Goal: Contribute content: Contribute content

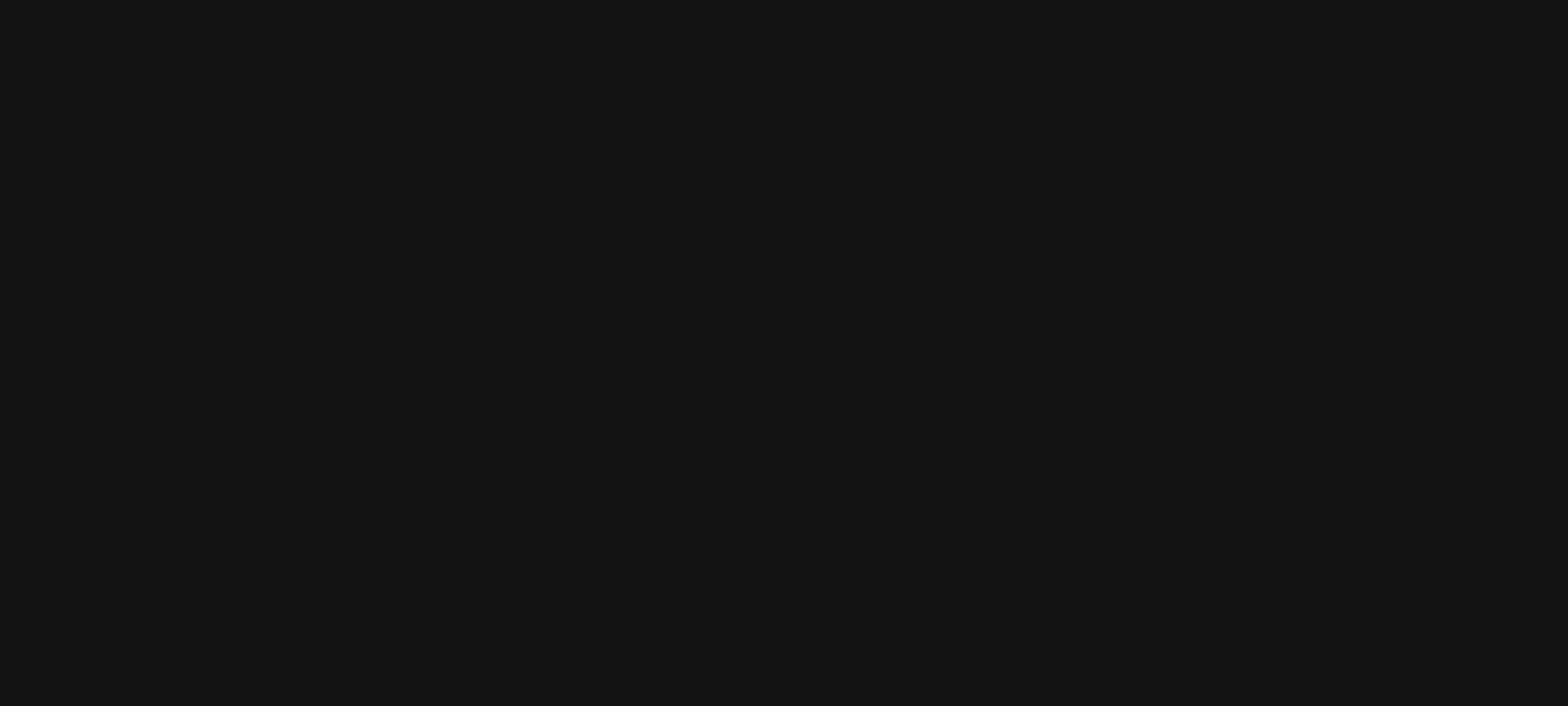
click at [698, 0] on html at bounding box center [784, 0] width 1568 height 0
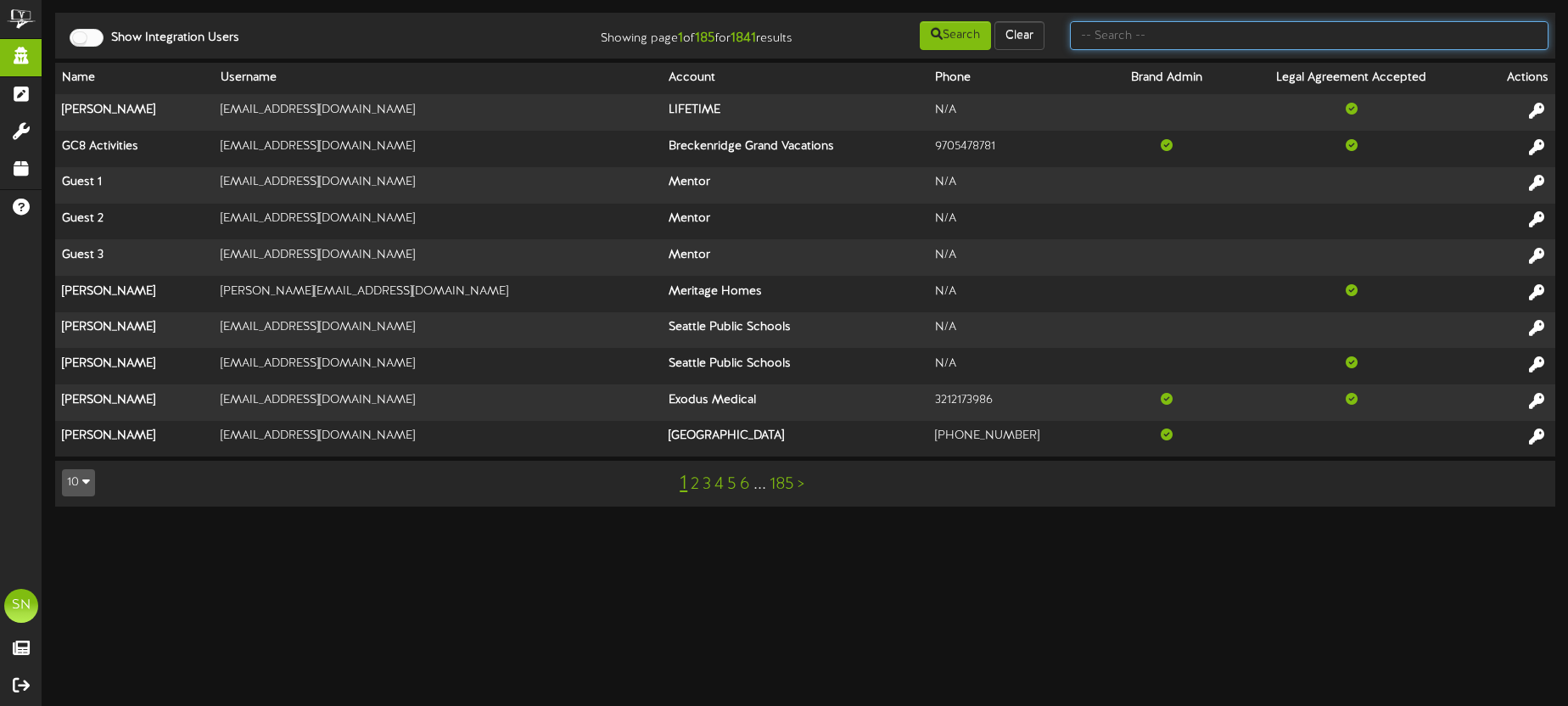
click at [1157, 34] on input "text" at bounding box center [1309, 36] width 478 height 29
type input "active wellness"
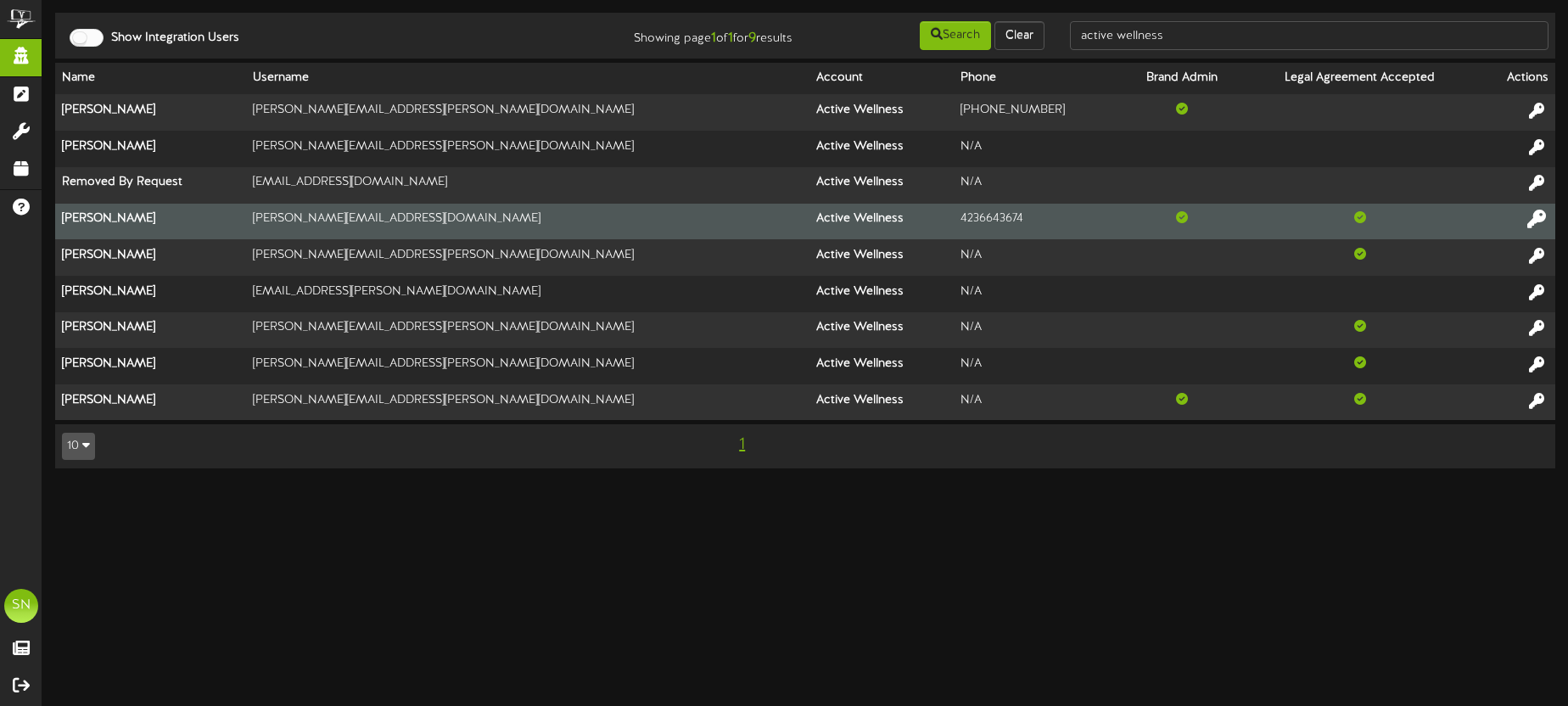
click at [1535, 211] on icon at bounding box center [1536, 219] width 19 height 19
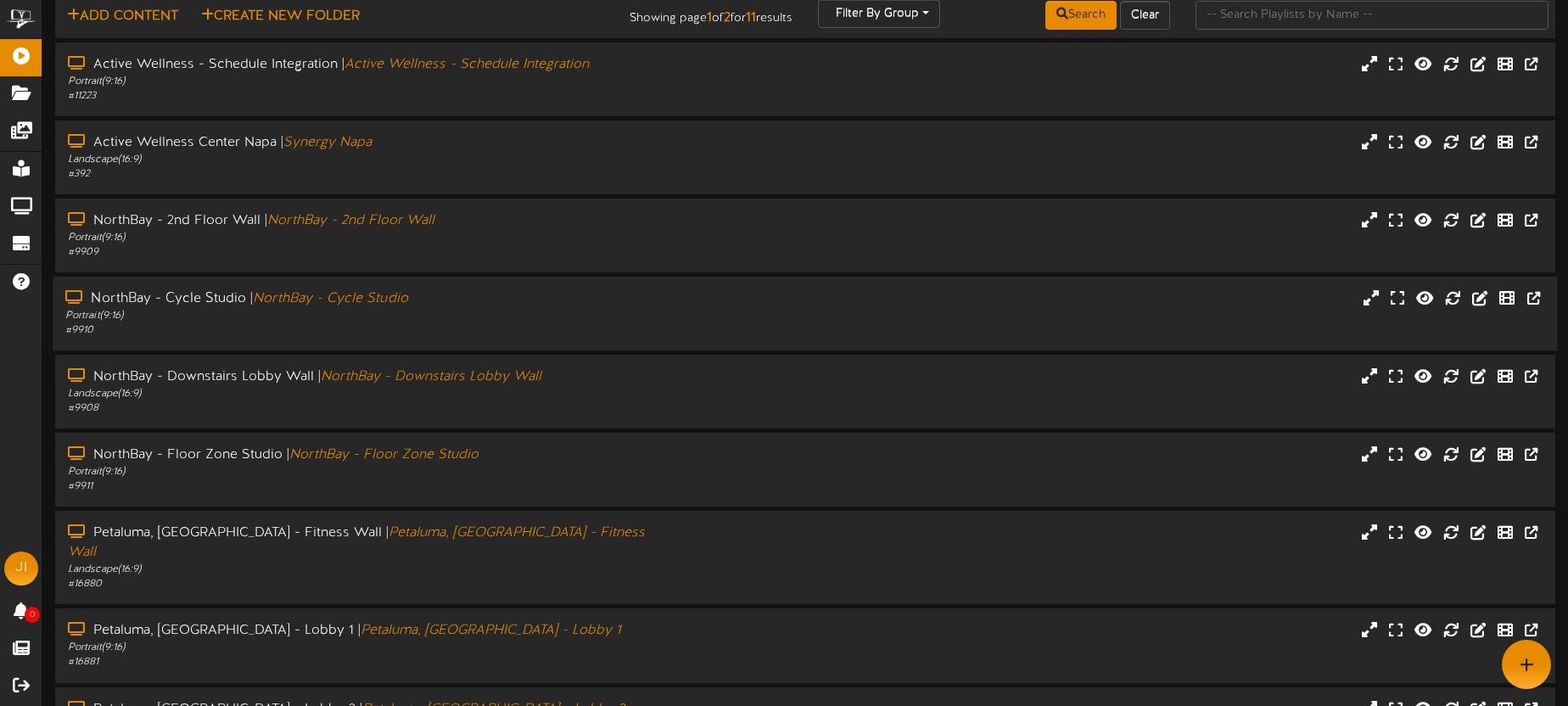
scroll to position [38, 0]
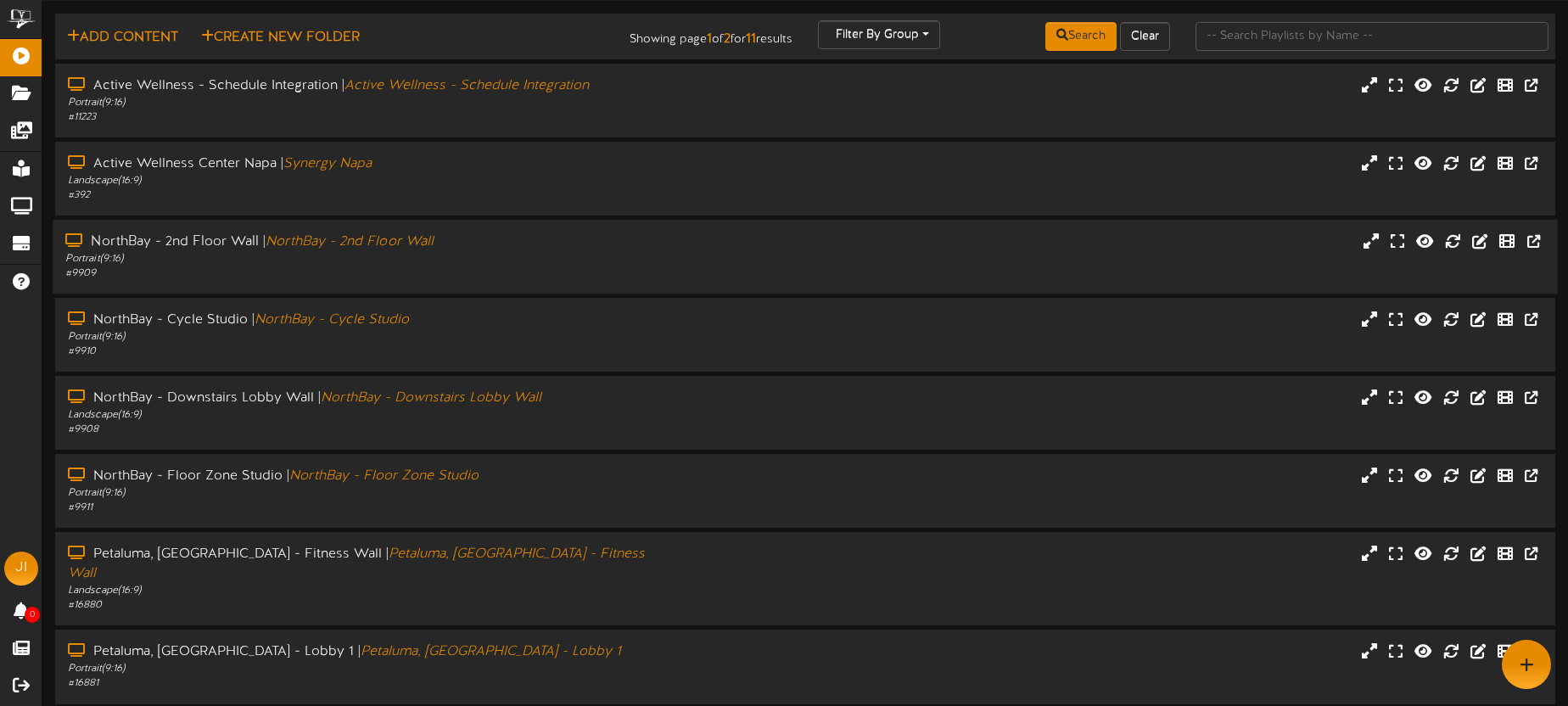
click at [495, 273] on div "# 9909" at bounding box center [366, 273] width 602 height 14
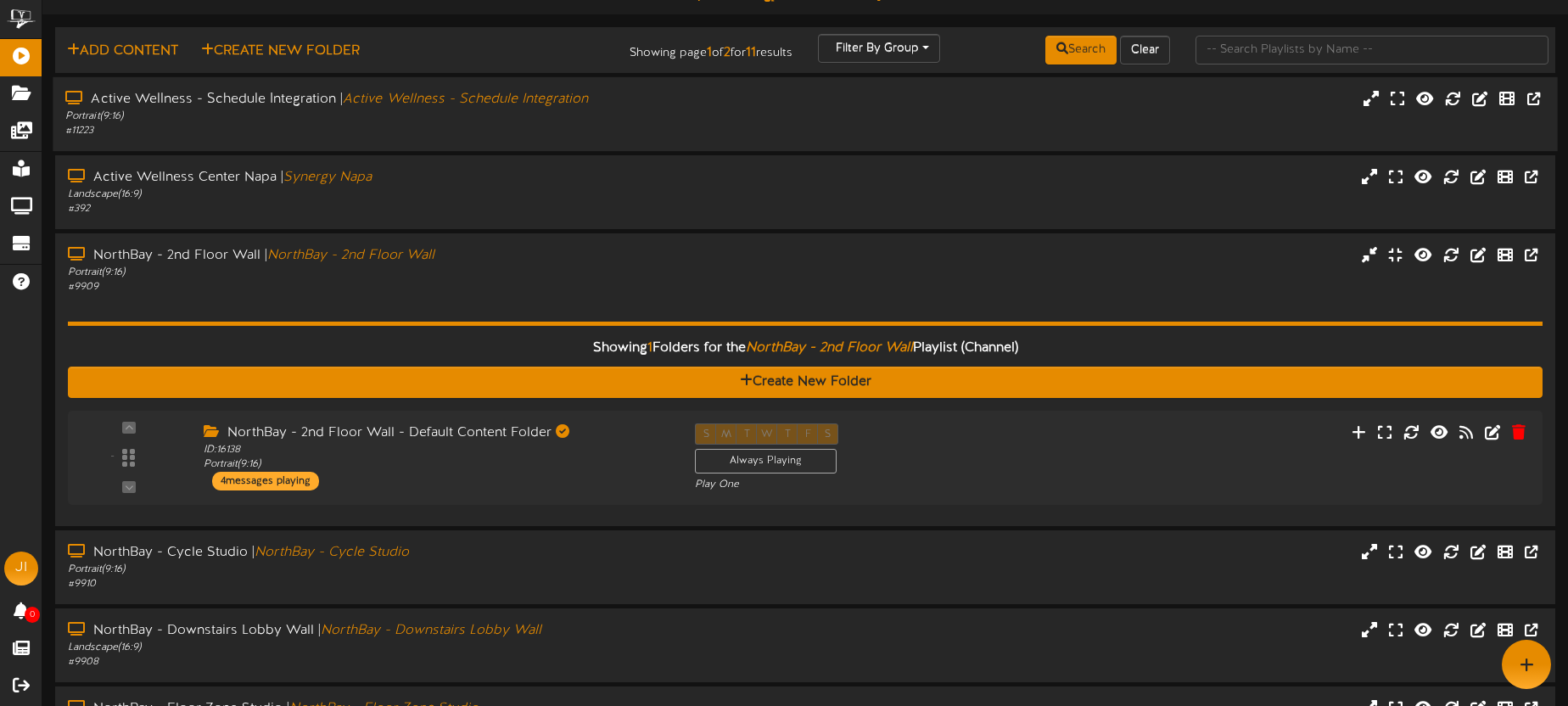
scroll to position [0, 0]
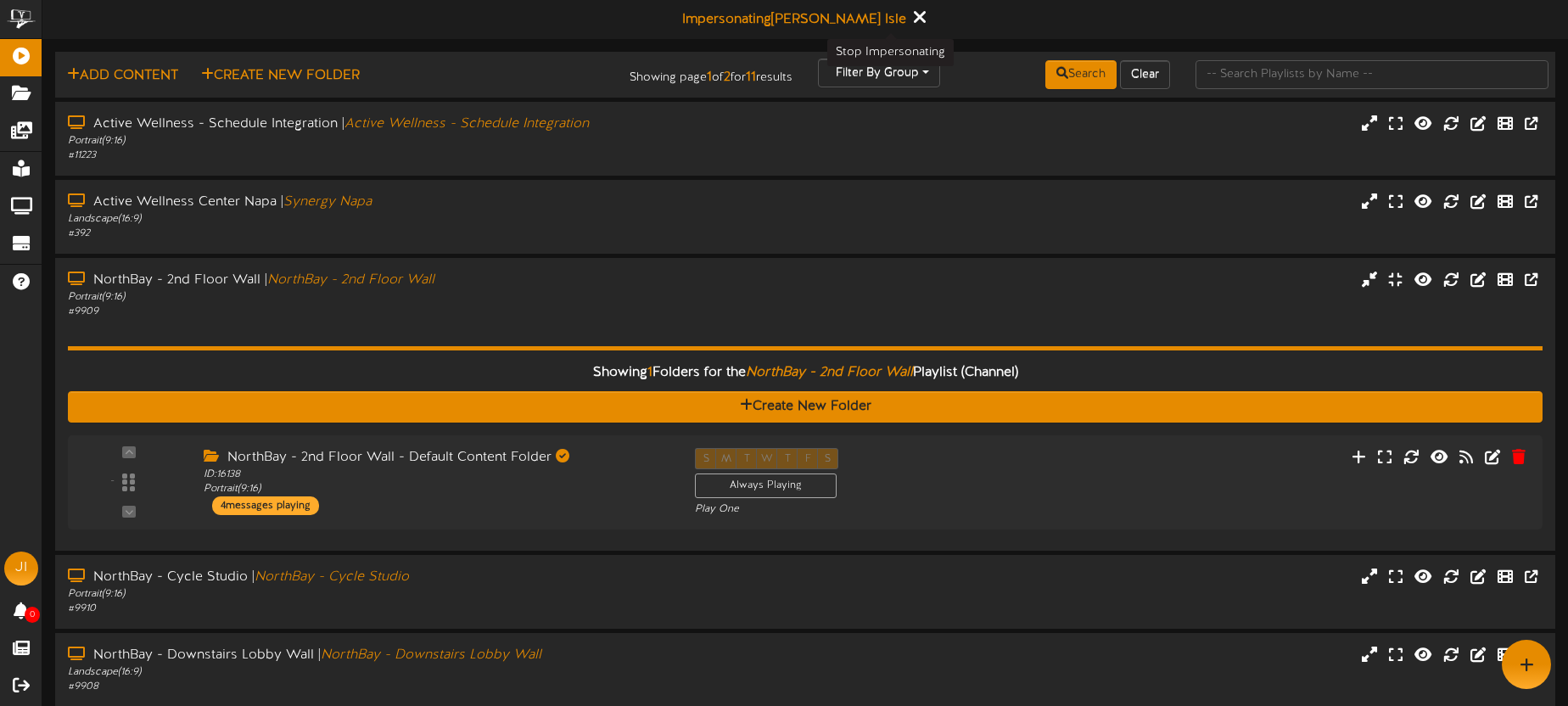
click at [914, 14] on icon at bounding box center [919, 17] width 11 height 19
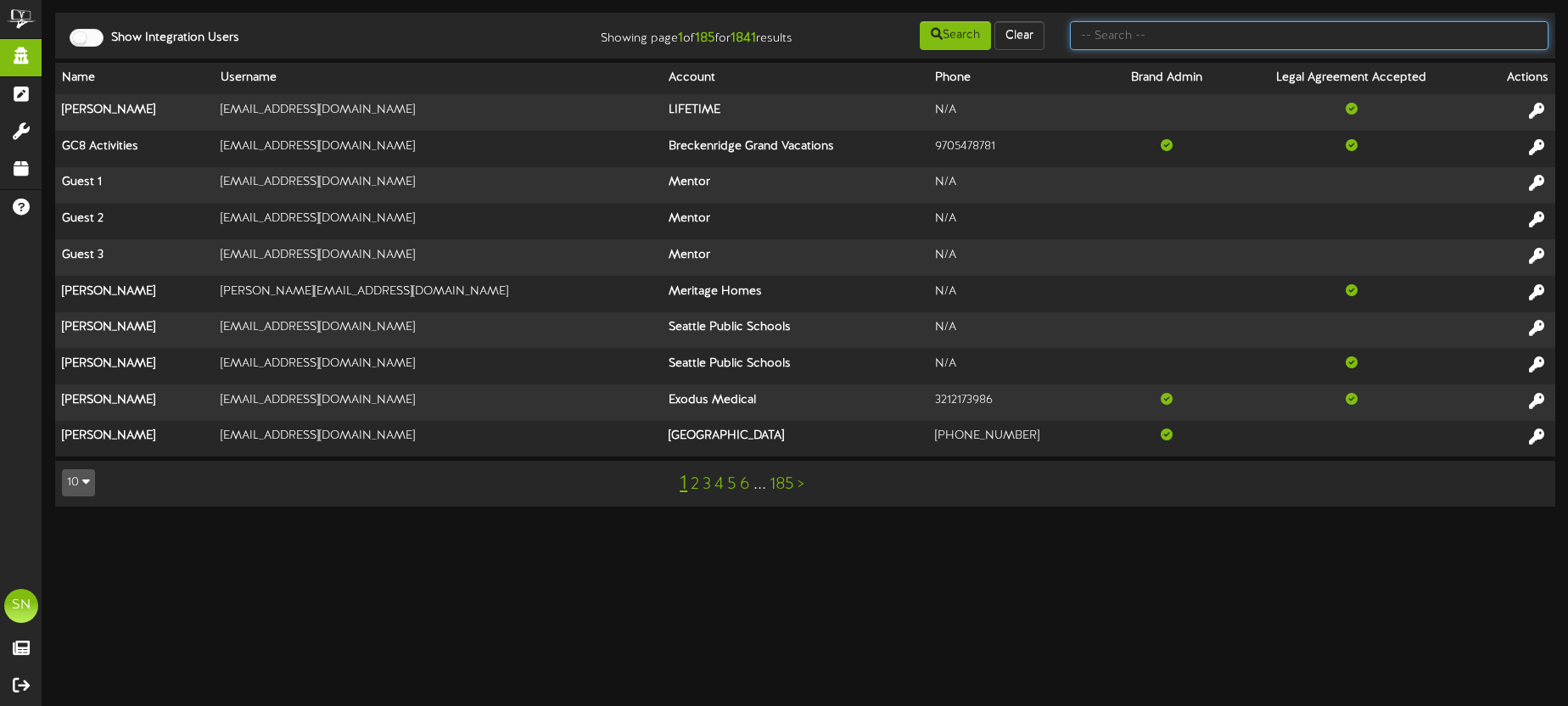
click at [1104, 38] on input "text" at bounding box center [1309, 36] width 478 height 29
type input "jennifer jones"
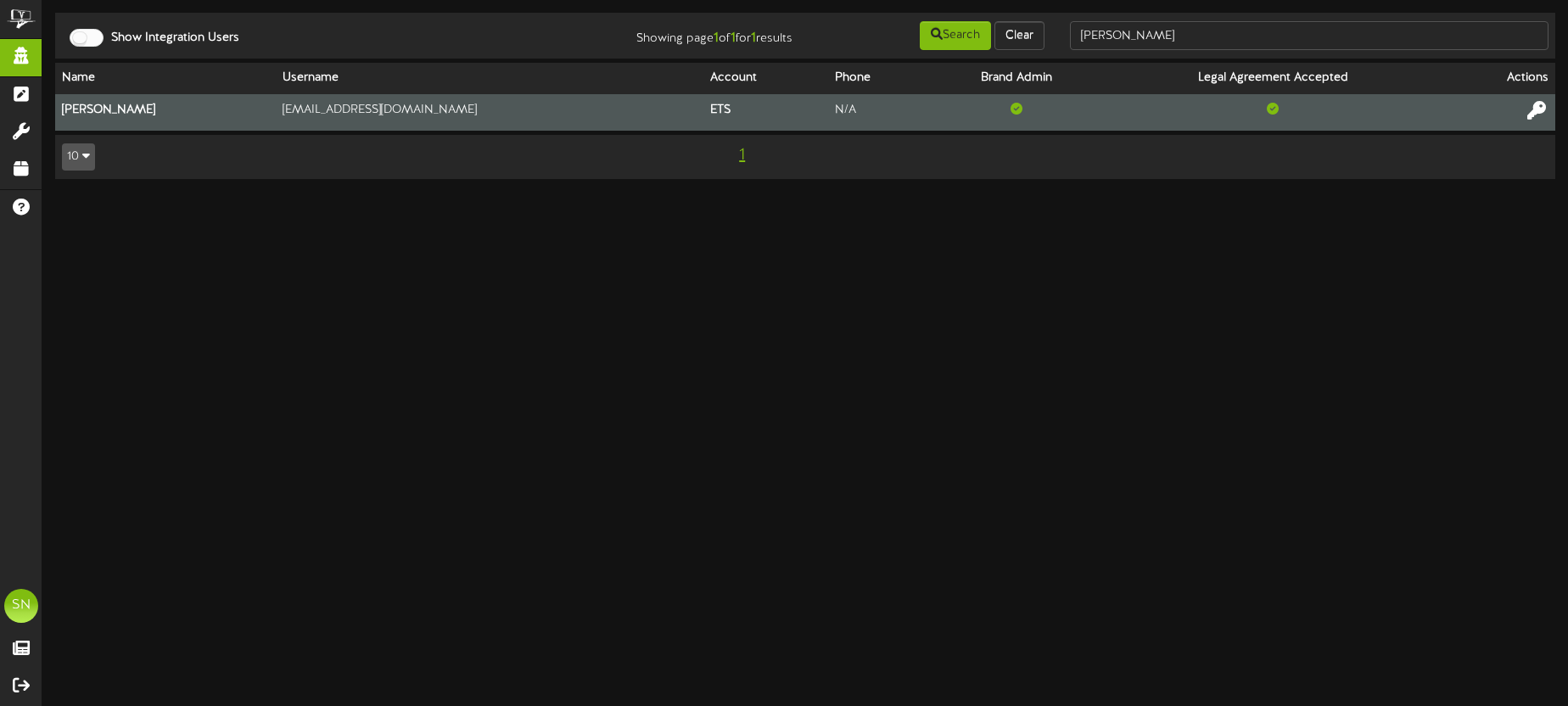
click at [1530, 108] on icon at bounding box center [1536, 110] width 19 height 19
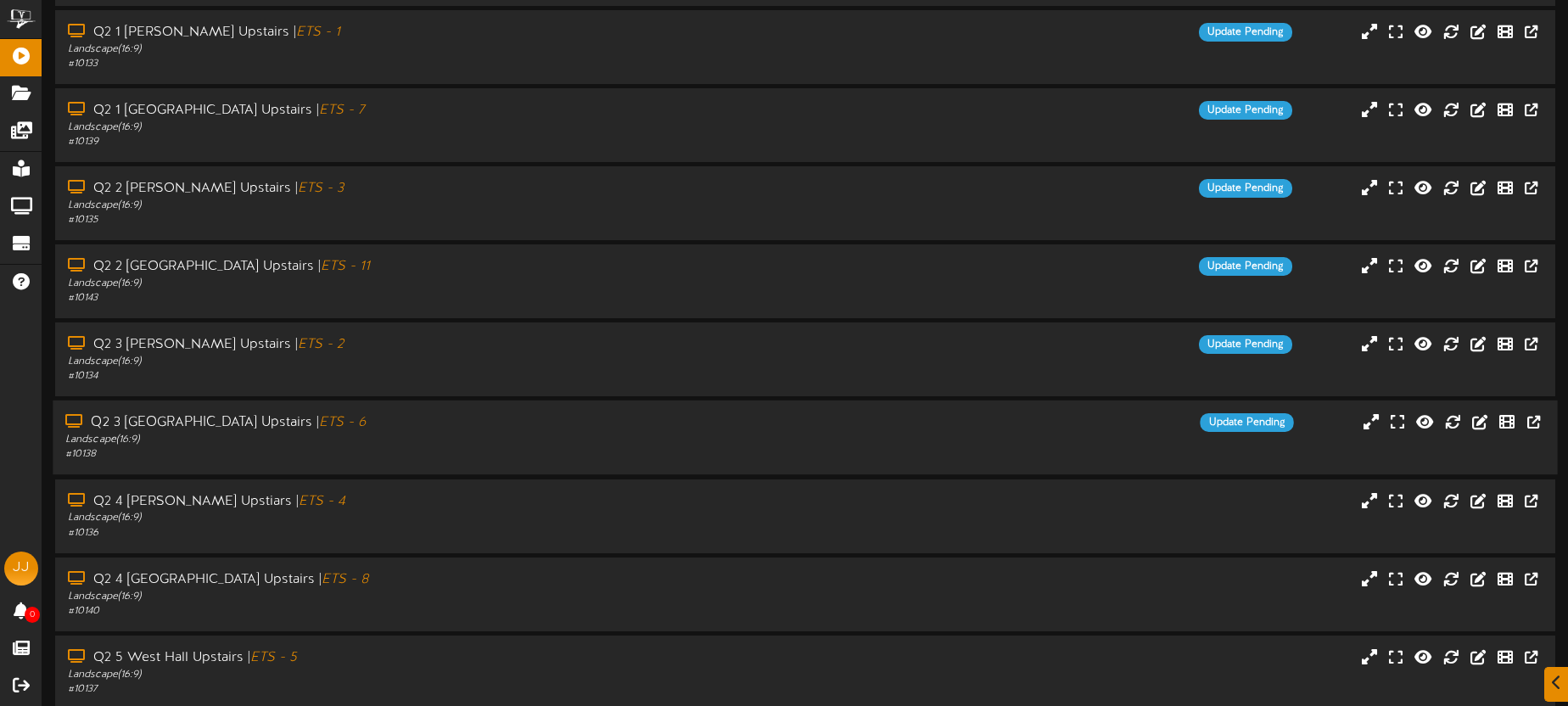
scroll to position [243, 0]
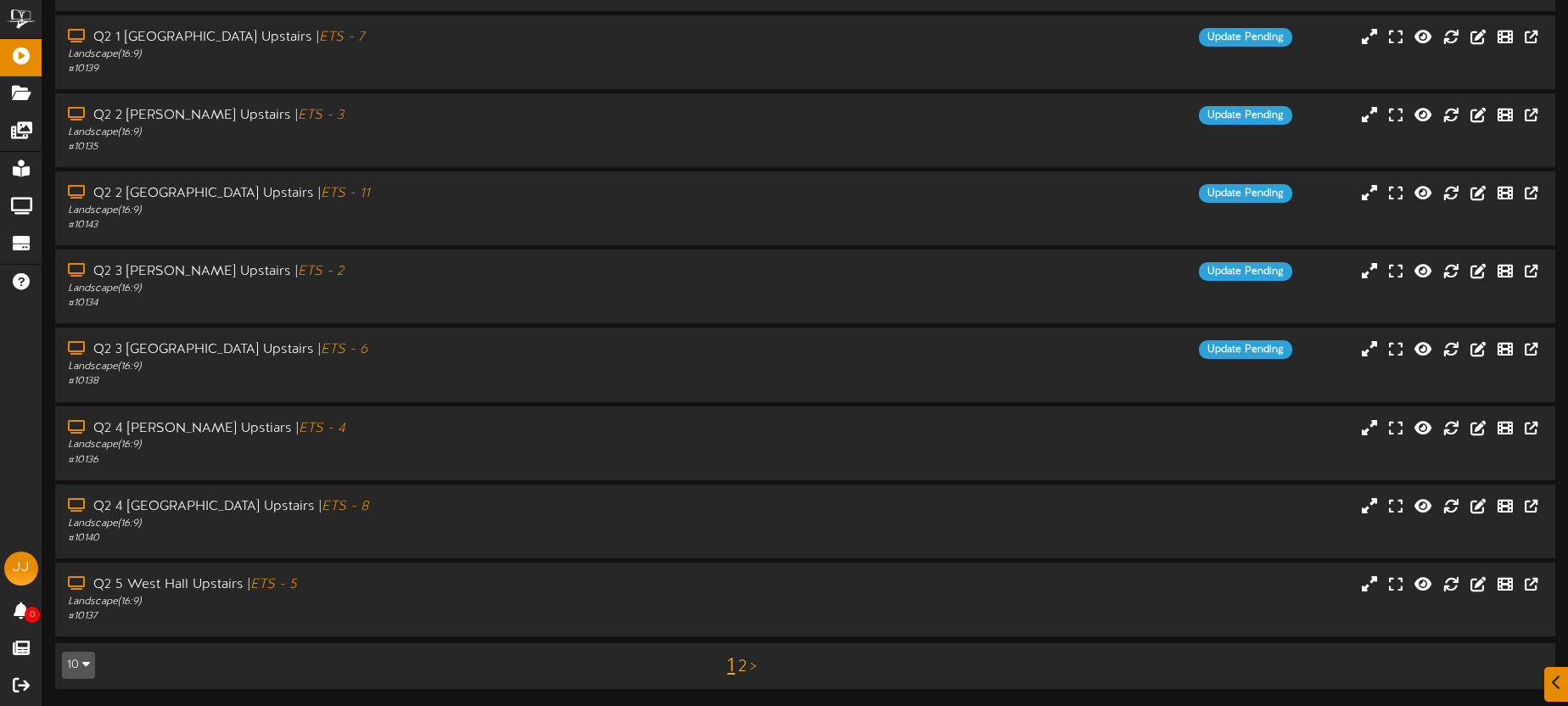
click at [744, 669] on link "2" at bounding box center [742, 667] width 8 height 19
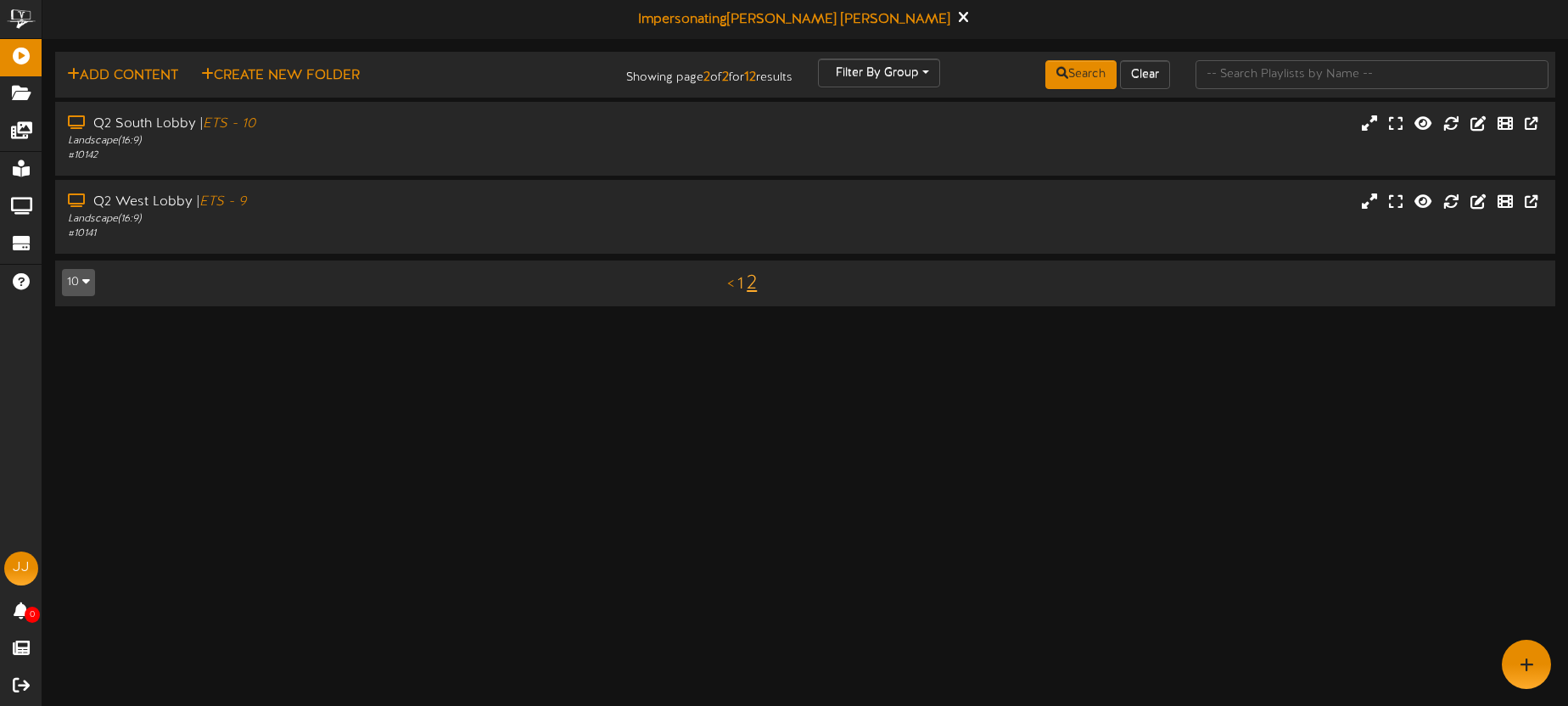
click at [740, 285] on link "1" at bounding box center [740, 285] width 6 height 19
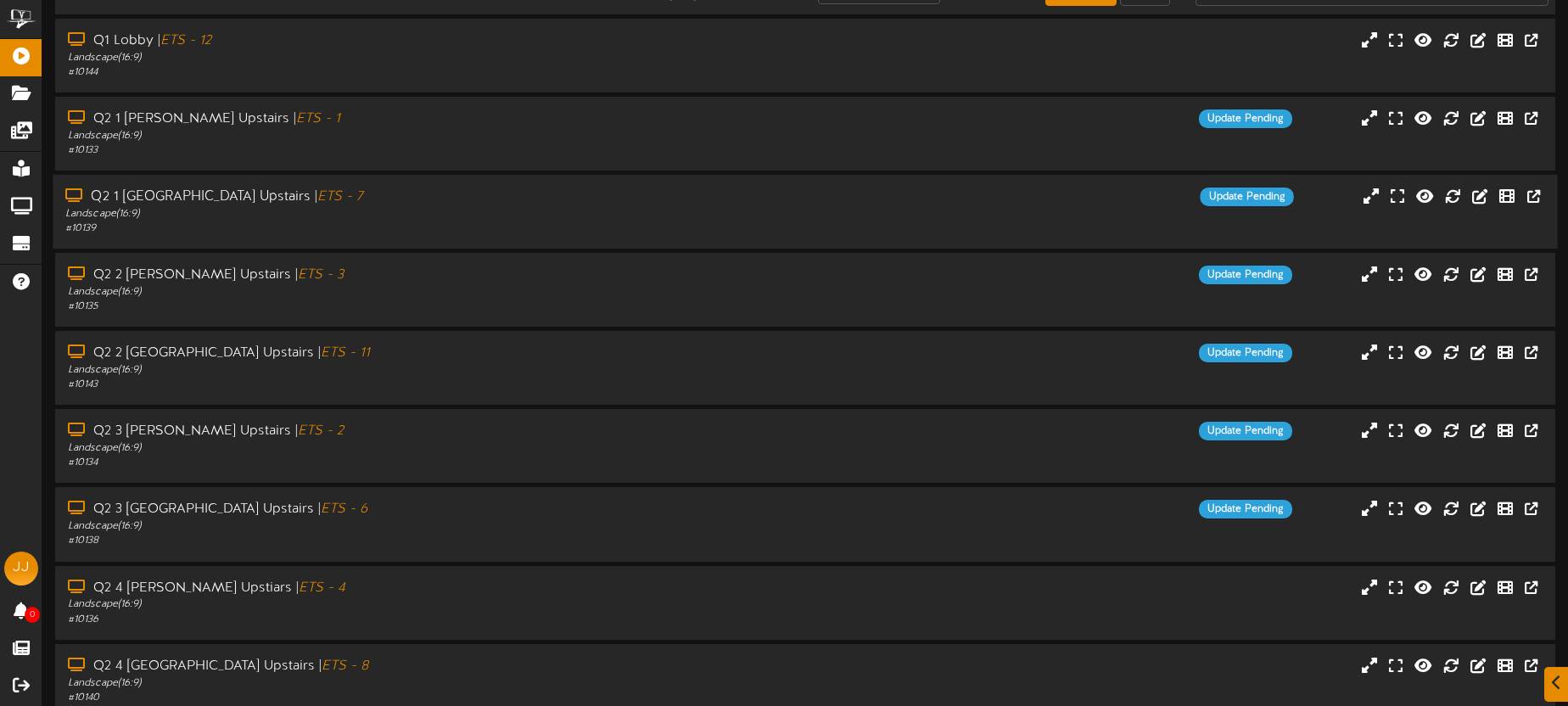
scroll to position [243, 0]
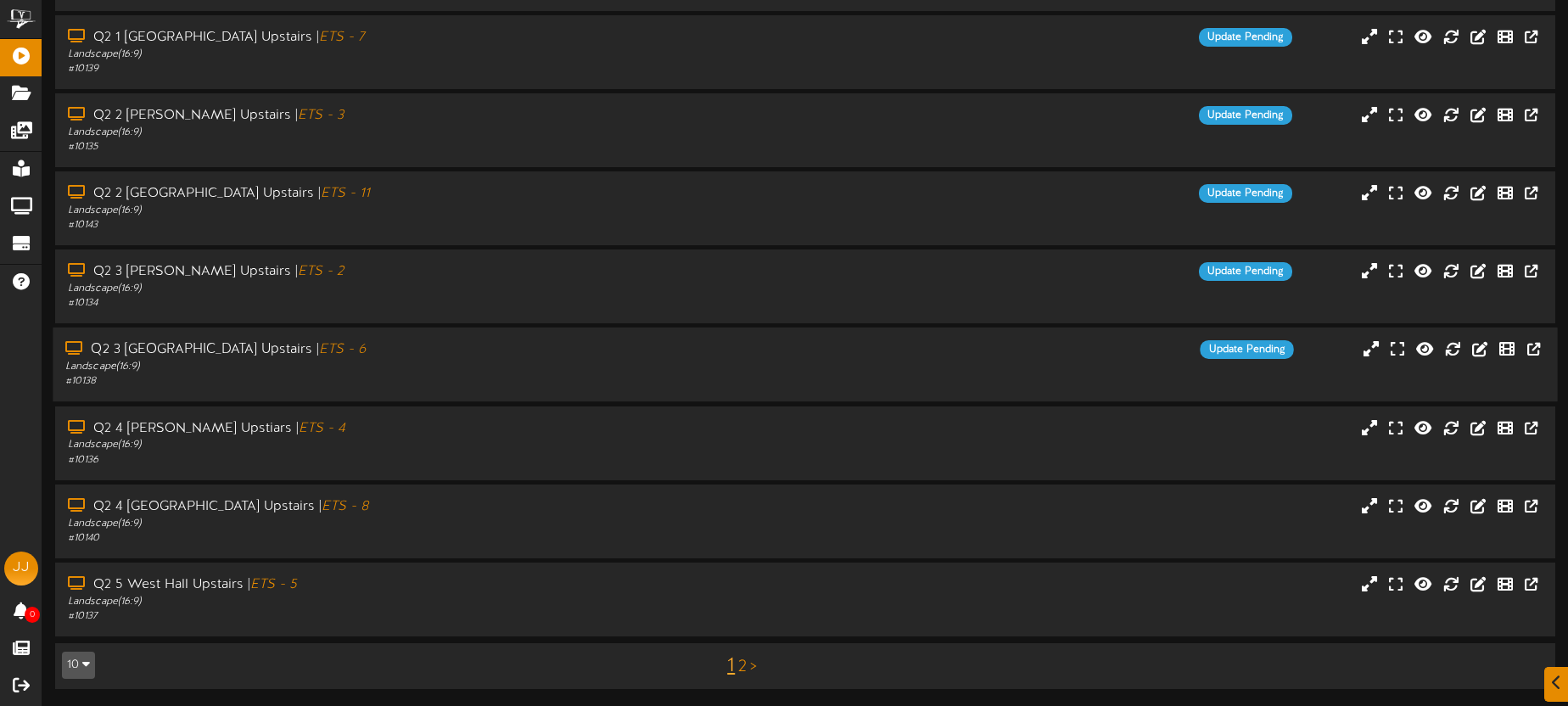
click at [932, 372] on div "Q2 3 West Hall Upstairs | ETS - 6 Landscape ( 16:9 ) # 10138 Update Pending" at bounding box center [804, 364] width 1504 height 49
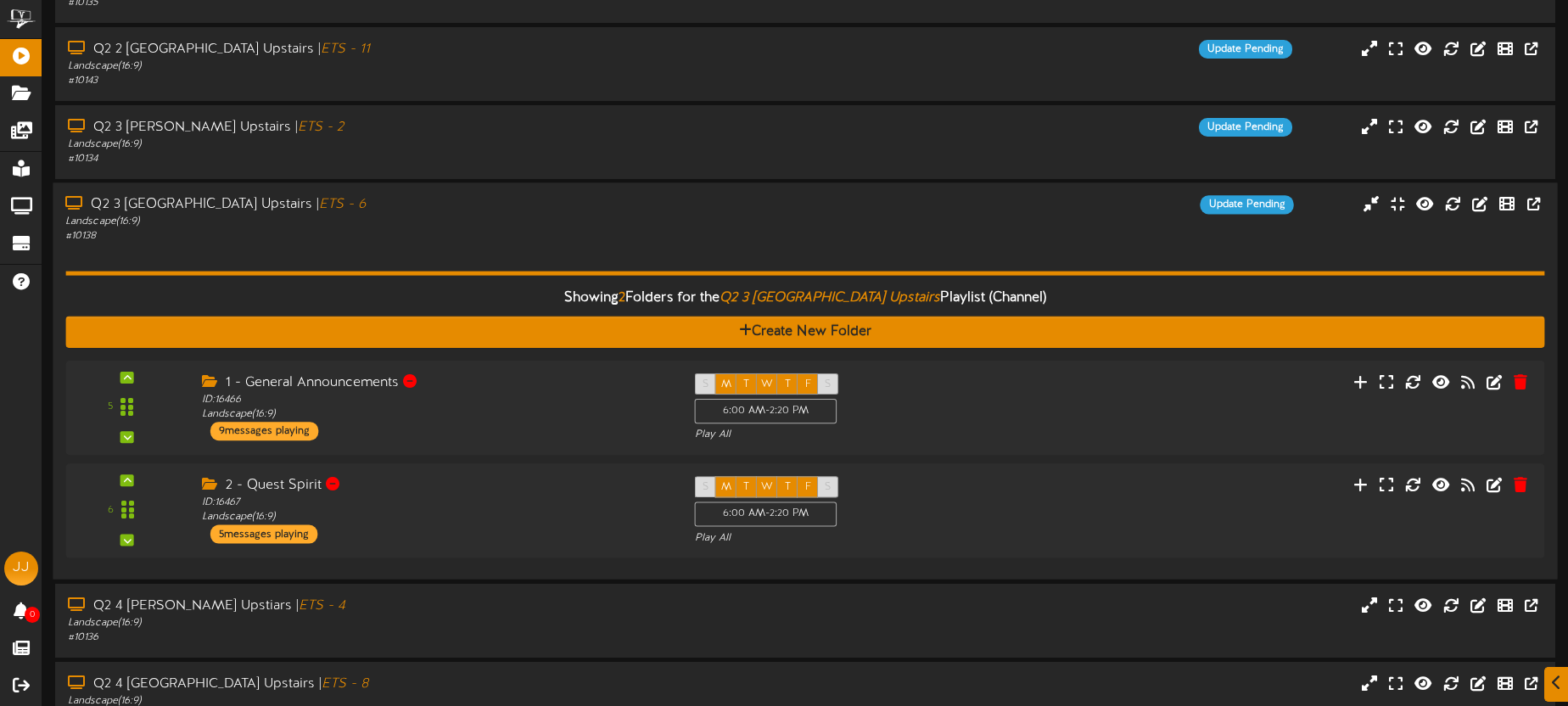
scroll to position [565, 0]
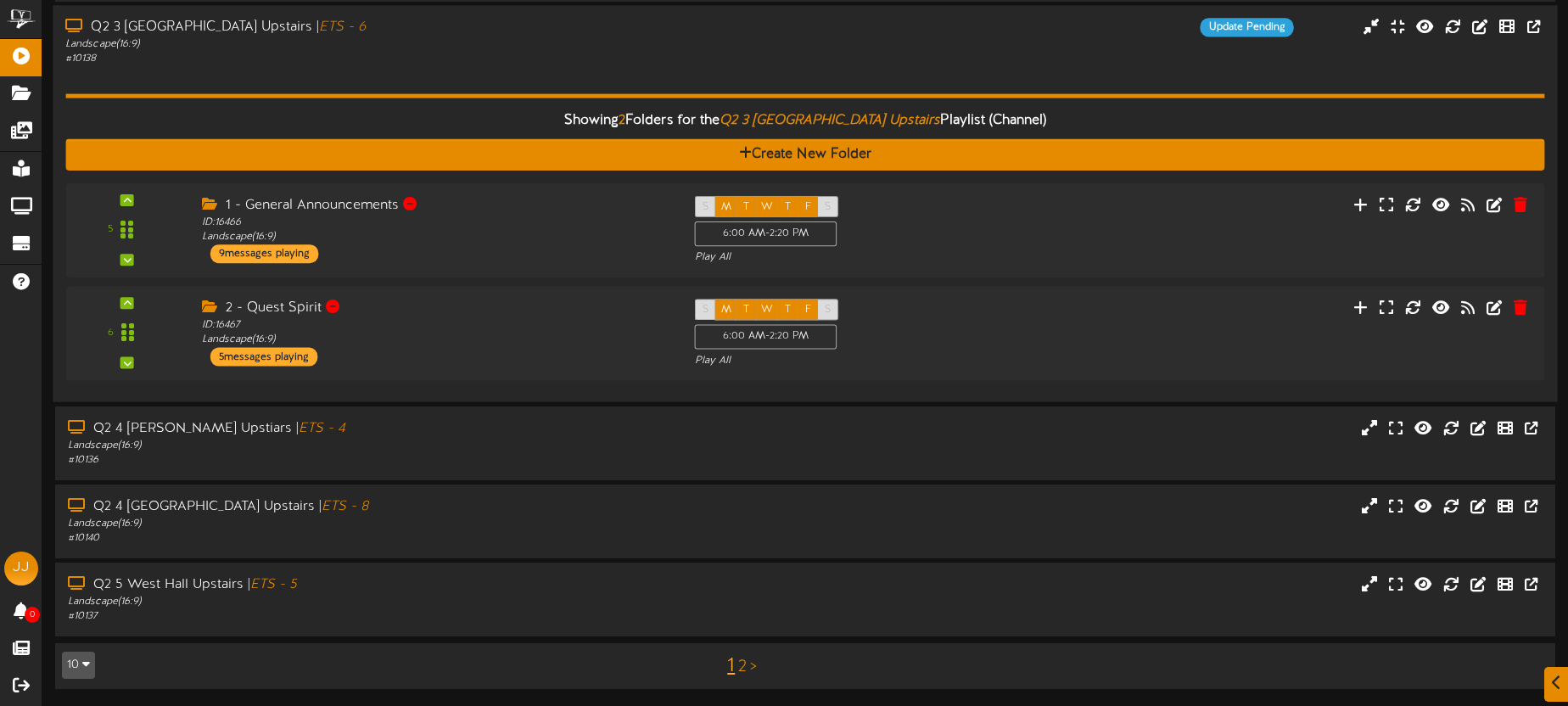
click at [707, 67] on div "Showing 2 Folders for the Q2 3 West Hall Upstairs Playlist (Channel) Create New…" at bounding box center [805, 228] width 1479 height 322
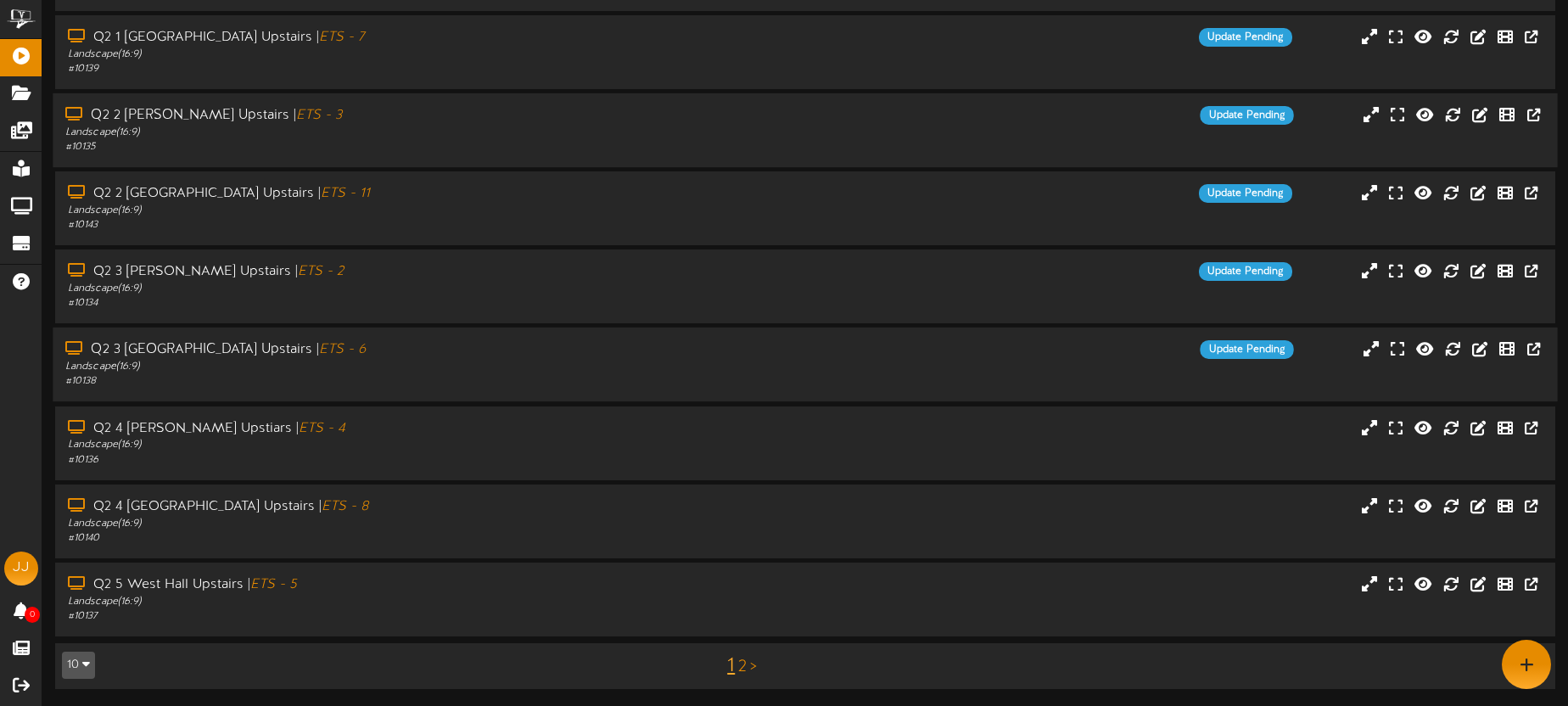
scroll to position [243, 0]
click at [742, 666] on link "2" at bounding box center [742, 667] width 8 height 19
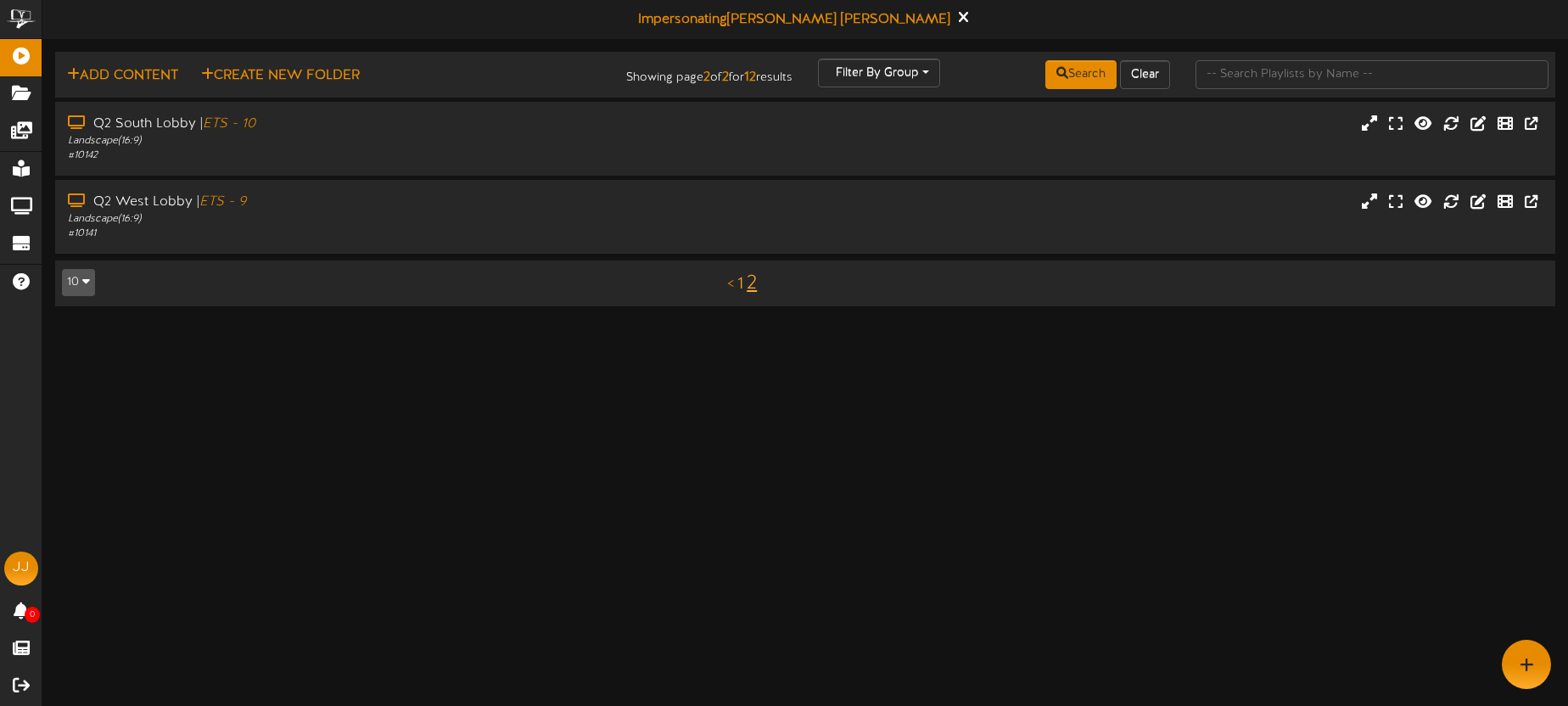
click at [739, 287] on link "1" at bounding box center [740, 285] width 6 height 19
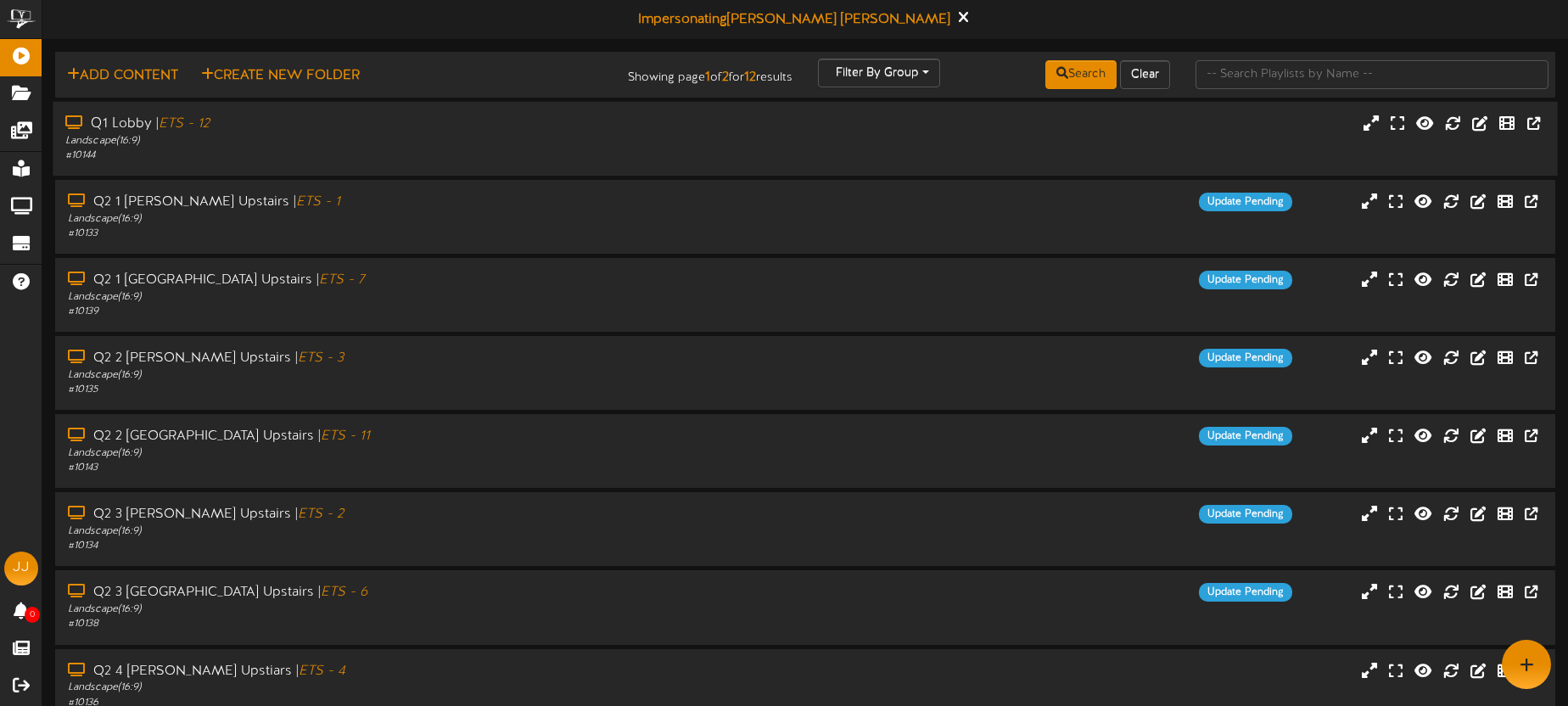
click at [544, 126] on div "Q1 Lobby | ETS - 12" at bounding box center [366, 124] width 602 height 20
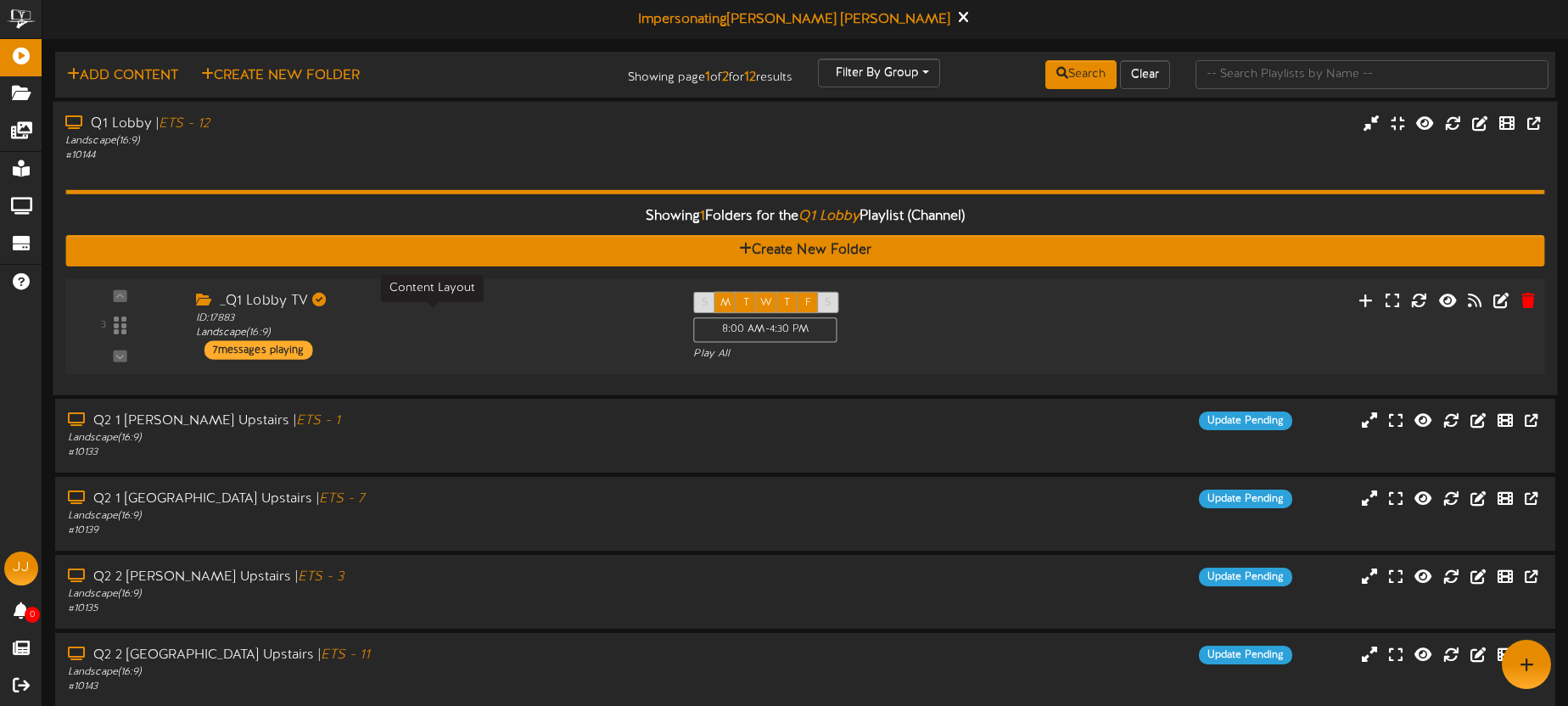
click at [564, 317] on div "ID: 17883 Landscape ( 16:9 )" at bounding box center [432, 326] width 472 height 30
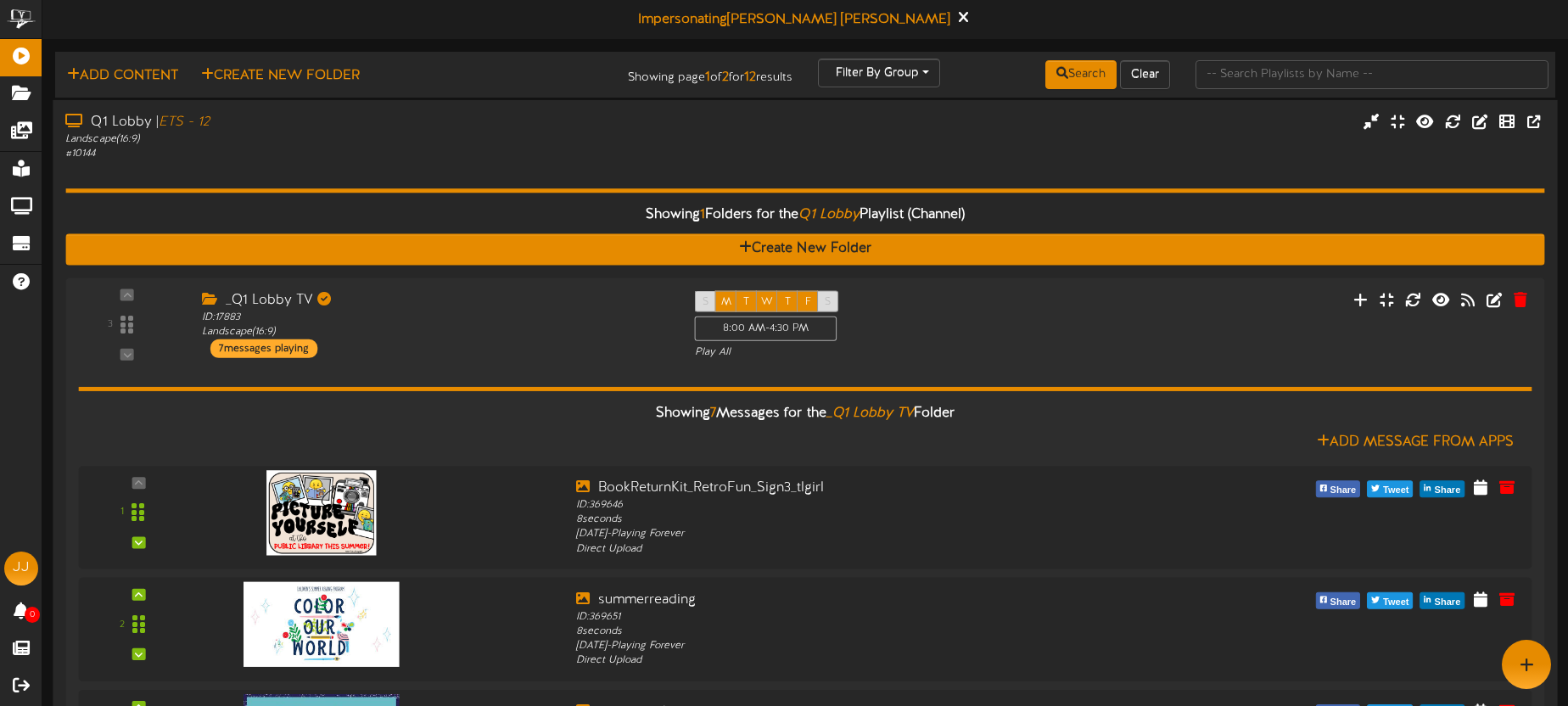
click at [544, 144] on div "Landscape ( 16:9 )" at bounding box center [366, 139] width 602 height 14
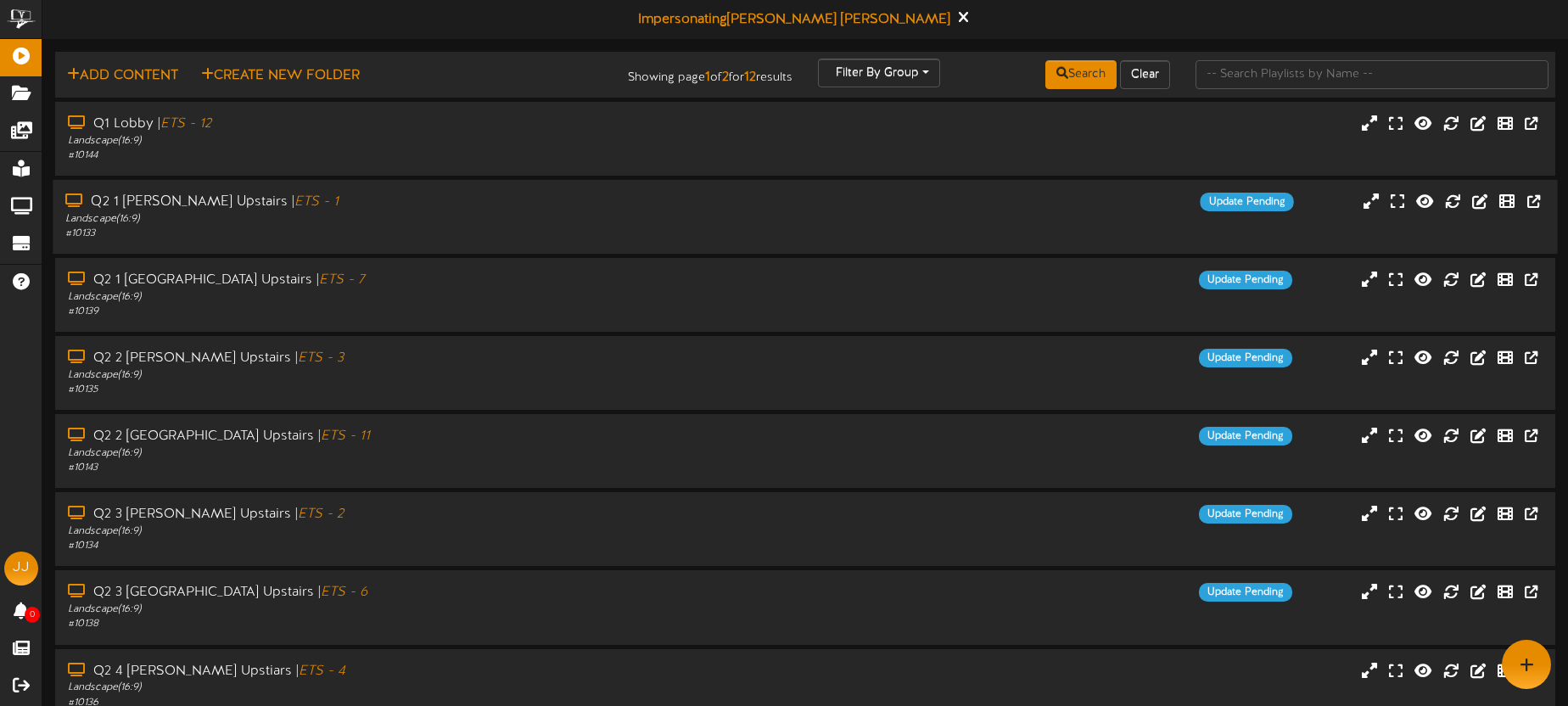
click at [698, 188] on div "Q2 1 [PERSON_NAME] Upstairs | ETS - 1 Landscape ( 16:9 ) # 10133 Update Pending" at bounding box center [804, 216] width 1504 height 74
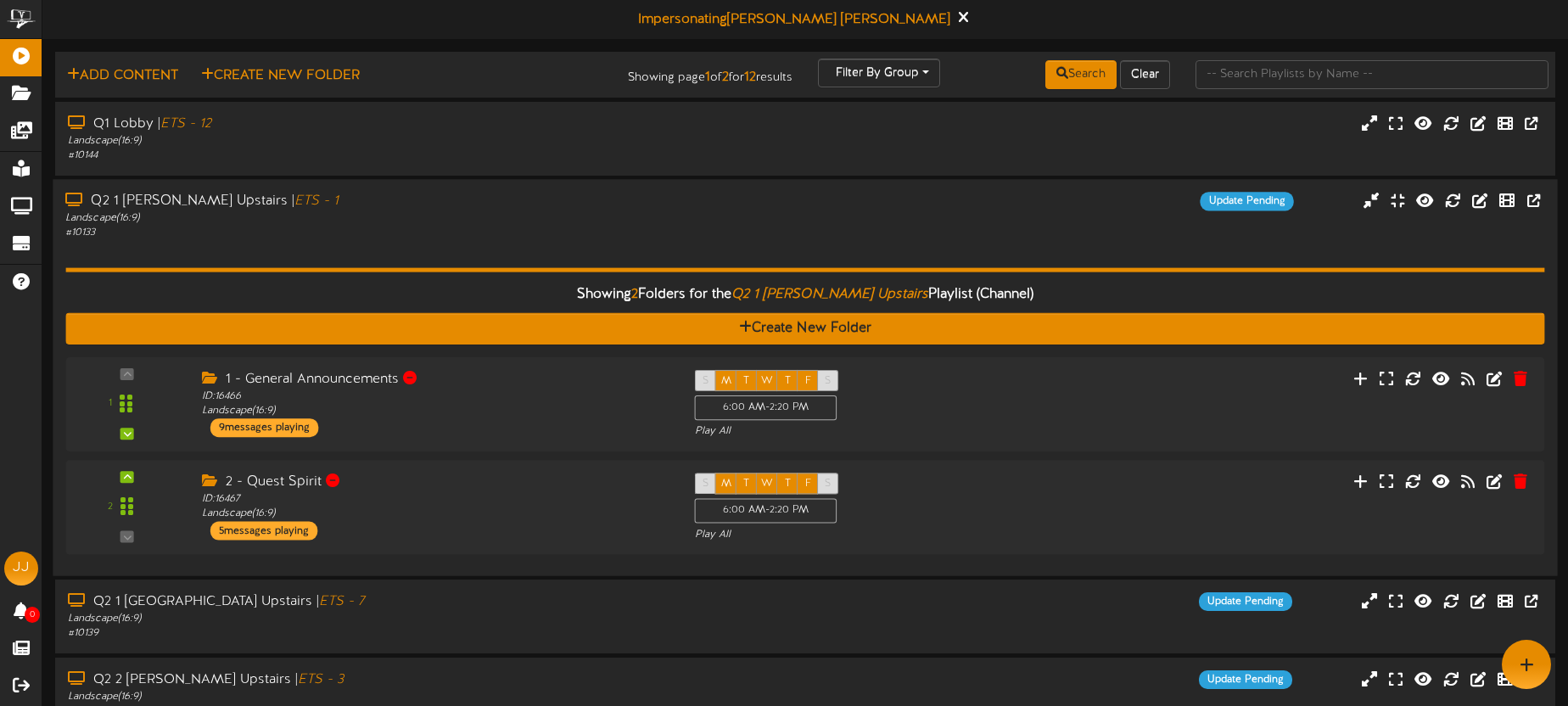
click at [588, 231] on div "# 10133" at bounding box center [366, 232] width 602 height 14
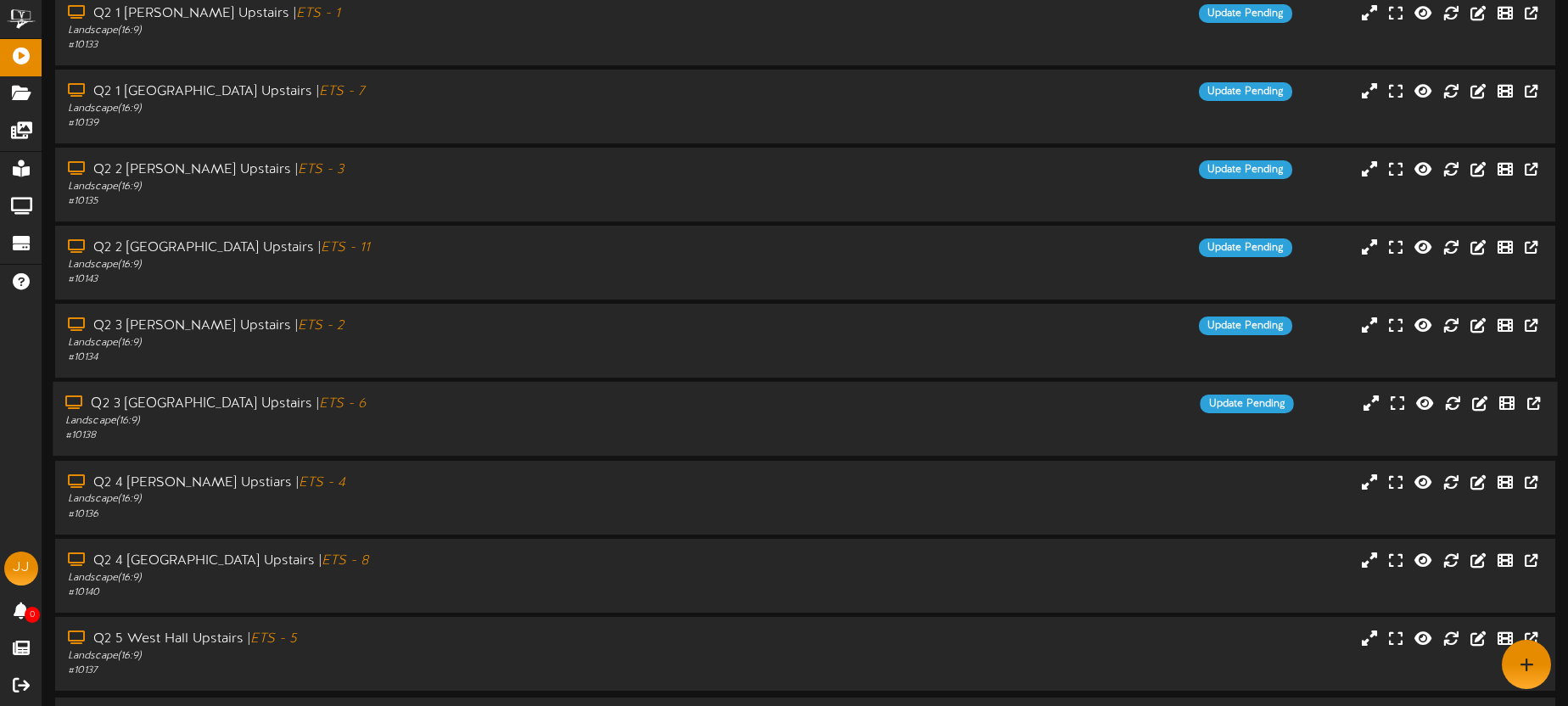
scroll to position [243, 0]
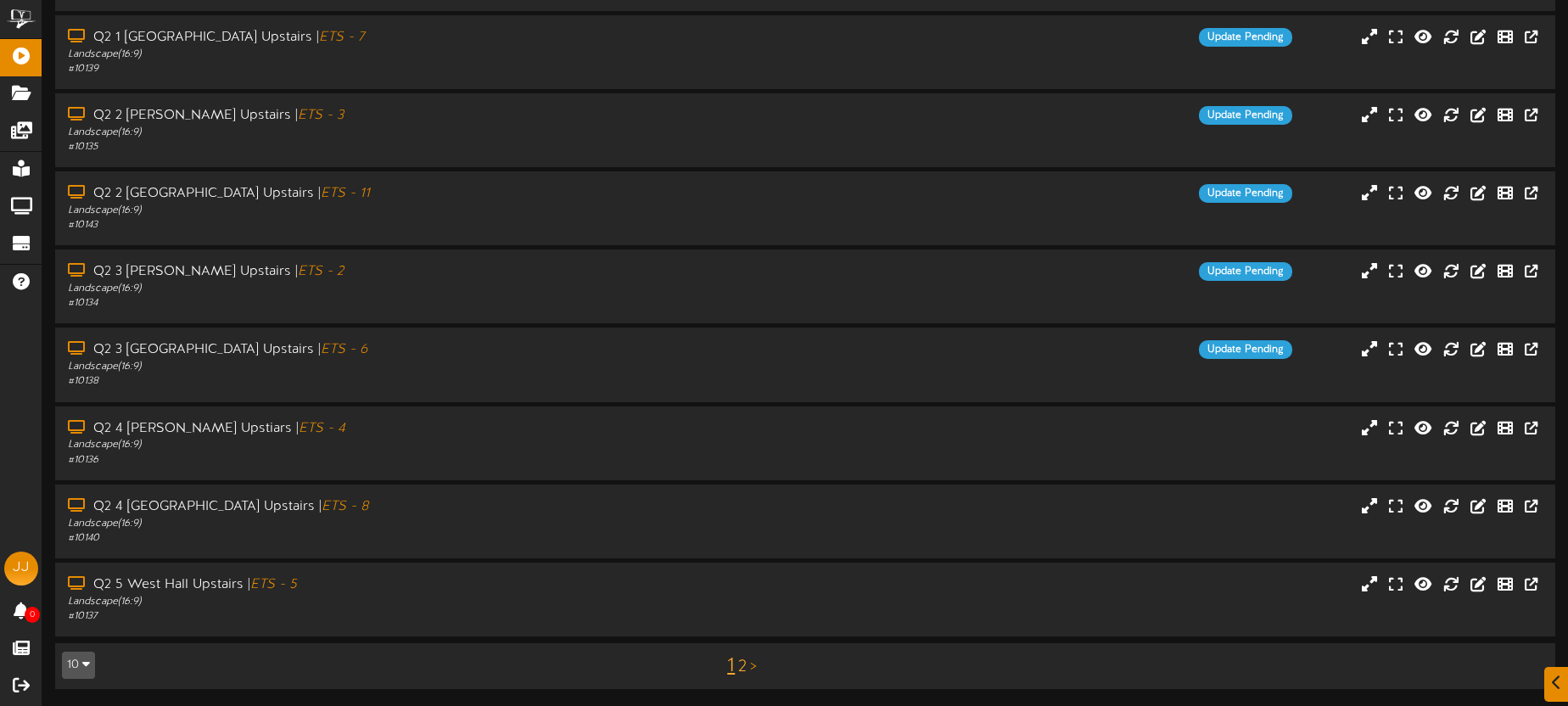
click at [745, 672] on link "2" at bounding box center [742, 667] width 8 height 19
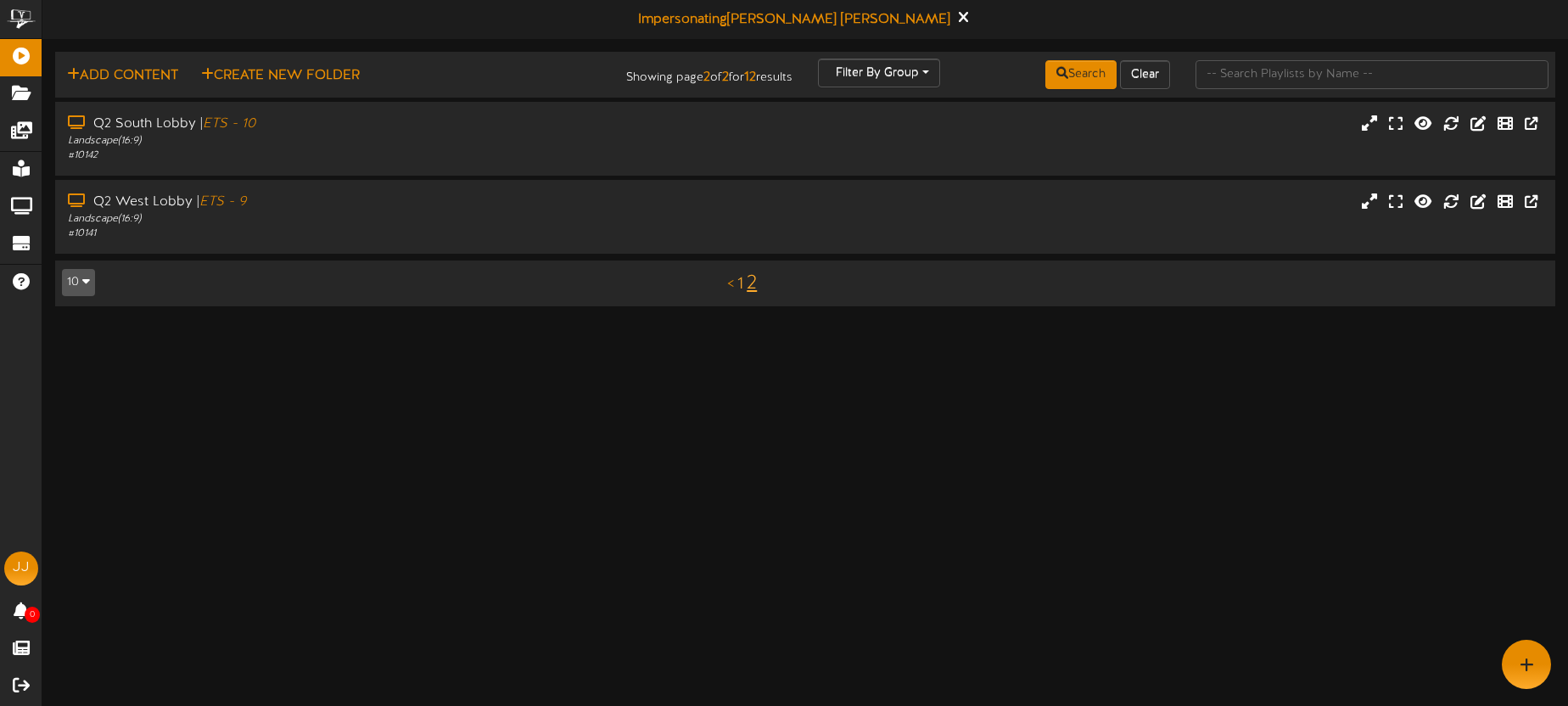
click at [739, 287] on link "1" at bounding box center [740, 285] width 6 height 19
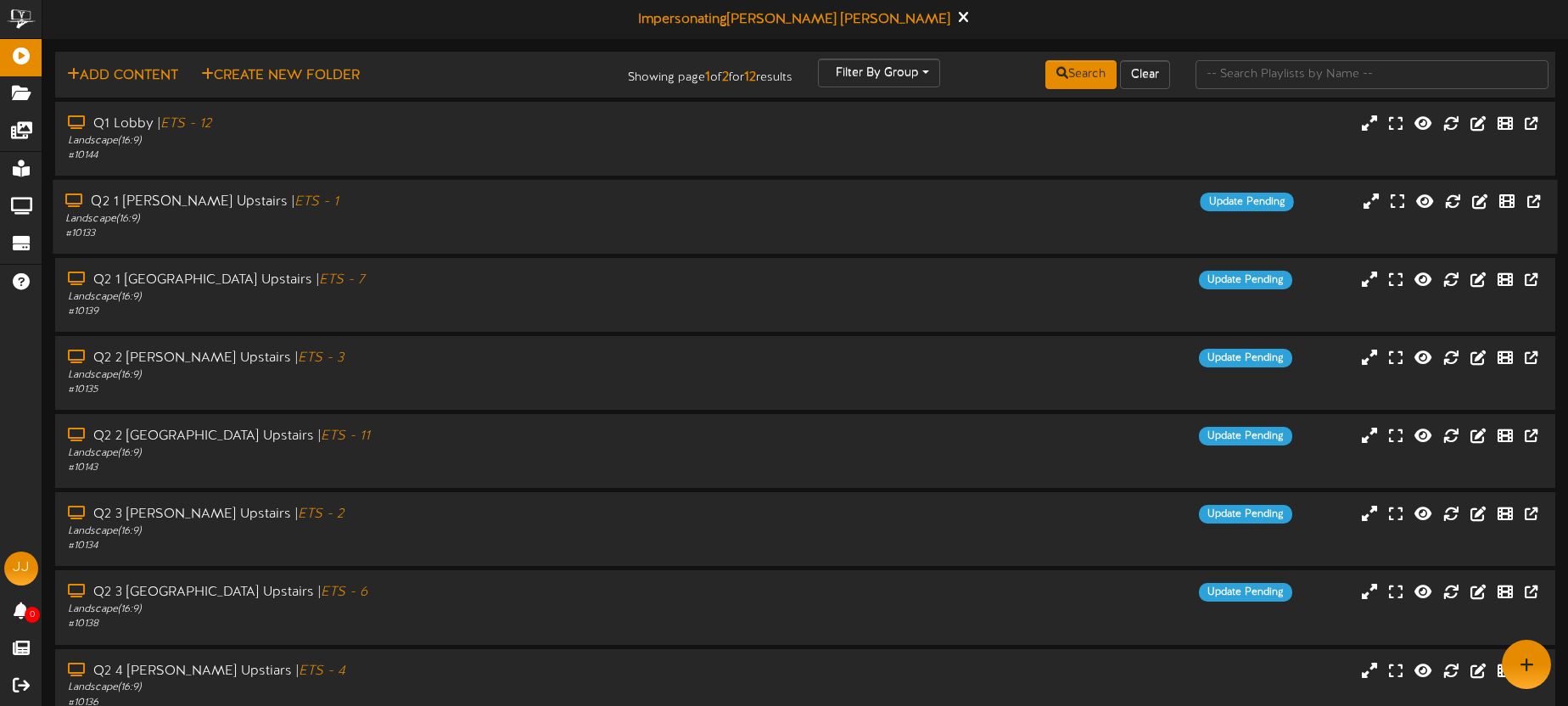
click at [670, 193] on div "Q2 1 South Hall Upstairs | ETS - 1 Landscape ( 16:9 ) # 10133" at bounding box center [366, 217] width 627 height 49
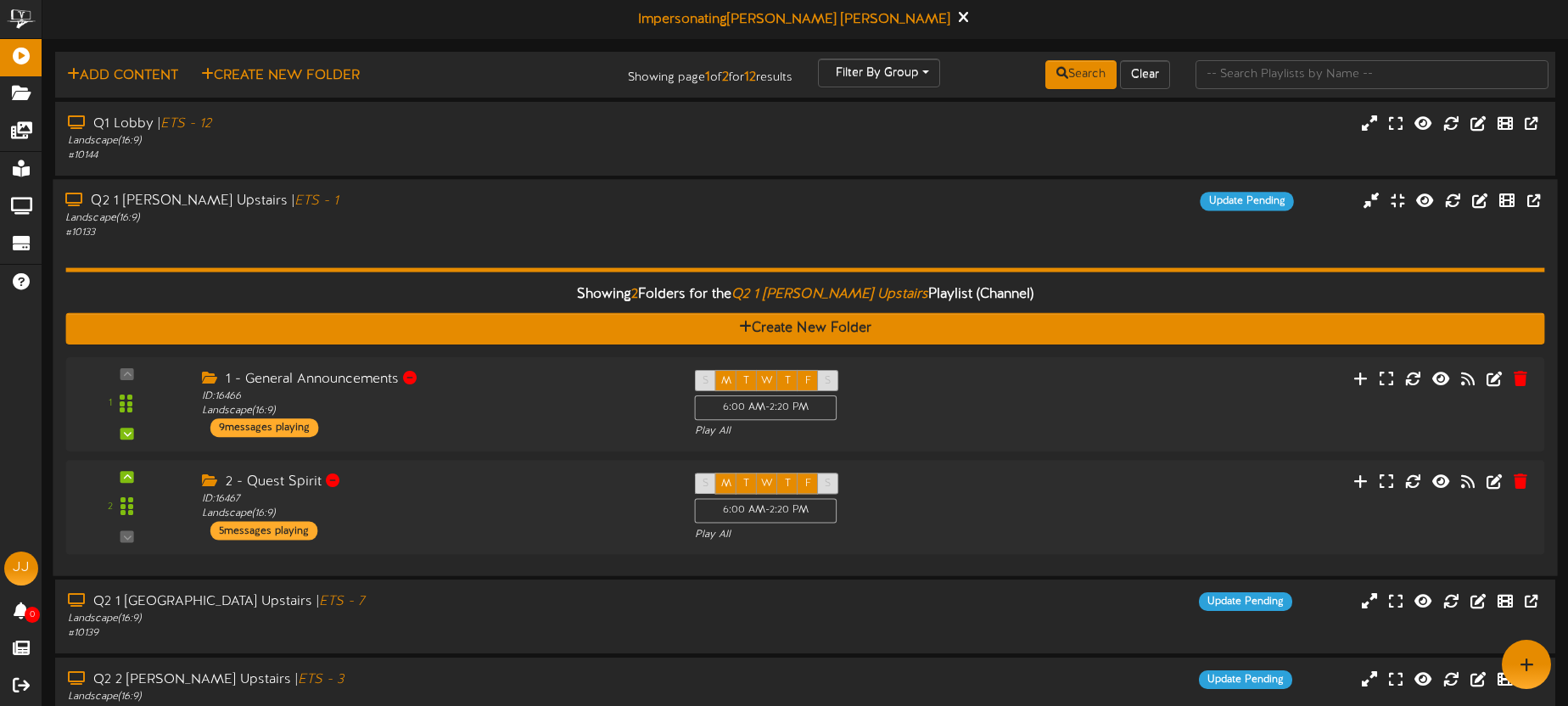
click at [520, 145] on div "Landscape ( 16:9 )" at bounding box center [368, 140] width 600 height 14
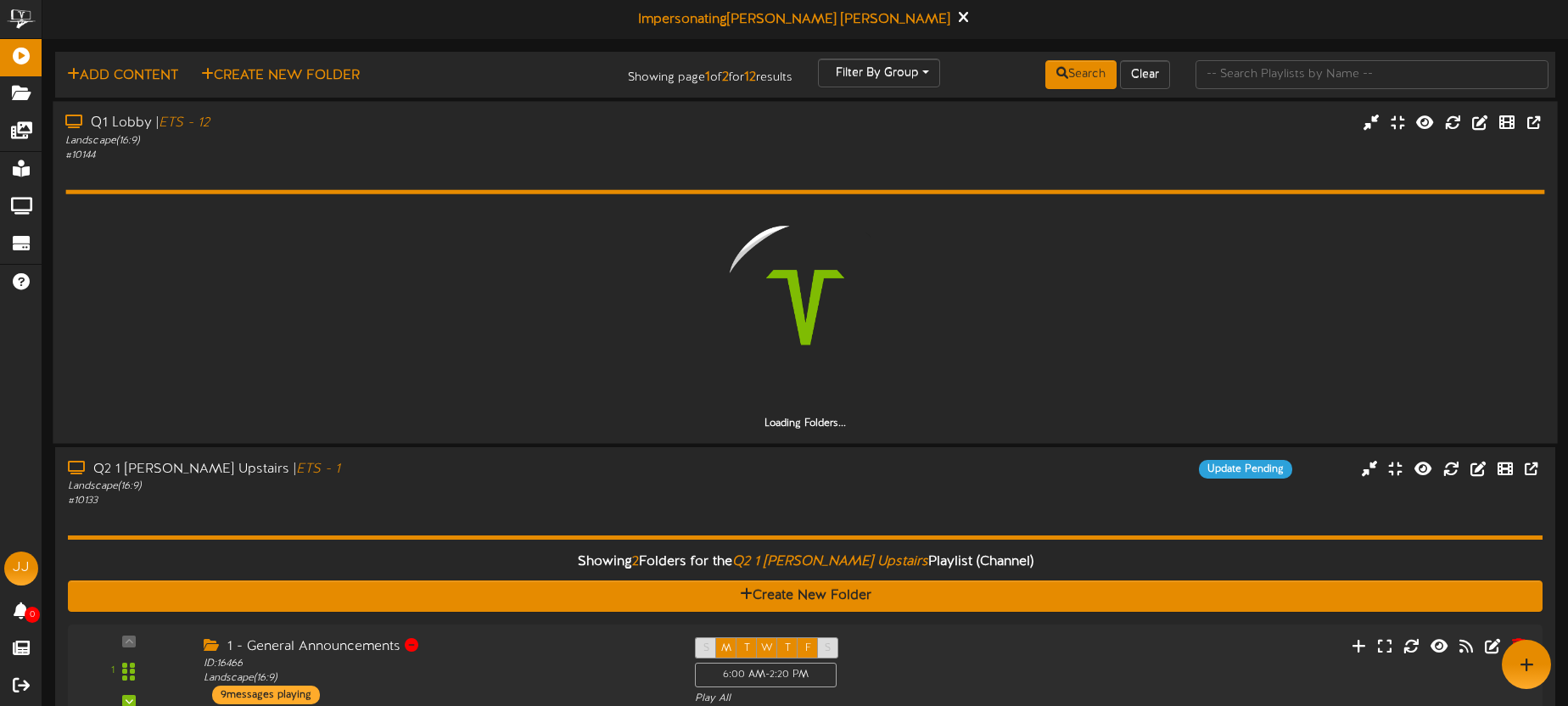
click at [507, 159] on div "# 10144" at bounding box center [366, 154] width 602 height 14
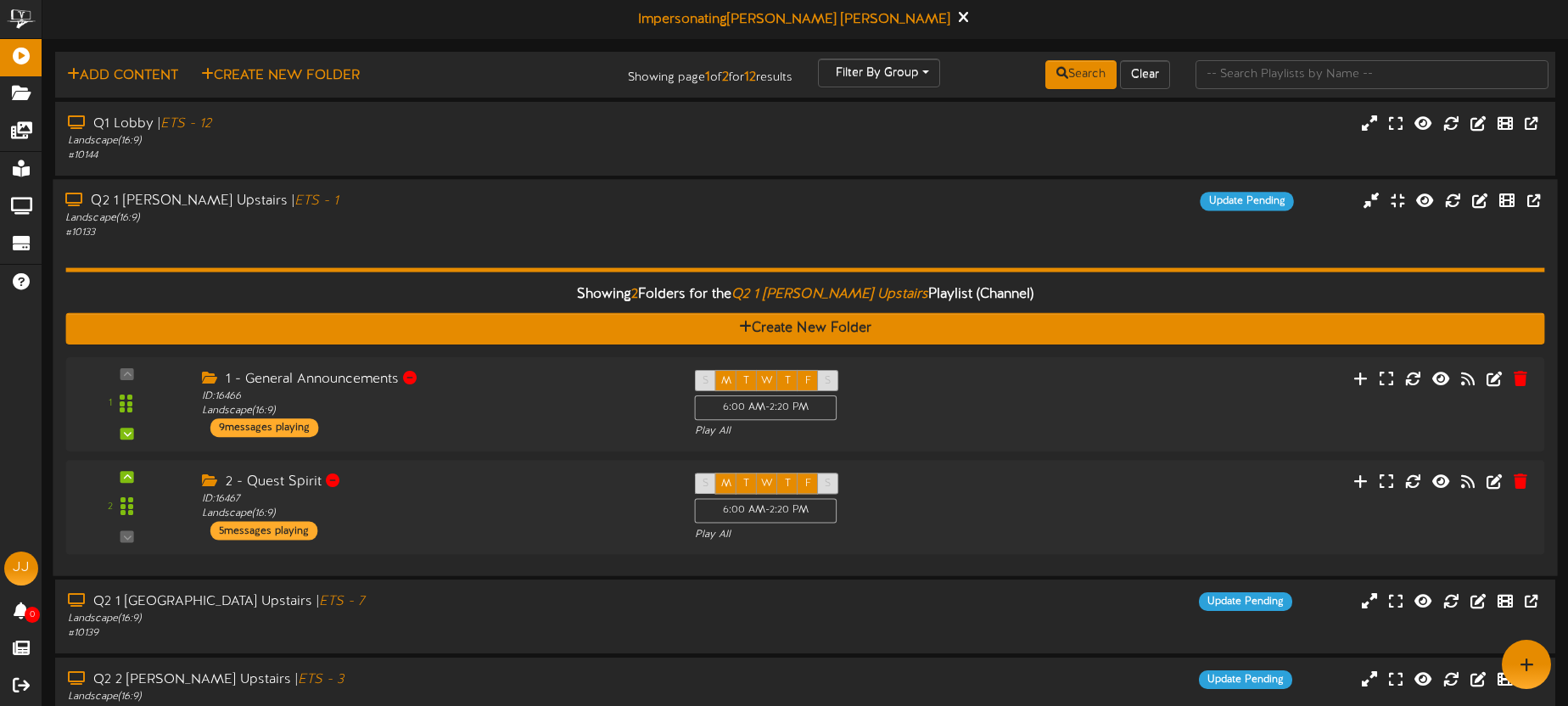
click at [498, 212] on div "Landscape ( 16:9 )" at bounding box center [366, 218] width 602 height 14
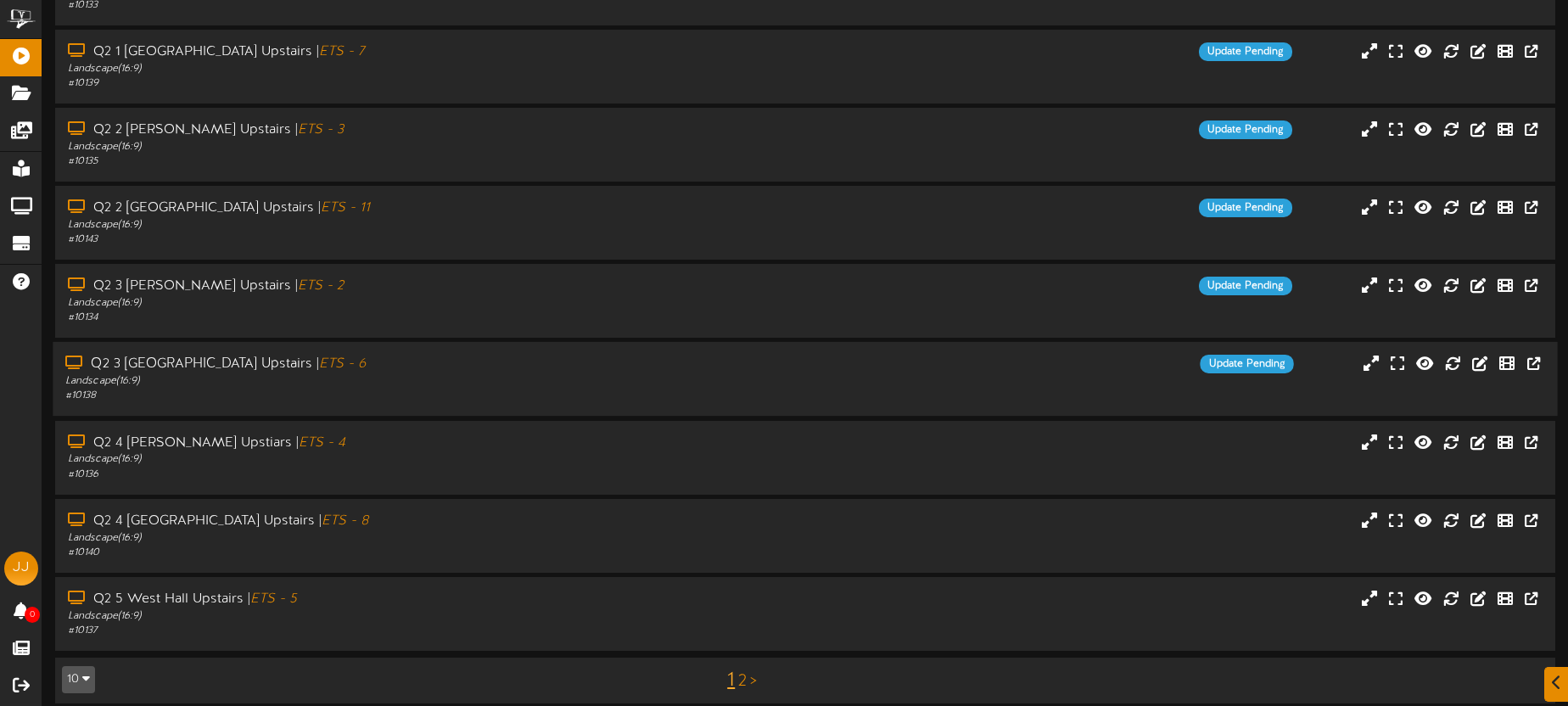
scroll to position [243, 0]
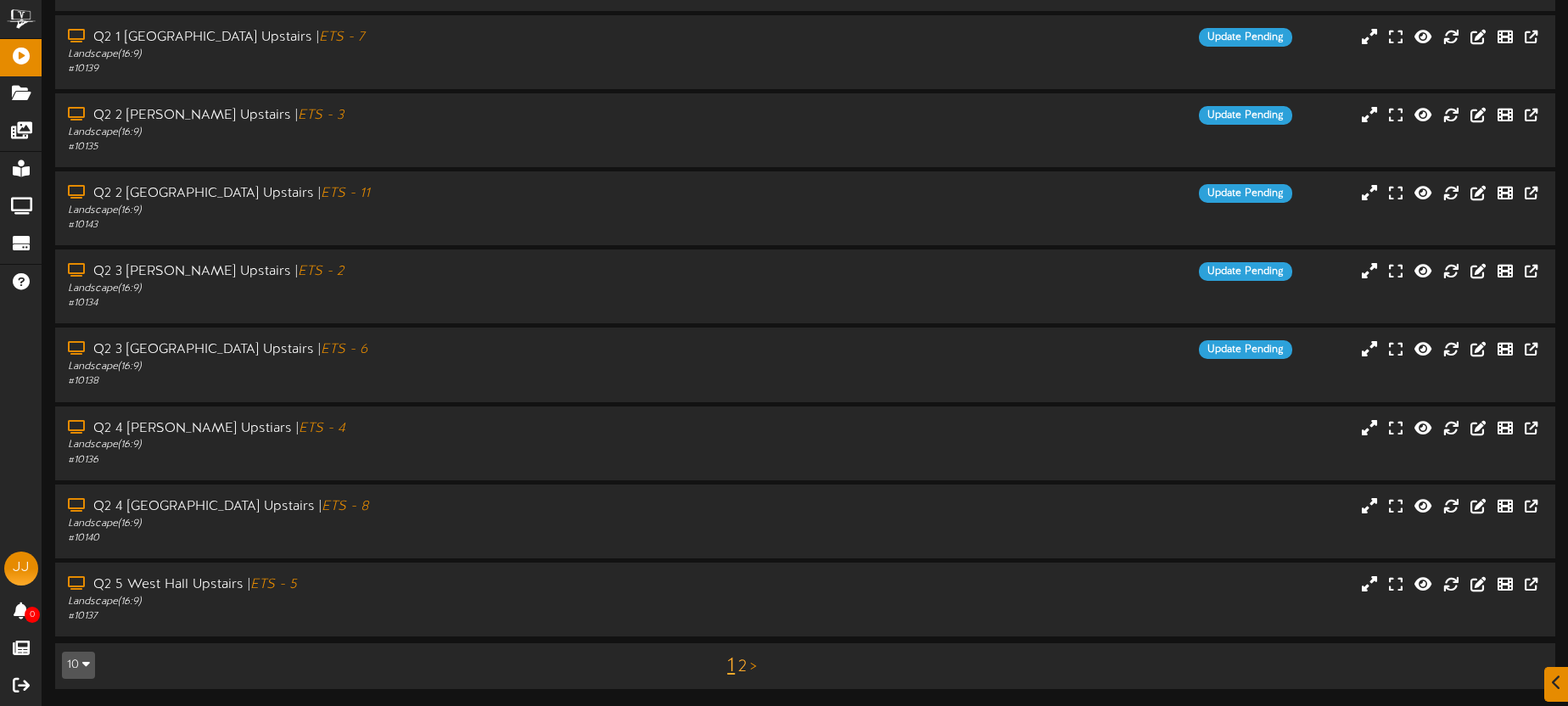
click at [743, 668] on link "2" at bounding box center [742, 667] width 8 height 19
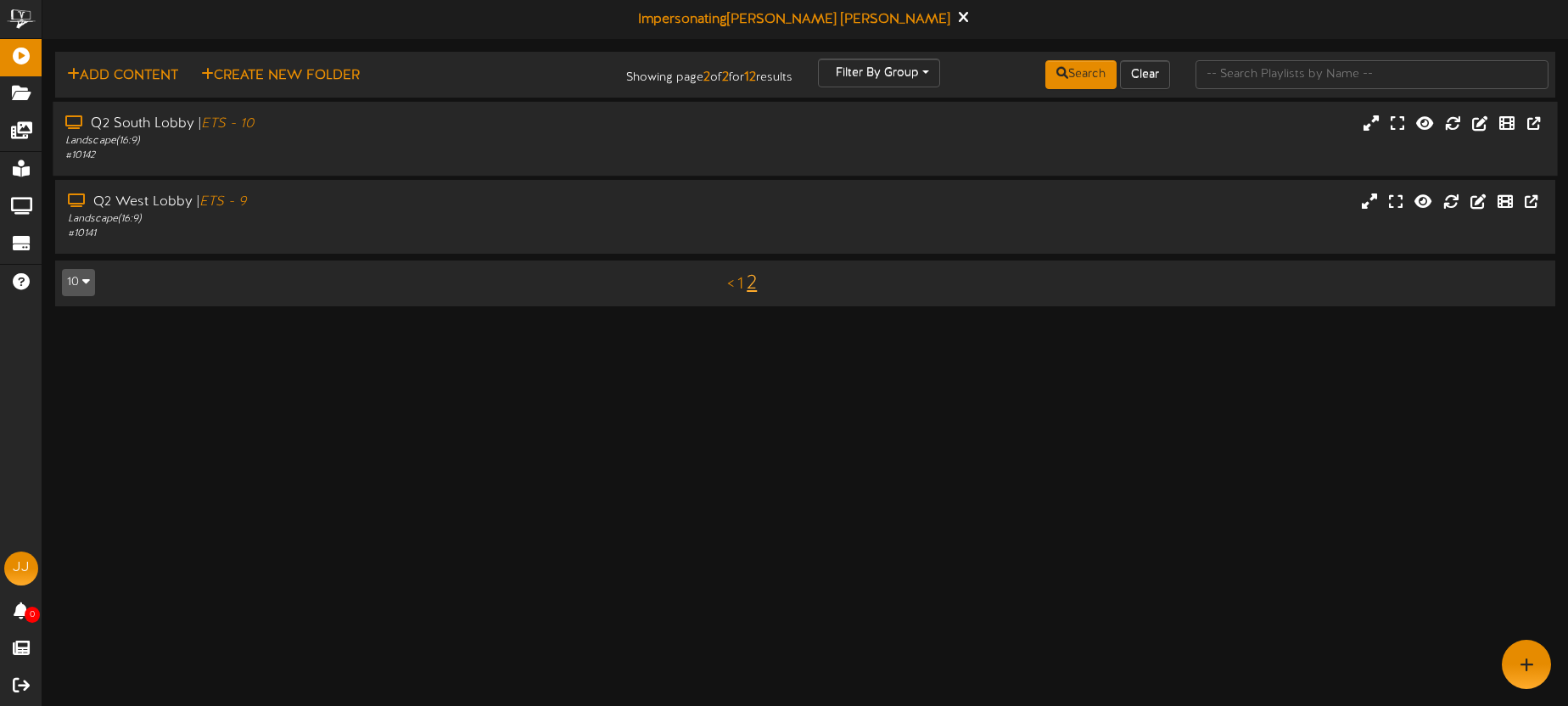
click at [450, 168] on div "Q2 South Lobby | ETS - 10 Landscape ( 16:9 ) # 10142" at bounding box center [804, 139] width 1504 height 74
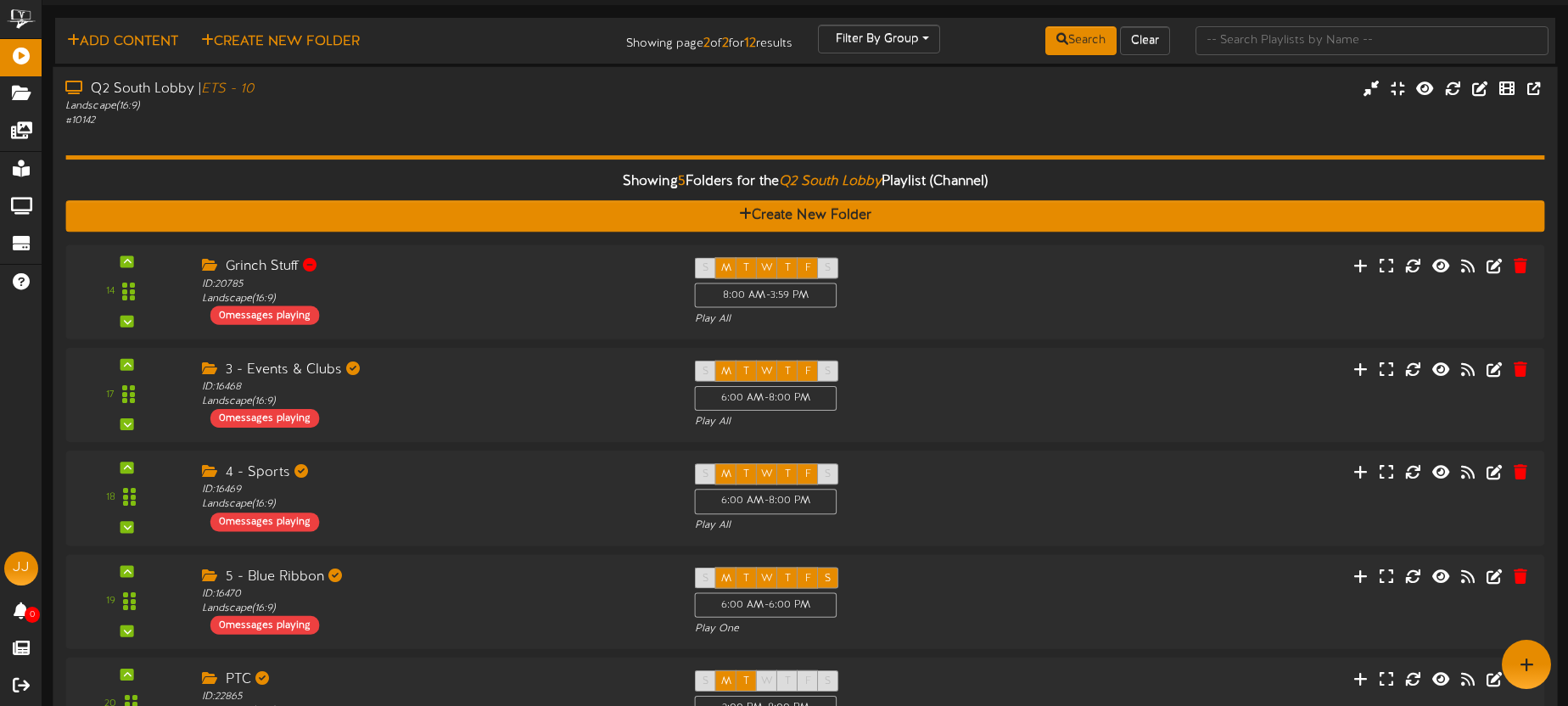
scroll to position [32, 0]
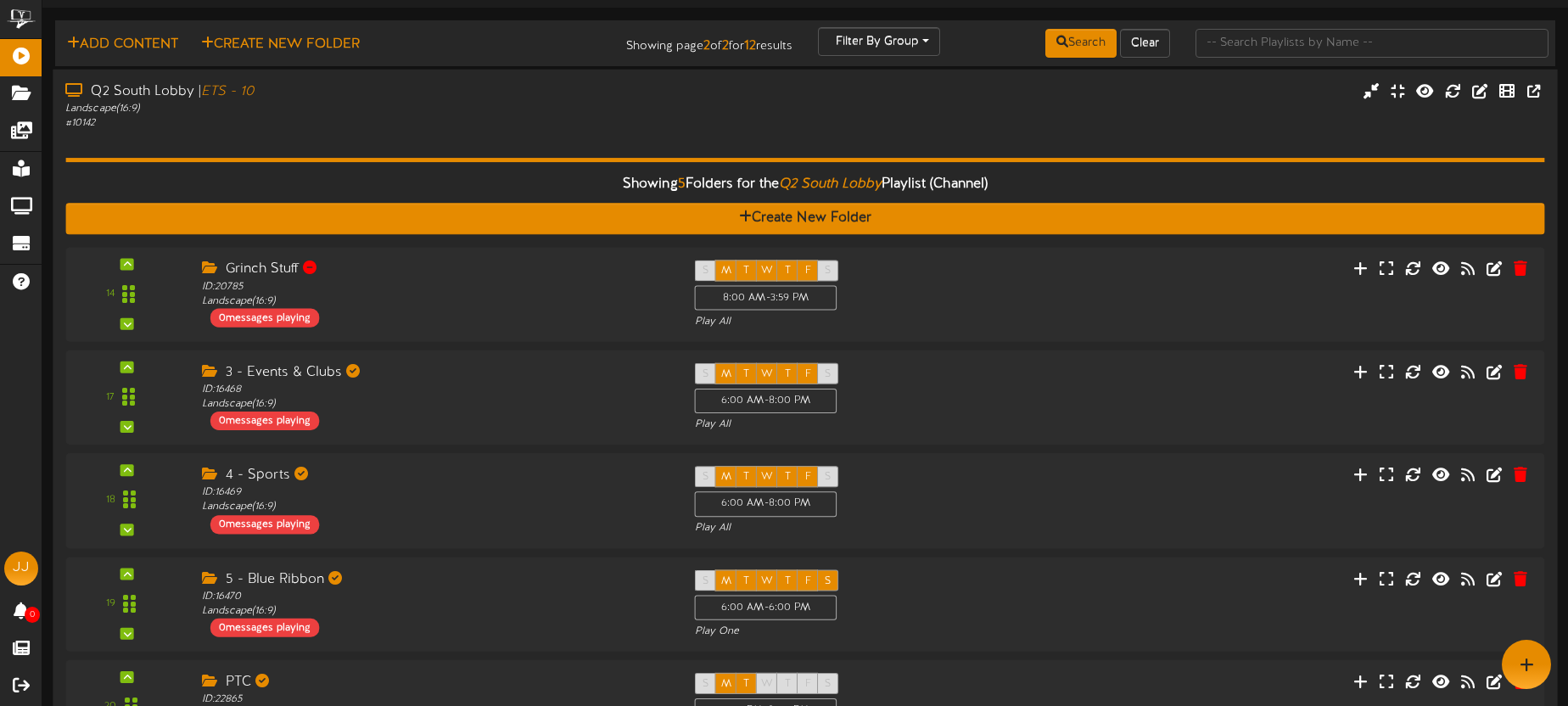
click at [563, 123] on div "# 10142" at bounding box center [366, 123] width 602 height 14
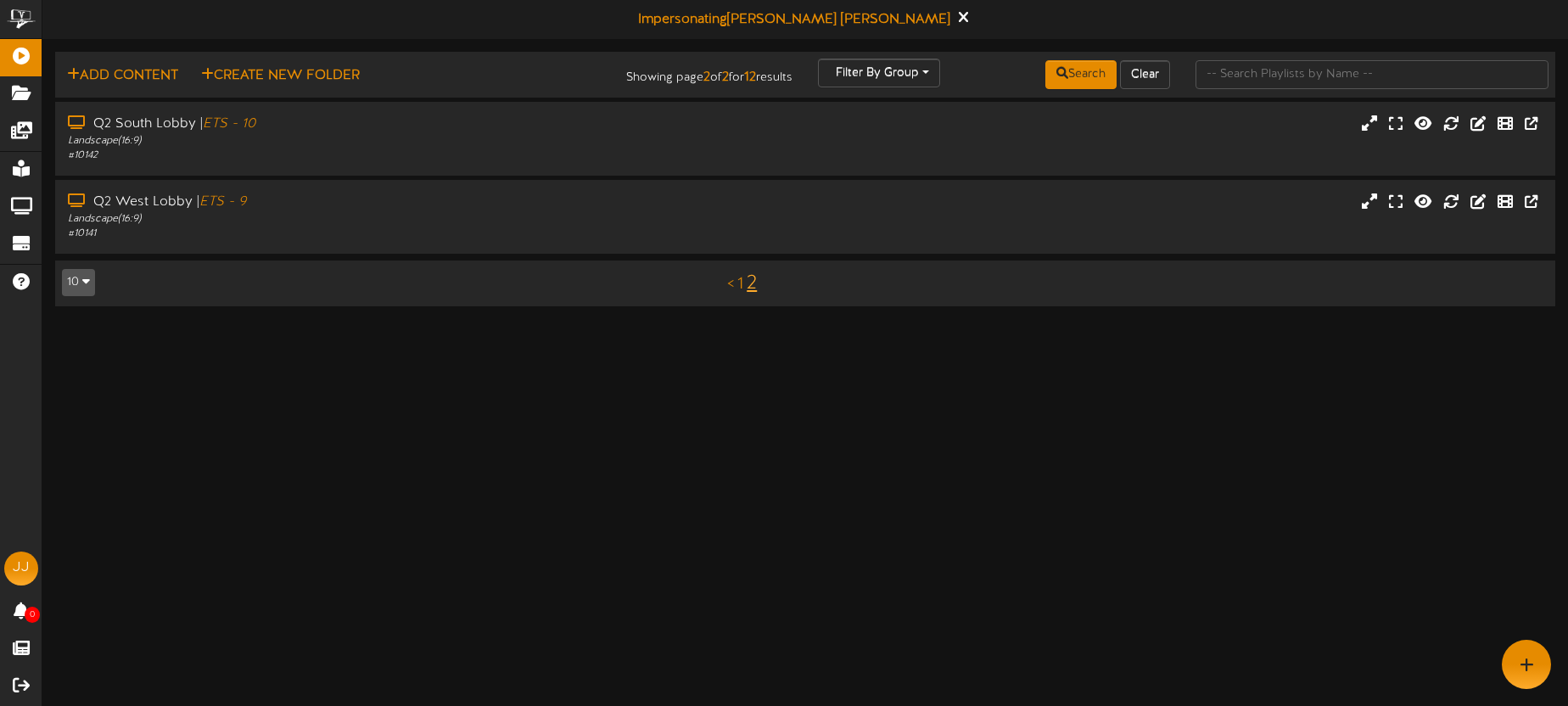
click at [743, 286] on div "< 1 2" at bounding box center [742, 283] width 378 height 32
click at [670, 128] on div "Q2 South Lobby | ETS - 10 Landscape ( 16:9 ) # 10142" at bounding box center [366, 139] width 627 height 49
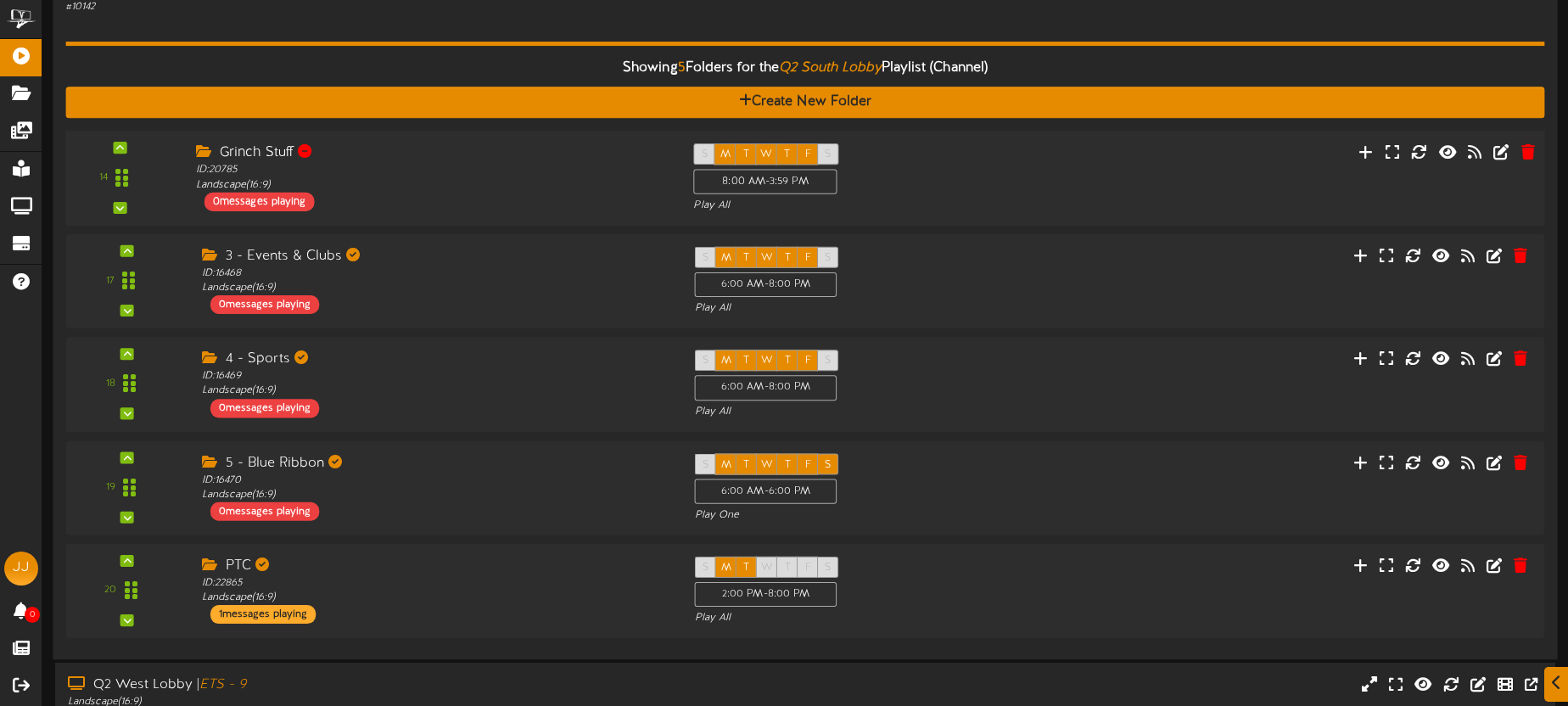
scroll to position [150, 0]
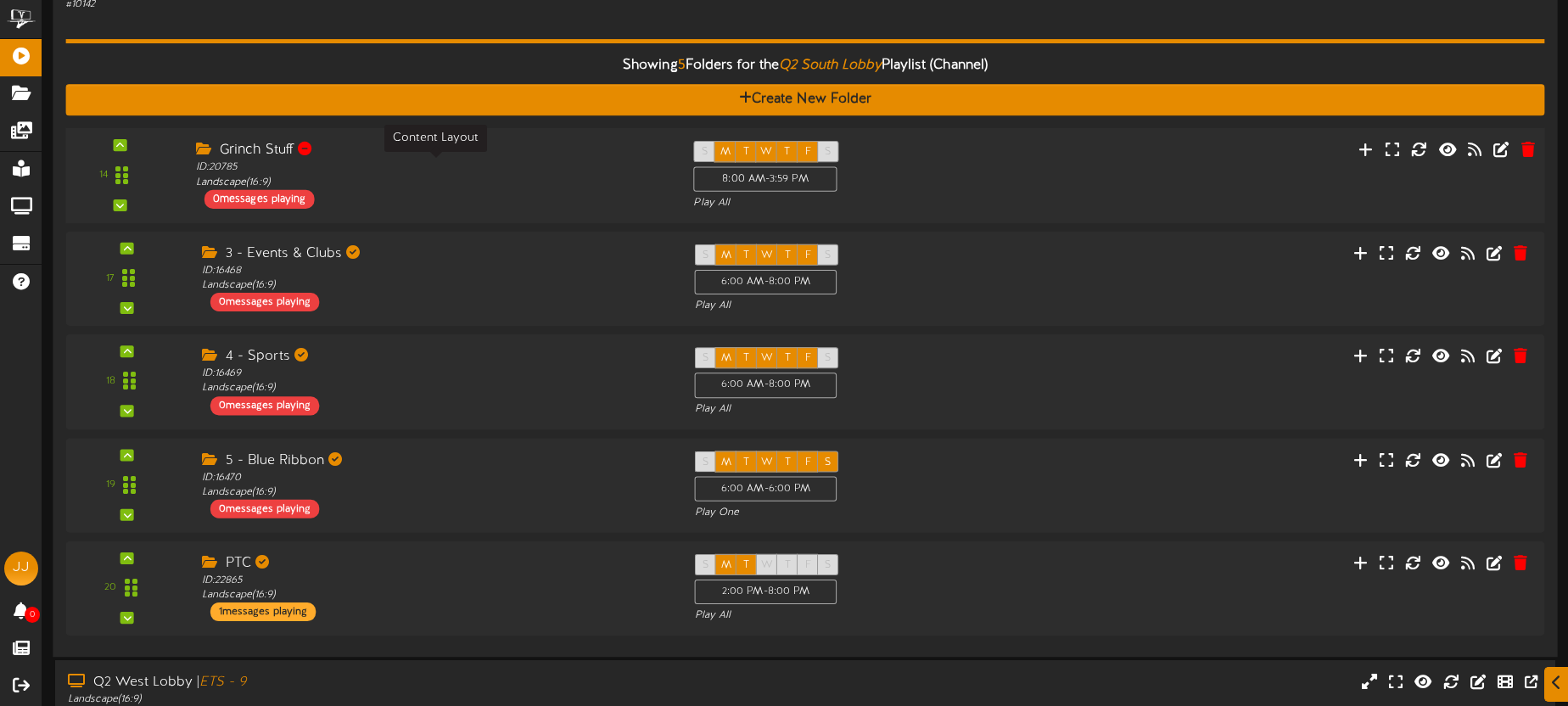
click at [553, 173] on div "ID: 20785 Landscape ( 16:9 )" at bounding box center [432, 175] width 472 height 30
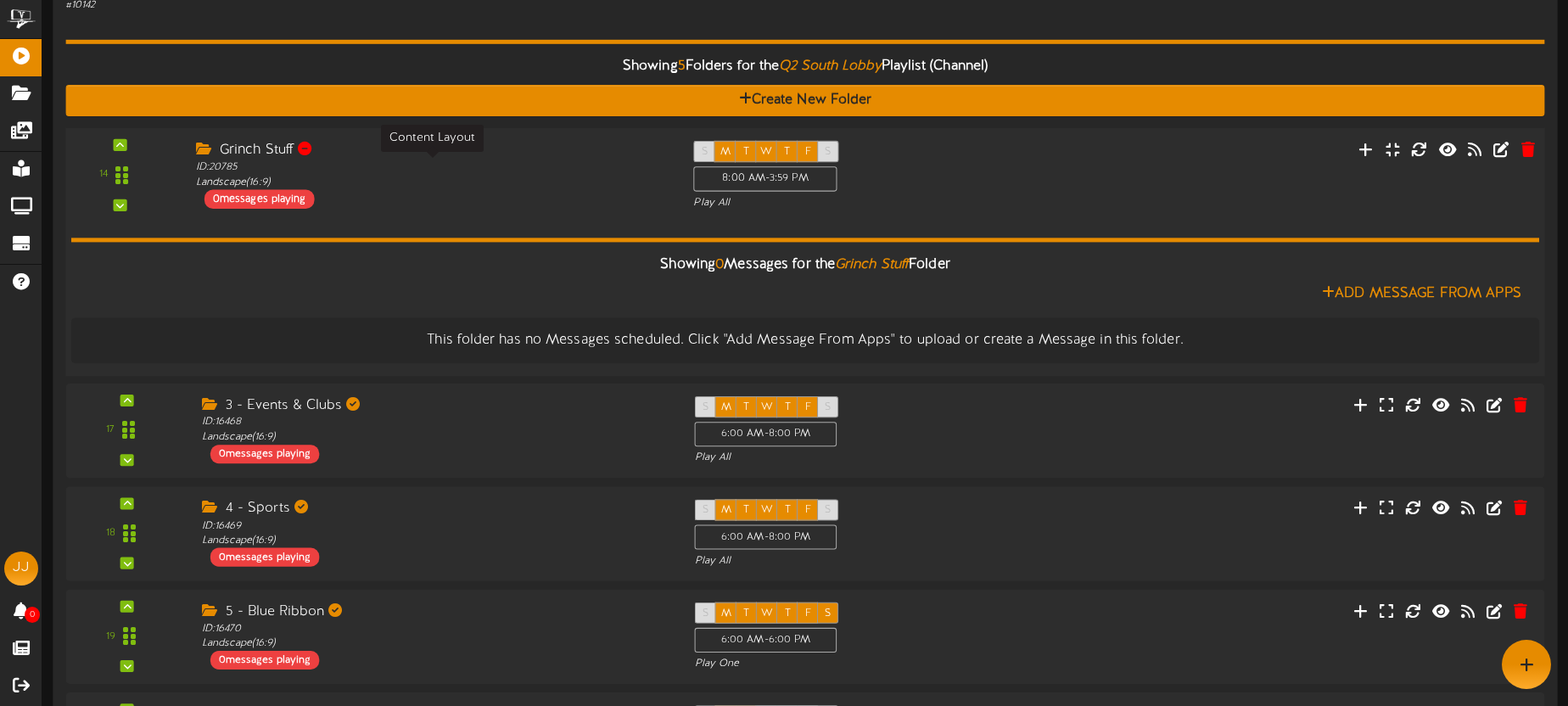
click at [553, 172] on div "ID: 20785 Landscape ( 16:9 )" at bounding box center [432, 175] width 472 height 30
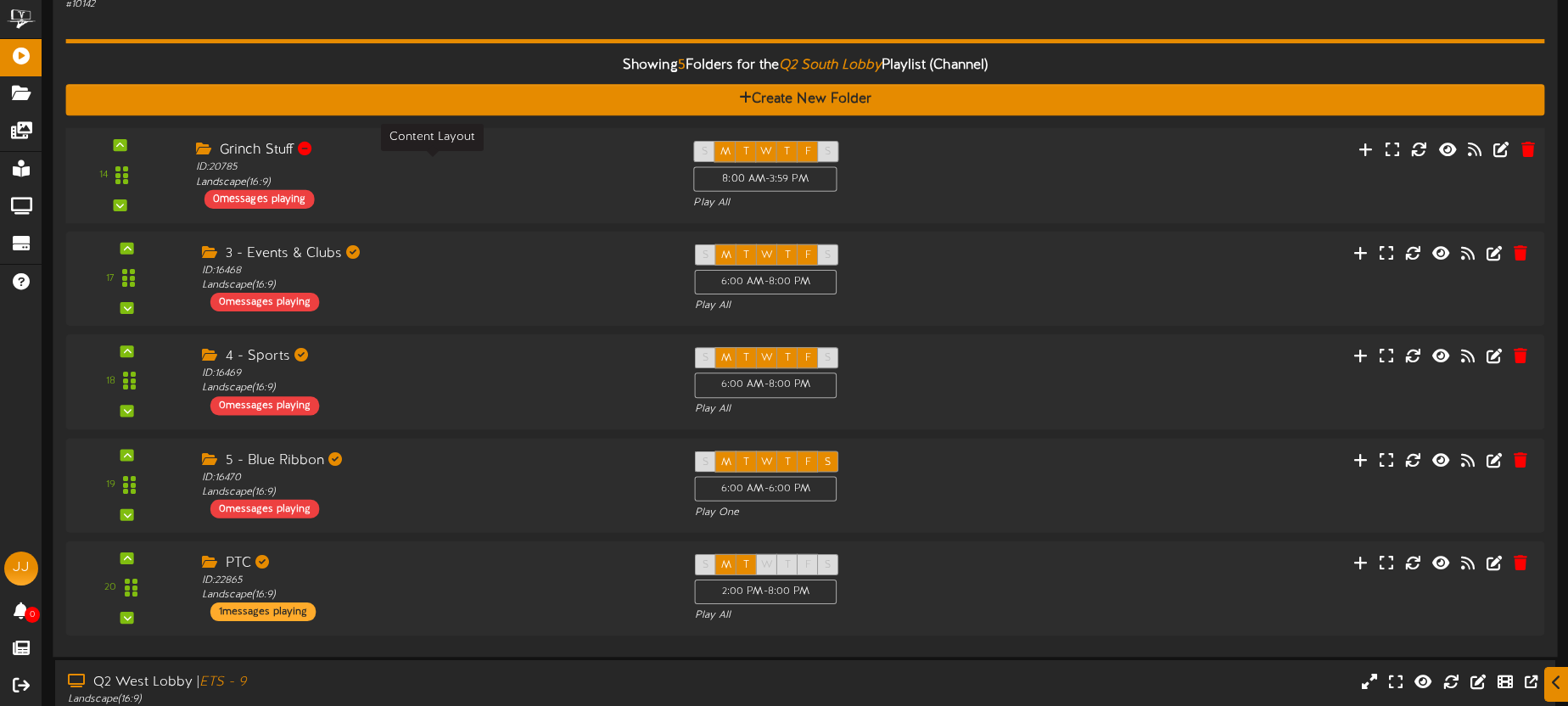
click at [553, 171] on div "ID: 20785 Landscape ( 16:9 )" at bounding box center [432, 175] width 472 height 30
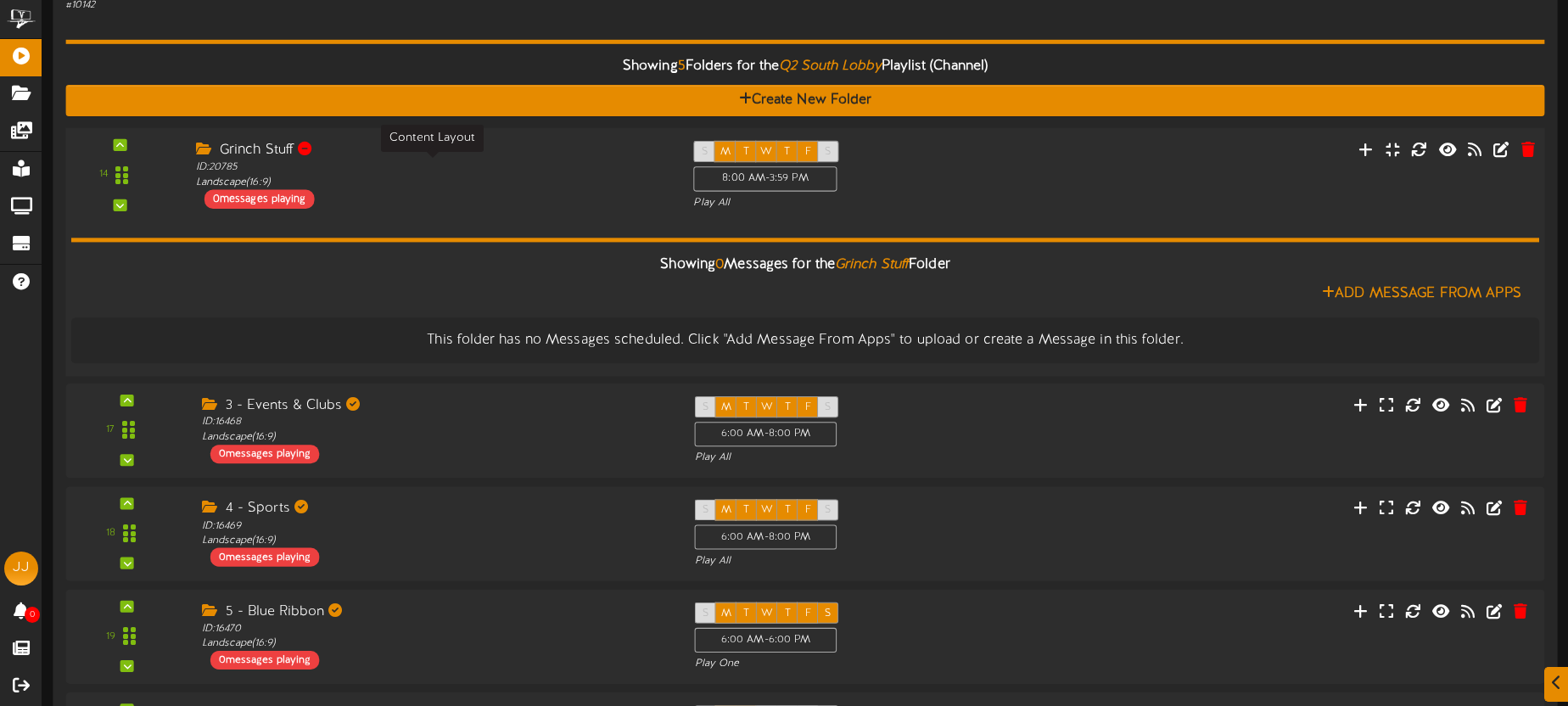
click at [553, 171] on div "ID: 20785 Landscape ( 16:9 )" at bounding box center [432, 175] width 472 height 30
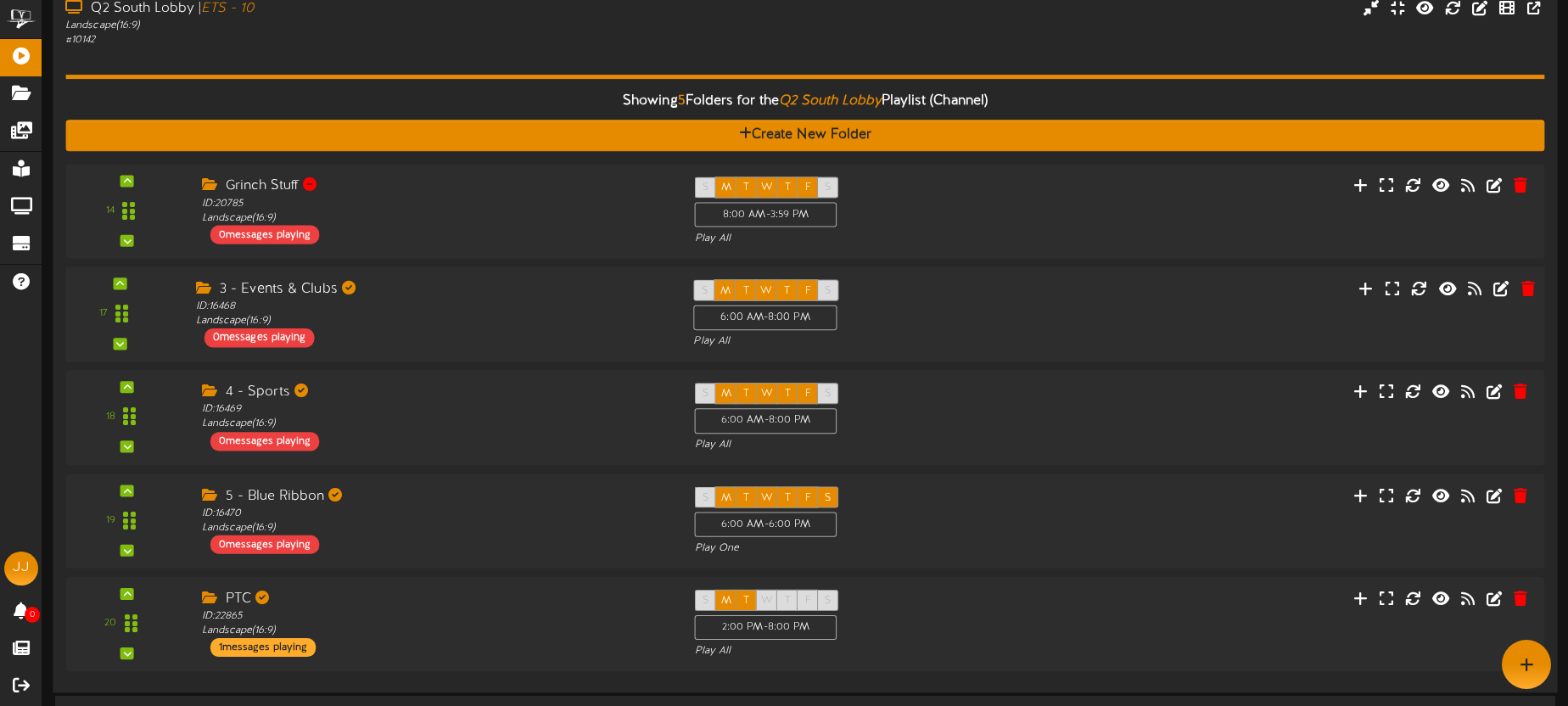
scroll to position [80, 0]
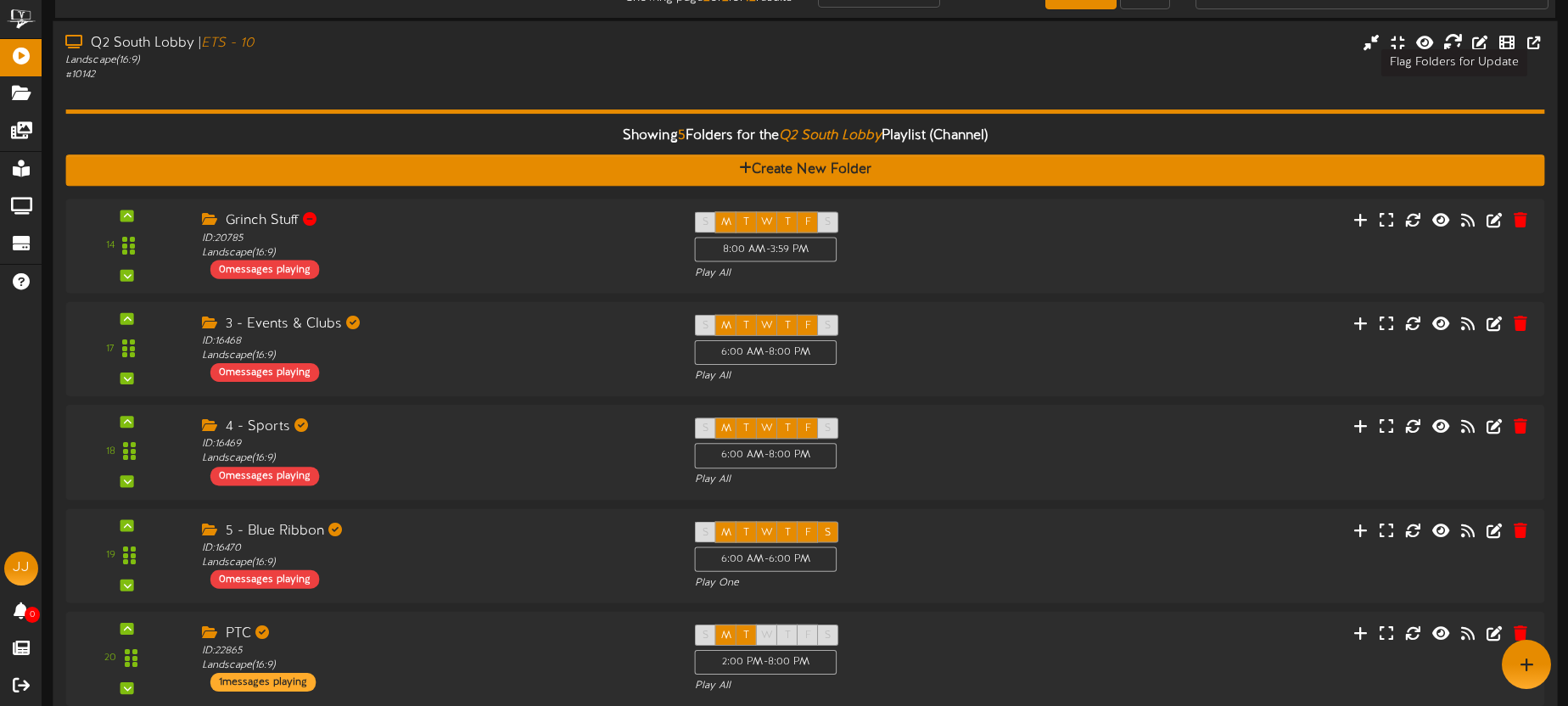
click at [1455, 37] on icon at bounding box center [1453, 41] width 19 height 19
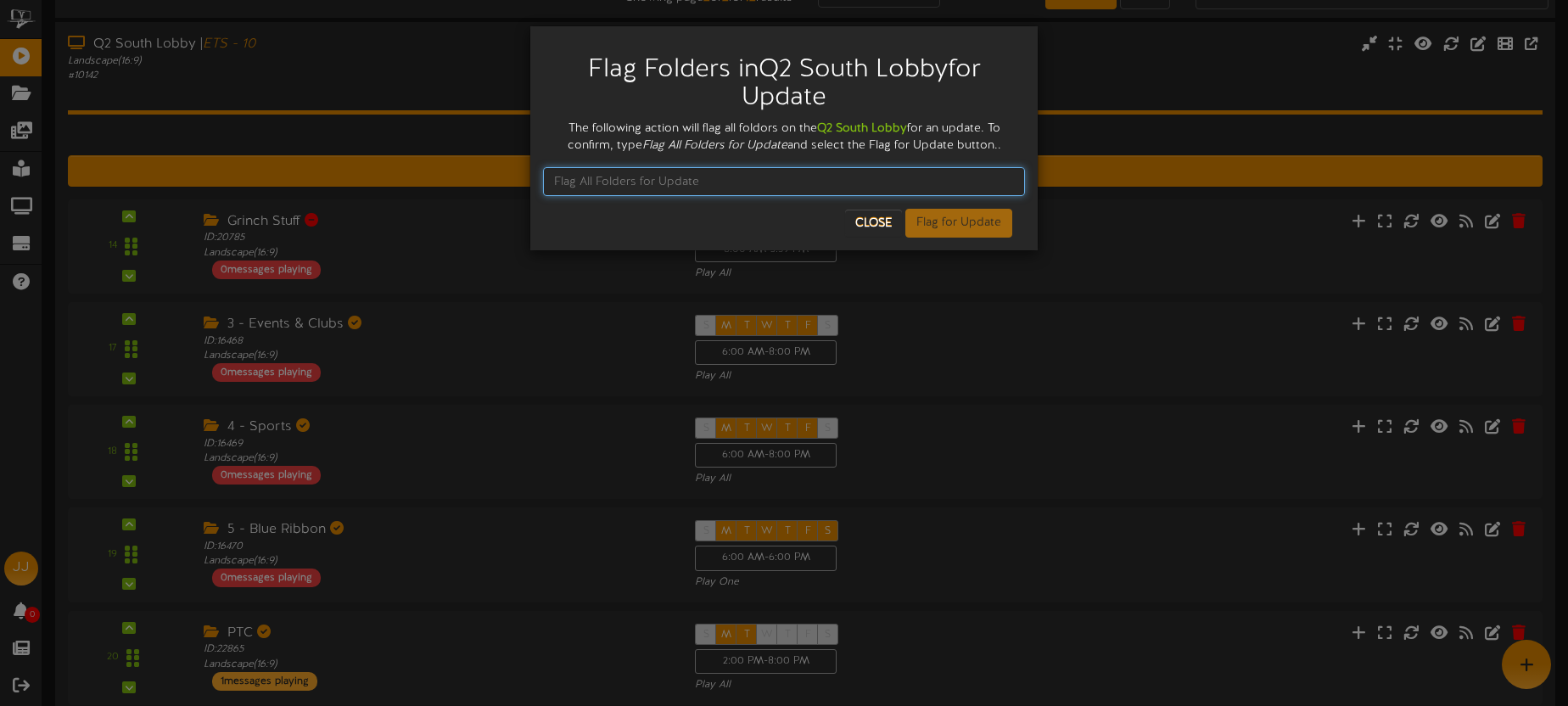
click at [801, 183] on input "text" at bounding box center [784, 182] width 482 height 29
type input "Flag All Folders for Update"
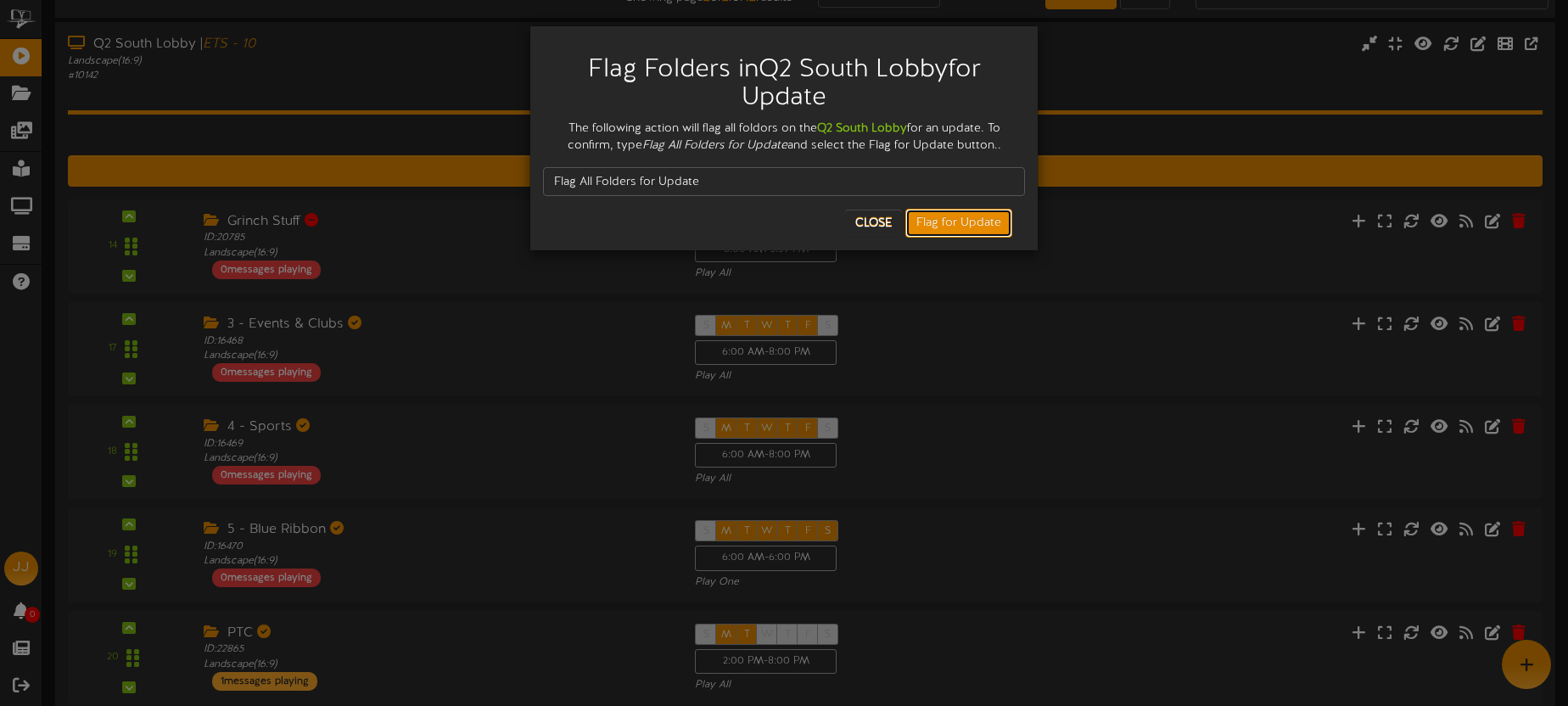
click at [945, 228] on button "Flag for Update" at bounding box center [959, 223] width 107 height 29
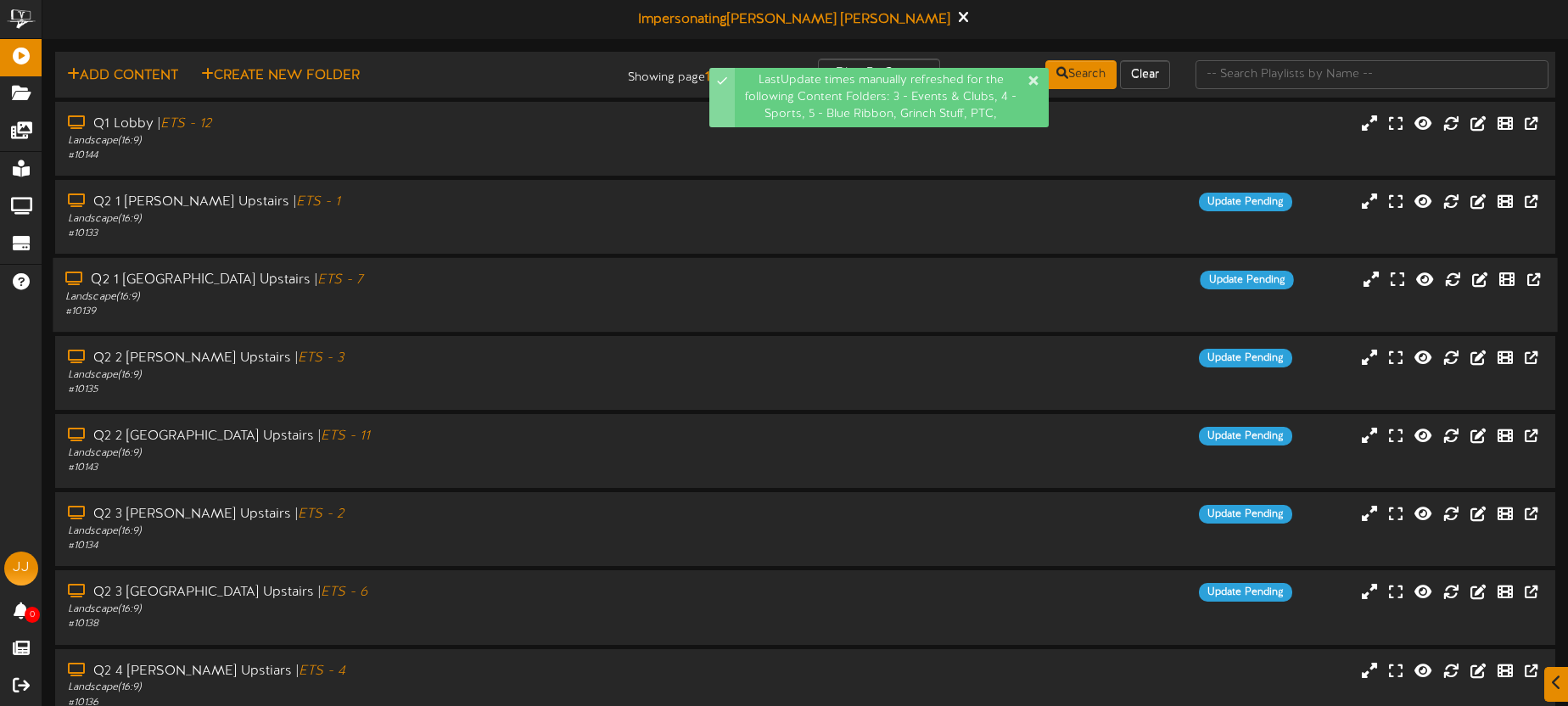
scroll to position [243, 0]
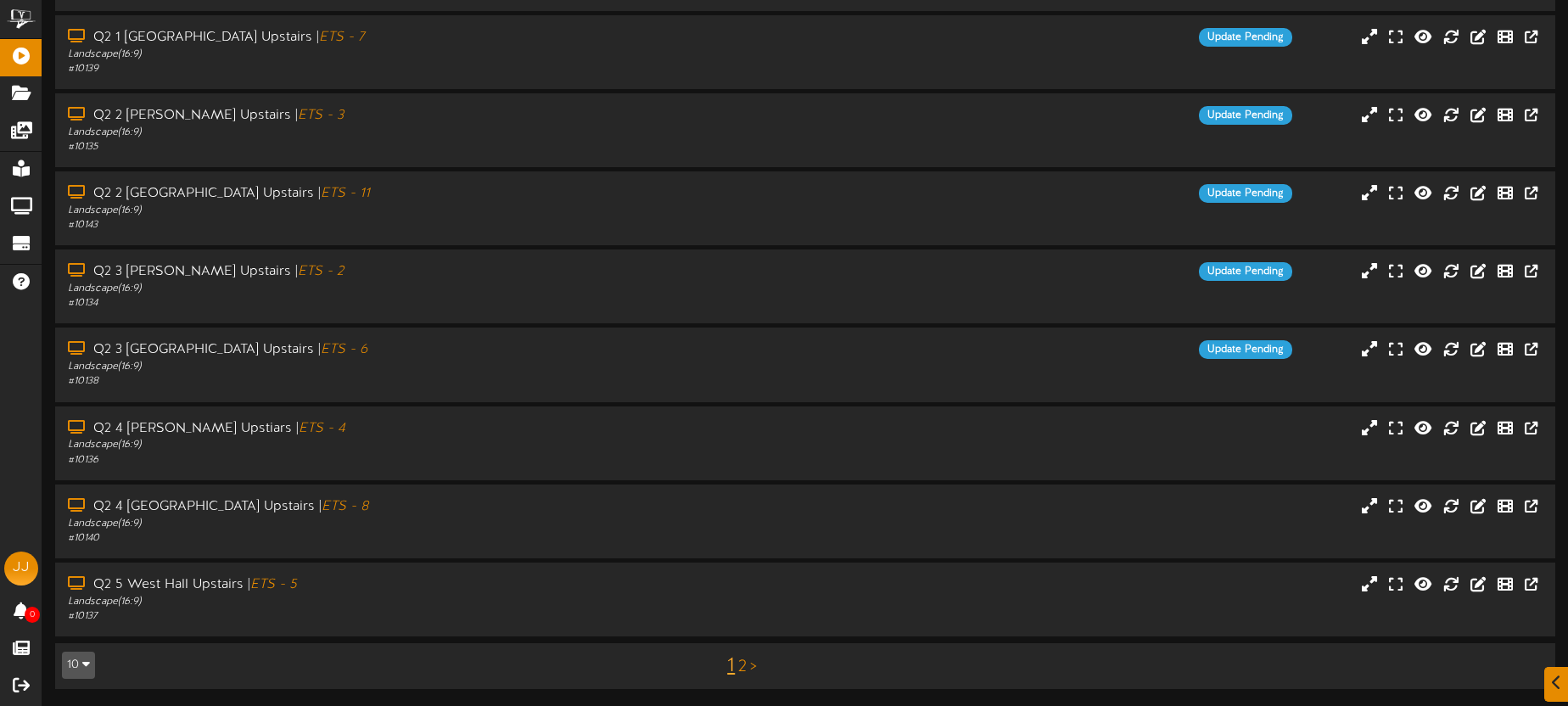
click at [743, 670] on link "2" at bounding box center [742, 667] width 8 height 19
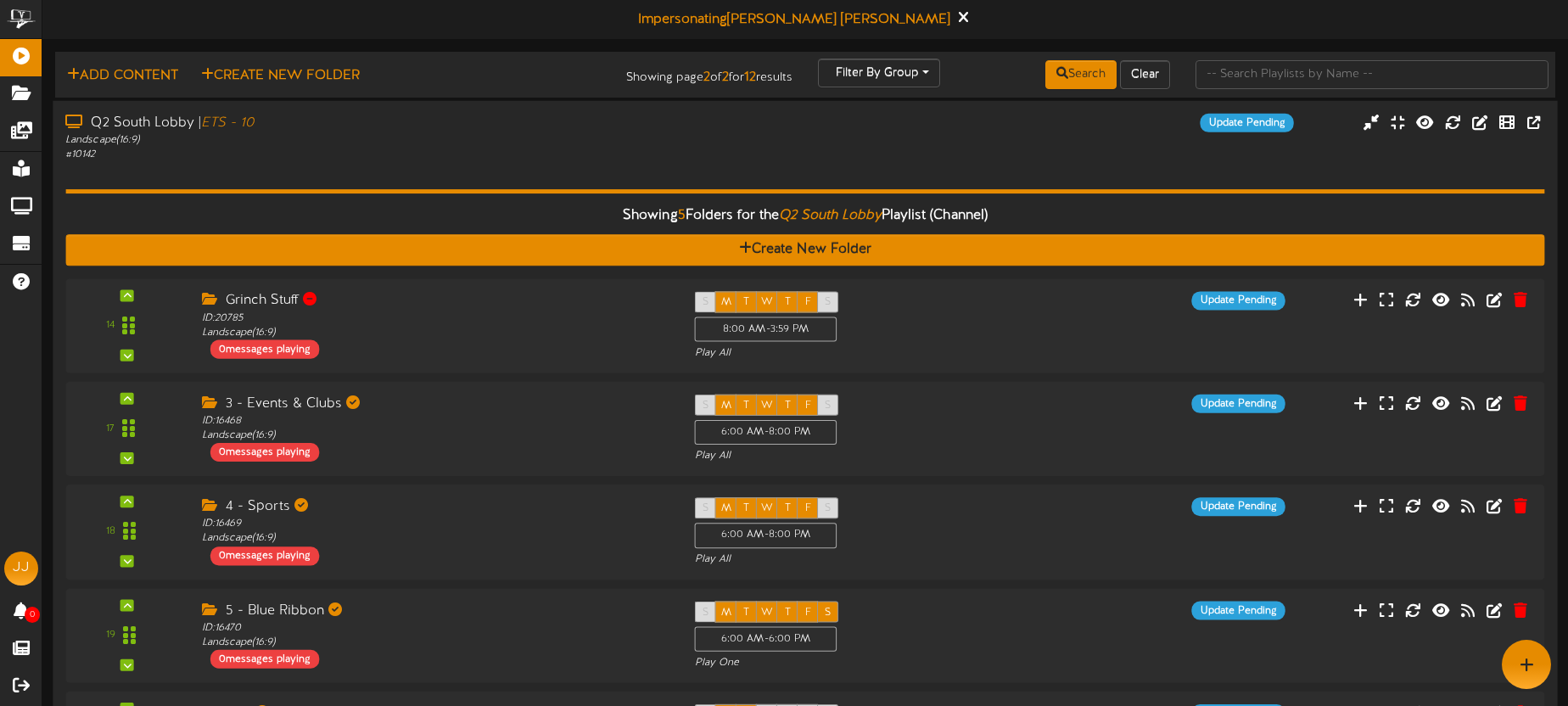
click at [431, 150] on div "# 10142" at bounding box center [366, 154] width 602 height 14
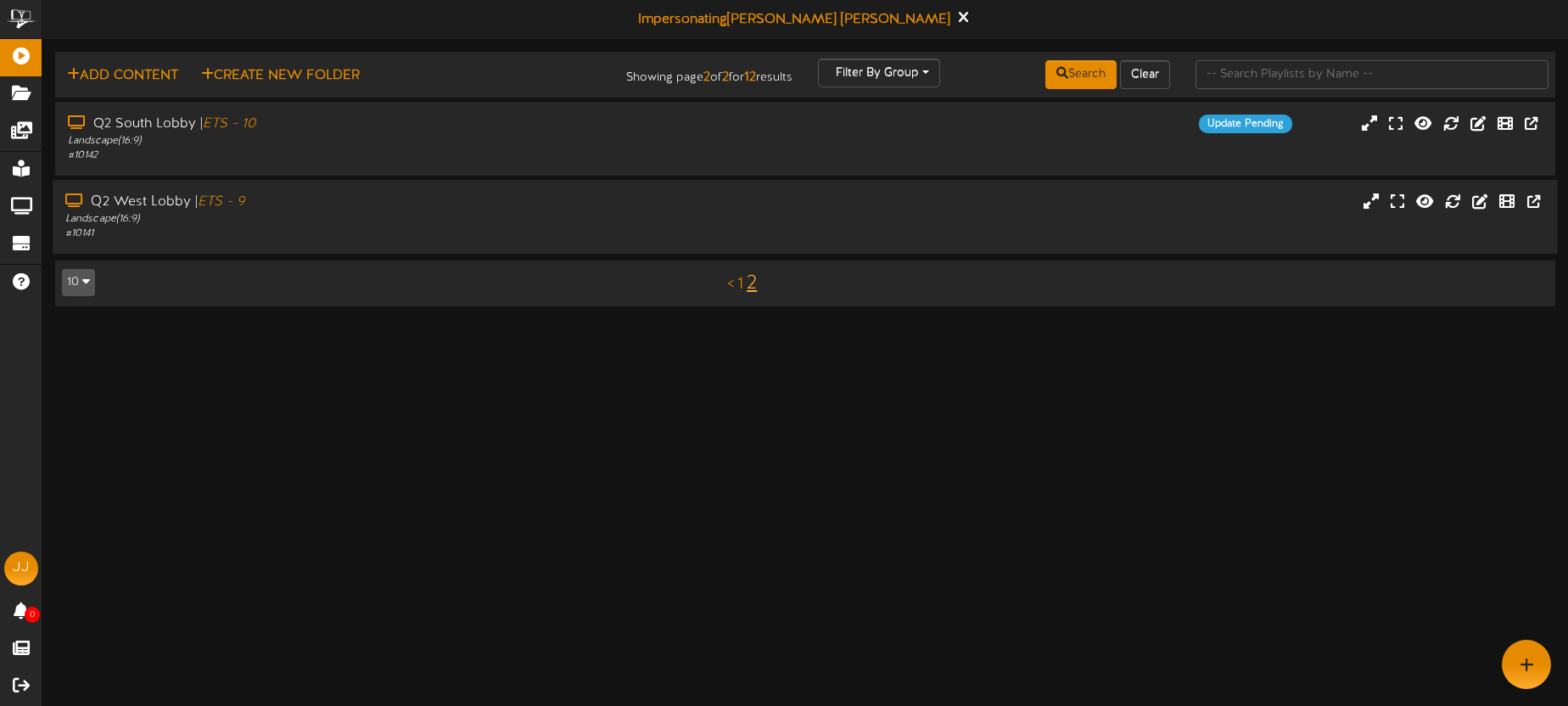
click at [432, 213] on div "Landscape ( 16:9 )" at bounding box center [366, 219] width 602 height 14
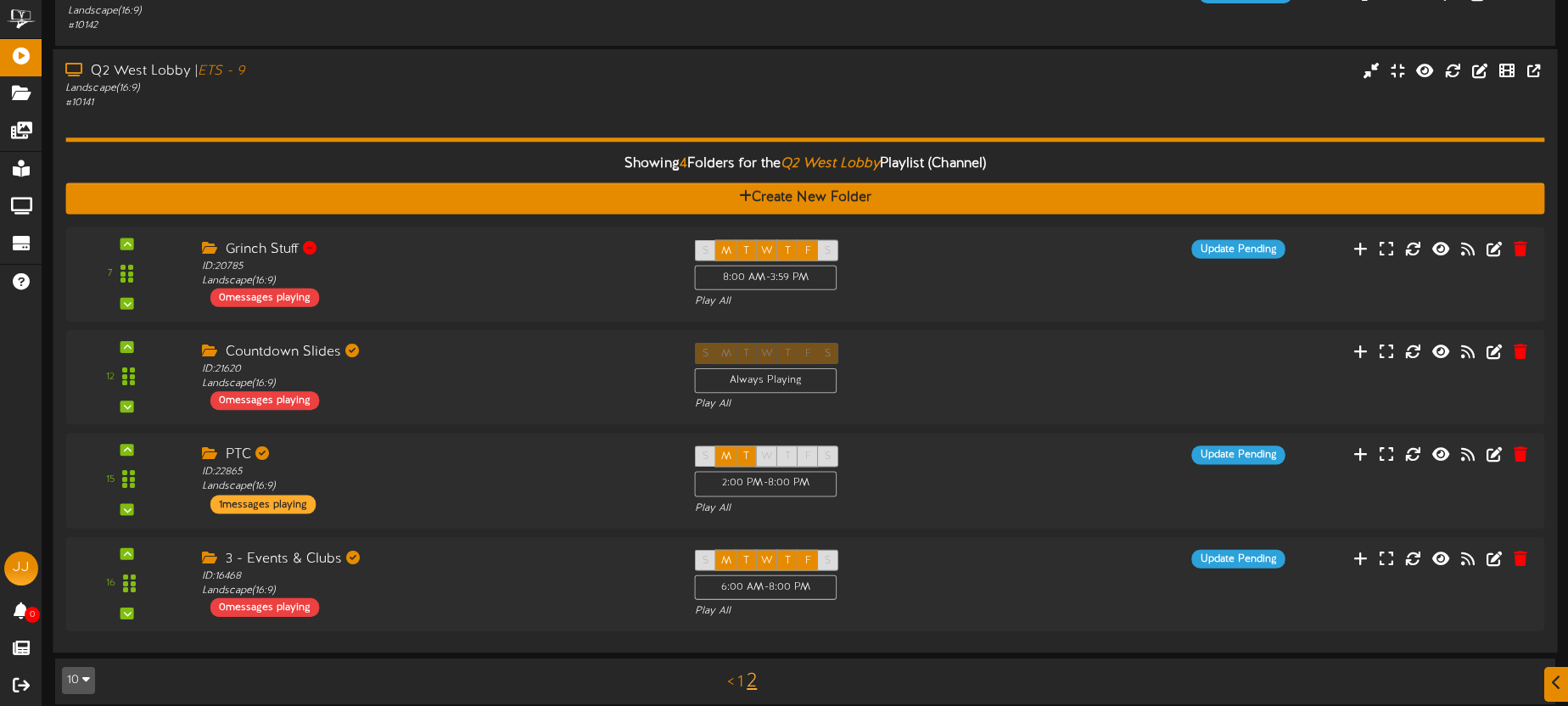
scroll to position [131, 0]
click at [1033, 596] on div "S M T W T F S 6:00 AM - 8:00 PM Play All" at bounding box center [867, 582] width 374 height 69
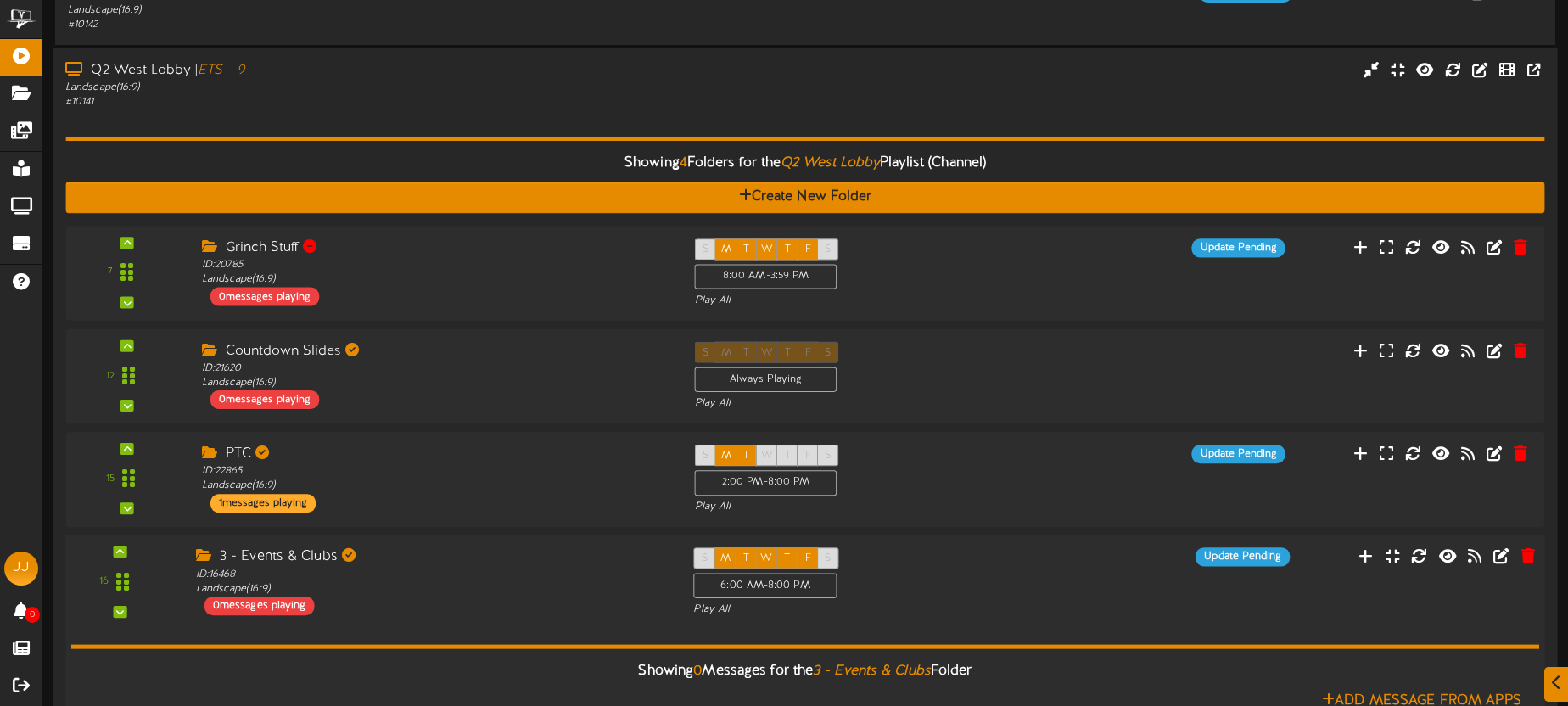
scroll to position [289, 0]
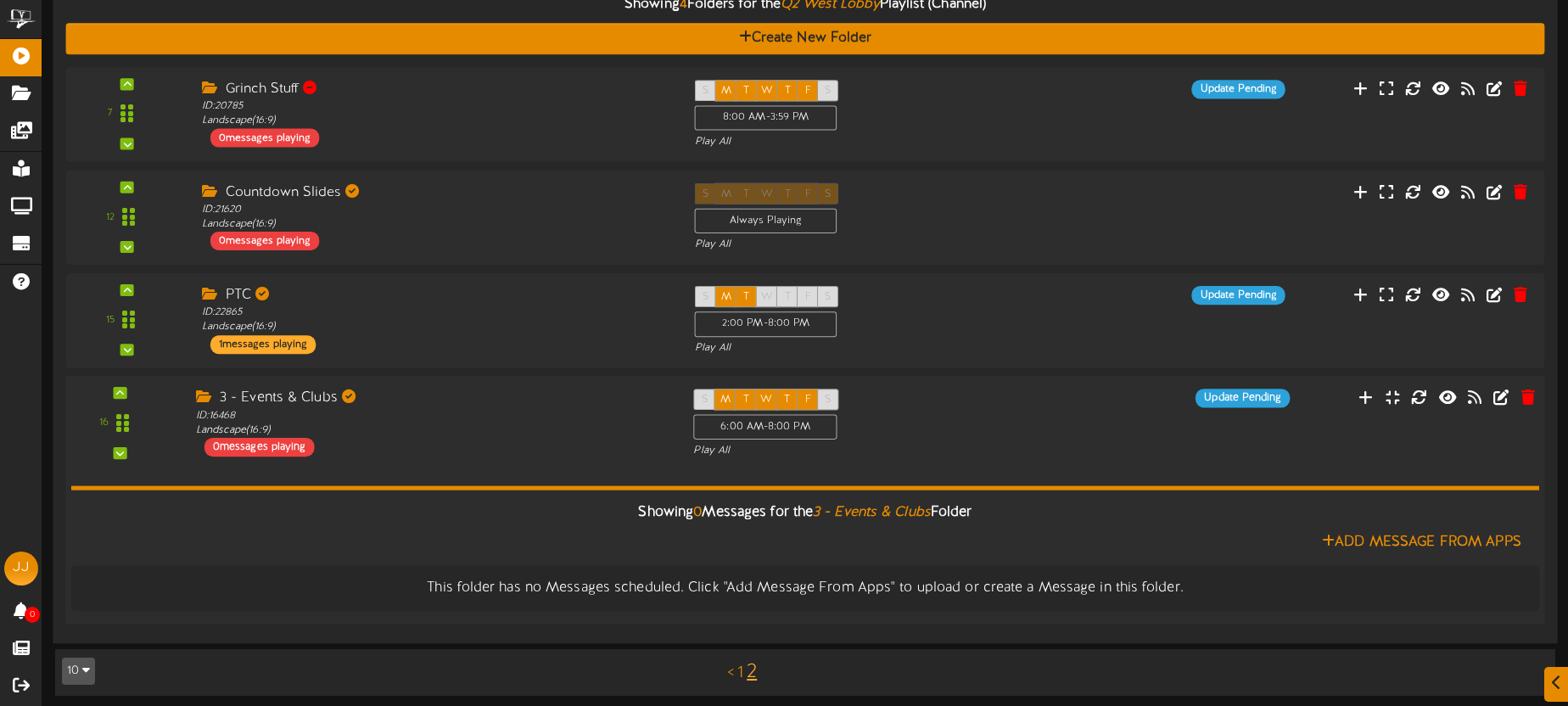
click at [972, 428] on div "S M T W T F S 6:00 AM - 8:00 PM Play All" at bounding box center [867, 423] width 374 height 69
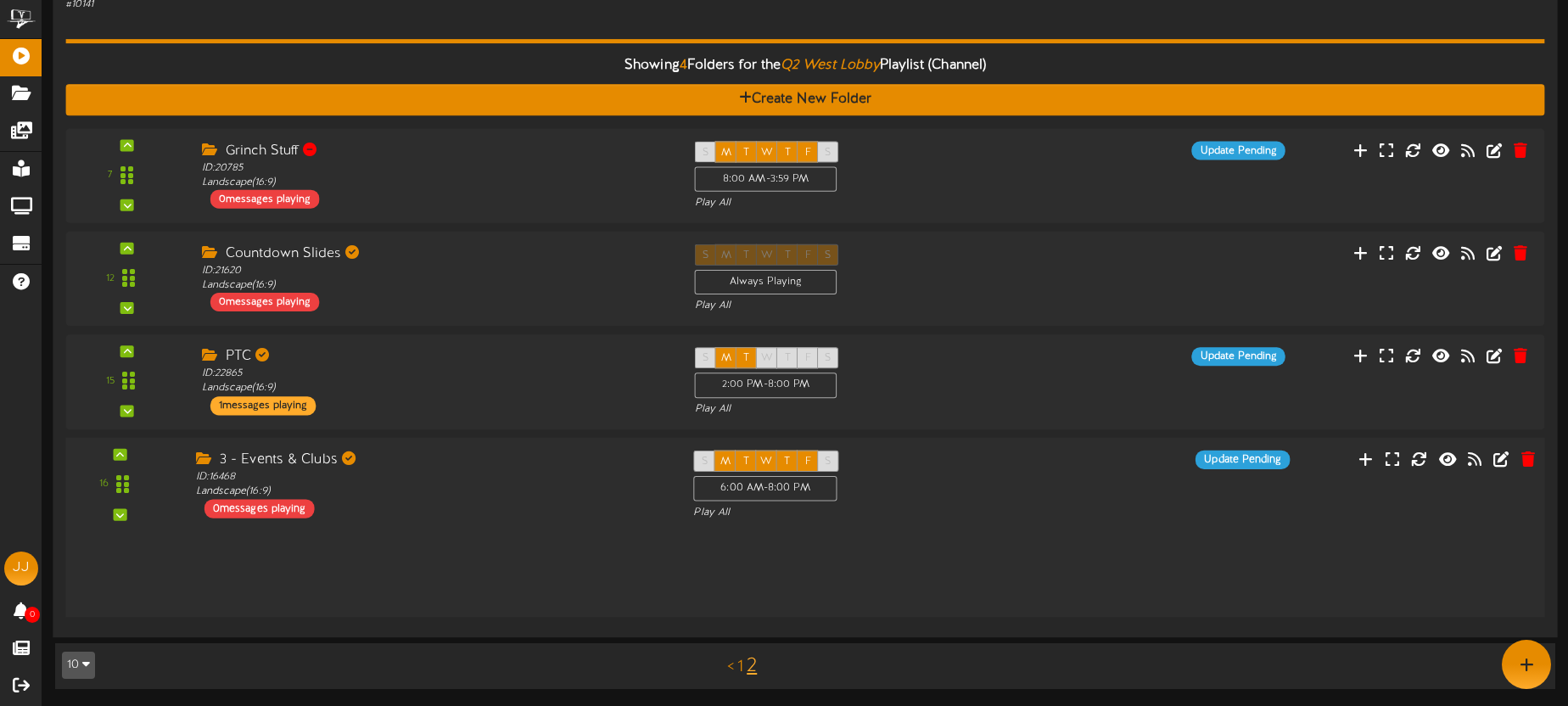
scroll to position [145, 0]
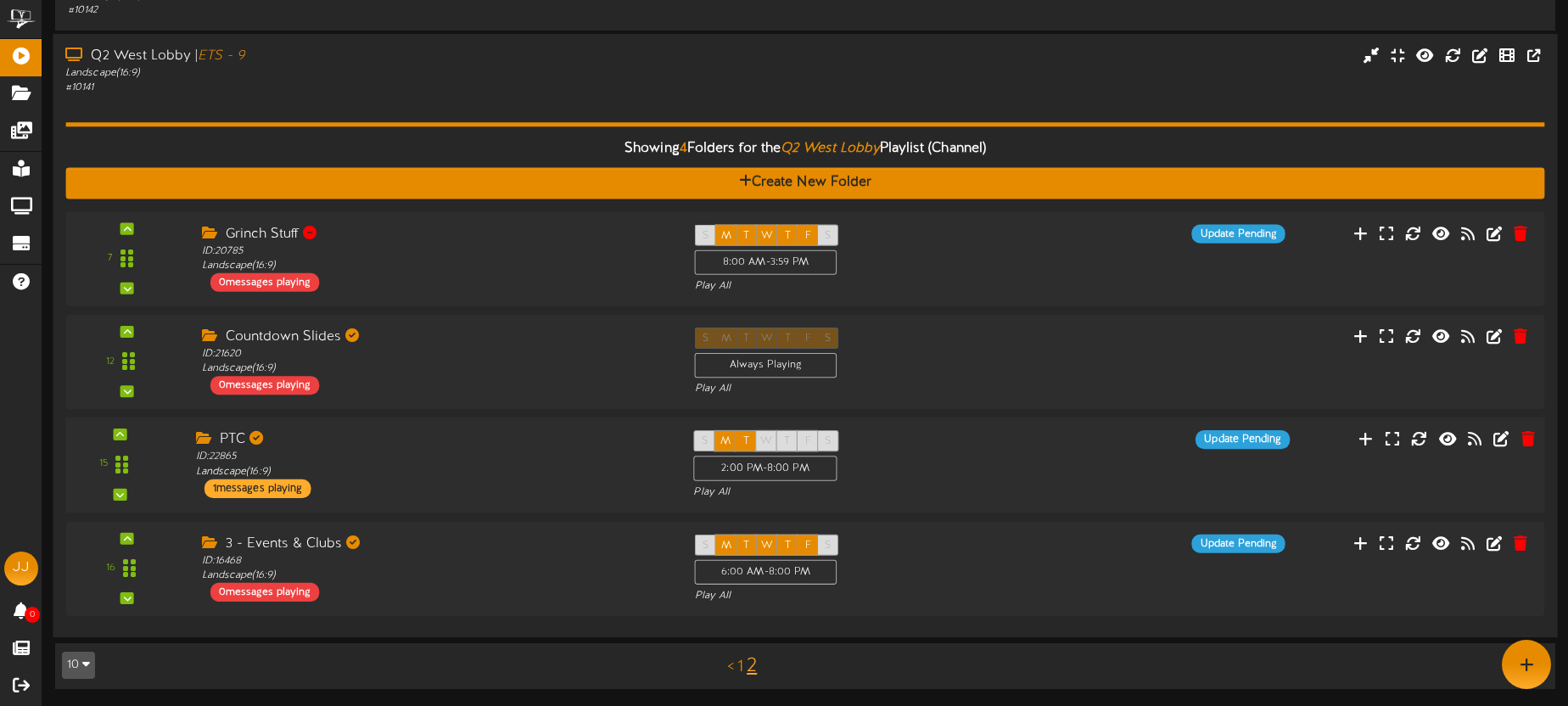
click at [936, 466] on div "S M T W T F S 2:00 PM - 8:00 PM Play All" at bounding box center [867, 465] width 374 height 69
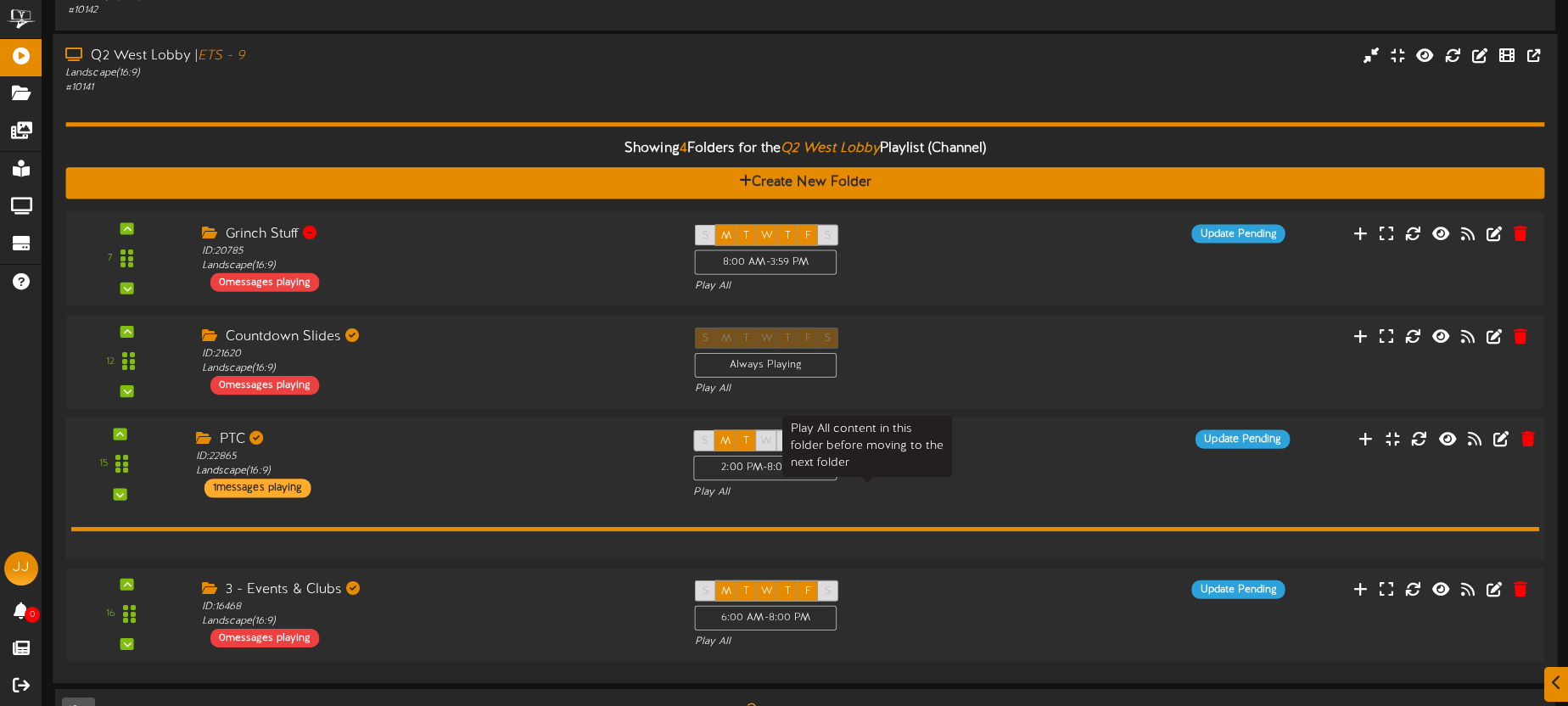
scroll to position [289, 0]
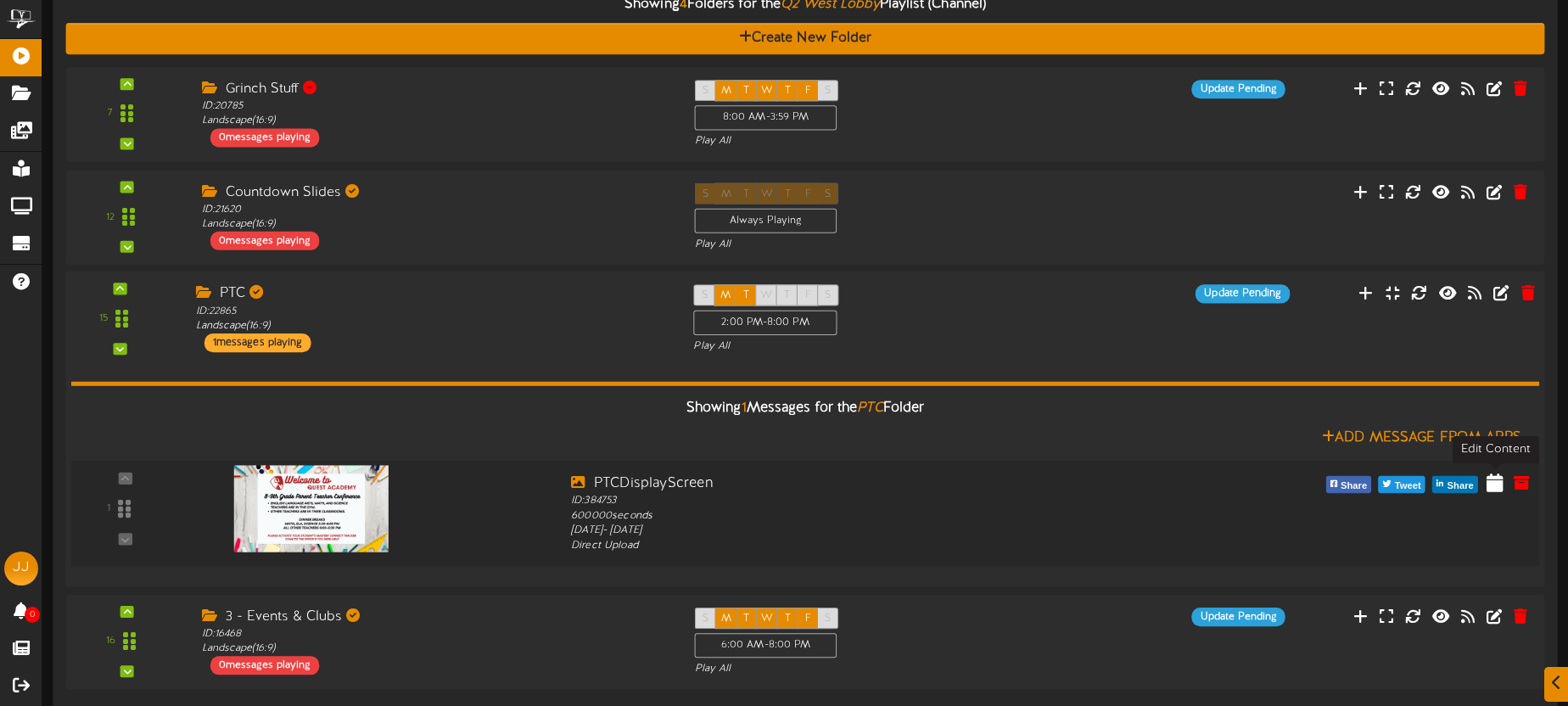
click at [1499, 481] on icon at bounding box center [1495, 482] width 17 height 19
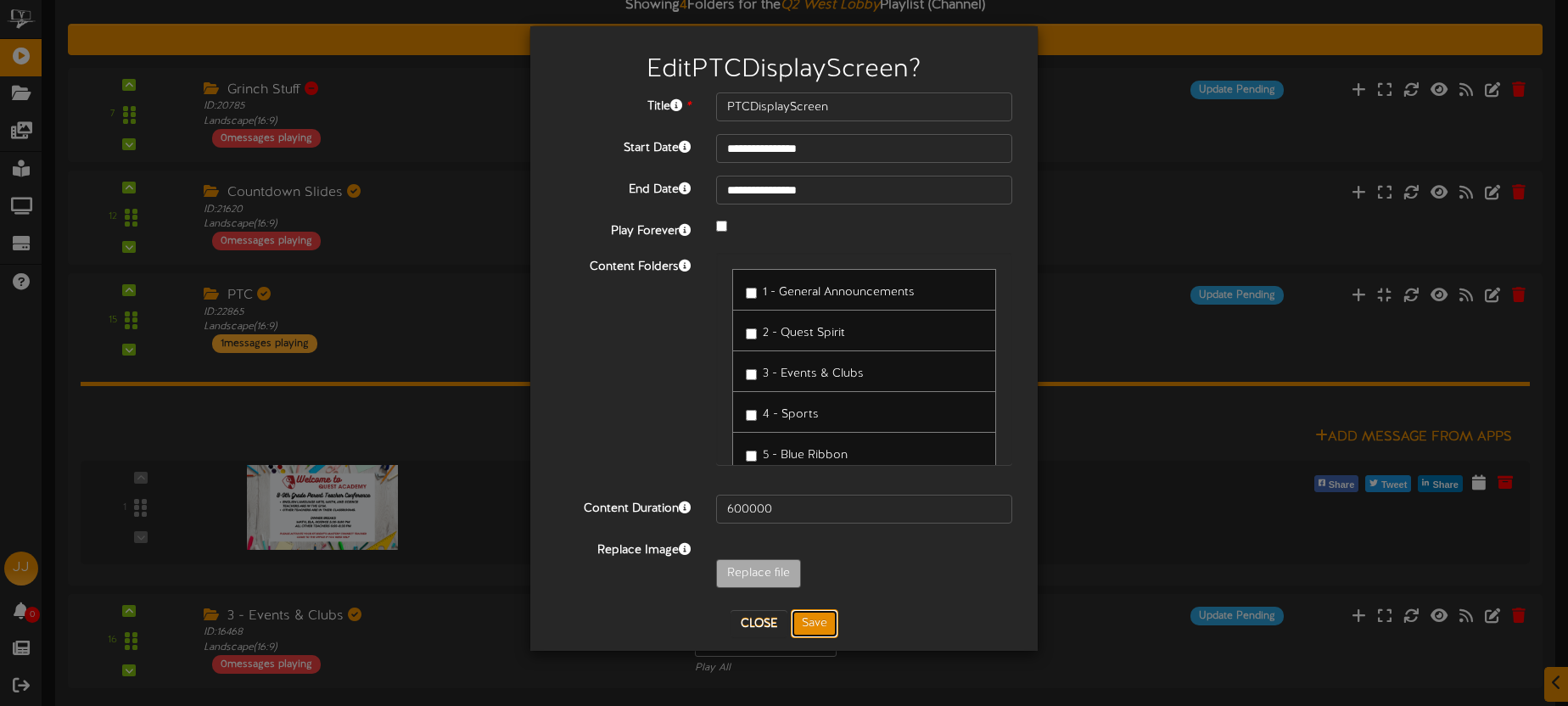
click at [810, 626] on button "Save" at bounding box center [814, 624] width 48 height 29
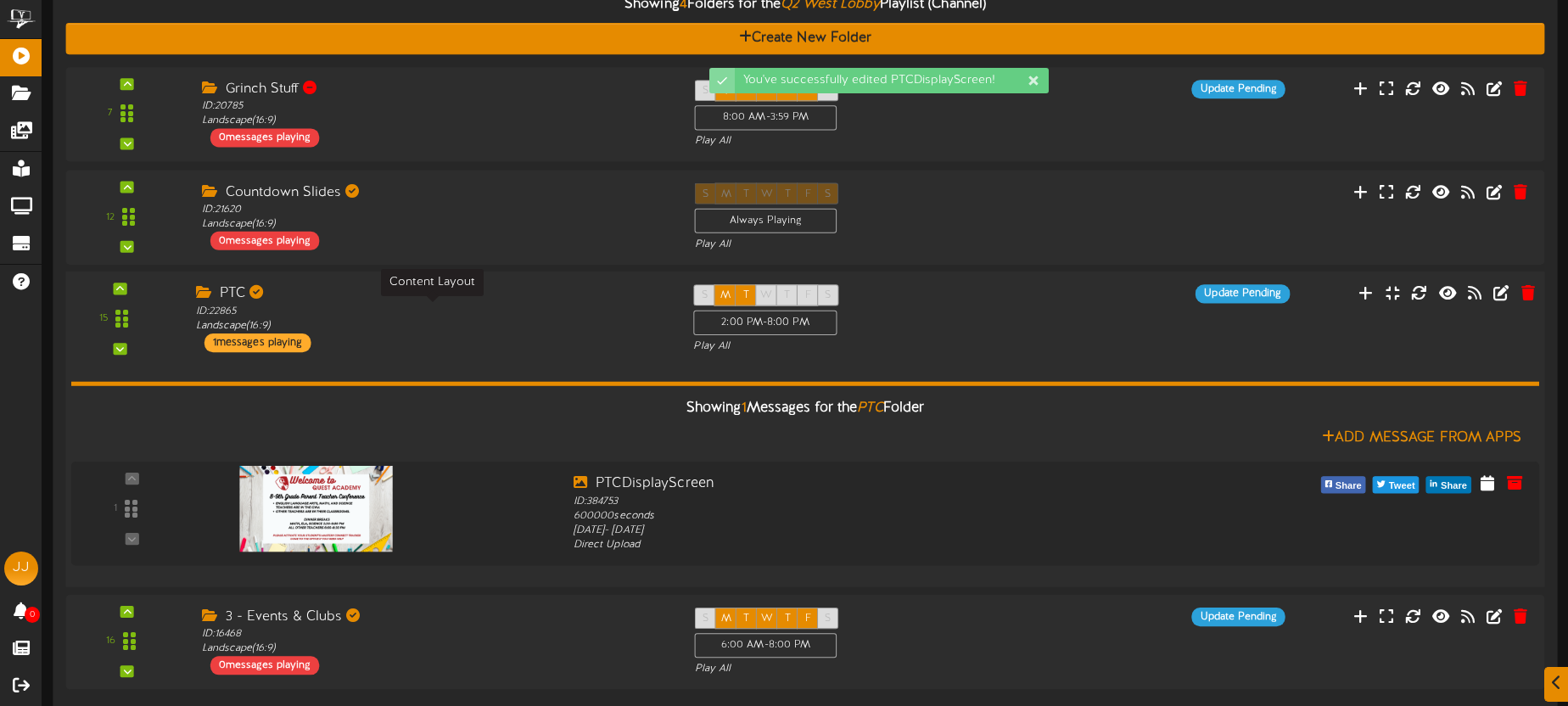
click at [586, 319] on div "ID: 22865 Landscape ( 16:9 )" at bounding box center [432, 319] width 472 height 30
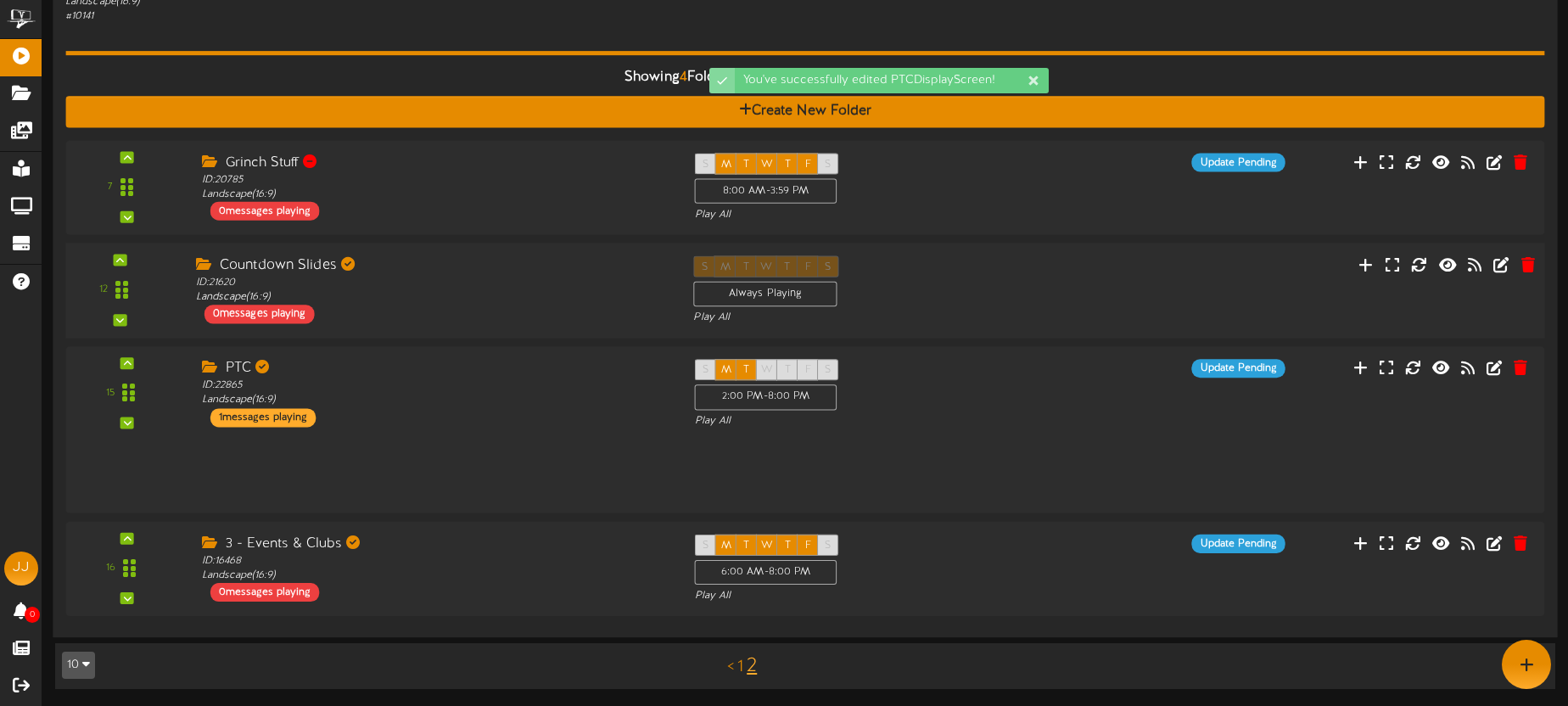
scroll to position [196, 0]
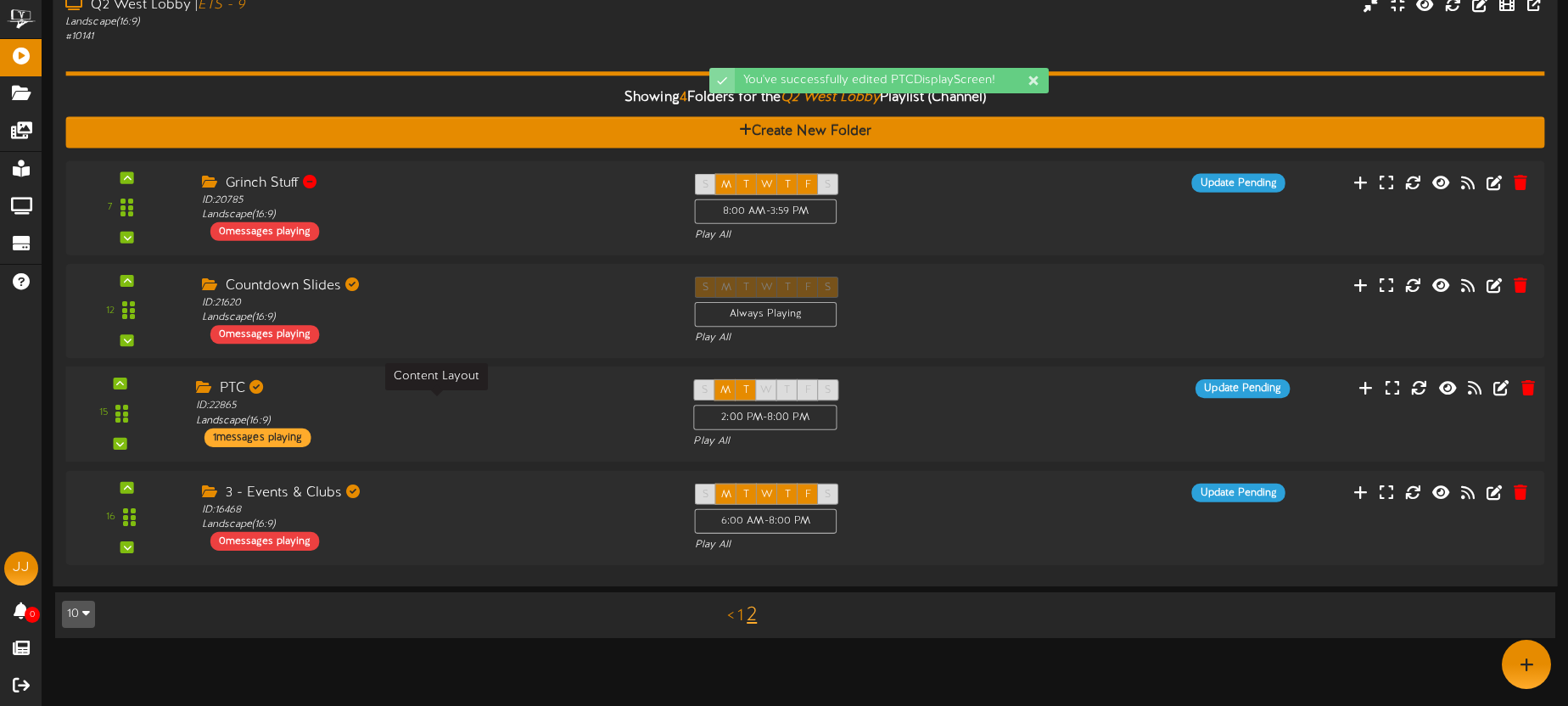
click at [525, 408] on div "ID: 22865 Landscape ( 16:9 )" at bounding box center [432, 414] width 472 height 30
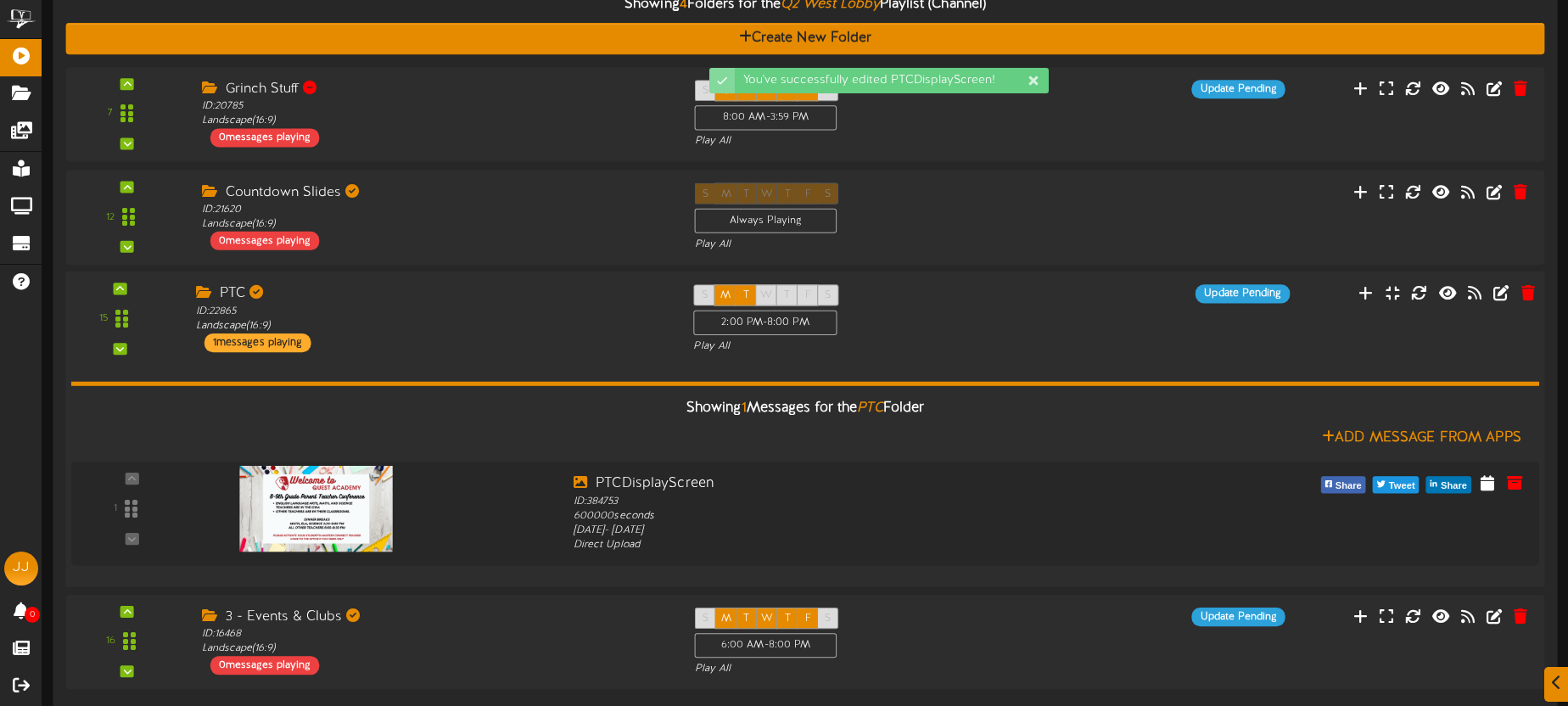
scroll to position [293, 0]
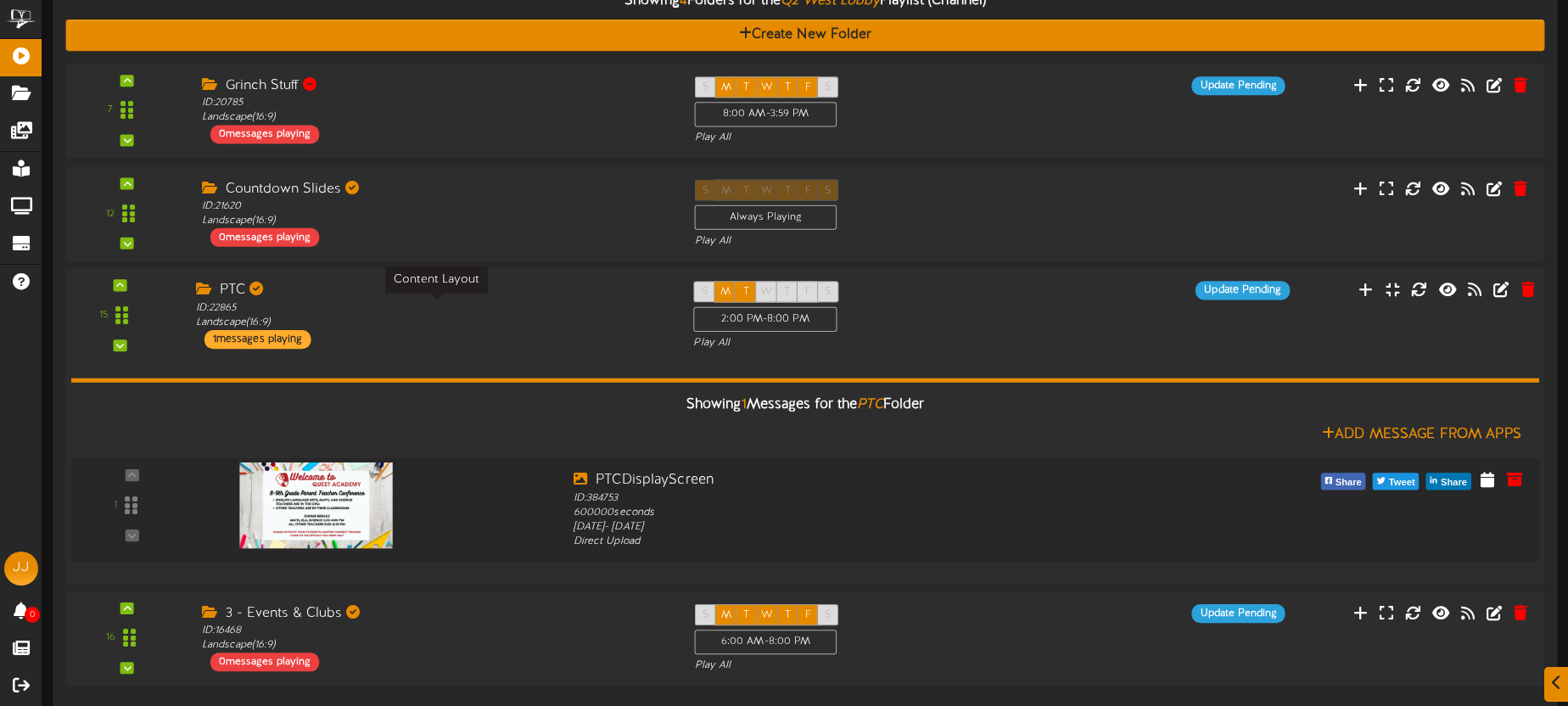
click at [515, 346] on div "PTC ID: 22865 Landscape ( 16:9 ) 1 messages playing" at bounding box center [432, 315] width 498 height 68
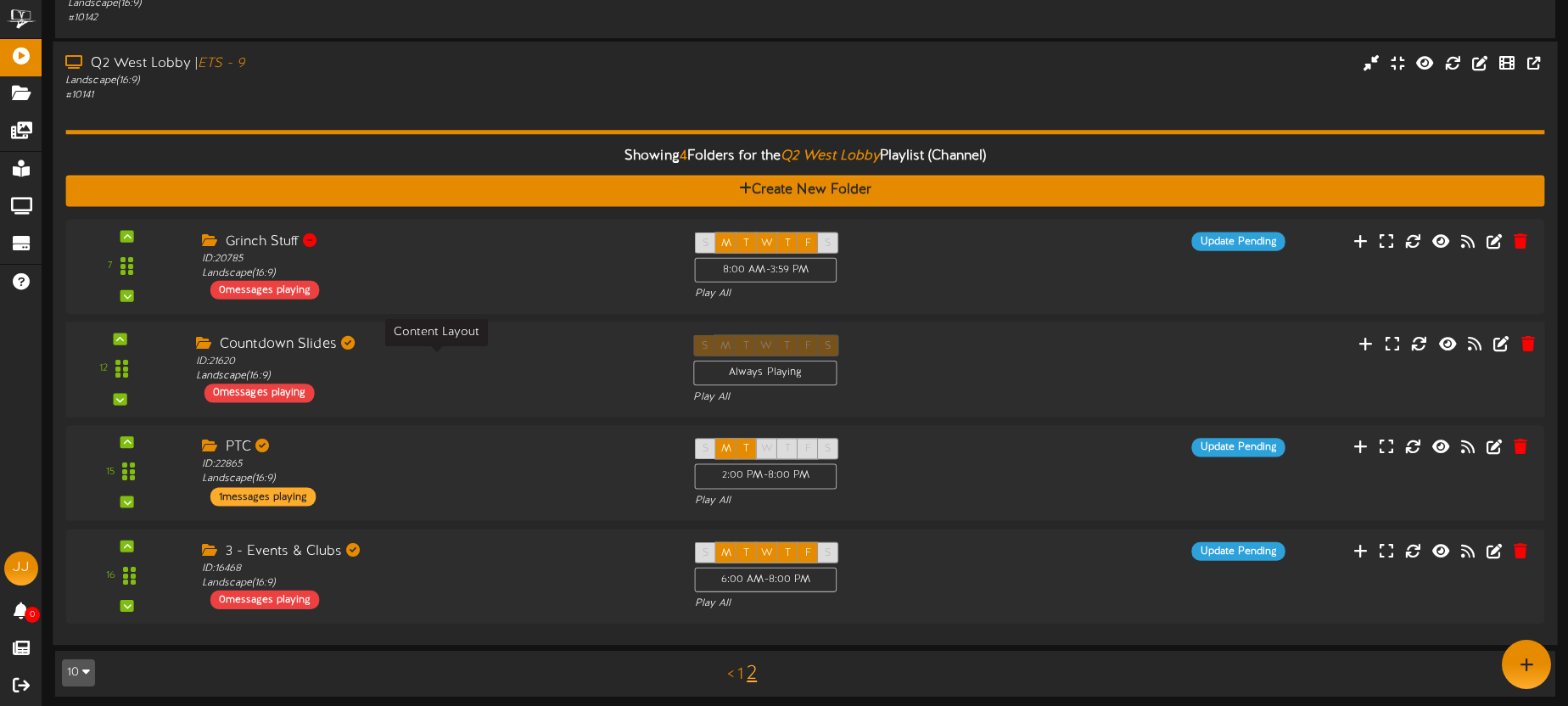
scroll to position [37, 0]
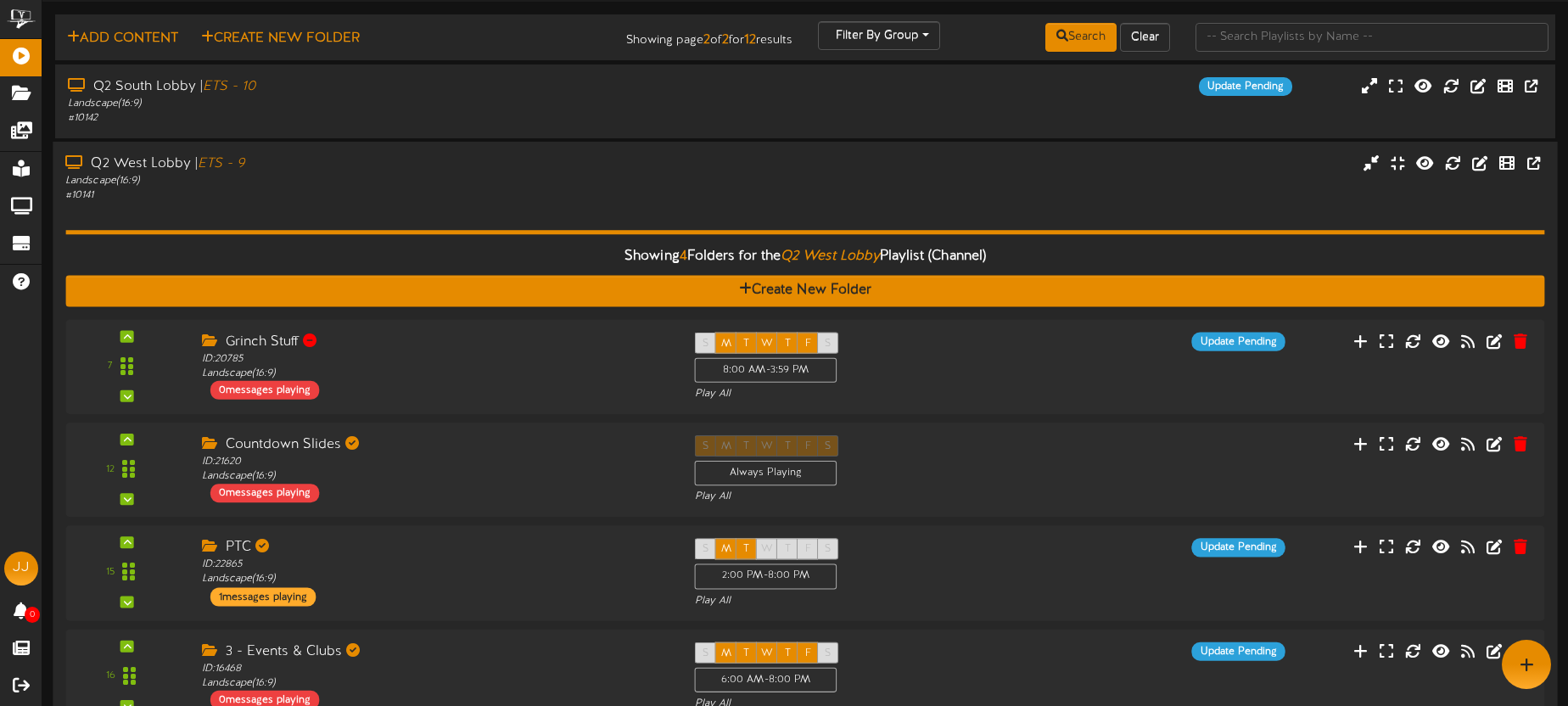
click at [578, 205] on div "Showing 4 Folders for the Q2 West Lobby Playlist (Channel) Create New Folder 7 …" at bounding box center [805, 468] width 1479 height 530
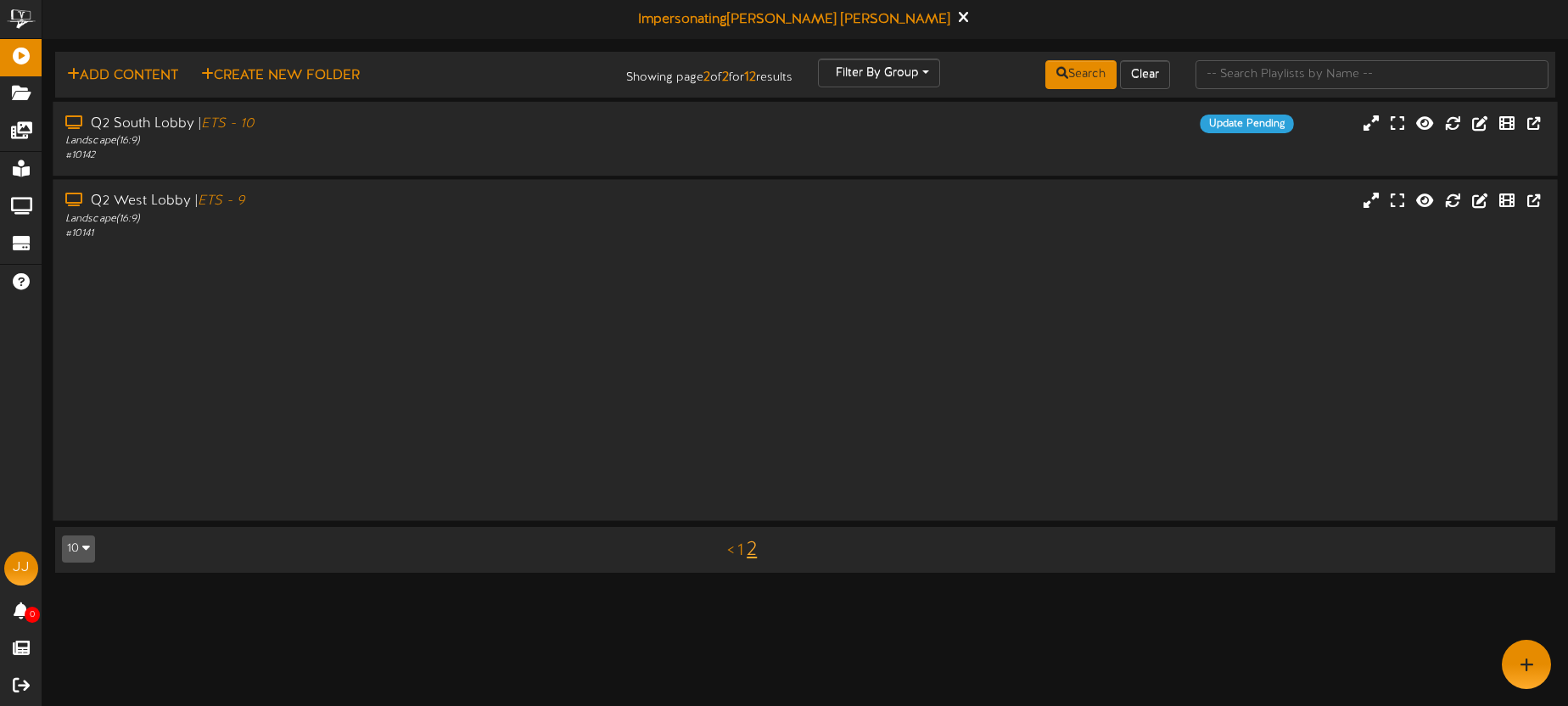
scroll to position [0, 0]
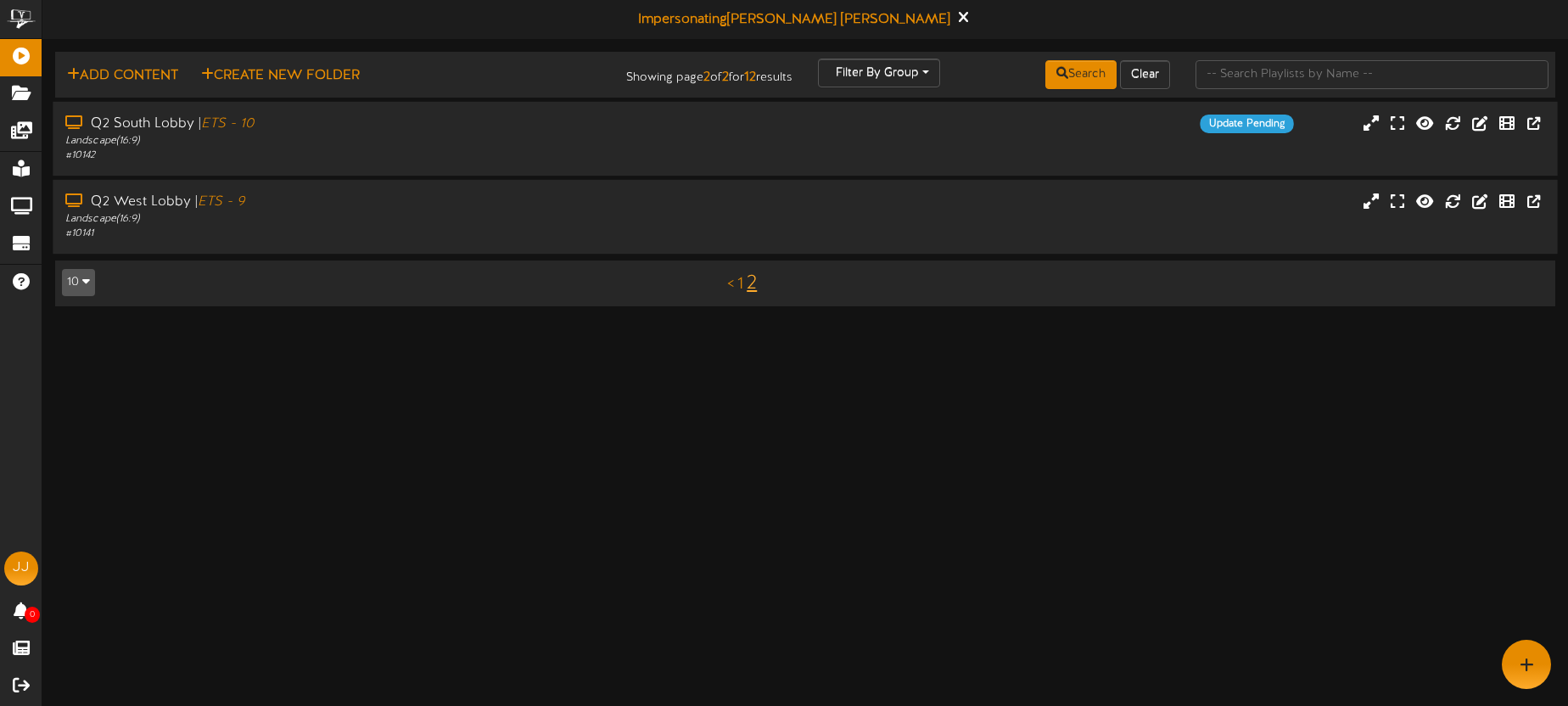
click at [640, 136] on div "Landscape ( 16:9 )" at bounding box center [366, 140] width 602 height 14
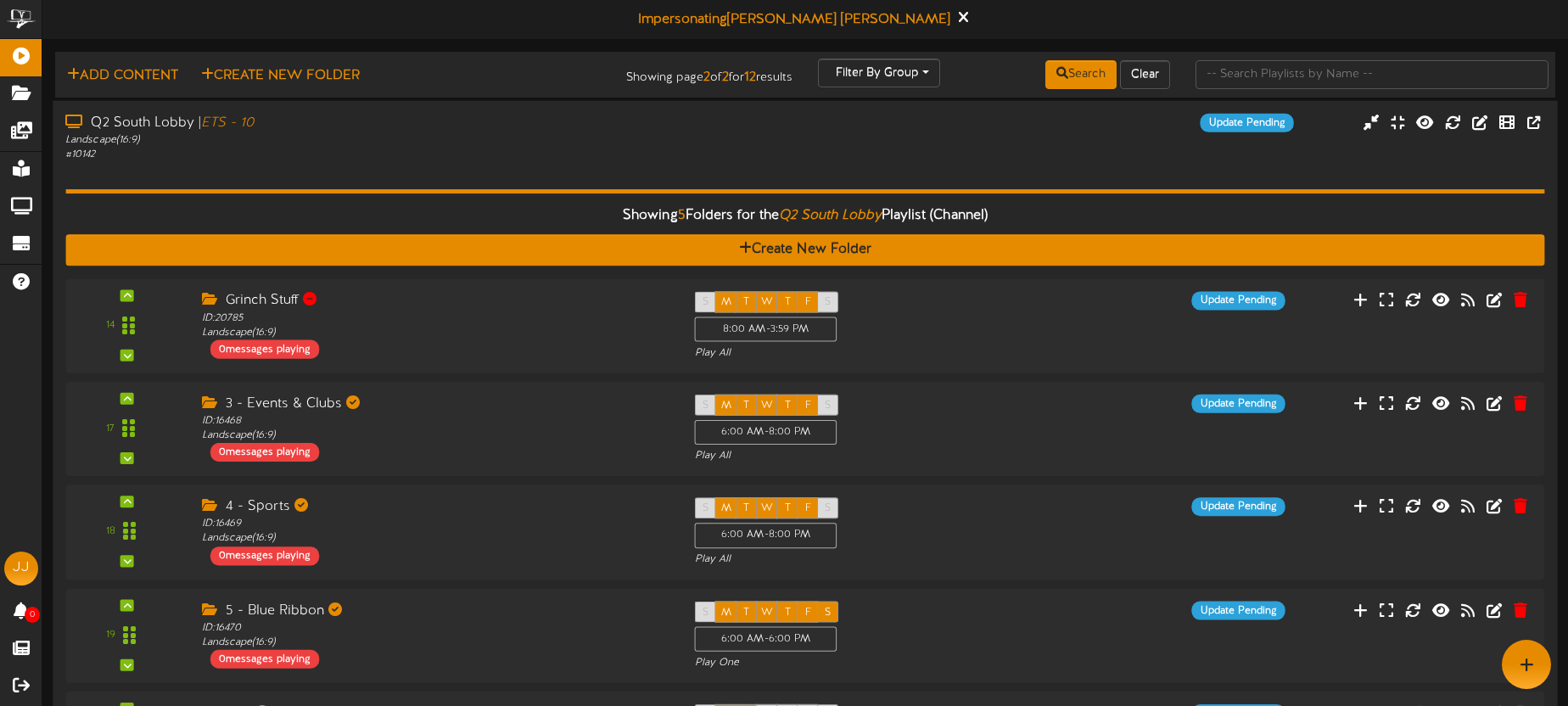
click at [682, 168] on div "Showing 5 Folders for the Q2 South Lobby Playlist (Channel) Create New Folder 1…" at bounding box center [805, 478] width 1479 height 632
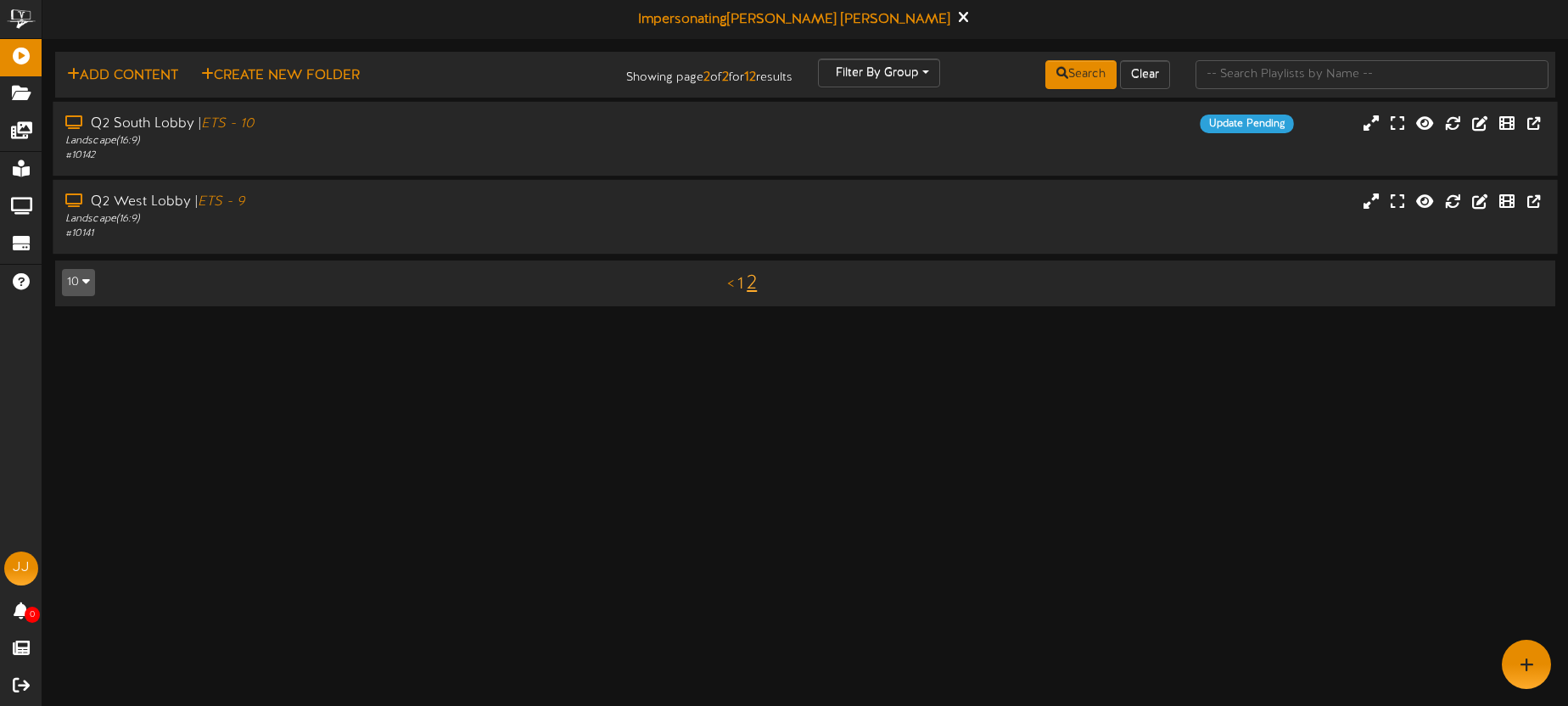
click at [739, 285] on link "1" at bounding box center [740, 285] width 6 height 19
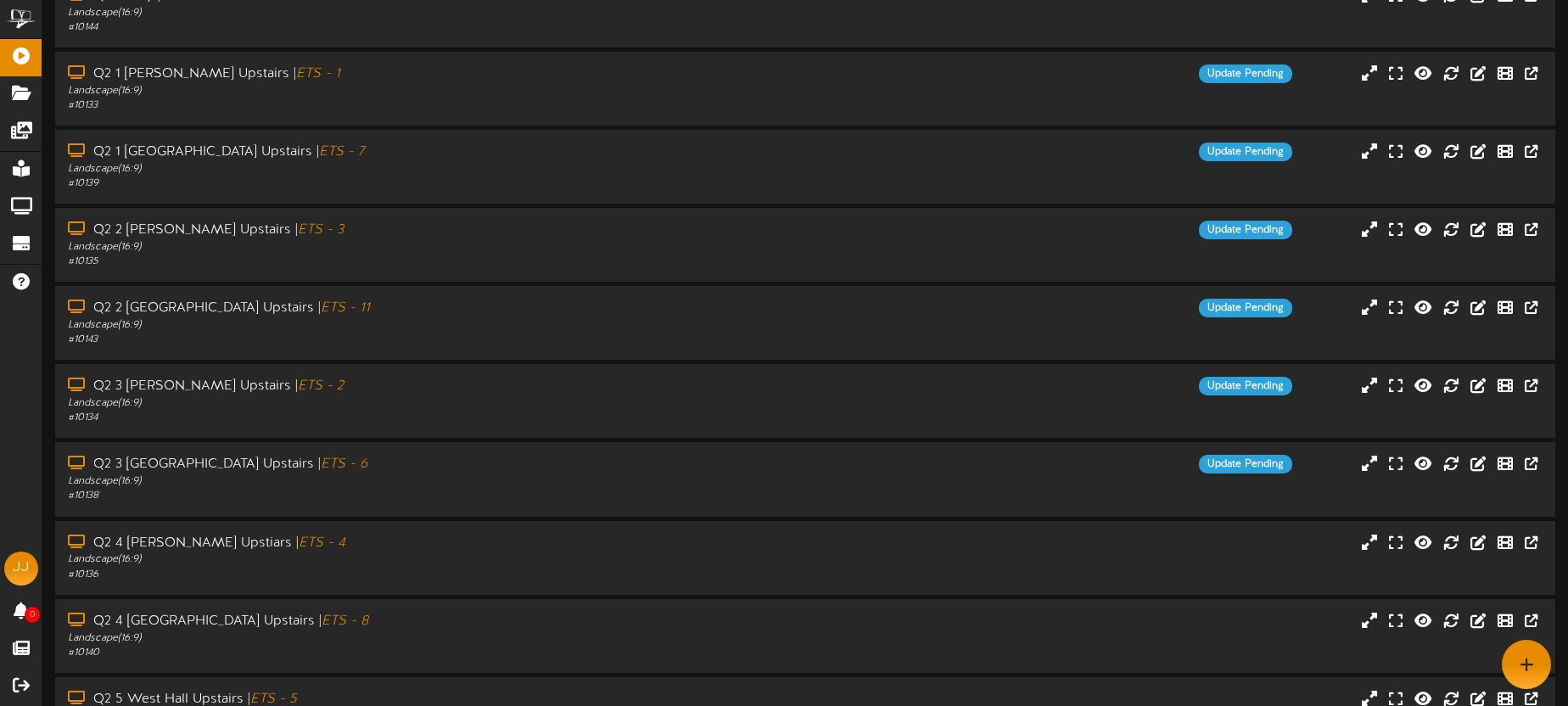
scroll to position [243, 0]
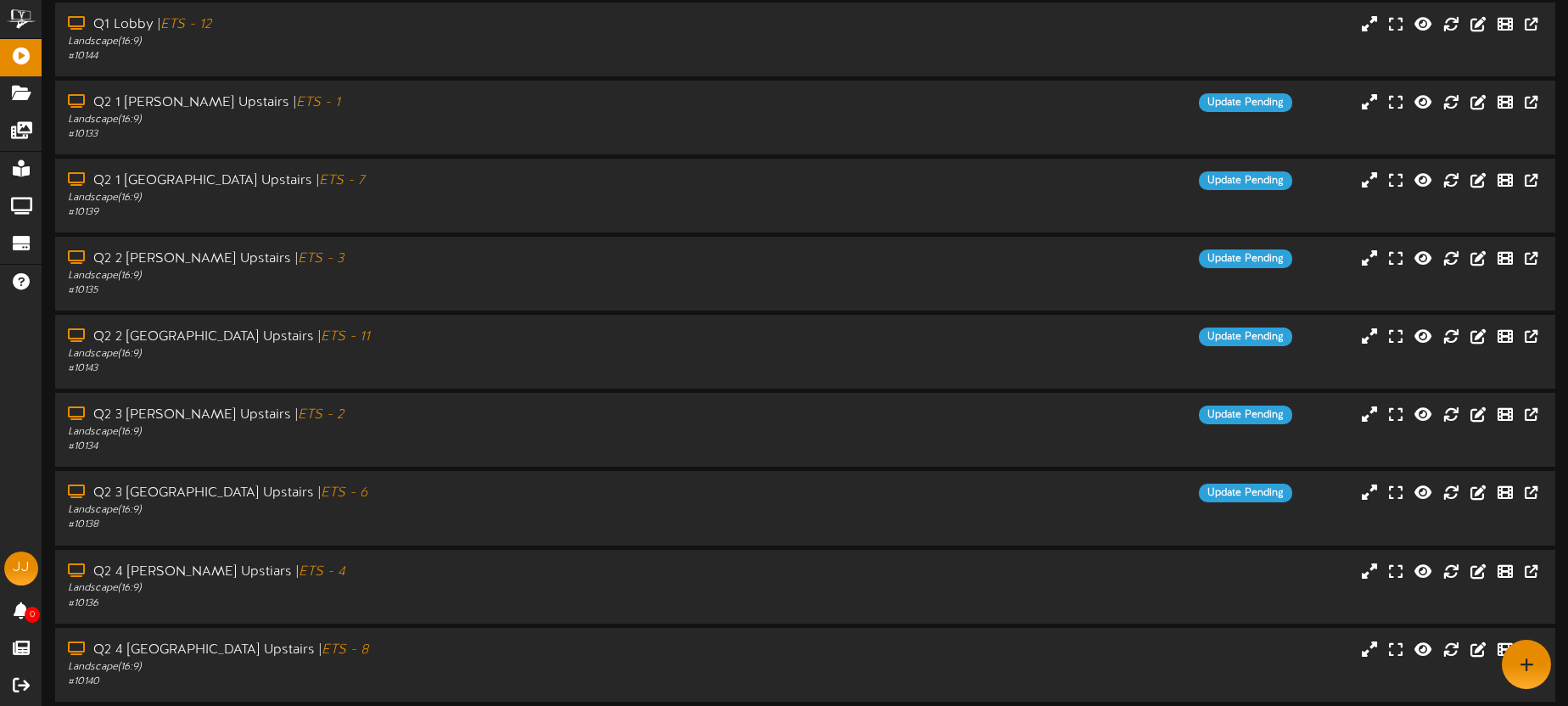
scroll to position [243, 0]
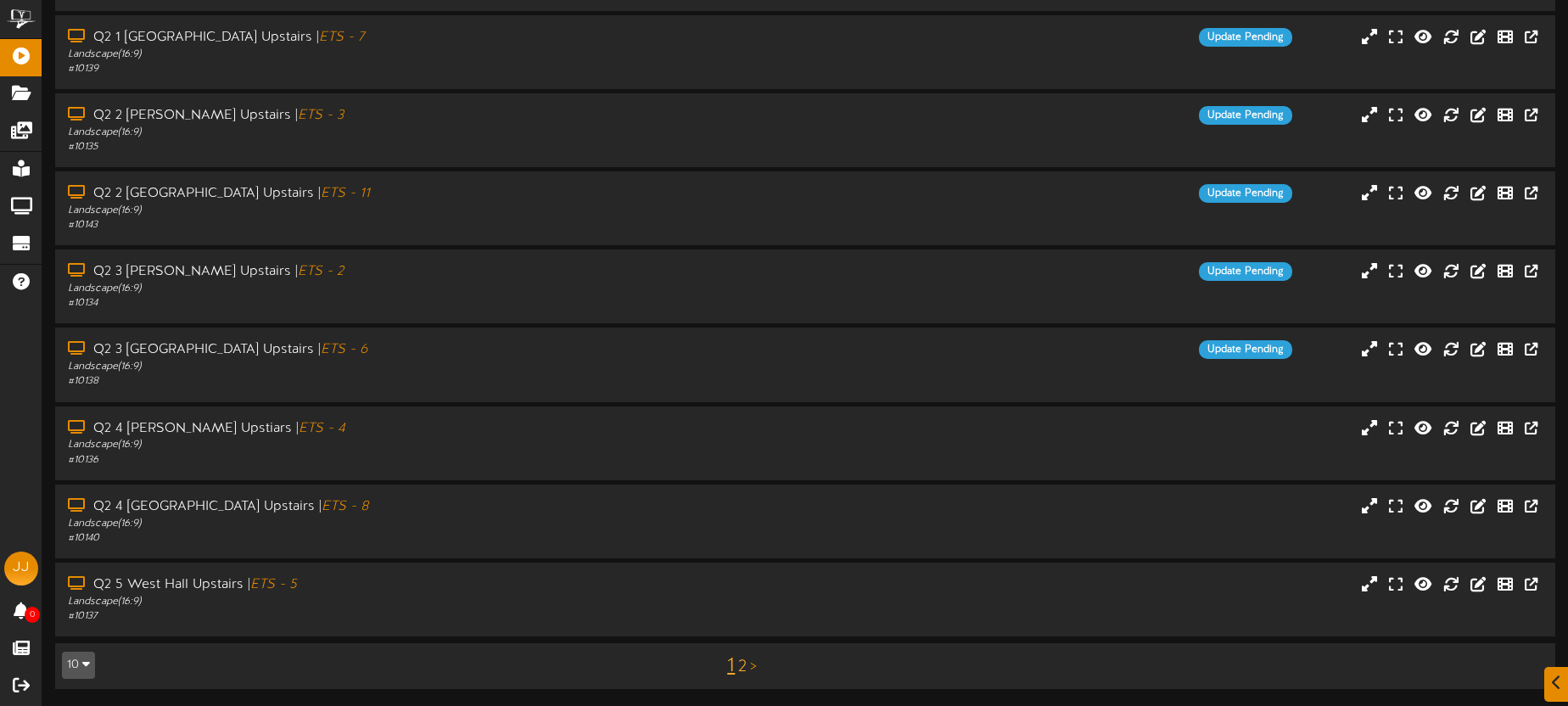
click at [742, 669] on link "2" at bounding box center [742, 667] width 8 height 19
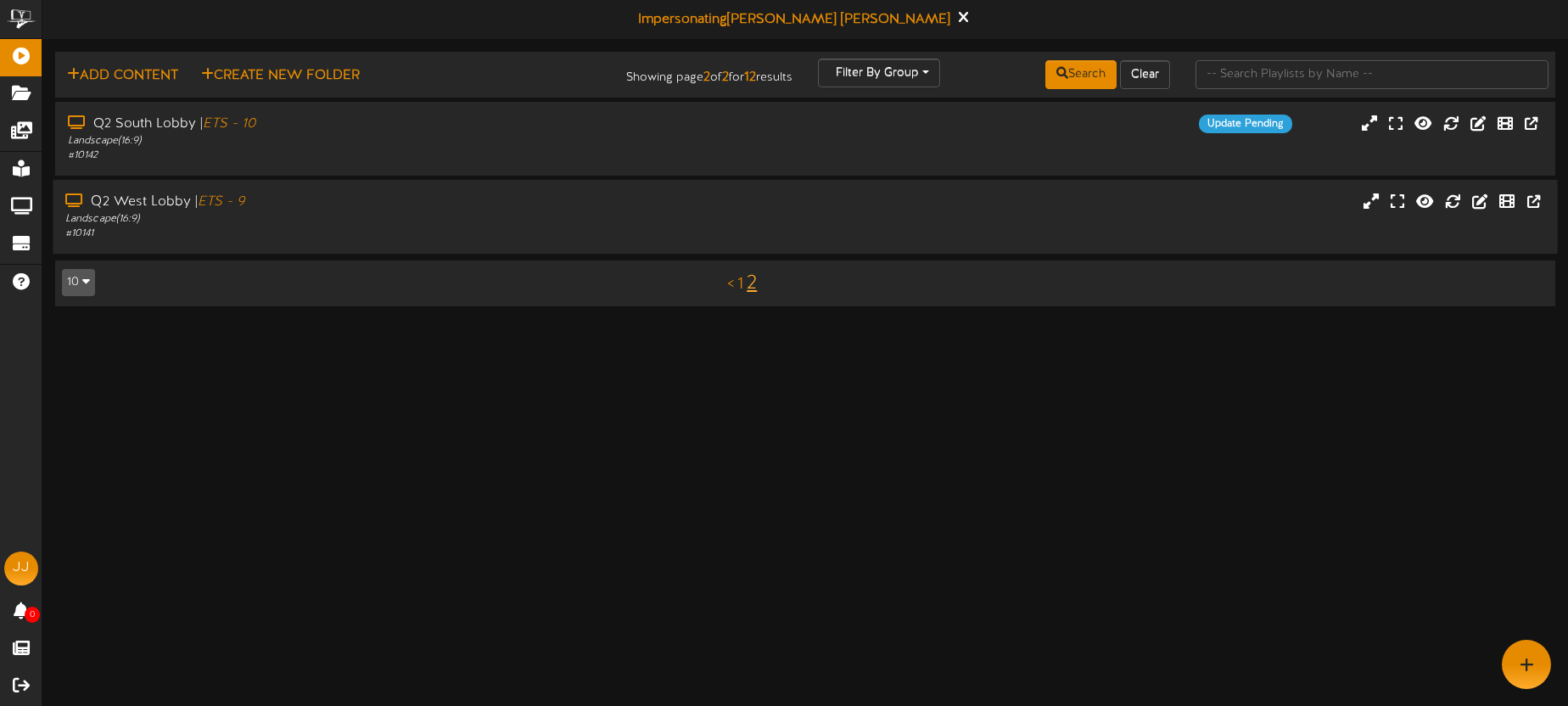
click at [735, 231] on div "Q2 West Lobby | ETS - 9 Landscape ( 16:9 ) # 10141" at bounding box center [804, 217] width 1504 height 49
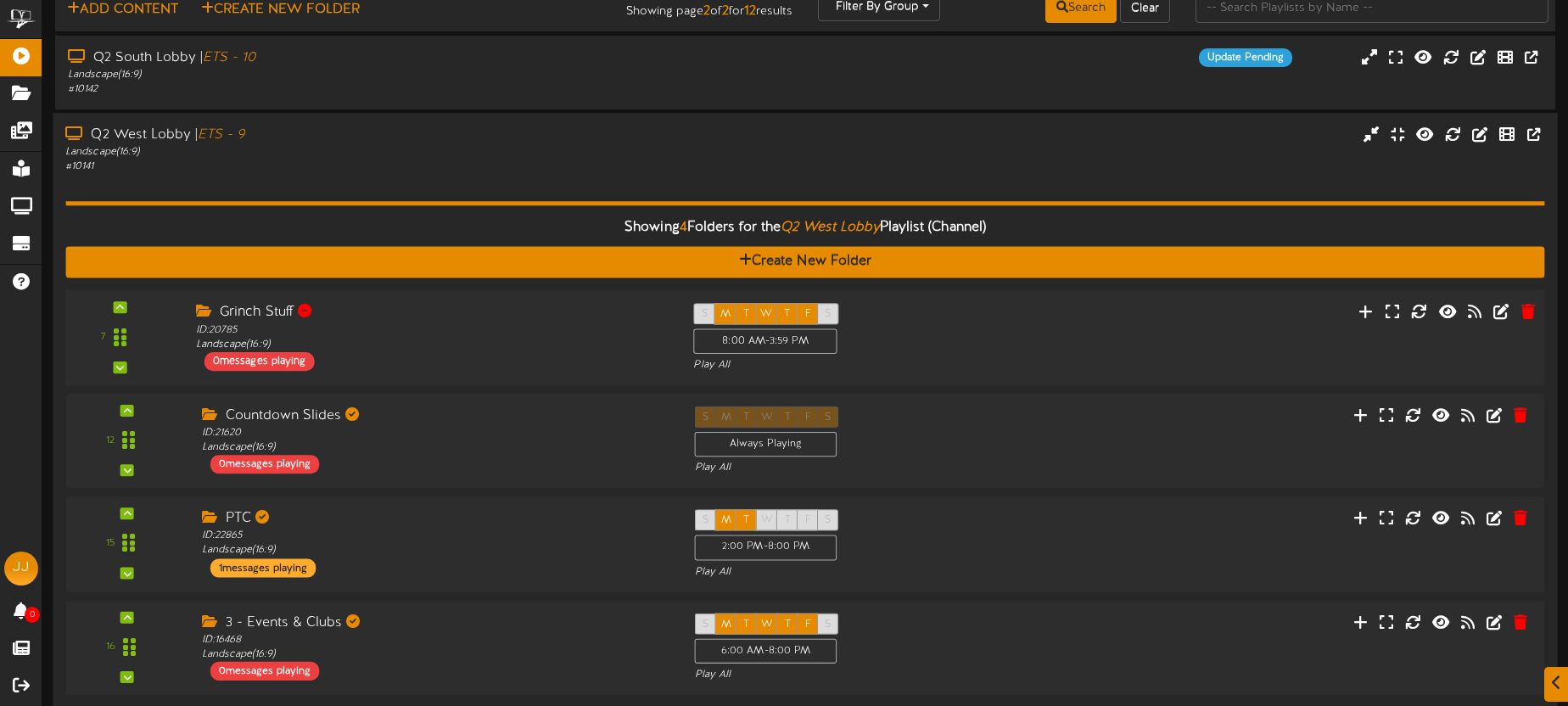
scroll to position [145, 0]
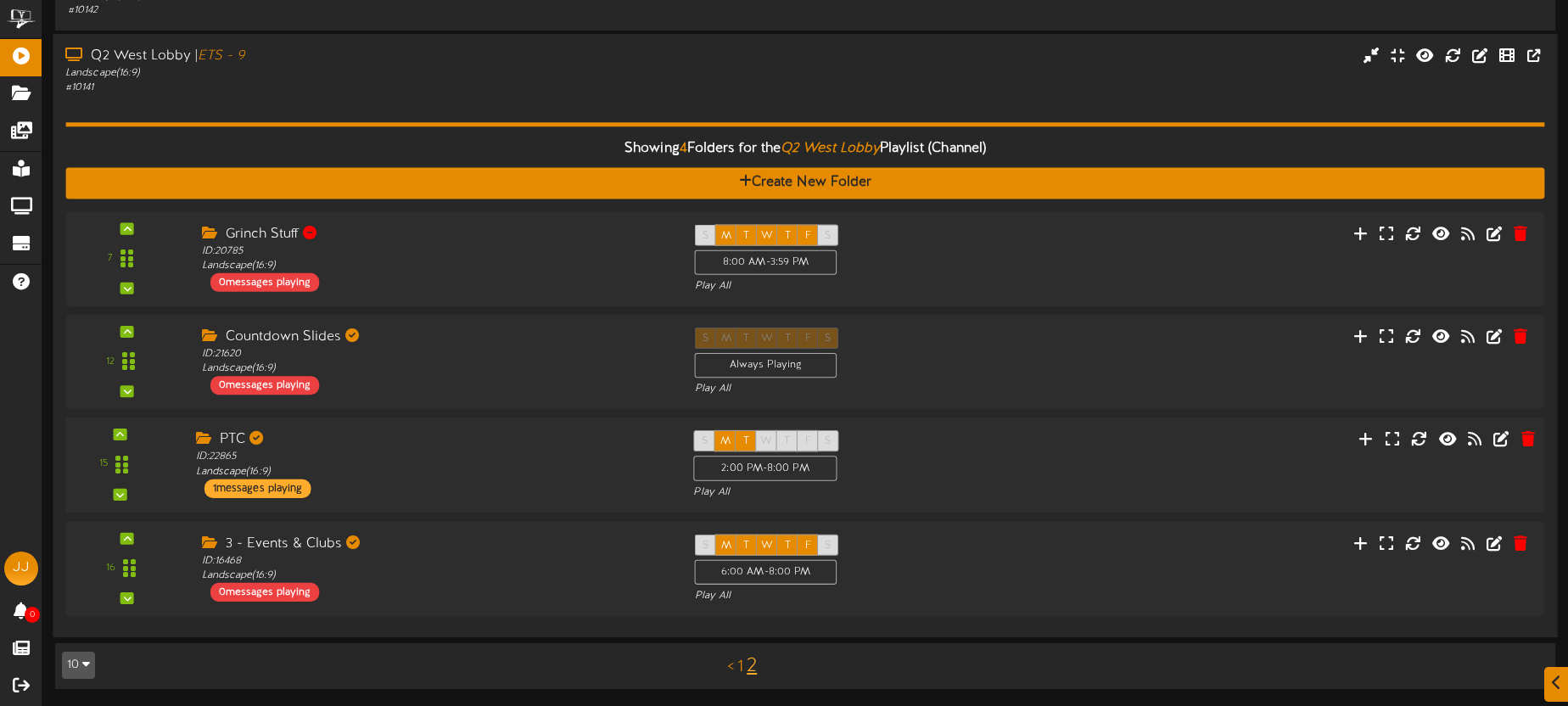
click at [568, 434] on div "PTC" at bounding box center [432, 440] width 472 height 20
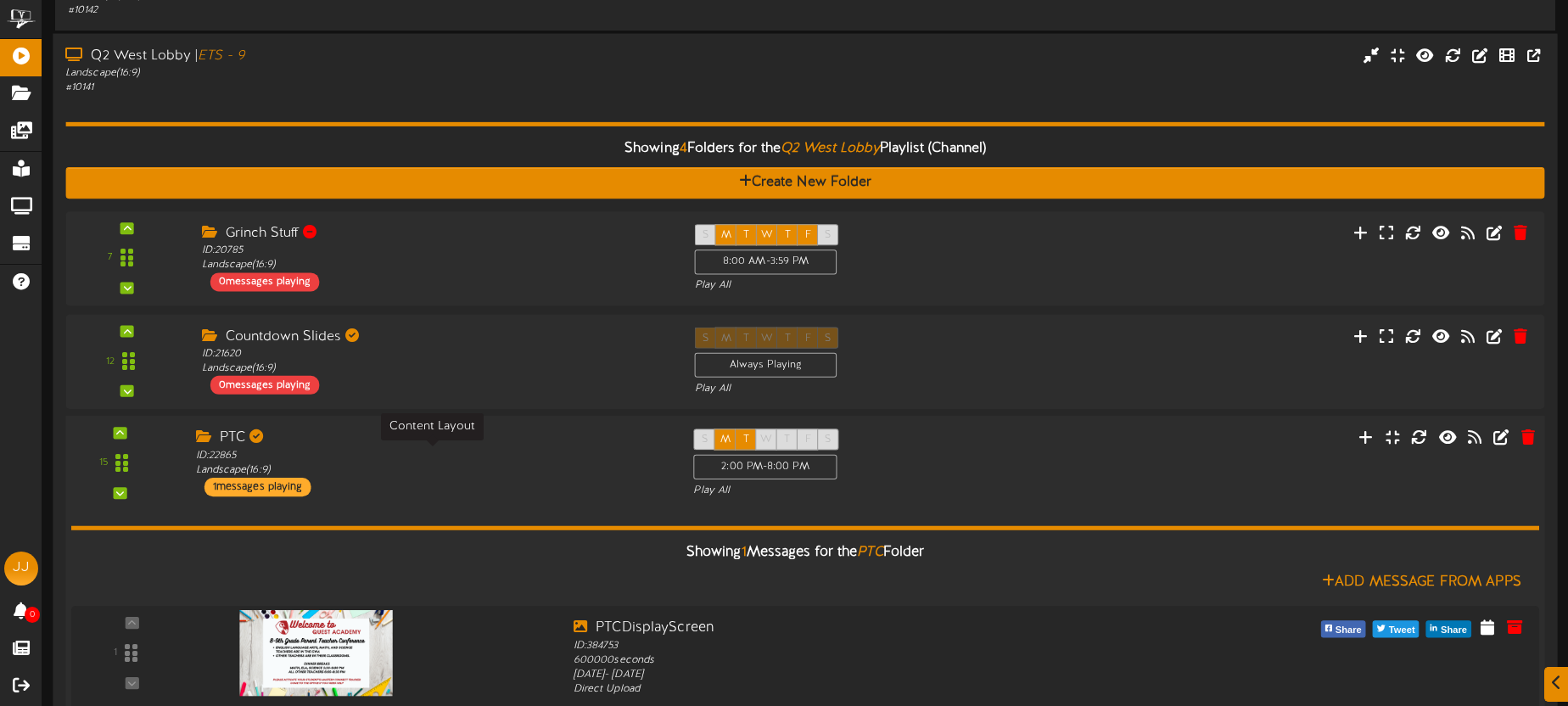
scroll to position [318, 0]
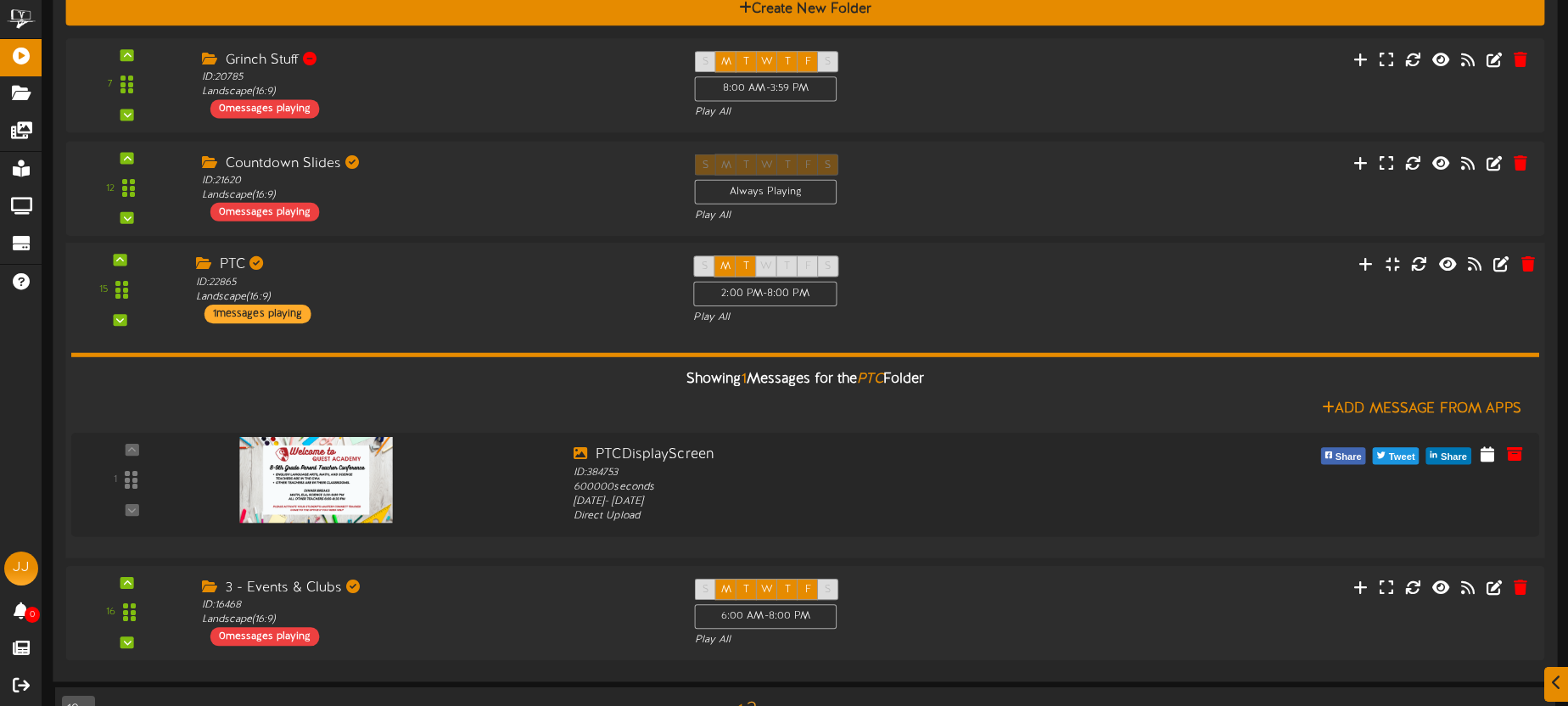
click at [471, 307] on div "PTC ID: 22865 Landscape ( 16:9 ) 1 messages playing" at bounding box center [432, 289] width 498 height 68
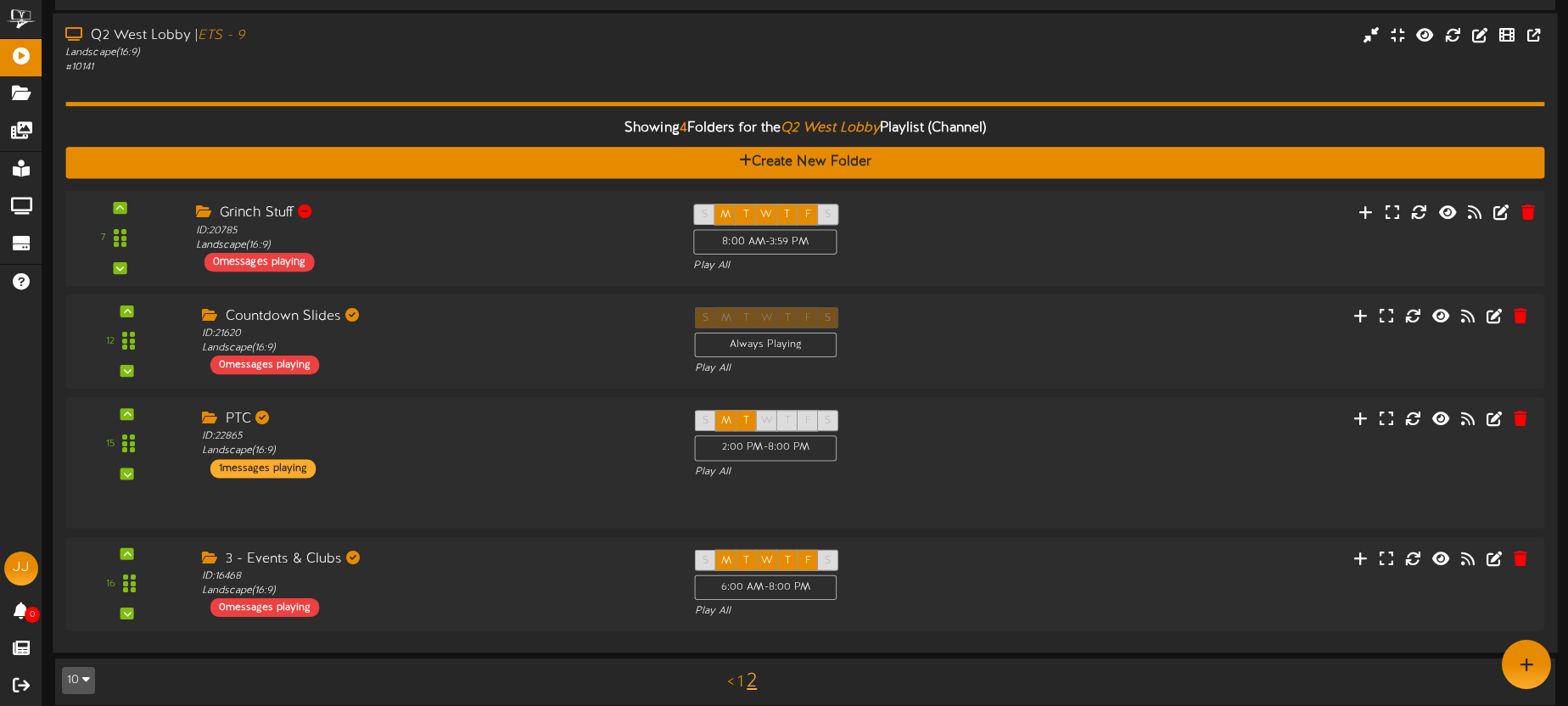
scroll to position [145, 0]
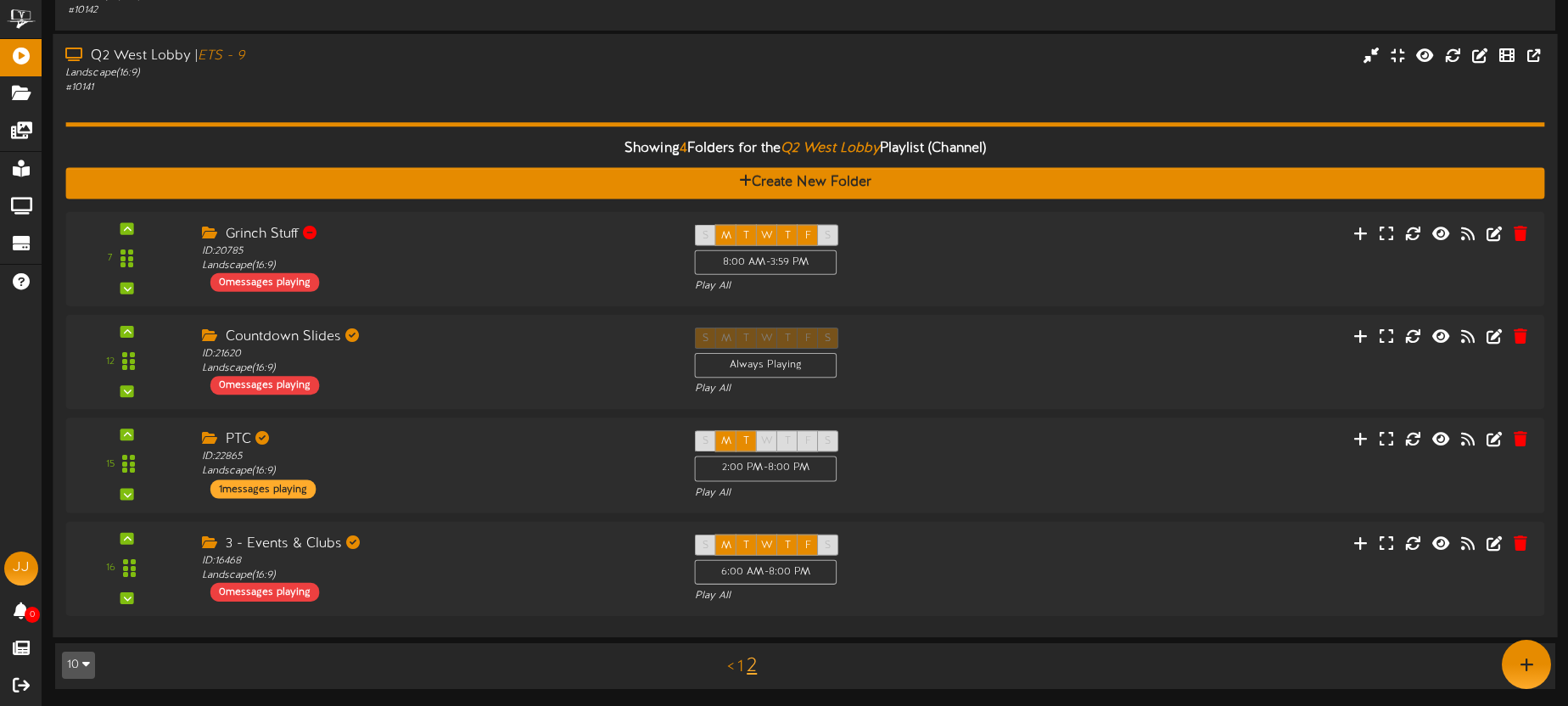
click at [412, 85] on div "# 10141" at bounding box center [366, 87] width 602 height 14
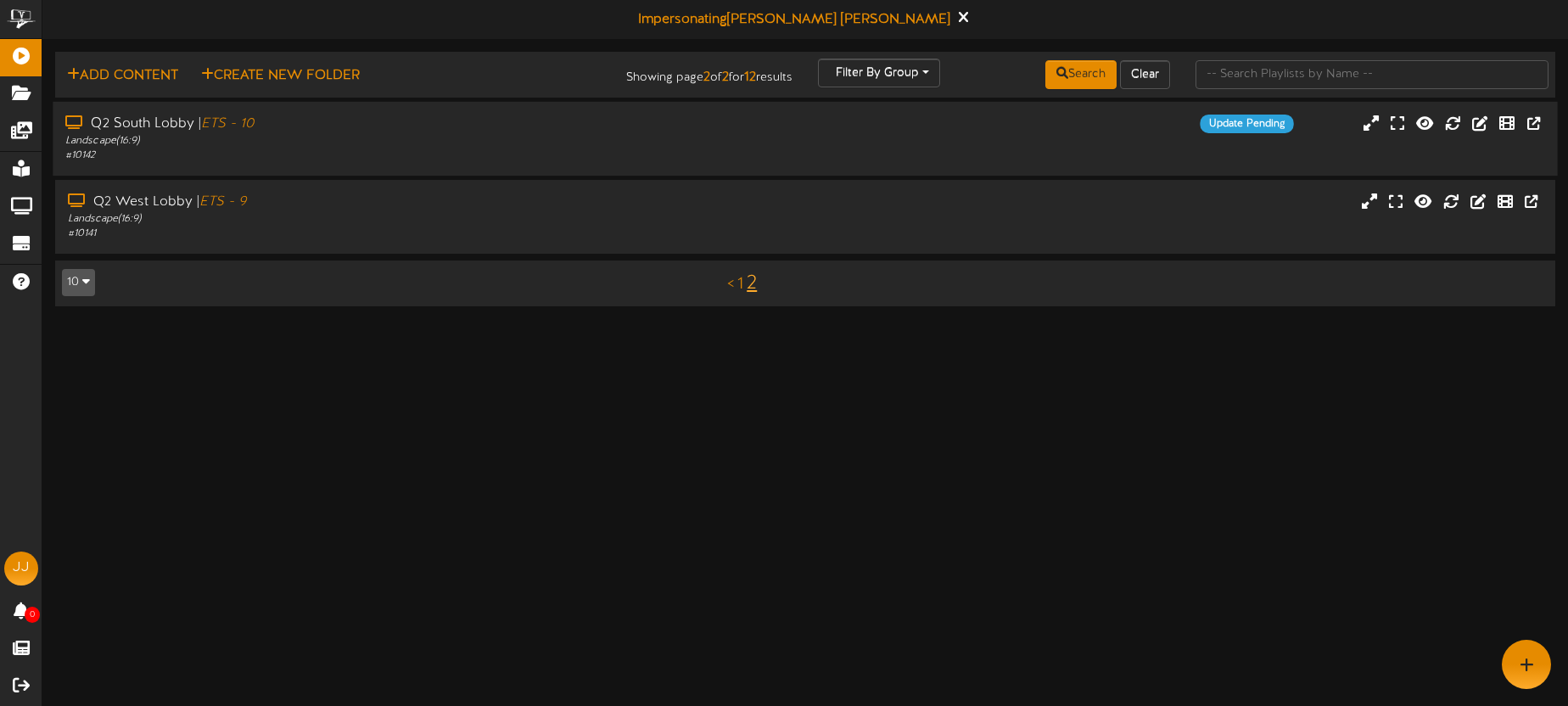
click at [994, 149] on div "Q2 South Lobby | ETS - 10 Landscape ( 16:9 ) # 10142 Update Pending" at bounding box center [804, 139] width 1504 height 49
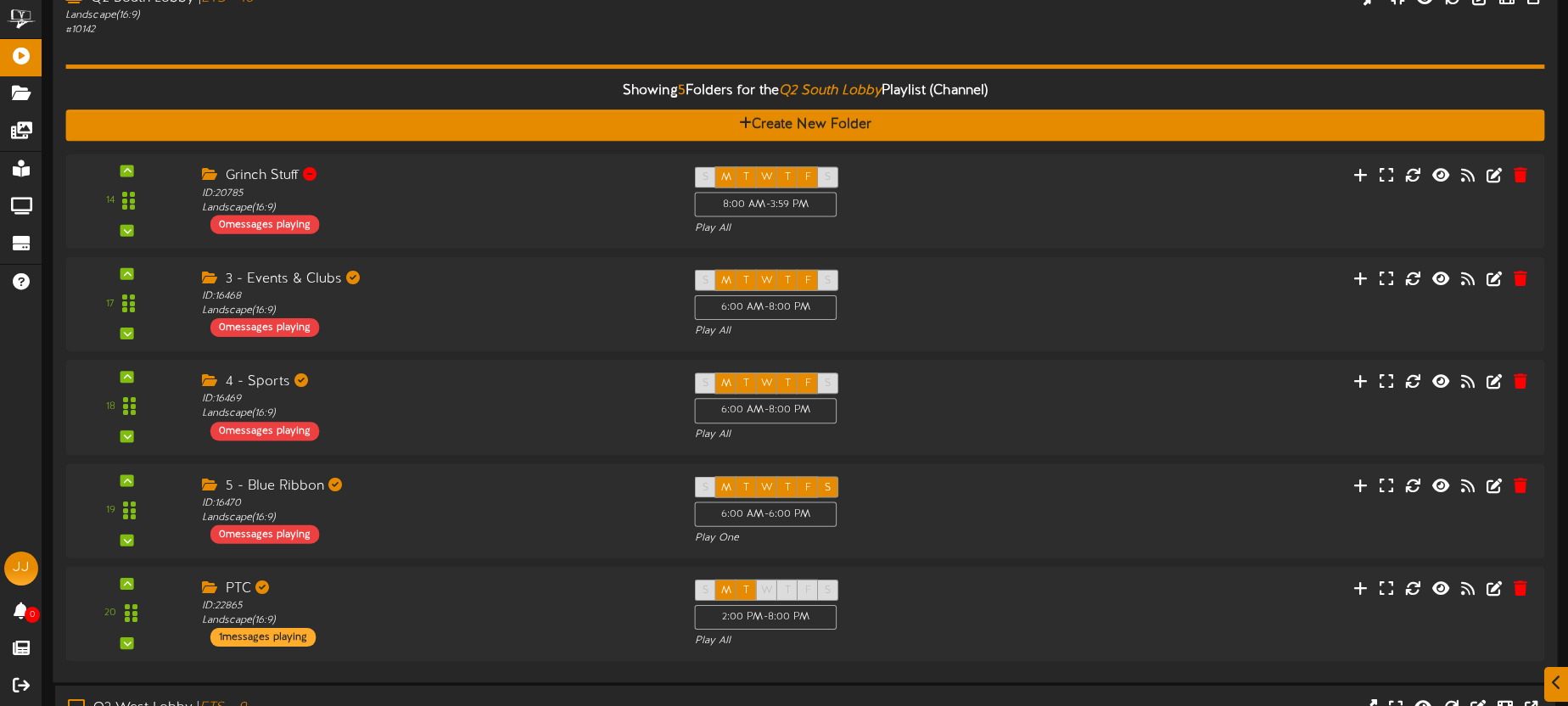
scroll to position [248, 0]
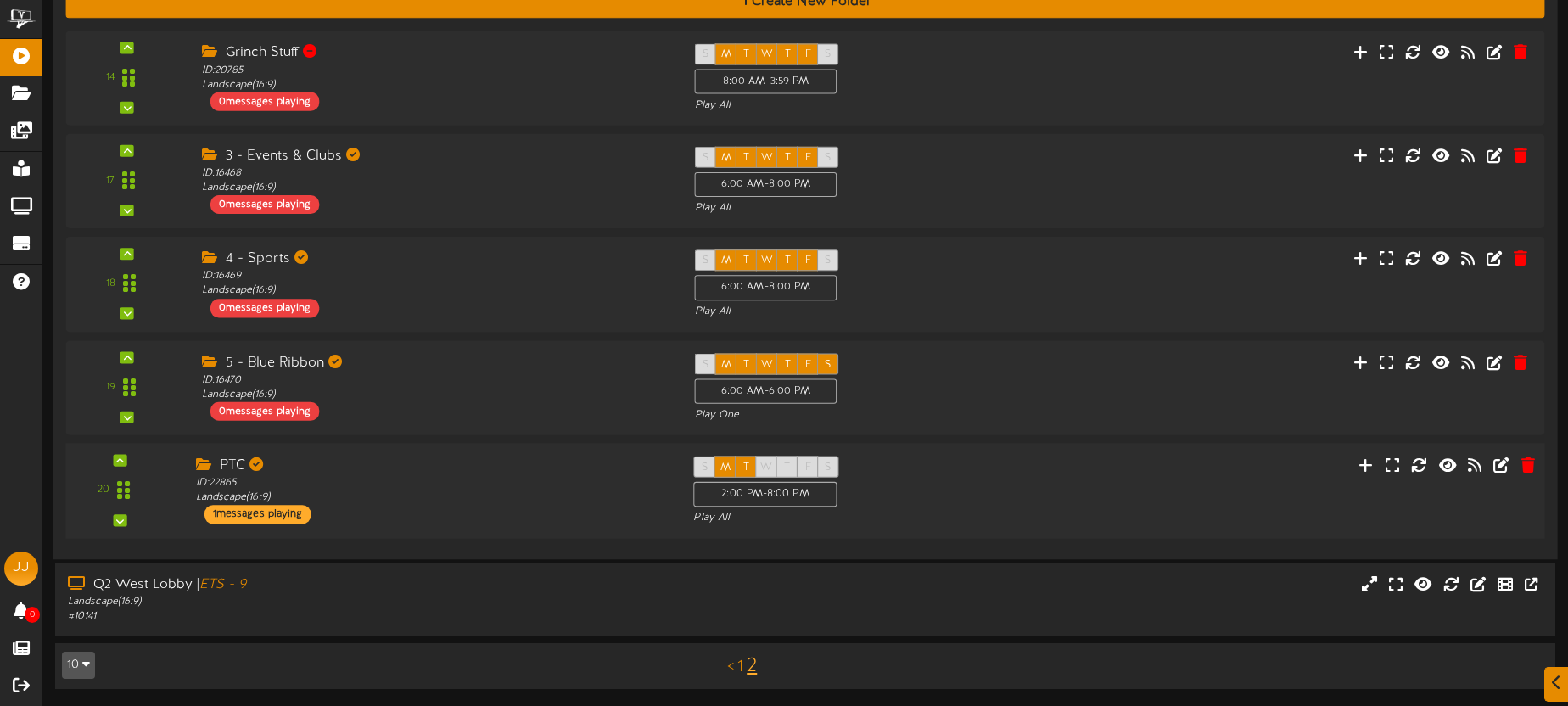
drag, startPoint x: 461, startPoint y: 520, endPoint x: 503, endPoint y: 497, distance: 47.9
click at [461, 520] on div "PTC ID: 22865 Landscape ( 16:9 ) 1 messages playing" at bounding box center [432, 490] width 498 height 68
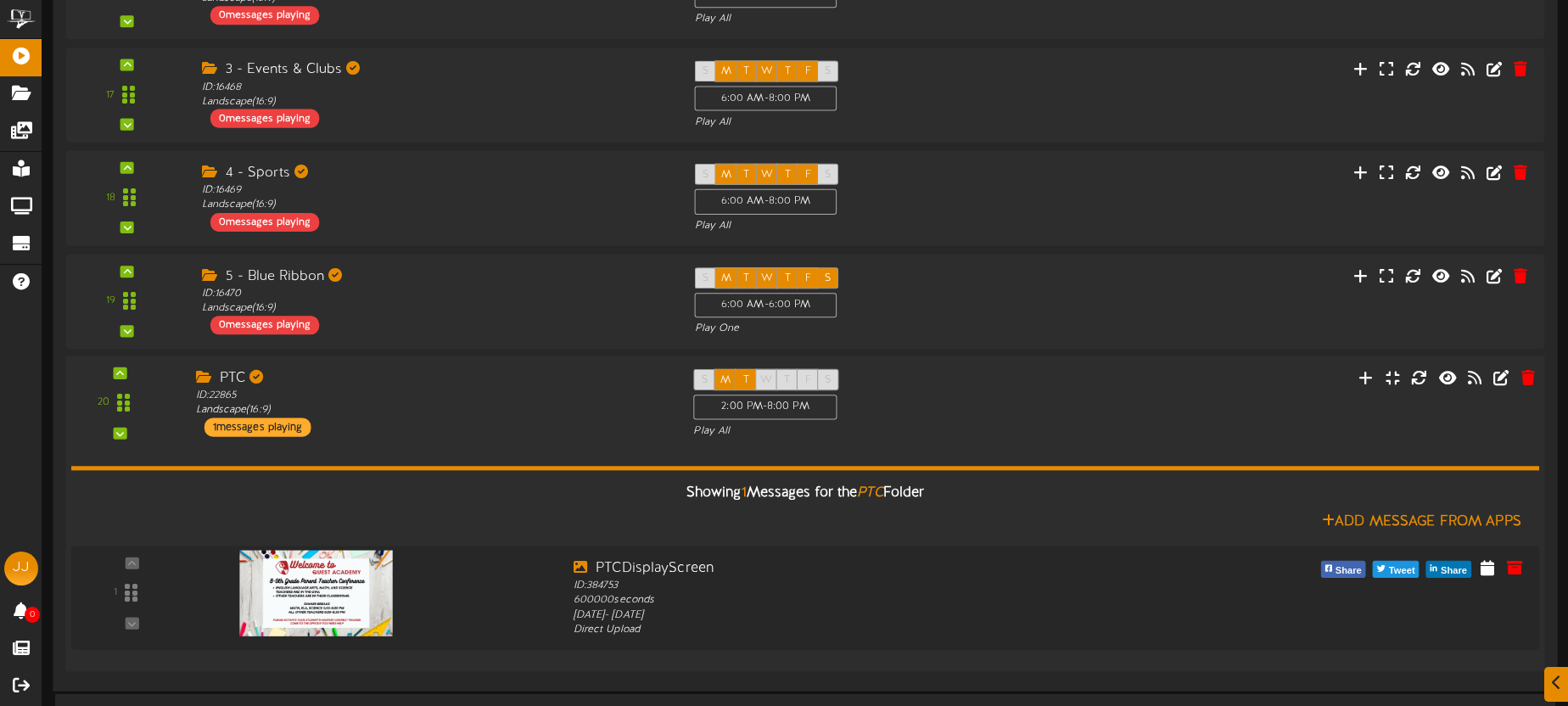
scroll to position [407, 0]
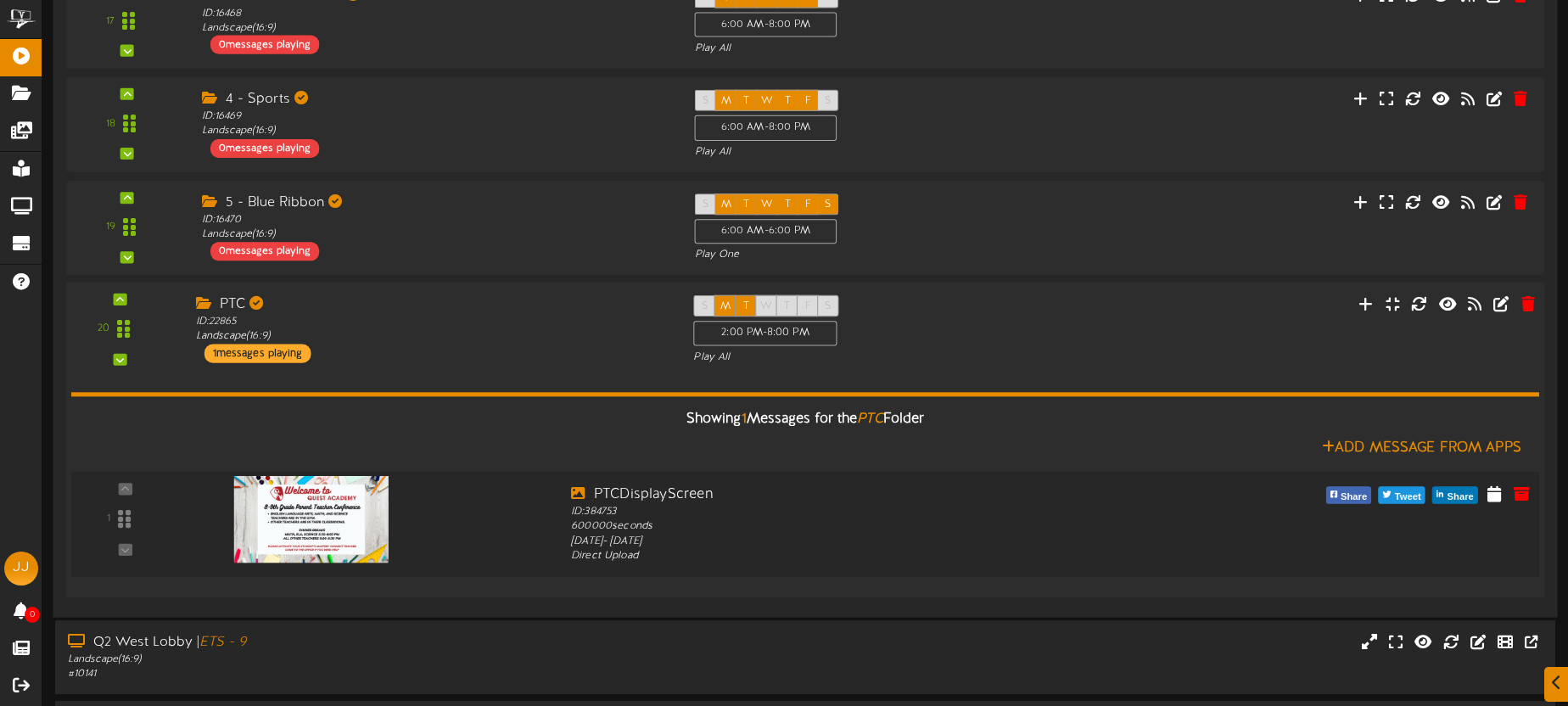
click at [380, 507] on img at bounding box center [311, 519] width 154 height 86
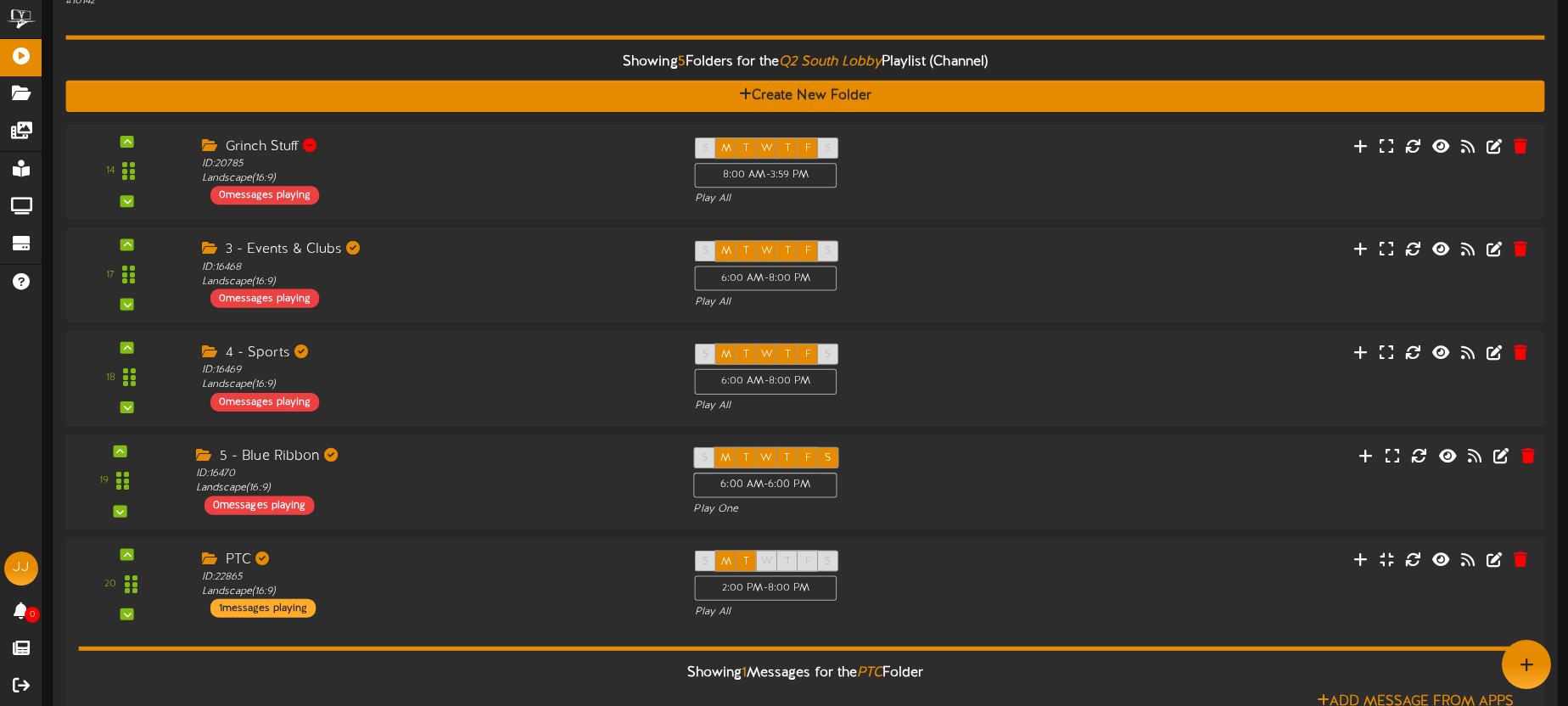
scroll to position [46, 0]
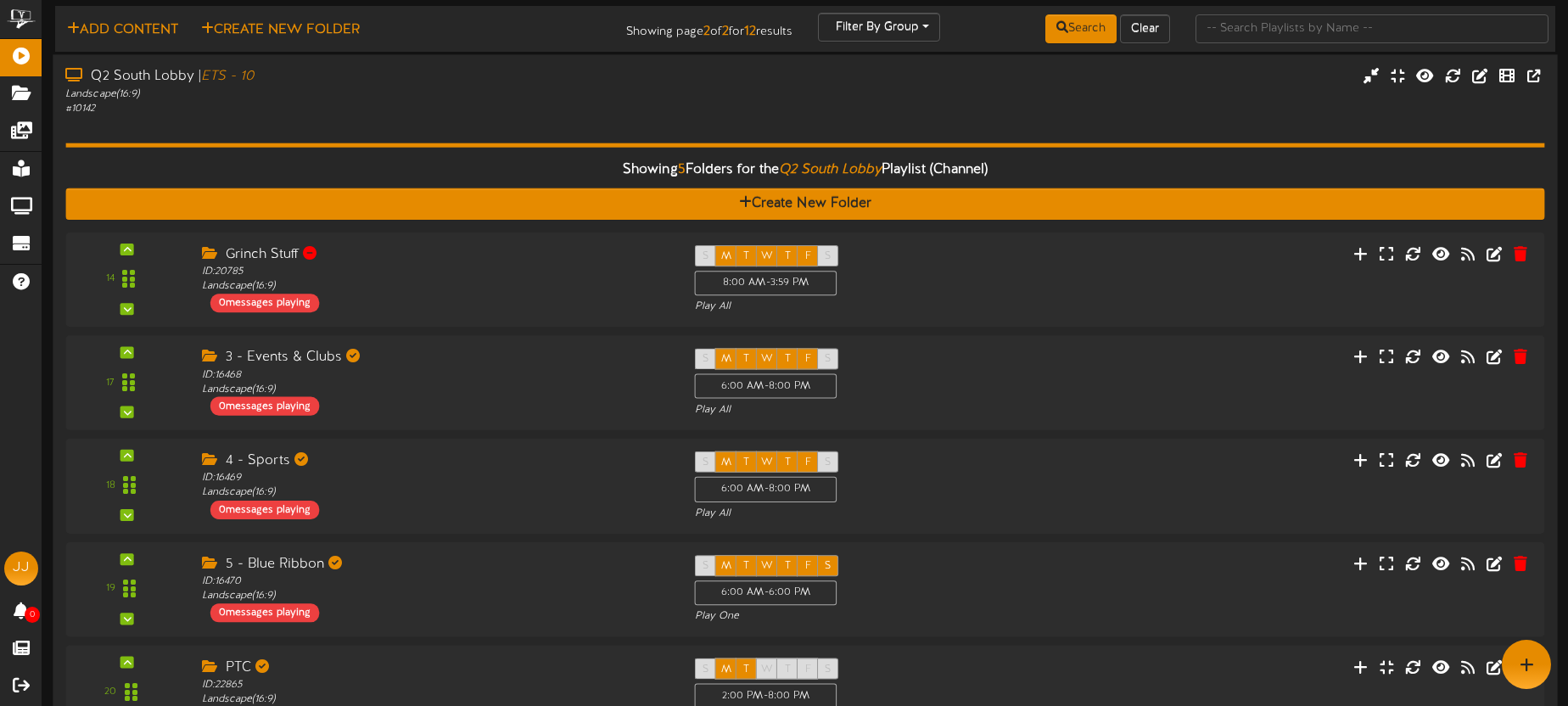
click at [453, 80] on div "Q2 South Lobby | ETS - 10" at bounding box center [366, 77] width 602 height 20
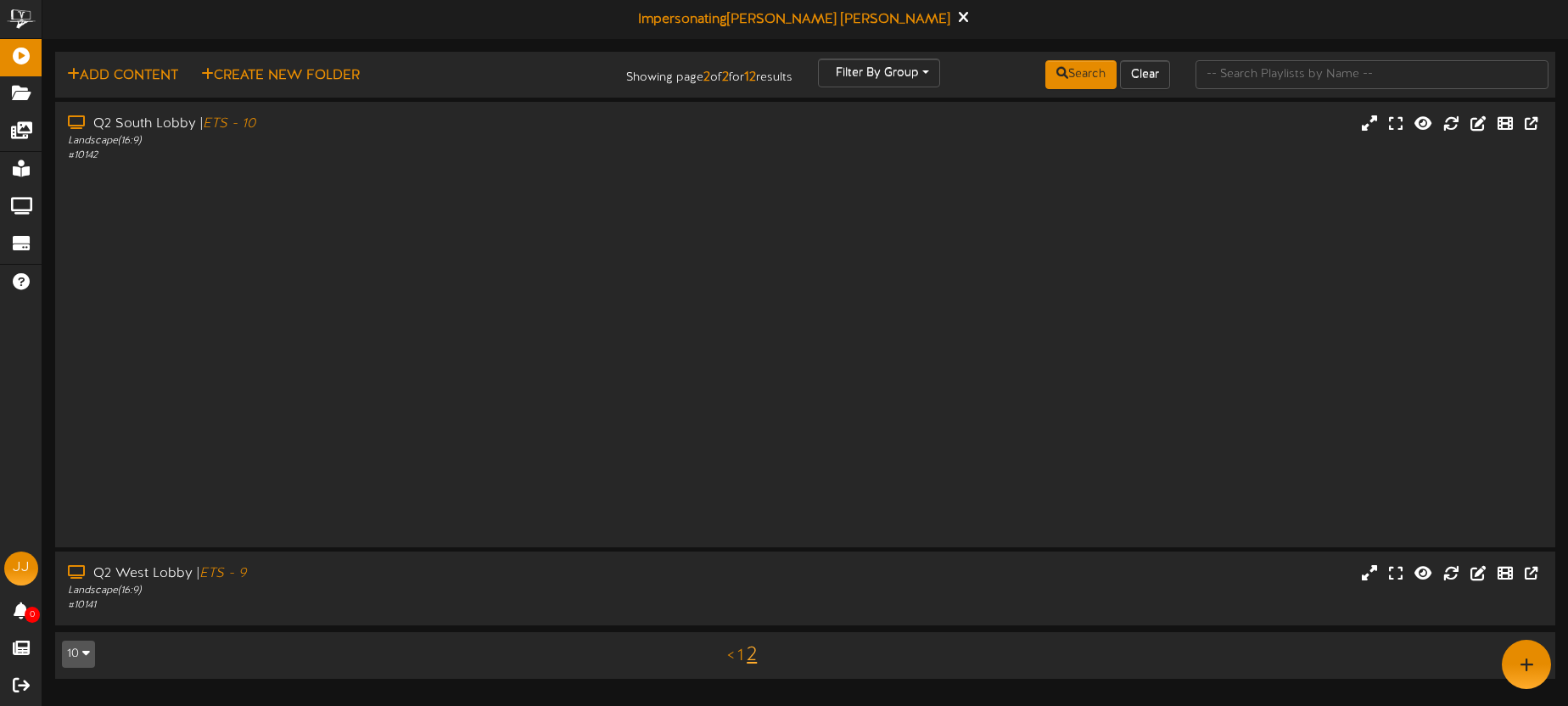
scroll to position [0, 0]
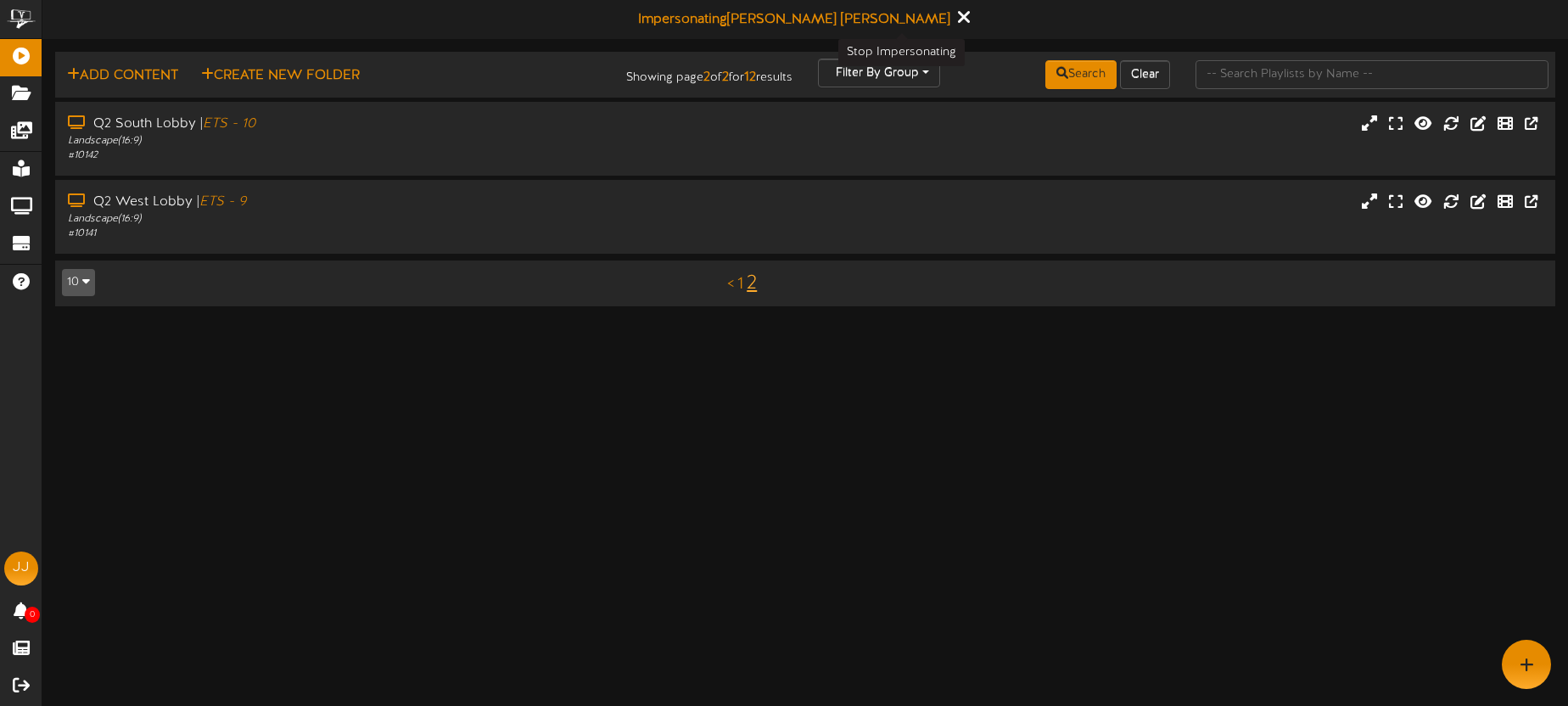
click at [958, 16] on icon at bounding box center [963, 17] width 11 height 19
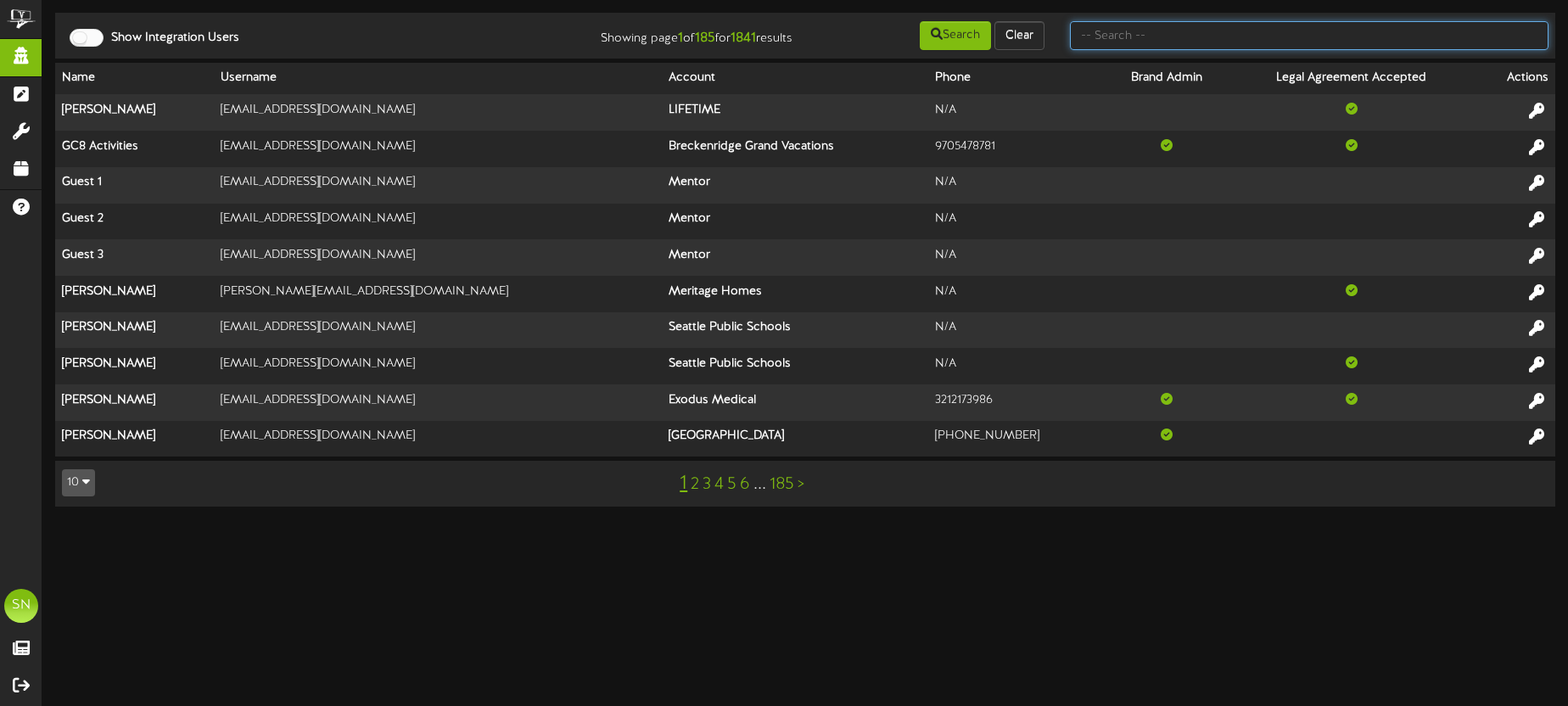
click at [1125, 43] on input "text" at bounding box center [1309, 36] width 478 height 29
click at [1174, 39] on input "text" at bounding box center [1309, 36] width 478 height 29
type input "[PERSON_NAME]"
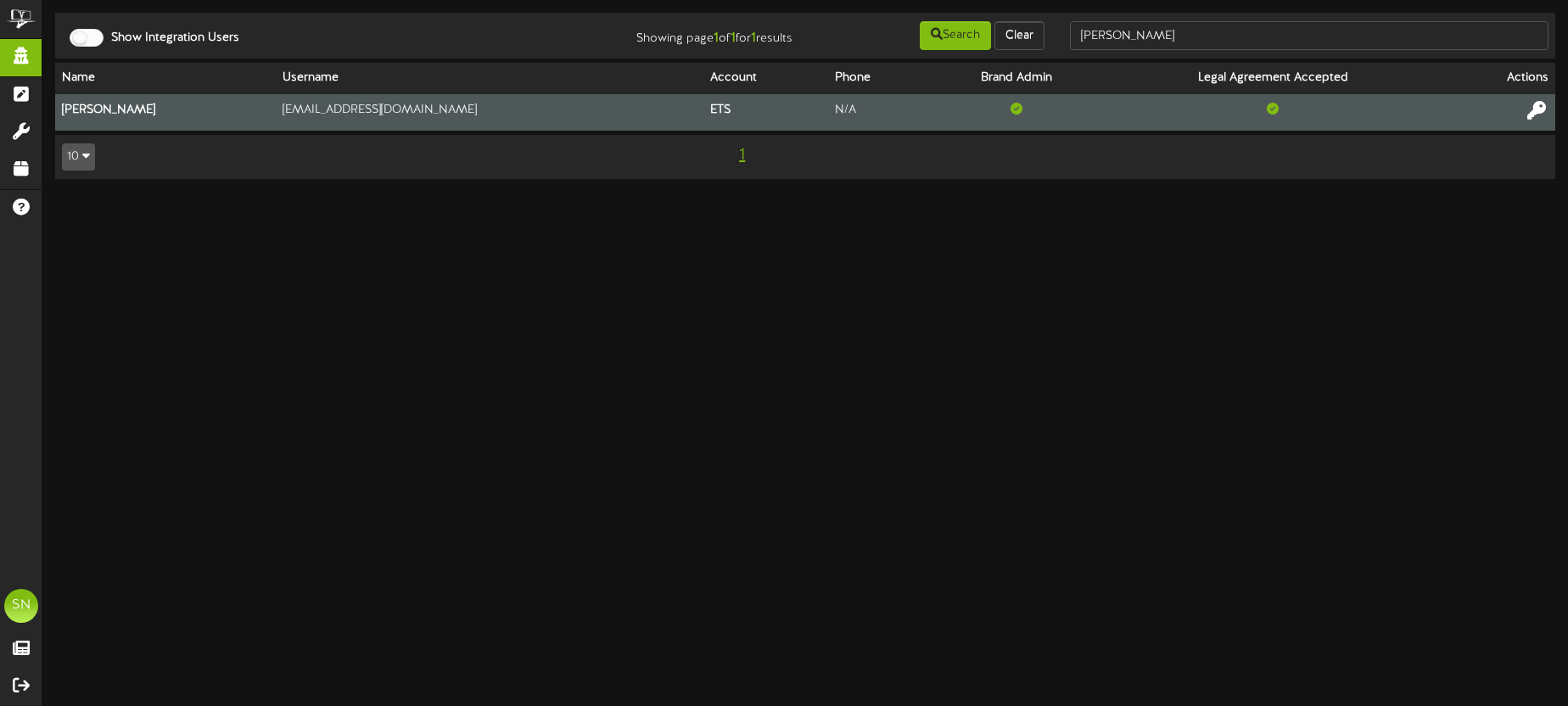
click at [1543, 107] on icon at bounding box center [1536, 110] width 19 height 19
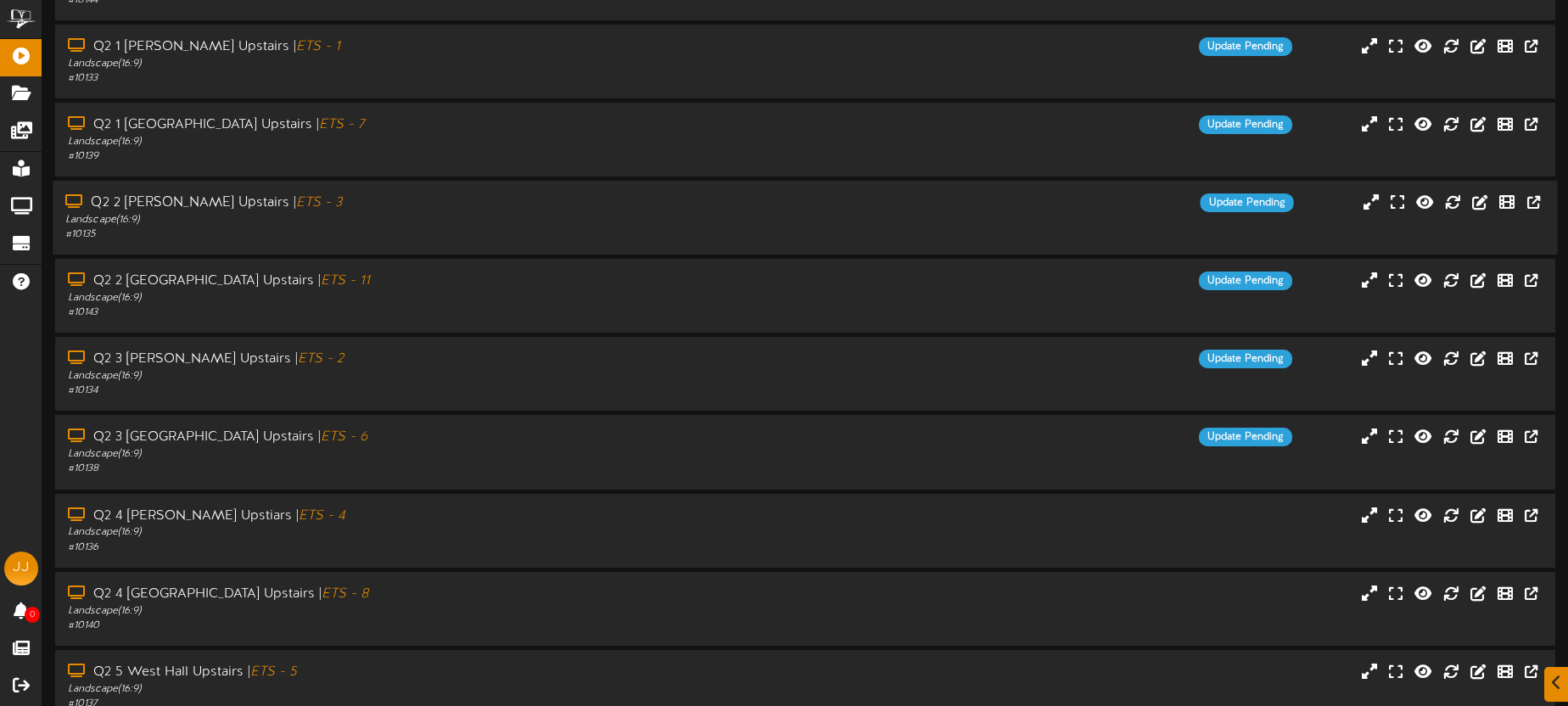
scroll to position [243, 0]
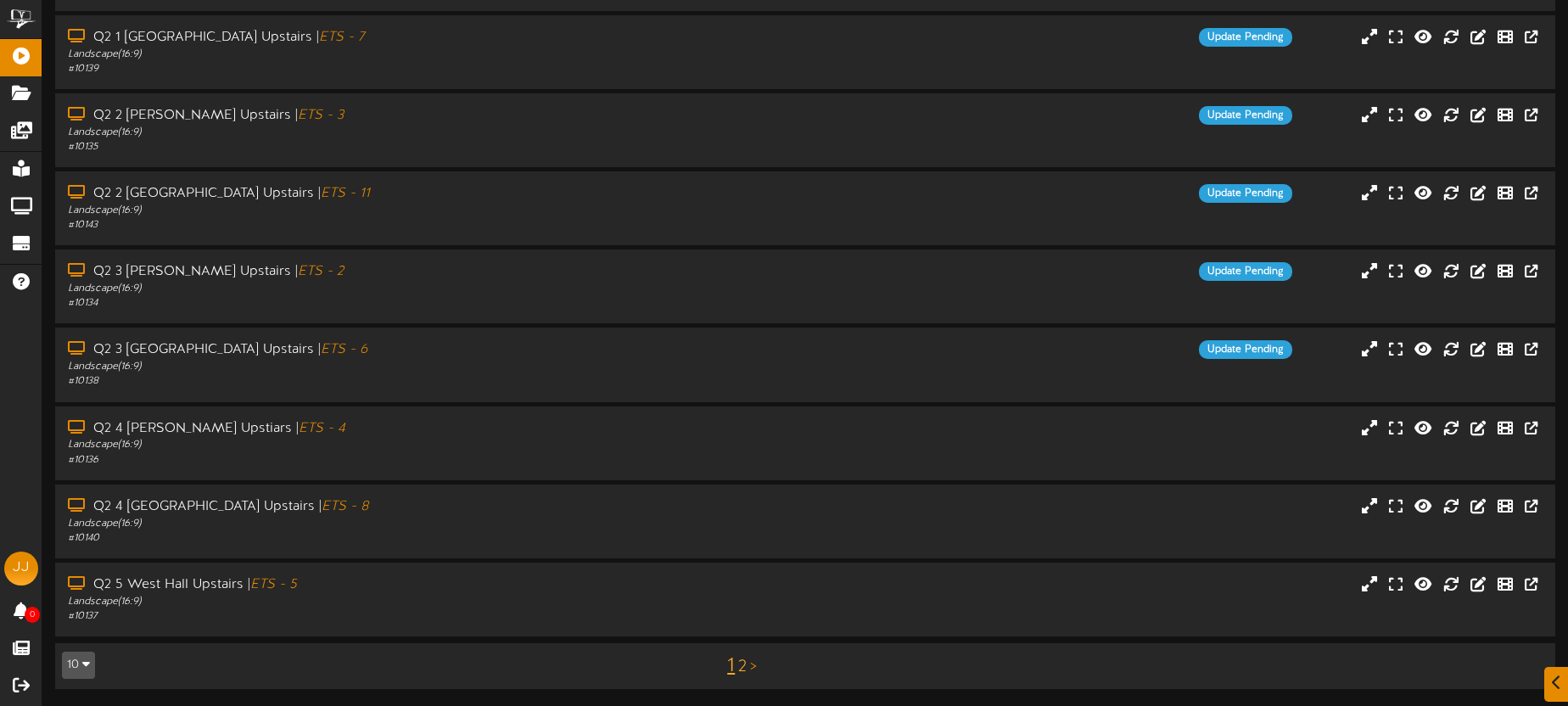
click at [739, 669] on link "2" at bounding box center [742, 667] width 8 height 19
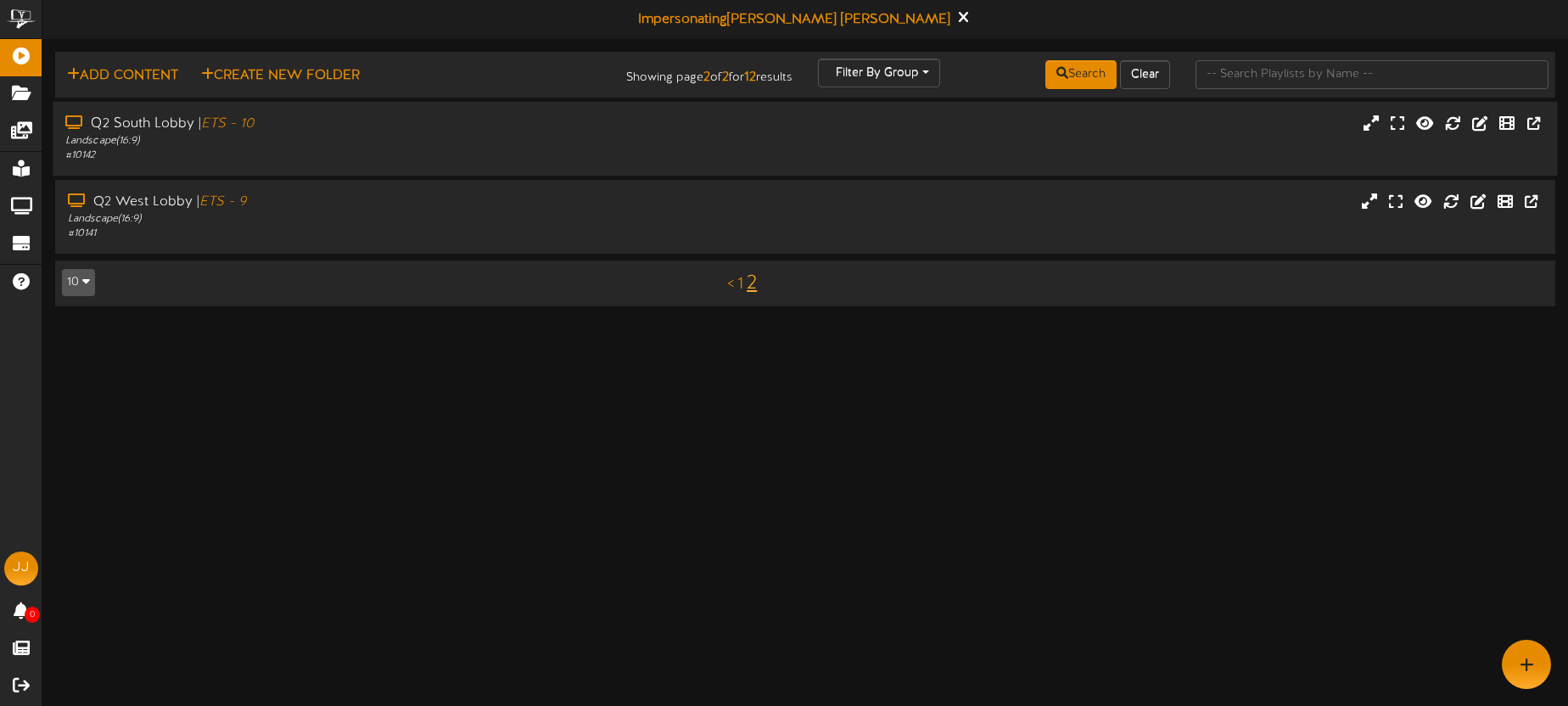
click at [371, 128] on div "Q2 South Lobby | ETS - 10" at bounding box center [366, 124] width 602 height 20
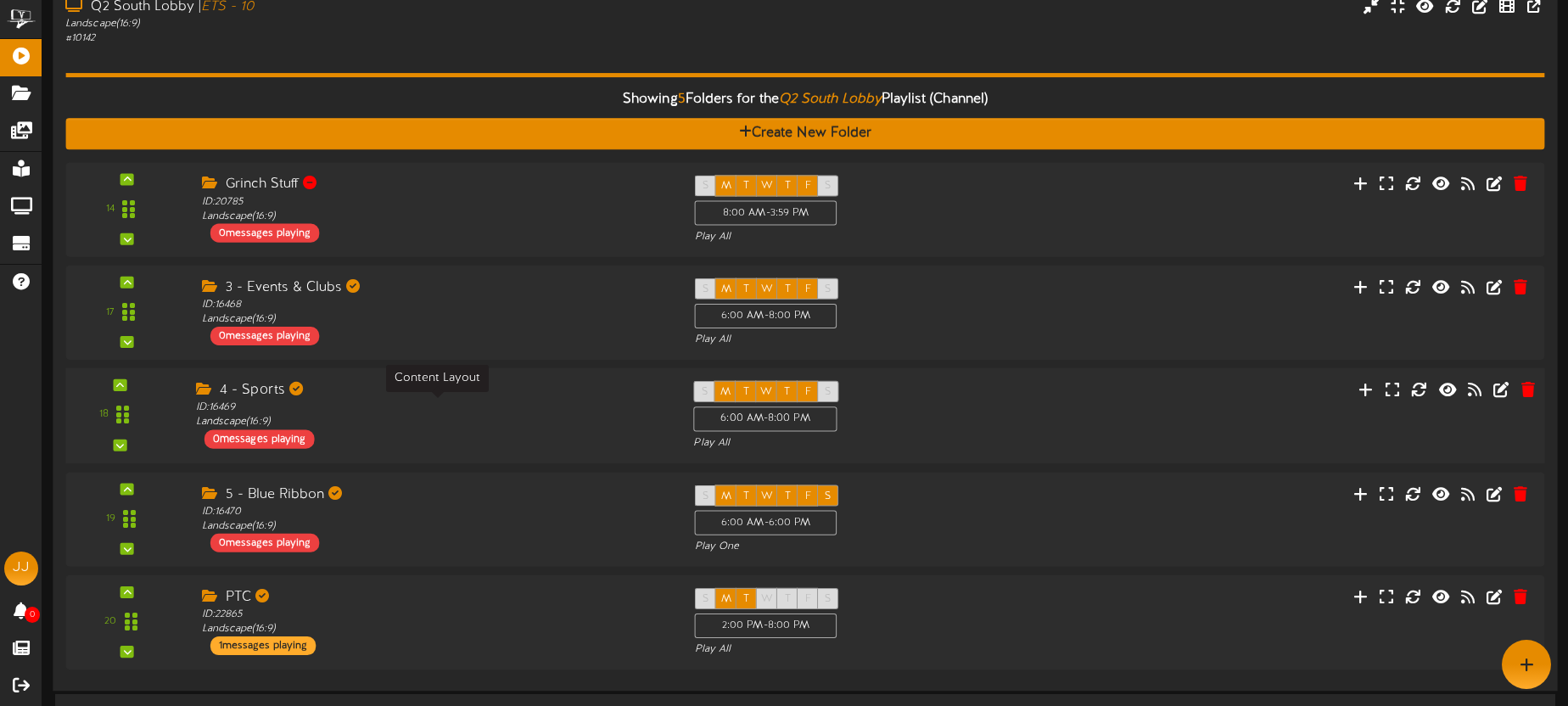
scroll to position [248, 0]
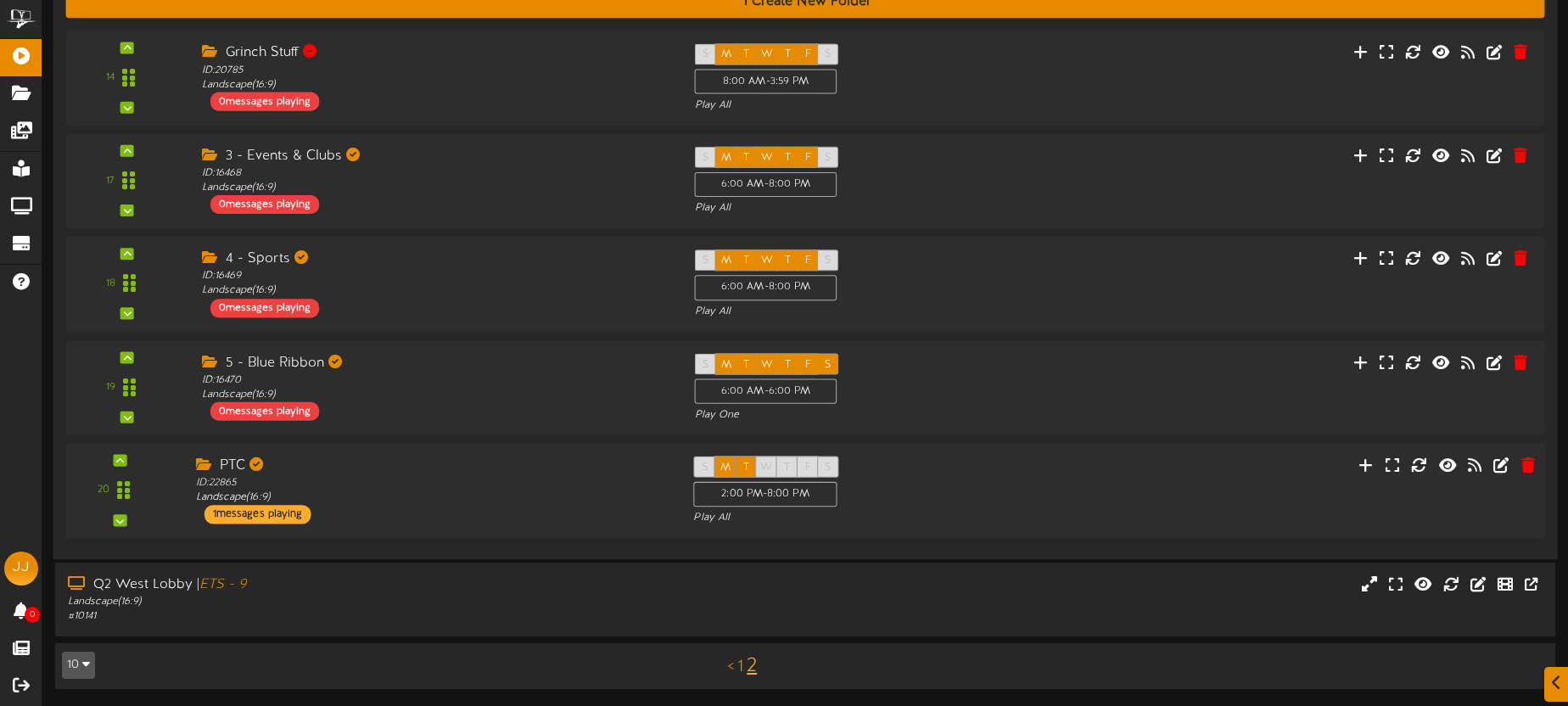
click at [397, 507] on div "PTC ID: 22865 Landscape ( 16:9 ) 1 messages playing" at bounding box center [432, 490] width 498 height 68
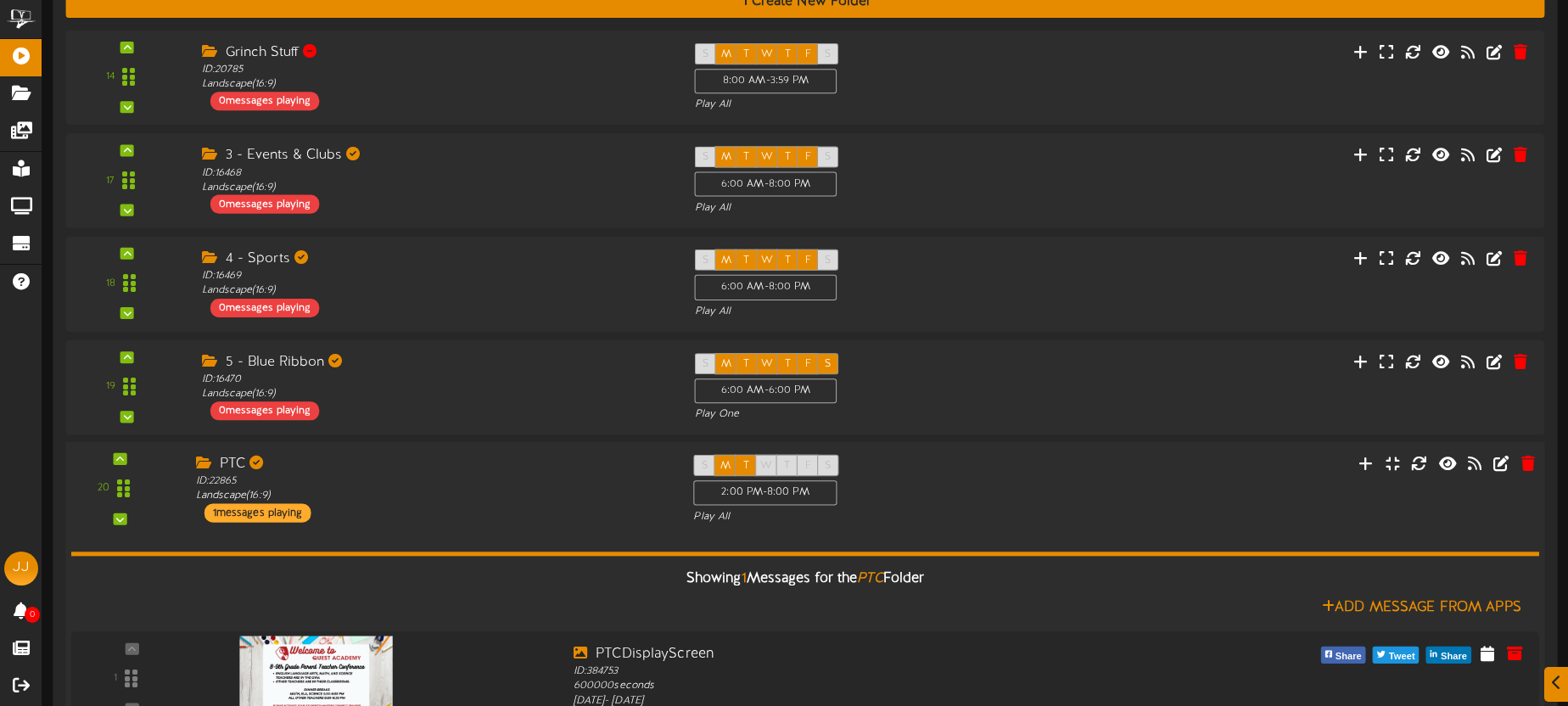
click at [397, 506] on div "PTC ID: 22865 Landscape ( 16:9 ) 1 messages playing" at bounding box center [432, 488] width 498 height 68
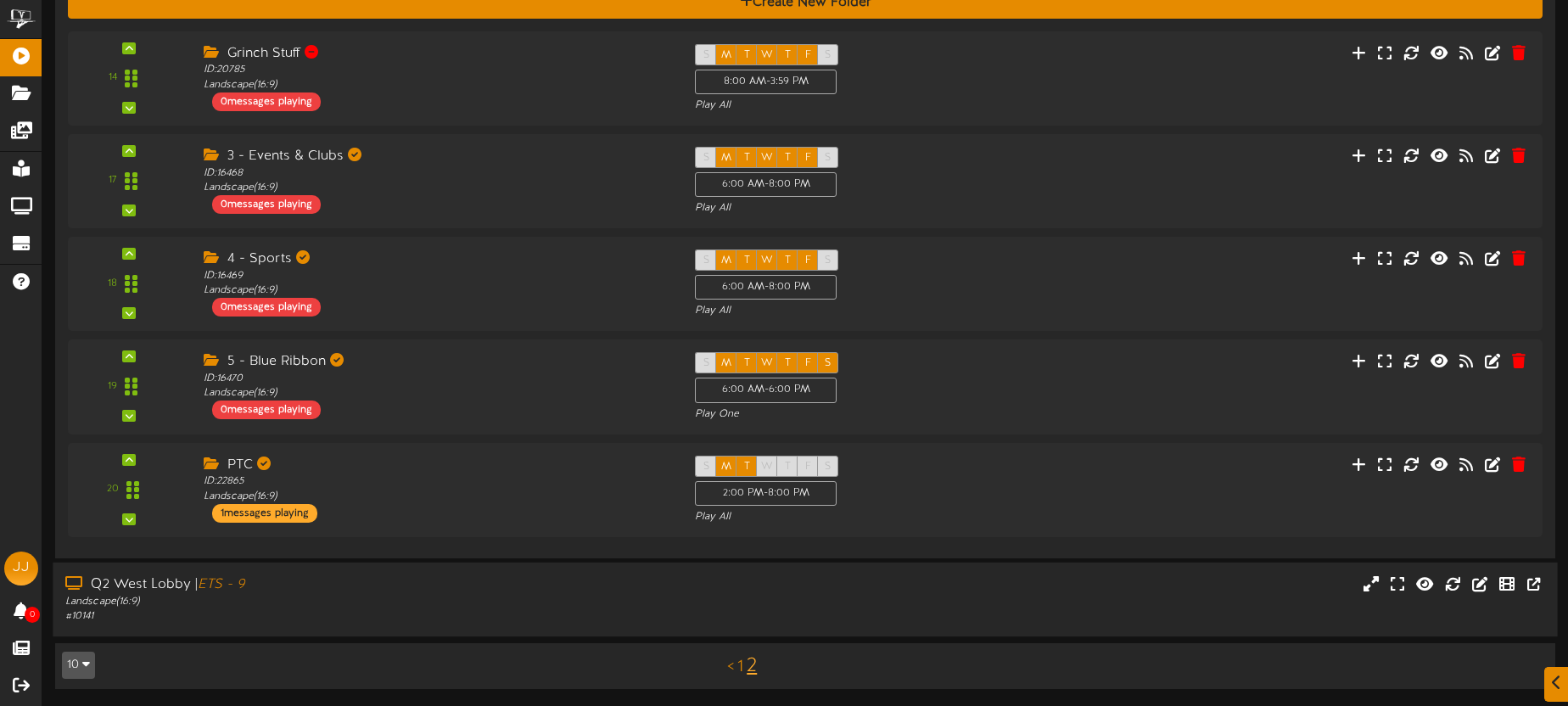
click at [429, 596] on div "Landscape ( 16:9 )" at bounding box center [366, 601] width 602 height 14
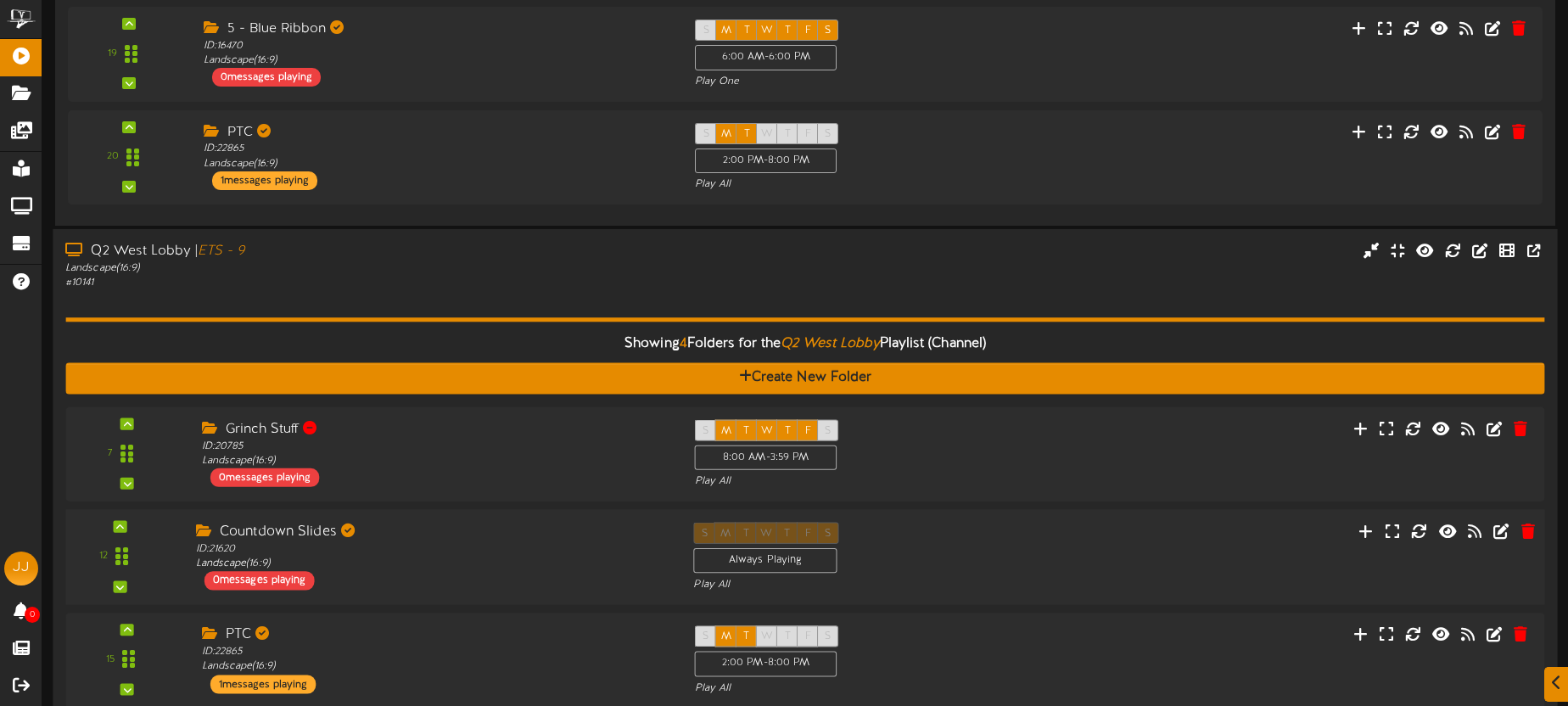
scroll to position [775, 0]
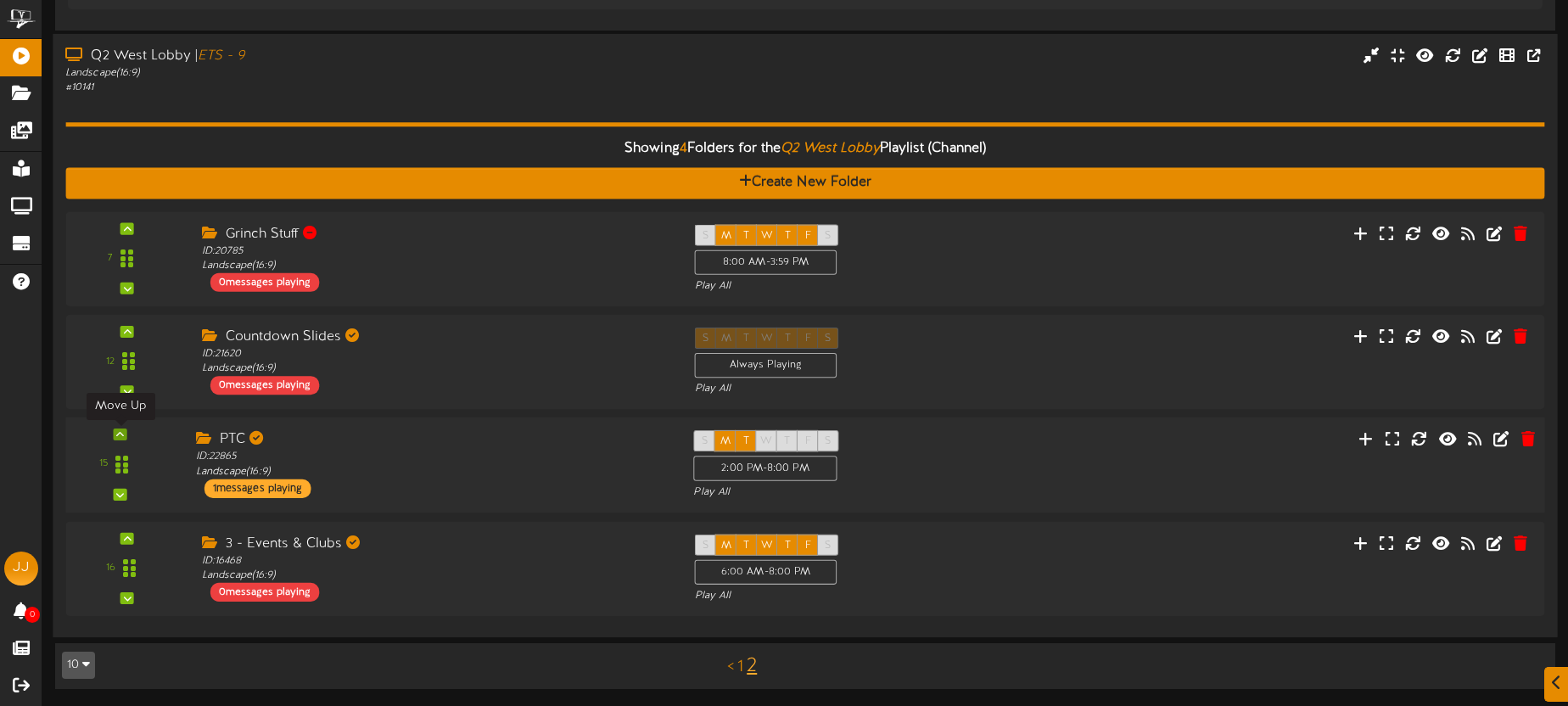
click at [124, 434] on icon at bounding box center [120, 434] width 7 height 8
click at [124, 434] on div "7" at bounding box center [805, 414] width 1479 height 404
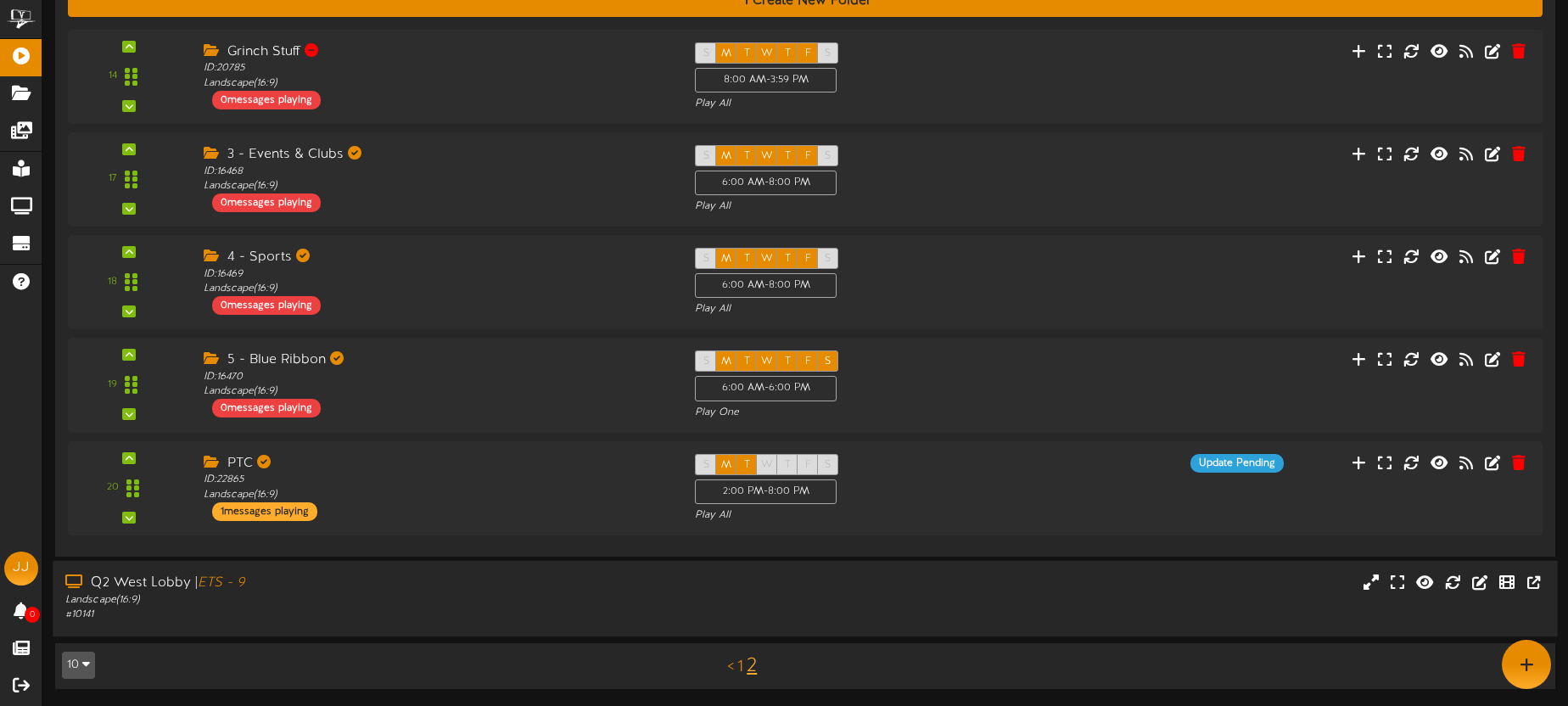
scroll to position [248, 0]
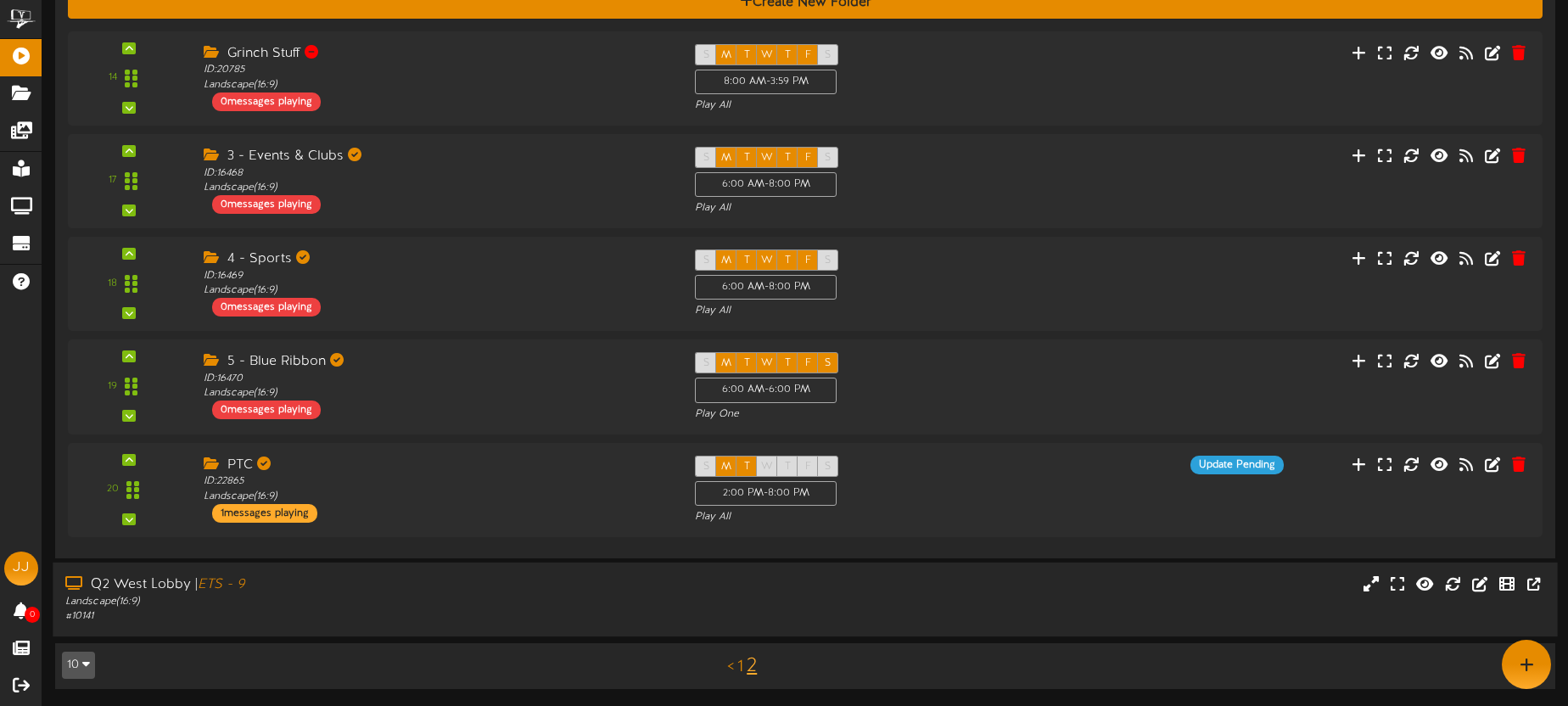
click at [456, 592] on div "Q2 West Lobby | ETS - 9" at bounding box center [366, 584] width 602 height 20
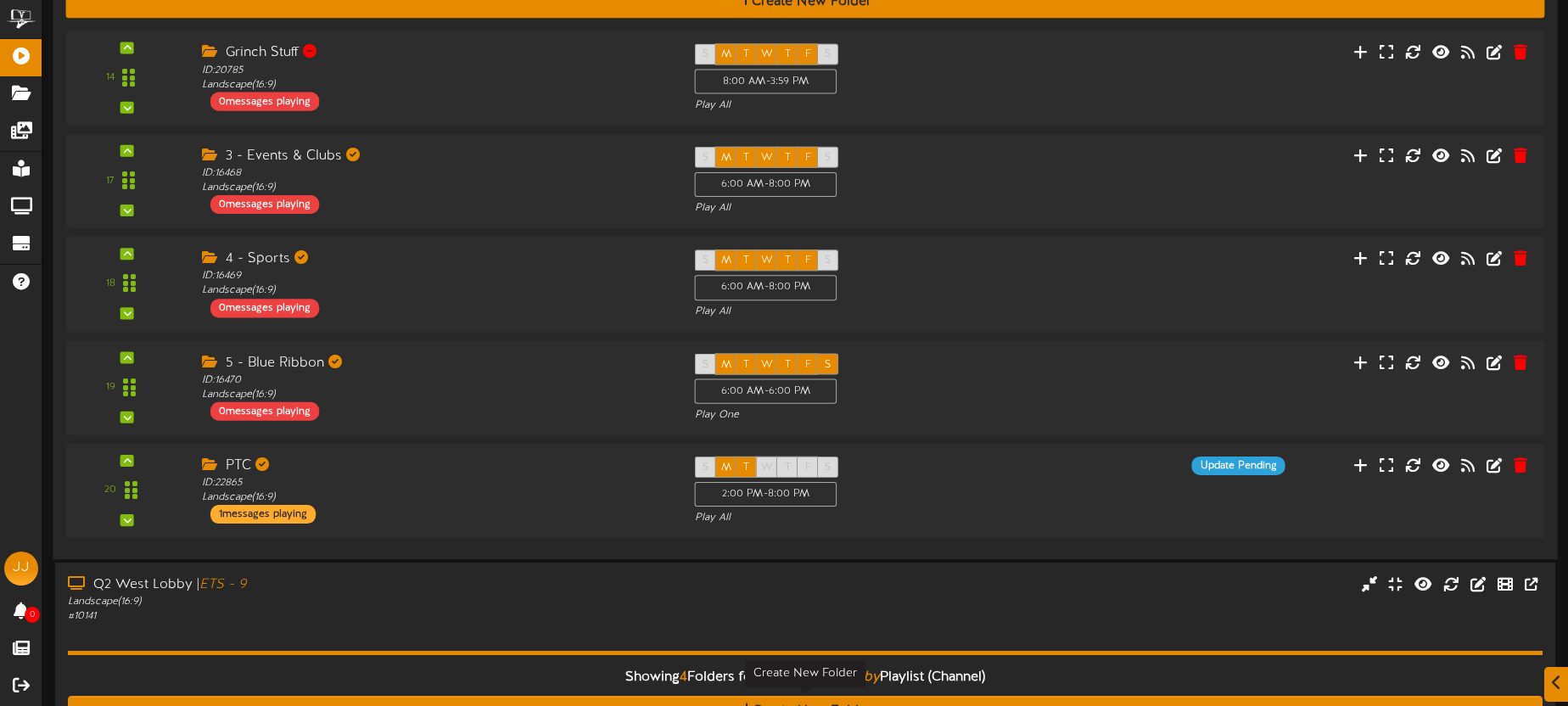
scroll to position [775, 0]
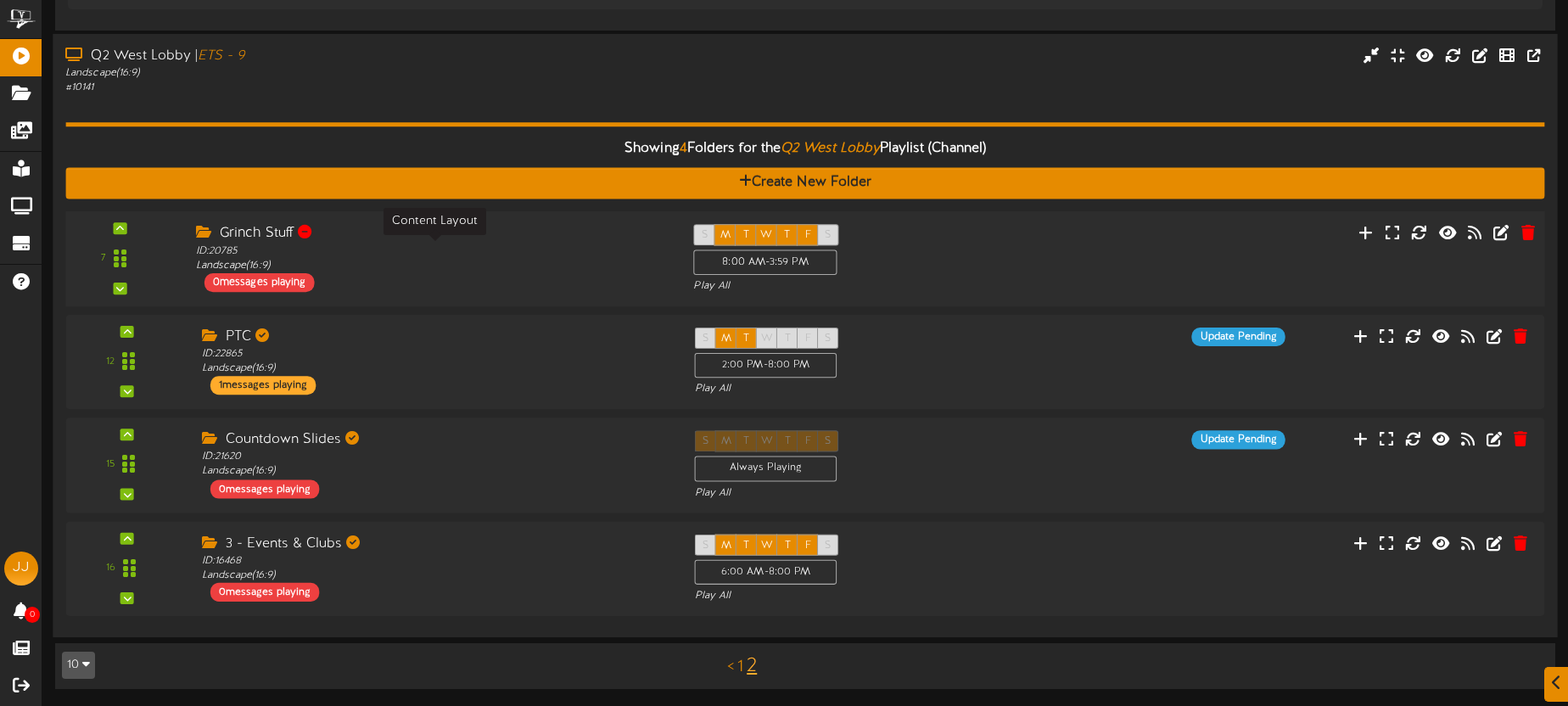
click at [411, 257] on div "ID: 20785 Landscape ( 16:9 )" at bounding box center [432, 258] width 472 height 30
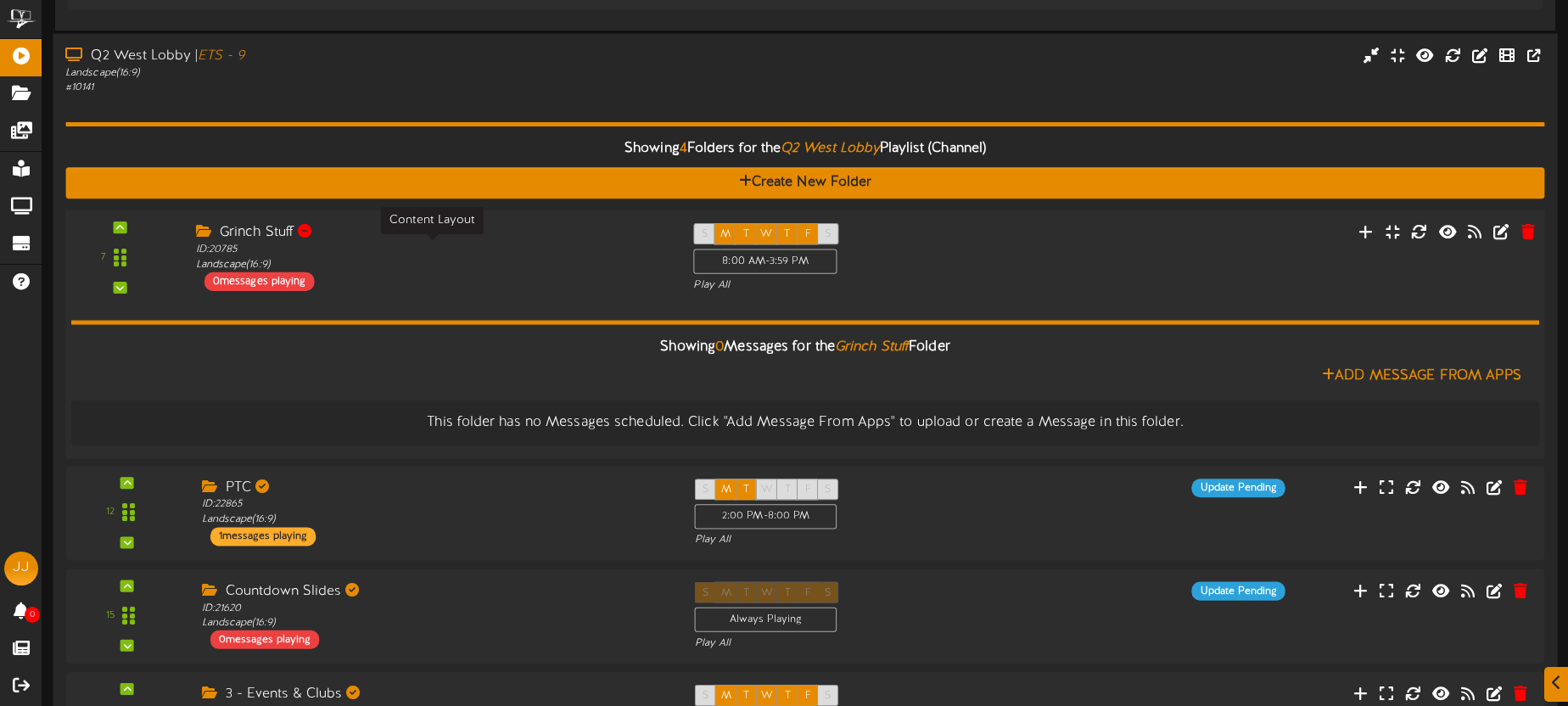
click at [411, 257] on div "ID: 20785 Landscape ( 16:9 )" at bounding box center [432, 257] width 472 height 30
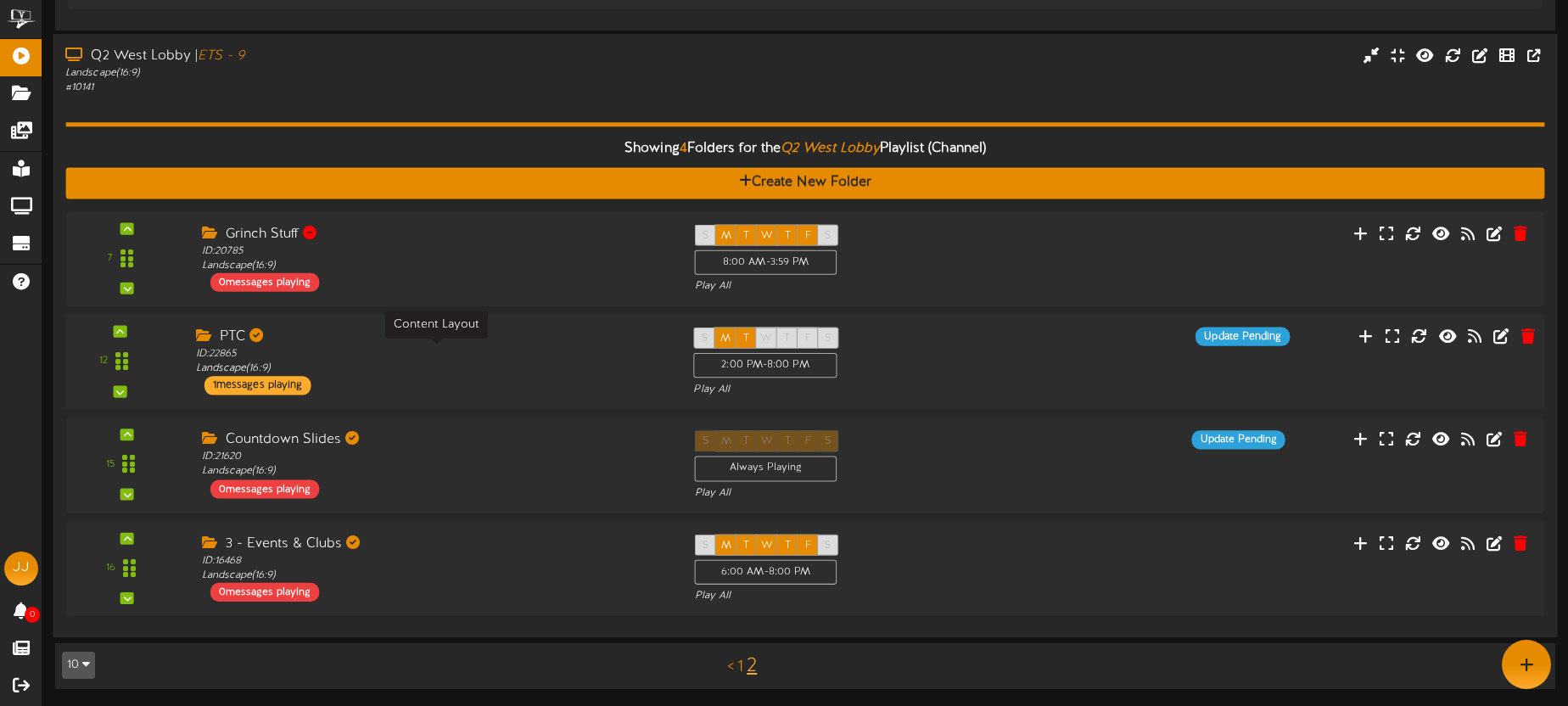
click at [394, 365] on div "ID: 22865 Landscape ( 16:9 )" at bounding box center [432, 362] width 472 height 30
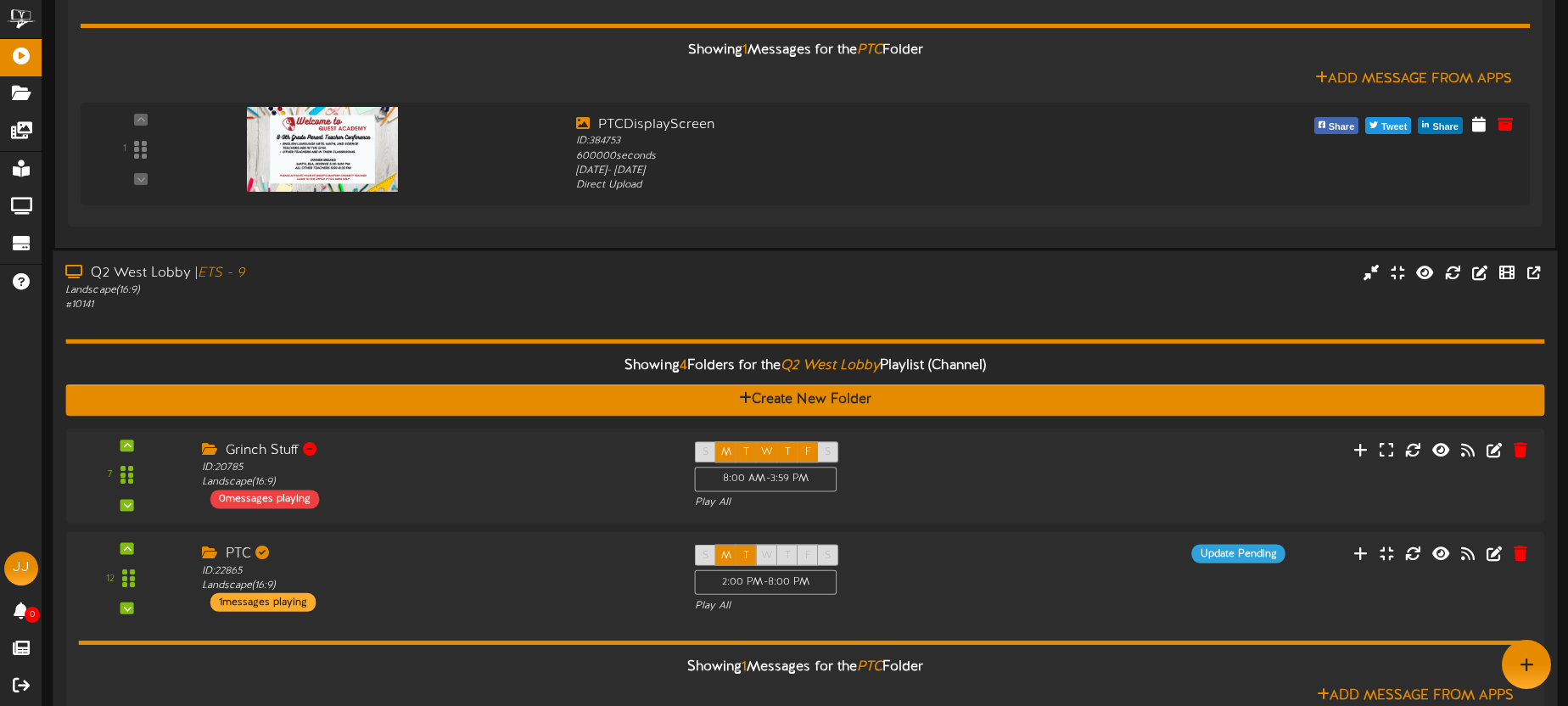
click at [416, 330] on div "Showing 4 Folders for the Q2 West Lobby Playlist (Channel) Create New Folder 7 …" at bounding box center [805, 686] width 1479 height 747
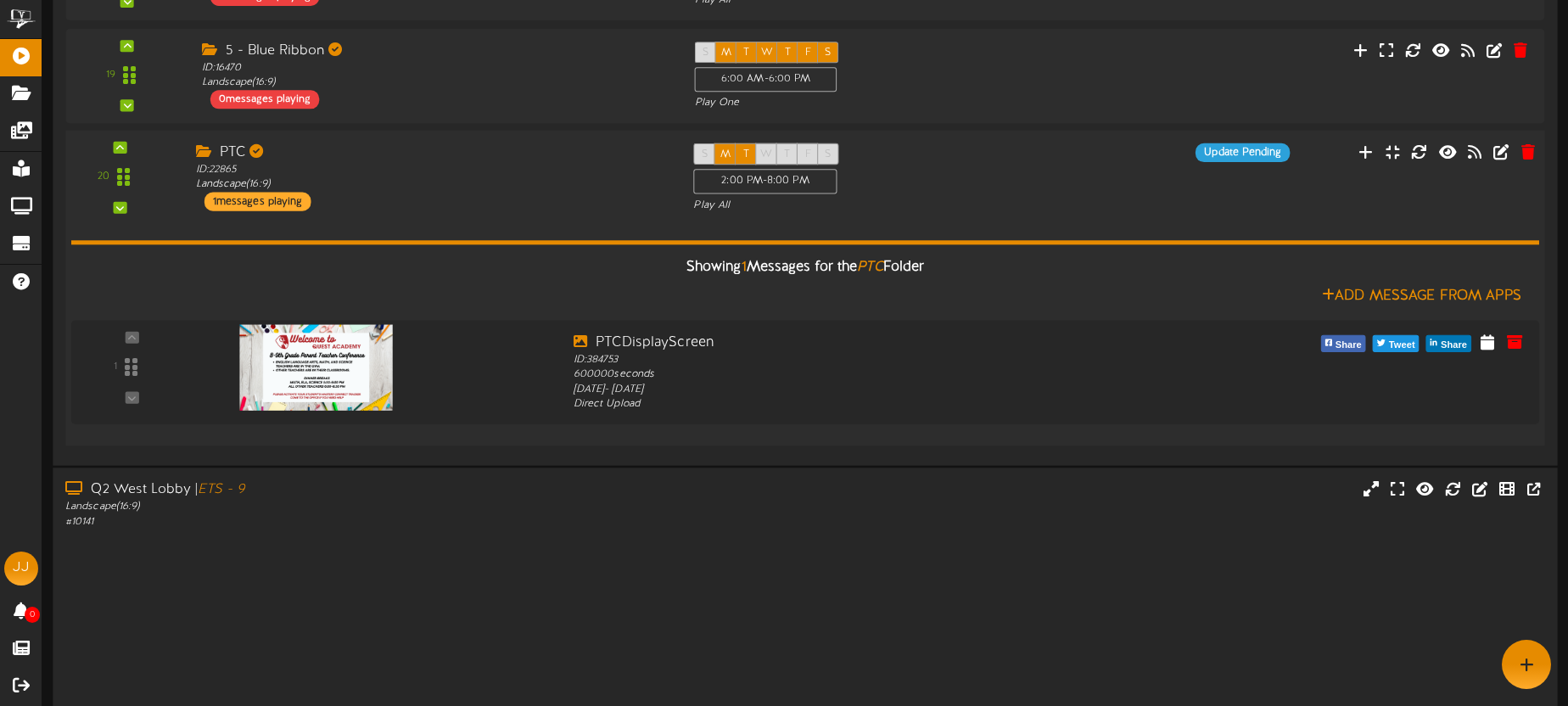
scroll to position [465, 0]
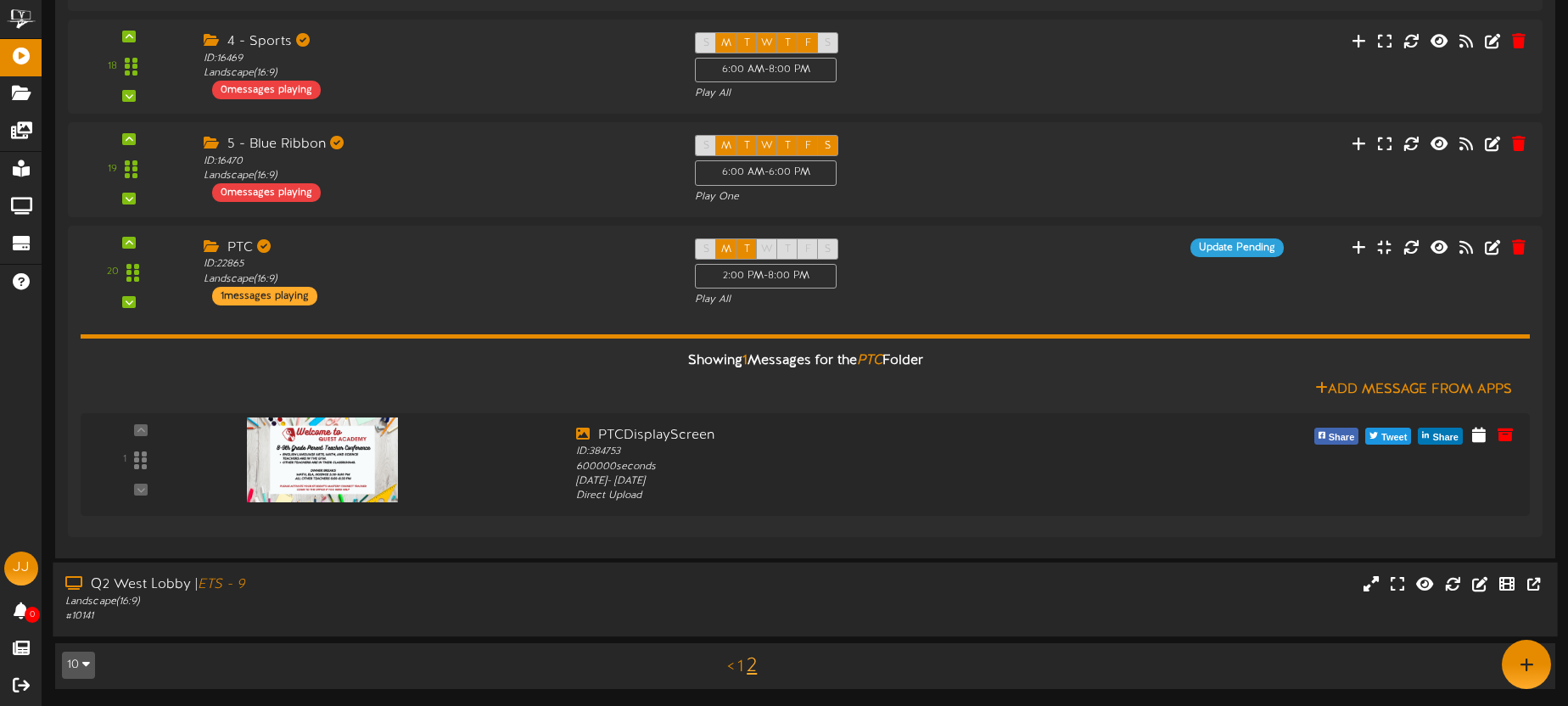
click at [408, 606] on div "Landscape ( 16:9 )" at bounding box center [366, 601] width 602 height 14
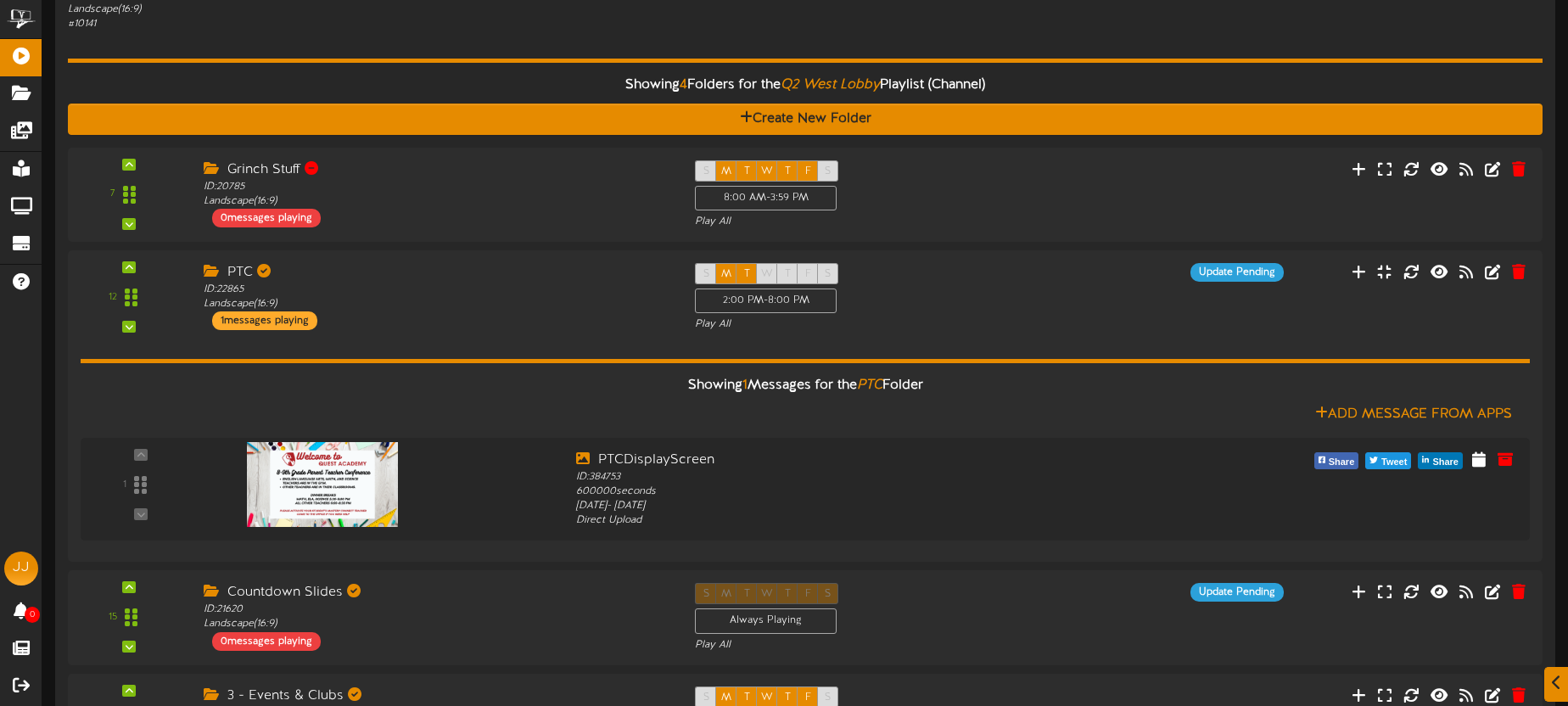
scroll to position [1210, 0]
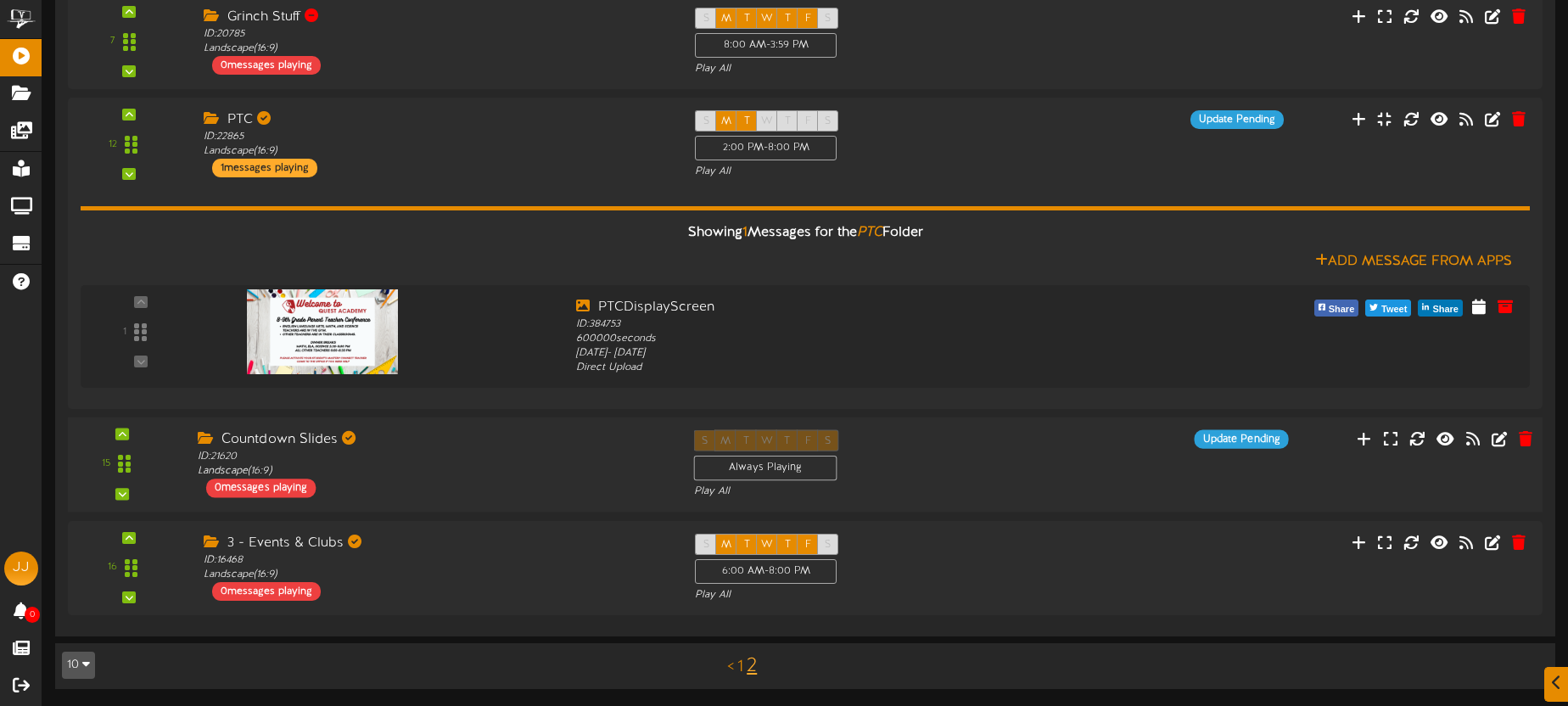
click at [434, 474] on div "ID: 21620 Landscape ( 16:9 )" at bounding box center [432, 464] width 471 height 30
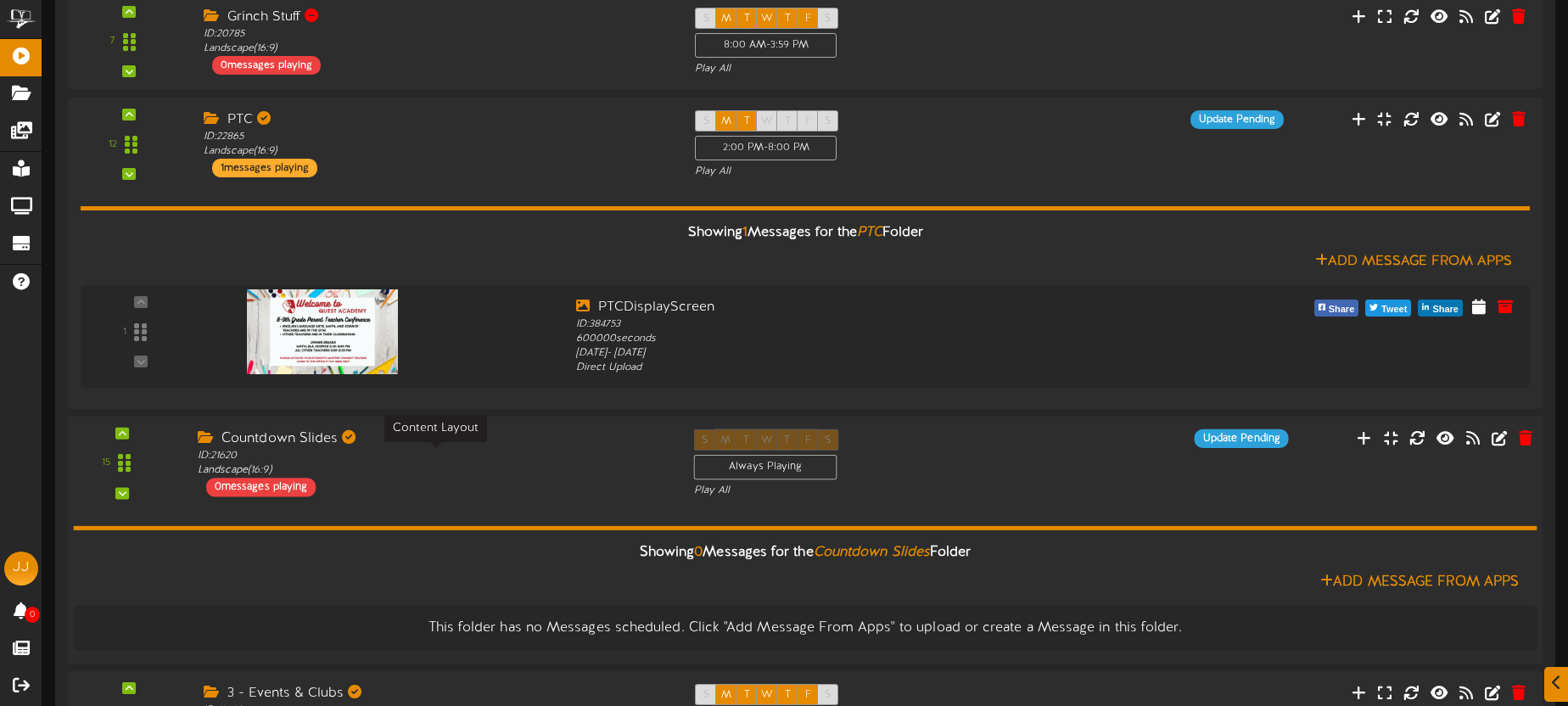
click at [435, 471] on div "ID: 21620 Landscape ( 16:9 )" at bounding box center [432, 463] width 471 height 30
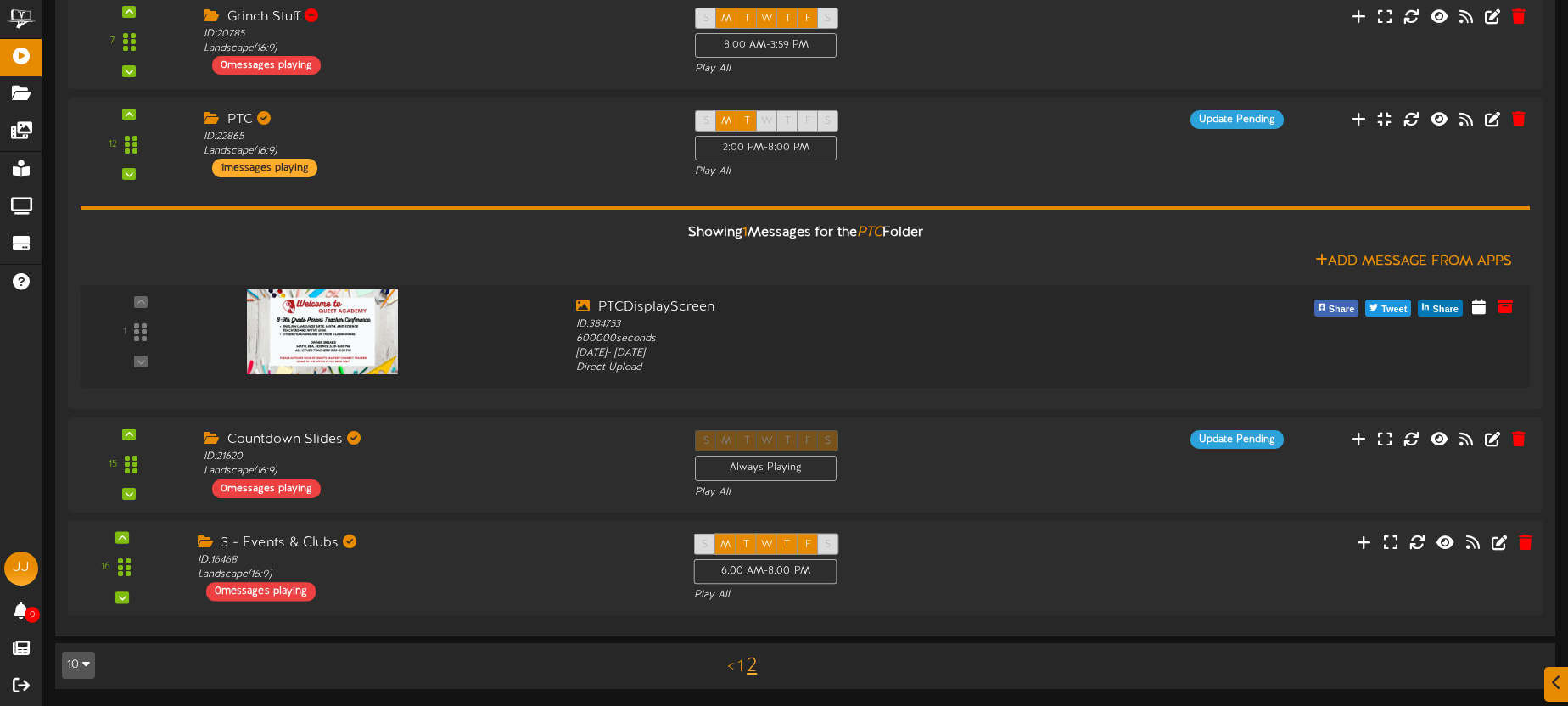
click at [442, 530] on div "16 ID: 16468" at bounding box center [804, 568] width 1489 height 96
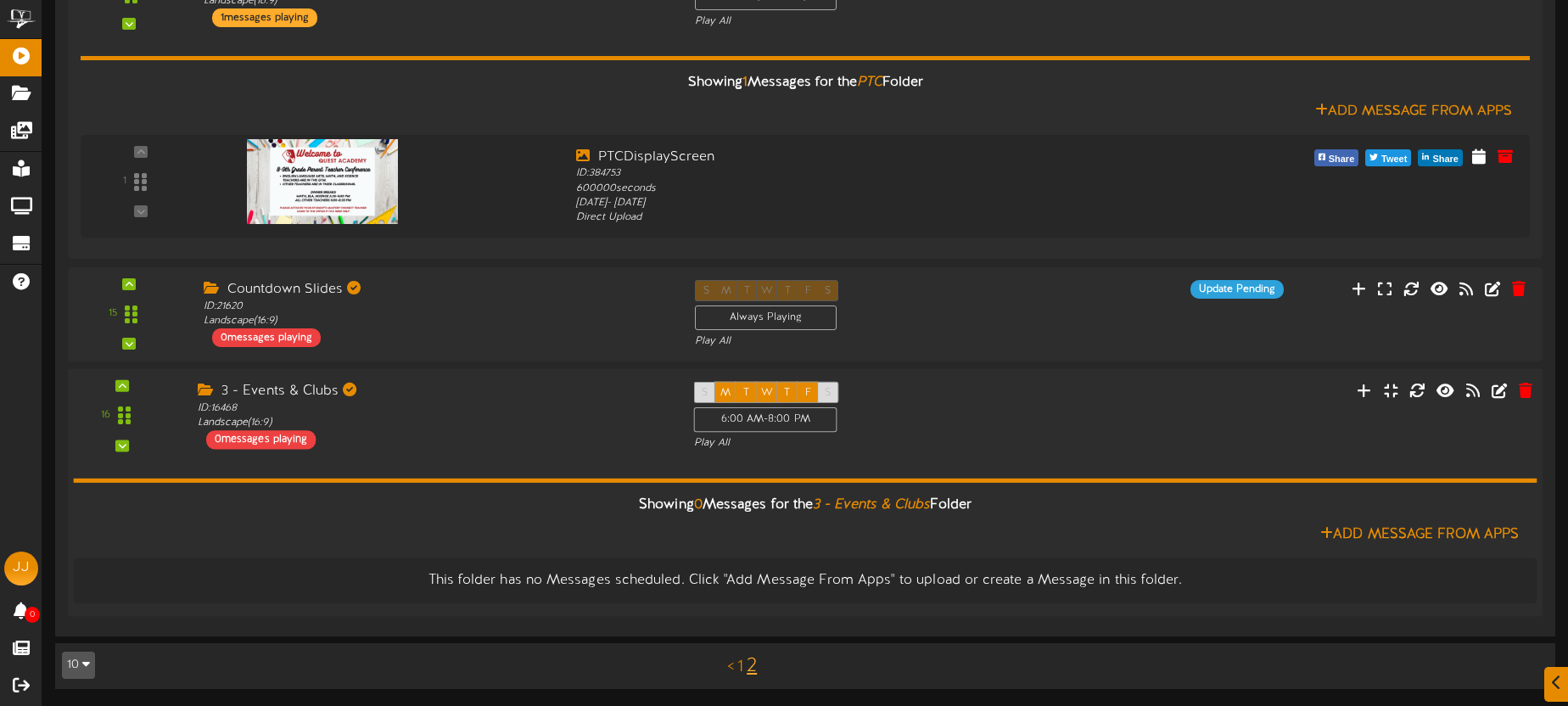
click at [435, 432] on div "3 - Events & Clubs ID: 16468 Landscape ( 16:9 ) 0 messages playing" at bounding box center [433, 416] width 496 height 68
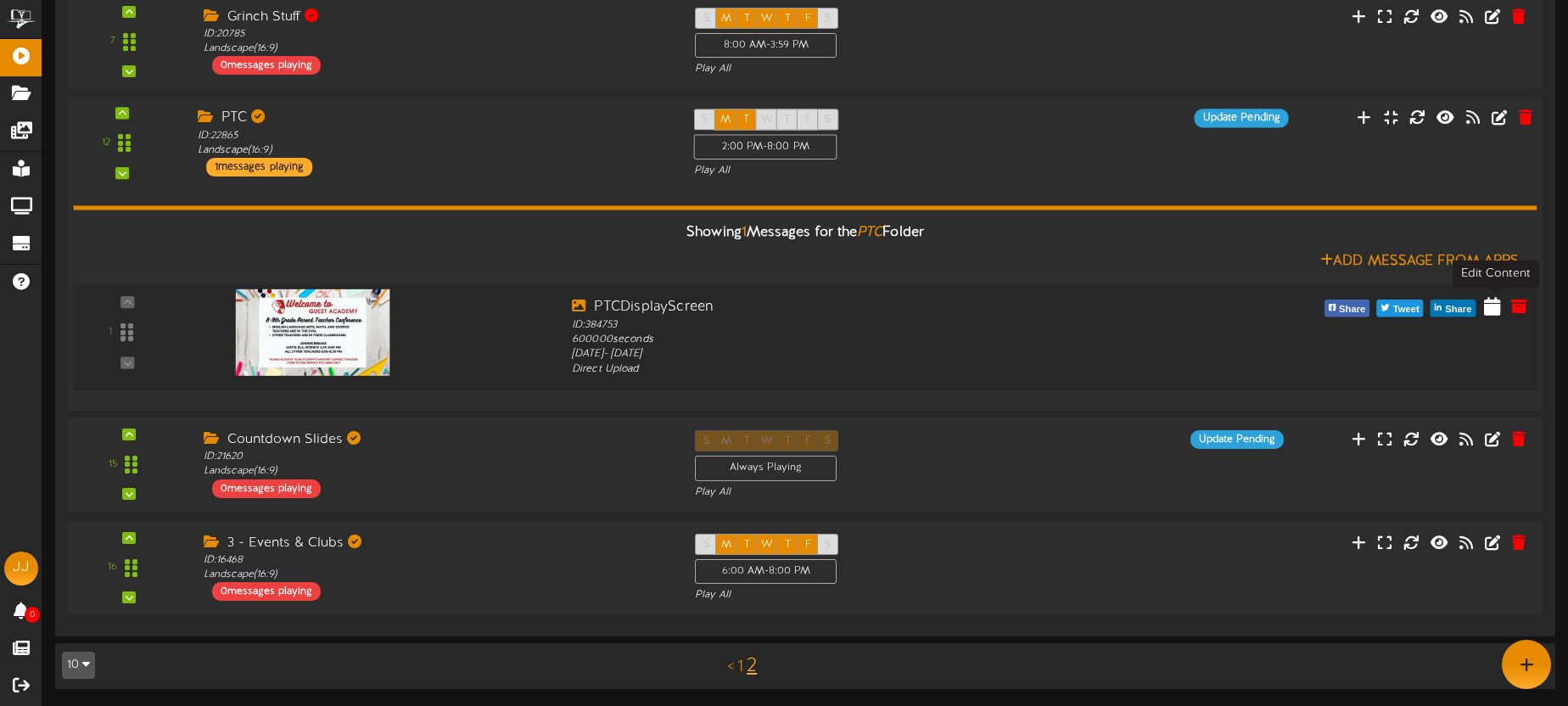
click at [1493, 307] on icon at bounding box center [1492, 306] width 17 height 19
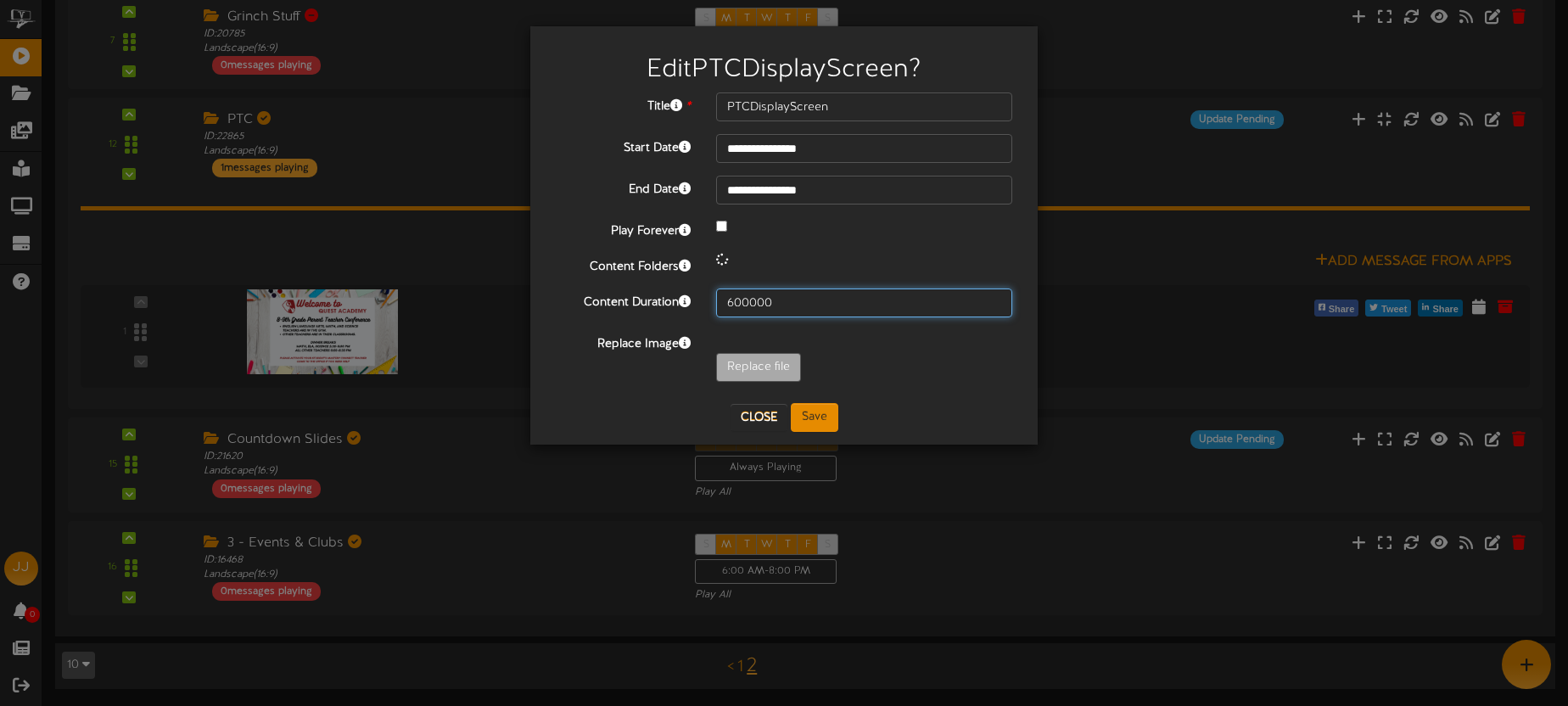
drag, startPoint x: 819, startPoint y: 300, endPoint x: 710, endPoint y: 302, distance: 109.0
click at [710, 302] on div "**********" at bounding box center [784, 242] width 457 height 298
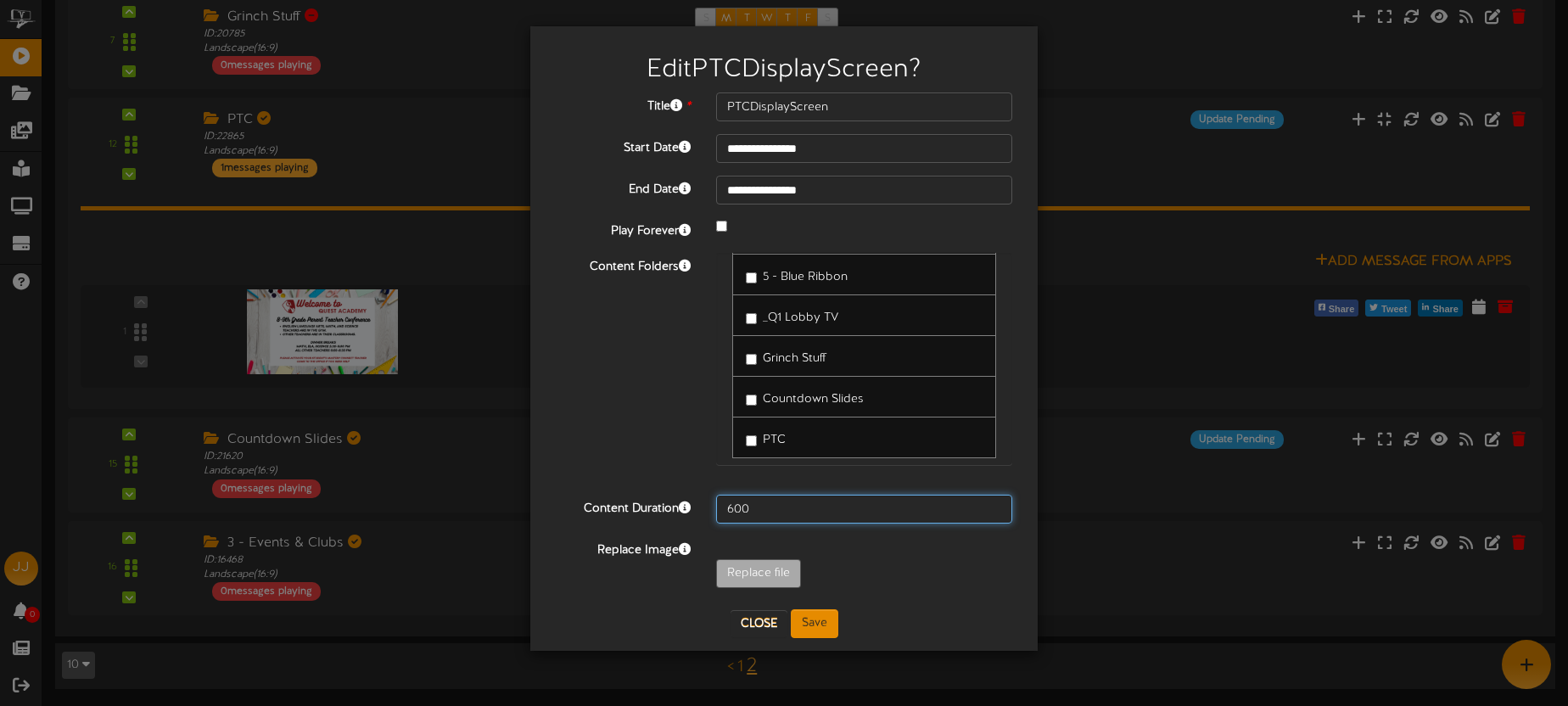
scroll to position [187, 0]
type input "600"
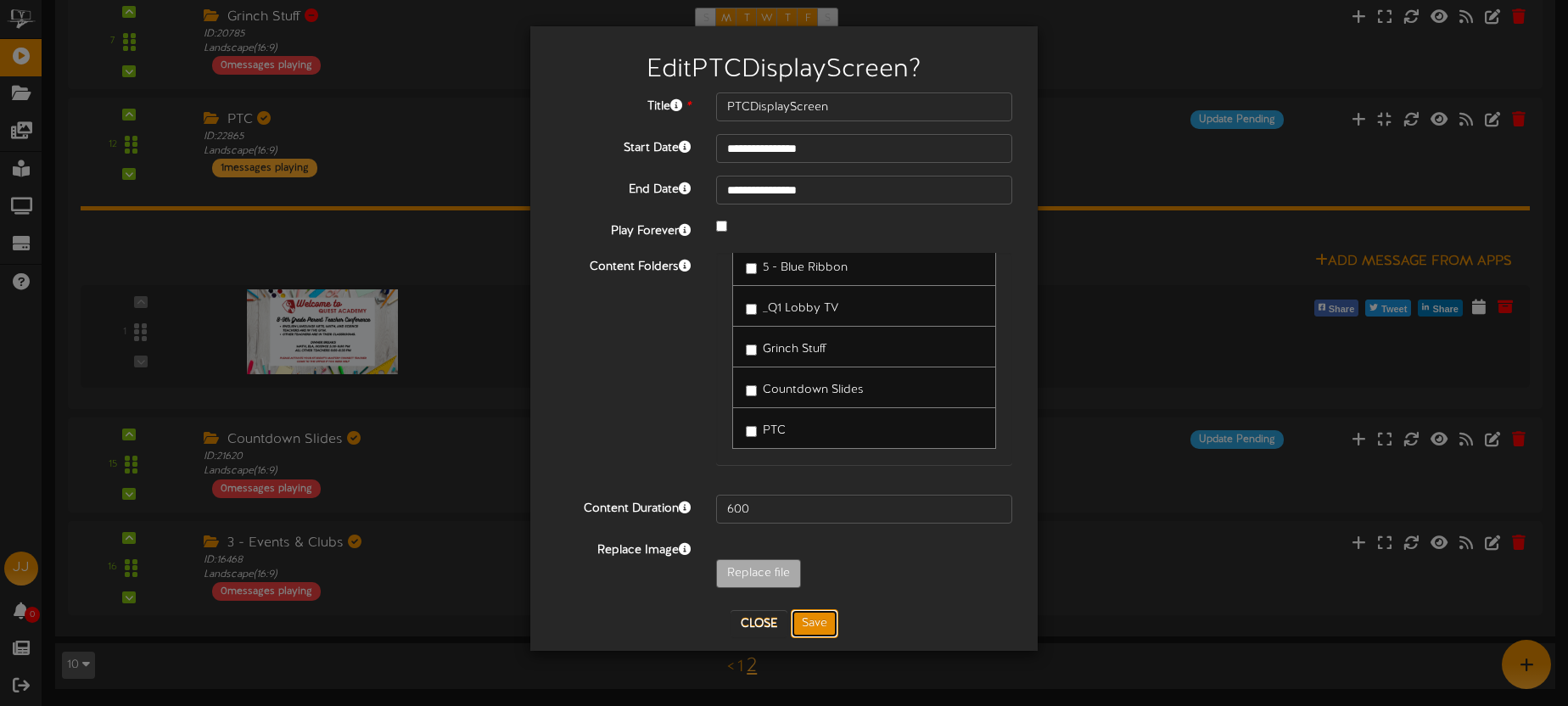
click at [827, 636] on button "Save" at bounding box center [814, 624] width 48 height 29
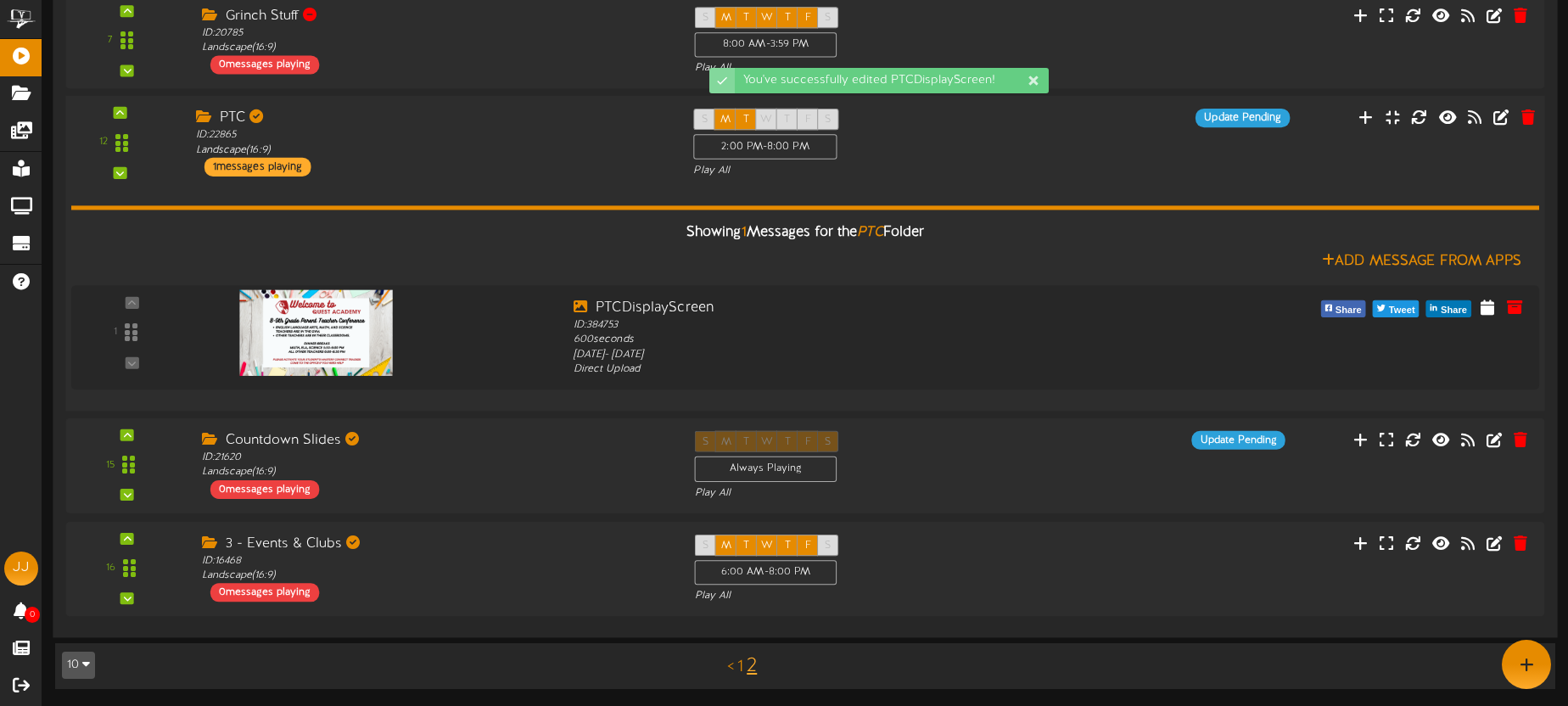
click at [476, 188] on div "Showing 1 Messages for the PTC Folder Add Message From Apps 1" at bounding box center [805, 287] width 1468 height 220
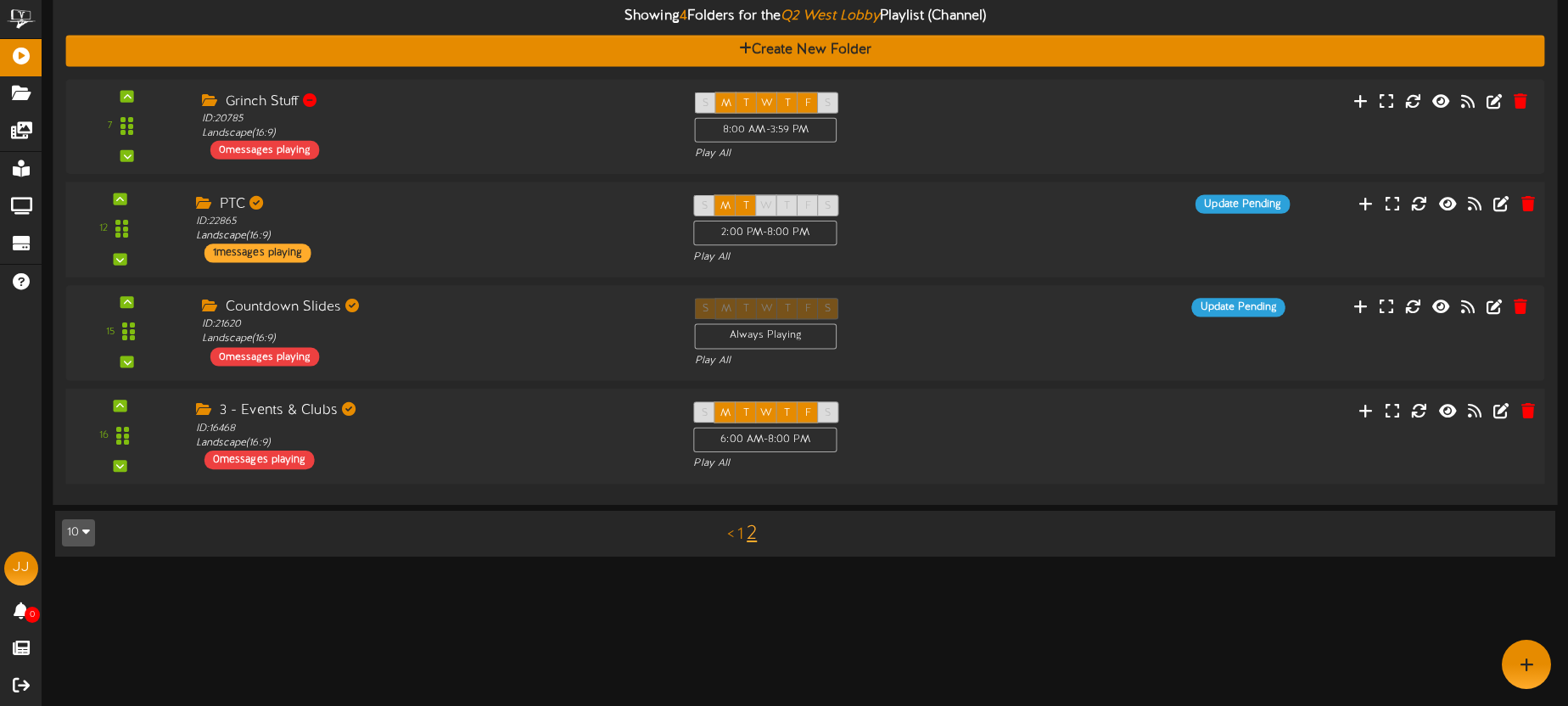
scroll to position [821, 0]
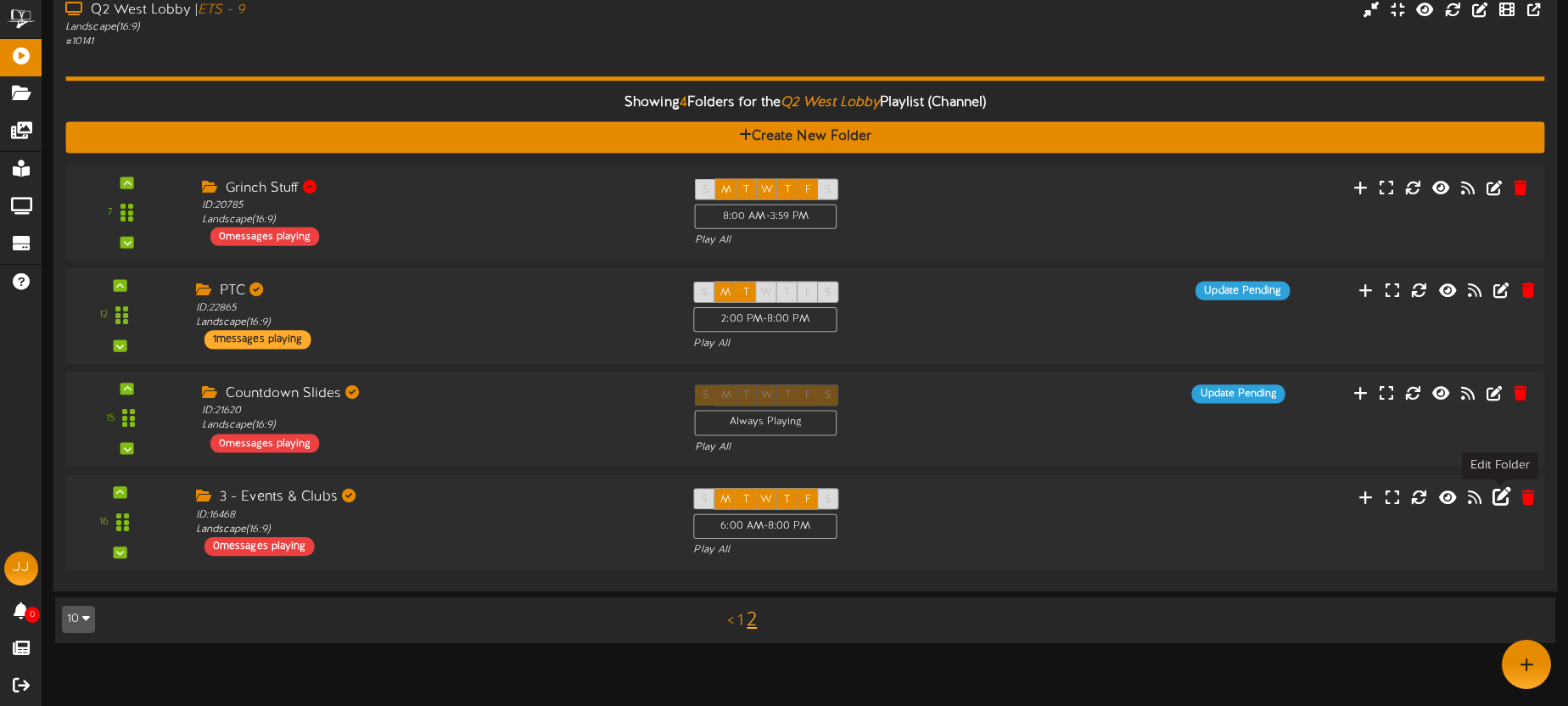
click at [1502, 498] on icon at bounding box center [1502, 495] width 19 height 19
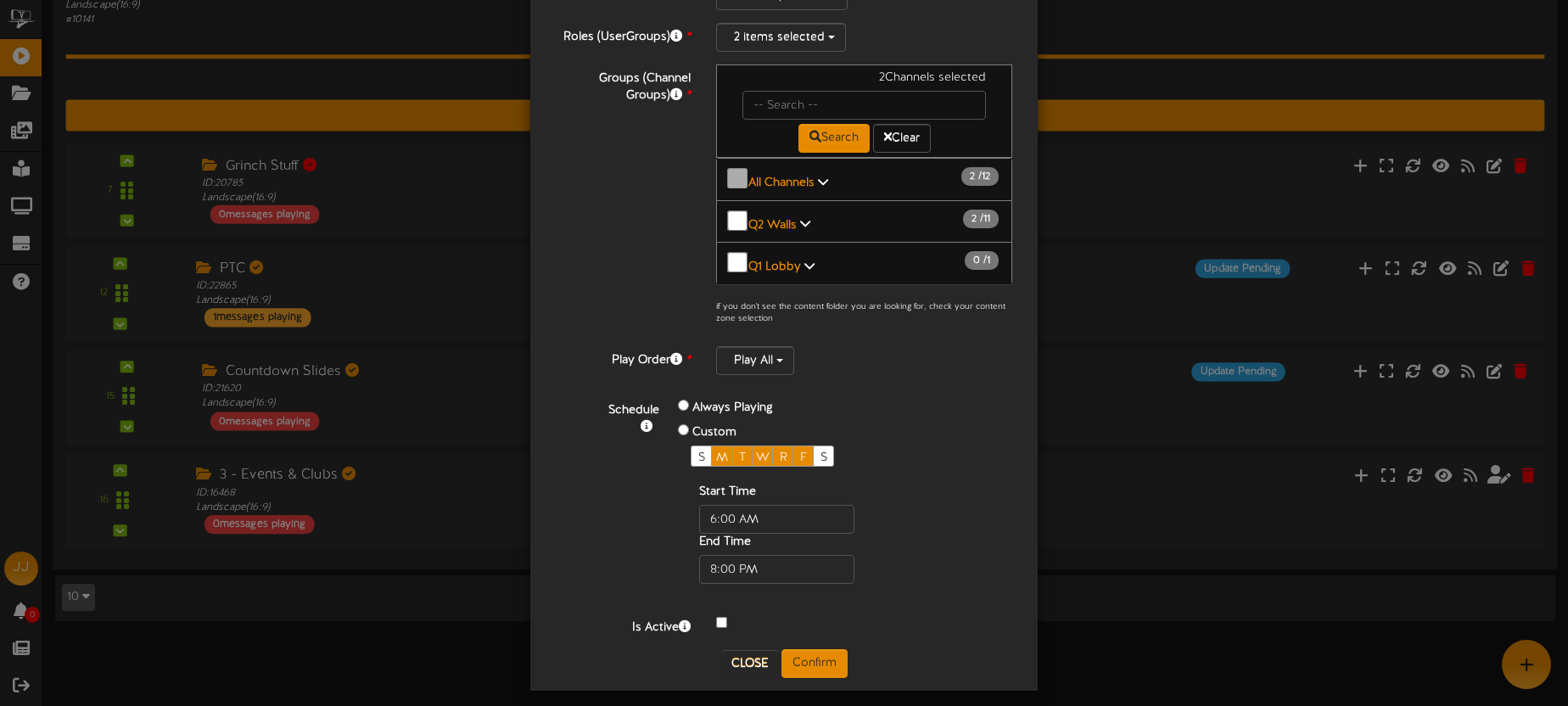
scroll to position [1, 0]
click at [793, 217] on b "Q2 Walls" at bounding box center [772, 224] width 49 height 13
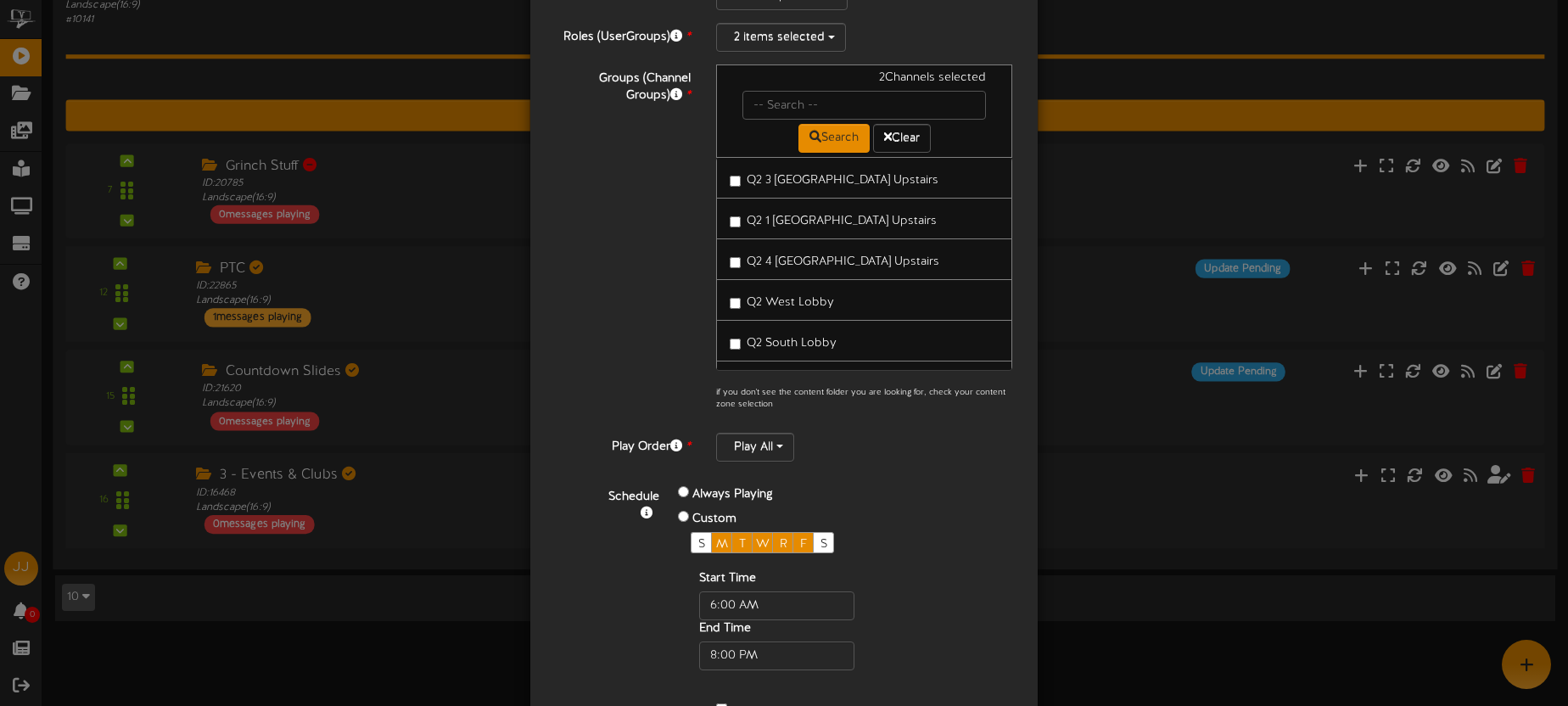
scroll to position [369, 0]
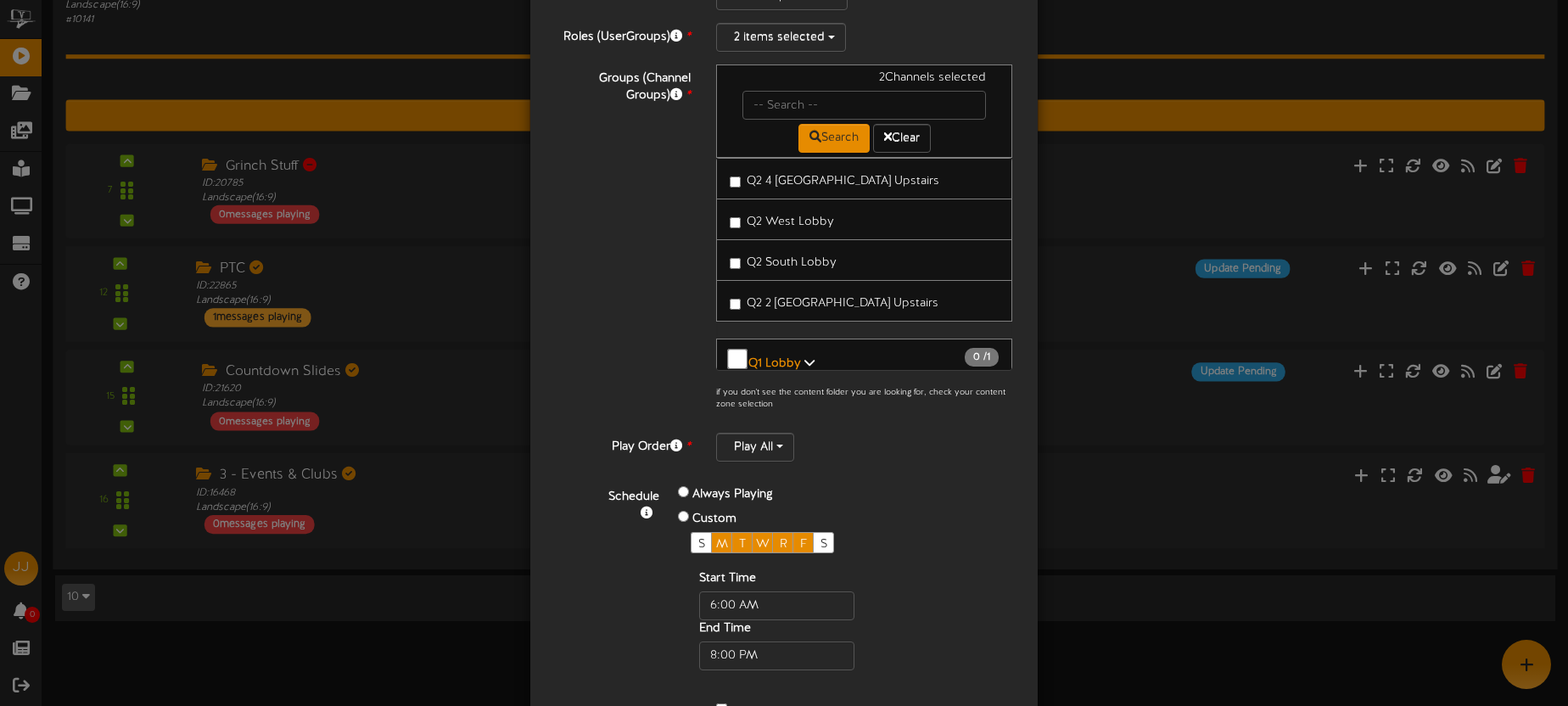
click at [820, 259] on span "Q2 South Lobby" at bounding box center [792, 263] width 90 height 13
click at [810, 258] on span "Q2 South Lobby" at bounding box center [792, 263] width 90 height 13
click at [813, 220] on span "Q2 West Lobby" at bounding box center [790, 222] width 87 height 13
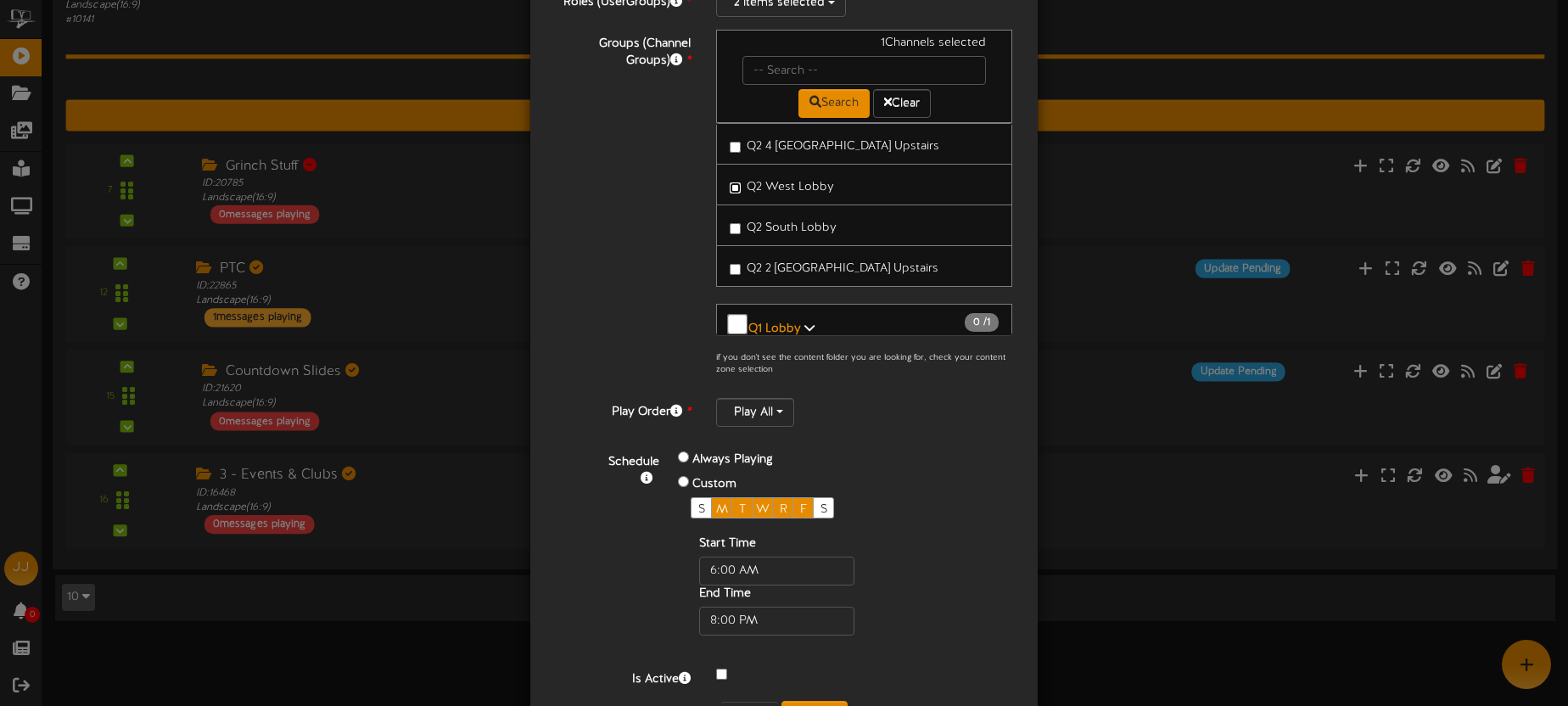
scroll to position [250, 0]
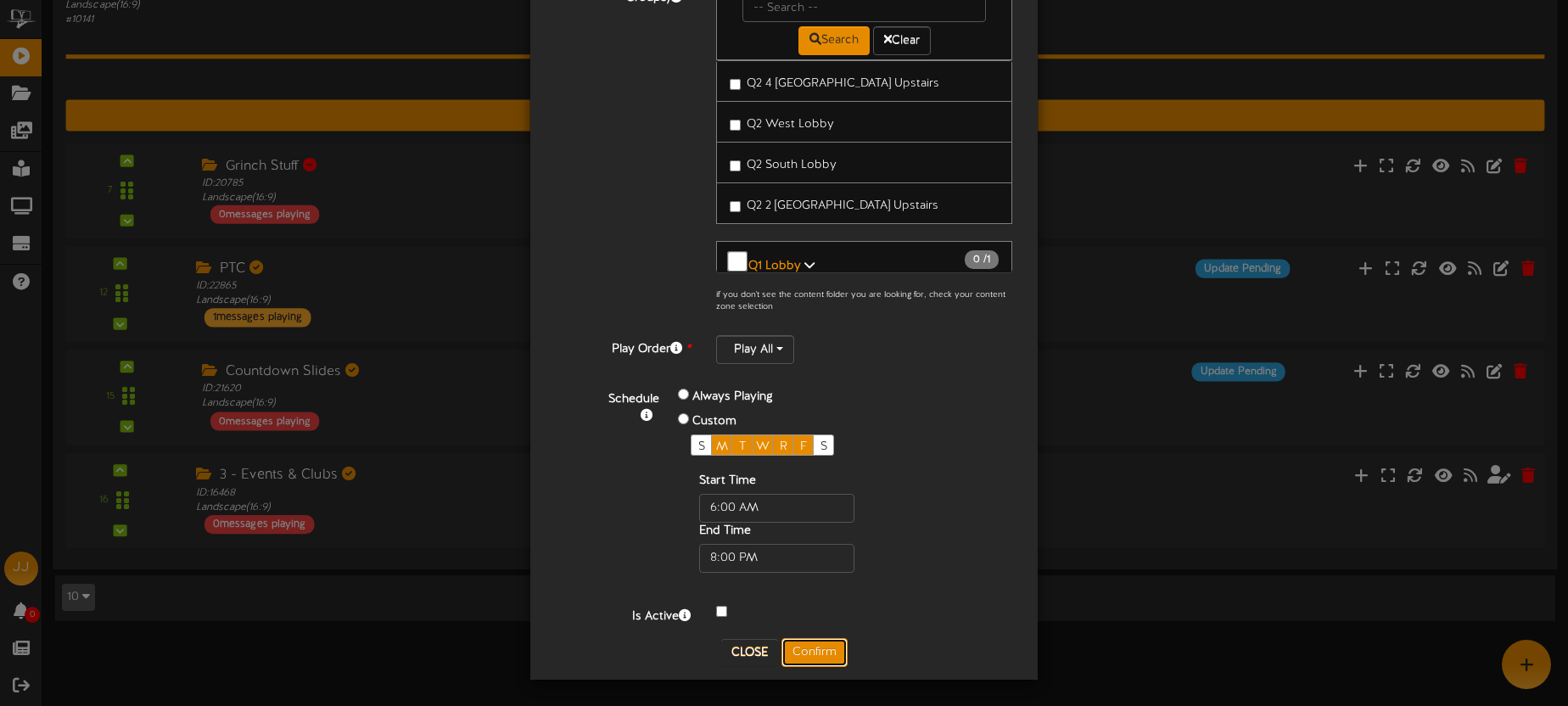
click at [813, 654] on button "Confirm" at bounding box center [814, 653] width 66 height 29
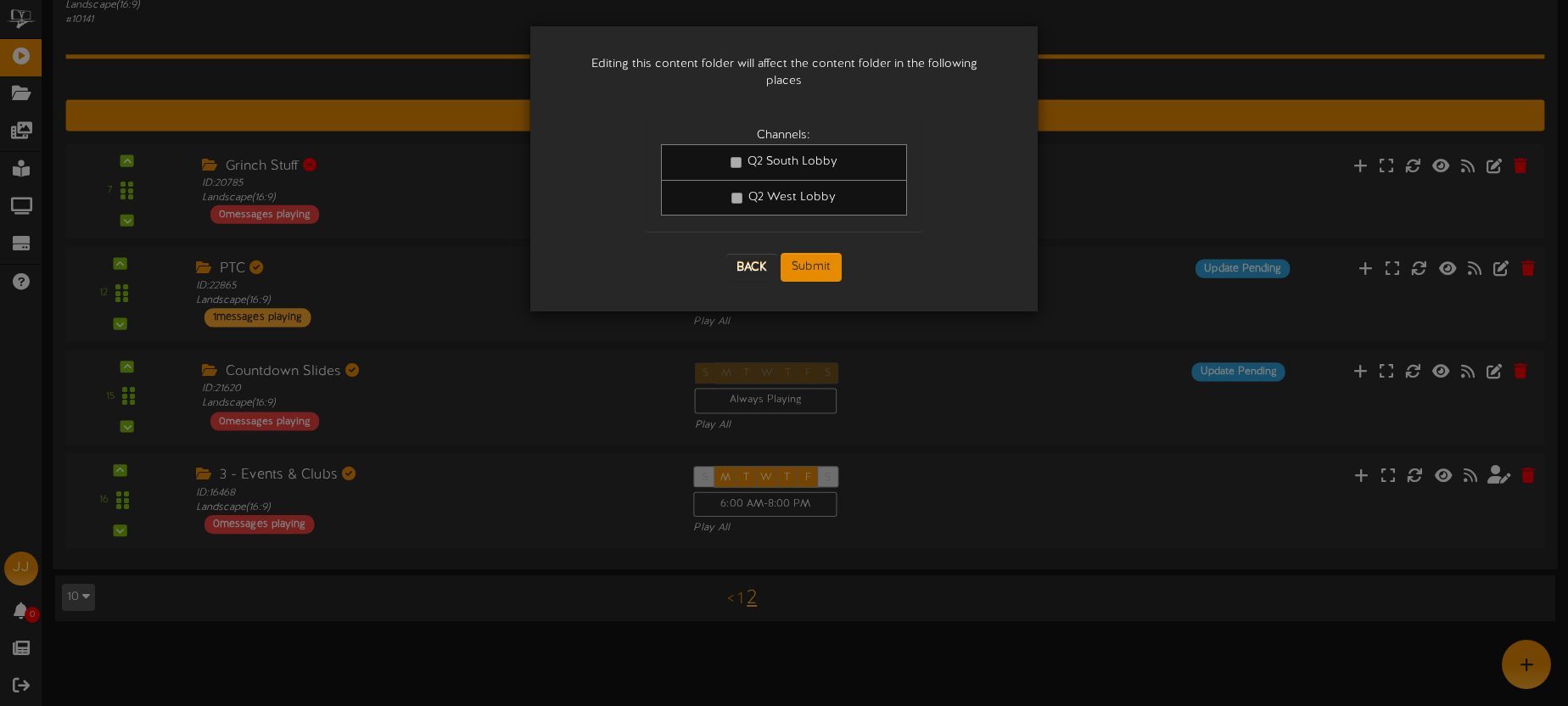
scroll to position [0, 0]
click at [810, 253] on button "Submit" at bounding box center [811, 267] width 61 height 29
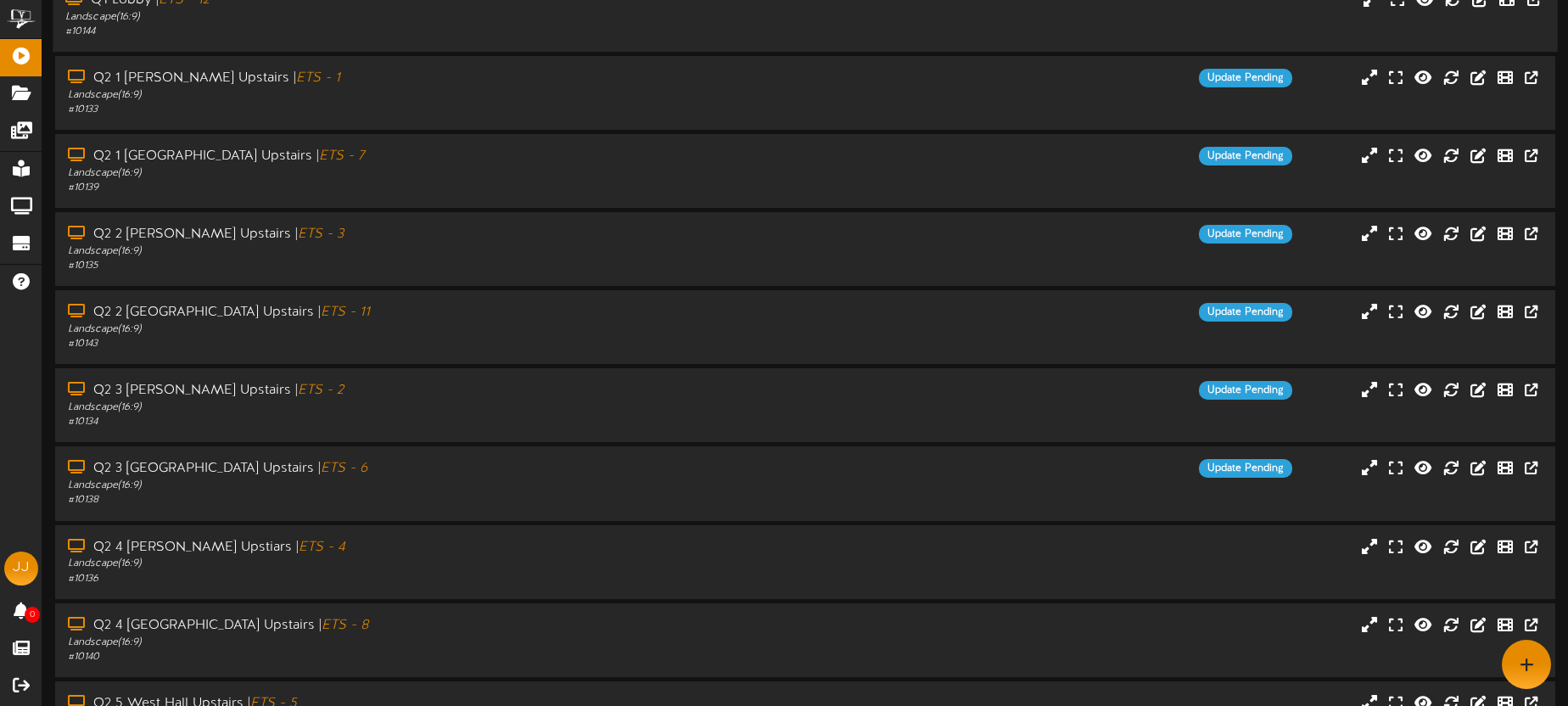
scroll to position [243, 0]
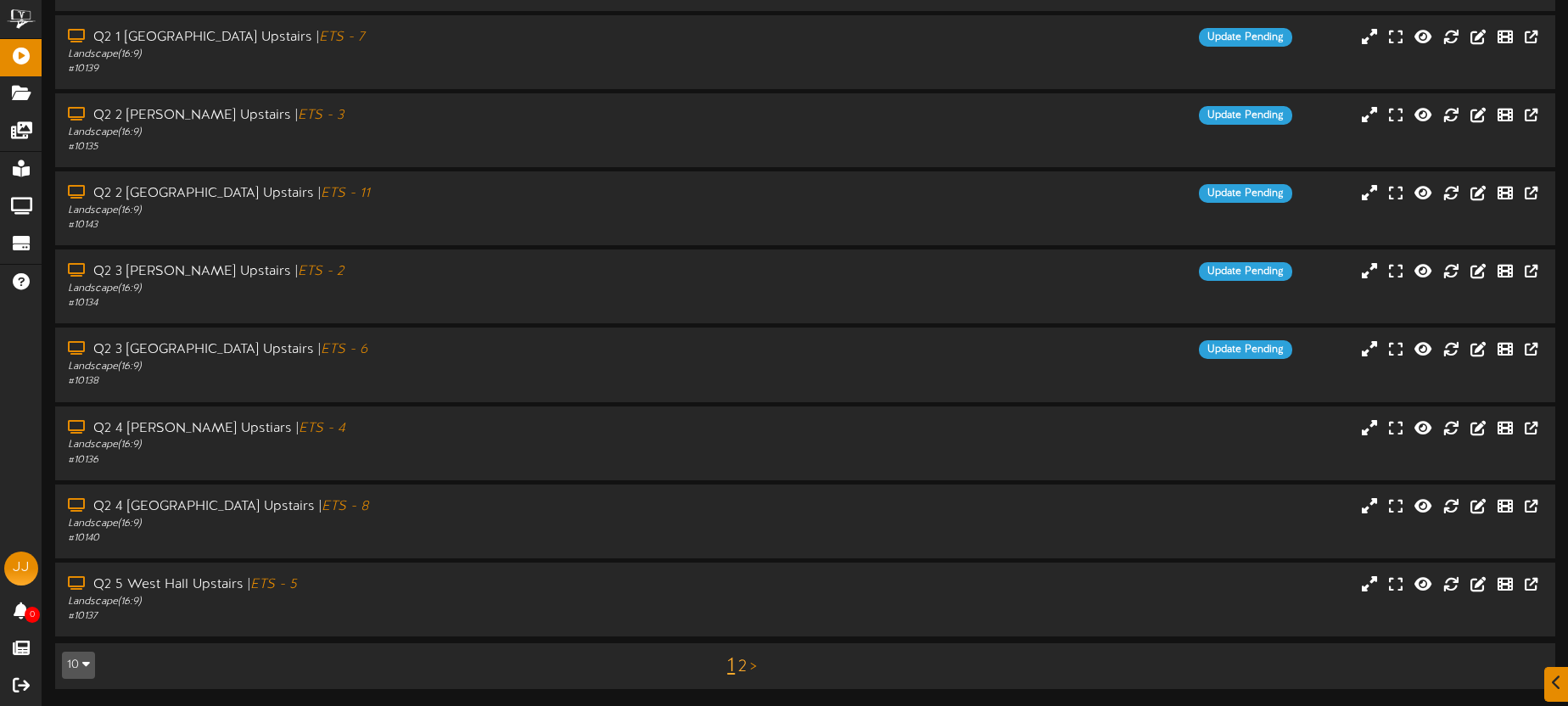
click at [741, 665] on link "2" at bounding box center [742, 667] width 8 height 19
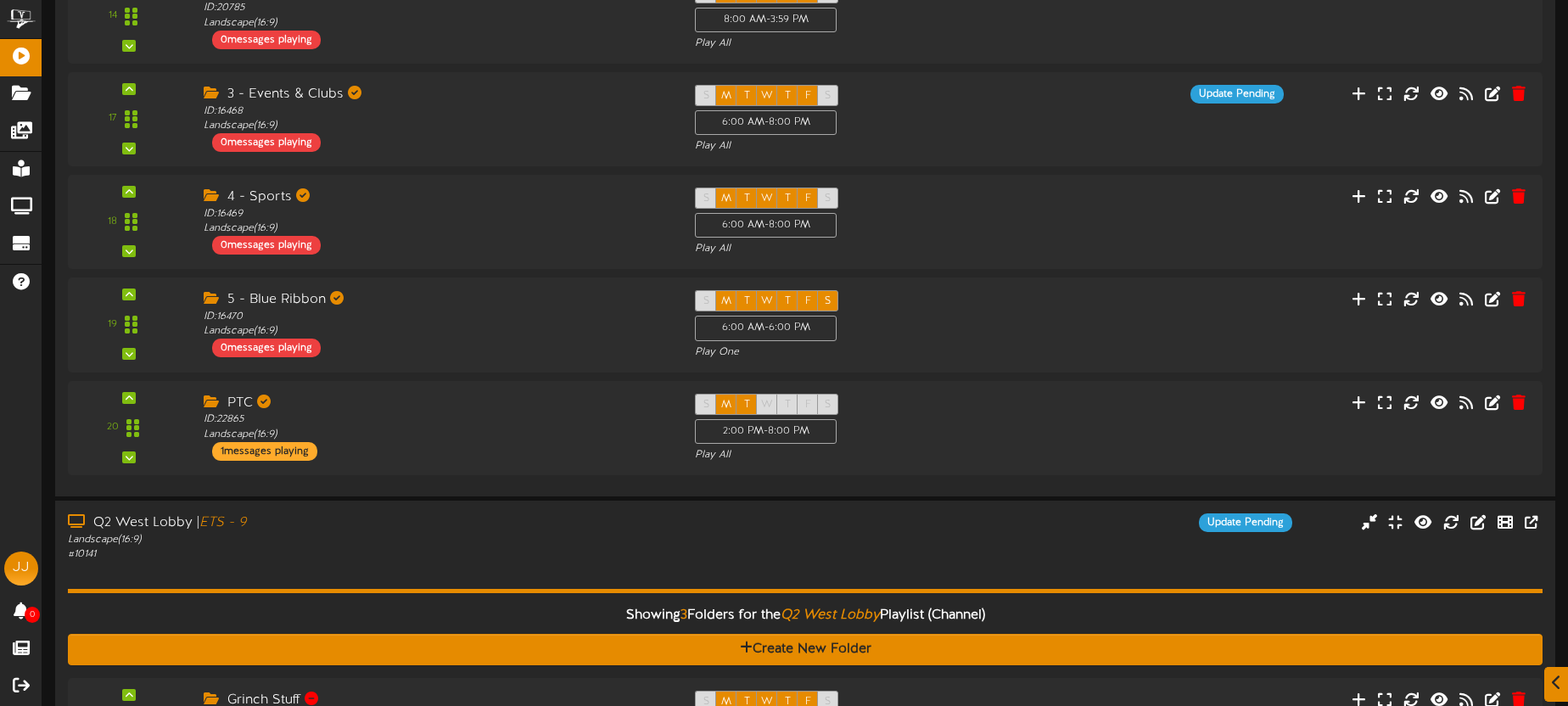
scroll to position [673, 0]
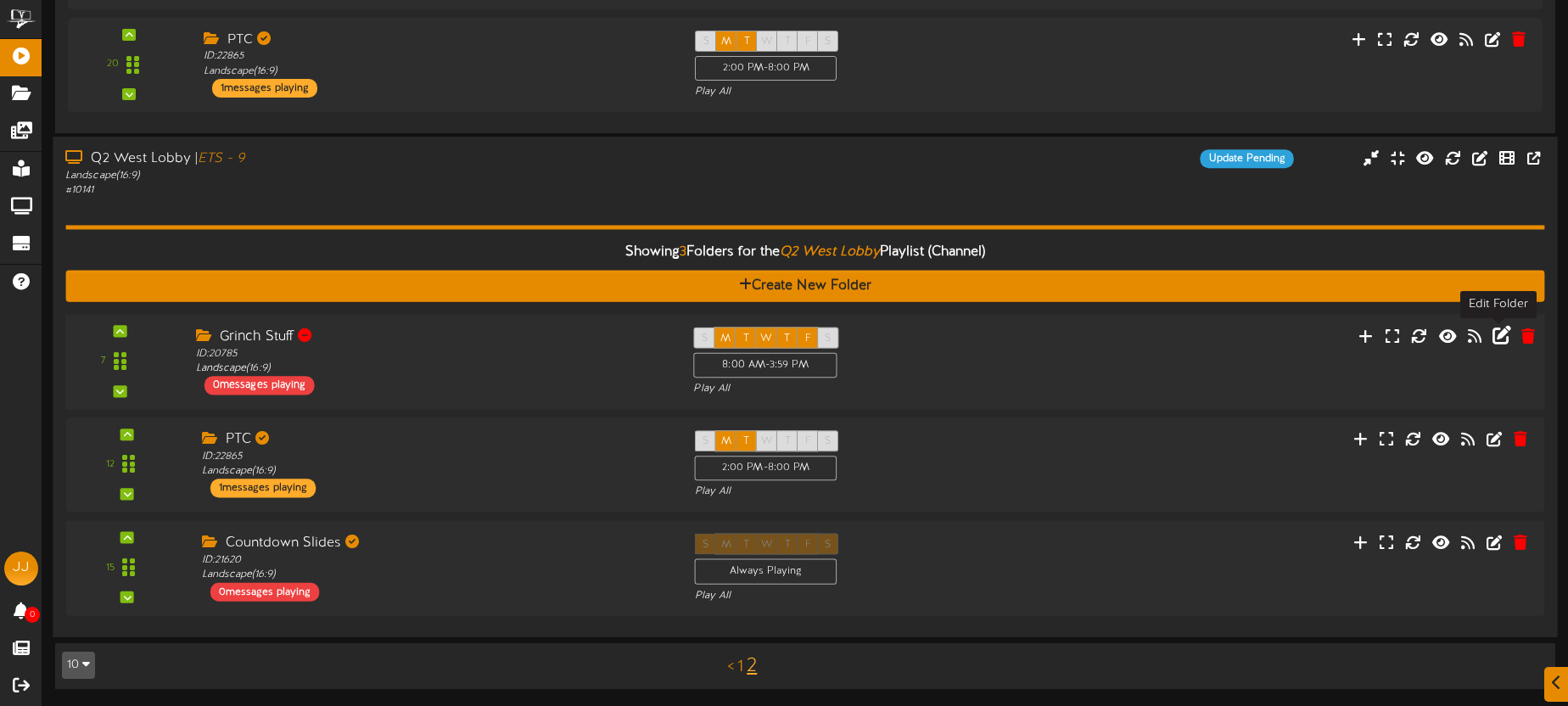
click at [1503, 333] on icon at bounding box center [1502, 335] width 19 height 19
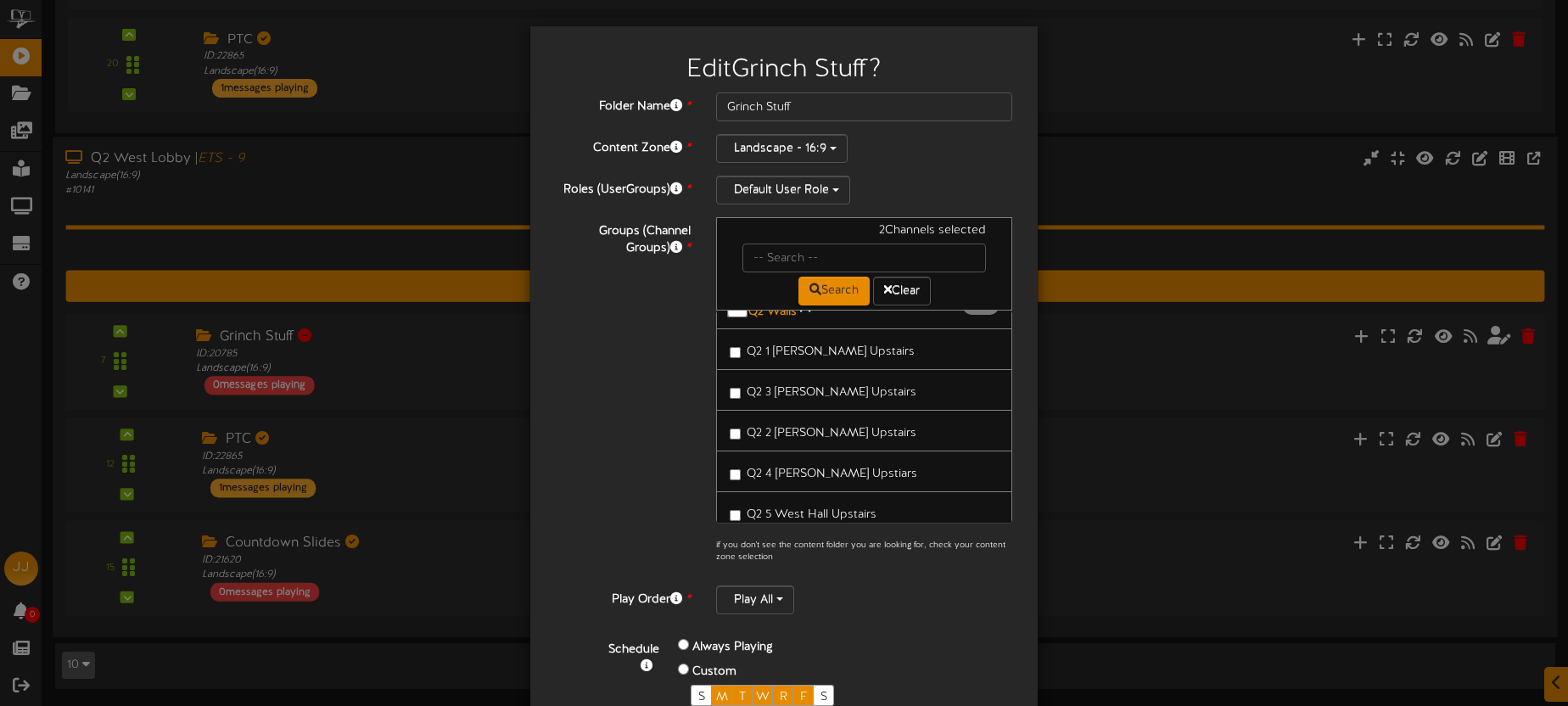
scroll to position [369, 0]
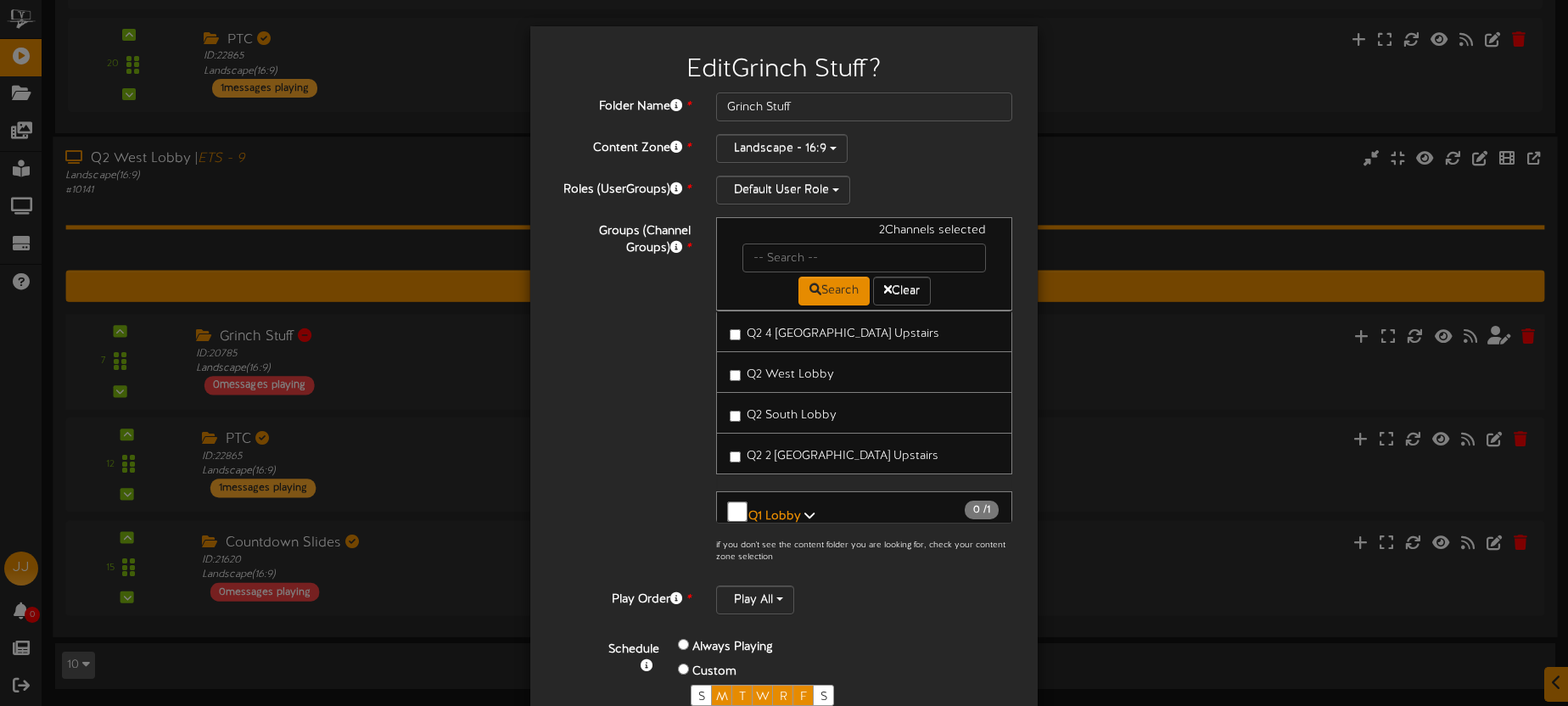
click at [821, 409] on span "Q2 South Lobby" at bounding box center [792, 416] width 90 height 13
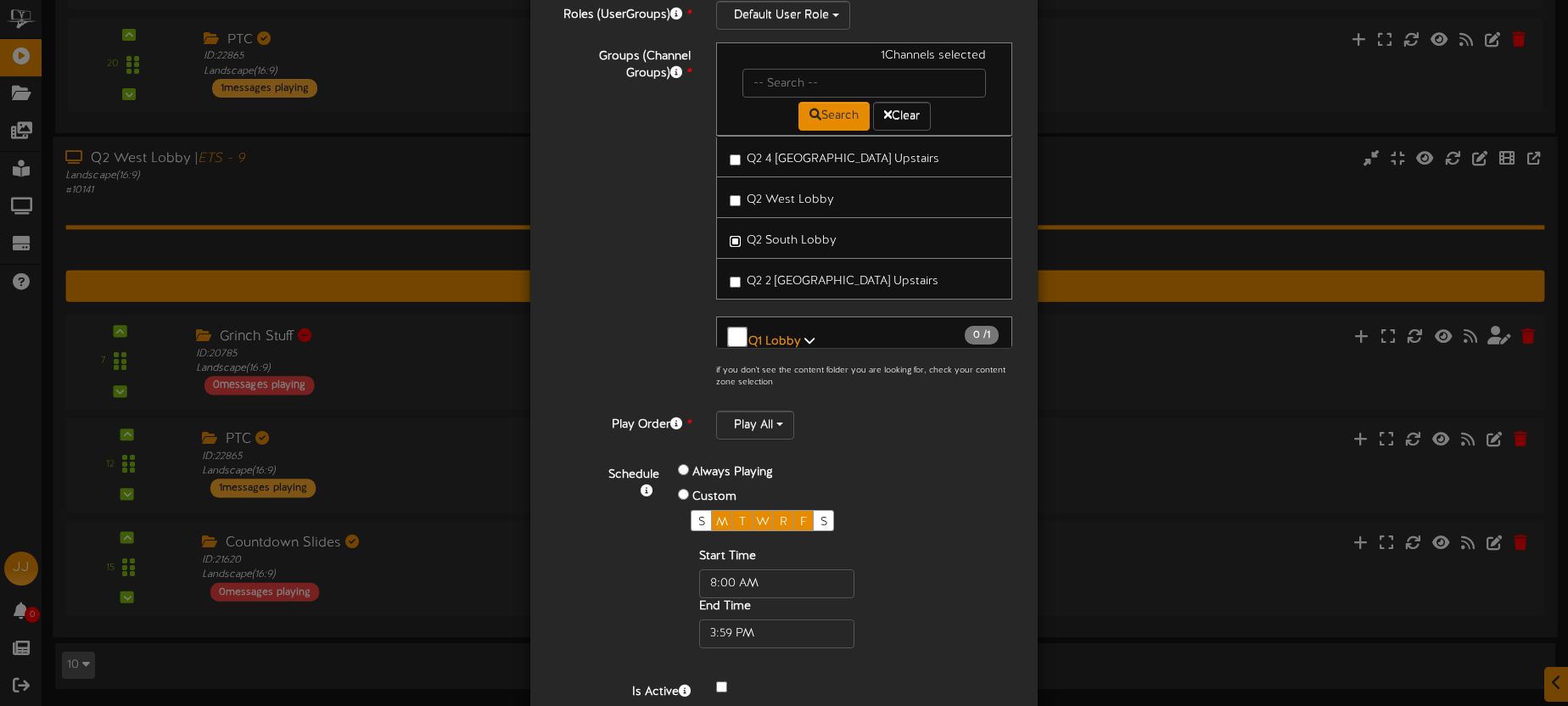
scroll to position [250, 0]
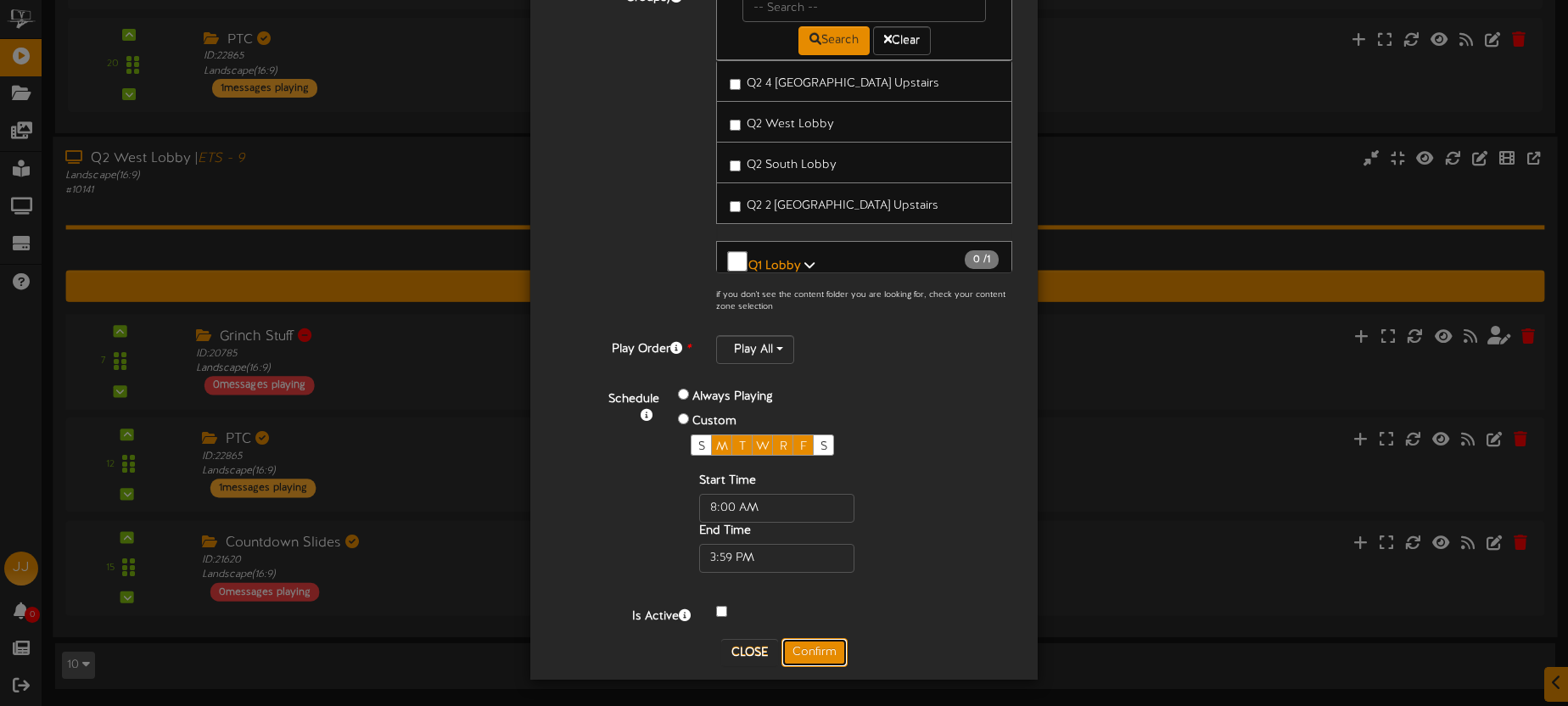
click at [828, 648] on button "Confirm" at bounding box center [814, 653] width 66 height 29
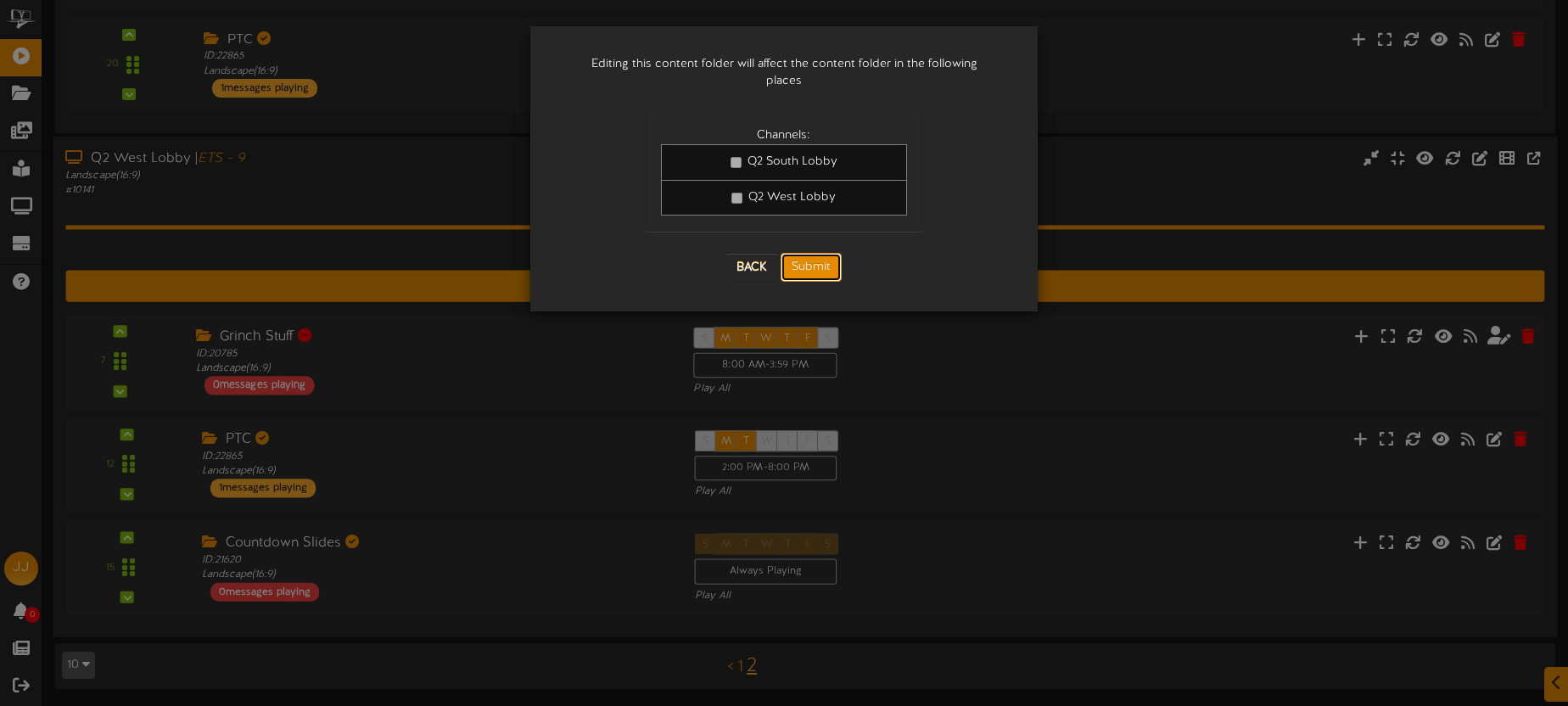
click at [822, 263] on button "Submit" at bounding box center [811, 267] width 61 height 29
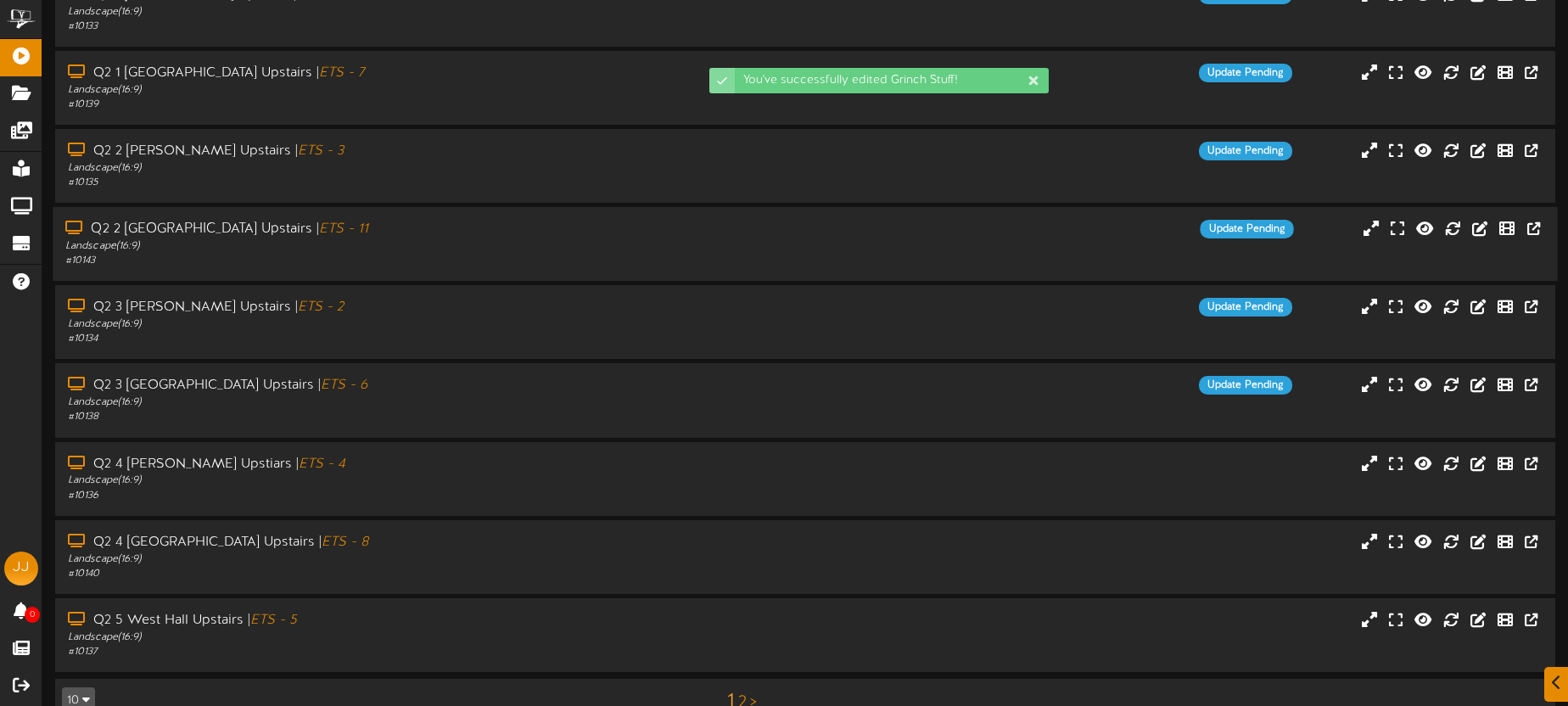
scroll to position [243, 0]
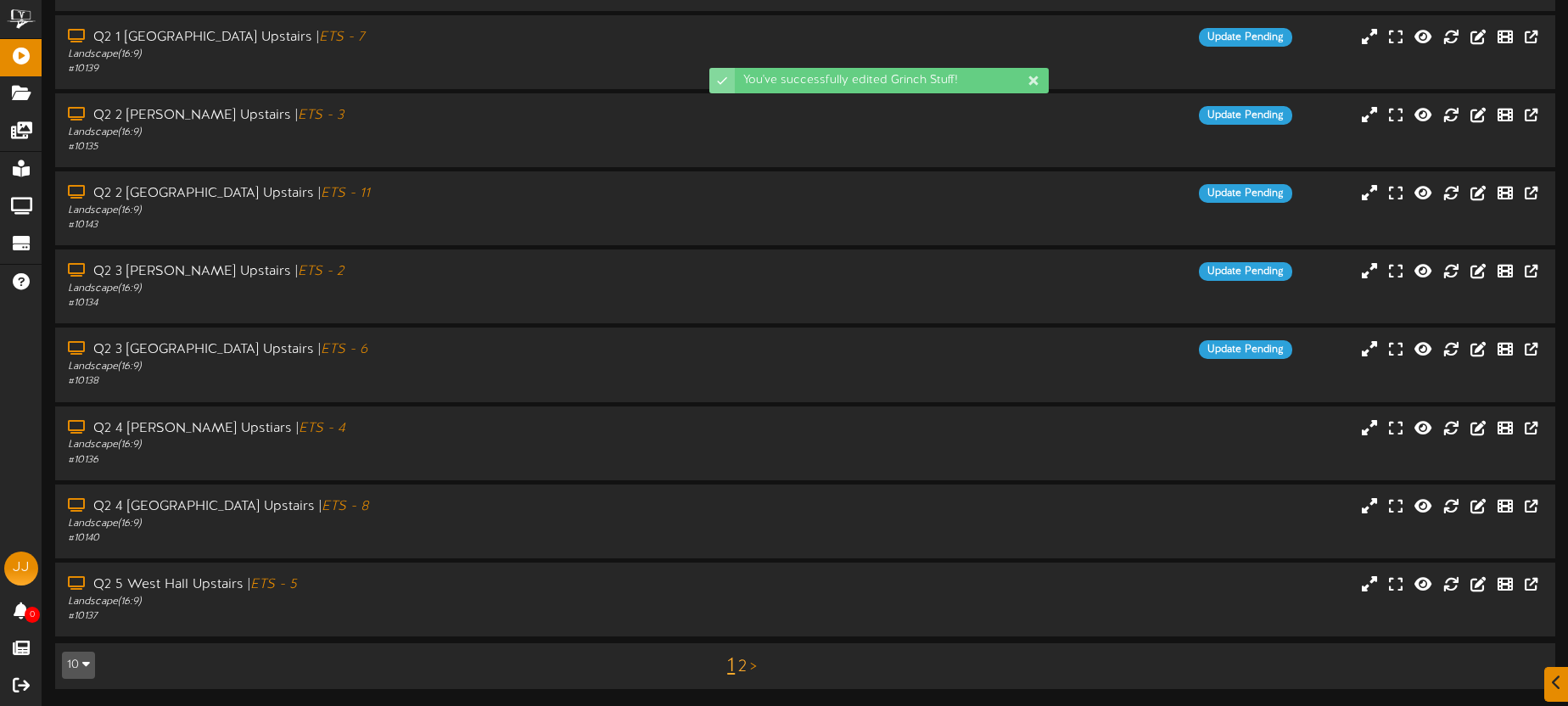
click at [739, 661] on link "2" at bounding box center [742, 667] width 8 height 19
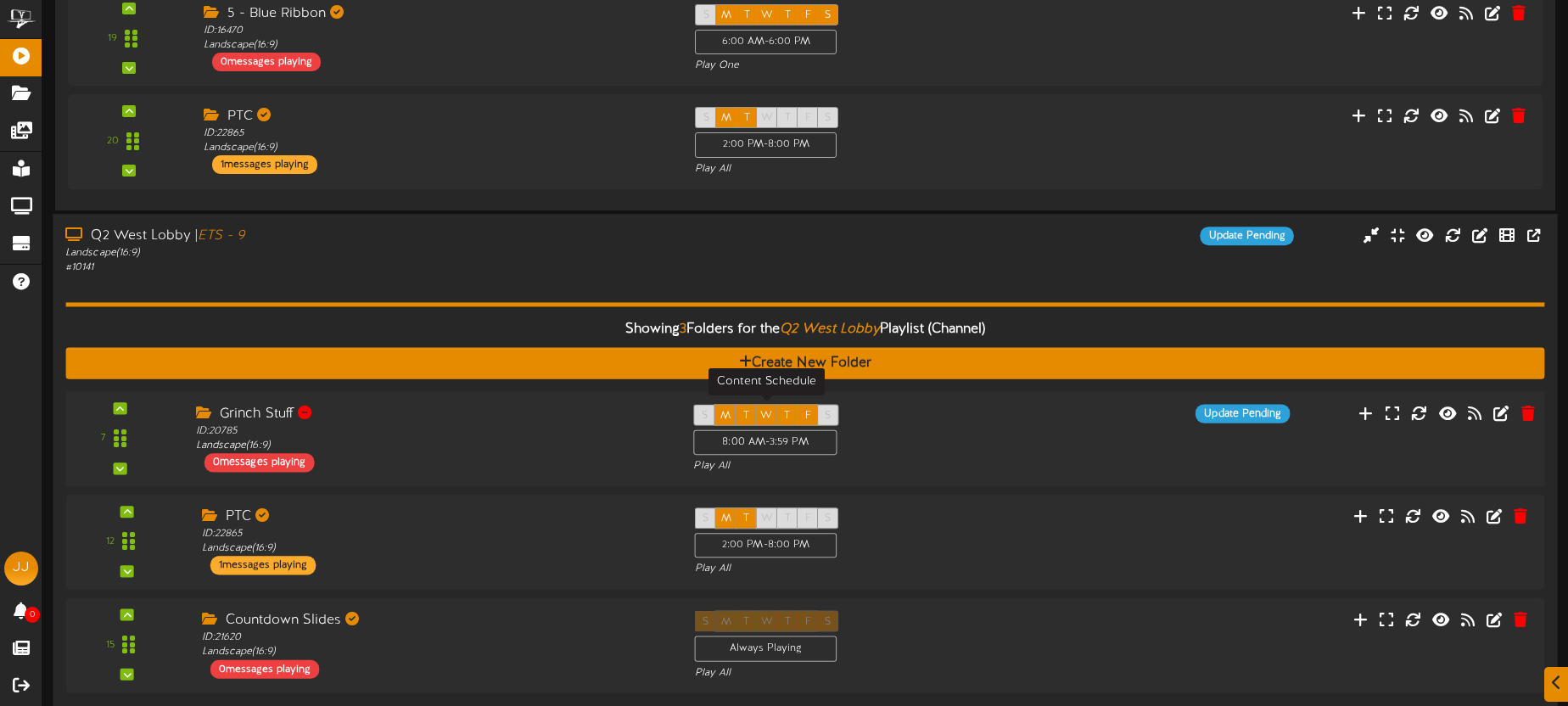
scroll to position [570, 0]
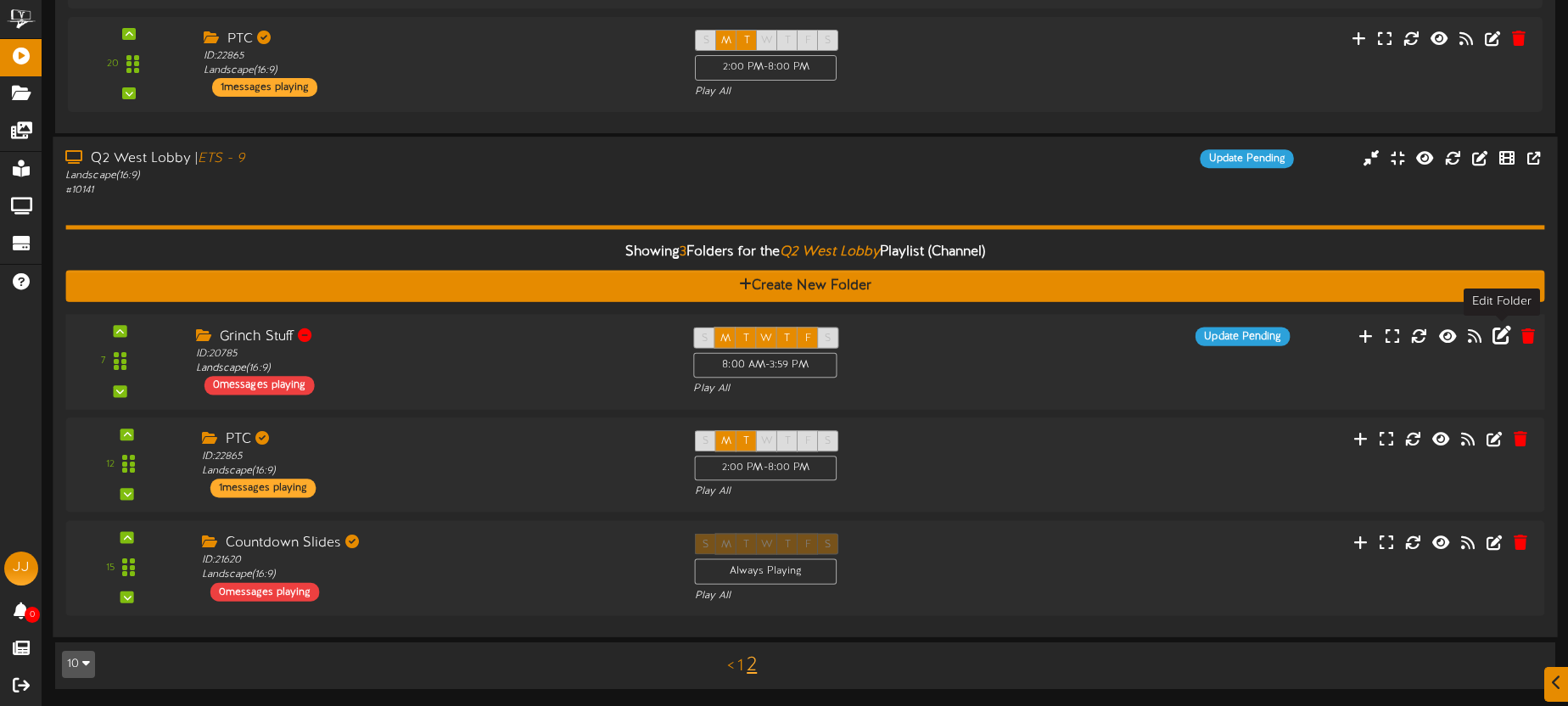
click at [1502, 339] on icon at bounding box center [1502, 334] width 19 height 19
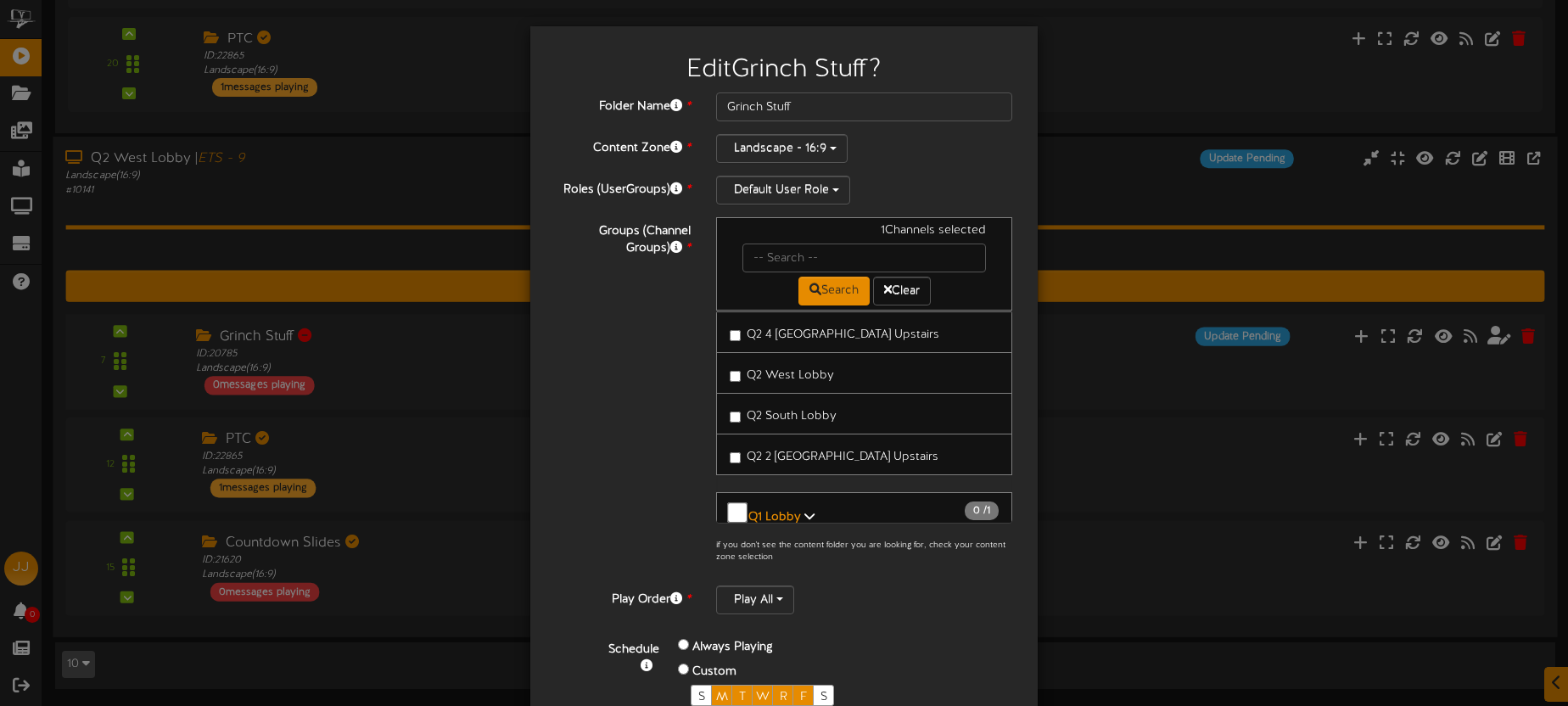
scroll to position [369, 0]
click at [778, 368] on span "Q2 West Lobby" at bounding box center [790, 375] width 87 height 13
click at [804, 509] on icon at bounding box center [809, 515] width 10 height 12
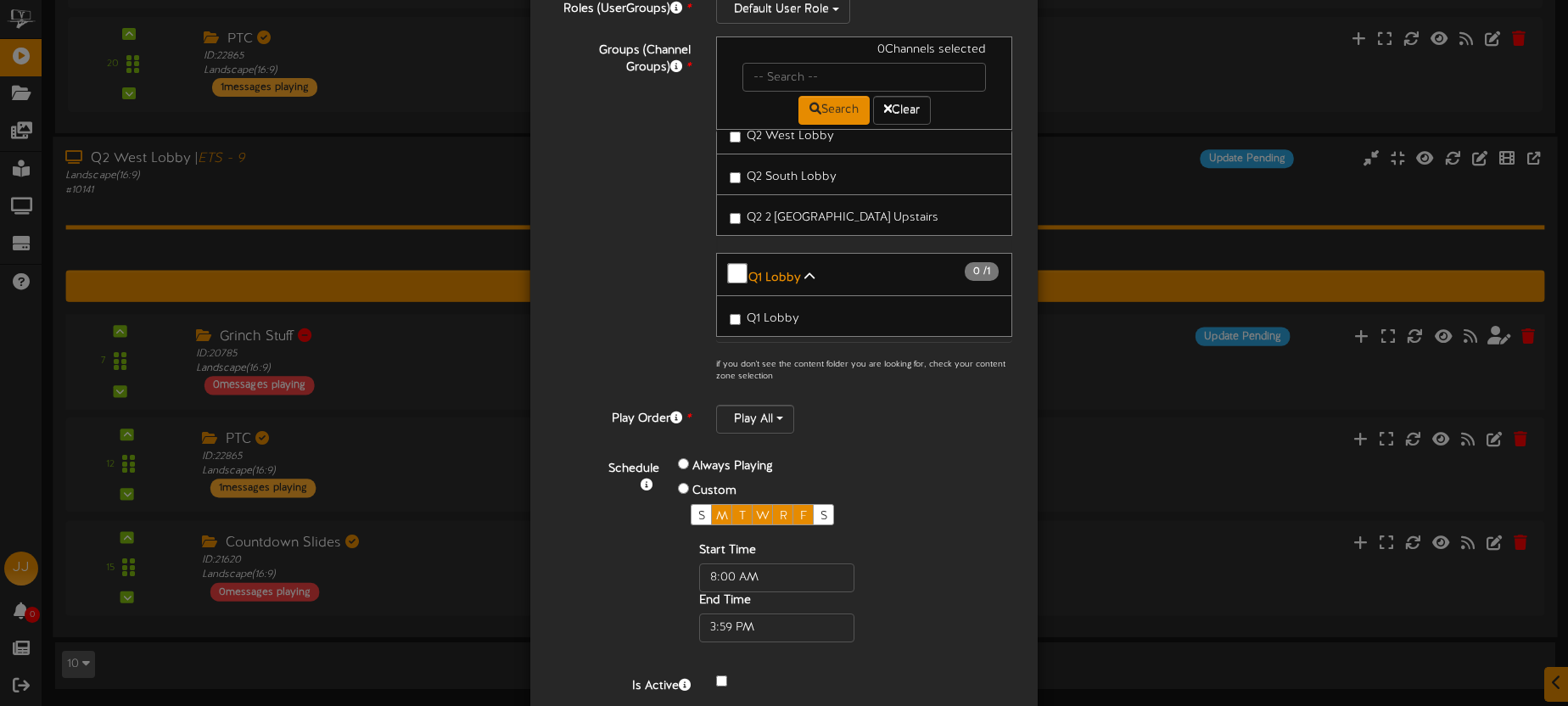
scroll to position [423, 0]
click at [771, 174] on span "Q2 South Lobby" at bounding box center [792, 181] width 90 height 13
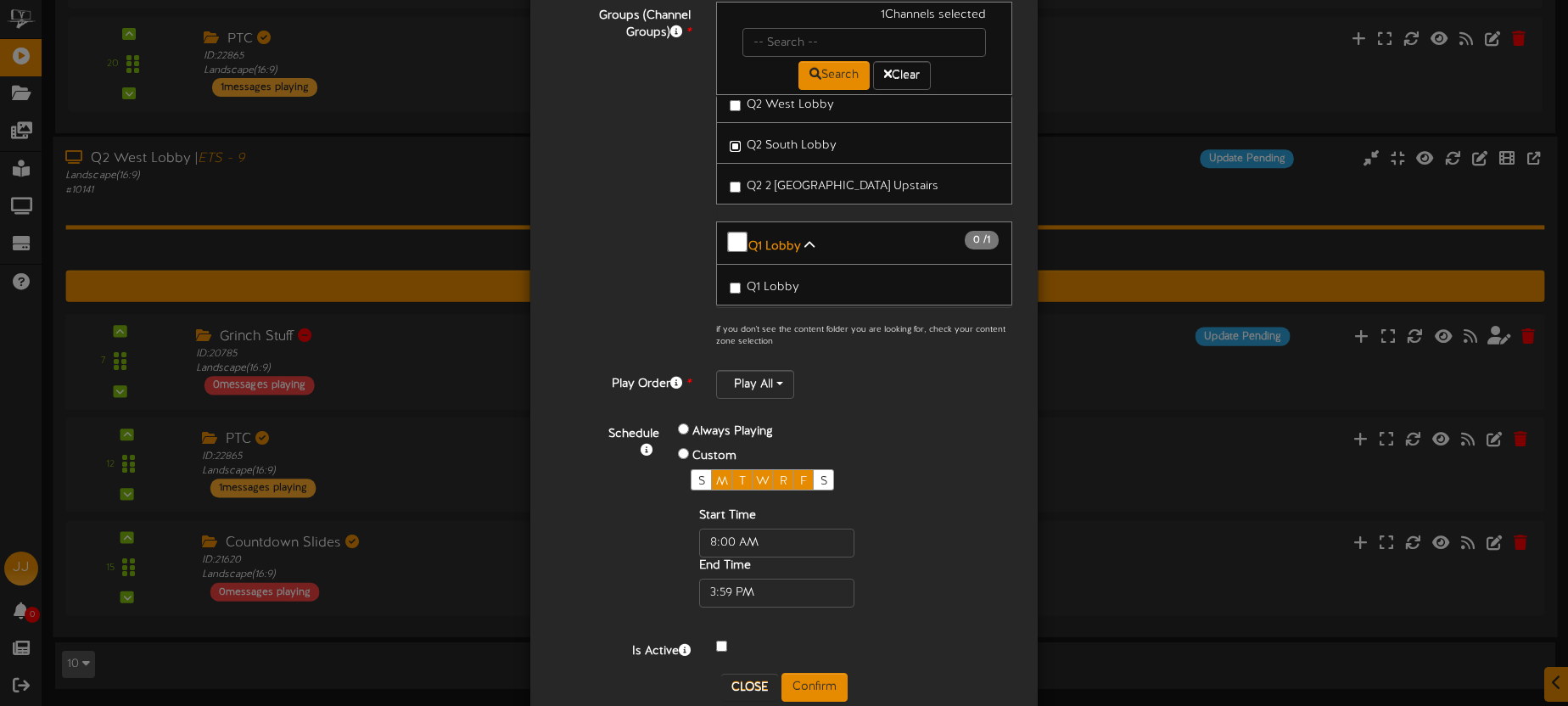
scroll to position [250, 0]
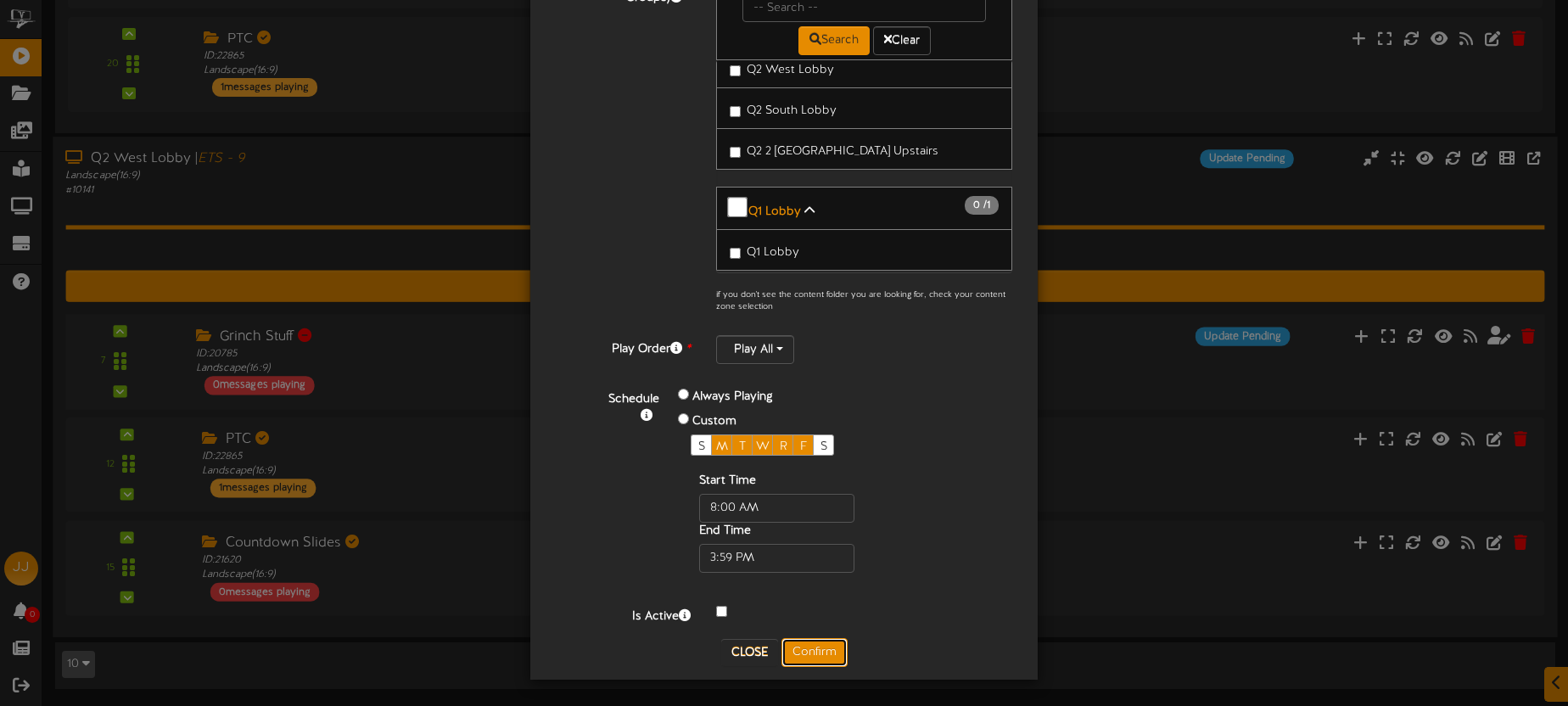
click at [821, 663] on button "Confirm" at bounding box center [814, 653] width 66 height 29
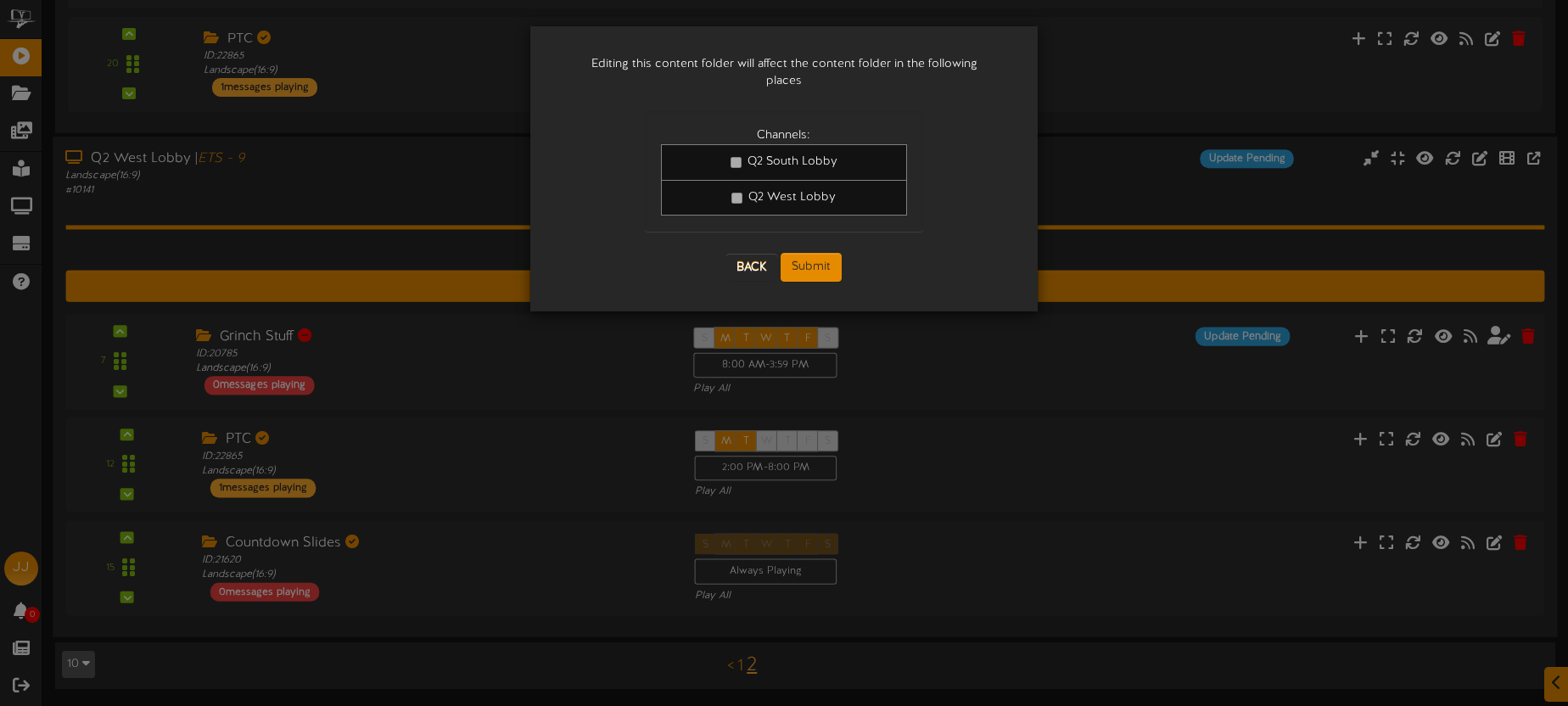
scroll to position [0, 0]
click at [813, 253] on button "Submit" at bounding box center [811, 267] width 61 height 29
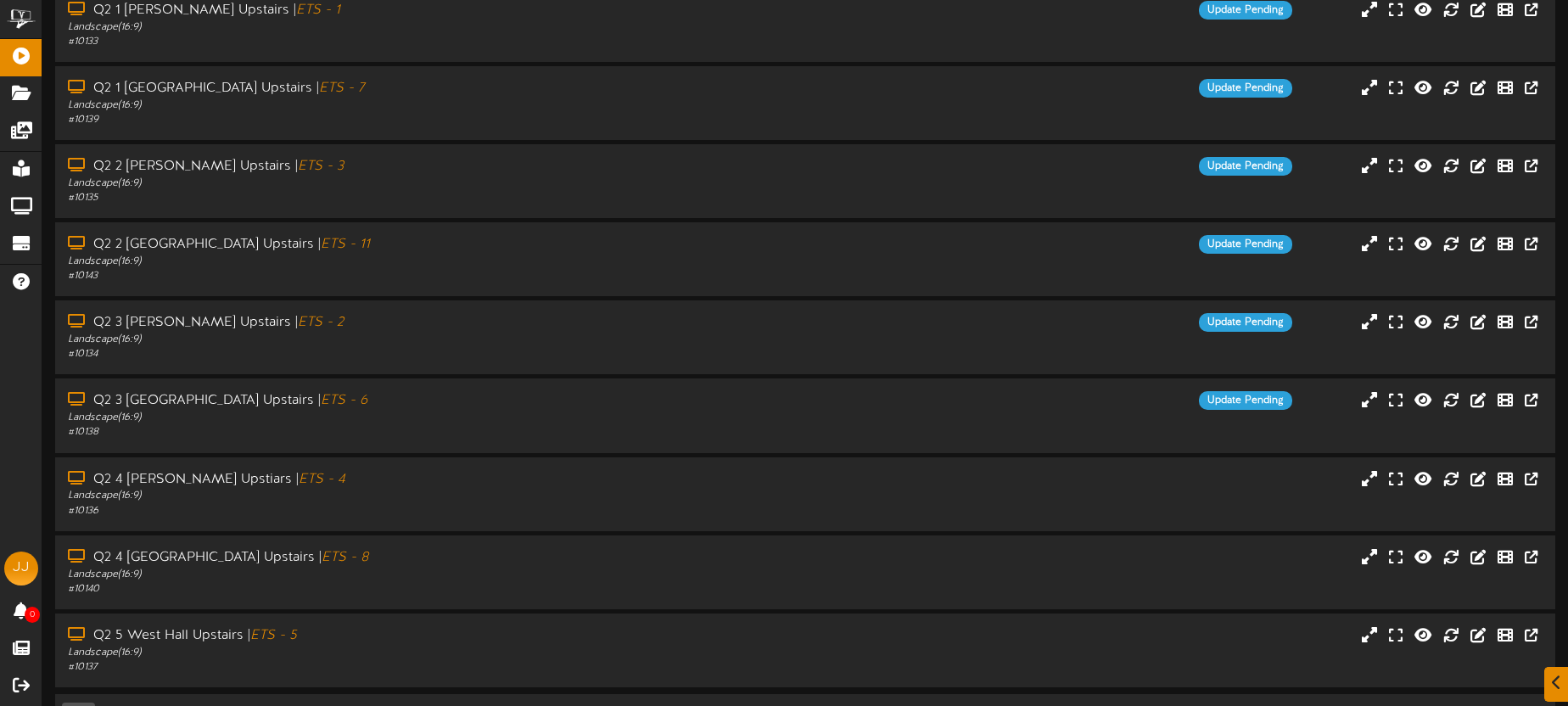
scroll to position [243, 0]
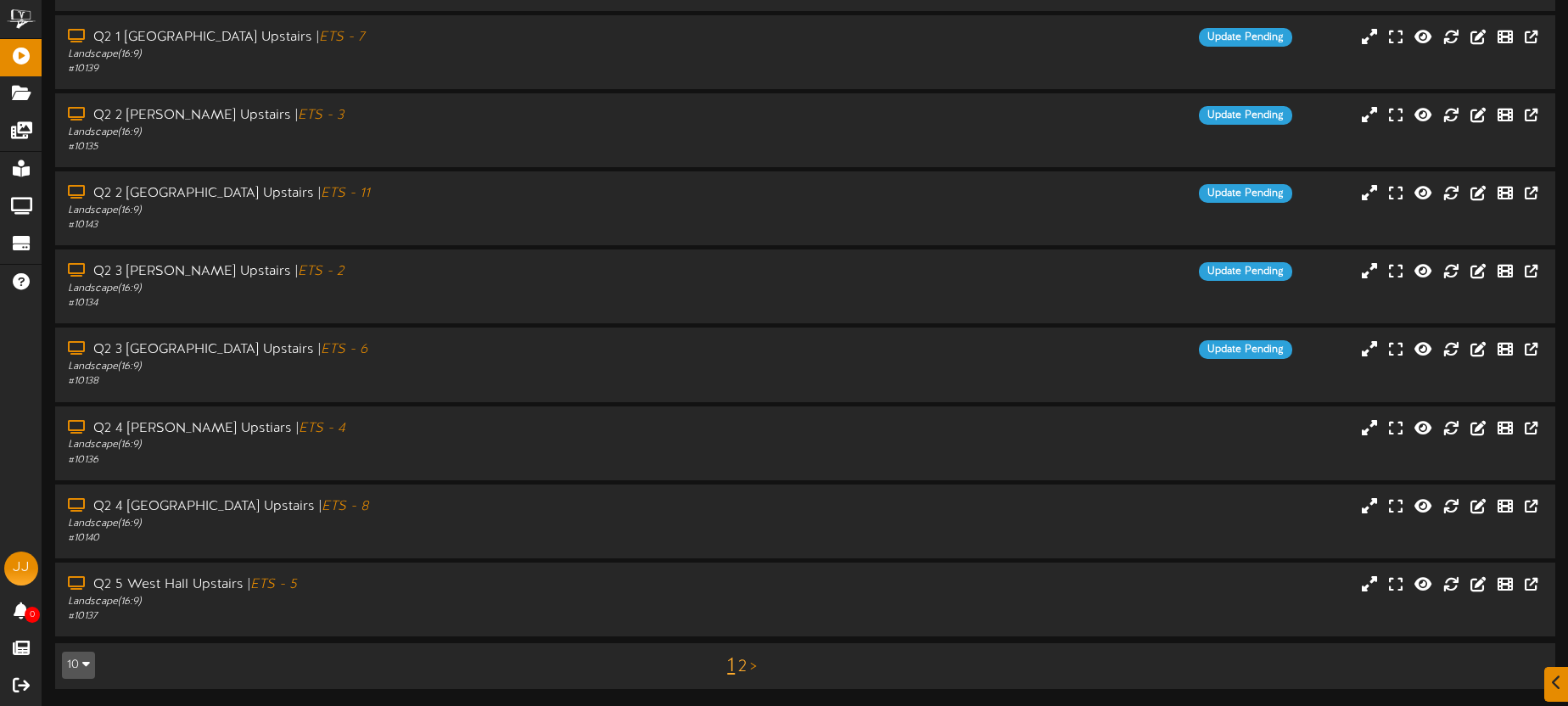
click at [745, 670] on link "2" at bounding box center [742, 667] width 8 height 19
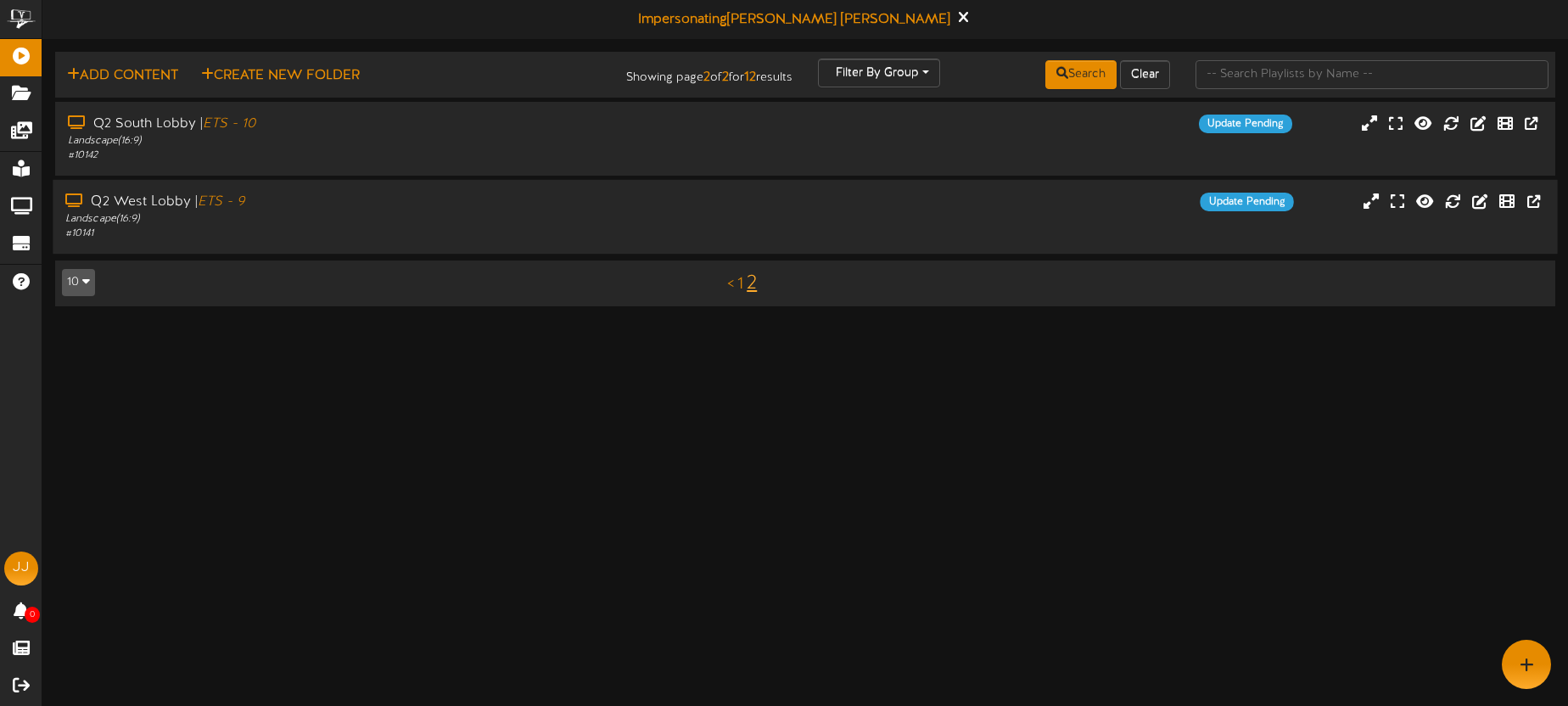
click at [631, 232] on div "# 10141" at bounding box center [366, 233] width 602 height 14
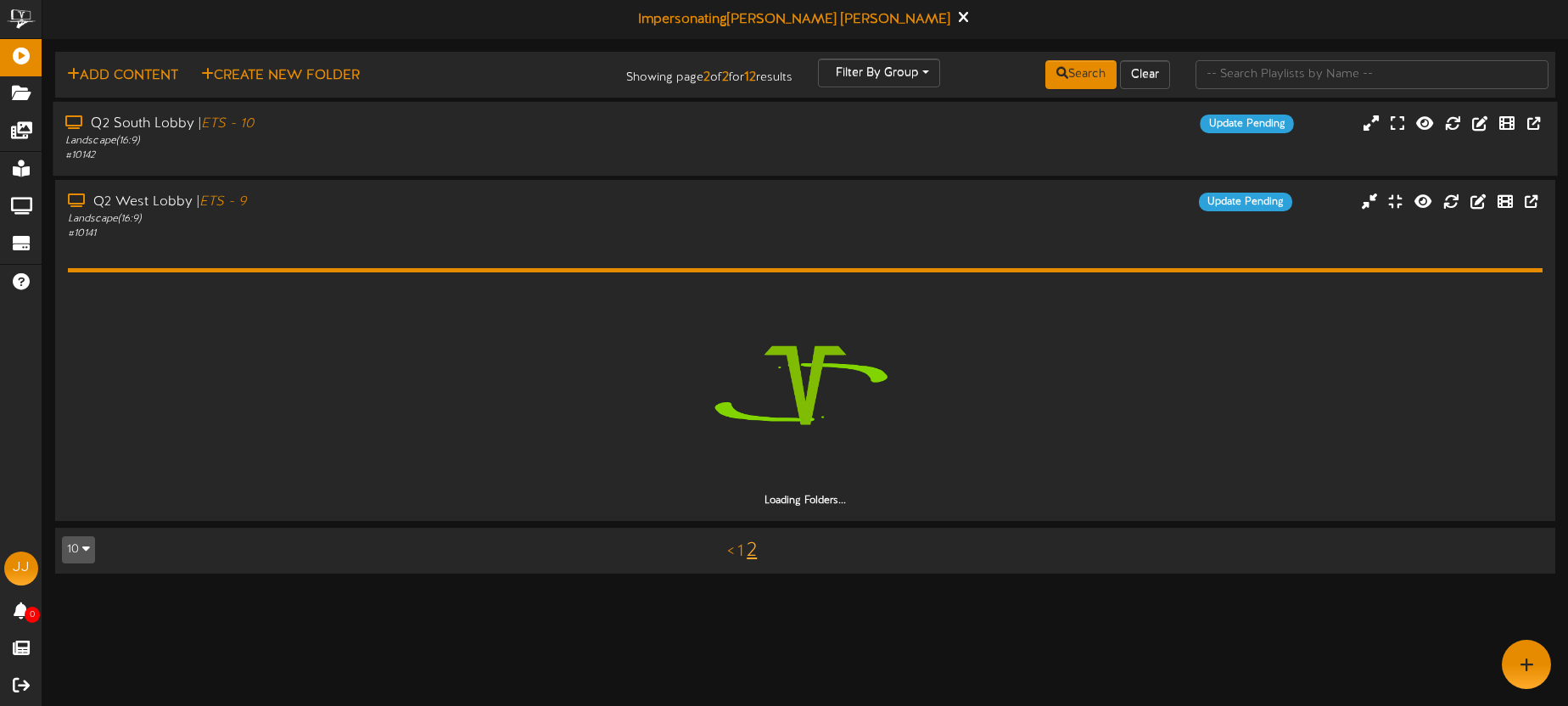
click at [597, 165] on div "Q2 South Lobby | ETS - 10 Landscape ( 16:9 ) # 10142 Update Pending" at bounding box center [804, 139] width 1504 height 74
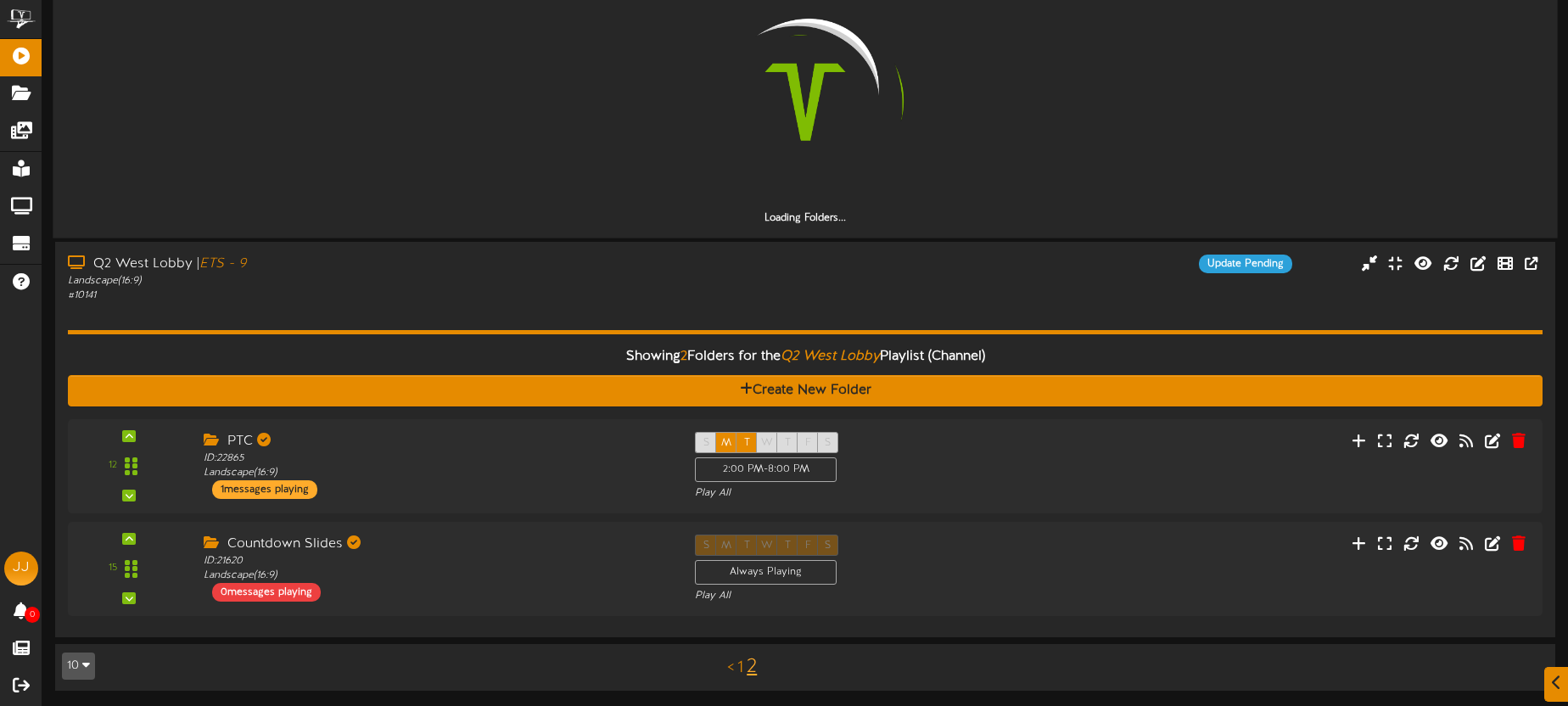
scroll to position [207, 0]
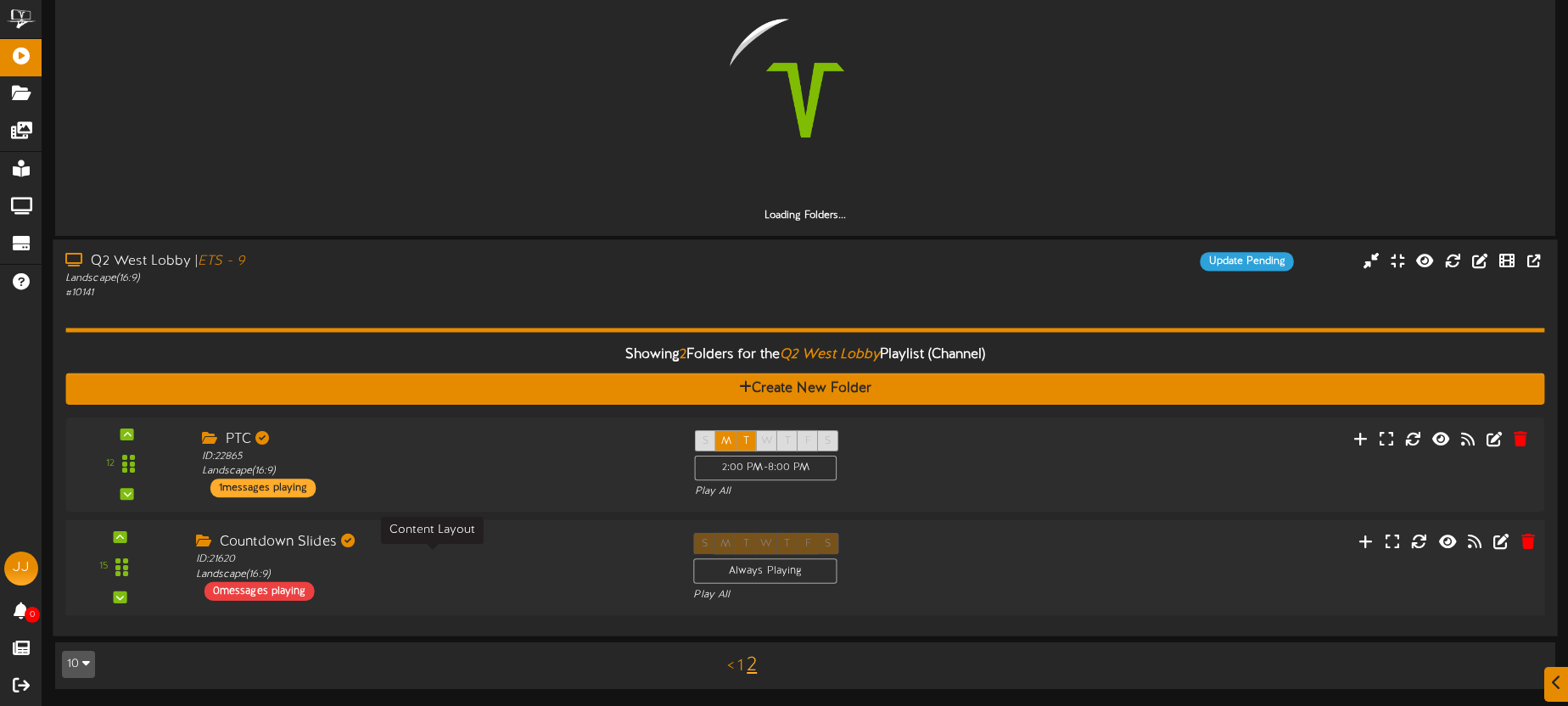
click at [468, 567] on div "ID: 21620 Landscape ( 16:9 )" at bounding box center [432, 567] width 472 height 30
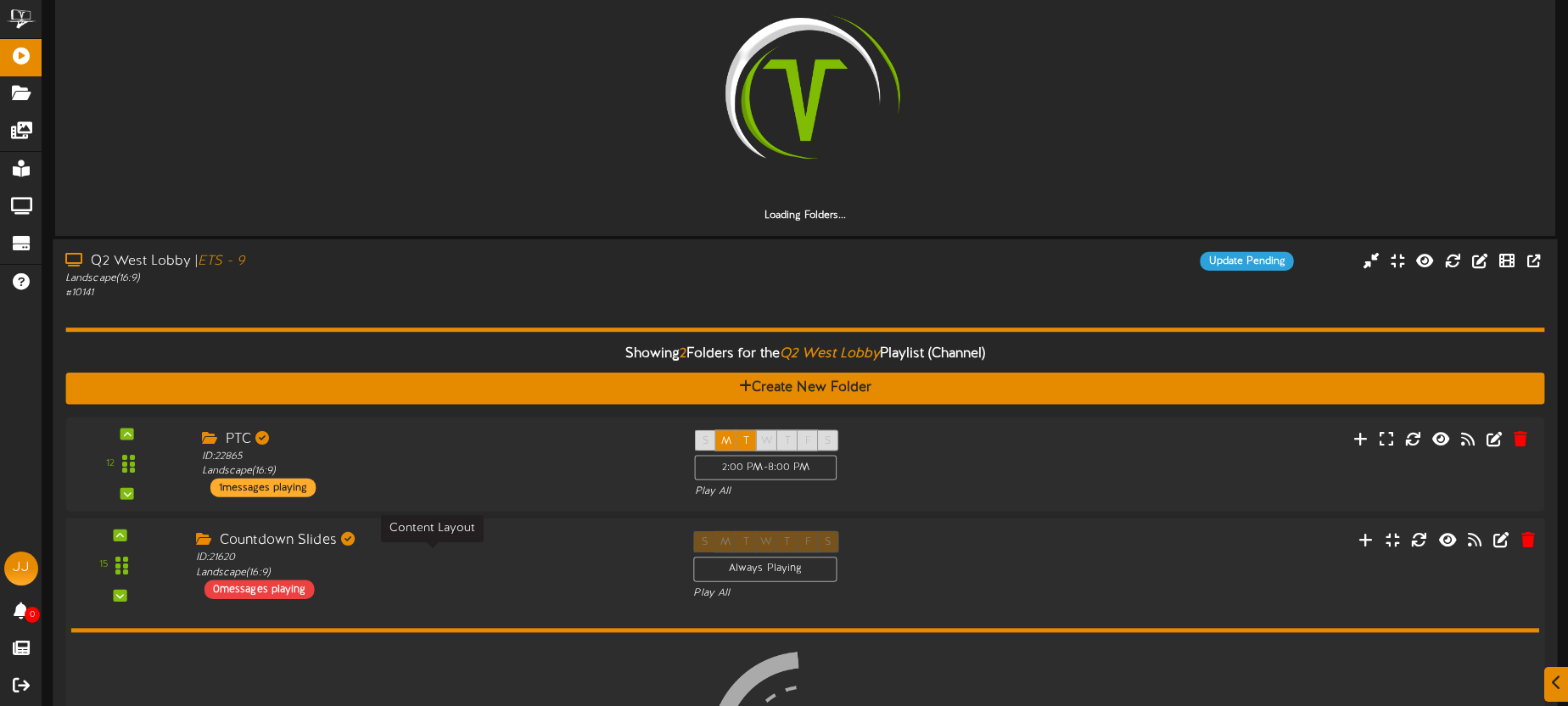
scroll to position [358, 0]
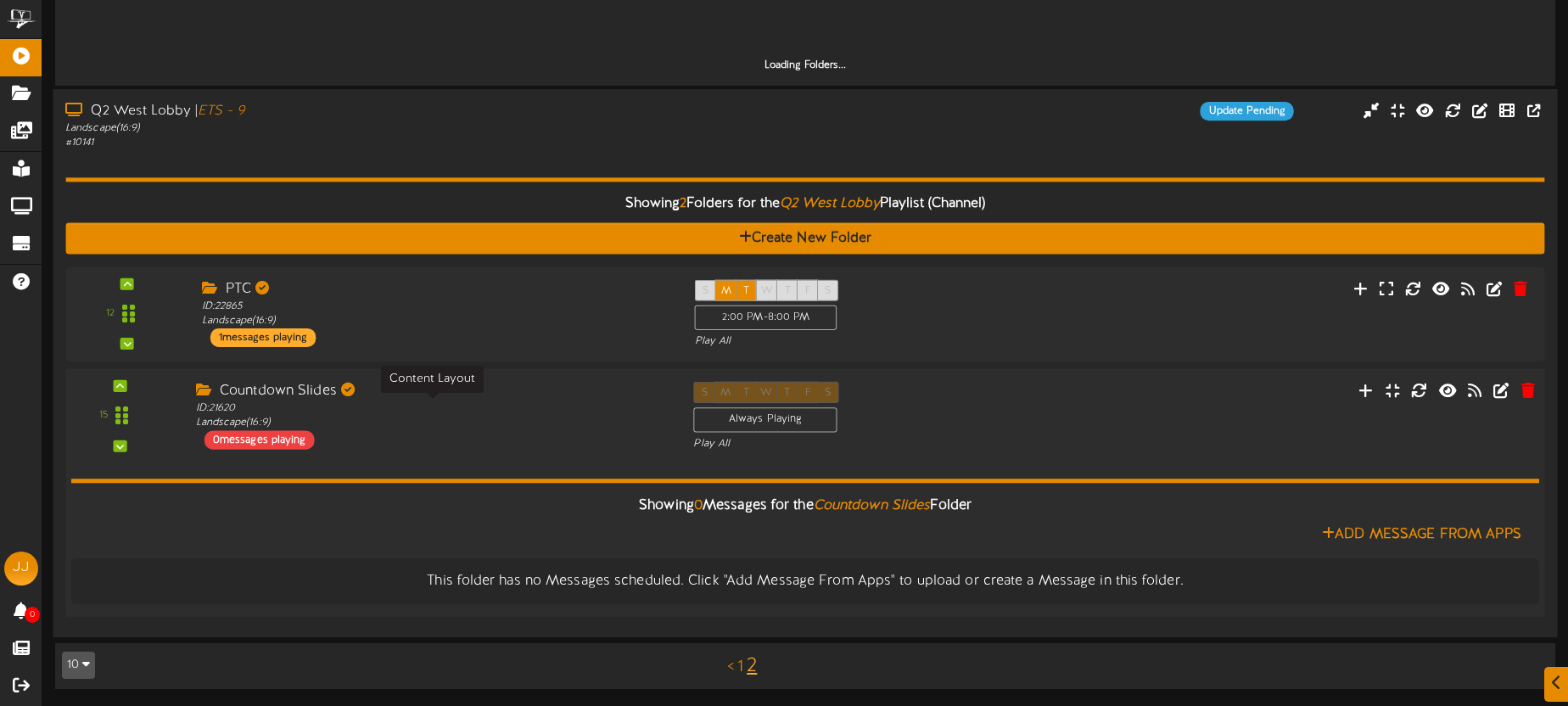
click at [480, 421] on div "ID: 21620 Landscape ( 16:9 )" at bounding box center [432, 417] width 472 height 30
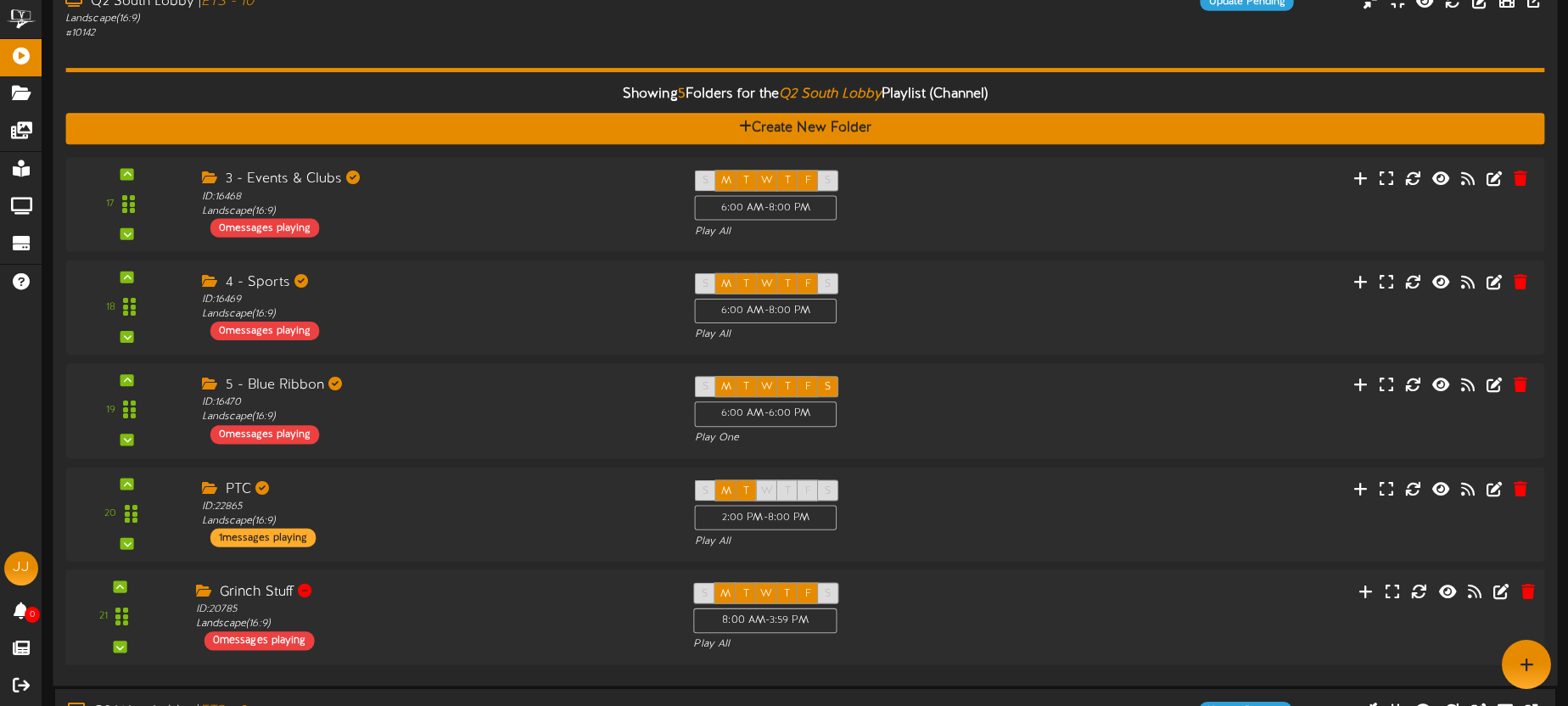
scroll to position [119, 0]
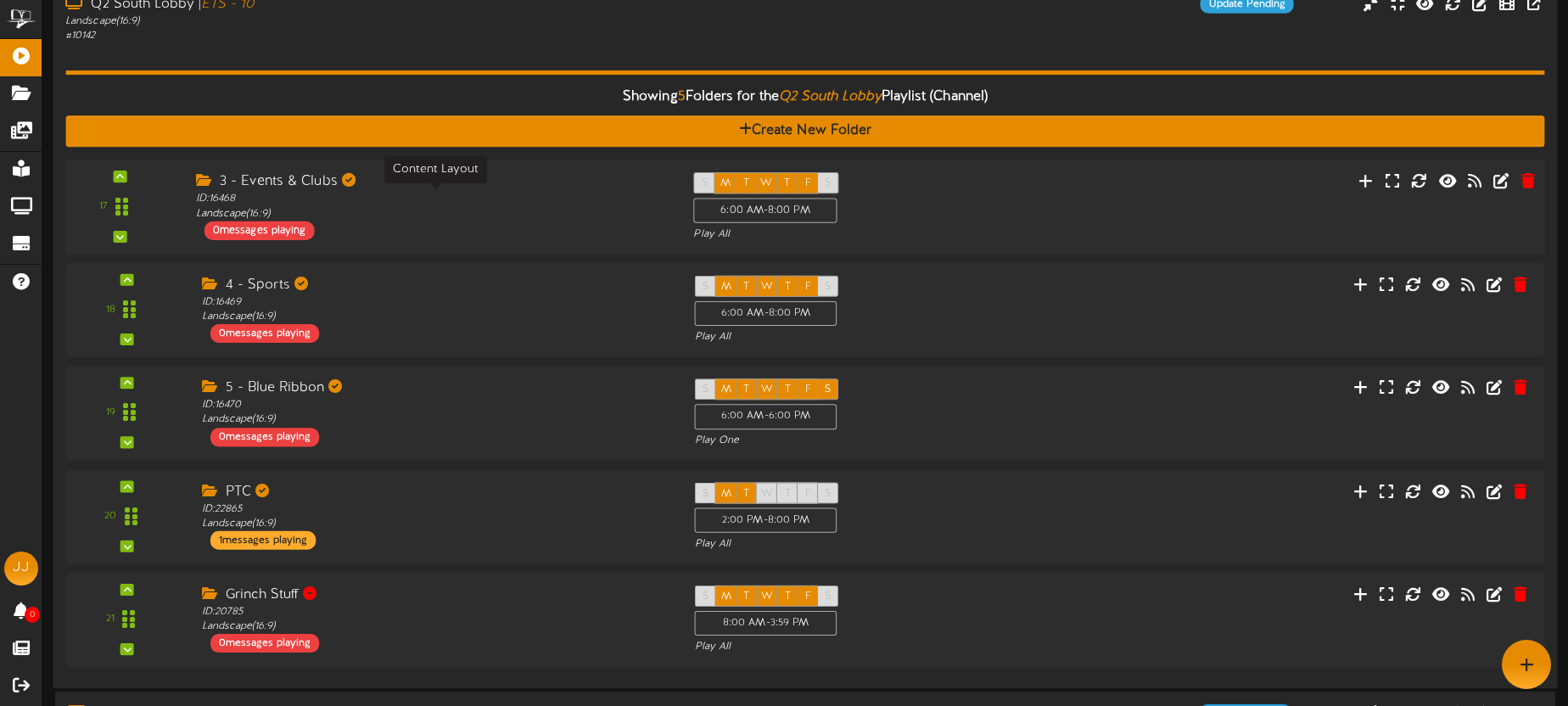
click at [482, 211] on div "ID: 16468 Landscape ( 16:9 )" at bounding box center [432, 207] width 472 height 30
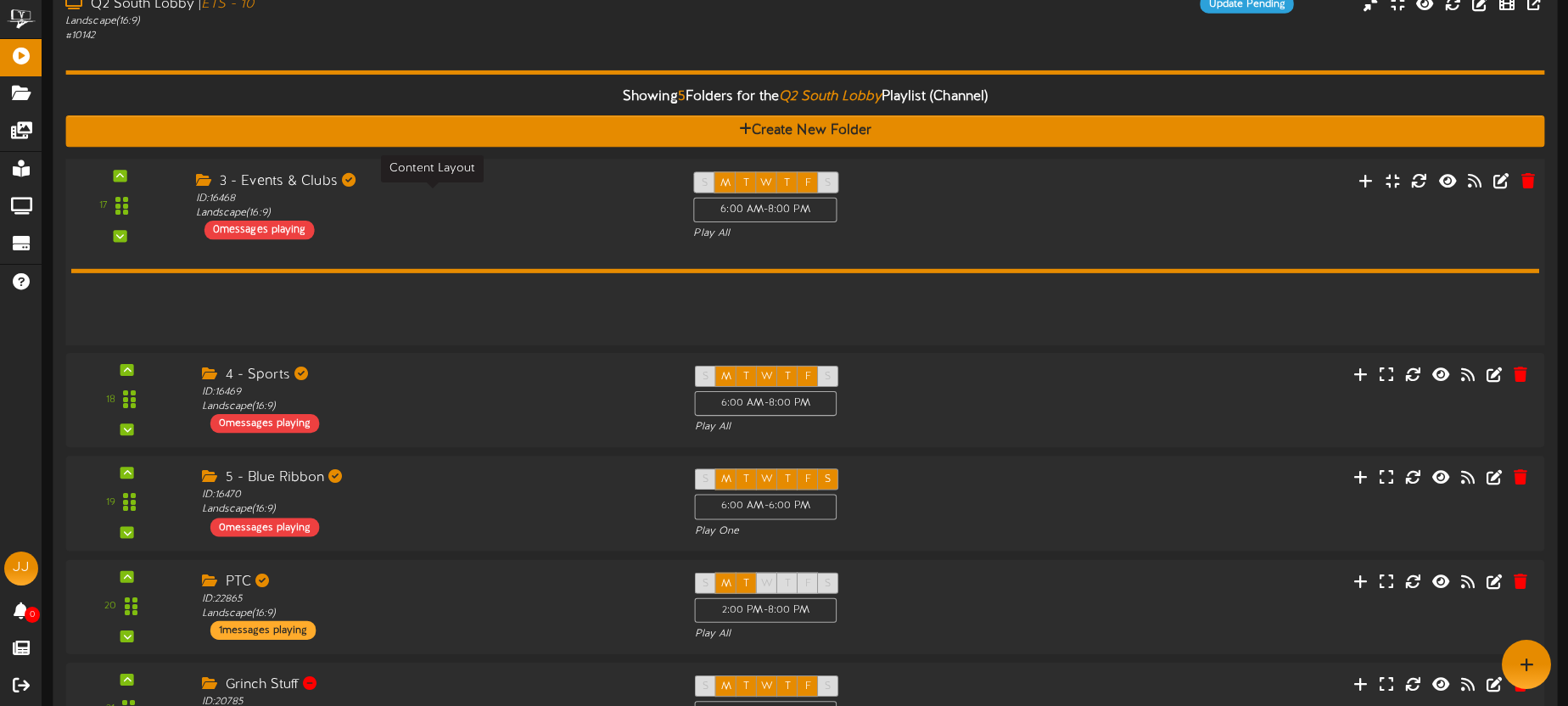
scroll to position [118, 0]
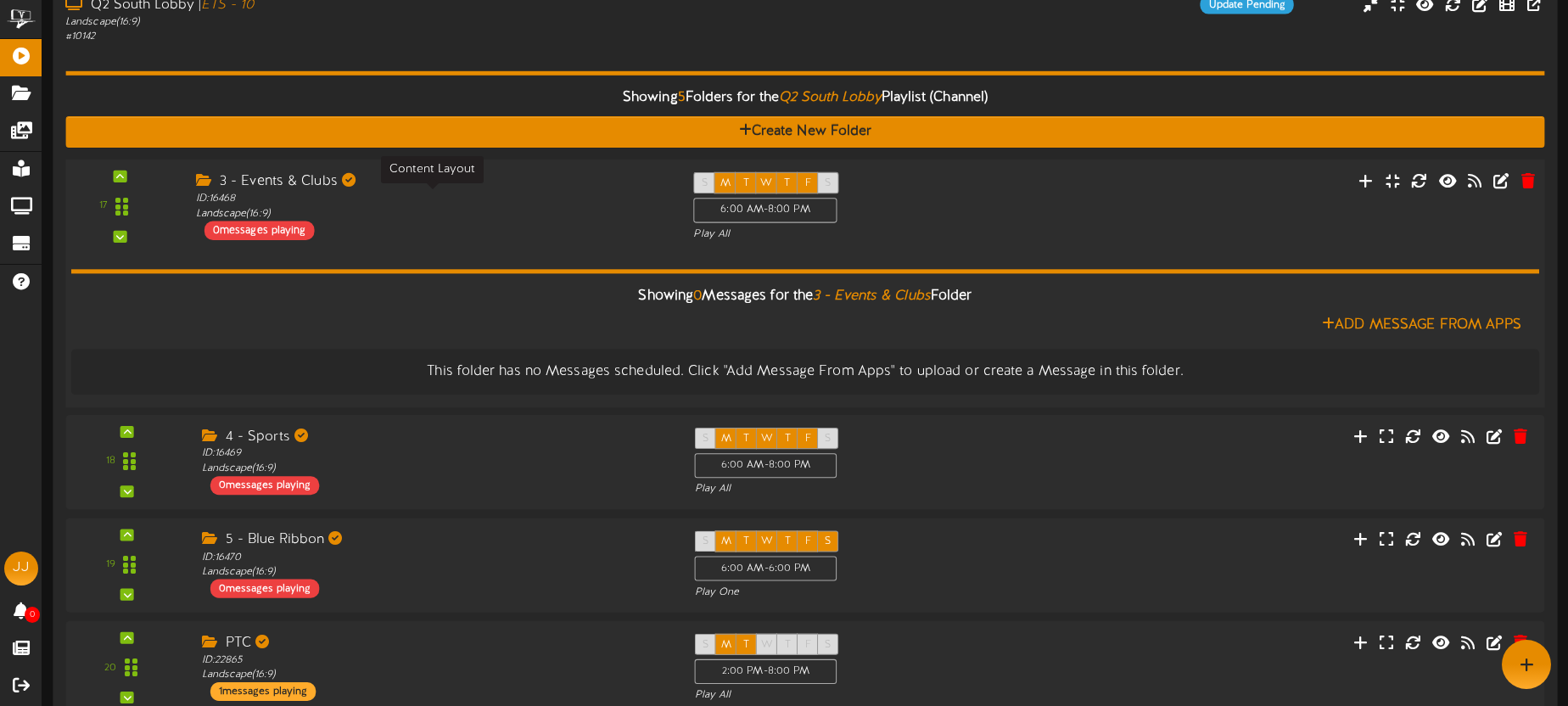
click at [481, 210] on div "ID: 16468 Landscape ( 16:9 )" at bounding box center [432, 207] width 472 height 30
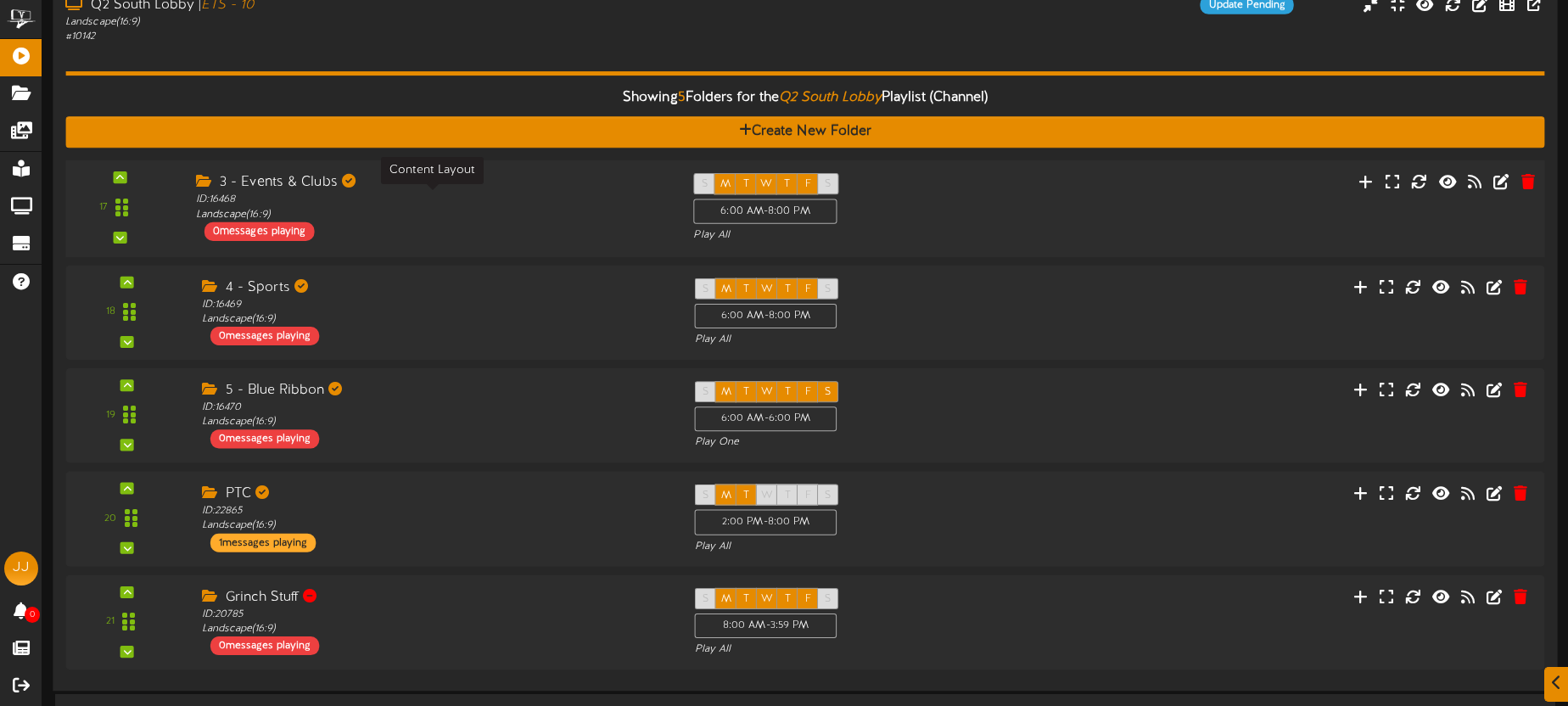
scroll to position [119, 0]
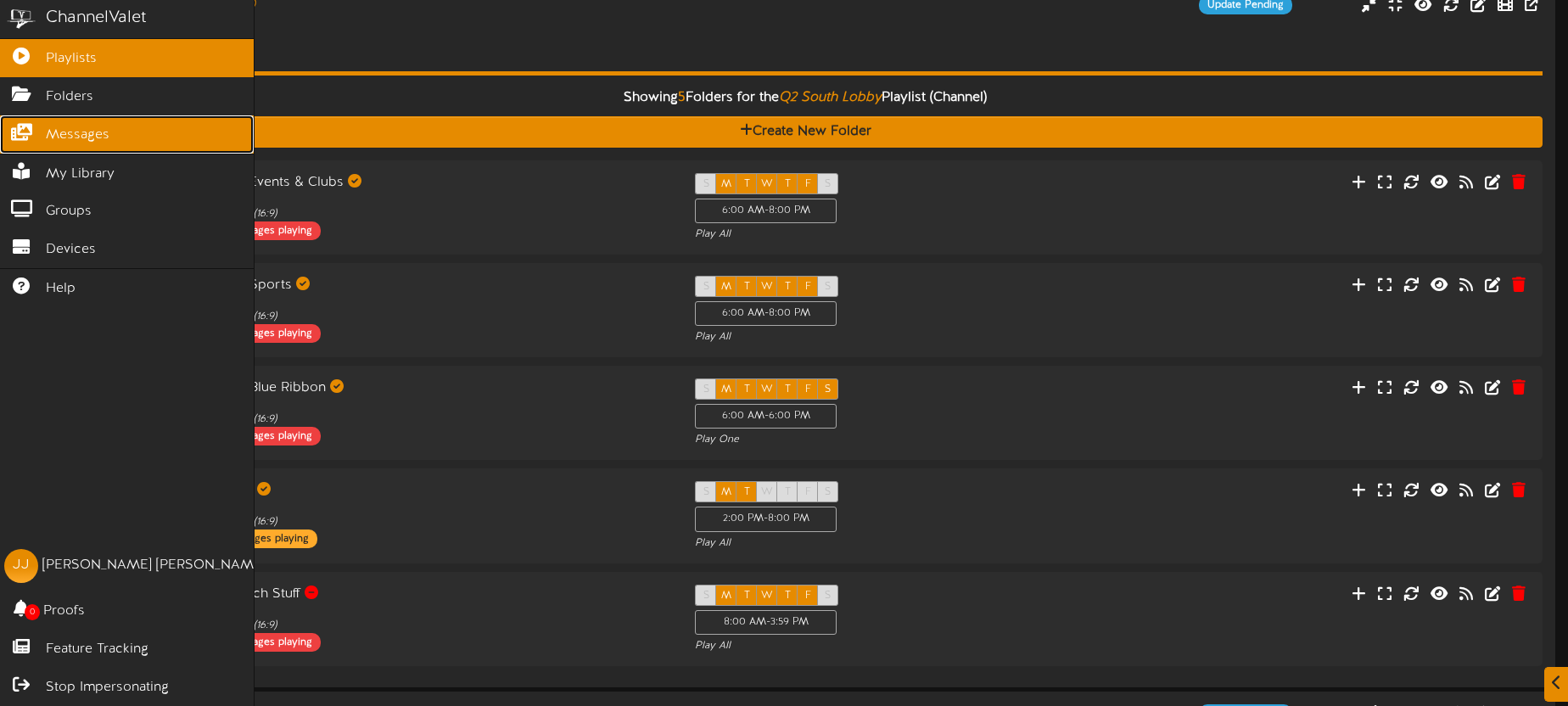
click at [29, 130] on icon at bounding box center [21, 130] width 42 height 13
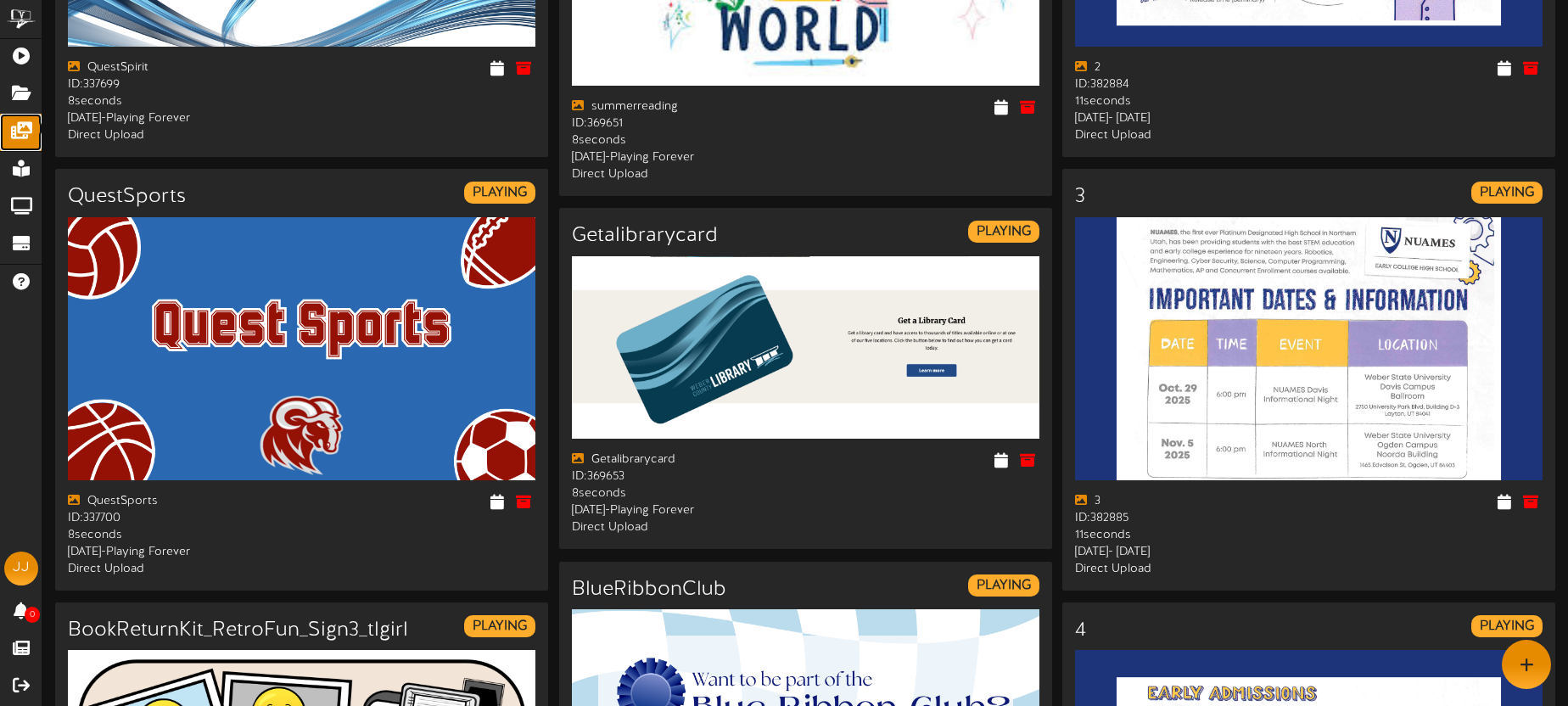
scroll to position [310, 0]
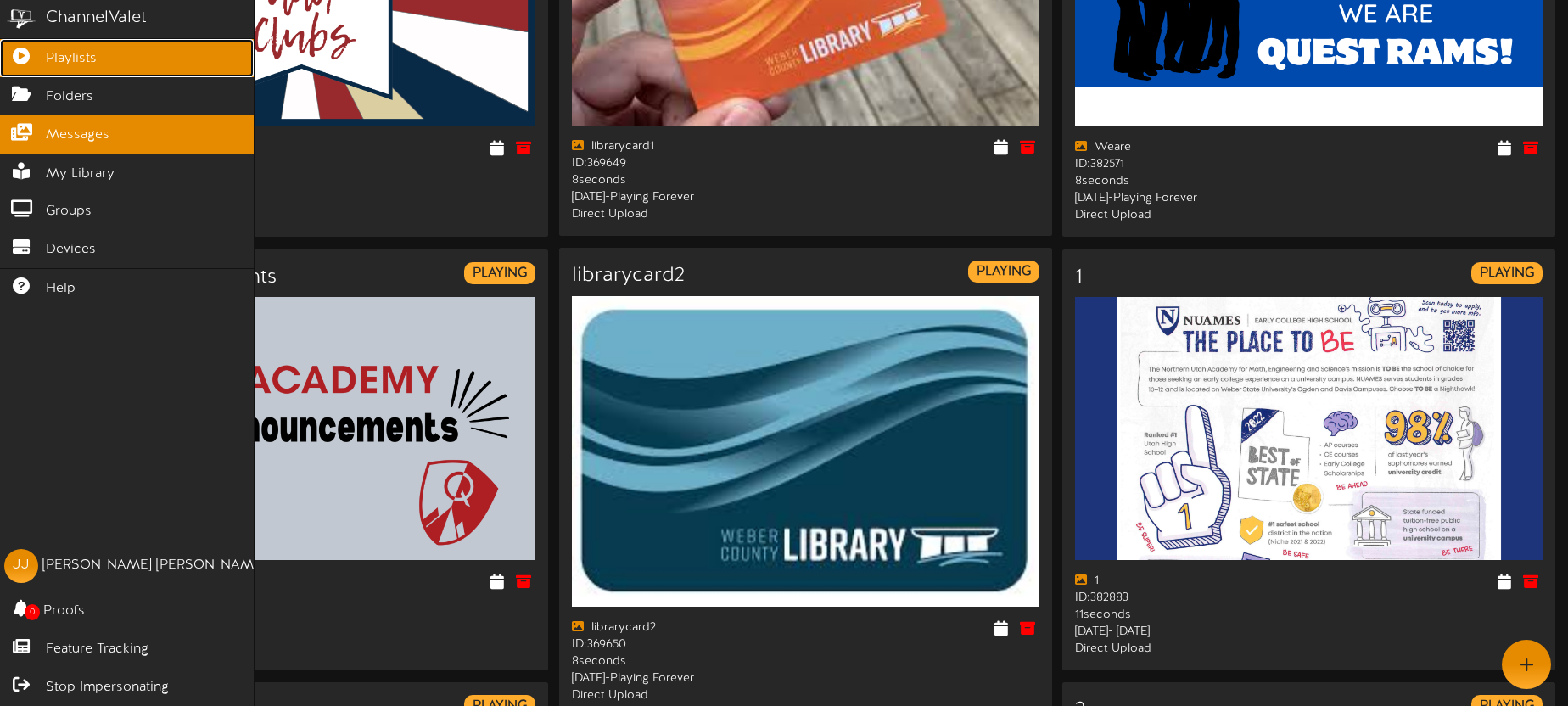
click at [38, 50] on icon at bounding box center [21, 54] width 42 height 13
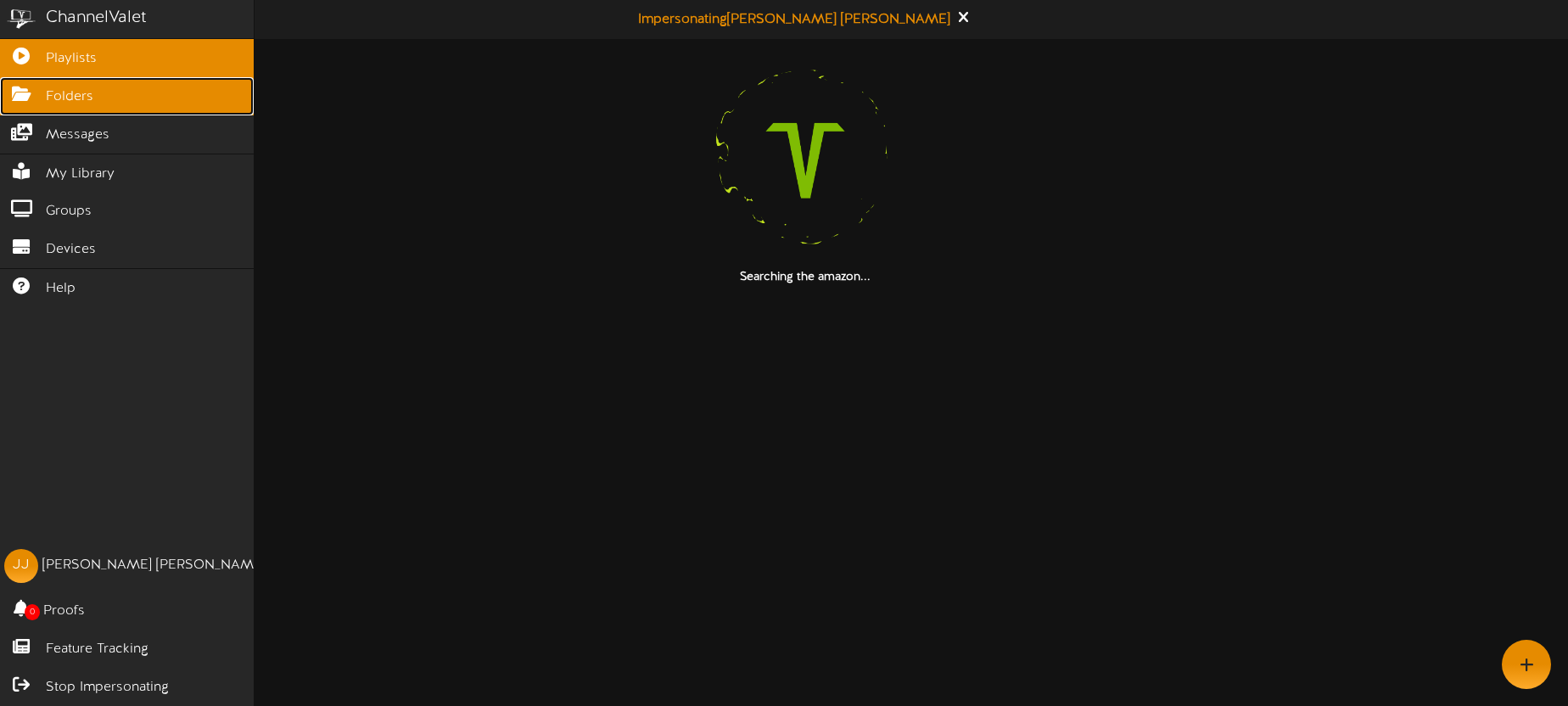
click at [93, 78] on link "Folders" at bounding box center [126, 96] width 254 height 38
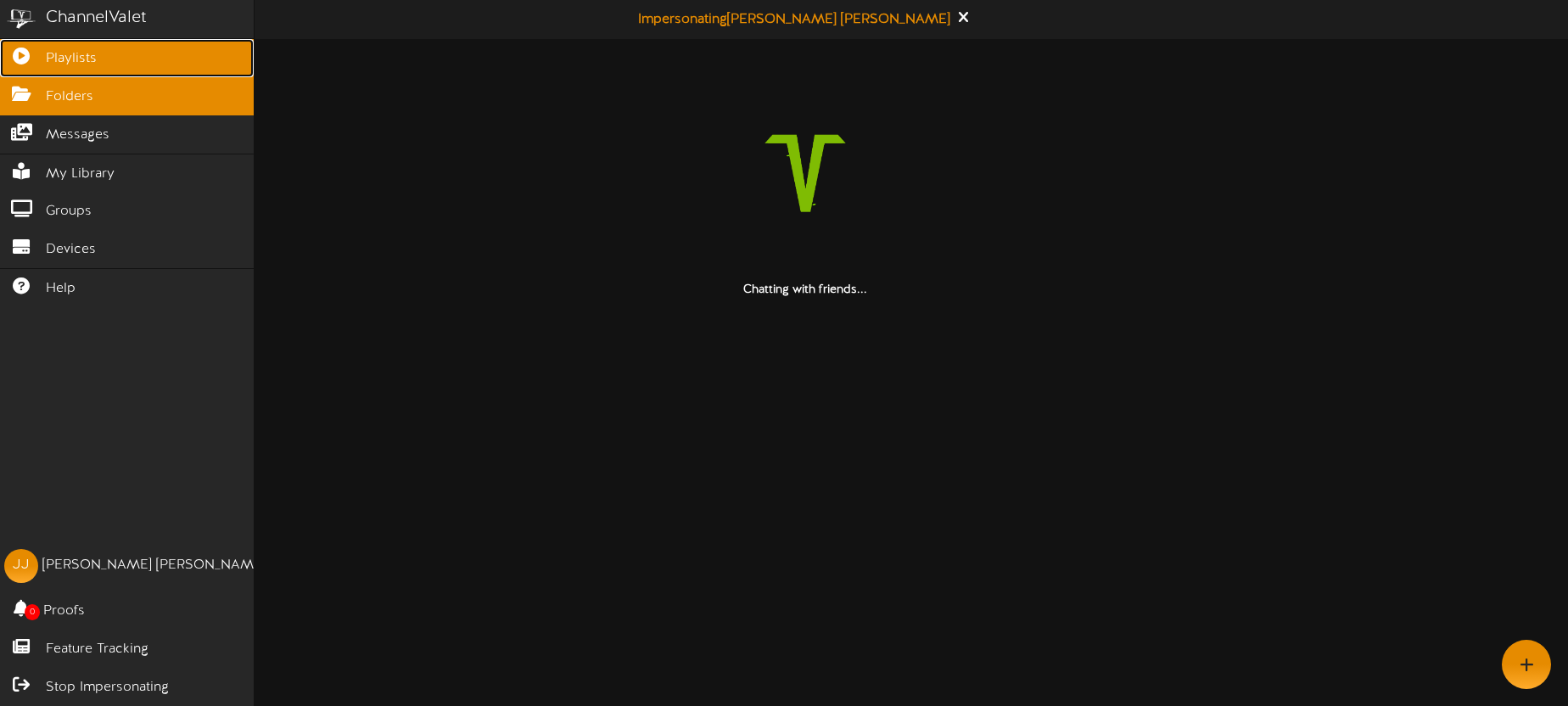
click at [95, 58] on link "Playlists" at bounding box center [126, 58] width 254 height 38
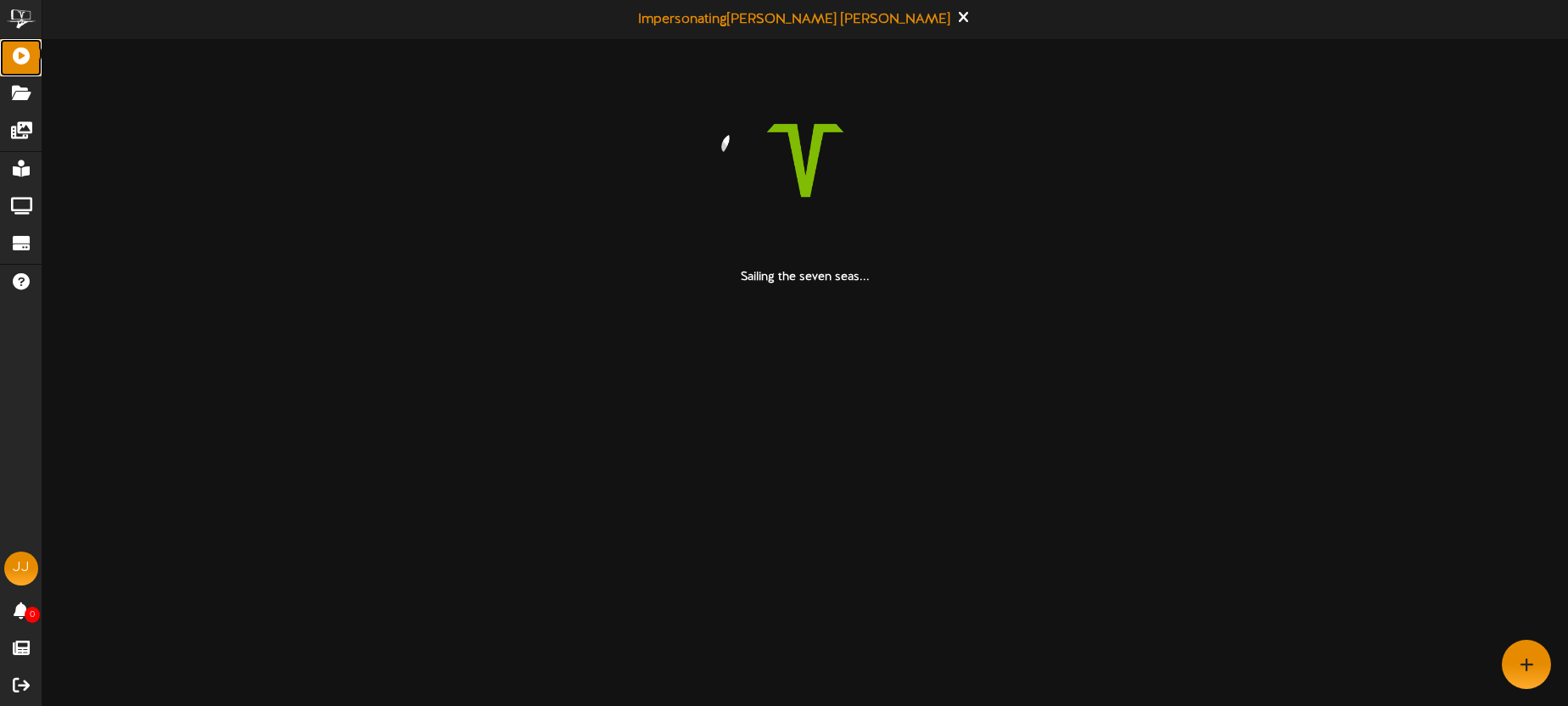
click at [21, 53] on icon at bounding box center [21, 54] width 42 height 13
click at [20, 53] on icon at bounding box center [21, 54] width 42 height 13
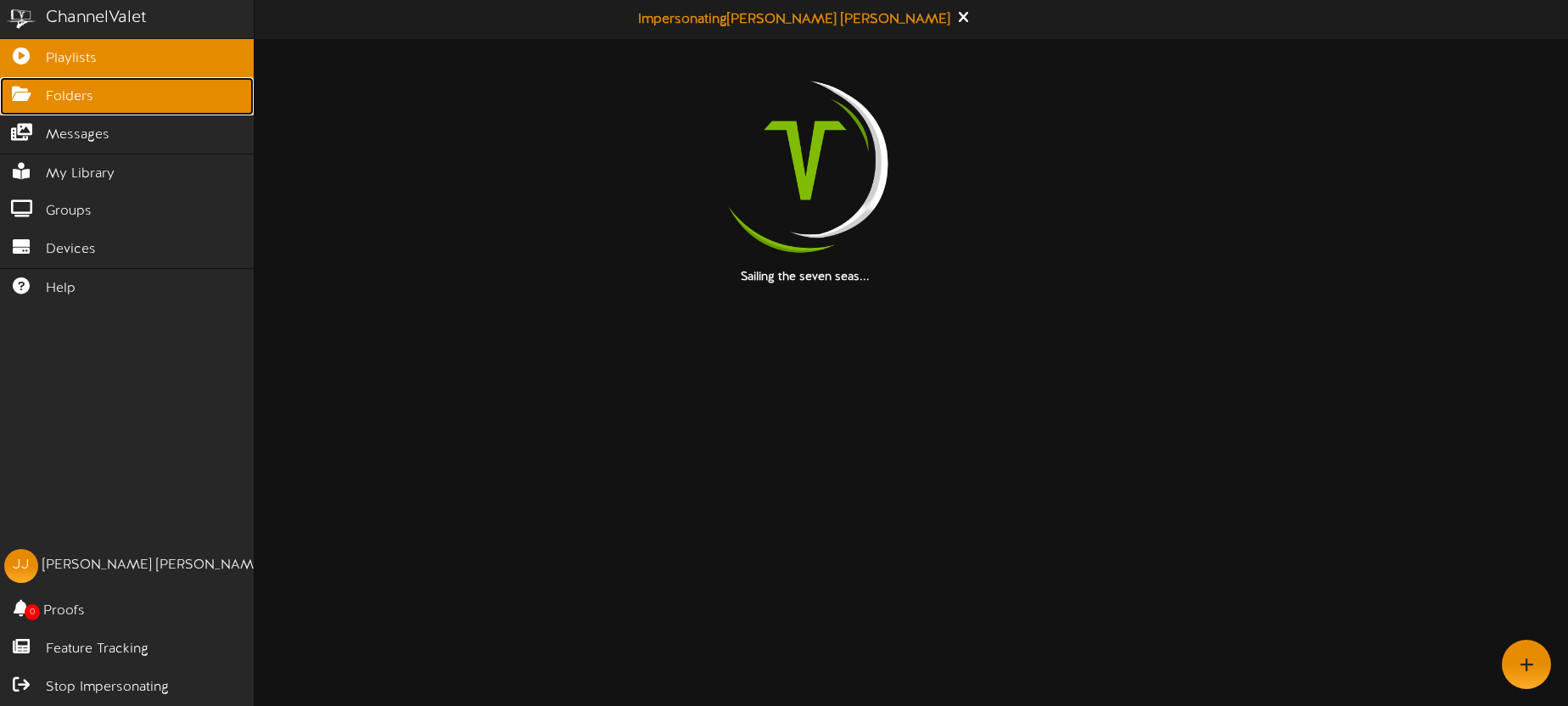
click at [66, 96] on span "Folders" at bounding box center [69, 96] width 48 height 20
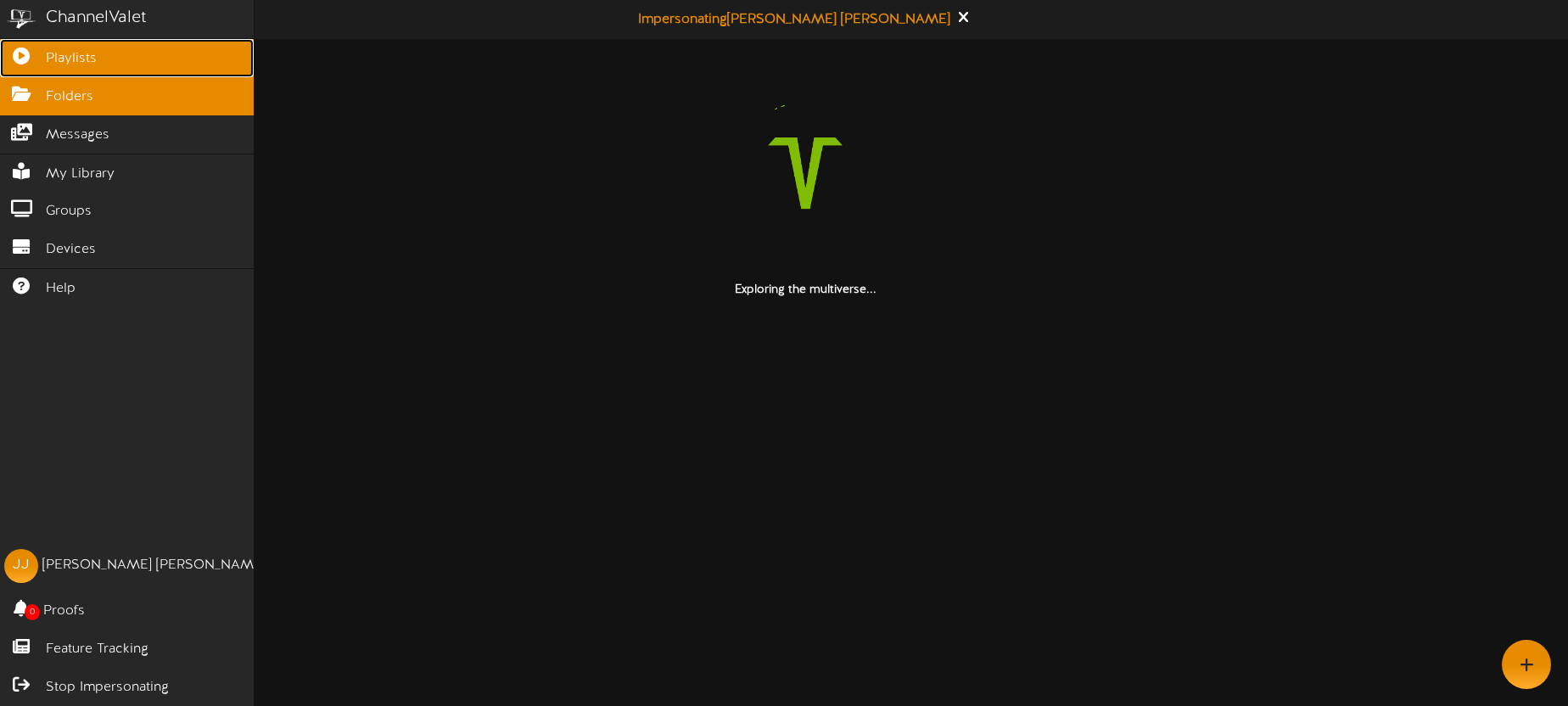
click at [76, 66] on span "Playlists" at bounding box center [71, 59] width 51 height 20
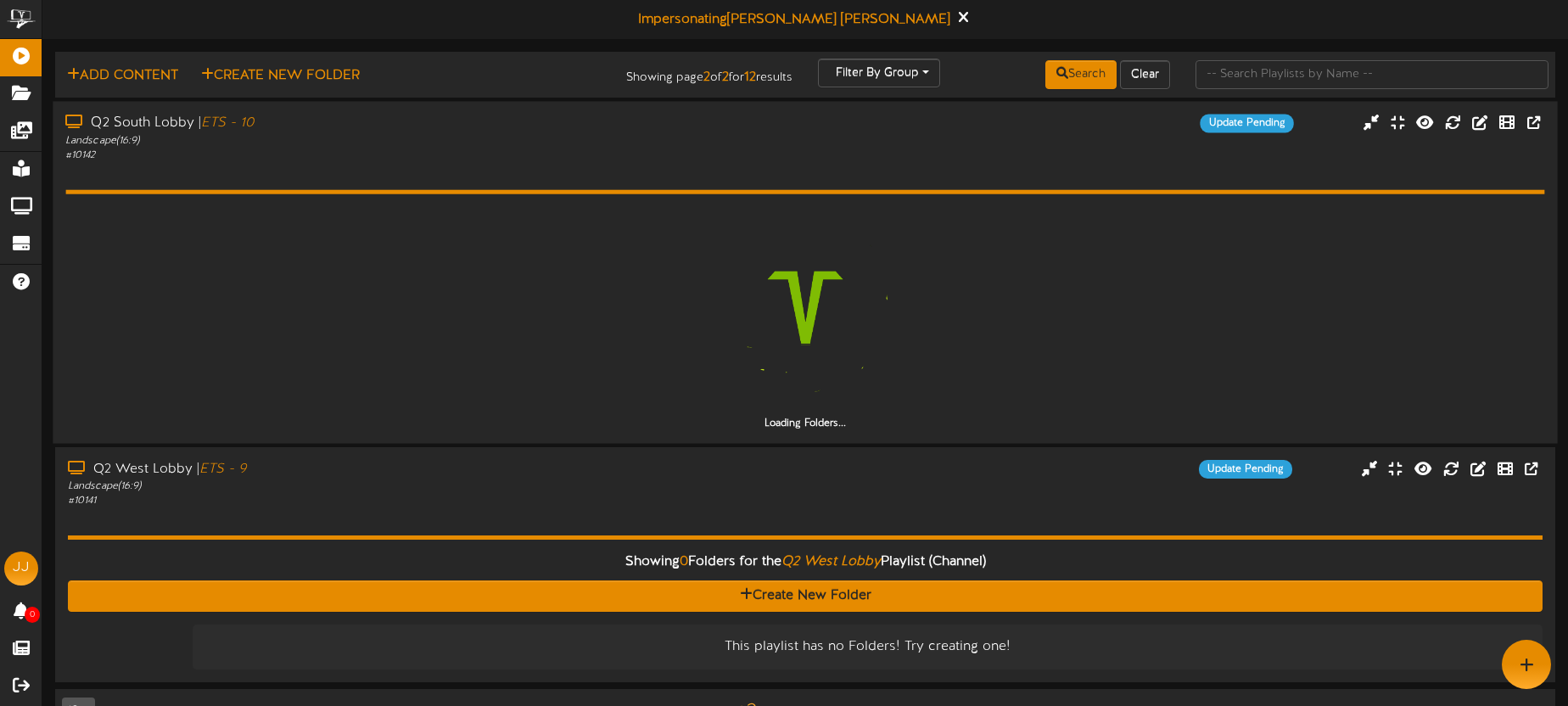
click at [443, 128] on div "Q2 South Lobby | ETS - 10" at bounding box center [366, 123] width 602 height 20
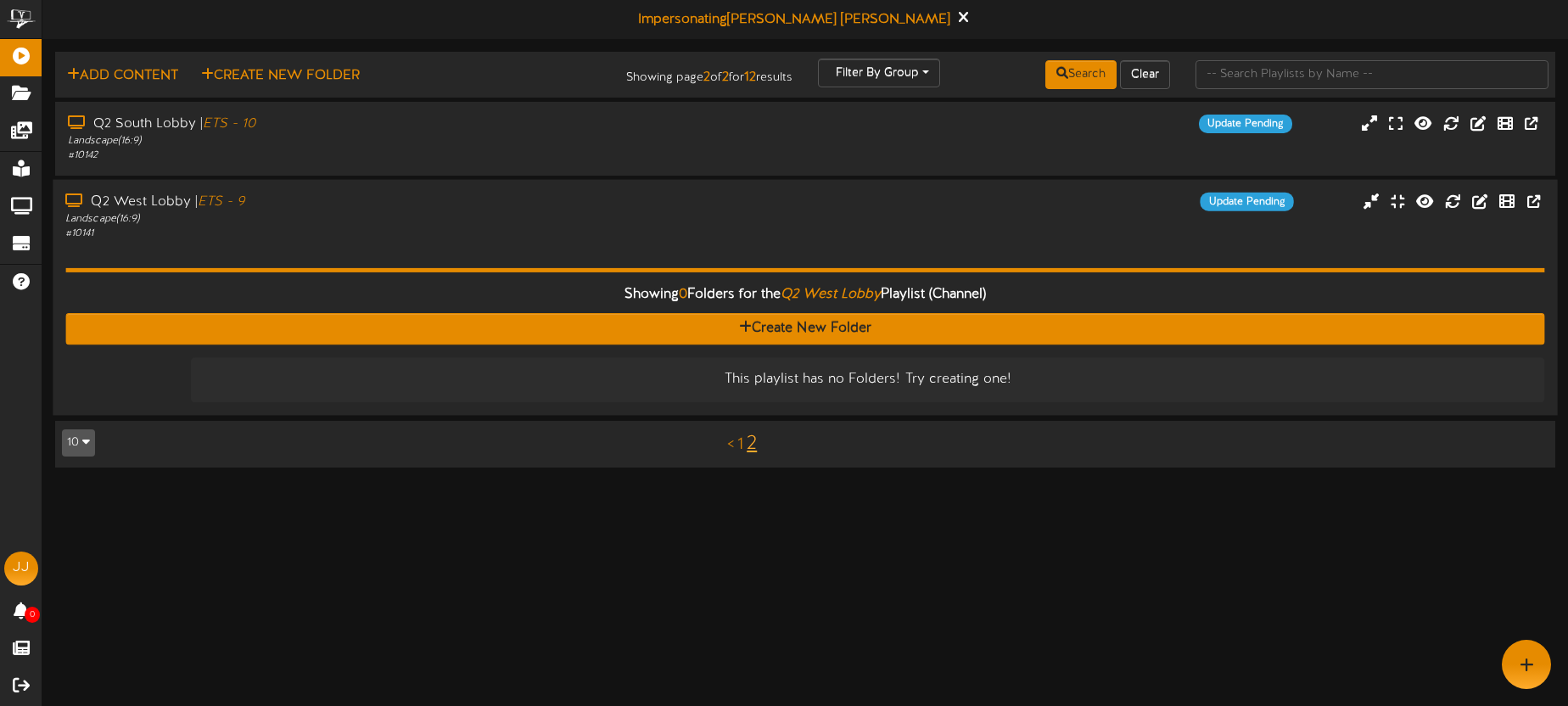
click at [413, 216] on div "Landscape ( 16:9 )" at bounding box center [366, 218] width 602 height 14
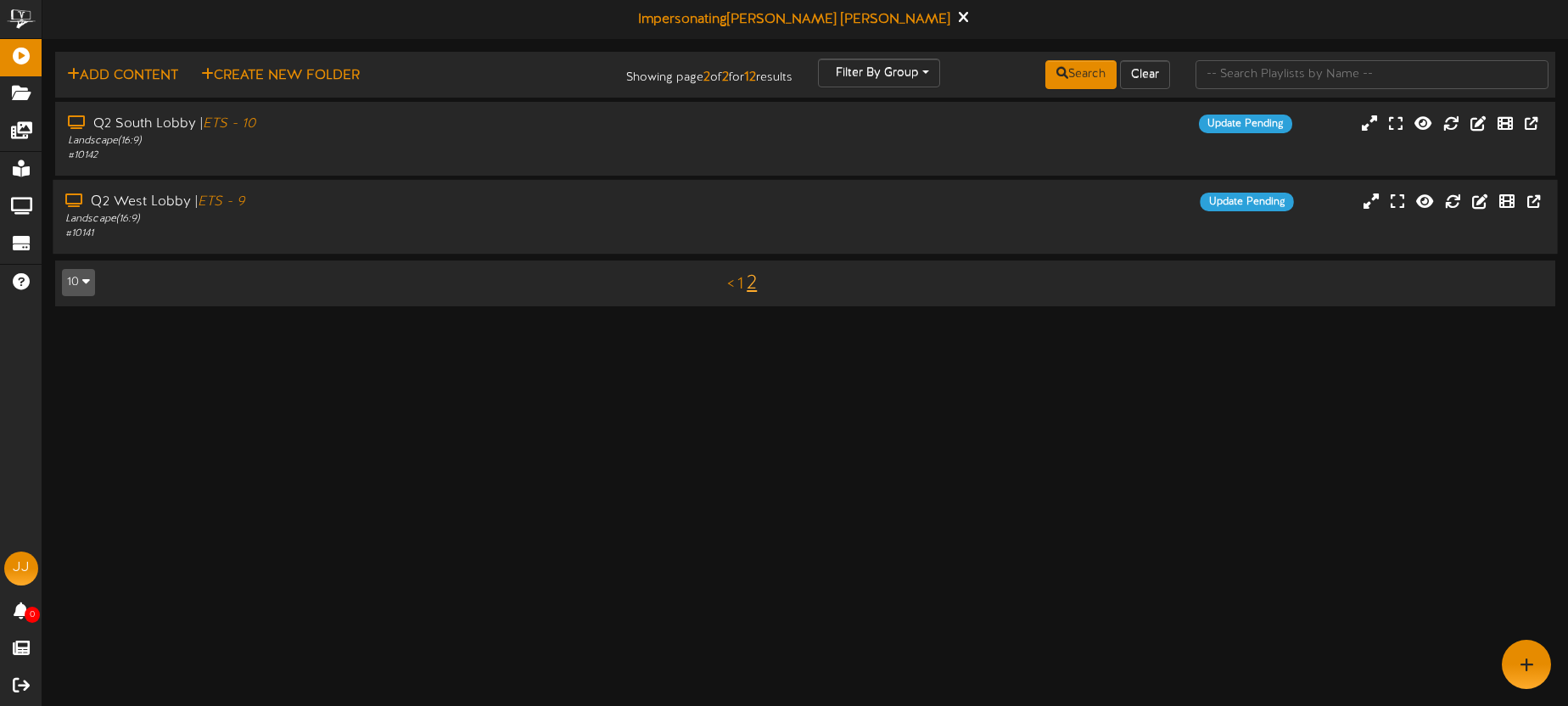
click at [417, 218] on div "Landscape ( 16:9 )" at bounding box center [366, 219] width 602 height 14
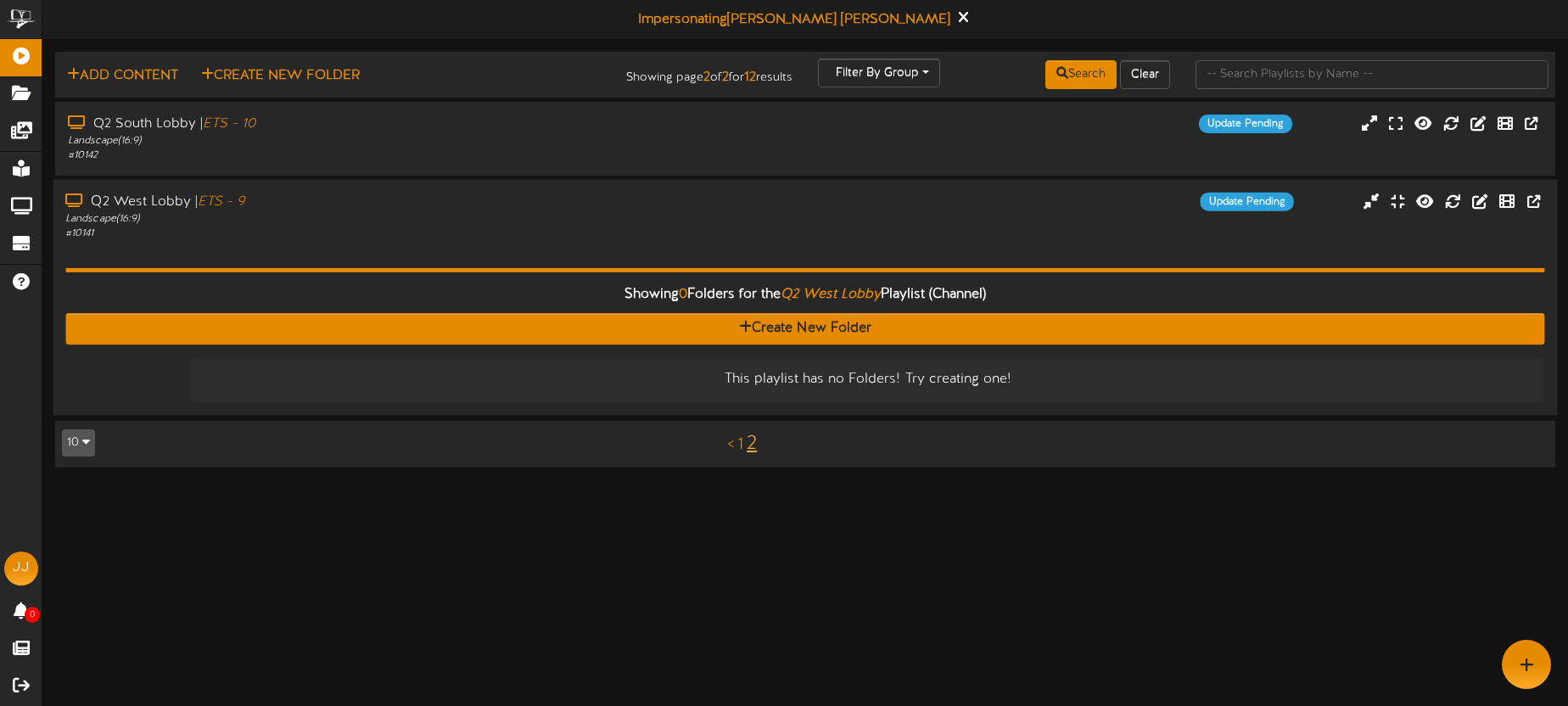
click at [417, 218] on div "Landscape ( 16:9 )" at bounding box center [366, 218] width 602 height 14
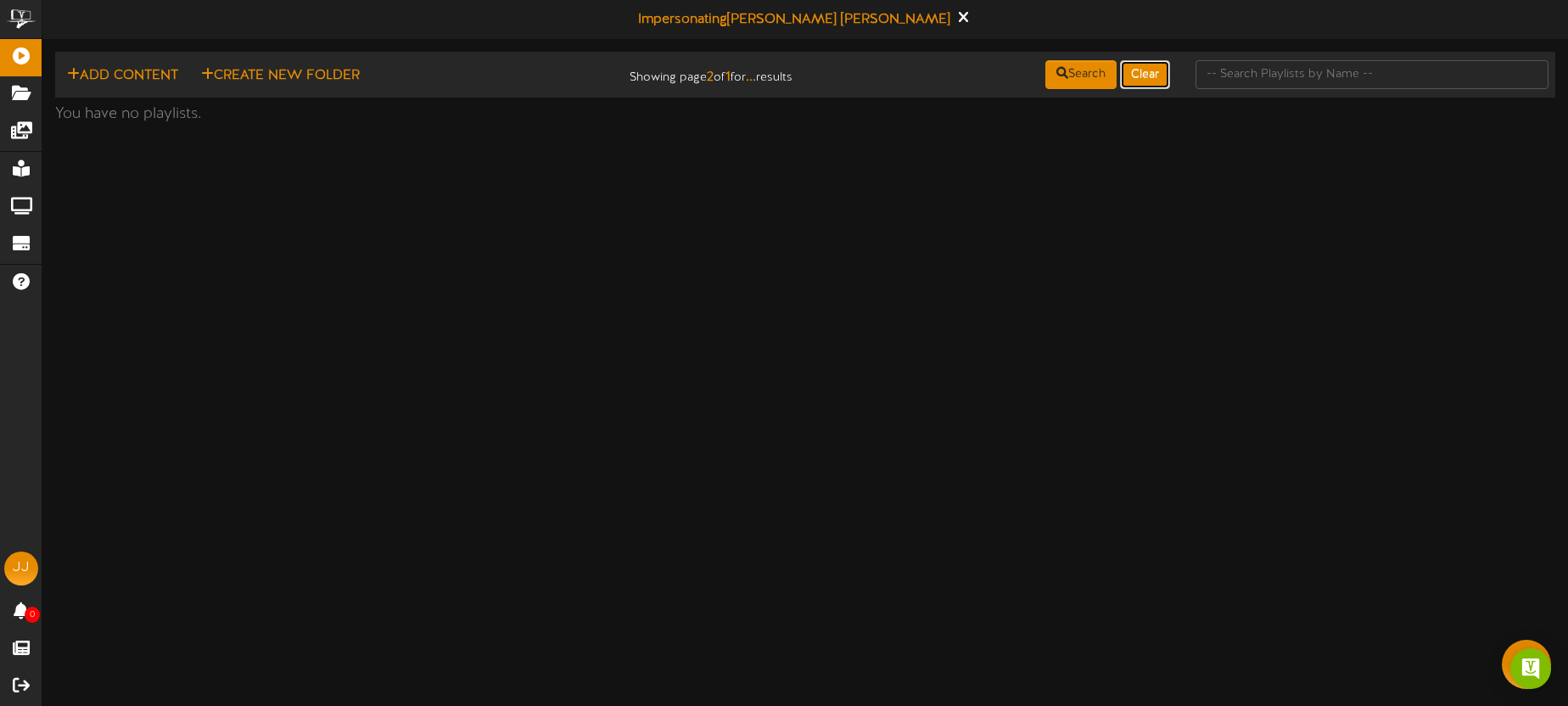
click at [1166, 72] on button "Clear" at bounding box center [1144, 74] width 50 height 29
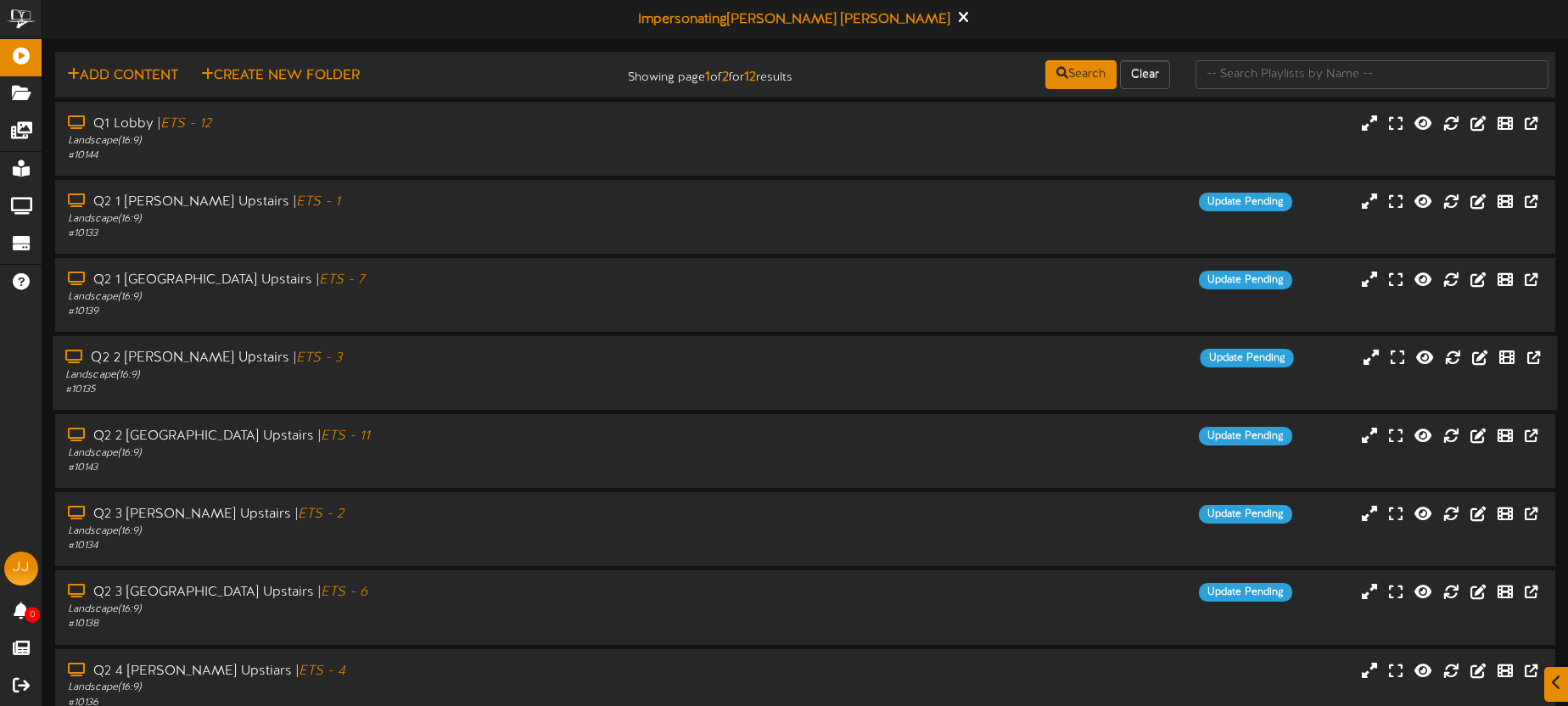
scroll to position [243, 0]
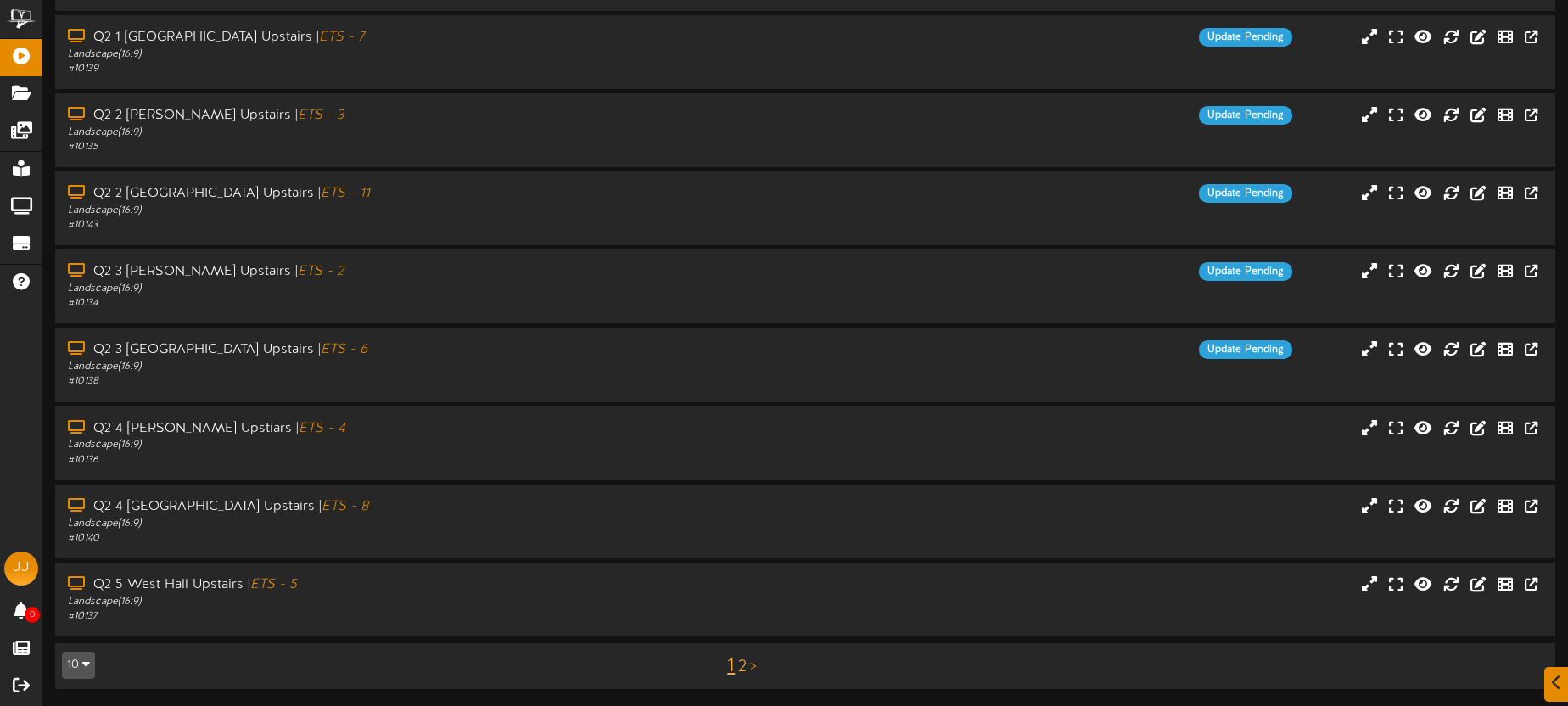
click at [741, 665] on link "2" at bounding box center [742, 667] width 8 height 19
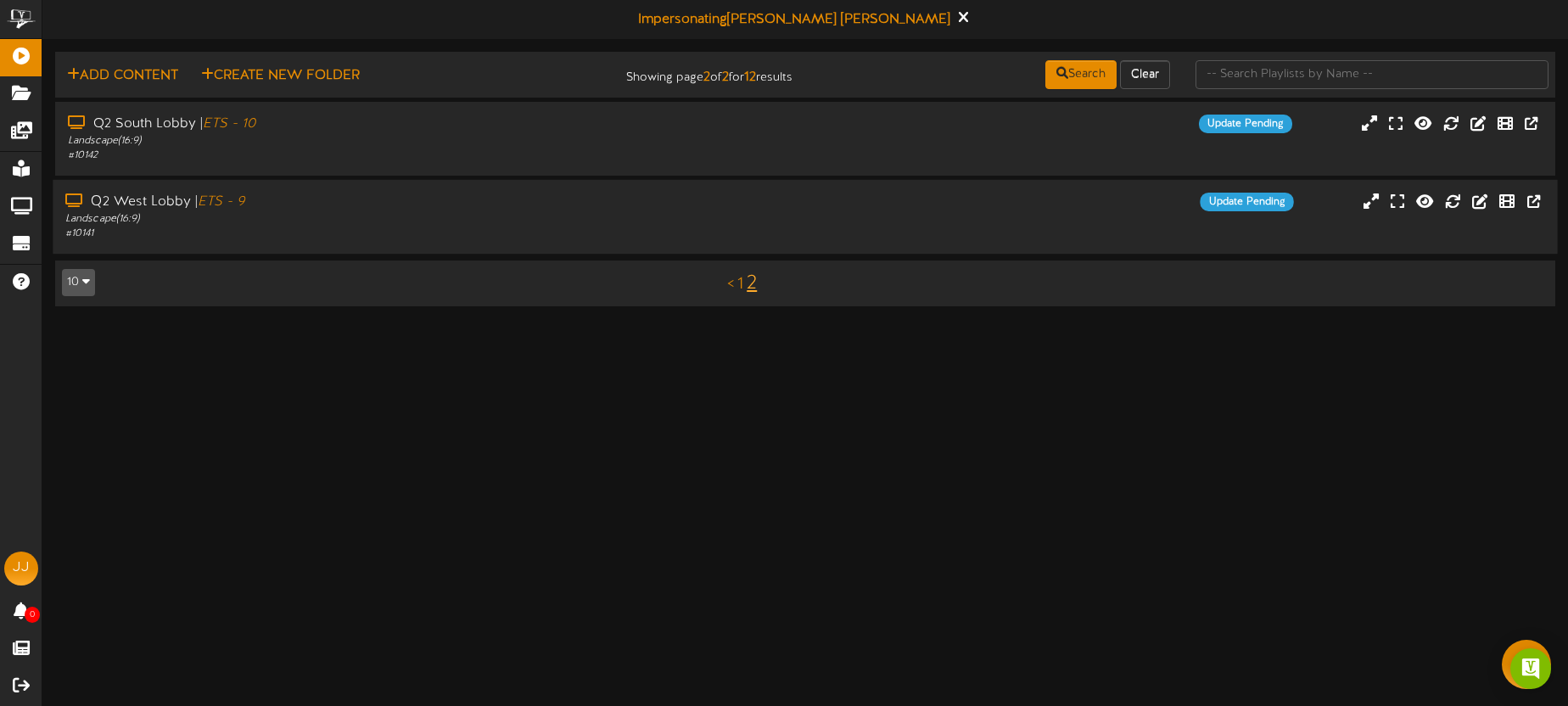
click at [421, 205] on div "Q2 West Lobby | ETS - 9" at bounding box center [366, 202] width 602 height 20
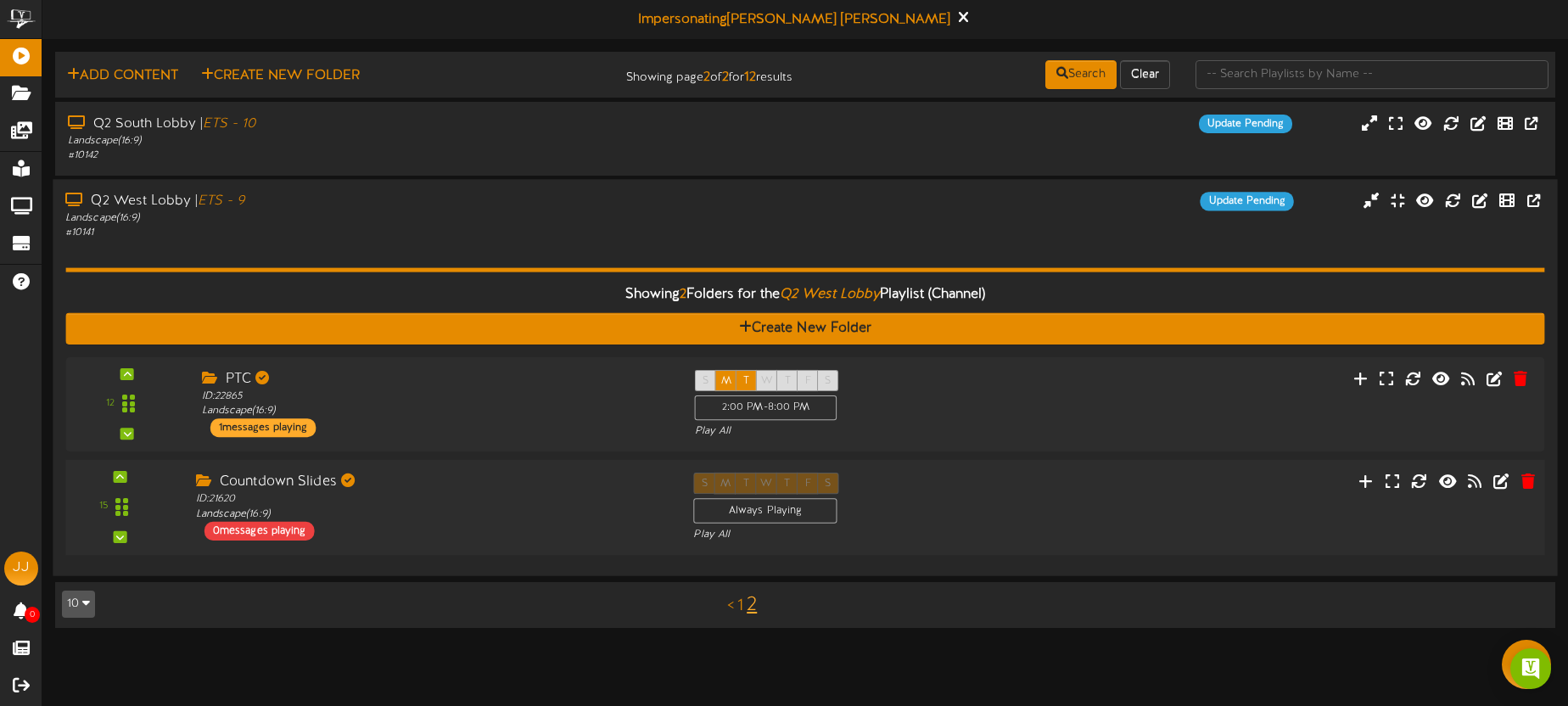
click at [913, 489] on div "S M T W T F S Always Playing Play All" at bounding box center [867, 507] width 374 height 69
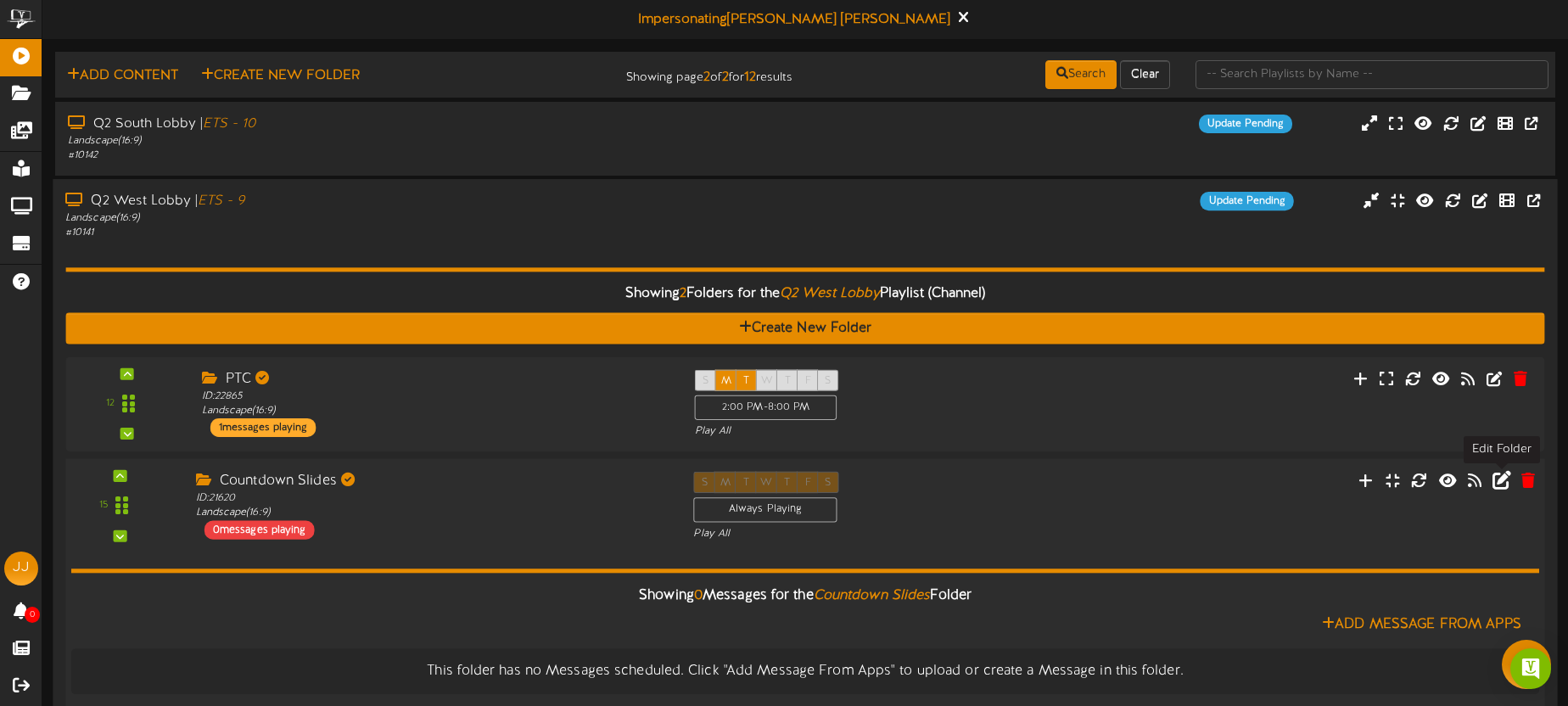
click at [1502, 483] on icon at bounding box center [1502, 479] width 19 height 19
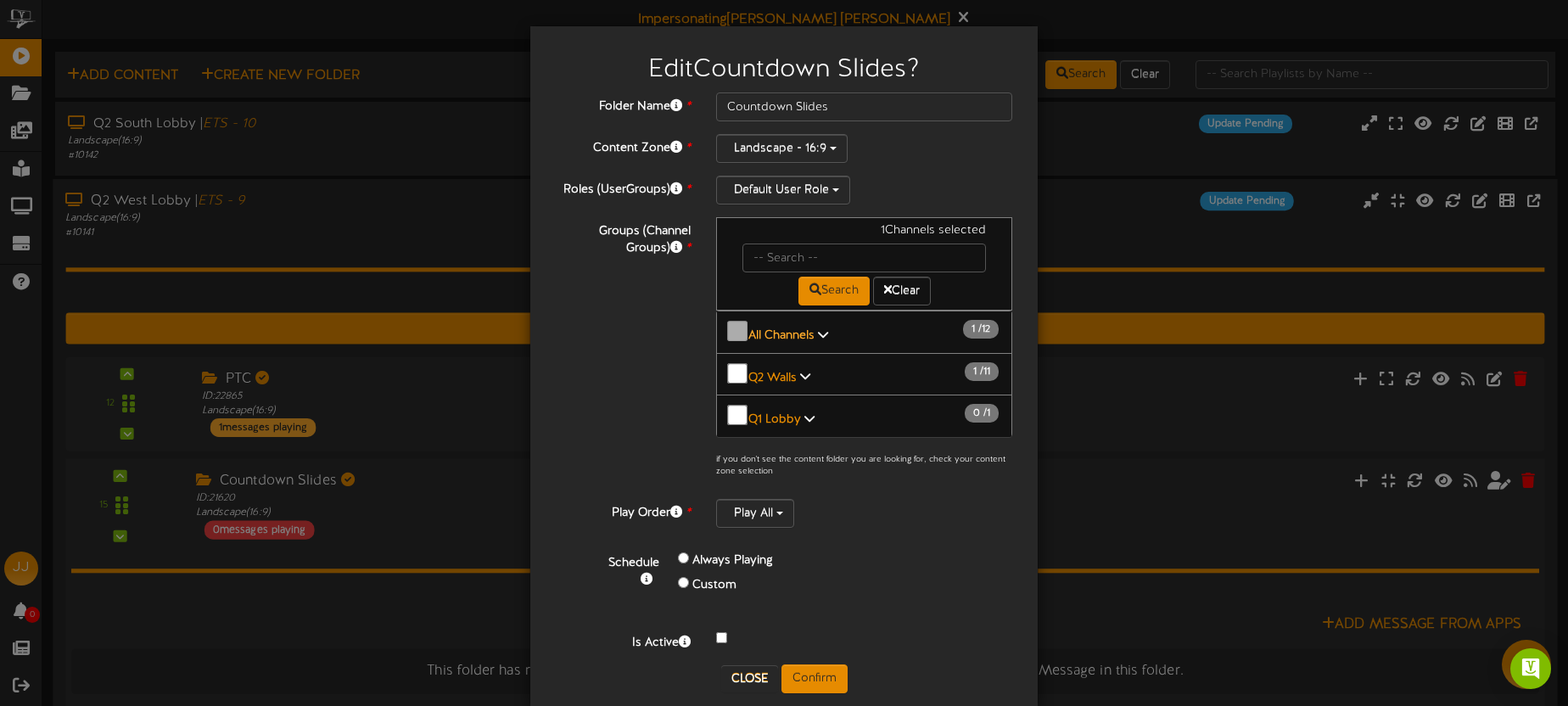
click at [783, 330] on b "All Channels" at bounding box center [781, 336] width 66 height 13
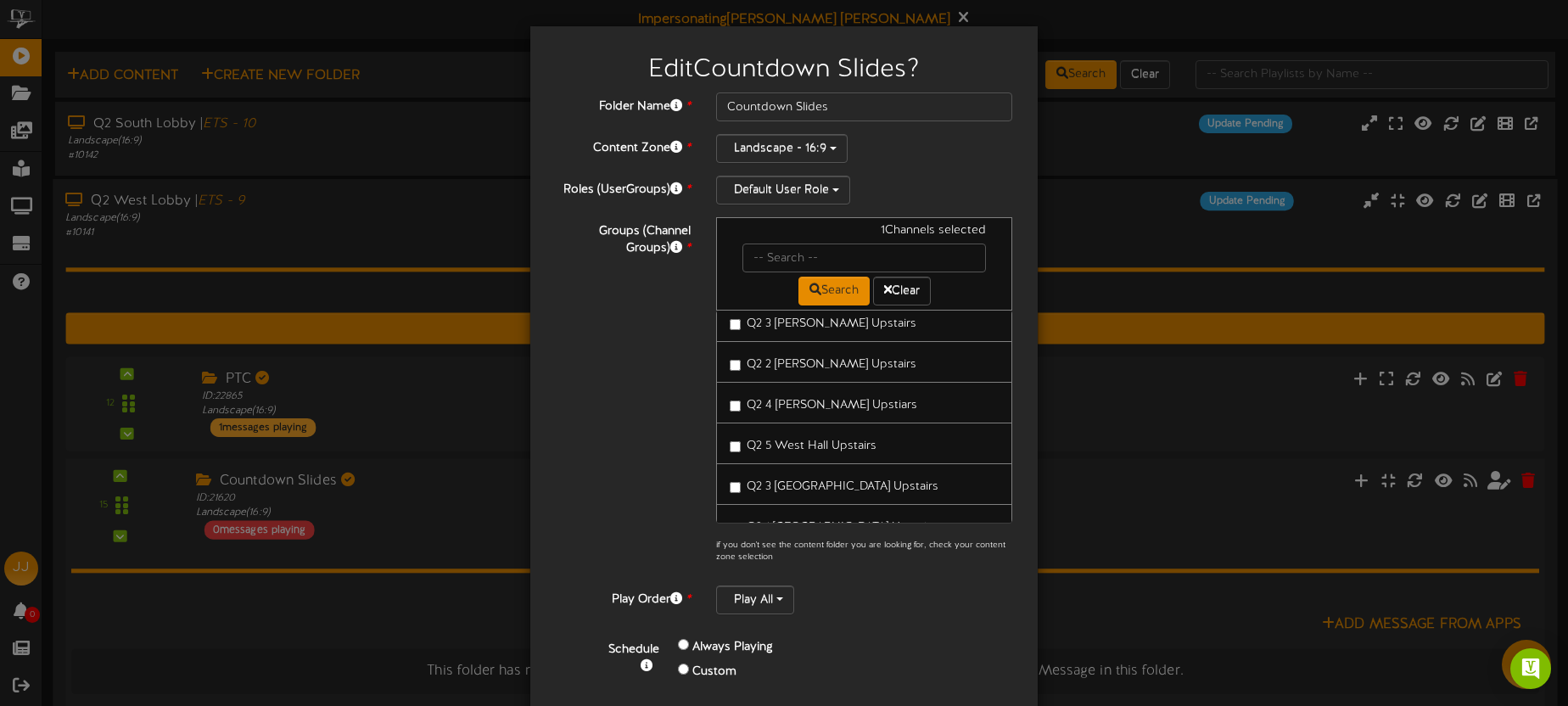
scroll to position [356, 0]
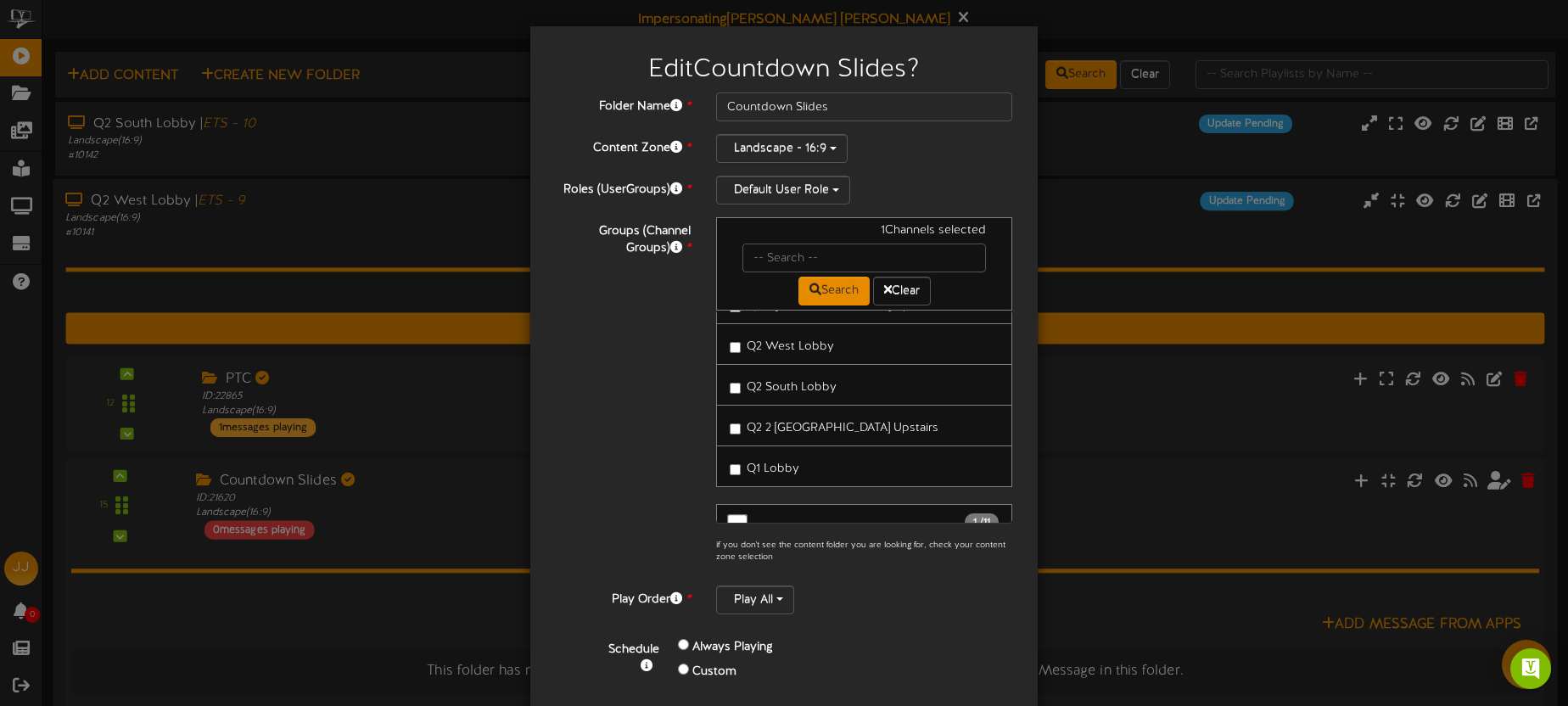
click at [795, 350] on label "Q2 West Lobby" at bounding box center [781, 344] width 104 height 22
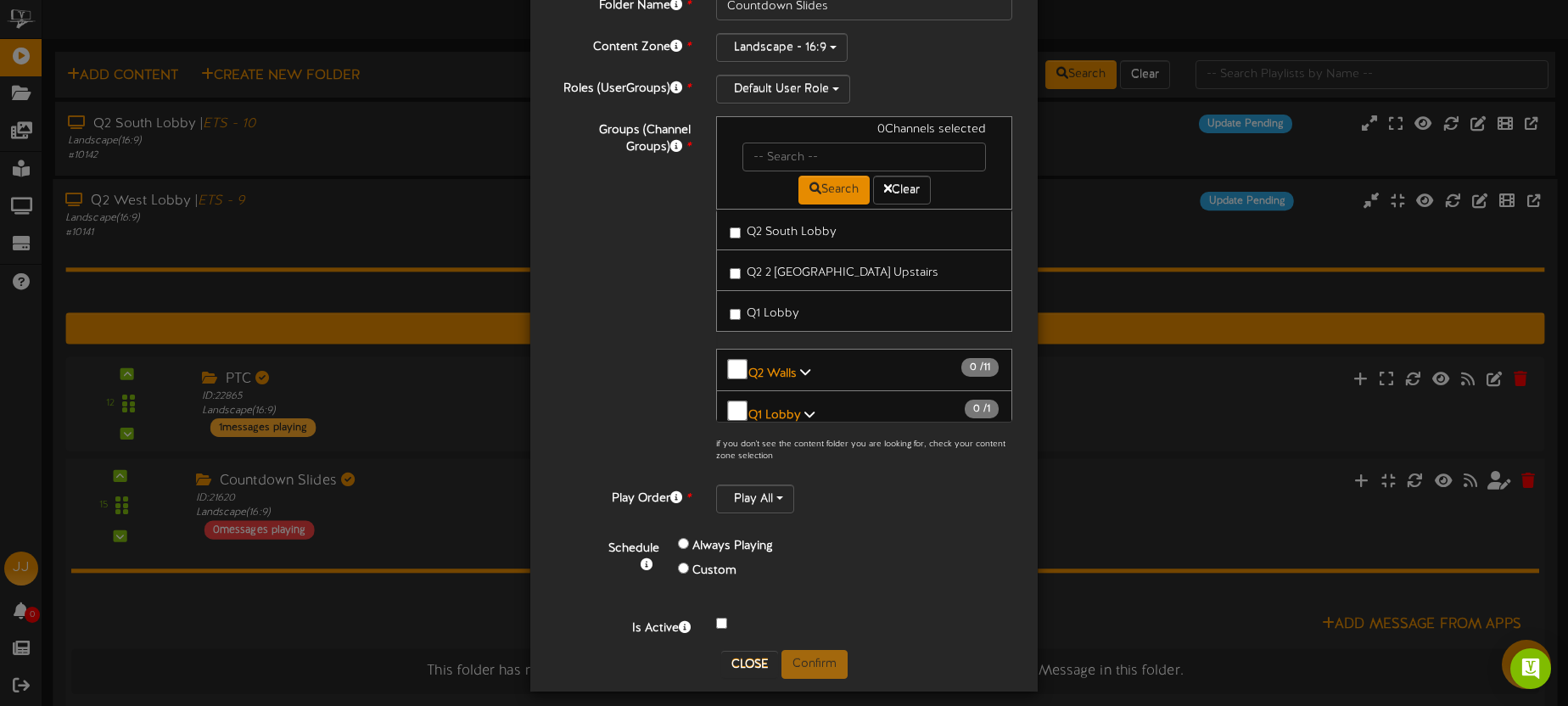
scroll to position [113, 0]
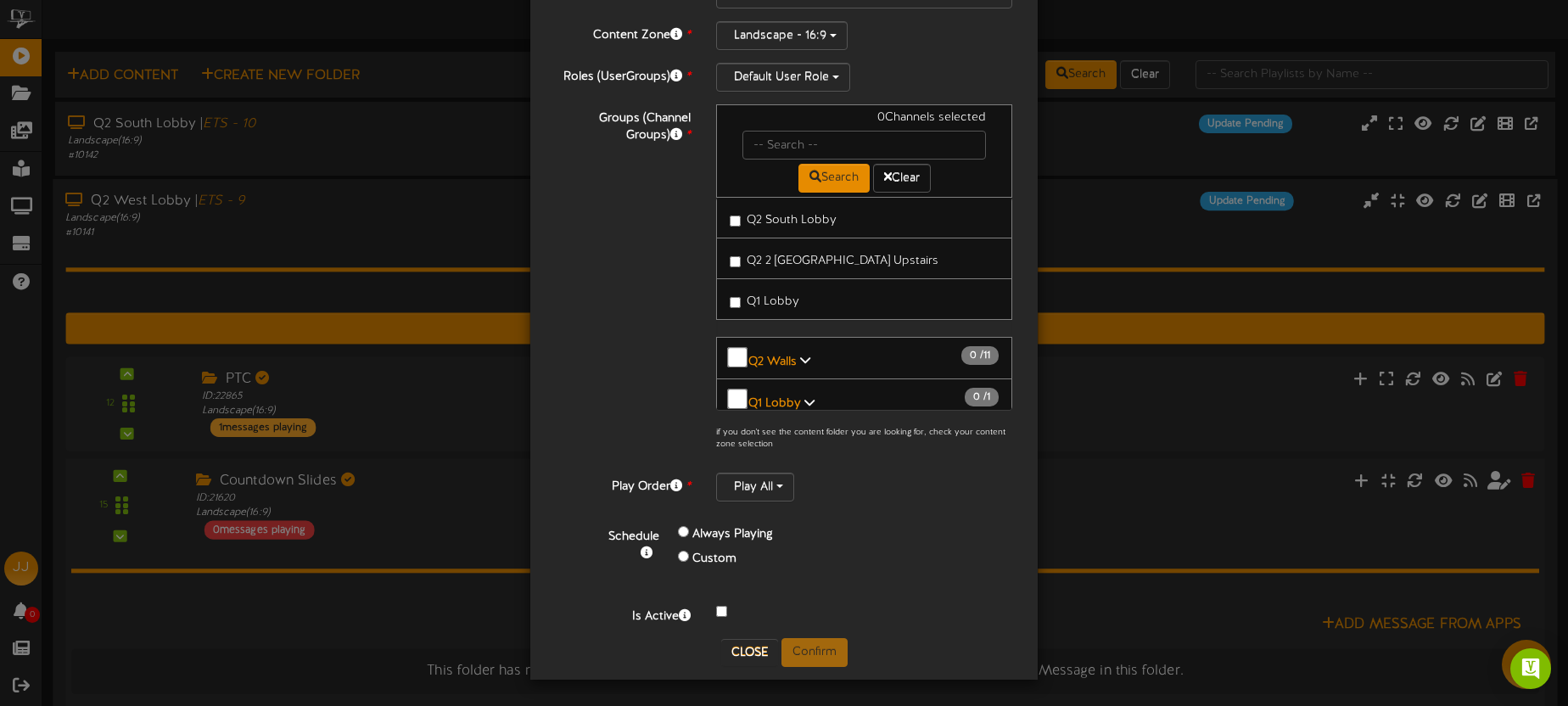
click at [479, 212] on div "Edit Countdown Slides ? Folder Name * Countdown Slides Content Zone * Landscape…" at bounding box center [784, 353] width 1568 height 706
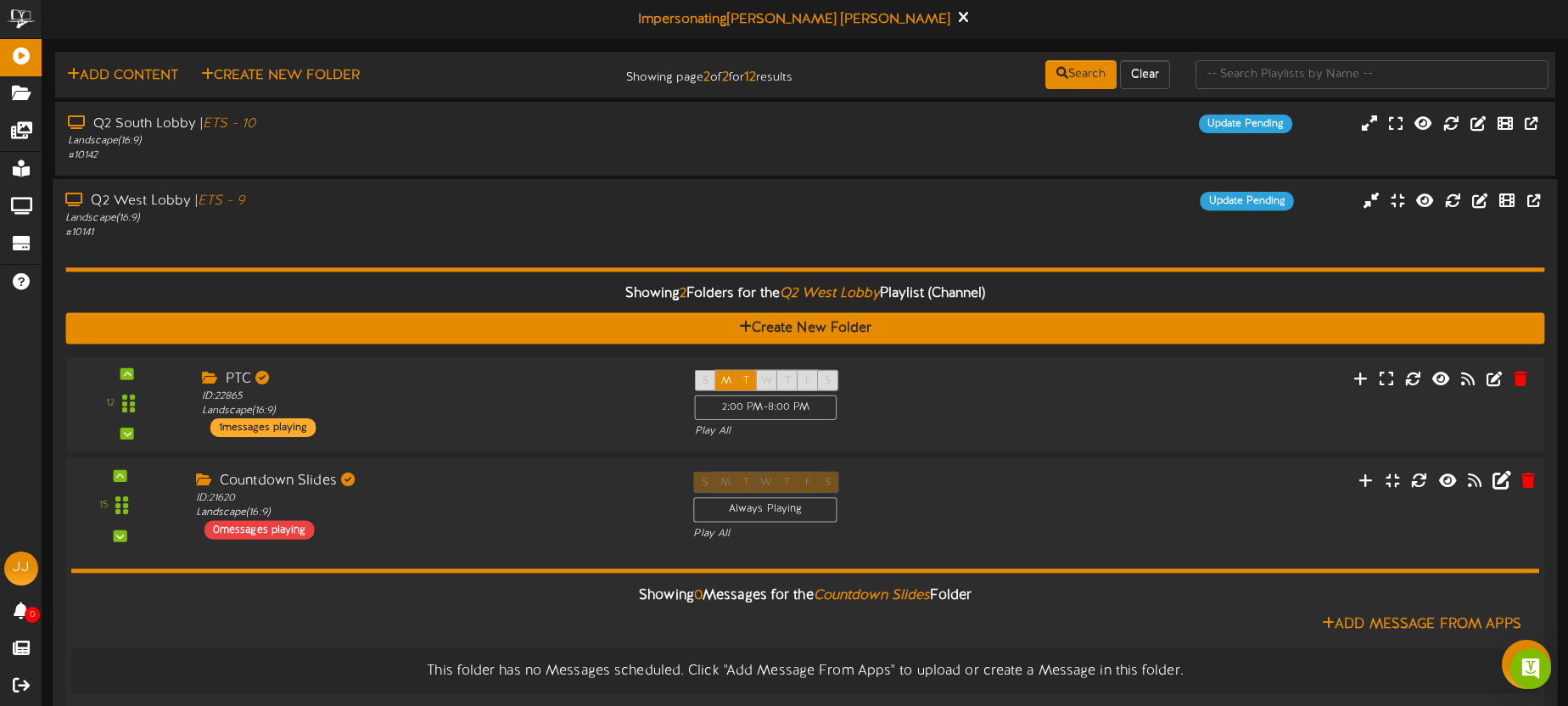
click at [567, 227] on div "# 10141" at bounding box center [366, 232] width 602 height 14
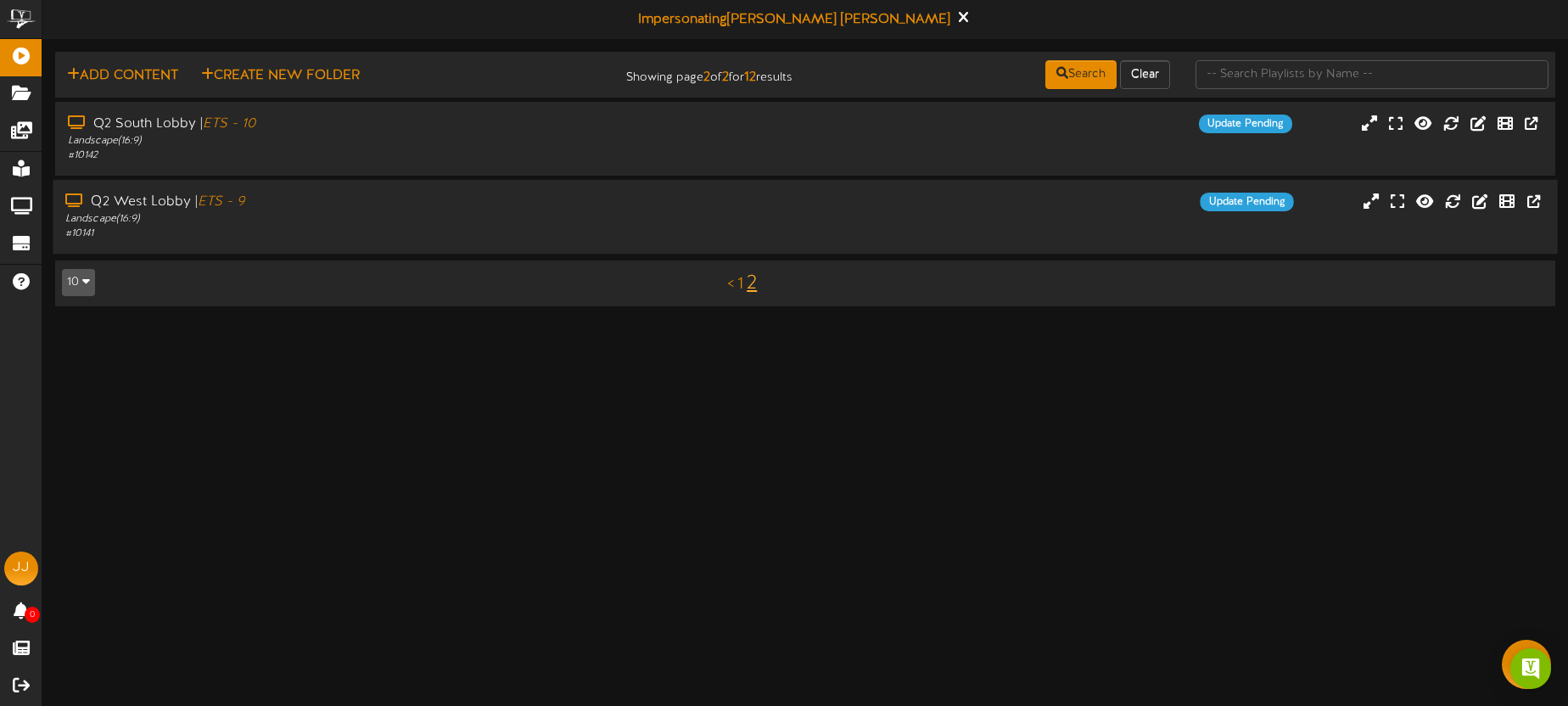
click at [567, 227] on div "# 10141" at bounding box center [366, 233] width 602 height 14
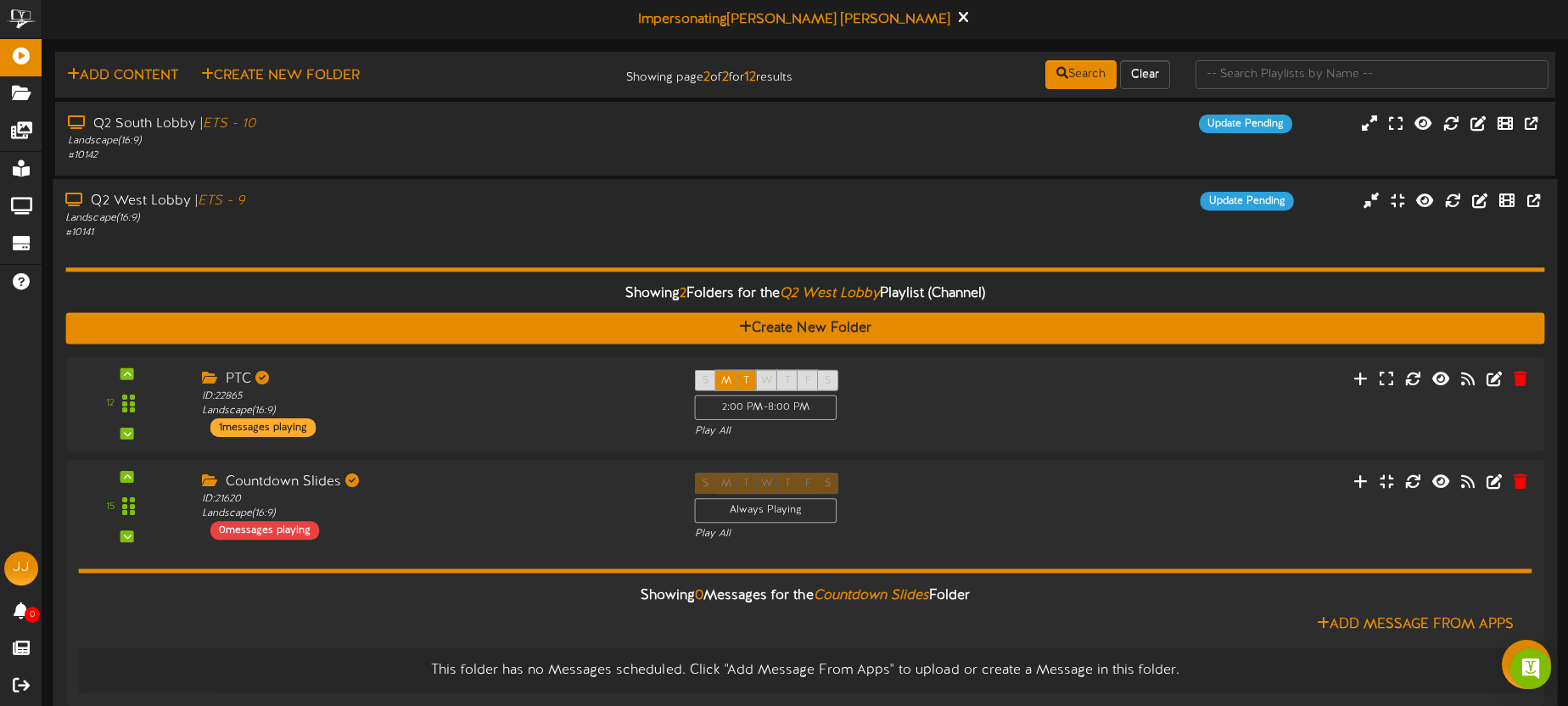
click at [1063, 221] on div "Q2 West Lobby | ETS - 9 Landscape ( 16:9 ) # 10141 Update Pending" at bounding box center [804, 216] width 1504 height 49
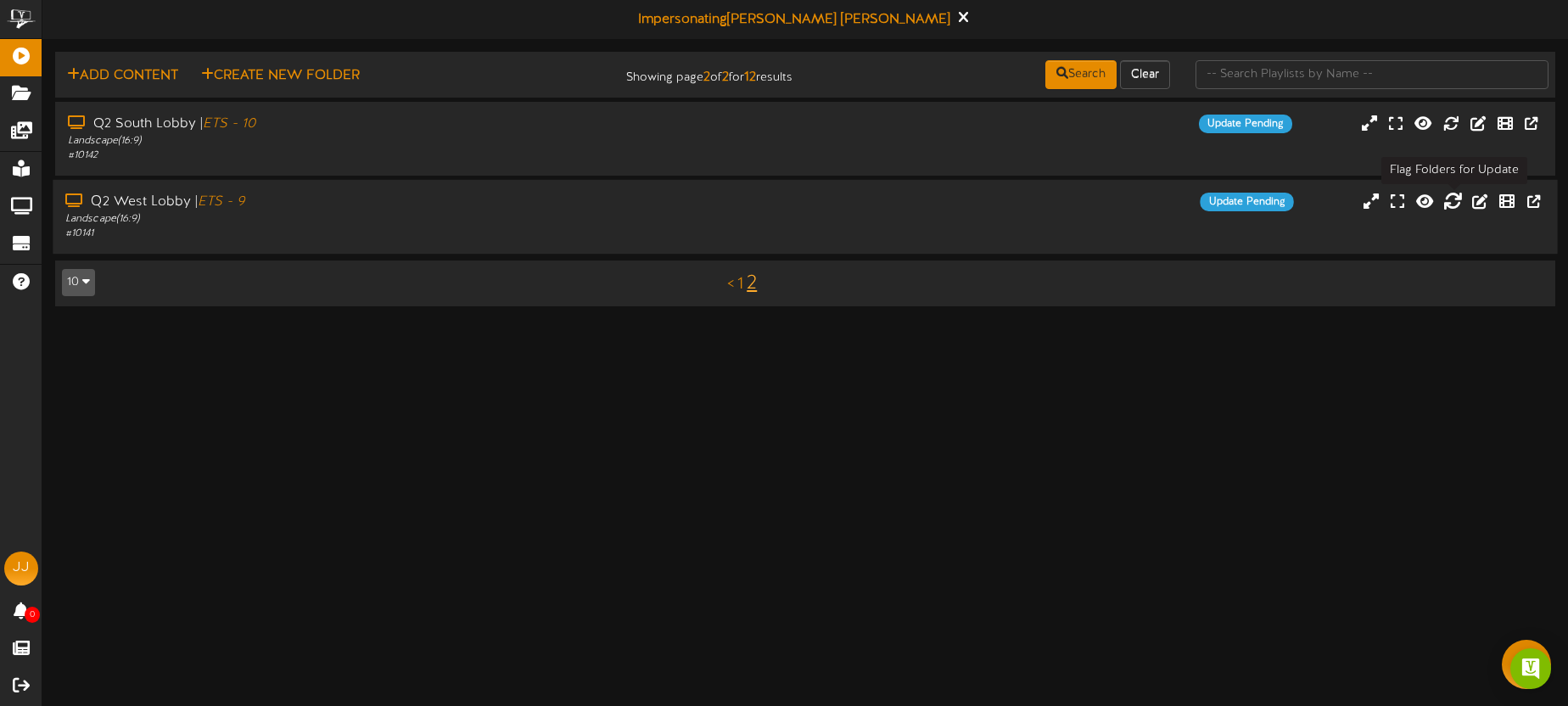
click at [1444, 195] on icon at bounding box center [1453, 200] width 19 height 19
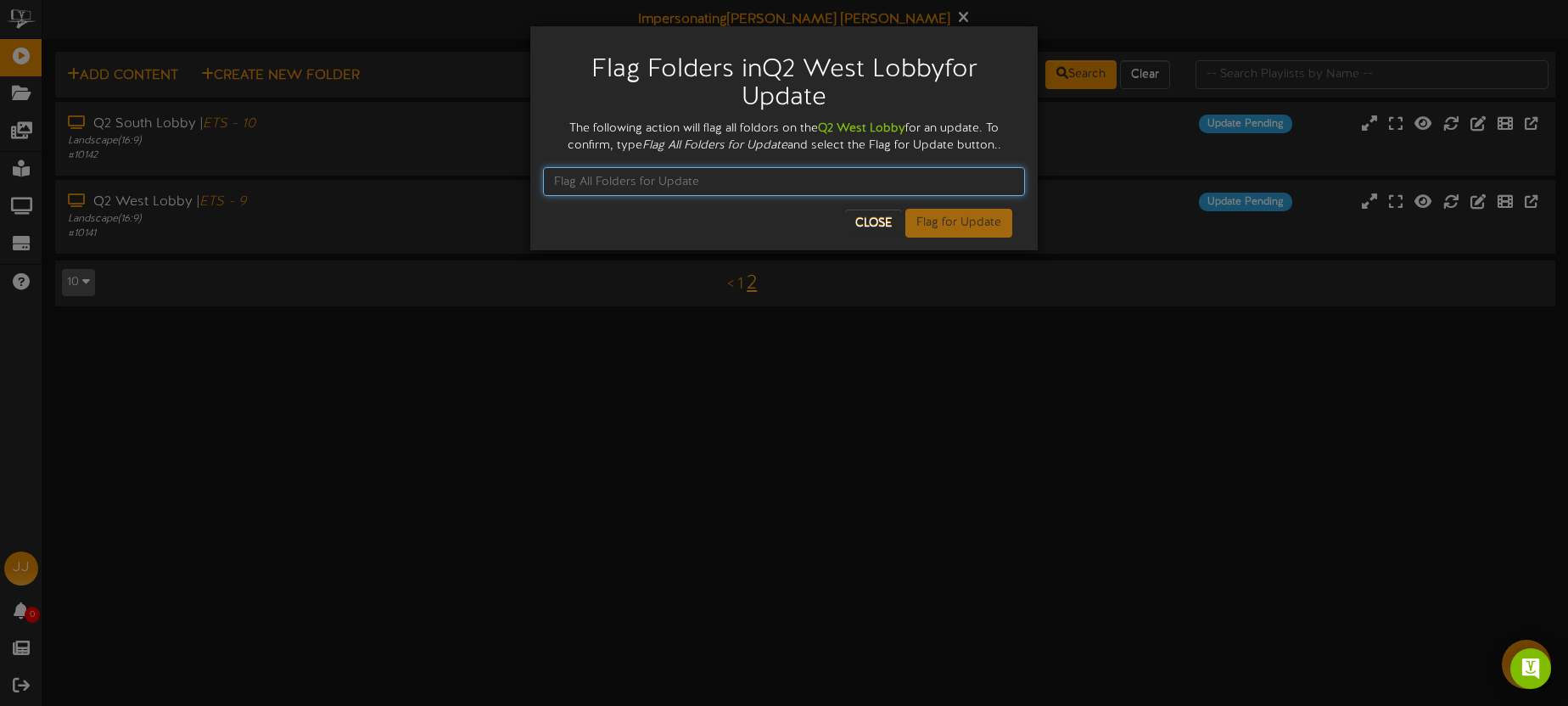
click at [831, 185] on input "text" at bounding box center [784, 182] width 482 height 29
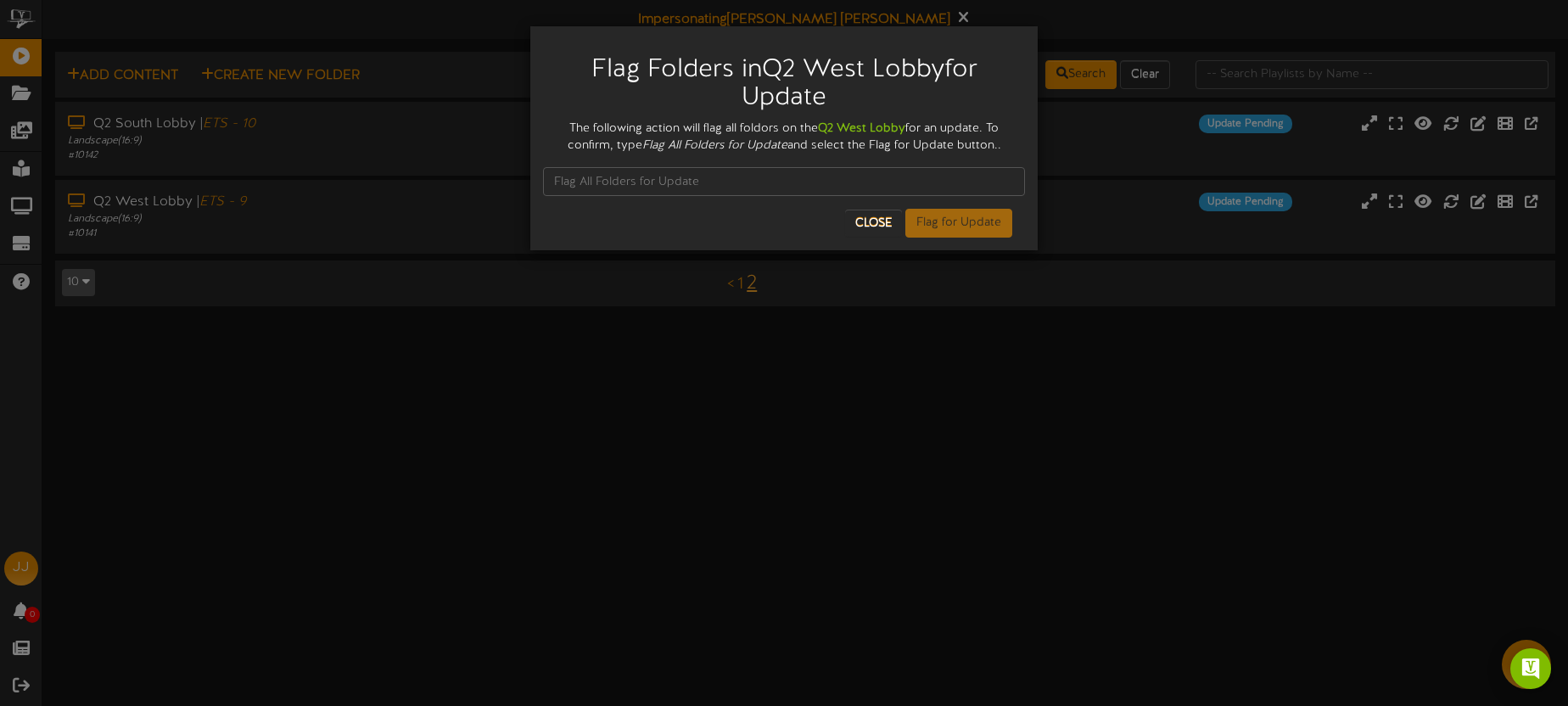
click at [1132, 237] on div "Flag Folders in Q2 West Lobby for Update The following action will flag all fol…" at bounding box center [784, 353] width 1568 height 706
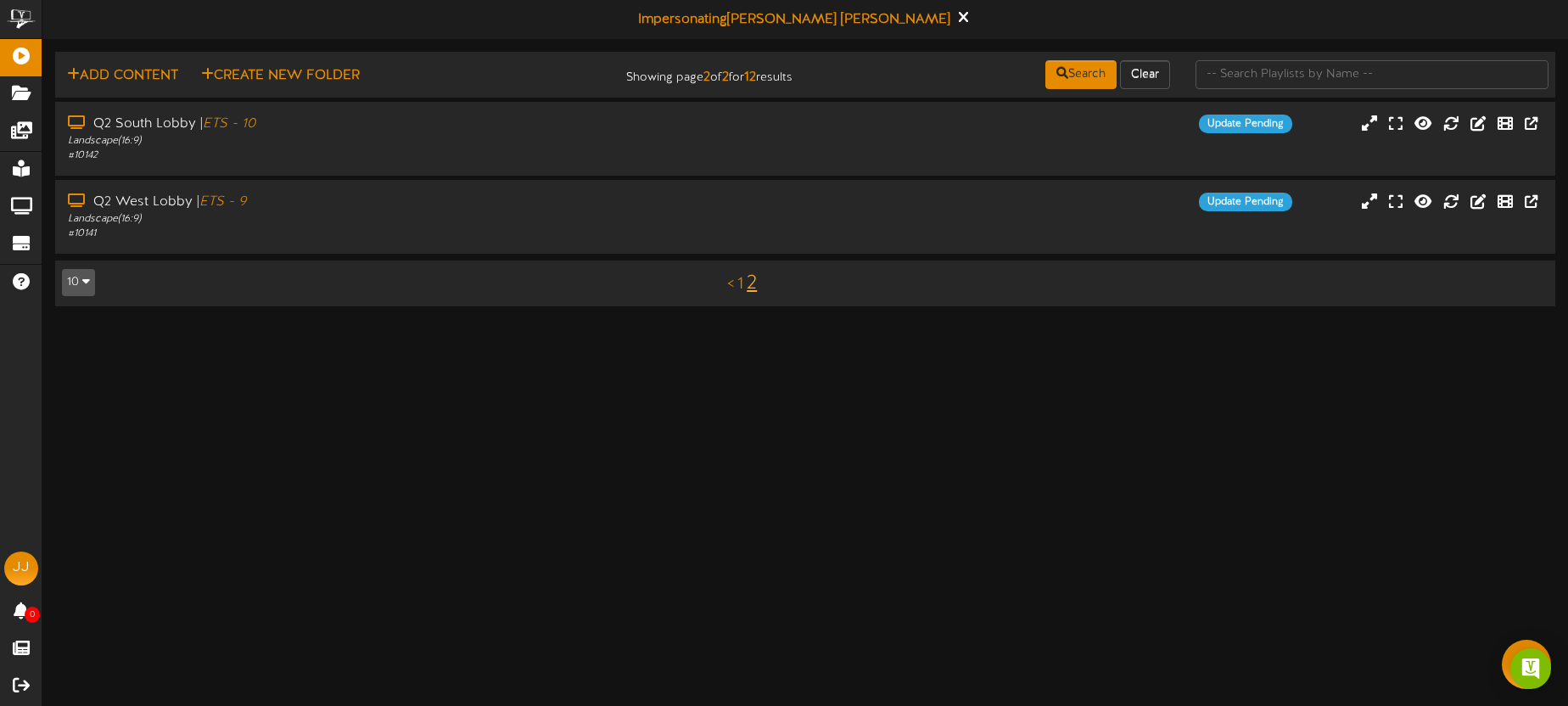
click at [1132, 237] on div "Q2 West Lobby | ETS - 9 Landscape ( 16:9 ) # 10141 Update Pending" at bounding box center [805, 217] width 1500 height 49
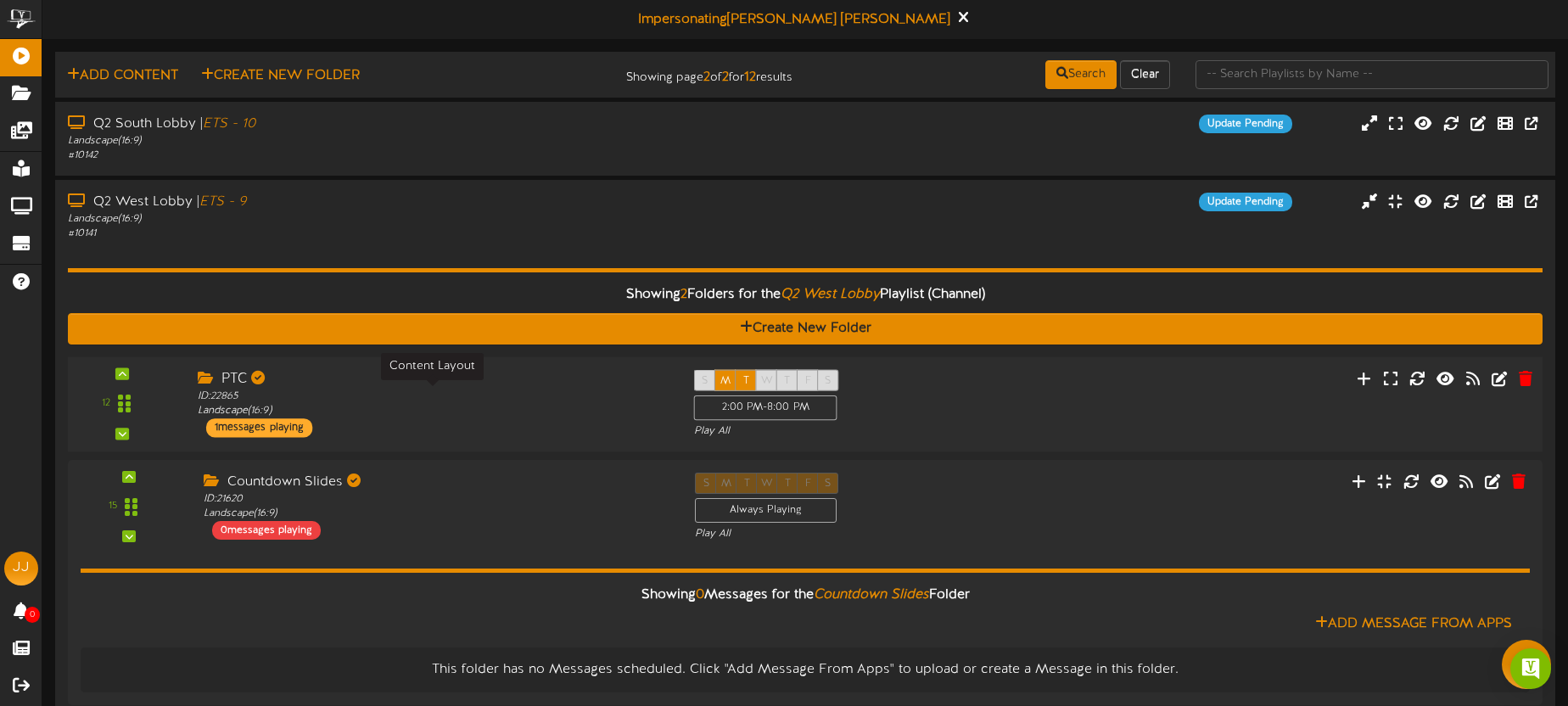
click at [593, 413] on div "ID: 22865 Landscape ( 16:9 )" at bounding box center [432, 404] width 471 height 30
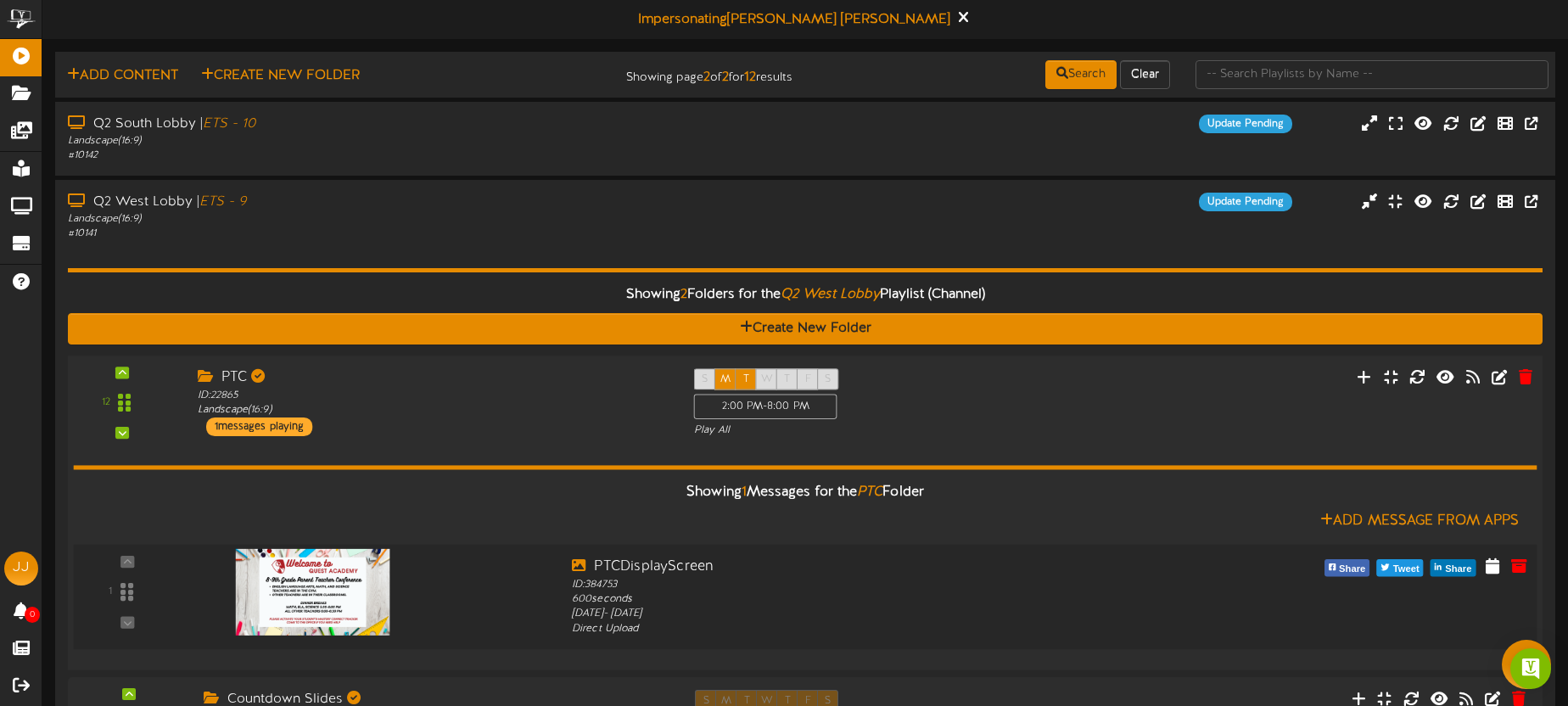
click at [322, 570] on img at bounding box center [313, 591] width 154 height 86
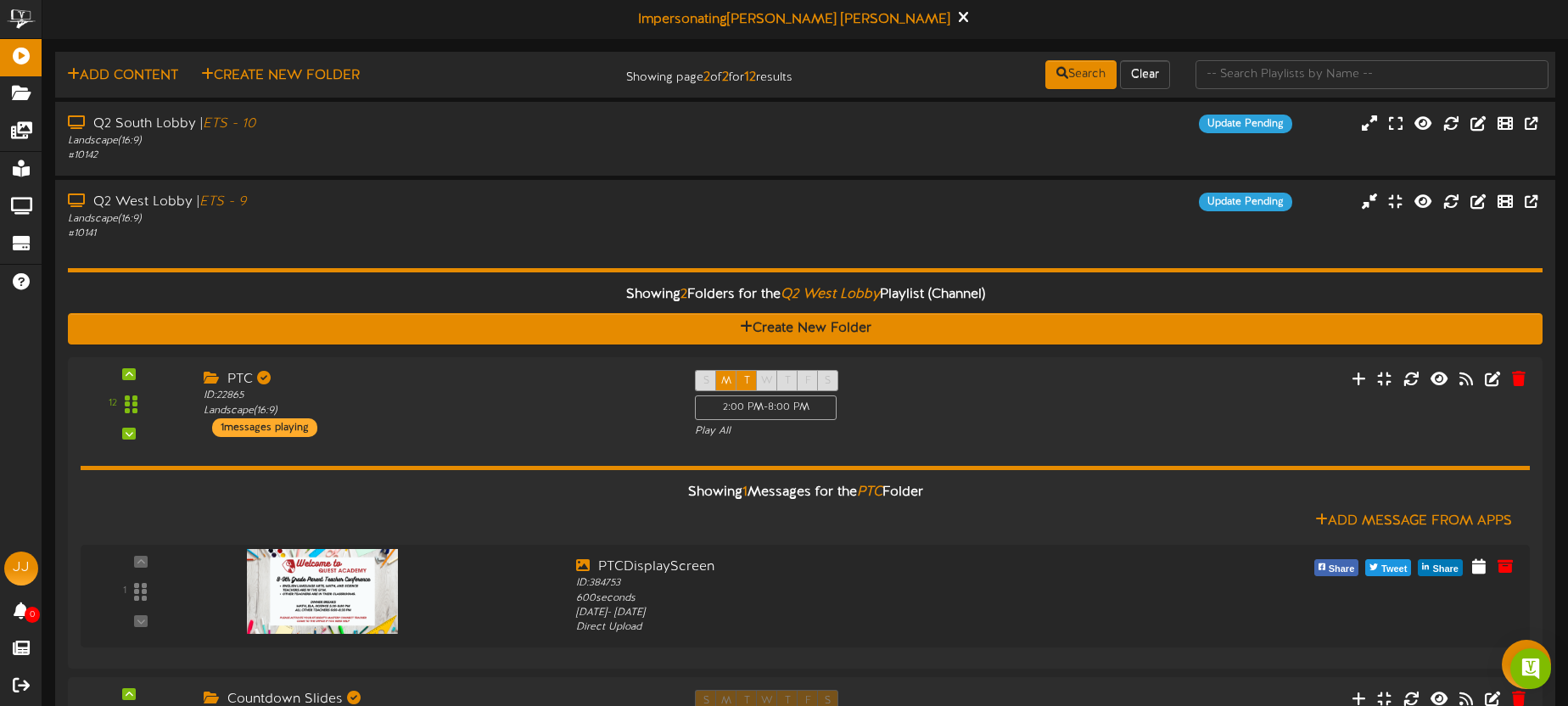
click at [557, 237] on div "# 10141" at bounding box center [368, 233] width 600 height 14
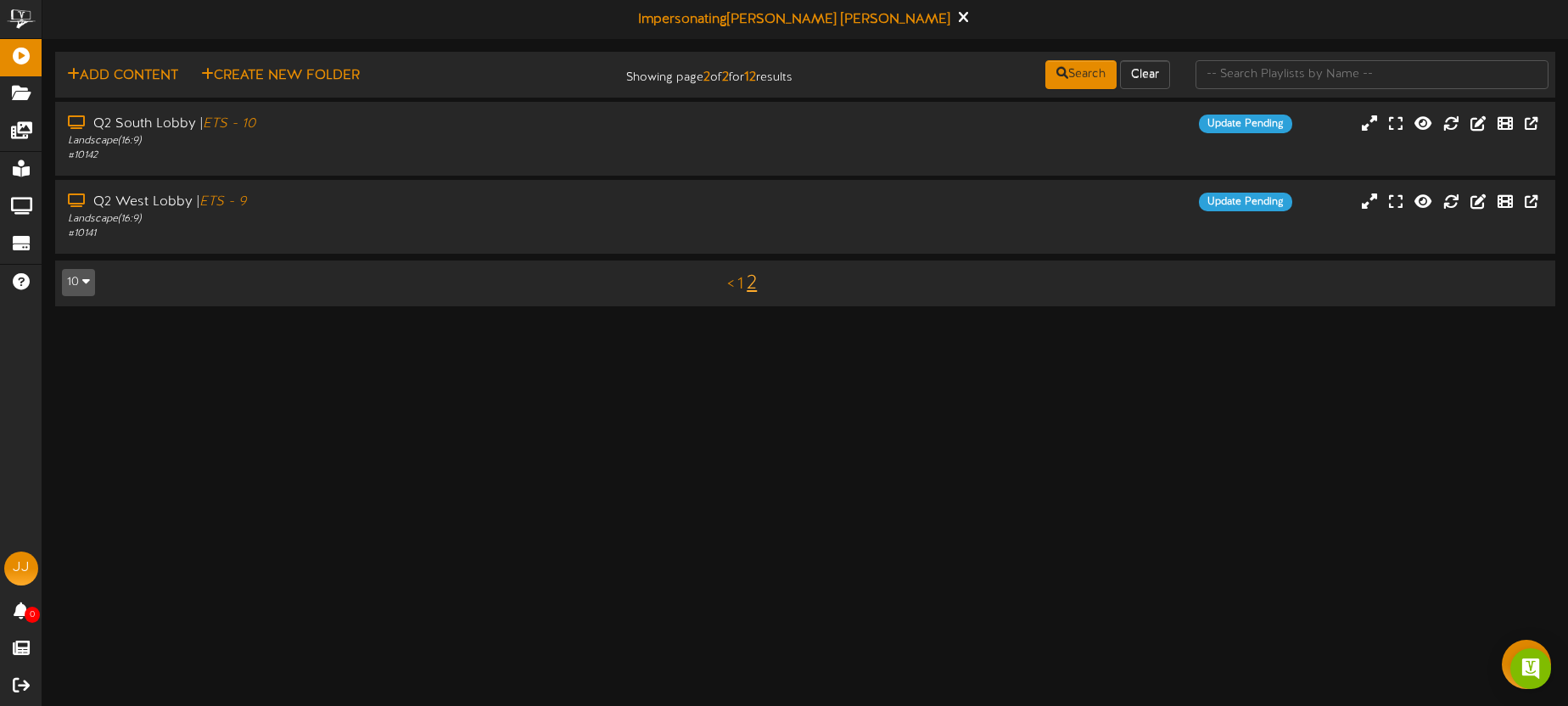
click at [557, 236] on div "# 10141" at bounding box center [368, 233] width 600 height 14
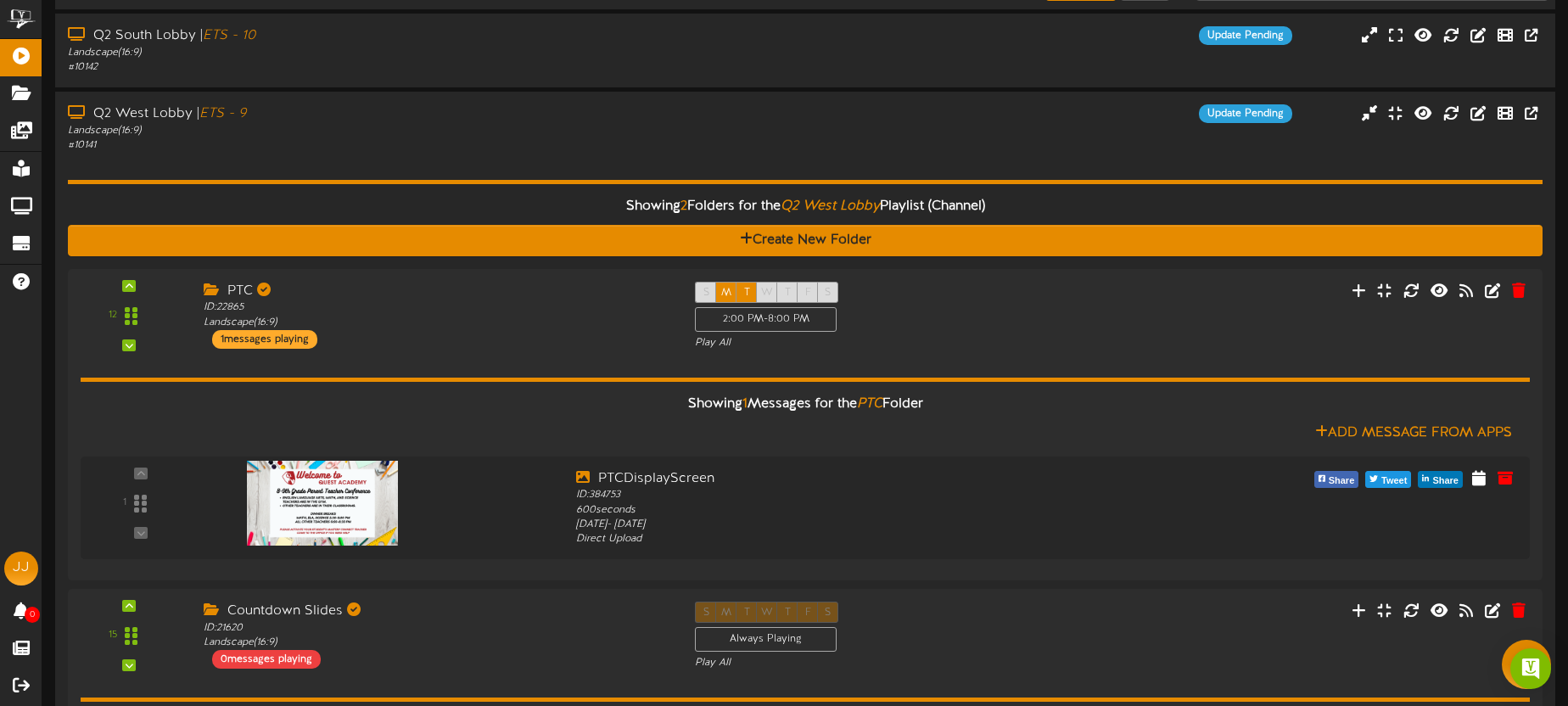
scroll to position [159, 0]
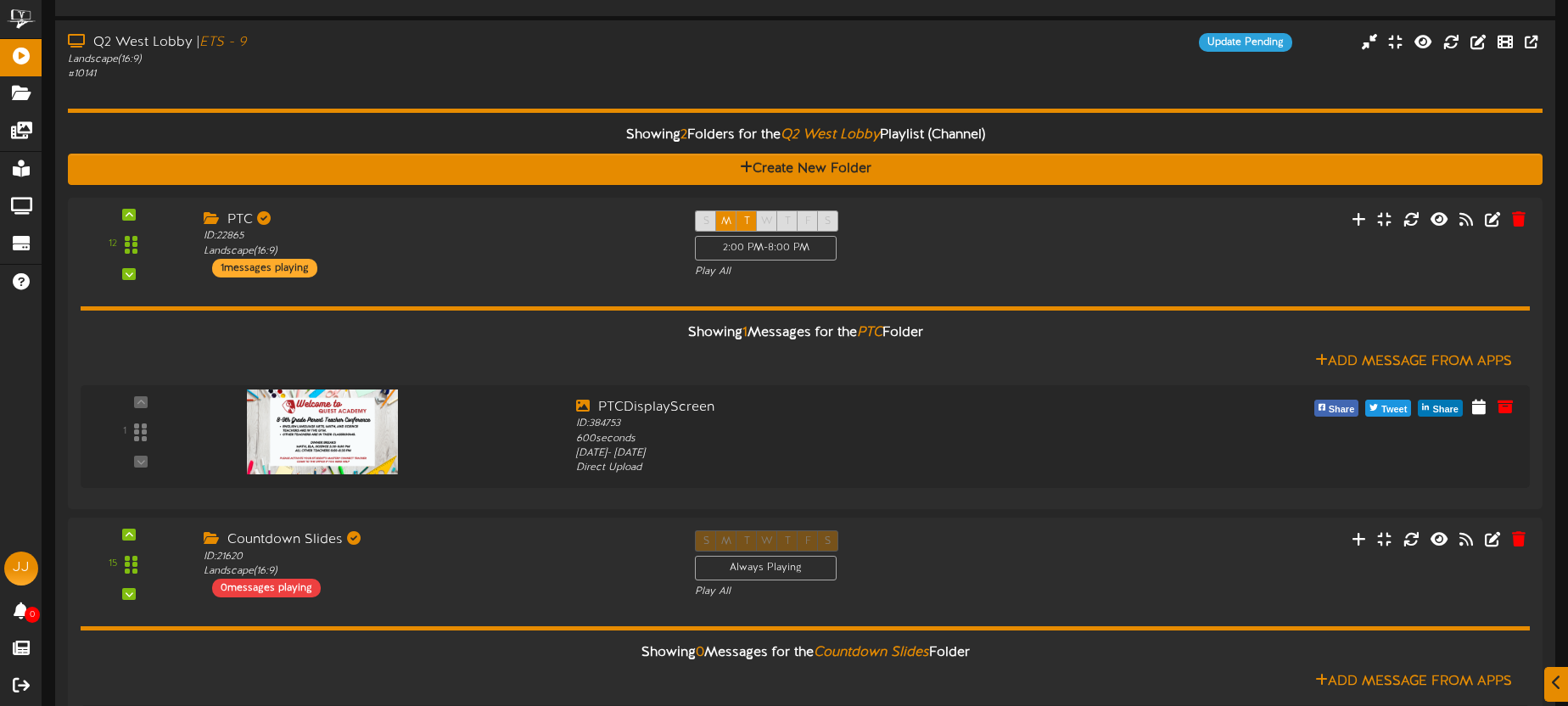
click at [364, 77] on div "# 10141" at bounding box center [368, 74] width 600 height 14
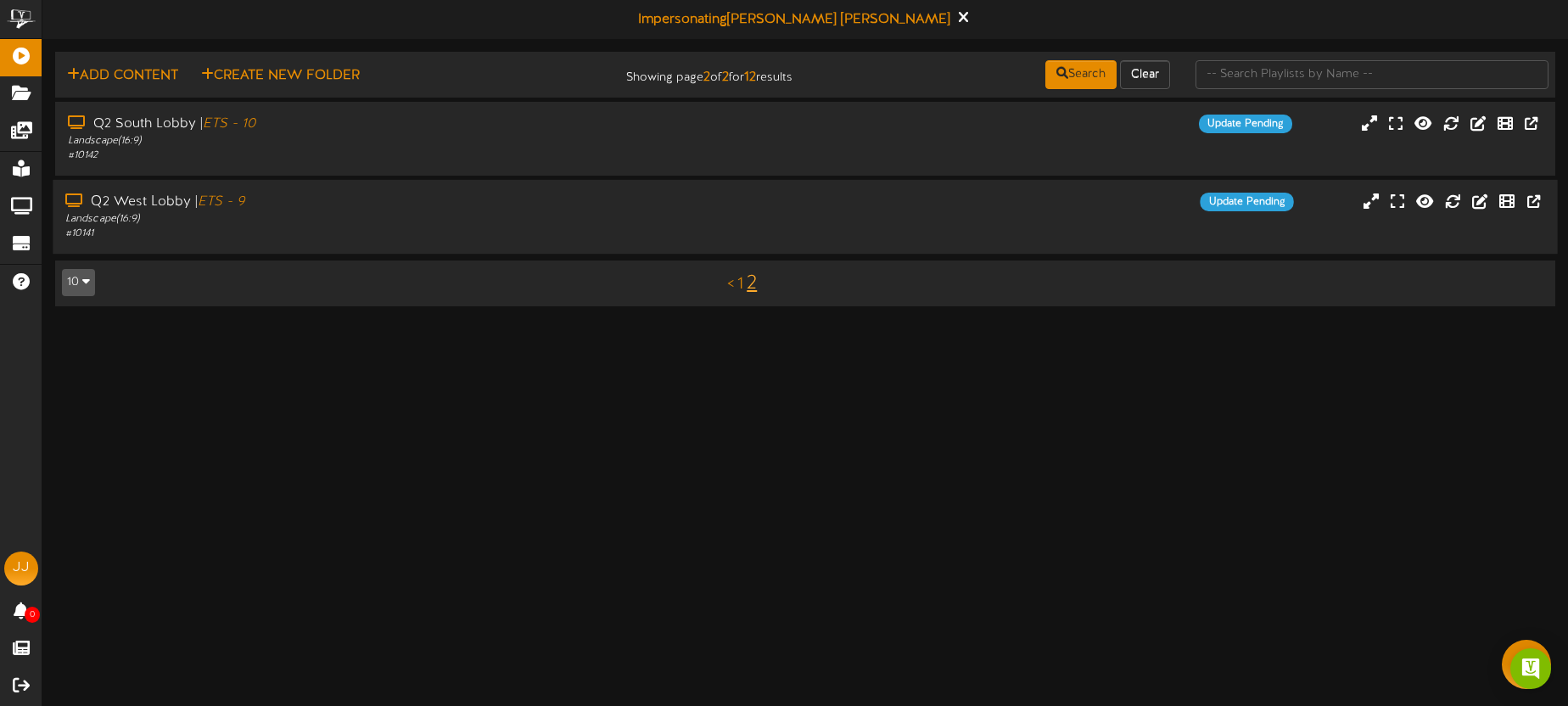
click at [409, 227] on div "# 10141" at bounding box center [366, 233] width 602 height 14
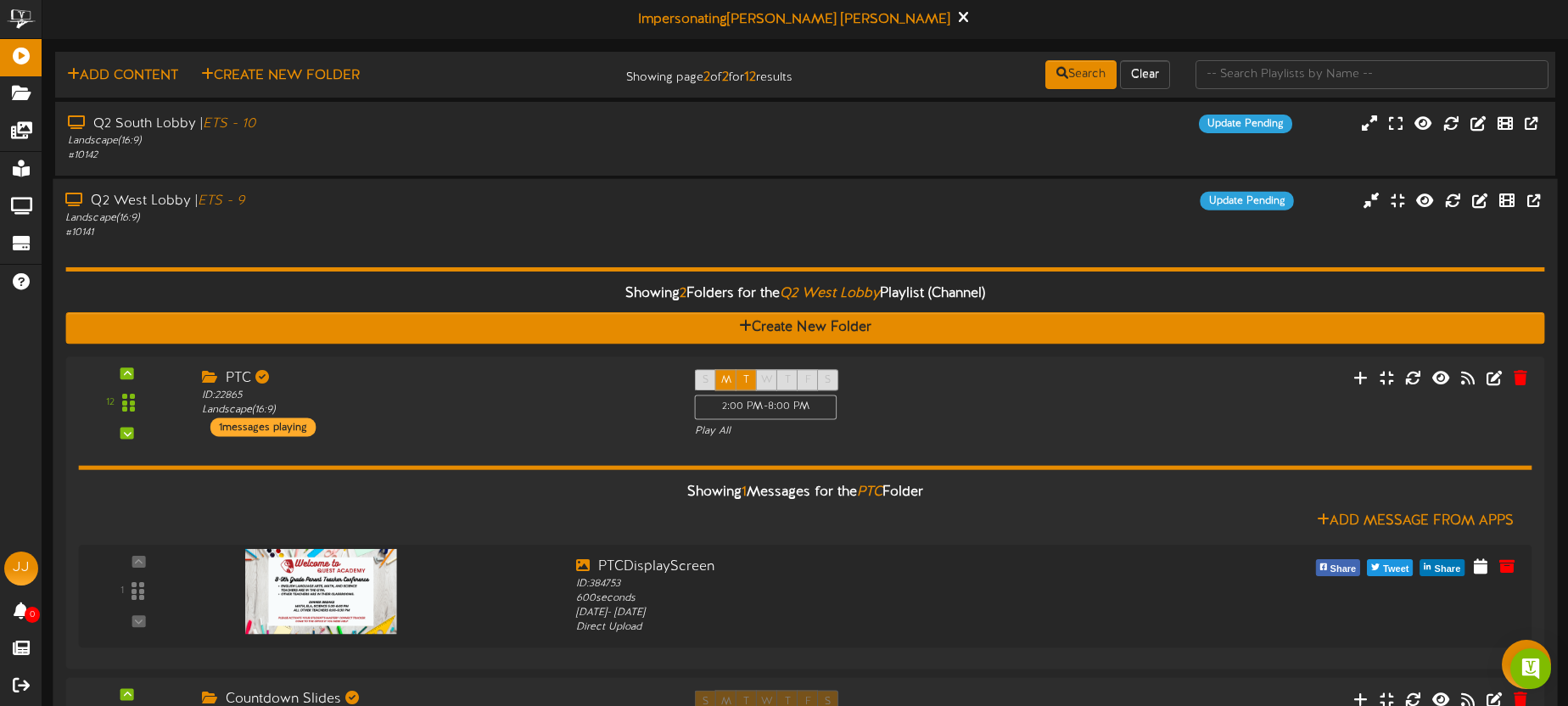
click at [890, 216] on div "Q2 West Lobby | ETS - 9 Landscape ( 16:9 ) # 10141 Update Pending" at bounding box center [804, 216] width 1504 height 49
click at [799, 227] on div "Q2 West Lobby | ETS - 9 Landscape ( 16:9 ) # 10141 Update Pending" at bounding box center [804, 216] width 1504 height 49
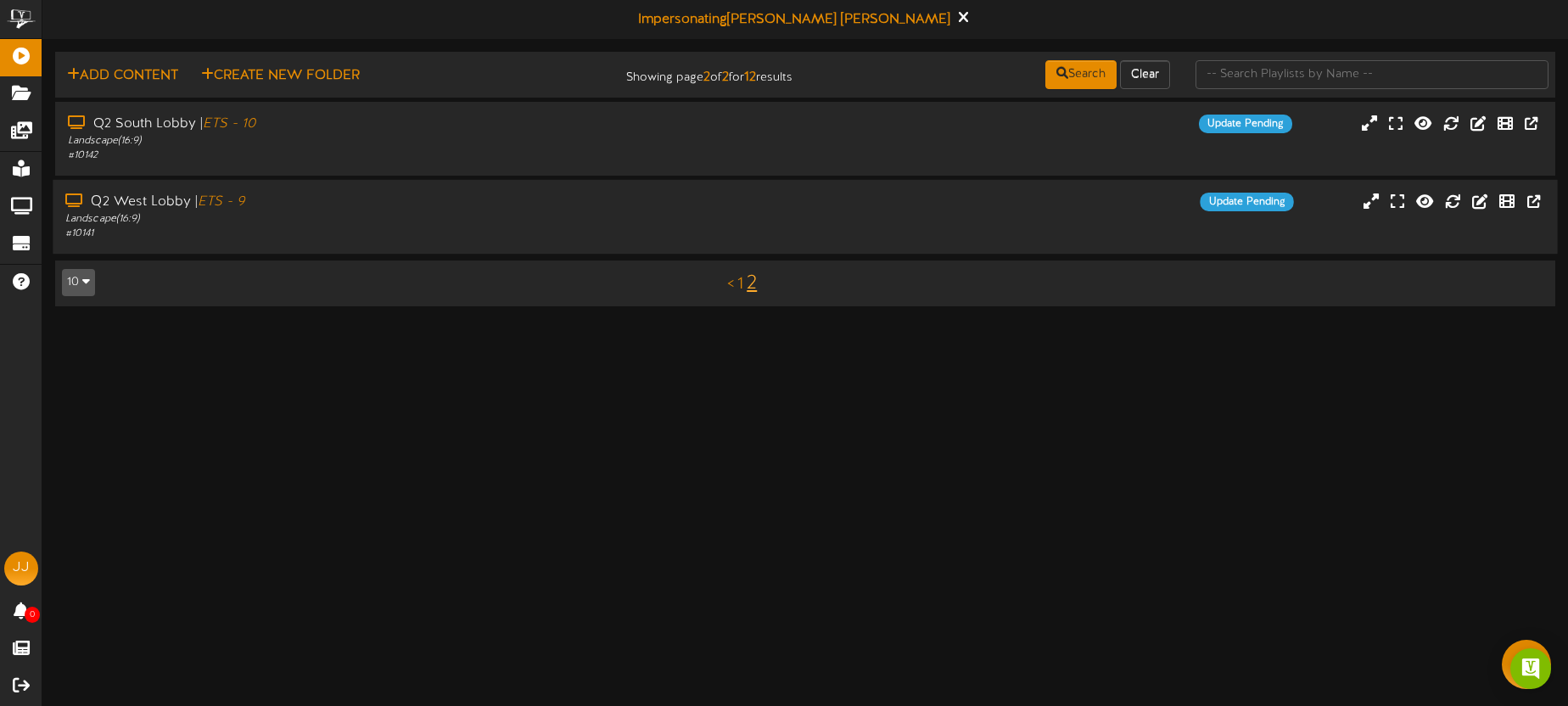
click at [768, 202] on div "Update Pending" at bounding box center [993, 202] width 627 height 19
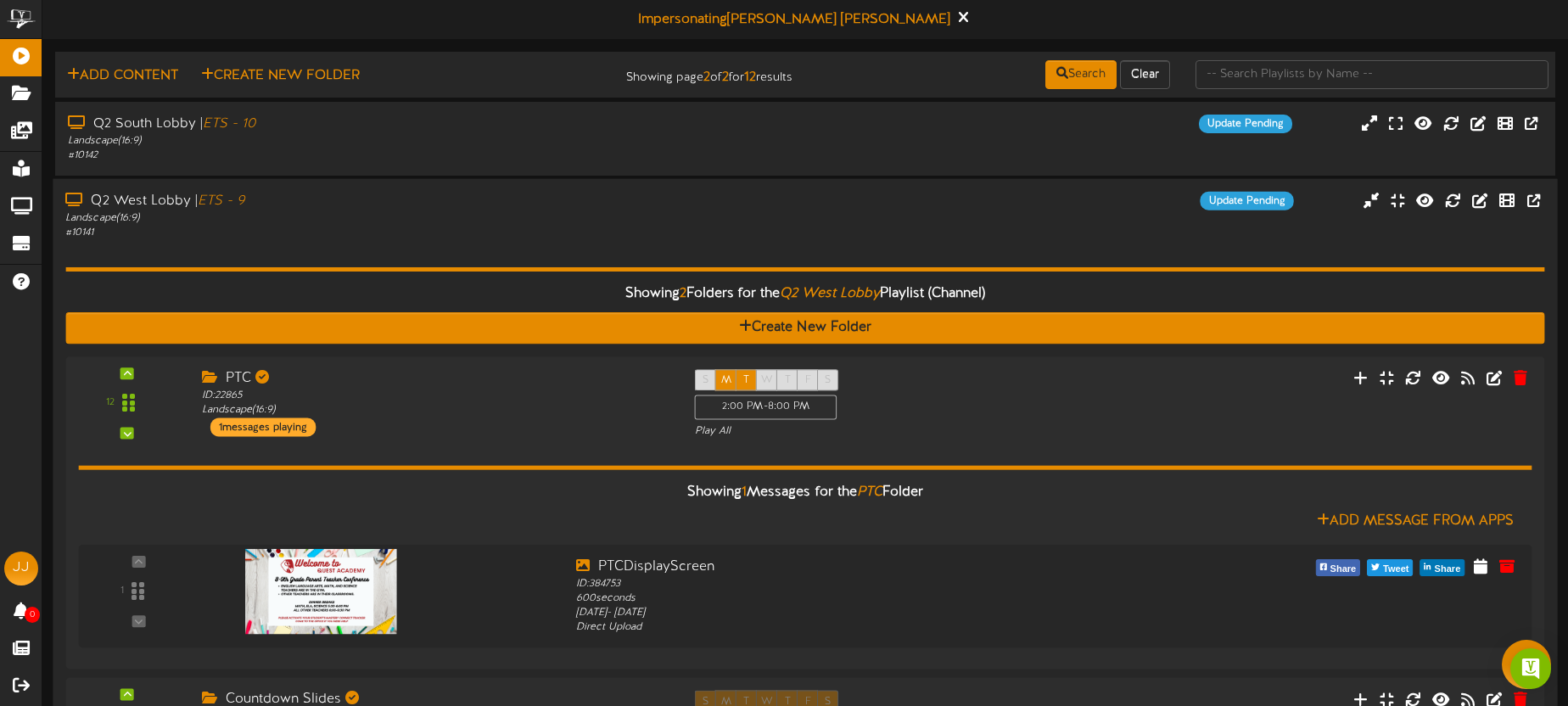
click at [689, 208] on div "Update Pending" at bounding box center [993, 201] width 627 height 19
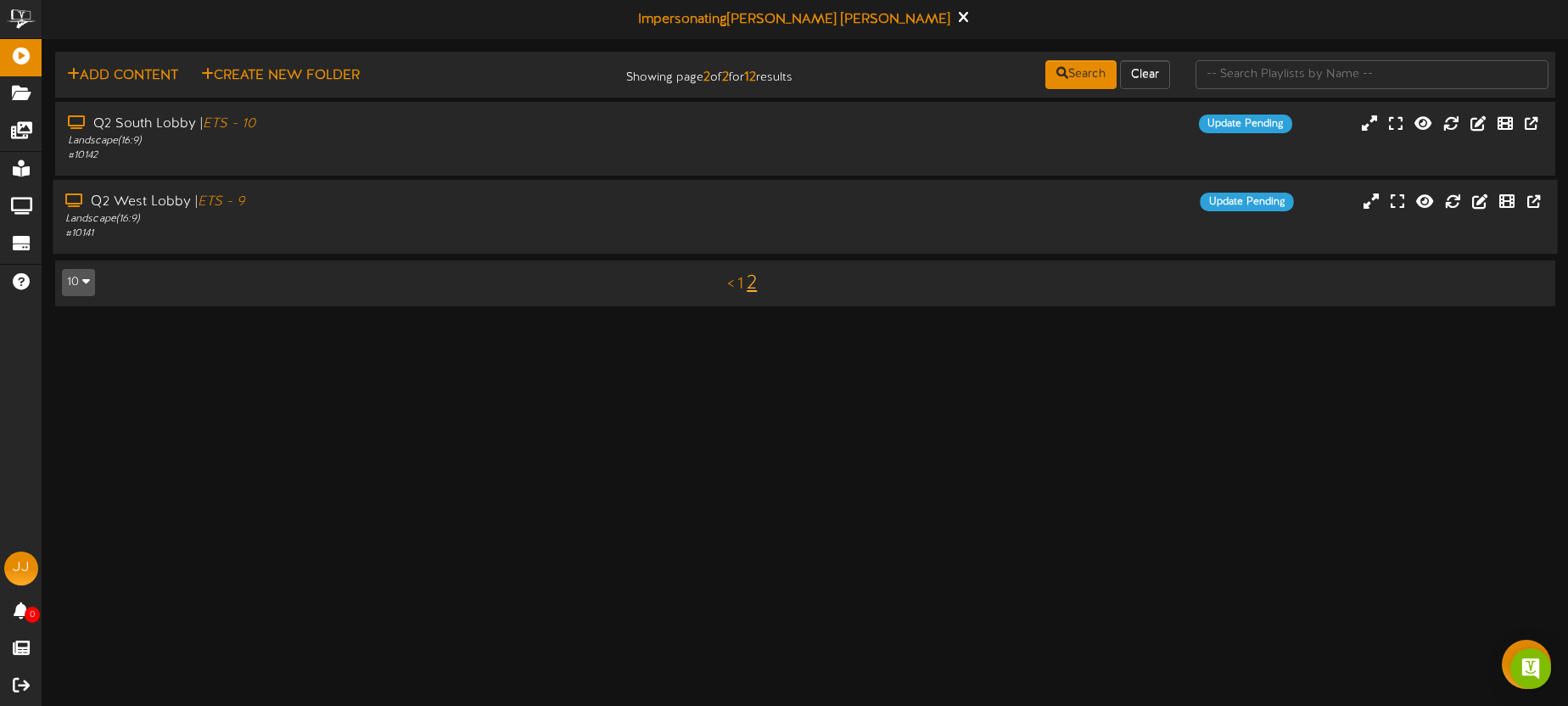
click at [689, 208] on div "Update Pending" at bounding box center [993, 202] width 627 height 19
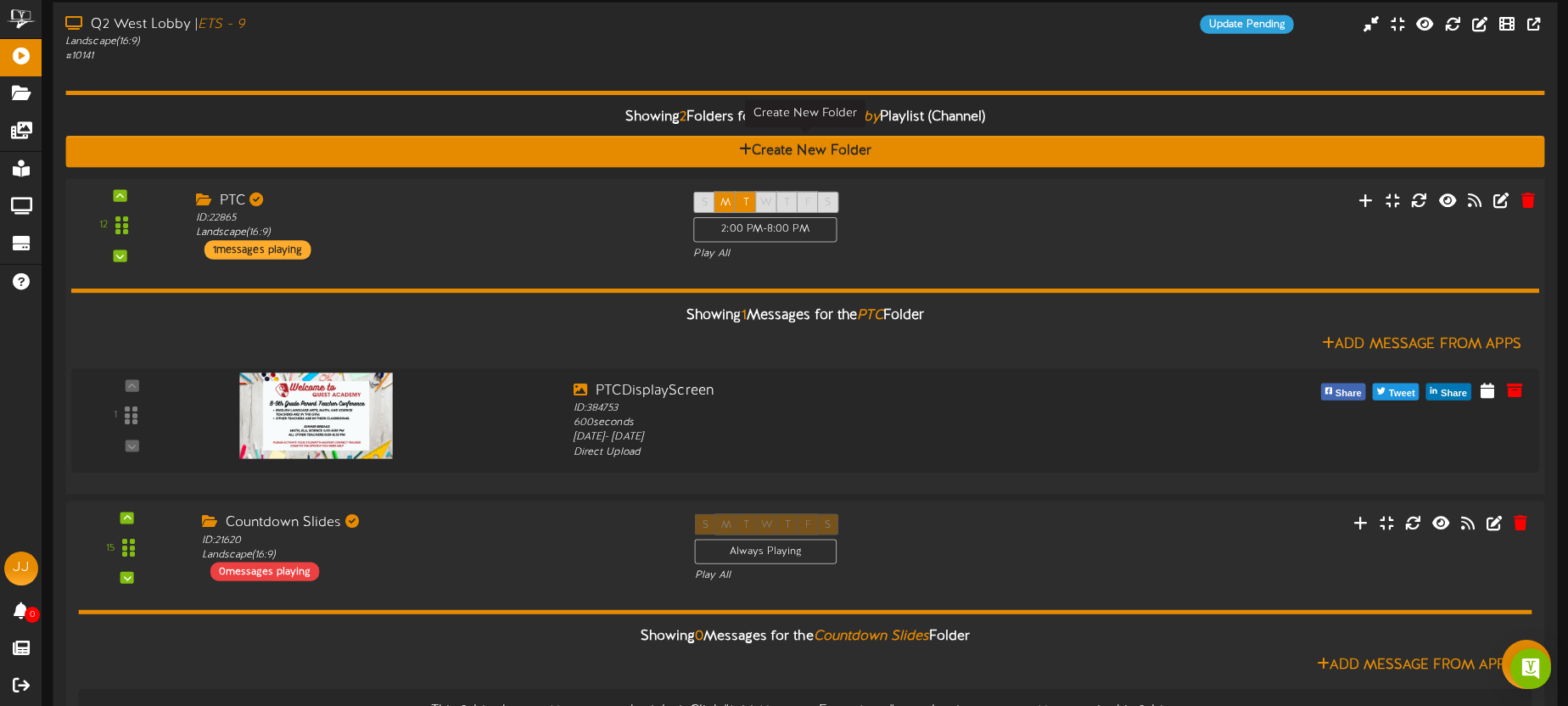
scroll to position [141, 0]
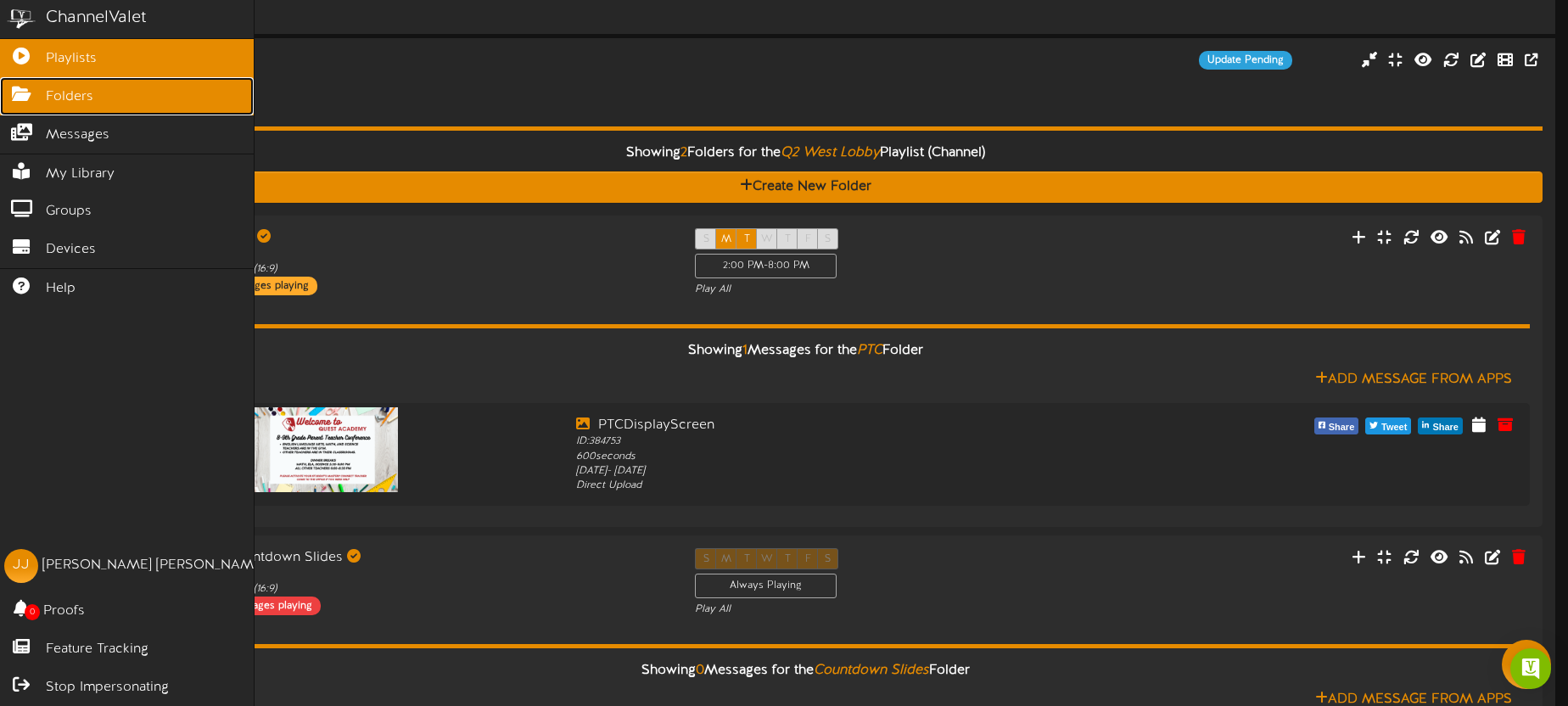
click at [60, 99] on span "Folders" at bounding box center [69, 96] width 48 height 20
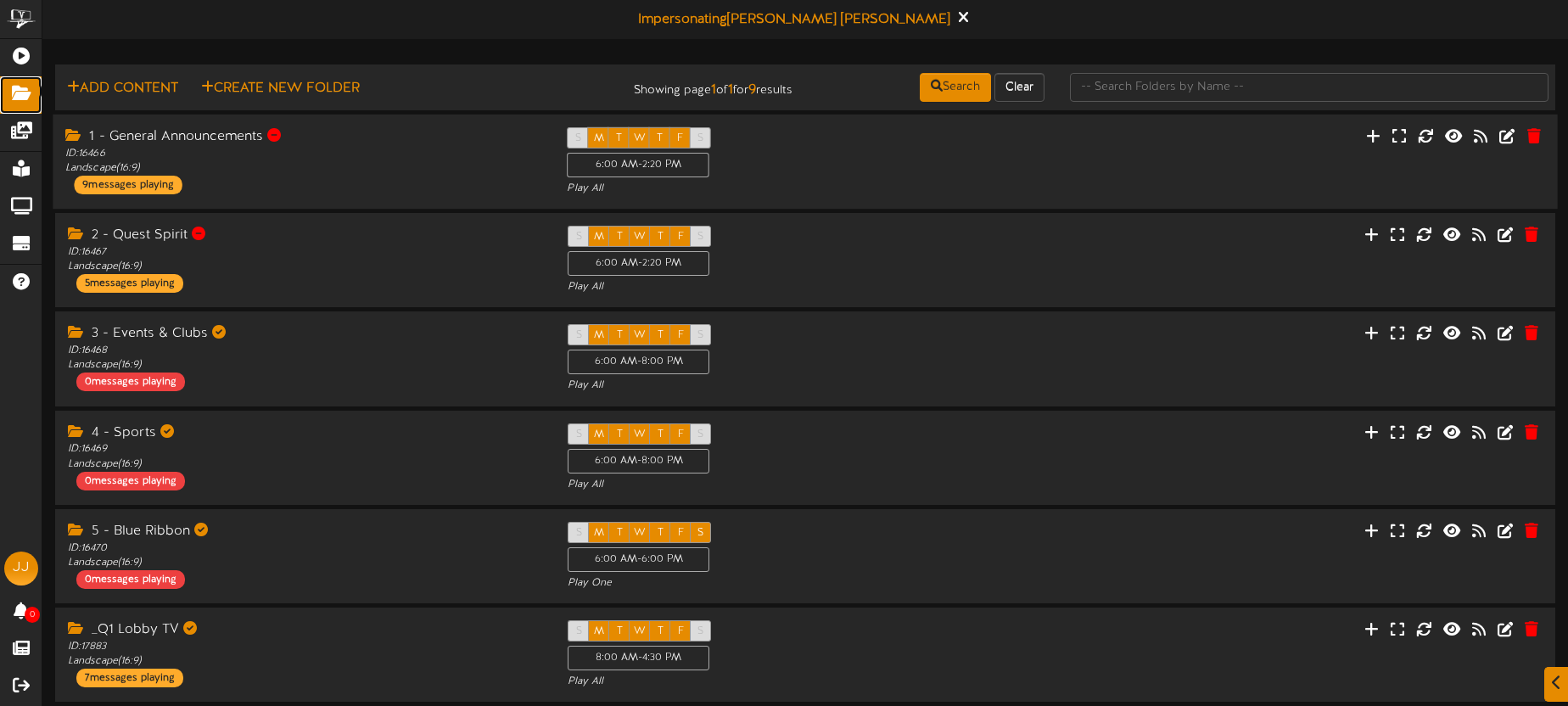
scroll to position [371, 0]
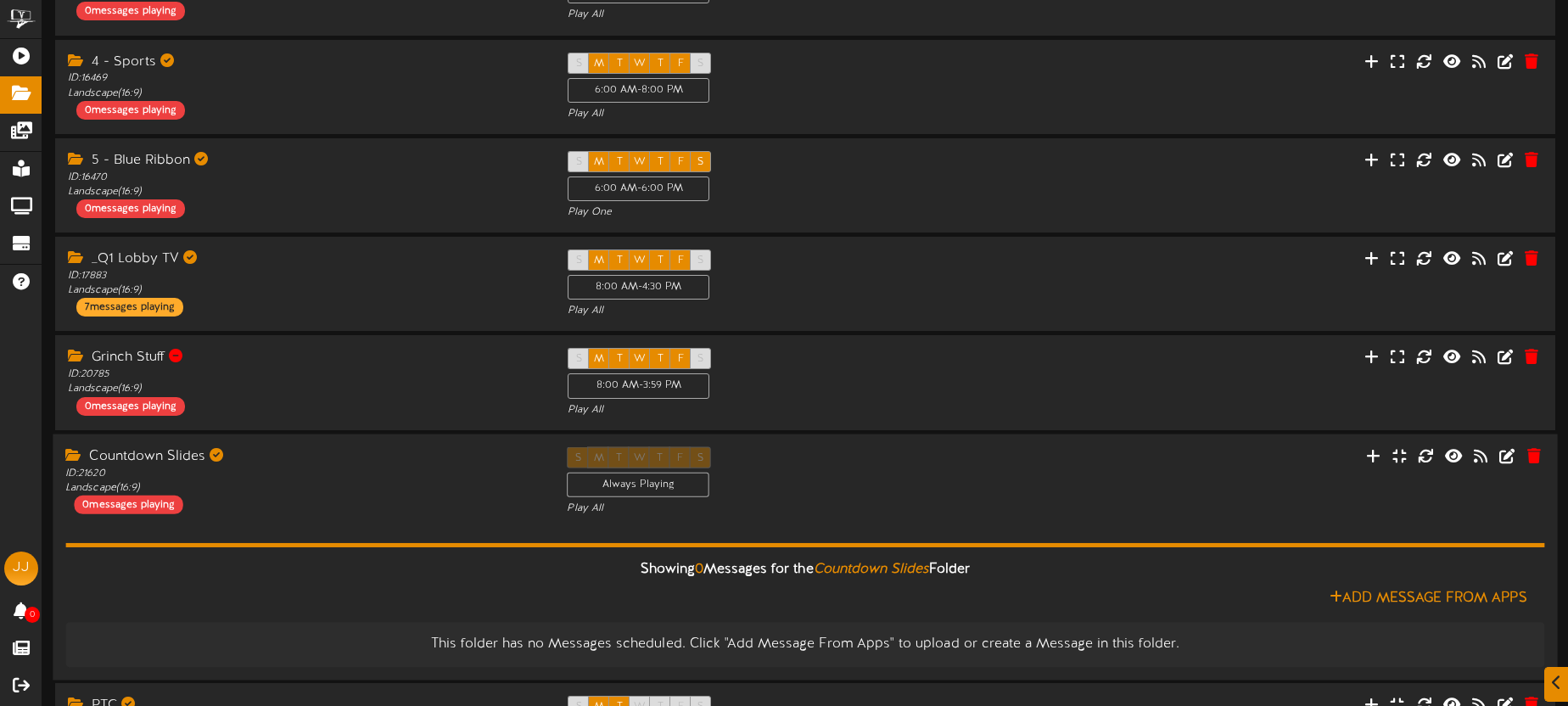
click at [910, 456] on div "S M T W T F S Always Playing Play All" at bounding box center [805, 481] width 502 height 69
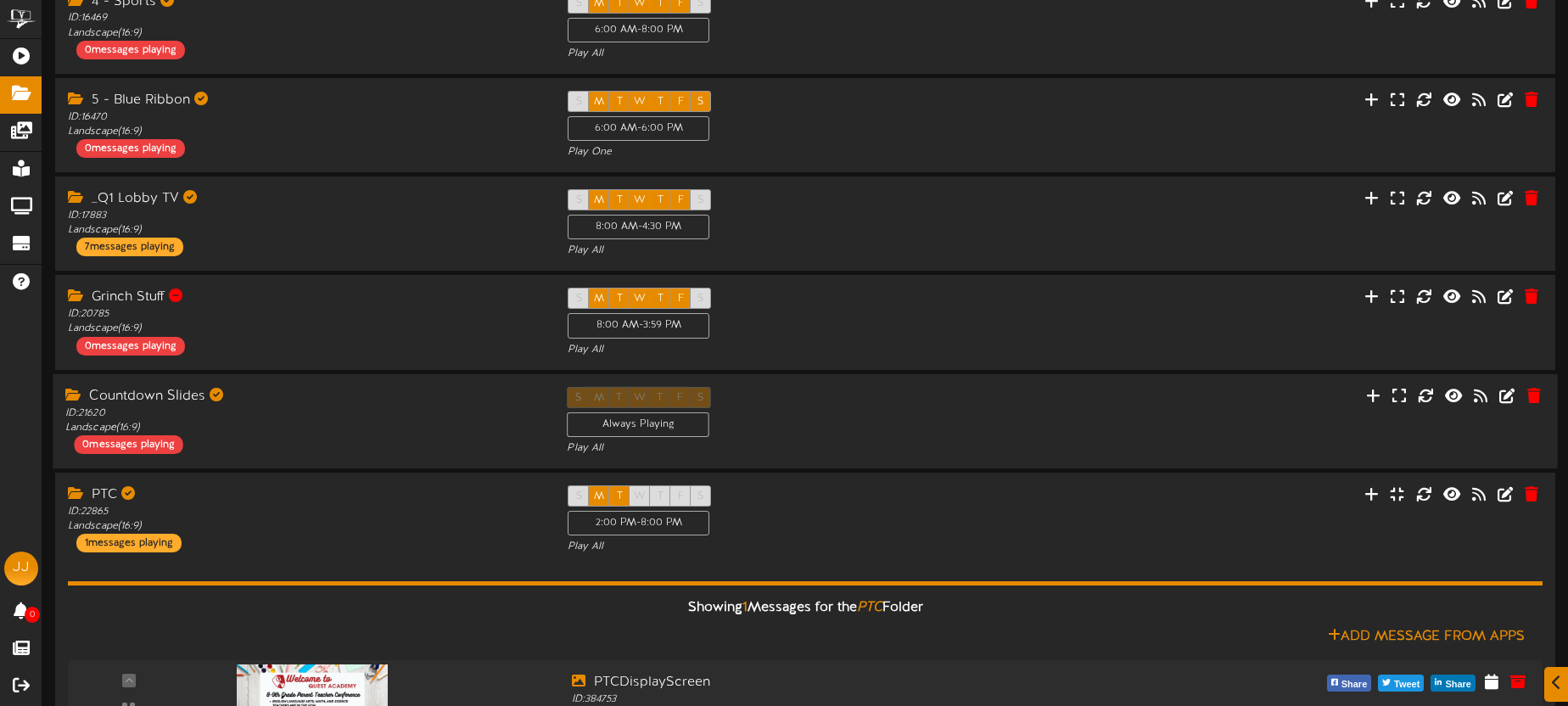
scroll to position [577, 0]
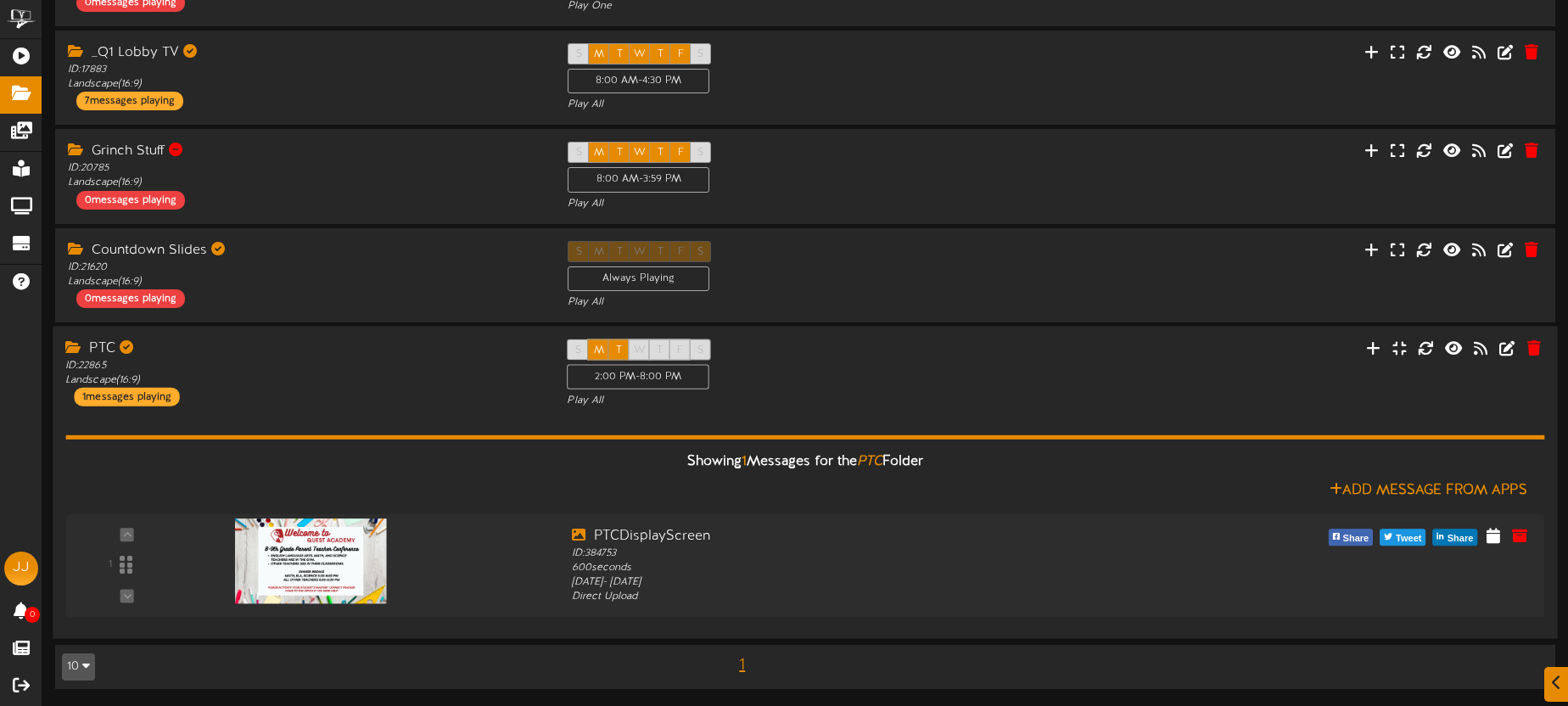
click at [902, 387] on div "S M T W T F S 2:00 PM - 8:00 PM Play All" at bounding box center [805, 374] width 502 height 69
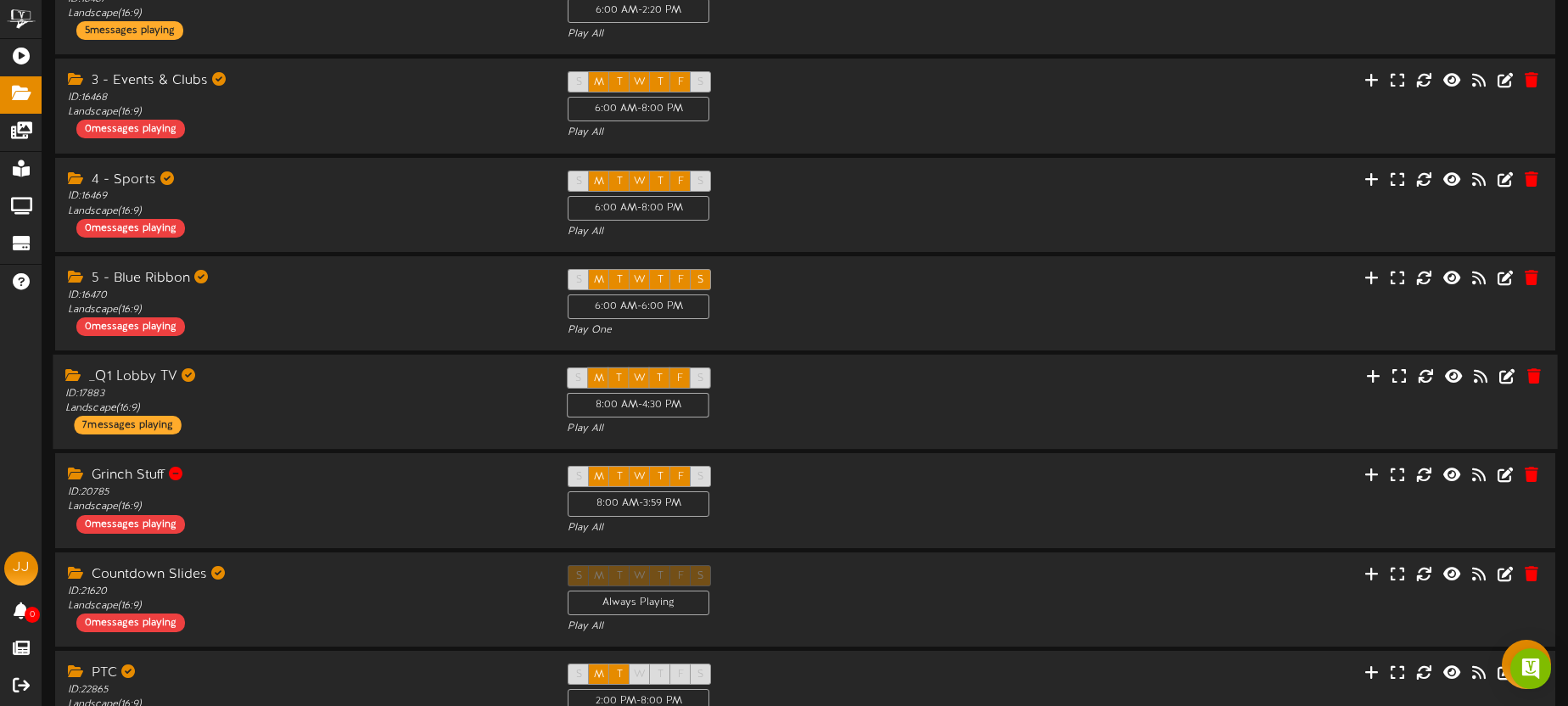
scroll to position [360, 0]
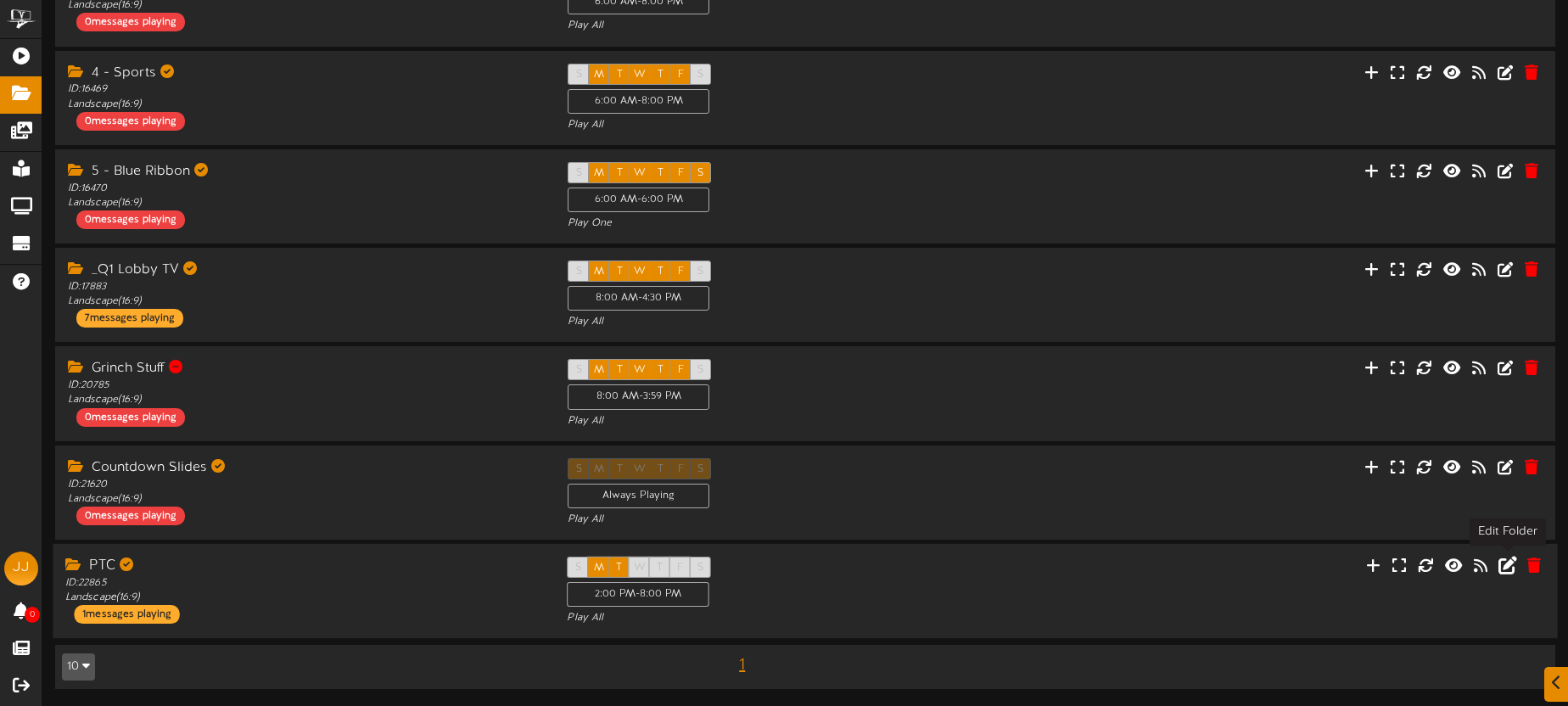
click at [1505, 562] on icon at bounding box center [1508, 565] width 19 height 19
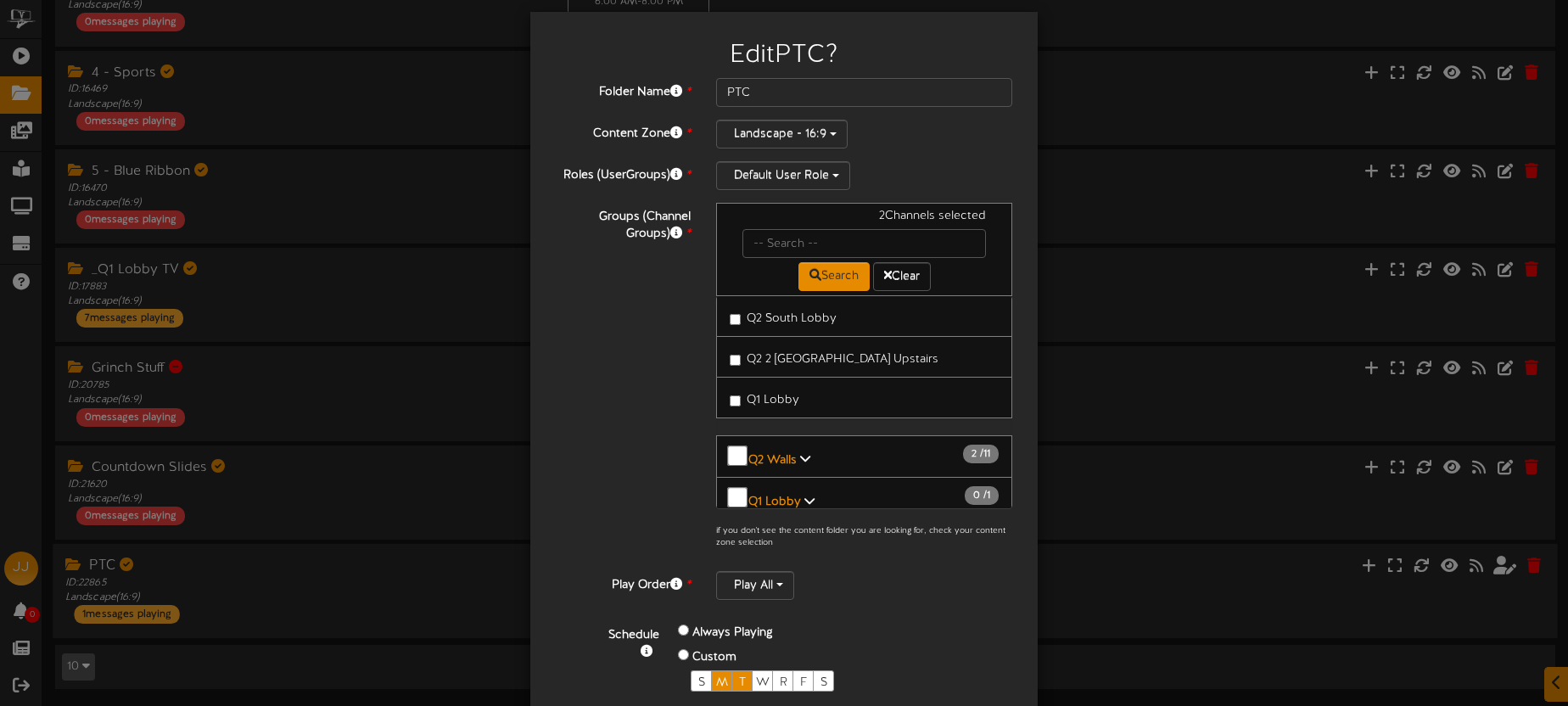
scroll to position [32, 0]
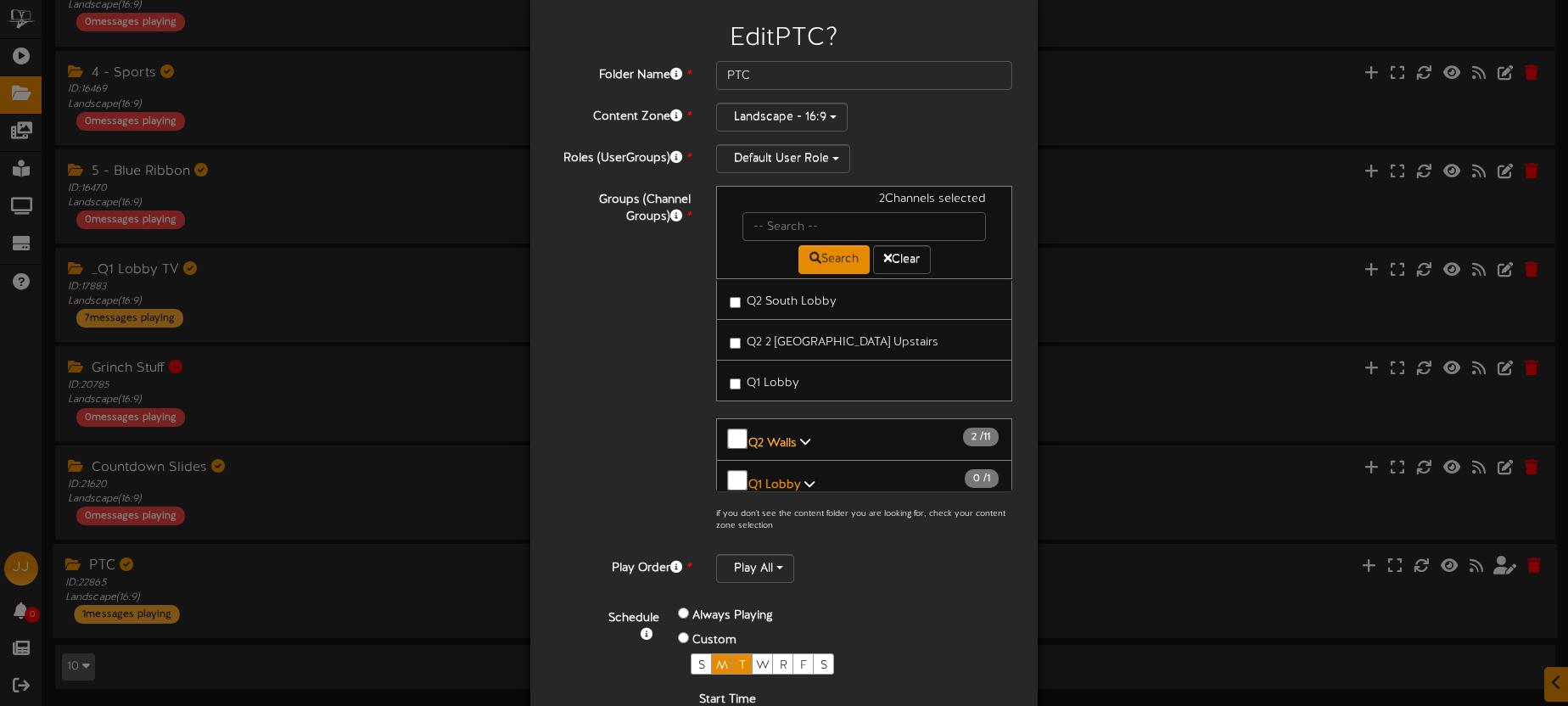
click at [786, 436] on b "Q2 Walls" at bounding box center [772, 443] width 49 height 13
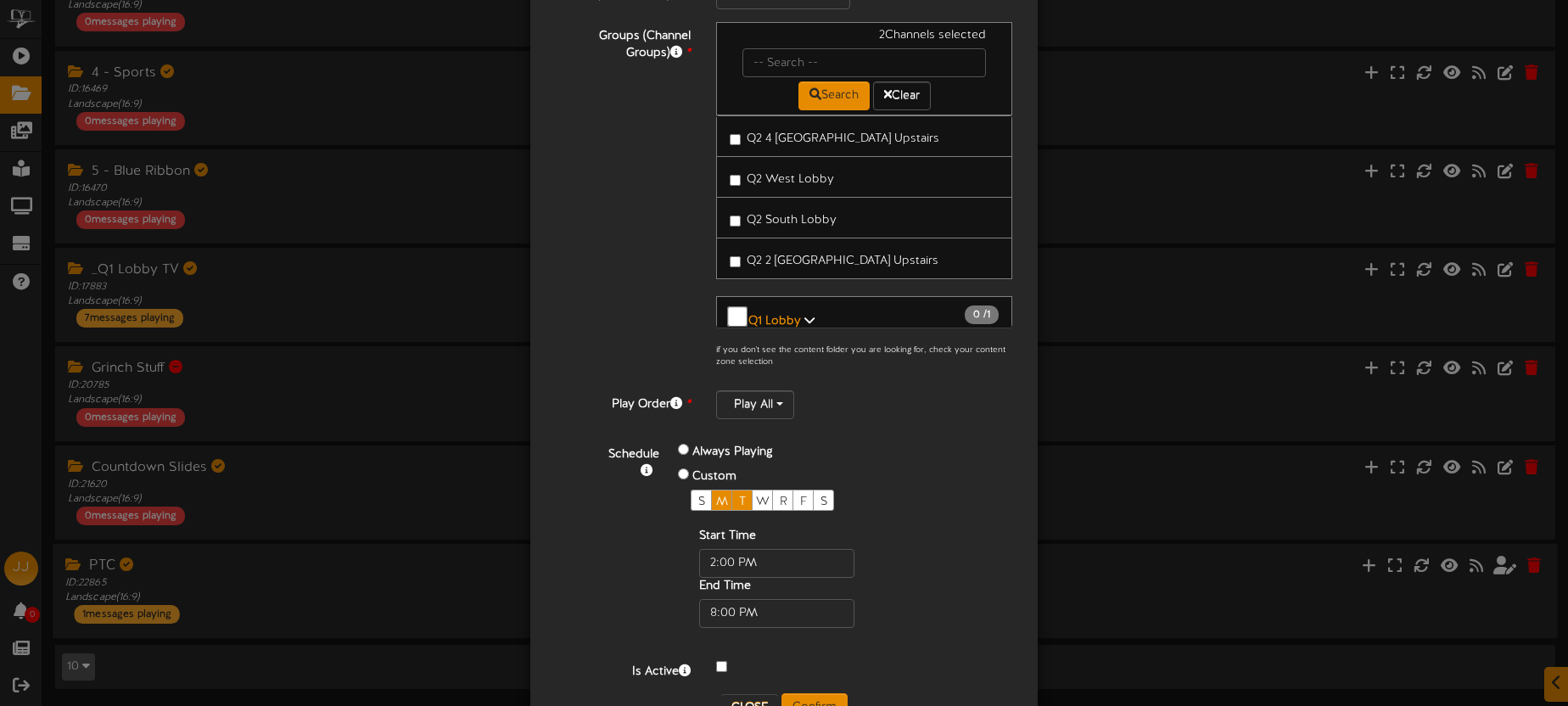
scroll to position [250, 0]
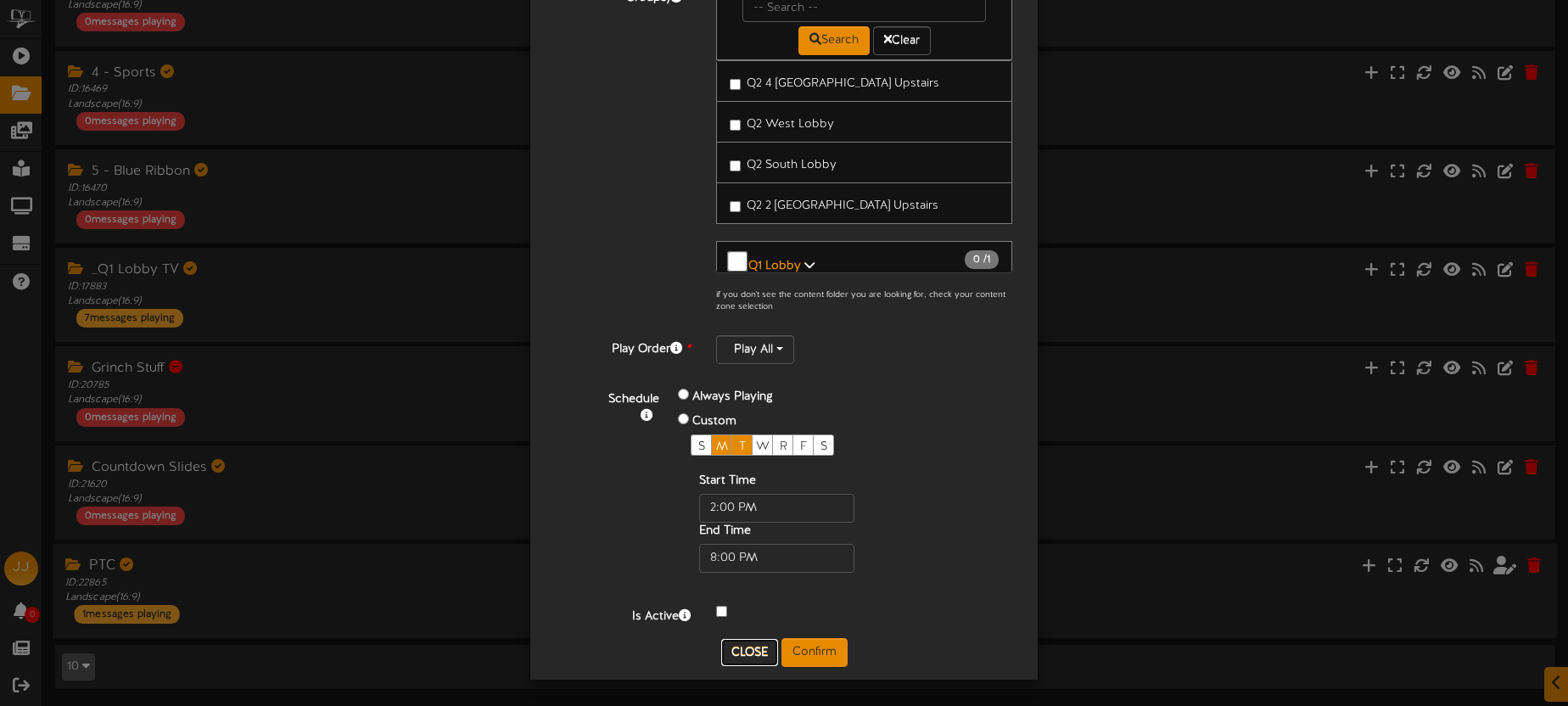
click at [745, 645] on button "Close" at bounding box center [749, 652] width 57 height 27
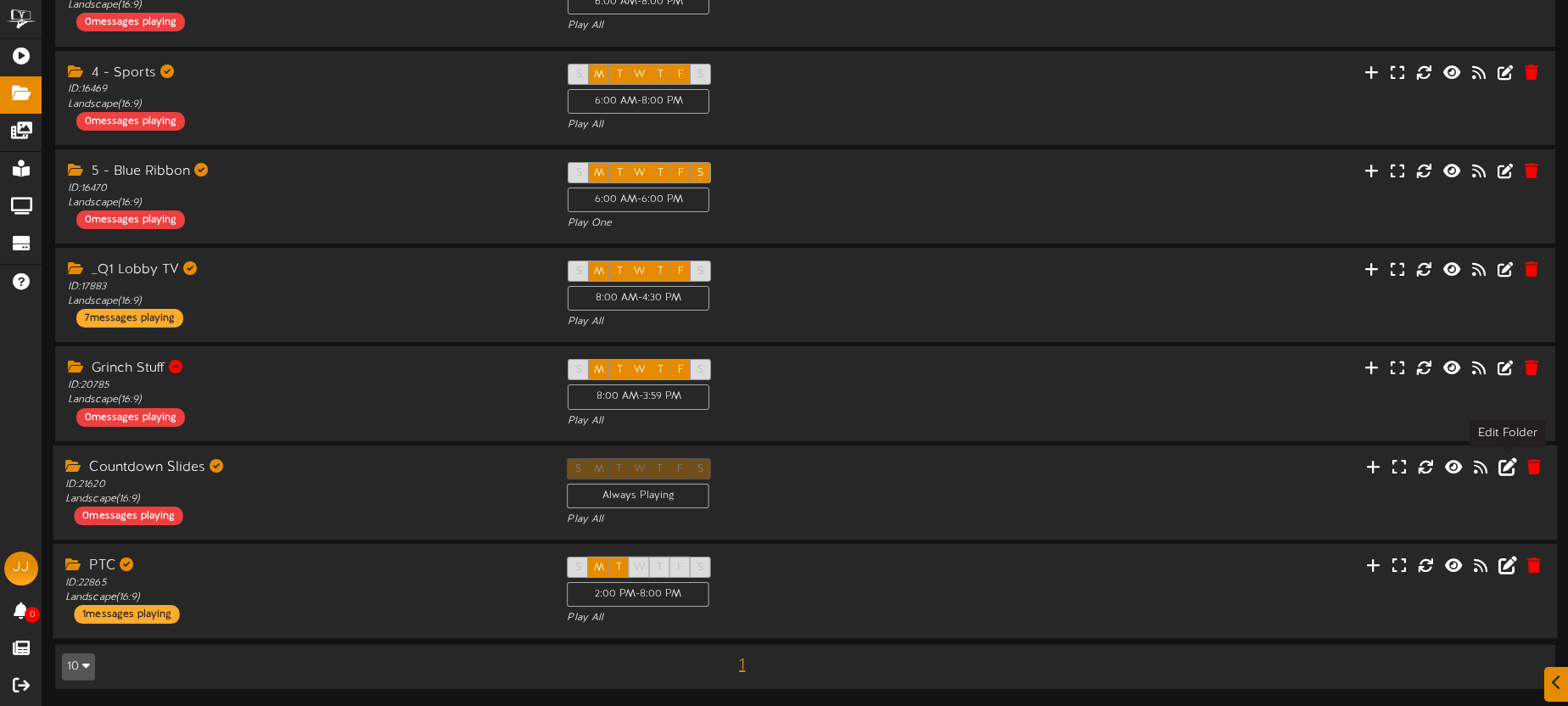
click at [1508, 468] on icon at bounding box center [1508, 466] width 19 height 19
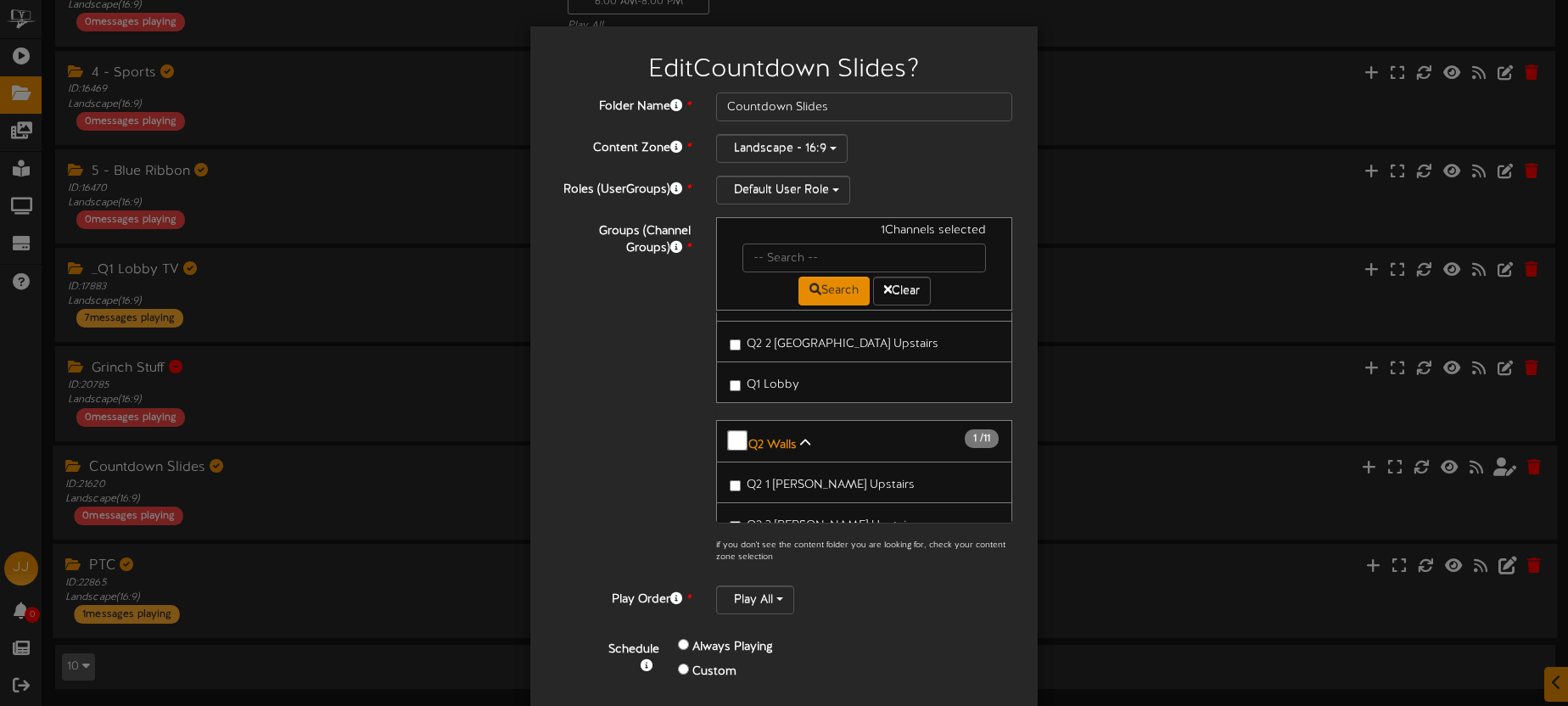
scroll to position [357, 0]
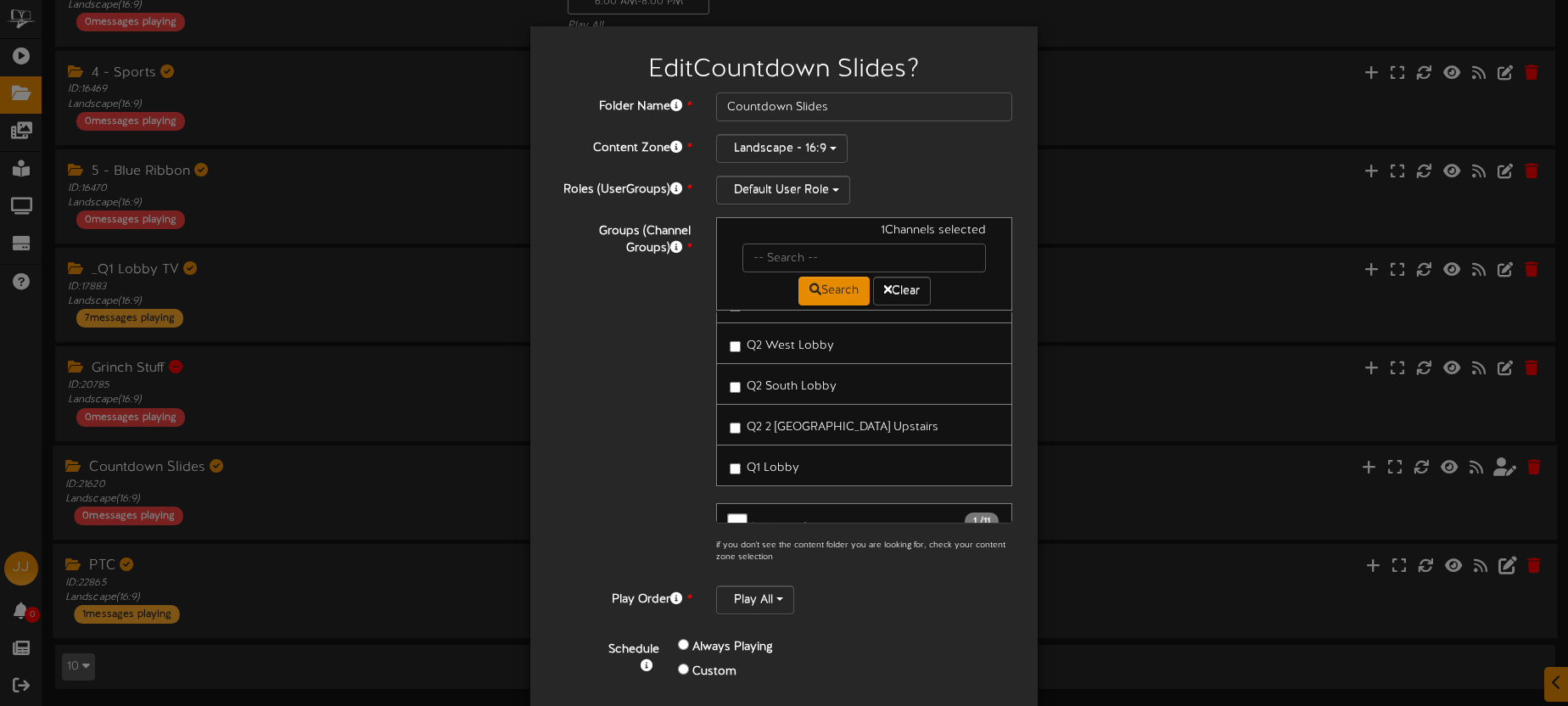
click at [786, 344] on span "Q2 West Lobby" at bounding box center [790, 346] width 87 height 13
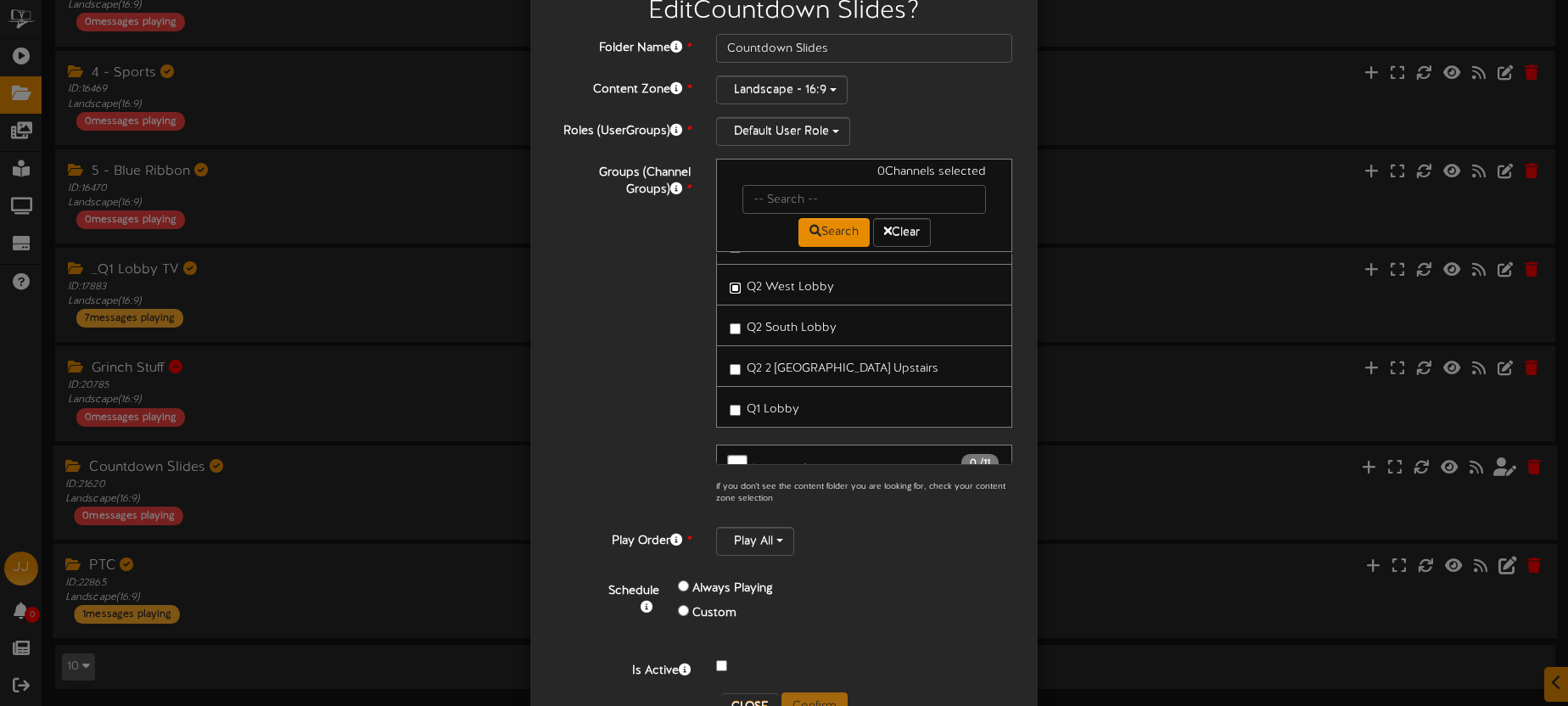
scroll to position [113, 0]
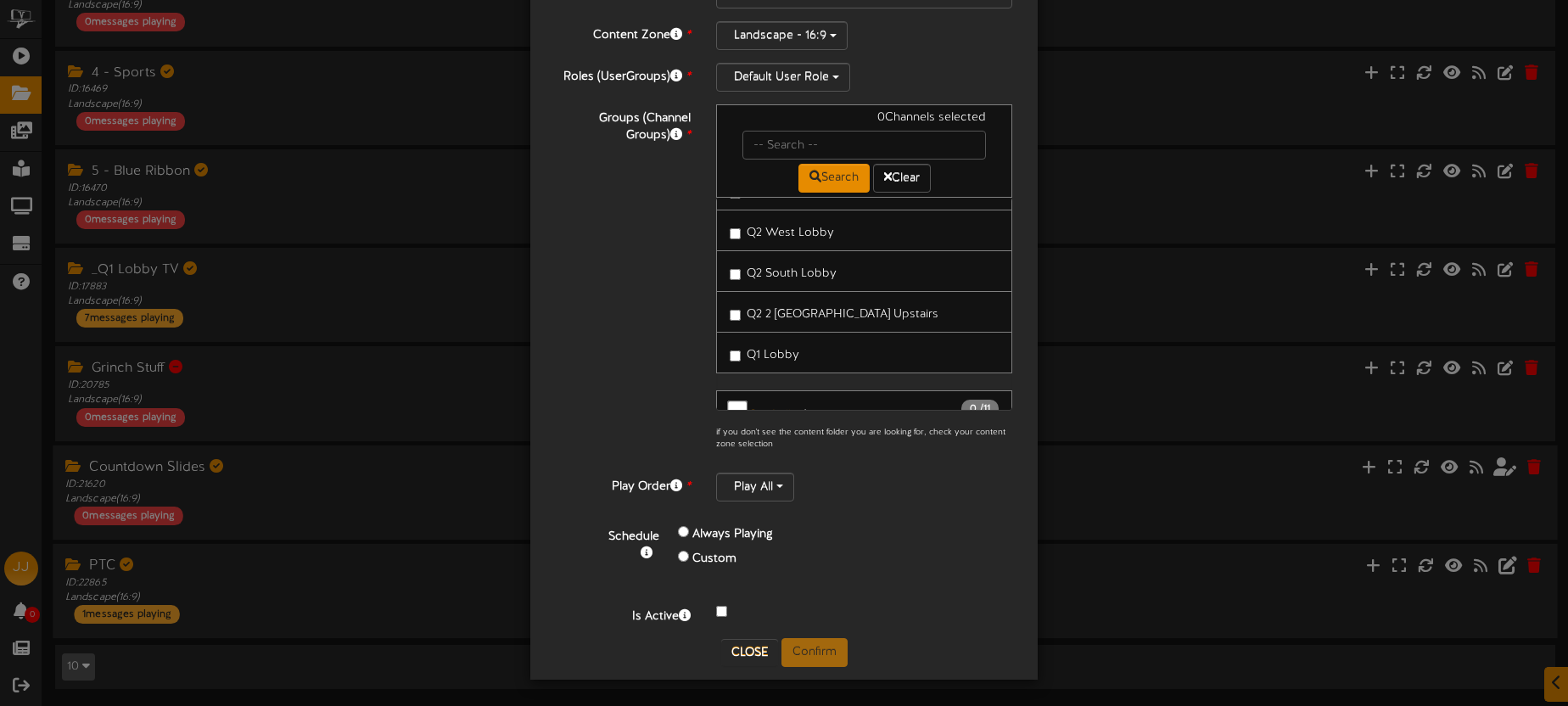
click at [895, 541] on div "Always Playing" at bounding box center [791, 535] width 227 height 24
click at [744, 663] on button "Close" at bounding box center [749, 652] width 57 height 27
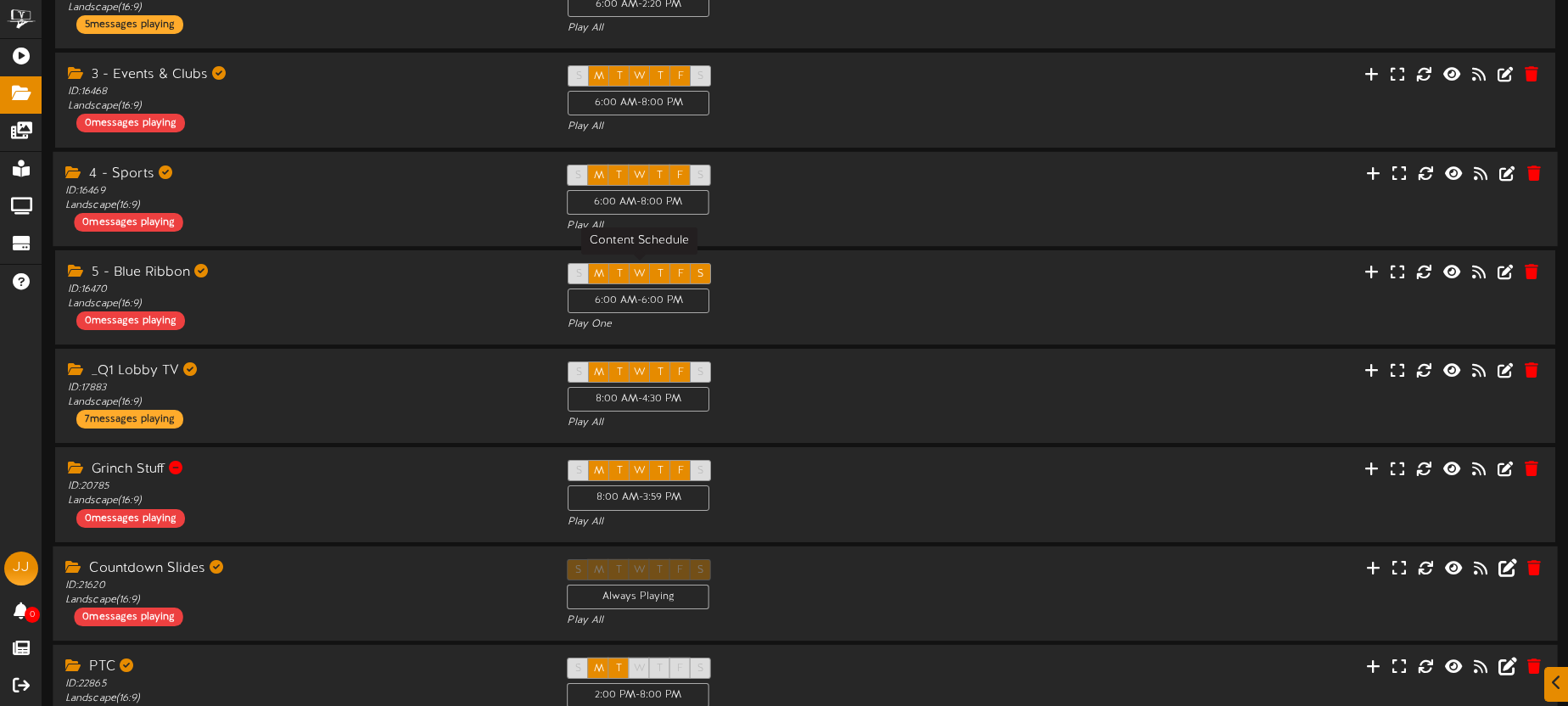
scroll to position [360, 0]
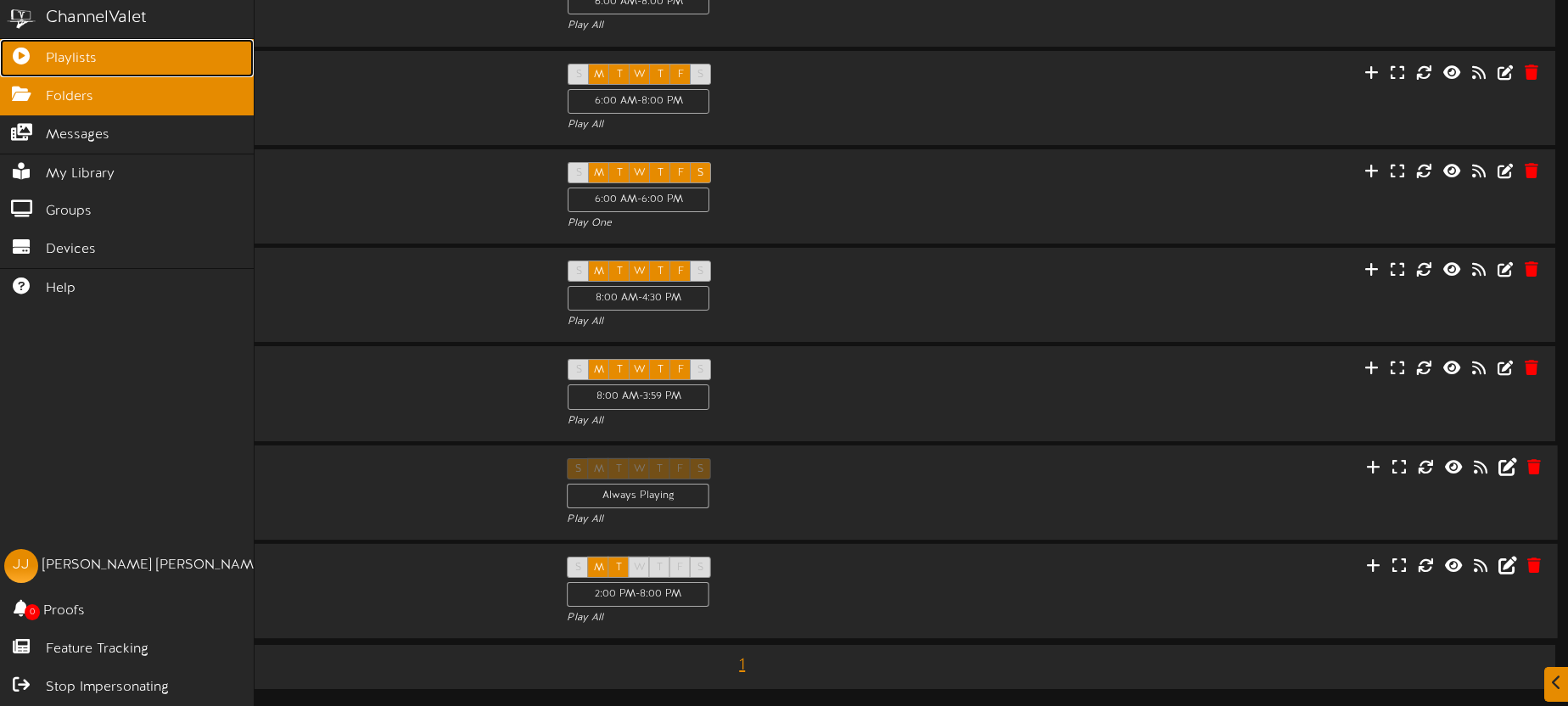
click at [35, 52] on icon at bounding box center [21, 54] width 42 height 13
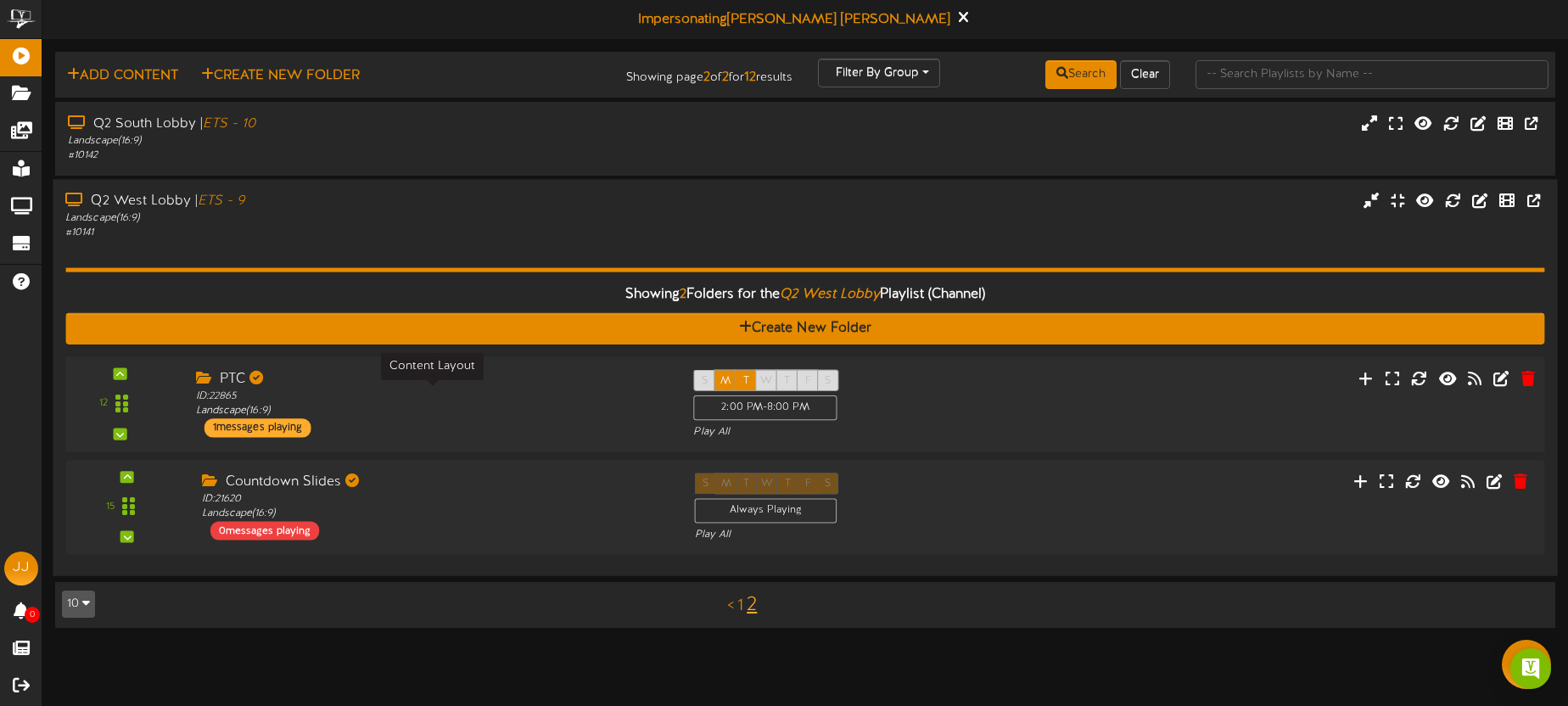
click at [478, 392] on div "ID: 22865 Landscape ( 16:9 )" at bounding box center [432, 404] width 472 height 30
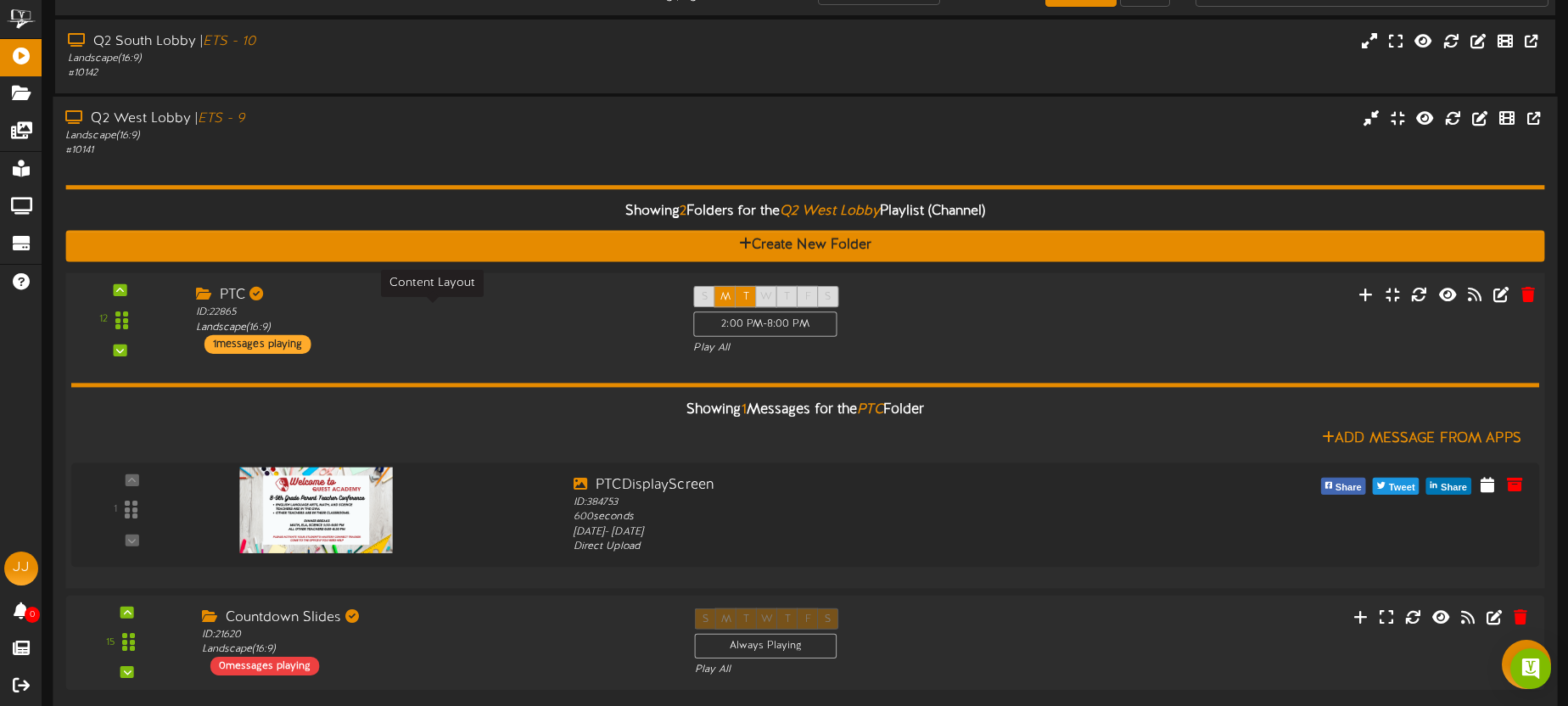
scroll to position [157, 0]
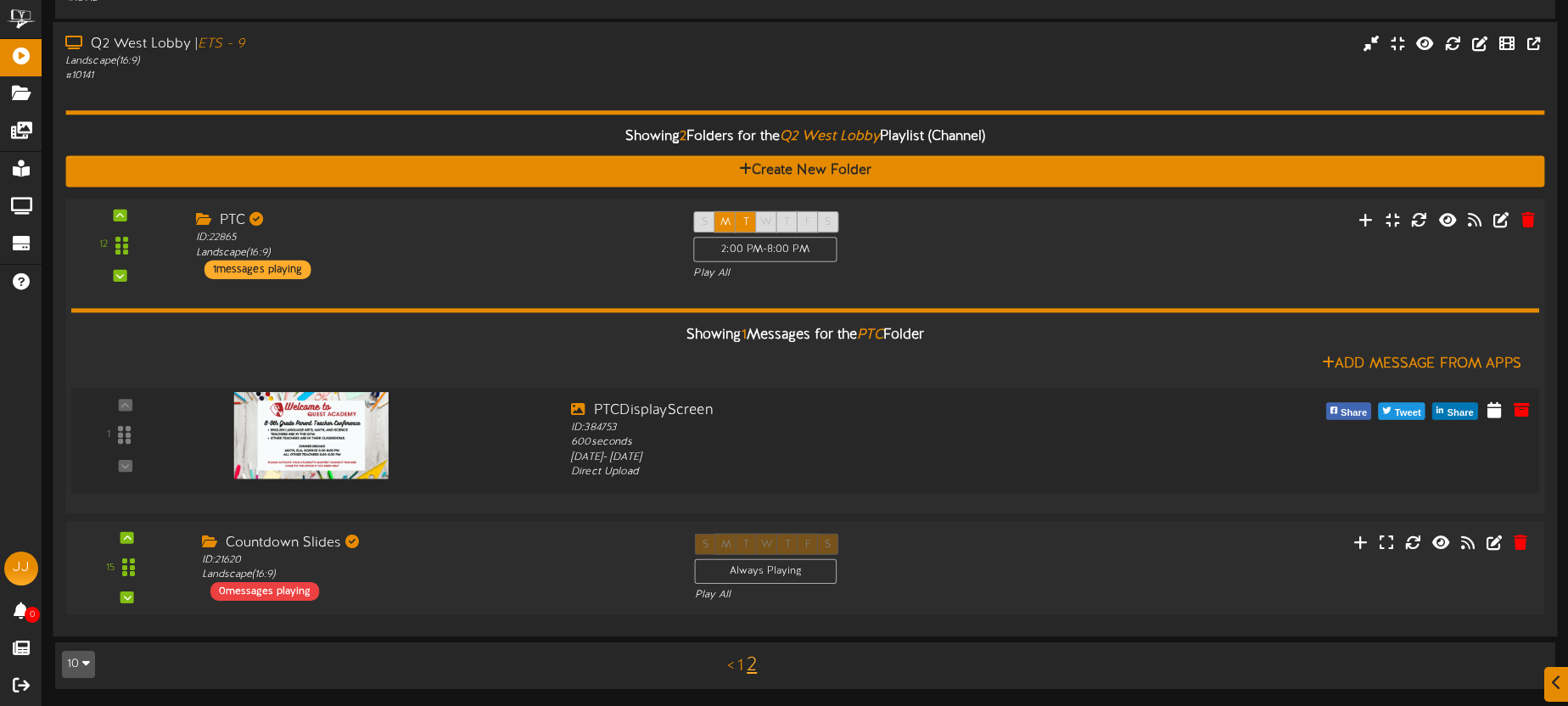
click at [370, 427] on img at bounding box center [311, 435] width 154 height 86
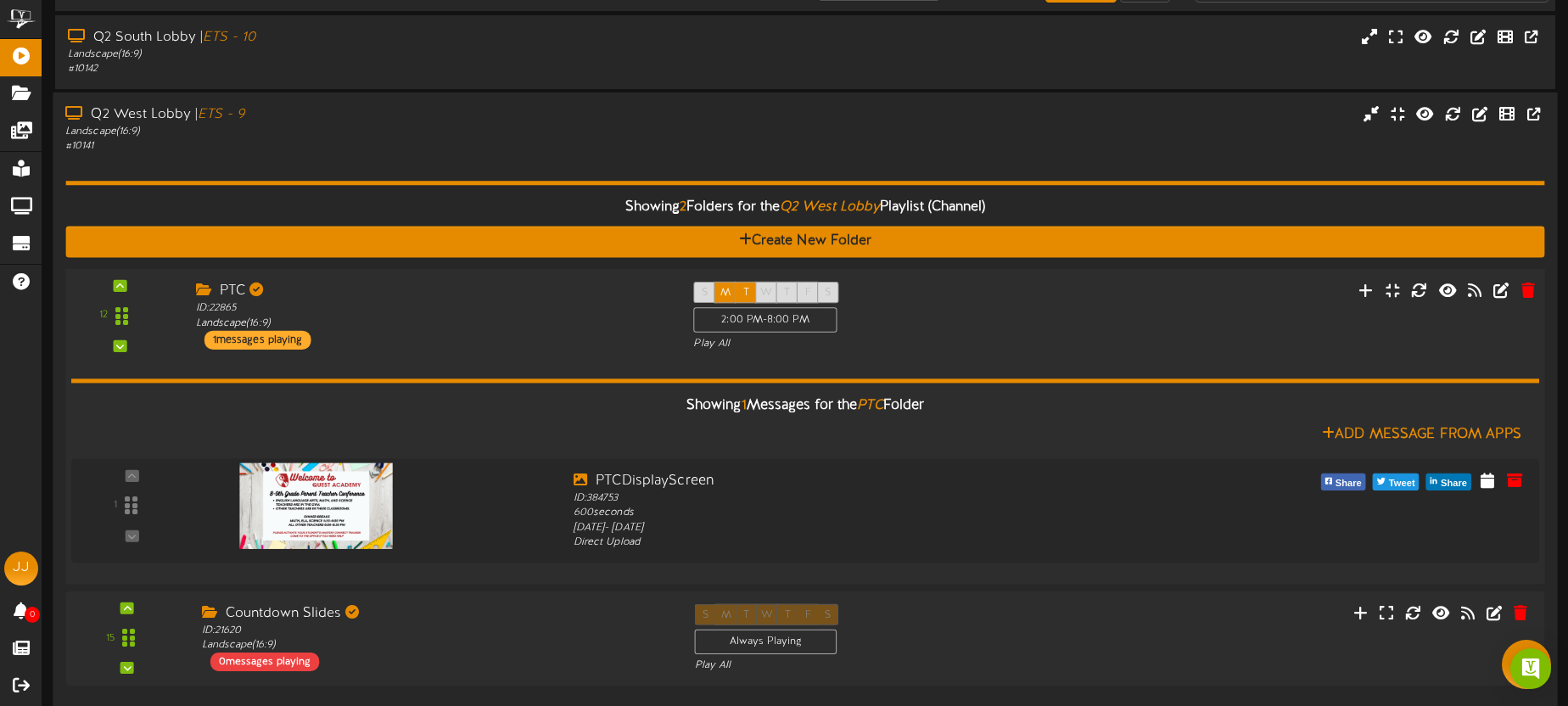
scroll to position [0, 0]
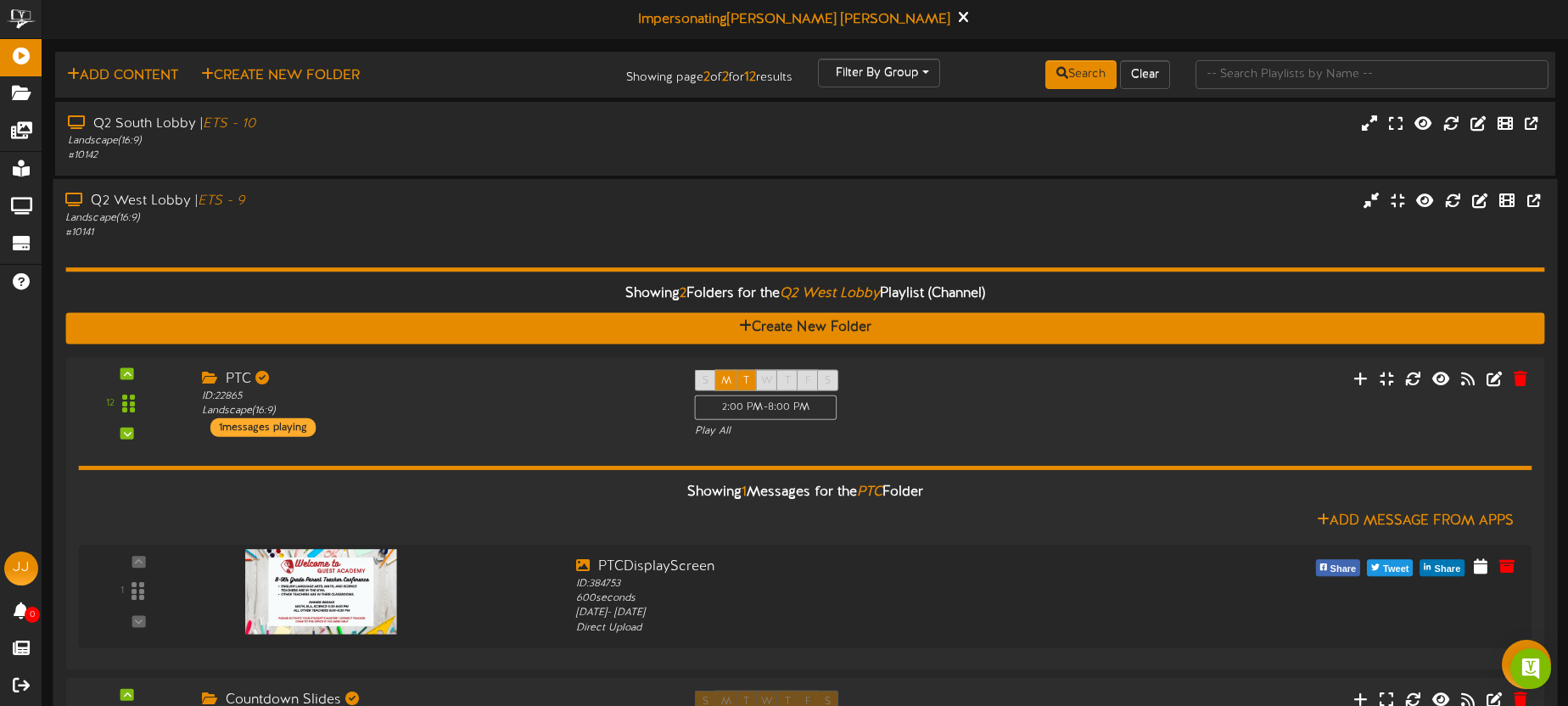
click at [482, 239] on div "# 10141" at bounding box center [366, 232] width 602 height 14
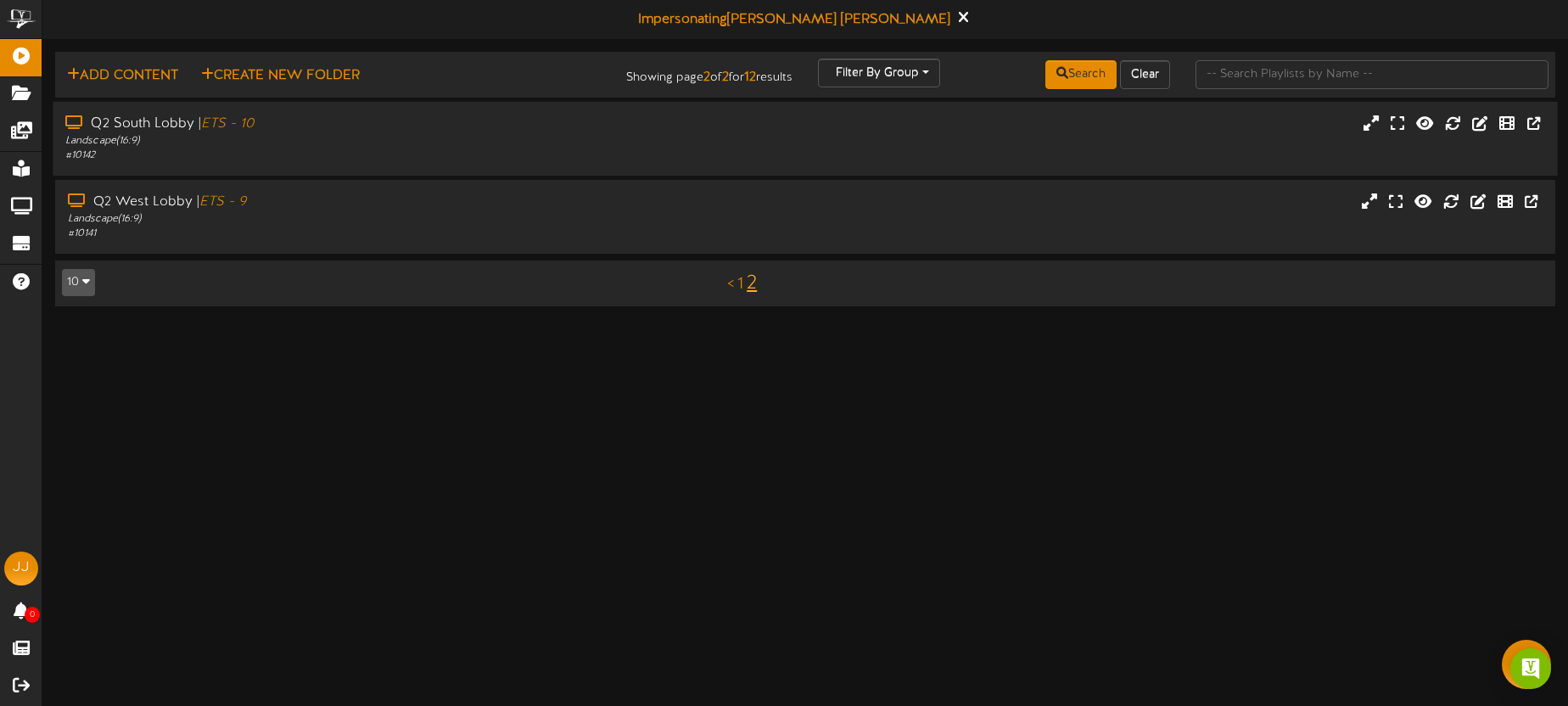
click at [494, 127] on div "Q2 South Lobby | ETS - 10" at bounding box center [366, 124] width 602 height 20
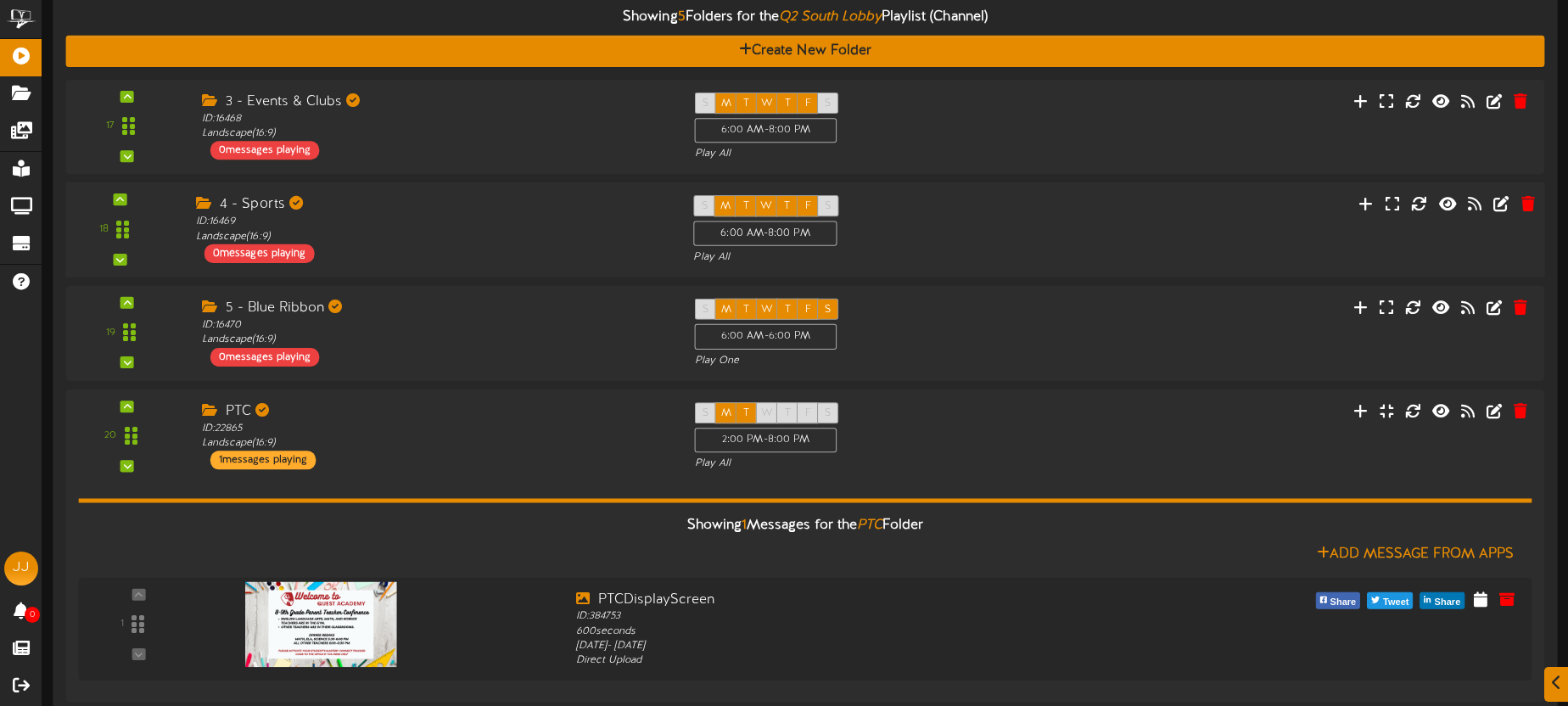
scroll to position [376, 0]
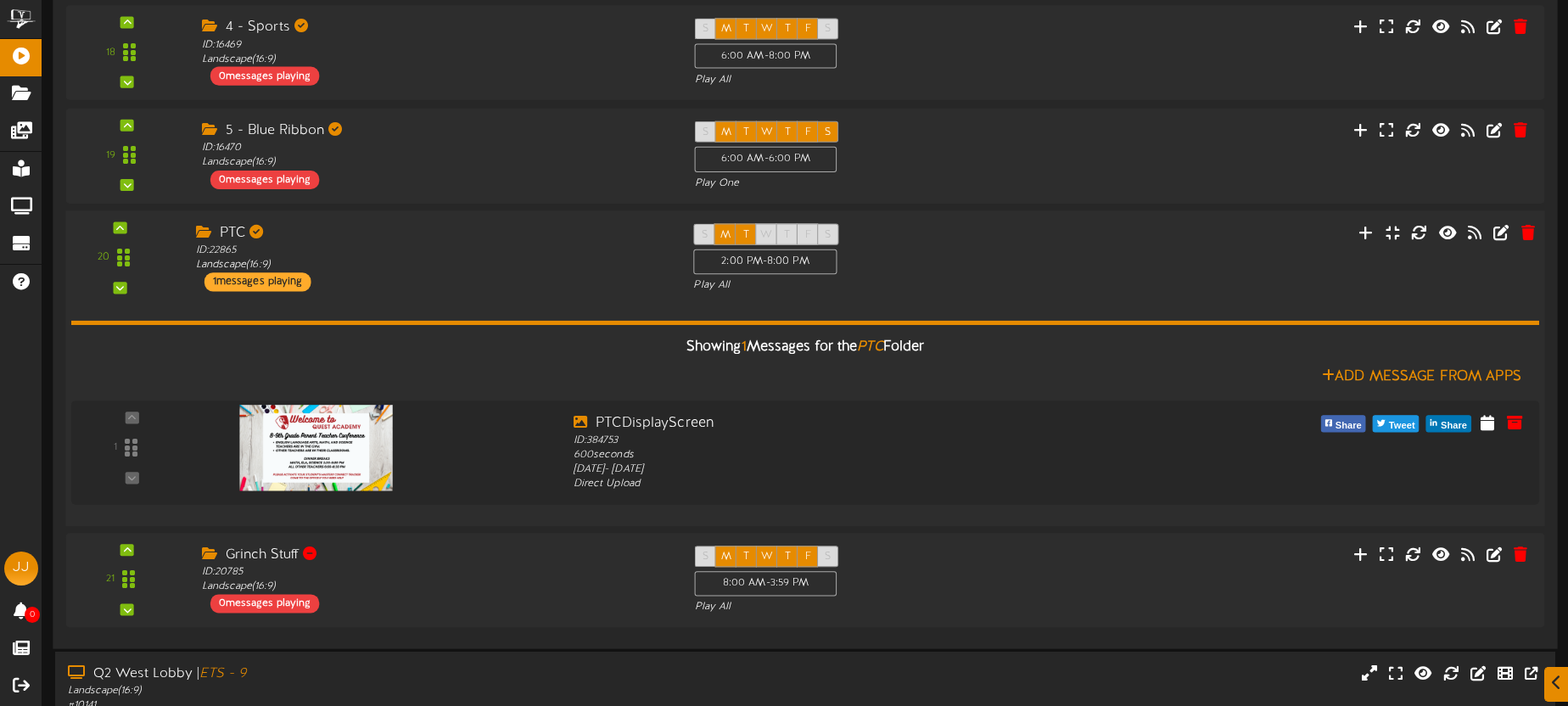
click at [532, 294] on div "Showing 1 Messages for the PTC Folder Add Message From Apps 1" at bounding box center [805, 403] width 1468 height 220
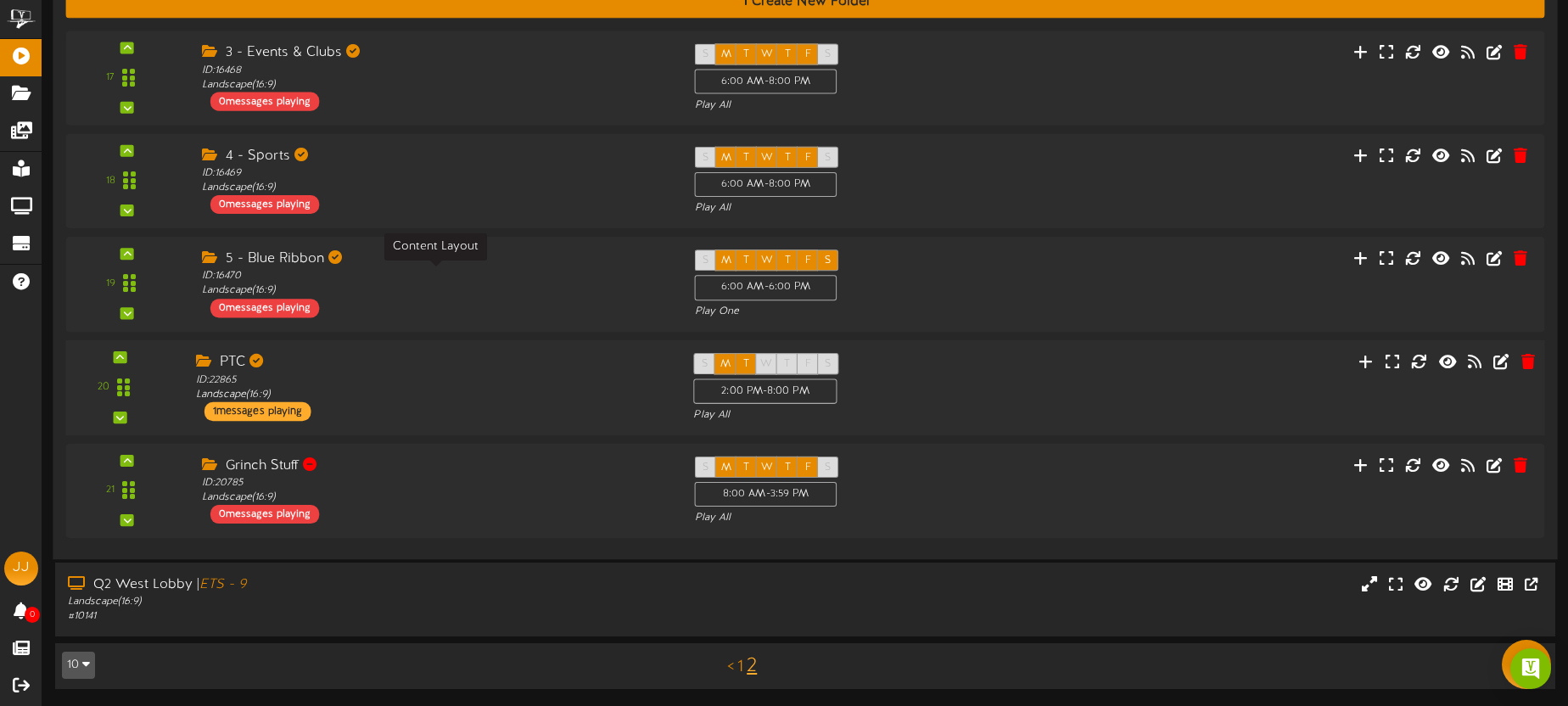
scroll to position [248, 0]
click at [506, 399] on div "ID: 22865 Landscape ( 16:9 )" at bounding box center [432, 388] width 472 height 30
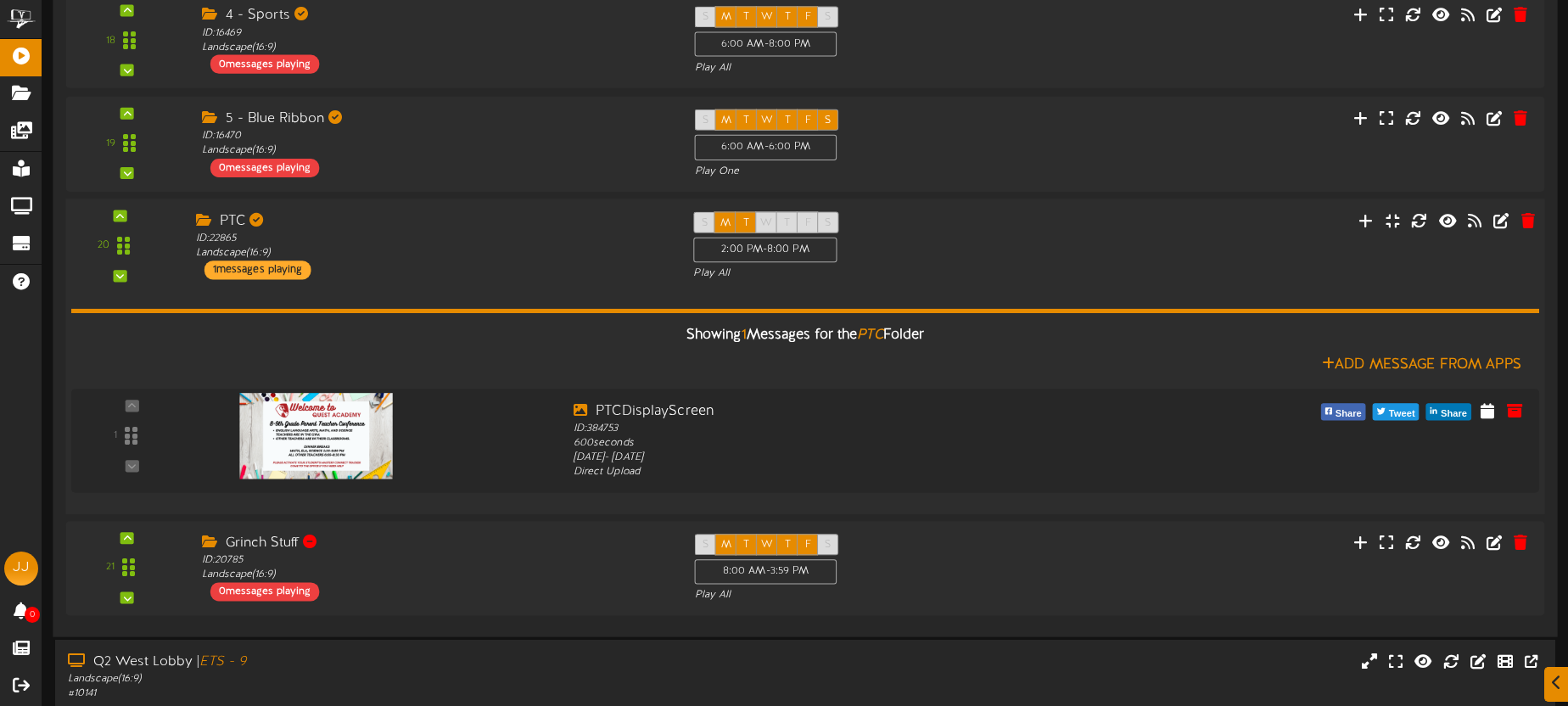
scroll to position [465, 0]
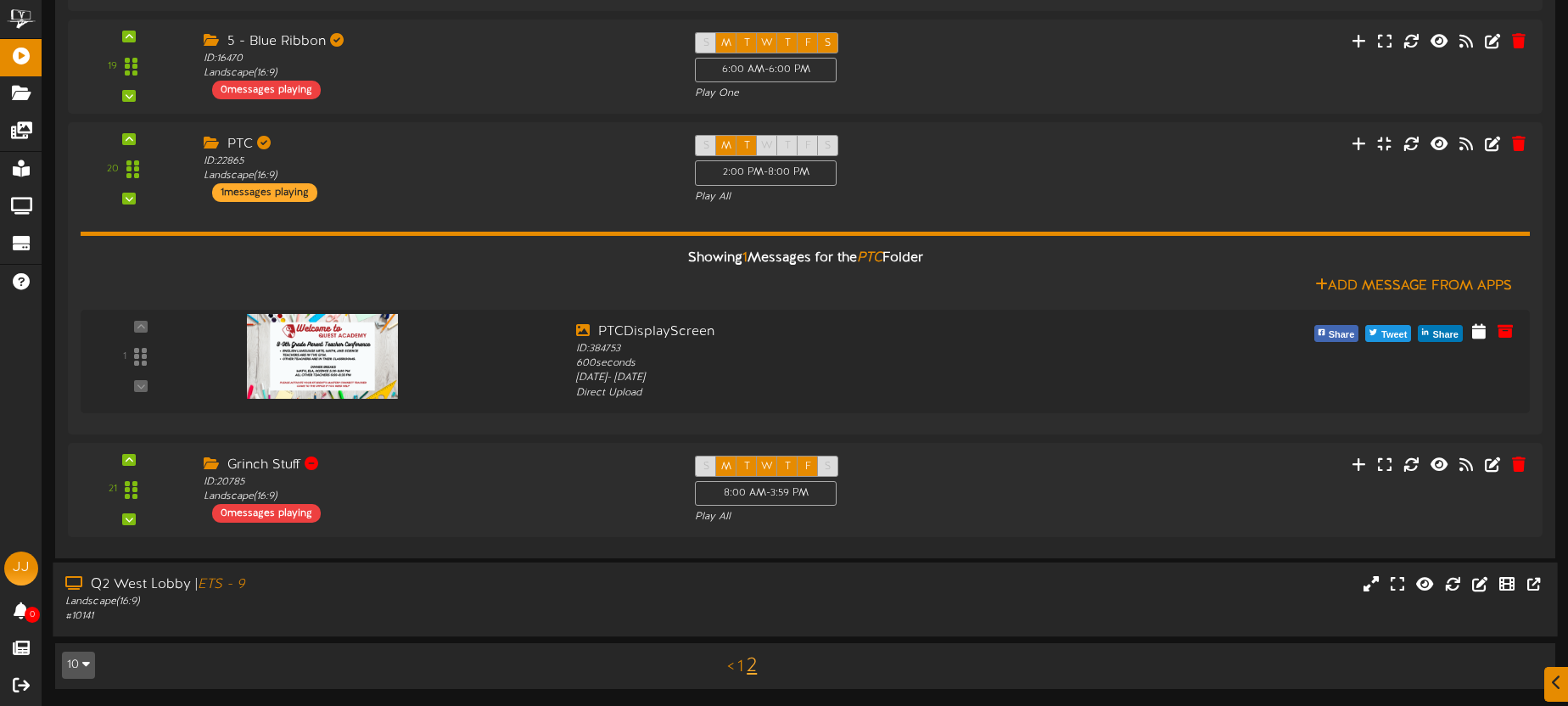
click at [506, 584] on div "Q2 West Lobby | ETS - 9" at bounding box center [366, 584] width 602 height 20
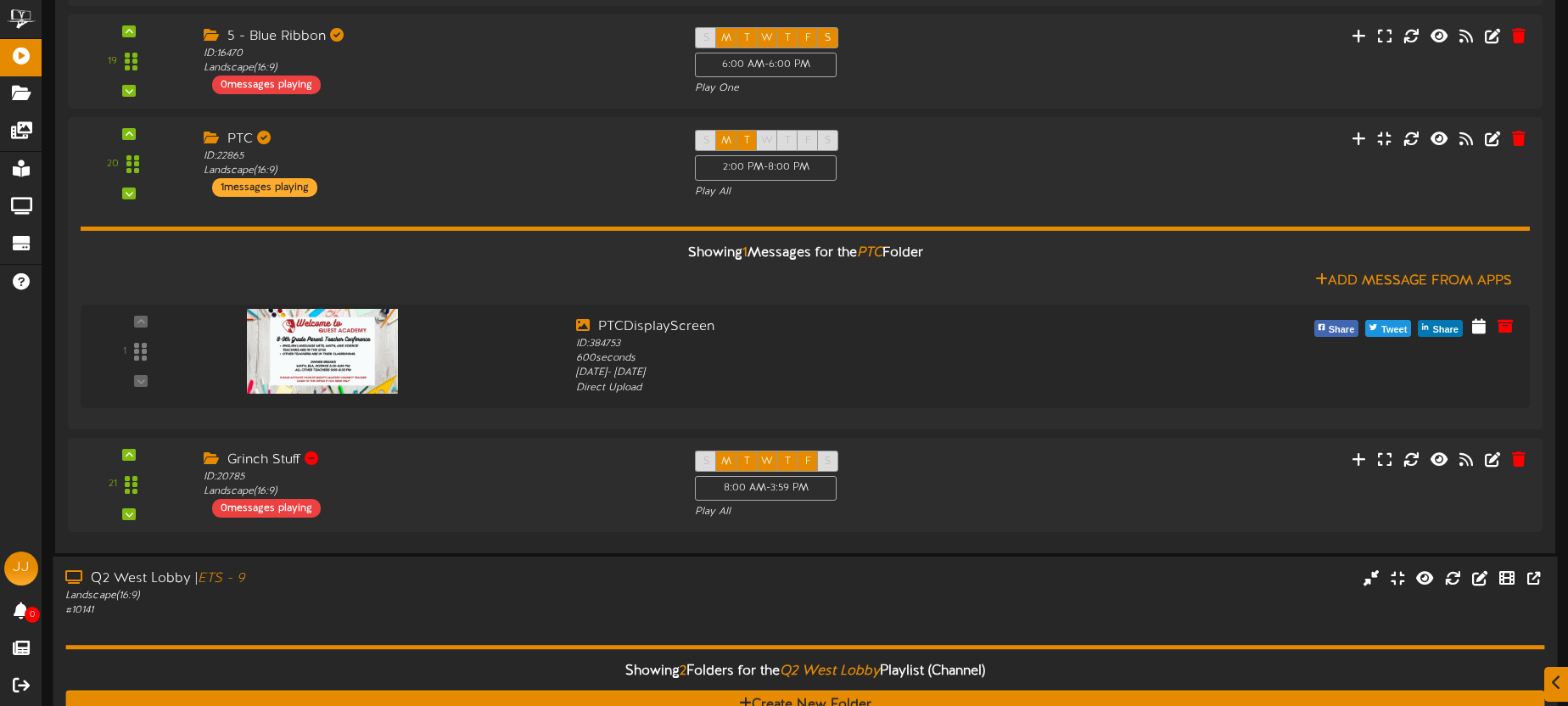
scroll to position [846, 0]
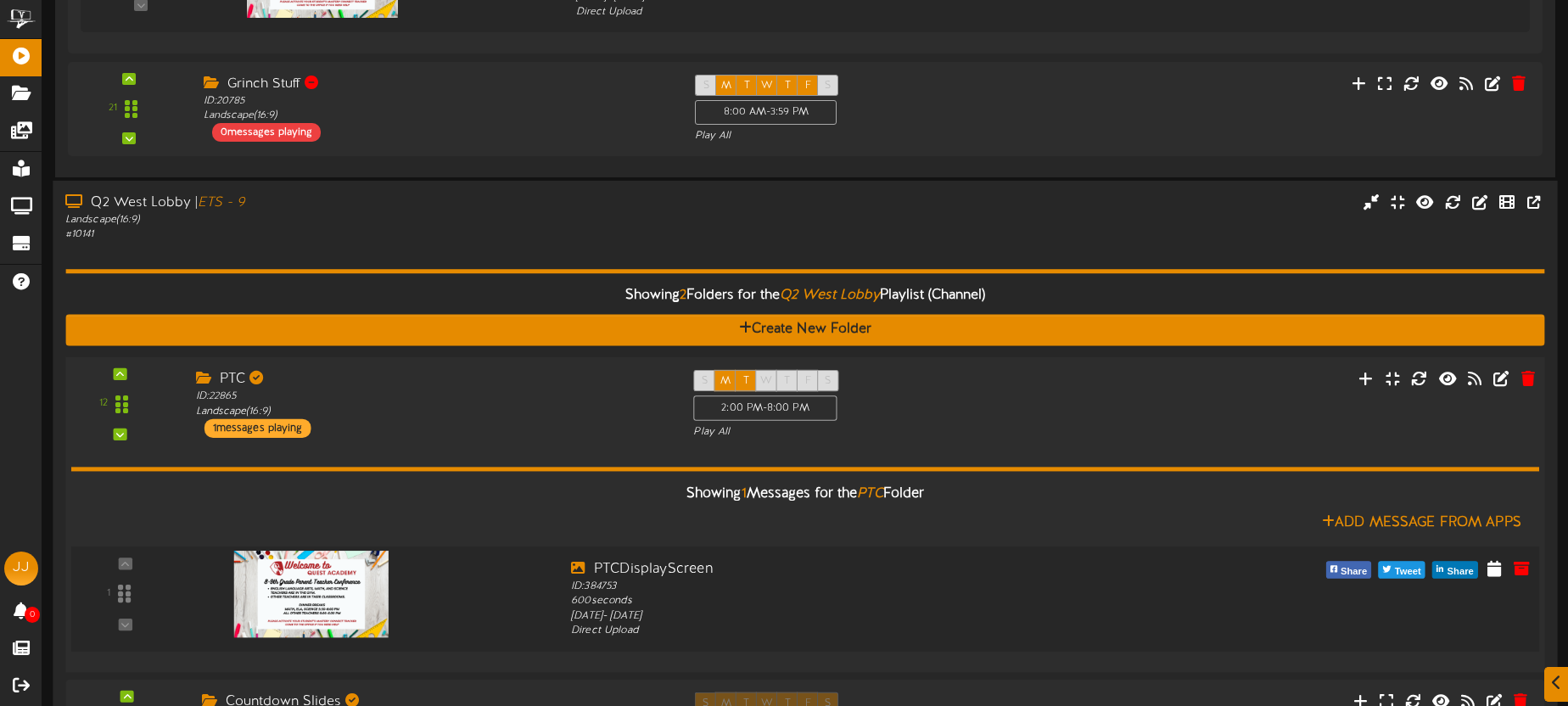
click at [337, 581] on img at bounding box center [311, 594] width 154 height 86
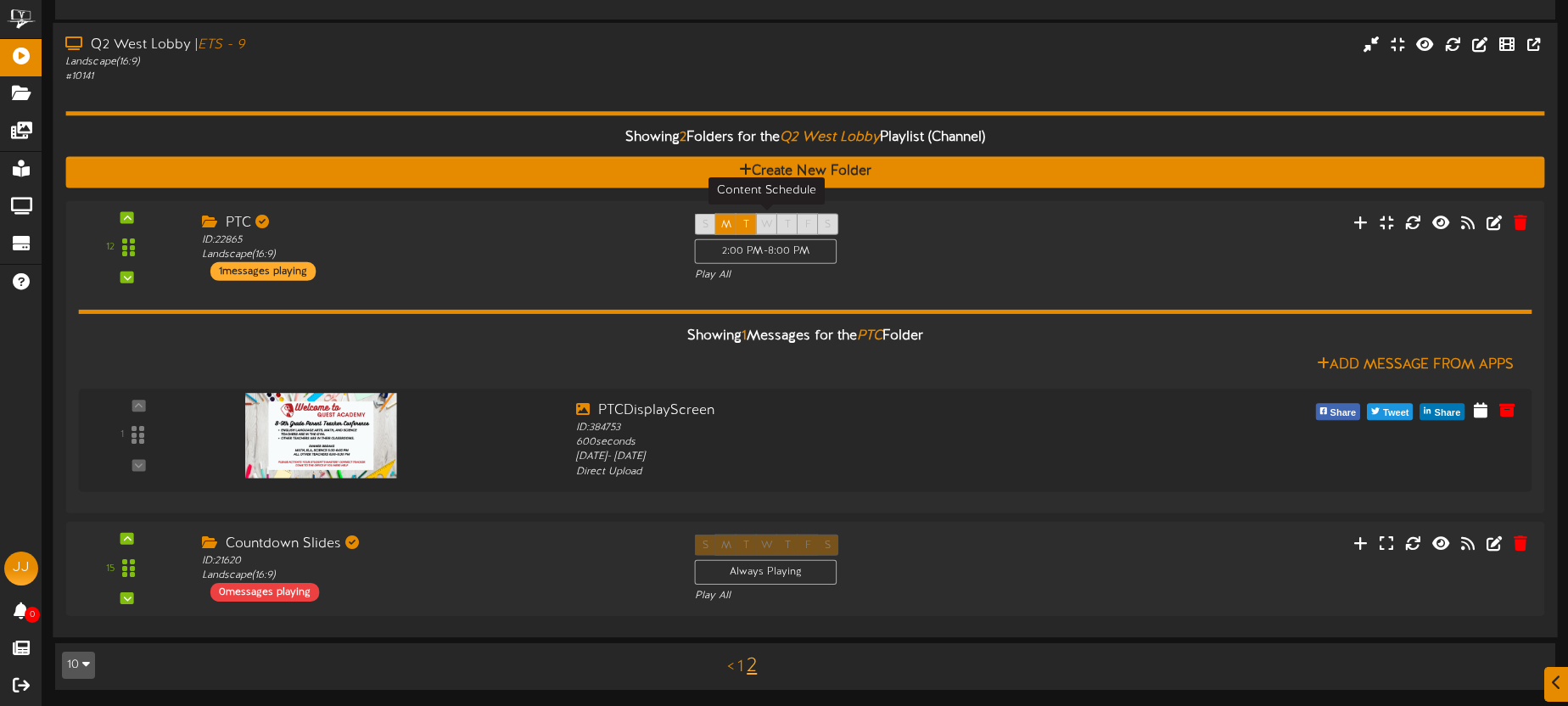
scroll to position [1005, 0]
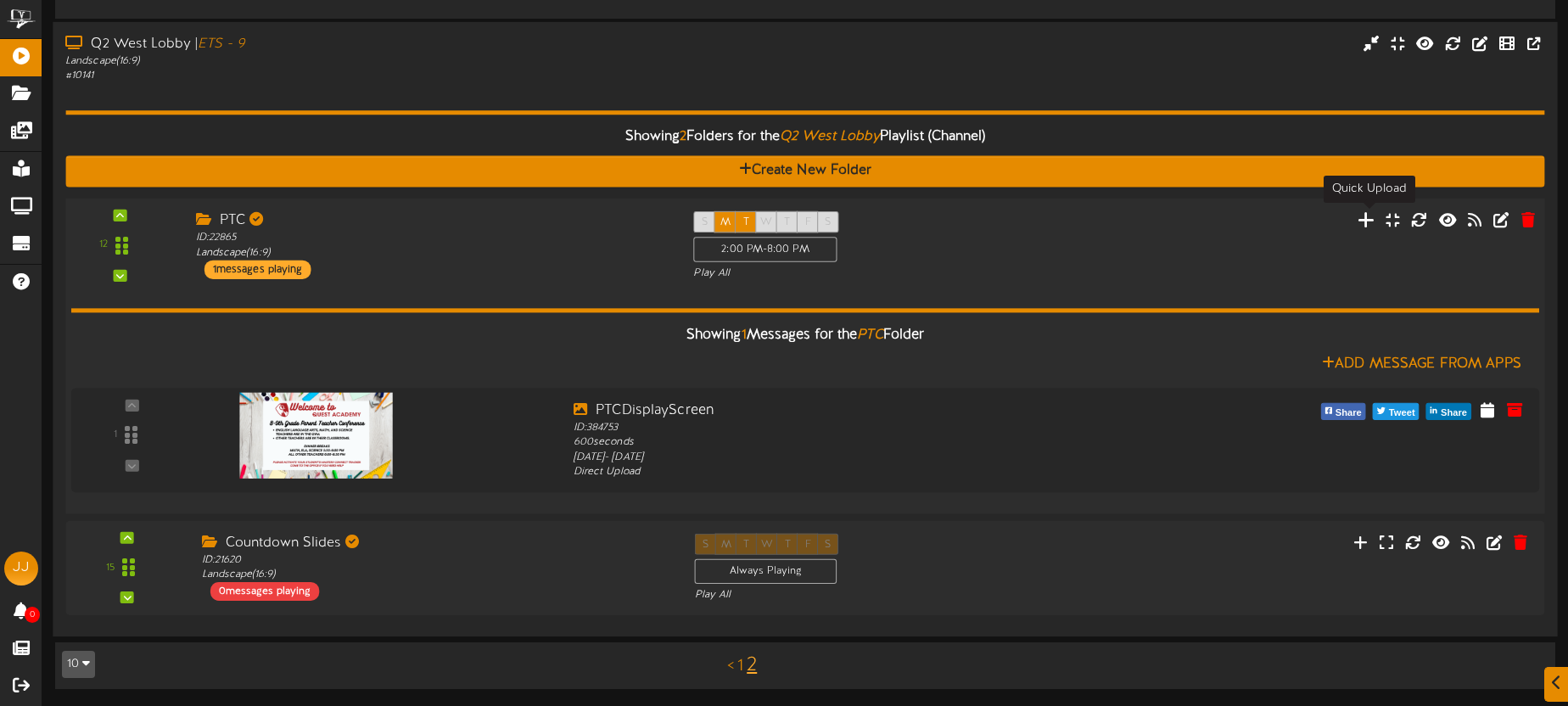
click at [1368, 223] on icon at bounding box center [1366, 219] width 18 height 19
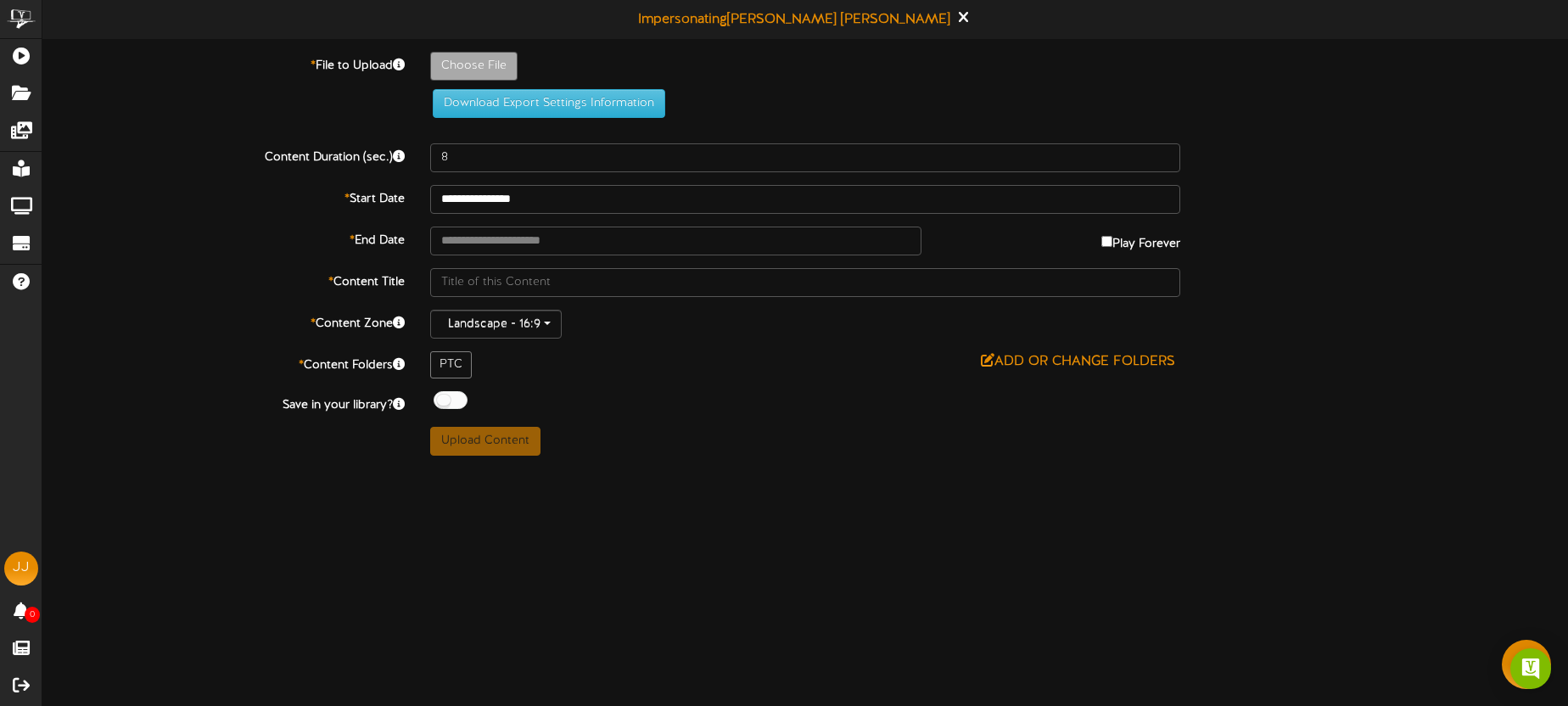
type input "**********"
type input "PtC"
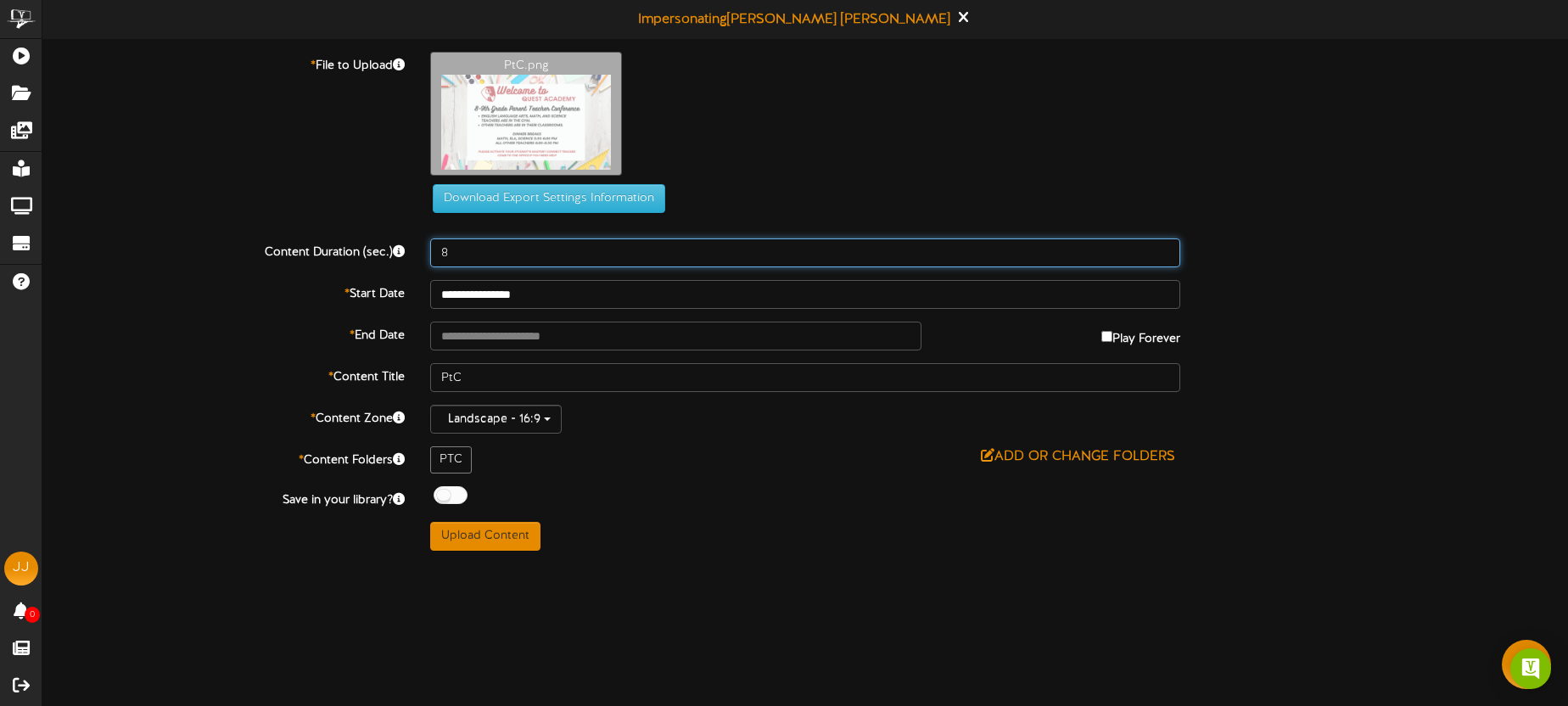
click at [559, 254] on input "8" at bounding box center [805, 253] width 750 height 29
type input "600"
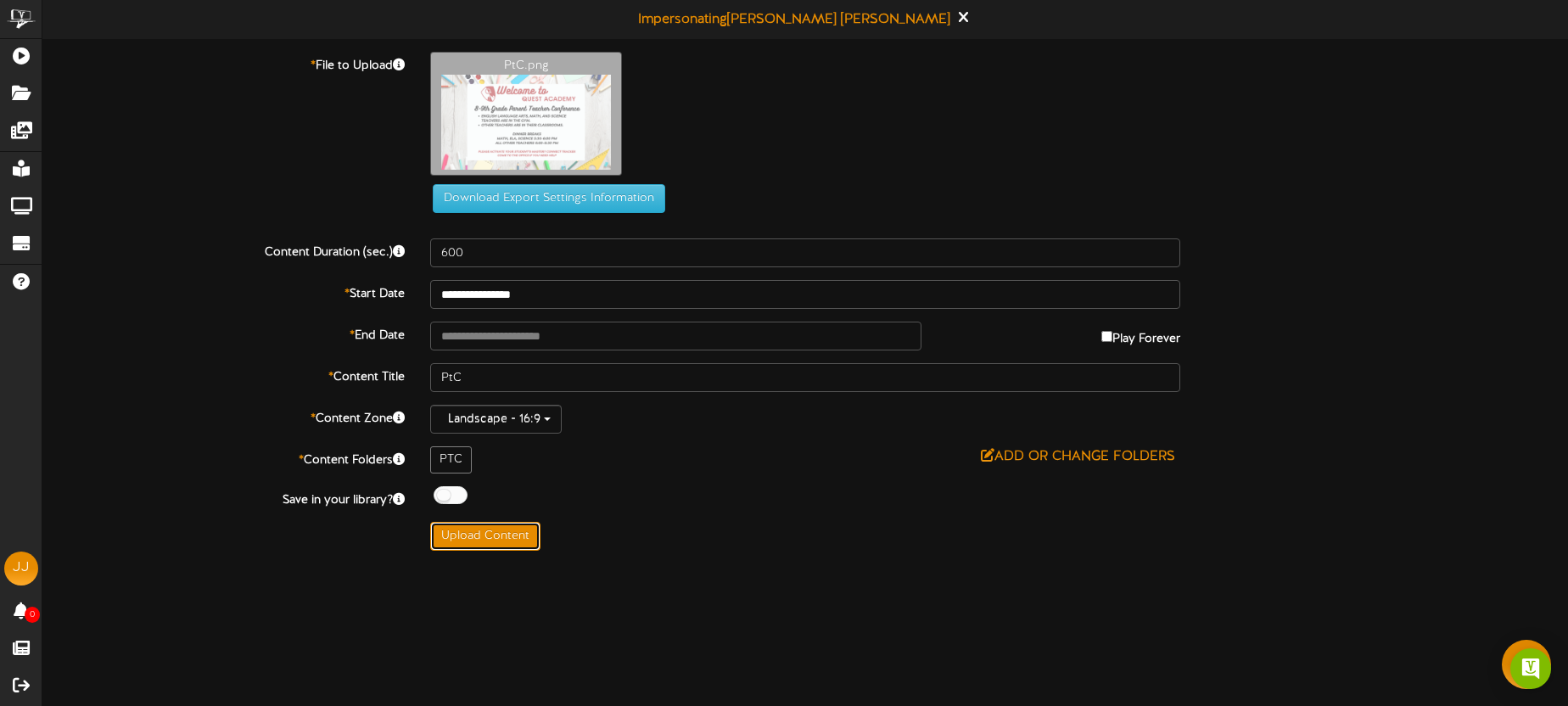
click at [496, 537] on button "Upload Content" at bounding box center [486, 536] width 110 height 29
type input "**********"
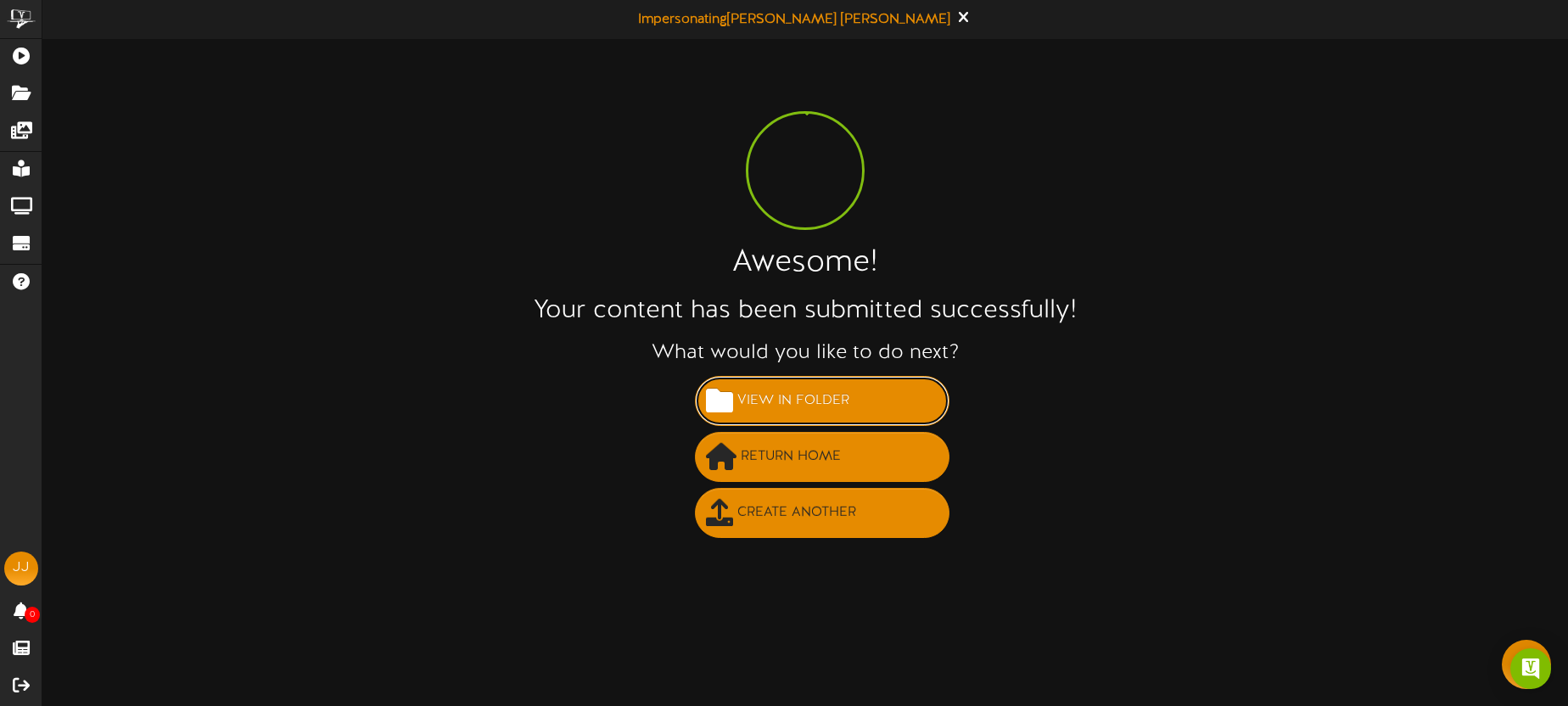
click at [813, 399] on span "View in Folder" at bounding box center [793, 401] width 121 height 28
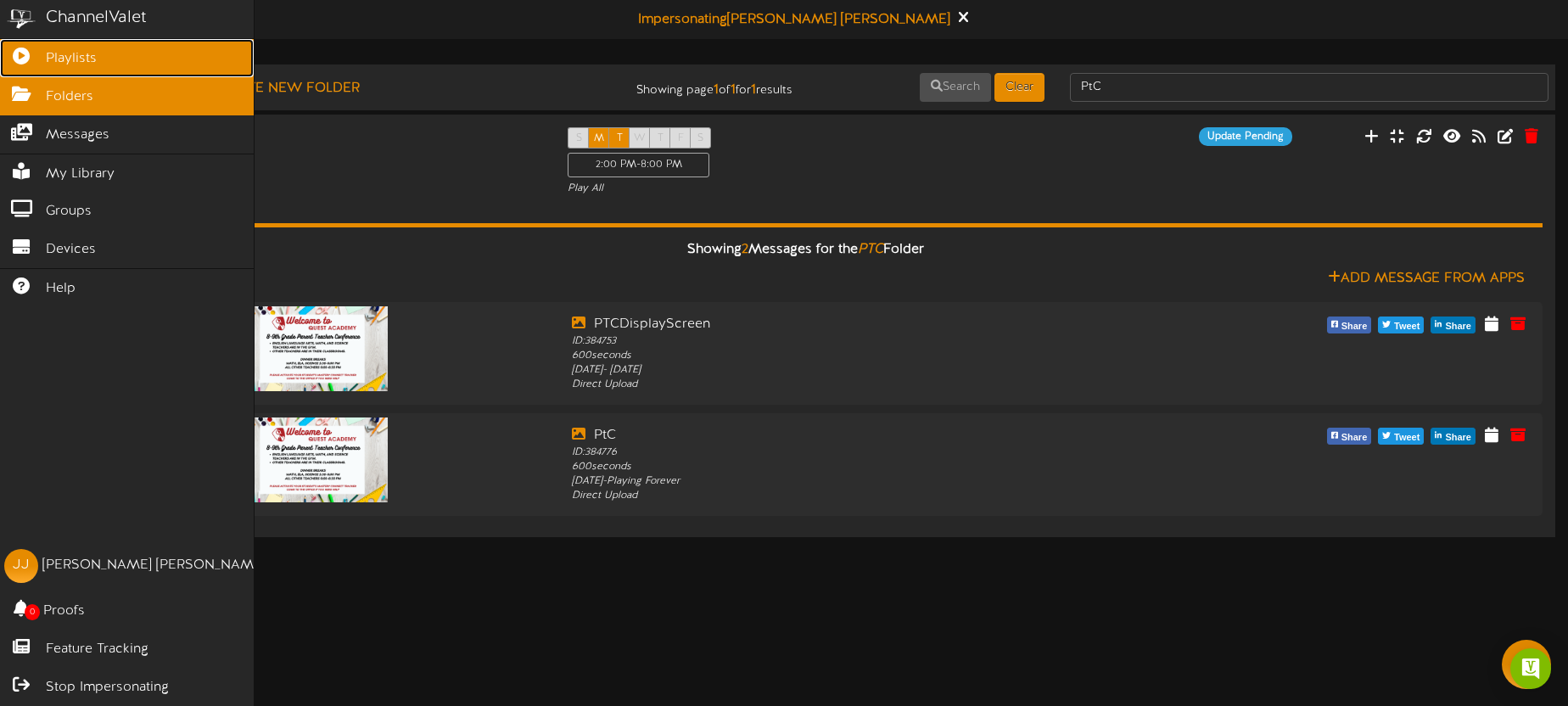
click at [40, 61] on link "Playlists" at bounding box center [126, 58] width 254 height 38
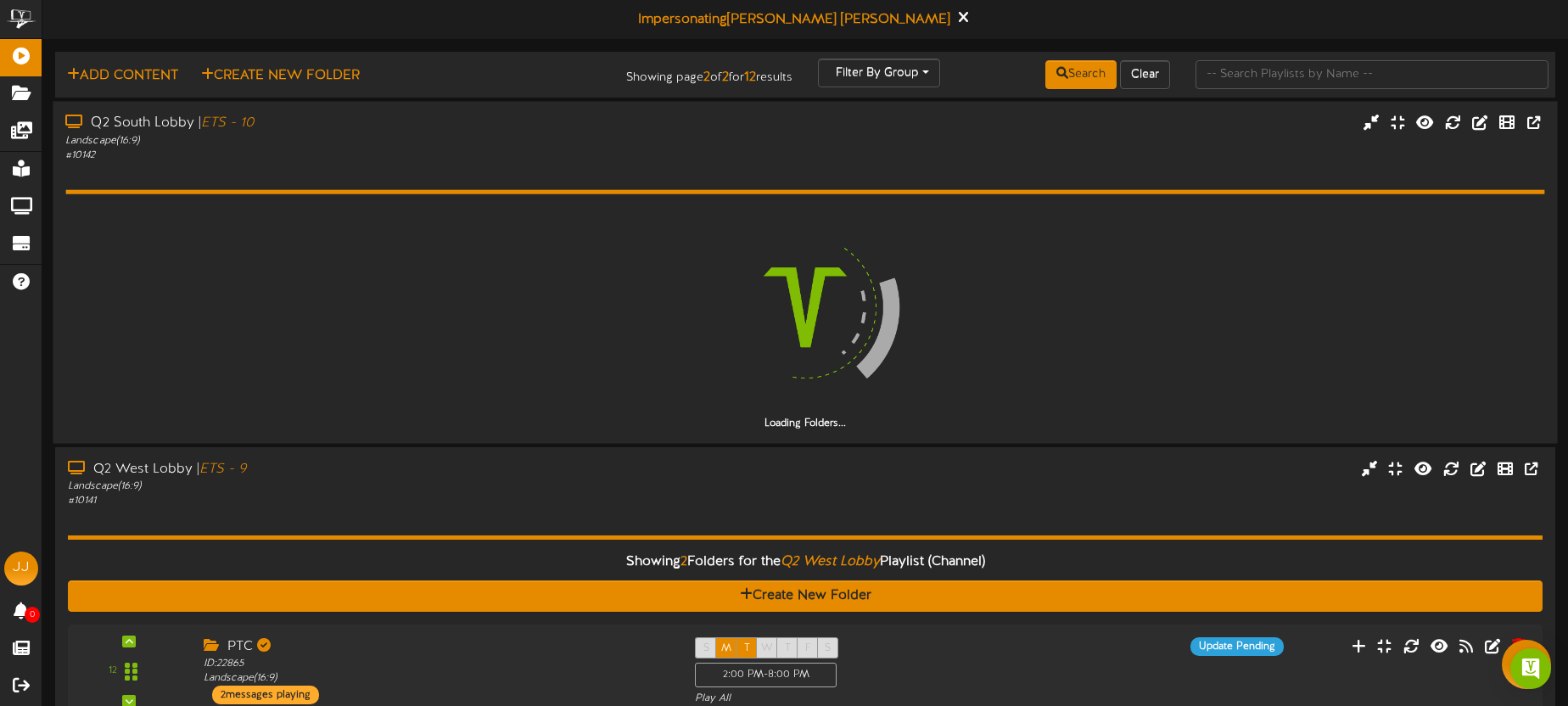
click at [389, 140] on div "Landscape ( 16:9 )" at bounding box center [366, 140] width 602 height 14
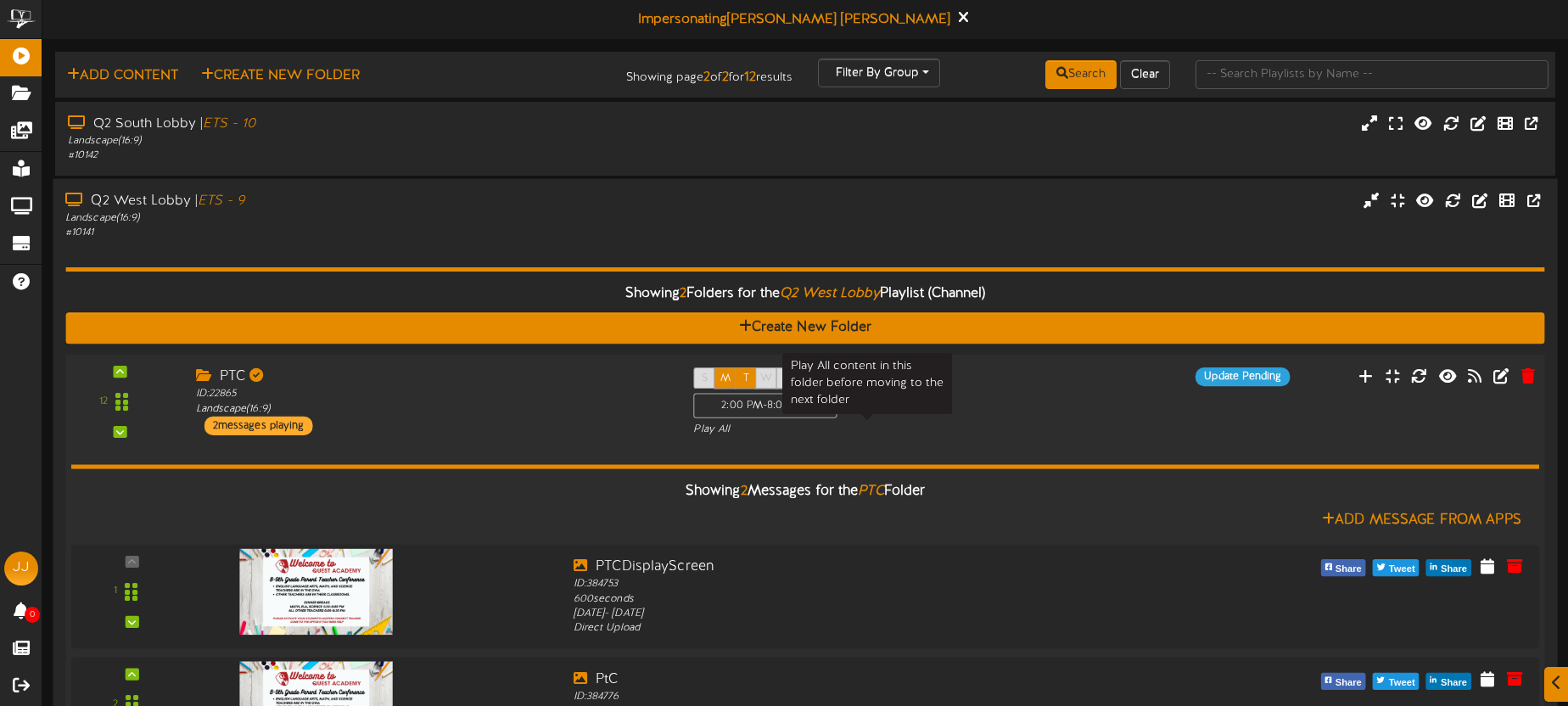
scroll to position [268, 0]
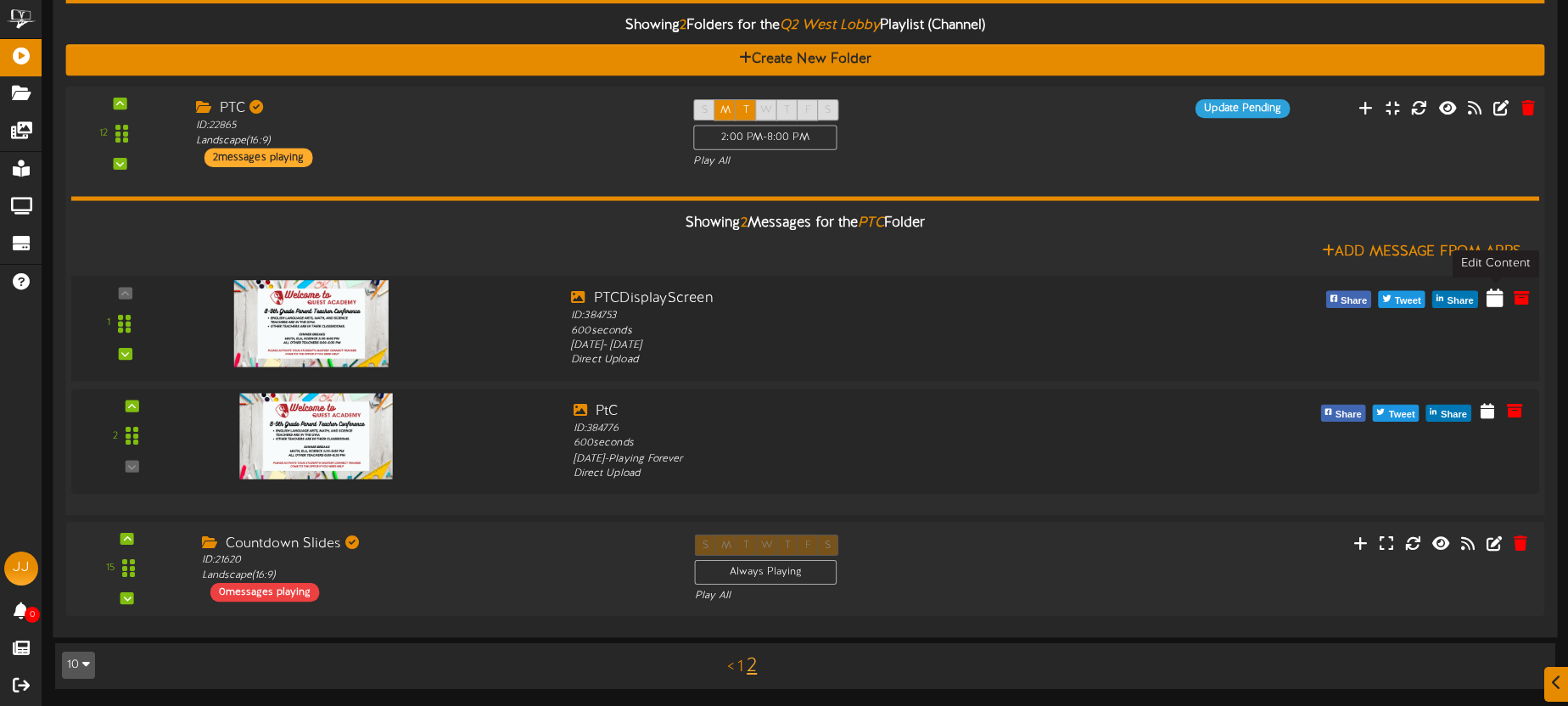
click at [1490, 302] on icon at bounding box center [1495, 297] width 17 height 19
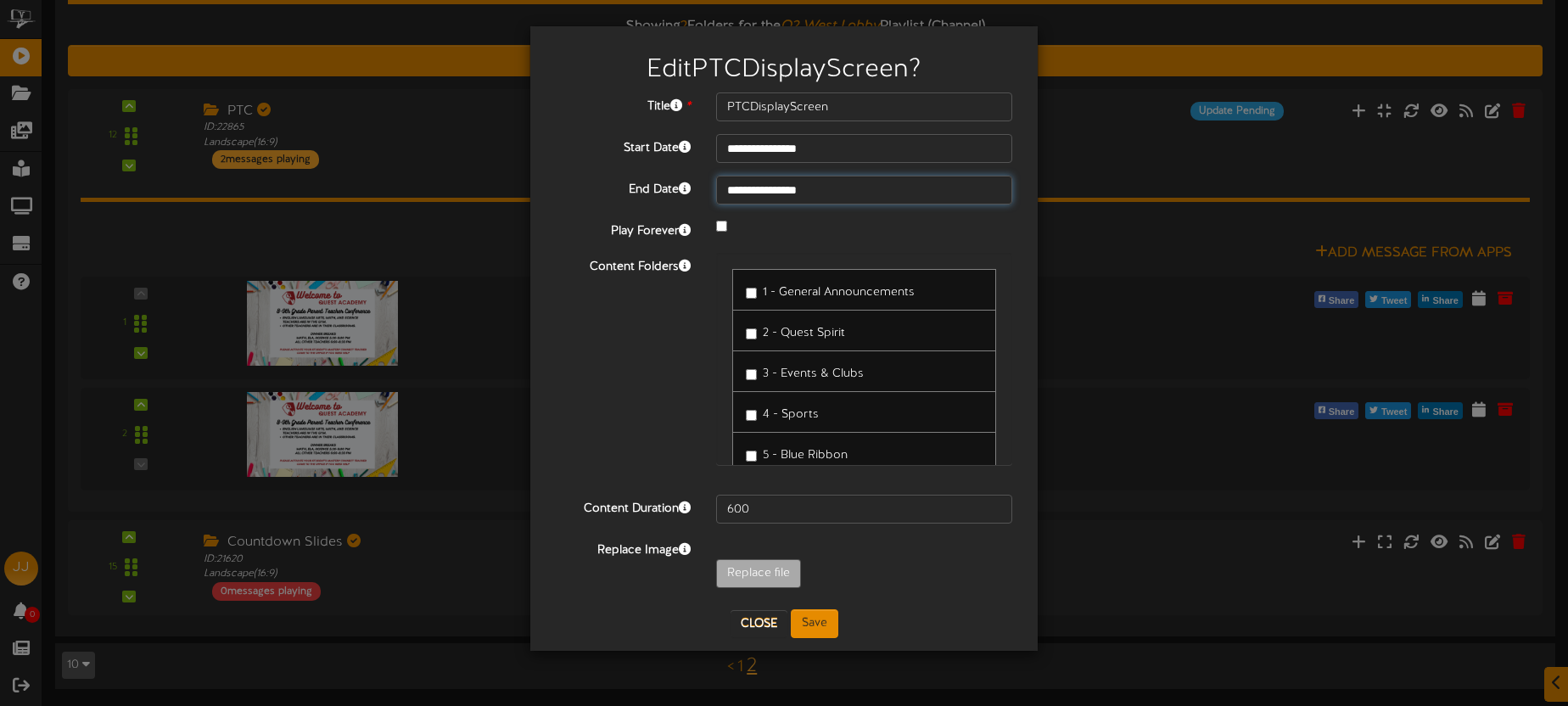
click at [850, 190] on input "**********" at bounding box center [864, 190] width 296 height 29
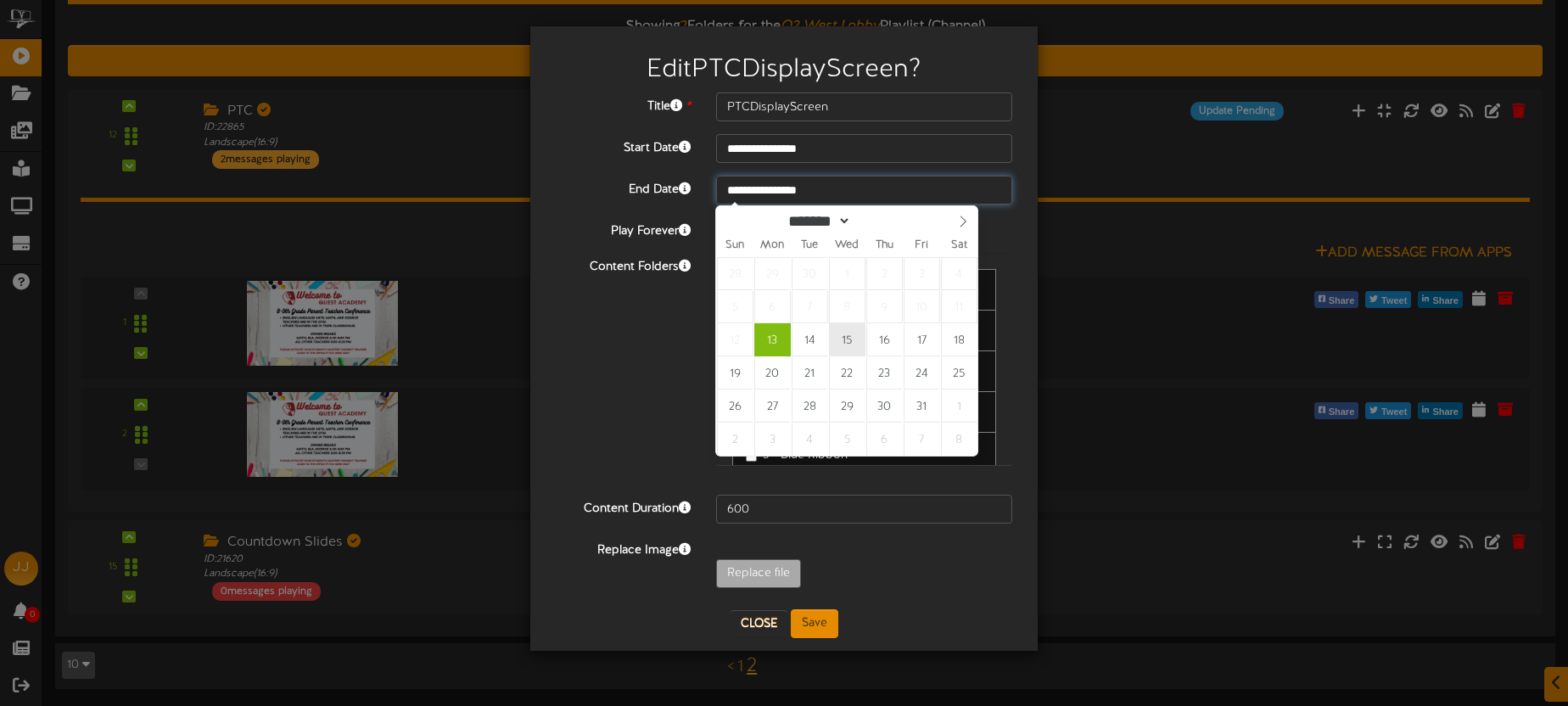
type input "**********"
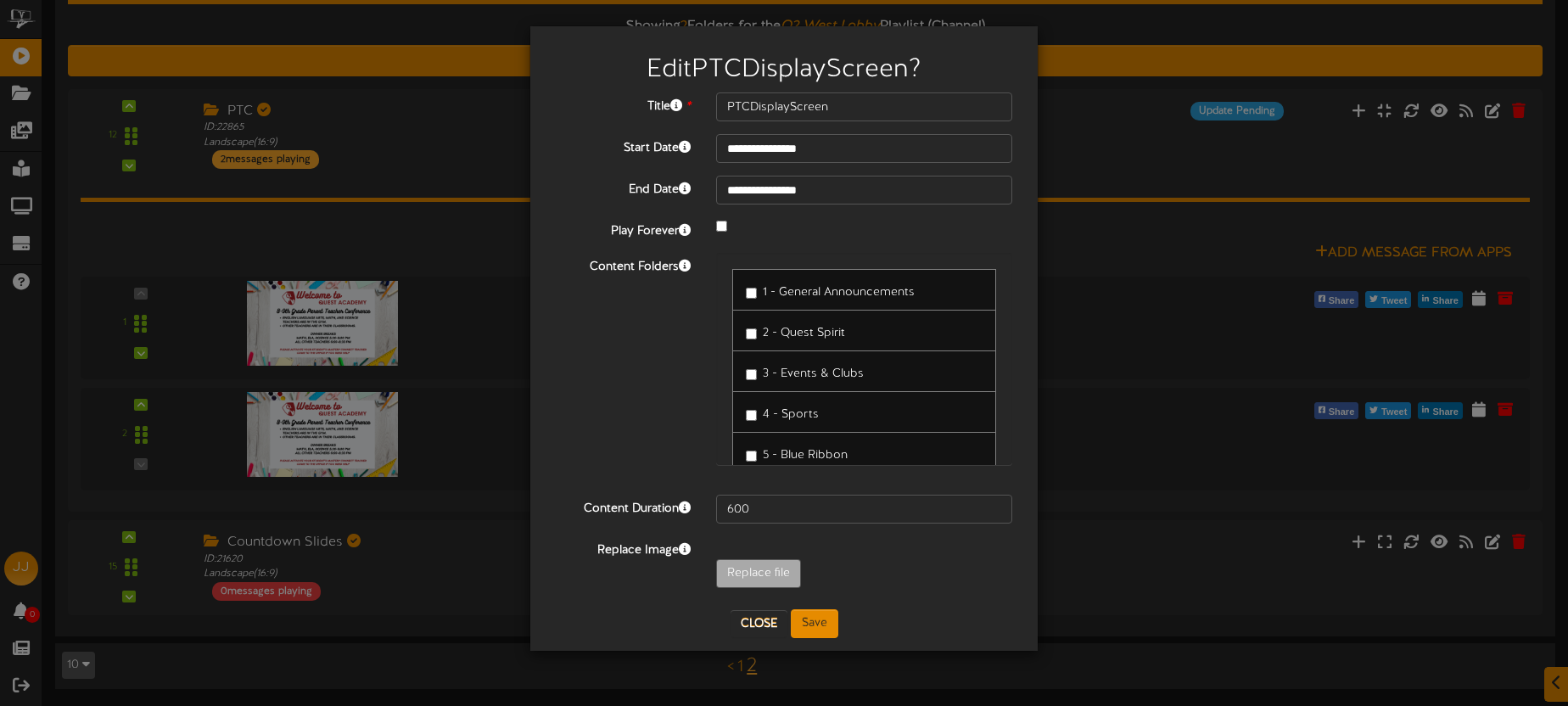
click at [815, 608] on div "**********" at bounding box center [784, 351] width 482 height 517
click at [820, 616] on button "Save" at bounding box center [814, 624] width 48 height 29
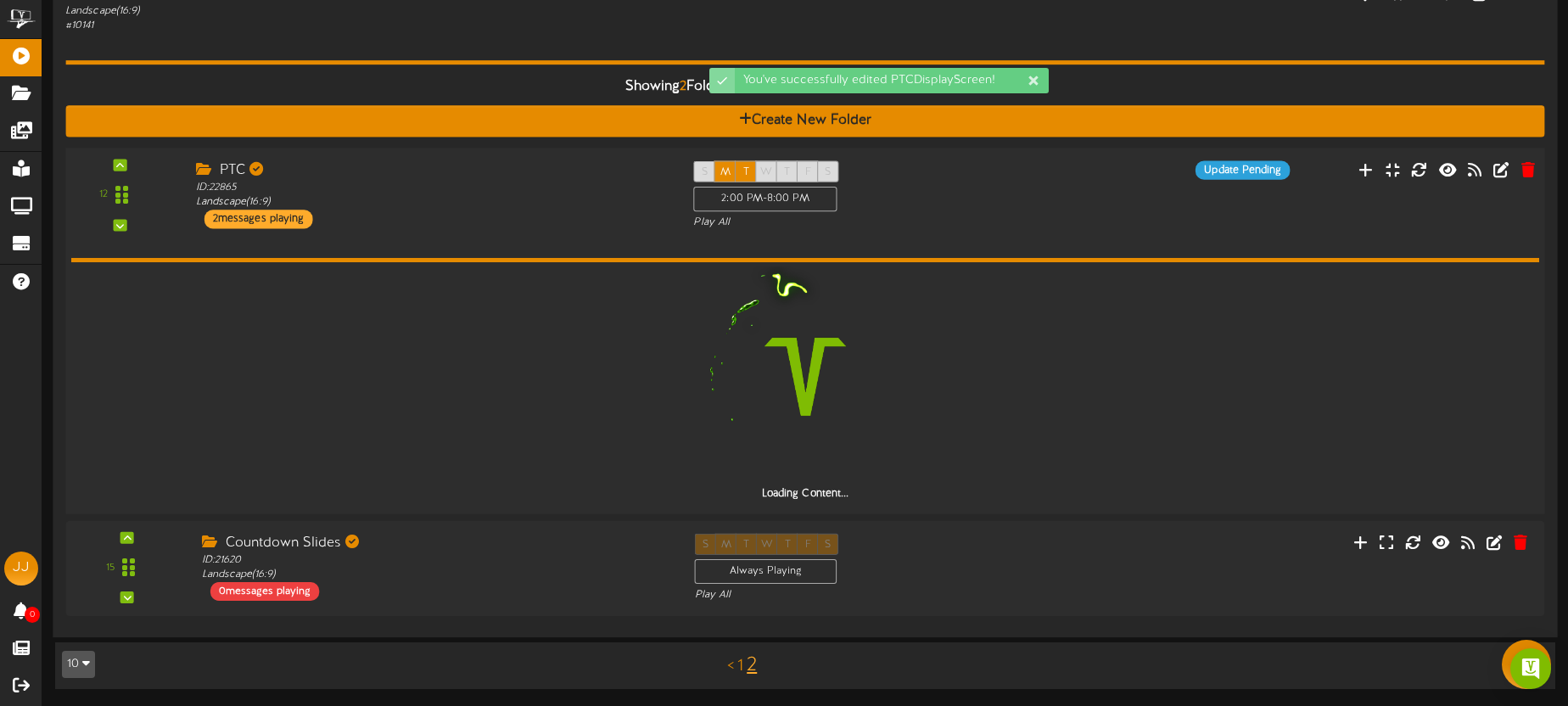
scroll to position [207, 0]
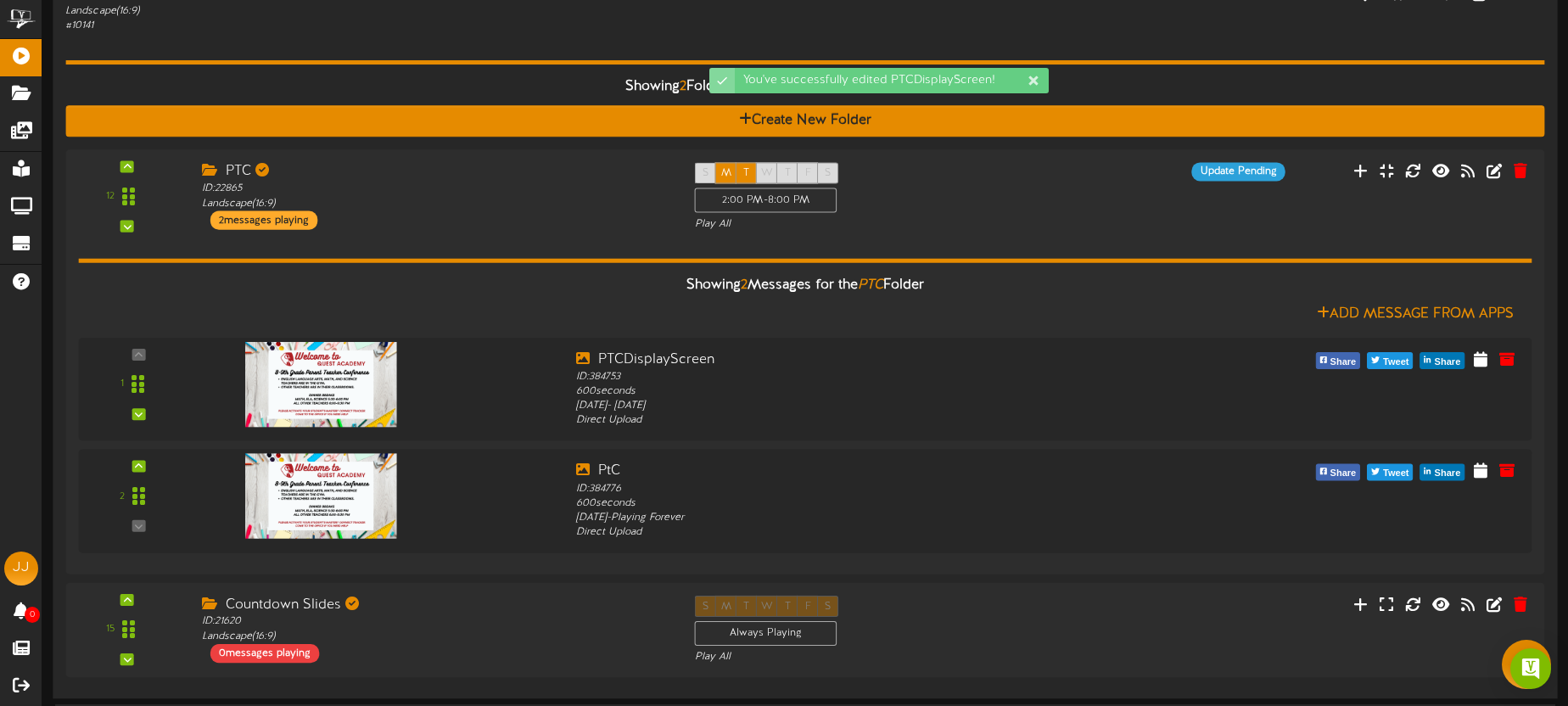
click at [504, 33] on div "Showing 2 Folders for the Q2 West Lobby Playlist (Channel) Create New Folder 12…" at bounding box center [805, 359] width 1479 height 653
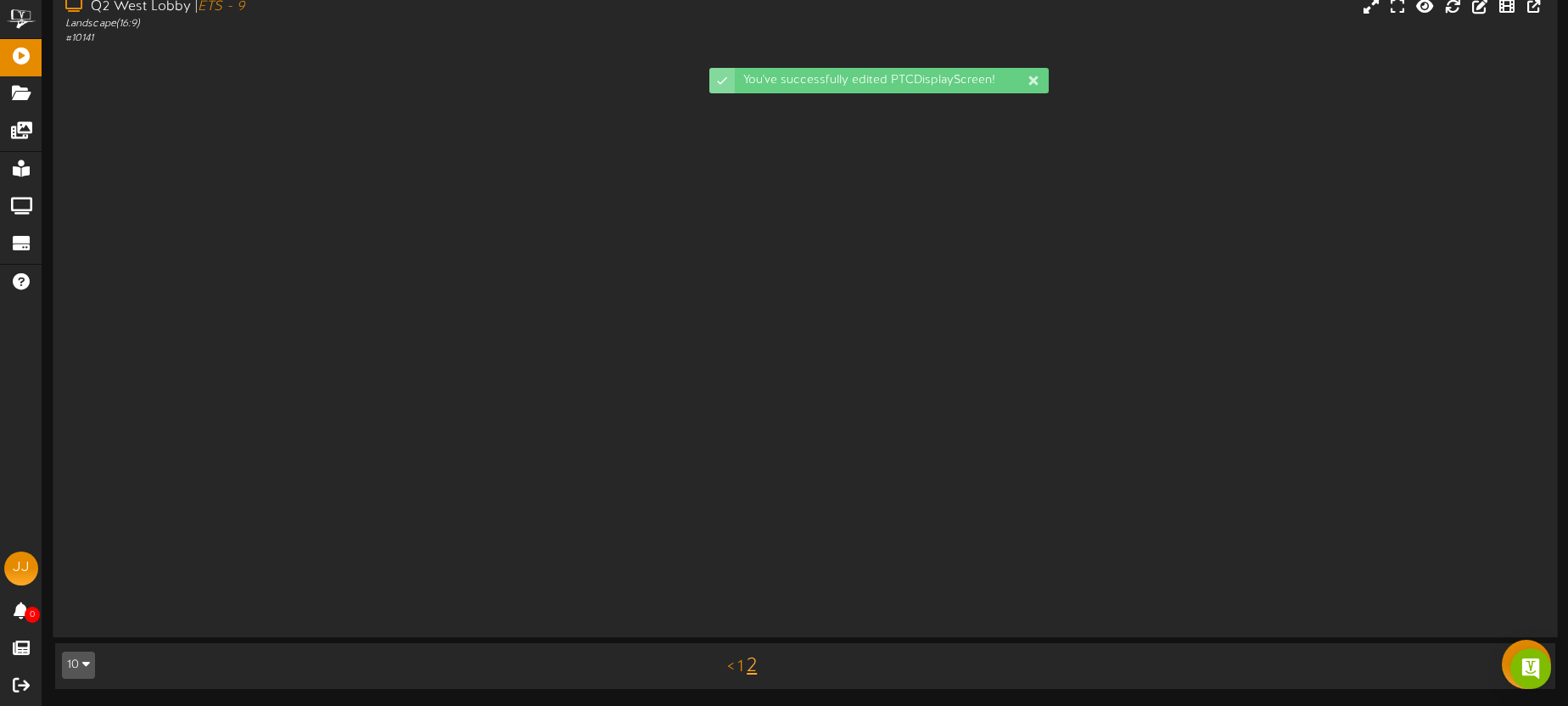
scroll to position [0, 0]
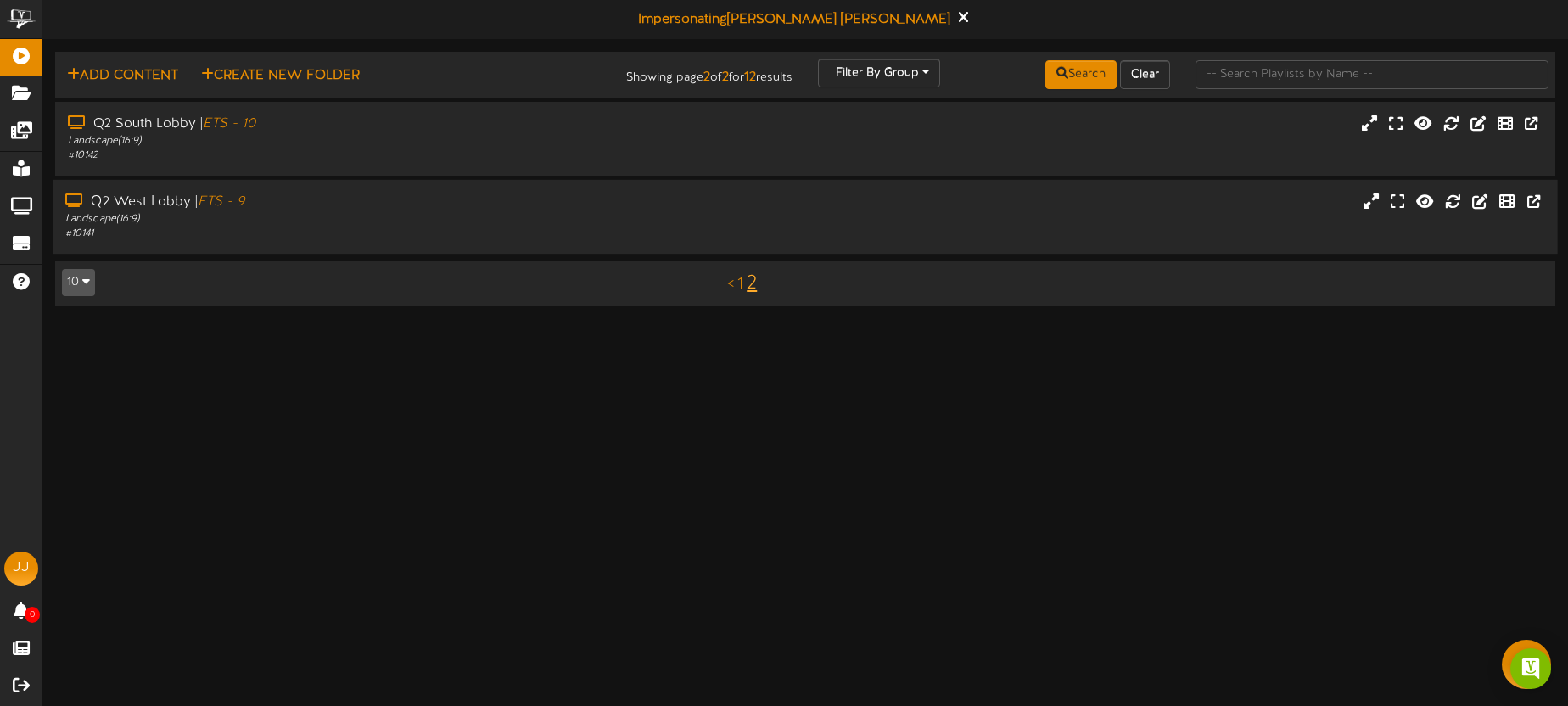
drag, startPoint x: 697, startPoint y: 225, endPoint x: 728, endPoint y: 201, distance: 39.2
click at [698, 226] on div "Q2 West Lobby | ETS - 9 Landscape ( 16:9 ) # 10141" at bounding box center [804, 217] width 1504 height 49
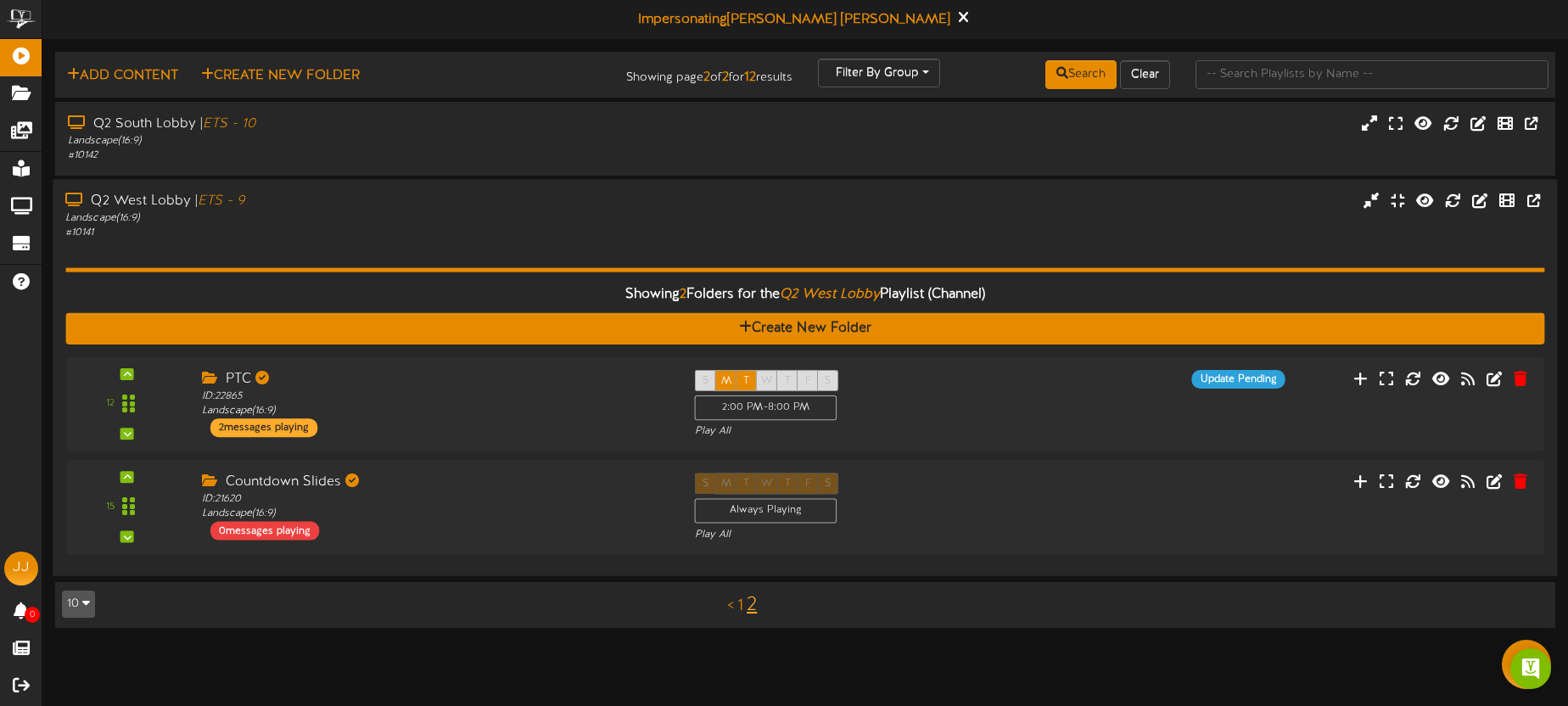
click at [739, 222] on div "Q2 West Lobby | ETS - 9 Landscape ( 16:9 ) # 10141" at bounding box center [804, 216] width 1504 height 49
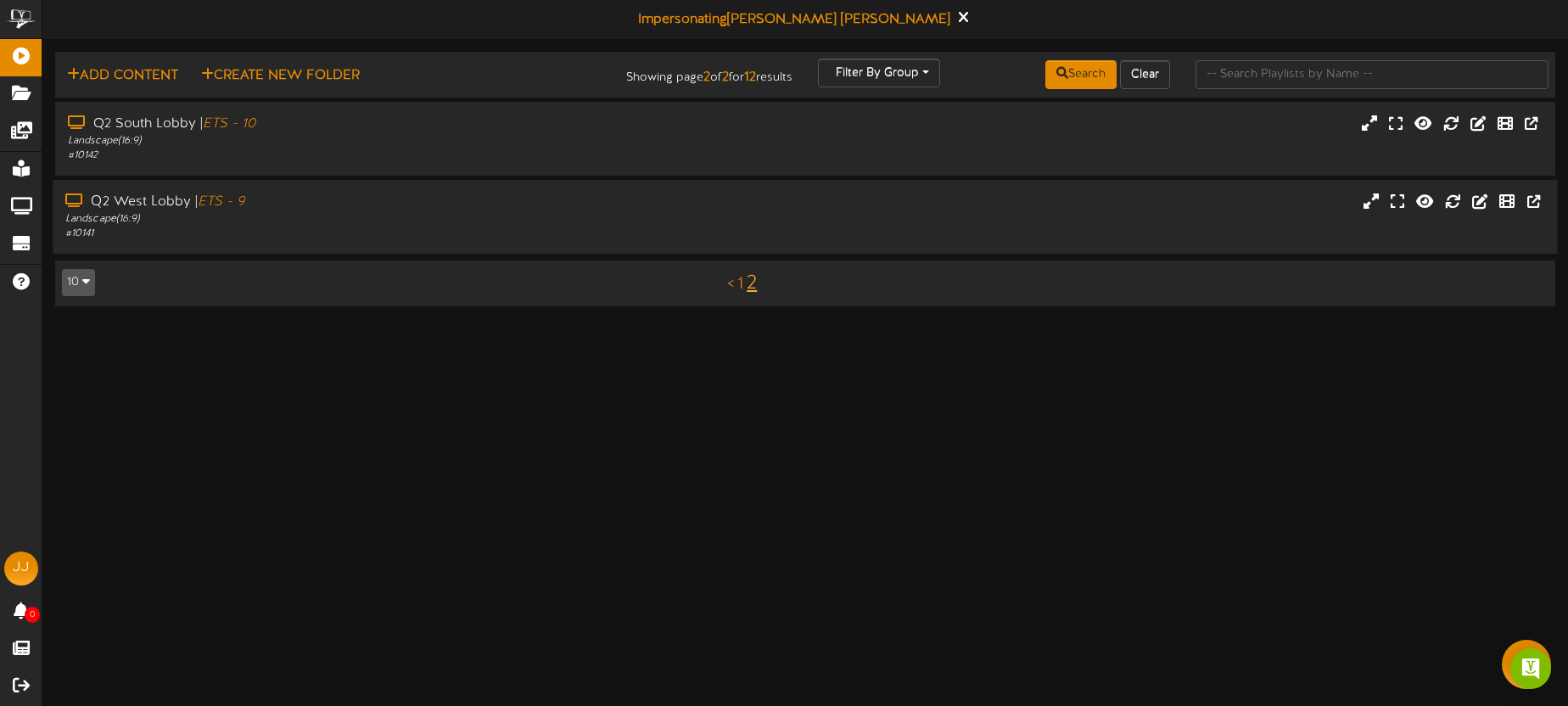
click at [451, 213] on div "Landscape ( 16:9 )" at bounding box center [366, 219] width 602 height 14
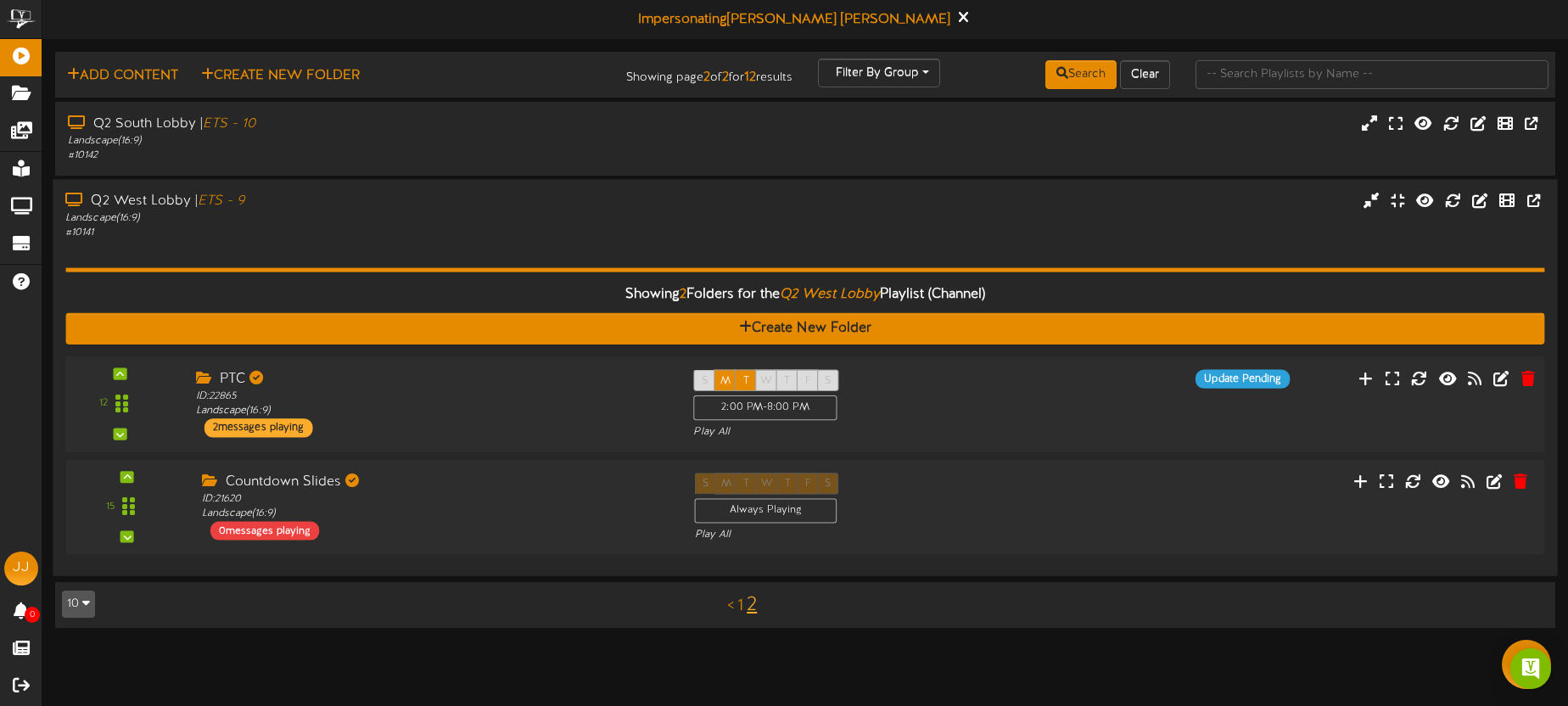
click at [968, 380] on div "S M T W T F S 2:00 PM - 8:00 PM Play All" at bounding box center [867, 404] width 374 height 69
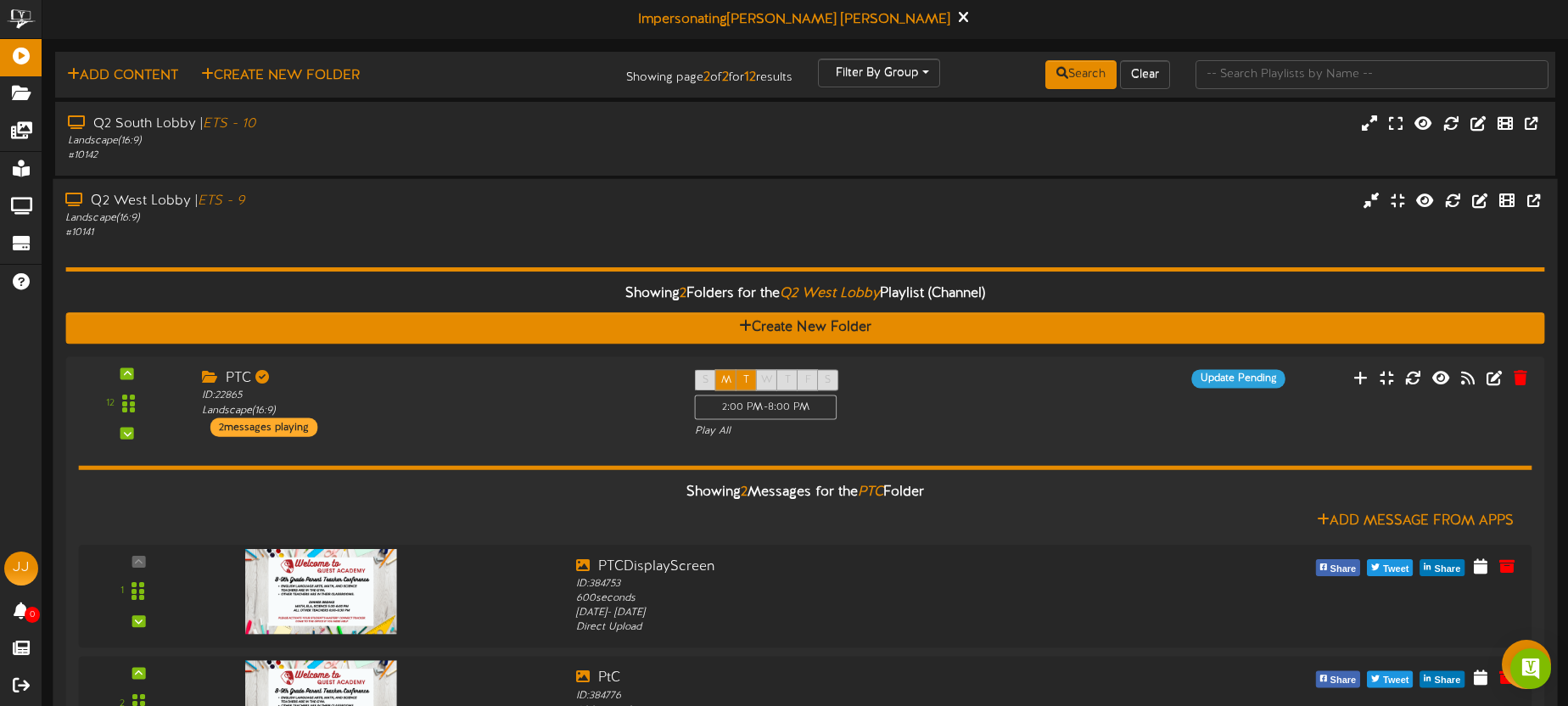
click at [528, 206] on div "Q2 West Lobby | ETS - 9" at bounding box center [366, 201] width 602 height 20
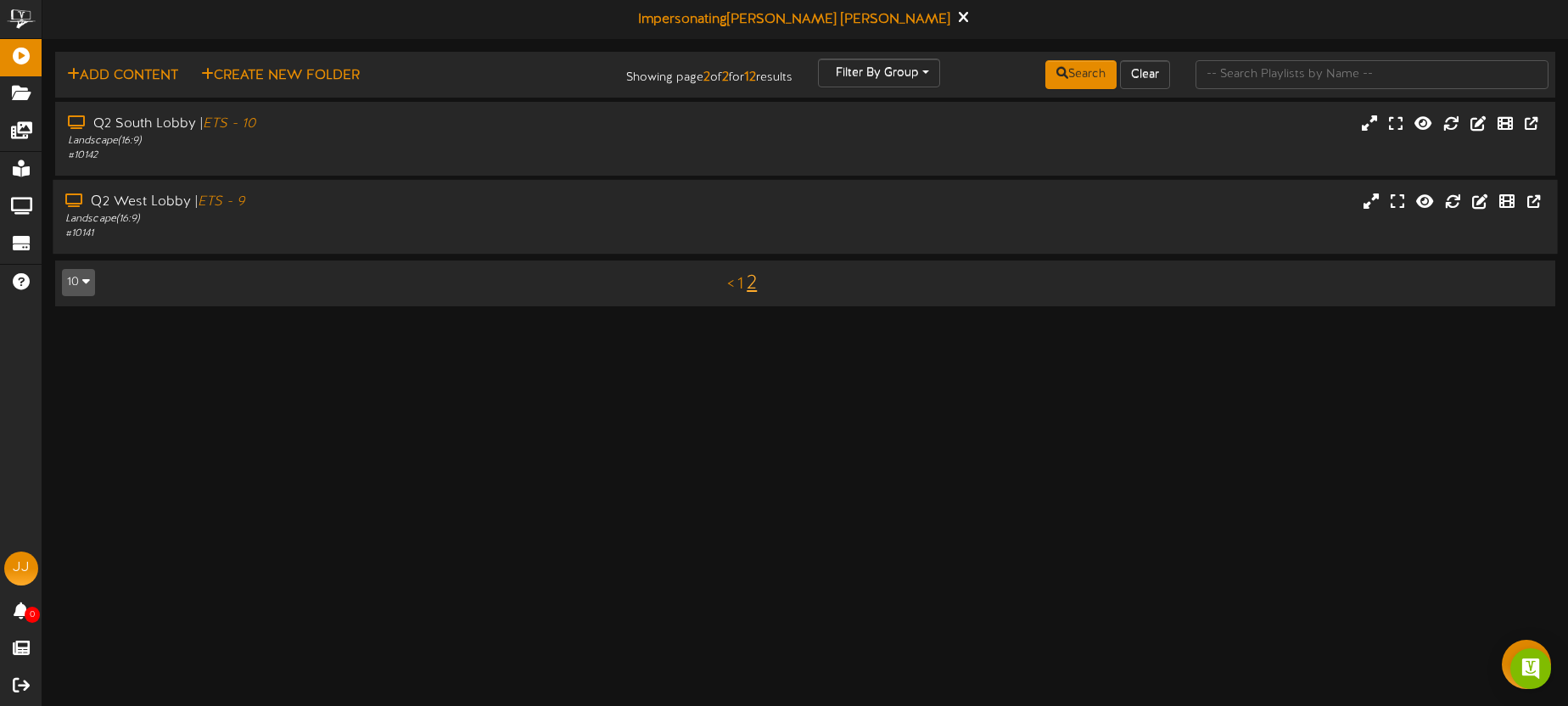
click at [657, 213] on div "Landscape ( 16:9 )" at bounding box center [366, 219] width 602 height 14
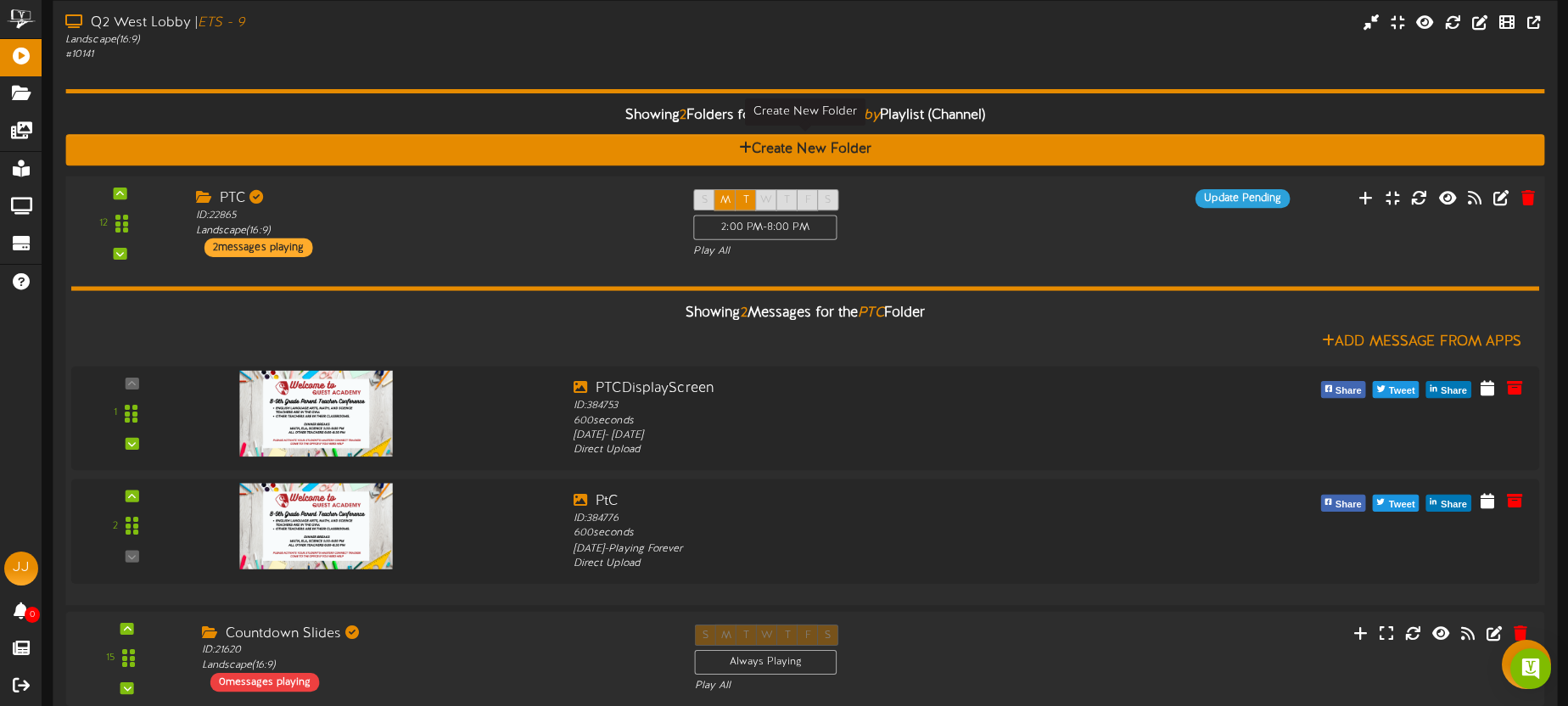
scroll to position [69, 0]
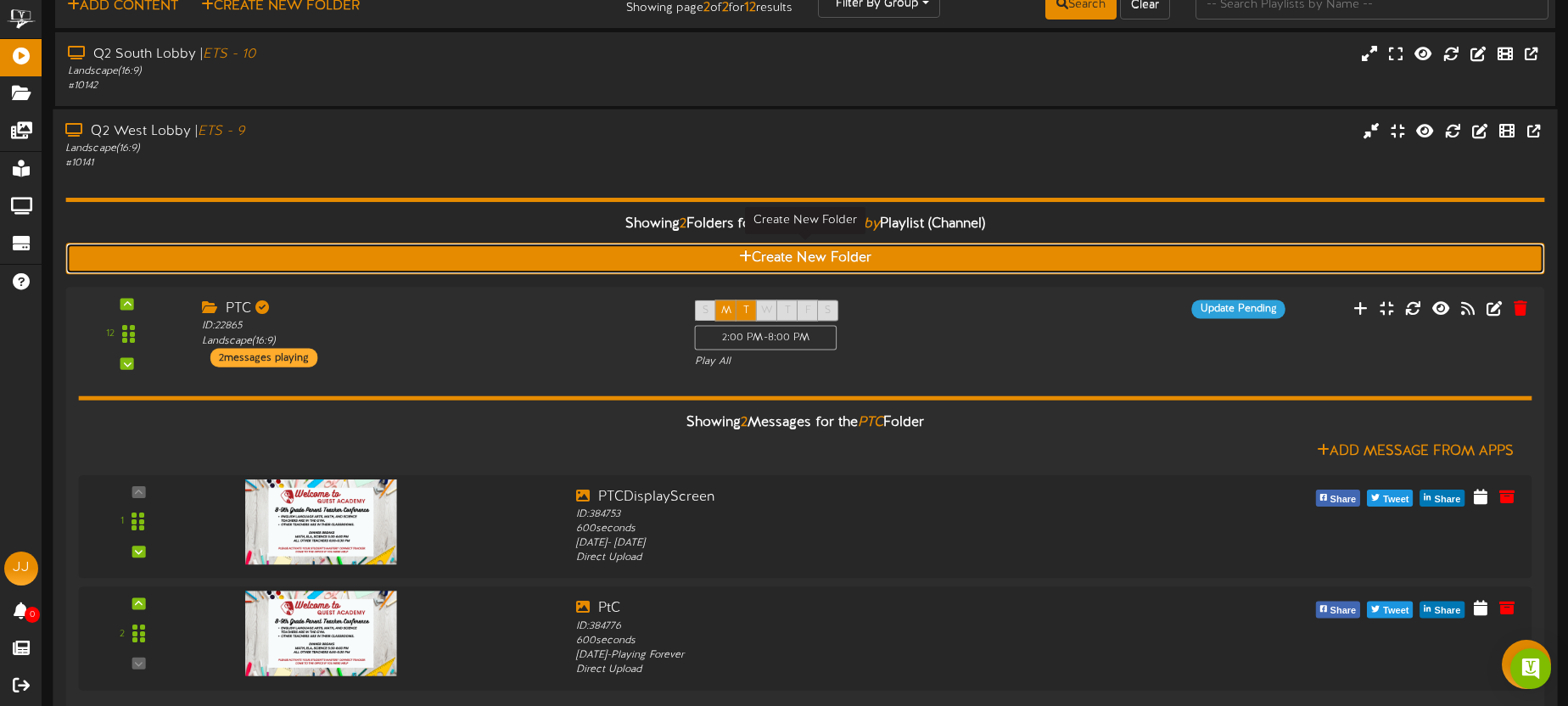
click at [1111, 257] on button "Create New Folder" at bounding box center [805, 258] width 1479 height 32
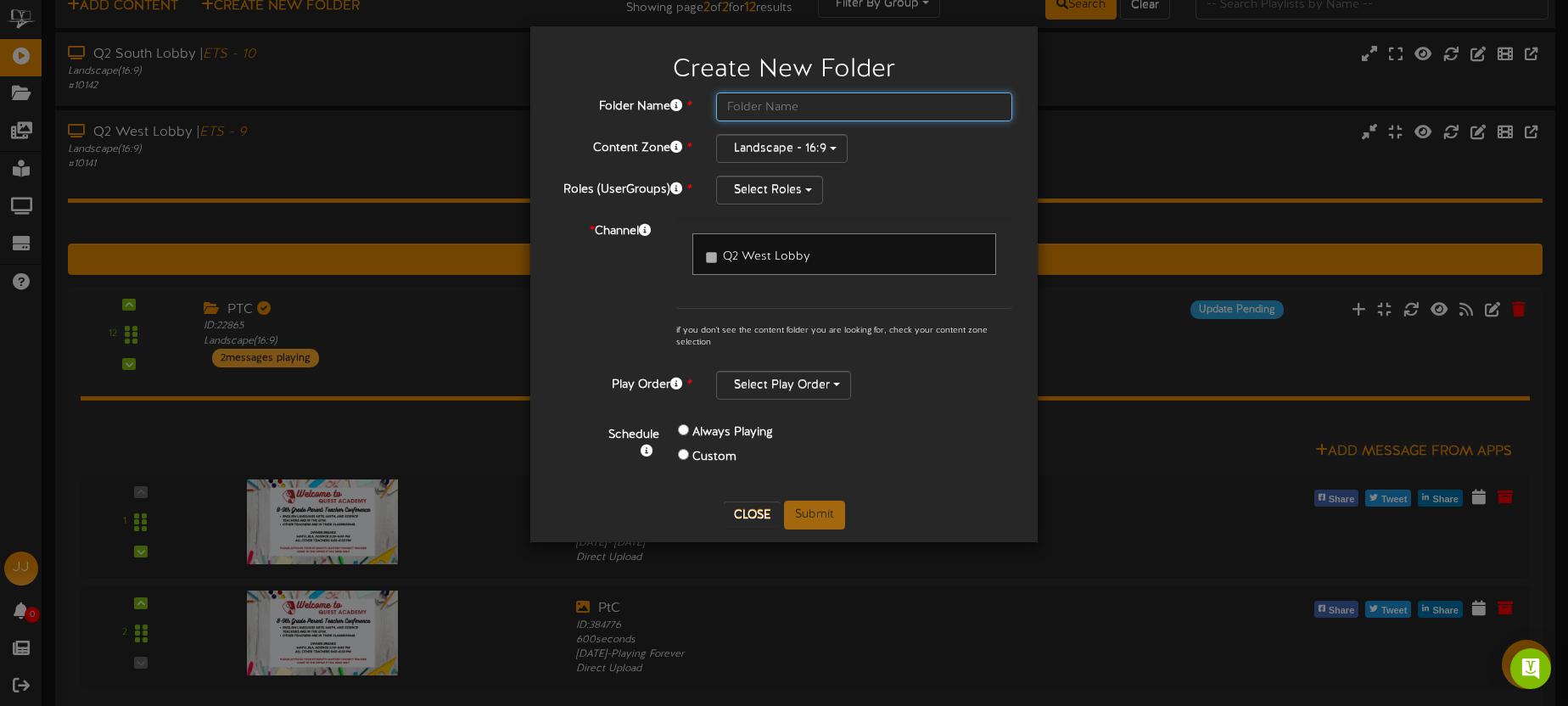
click at [823, 113] on input "text" at bounding box center [864, 107] width 296 height 29
type input "PTC Q2 WEST LOBBY"
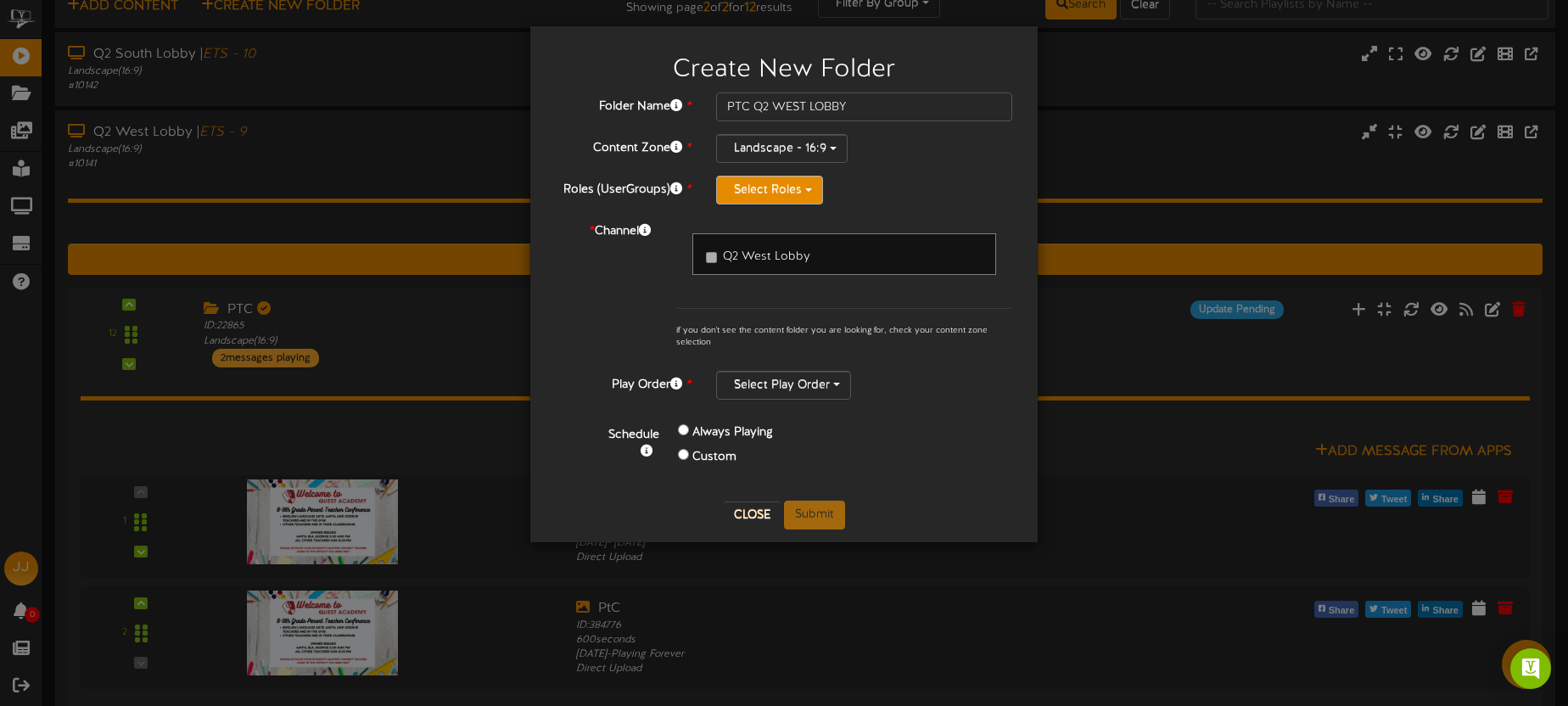
click at [774, 197] on button "Select Roles" at bounding box center [769, 190] width 107 height 29
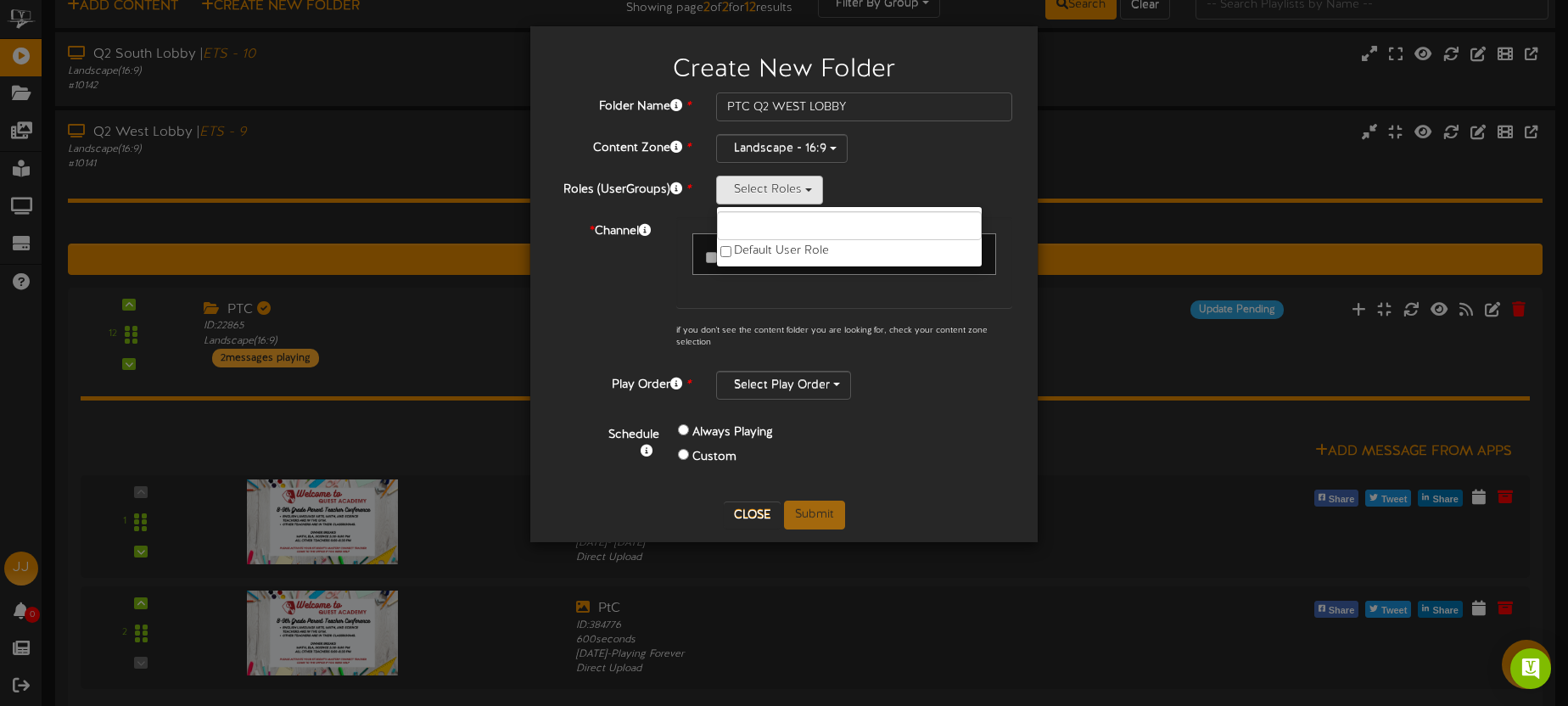
click at [872, 145] on div "Landscape - 16:9" at bounding box center [864, 148] width 296 height 29
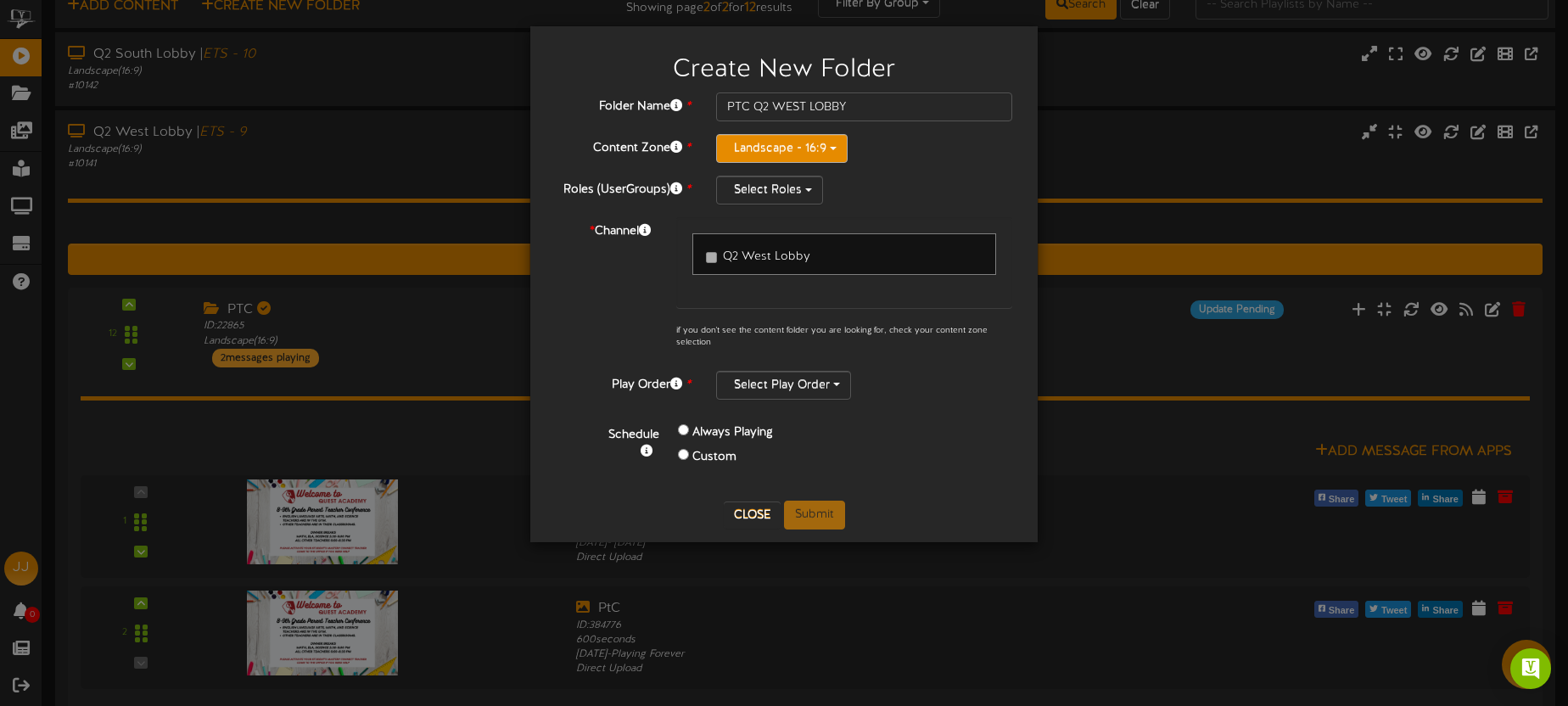
click at [800, 147] on button "Landscape - 16:9" at bounding box center [782, 148] width 131 height 29
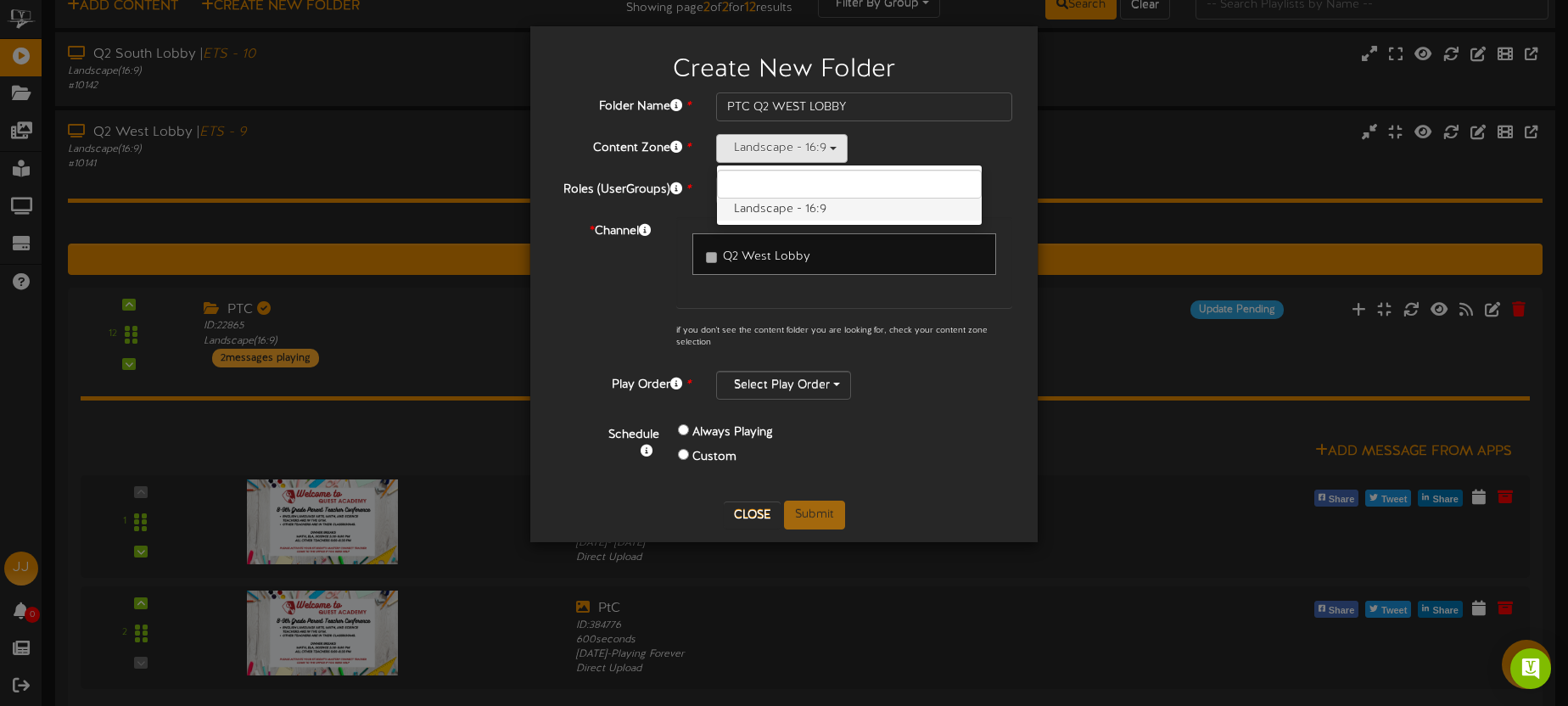
click at [791, 214] on label "Landscape - 16:9" at bounding box center [849, 210] width 265 height 22
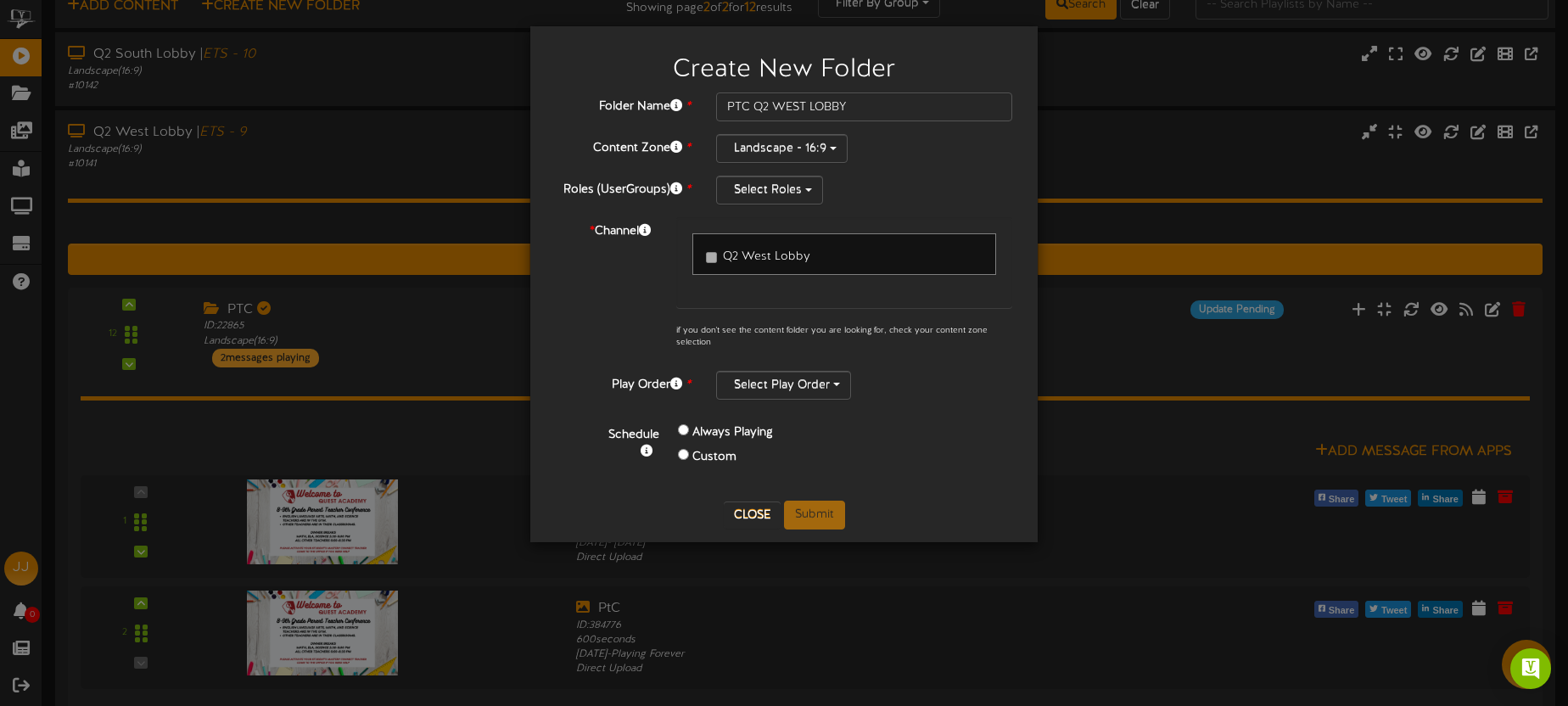
click at [923, 140] on div "Landscape - 16:9 Landscape - 16:9" at bounding box center [864, 148] width 296 height 29
click at [790, 191] on button "Select Roles" at bounding box center [769, 190] width 107 height 29
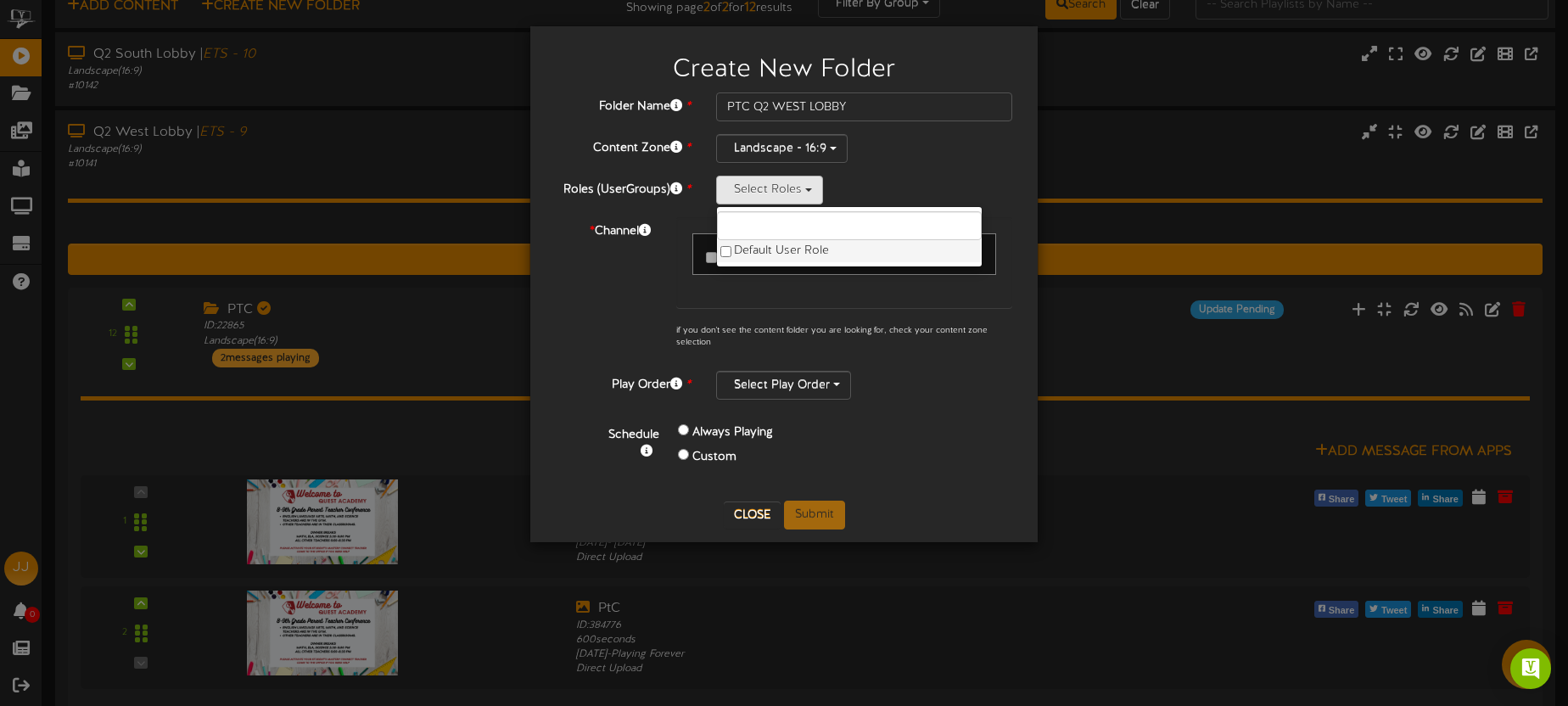
click at [772, 242] on label "Default User Role" at bounding box center [849, 251] width 265 height 22
click at [910, 168] on div "Folder Name * PTC Q2 WEST LOBBY Content Zone * Landscape - 16:9 Landscape - 16:…" at bounding box center [784, 290] width 457 height 395
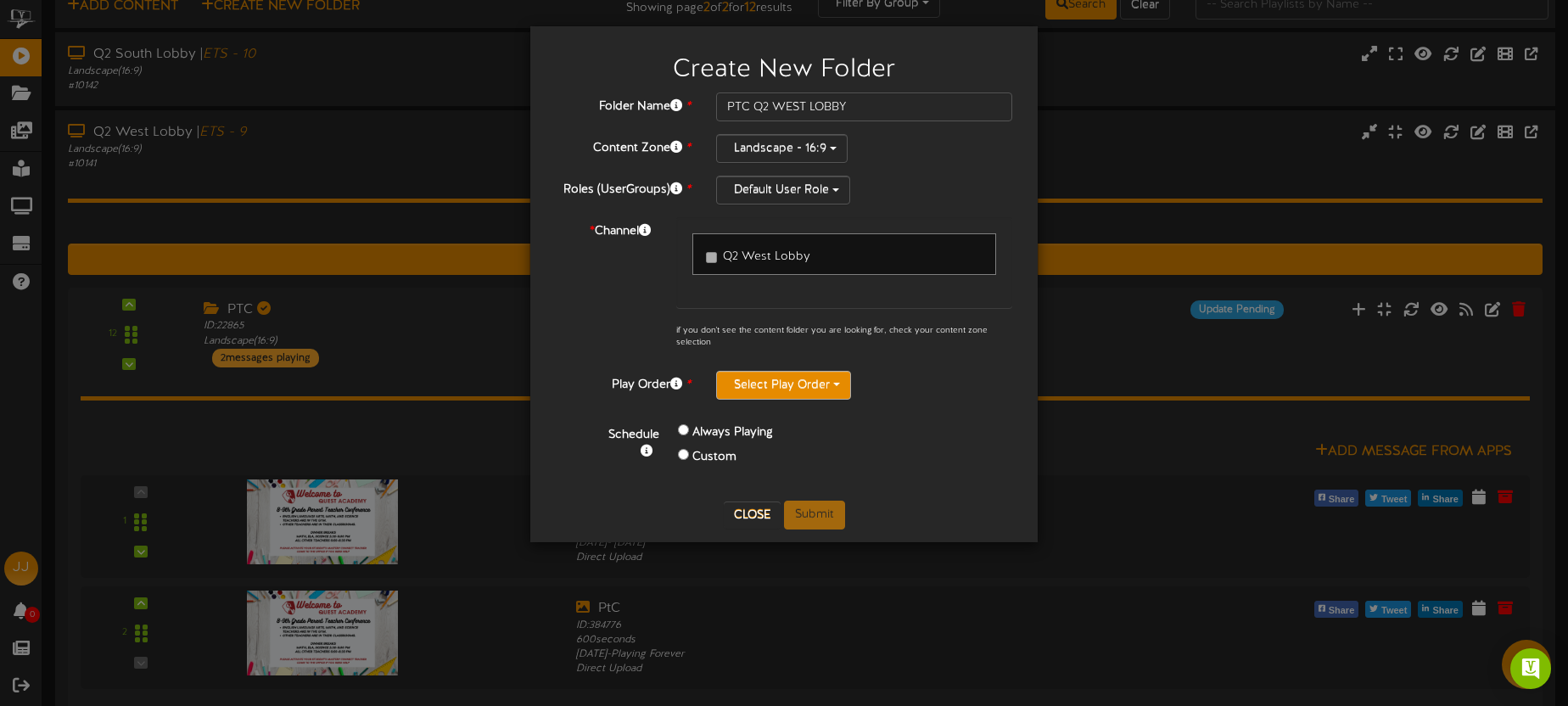
click at [790, 387] on button "Select Play Order" at bounding box center [784, 385] width 135 height 29
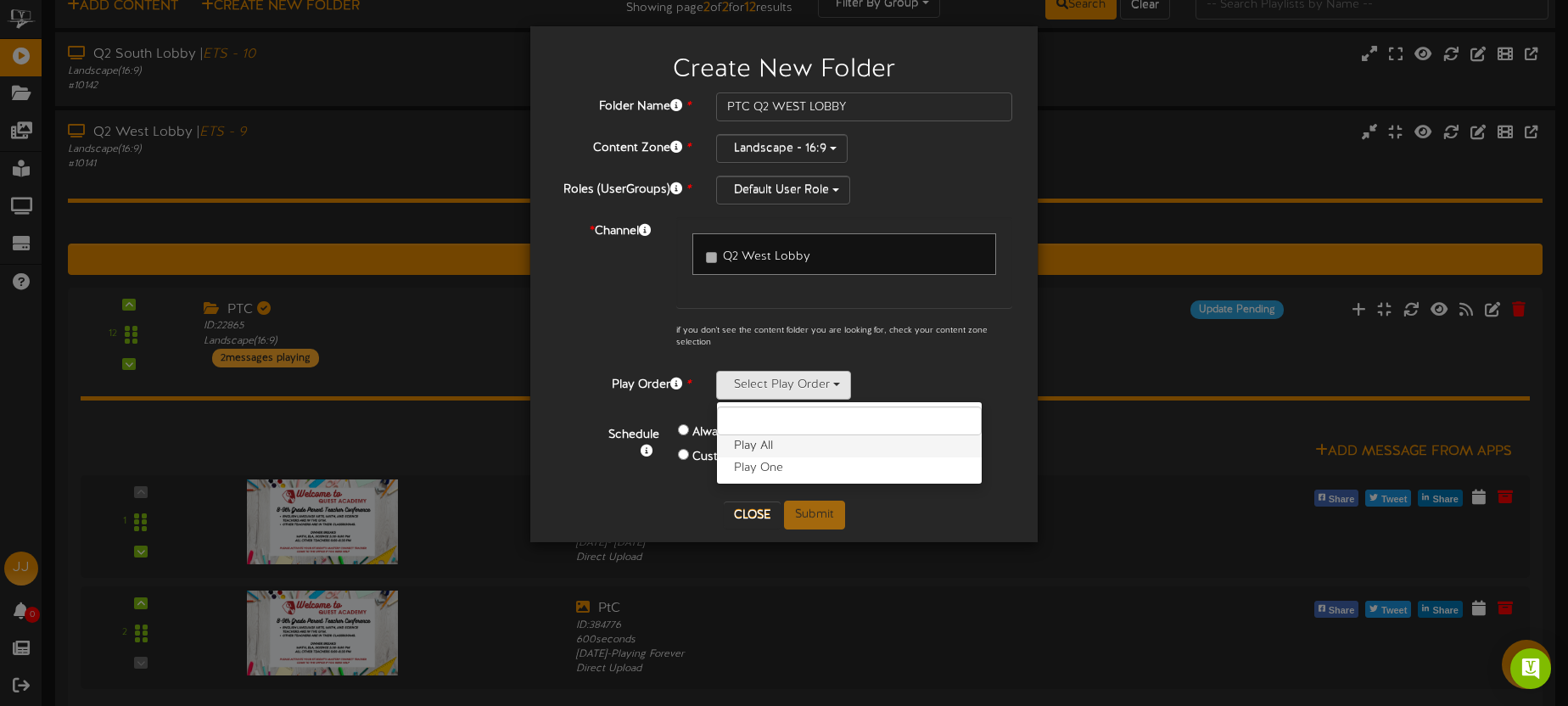
click at [769, 444] on label "Play All" at bounding box center [849, 447] width 265 height 22
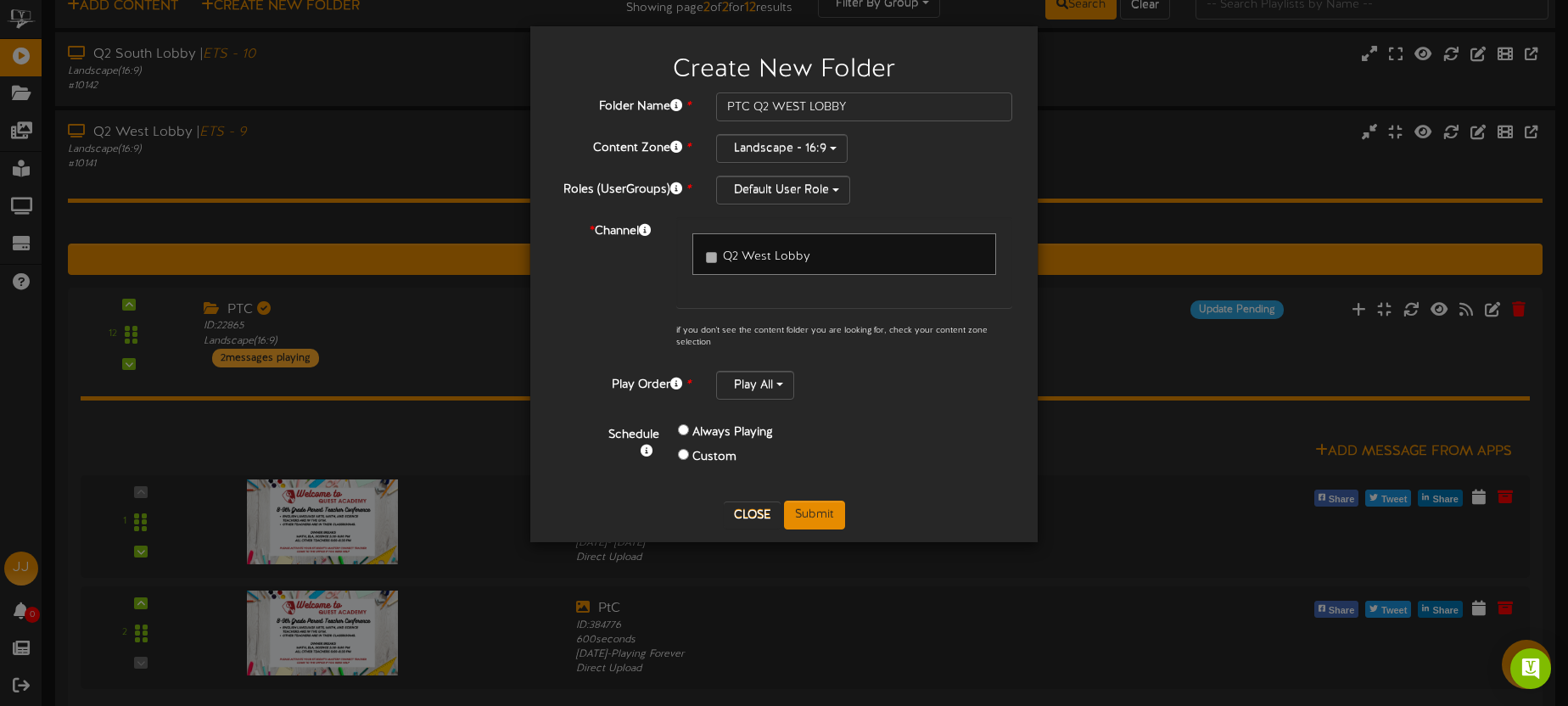
click at [716, 466] on div "Custom" at bounding box center [791, 458] width 227 height 24
click at [713, 461] on label "Custom" at bounding box center [714, 457] width 44 height 17
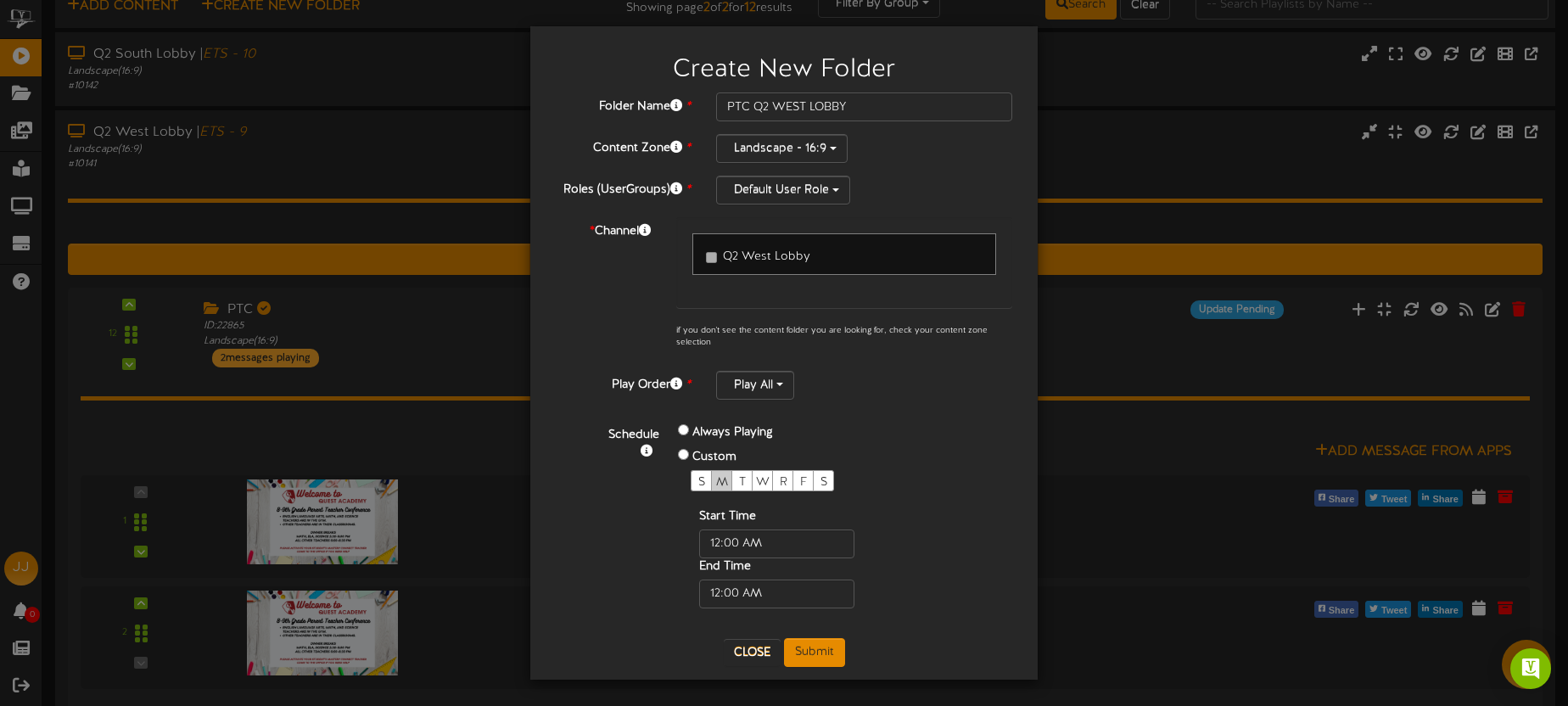
click at [722, 479] on span "M" at bounding box center [722, 482] width 12 height 13
click at [736, 478] on div "T" at bounding box center [741, 480] width 22 height 22
click at [784, 541] on input "text" at bounding box center [777, 544] width 155 height 29
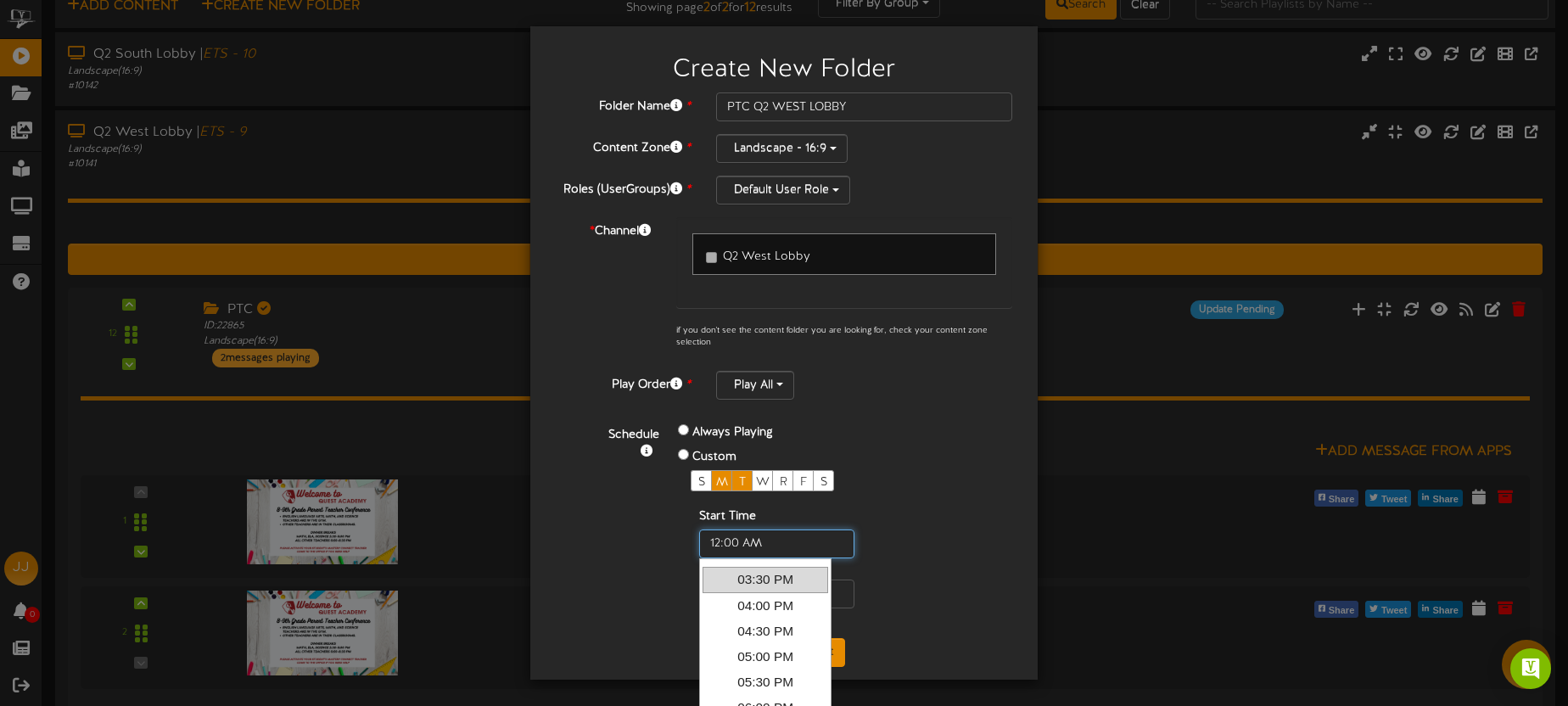
scroll to position [756, 0]
click at [784, 582] on link "03:00 PM" at bounding box center [765, 585] width 125 height 25
type input "3:00 PM"
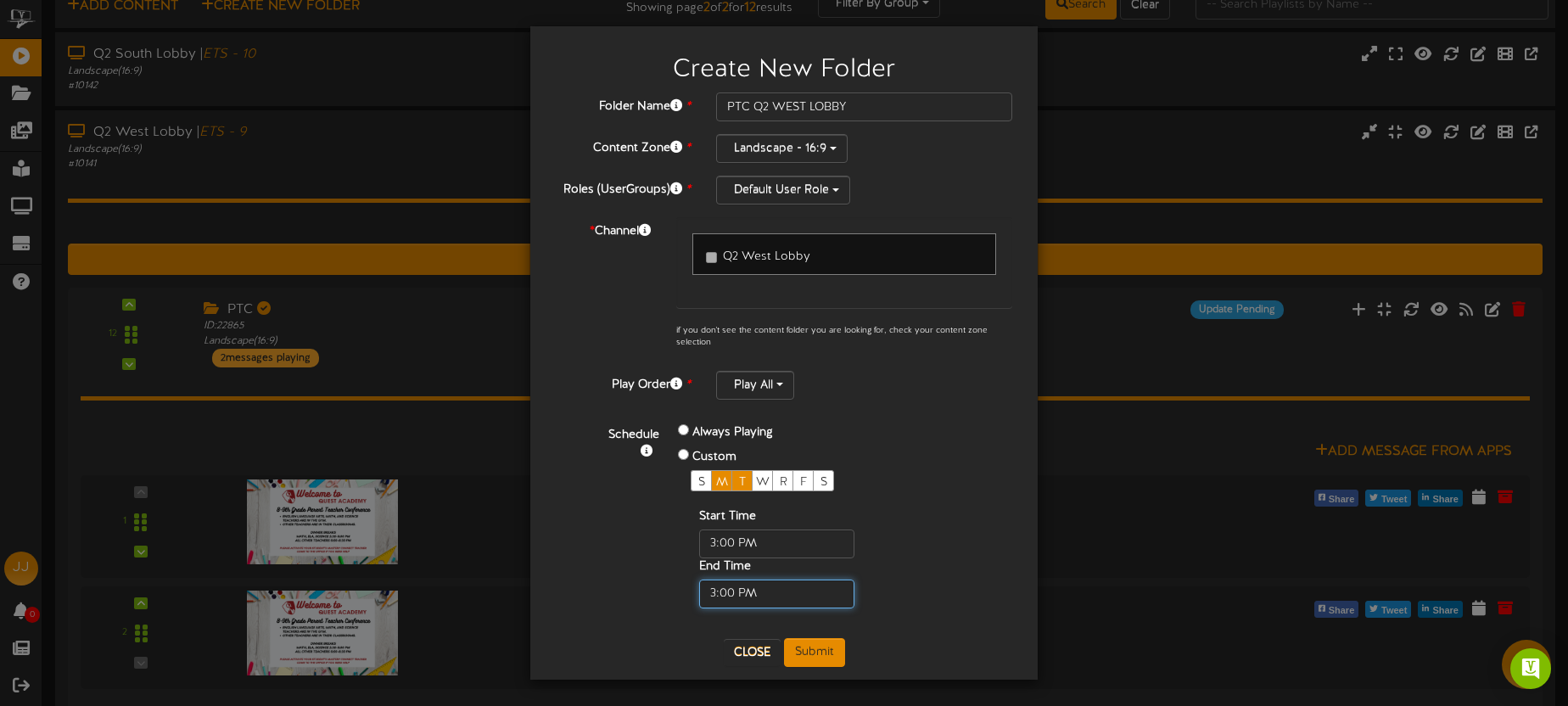
click at [784, 586] on input "text" at bounding box center [777, 594] width 155 height 29
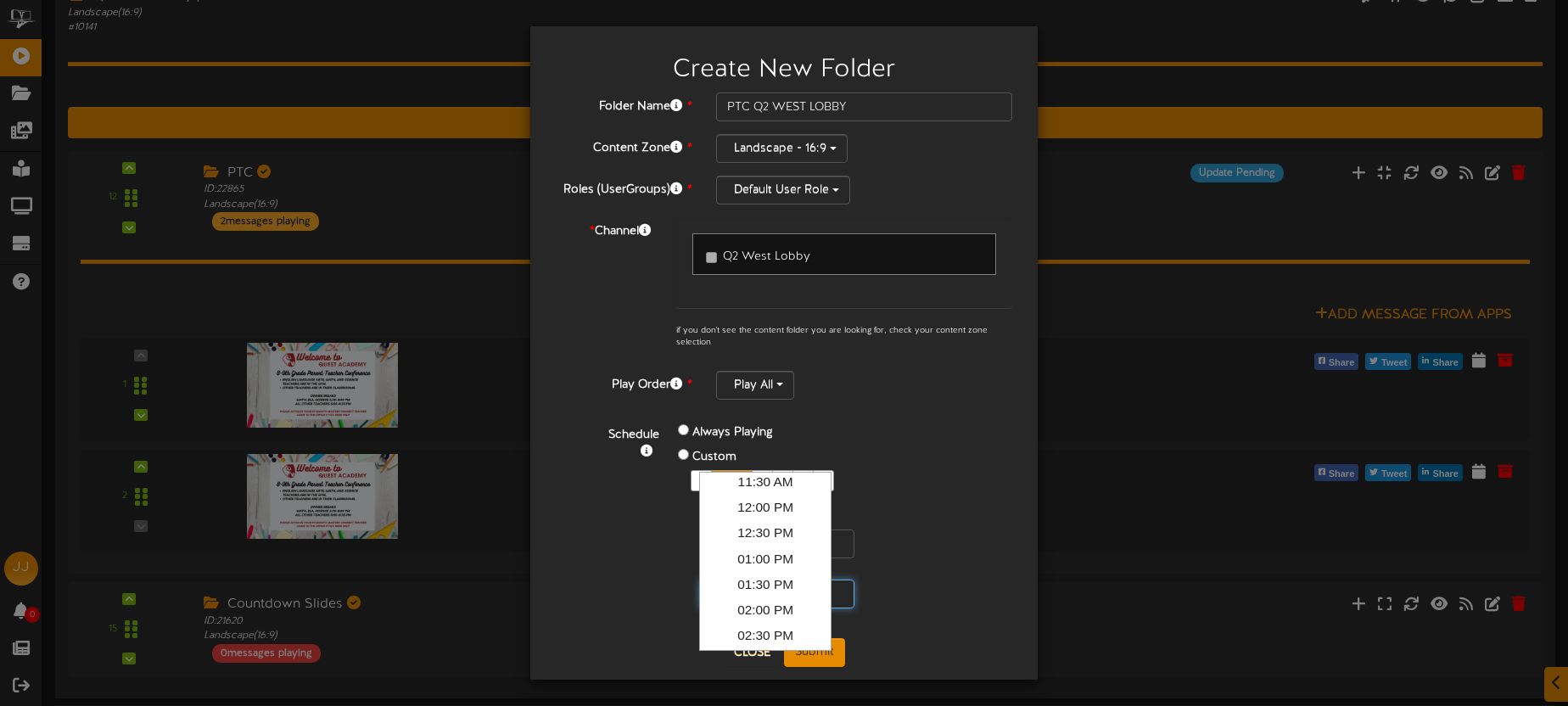
scroll to position [268, 0]
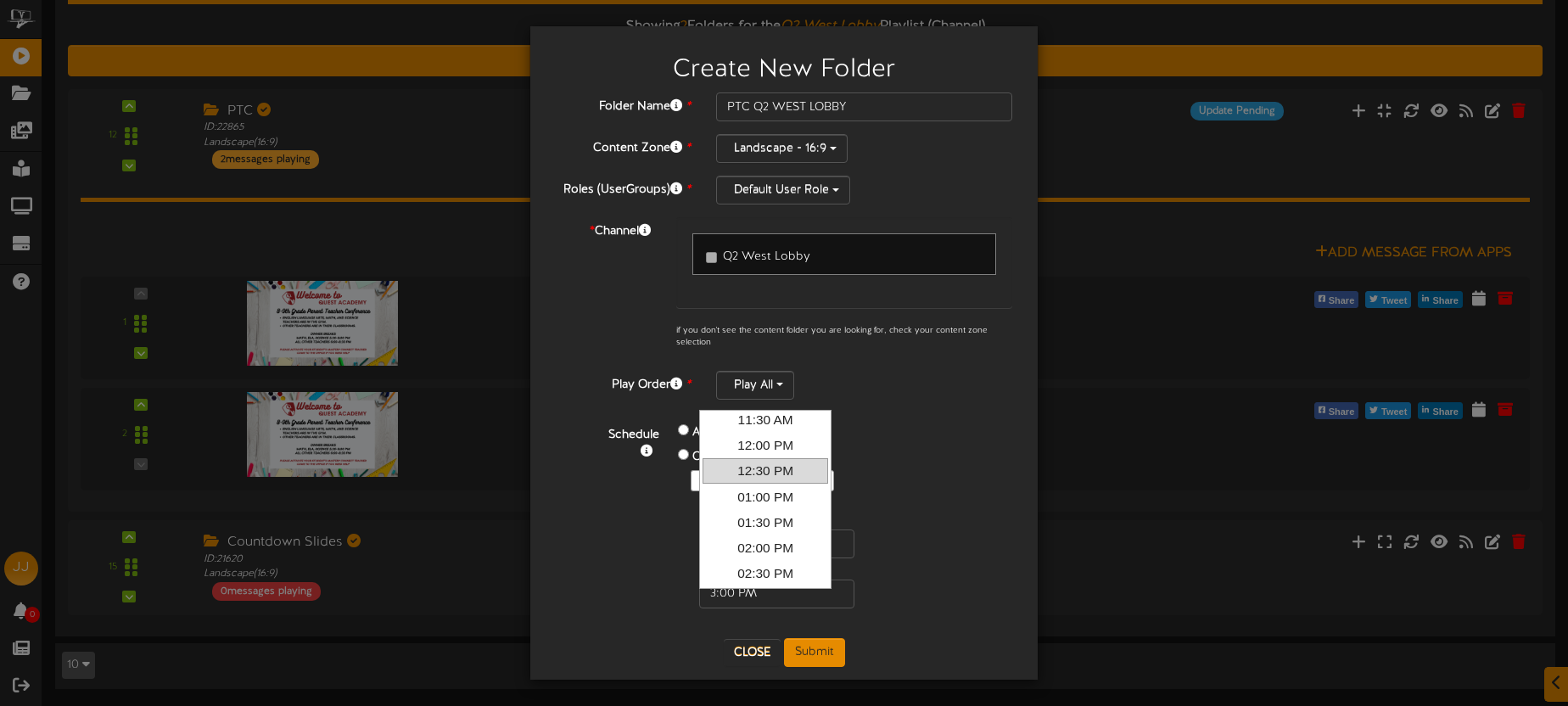
click at [934, 466] on div "Always Playing Custom S M T W R F S Start Time End Time" at bounding box center [804, 515] width 277 height 187
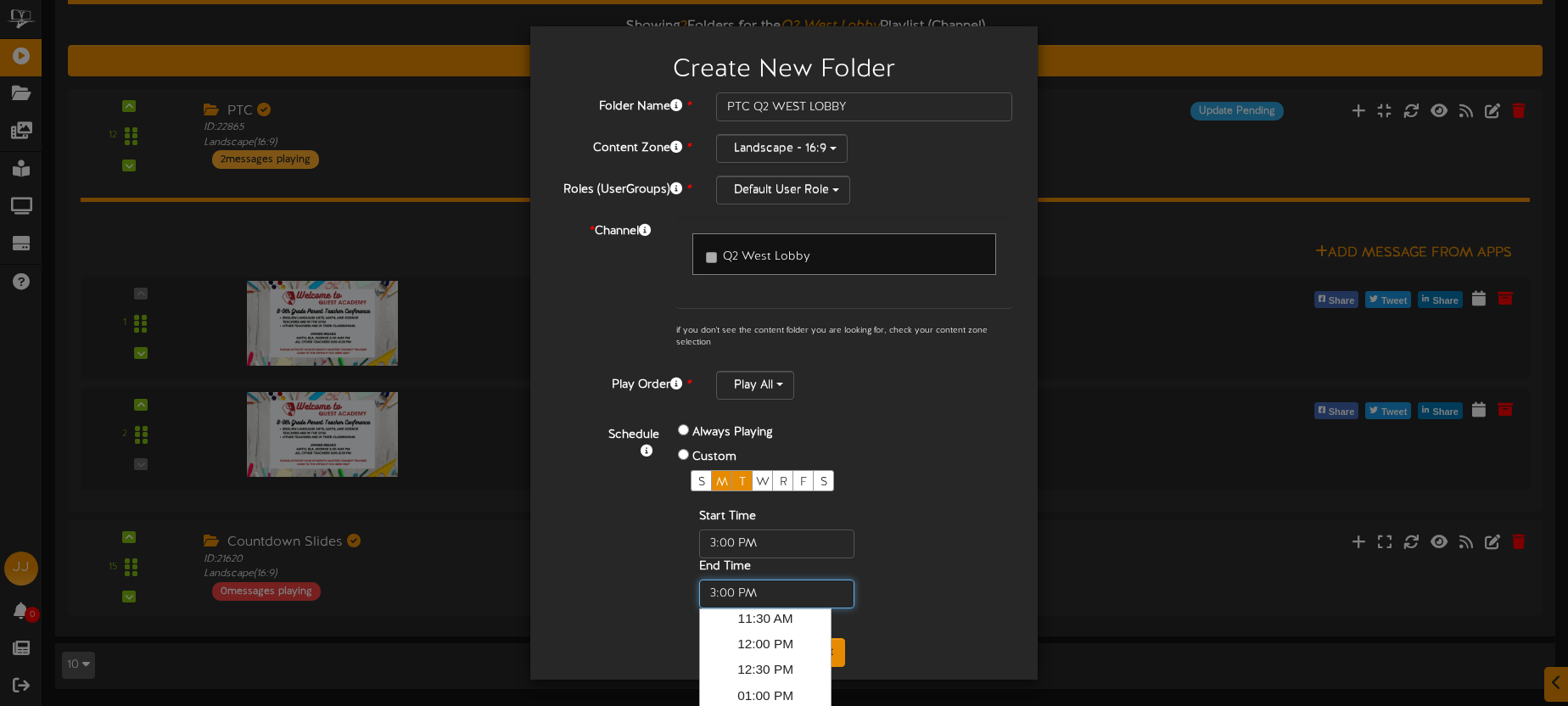
click at [716, 594] on input "text" at bounding box center [777, 594] width 155 height 29
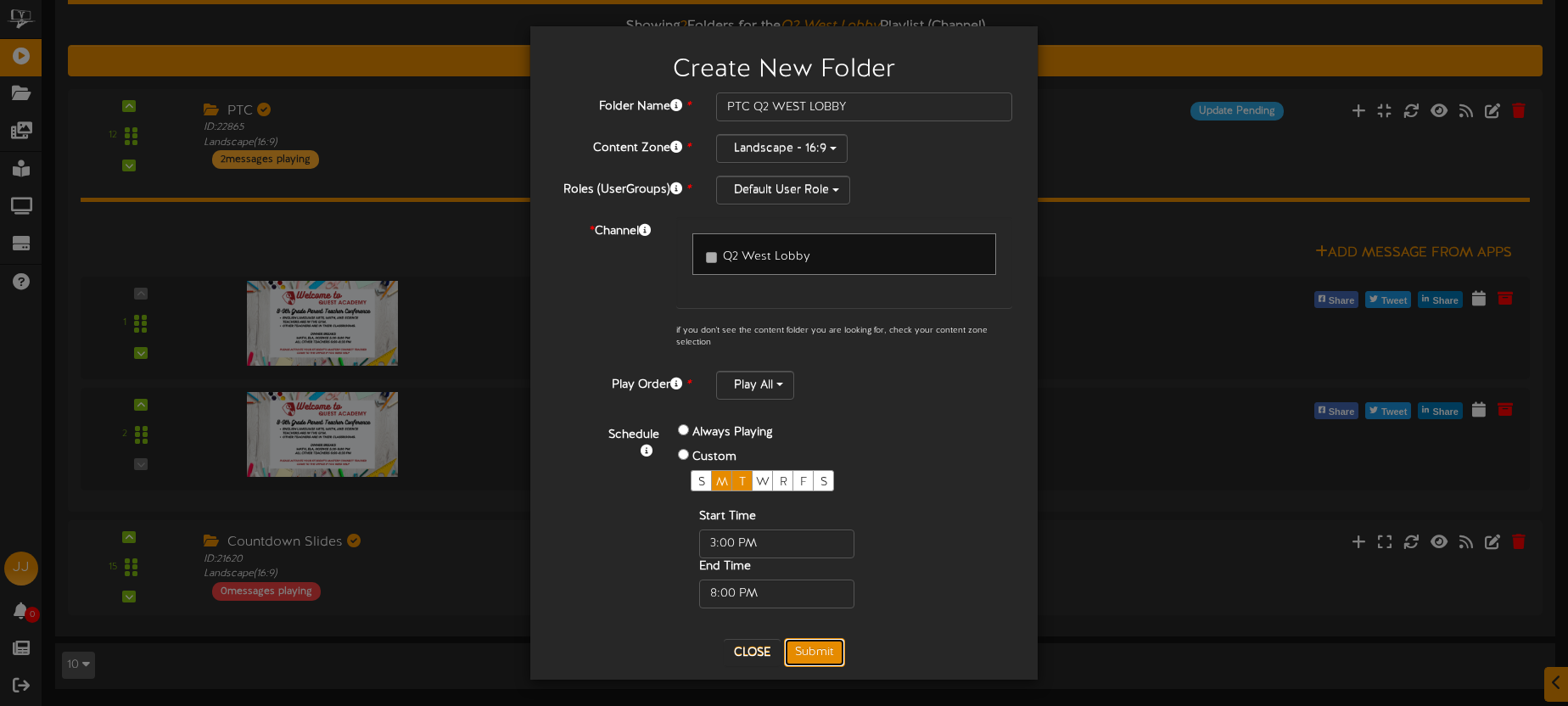
type input "08:00 PM"
click at [821, 646] on button "Submit" at bounding box center [813, 653] width 61 height 29
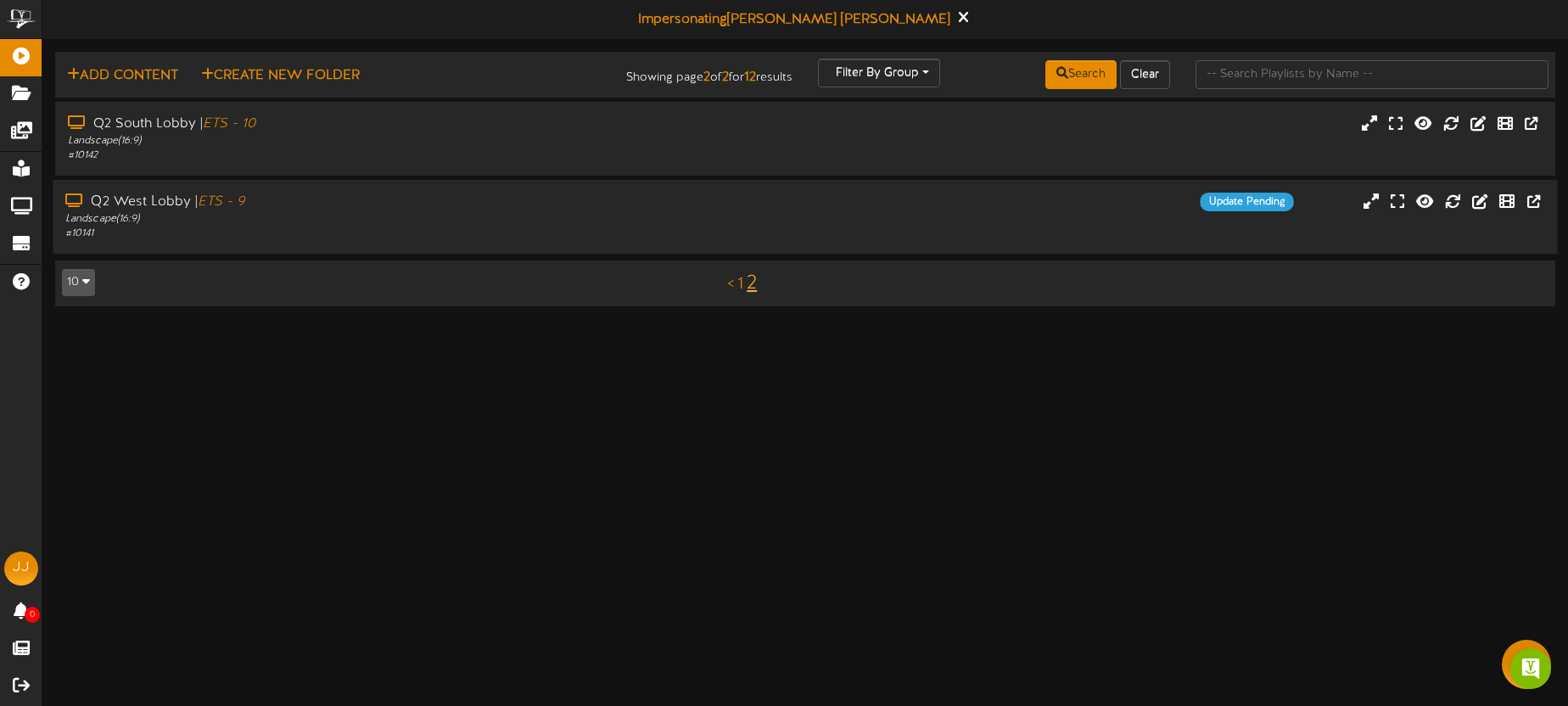
click at [516, 219] on div "Landscape ( 16:9 )" at bounding box center [366, 219] width 602 height 14
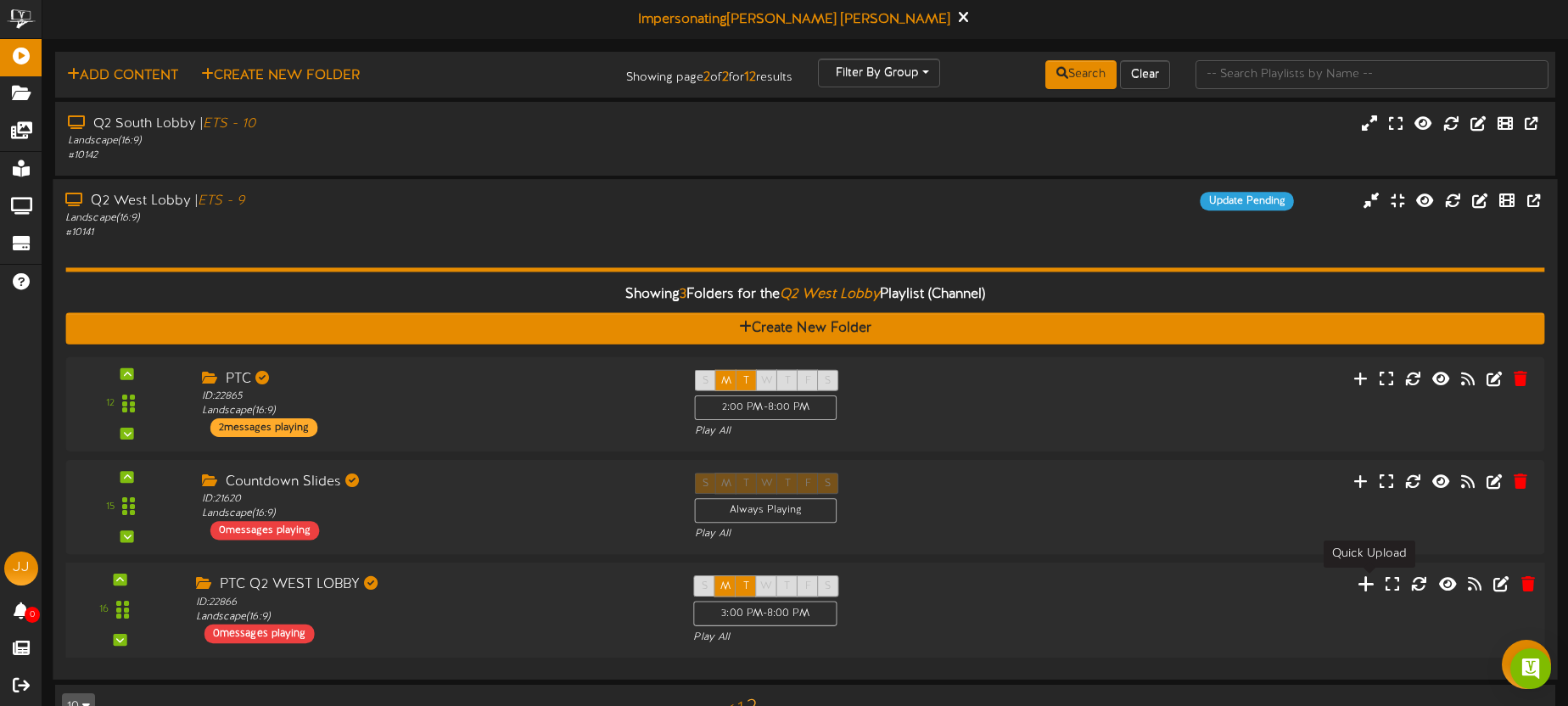
click at [1370, 587] on icon at bounding box center [1366, 584] width 18 height 19
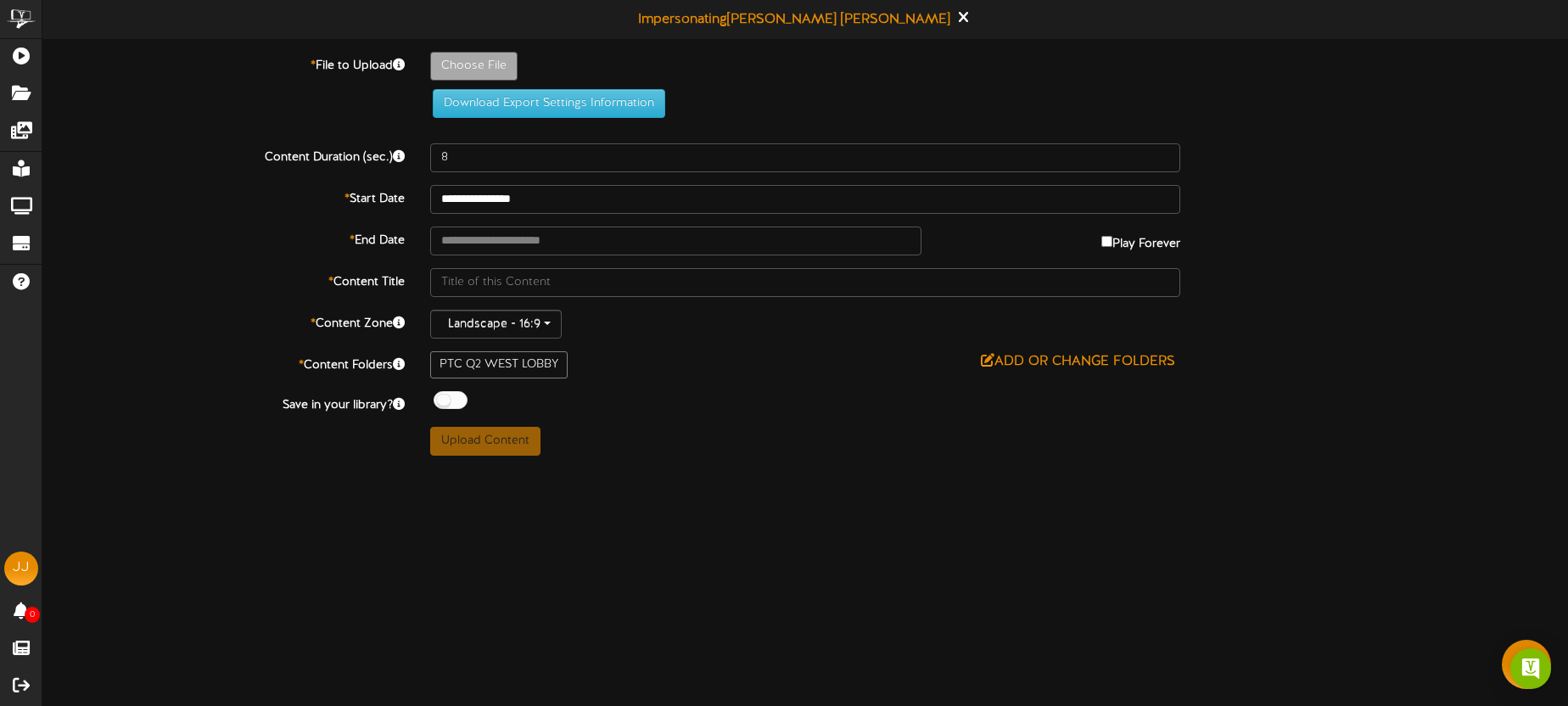
type input "**********"
type input "PtC"
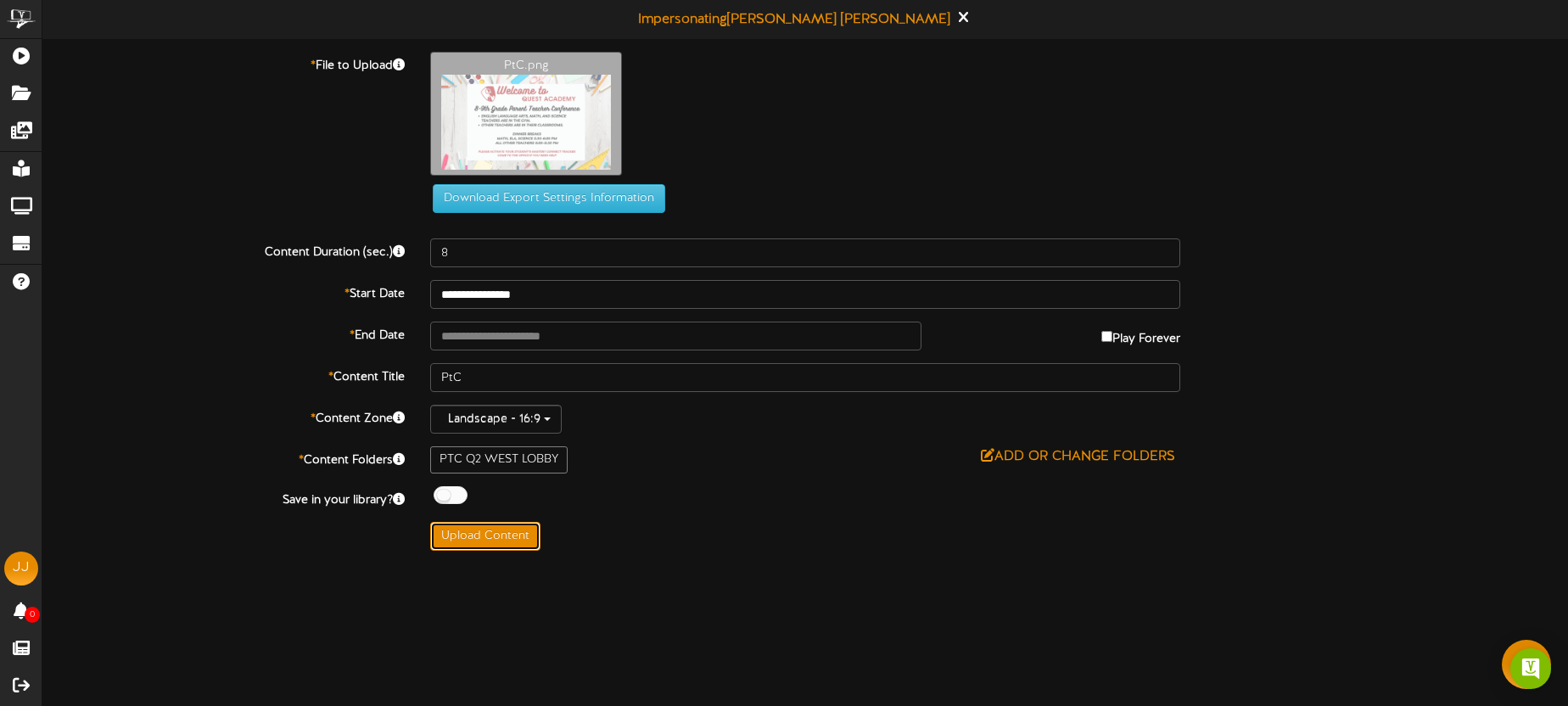
click at [493, 535] on button "Upload Content" at bounding box center [486, 536] width 110 height 29
type input "**********"
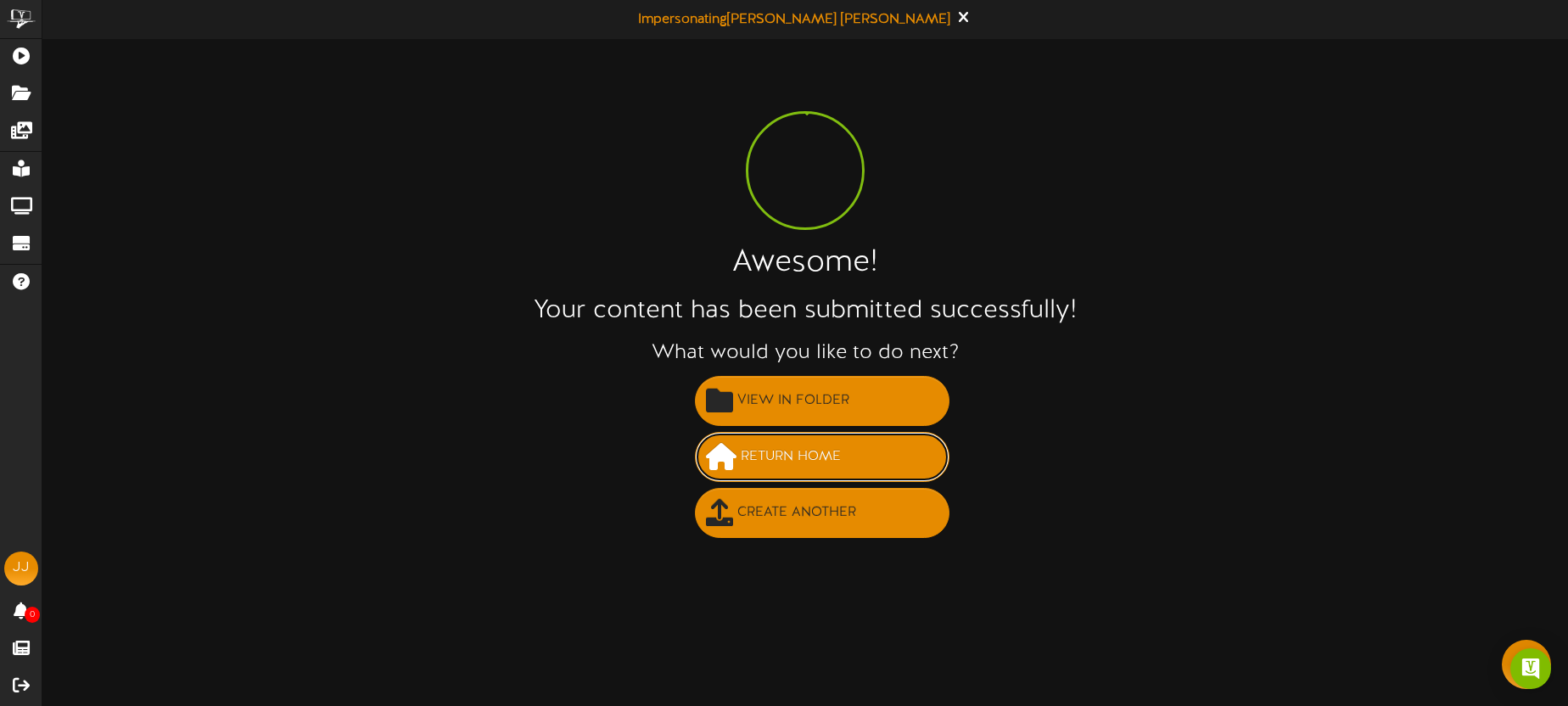
click at [787, 443] on span "Return Home" at bounding box center [791, 457] width 109 height 28
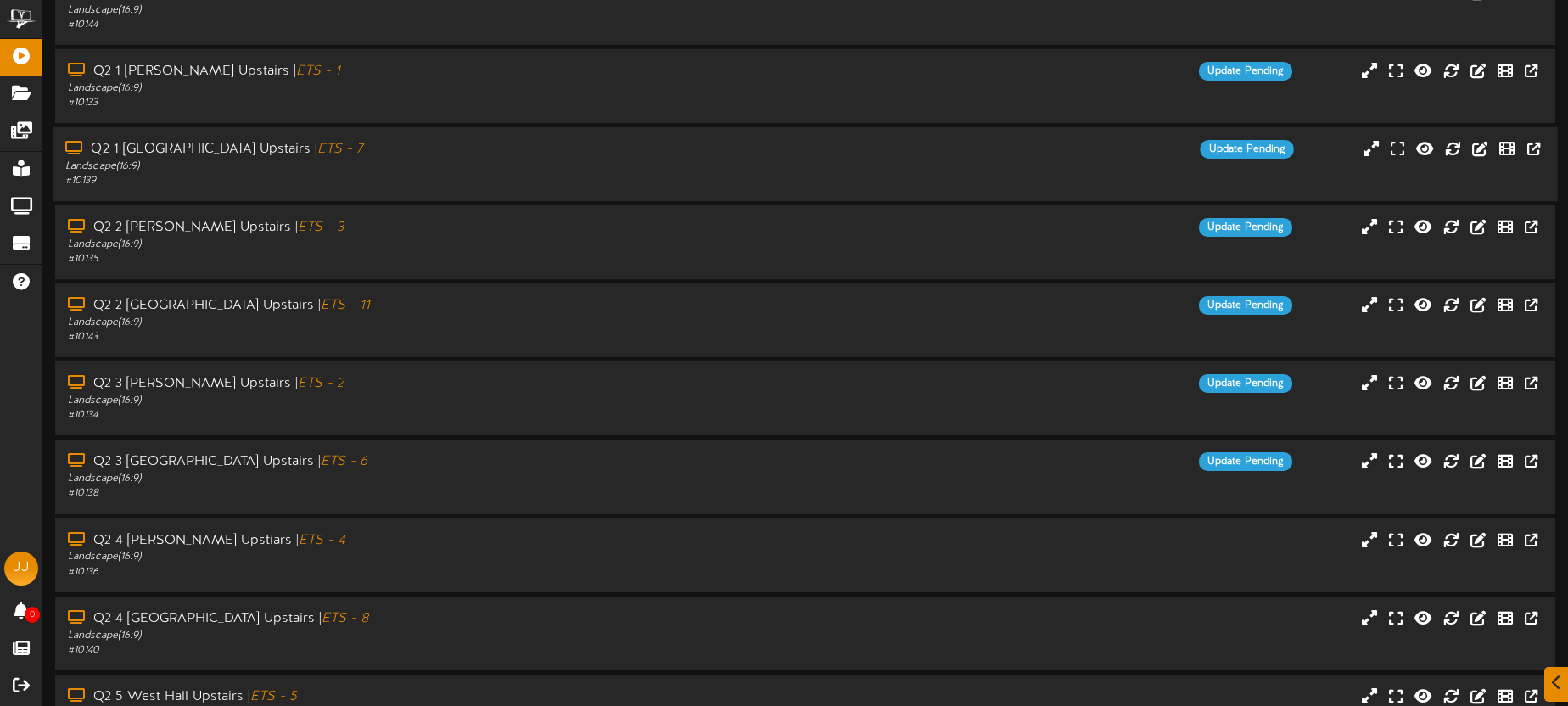
scroll to position [243, 0]
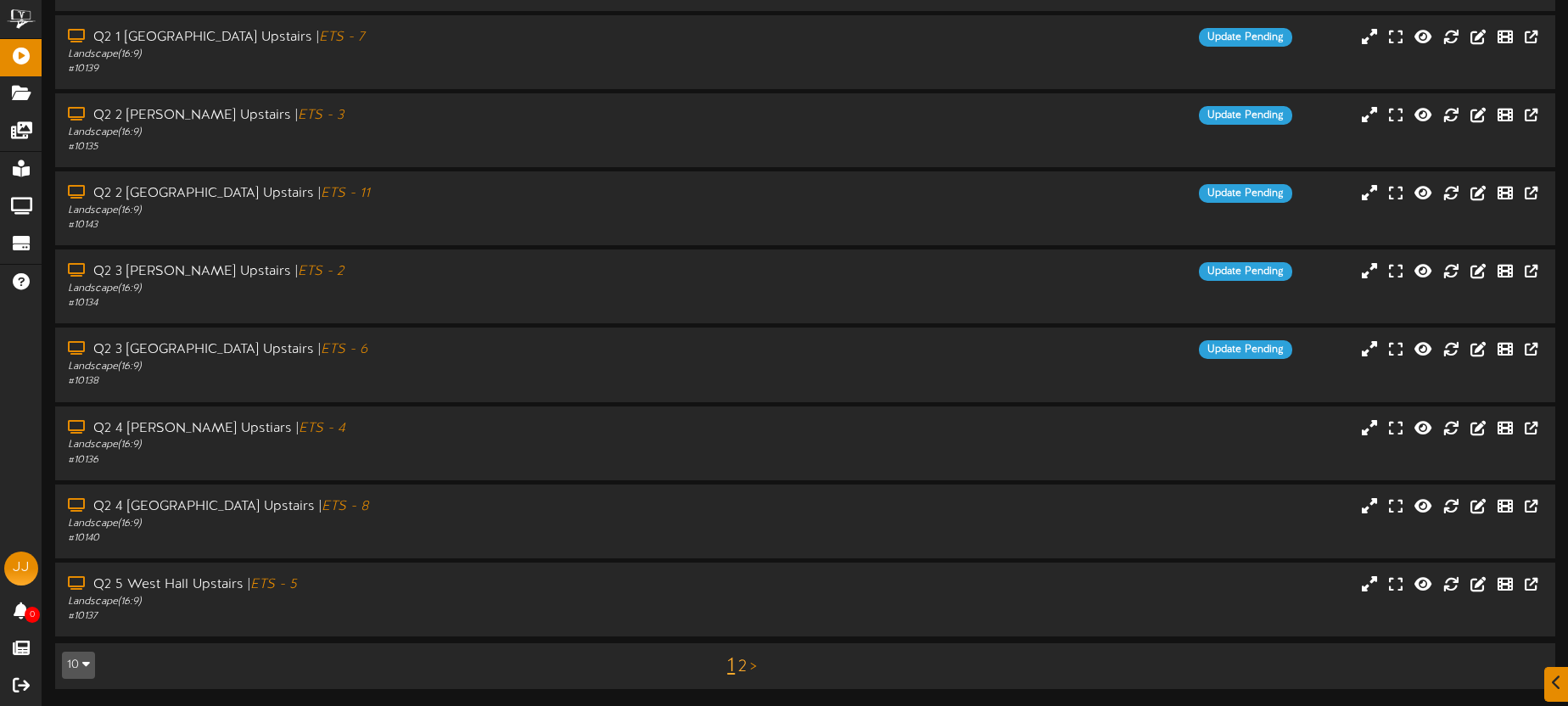
click at [740, 665] on link "2" at bounding box center [742, 667] width 8 height 19
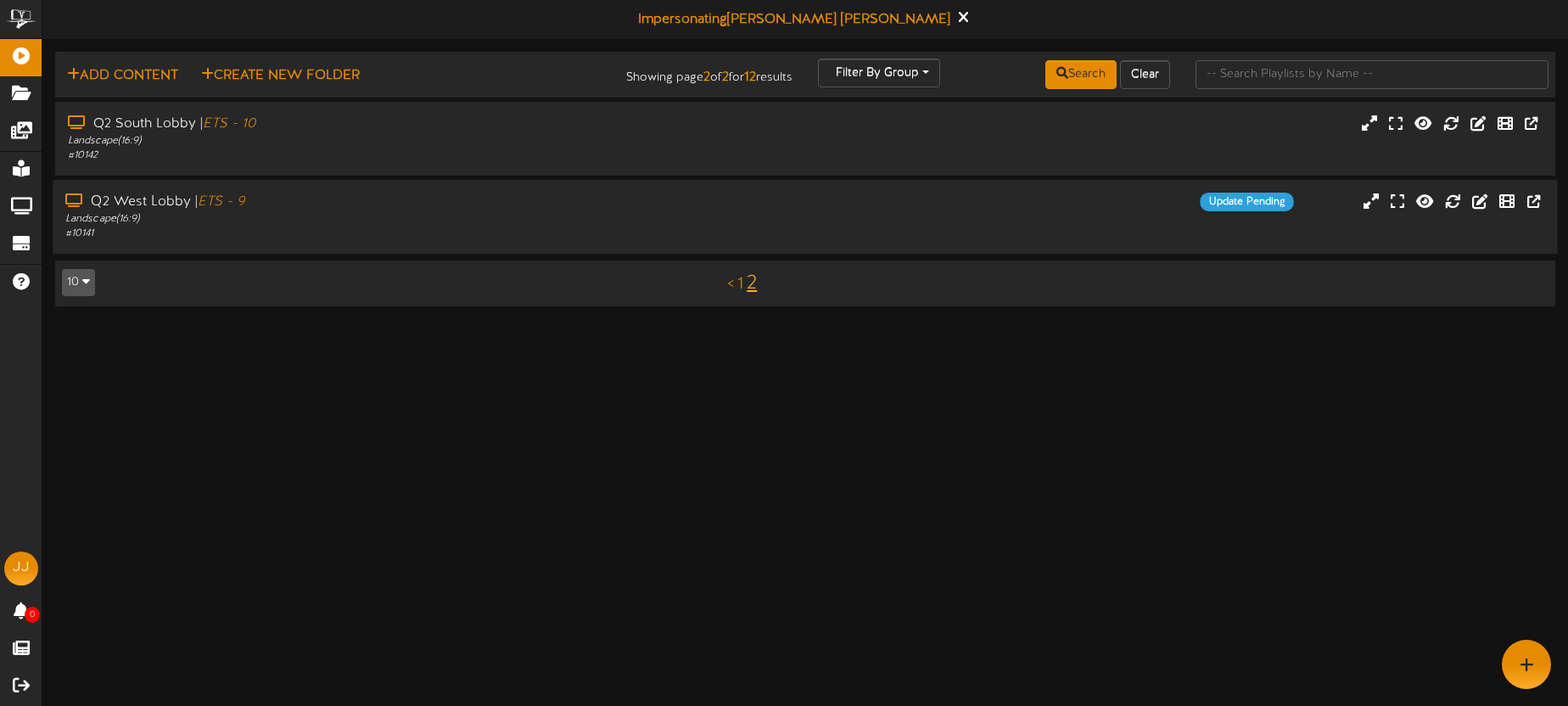
click at [421, 210] on div "Q2 West Lobby | ETS - 9" at bounding box center [366, 202] width 602 height 20
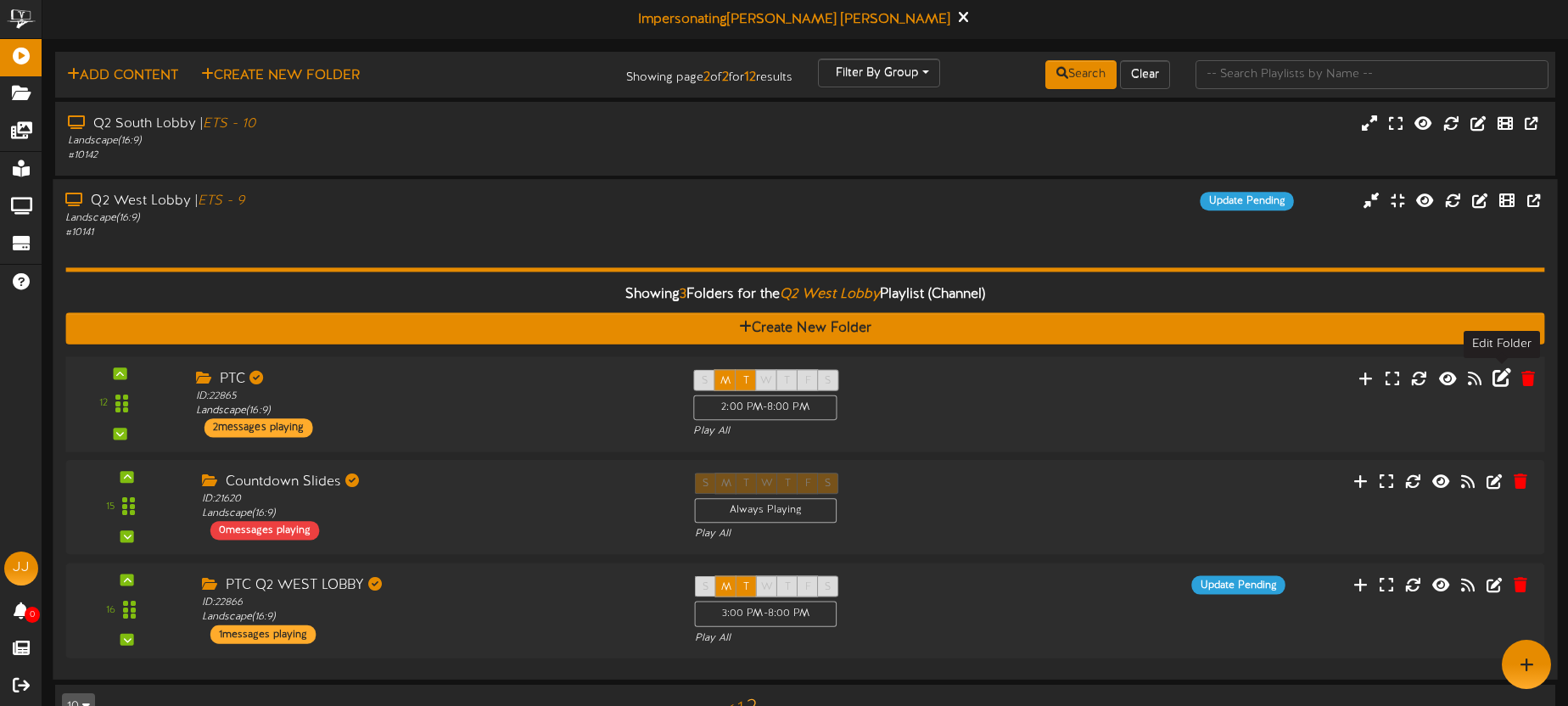
click at [1497, 377] on icon at bounding box center [1502, 377] width 19 height 19
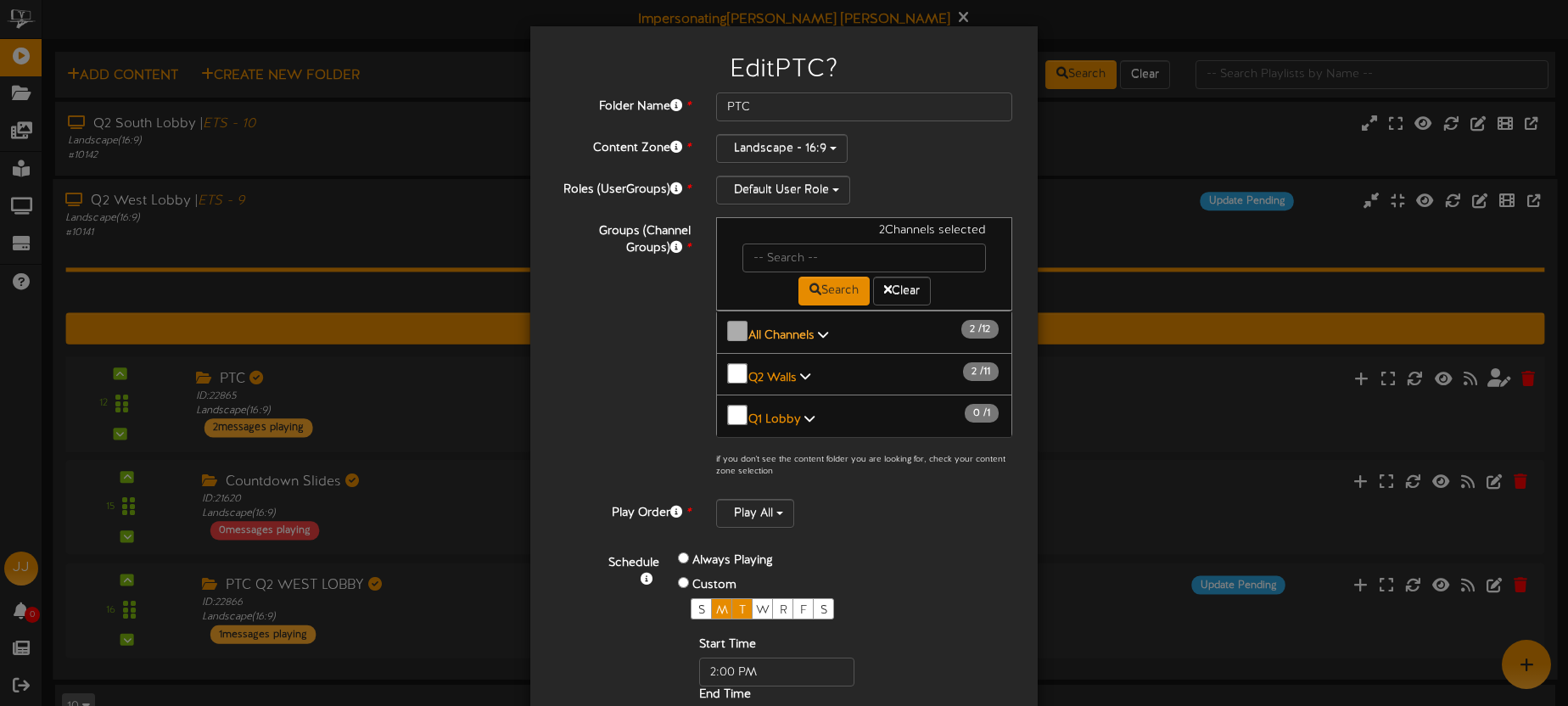
click at [782, 331] on b "All Channels" at bounding box center [781, 336] width 66 height 13
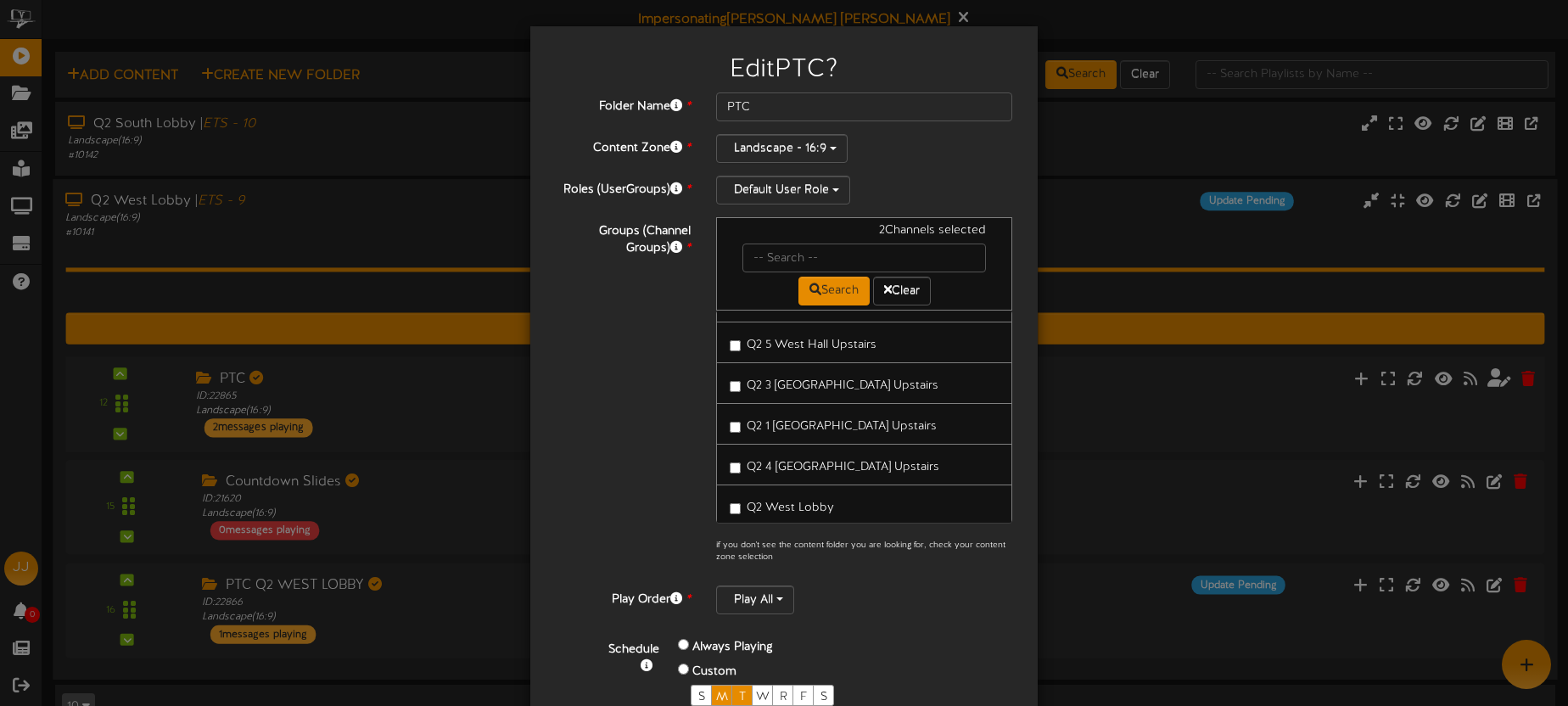
scroll to position [351, 0]
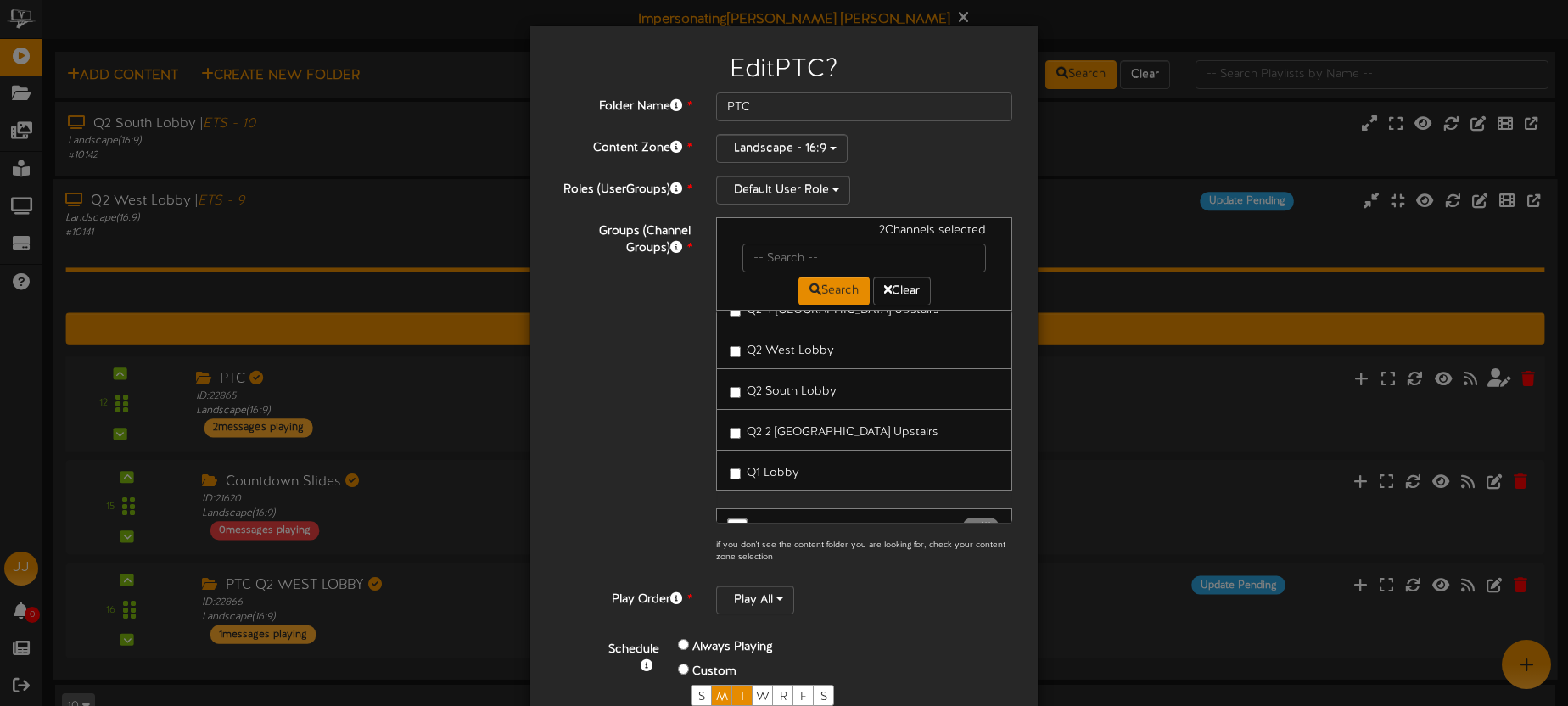
click at [796, 349] on span "Q2 West Lobby" at bounding box center [790, 351] width 87 height 13
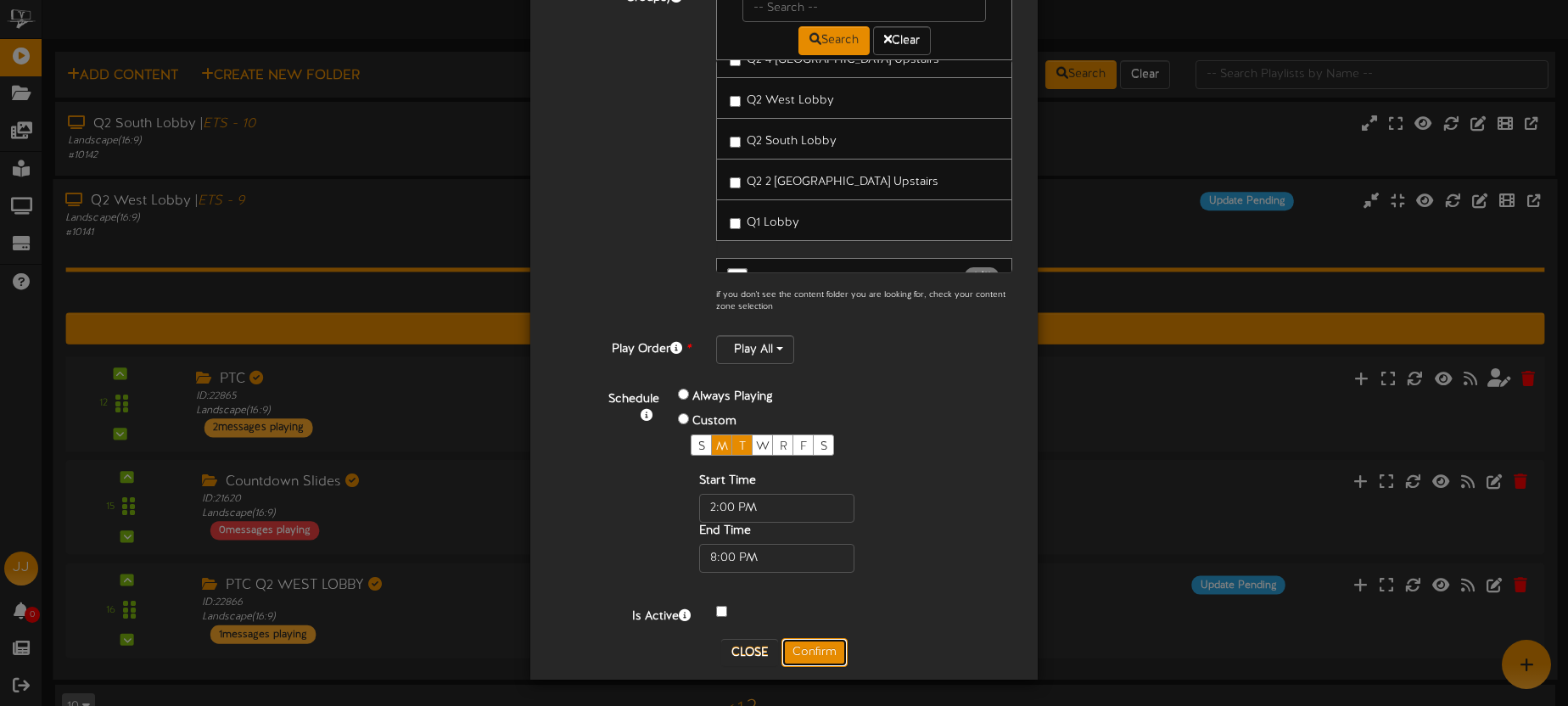
click at [819, 651] on button "Confirm" at bounding box center [814, 653] width 66 height 29
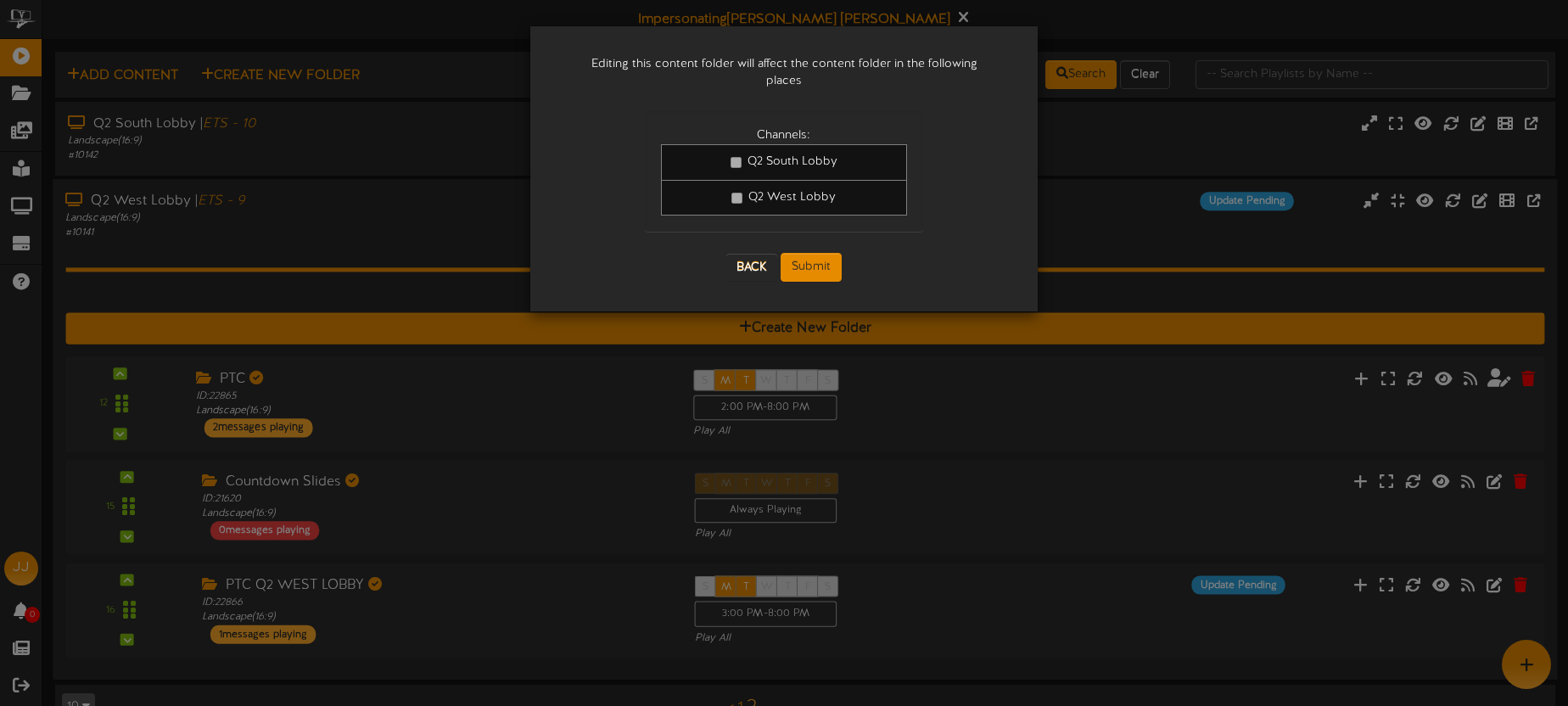
scroll to position [0, 0]
click at [811, 253] on button "Submit" at bounding box center [811, 267] width 61 height 29
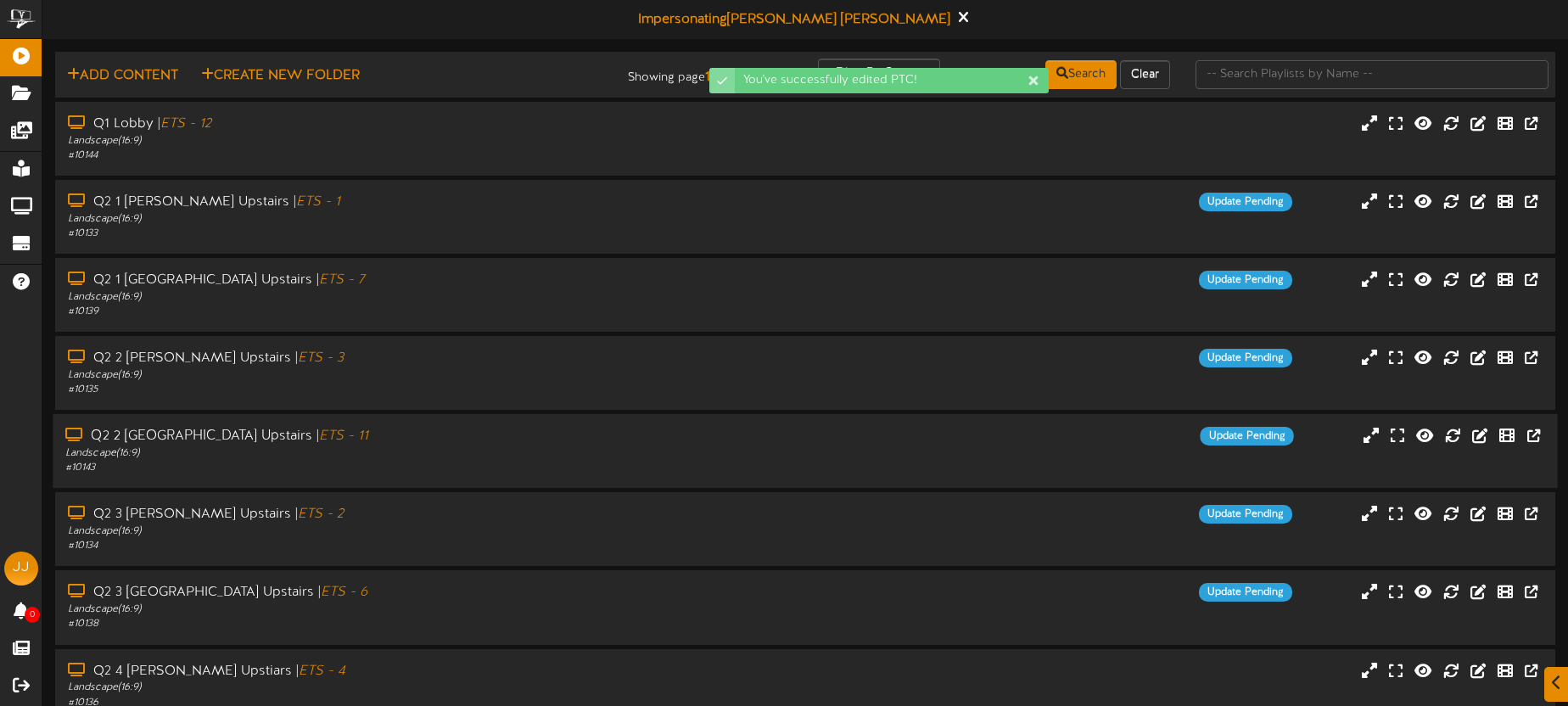
scroll to position [243, 0]
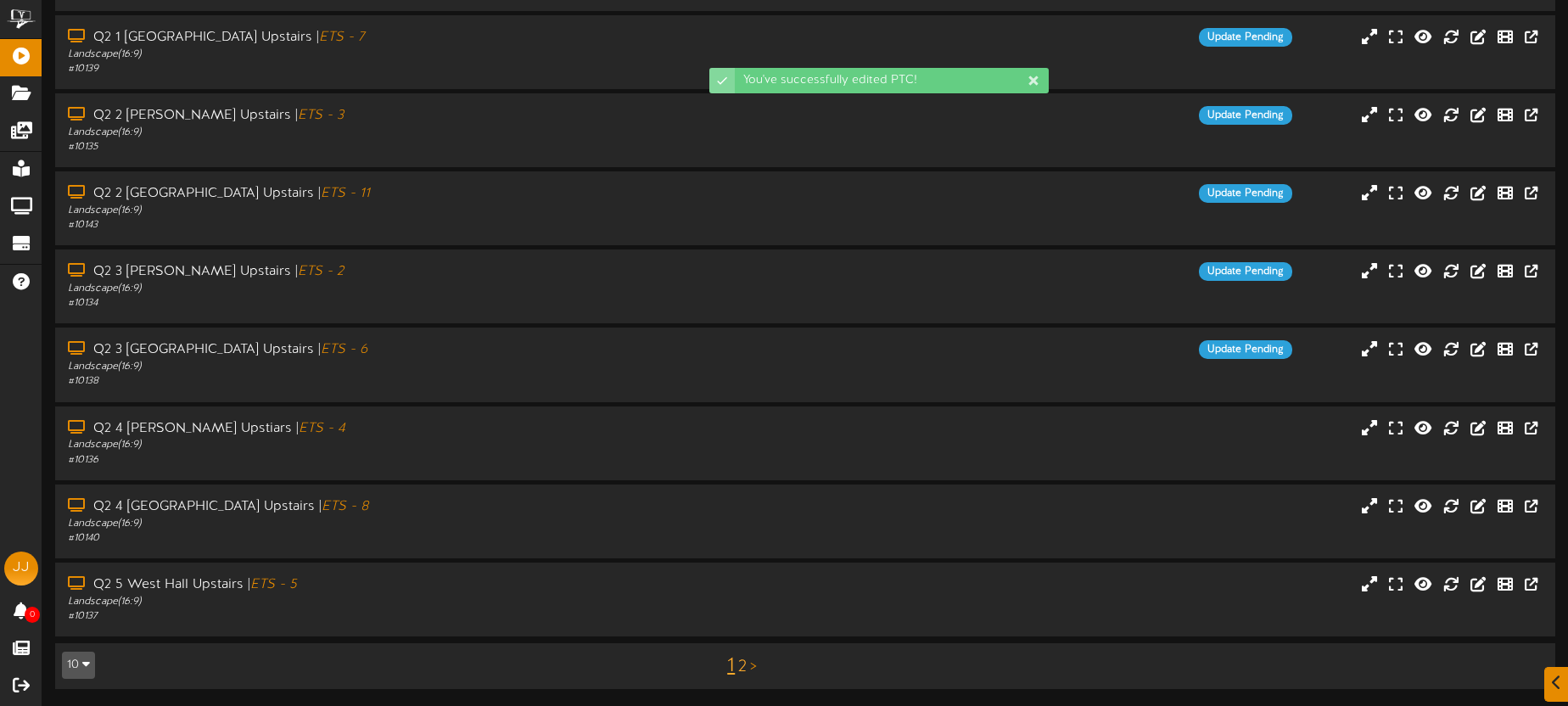
click at [739, 665] on link "2" at bounding box center [742, 667] width 8 height 19
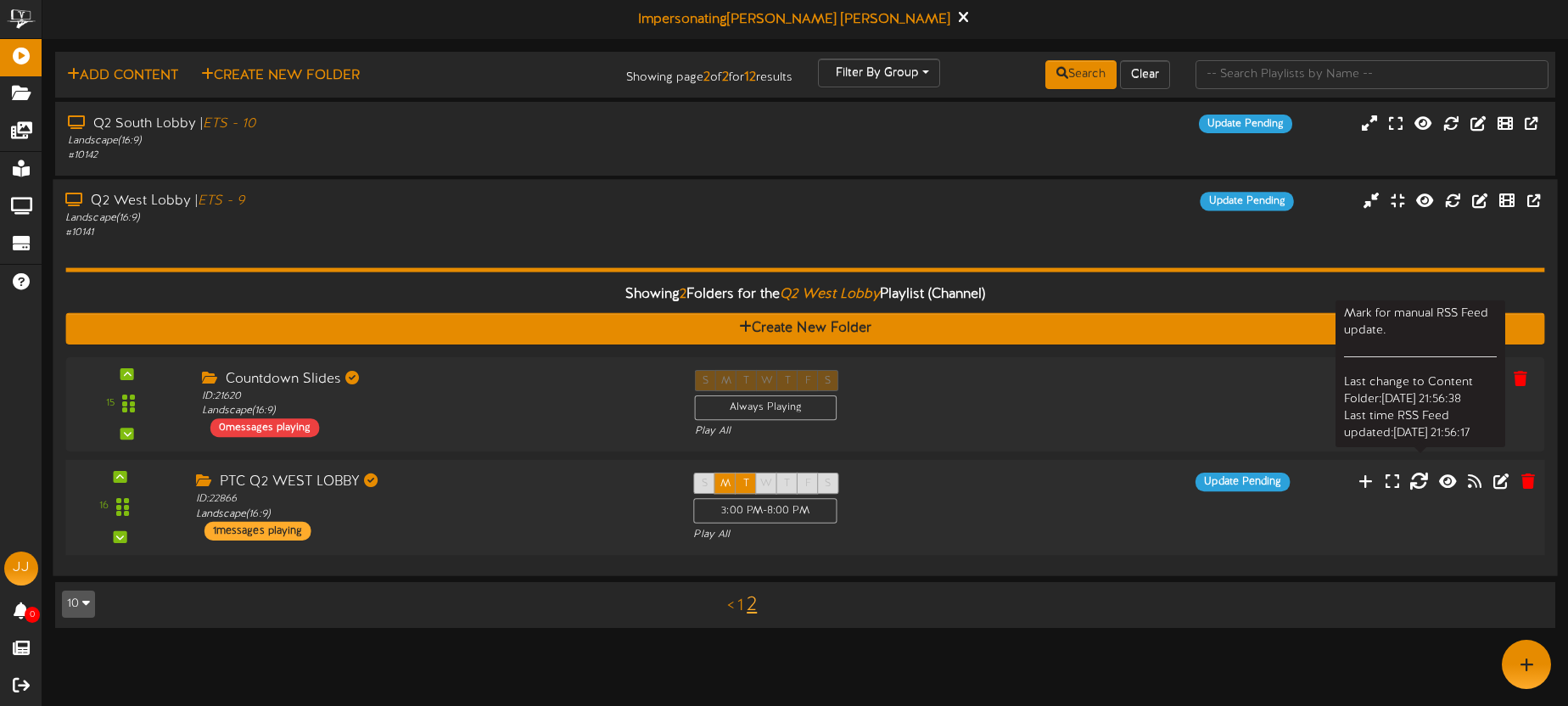
click at [1417, 480] on icon at bounding box center [1418, 480] width 19 height 19
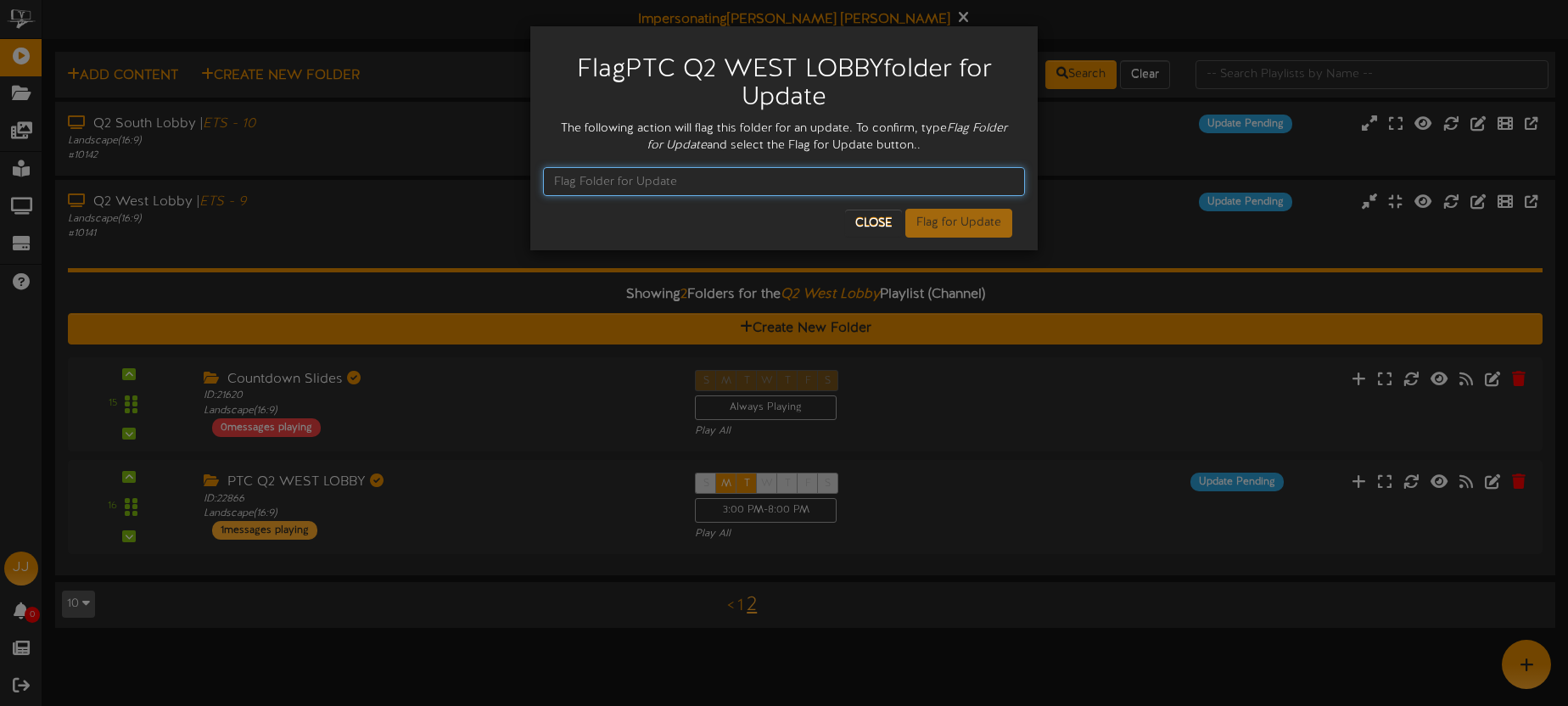
click at [709, 186] on input "text" at bounding box center [784, 182] width 482 height 29
type input "Flag Folder for Update"
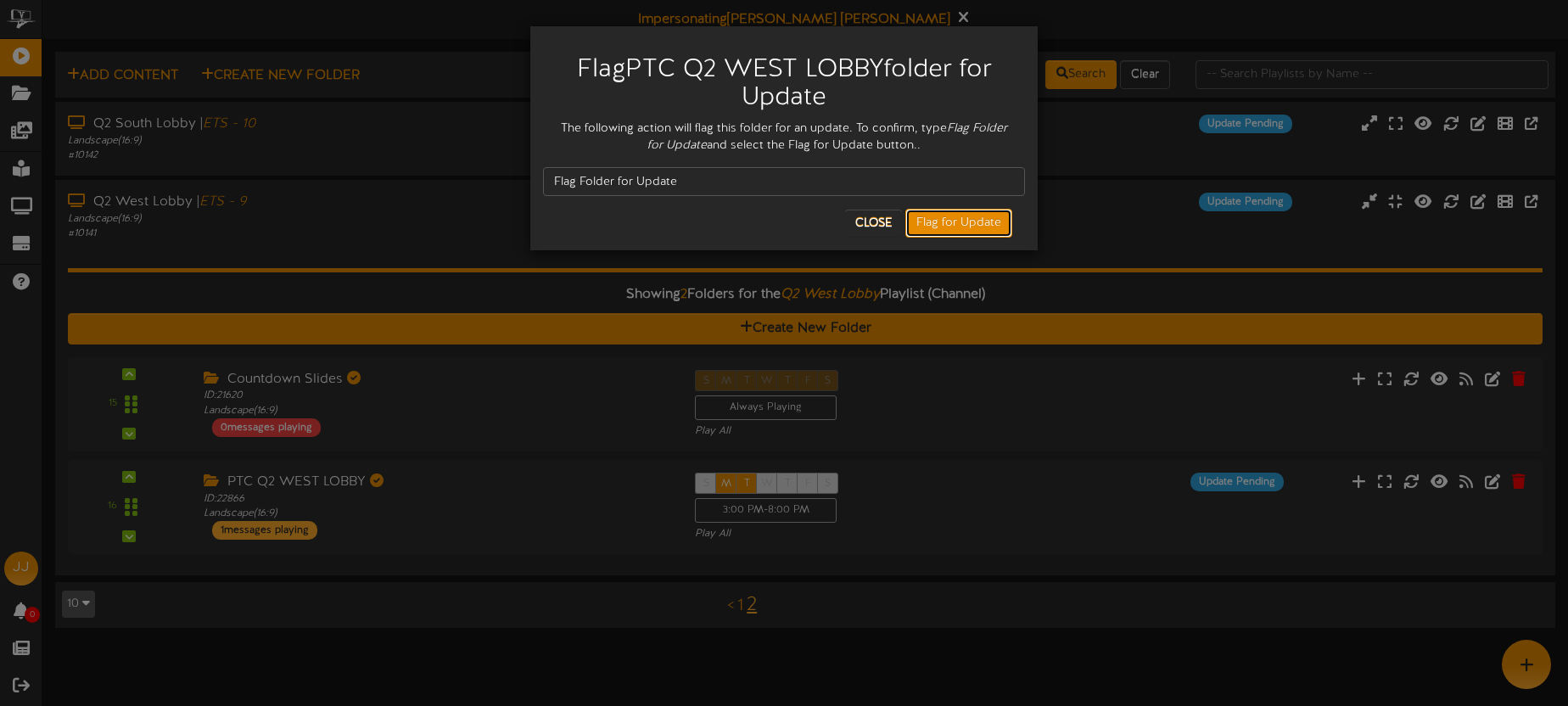
click at [965, 218] on button "Flag for Update" at bounding box center [959, 223] width 107 height 29
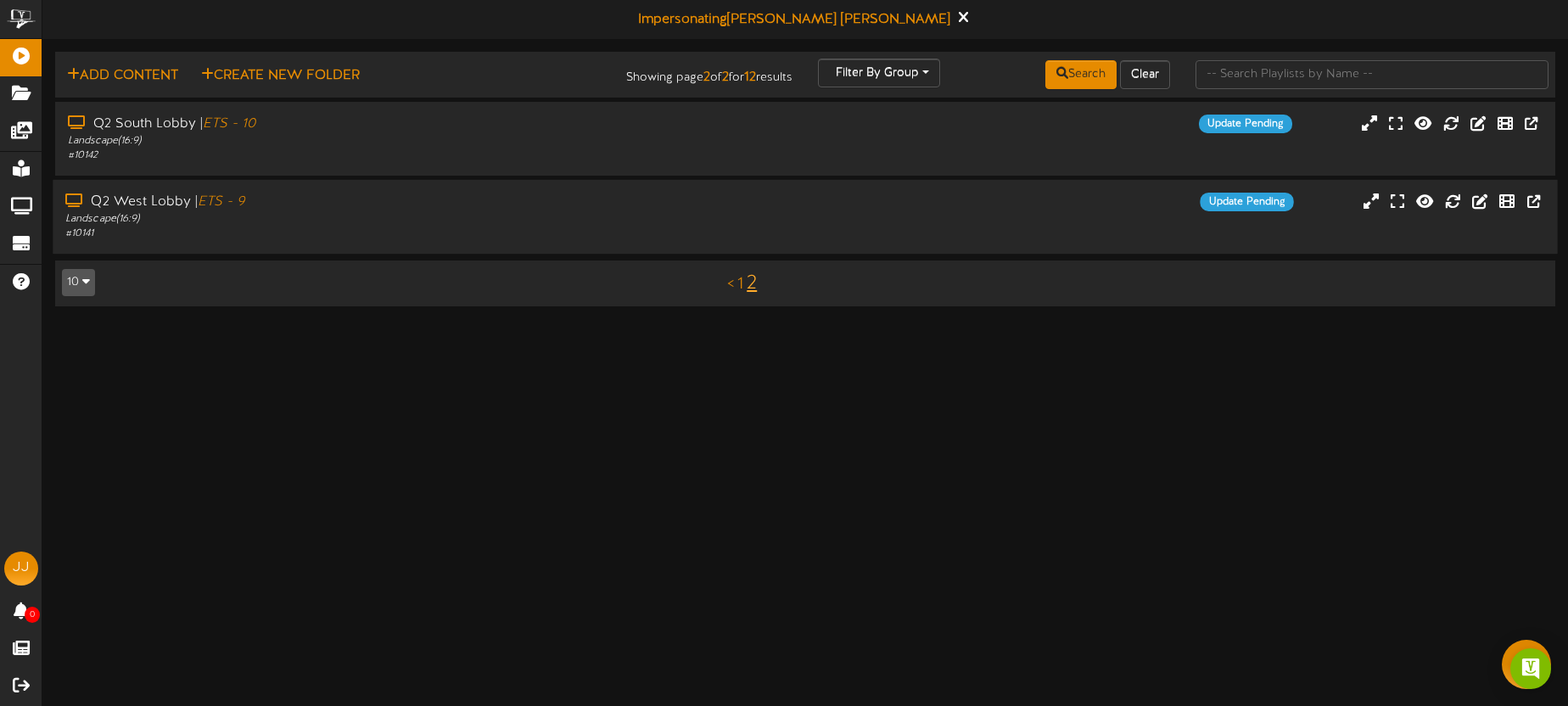
click at [448, 213] on div "Landscape ( 16:9 )" at bounding box center [366, 219] width 602 height 14
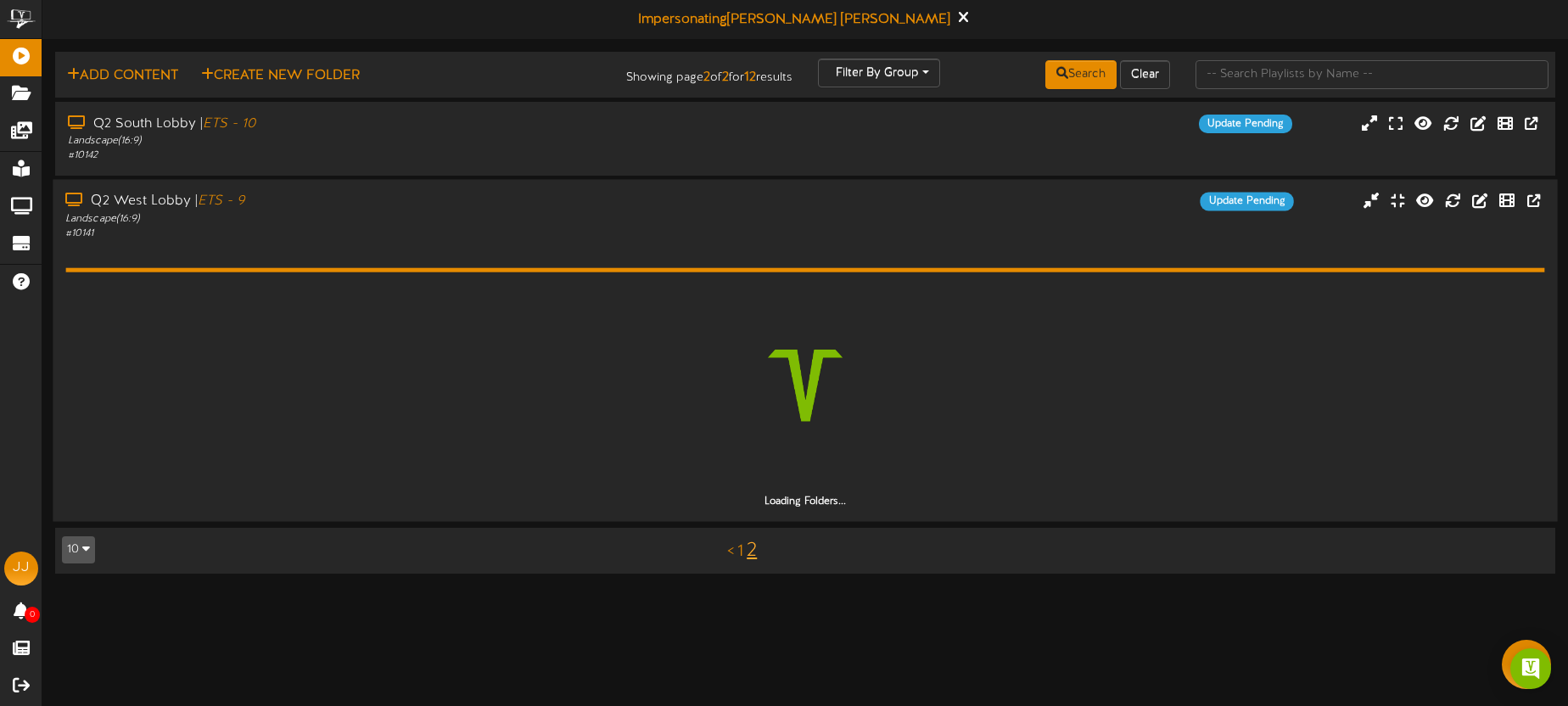
click at [448, 213] on div "Landscape ( 16:9 )" at bounding box center [366, 218] width 602 height 14
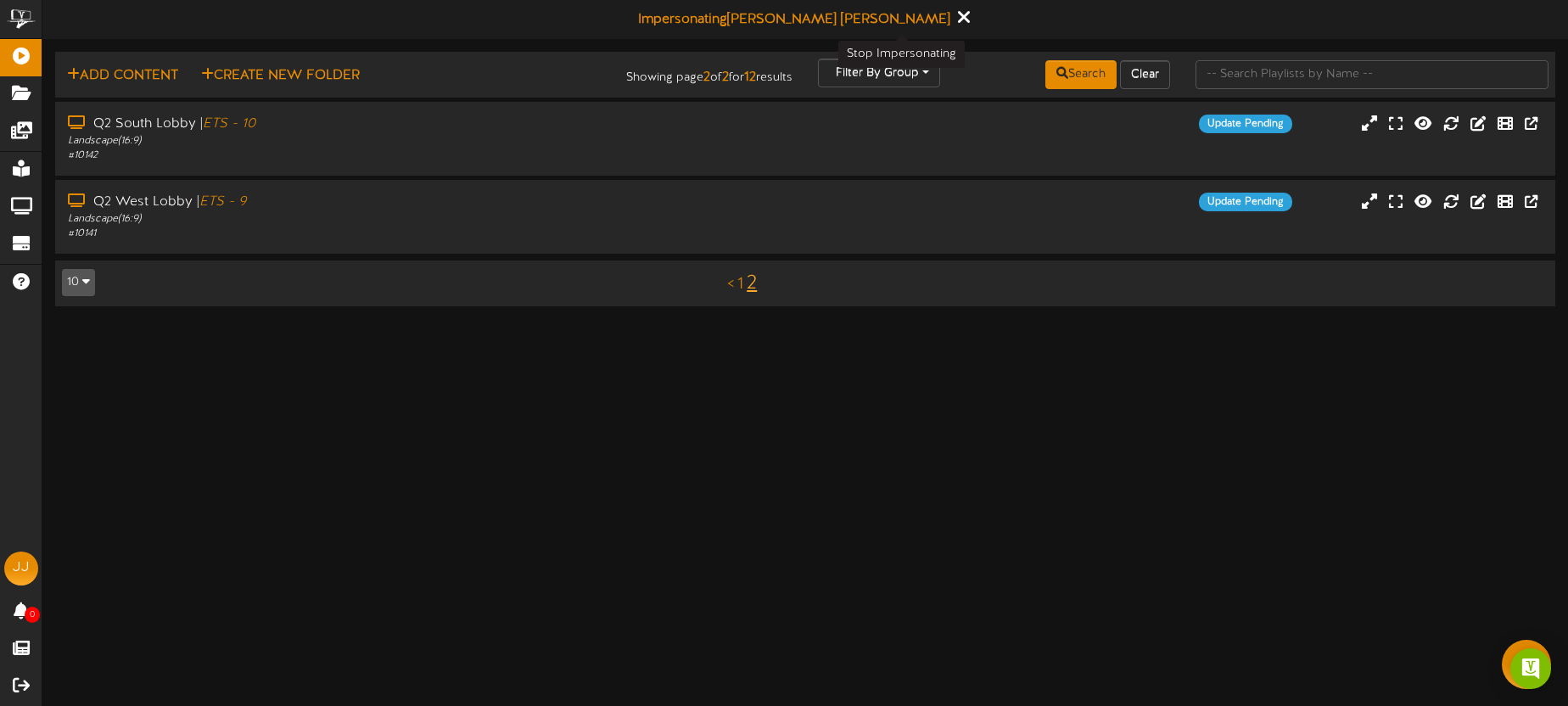
click at [958, 22] on icon at bounding box center [963, 17] width 11 height 19
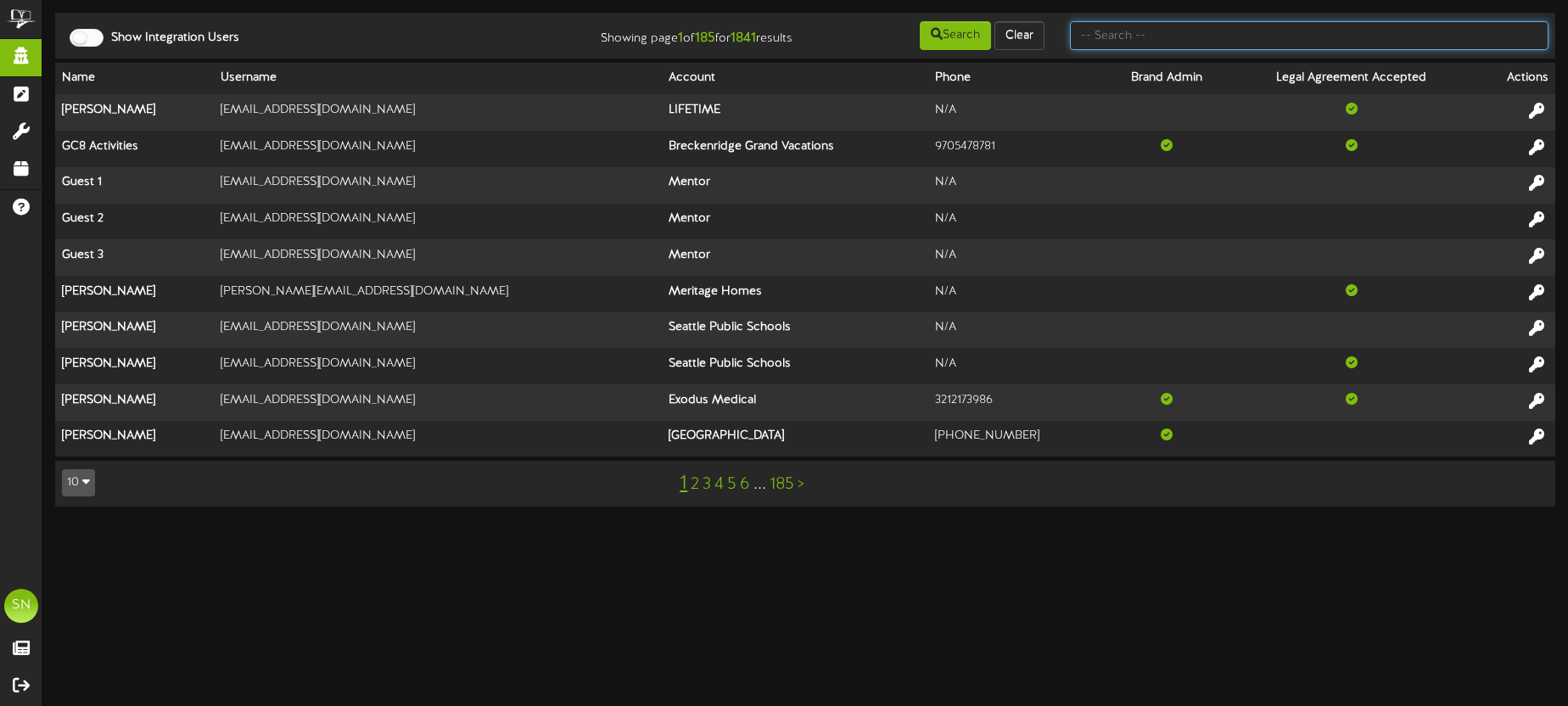
click at [1151, 39] on input "text" at bounding box center [1309, 36] width 478 height 29
type input "lynns"
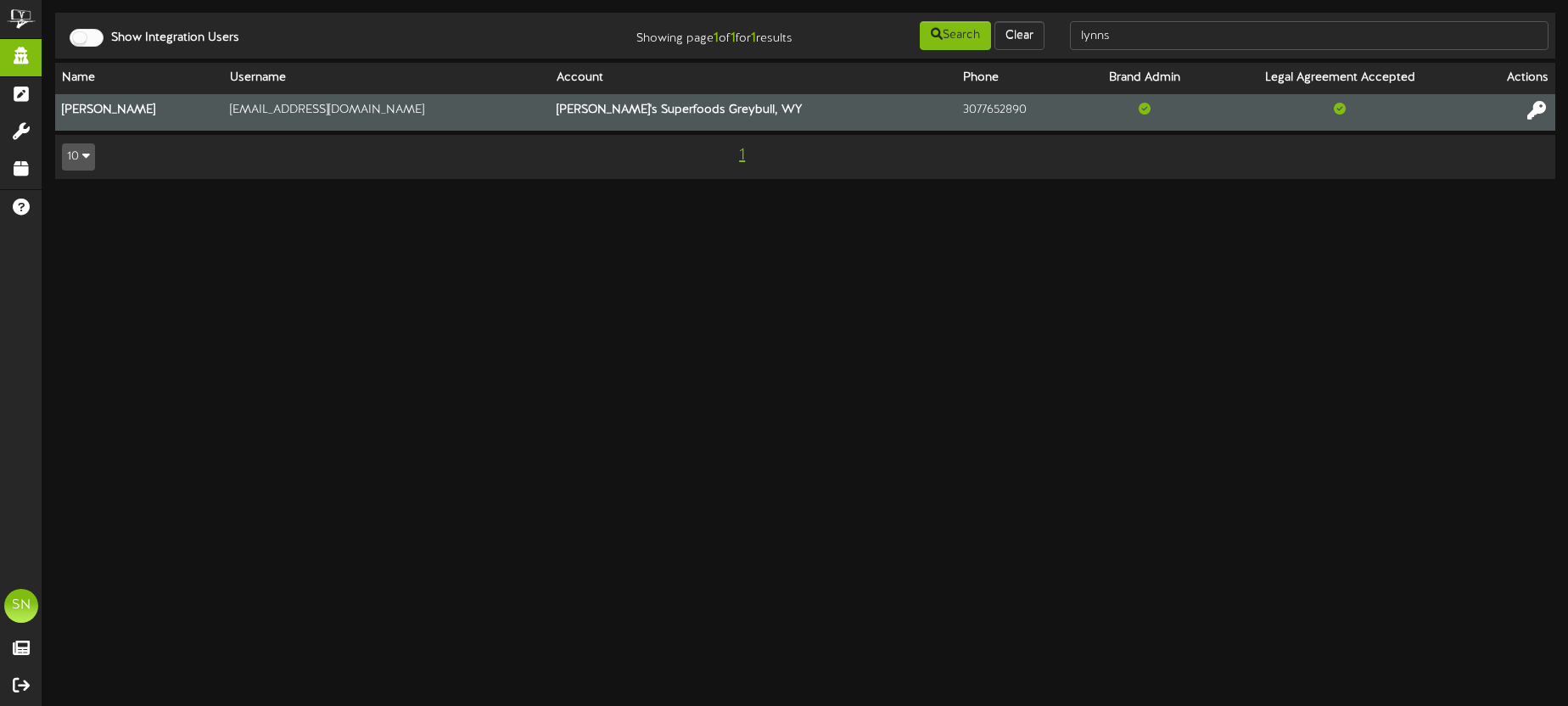
click at [1541, 110] on icon at bounding box center [1536, 110] width 19 height 19
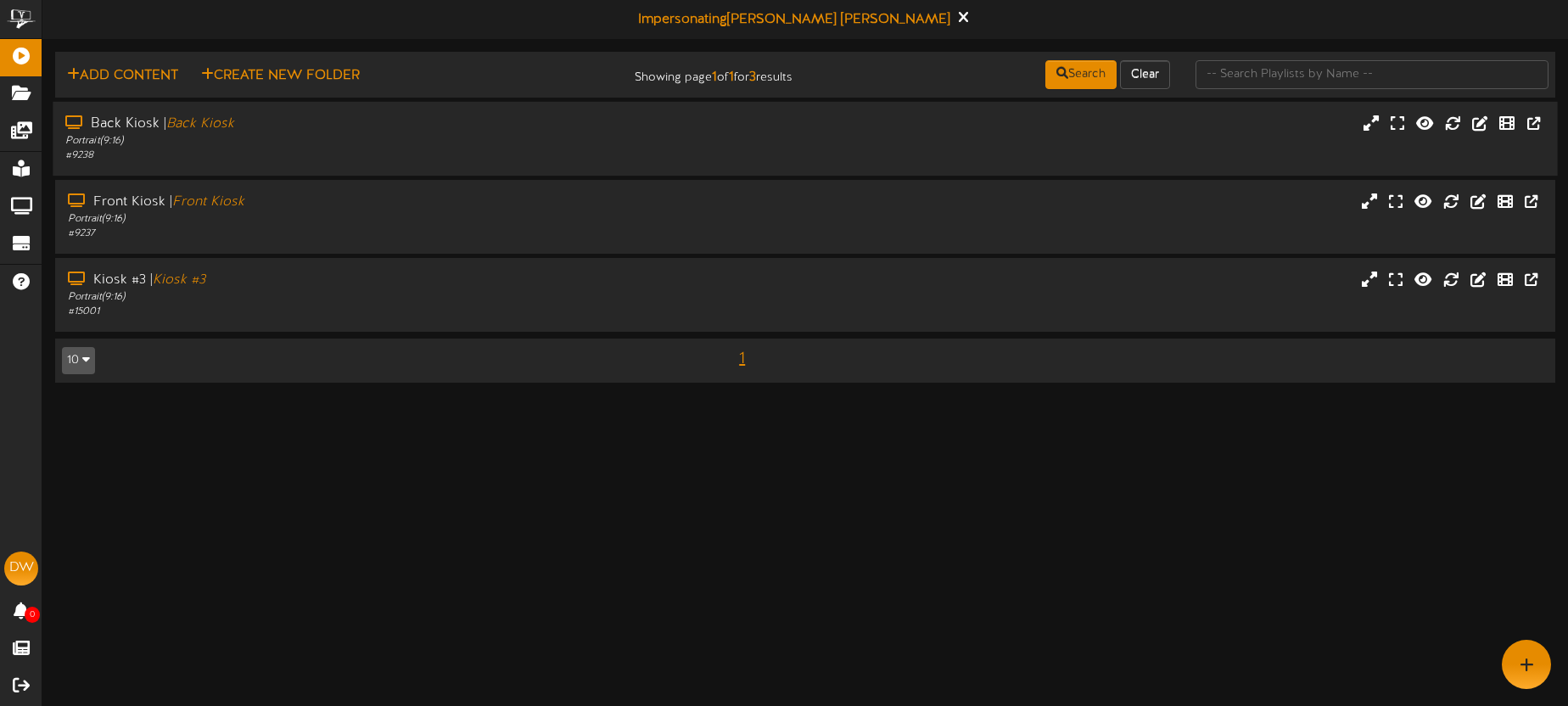
click at [393, 126] on div "Back Kiosk | Back Kiosk" at bounding box center [366, 124] width 602 height 20
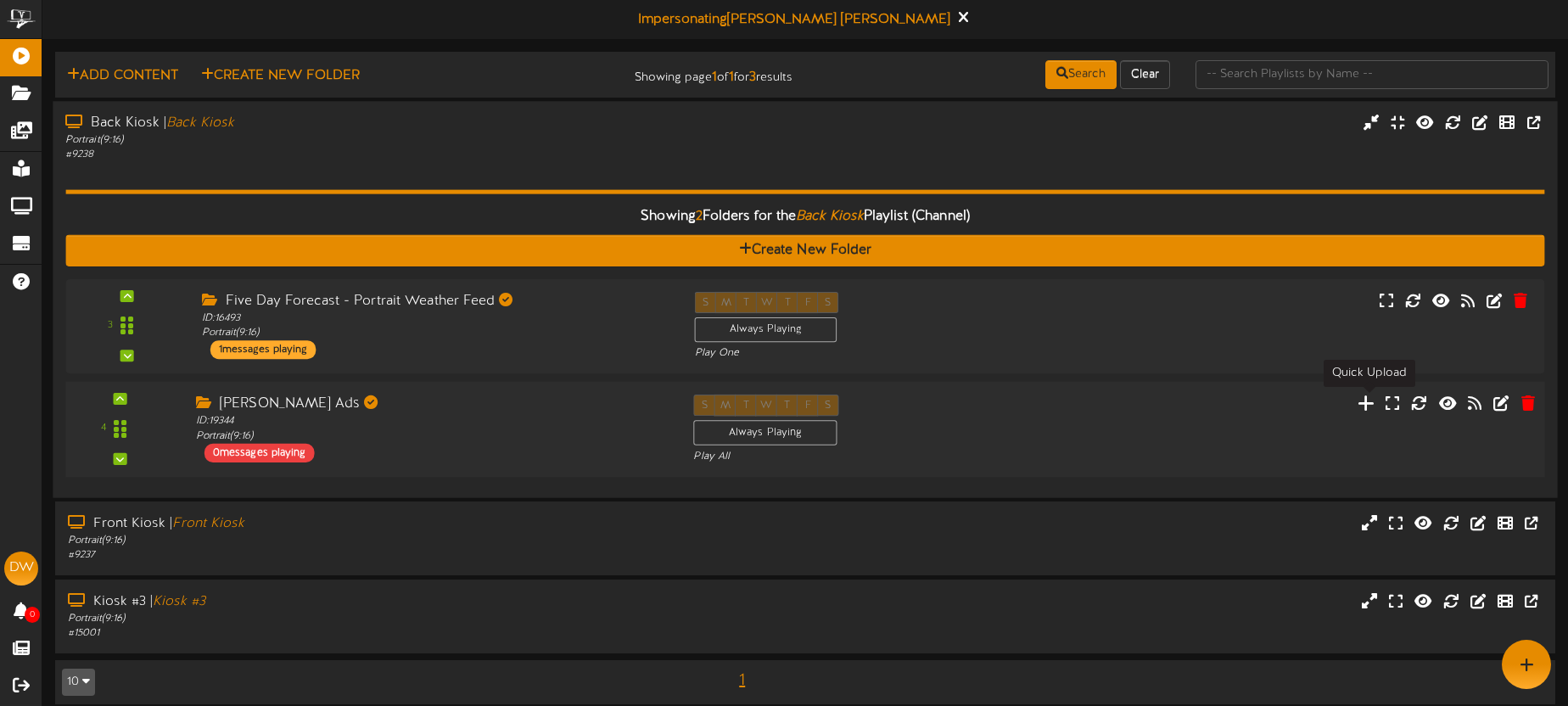
click at [1372, 404] on icon at bounding box center [1366, 403] width 18 height 19
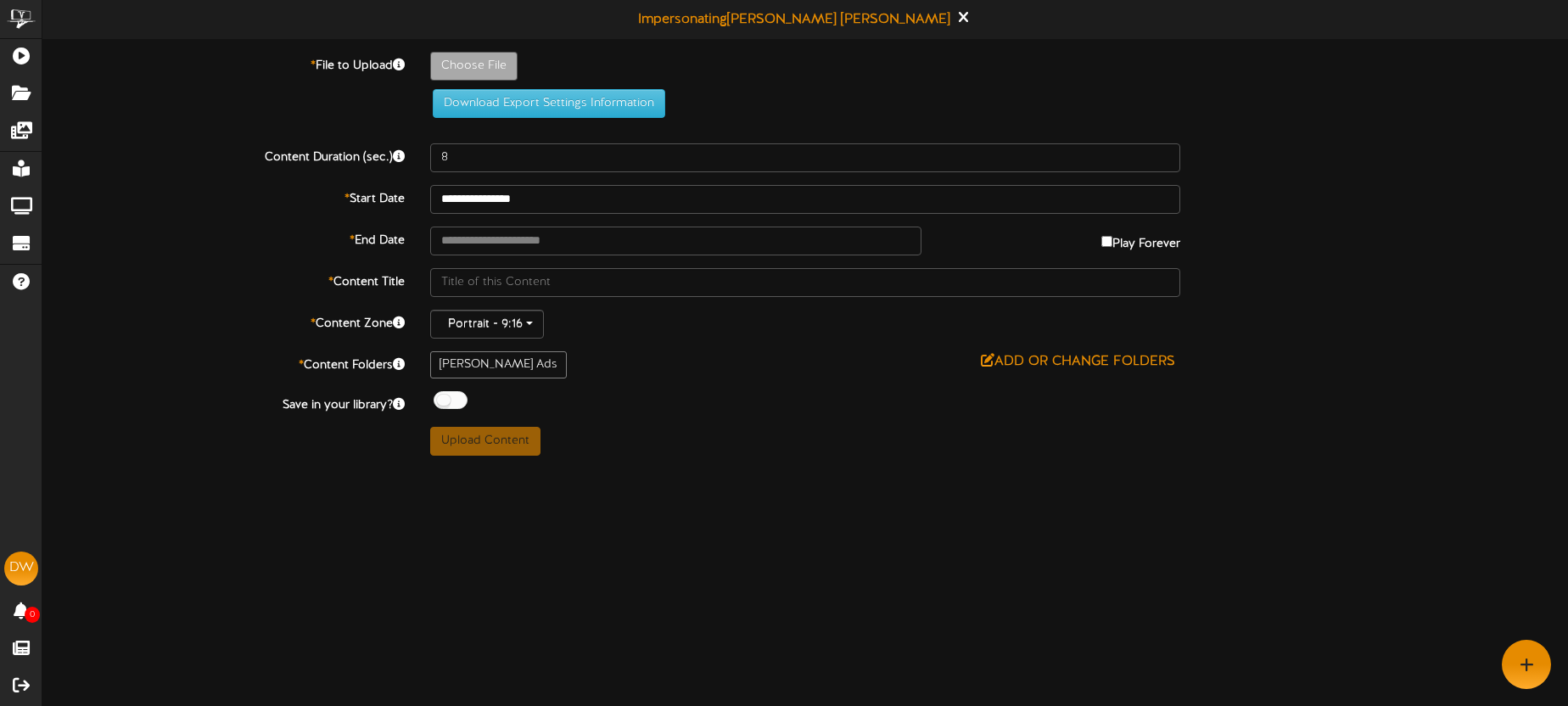
type input "**********"
type input "Lynns101425-1"
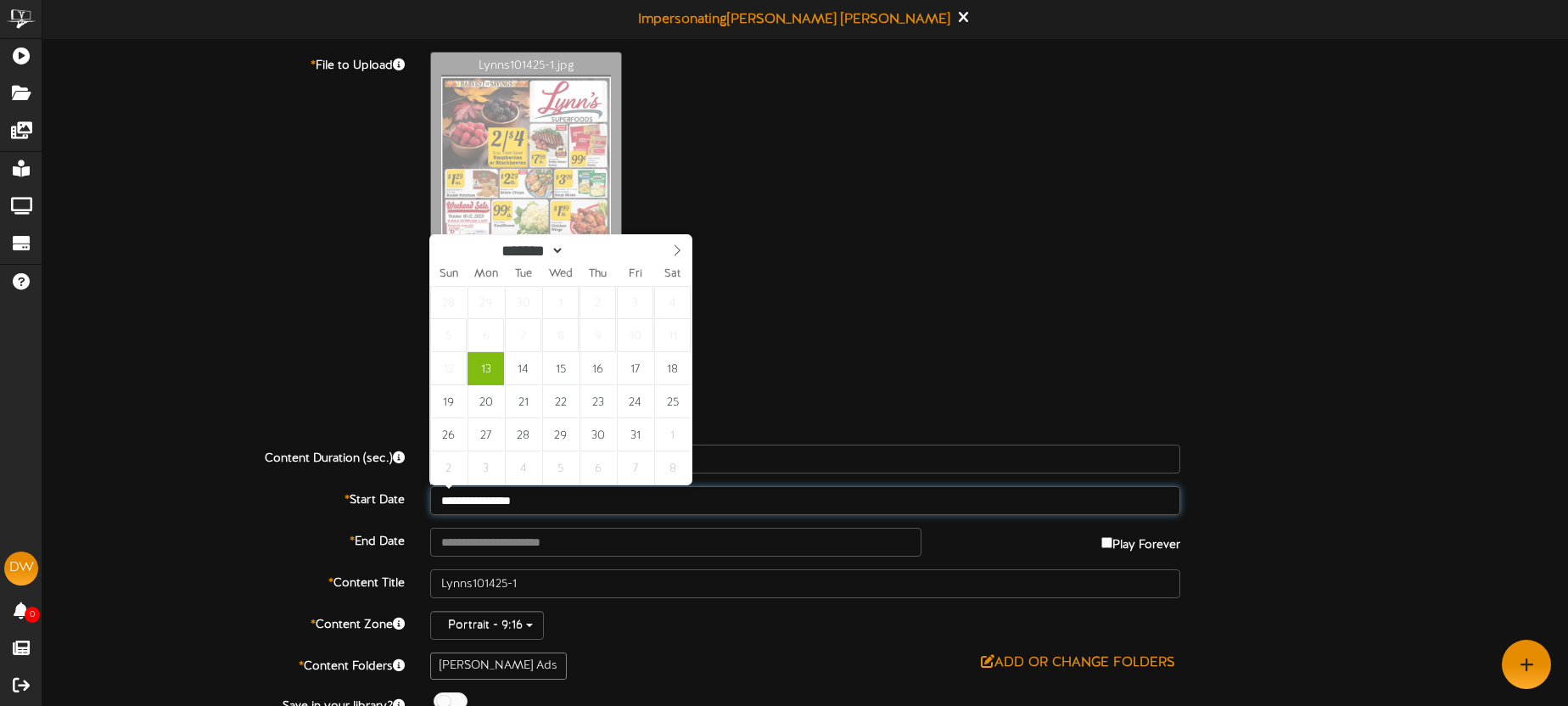
click at [566, 493] on input "**********" at bounding box center [805, 500] width 750 height 29
type input "**********"
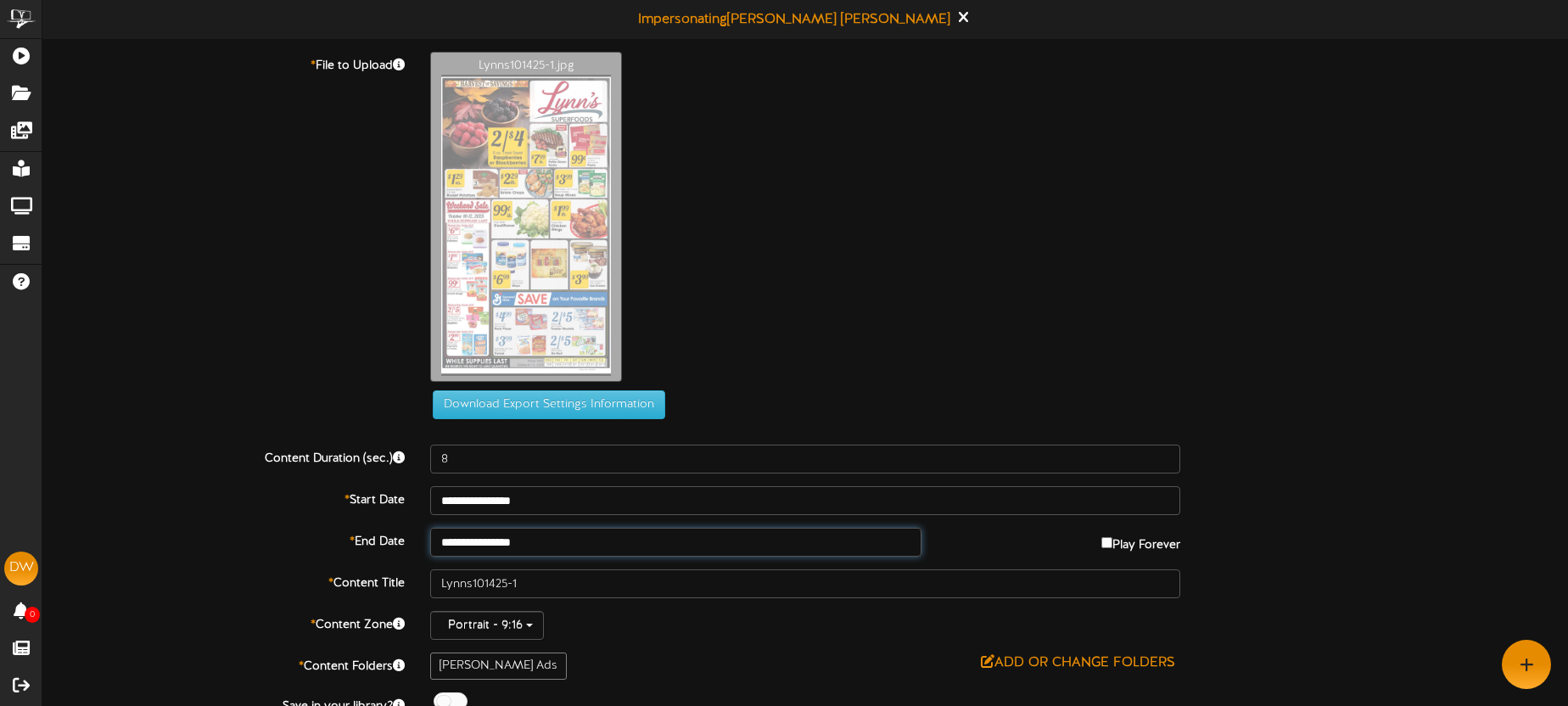
click at [558, 537] on input "**********" at bounding box center [676, 542] width 491 height 29
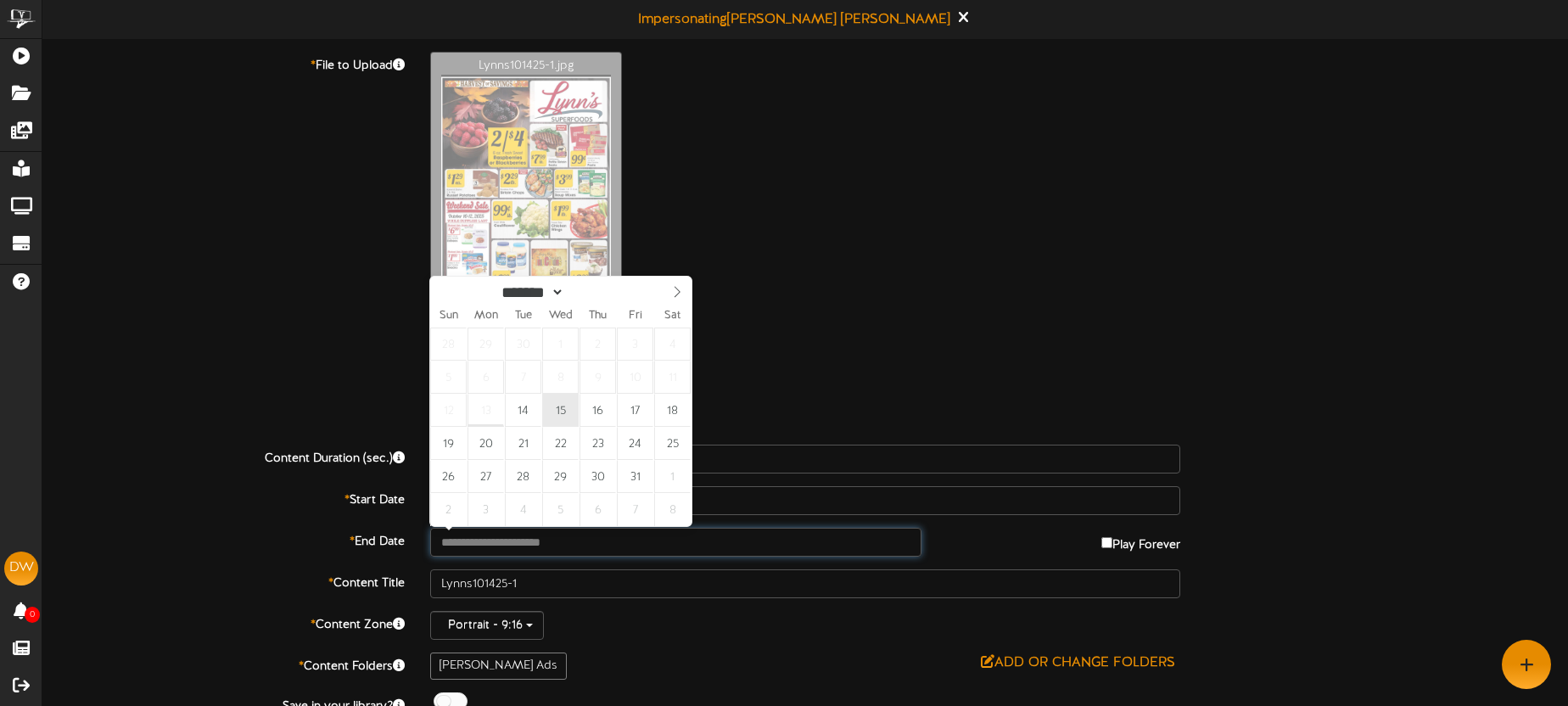
type input "**********"
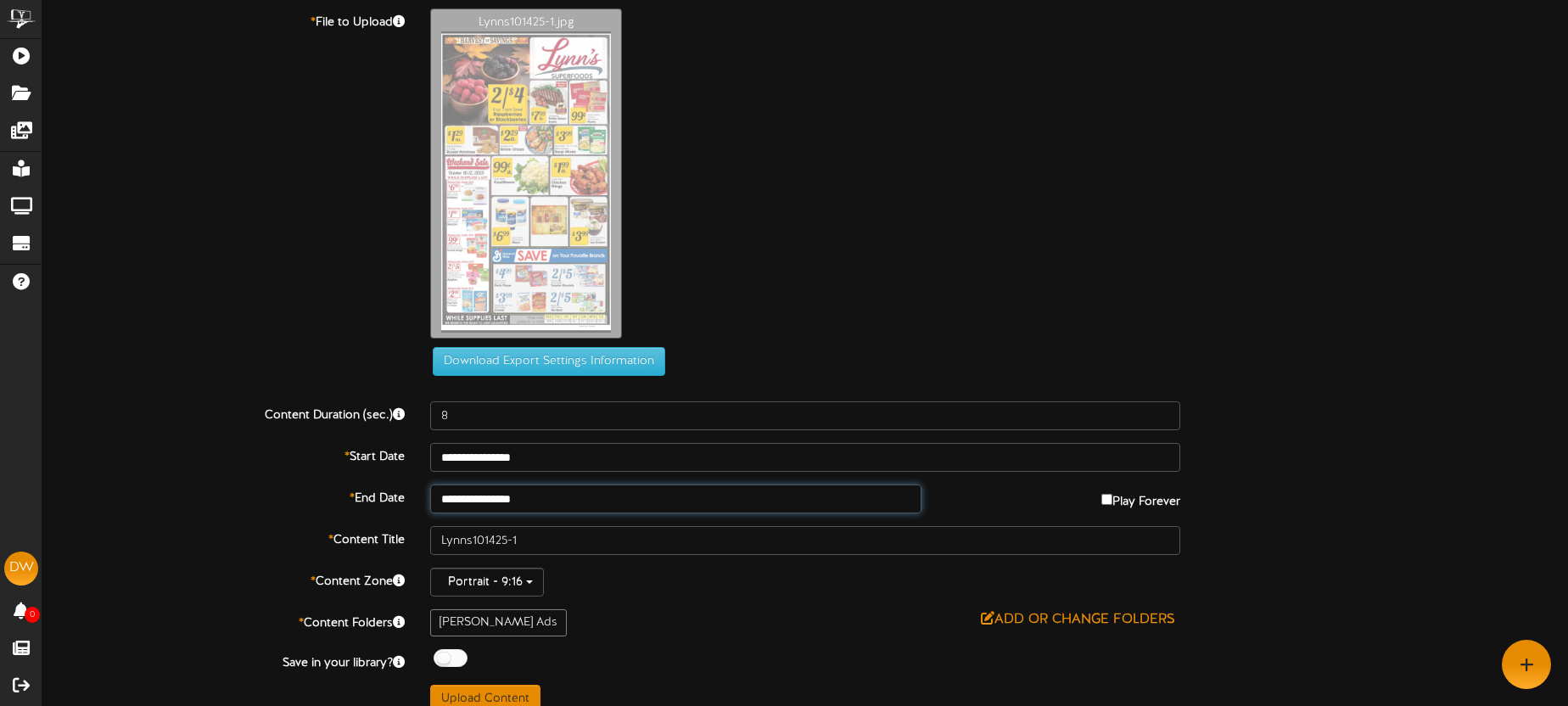
scroll to position [64, 0]
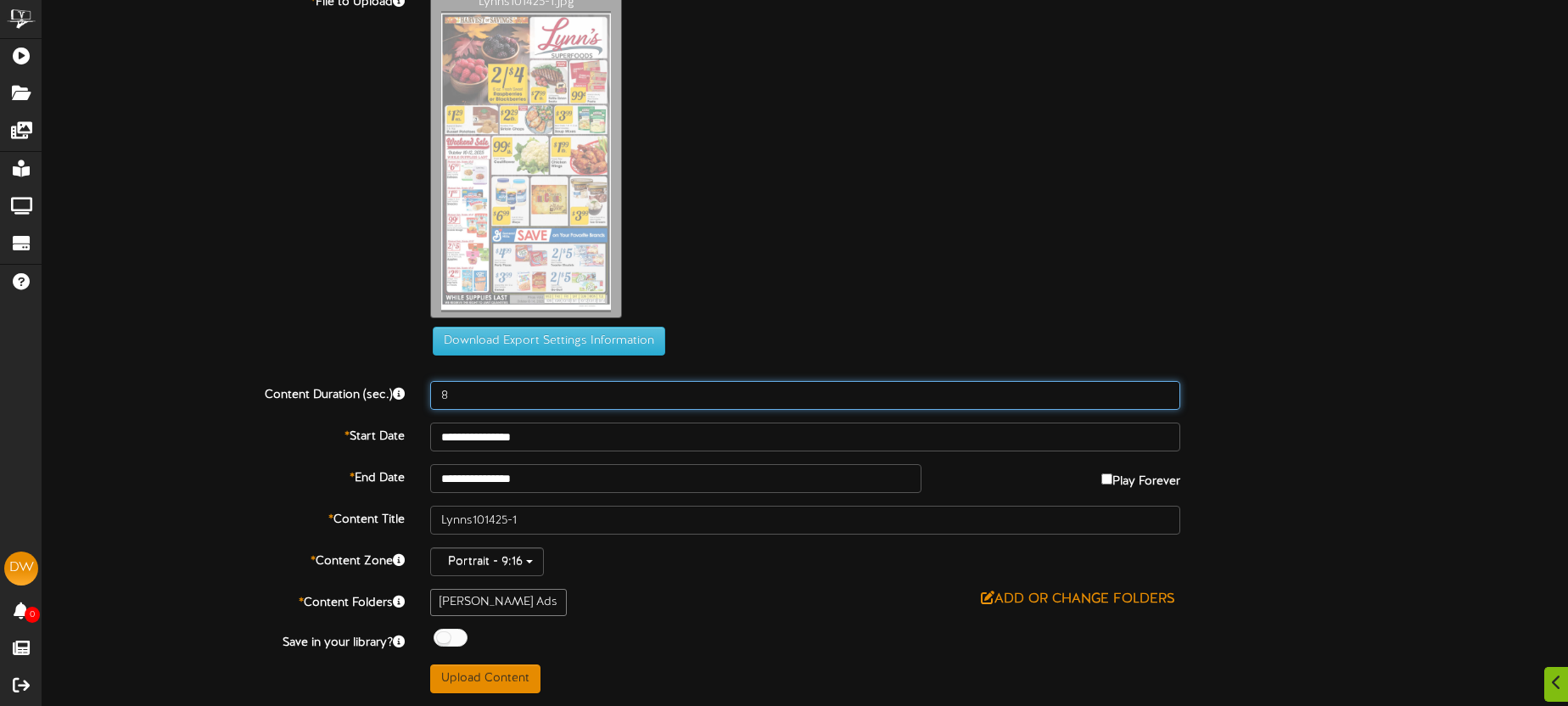
drag, startPoint x: 512, startPoint y: 390, endPoint x: 454, endPoint y: 377, distance: 59.4
click at [454, 377] on div "**********" at bounding box center [805, 341] width 1526 height 706
type input "15"
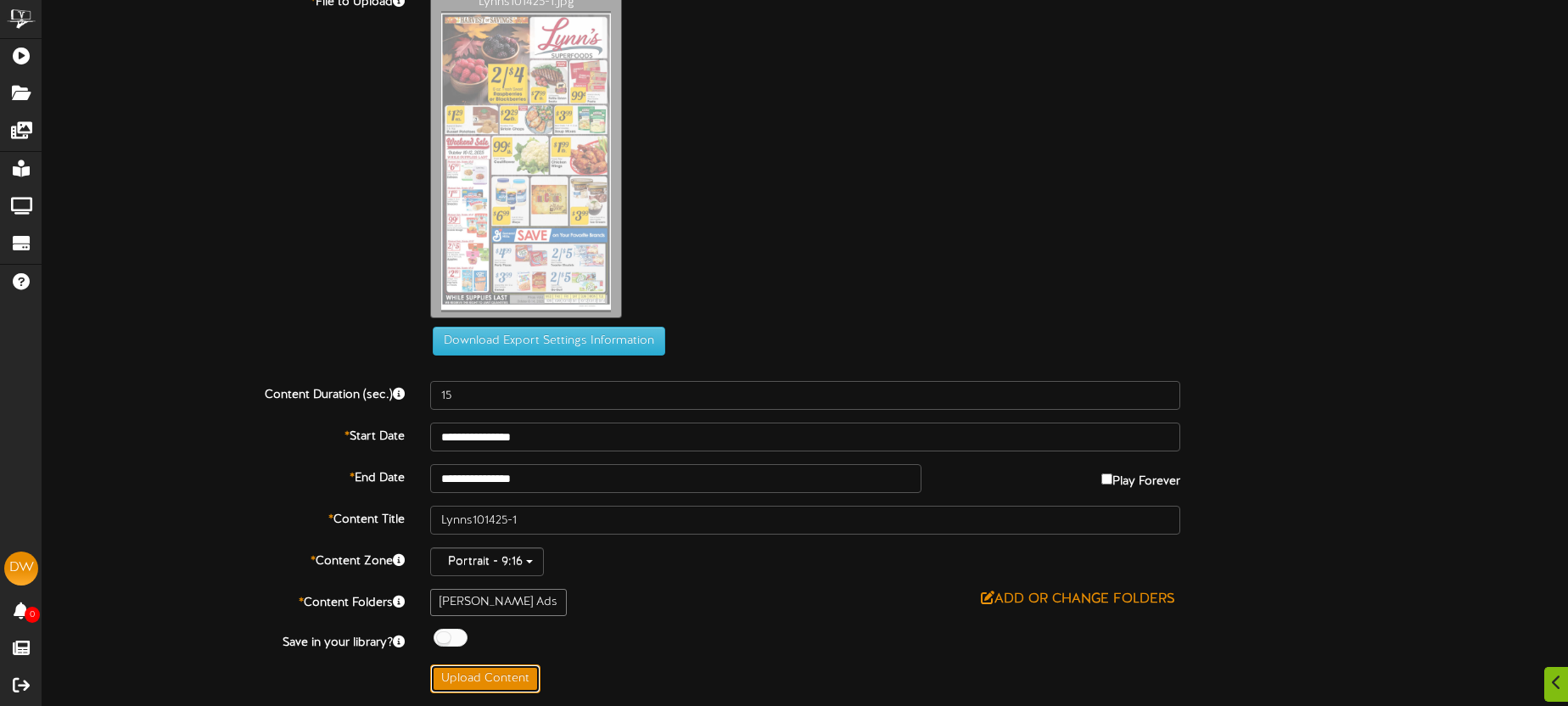
click at [507, 691] on button "Upload Content" at bounding box center [486, 679] width 110 height 29
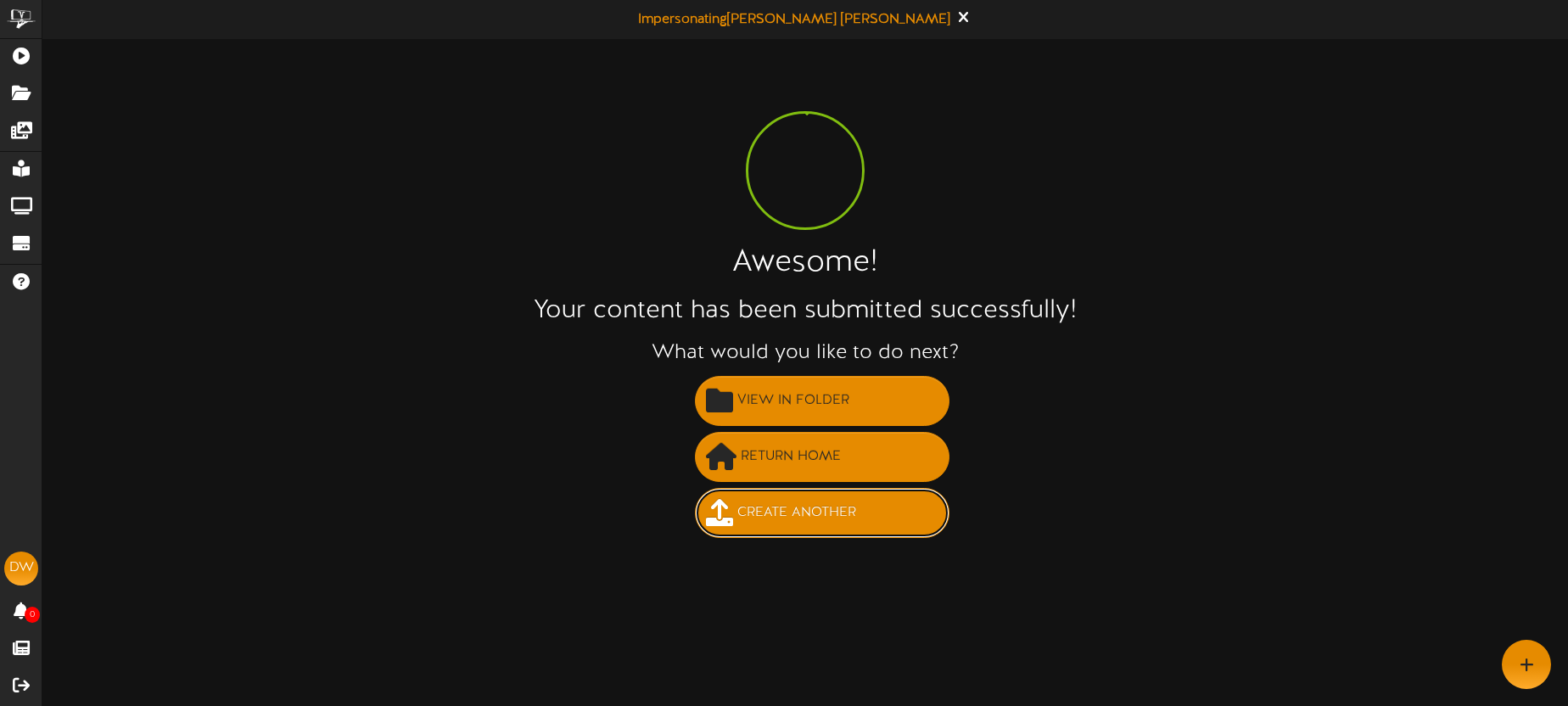
click at [833, 517] on span "Create Another" at bounding box center [797, 513] width 127 height 28
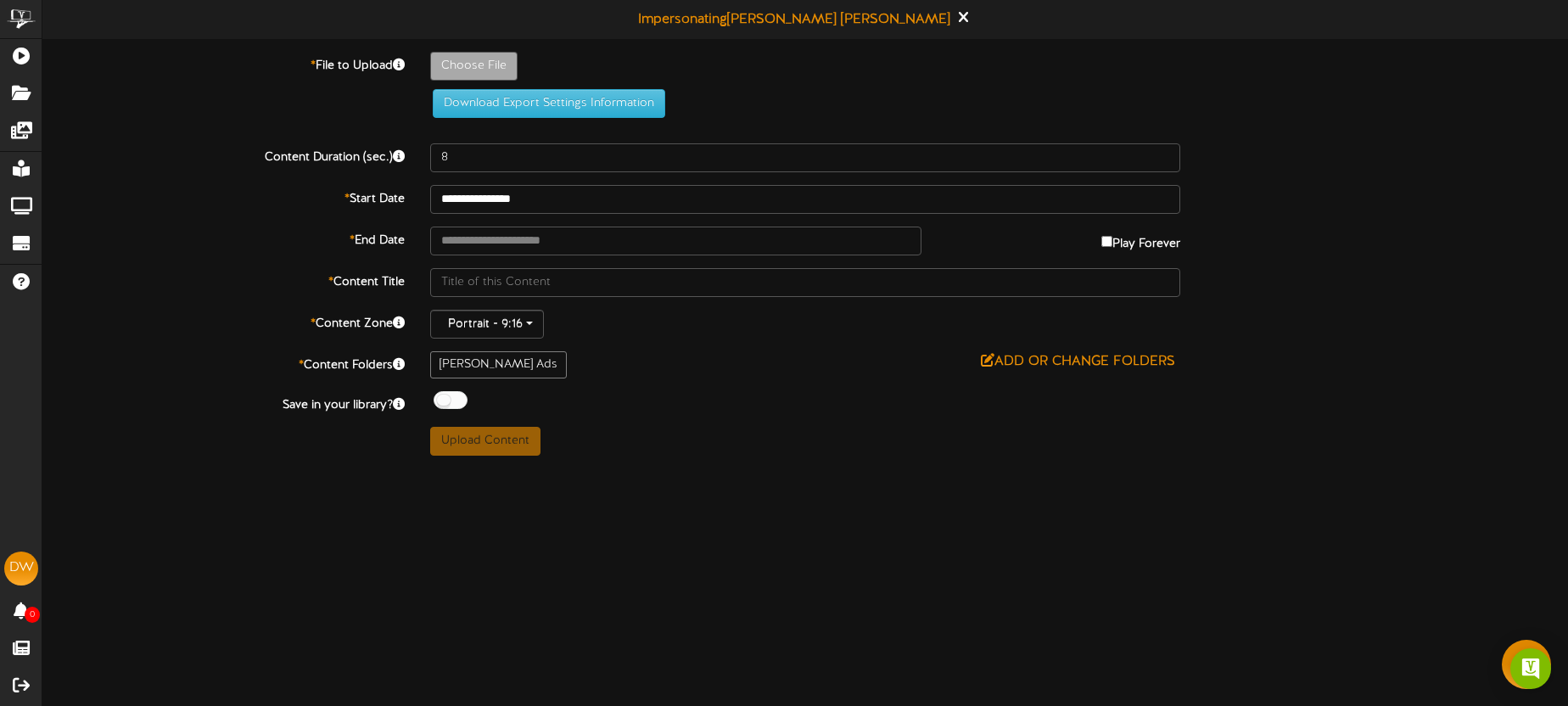
type input "**********"
type input "Lynns101425-2"
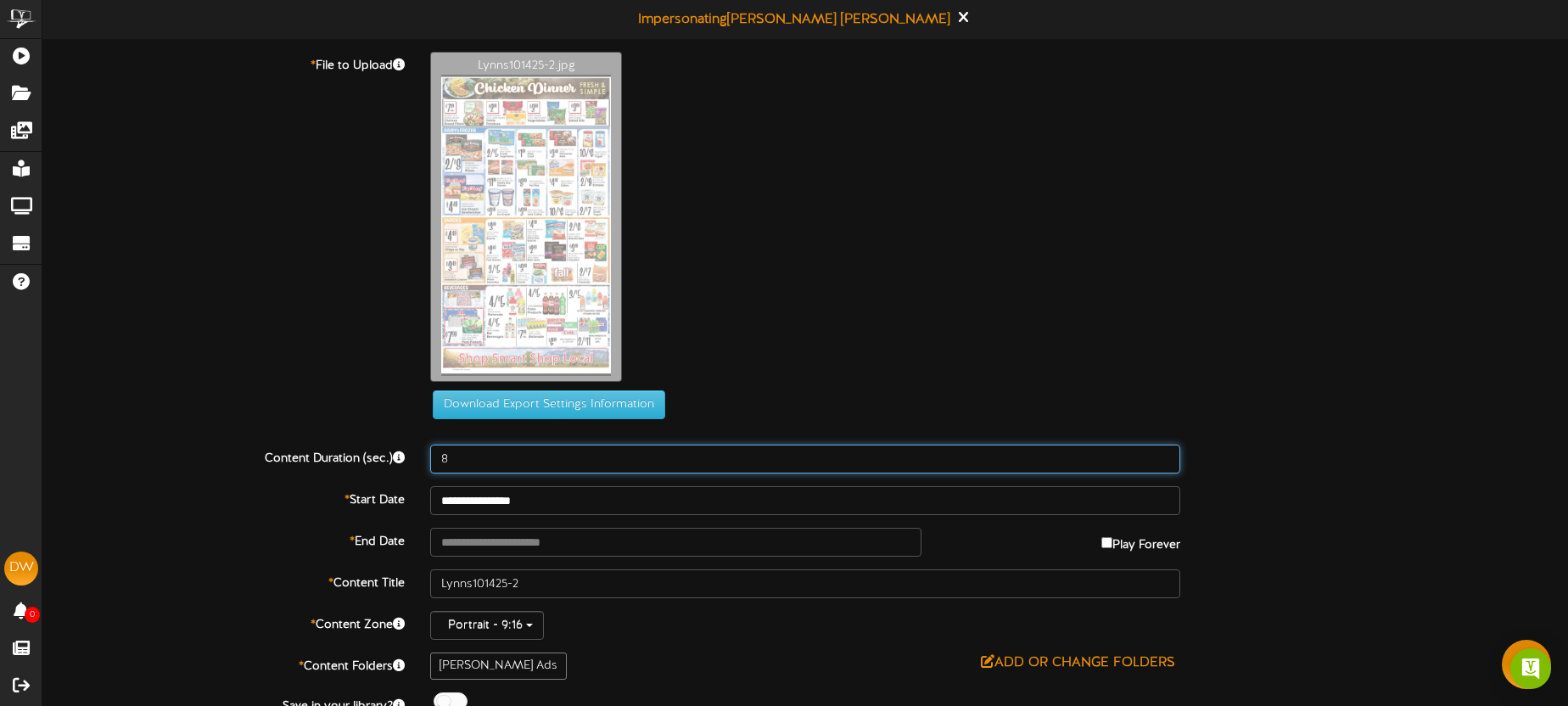
click at [520, 458] on input "8" at bounding box center [805, 459] width 750 height 29
type input "15"
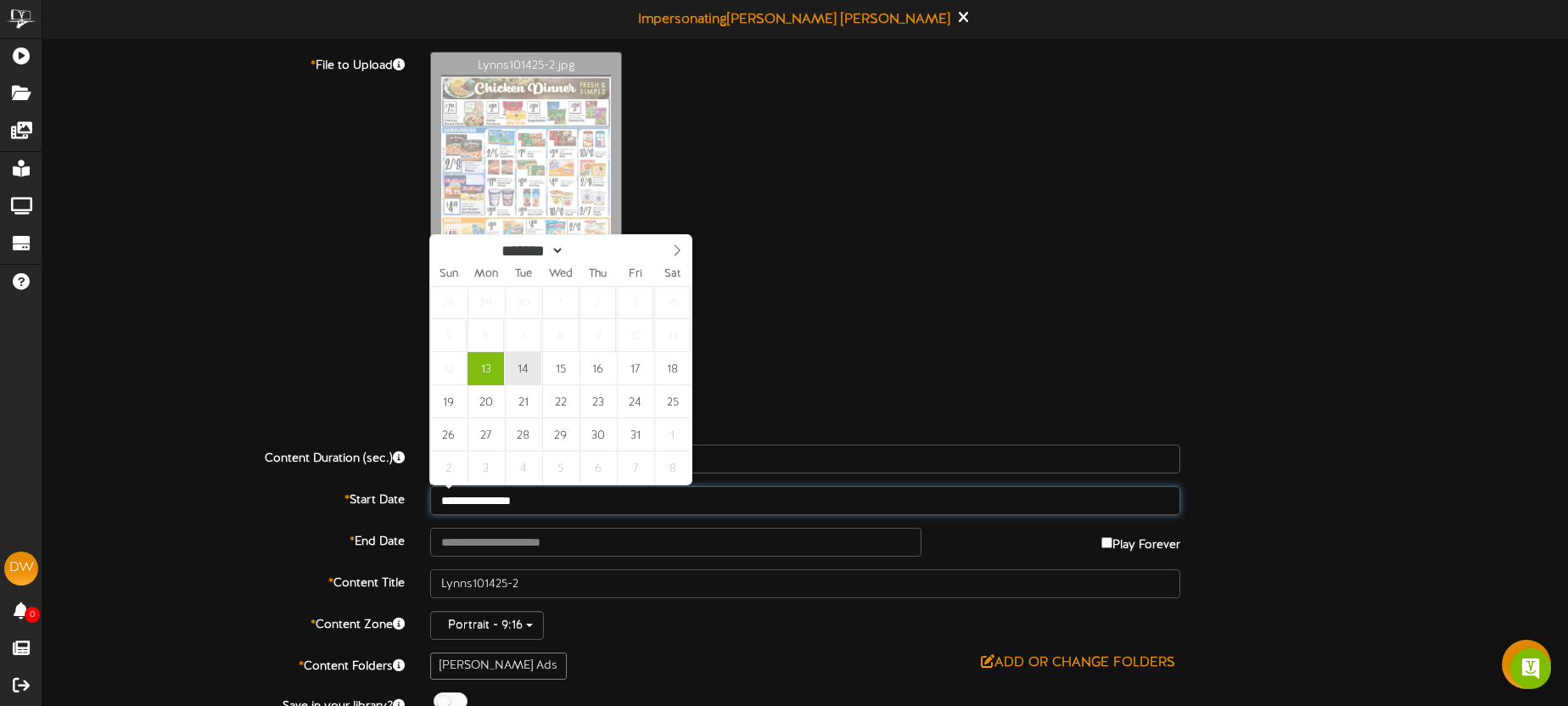
type input "**********"
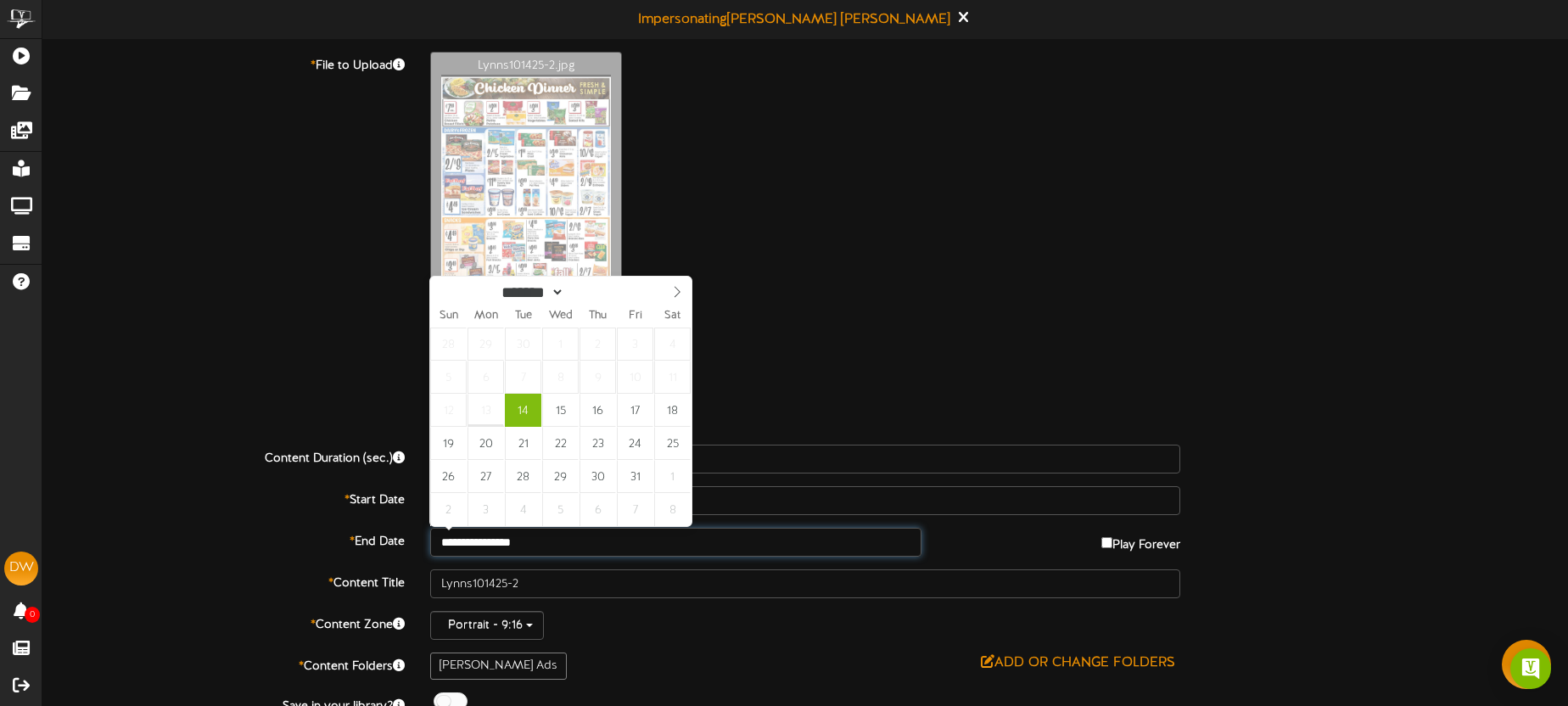
click at [559, 539] on input "**********" at bounding box center [676, 542] width 491 height 29
type input "**********"
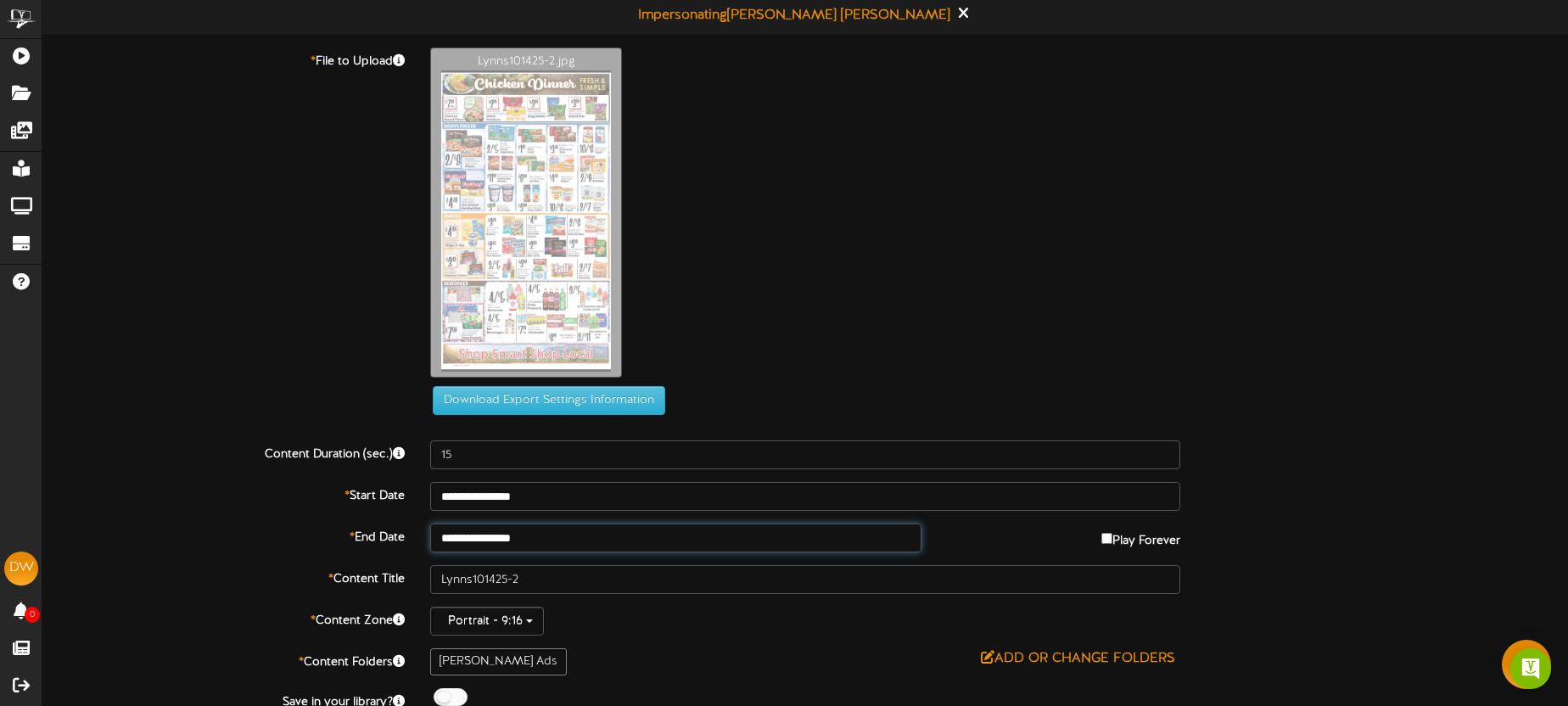
scroll to position [64, 0]
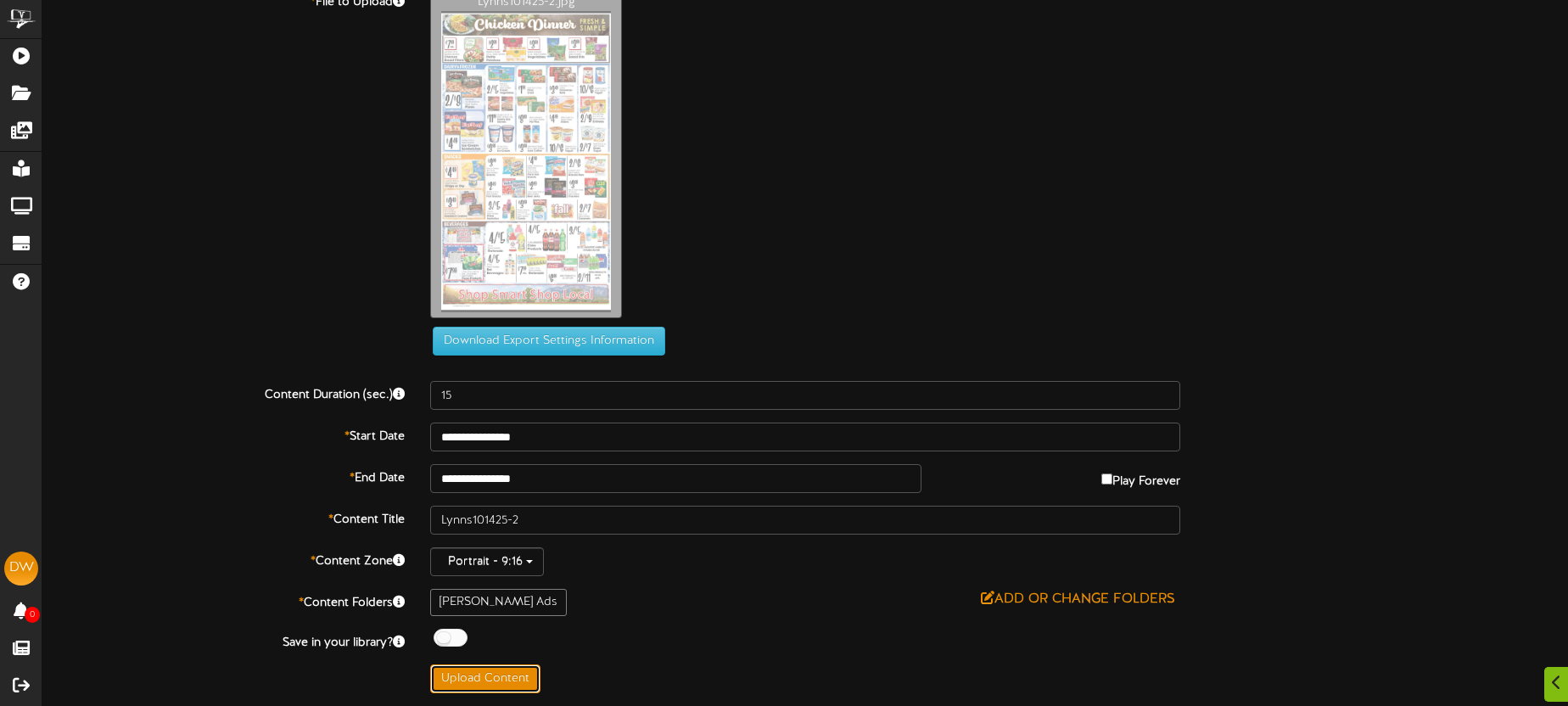
click at [513, 687] on button "Upload Content" at bounding box center [486, 679] width 110 height 29
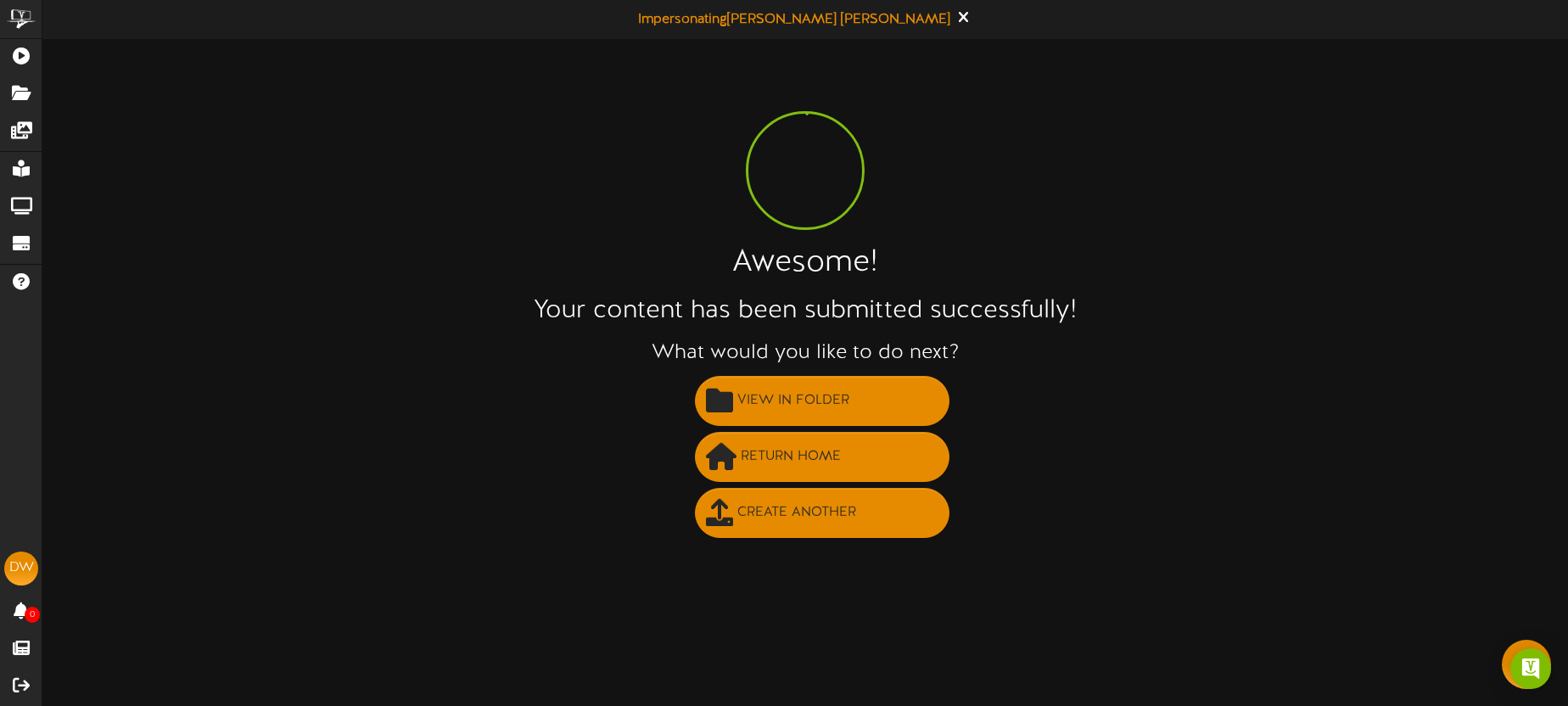
scroll to position [0, 0]
click at [766, 500] on span "Create Another" at bounding box center [797, 513] width 127 height 28
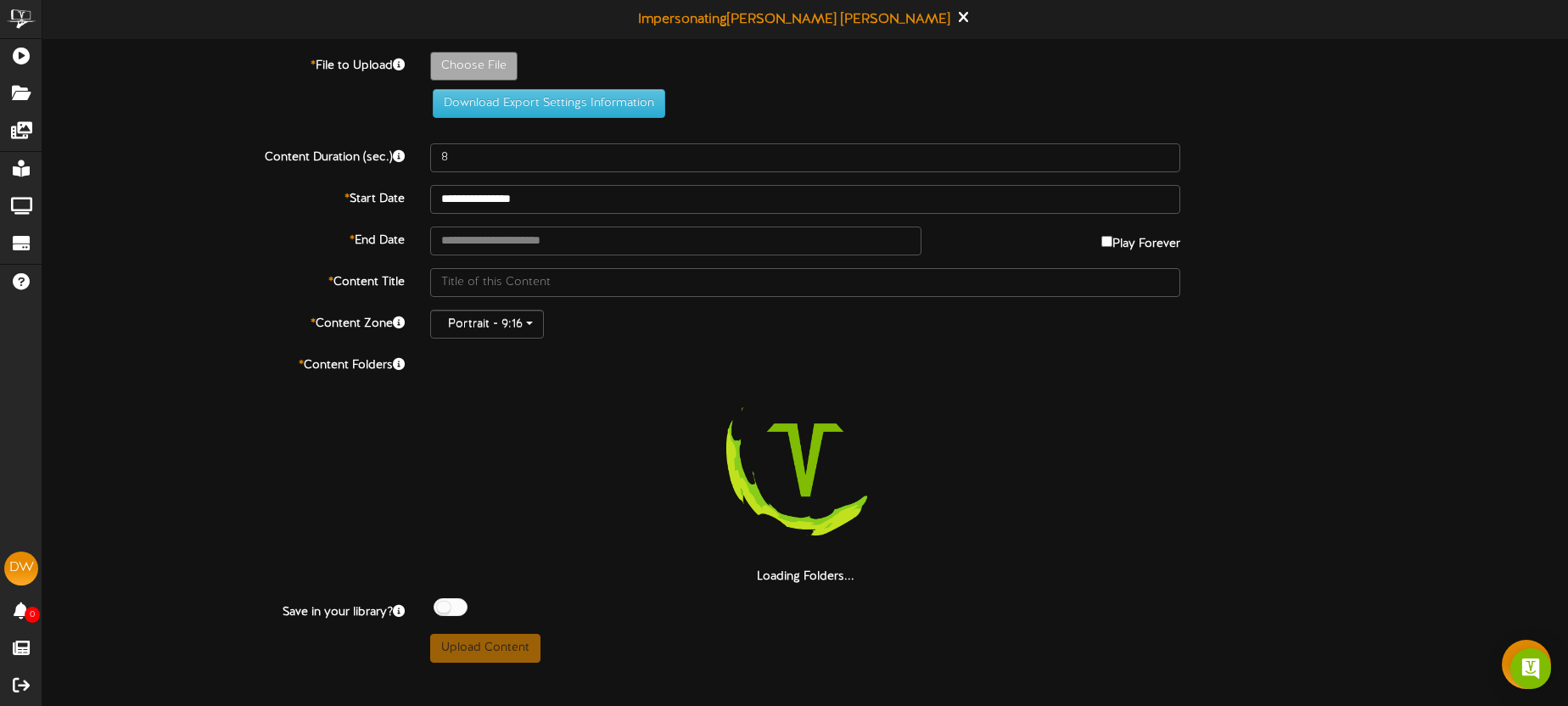
type input "**********"
type input "Lynns101425-3"
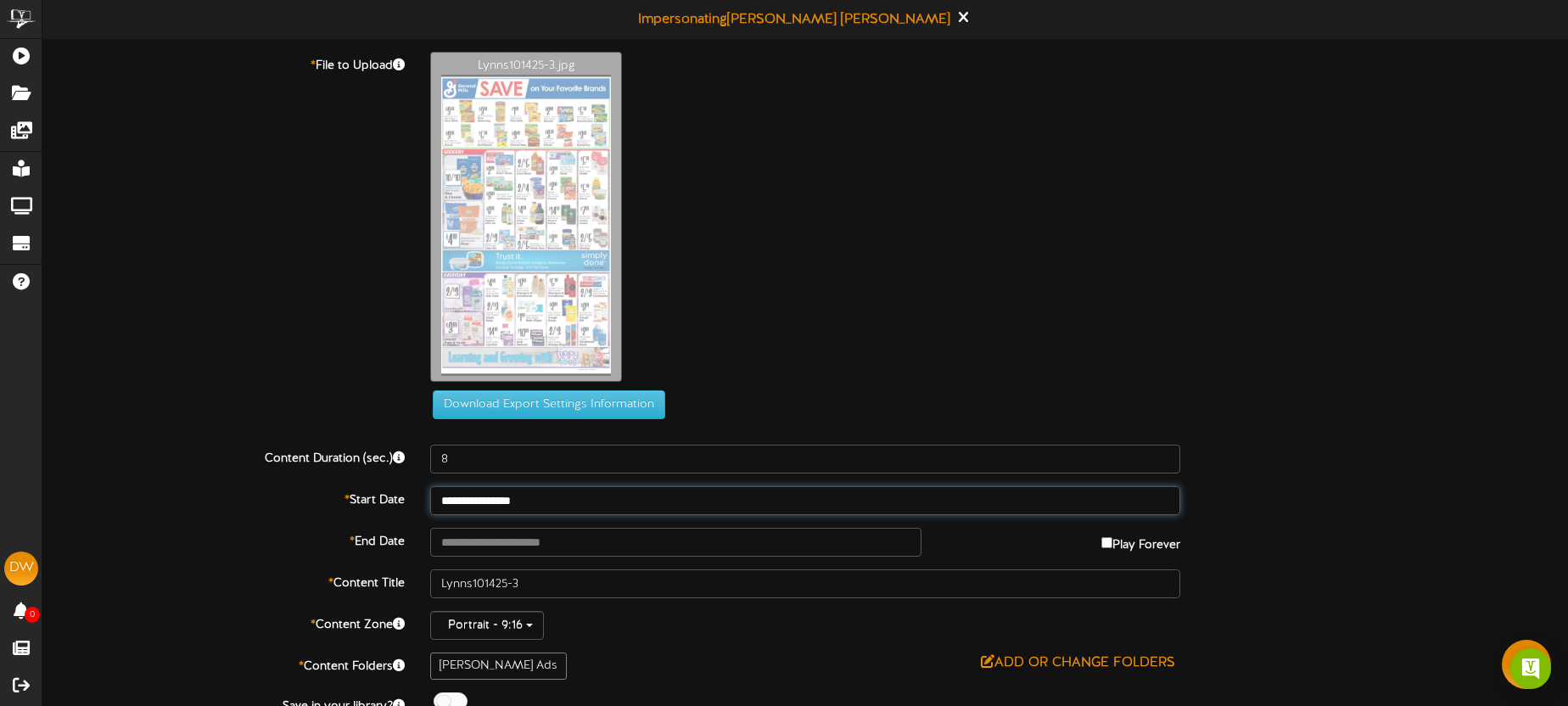
click at [555, 510] on input "**********" at bounding box center [805, 500] width 750 height 29
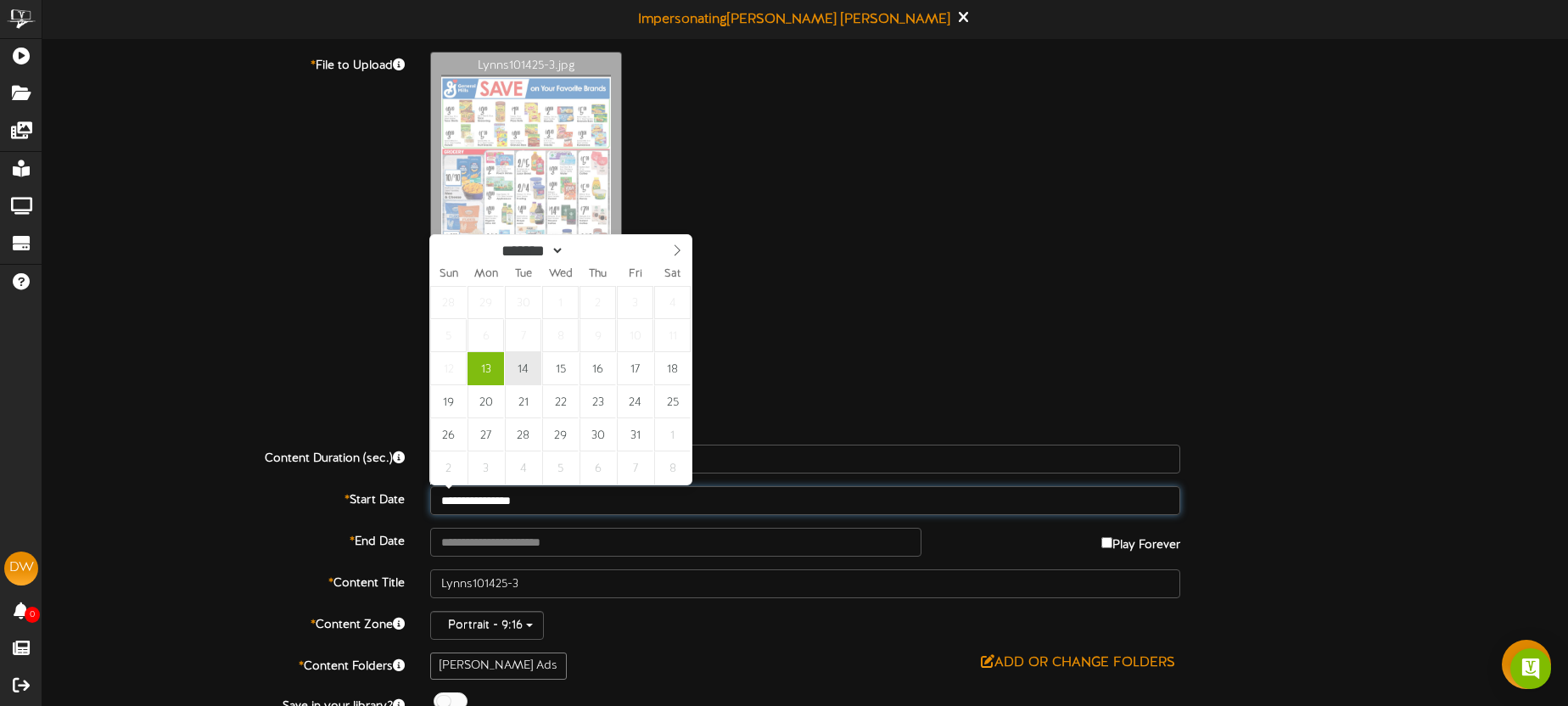
type input "**********"
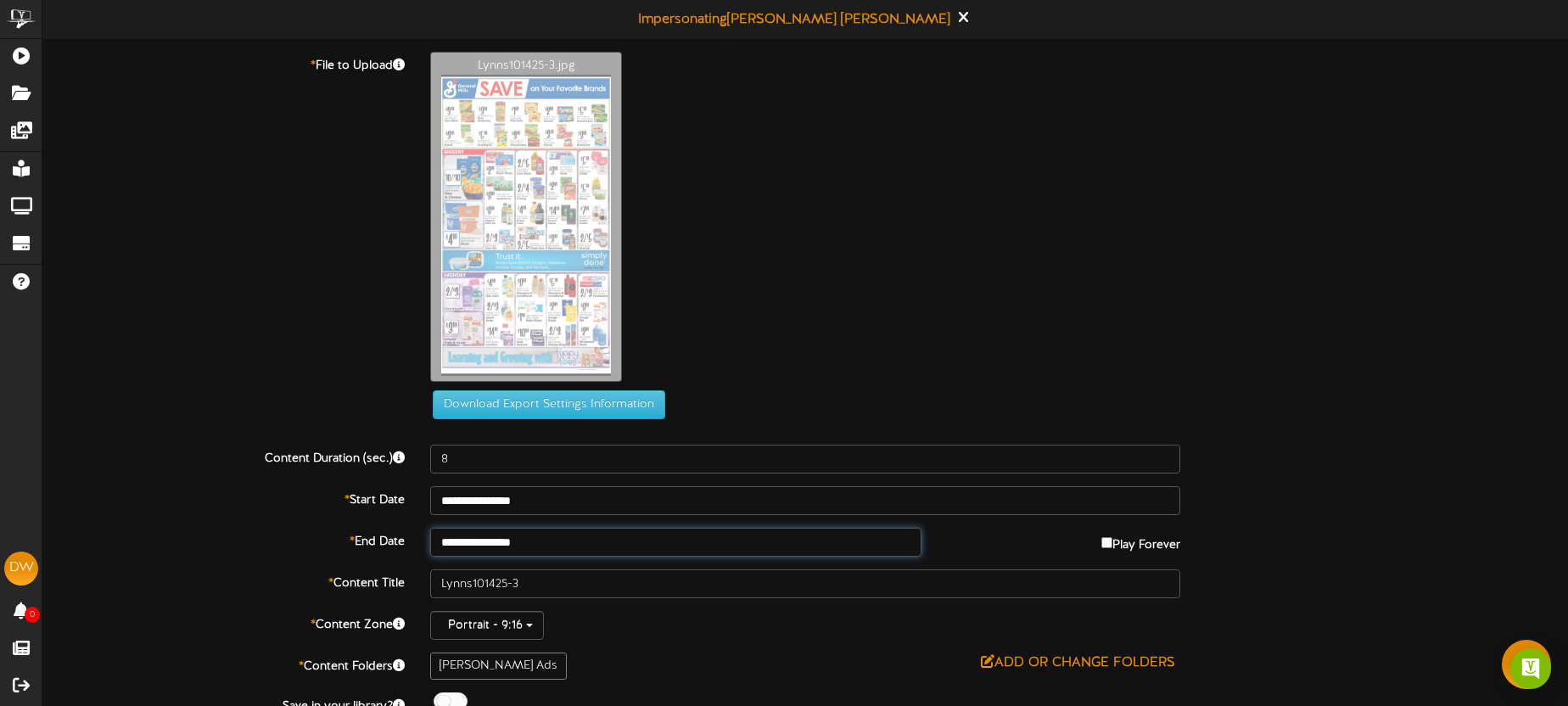
click at [551, 554] on input "**********" at bounding box center [676, 542] width 491 height 29
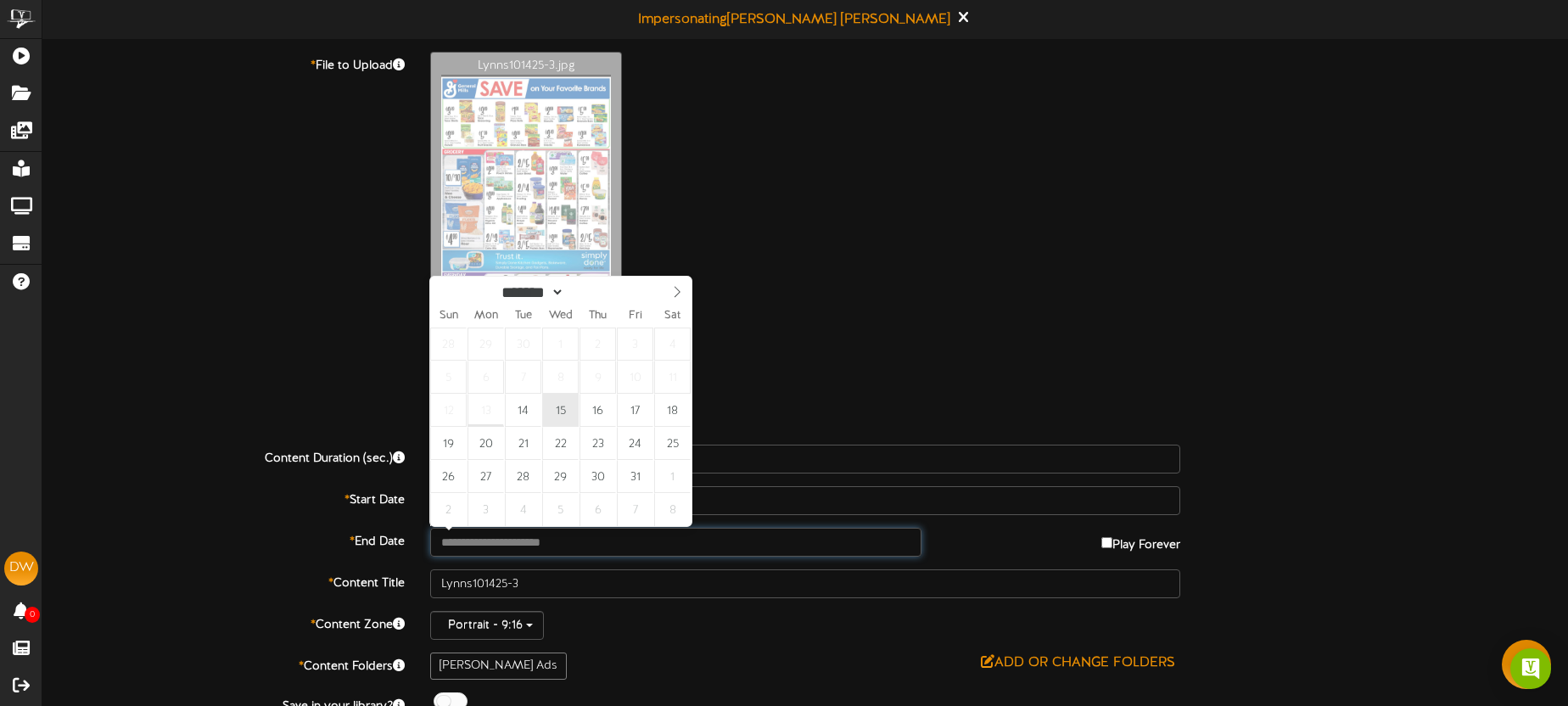
type input "**********"
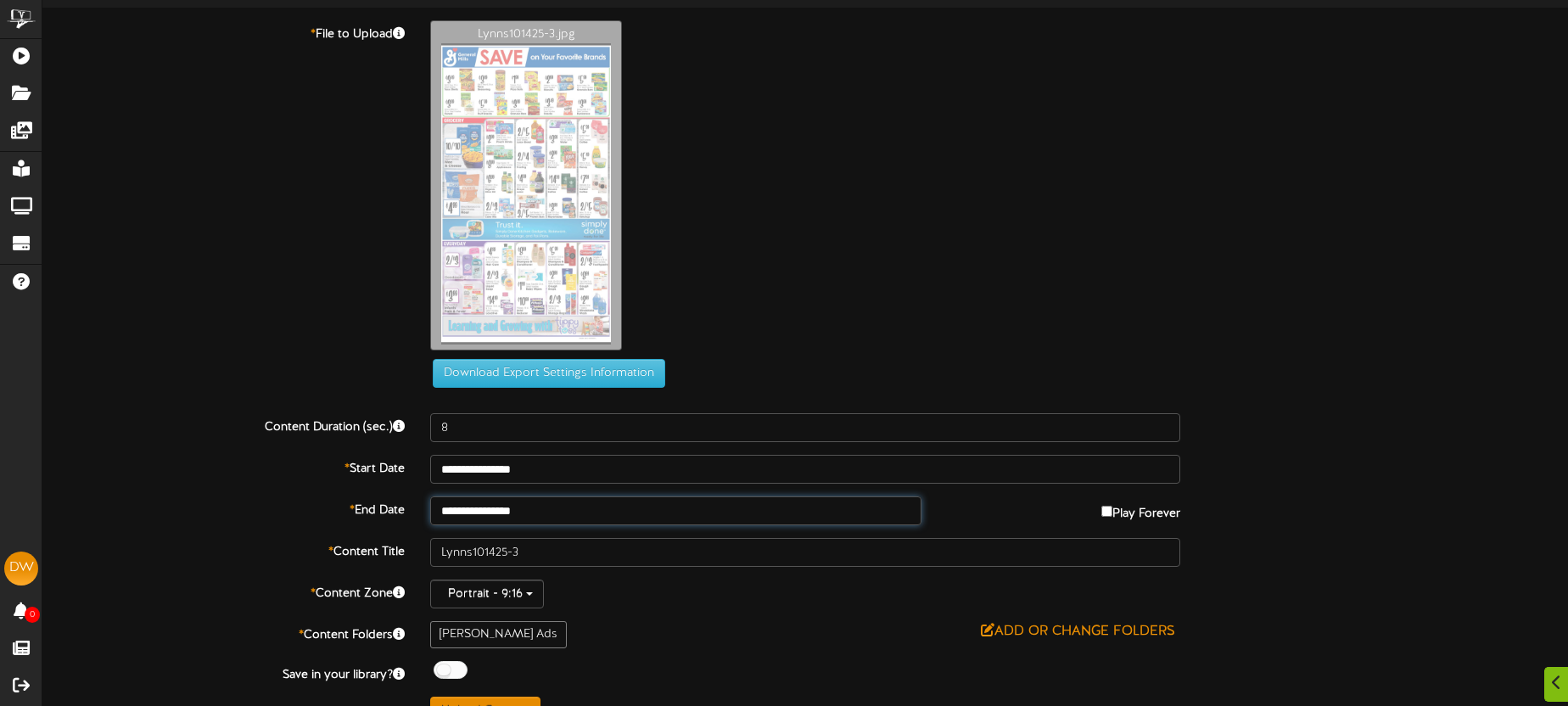
scroll to position [64, 0]
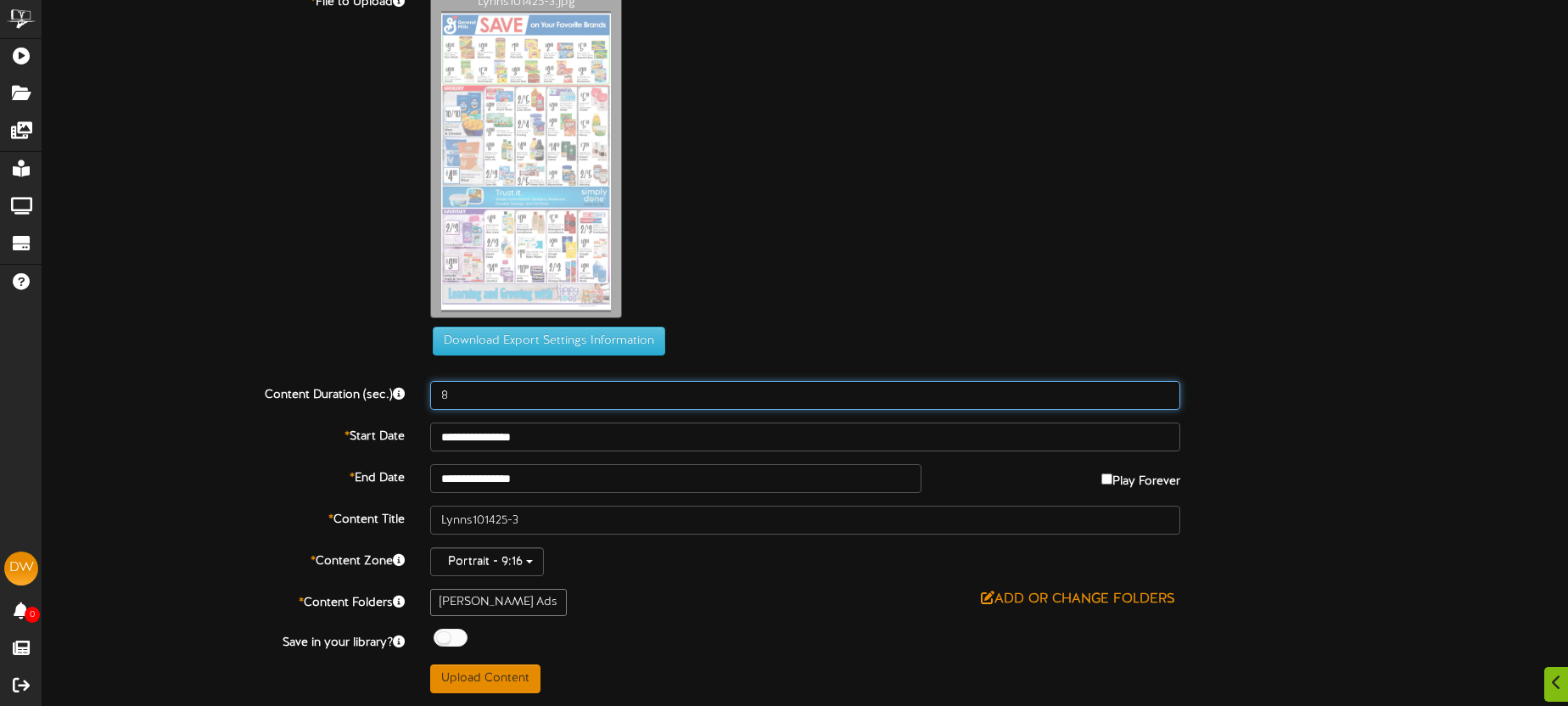
drag, startPoint x: 496, startPoint y: 405, endPoint x: 442, endPoint y: 393, distance: 55.3
click at [442, 393] on input "8" at bounding box center [805, 395] width 750 height 29
type input "15"
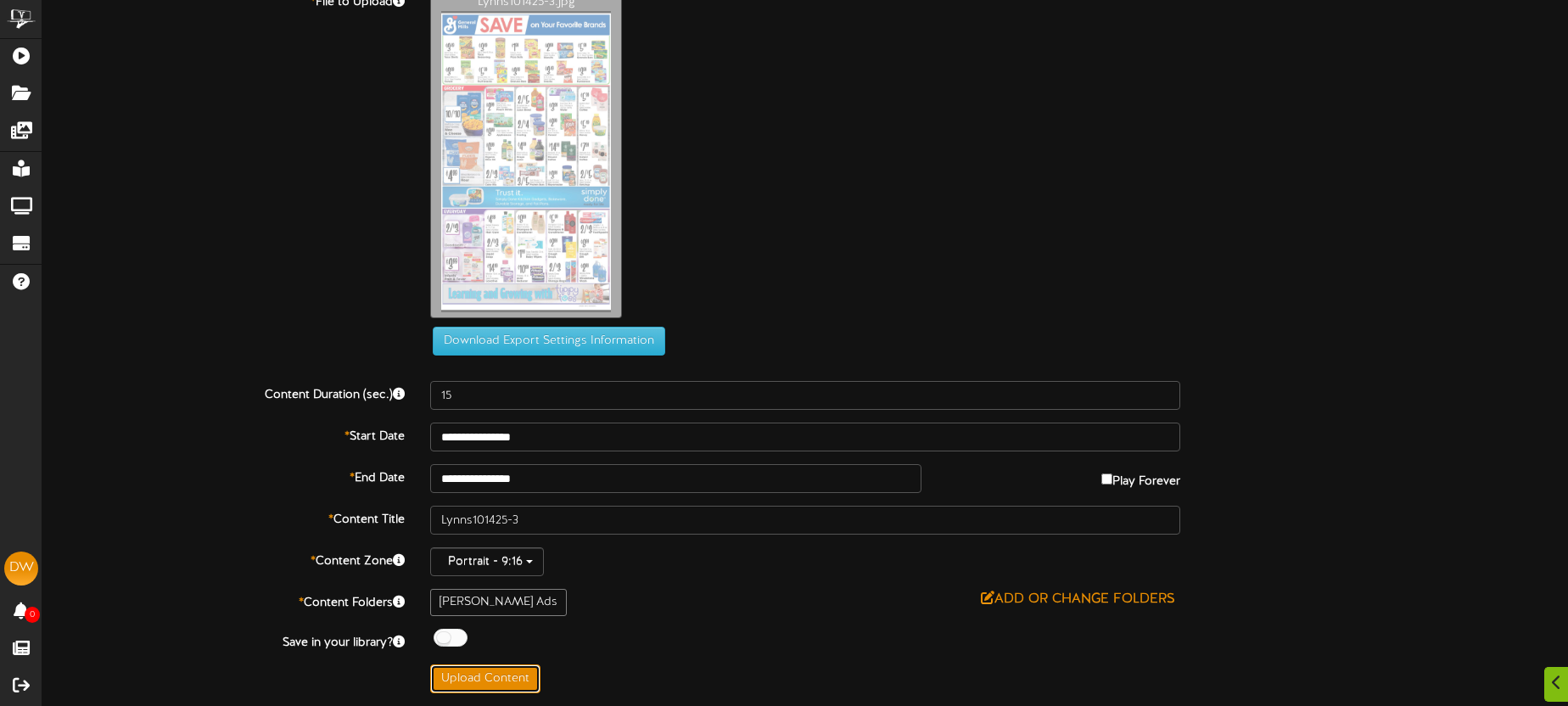
click at [486, 687] on button "Upload Content" at bounding box center [486, 679] width 110 height 29
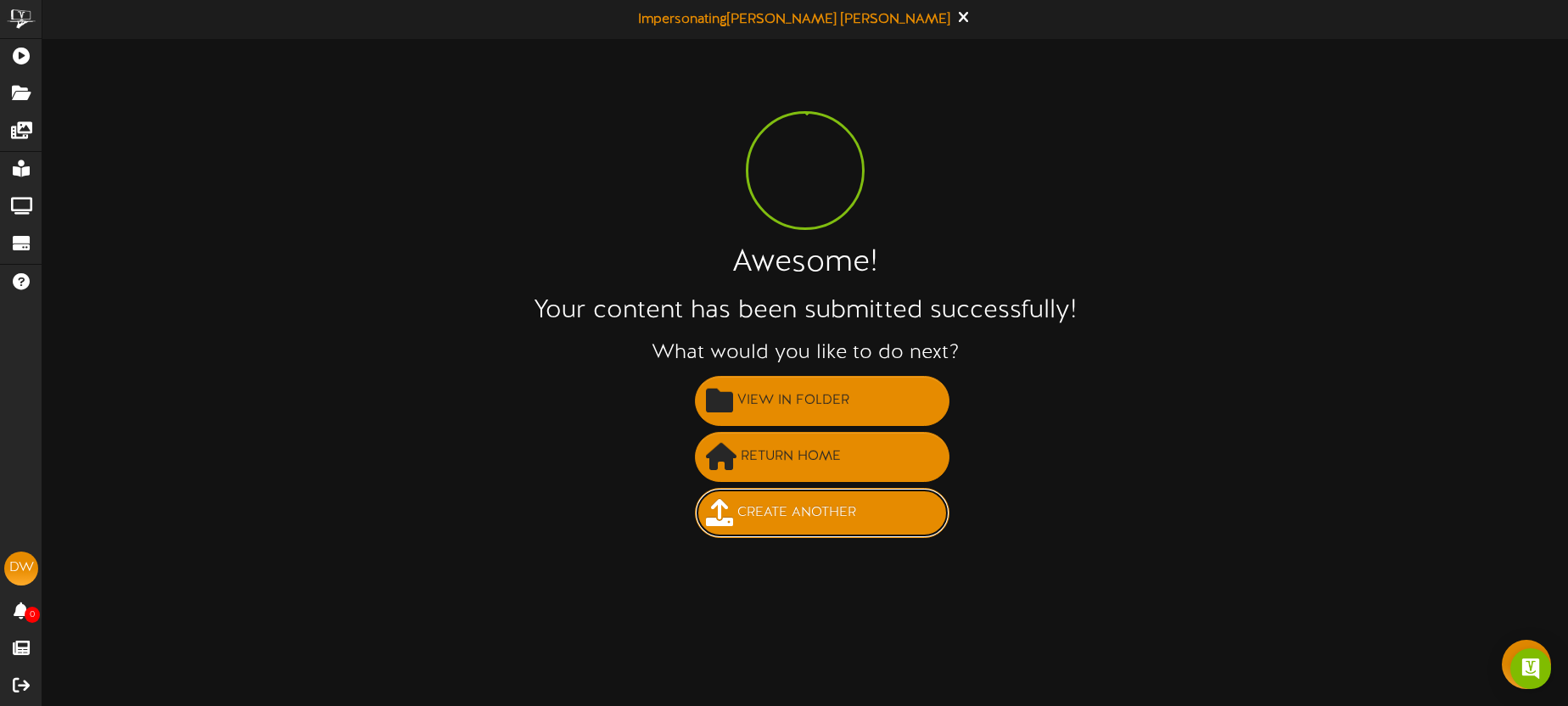
click at [745, 519] on span "Create Another" at bounding box center [797, 513] width 127 height 28
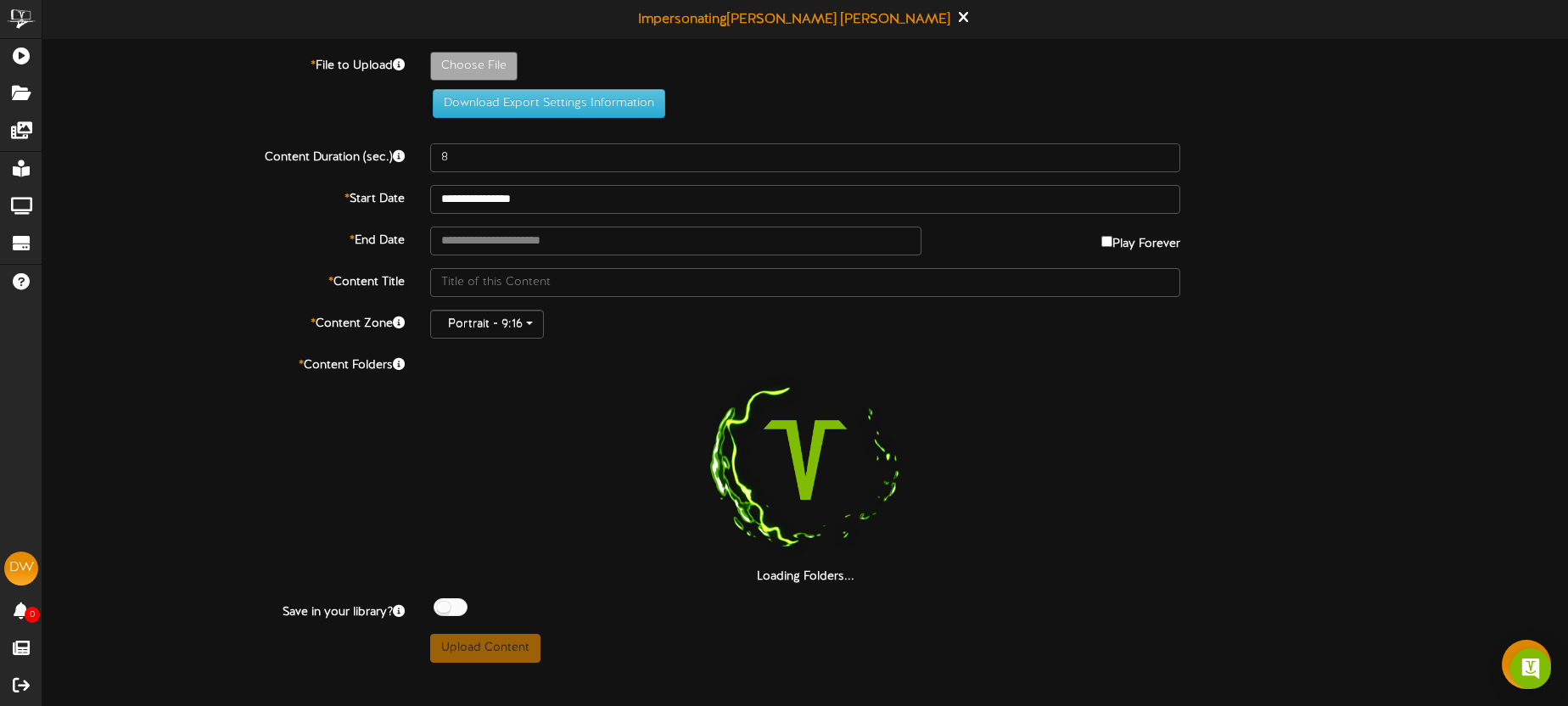
type input "**********"
type input "Lynns101425-4"
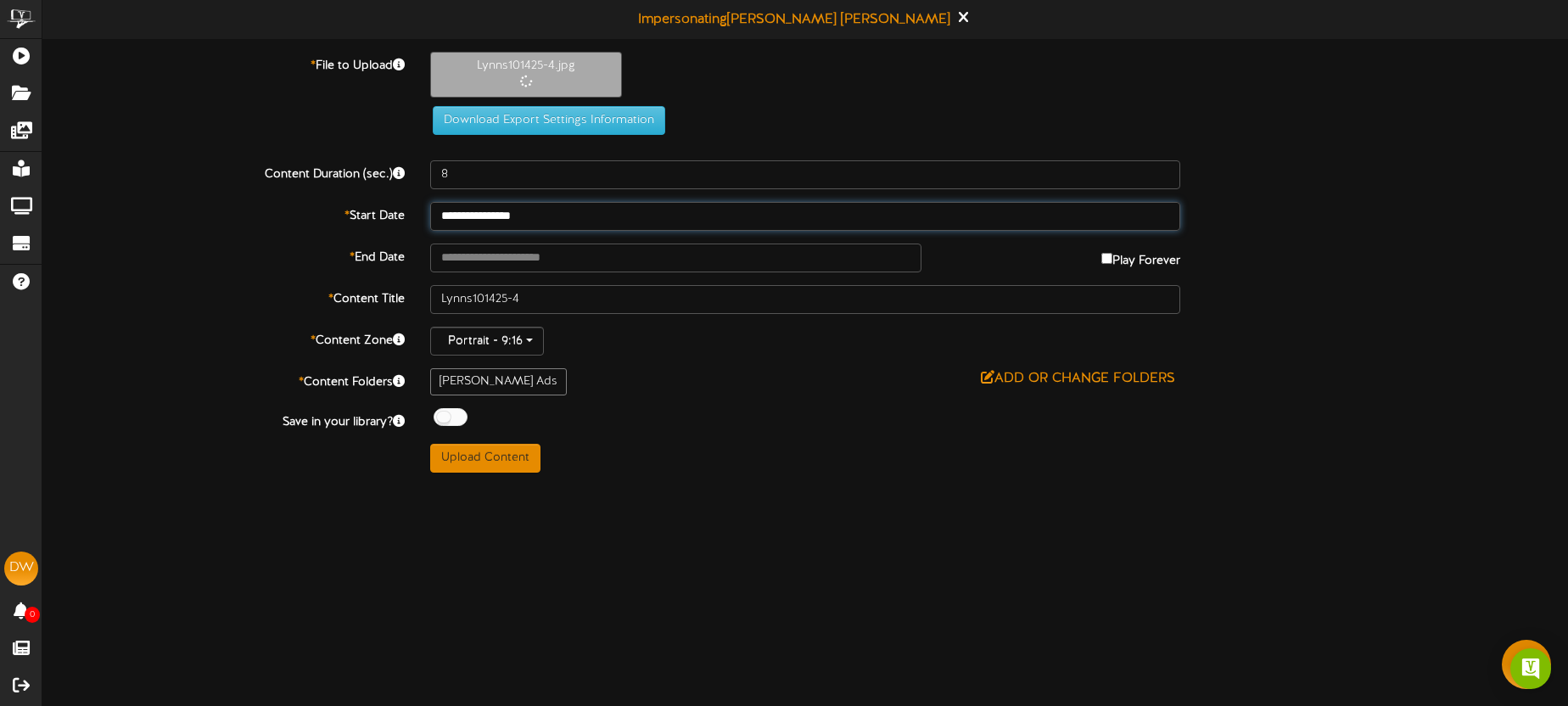
click at [563, 219] on input "**********" at bounding box center [805, 216] width 750 height 29
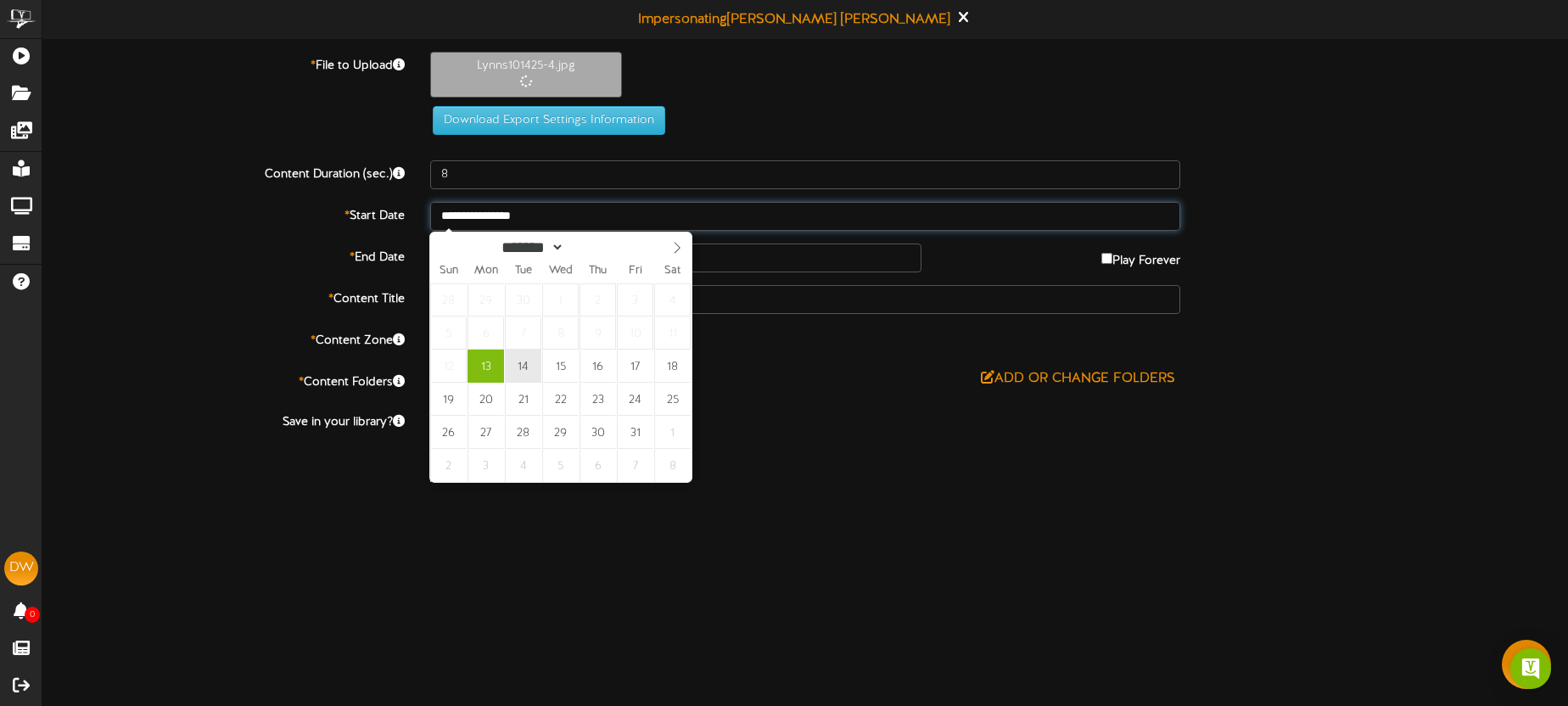
type input "**********"
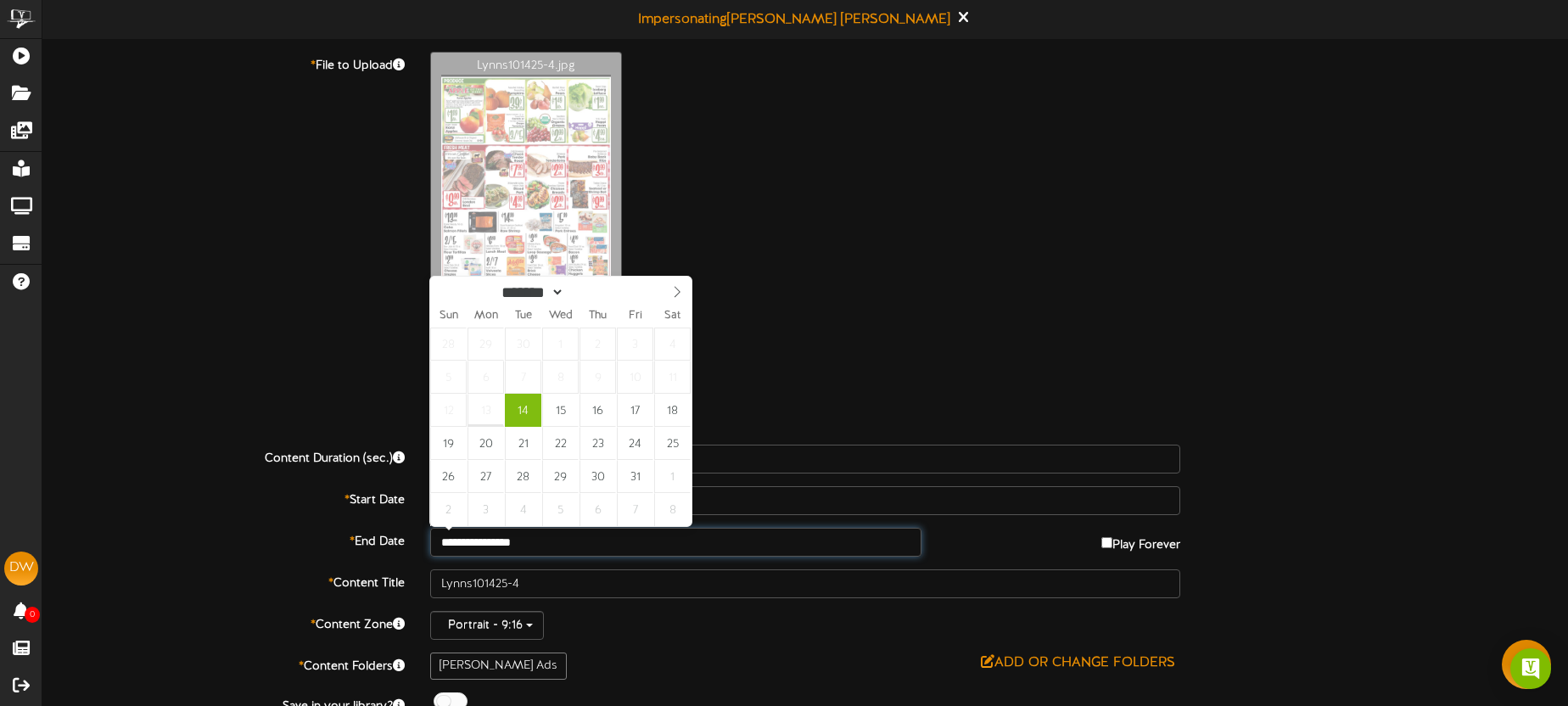
click at [575, 552] on input "**********" at bounding box center [676, 542] width 491 height 29
type input "**********"
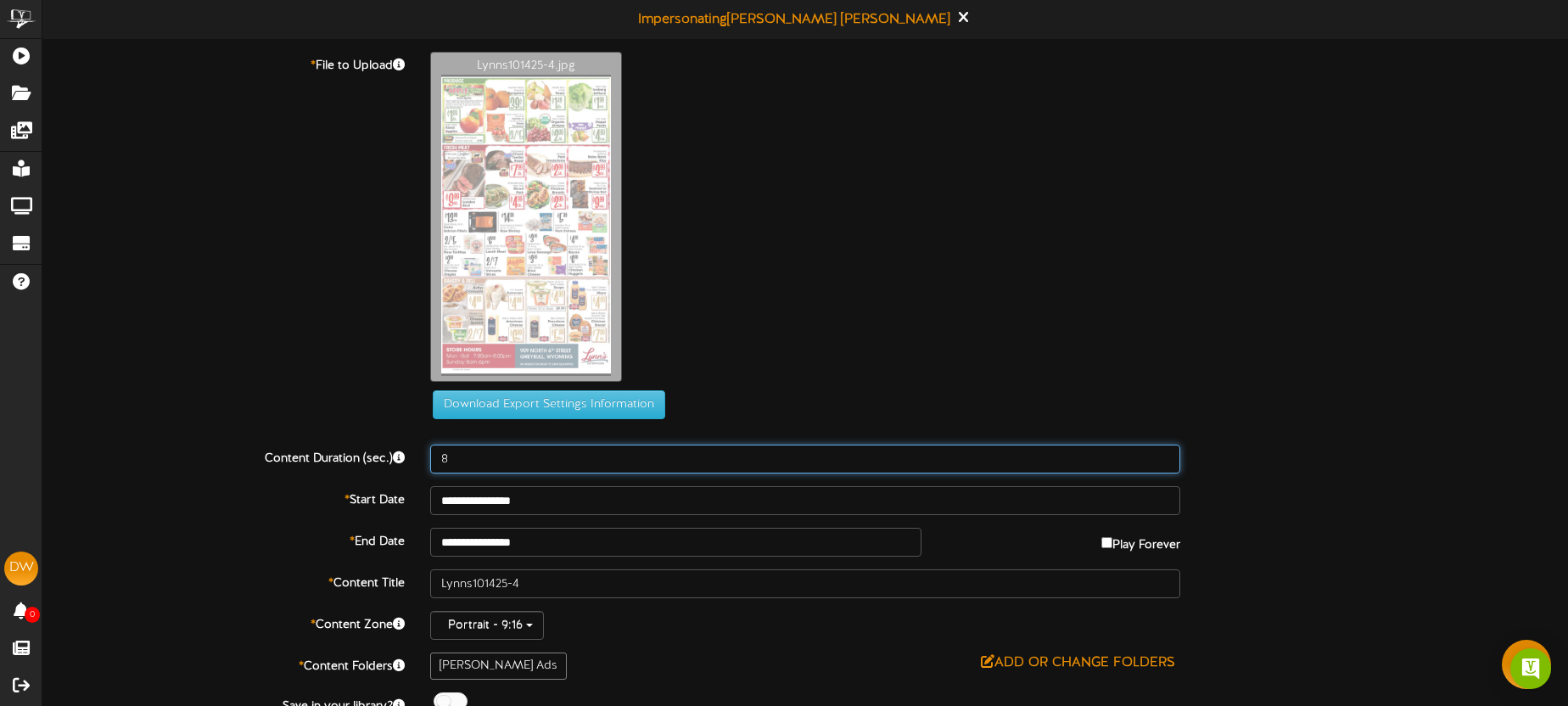
click at [483, 459] on input "8" at bounding box center [805, 459] width 750 height 29
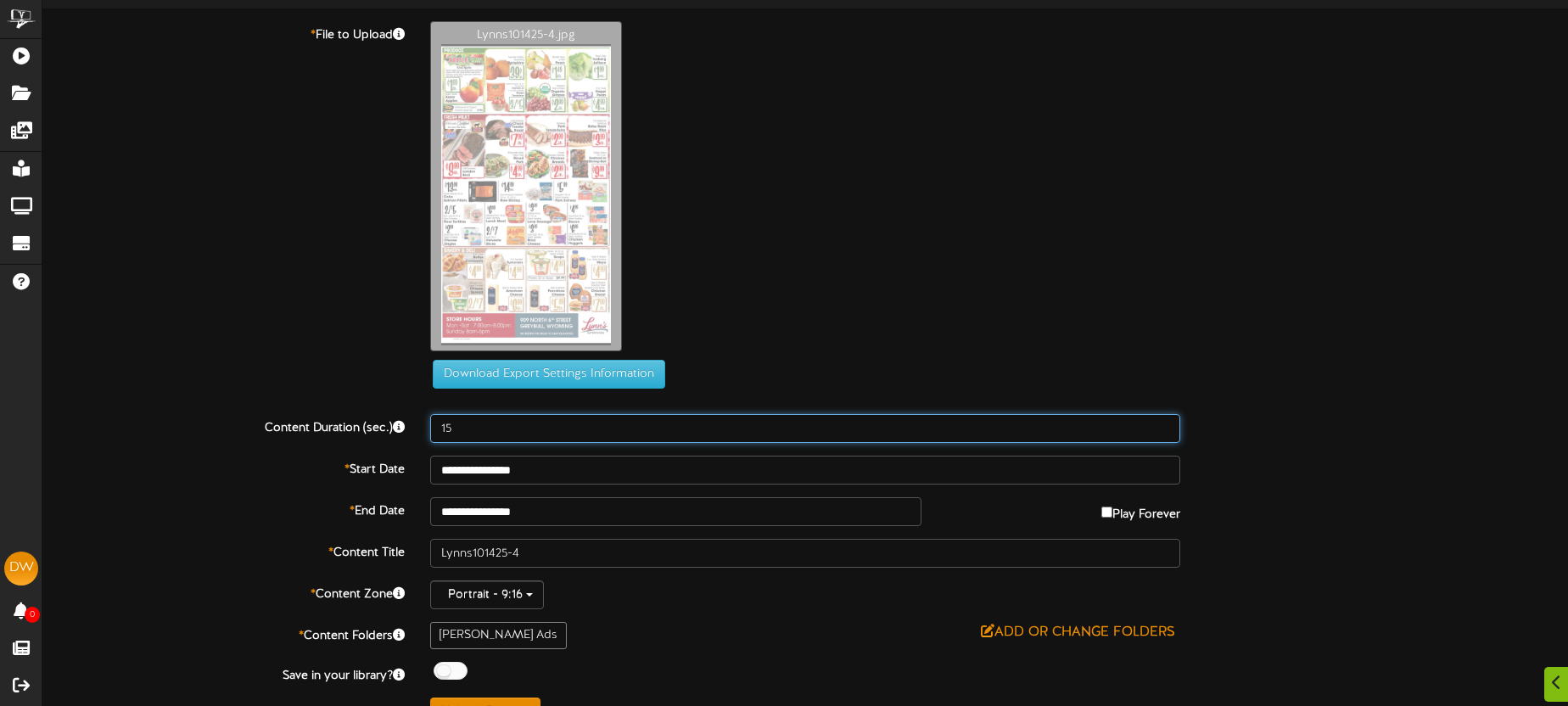
scroll to position [64, 0]
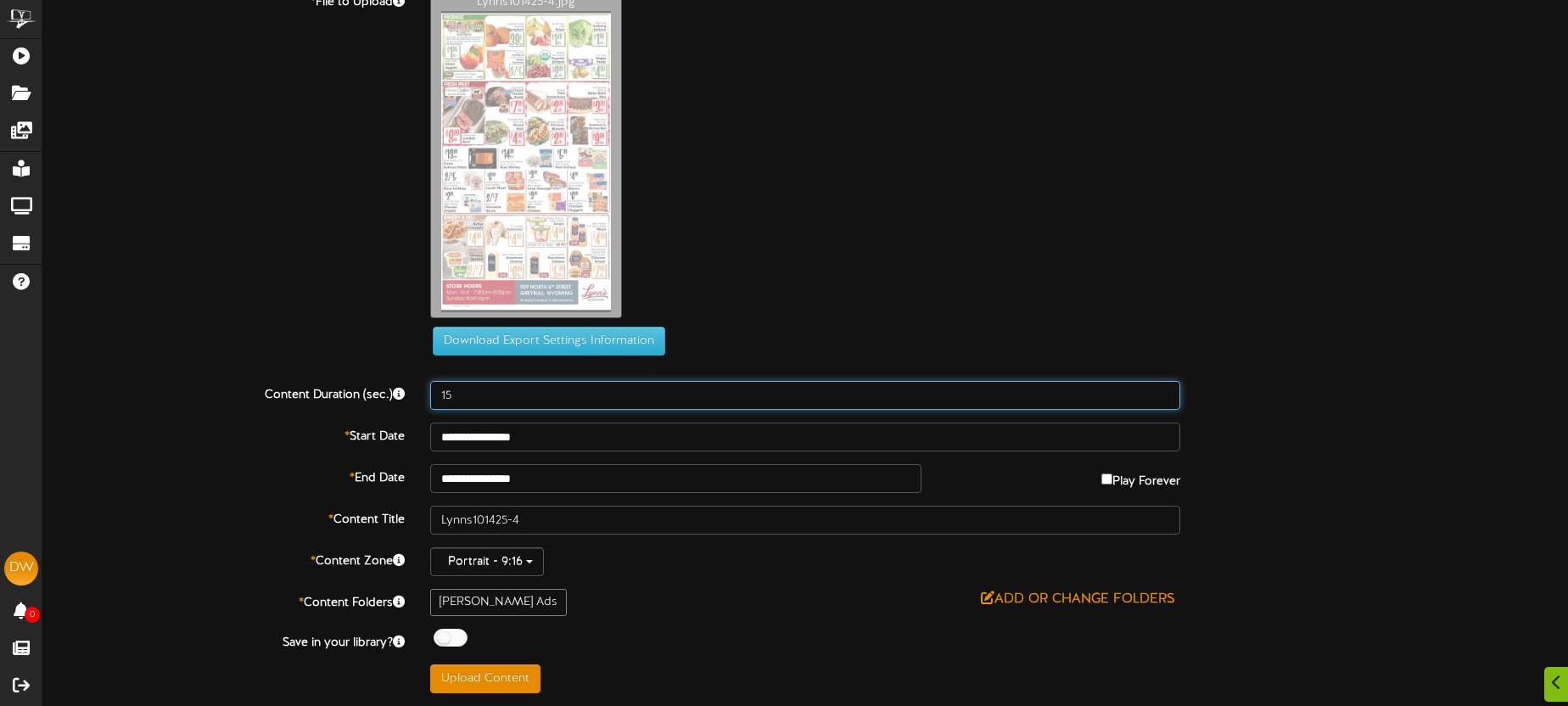
type input "15"
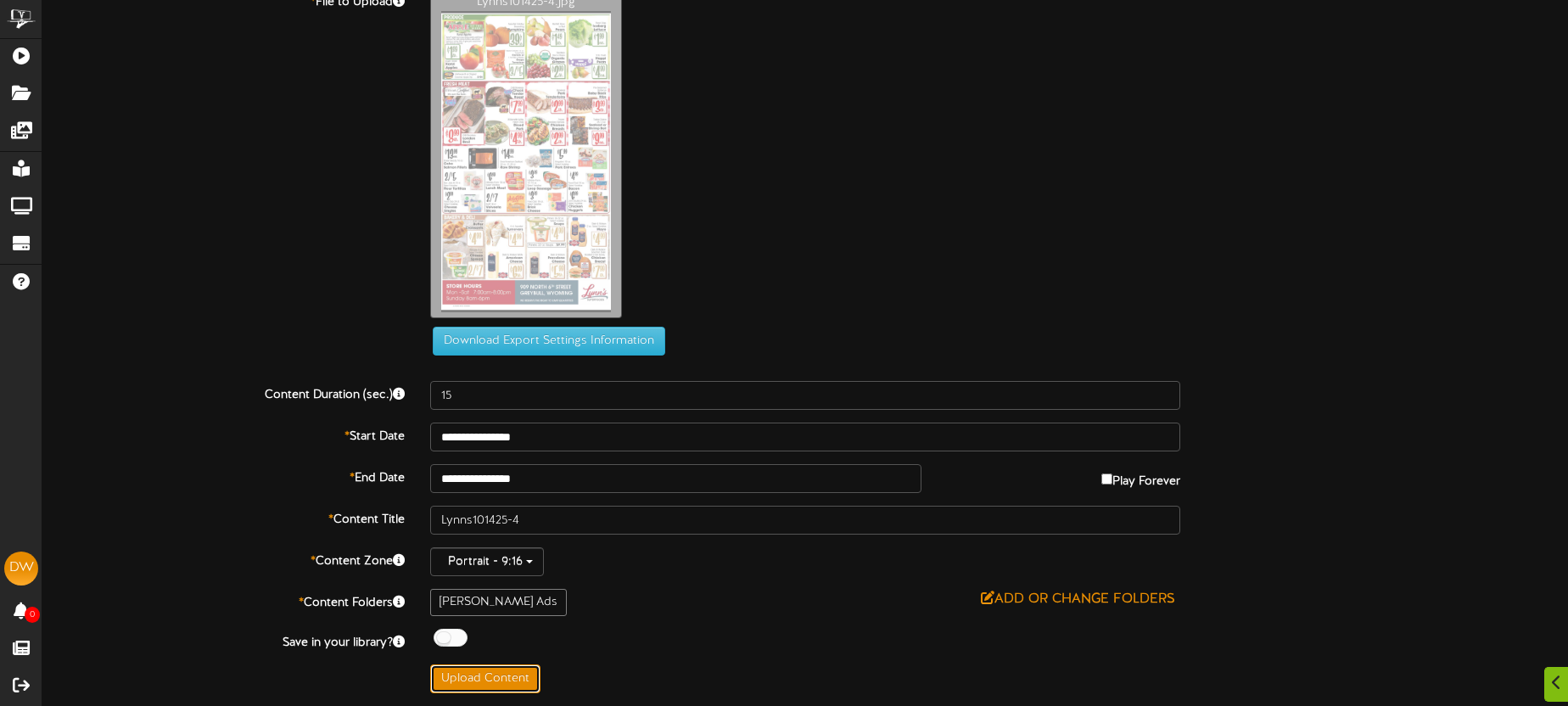
click at [521, 685] on button "Upload Content" at bounding box center [486, 679] width 110 height 29
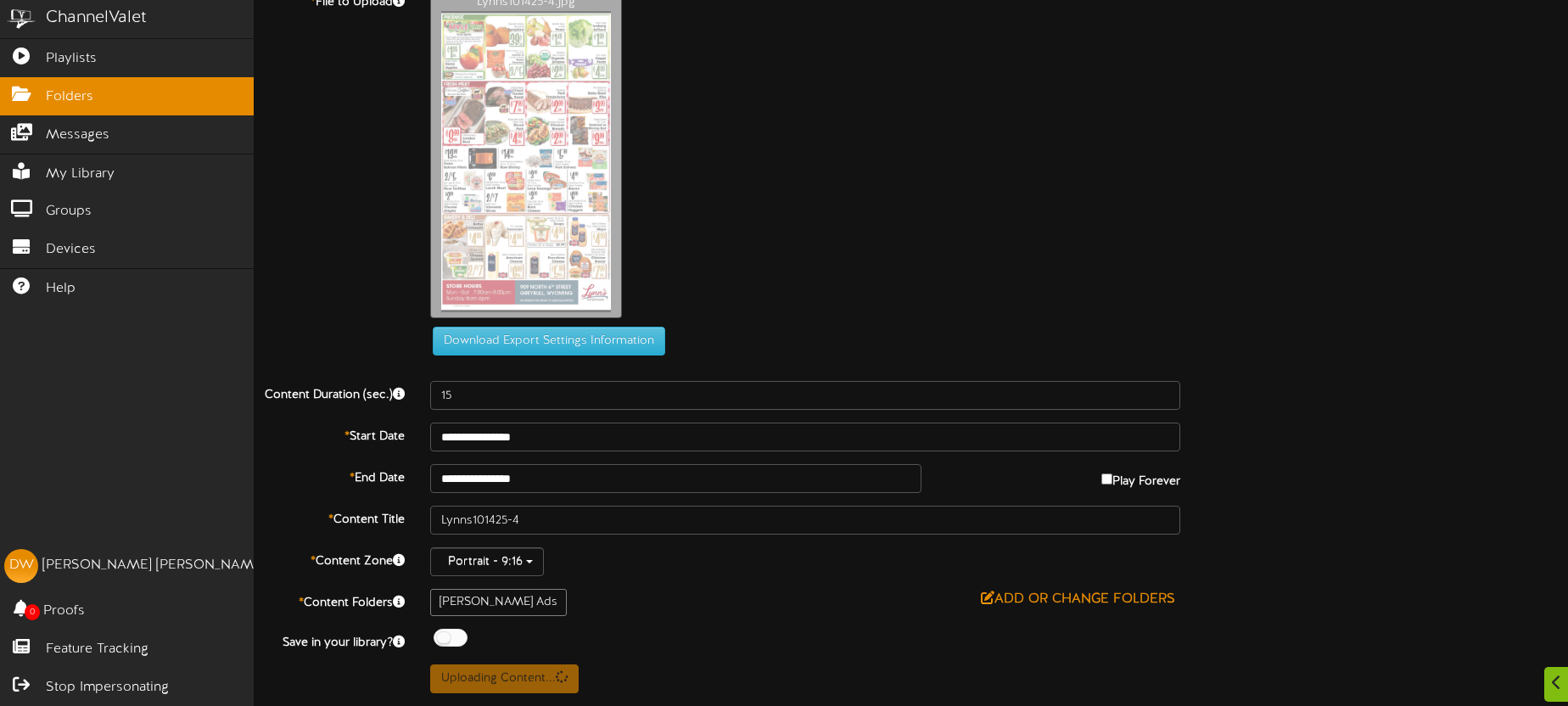
scroll to position [0, 0]
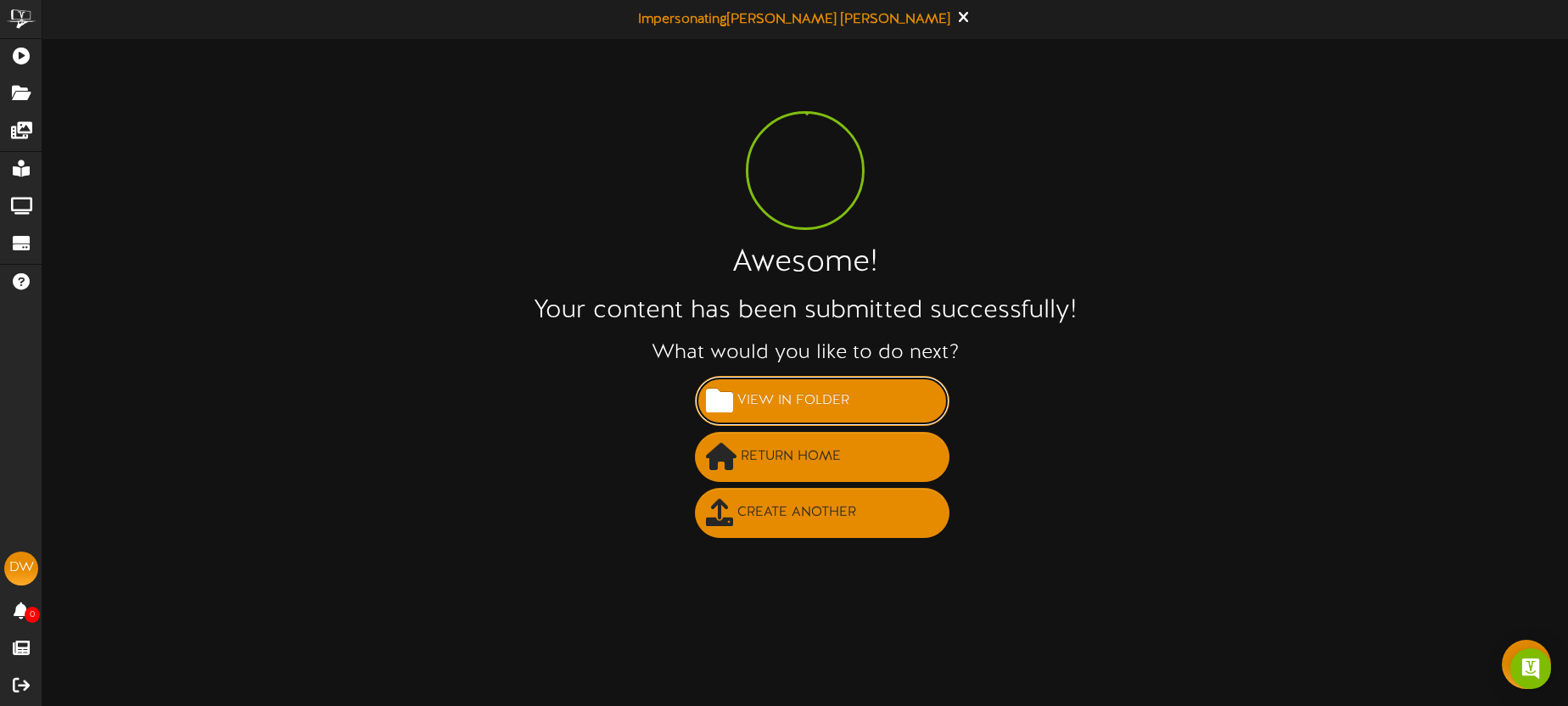
click at [800, 400] on span "View in Folder" at bounding box center [793, 401] width 121 height 28
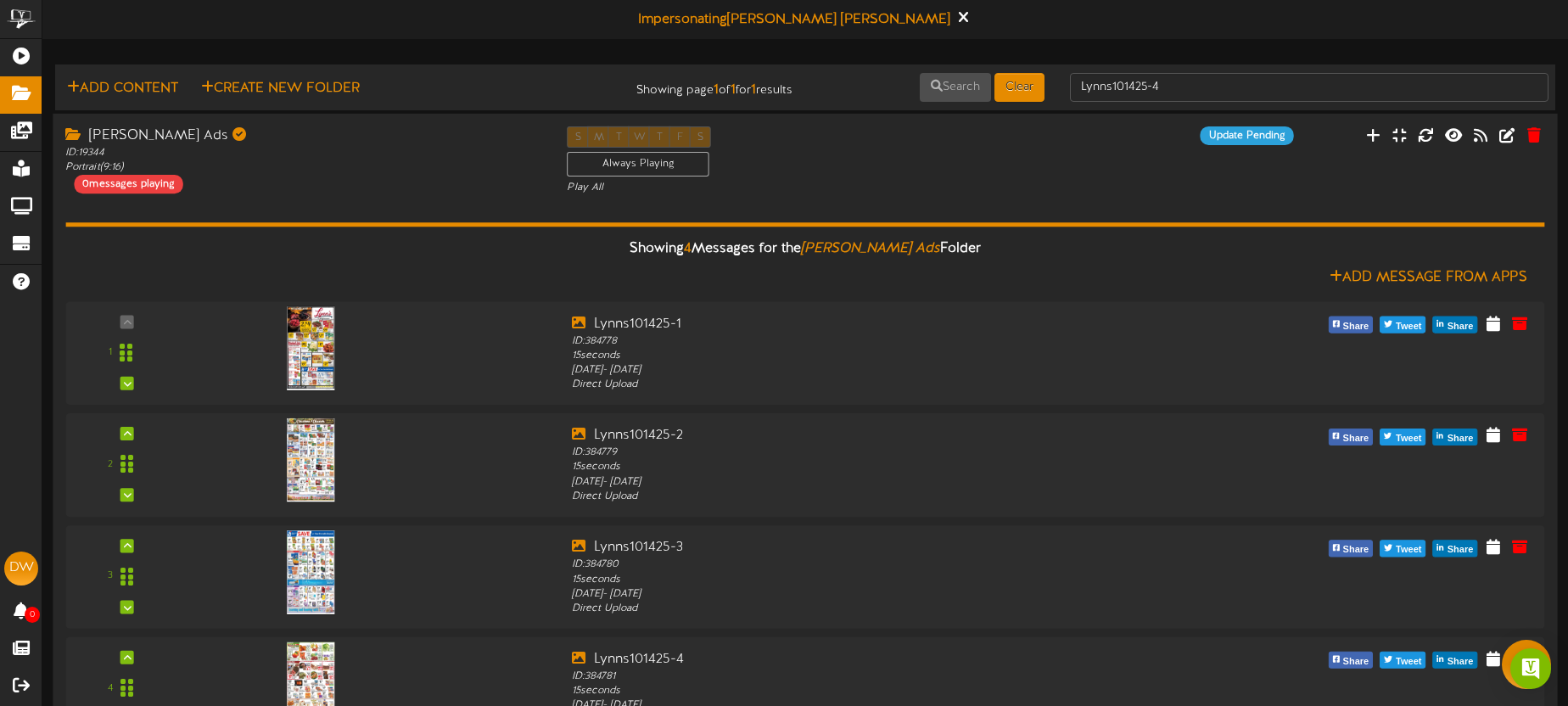
click at [429, 158] on div "ID: 19344 Portrait ( 9:16 )" at bounding box center [303, 160] width 476 height 29
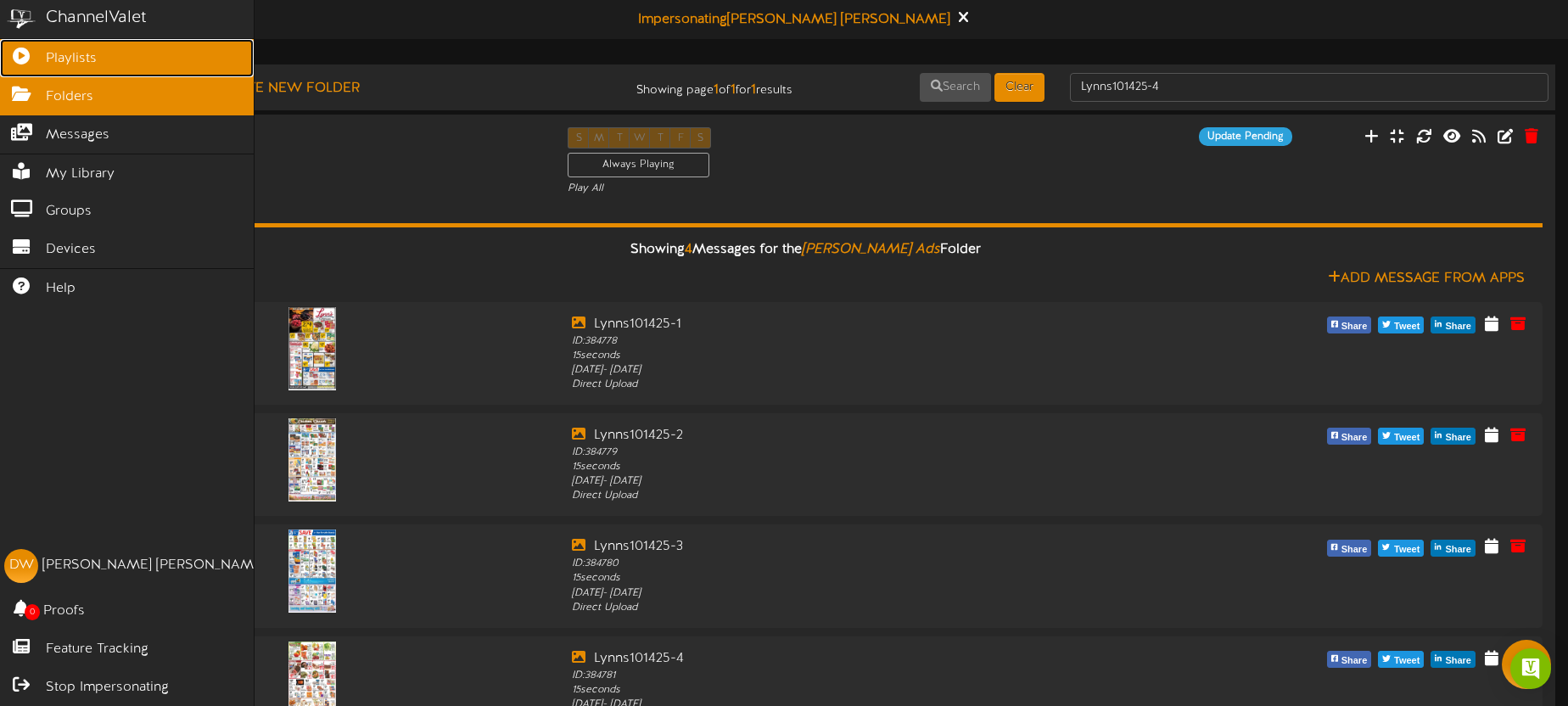
click at [18, 55] on icon at bounding box center [21, 54] width 42 height 13
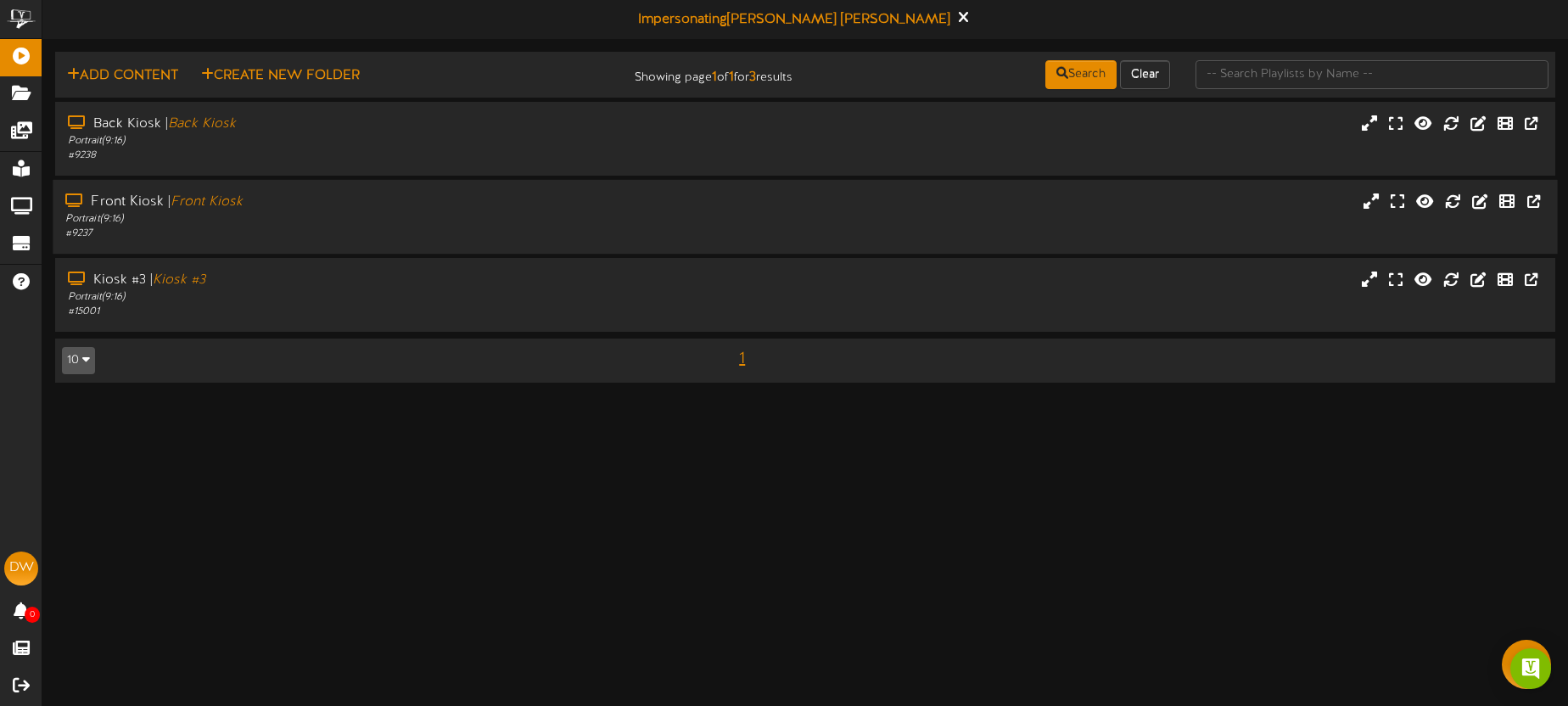
click at [476, 212] on div "Front Kiosk | Front Kiosk Portrait ( 9:16 ) # 9237" at bounding box center [366, 217] width 627 height 49
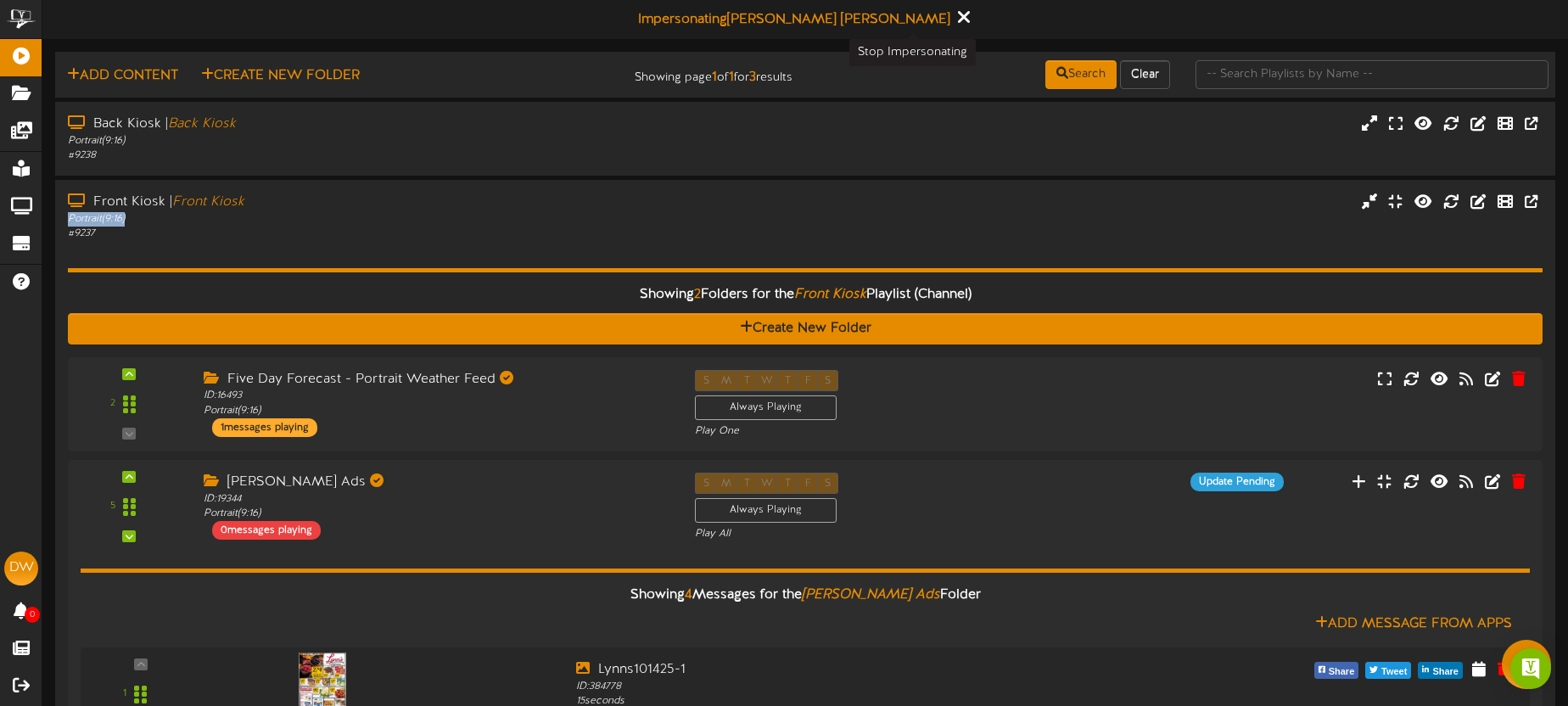
click at [953, 22] on button at bounding box center [963, 19] width 22 height 26
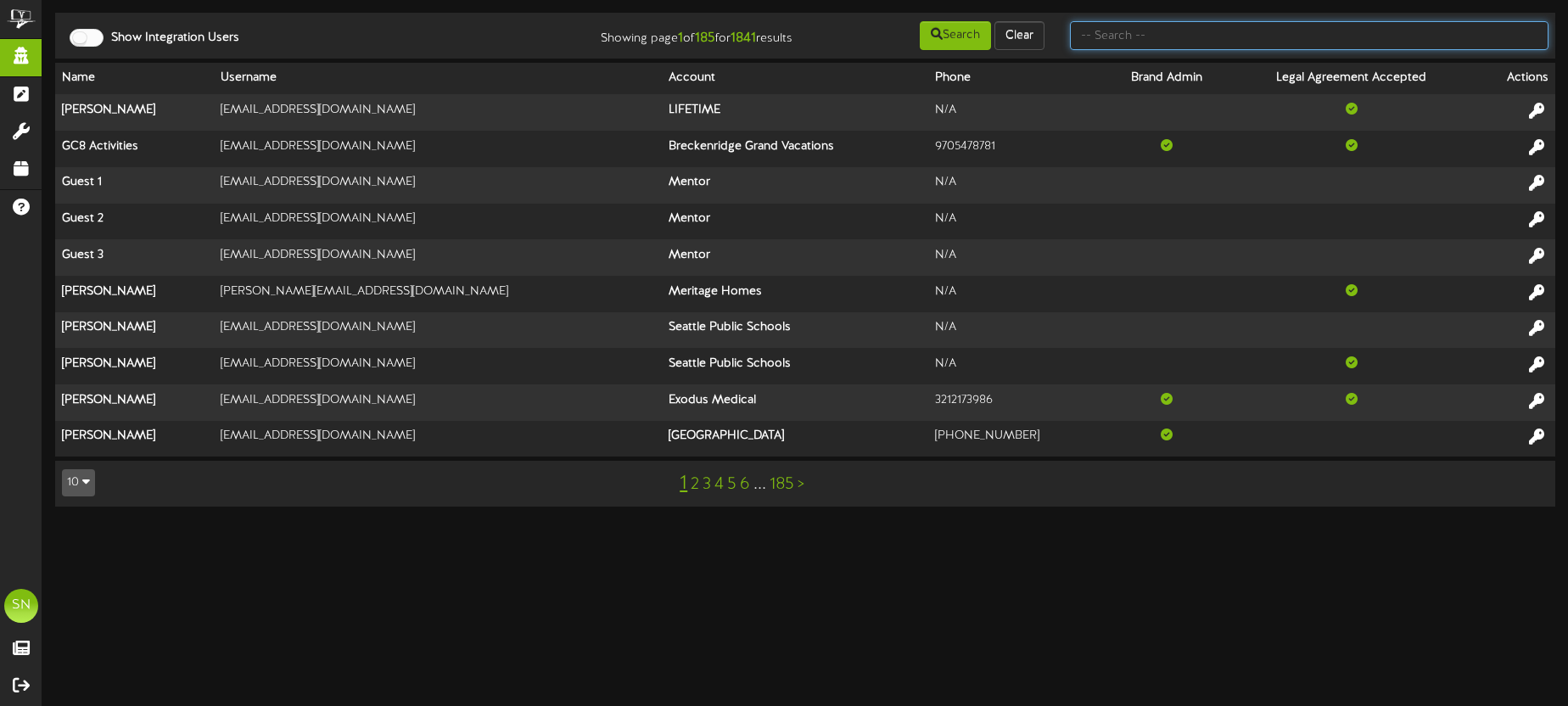
click at [1119, 39] on input "text" at bounding box center [1309, 36] width 478 height 29
type input "blairs"
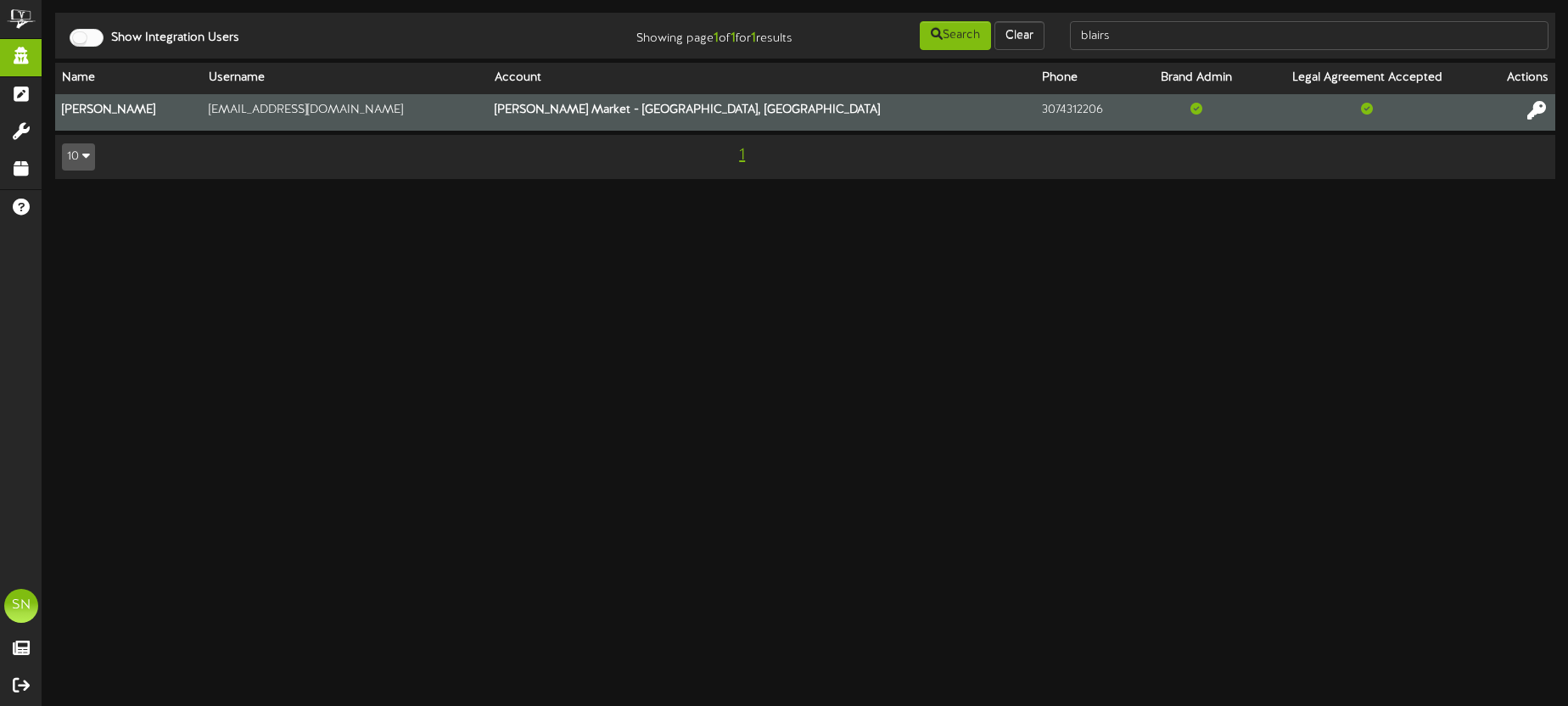
click at [1533, 105] on icon at bounding box center [1536, 110] width 19 height 19
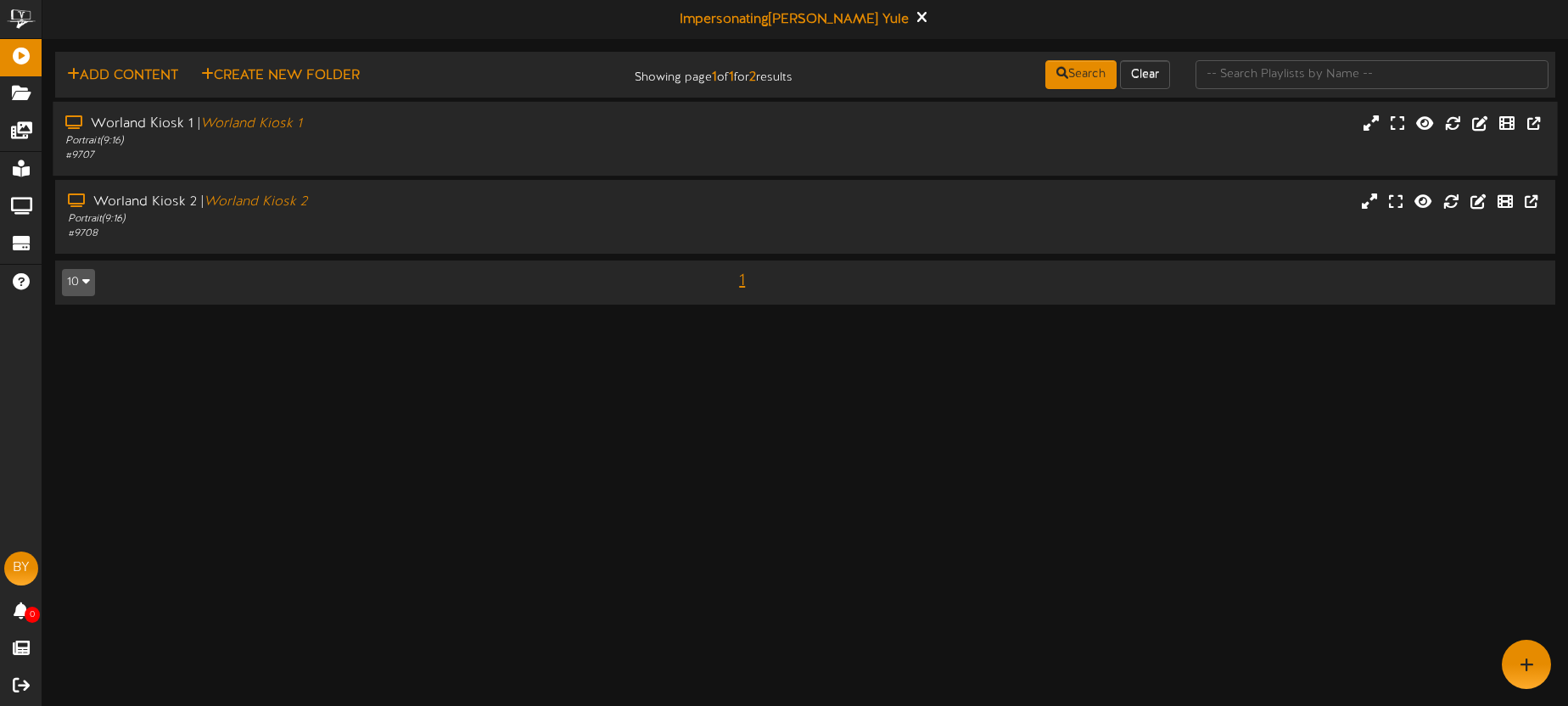
click at [479, 169] on div "Worland Kiosk 1 | Worland Kiosk 1 Portrait ( 9:16 ) # 9707" at bounding box center [804, 139] width 1504 height 74
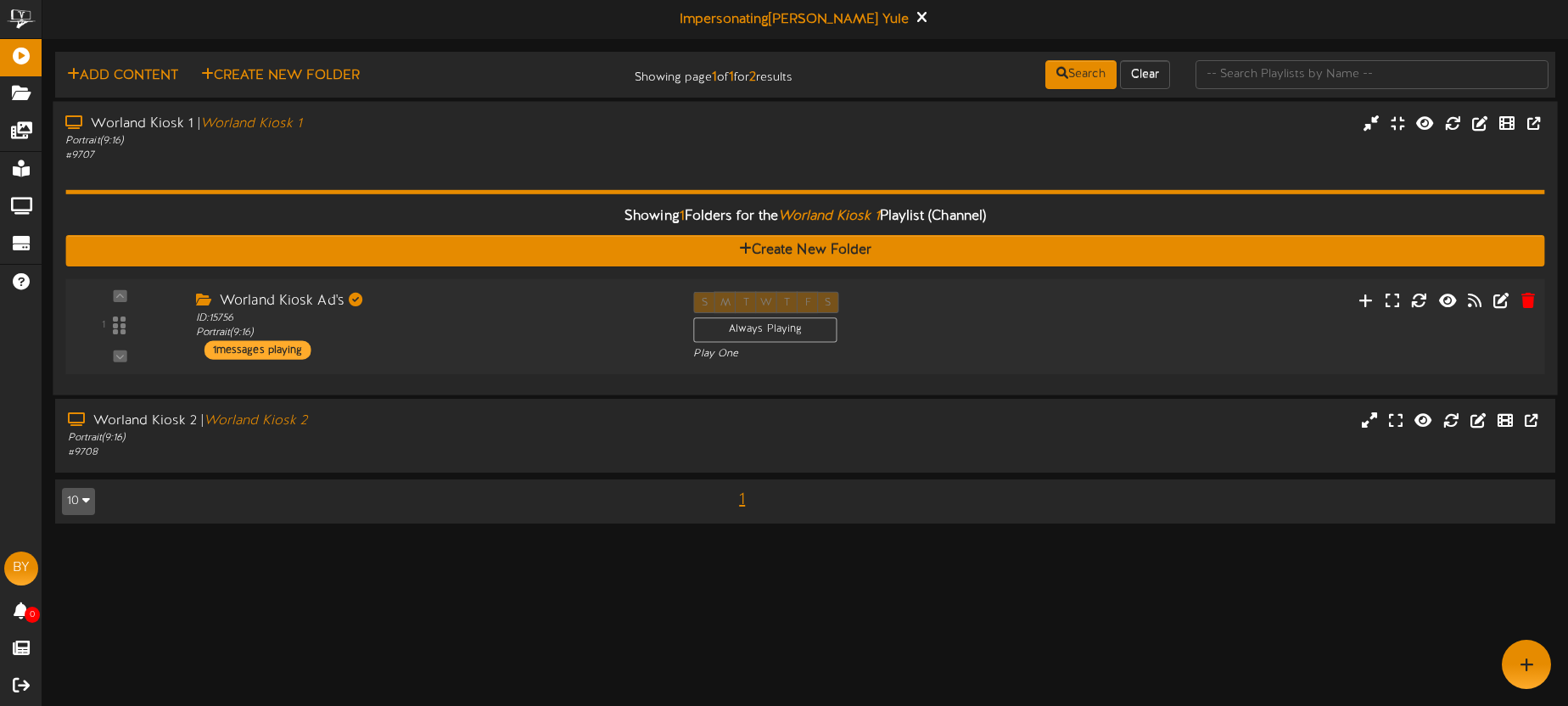
click at [472, 343] on div "Worland Kiosk Ad's ID: 15756 Portrait ( 9:16 ) 1 messages playing" at bounding box center [432, 325] width 498 height 68
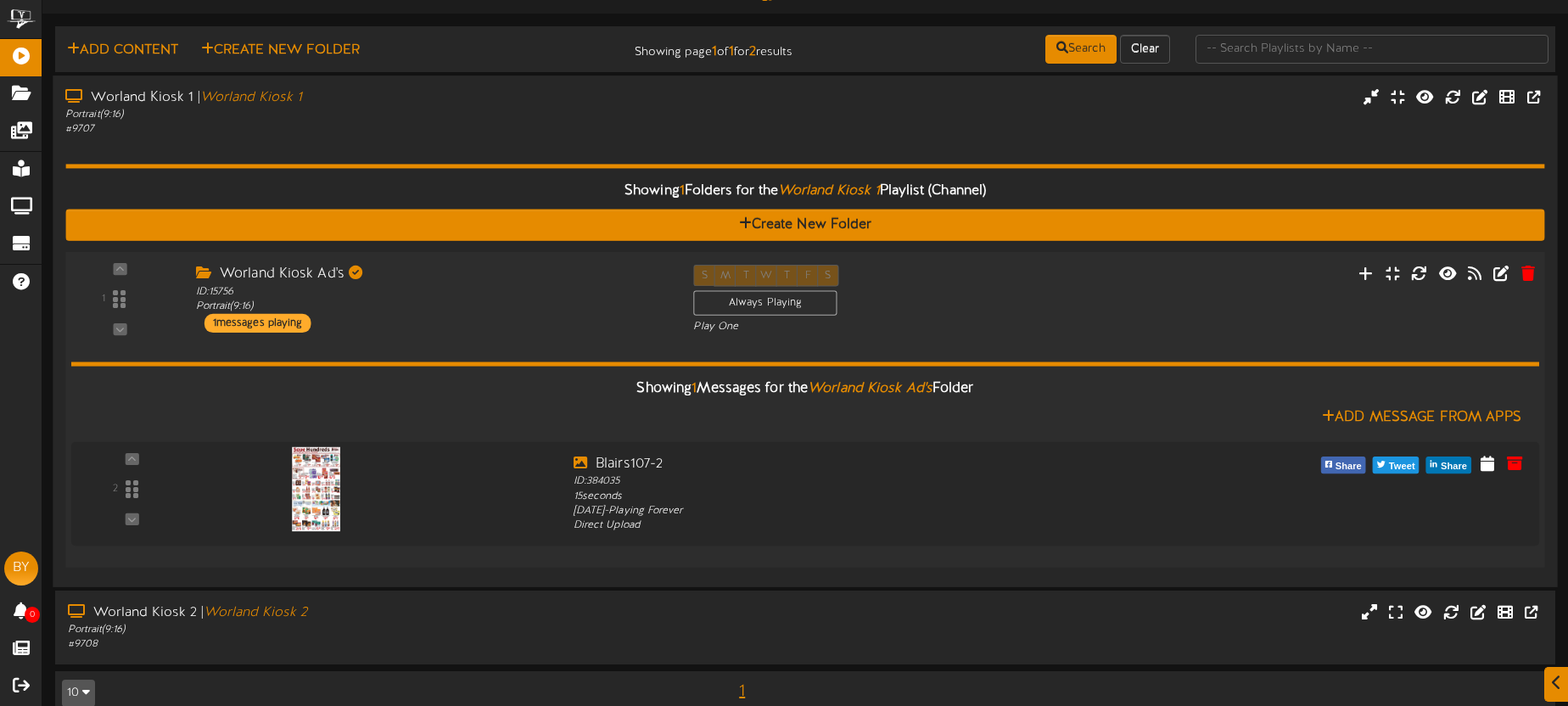
scroll to position [44, 0]
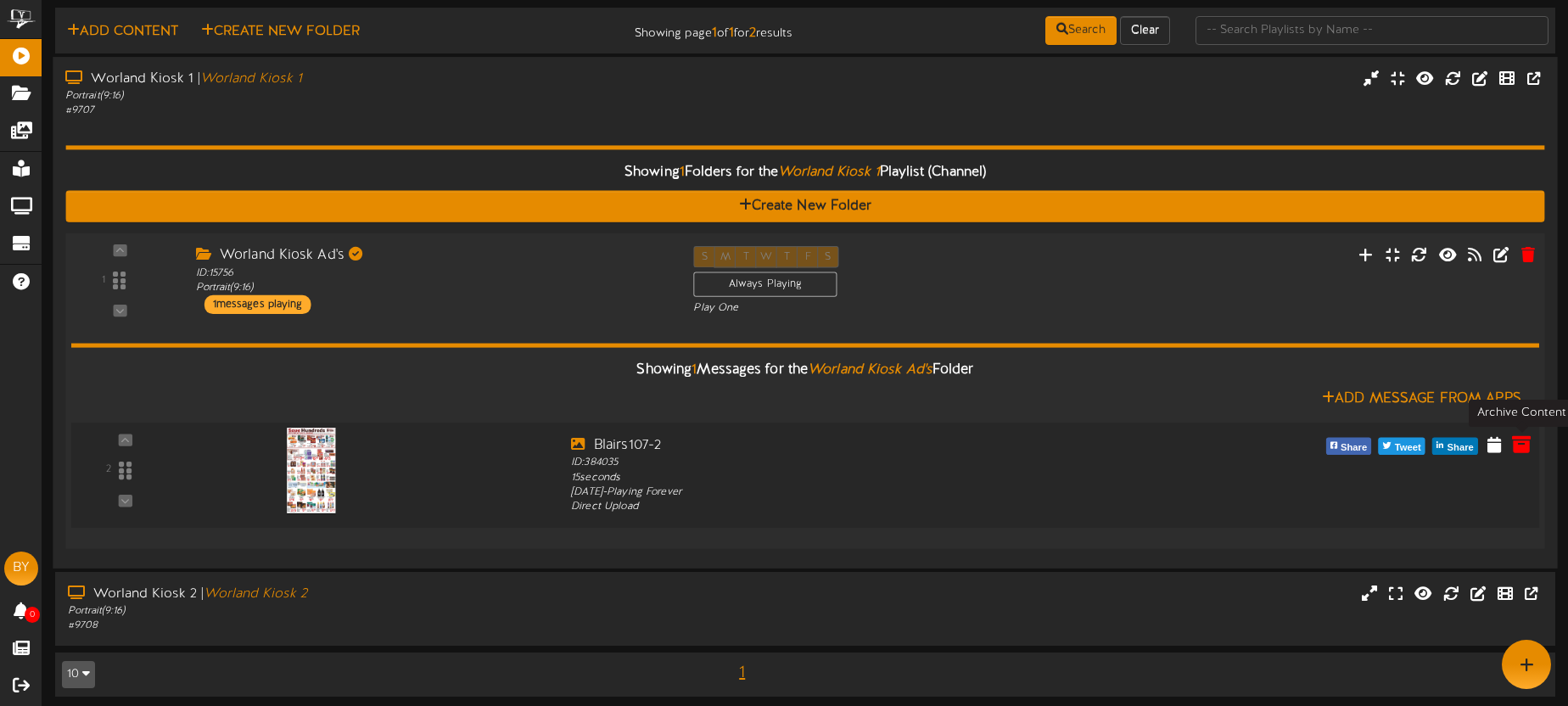
click at [1522, 439] on icon at bounding box center [1521, 444] width 19 height 19
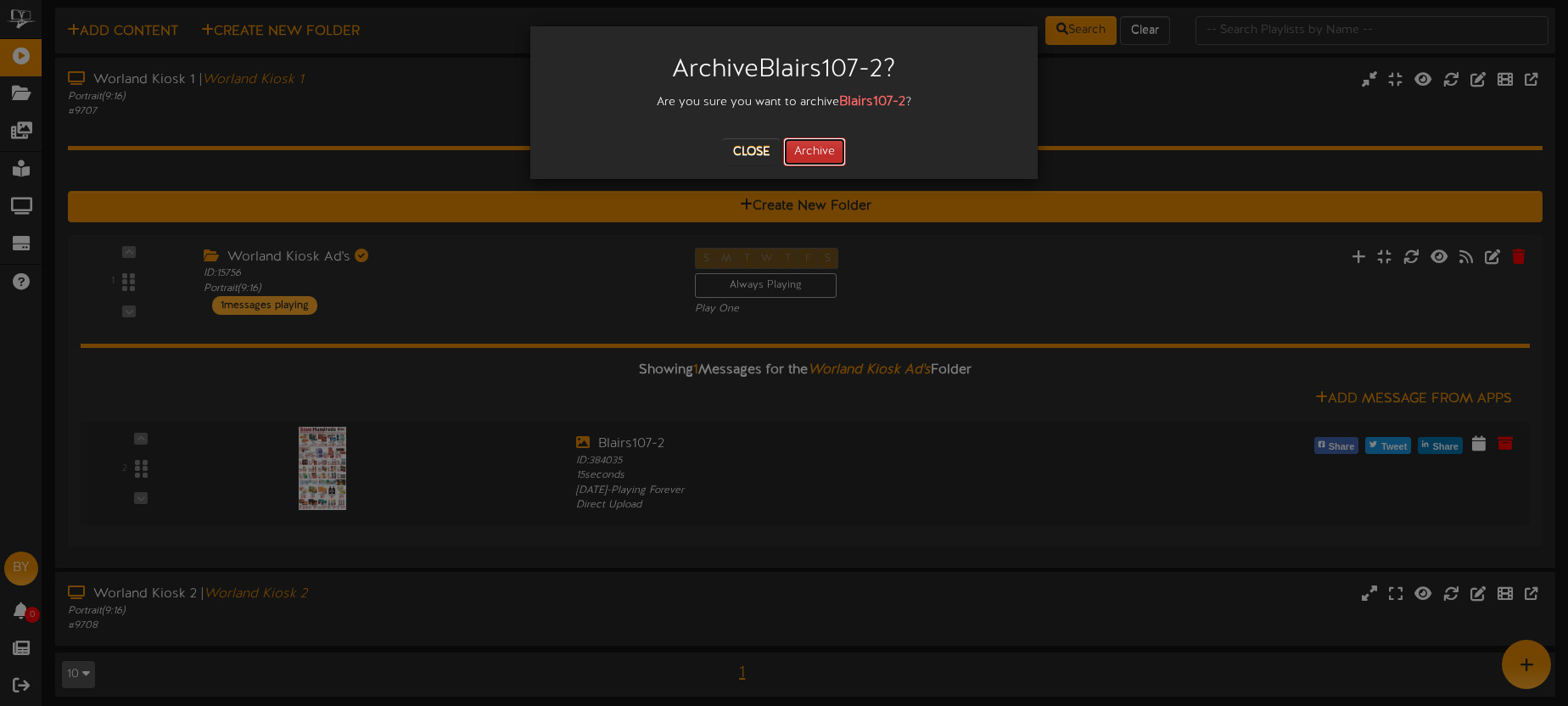
click at [819, 145] on button "Archive" at bounding box center [814, 152] width 63 height 29
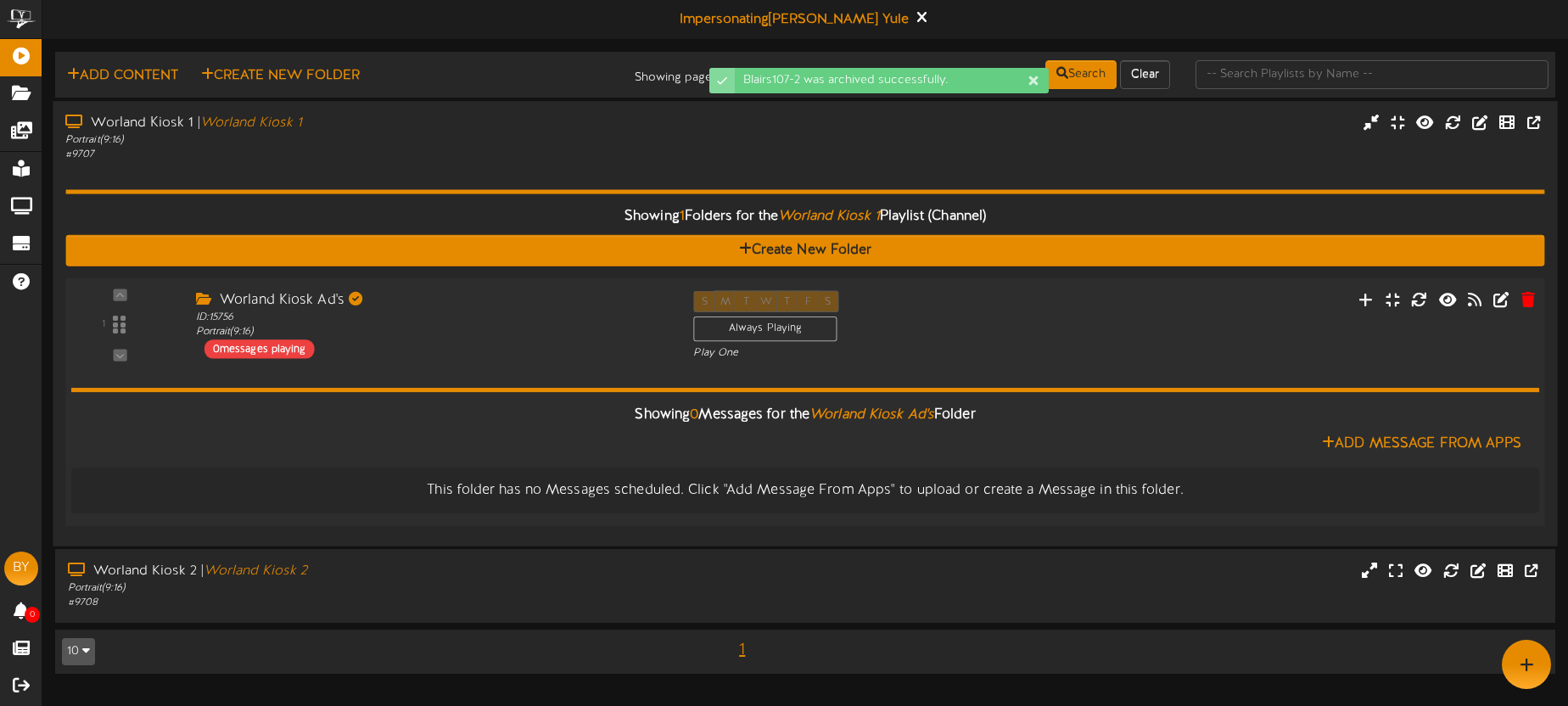
scroll to position [0, 0]
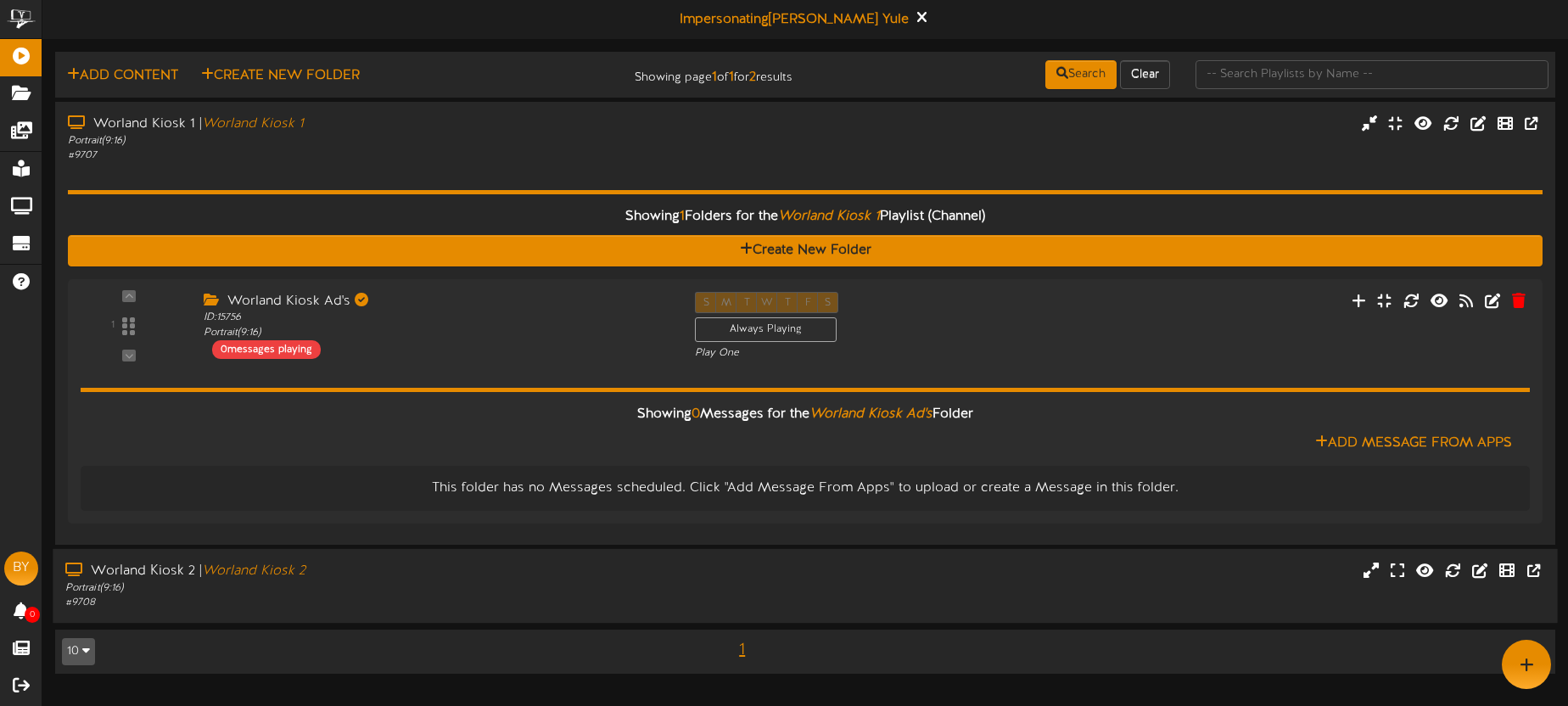
click at [551, 572] on div "Worland Kiosk 2 | Worland Kiosk 2" at bounding box center [366, 571] width 602 height 20
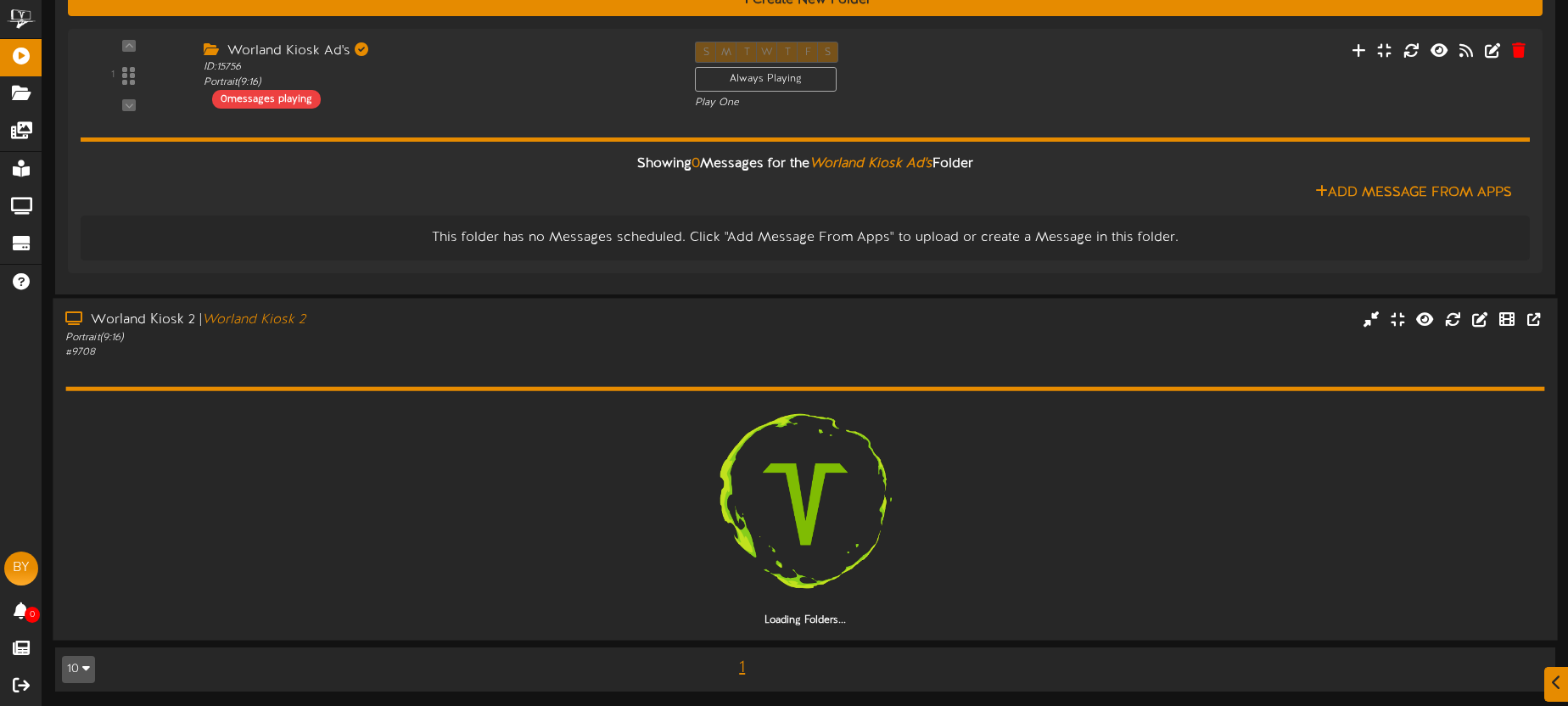
scroll to position [253, 0]
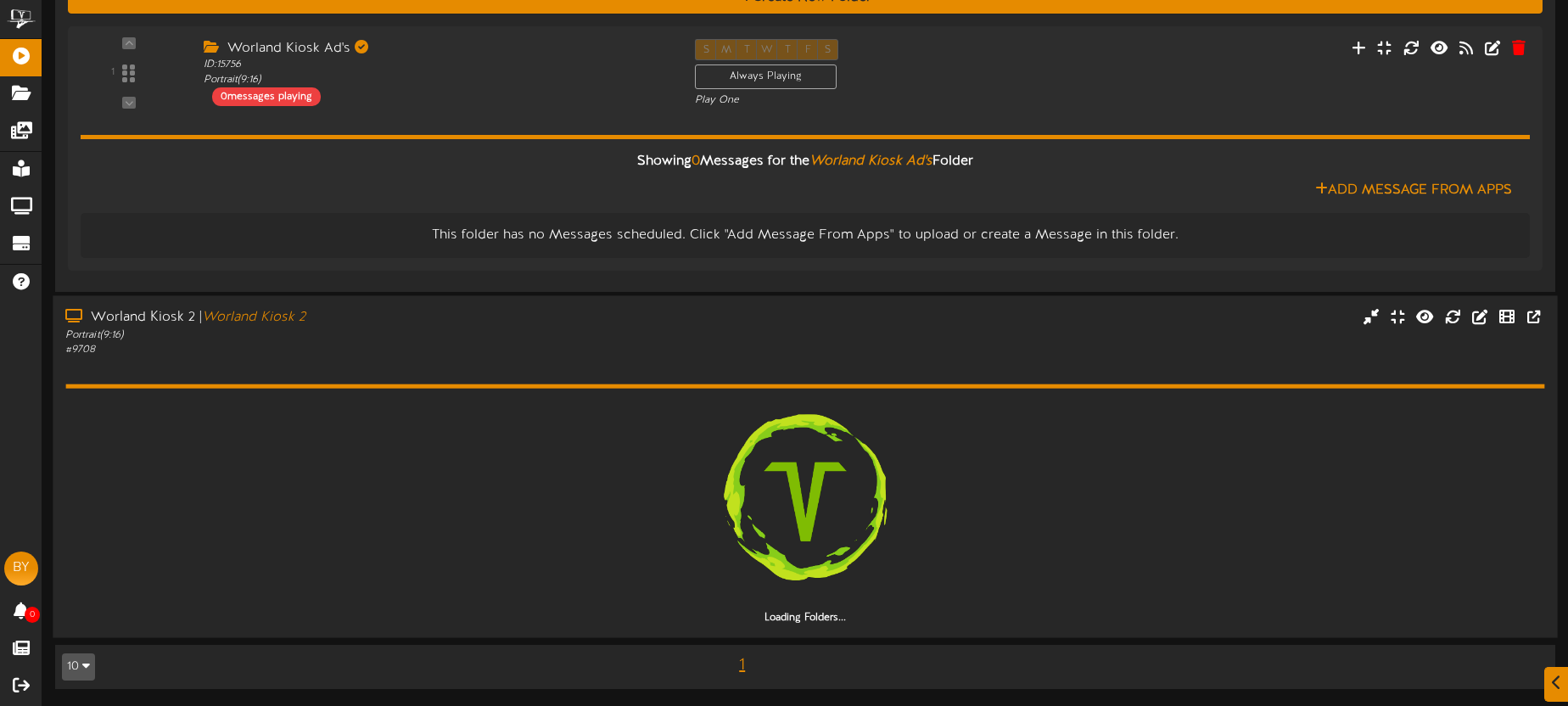
click at [558, 363] on div "Loading Folders..." at bounding box center [805, 492] width 1479 height 268
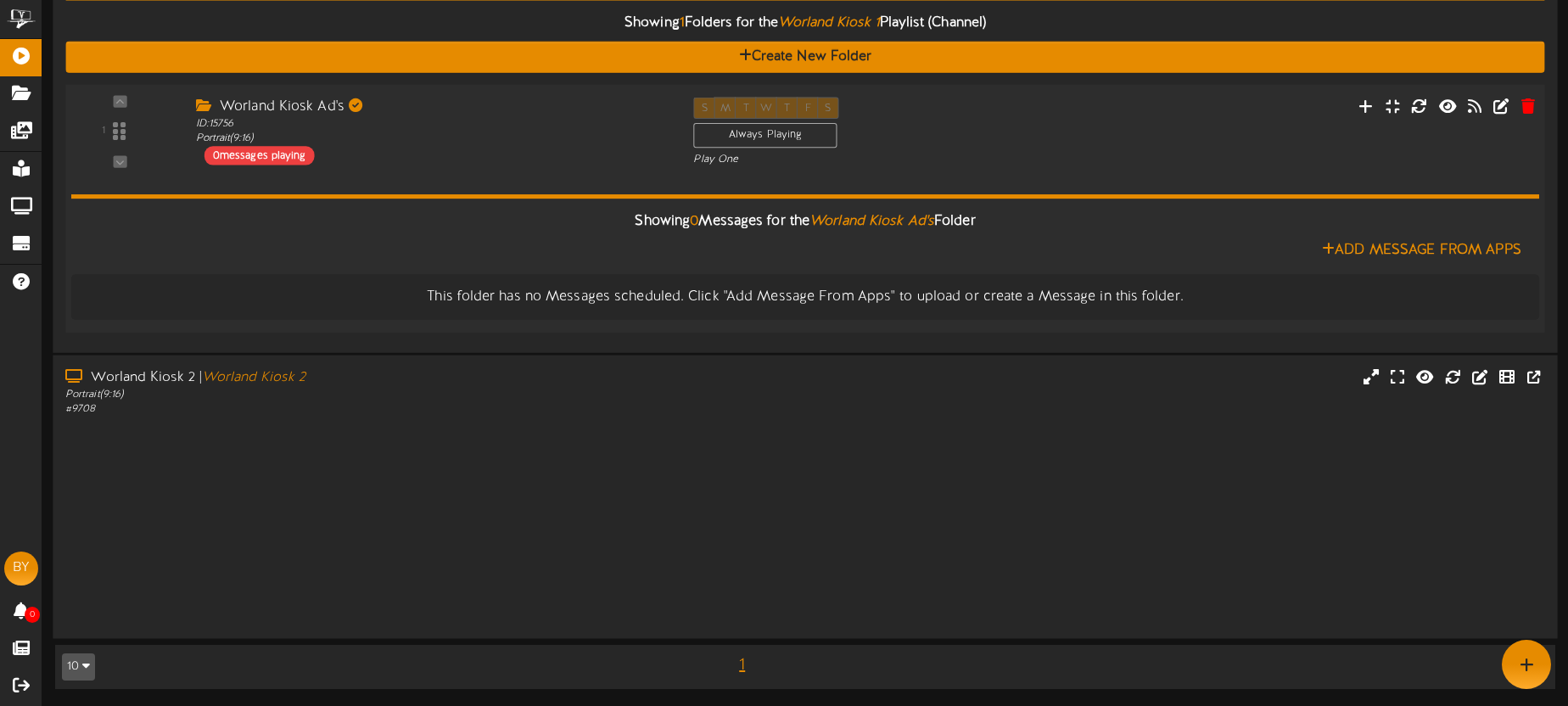
scroll to position [0, 0]
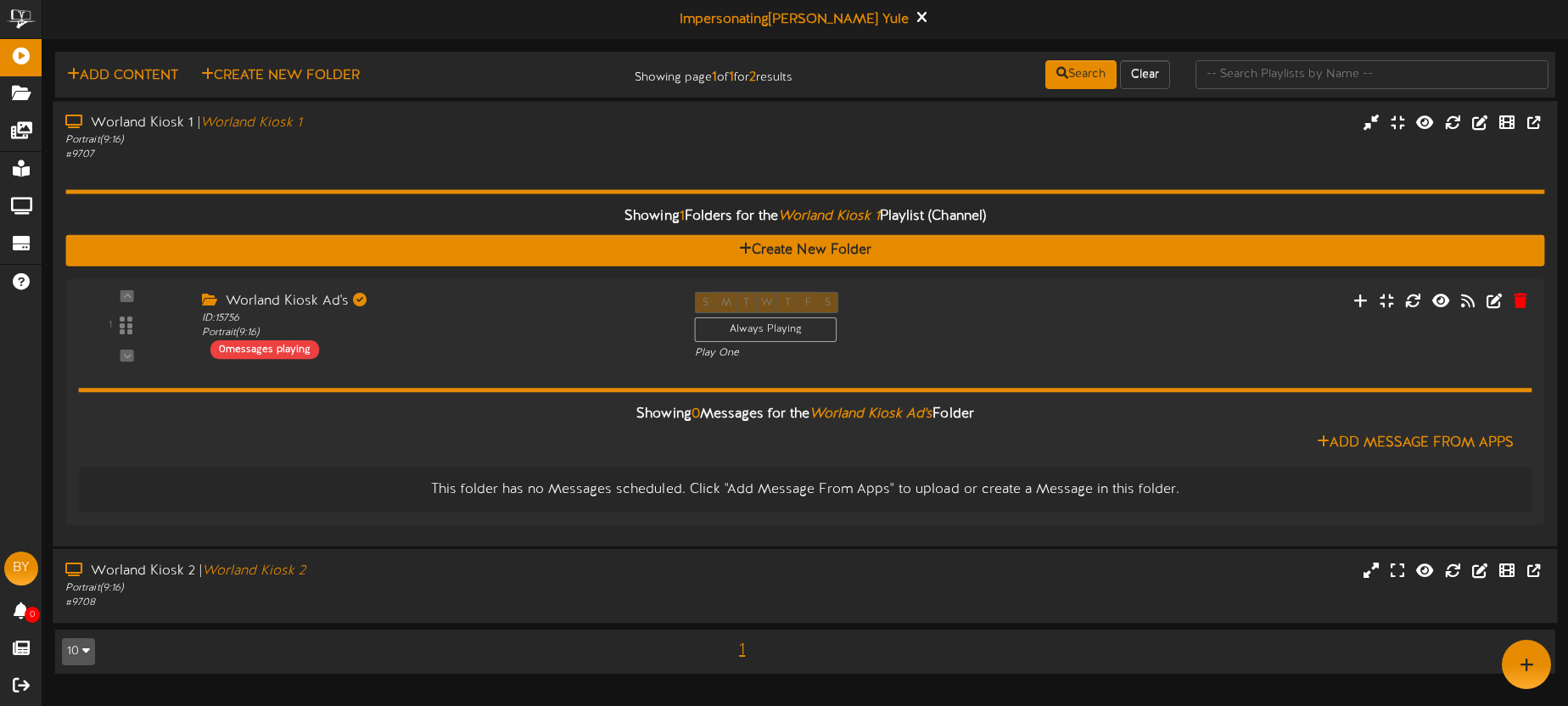
click at [501, 160] on div "# 9707" at bounding box center [366, 154] width 602 height 14
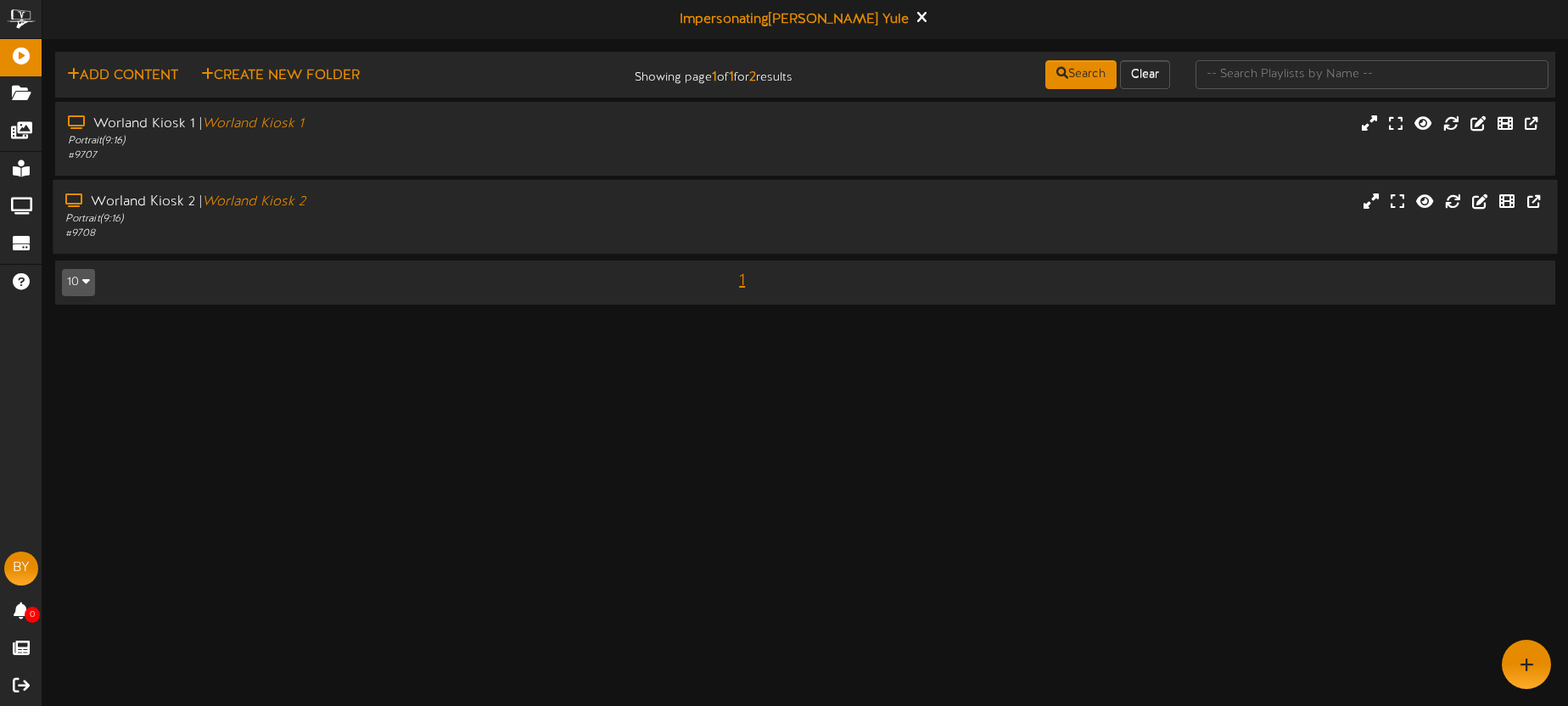
click at [548, 103] on div "Worland Kiosk 1 | Worland Kiosk 1 Portrait ( 9:16 ) # 9707" at bounding box center [805, 139] width 1500 height 74
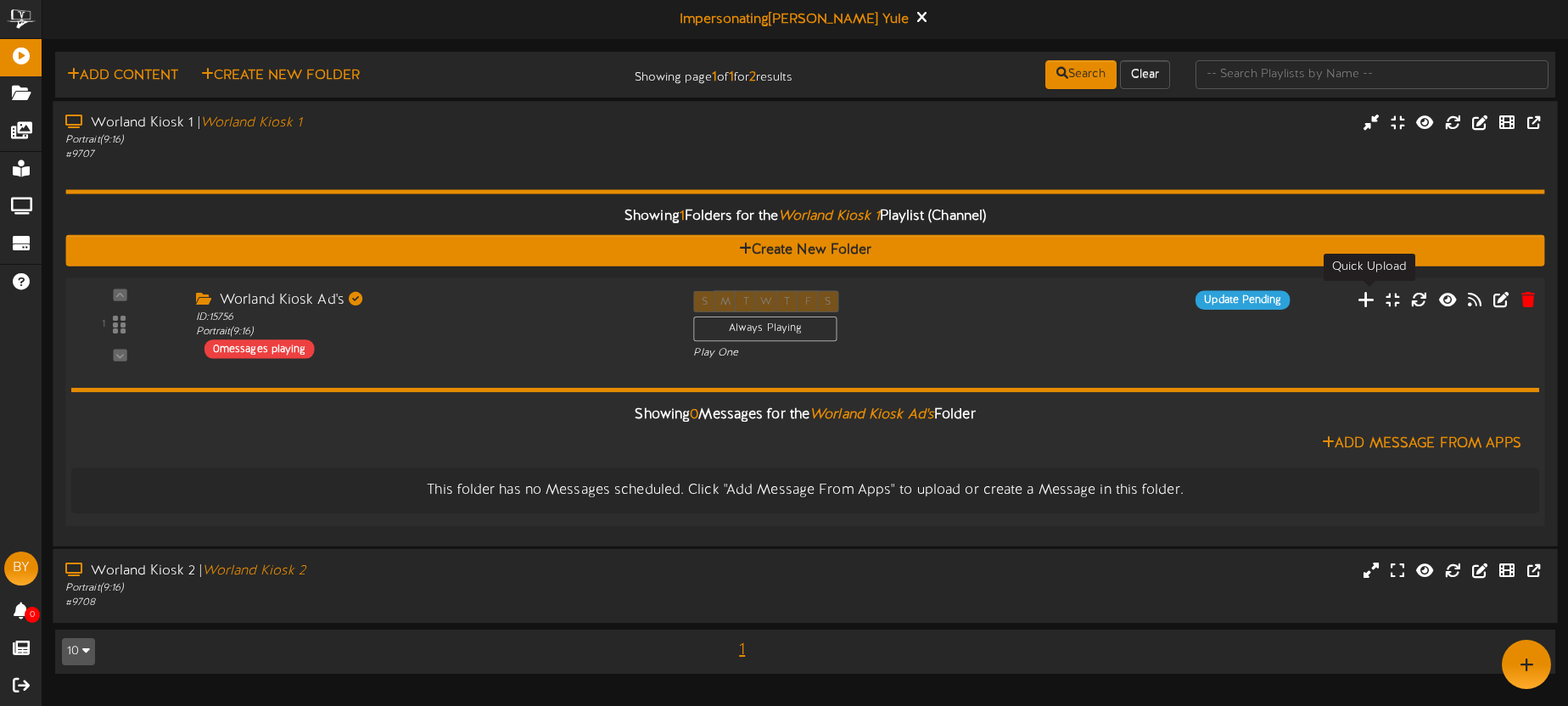
click at [1368, 303] on icon at bounding box center [1366, 299] width 18 height 19
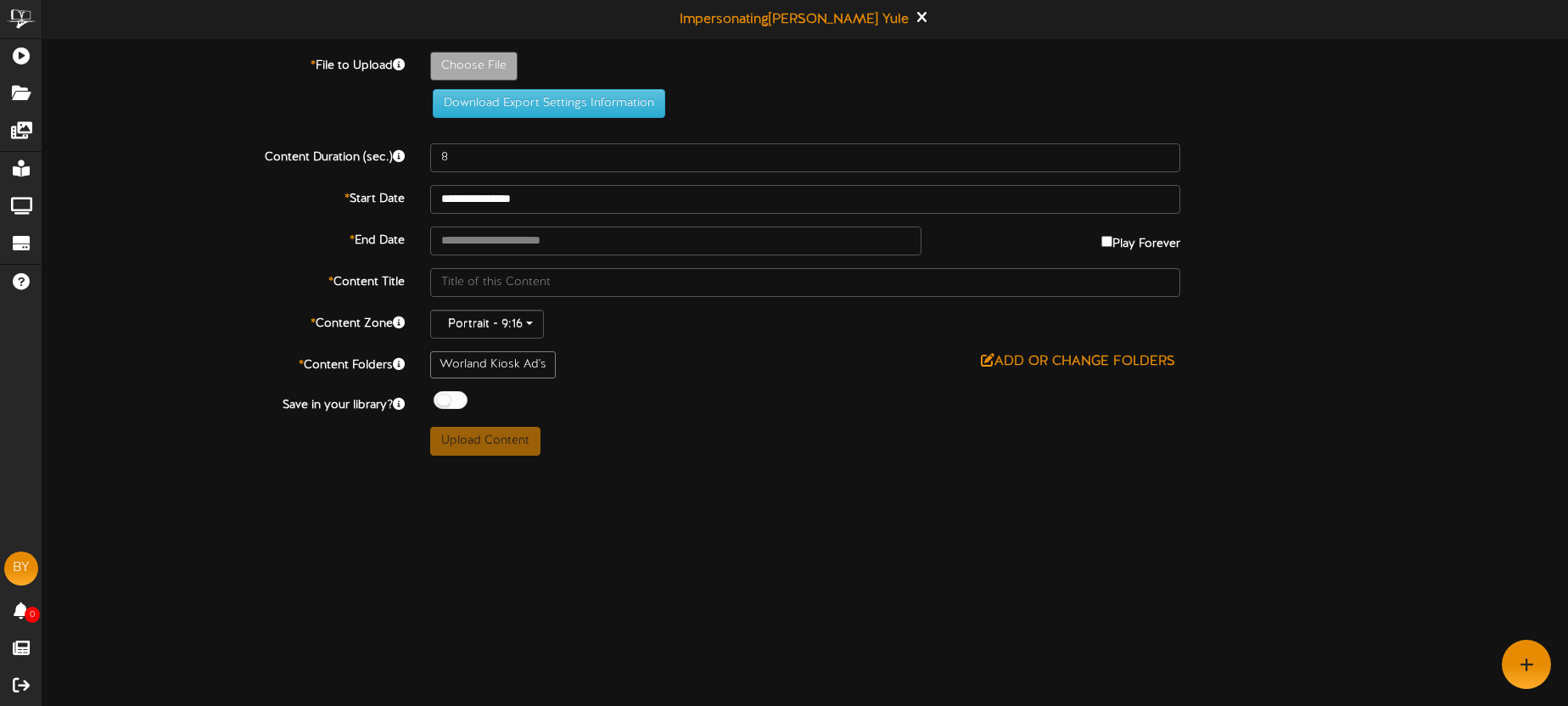
type input "**********"
type input "Blairs101425-1"
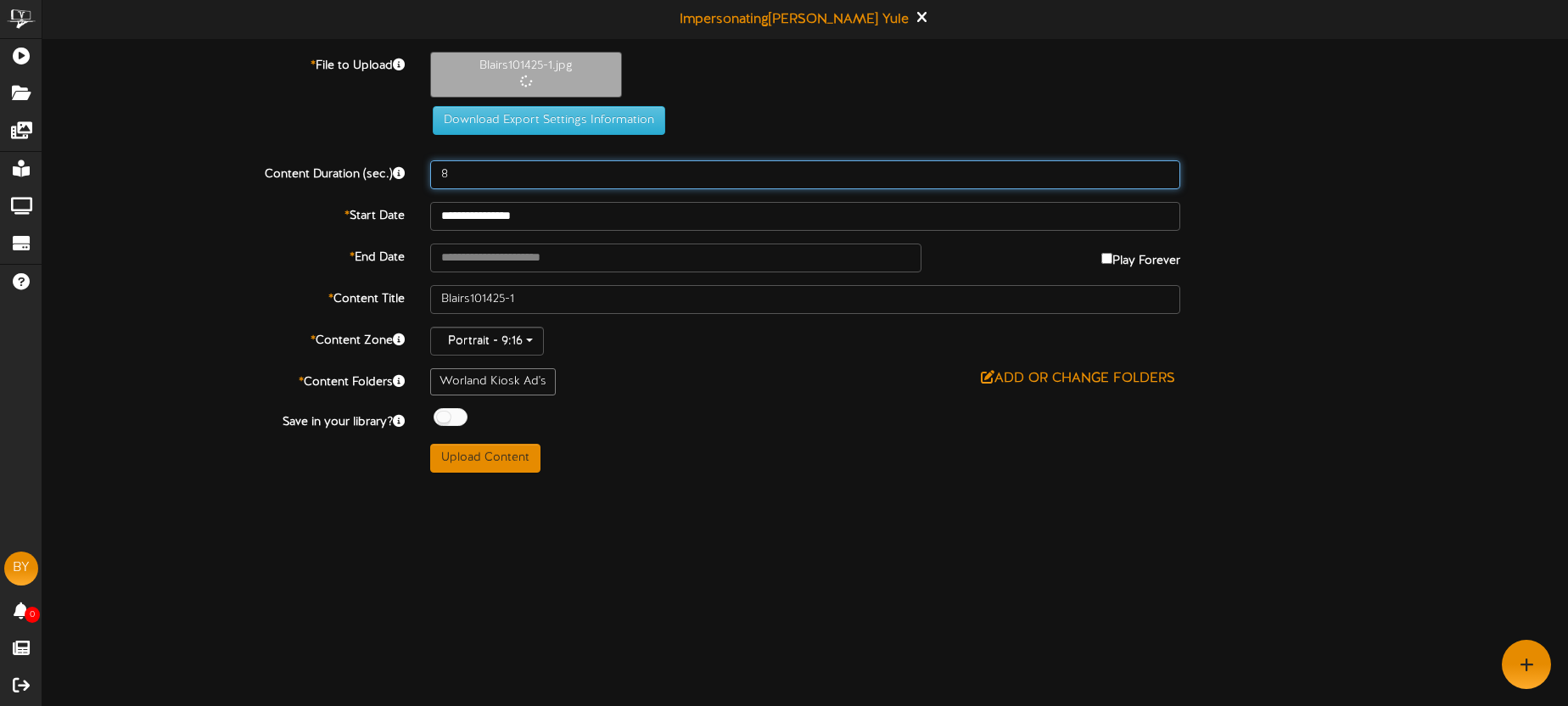
click at [486, 178] on input "8" at bounding box center [805, 174] width 750 height 29
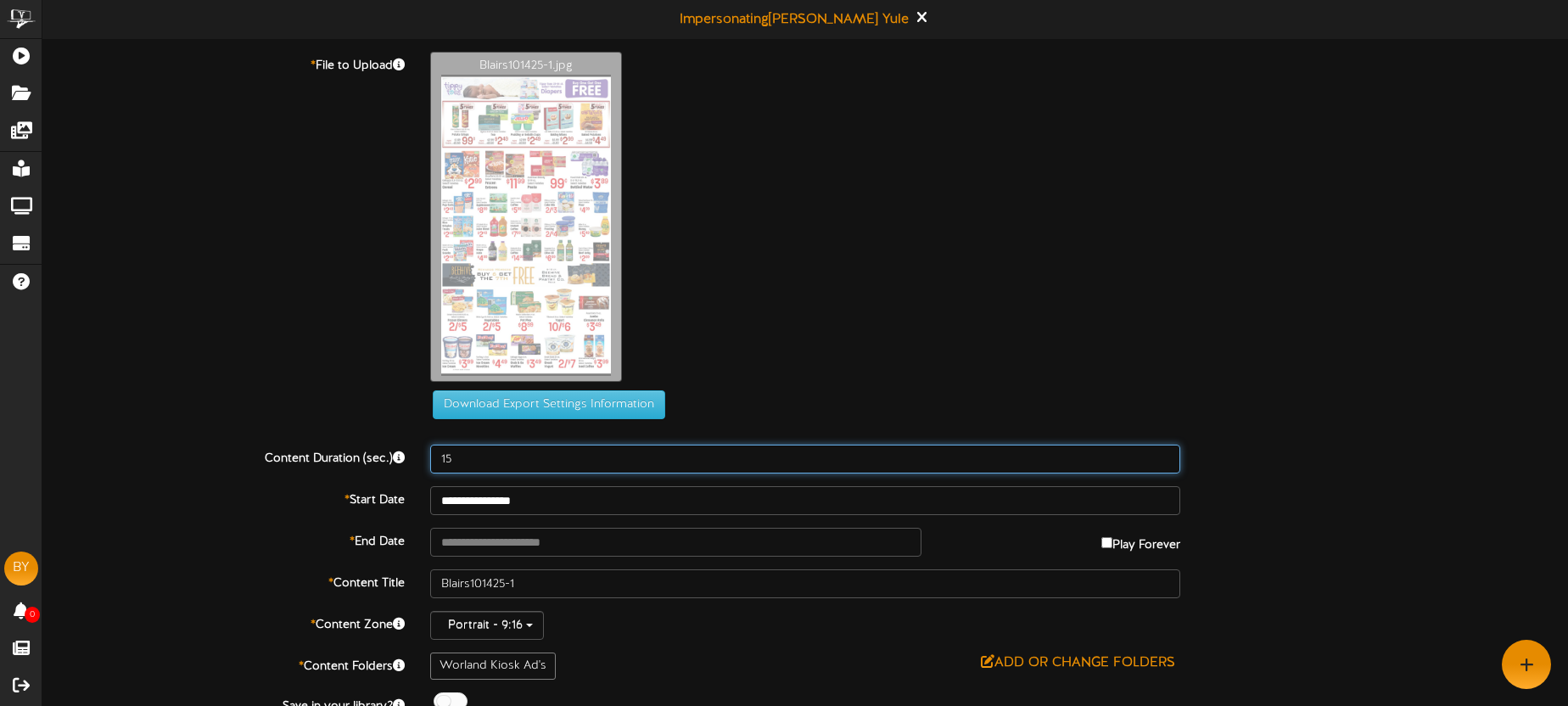
type input "15"
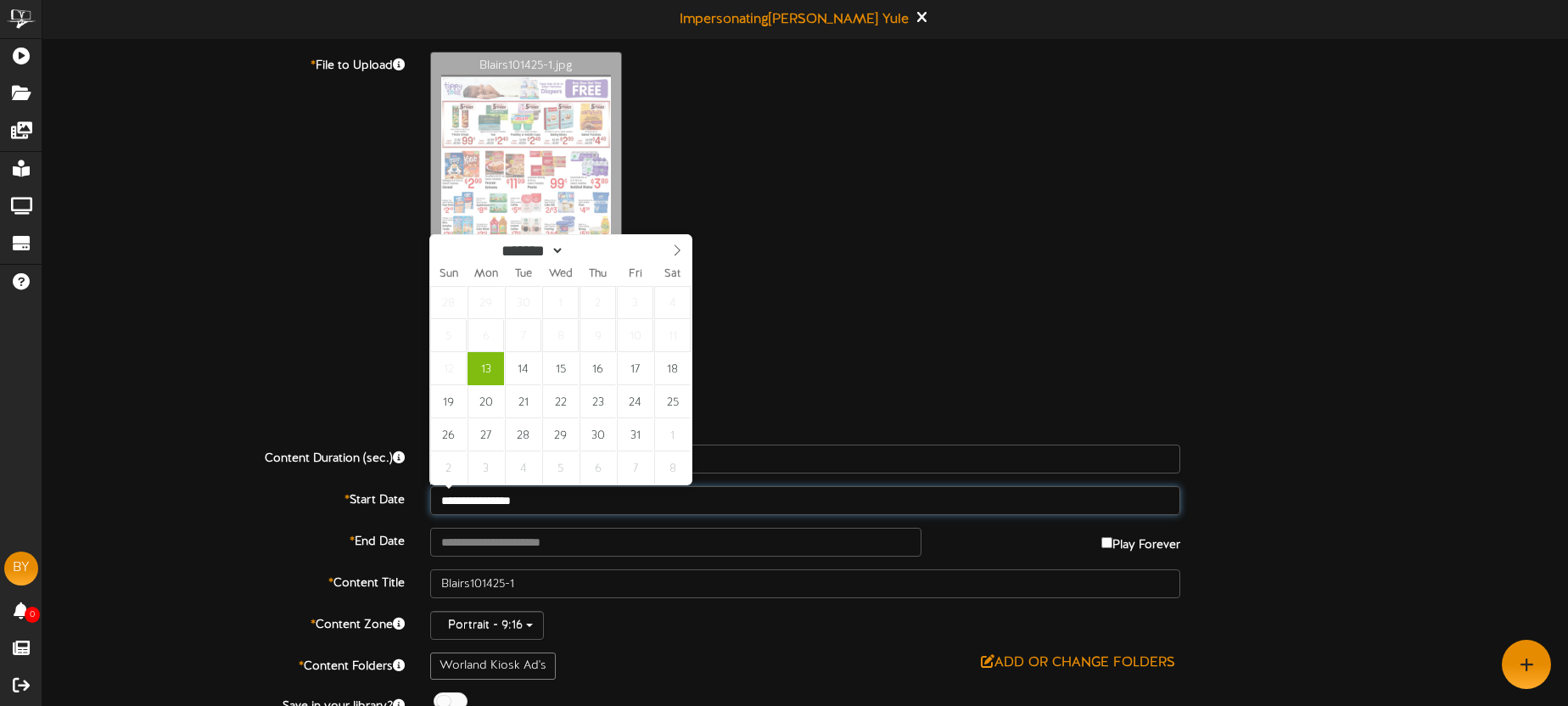
click at [553, 506] on input "**********" at bounding box center [805, 500] width 750 height 29
type input "**********"
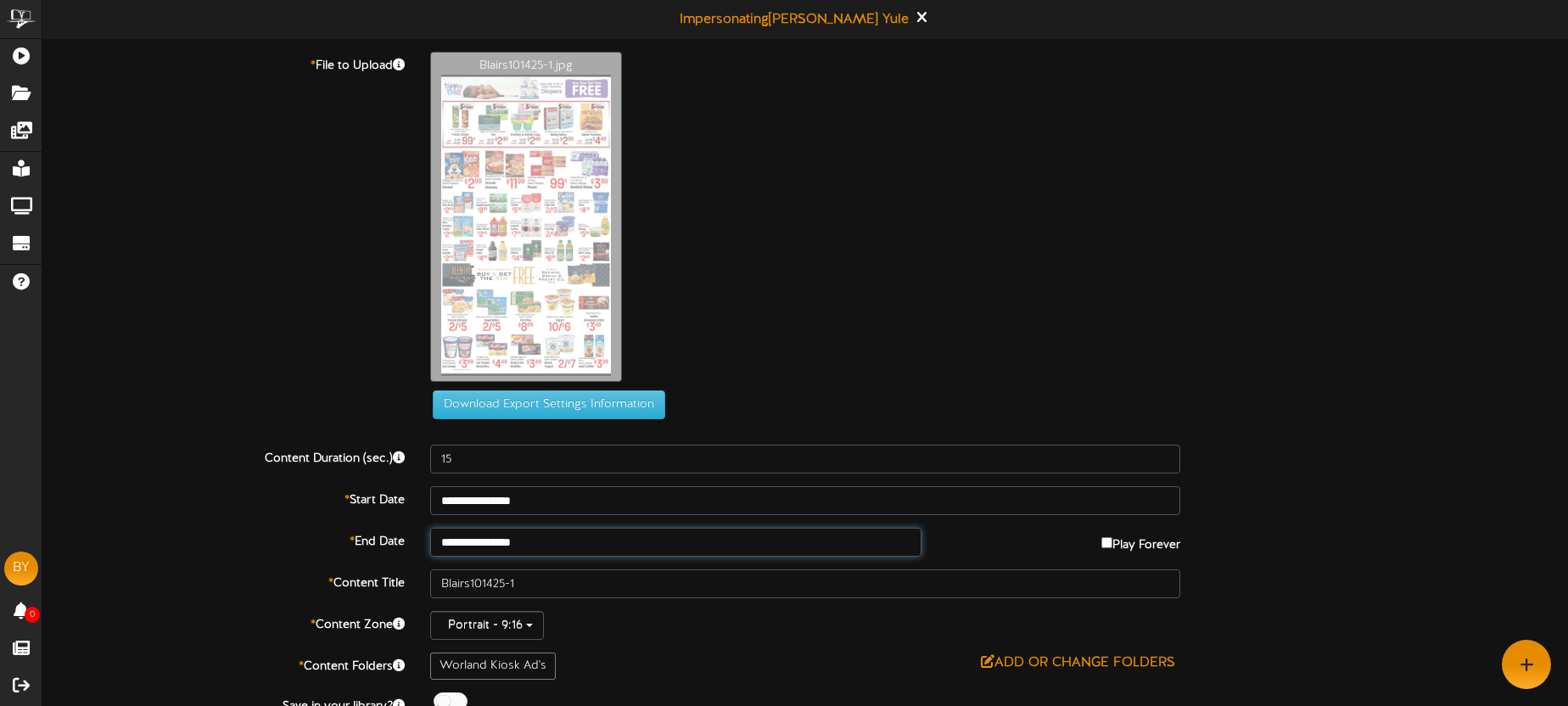
click at [554, 551] on input "**********" at bounding box center [676, 542] width 491 height 29
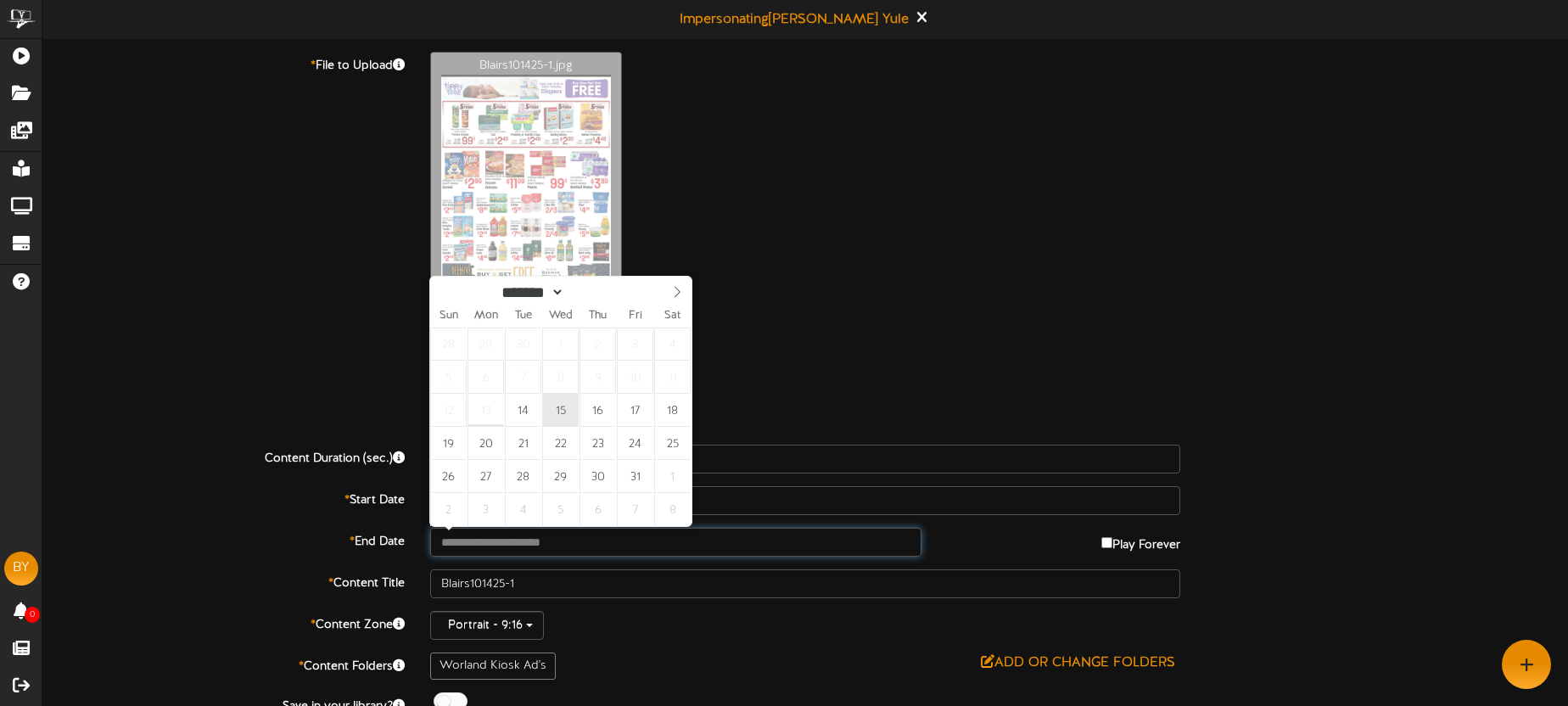
type input "**********"
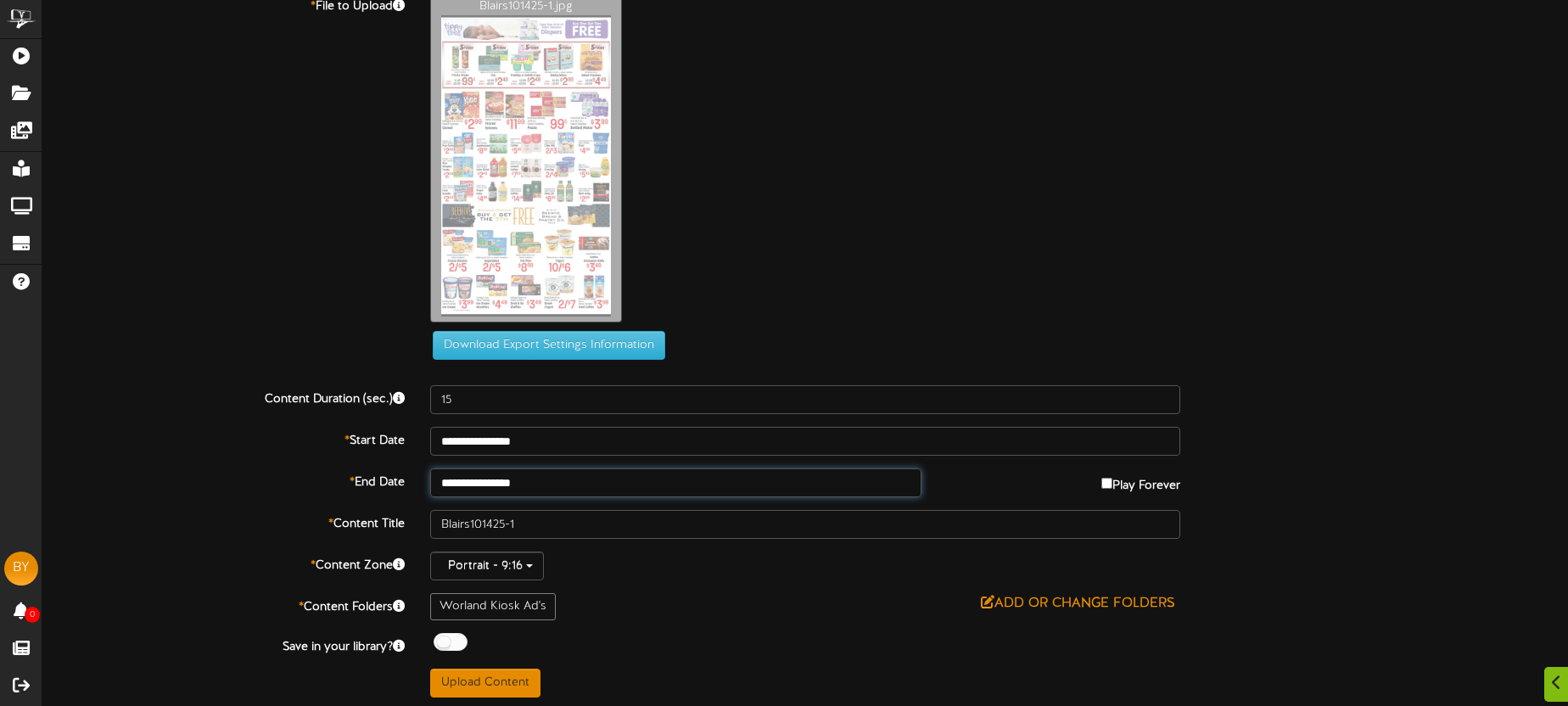
scroll to position [64, 0]
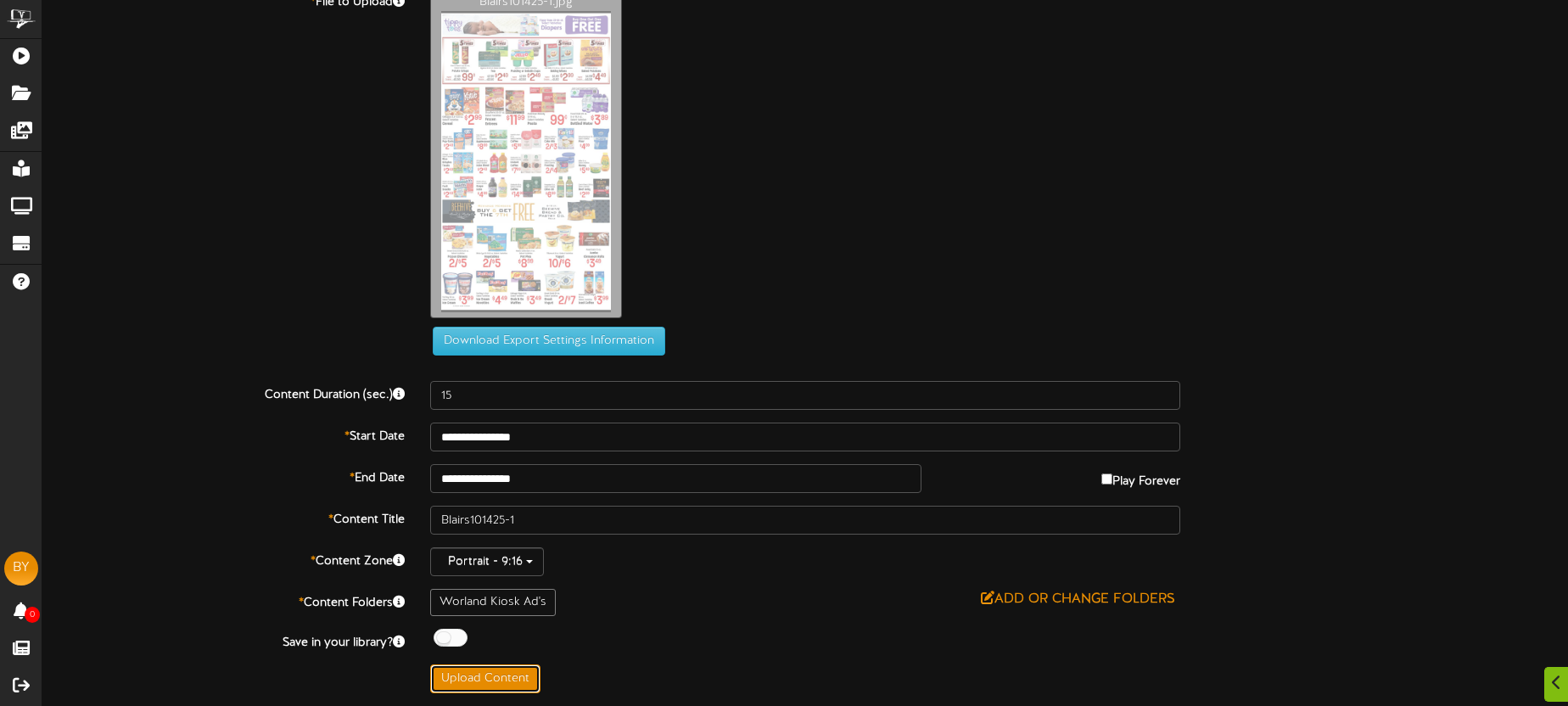
click at [496, 677] on button "Upload Content" at bounding box center [486, 679] width 110 height 29
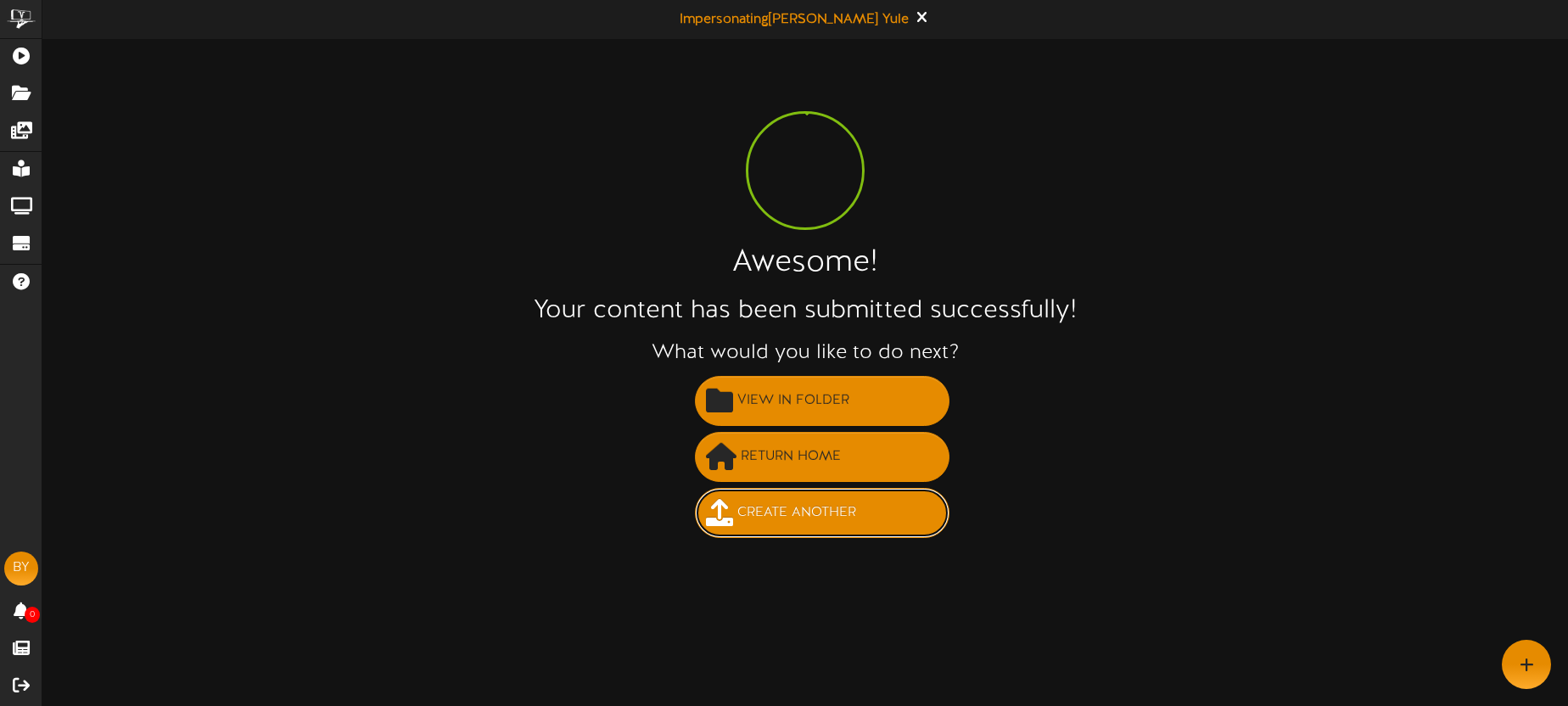
click at [820, 521] on span "Create Another" at bounding box center [797, 513] width 127 height 28
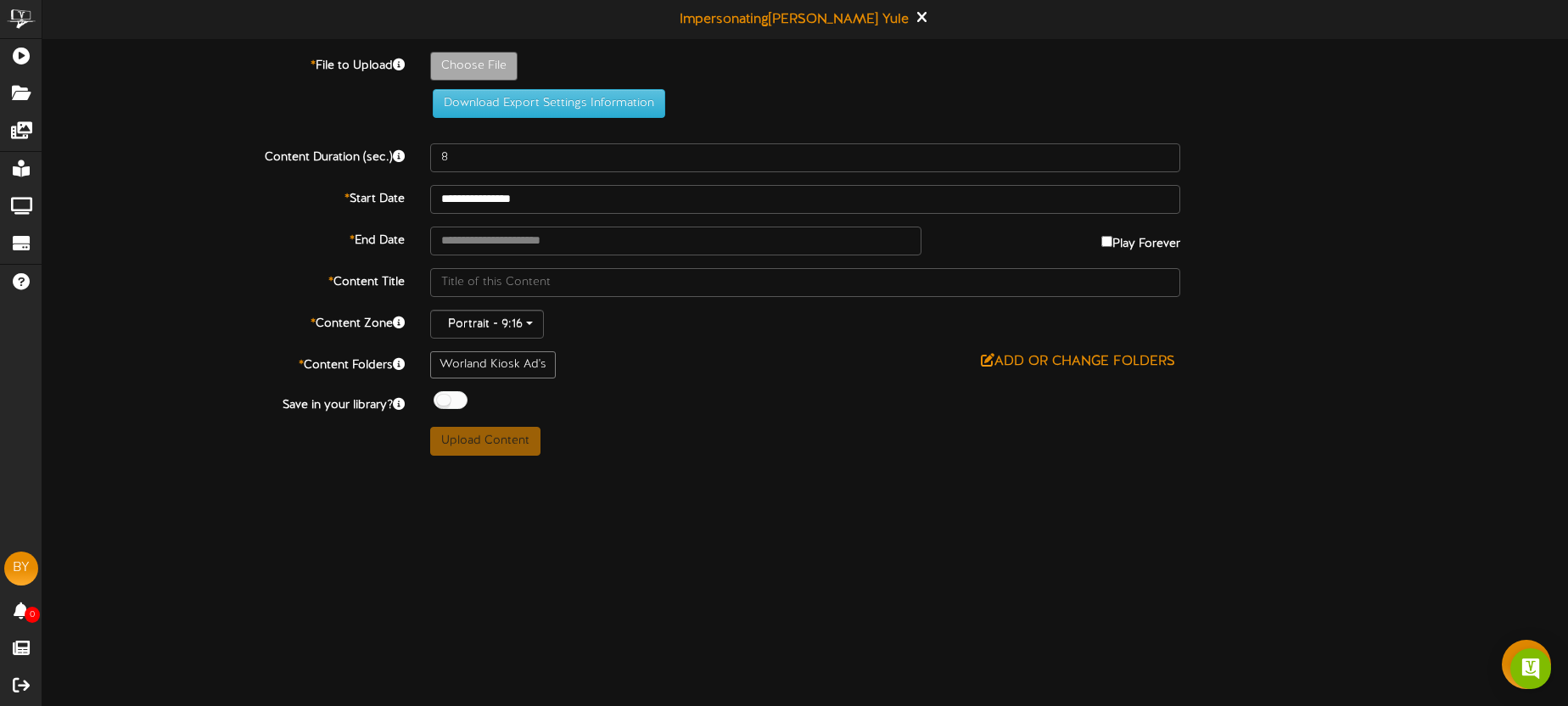
type input "**********"
type input "Blairs101425-2"
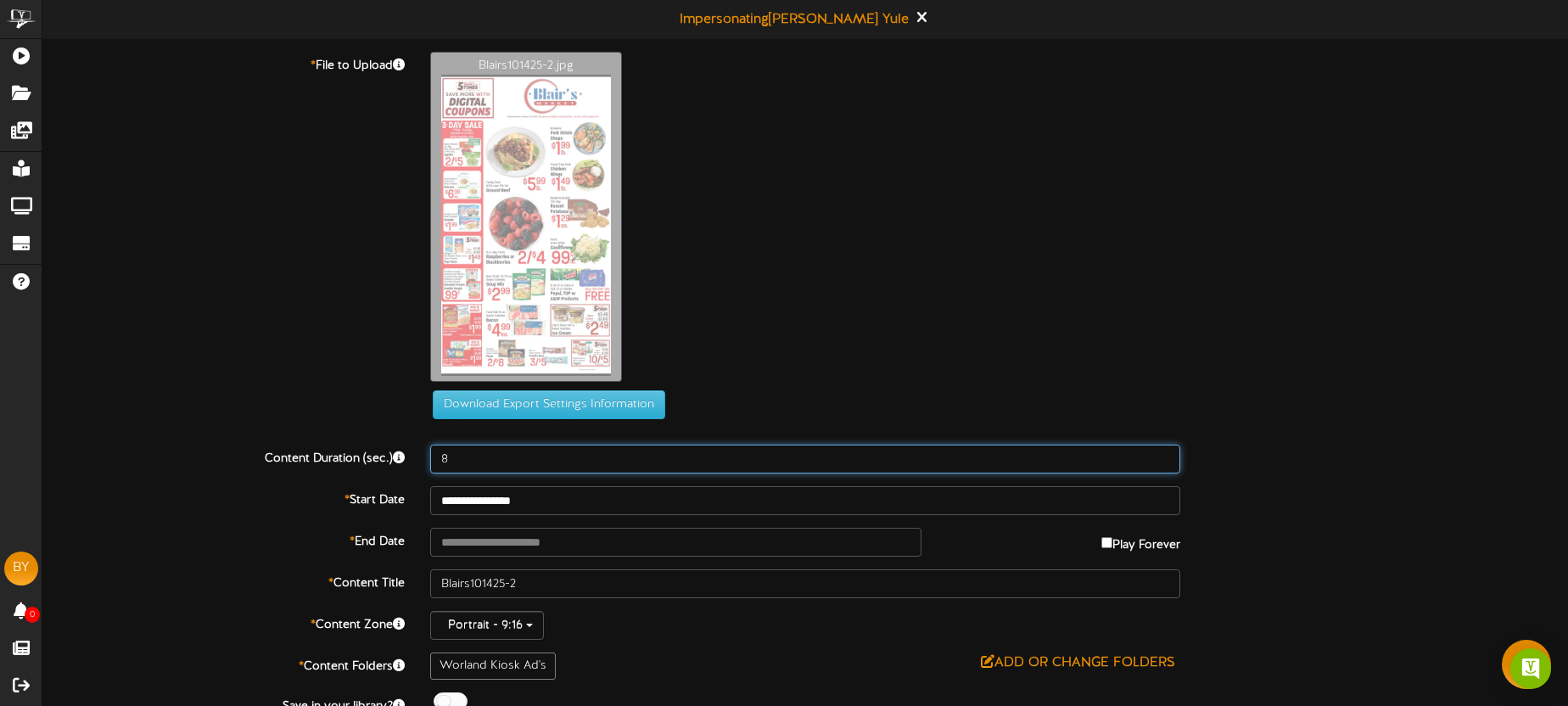
click at [499, 458] on input "8" at bounding box center [805, 459] width 750 height 29
type input "15"
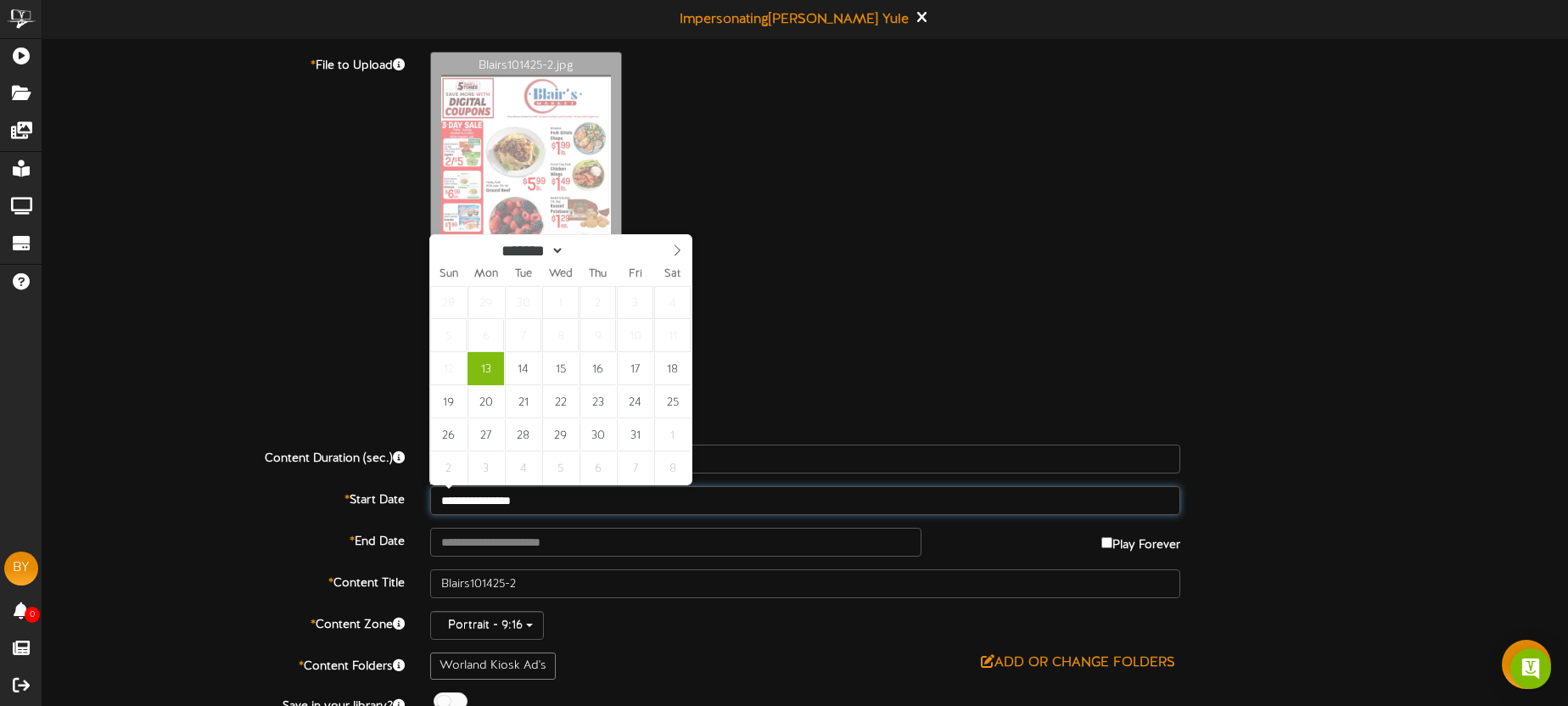
click at [561, 498] on input "**********" at bounding box center [805, 500] width 750 height 29
type input "**********"
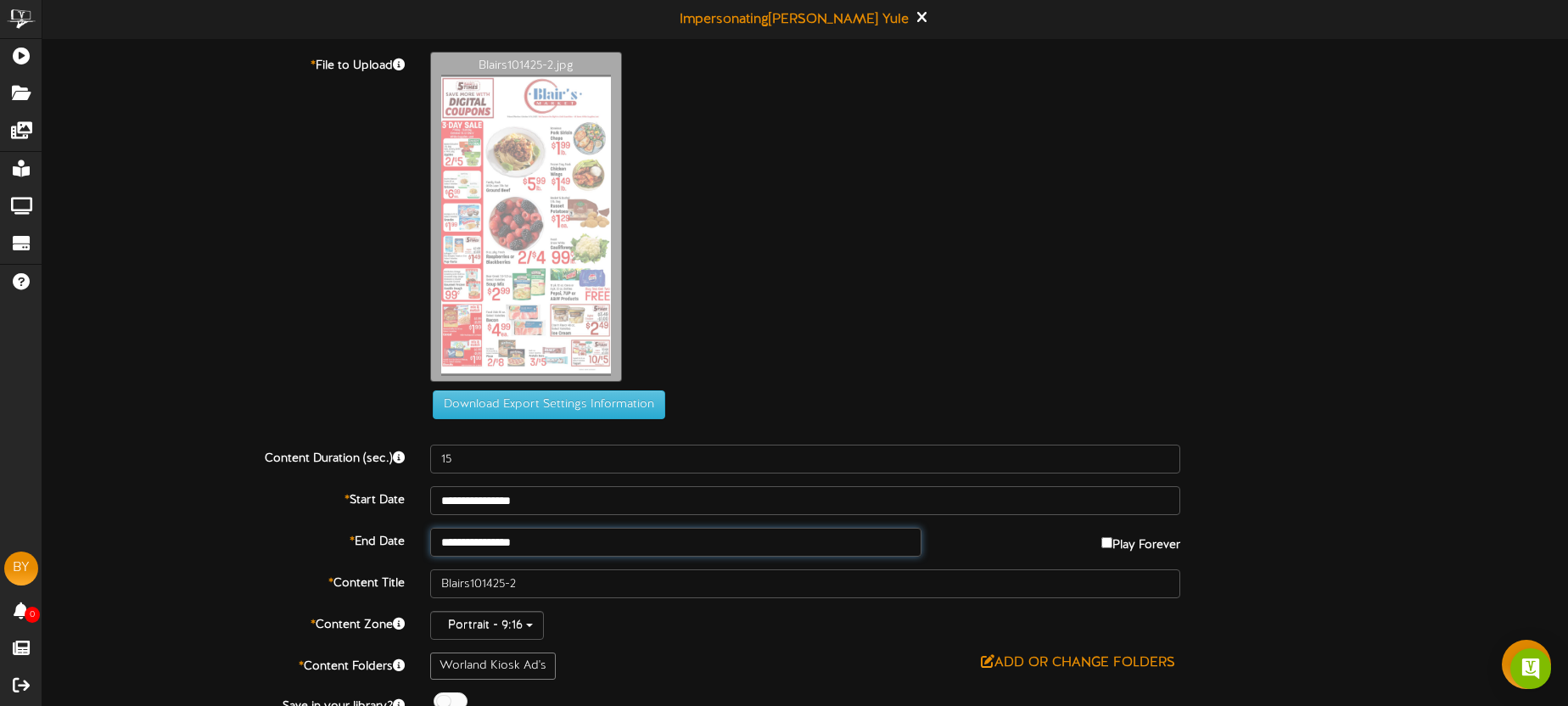
click at [565, 538] on input "**********" at bounding box center [676, 542] width 491 height 29
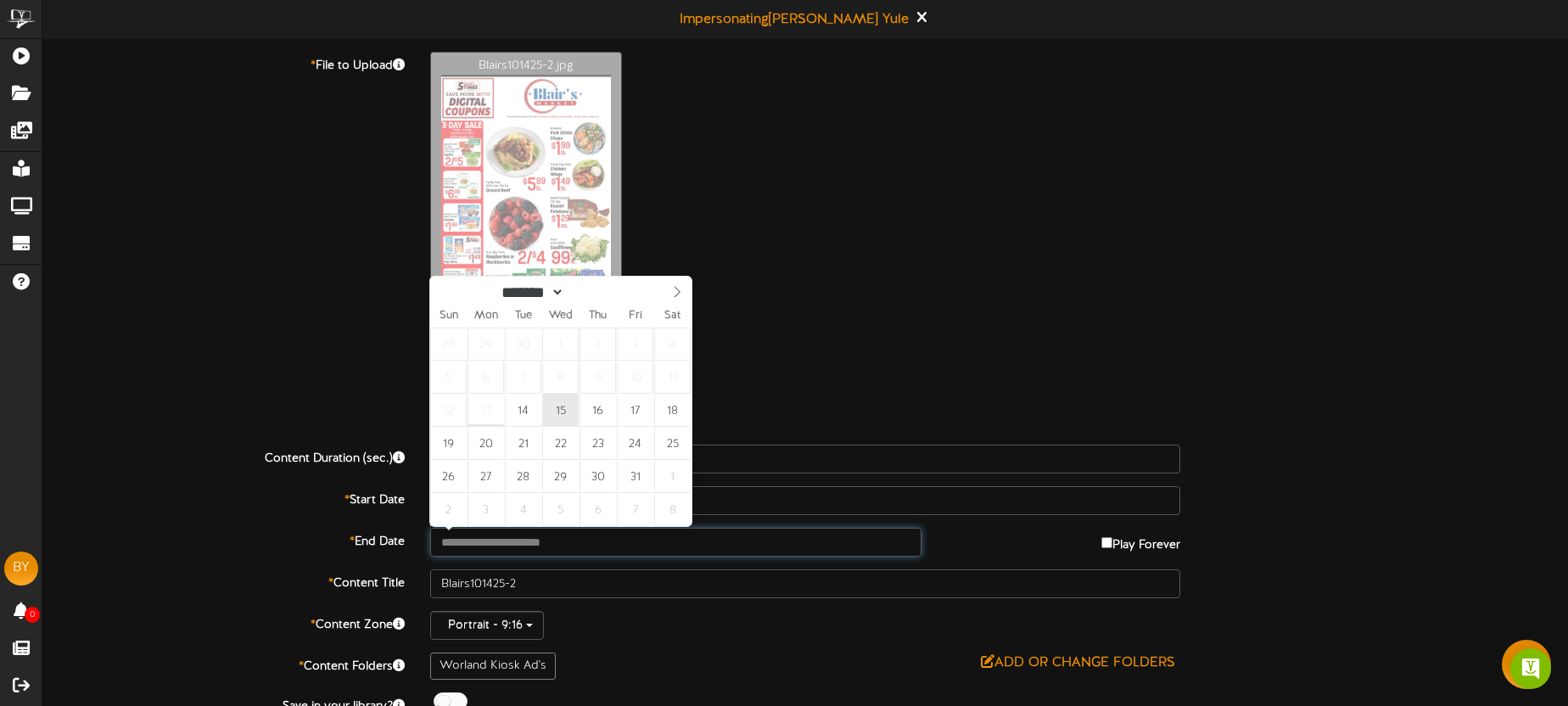
type input "**********"
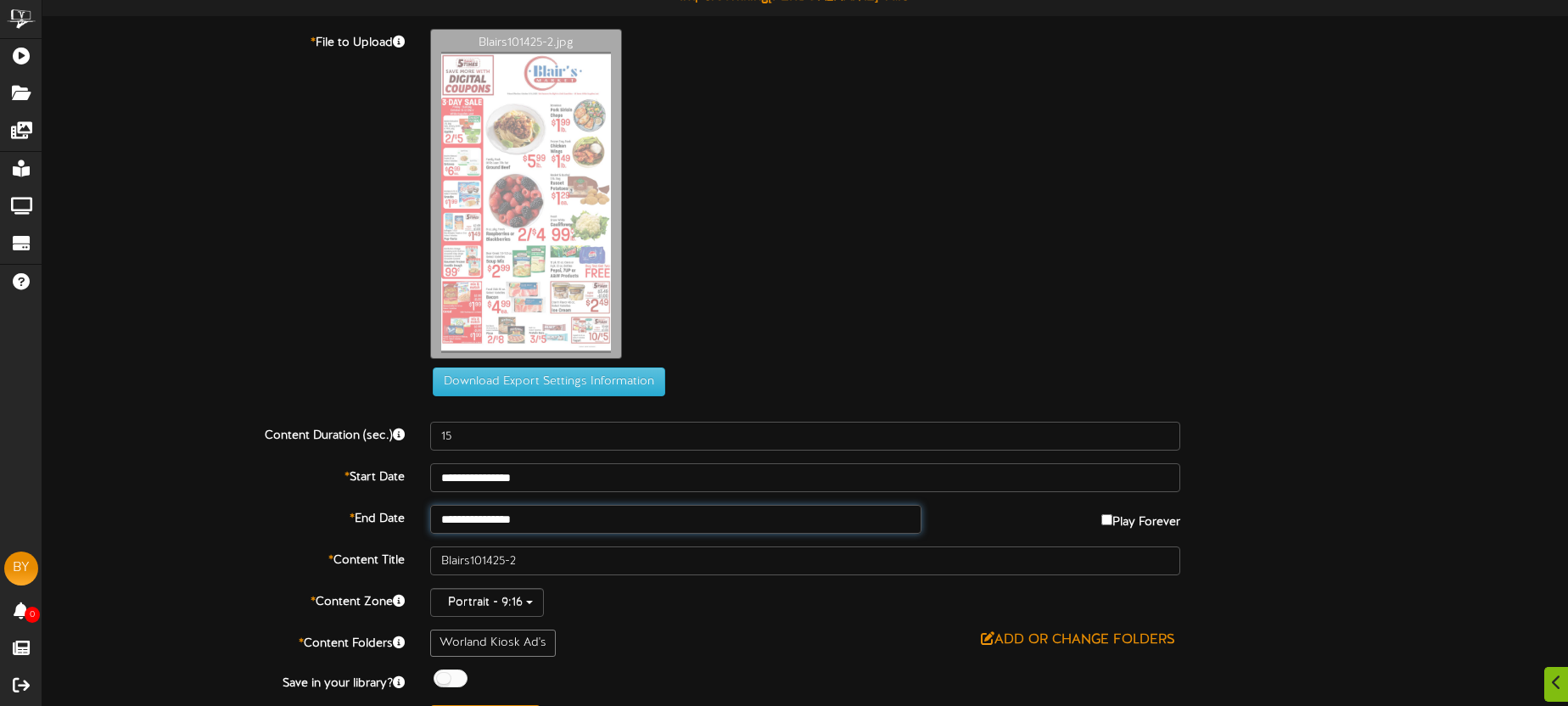
scroll to position [64, 0]
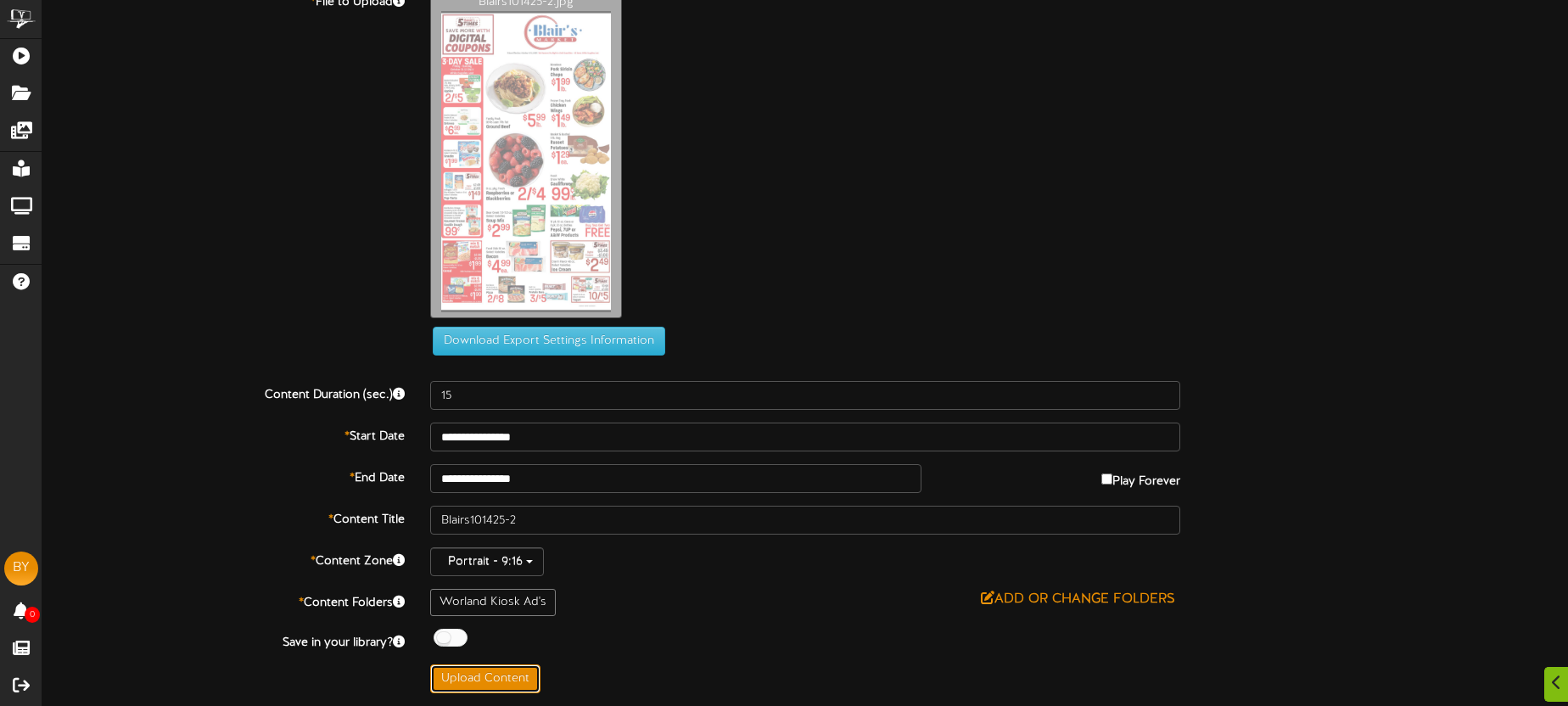
click at [520, 669] on button "Upload Content" at bounding box center [486, 679] width 110 height 29
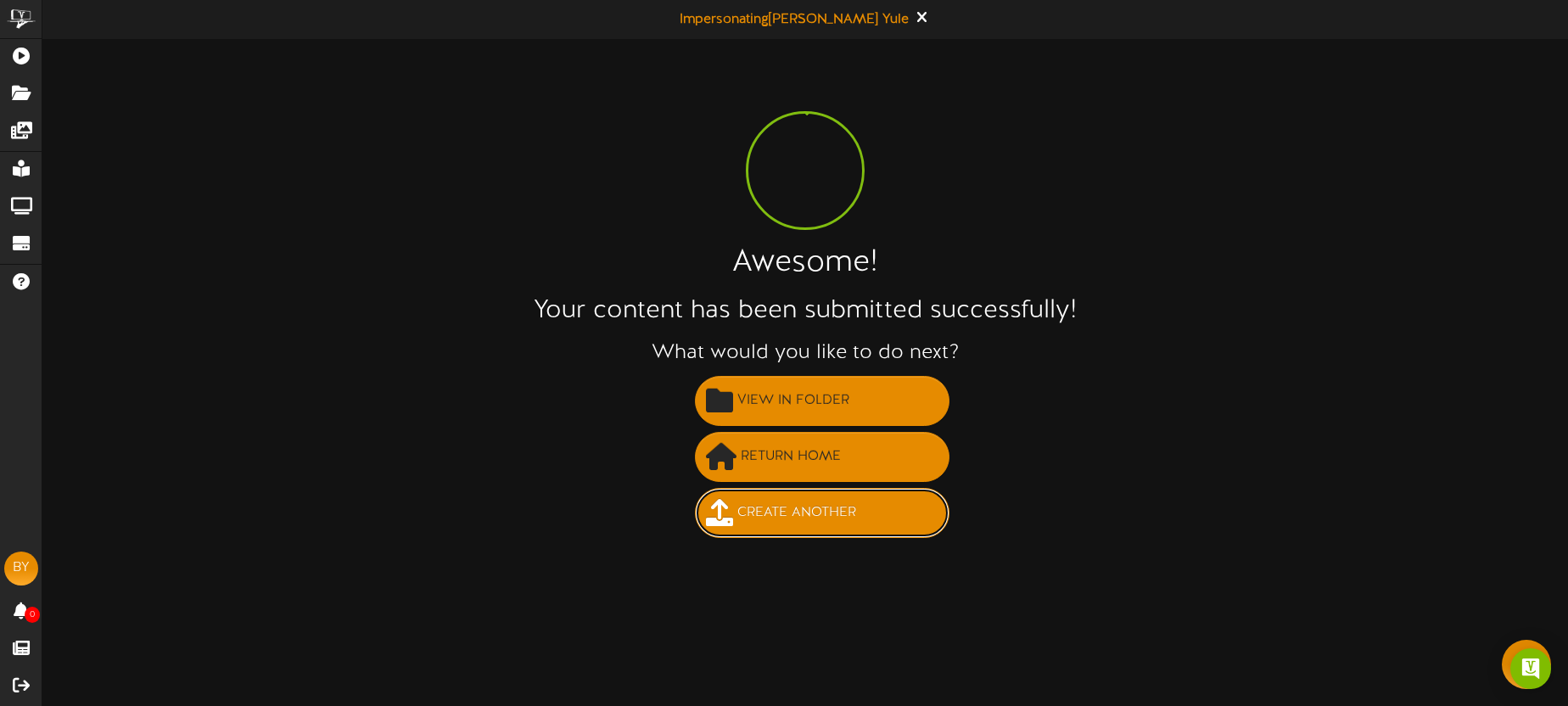
click at [791, 517] on span "Create Another" at bounding box center [797, 513] width 127 height 28
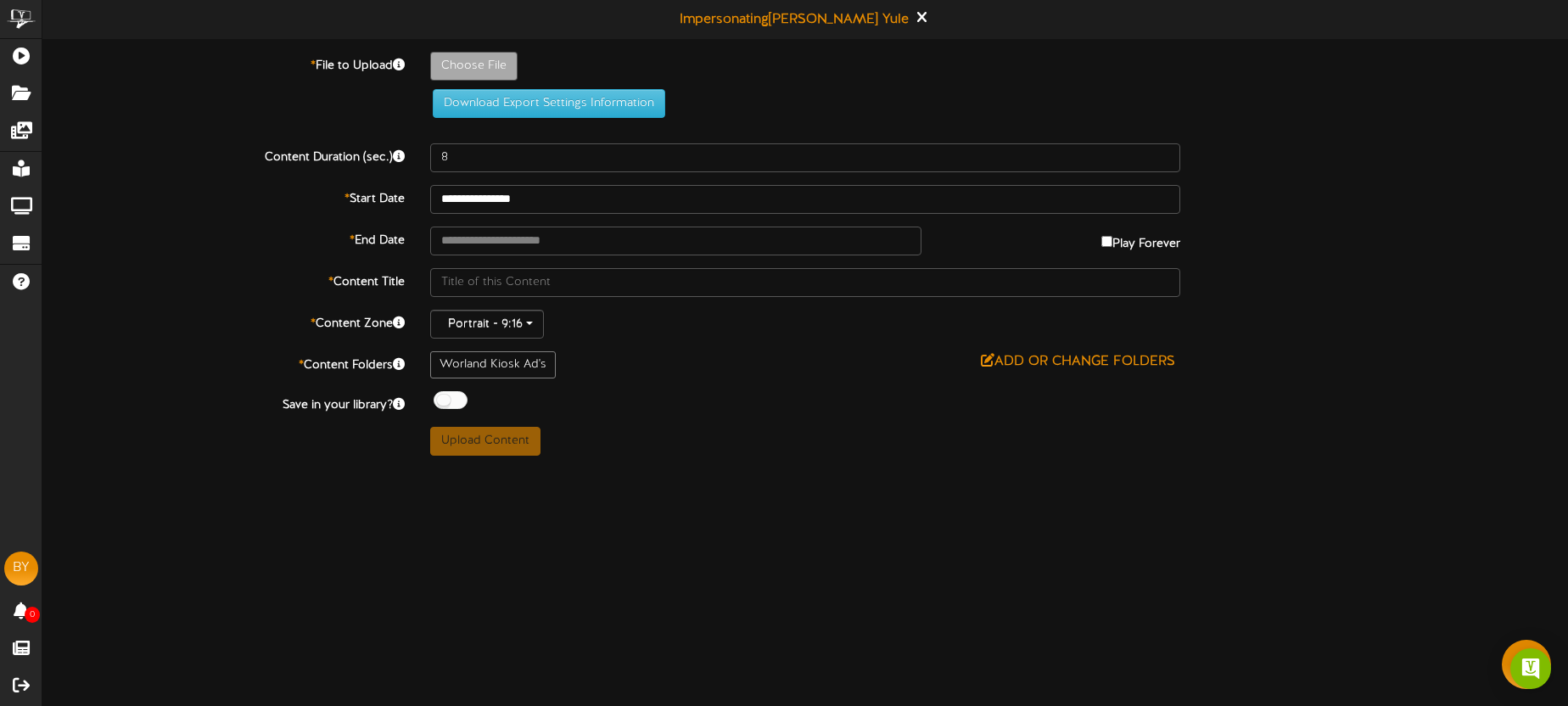
type input "**********"
type input "Blairs101425-3"
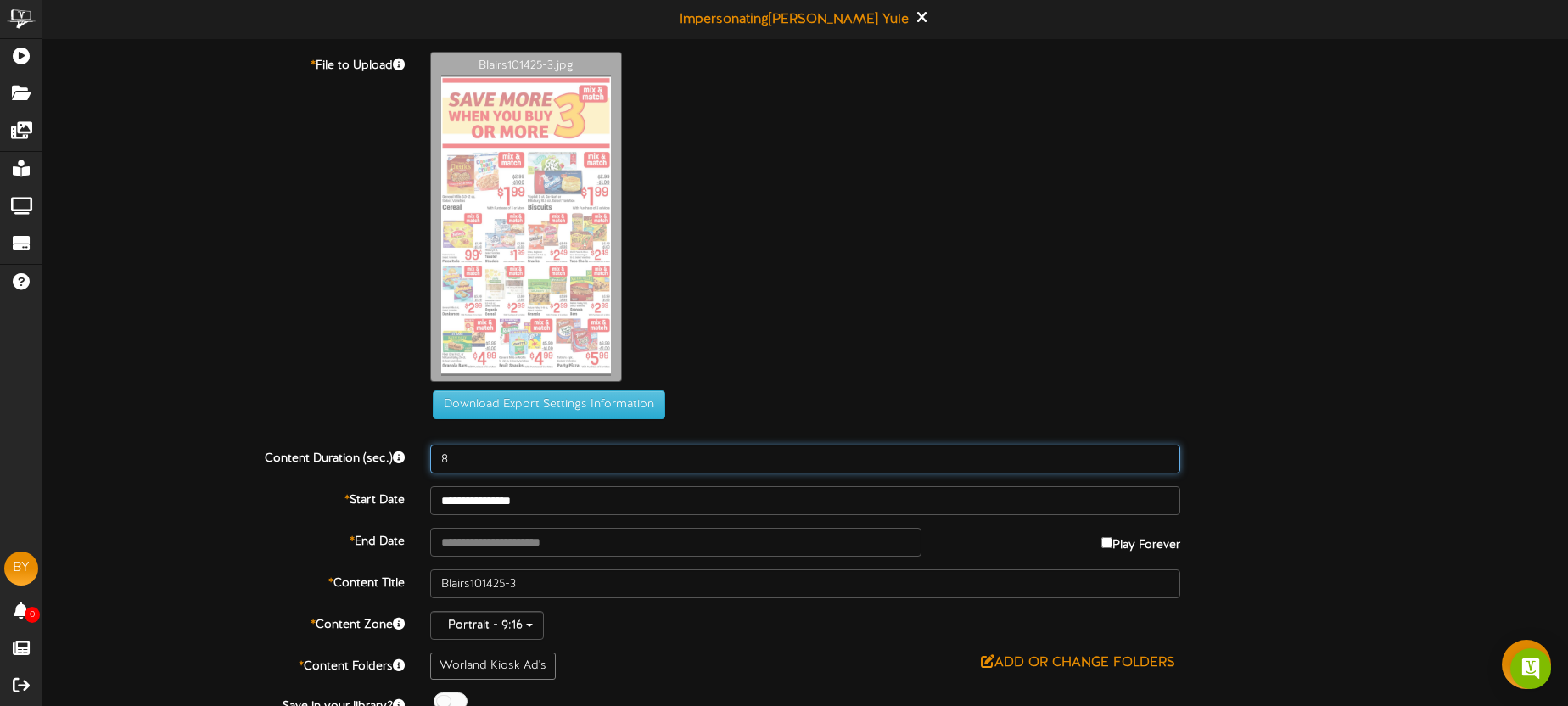
click at [481, 459] on input "8" at bounding box center [805, 459] width 750 height 29
type input "15"
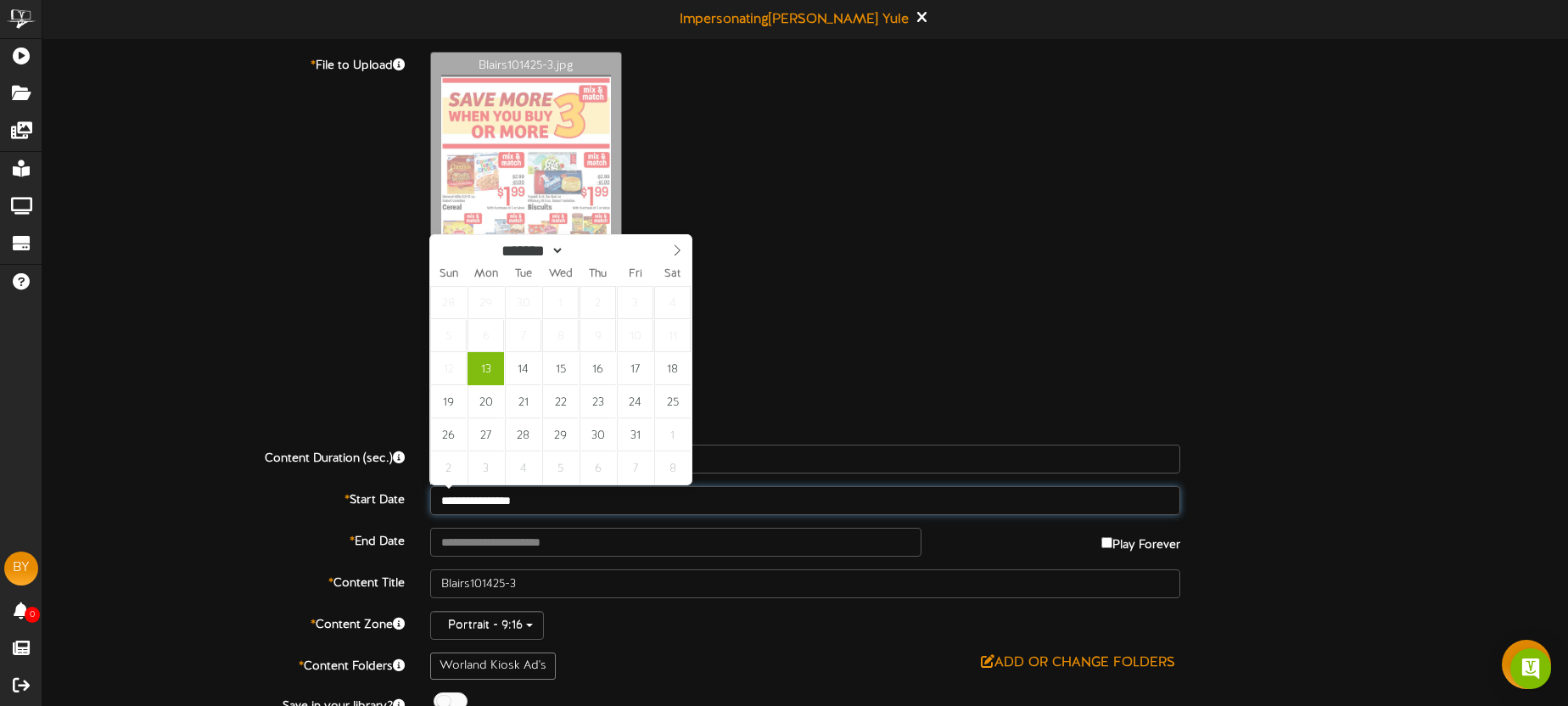
click at [591, 508] on input "**********" at bounding box center [805, 500] width 750 height 29
type input "**********"
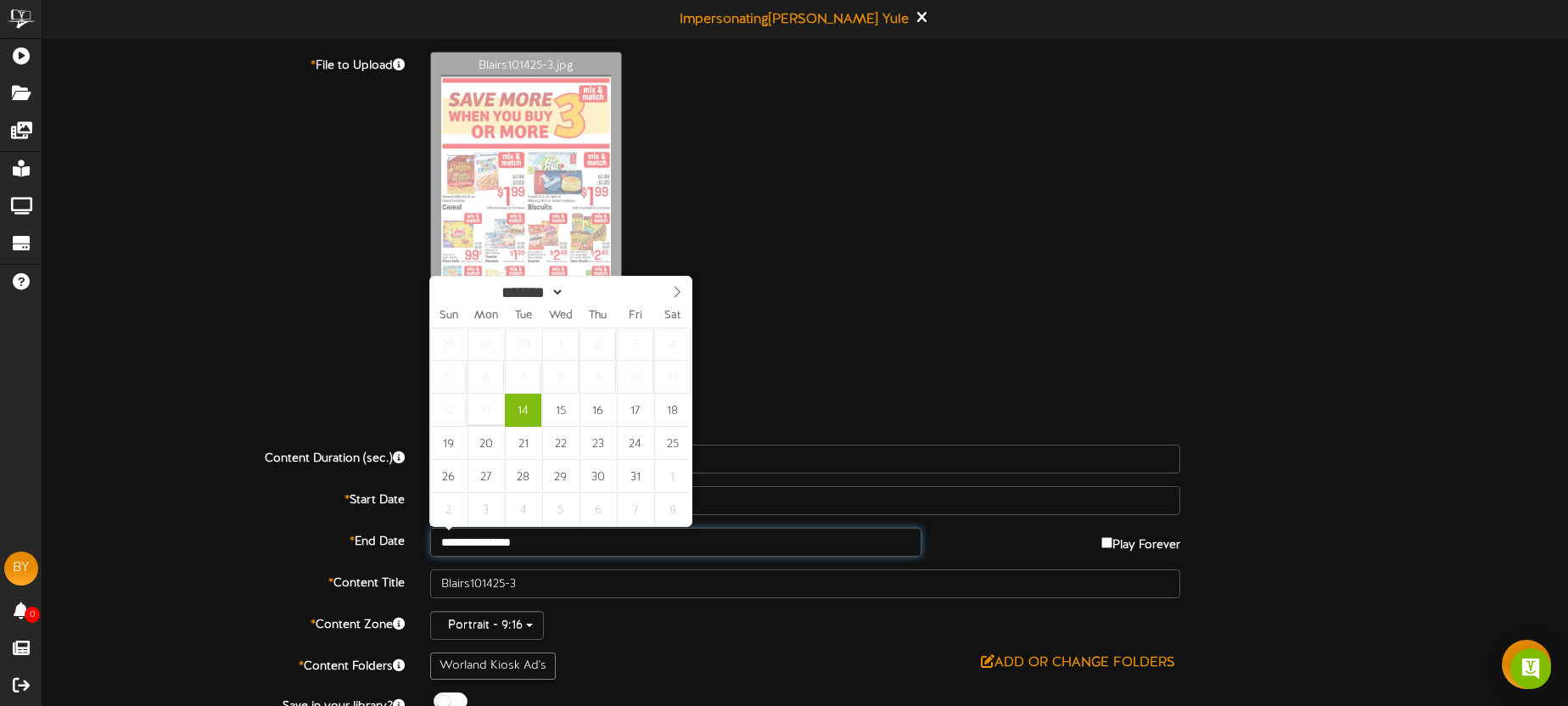
click at [566, 544] on input "**********" at bounding box center [676, 542] width 491 height 29
type input "**********"
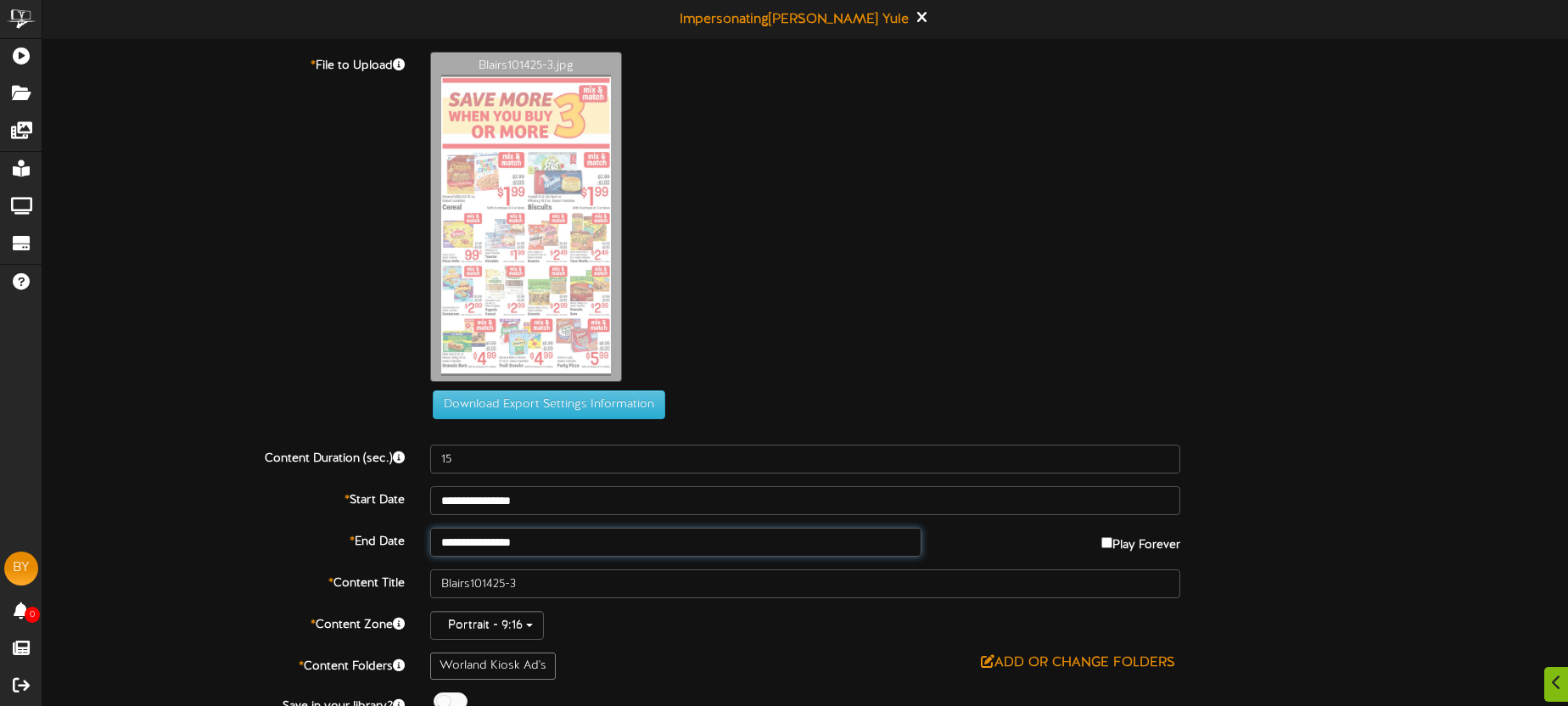
scroll to position [64, 0]
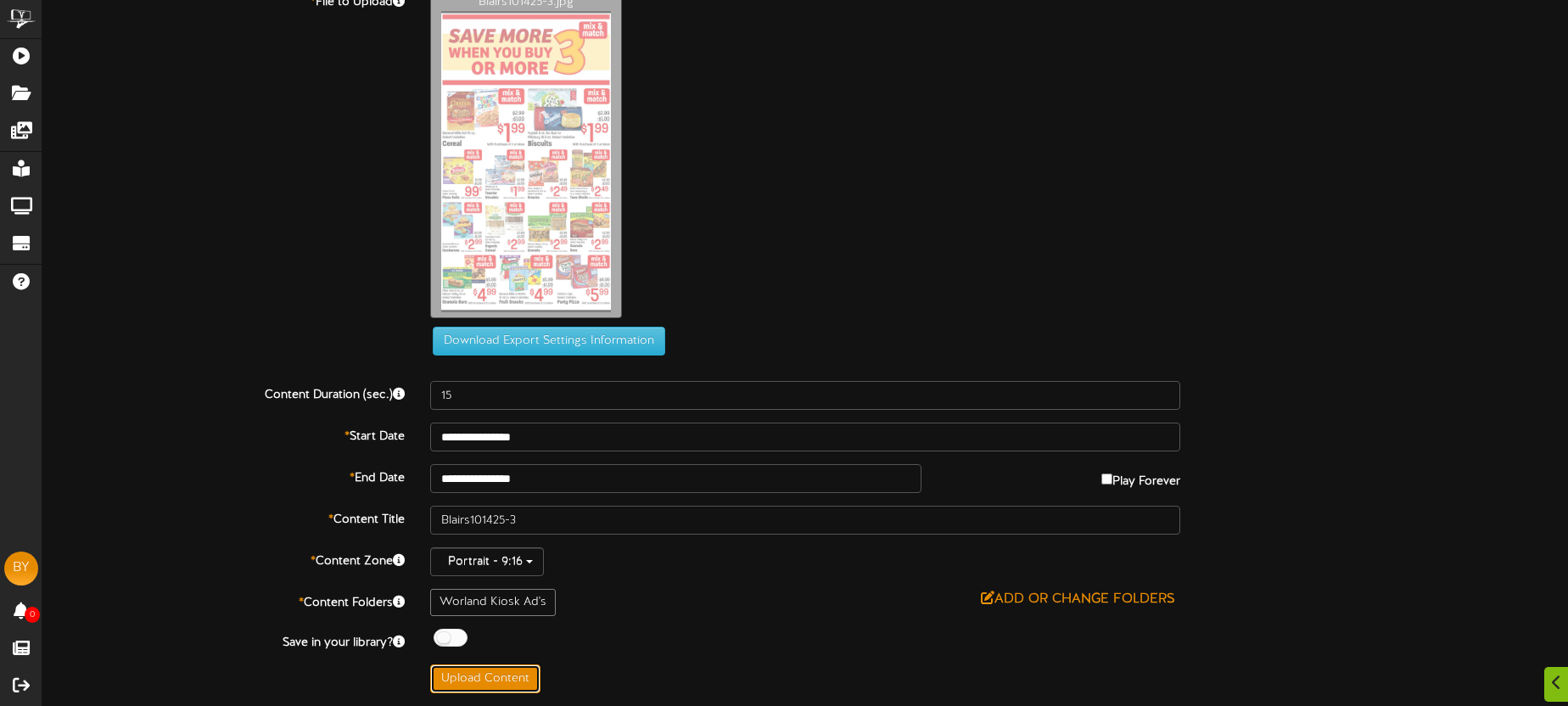
click at [508, 675] on button "Upload Content" at bounding box center [486, 679] width 110 height 29
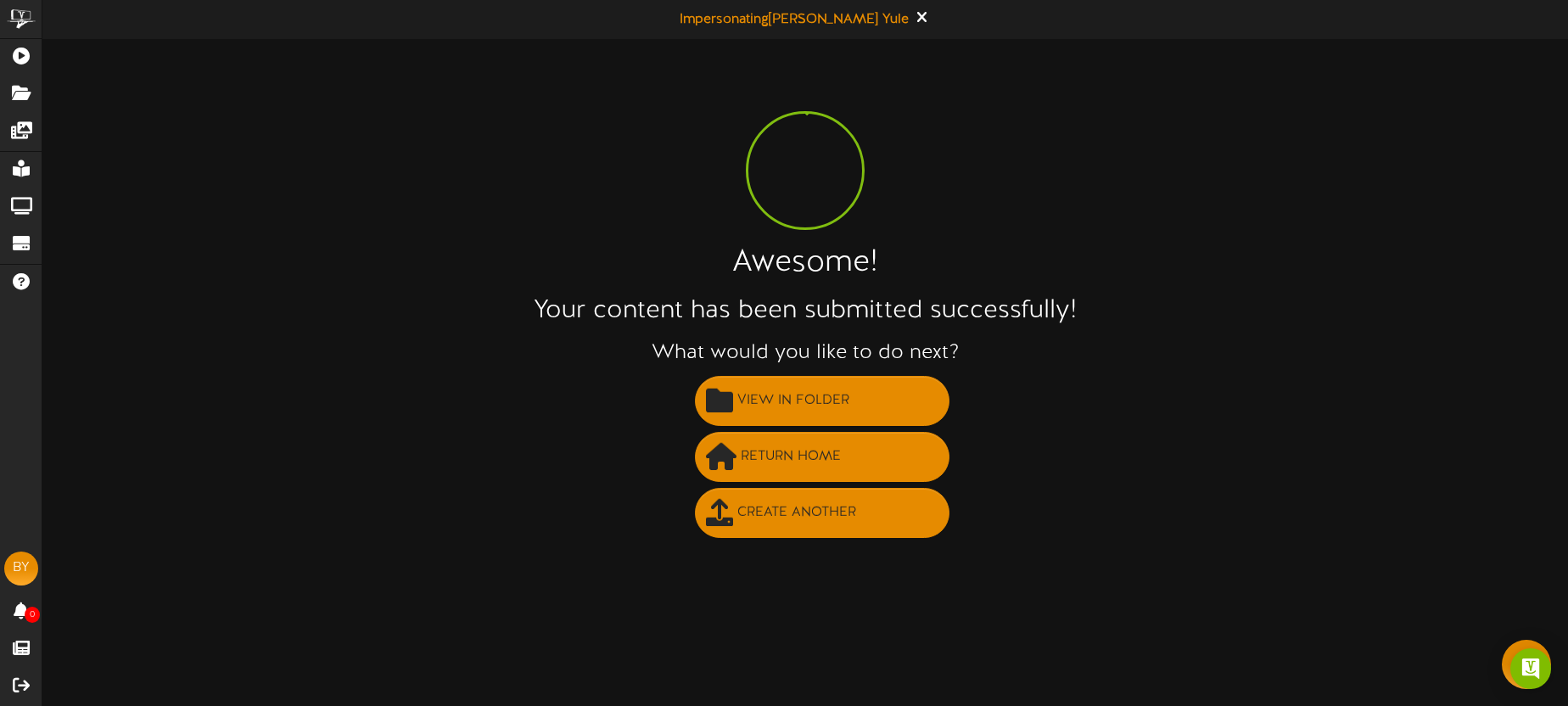
scroll to position [0, 0]
click at [802, 515] on span "Create Another" at bounding box center [797, 513] width 127 height 28
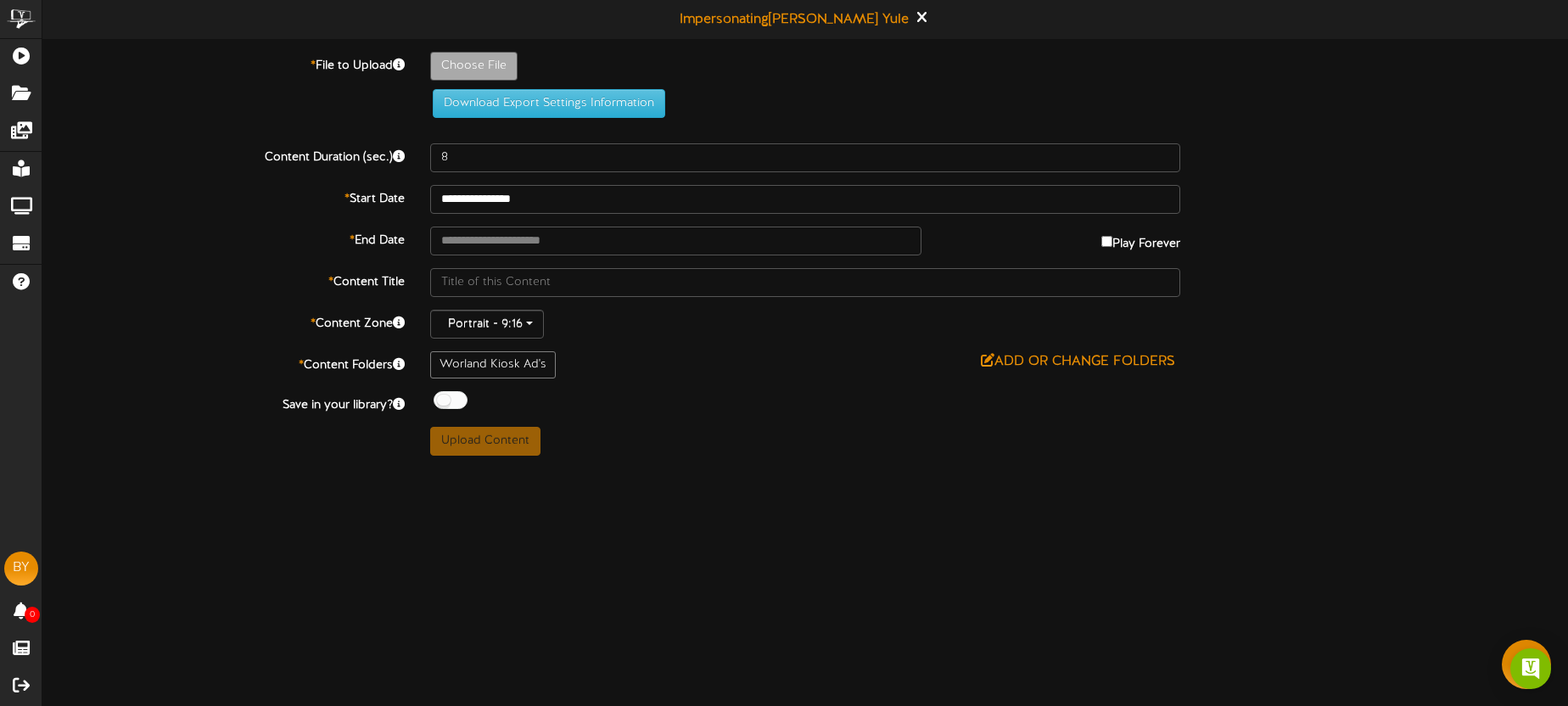
type input "**********"
type input "Blairs101425-4"
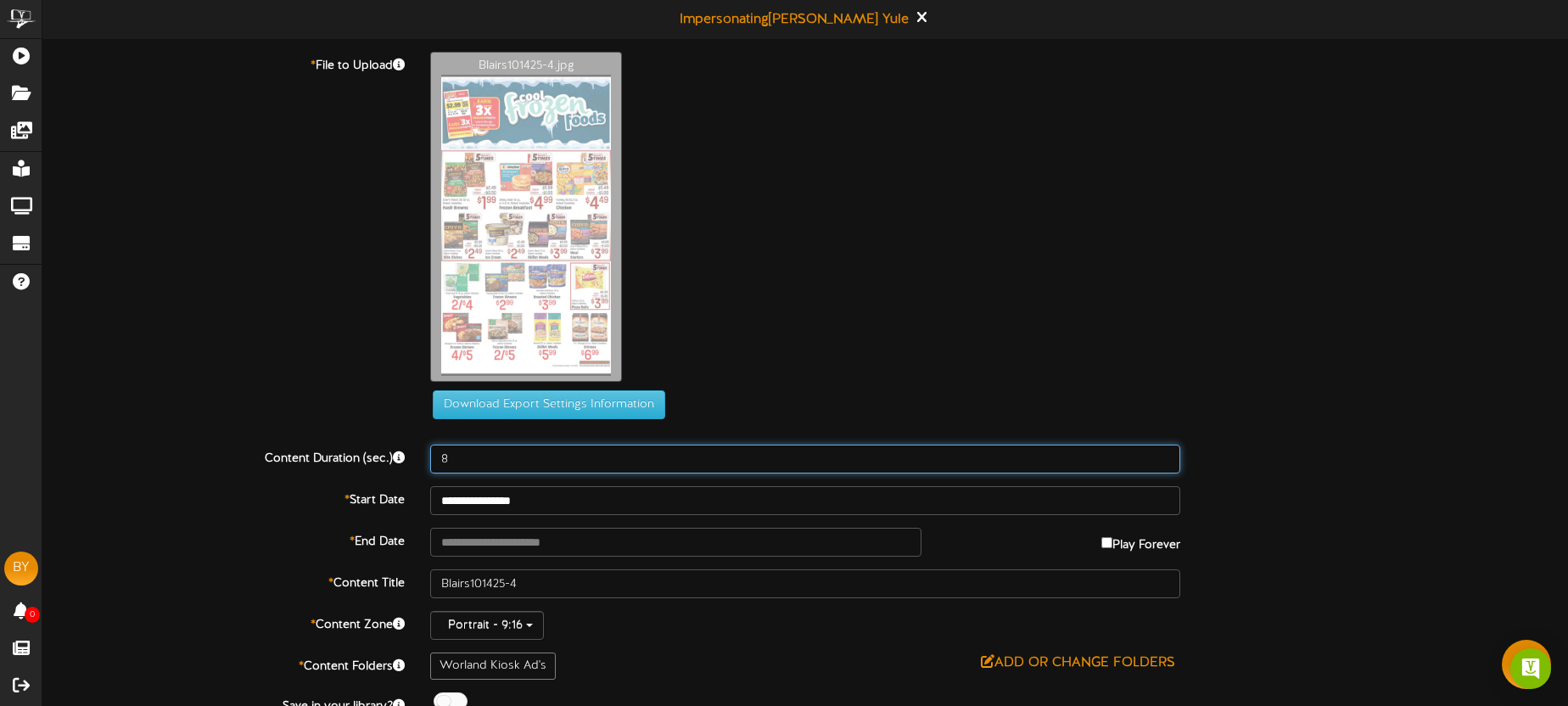
click at [489, 455] on input "8" at bounding box center [805, 459] width 750 height 29
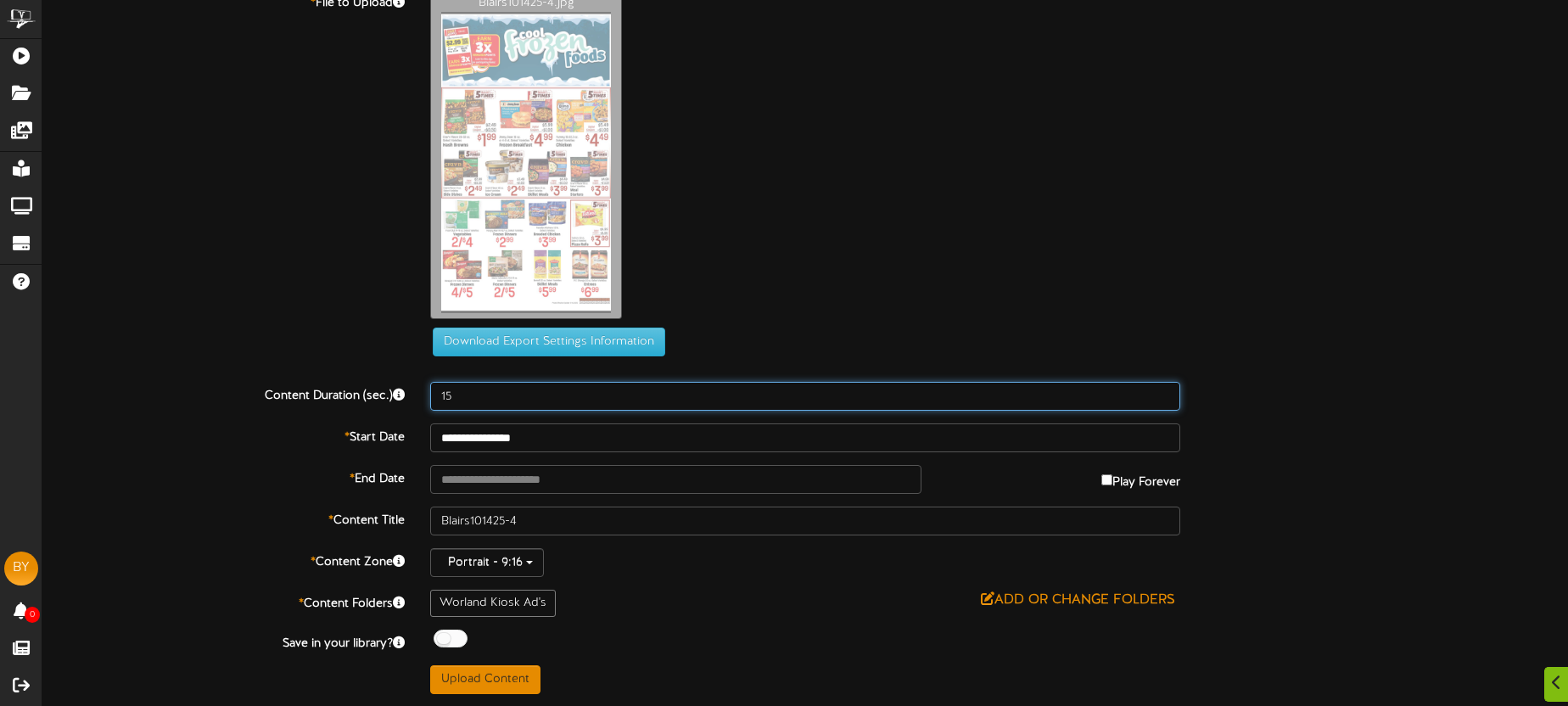
scroll to position [64, 0]
type input "15"
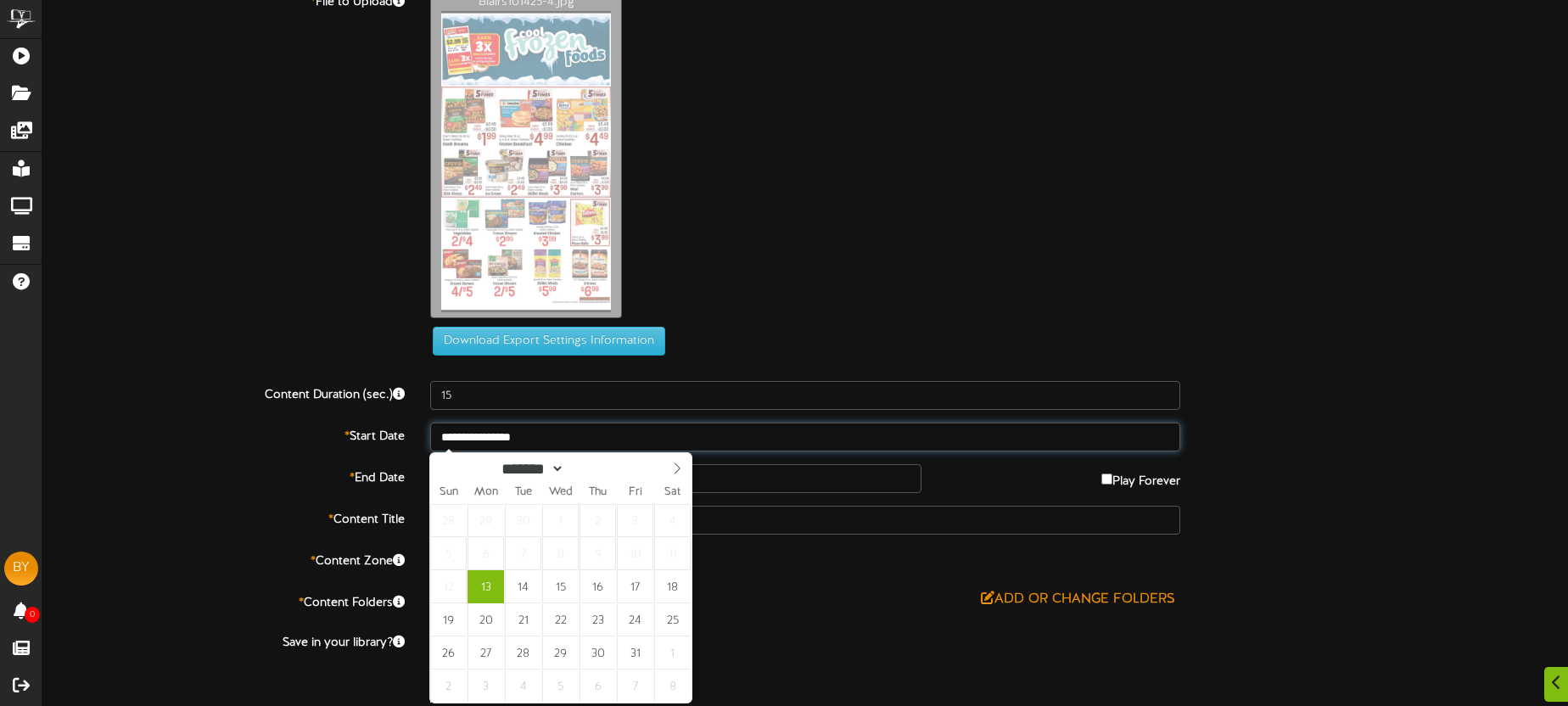
click at [569, 435] on input "**********" at bounding box center [805, 436] width 750 height 29
type input "**********"
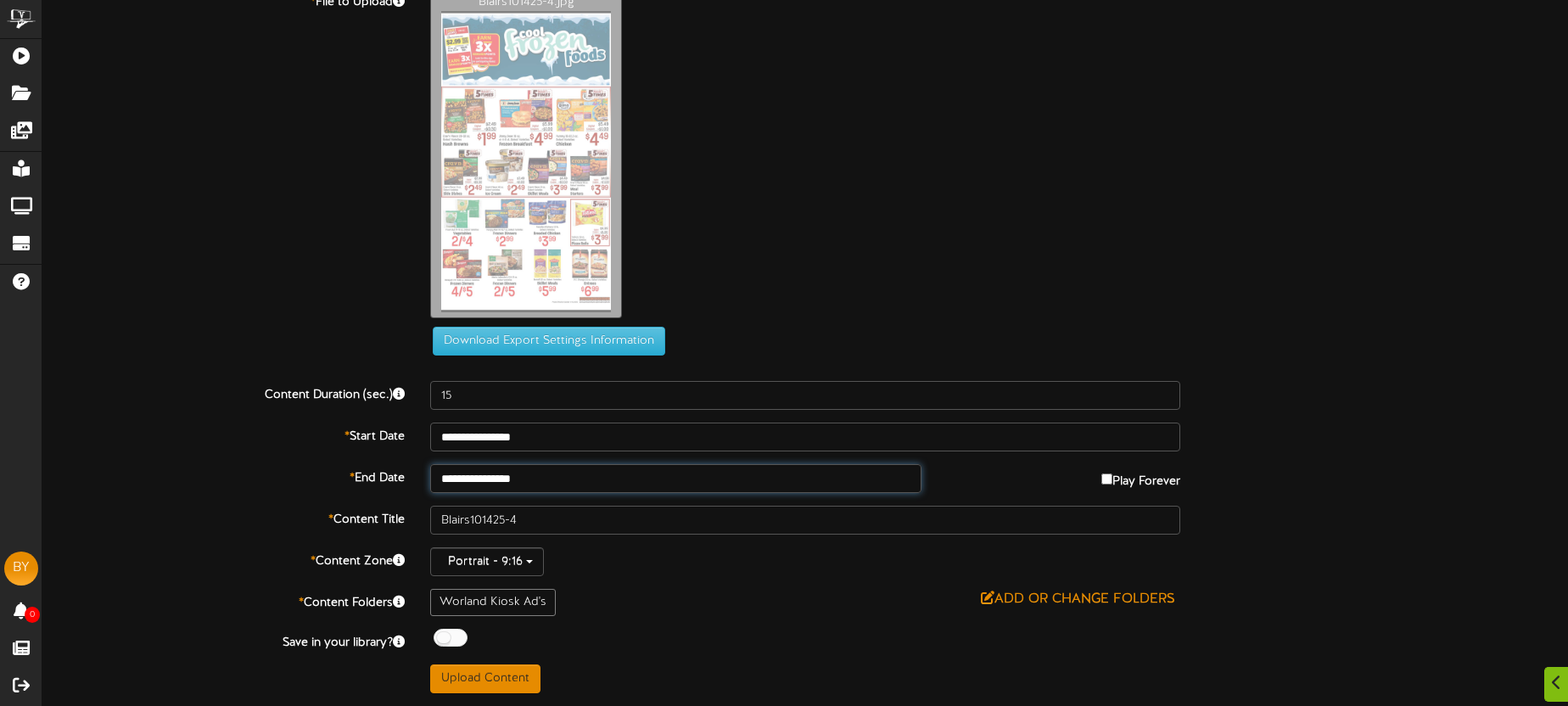
click at [552, 481] on input "**********" at bounding box center [676, 478] width 491 height 29
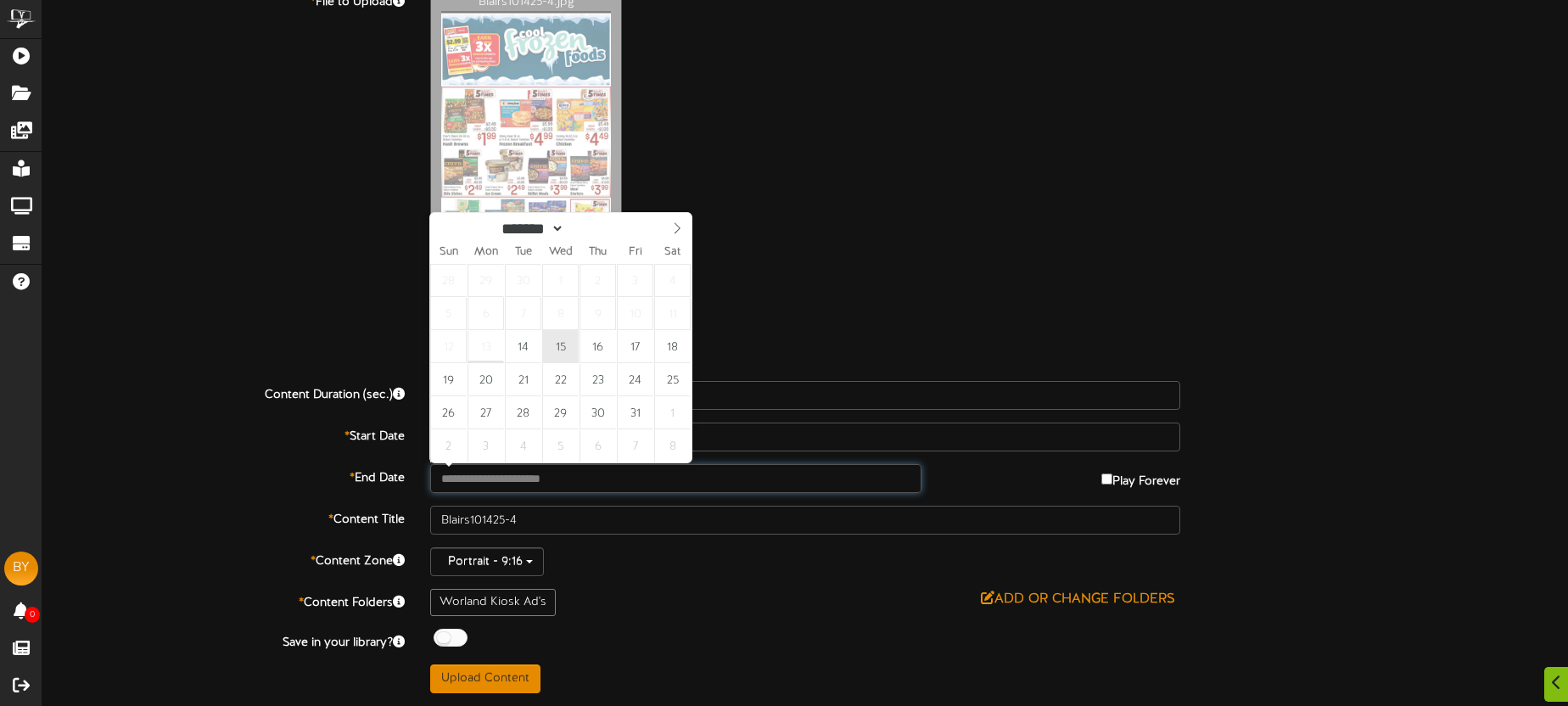
type input "**********"
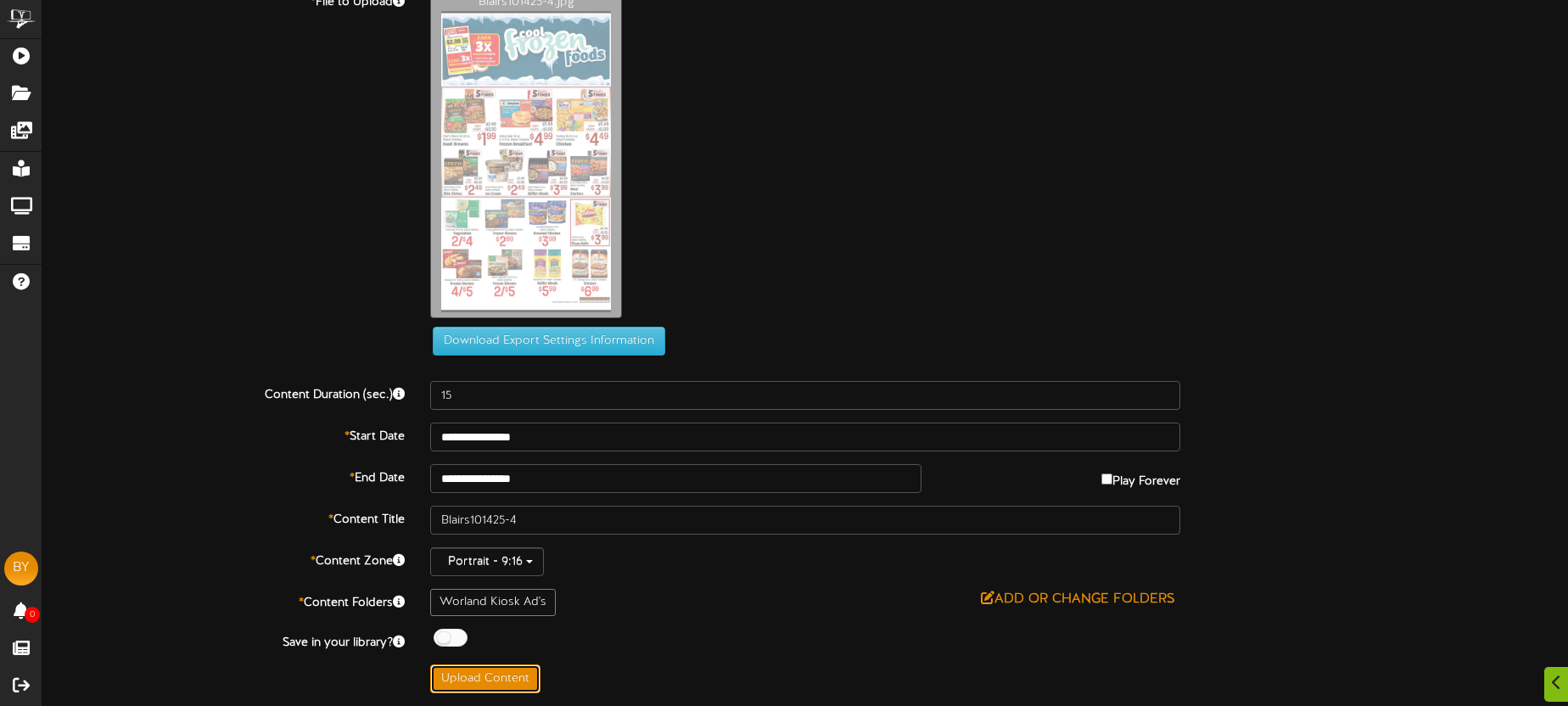
click at [504, 684] on button "Upload Content" at bounding box center [486, 679] width 110 height 29
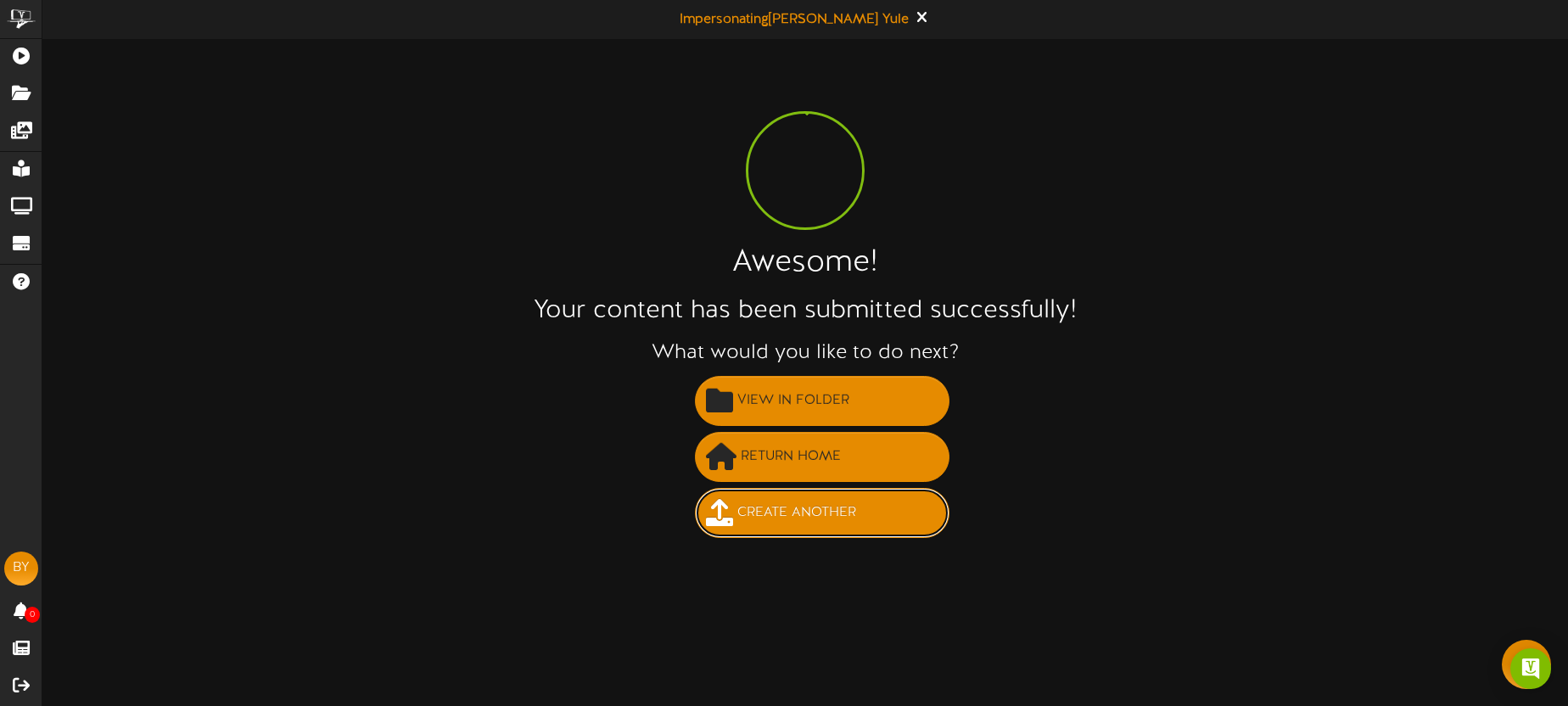
click at [811, 505] on span "Create Another" at bounding box center [797, 513] width 127 height 28
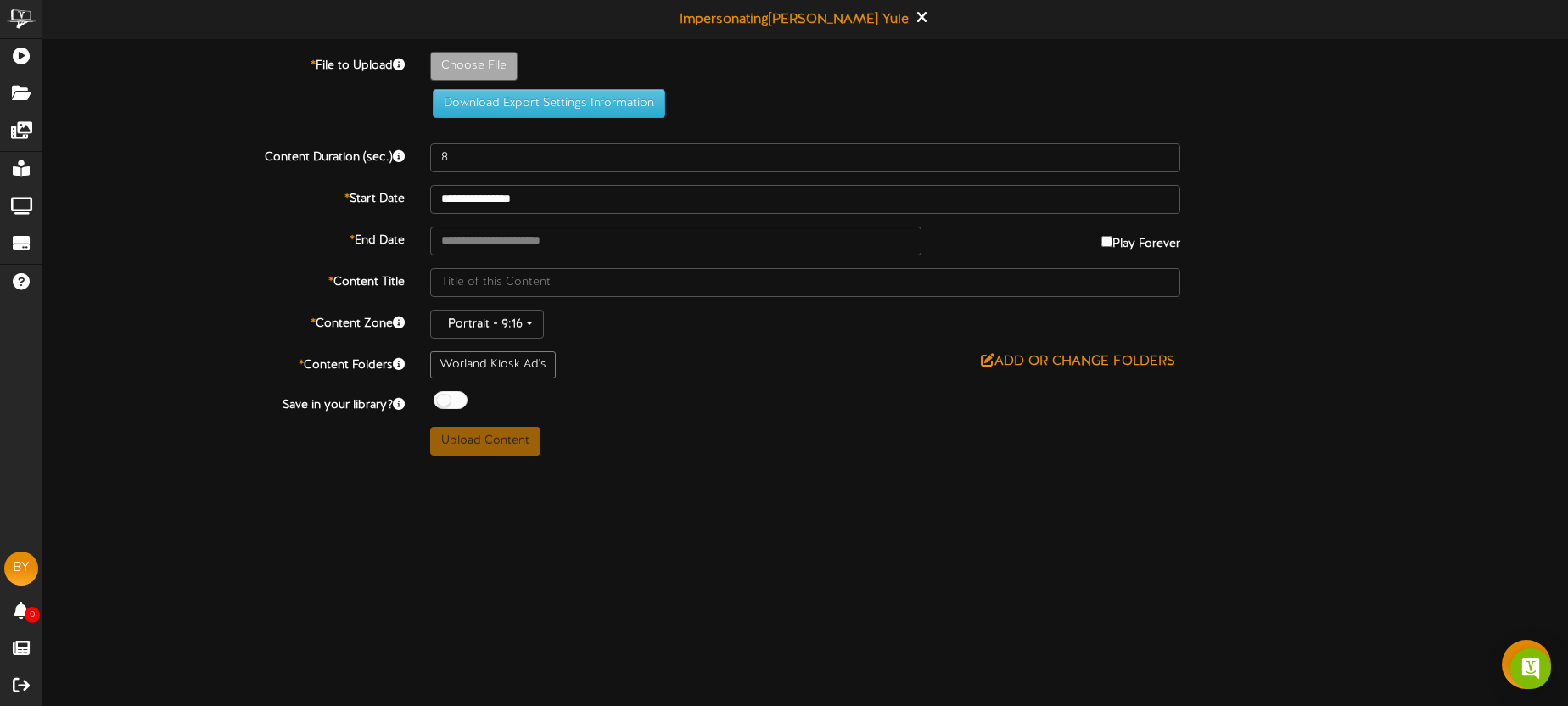
type input "**********"
type input "Blairs101425-5"
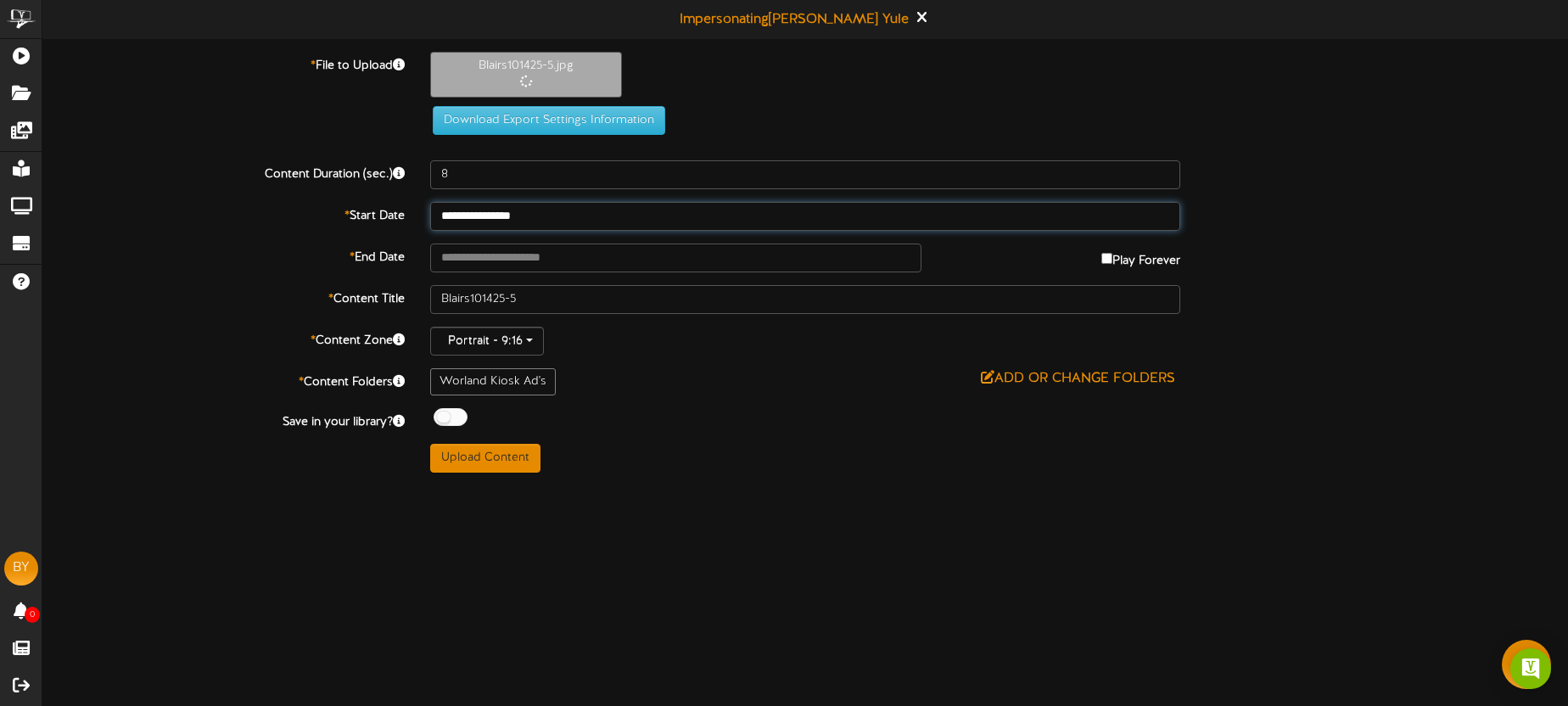
click at [579, 221] on input "**********" at bounding box center [805, 216] width 750 height 29
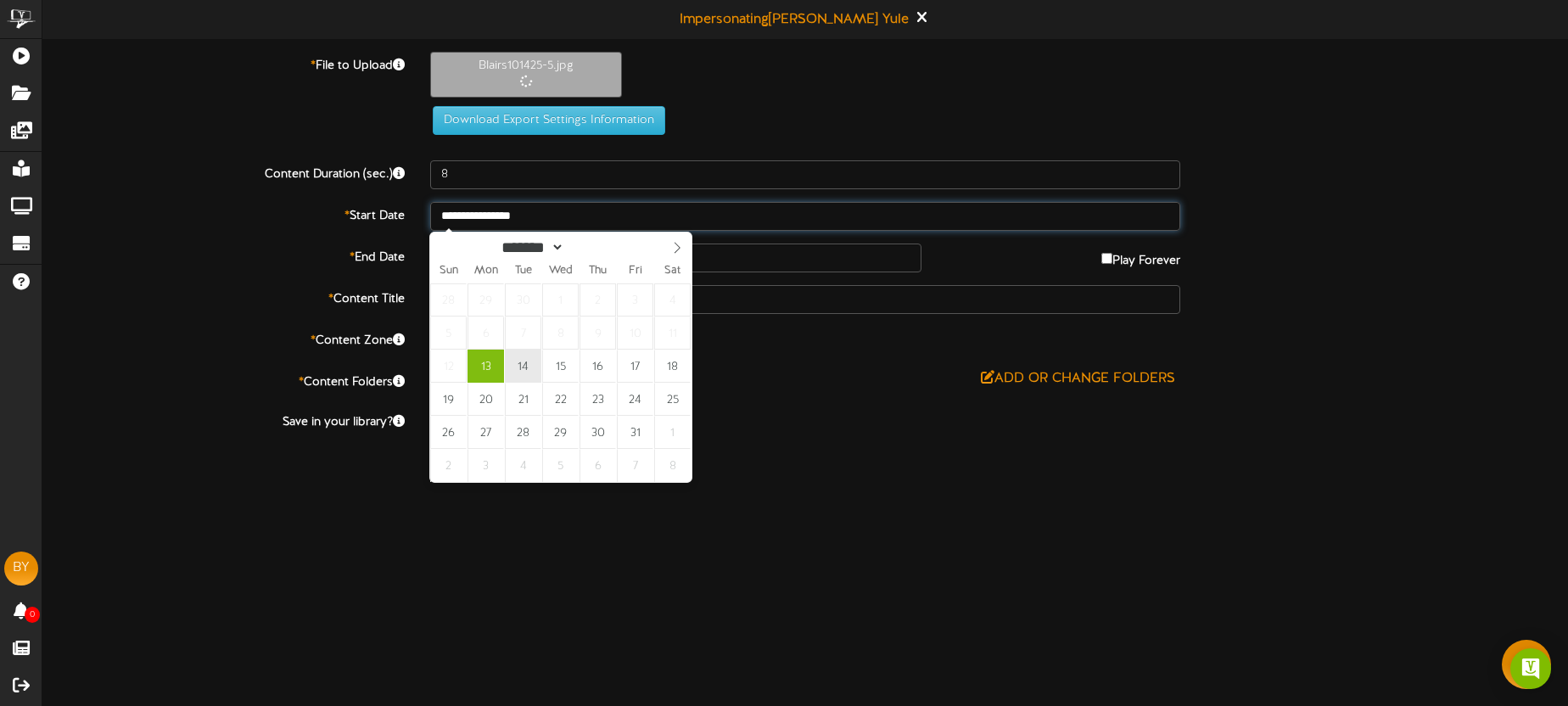
type input "**********"
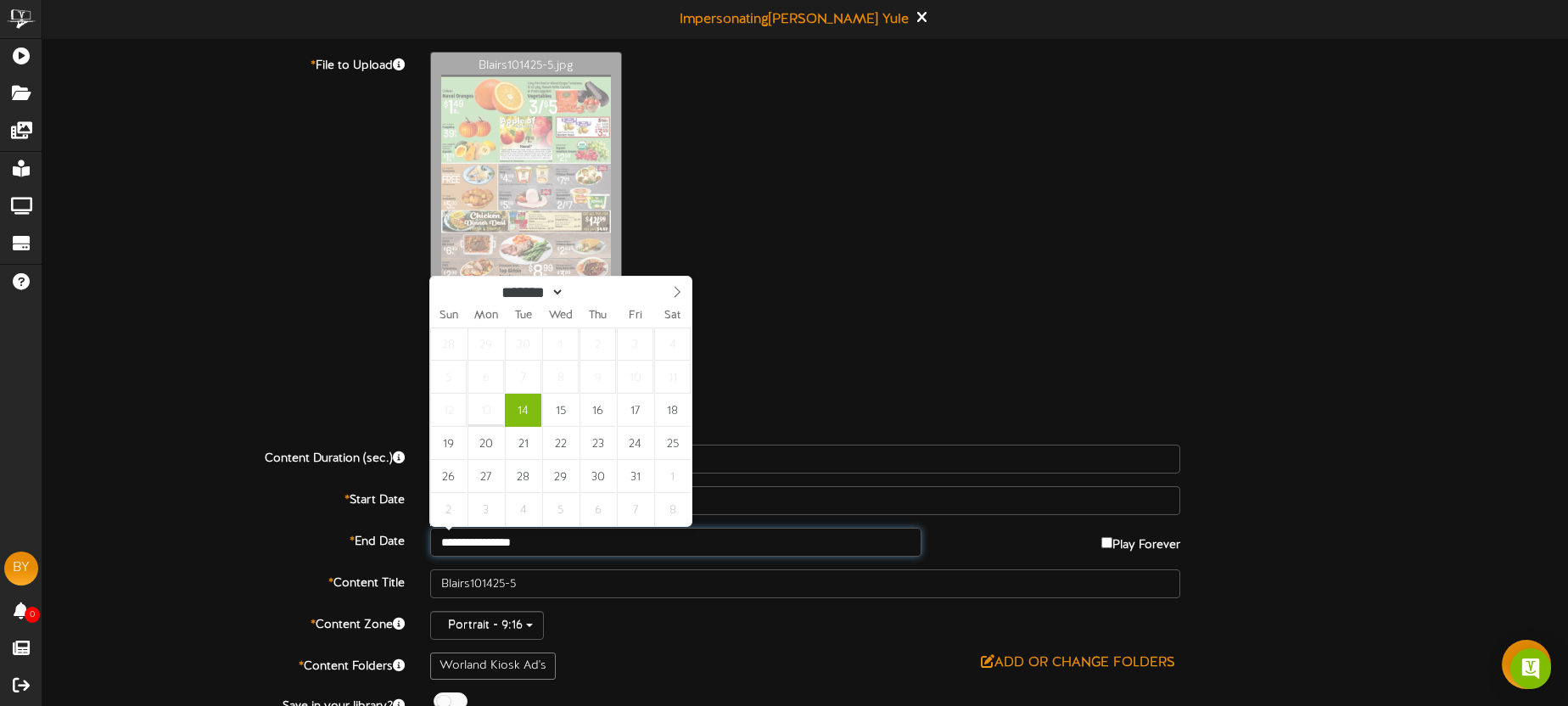
click at [565, 545] on input "**********" at bounding box center [676, 542] width 491 height 29
type input "**********"
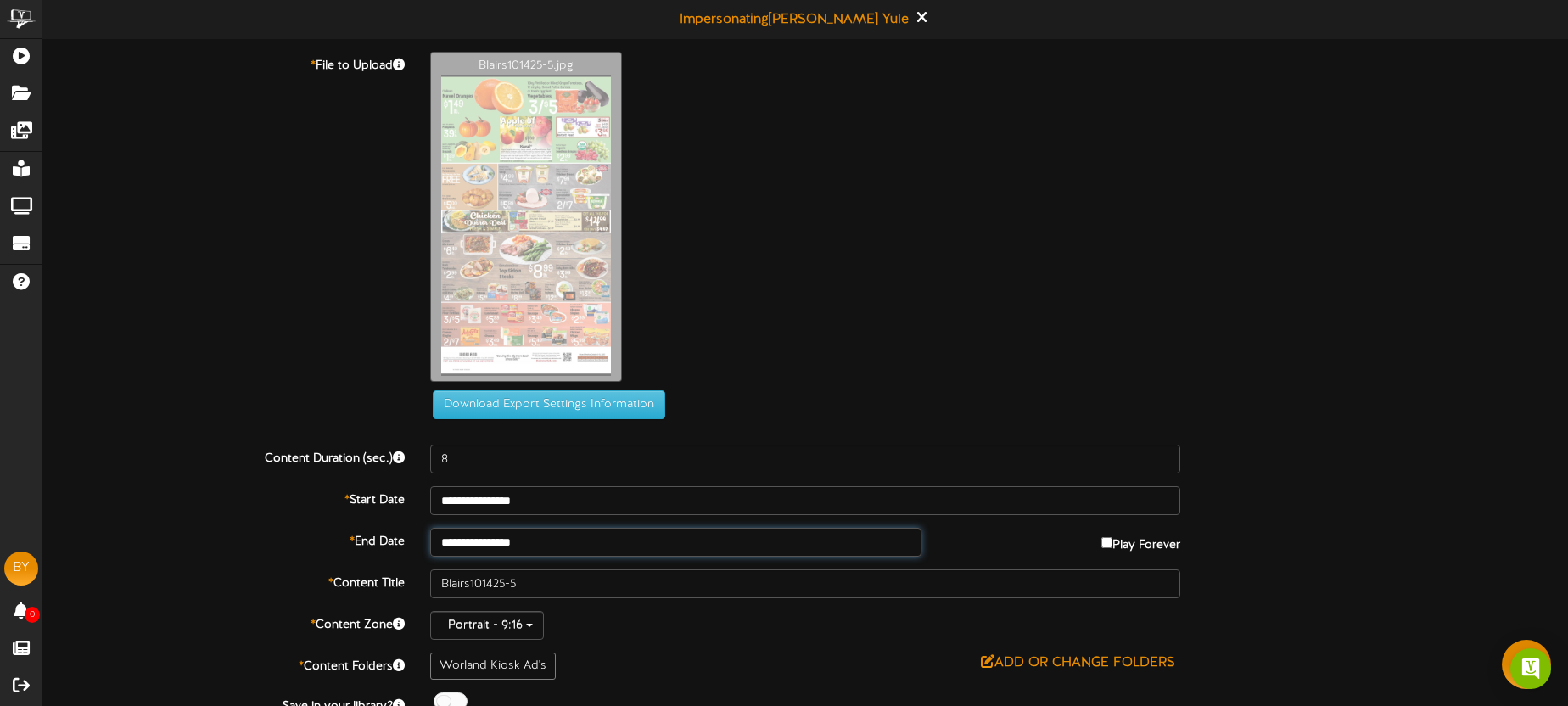
click at [554, 552] on input "**********" at bounding box center [676, 542] width 491 height 29
click at [741, 332] on div "Blairs101425-5.jpg" at bounding box center [999, 221] width 1164 height 340
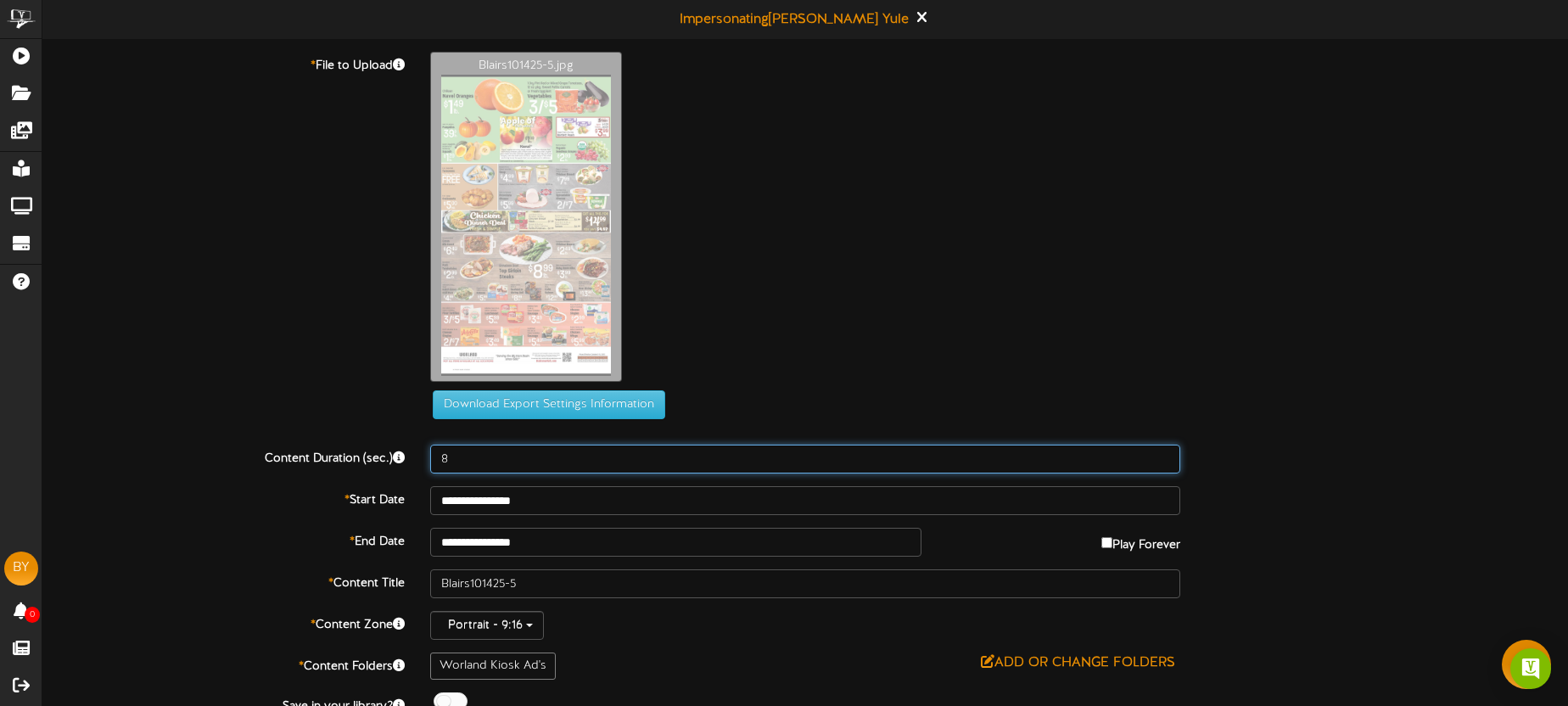
click at [510, 459] on input "8" at bounding box center [805, 459] width 750 height 29
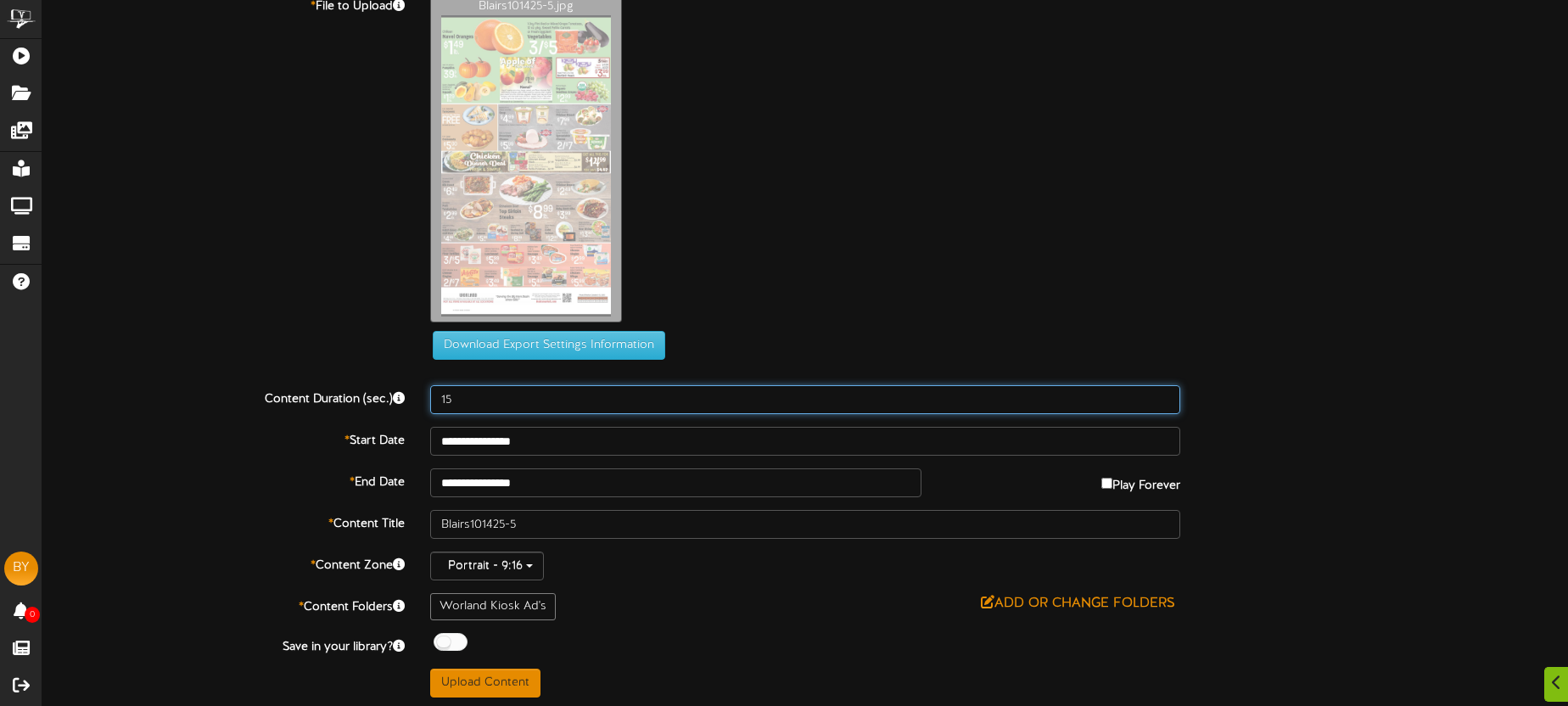
scroll to position [64, 0]
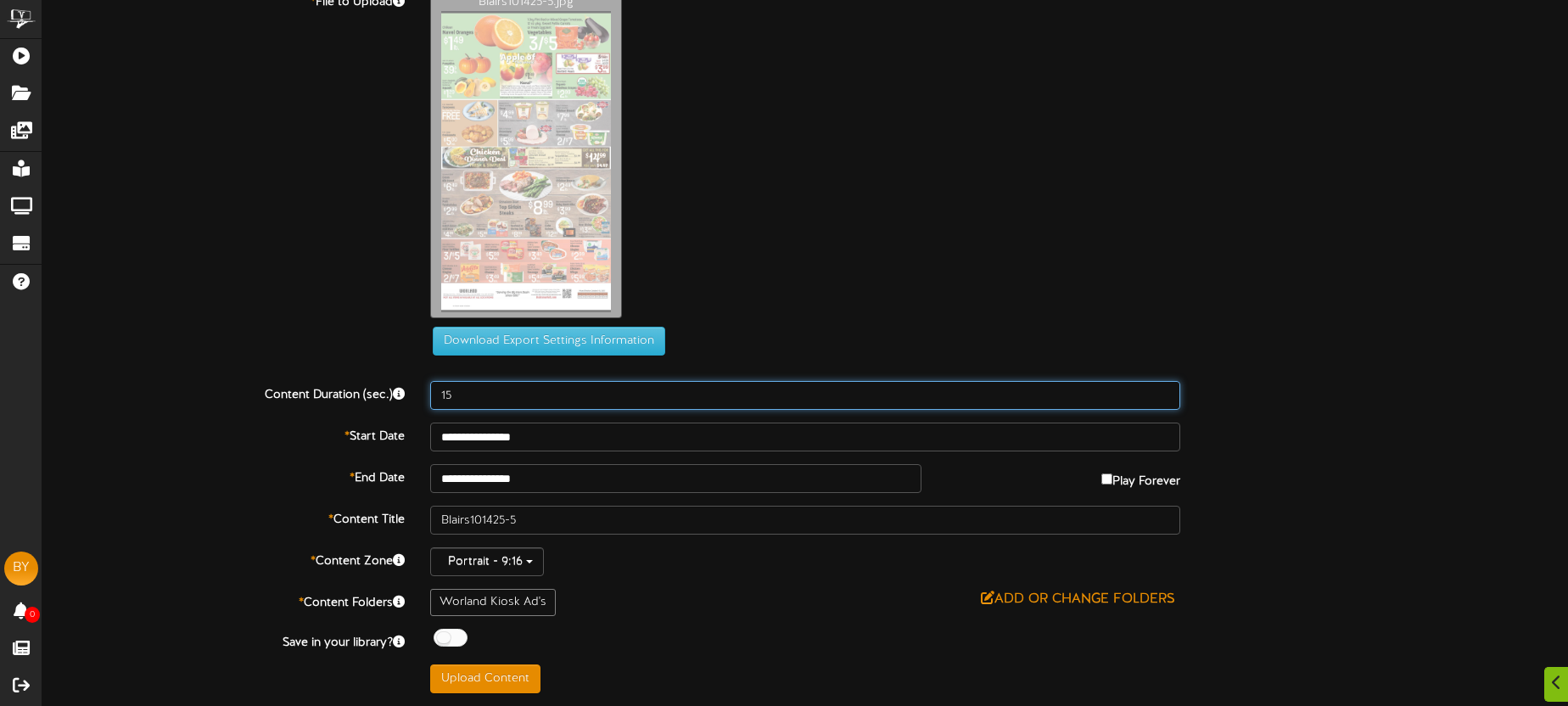
type input "15"
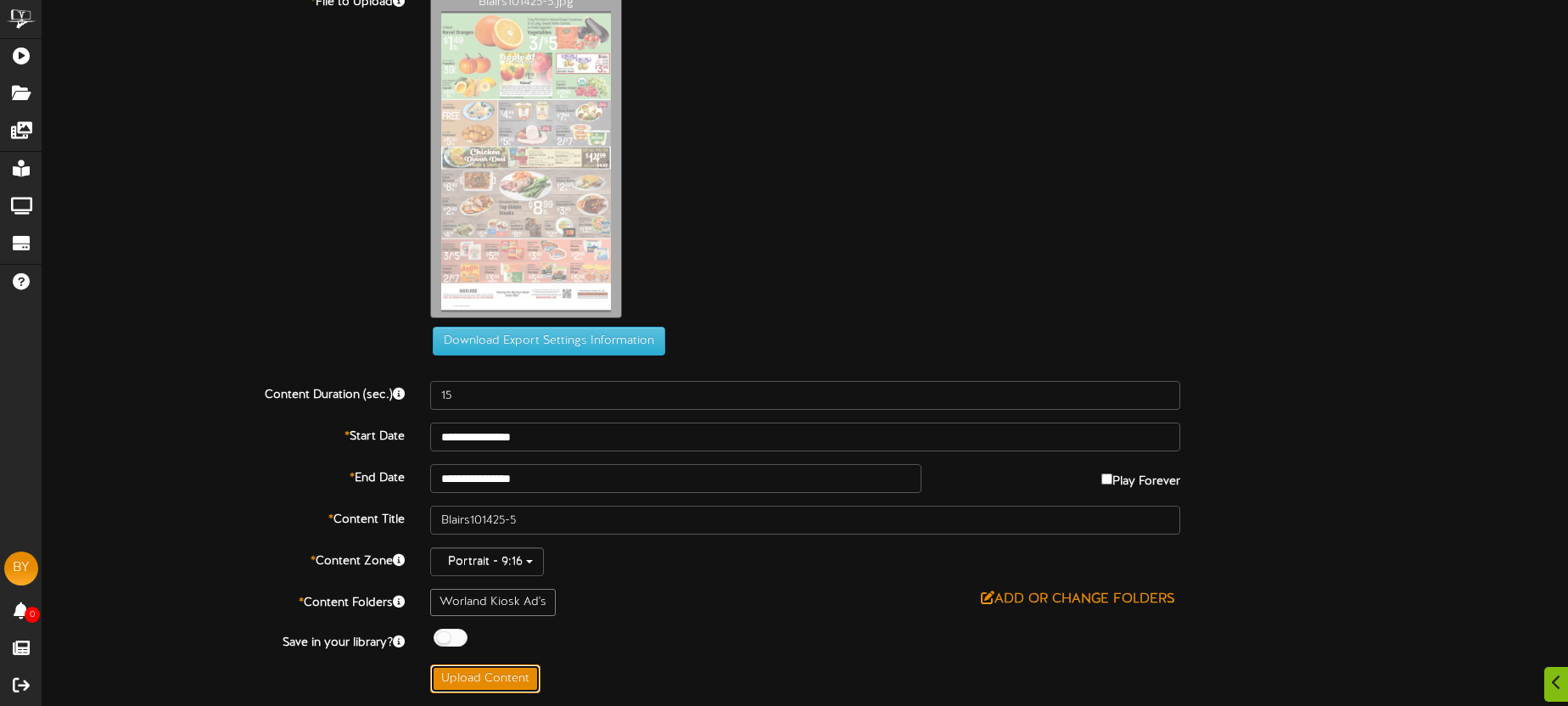
click at [496, 673] on button "Upload Content" at bounding box center [486, 679] width 110 height 29
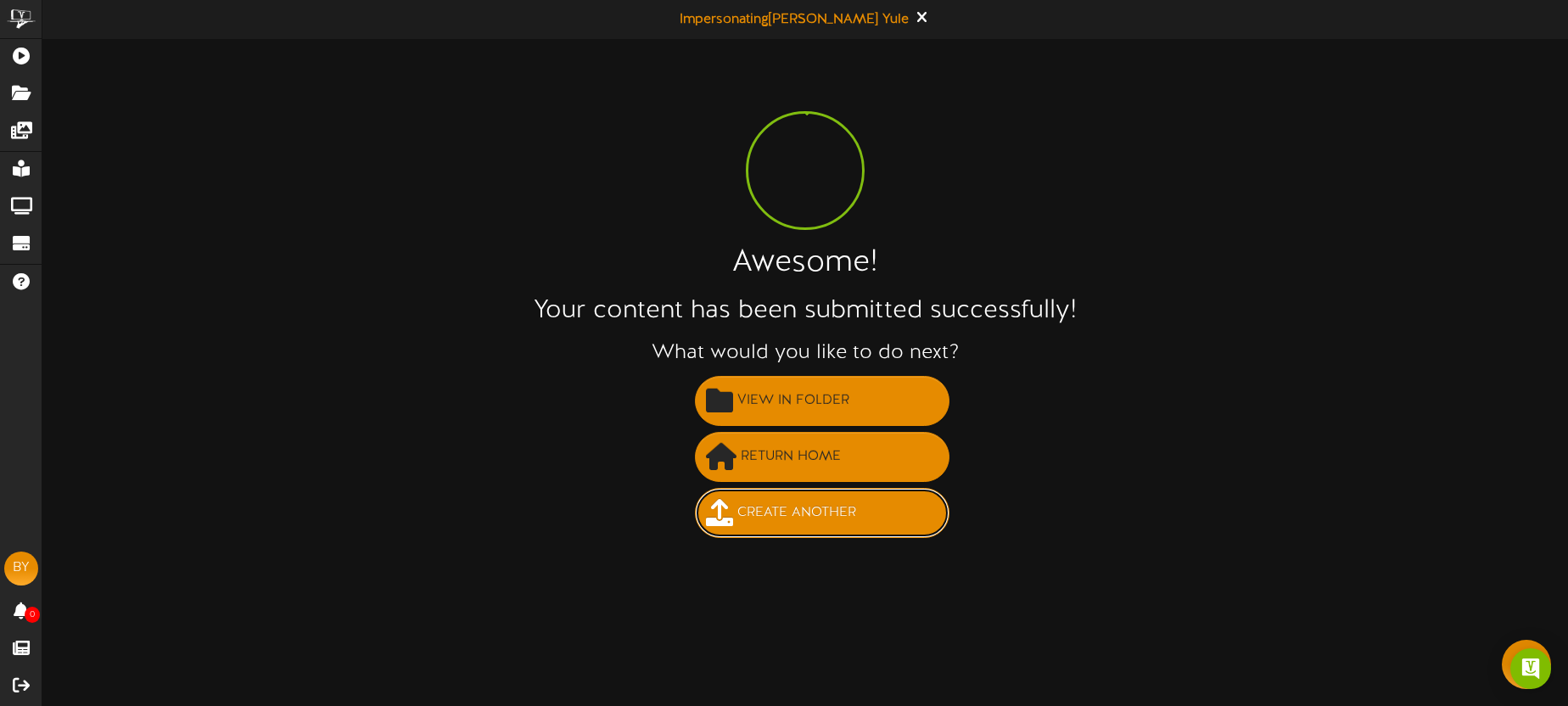
click at [760, 506] on span "Create Another" at bounding box center [797, 513] width 127 height 28
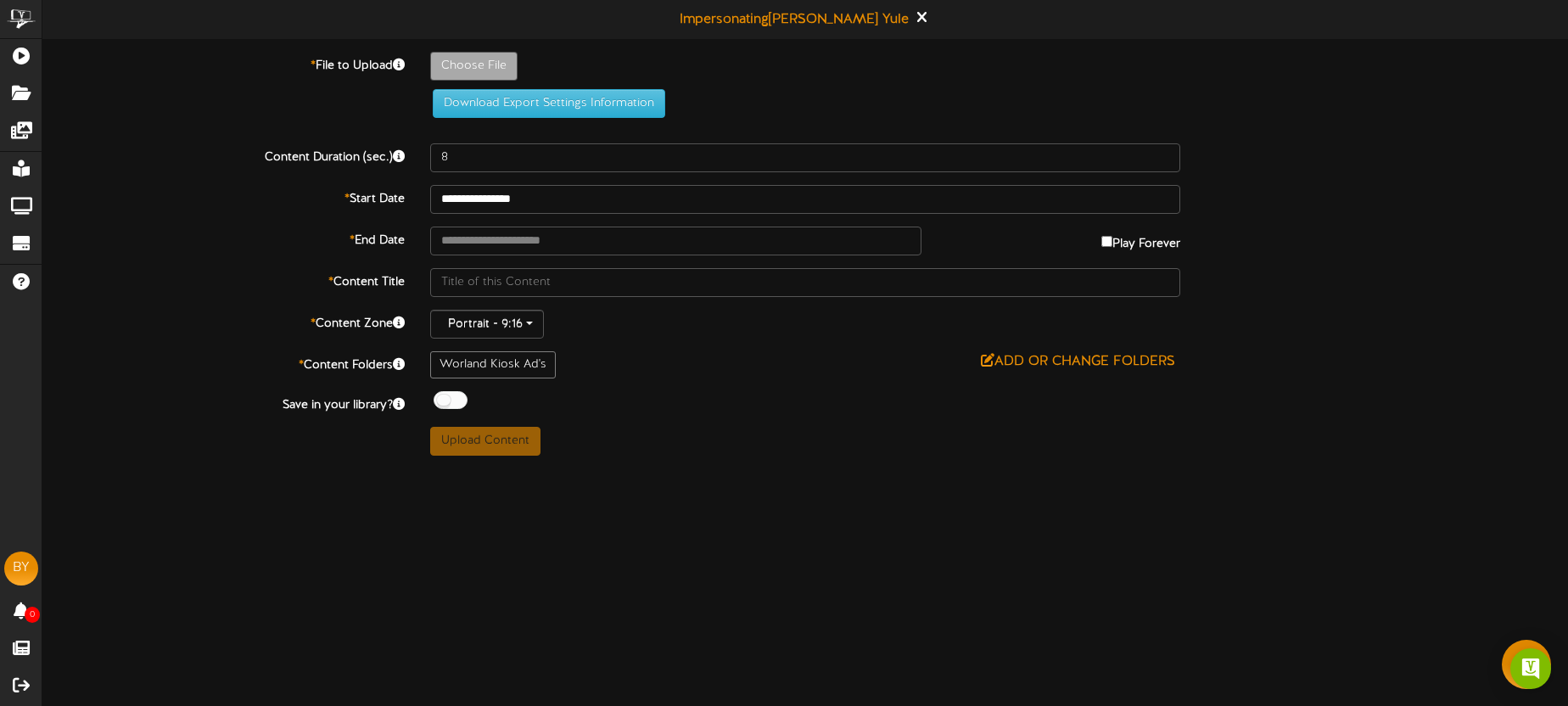
type input "**********"
type input "Blairs101425-6"
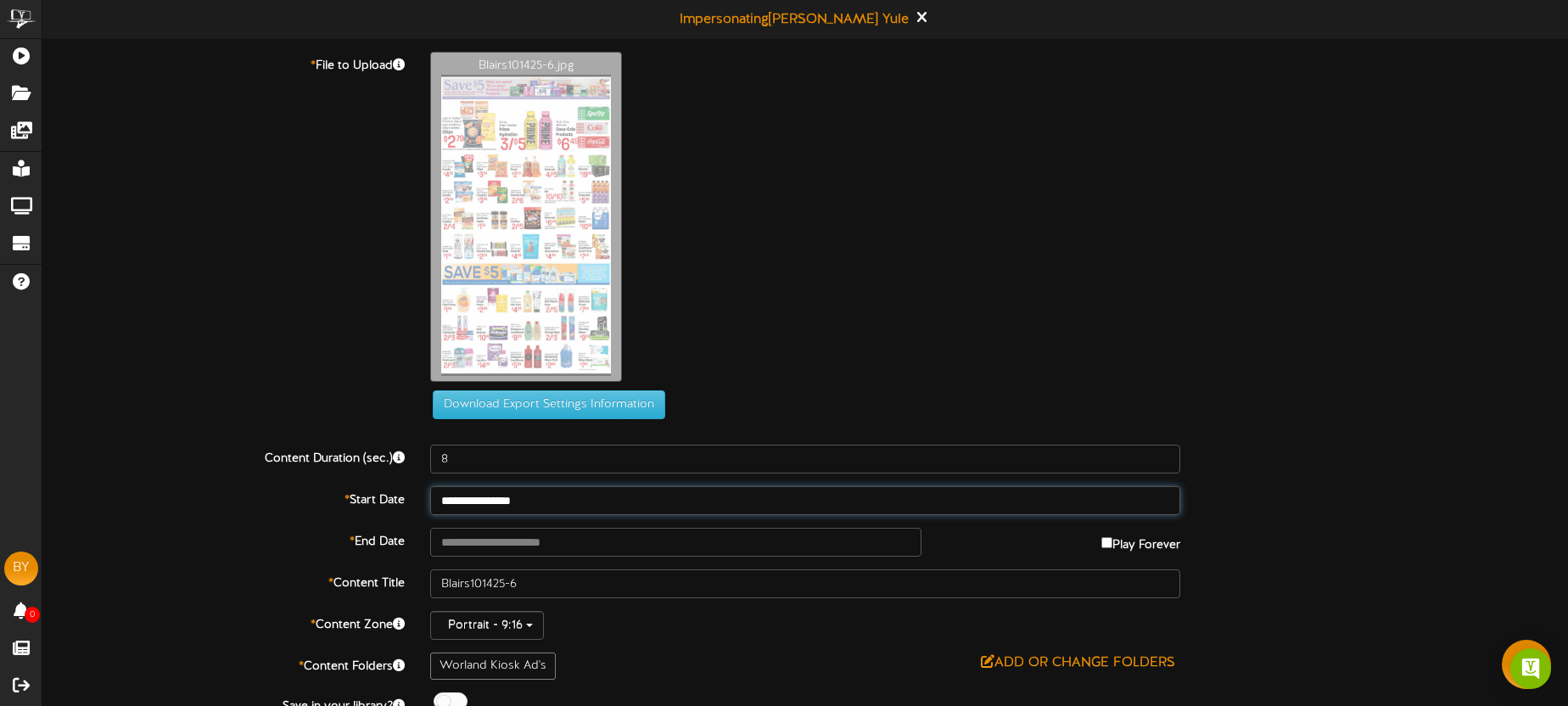
click at [567, 505] on input "**********" at bounding box center [805, 500] width 750 height 29
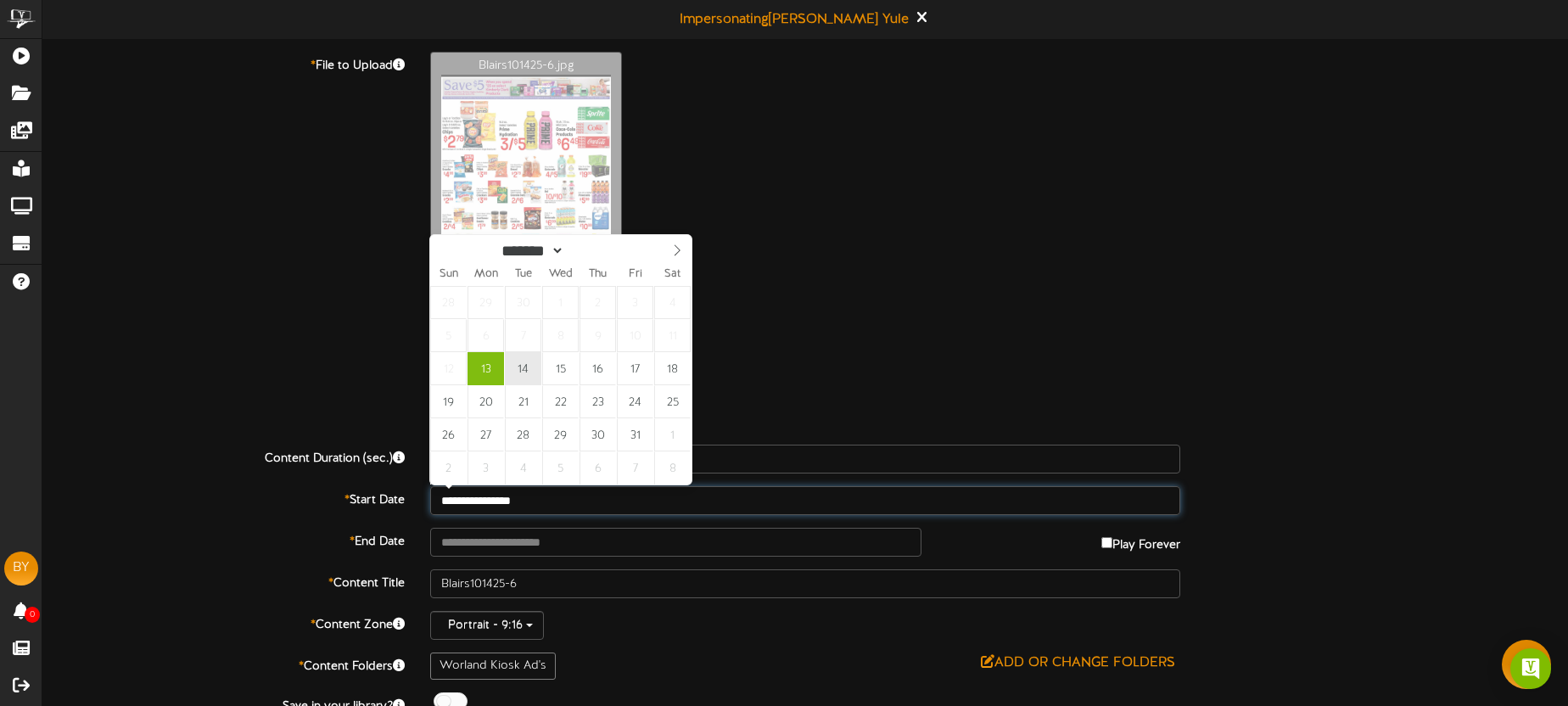
type input "**********"
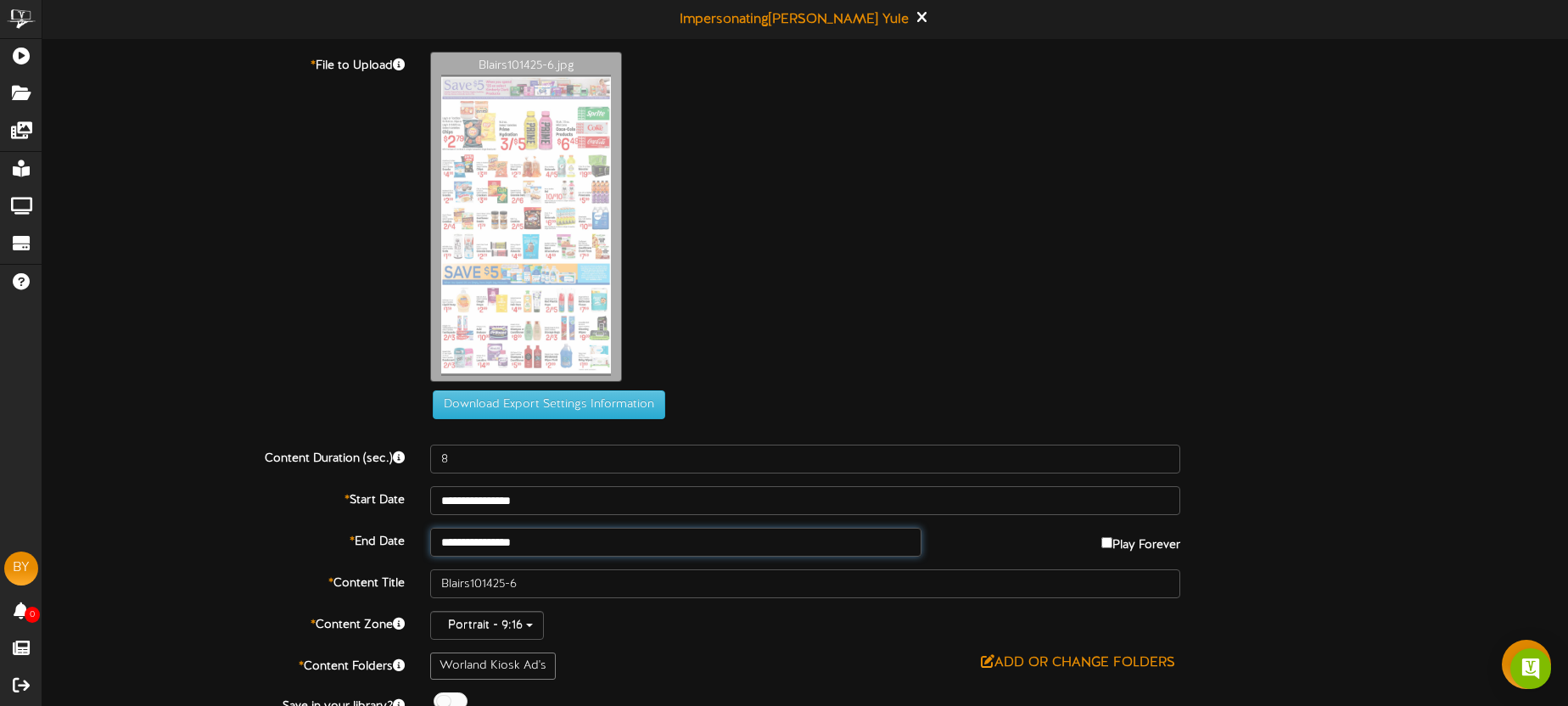
click at [568, 543] on input "**********" at bounding box center [676, 542] width 491 height 29
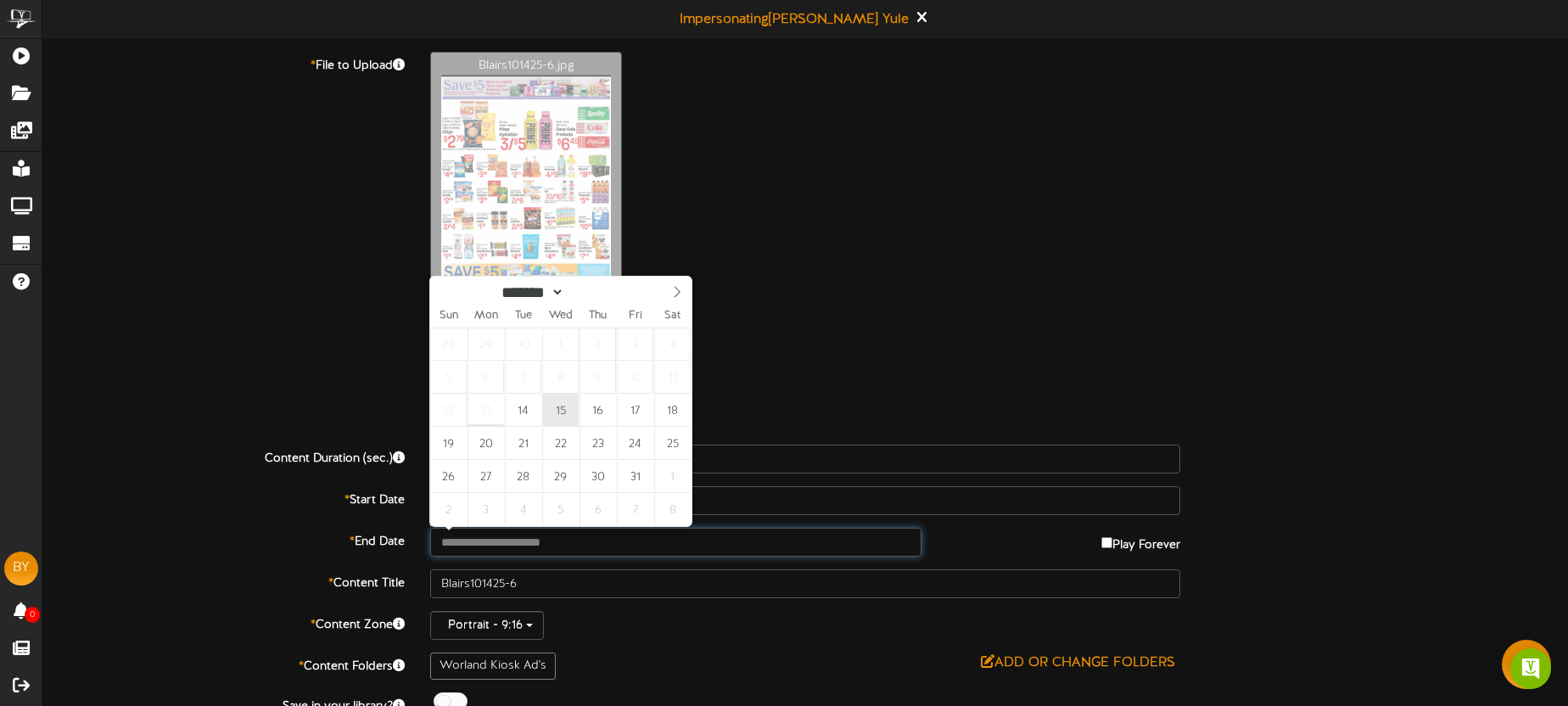
type input "**********"
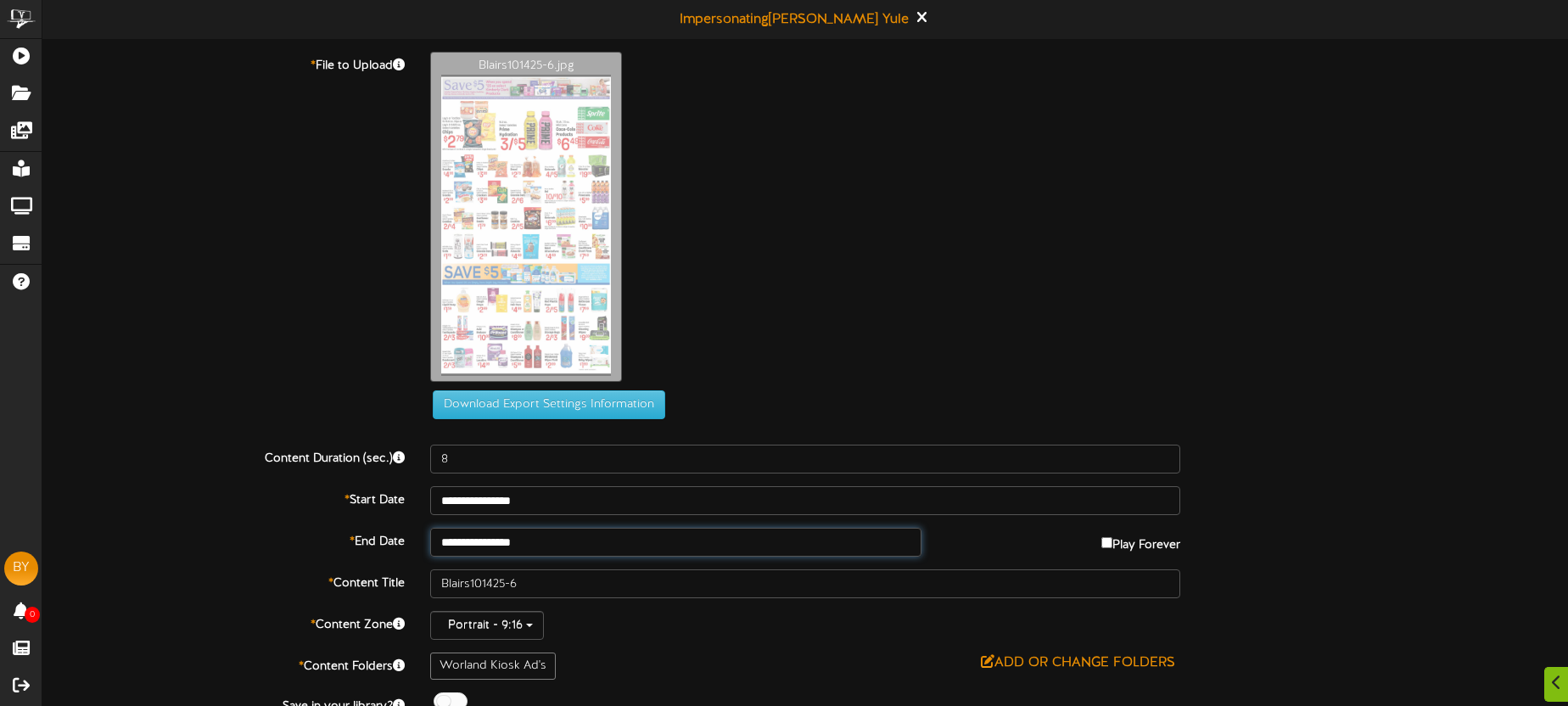
scroll to position [64, 0]
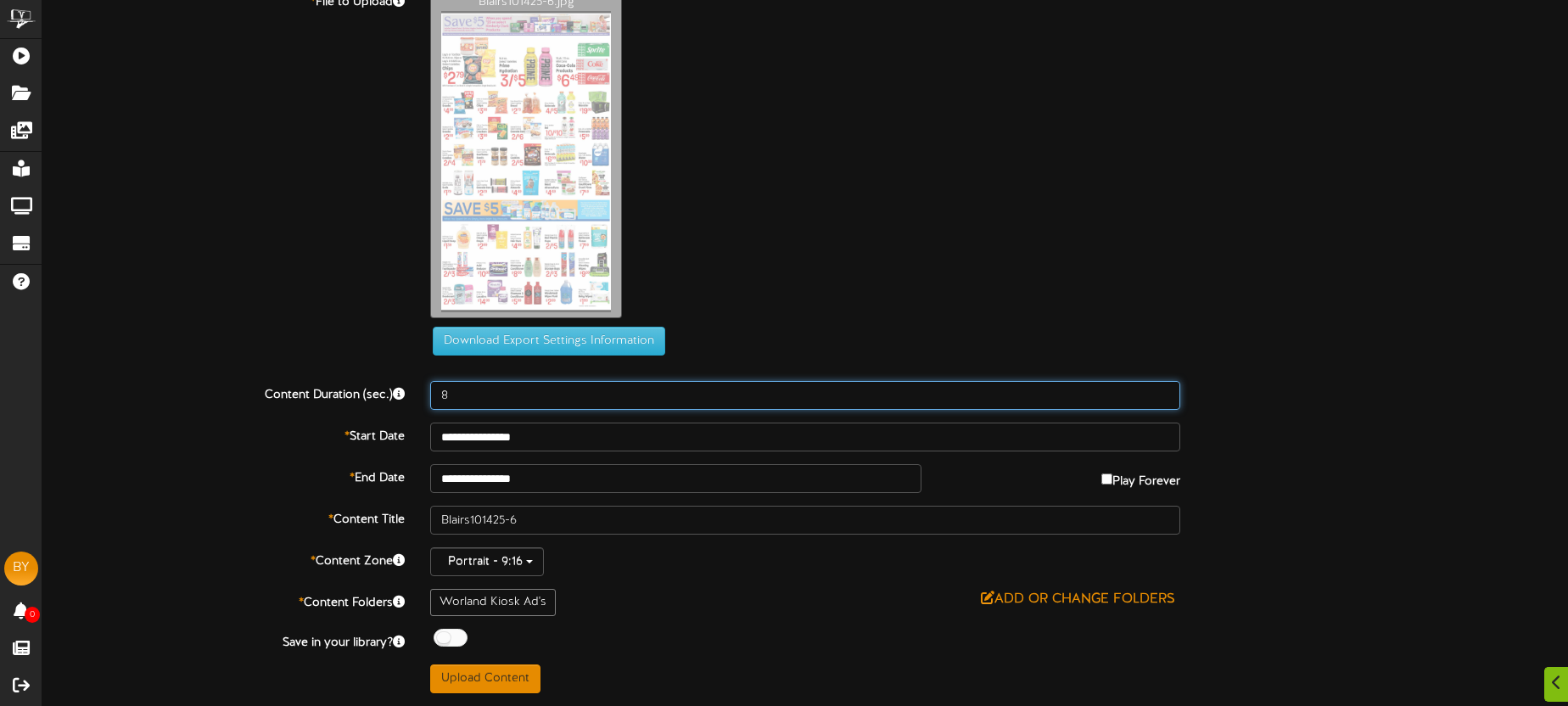
click at [500, 395] on input "8" at bounding box center [805, 395] width 750 height 29
type input "15"
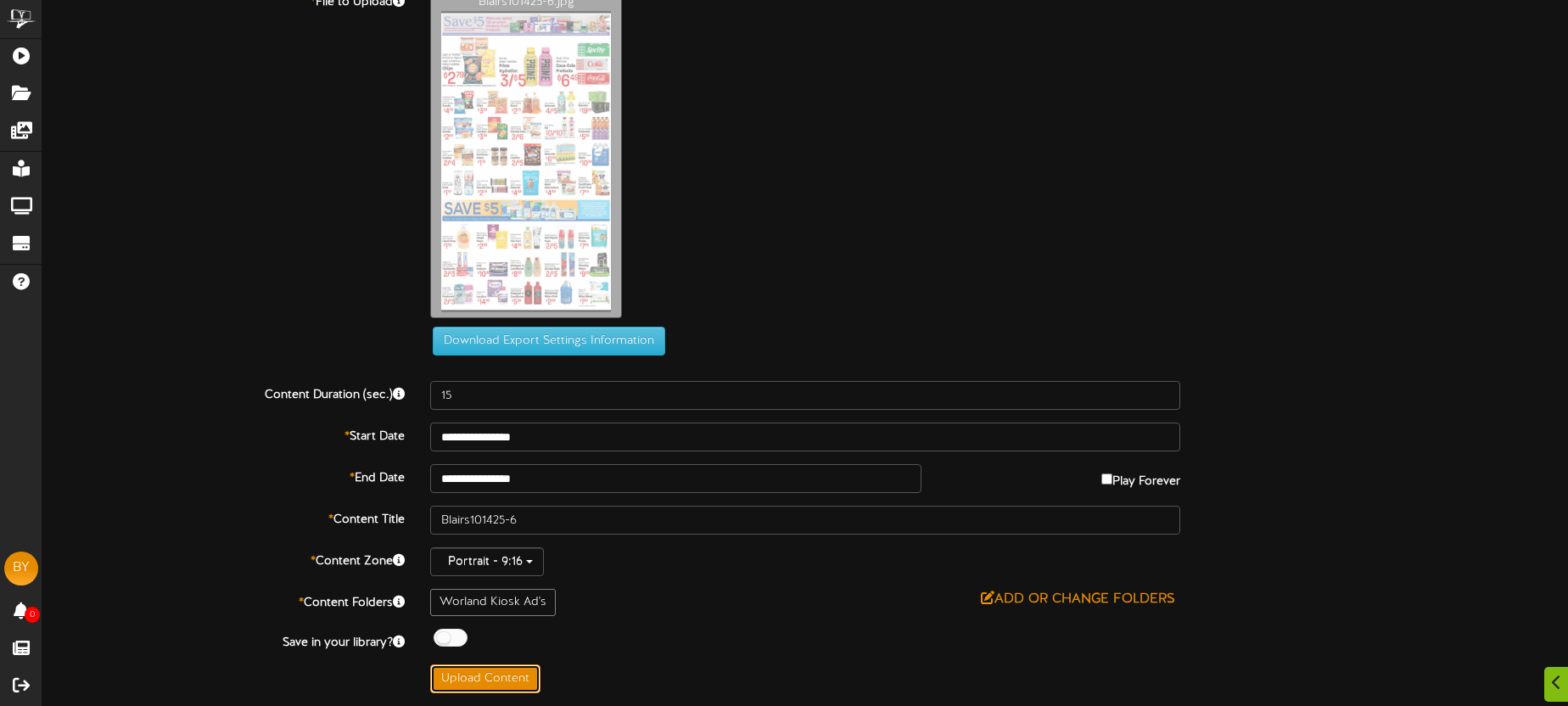
click at [509, 684] on button "Upload Content" at bounding box center [486, 679] width 110 height 29
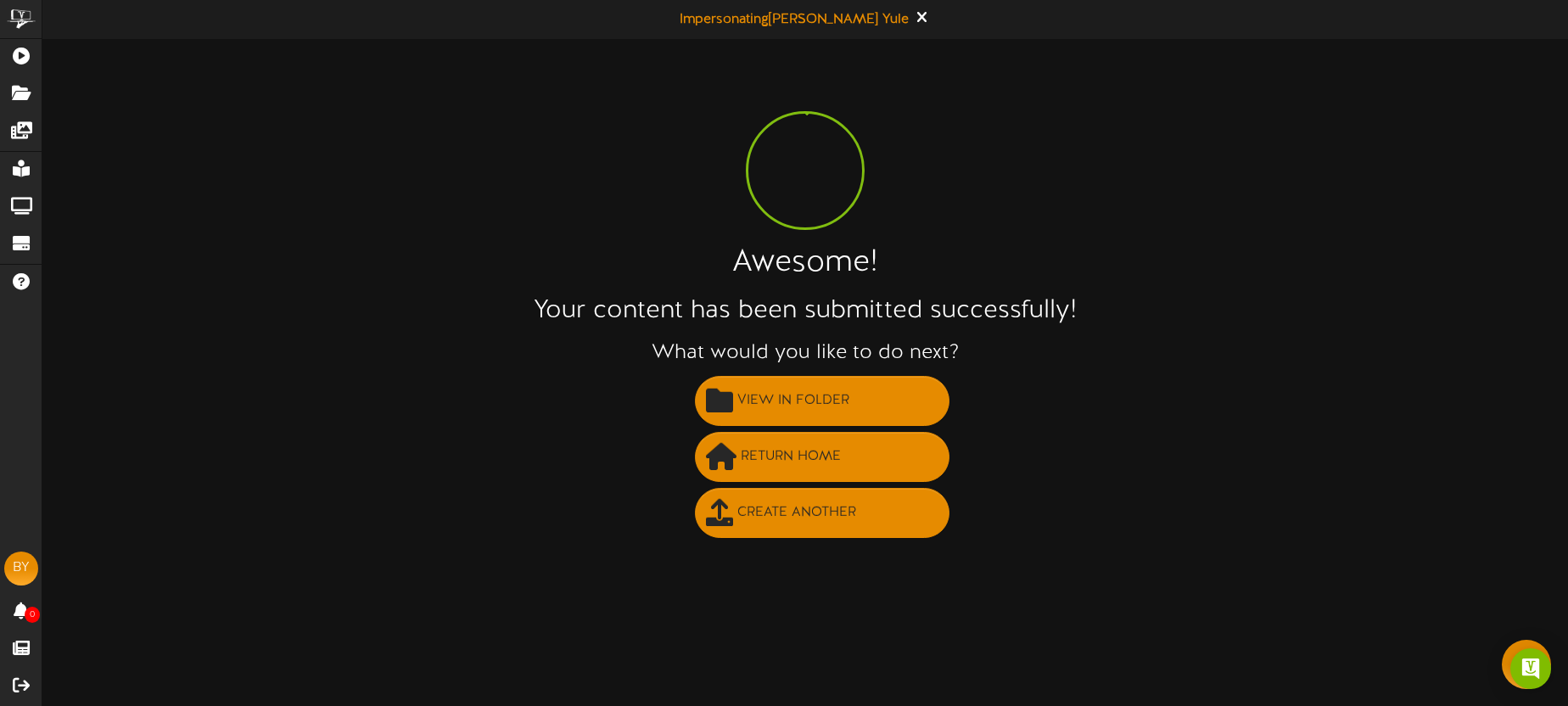
scroll to position [0, 0]
click at [774, 515] on span "Create Another" at bounding box center [797, 513] width 127 height 28
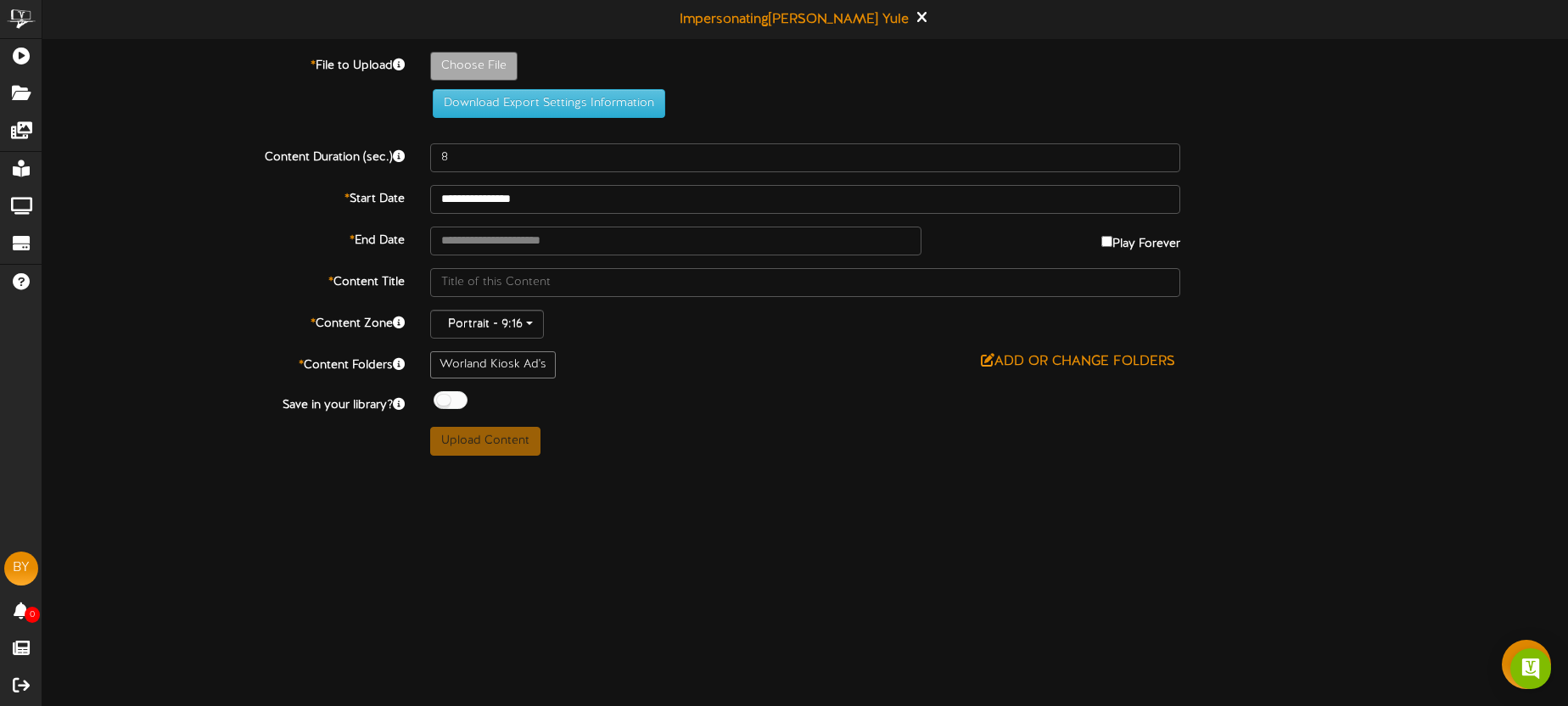
type input "**********"
type input "Blairs101425-7"
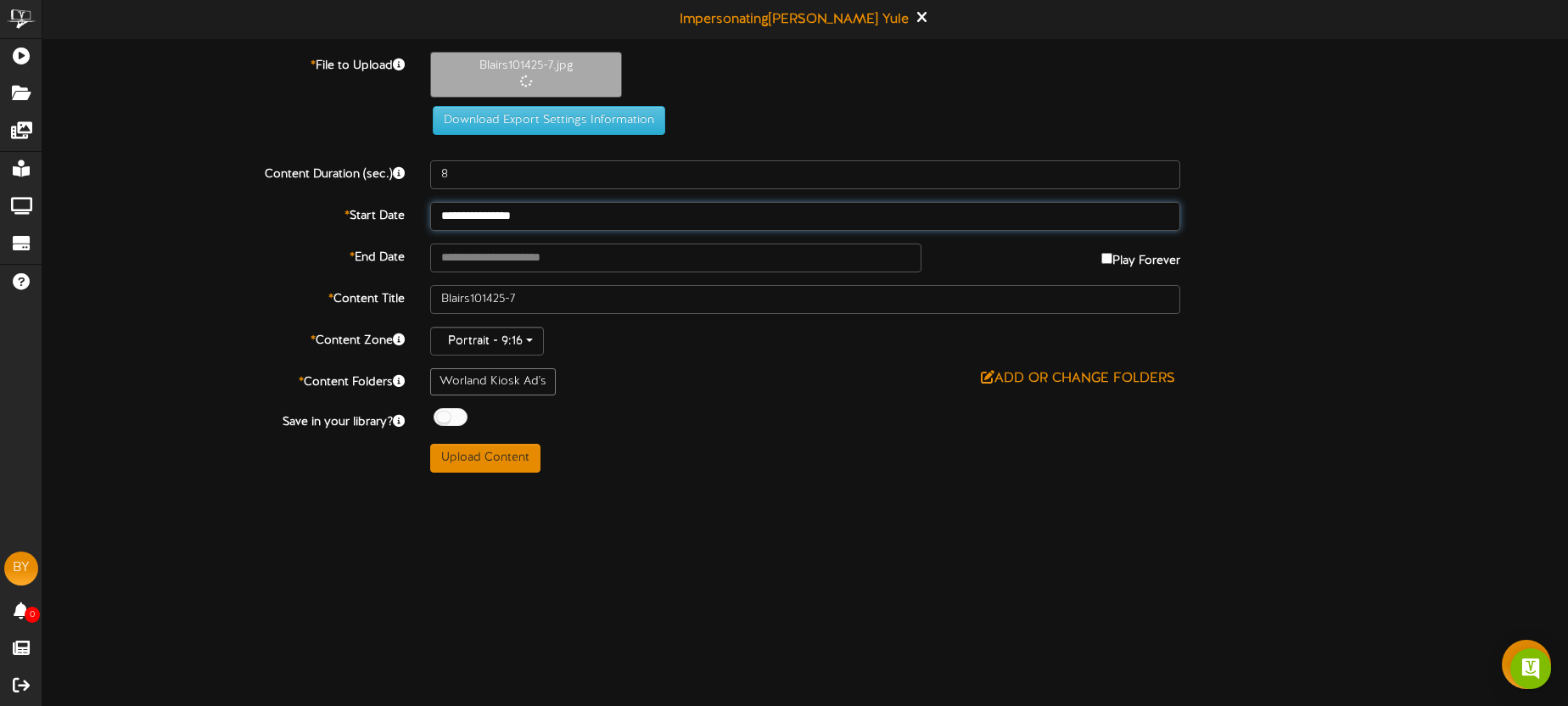
click at [552, 217] on input "**********" at bounding box center [805, 216] width 750 height 29
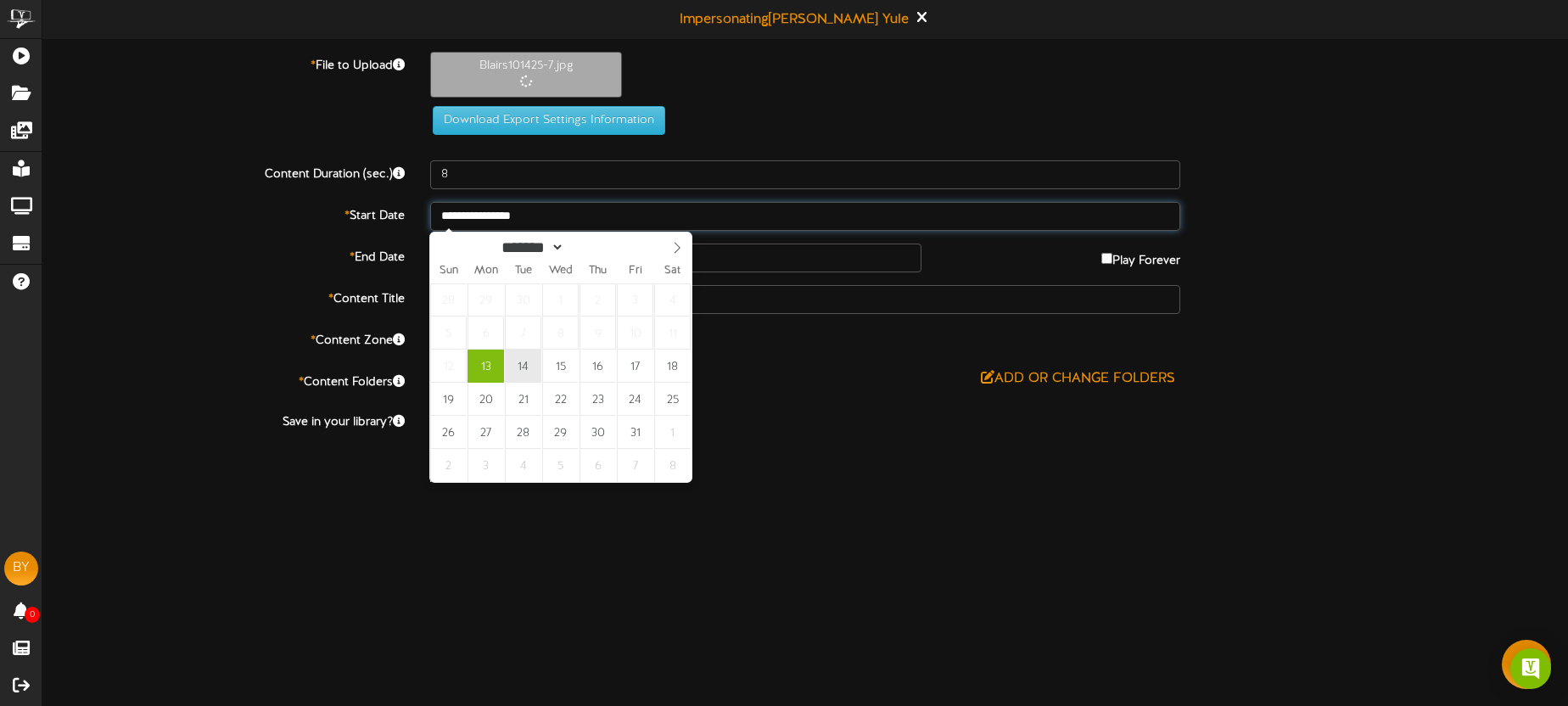
type input "**********"
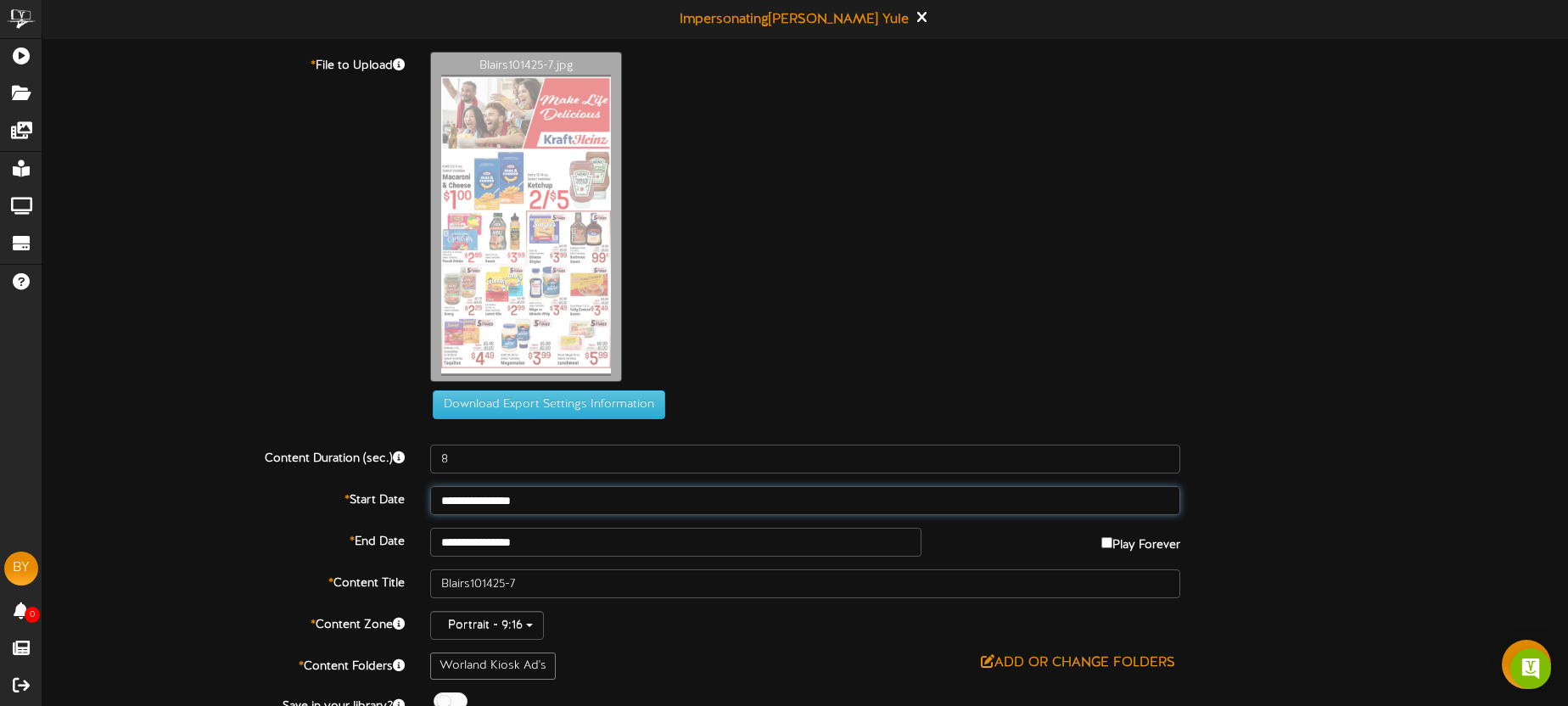
click at [564, 503] on input "**********" at bounding box center [805, 500] width 750 height 29
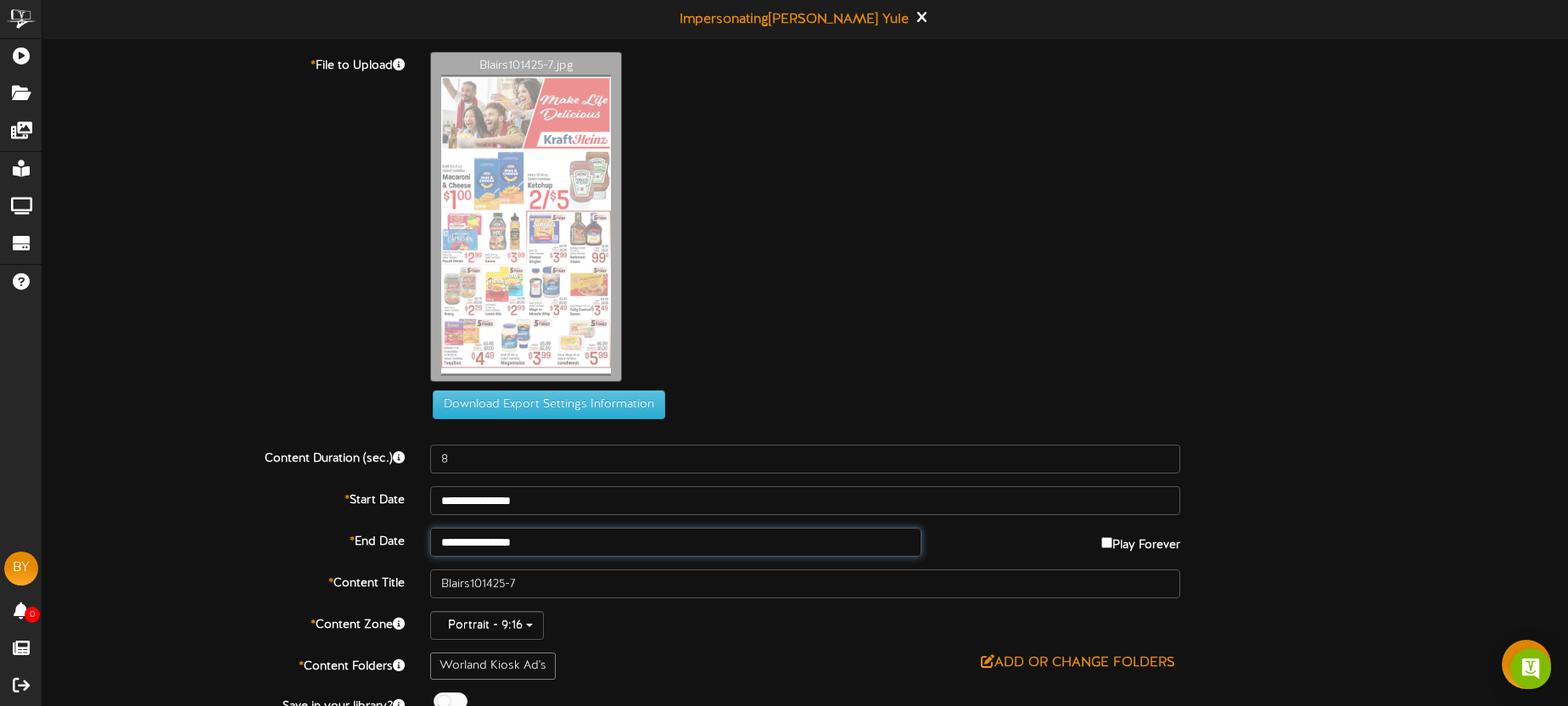
click at [574, 534] on input "**********" at bounding box center [676, 542] width 491 height 29
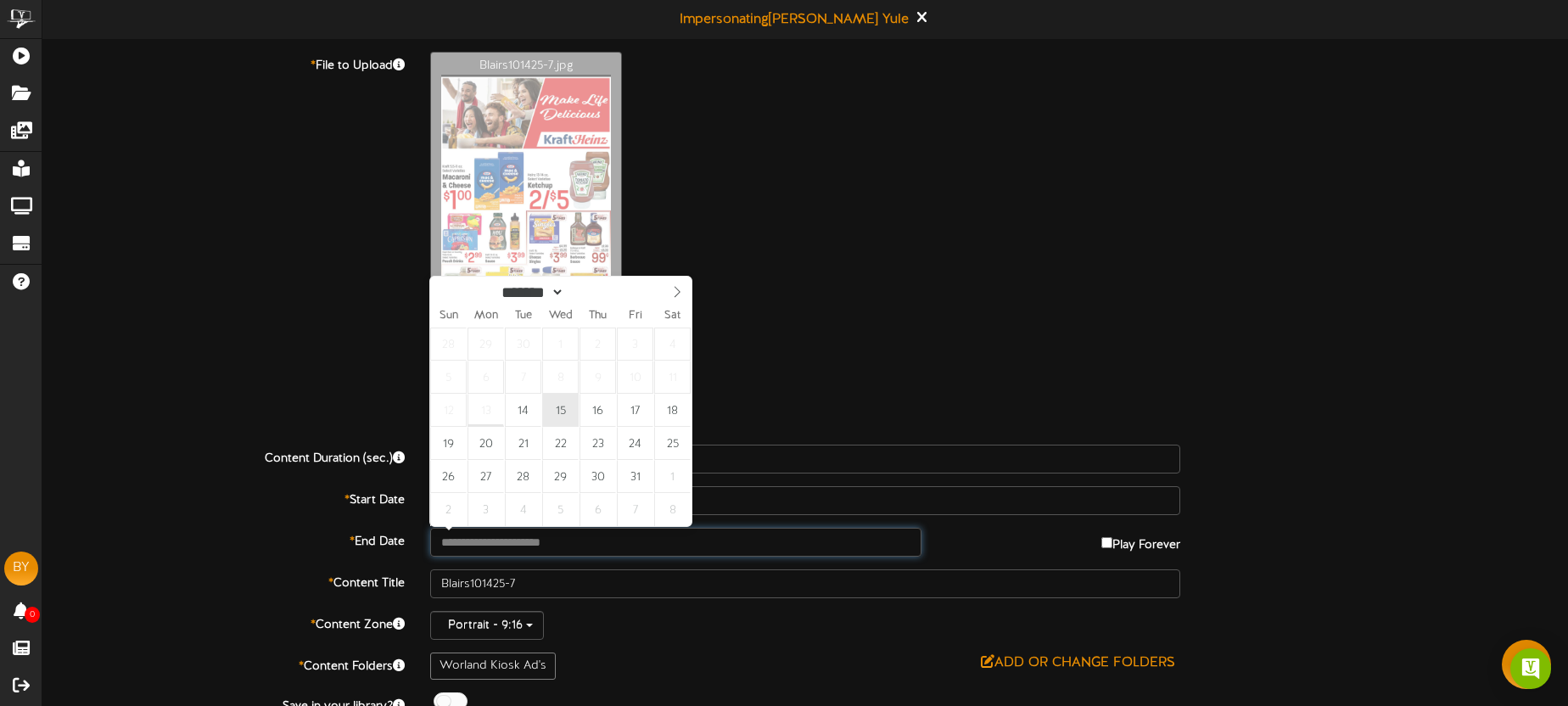
type input "**********"
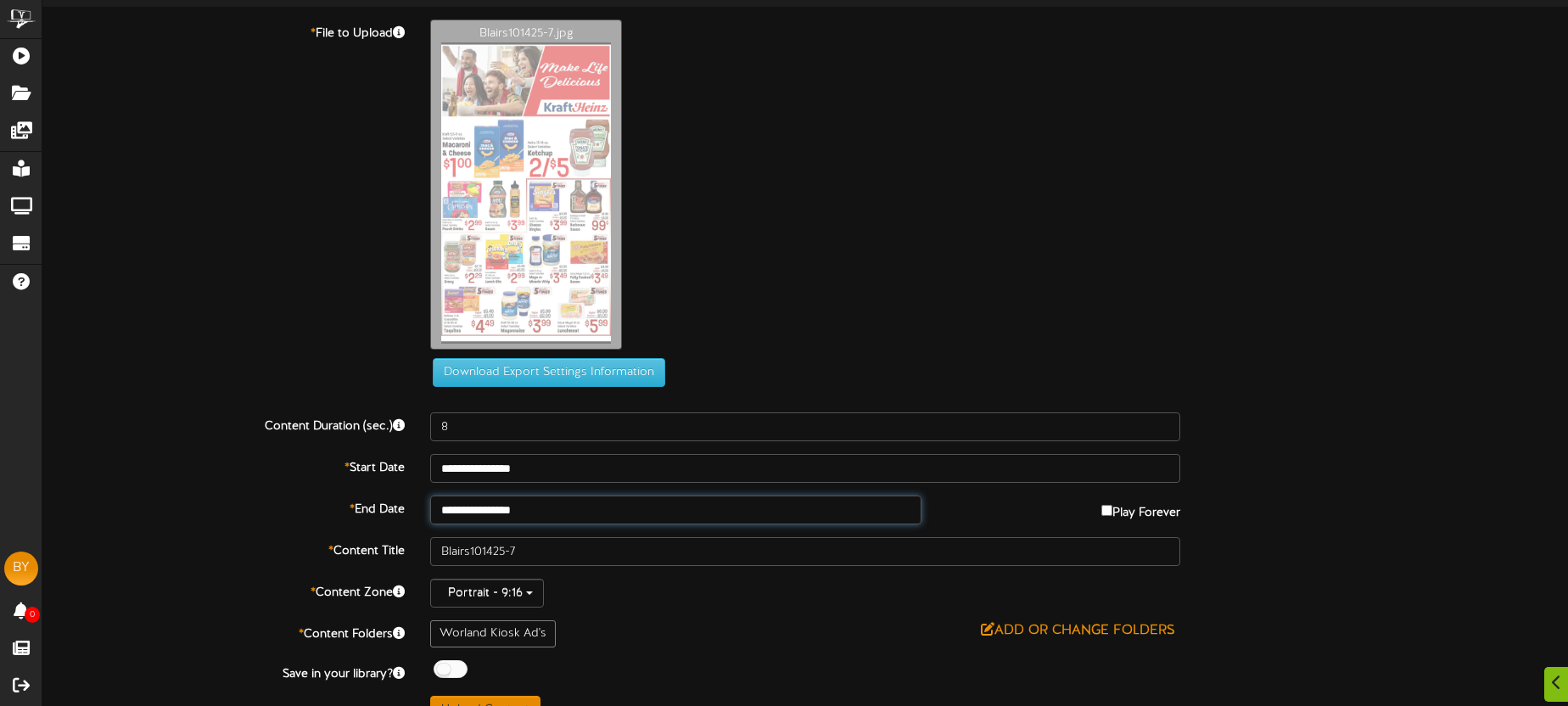
scroll to position [64, 0]
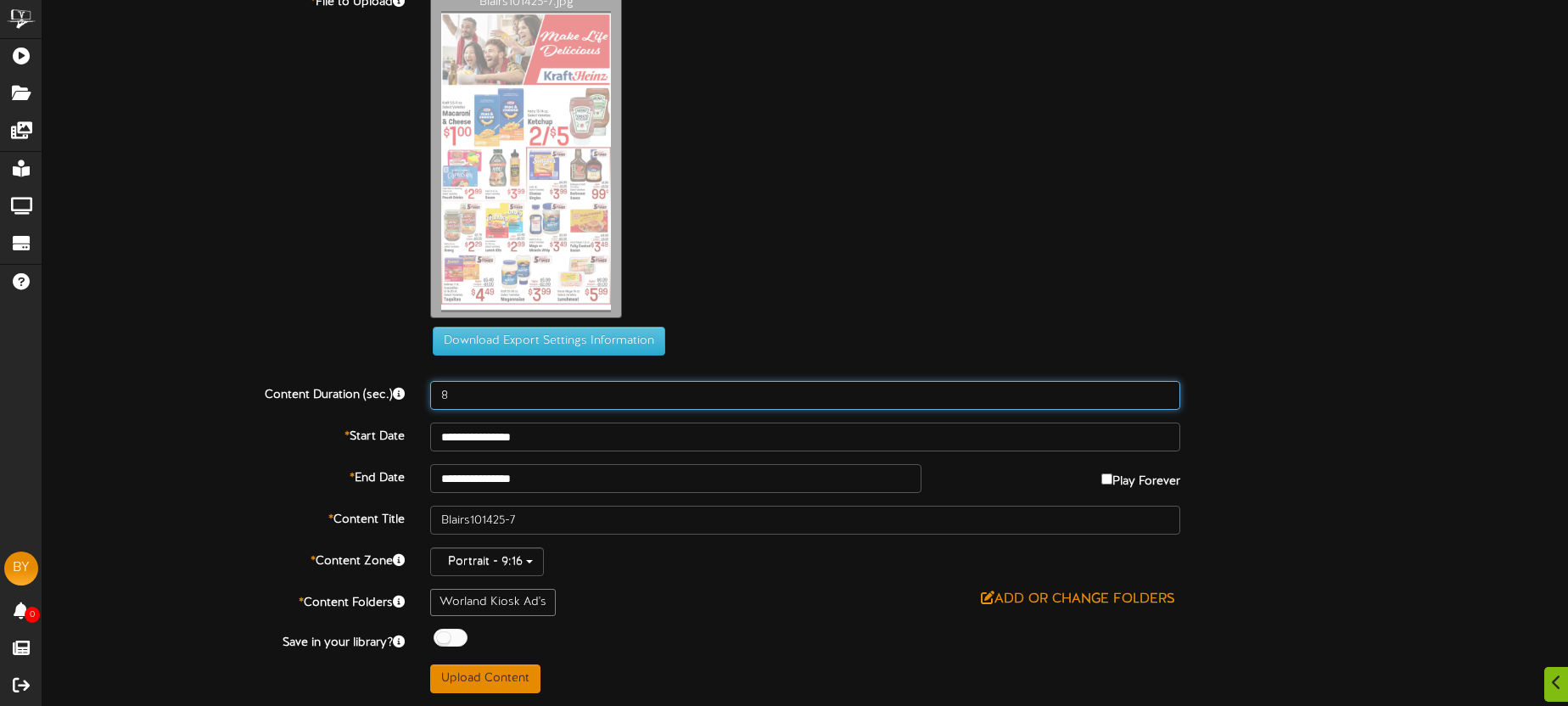
click at [520, 401] on input "8" at bounding box center [805, 395] width 750 height 29
type input "10"
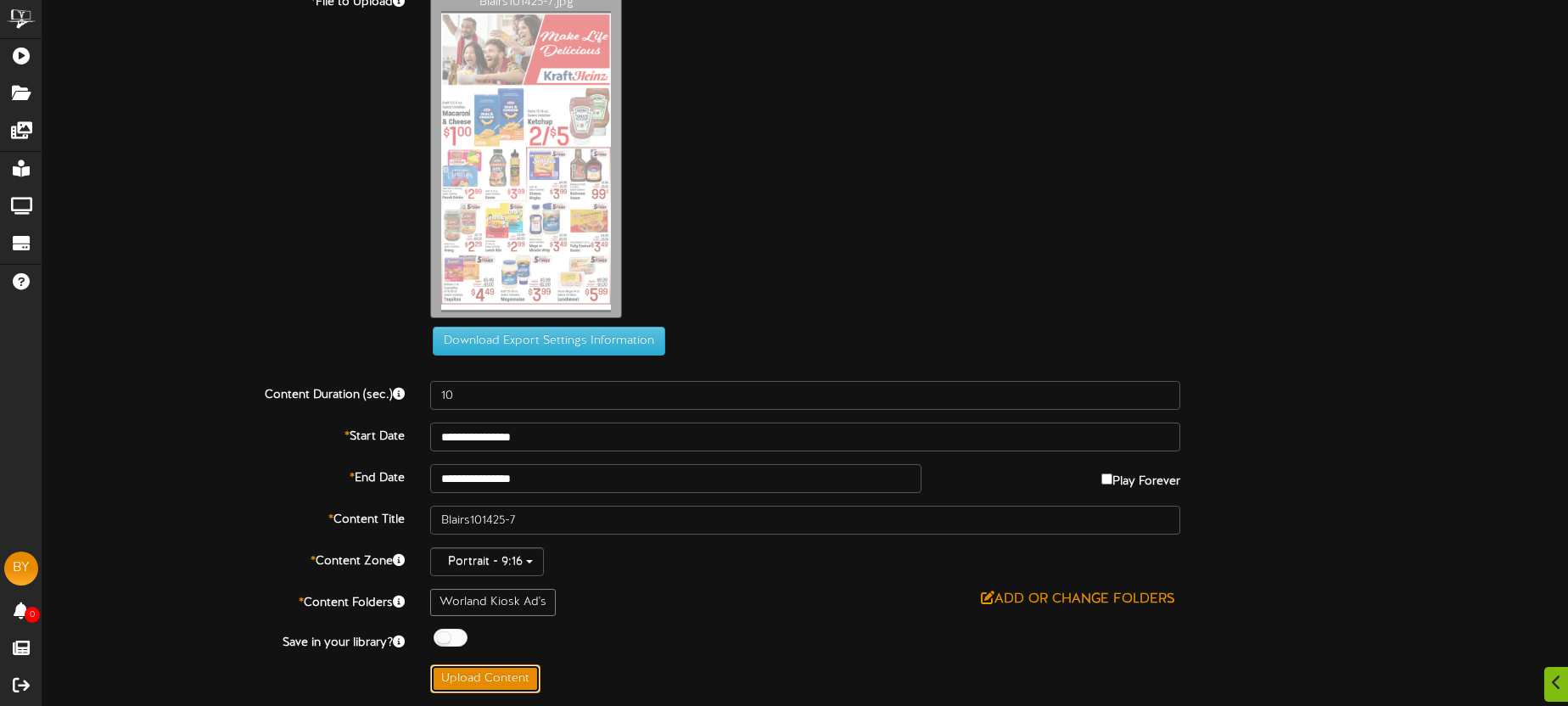
click at [490, 680] on button "Upload Content" at bounding box center [486, 679] width 110 height 29
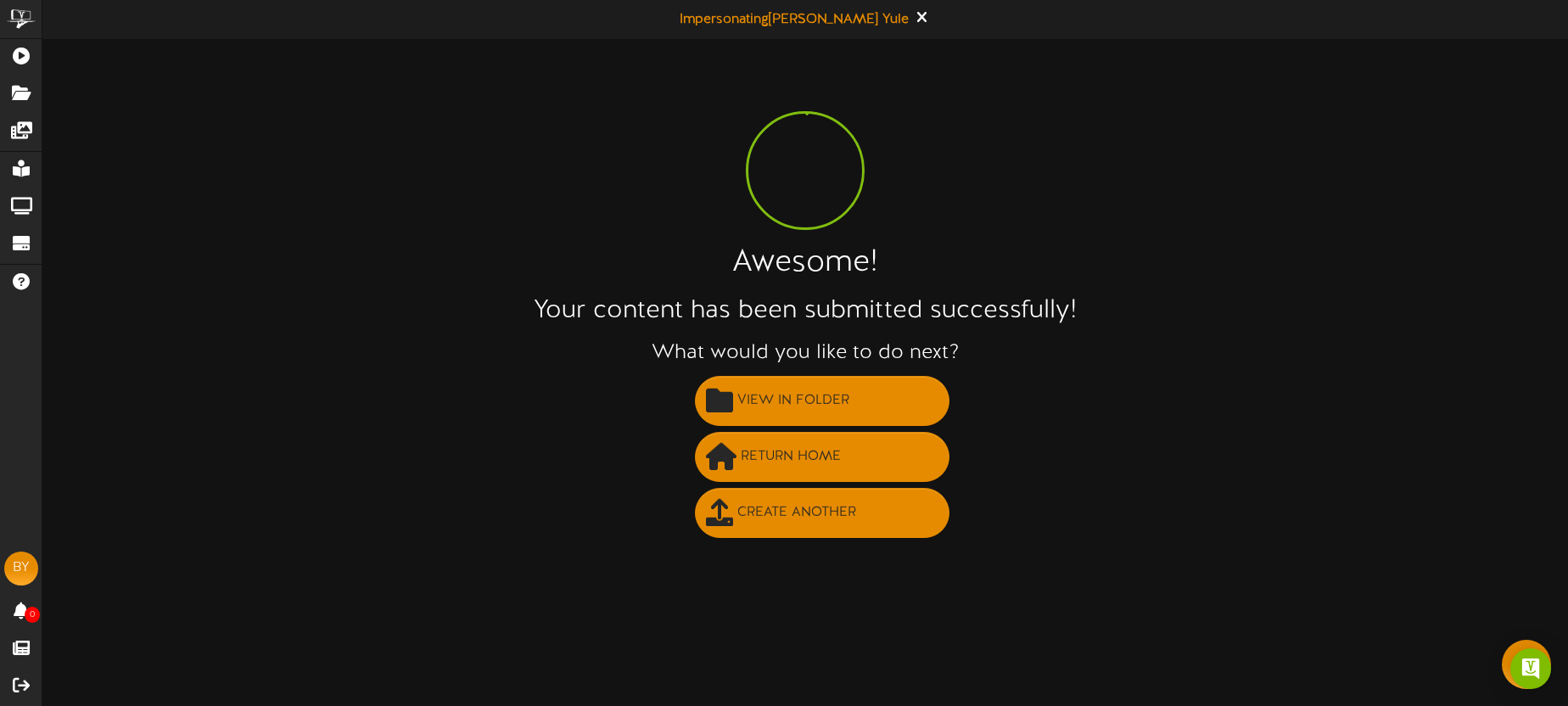
scroll to position [0, 0]
click at [796, 530] on button "Create Another" at bounding box center [822, 512] width 255 height 50
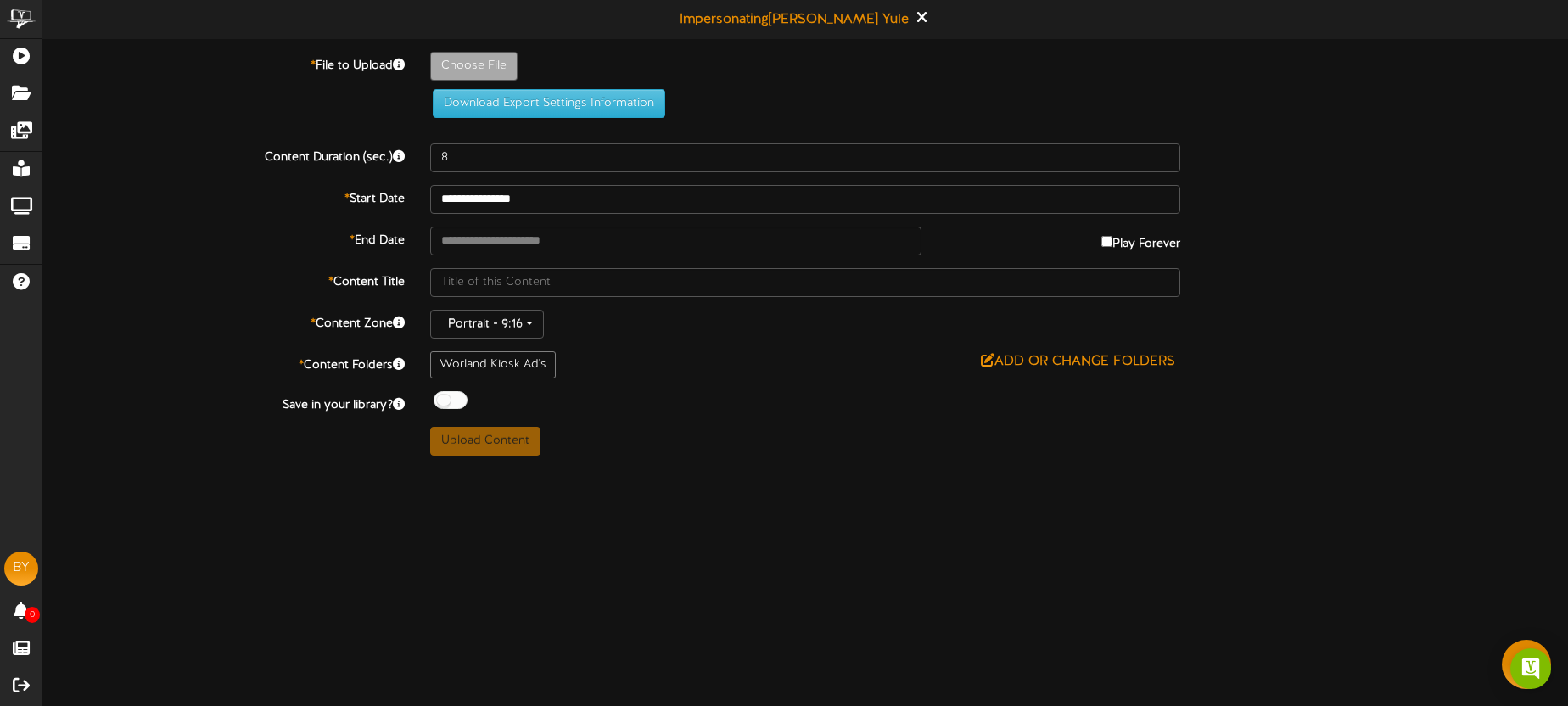
type input "**********"
type input "Blairs101425-8"
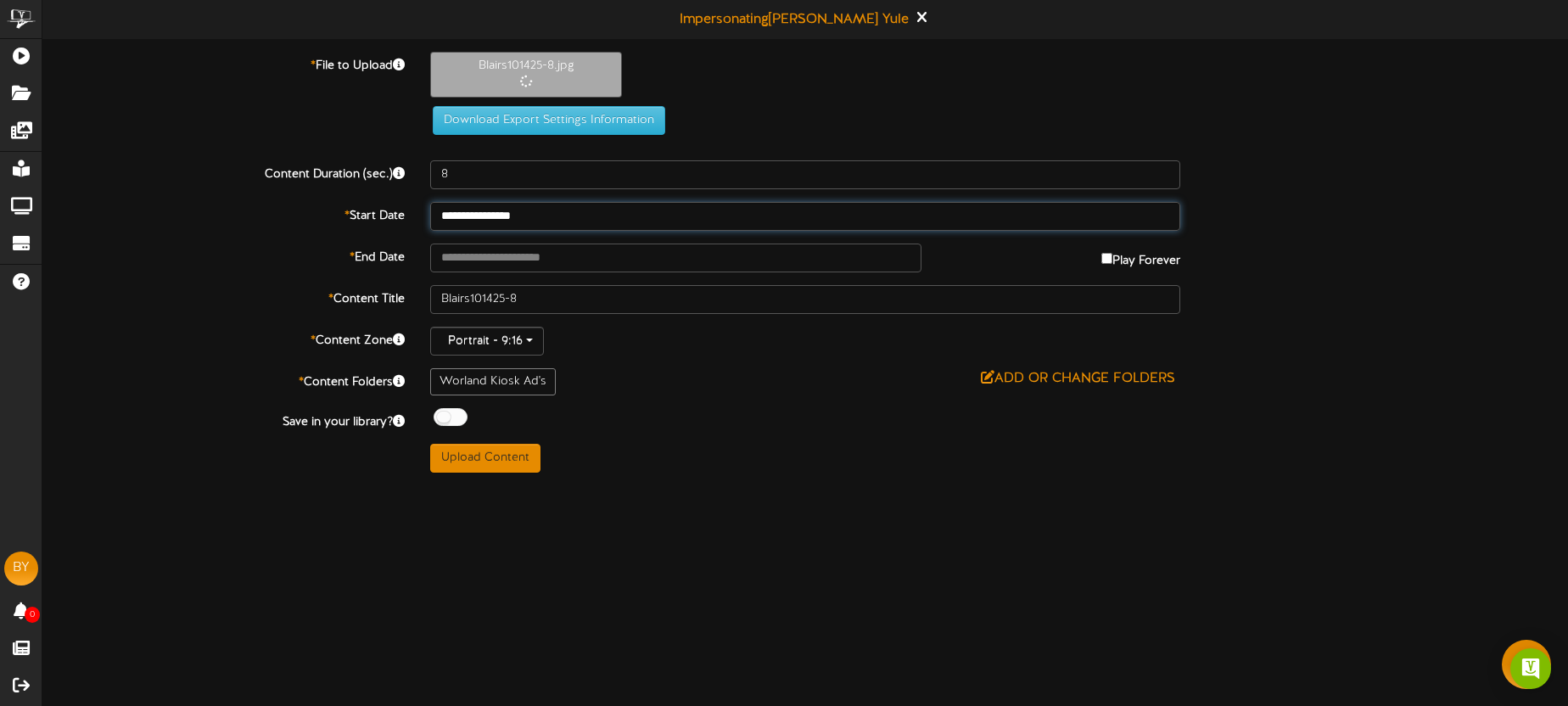
click at [591, 220] on input "**********" at bounding box center [805, 216] width 750 height 29
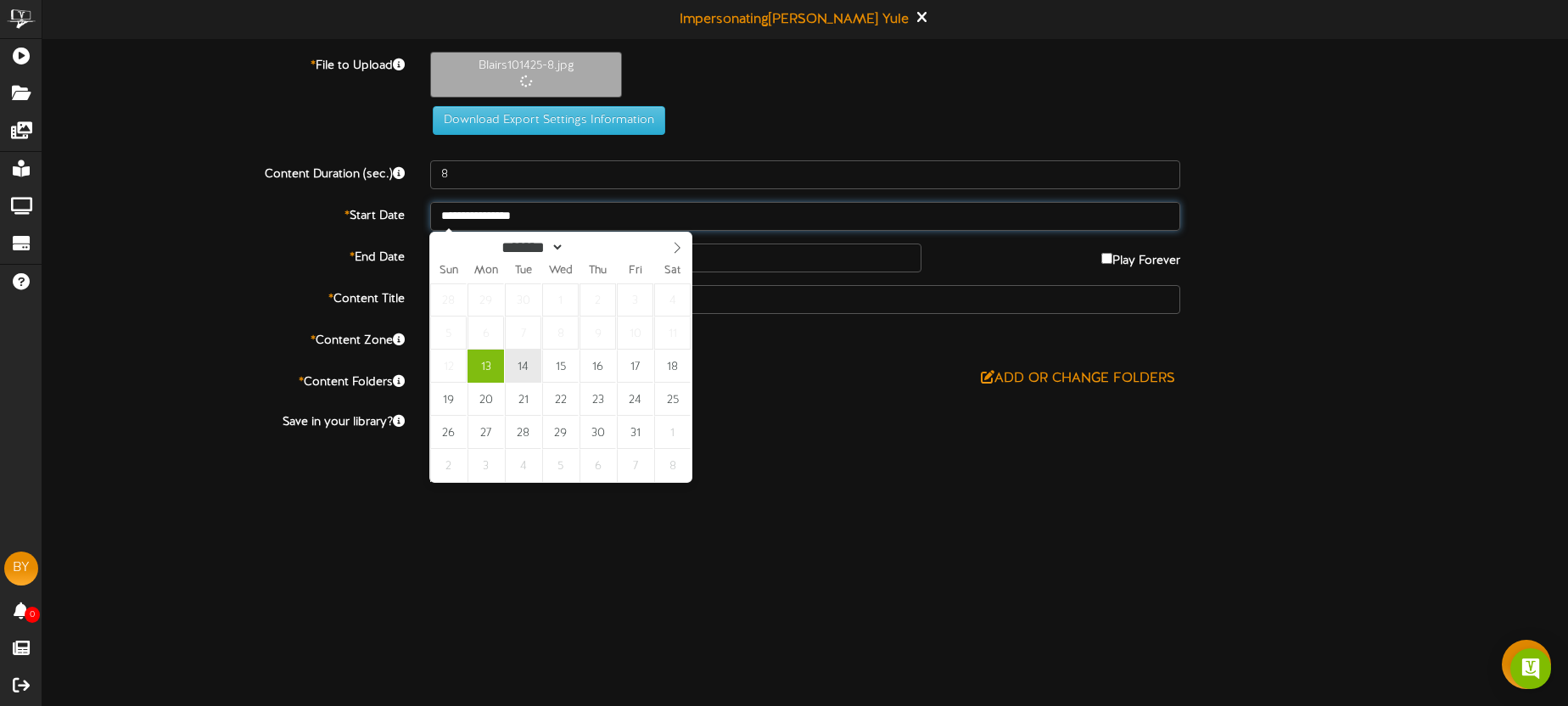
type input "**********"
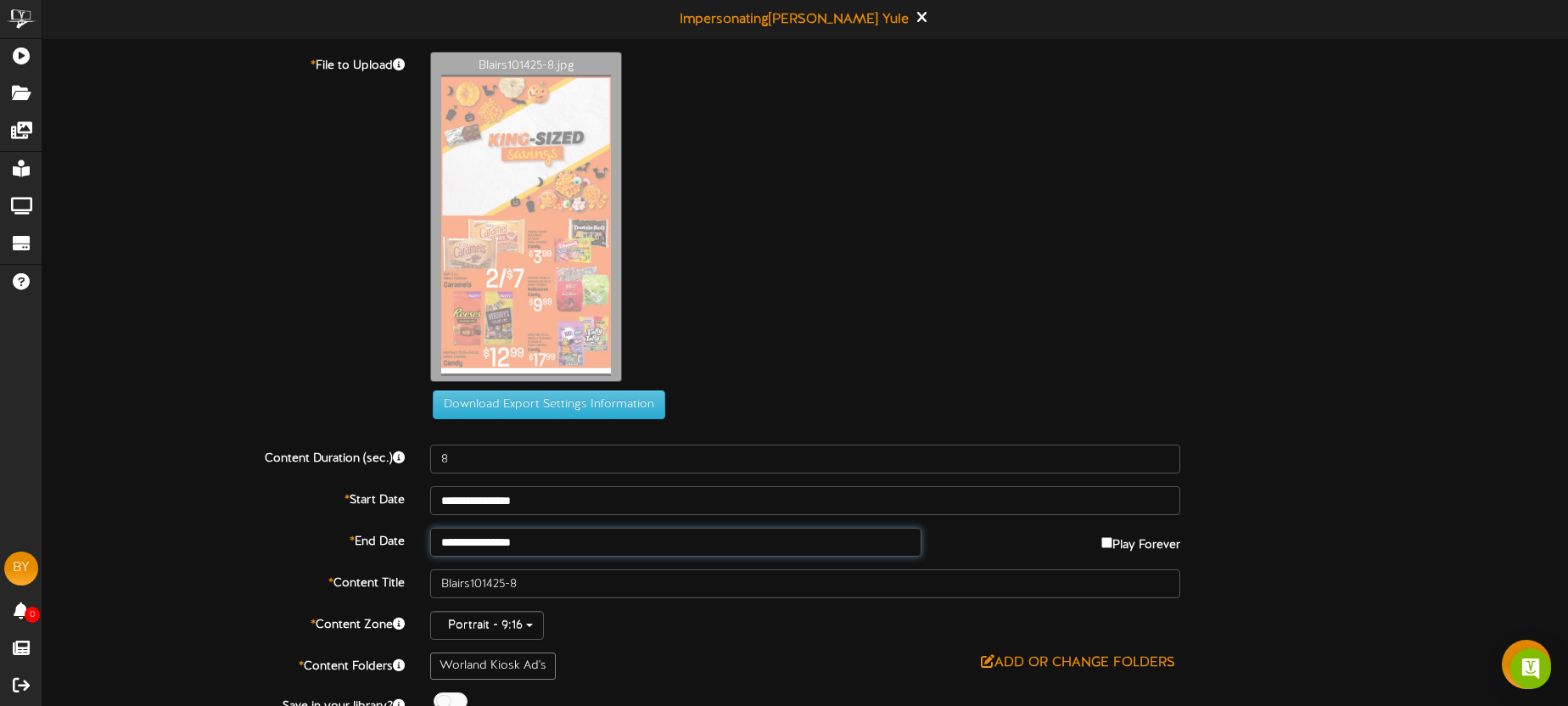
click at [577, 540] on input "**********" at bounding box center [676, 542] width 491 height 29
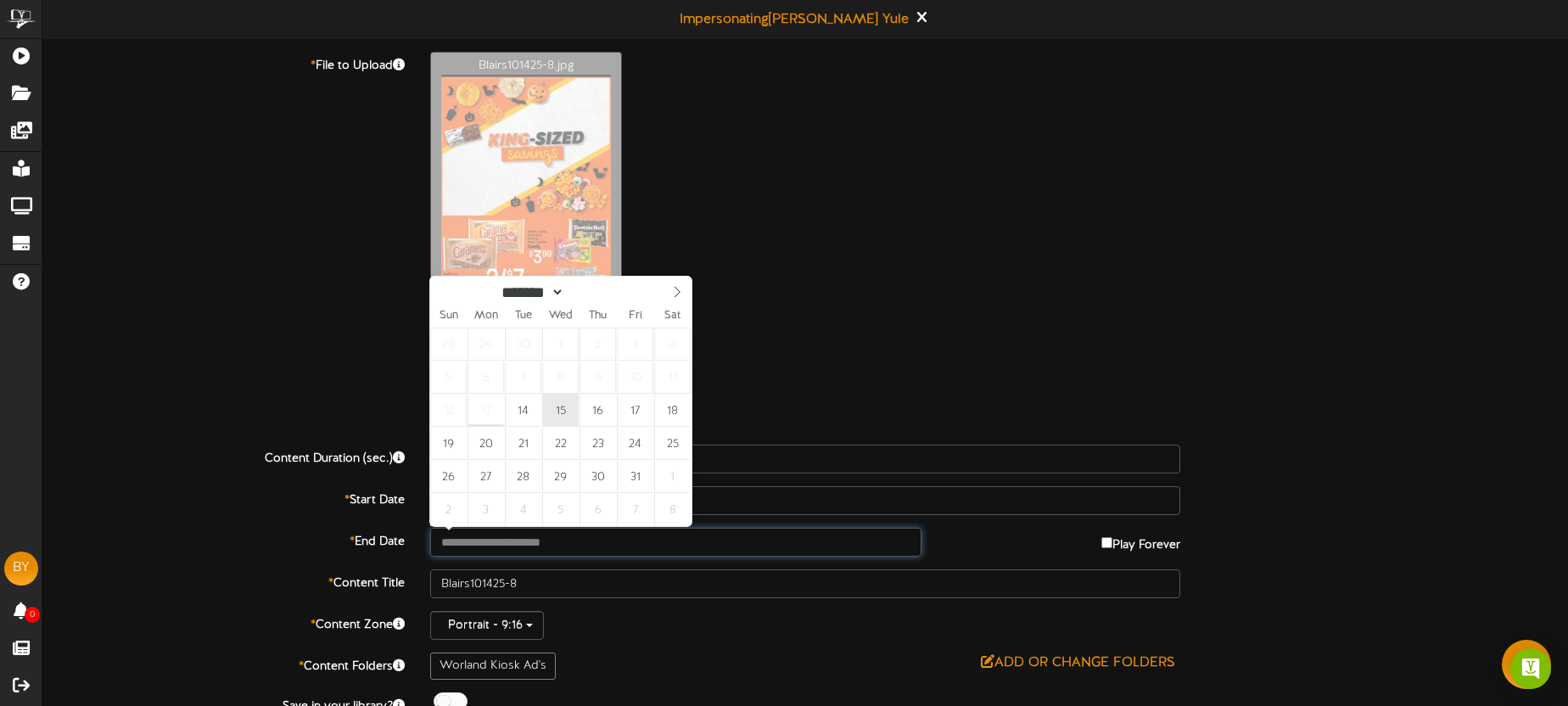
type input "**********"
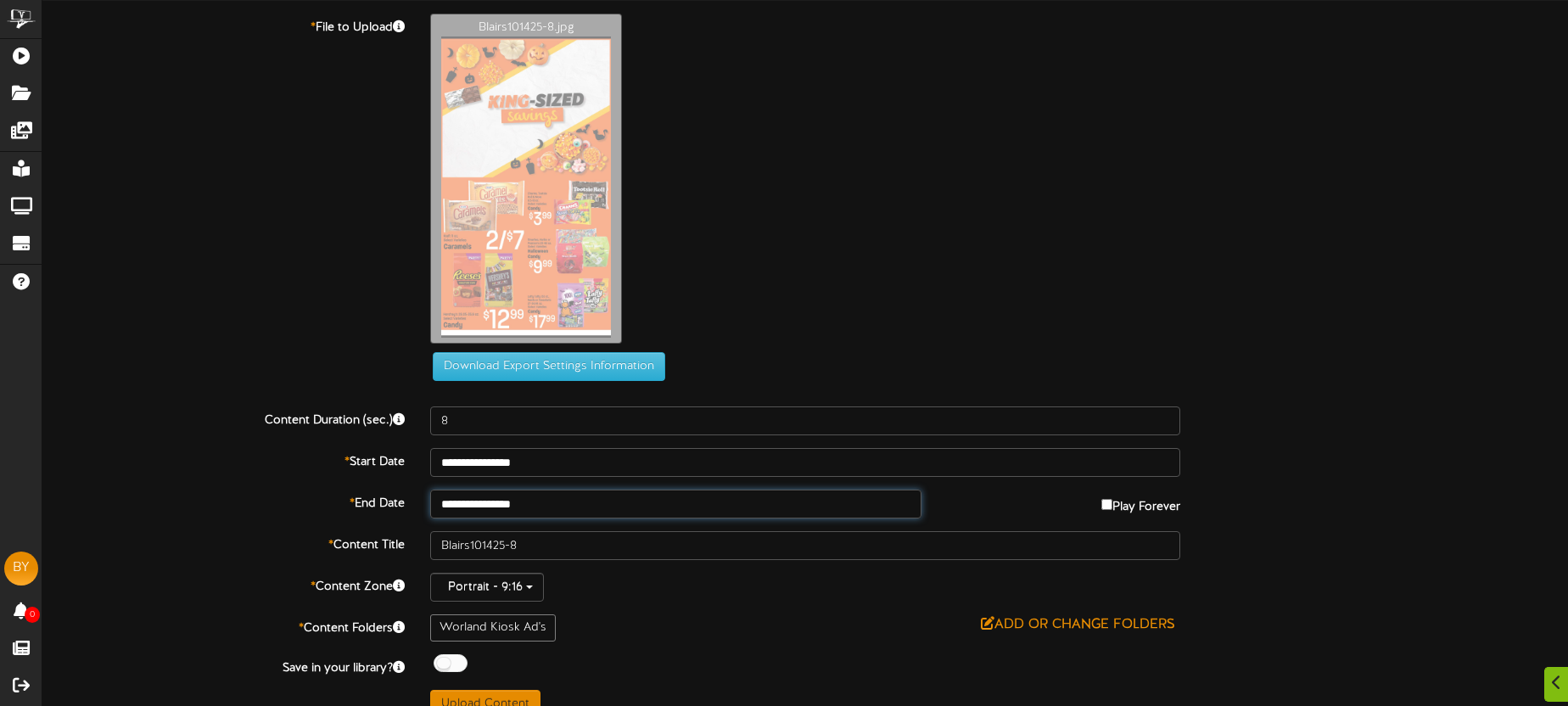
scroll to position [64, 0]
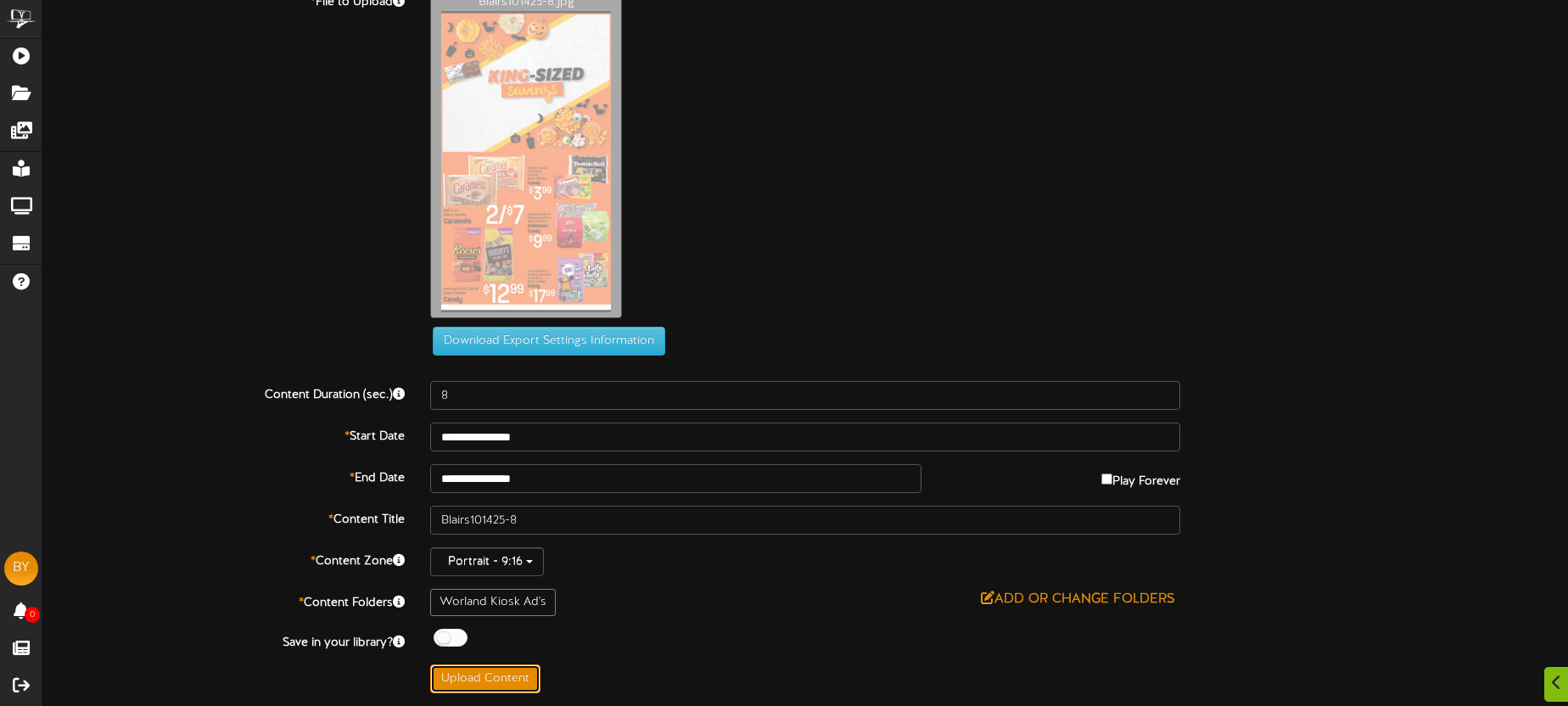
click at [507, 666] on button "Upload Content" at bounding box center [486, 679] width 110 height 29
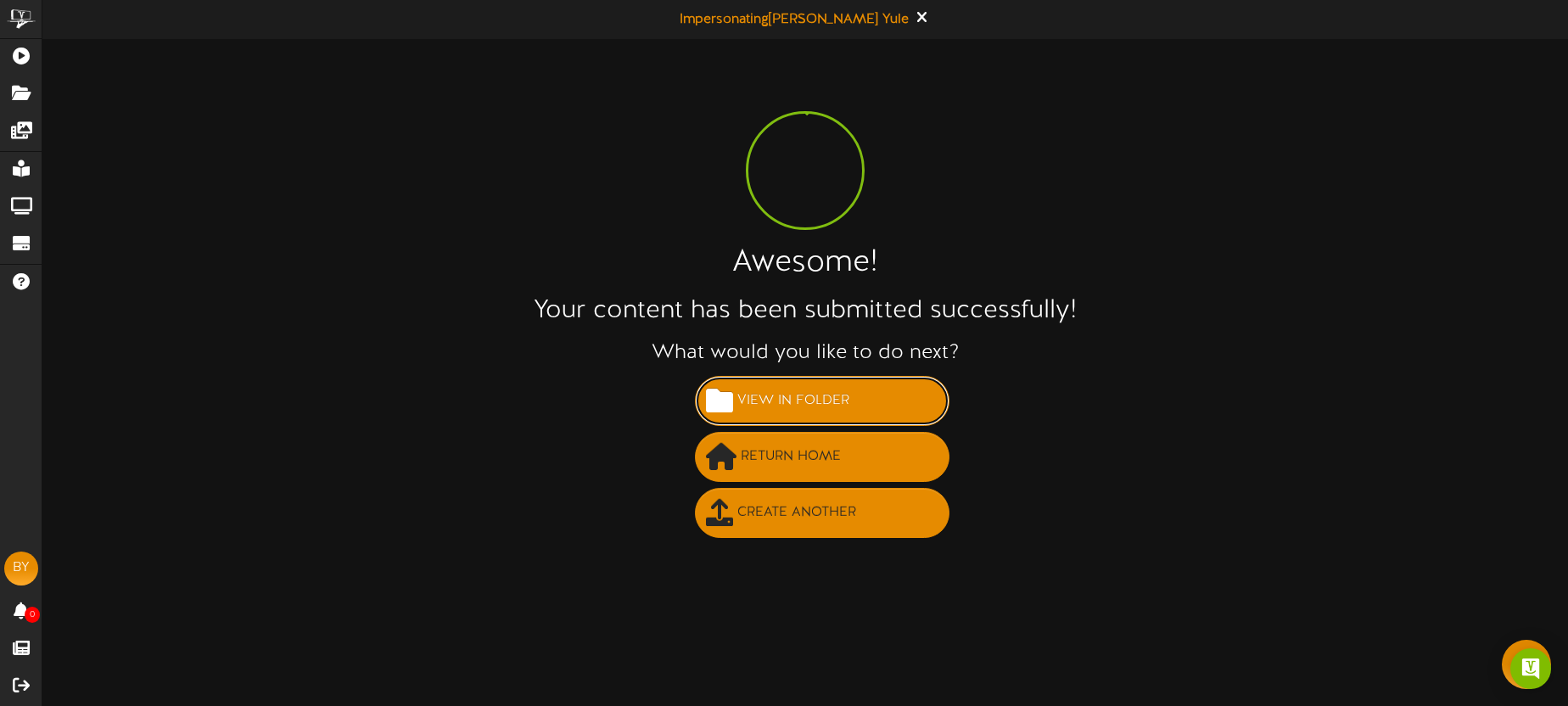
click at [796, 404] on span "View in Folder" at bounding box center [793, 401] width 121 height 28
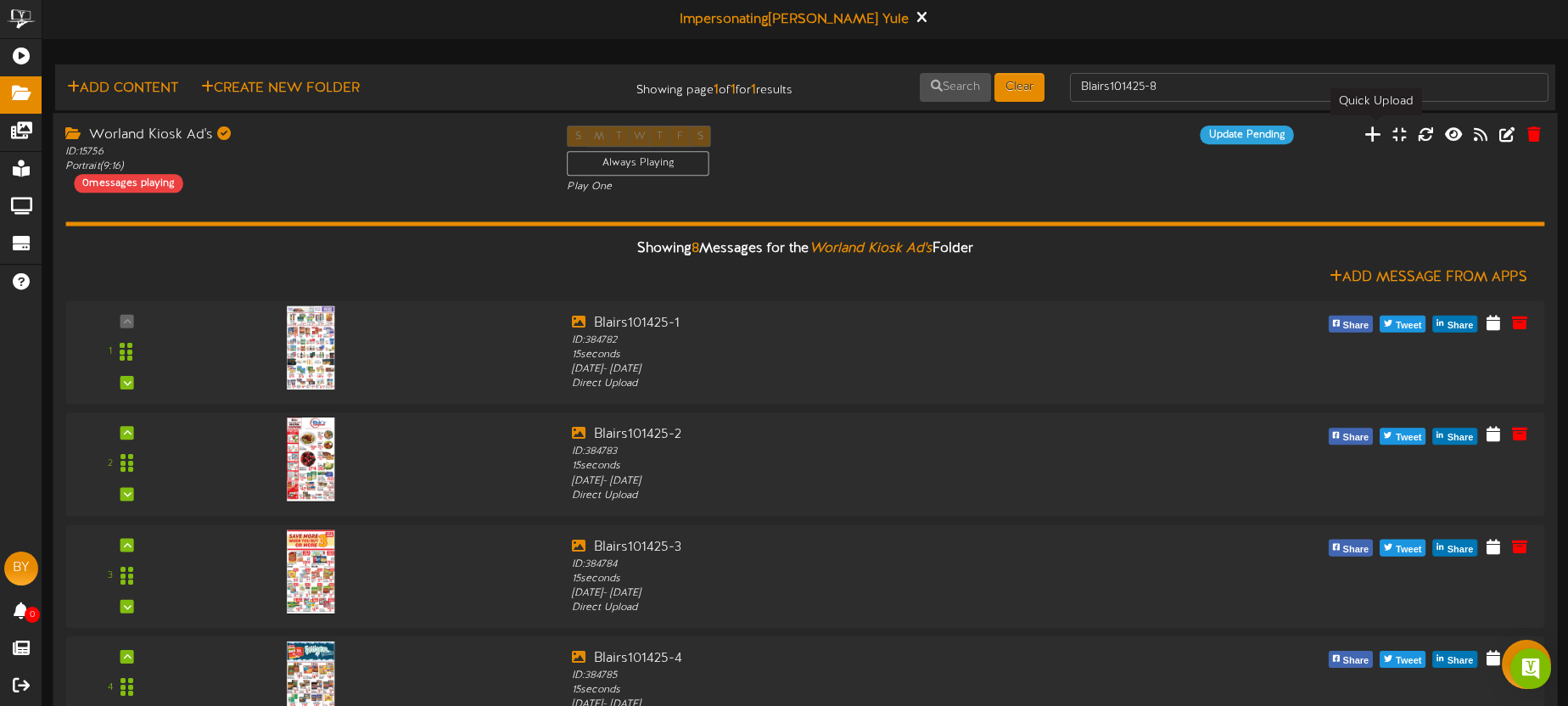
click at [1376, 139] on icon at bounding box center [1372, 133] width 17 height 19
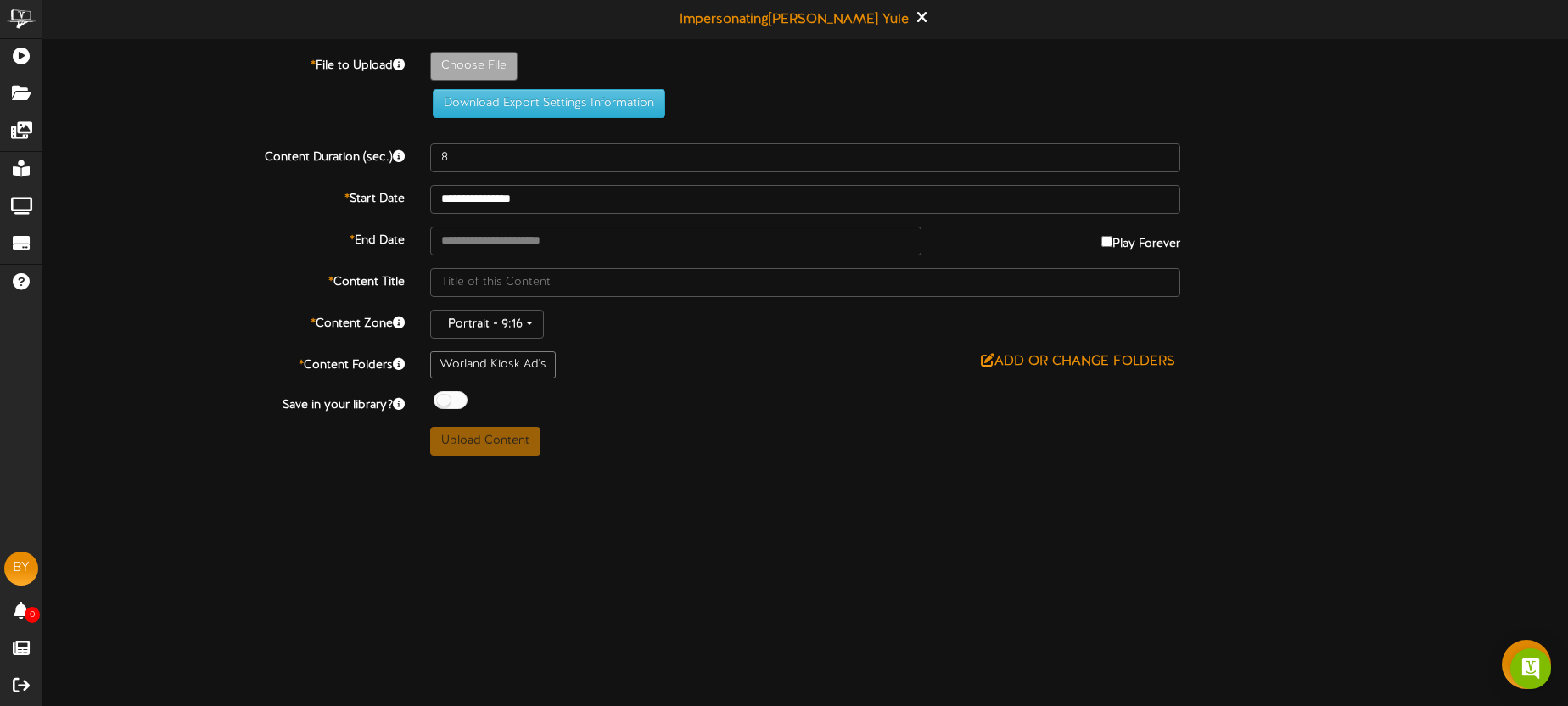
type input "**********"
type input "Blairs101425-9"
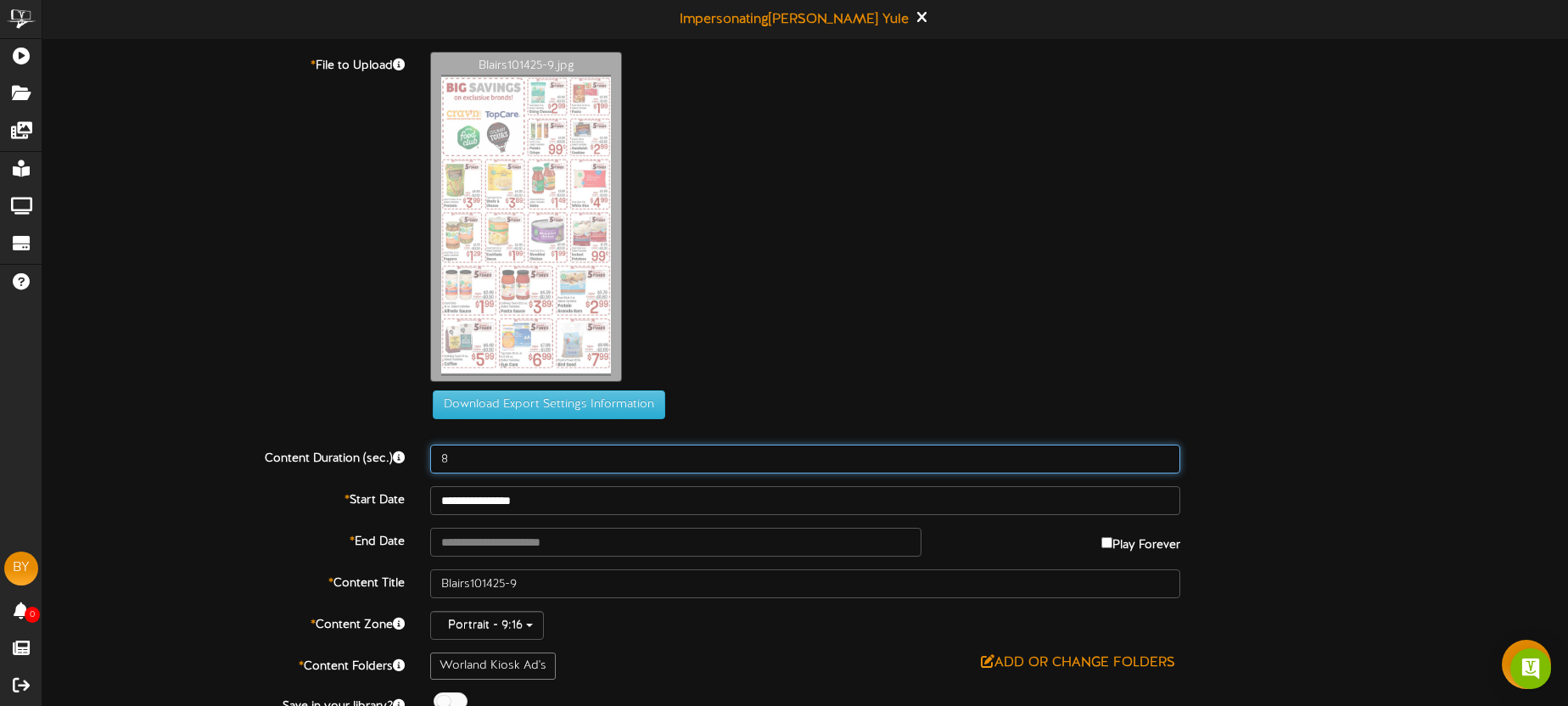
click at [495, 459] on input "8" at bounding box center [805, 459] width 750 height 29
type input "10"
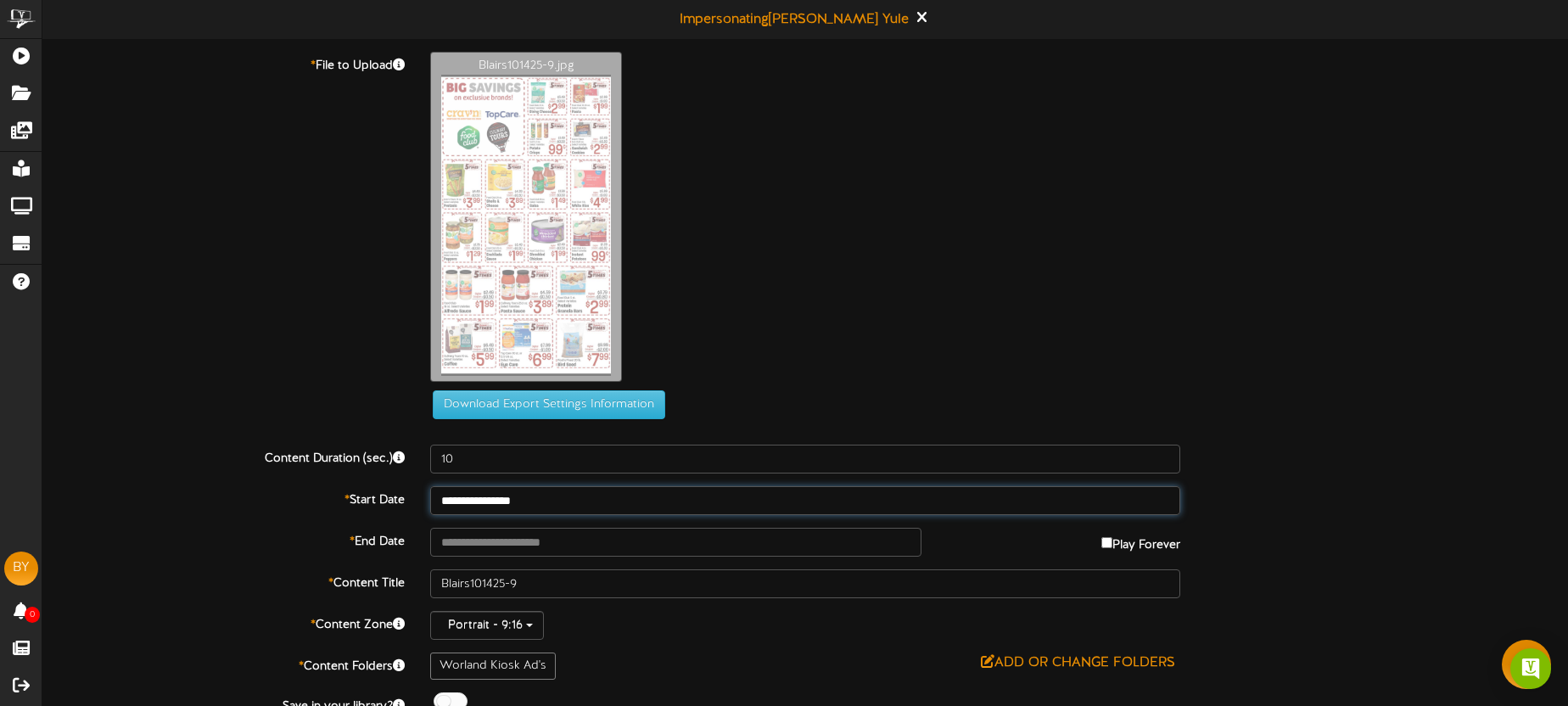
click at [550, 500] on input "**********" at bounding box center [805, 500] width 750 height 29
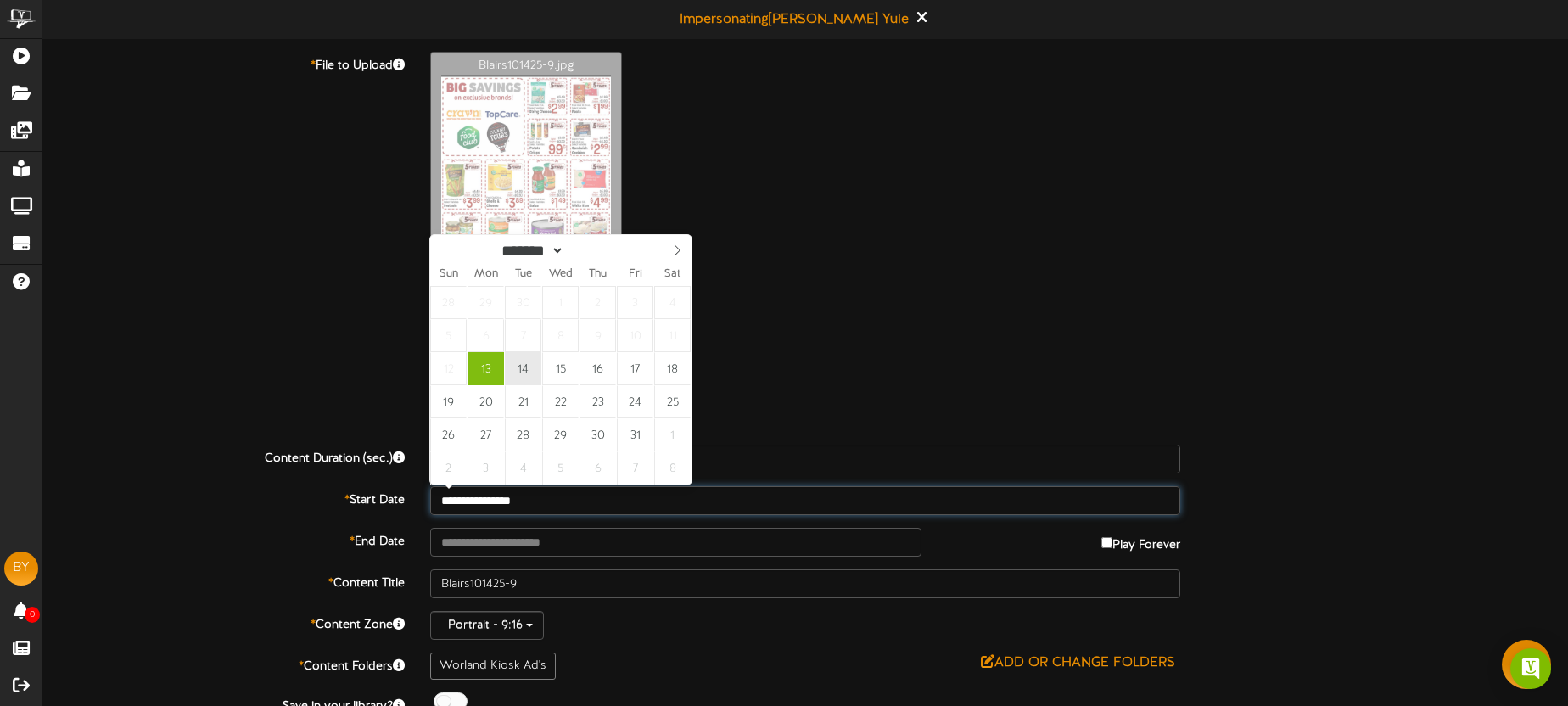
type input "**********"
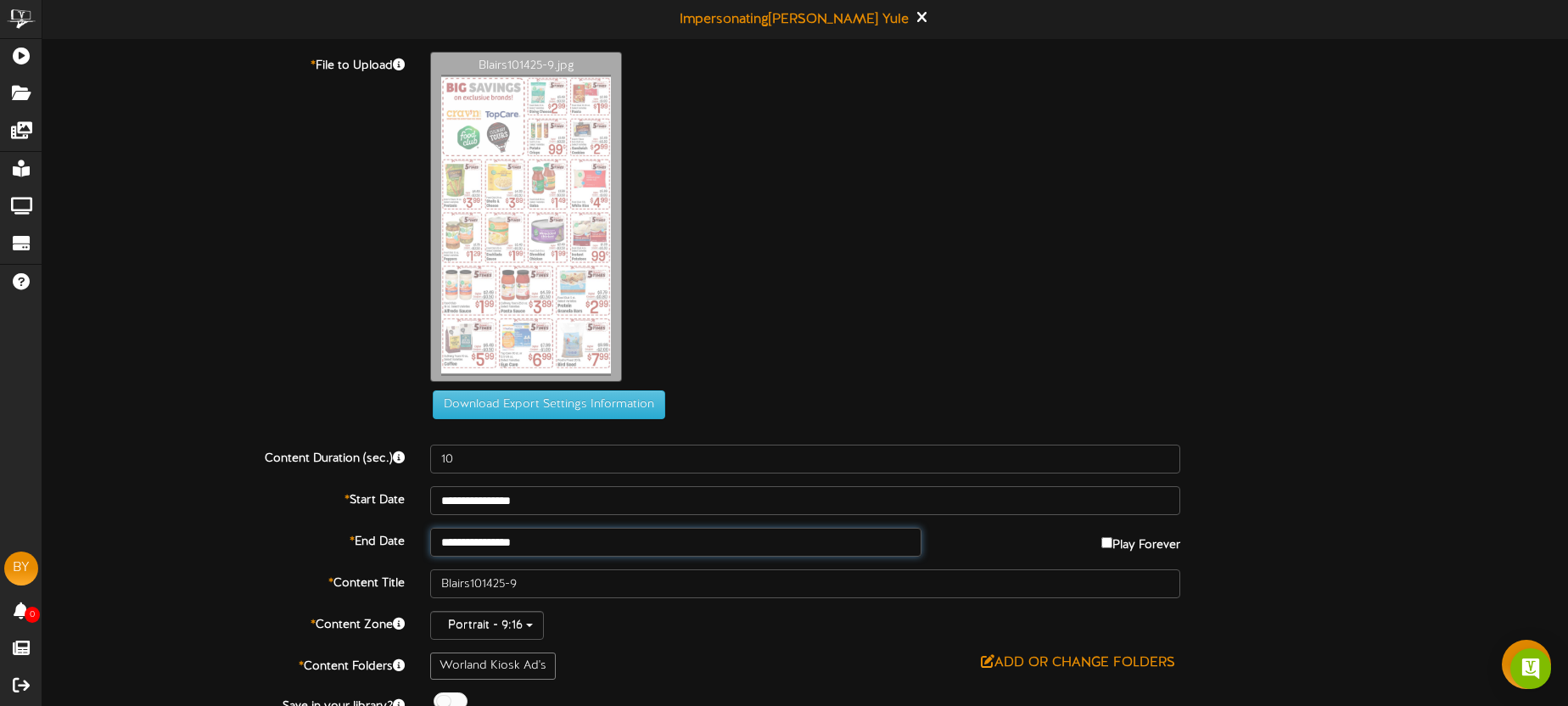
click at [551, 539] on input "**********" at bounding box center [676, 542] width 491 height 29
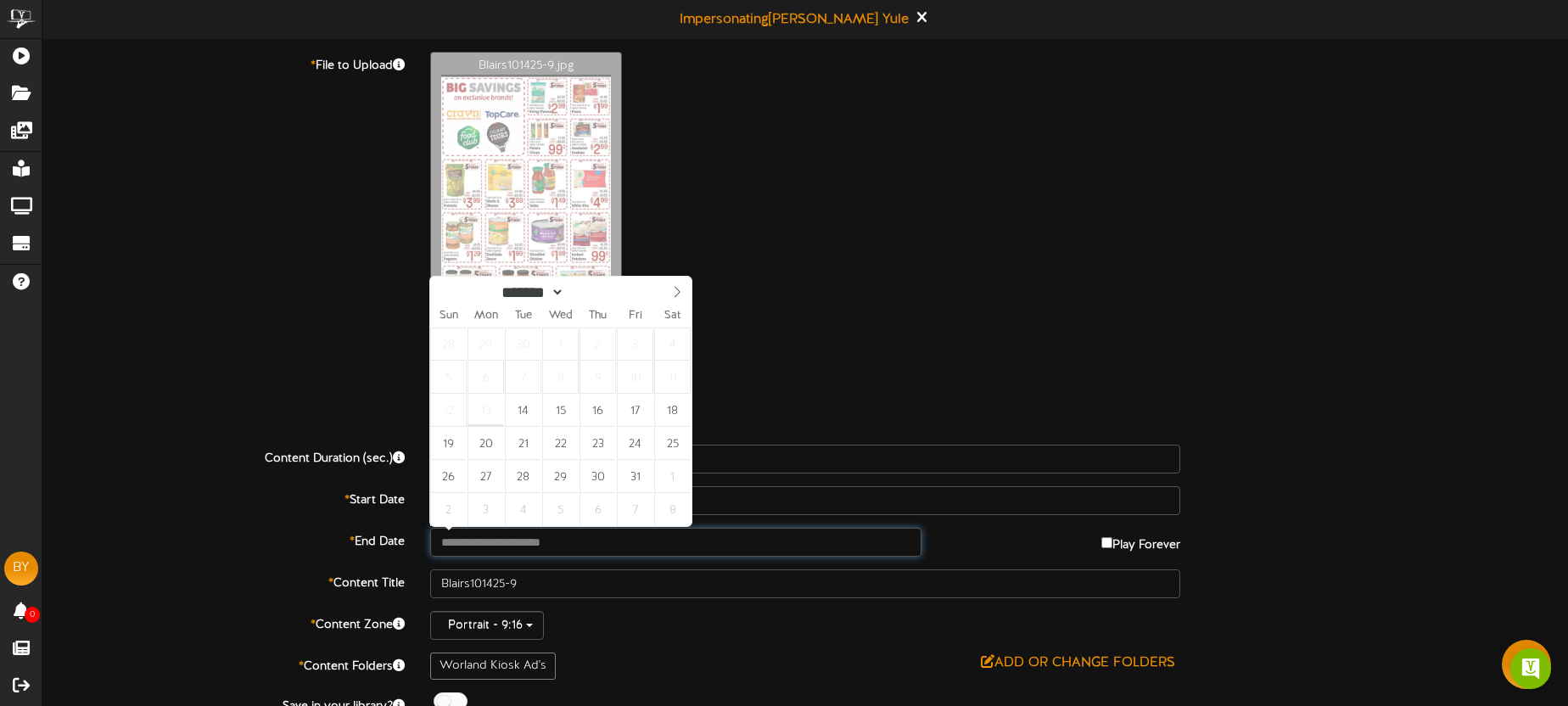
type input "**********"
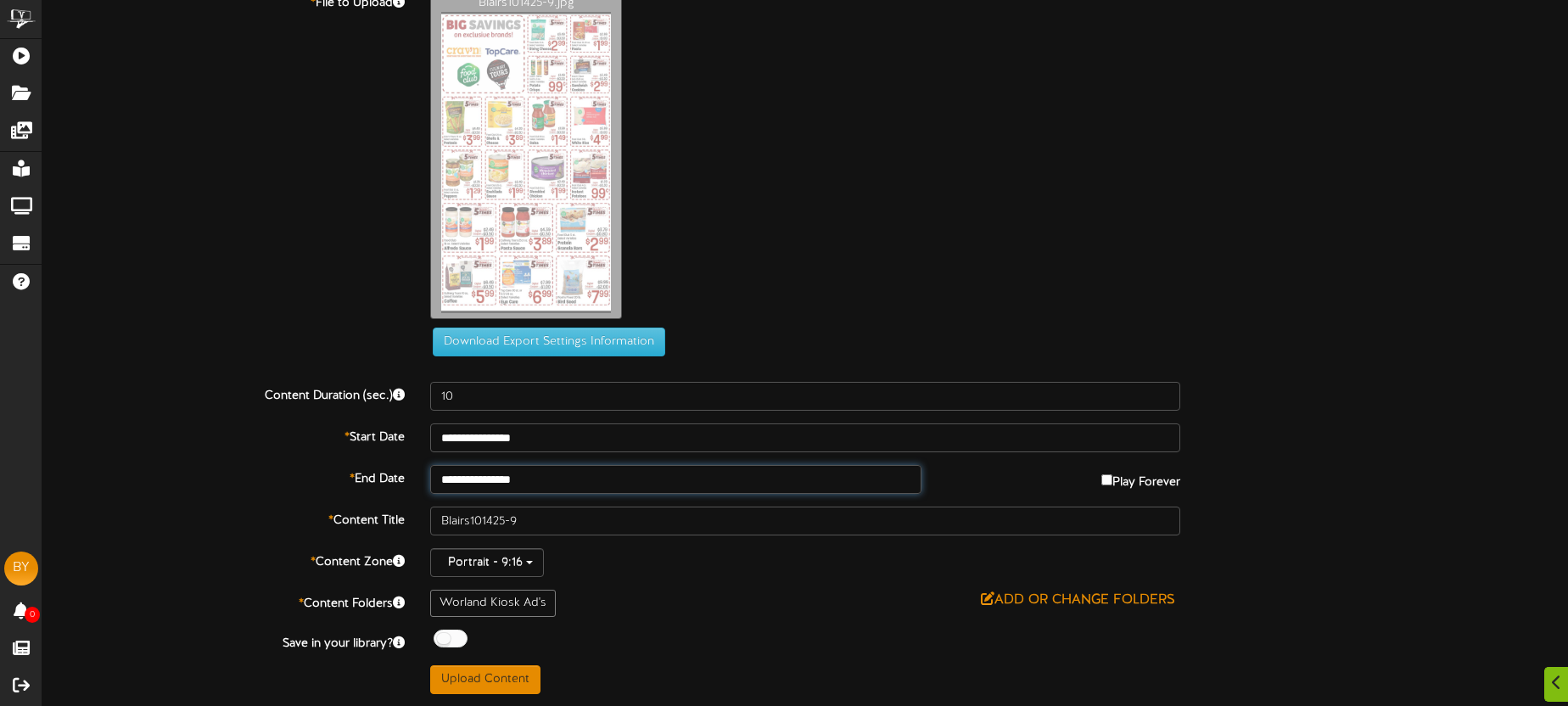
scroll to position [64, 0]
click at [520, 670] on button "Upload Content" at bounding box center [486, 679] width 110 height 29
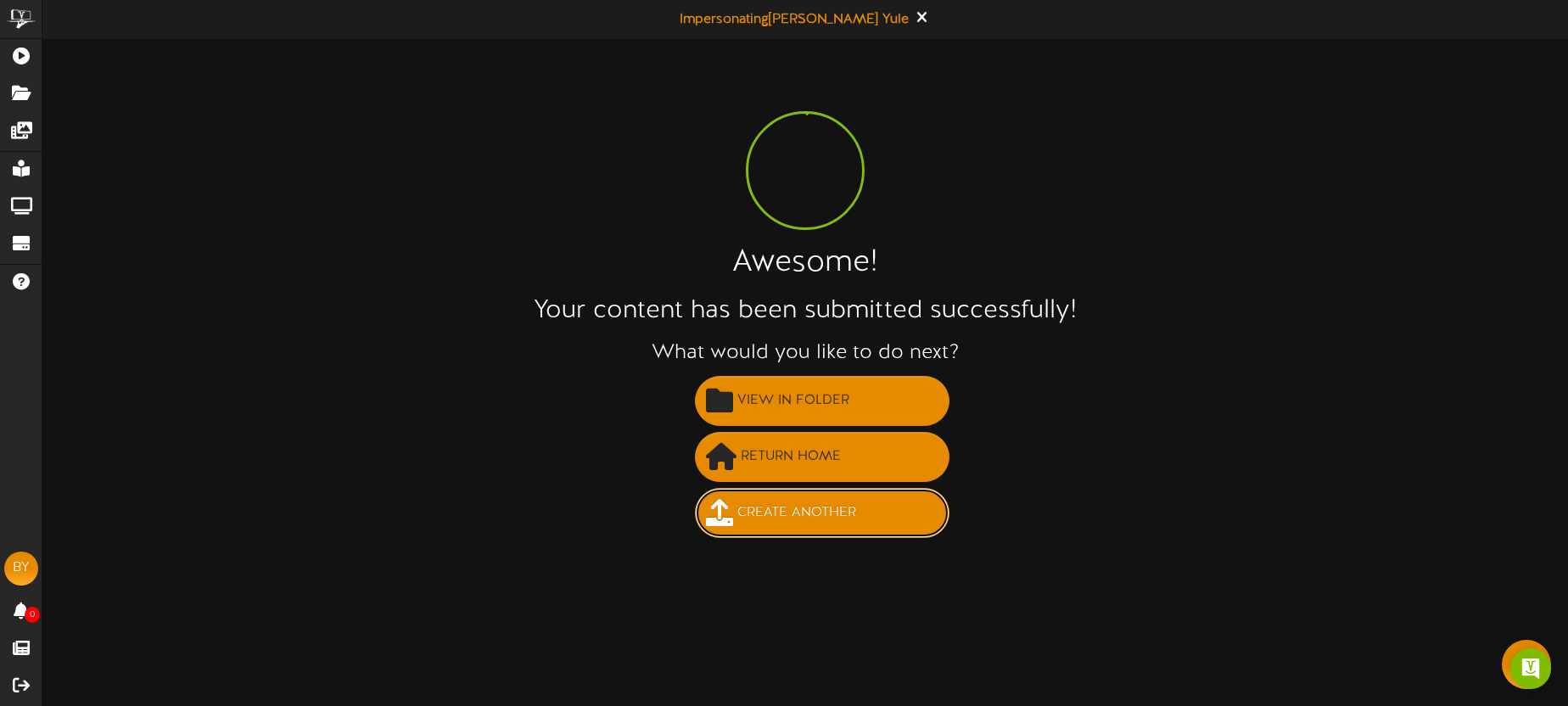
click at [784, 512] on span "Create Another" at bounding box center [797, 513] width 127 height 28
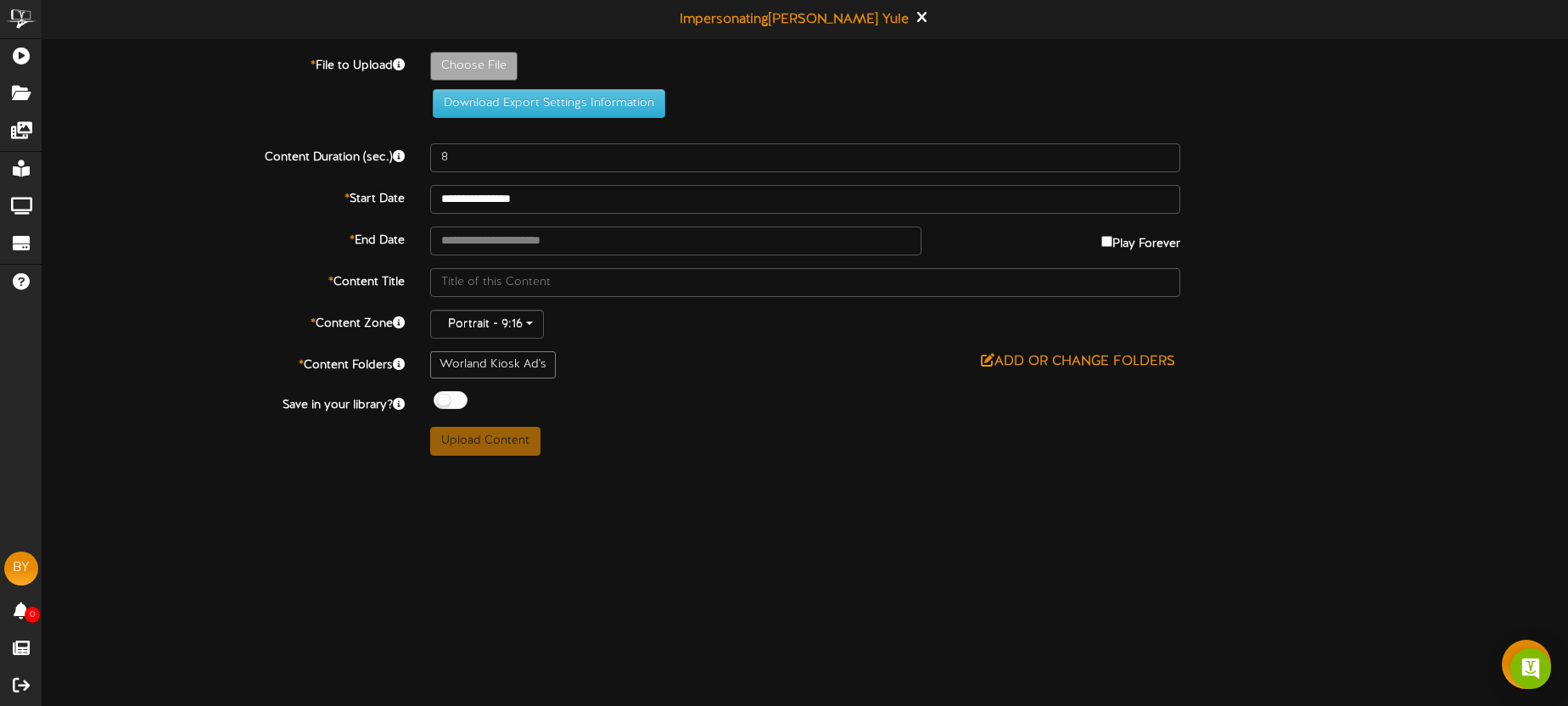
type input "**********"
type input "Blairs101425-10"
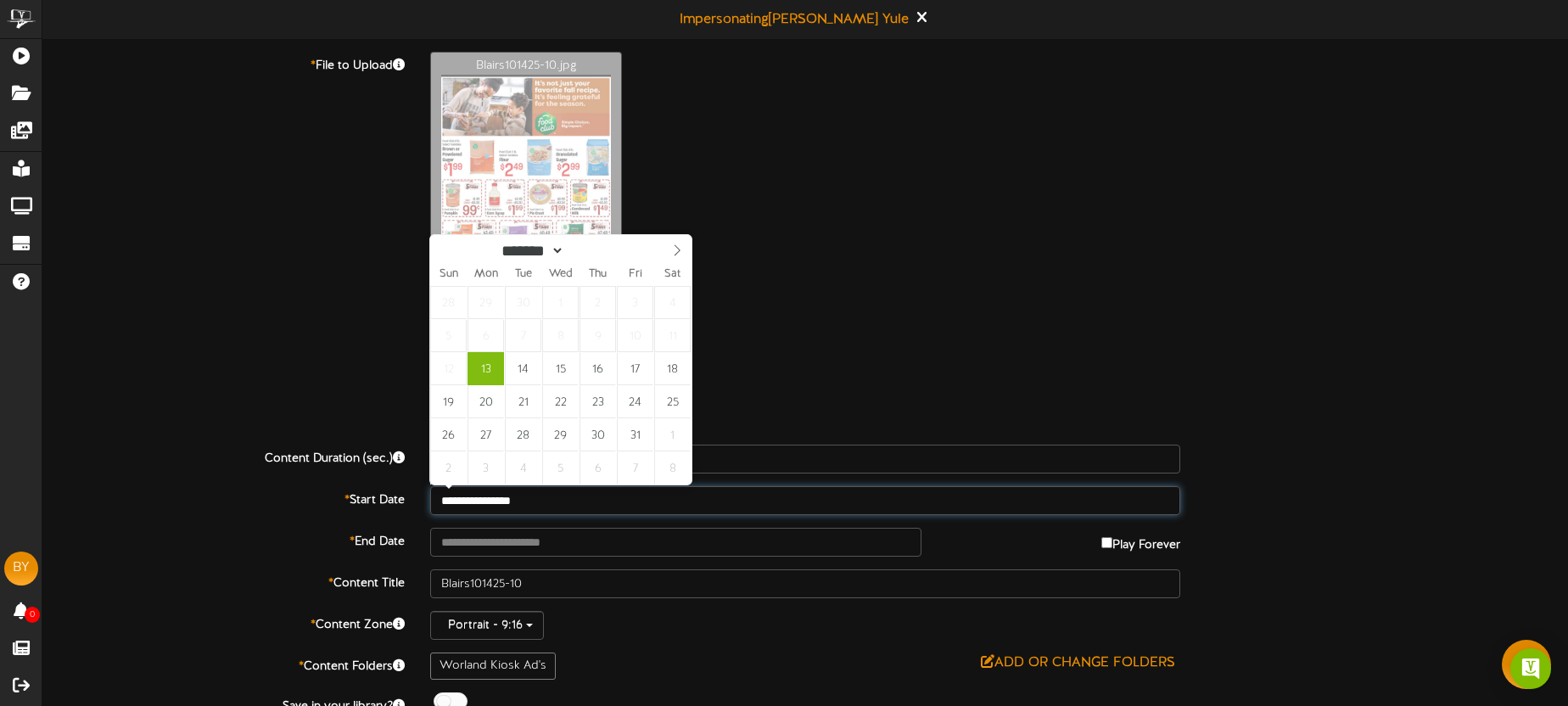
click at [559, 496] on input "**********" at bounding box center [805, 500] width 750 height 29
type input "**********"
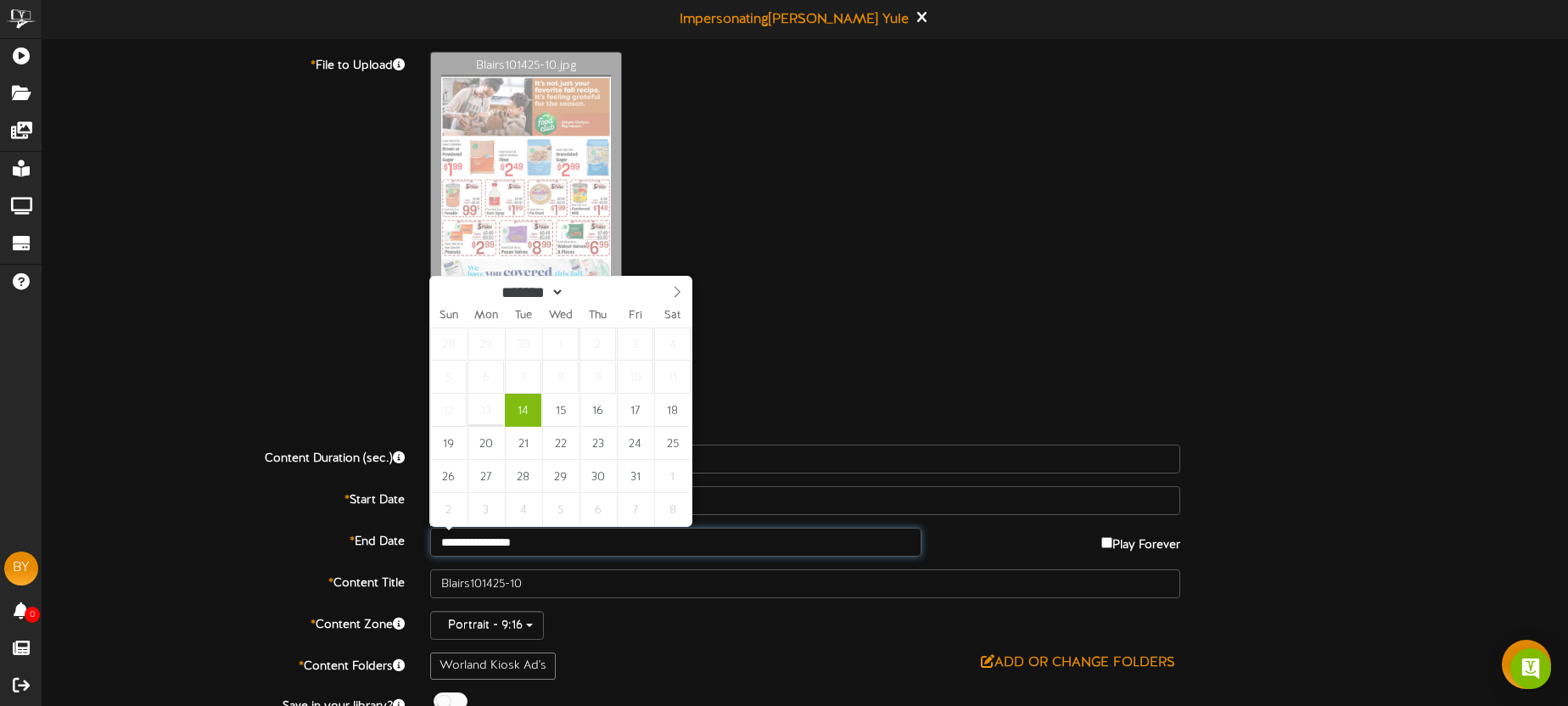
click at [584, 546] on input "**********" at bounding box center [676, 542] width 491 height 29
type input "**********"
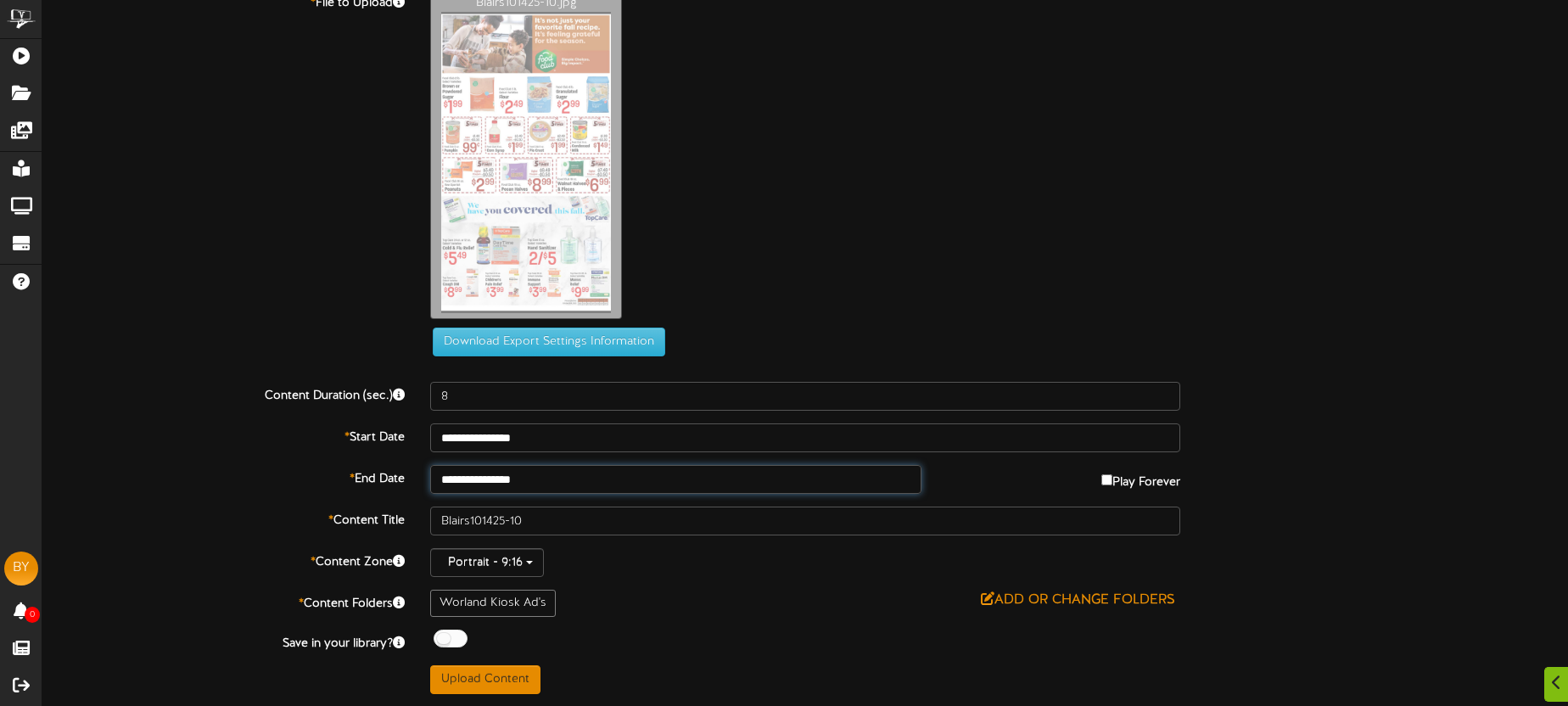
scroll to position [64, 0]
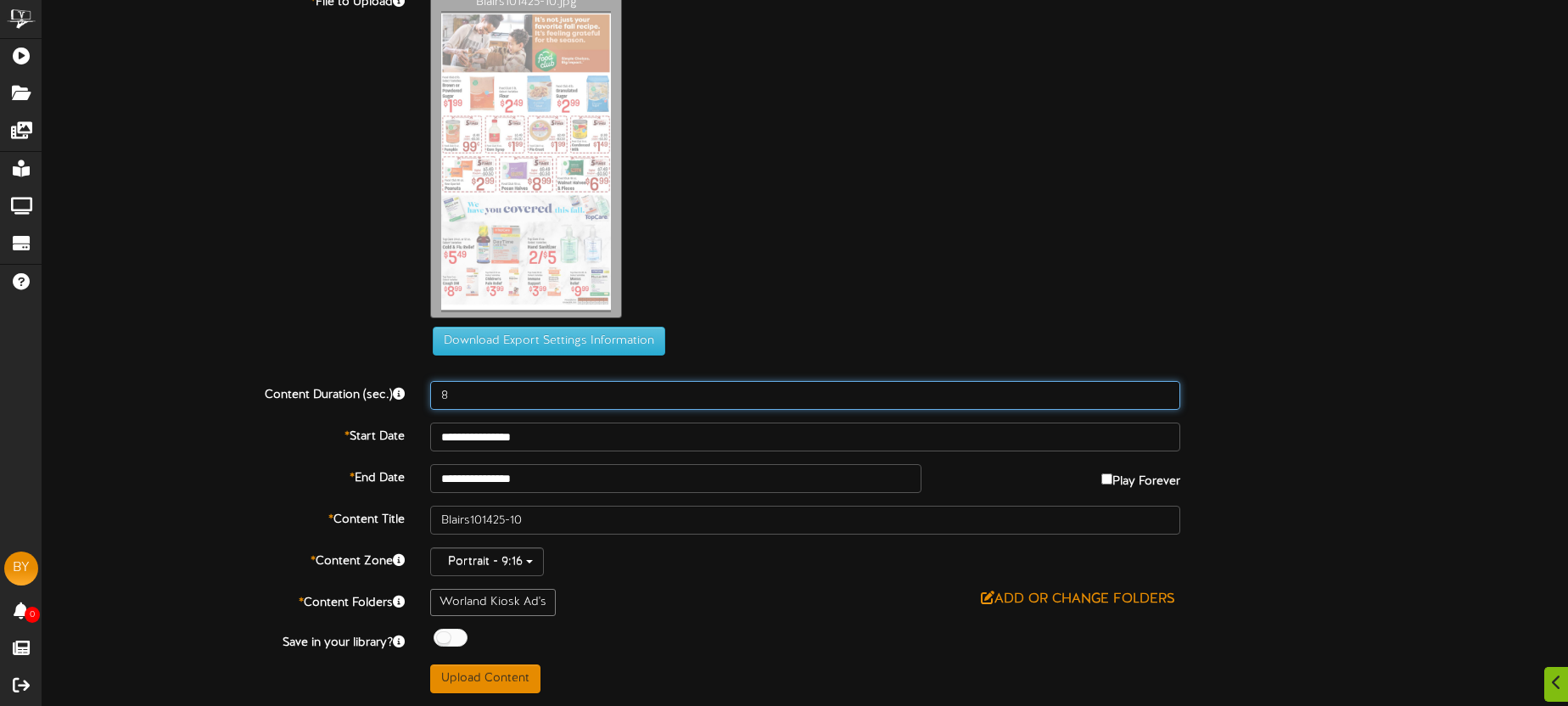
click at [495, 391] on input "8" at bounding box center [805, 395] width 750 height 29
type input "10"
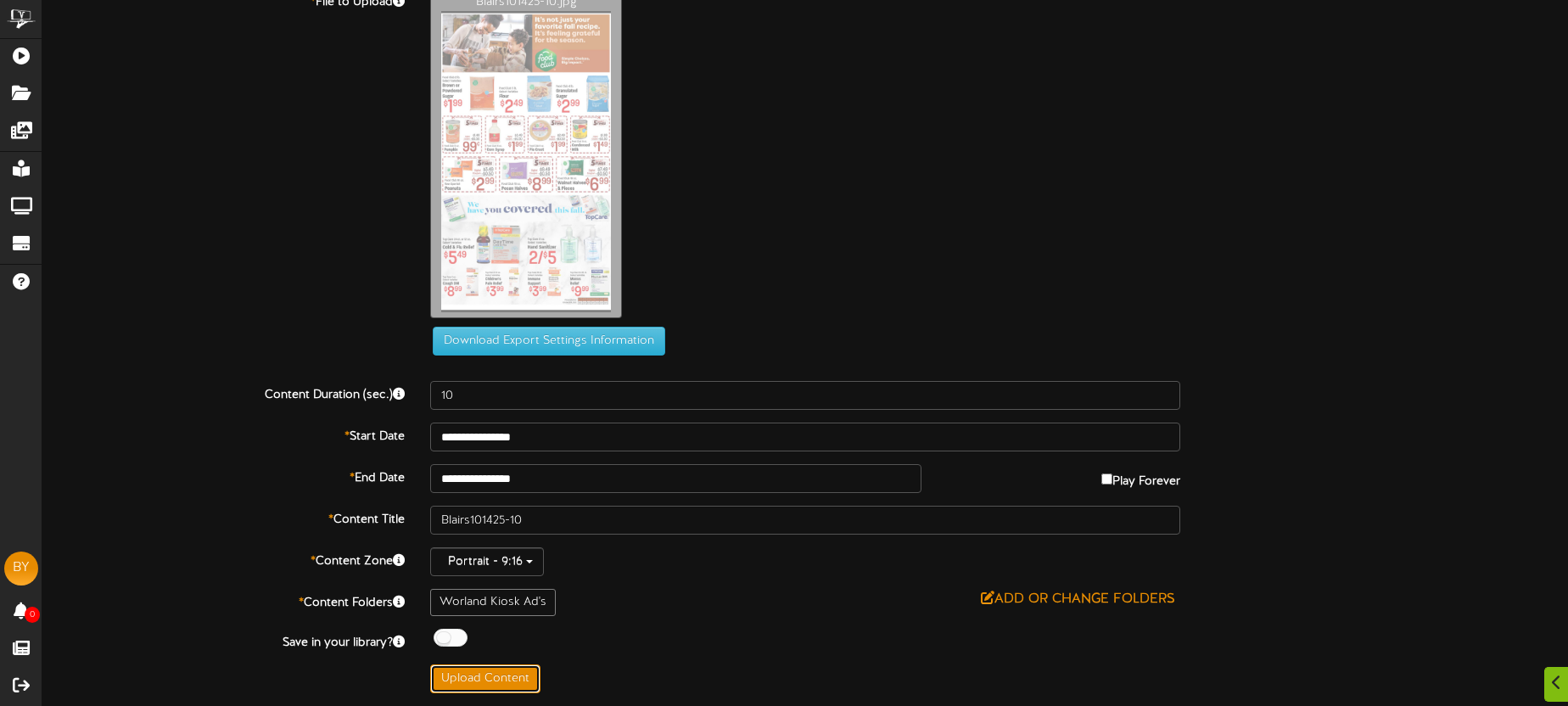
click at [504, 670] on button "Upload Content" at bounding box center [486, 679] width 110 height 29
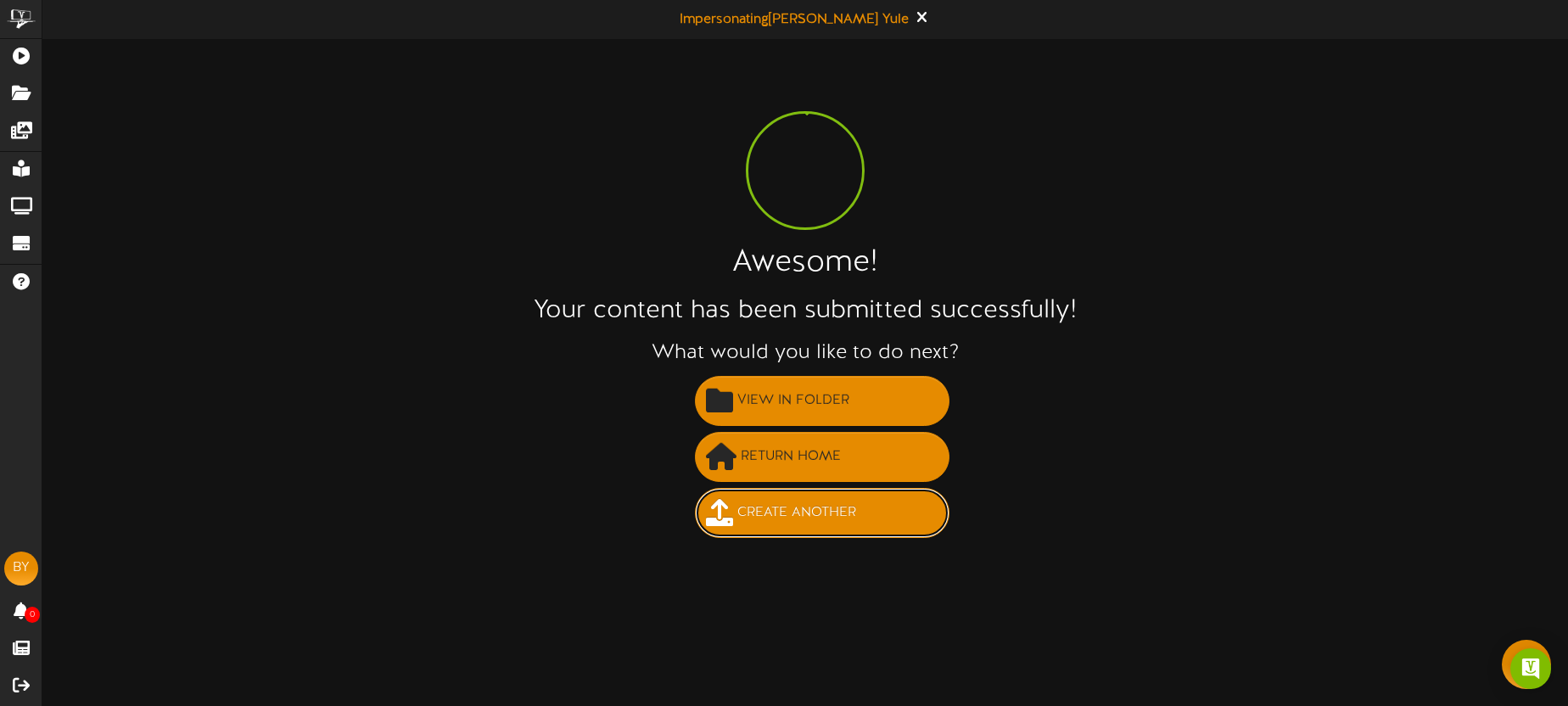
click at [875, 497] on button "Create Another" at bounding box center [822, 512] width 255 height 50
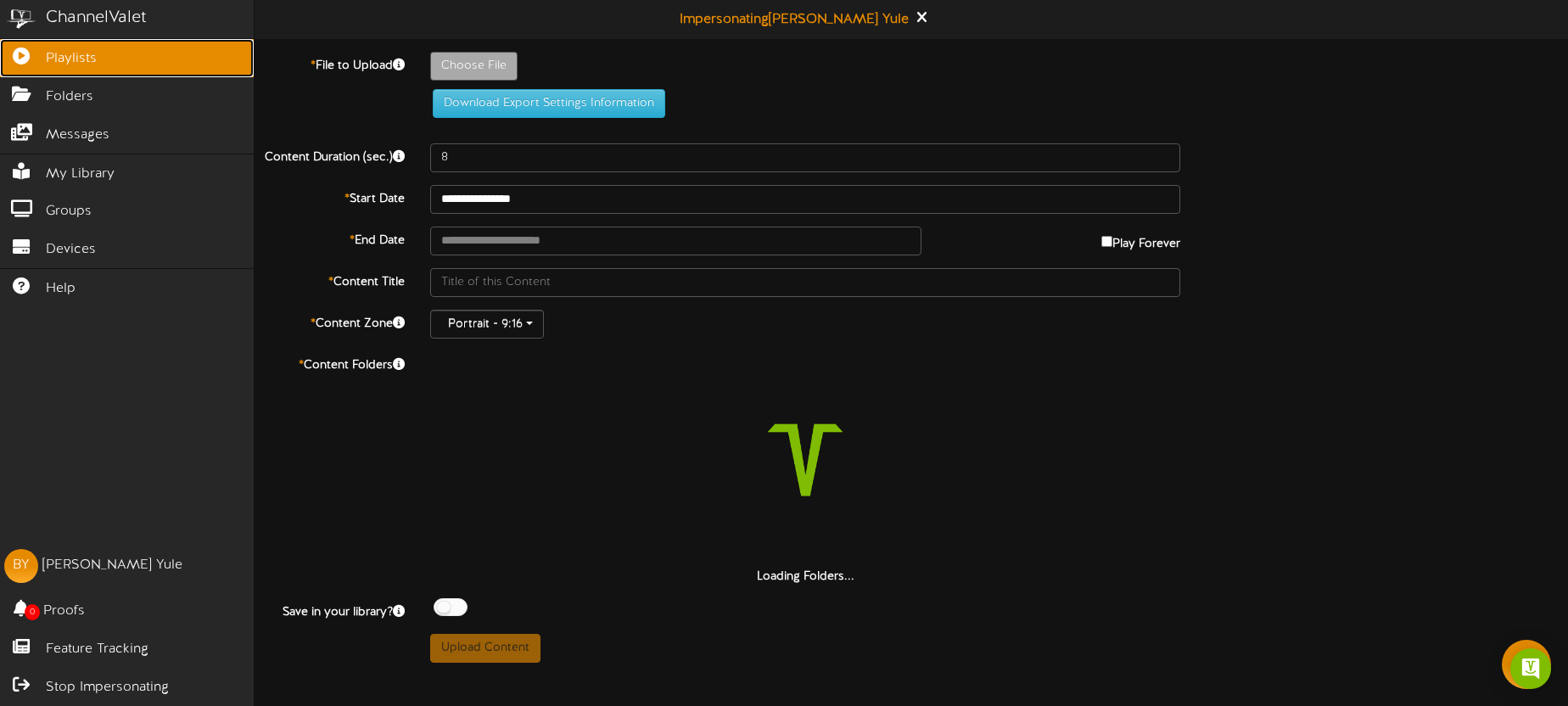
click at [39, 54] on icon at bounding box center [21, 54] width 42 height 13
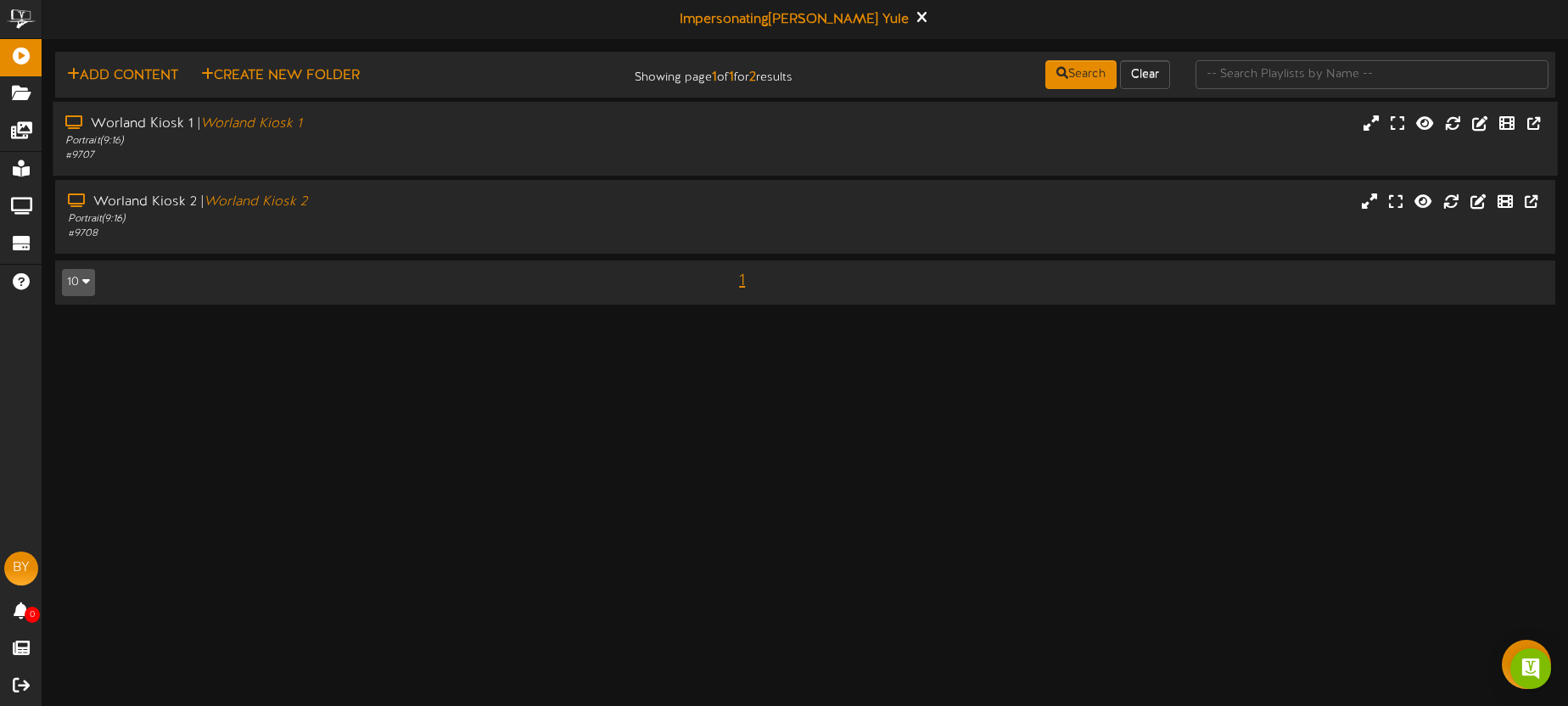
click at [445, 143] on div "Portrait ( 9:16 )" at bounding box center [366, 140] width 602 height 14
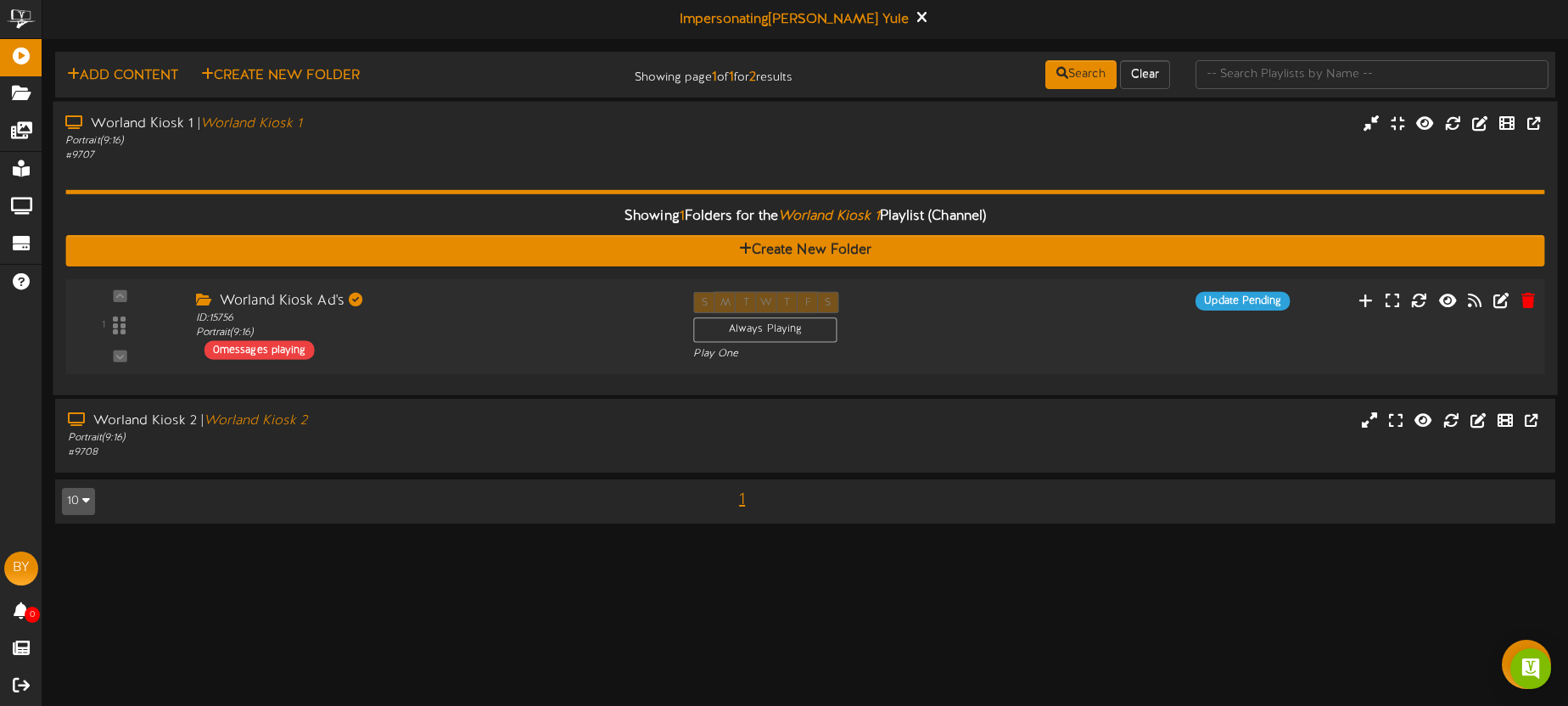
click at [470, 313] on div "ID: 15756 Portrait ( 9:16 )" at bounding box center [432, 326] width 472 height 30
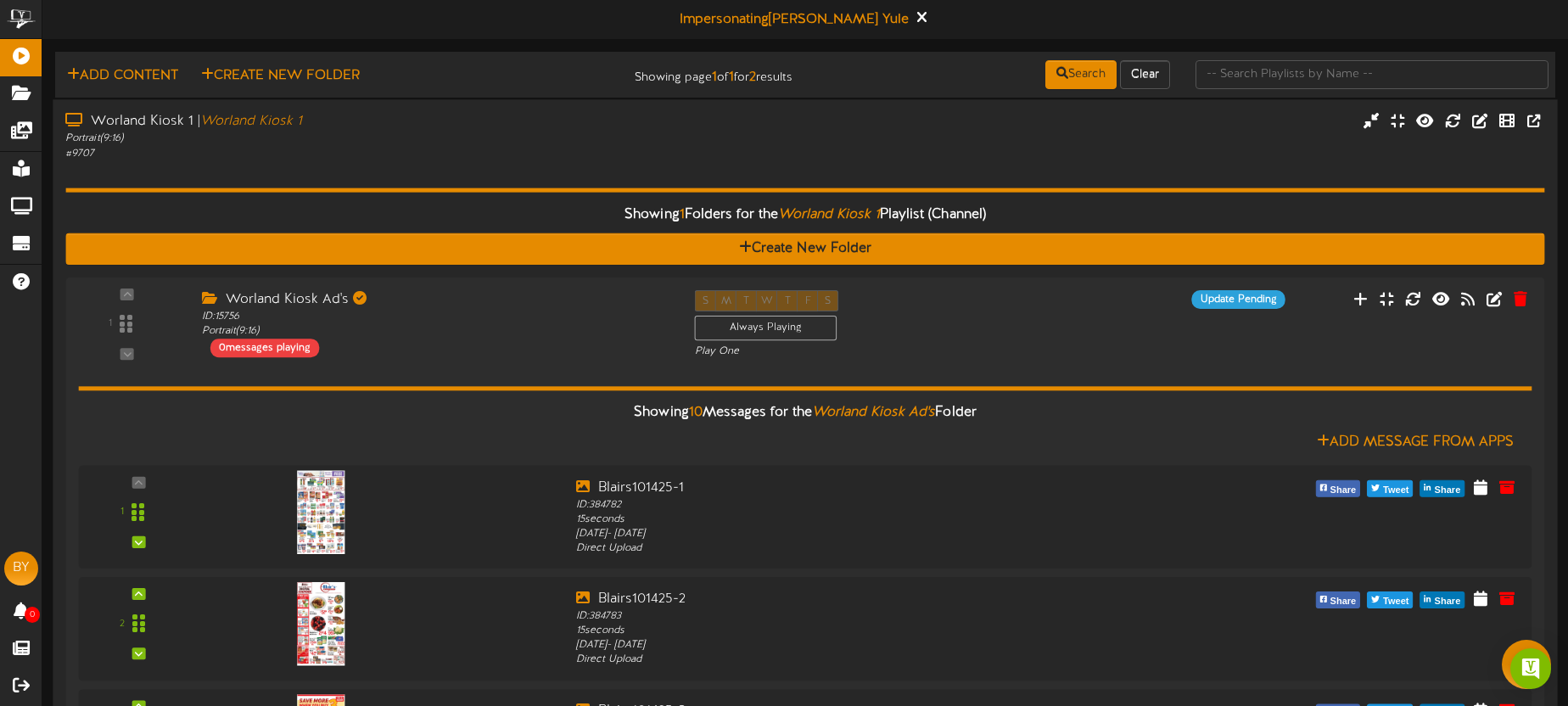
click at [532, 140] on div "Portrait ( 9:16 )" at bounding box center [366, 138] width 602 height 14
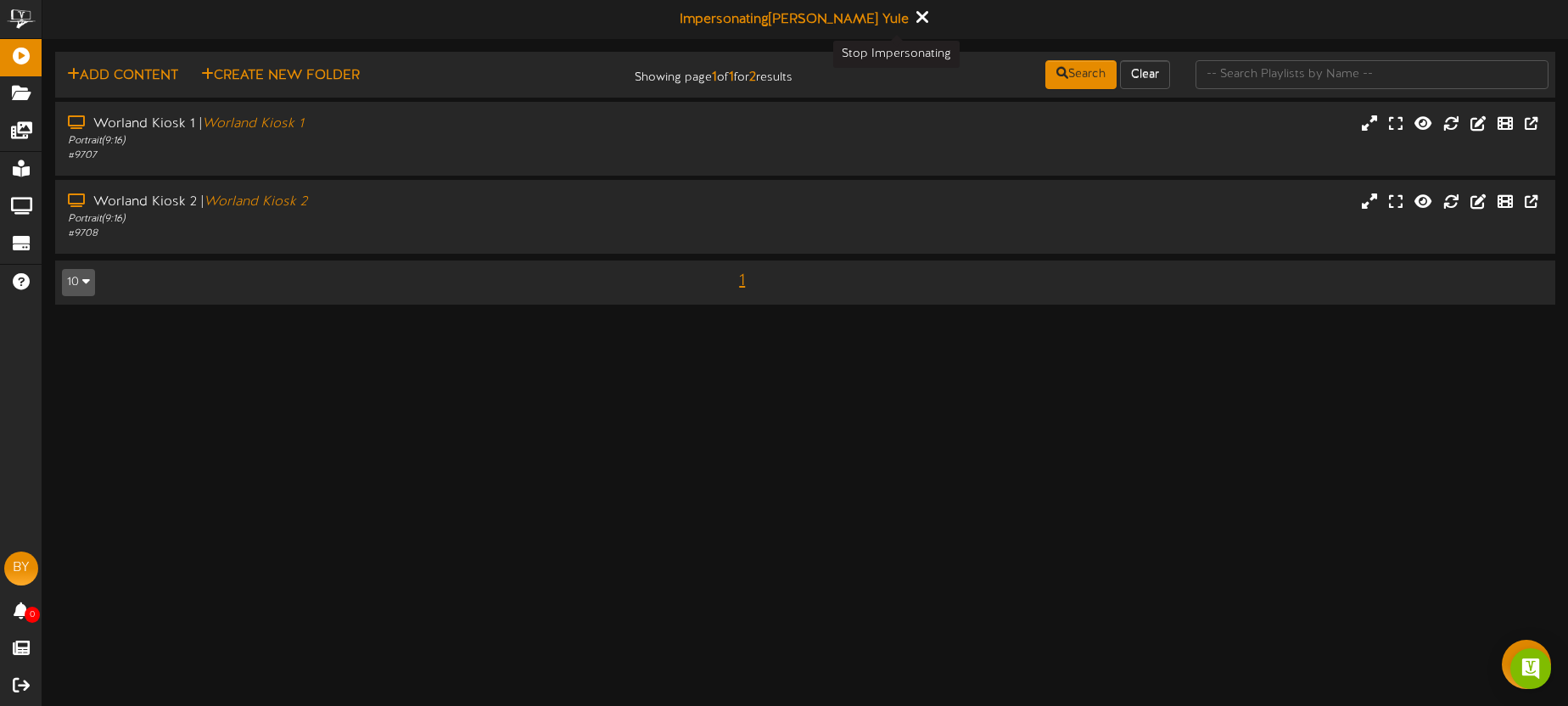
click at [916, 10] on icon at bounding box center [922, 17] width 11 height 19
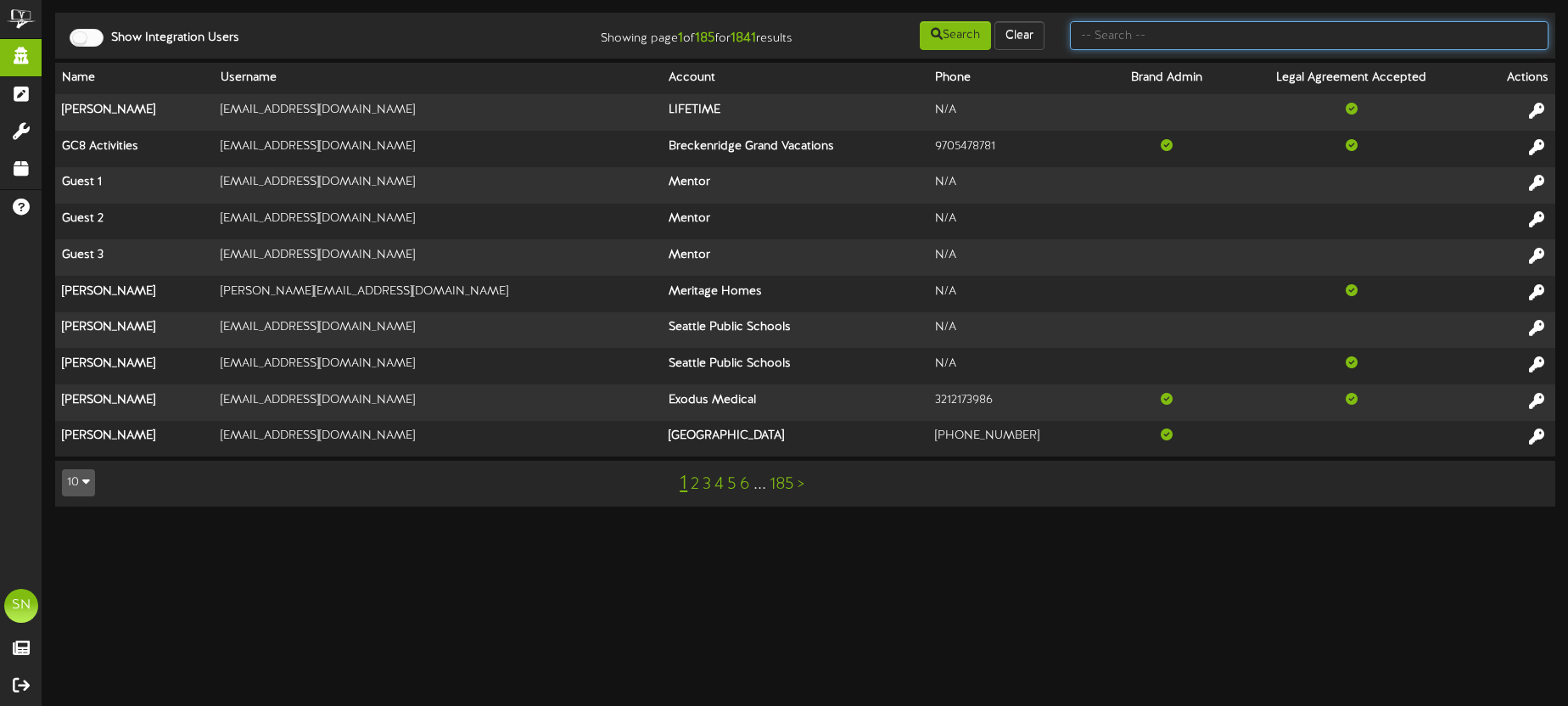
click at [1114, 42] on input "text" at bounding box center [1309, 36] width 478 height 29
type input "[PERSON_NAME]"
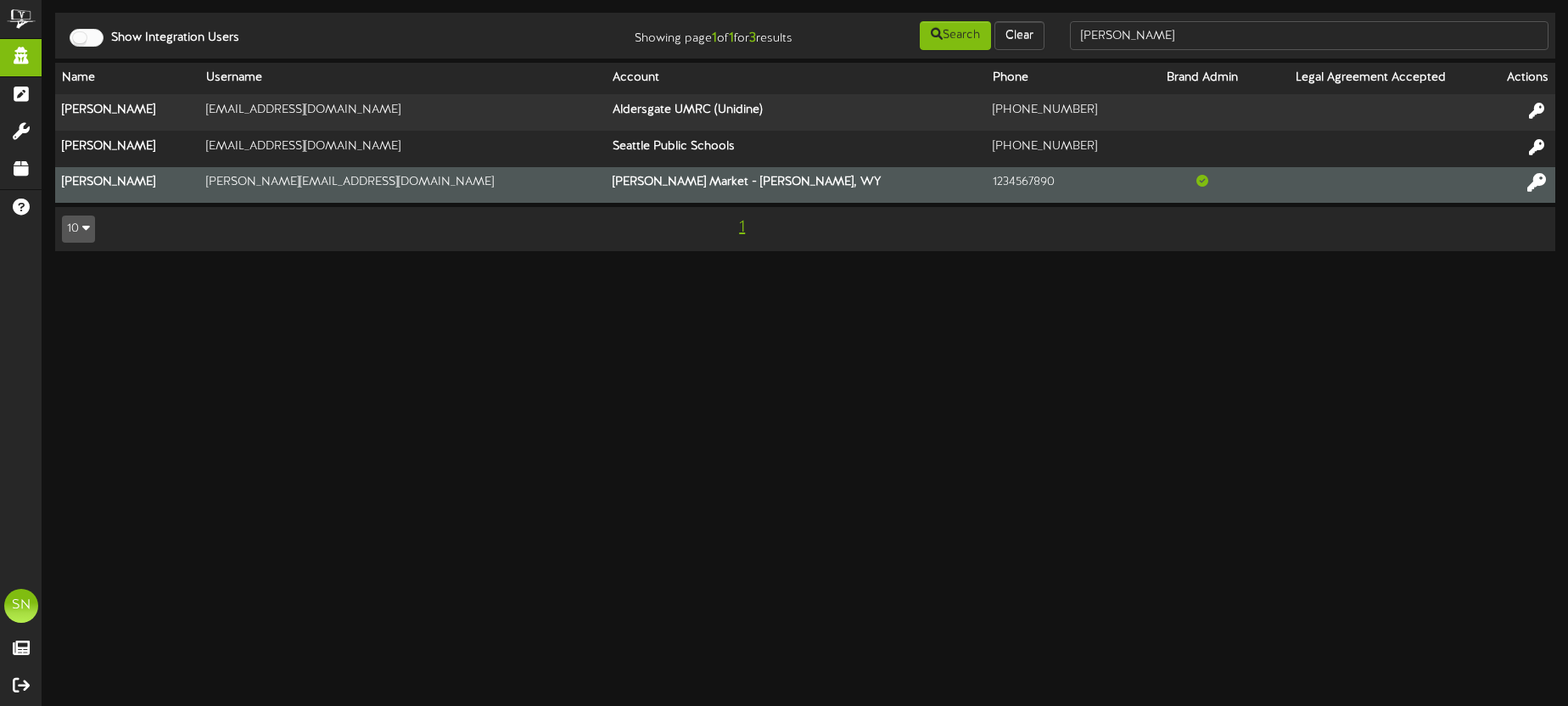
click at [1530, 182] on icon at bounding box center [1536, 183] width 19 height 19
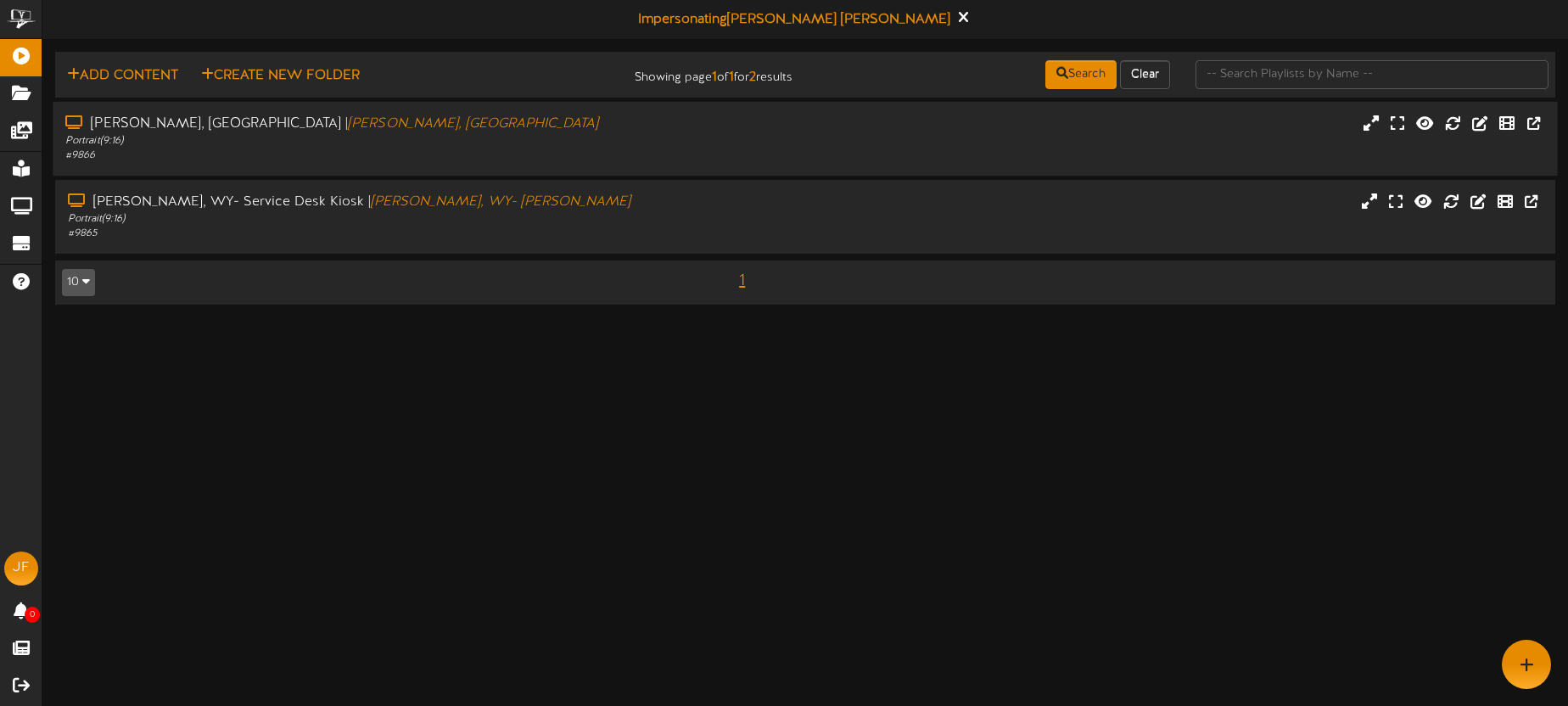
click at [559, 151] on div "# 9866" at bounding box center [366, 155] width 602 height 14
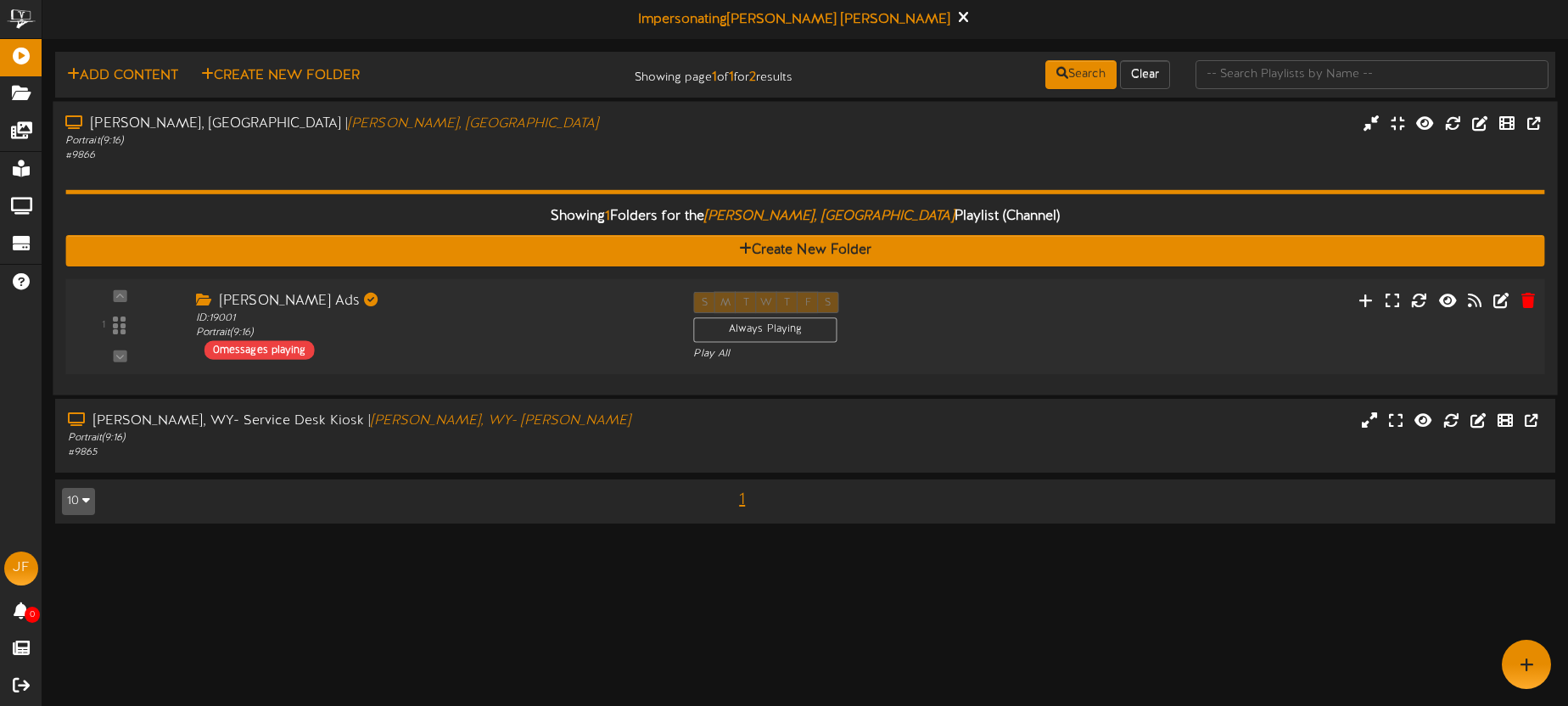
click at [1256, 324] on div "1 ID:" at bounding box center [806, 326] width 1494 height 69
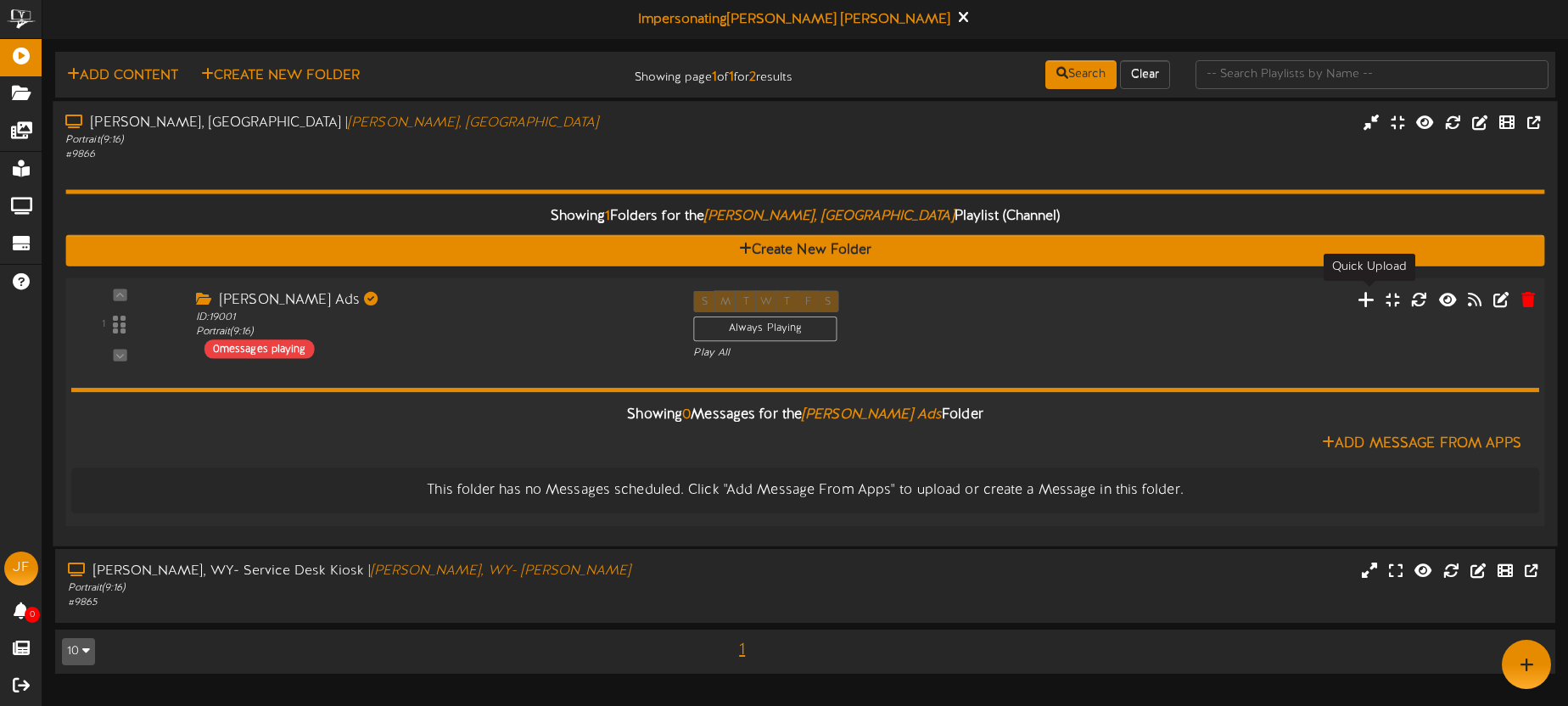
click at [1367, 302] on icon at bounding box center [1366, 299] width 18 height 19
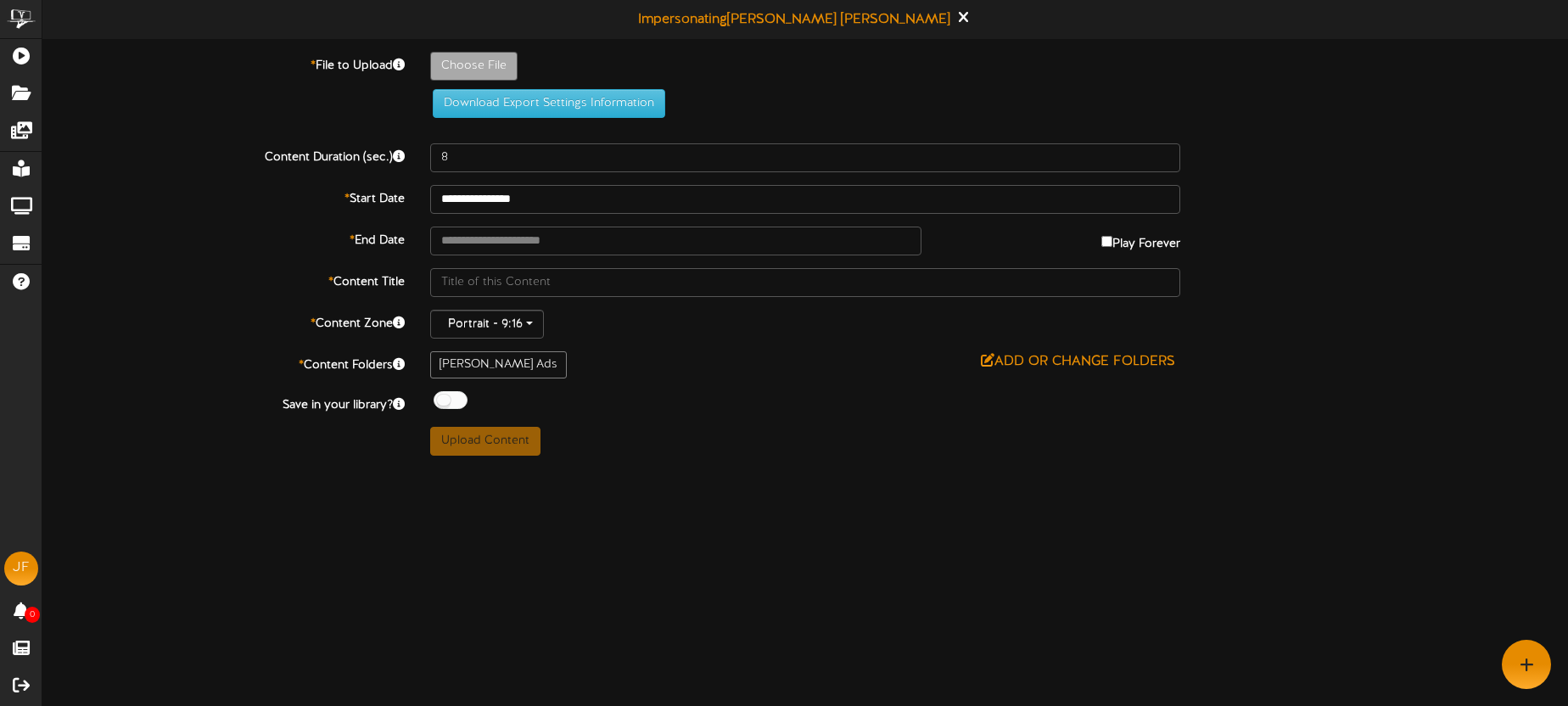
type input "**********"
type input "Blairs101425-1"
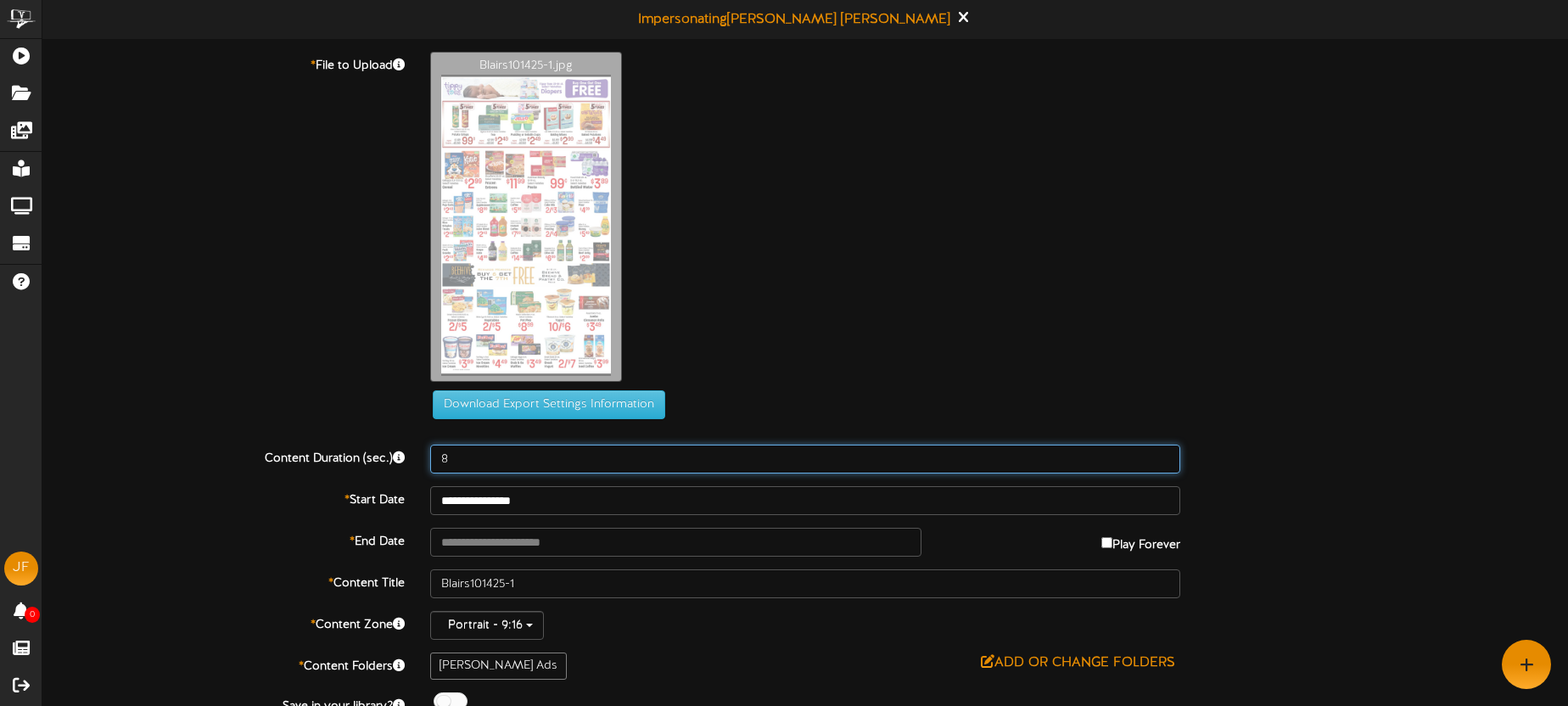
click at [491, 461] on input "8" at bounding box center [805, 459] width 750 height 29
type input "15"
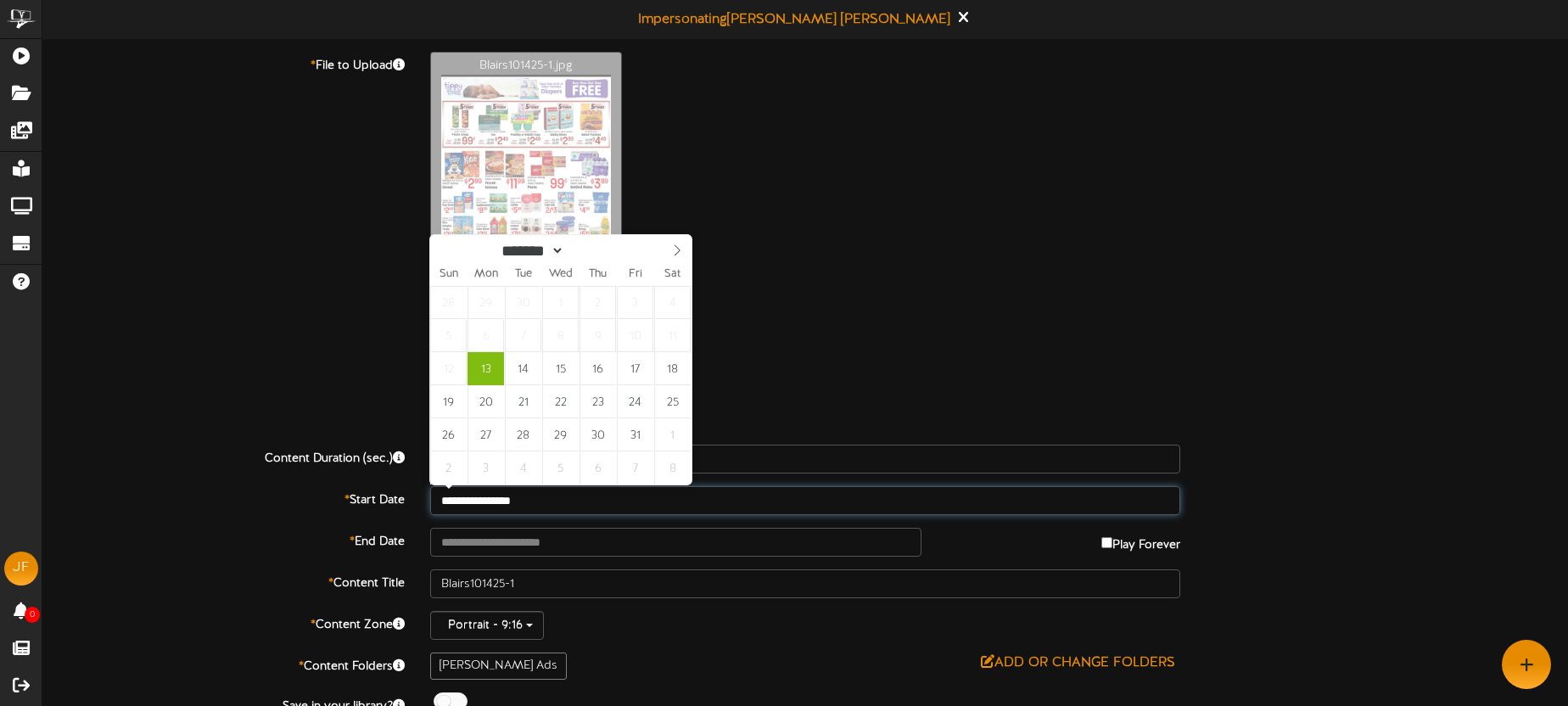
type input "**********"
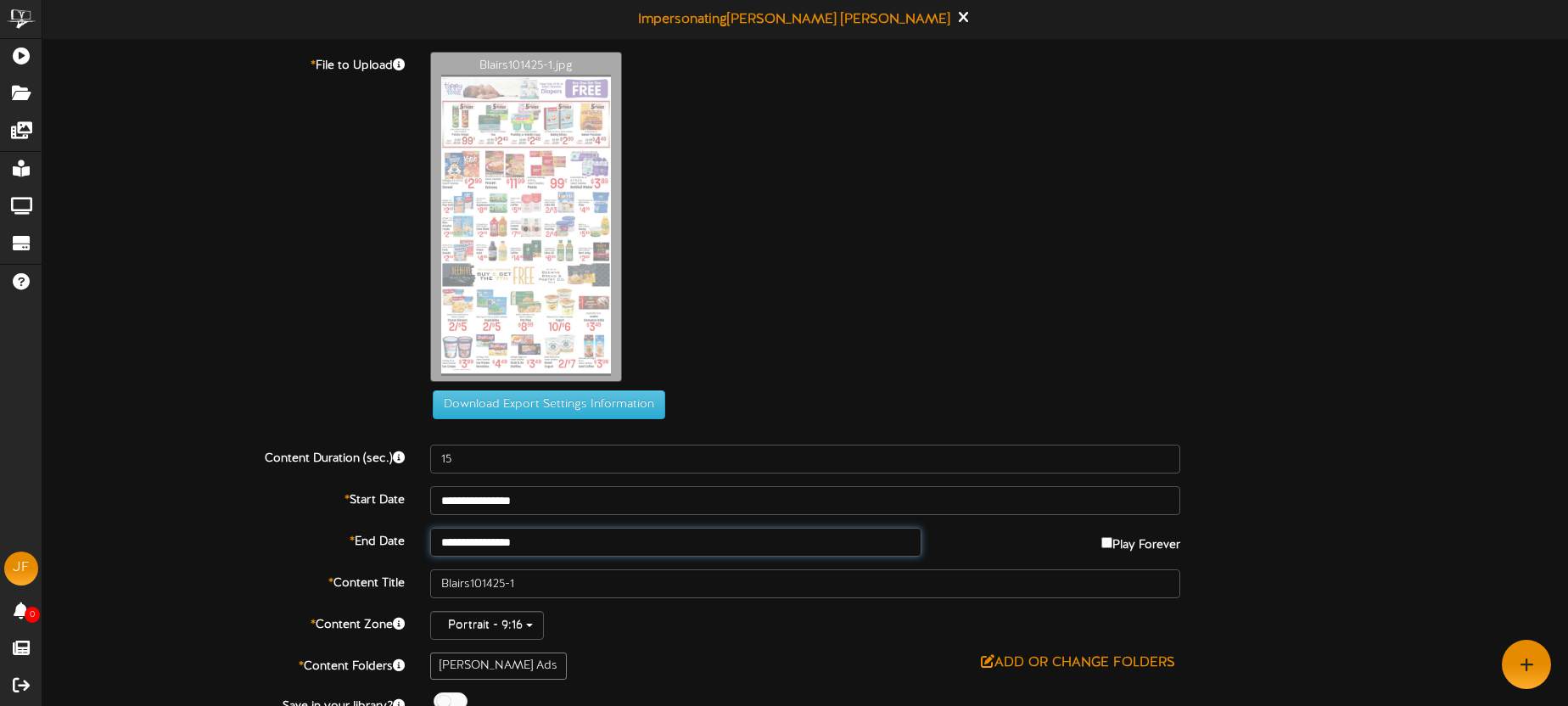
click at [578, 541] on input "**********" at bounding box center [676, 542] width 491 height 29
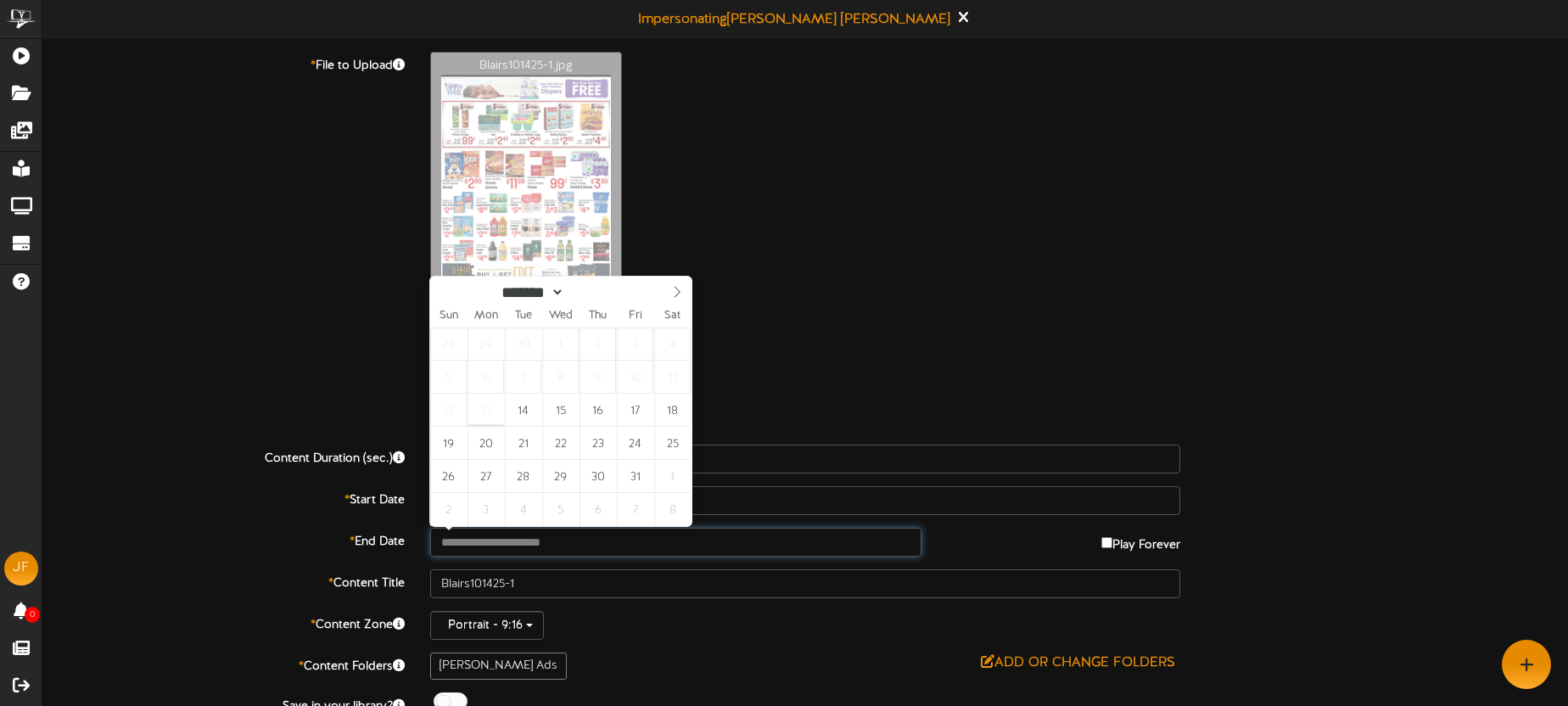
type input "**********"
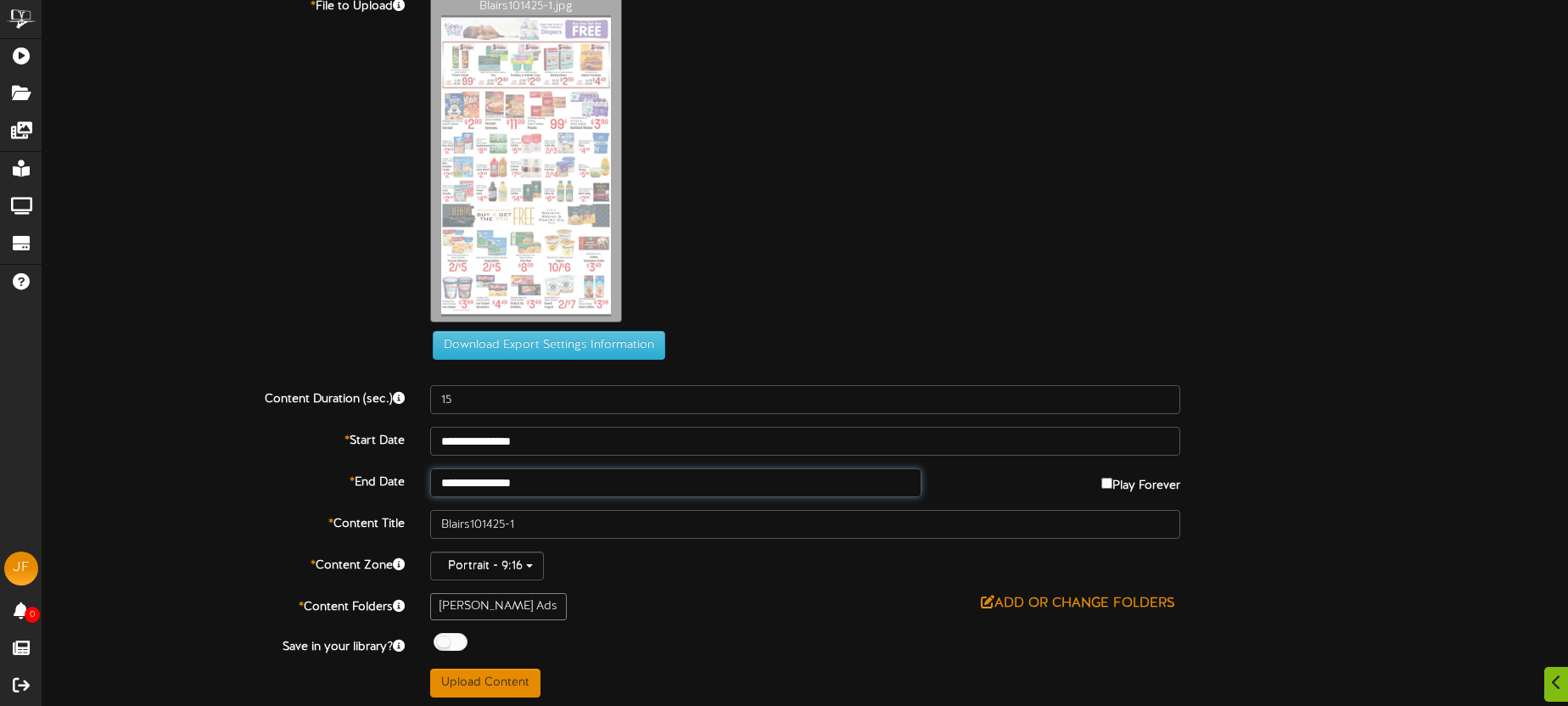
scroll to position [64, 0]
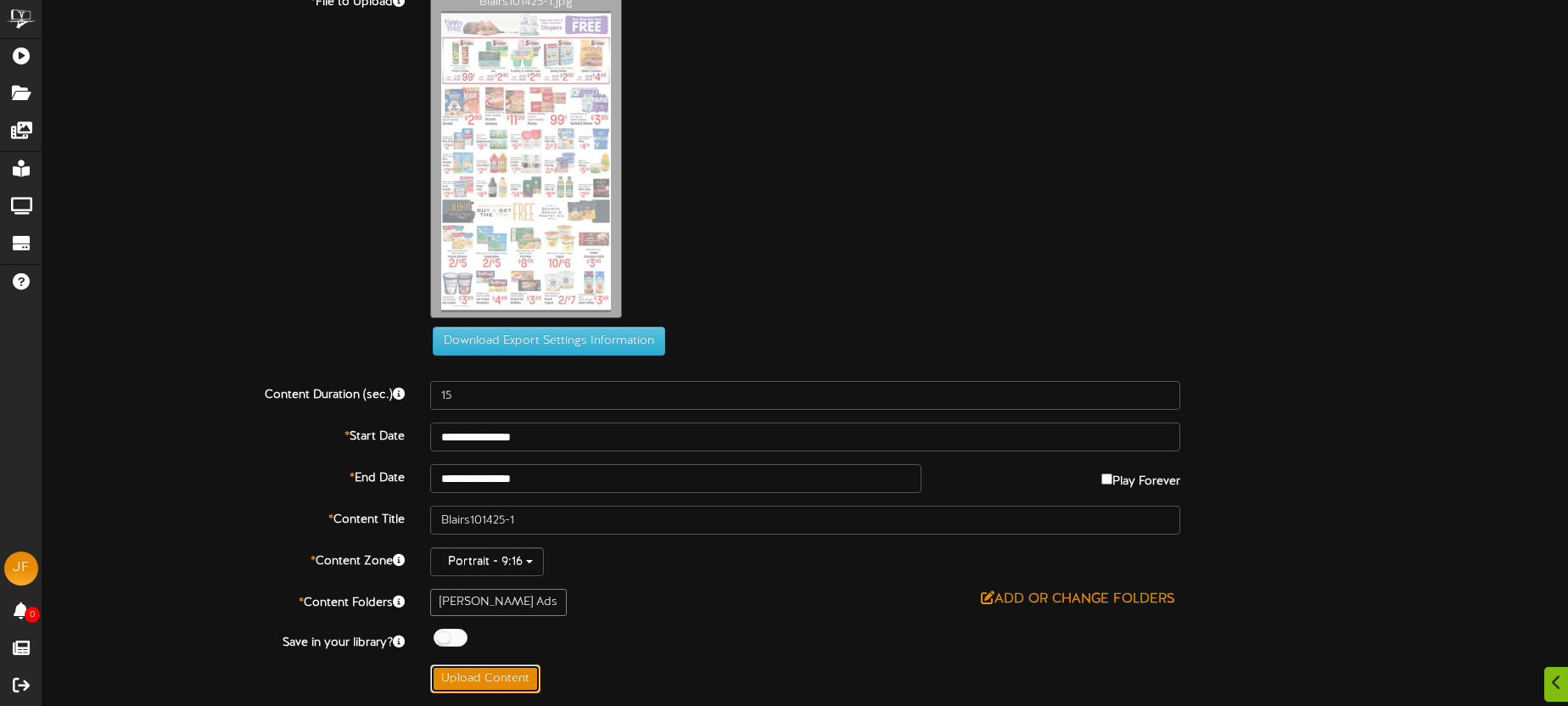
click at [507, 679] on button "Upload Content" at bounding box center [486, 679] width 110 height 29
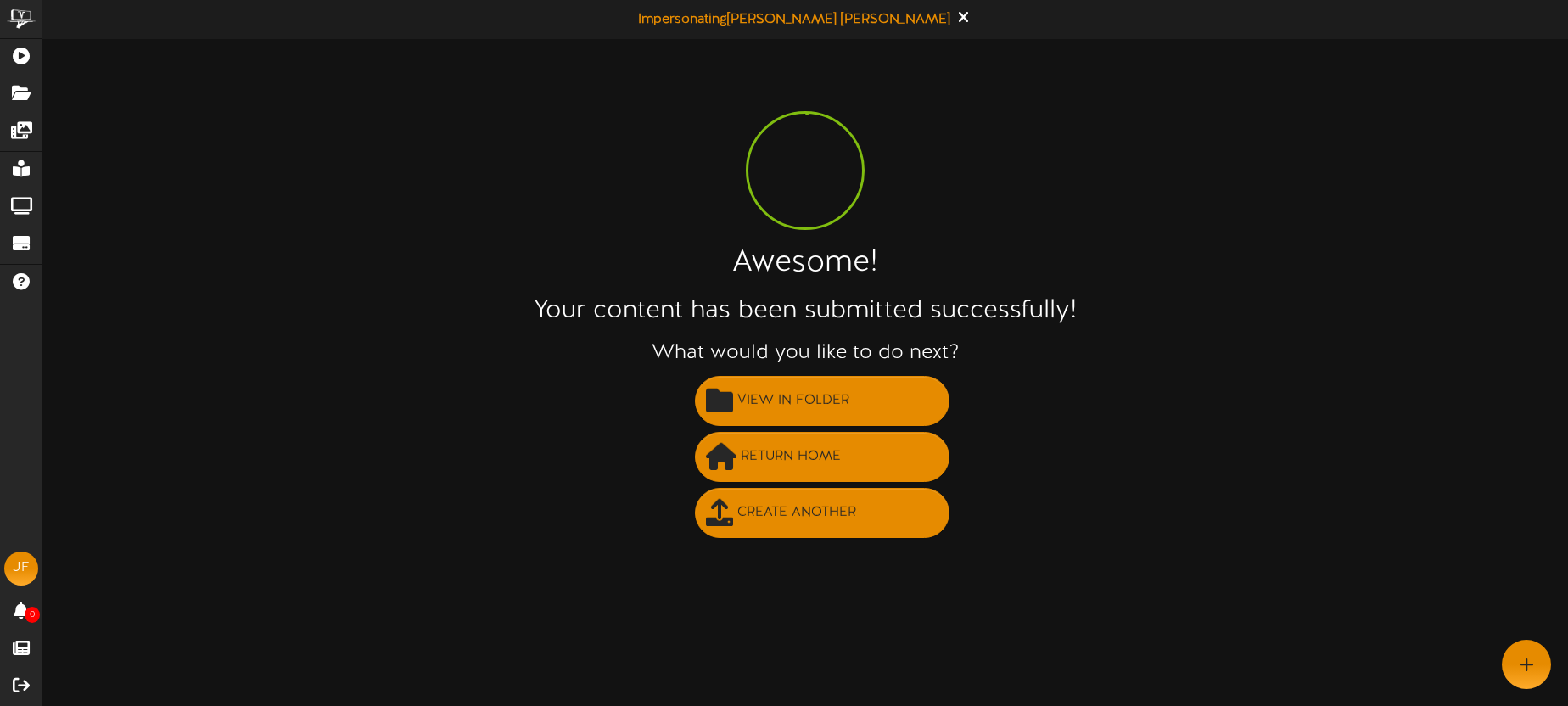
scroll to position [0, 0]
click at [801, 523] on span "Create Another" at bounding box center [797, 513] width 127 height 28
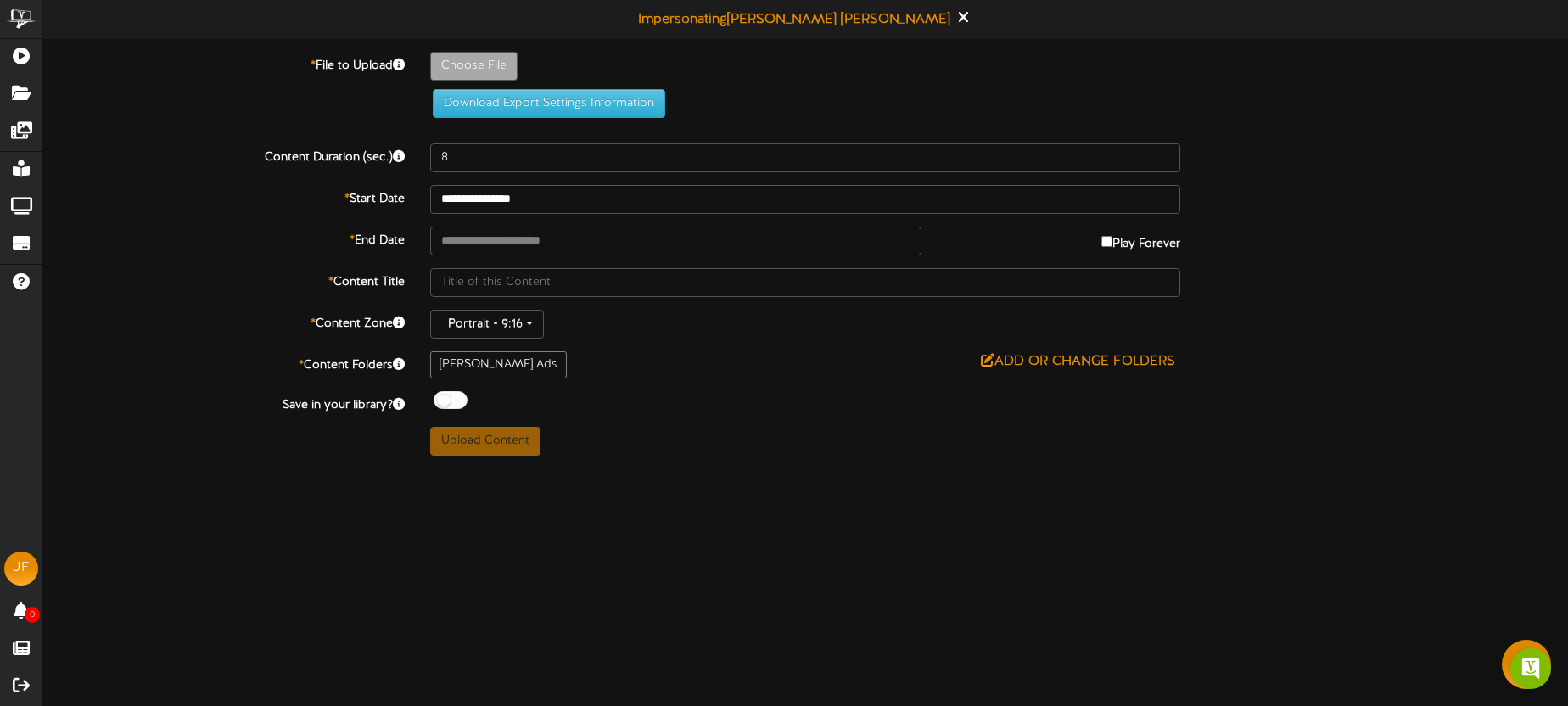
type input "**********"
type input "Blairs101425-2"
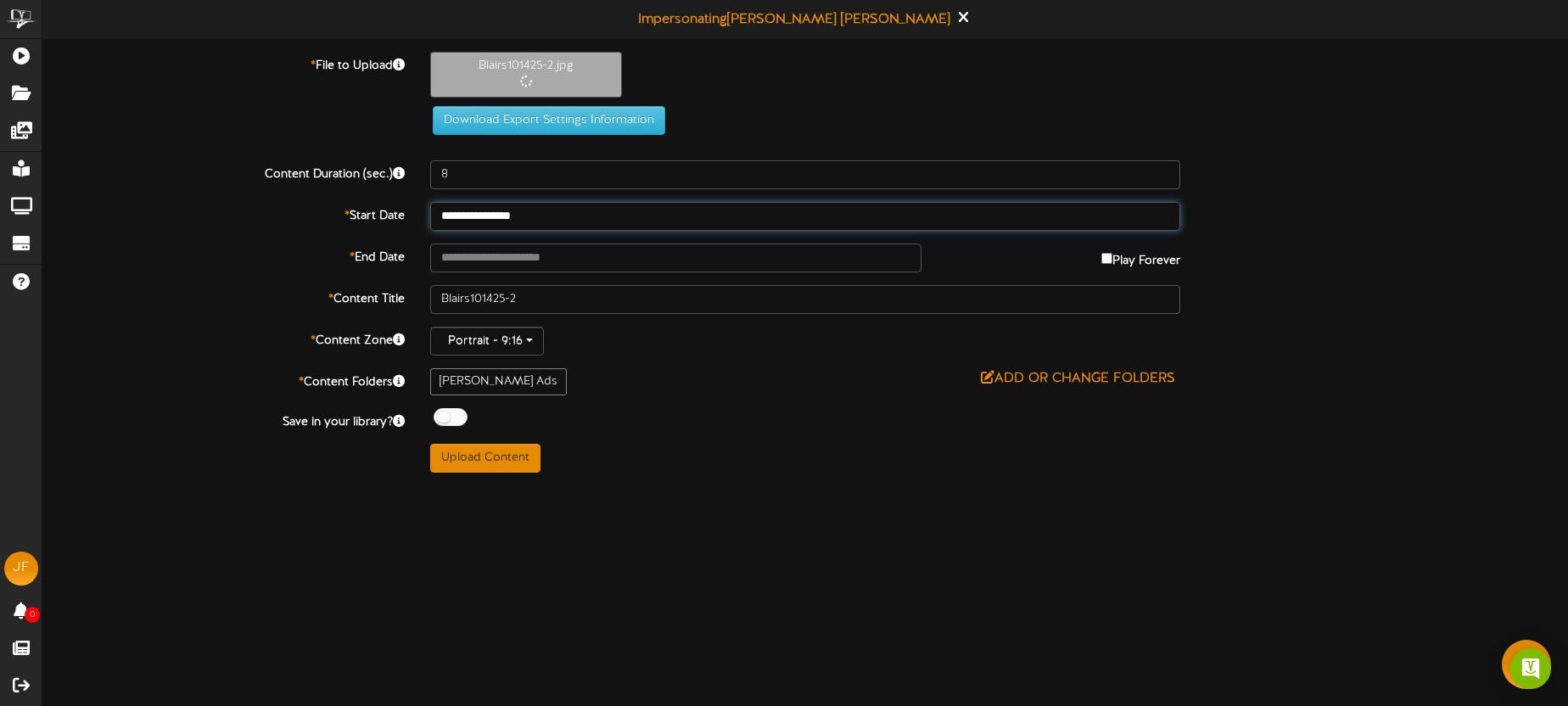
click at [594, 216] on input "**********" at bounding box center [805, 216] width 750 height 29
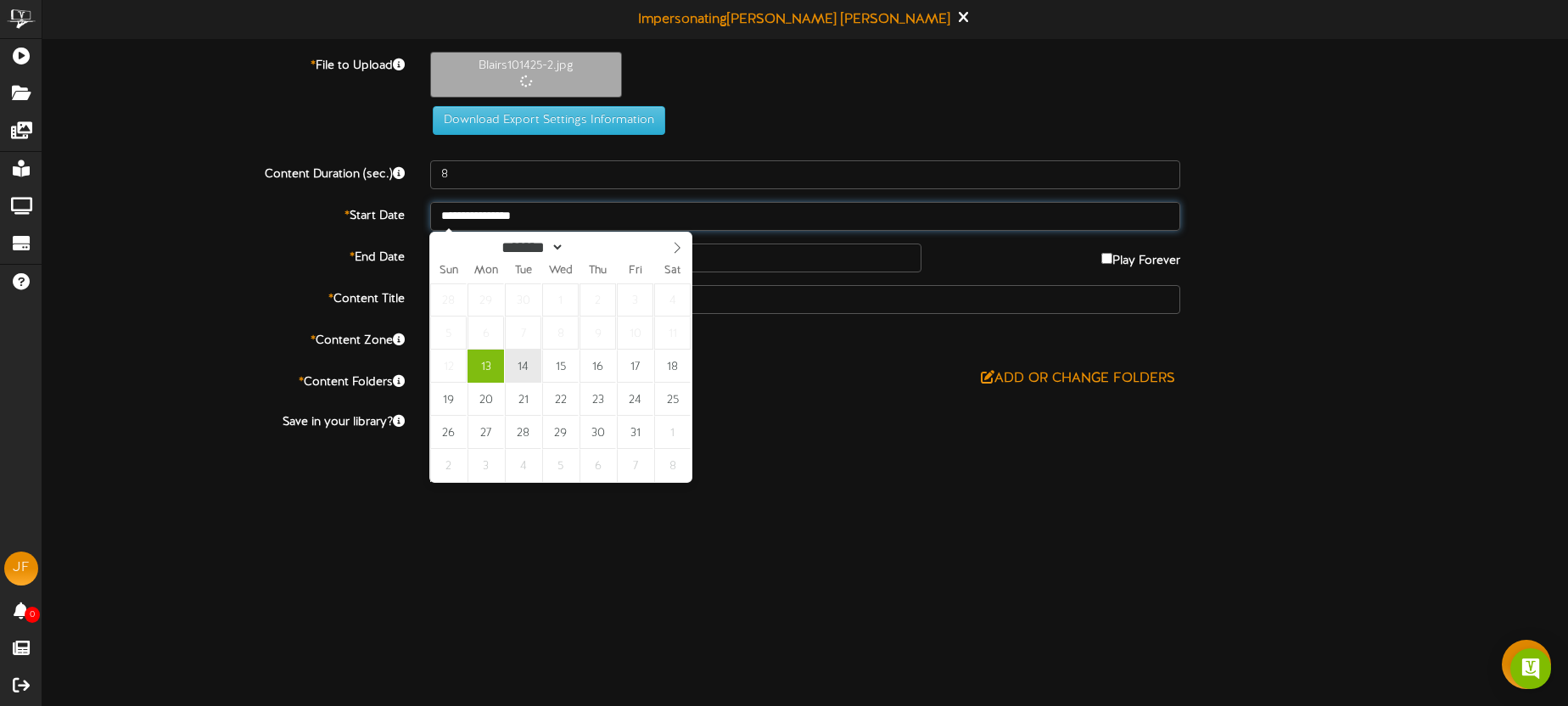
type input "**********"
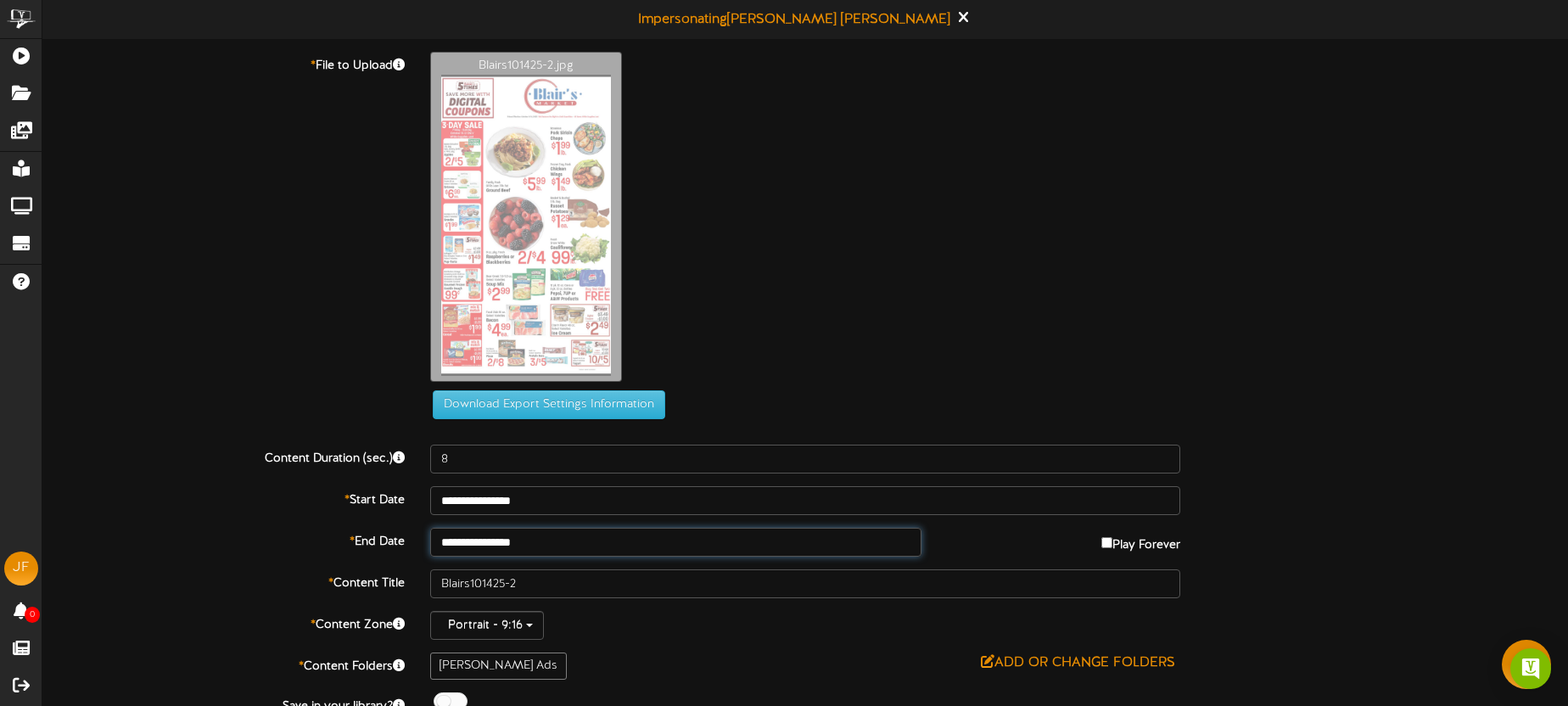
click at [559, 533] on input "**********" at bounding box center [676, 542] width 491 height 29
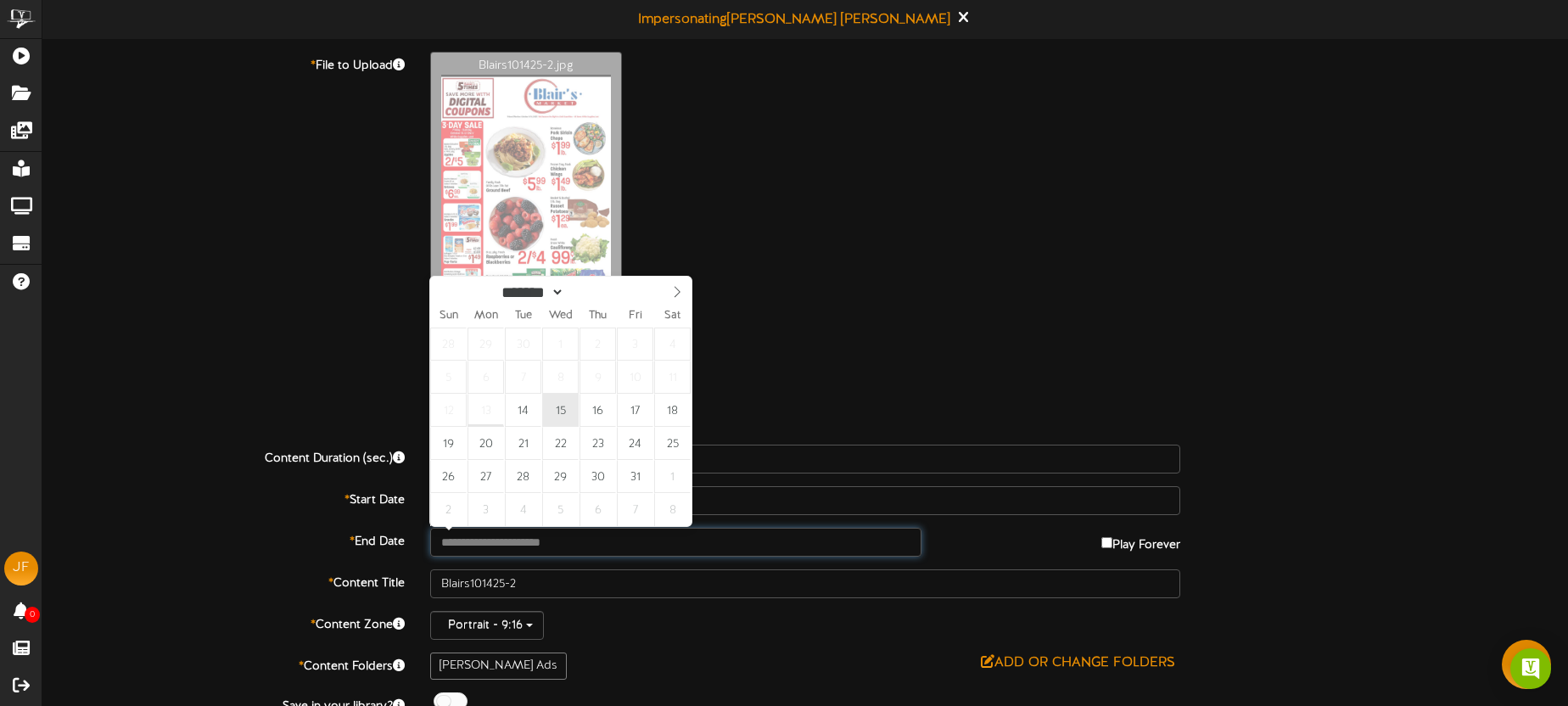
type input "**********"
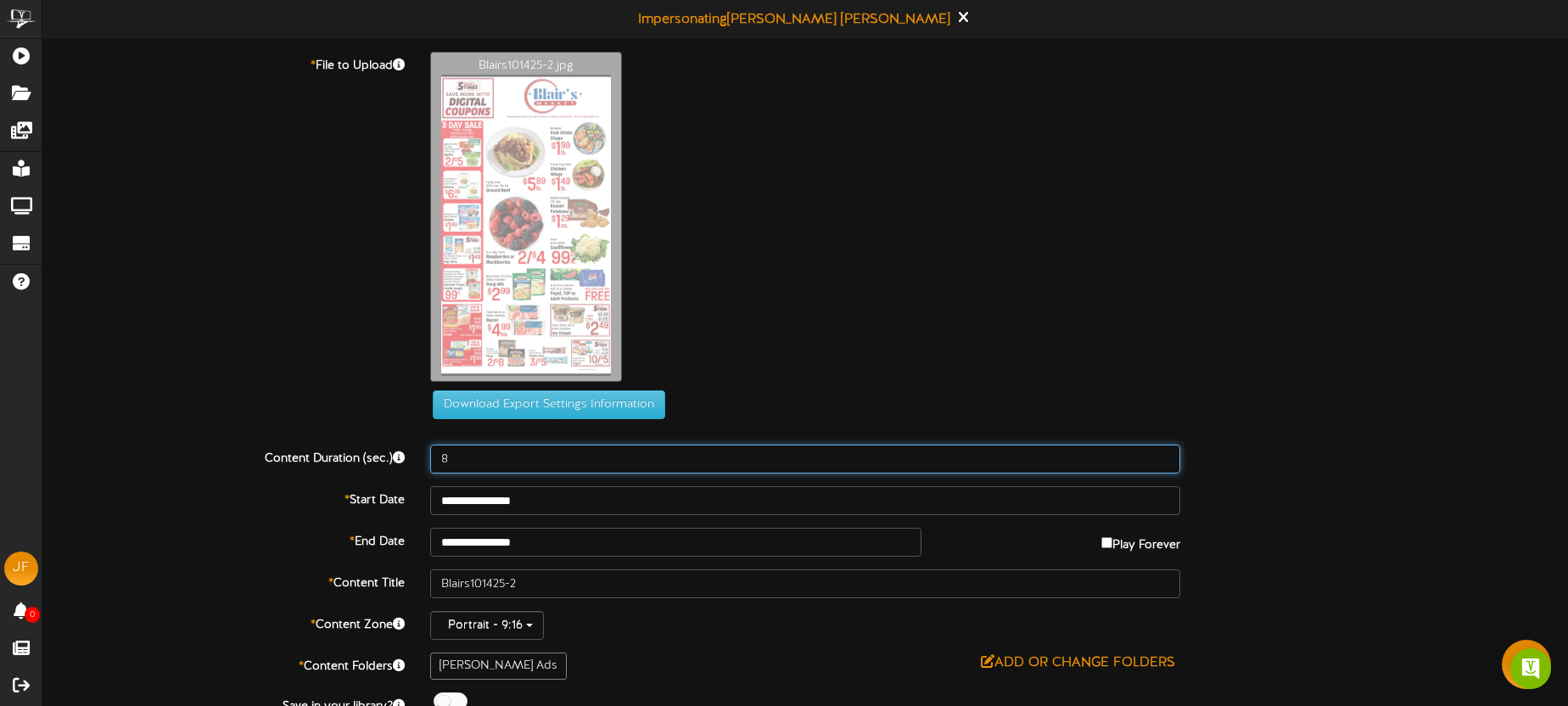
drag, startPoint x: 503, startPoint y: 466, endPoint x: 412, endPoint y: 439, distance: 94.9
click at [412, 450] on div "Content Duration (sec.) 8" at bounding box center [805, 459] width 1551 height 29
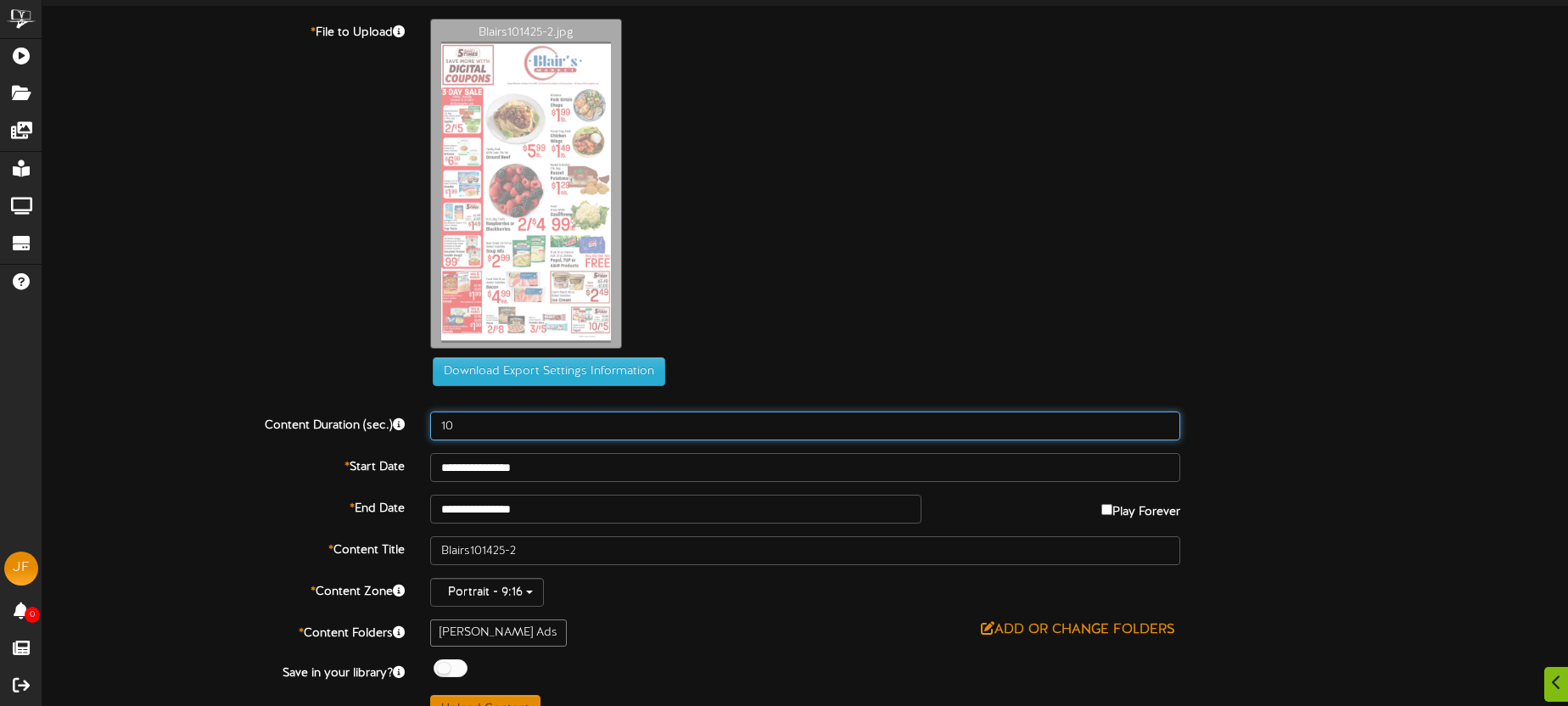
scroll to position [64, 0]
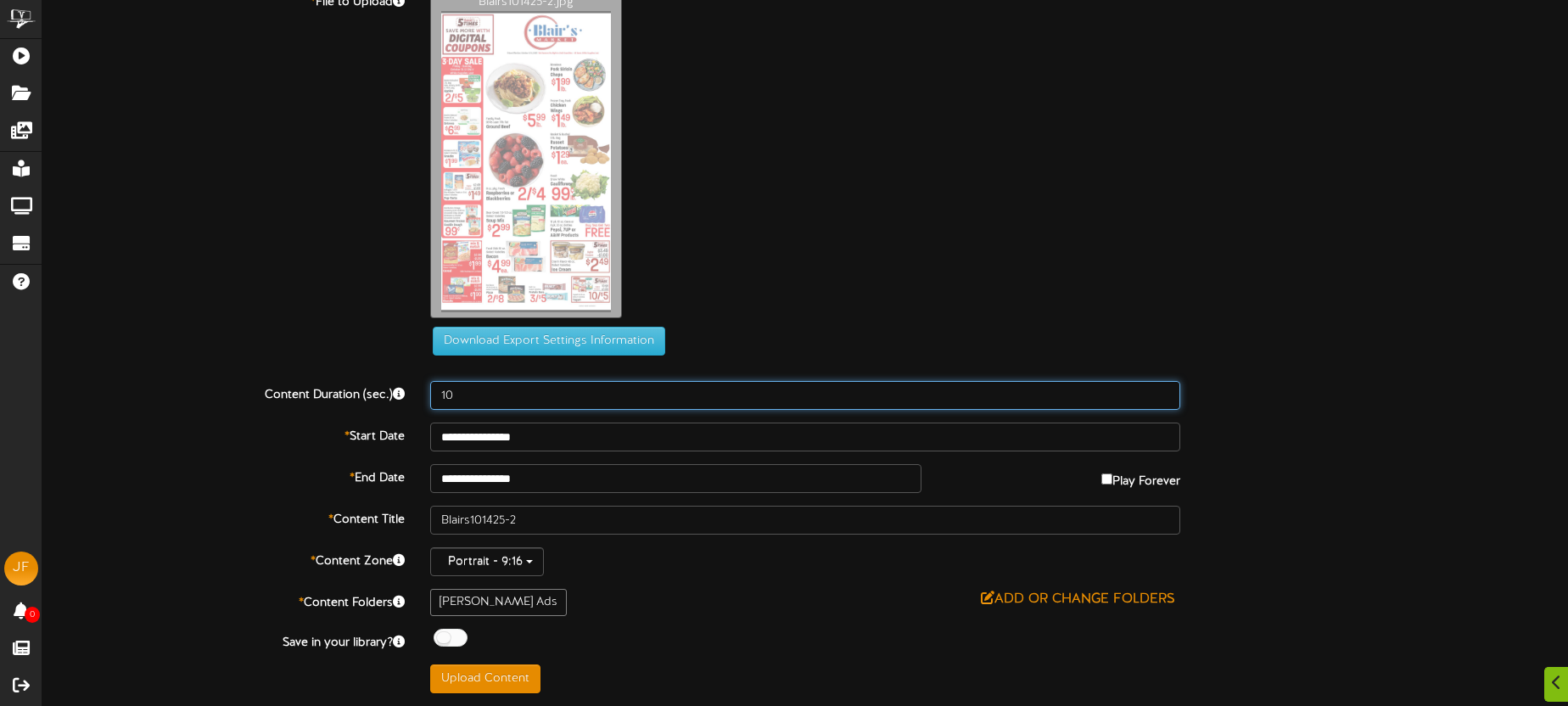
type input "10"
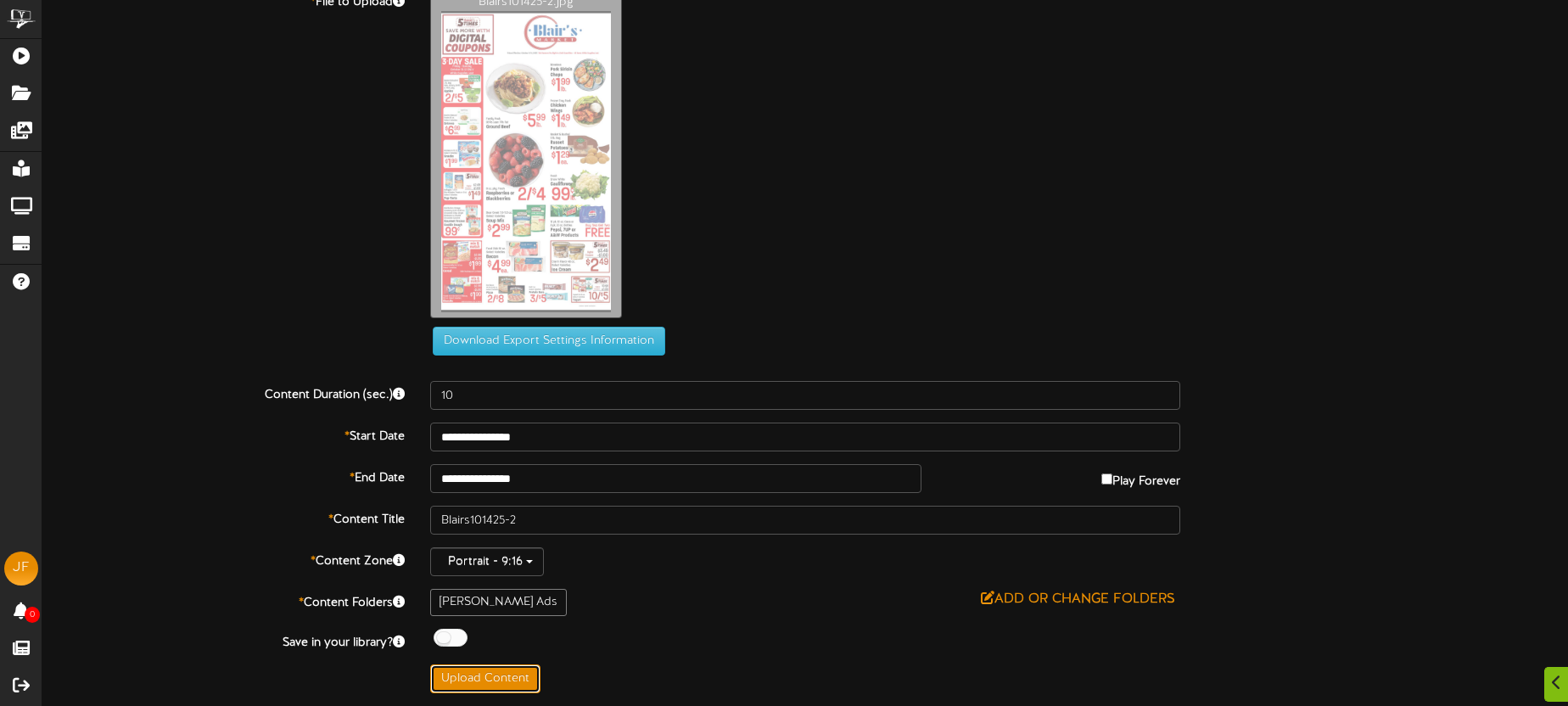
click at [506, 675] on button "Upload Content" at bounding box center [486, 679] width 110 height 29
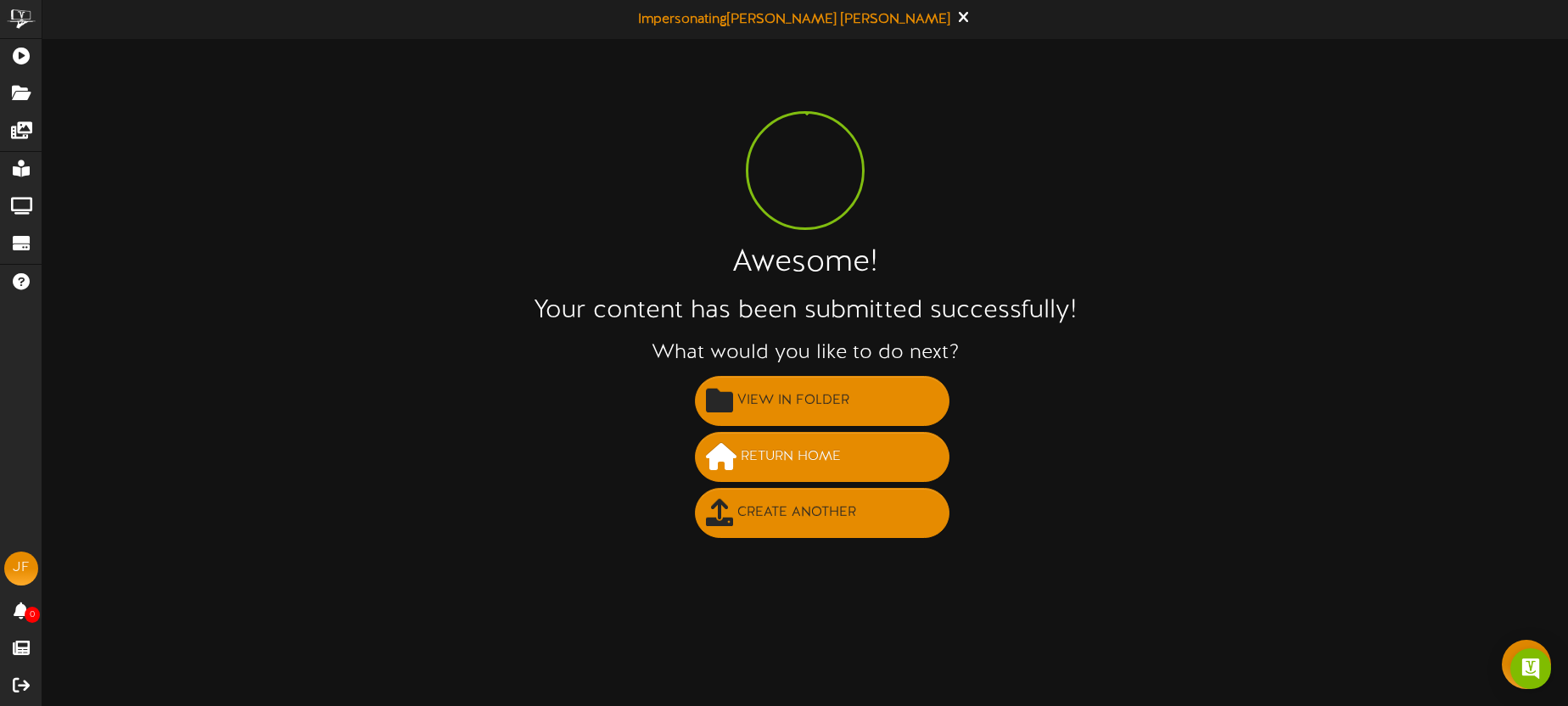
scroll to position [0, 0]
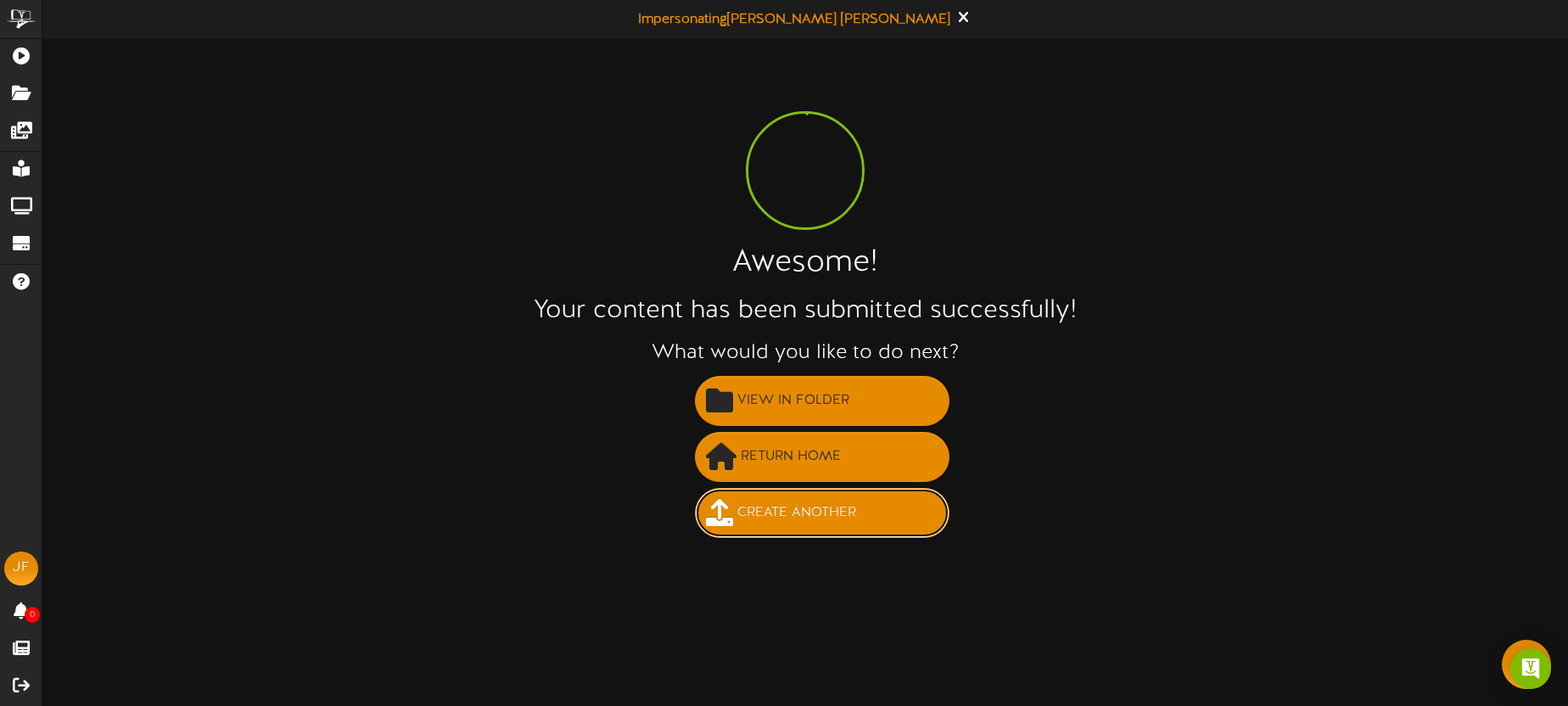
click at [785, 524] on span "Create Another" at bounding box center [797, 513] width 127 height 28
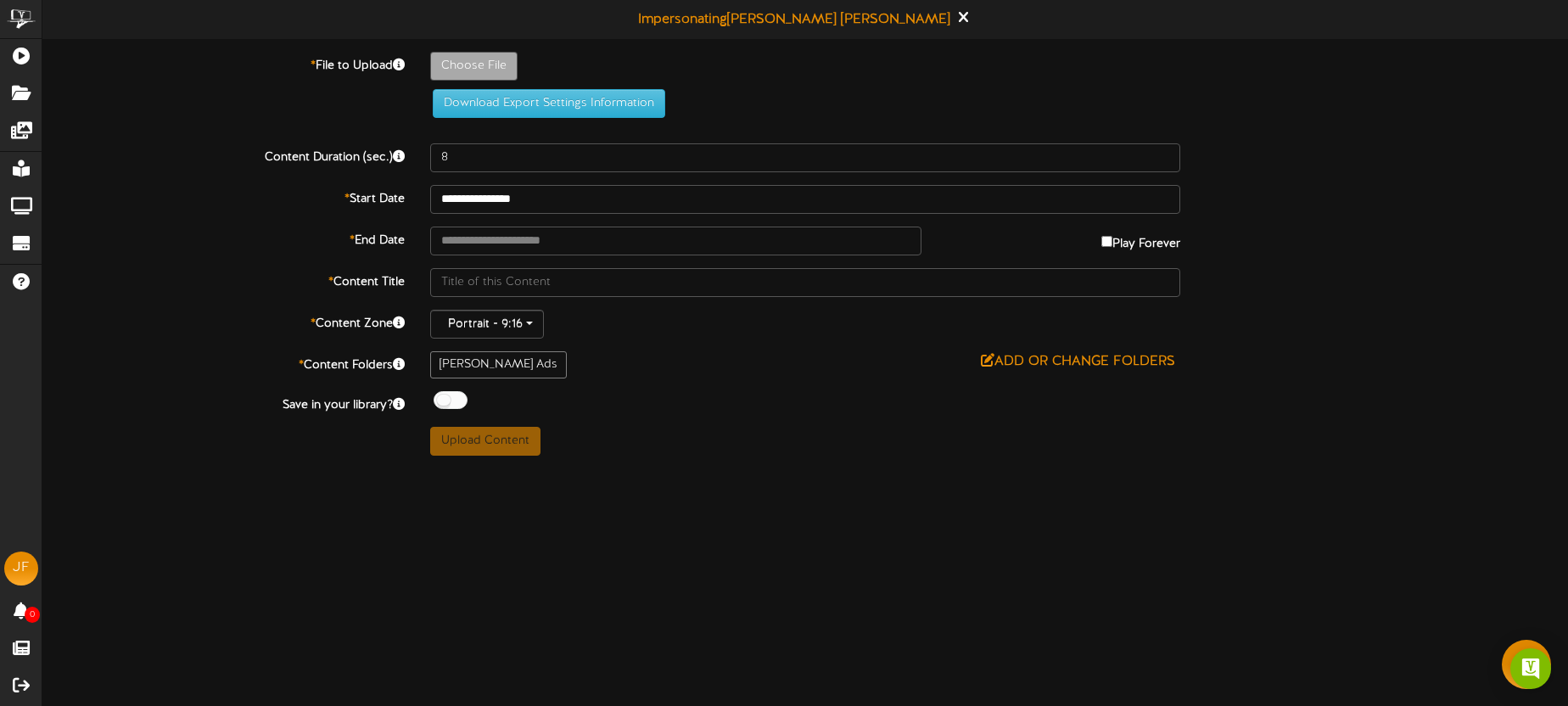
type input "**********"
type input "Blairs101425-3"
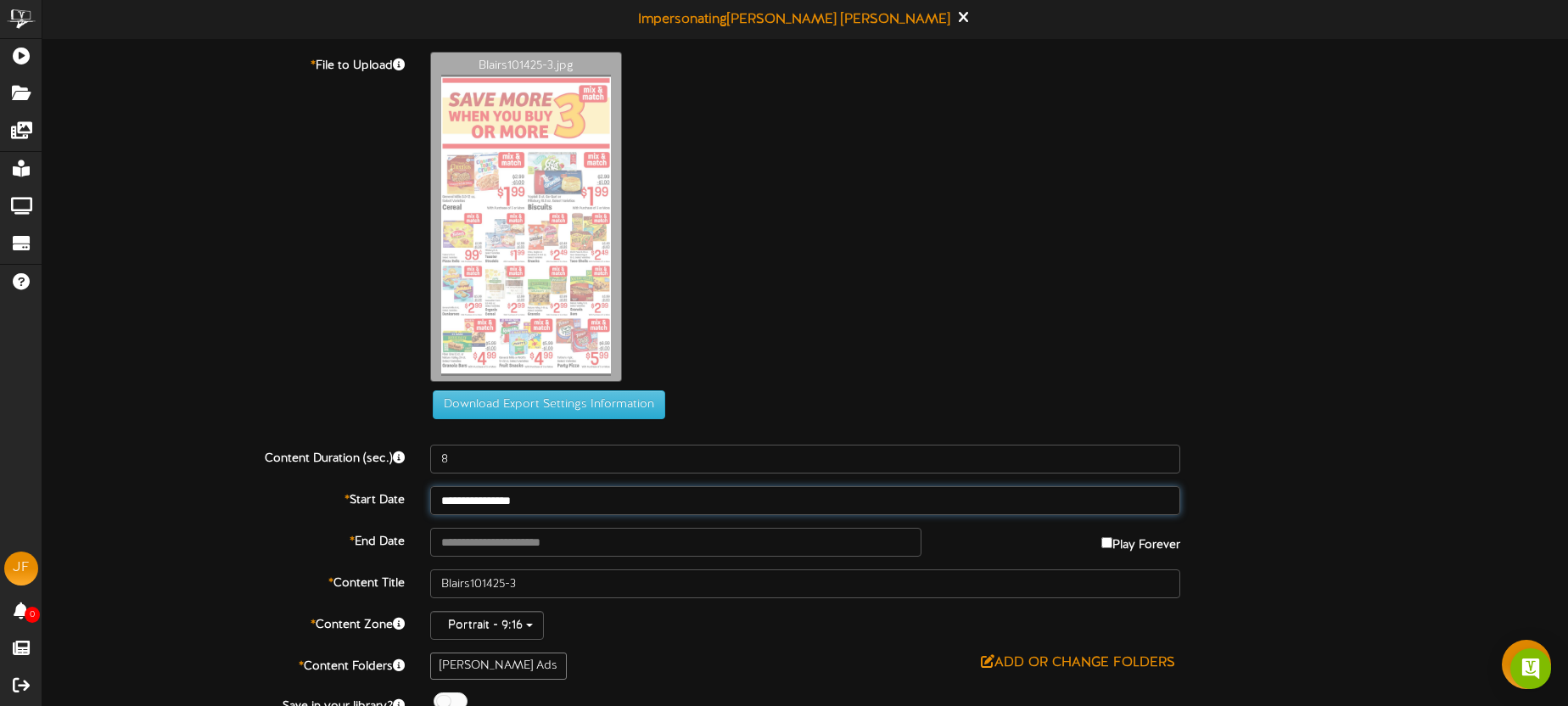
click at [566, 503] on input "**********" at bounding box center [805, 500] width 750 height 29
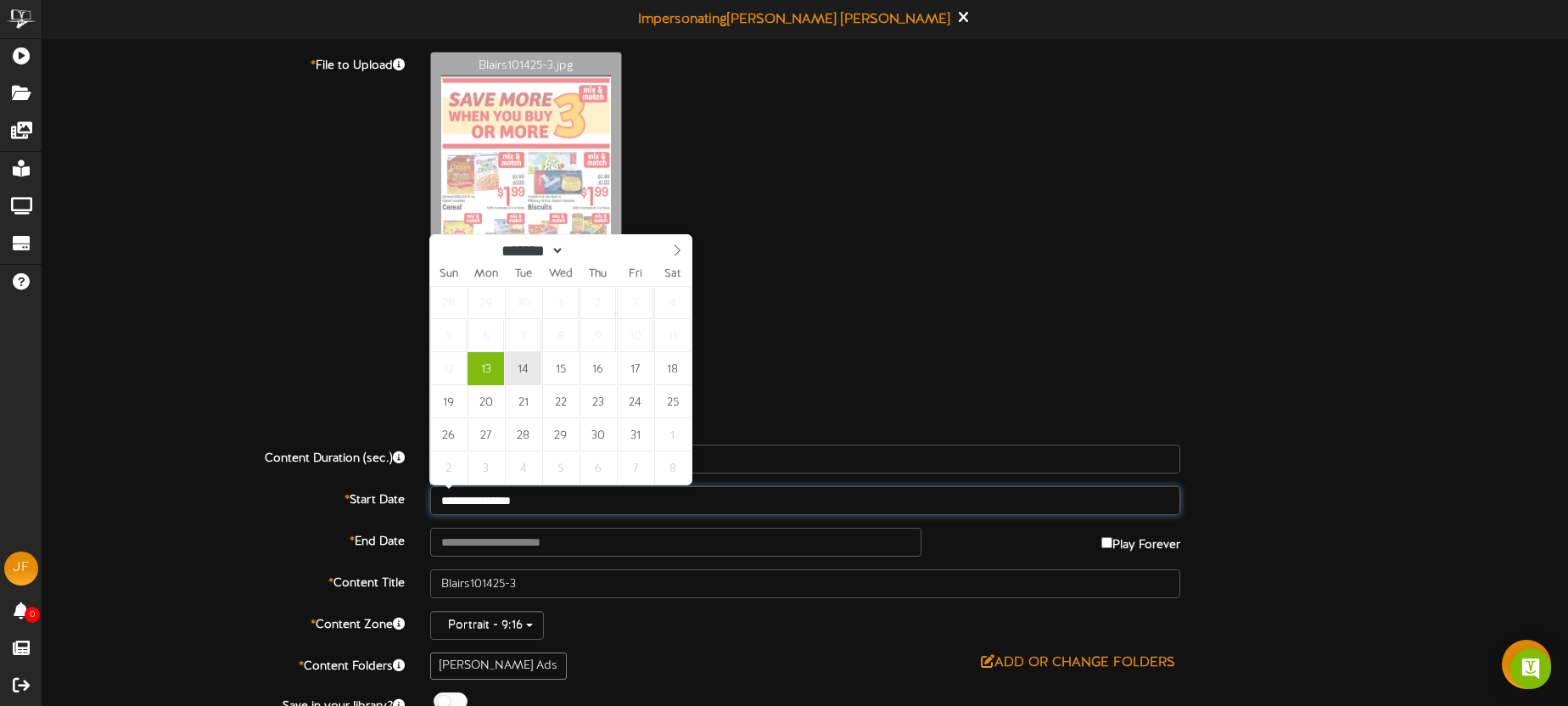
type input "**********"
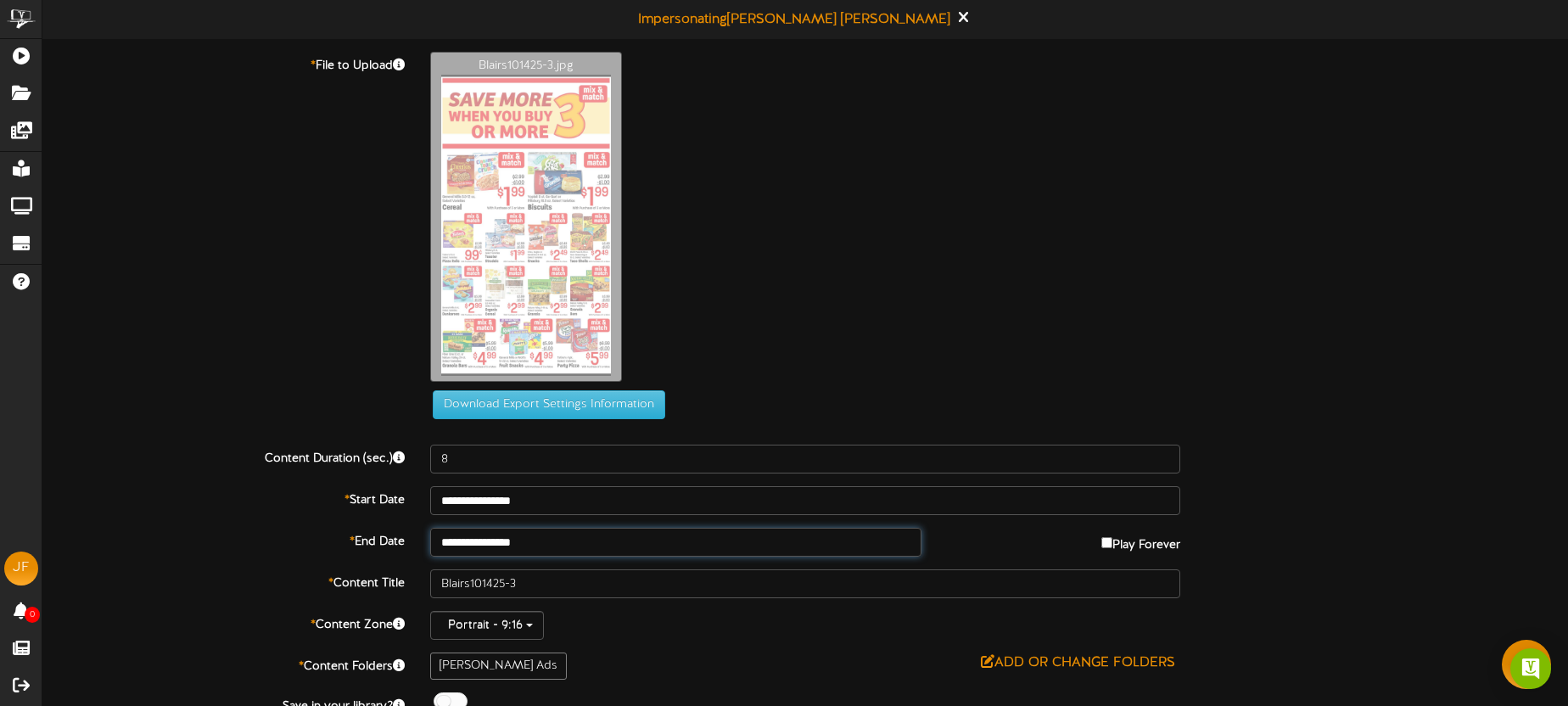
click at [565, 536] on input "**********" at bounding box center [676, 542] width 491 height 29
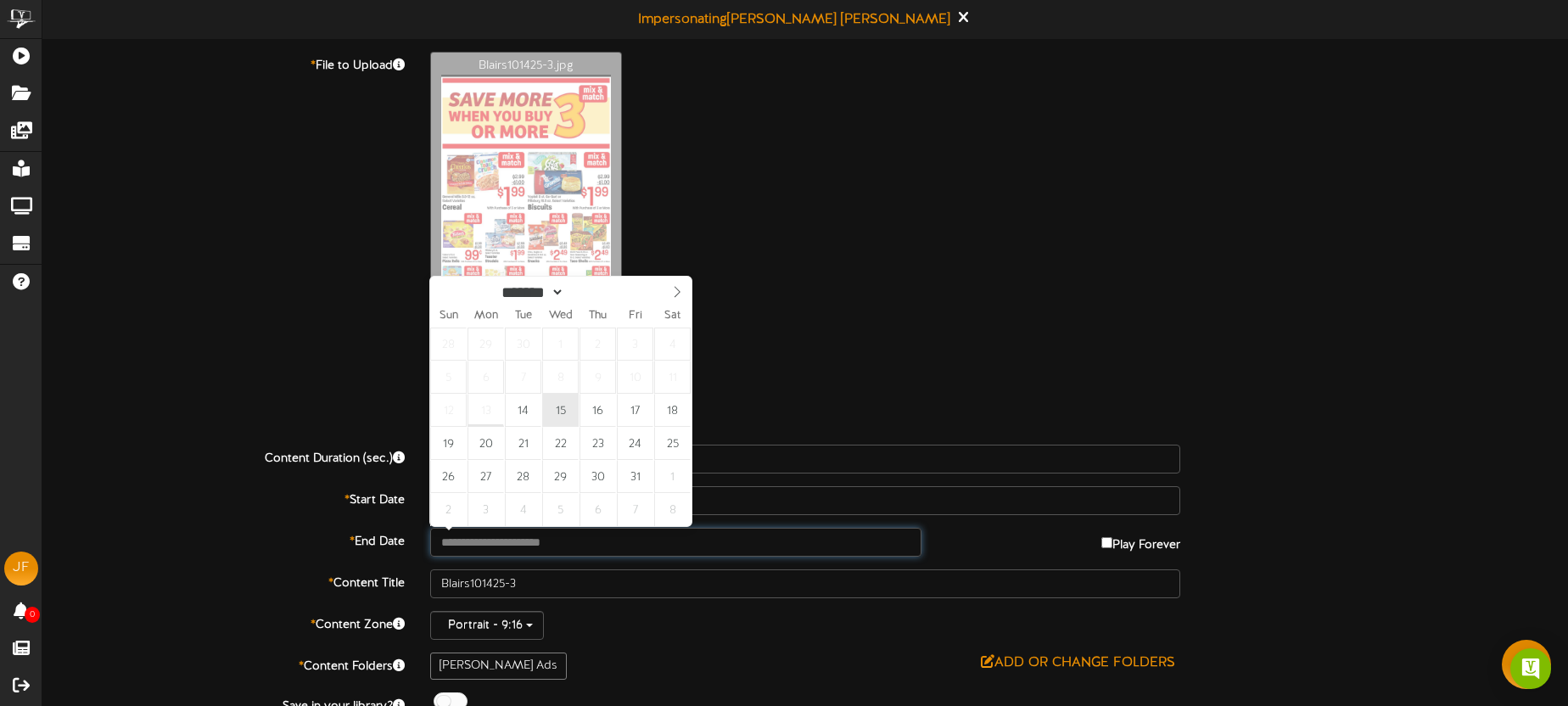
type input "**********"
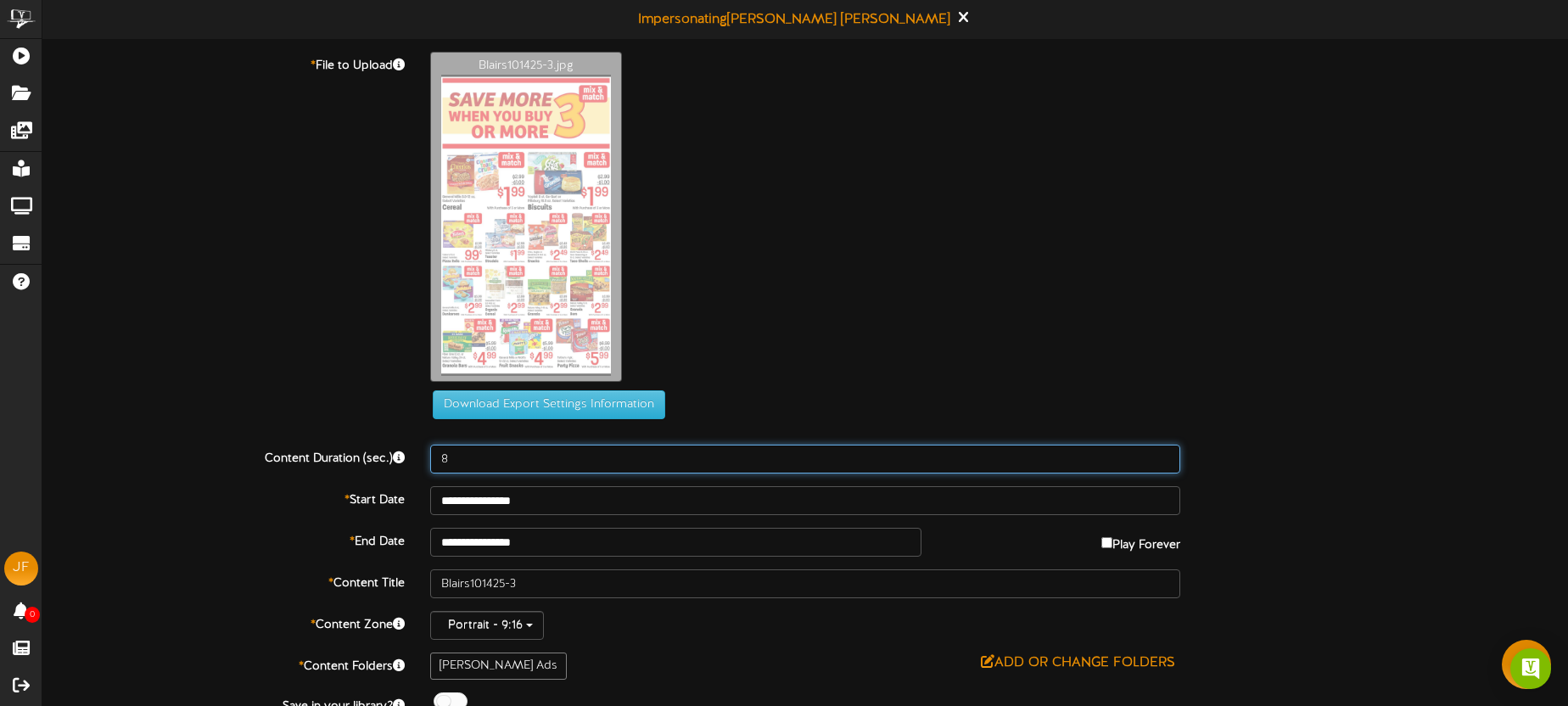
drag, startPoint x: 498, startPoint y: 463, endPoint x: 442, endPoint y: 445, distance: 58.8
click at [440, 451] on input "8" at bounding box center [805, 459] width 750 height 29
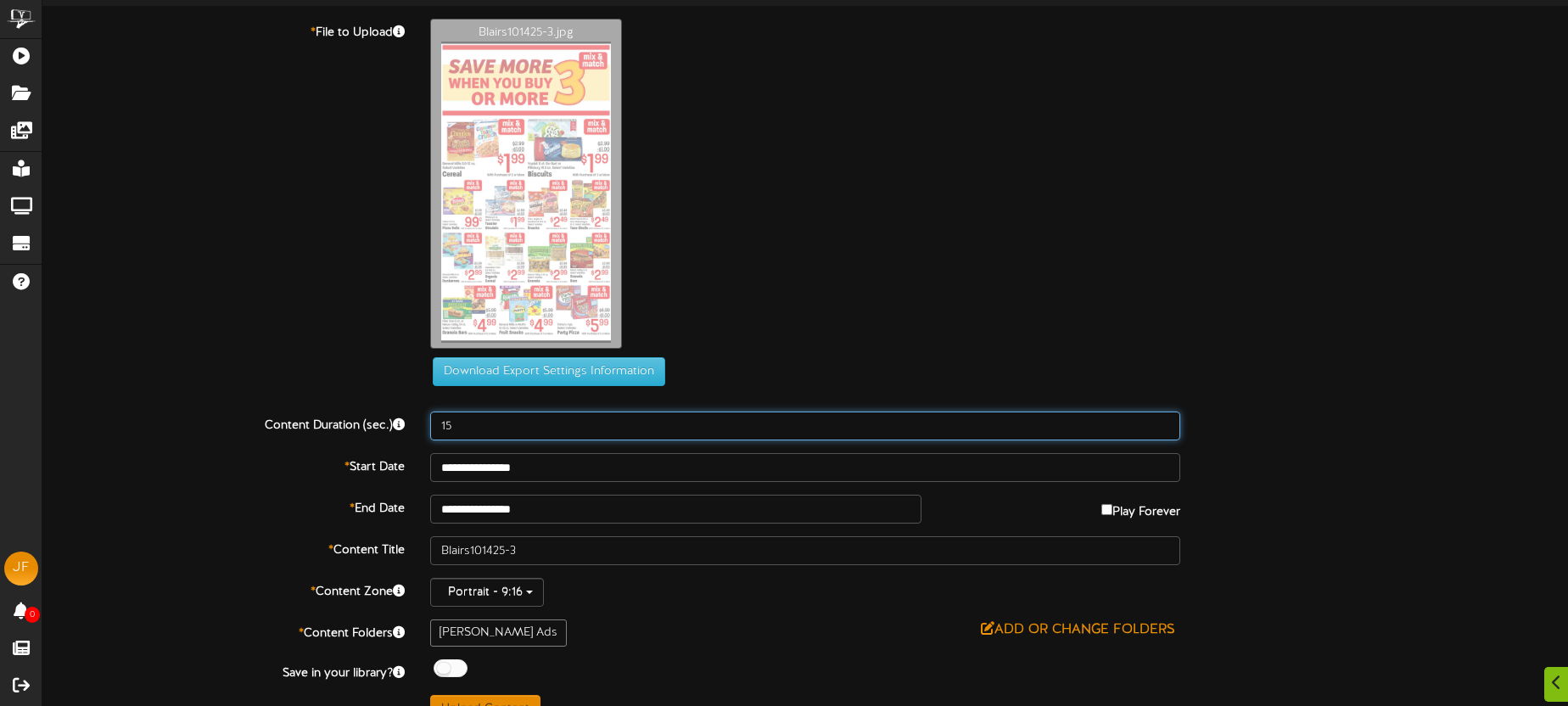
scroll to position [64, 0]
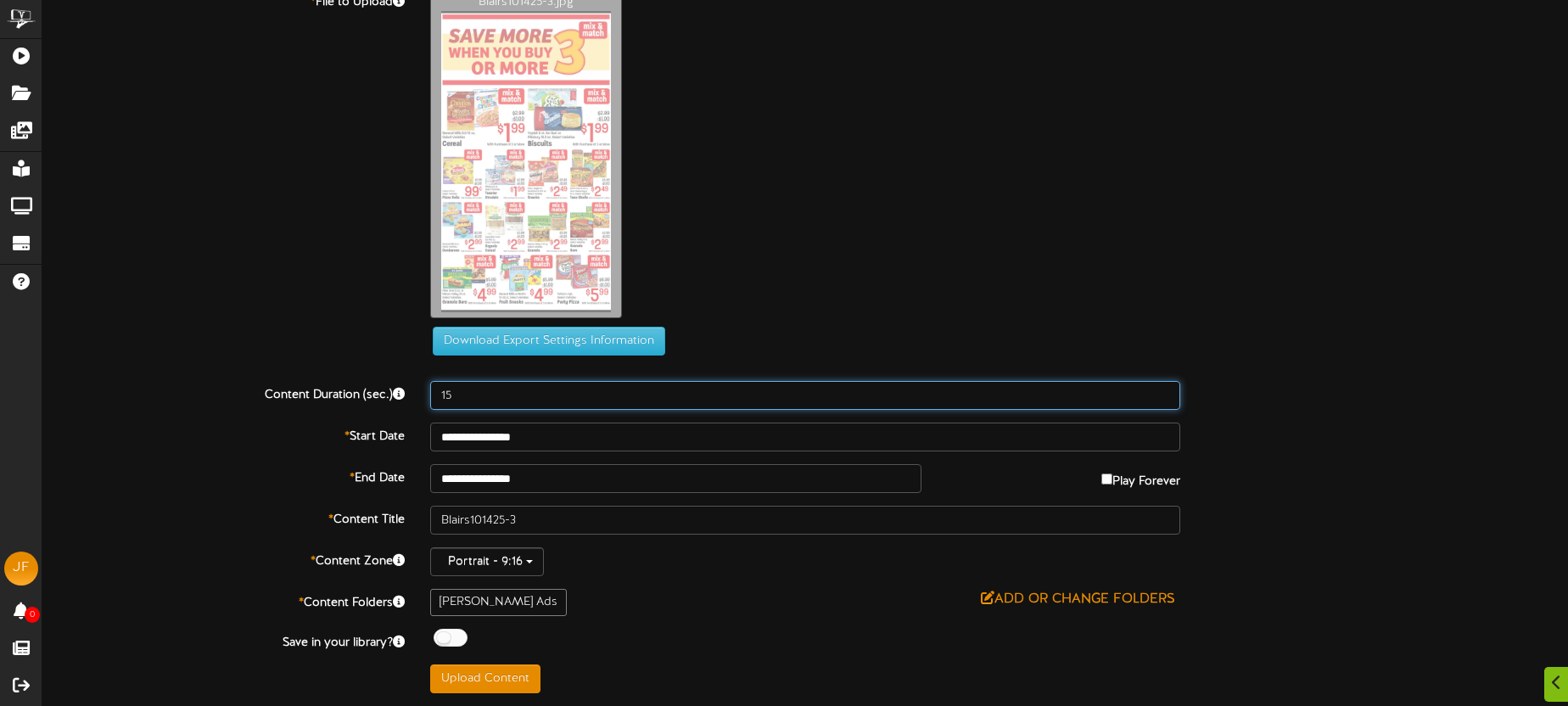
type input "15"
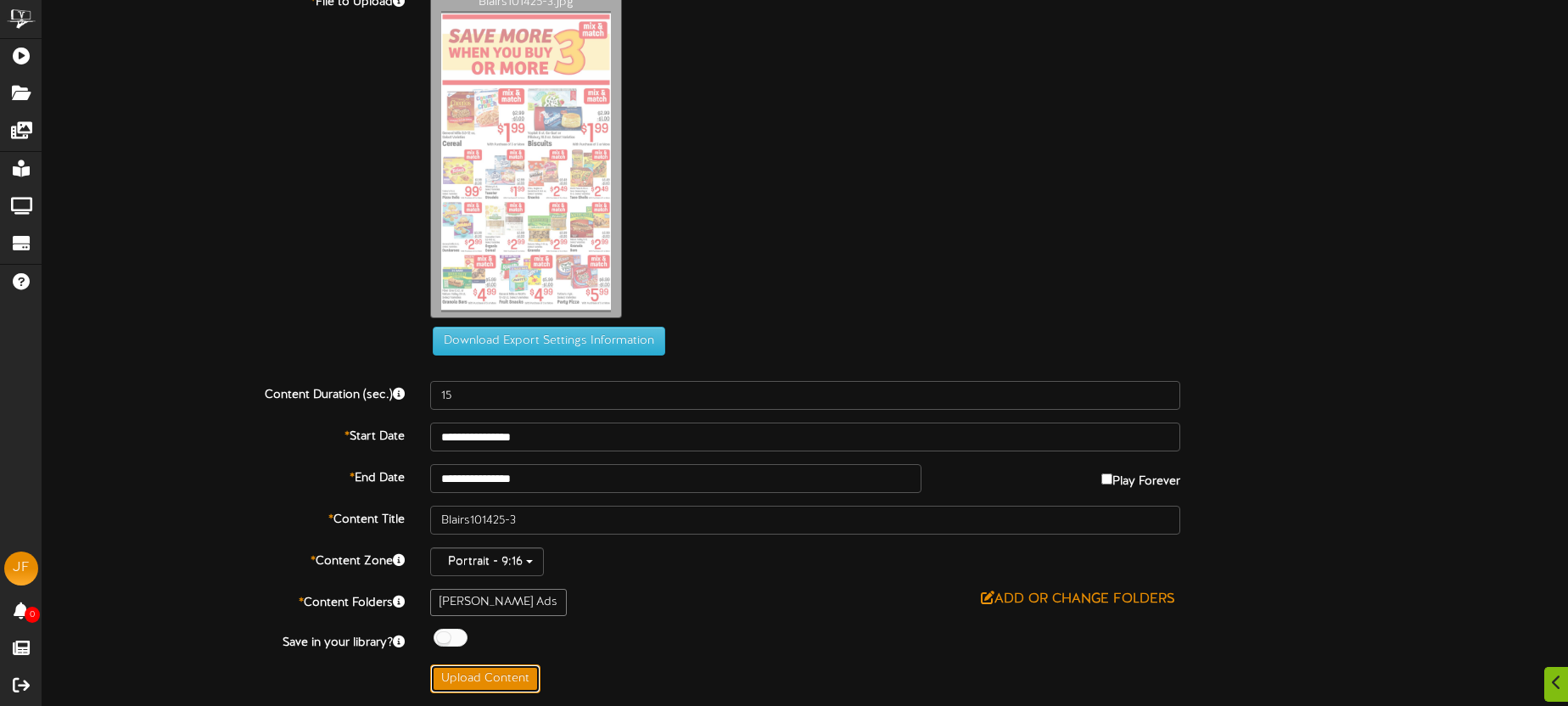
click at [501, 667] on button "Upload Content" at bounding box center [486, 679] width 110 height 29
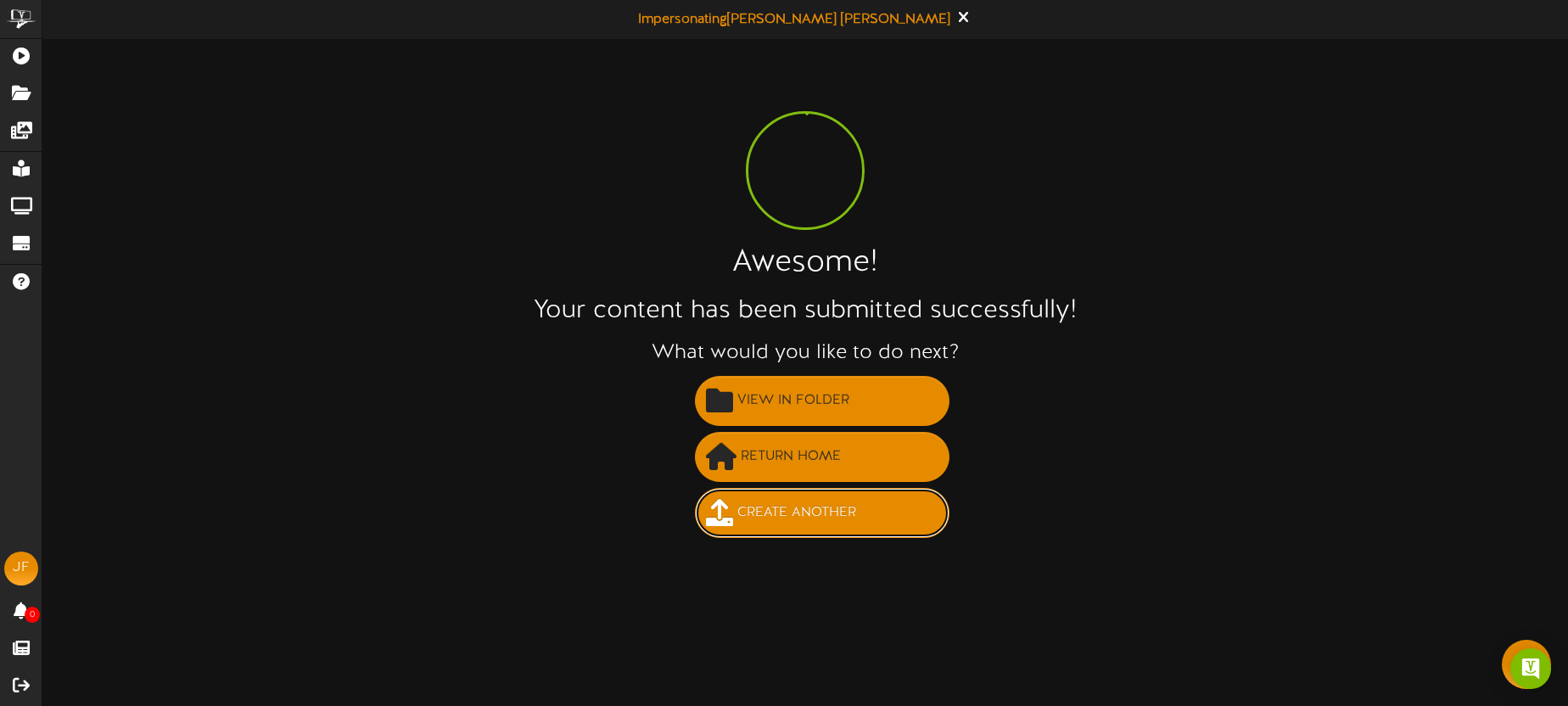
click at [820, 506] on span "Create Another" at bounding box center [797, 513] width 127 height 28
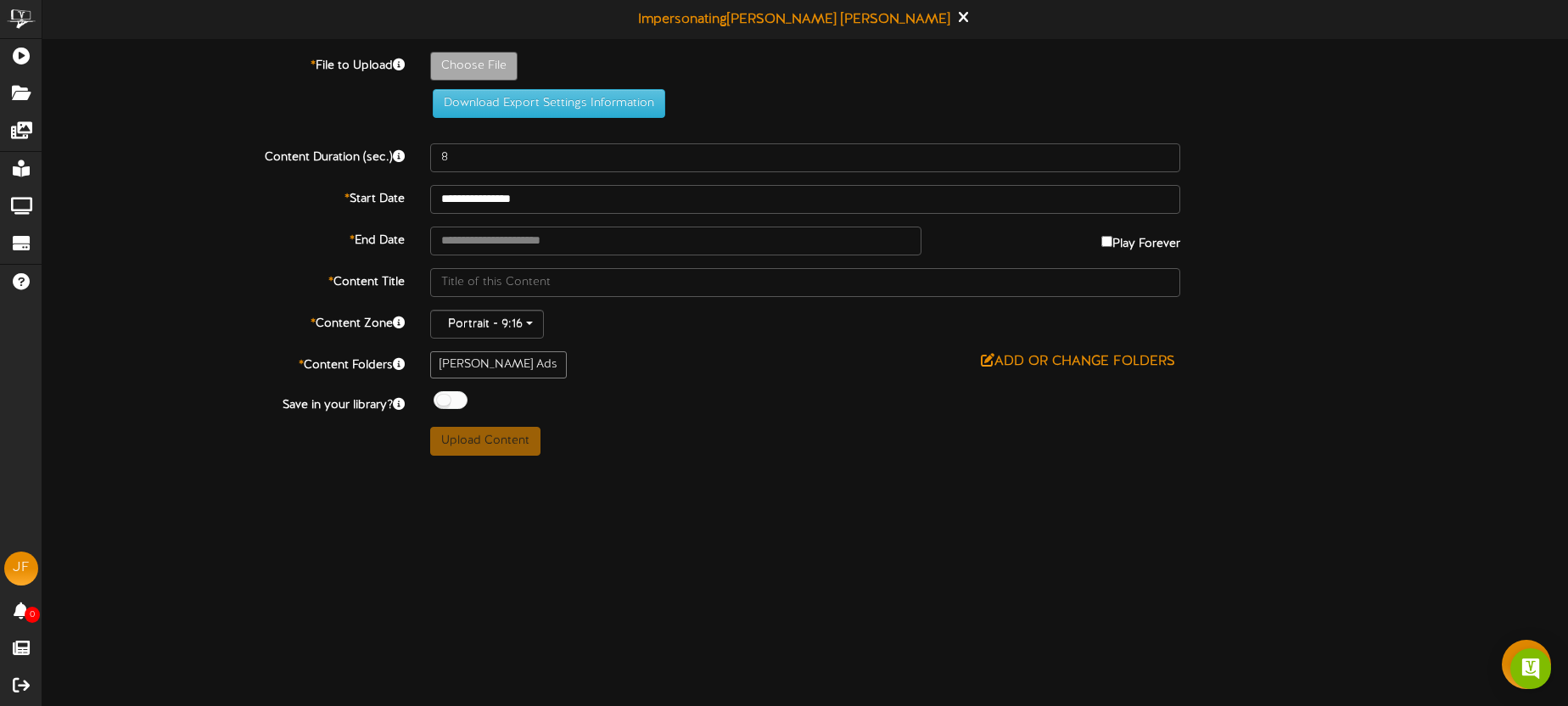
type input "**********"
type input "Blairs101425-5"
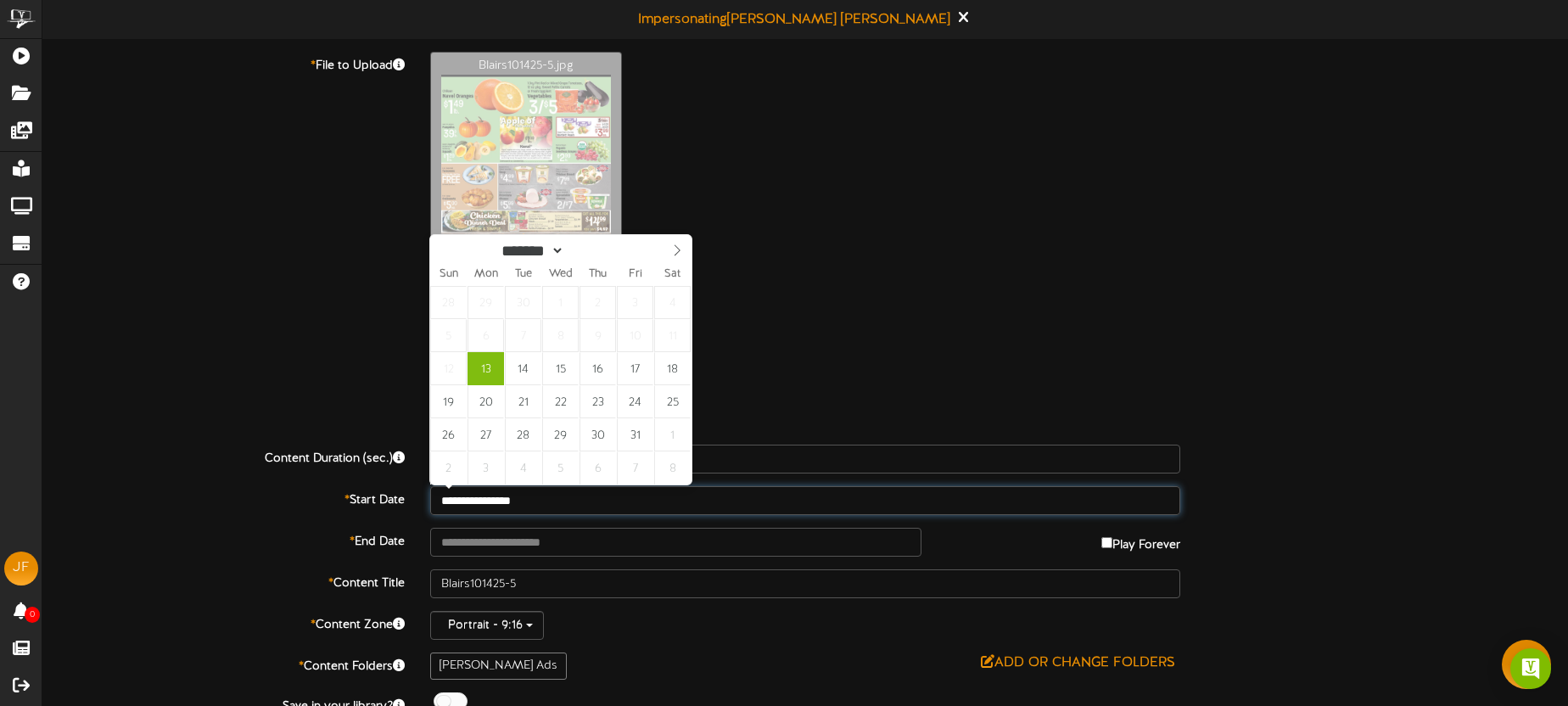
click at [564, 511] on input "**********" at bounding box center [805, 500] width 750 height 29
type input "**********"
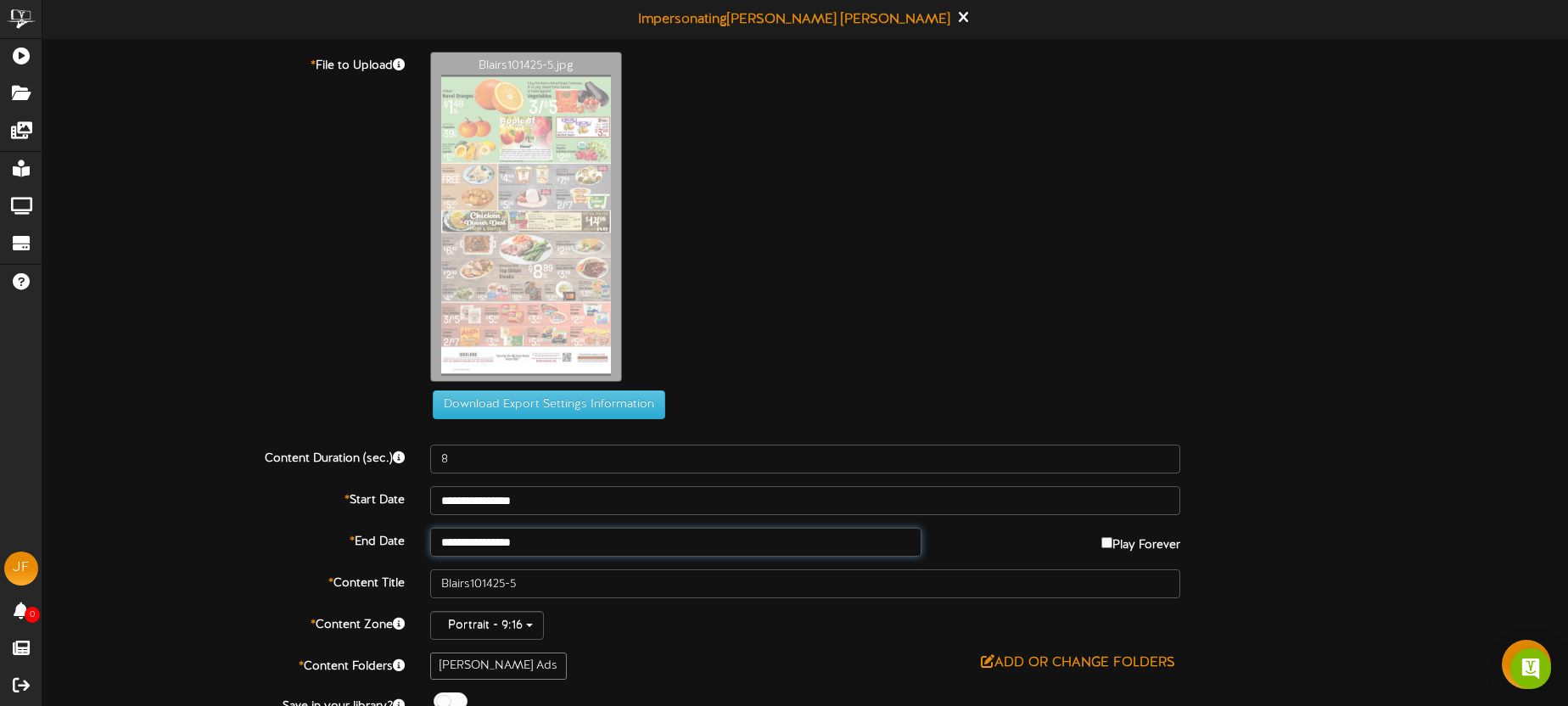
click at [560, 548] on input "**********" at bounding box center [676, 542] width 491 height 29
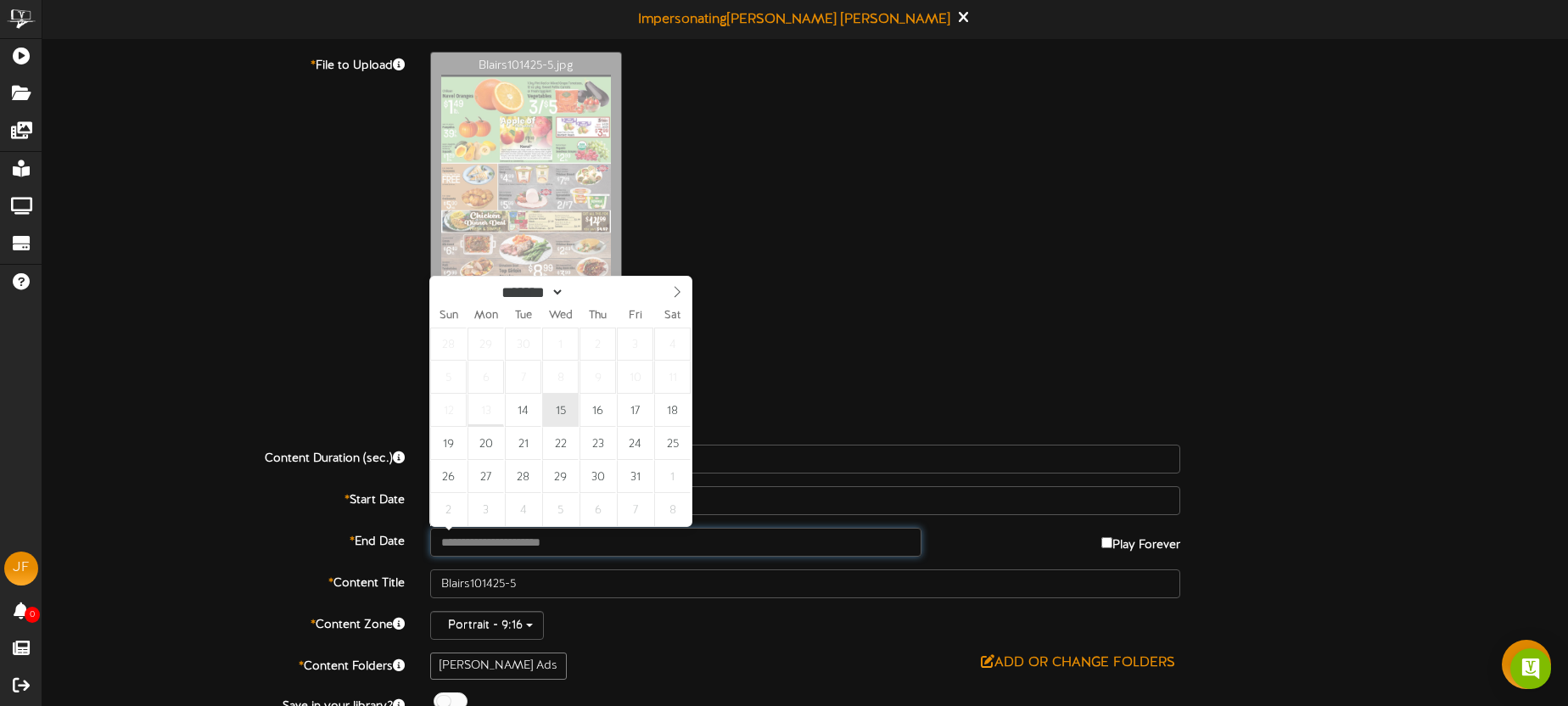
type input "**********"
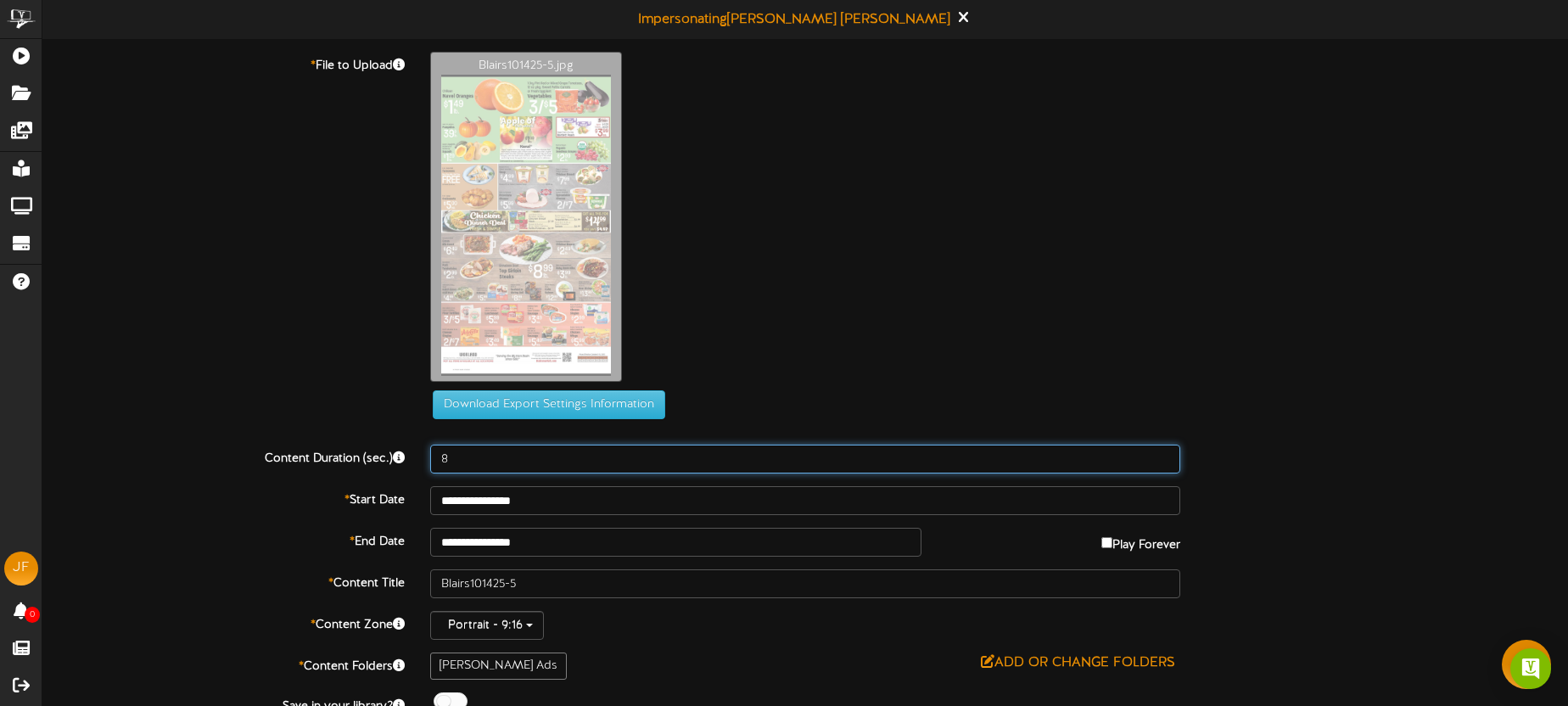
drag, startPoint x: 508, startPoint y: 465, endPoint x: 431, endPoint y: 451, distance: 78.3
click at [431, 451] on input "8" at bounding box center [805, 459] width 750 height 29
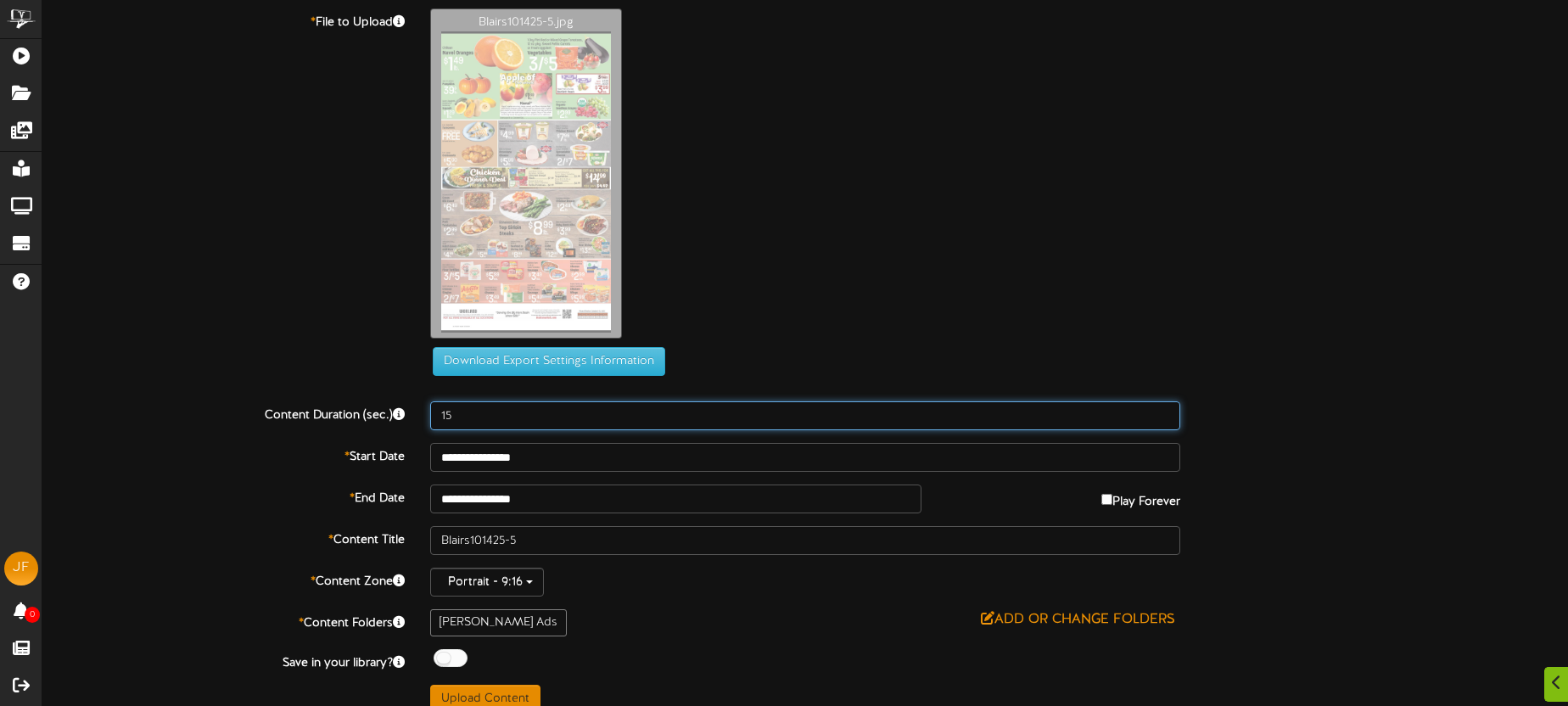
scroll to position [64, 0]
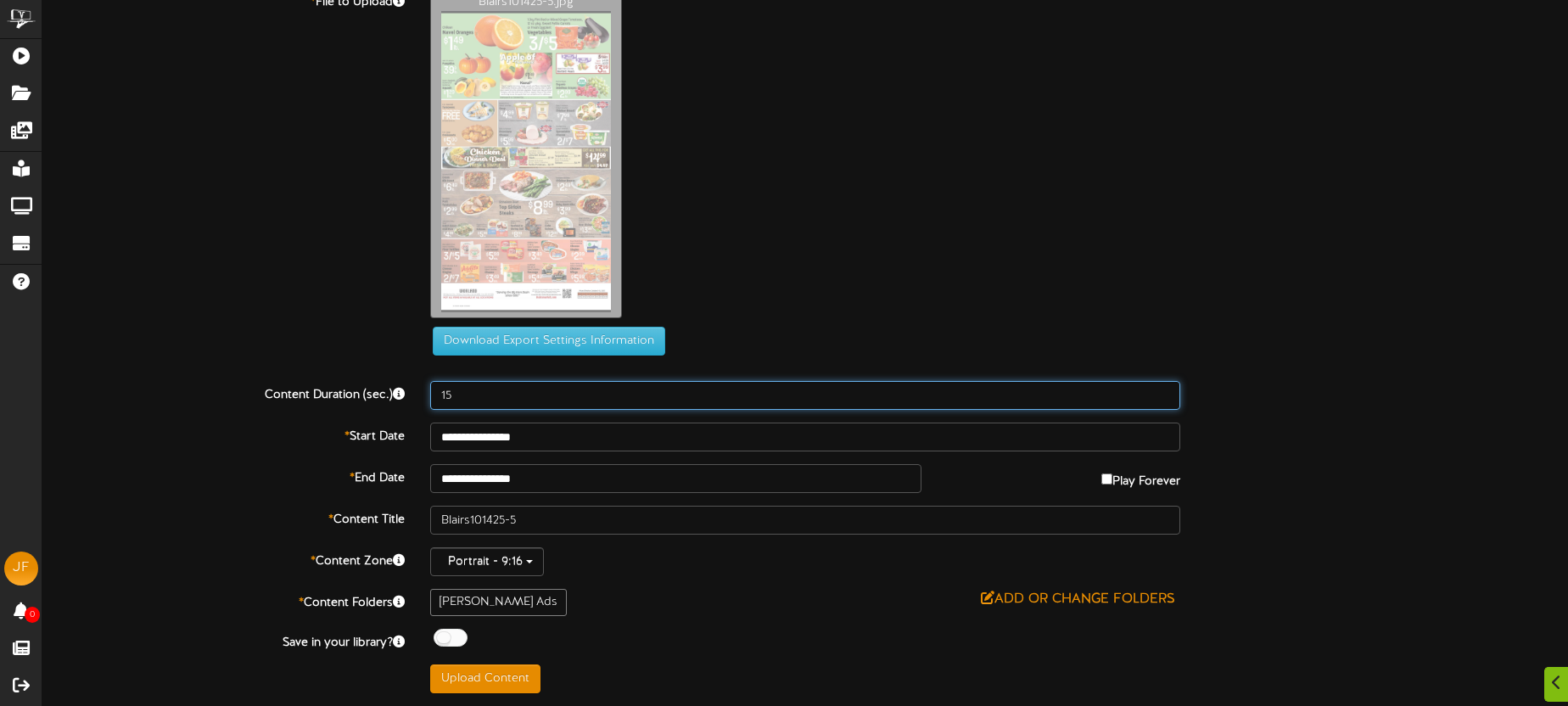
type input "15"
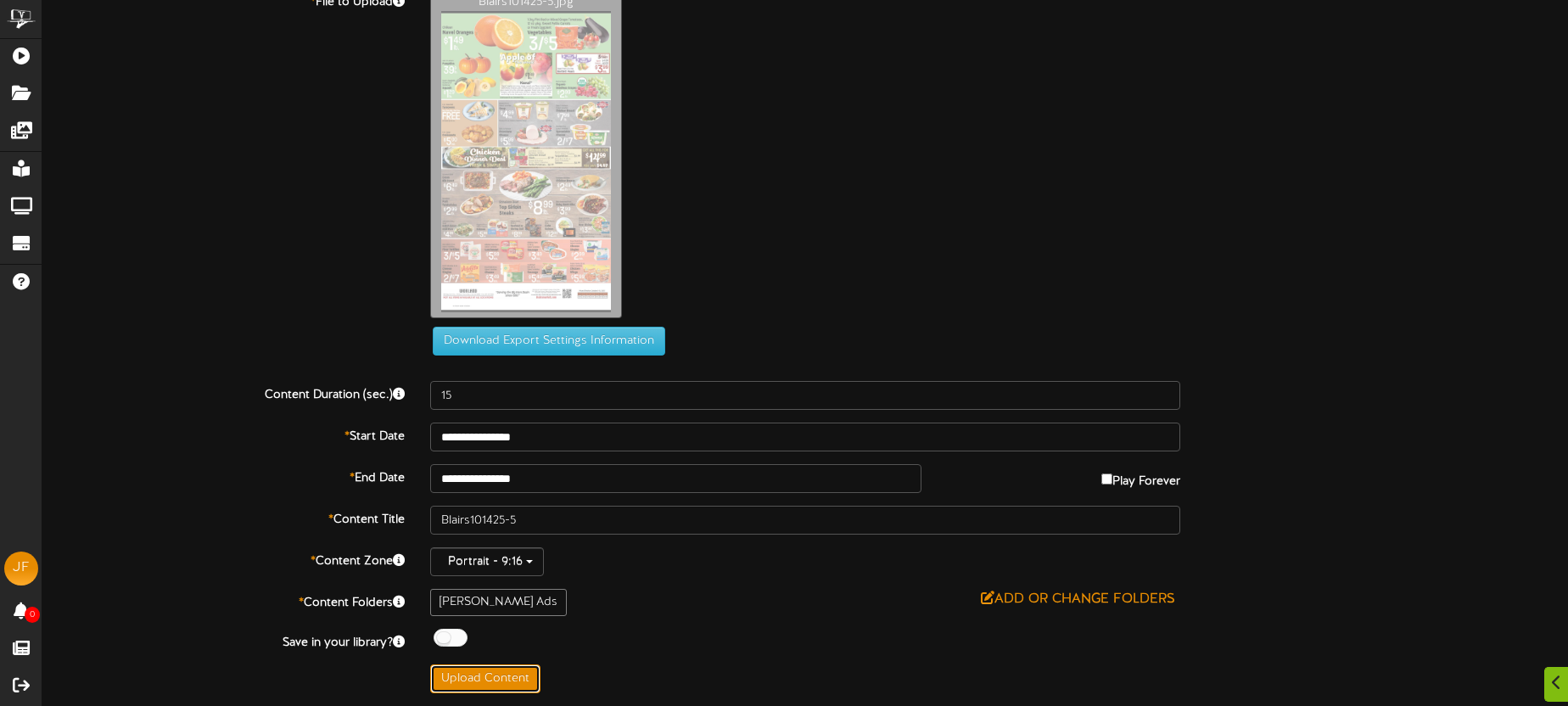
click at [505, 666] on button "Upload Content" at bounding box center [486, 679] width 110 height 29
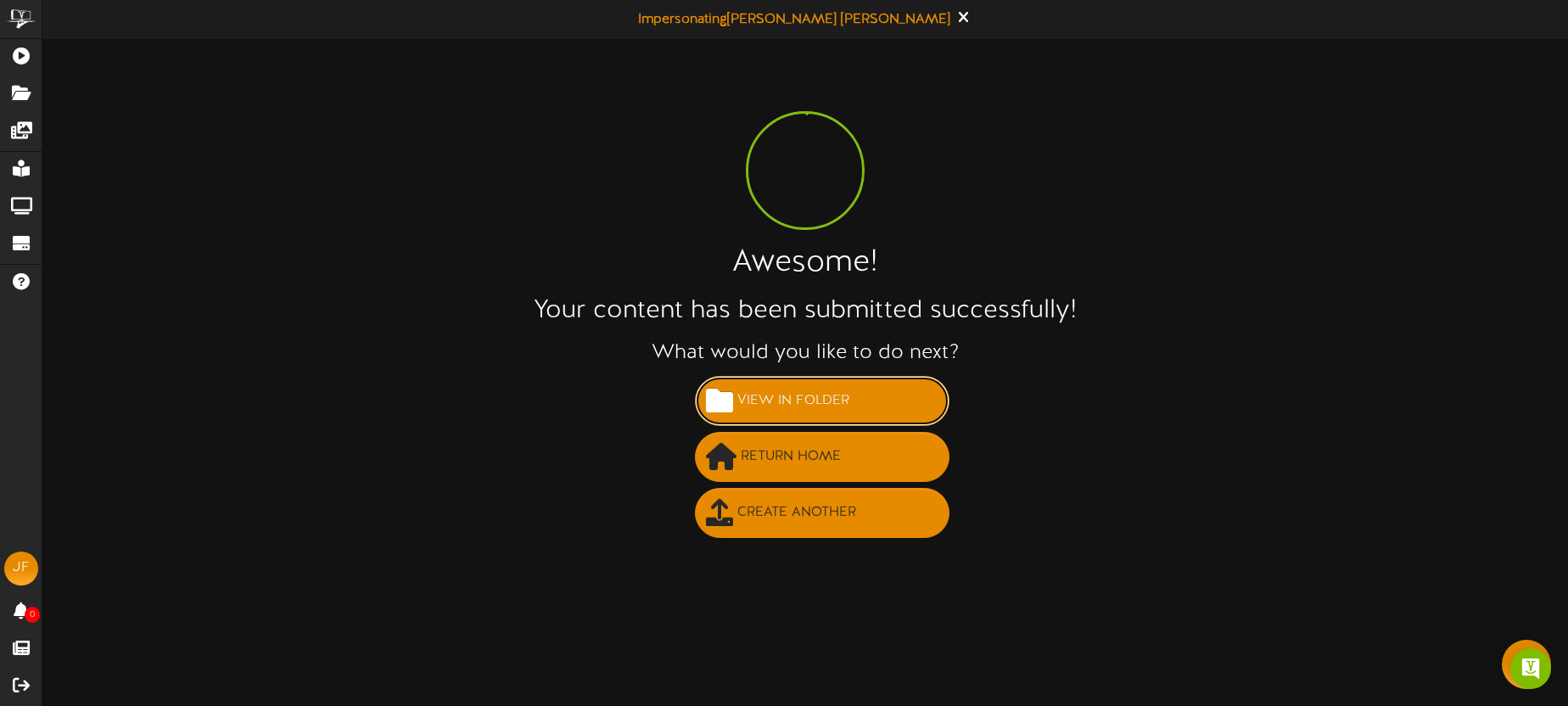
click at [826, 407] on span "View in Folder" at bounding box center [793, 401] width 121 height 28
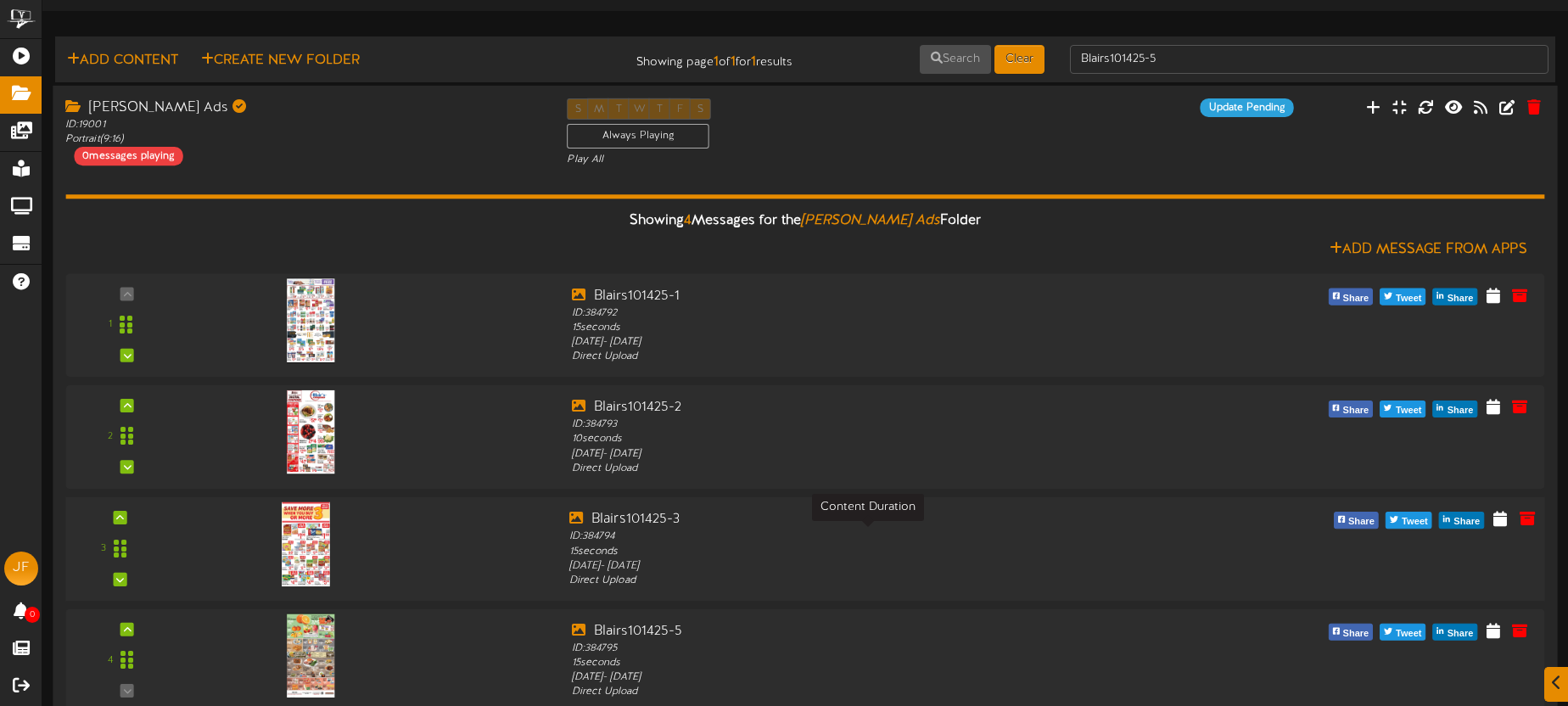
scroll to position [59, 0]
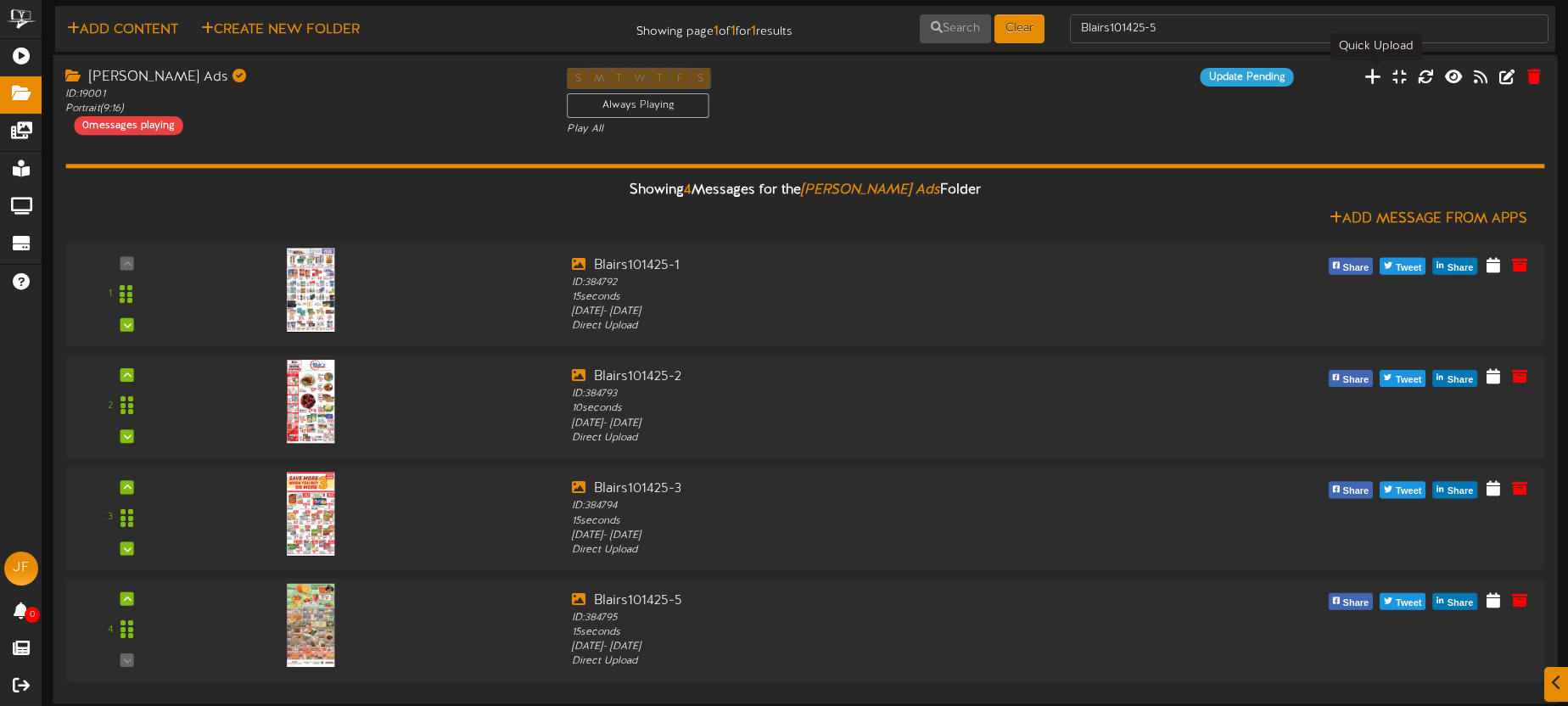
click at [1376, 79] on icon at bounding box center [1372, 76] width 17 height 19
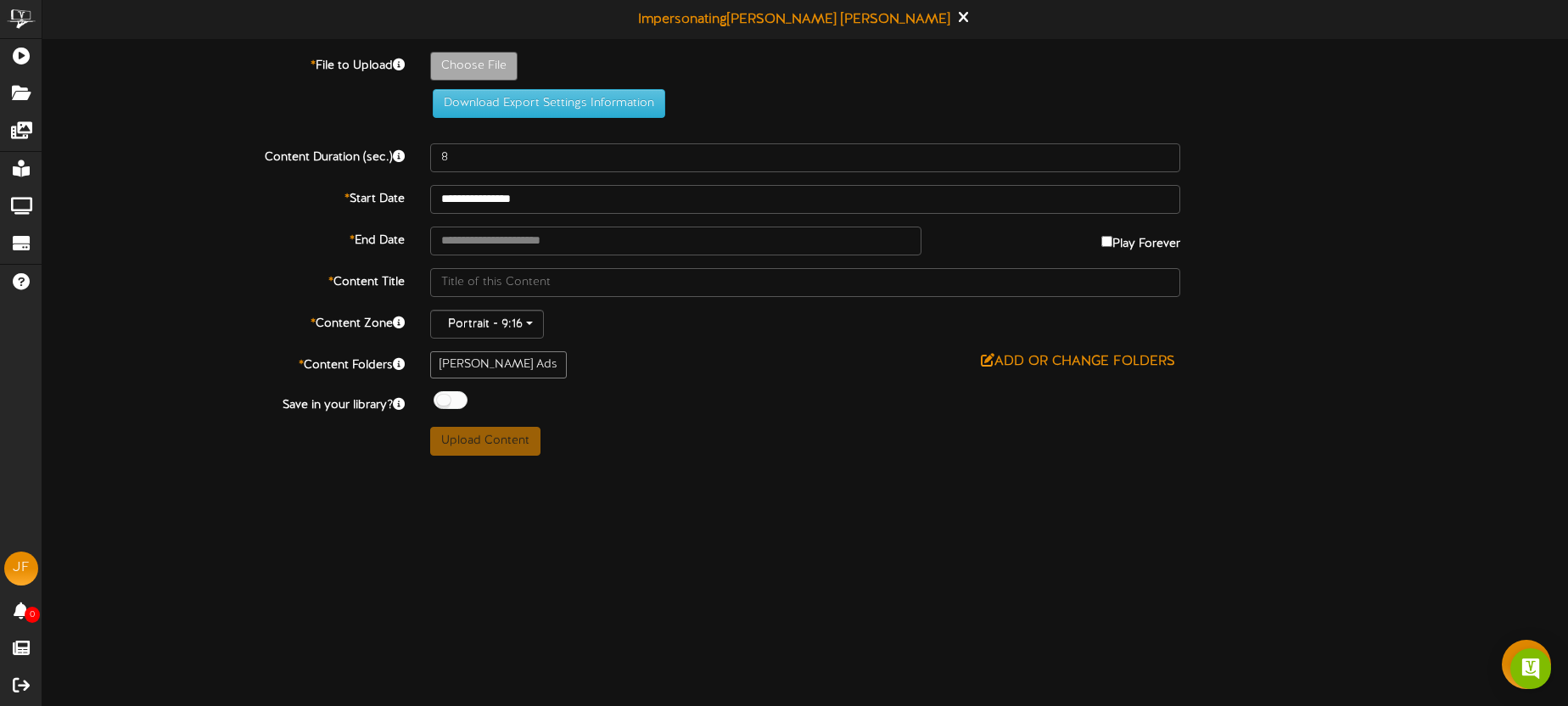
type input "**********"
type input "Blairs101425-4"
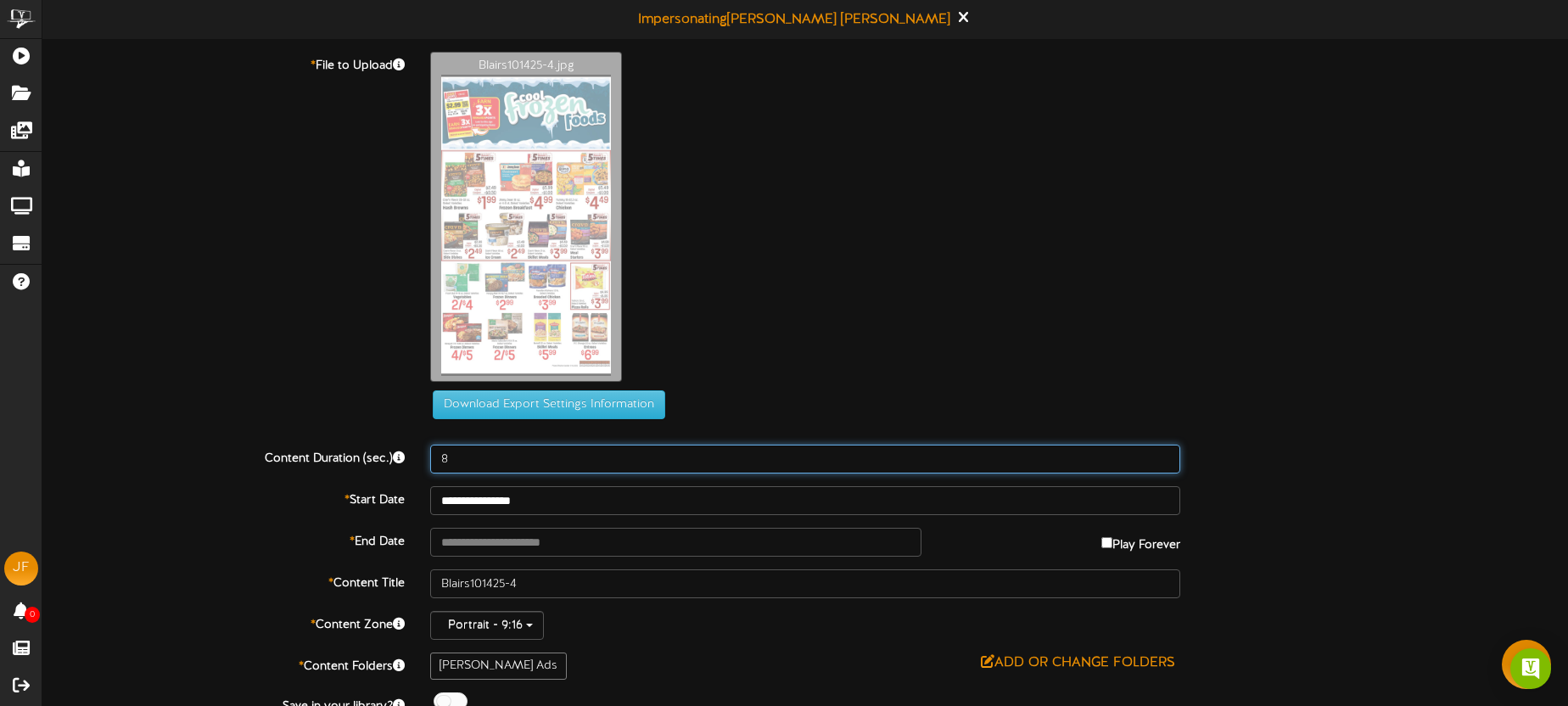
click at [512, 458] on input "8" at bounding box center [805, 459] width 750 height 29
type input "15"
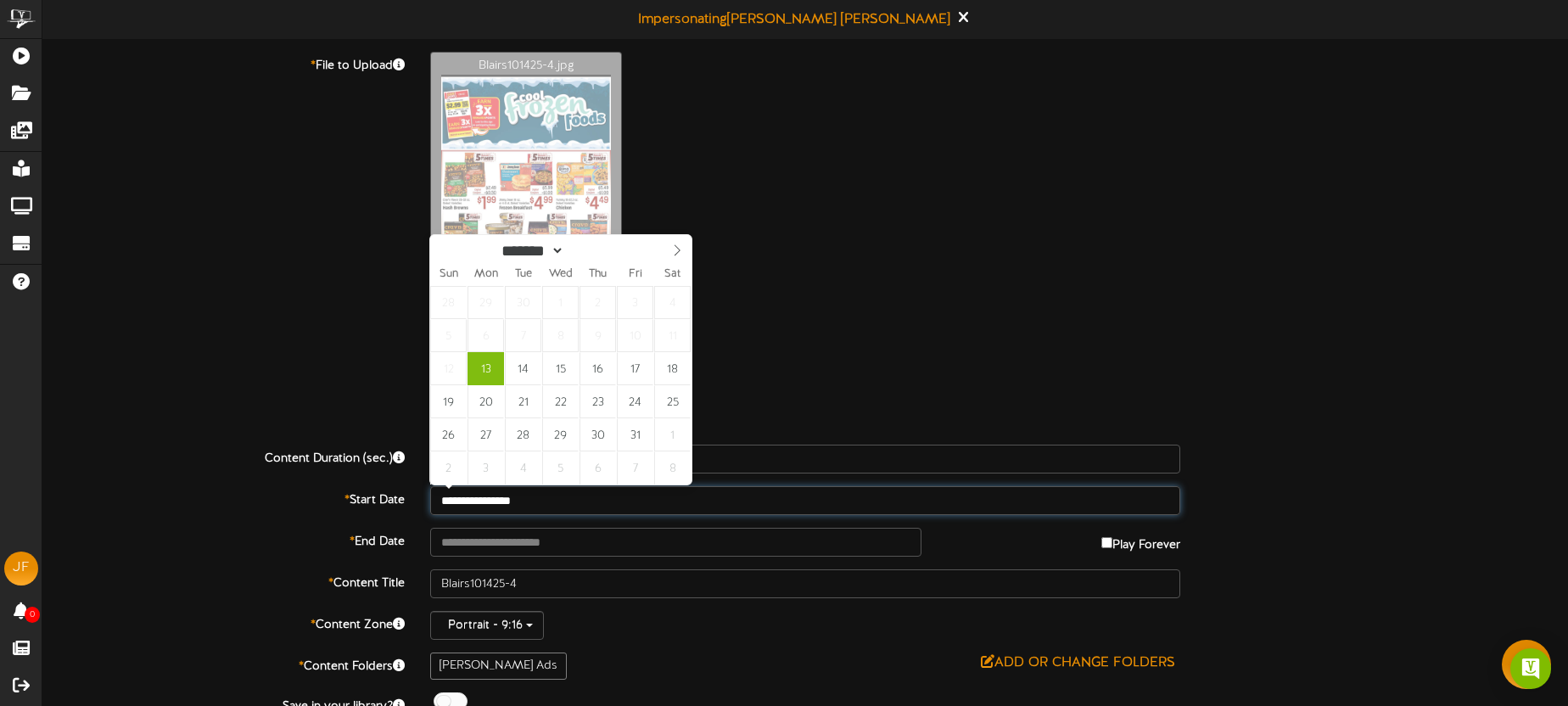
click at [608, 497] on input "**********" at bounding box center [805, 500] width 750 height 29
type input "**********"
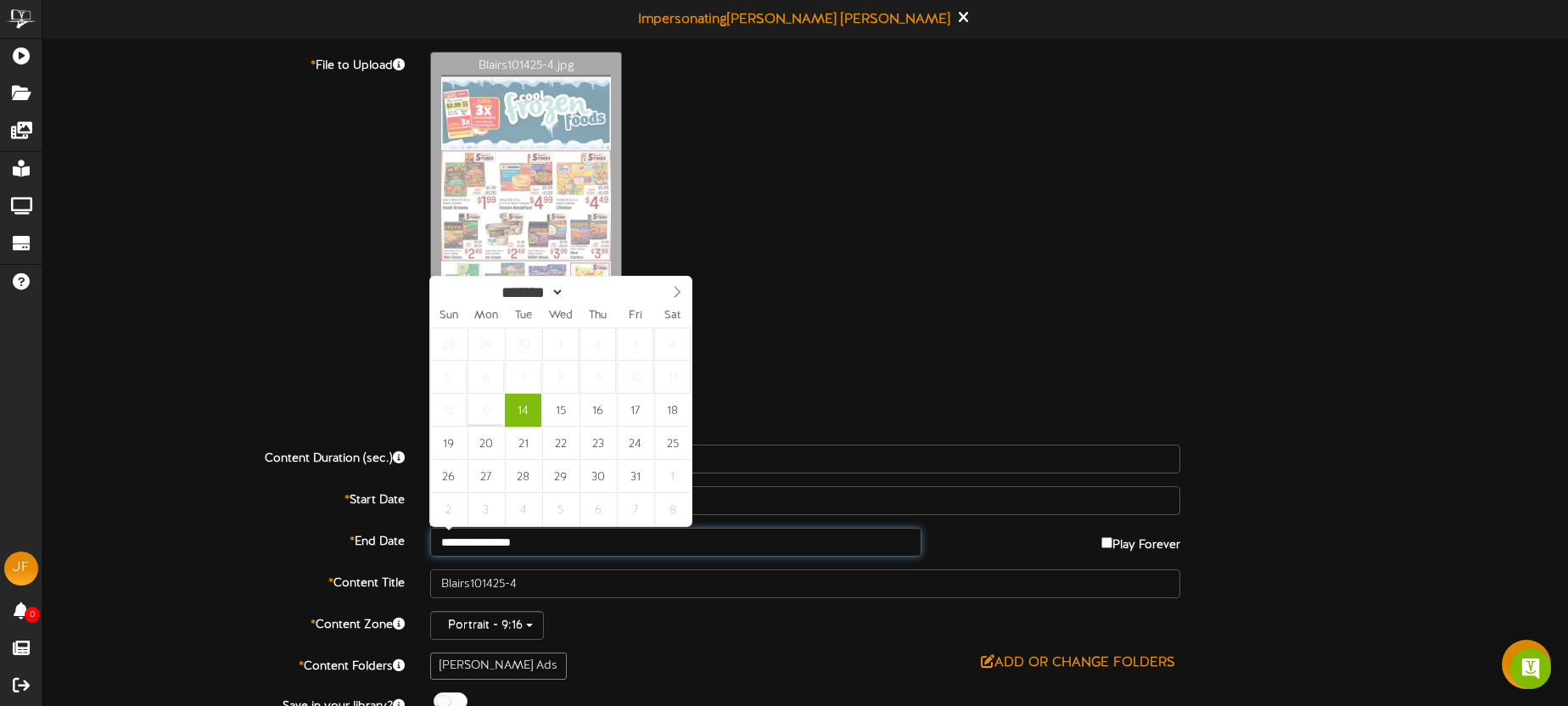
click at [569, 537] on input "**********" at bounding box center [676, 542] width 491 height 29
type input "**********"
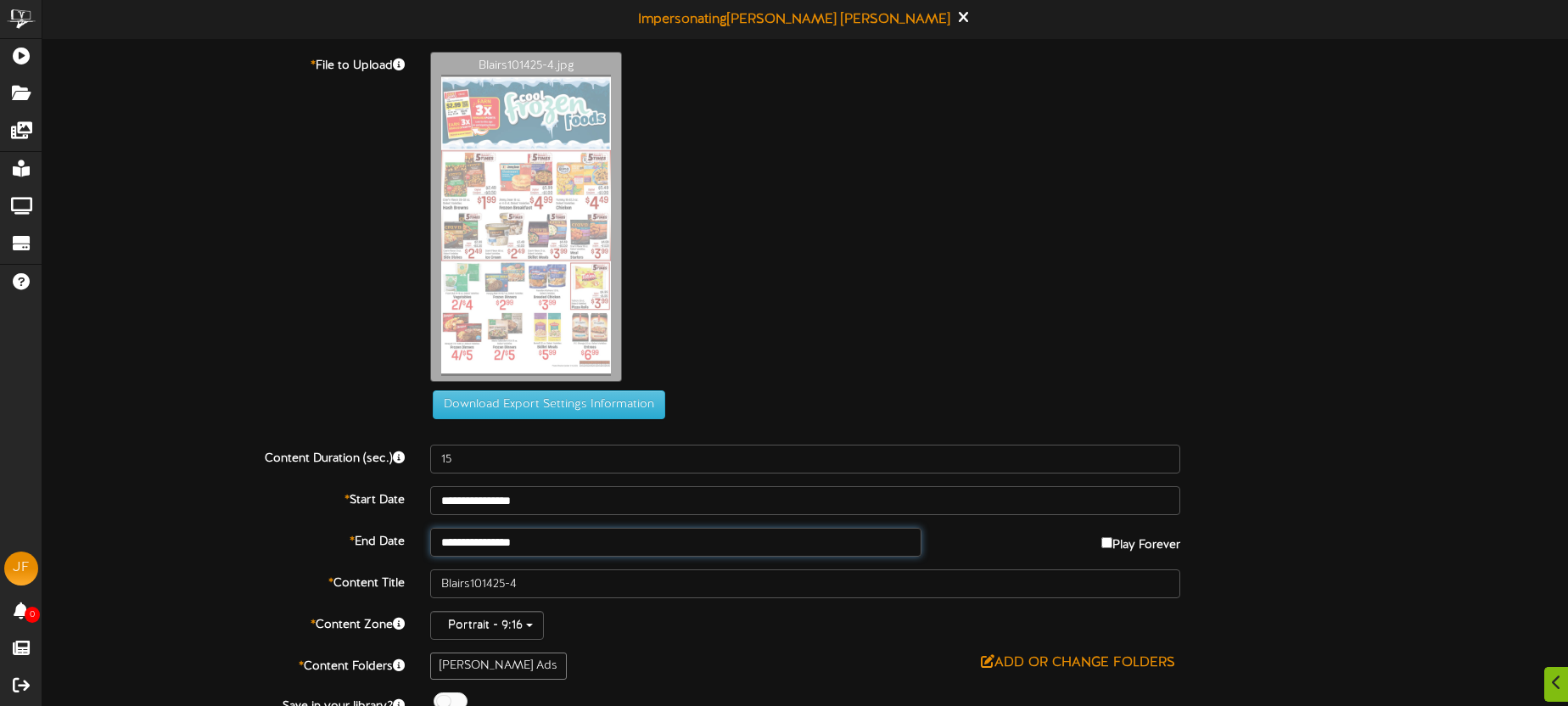
scroll to position [64, 0]
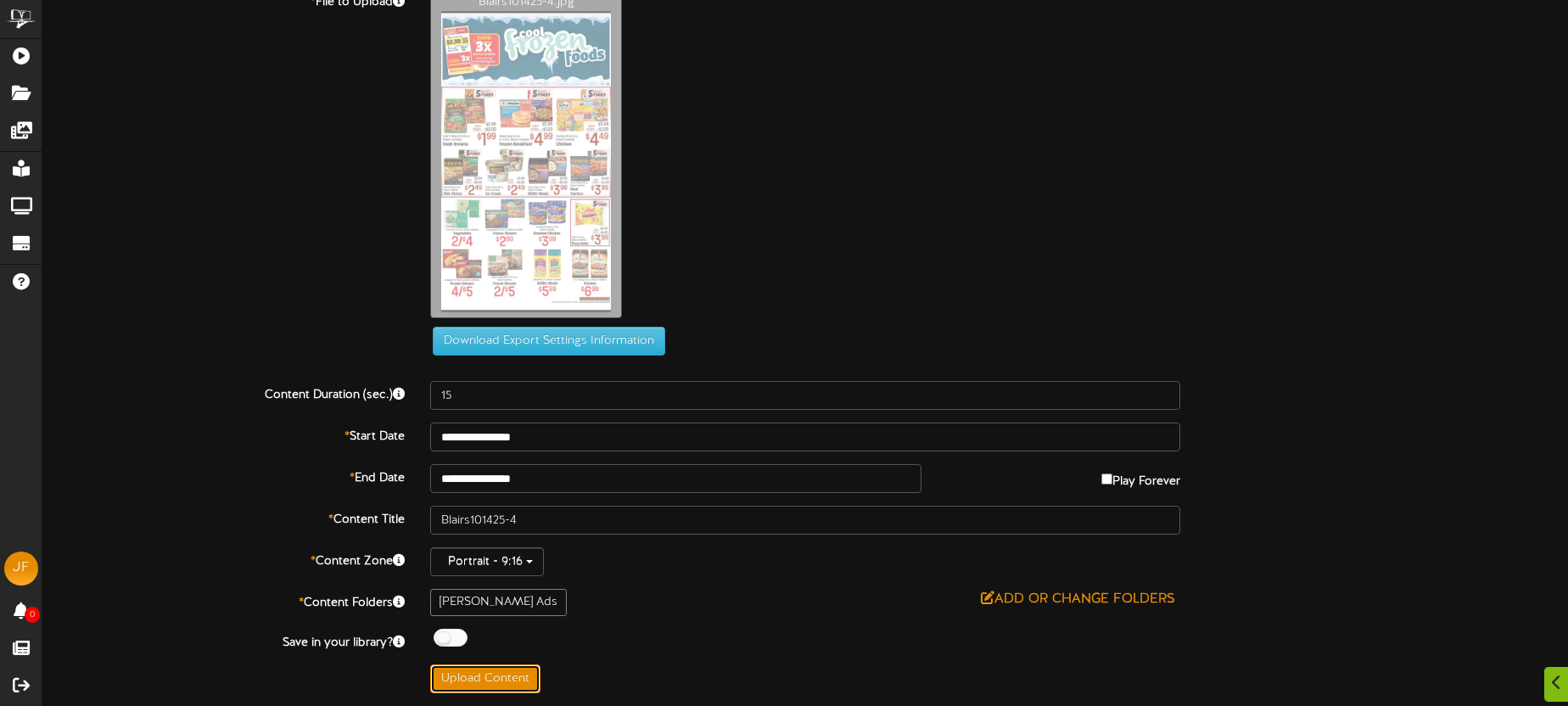
click at [518, 679] on button "Upload Content" at bounding box center [486, 679] width 110 height 29
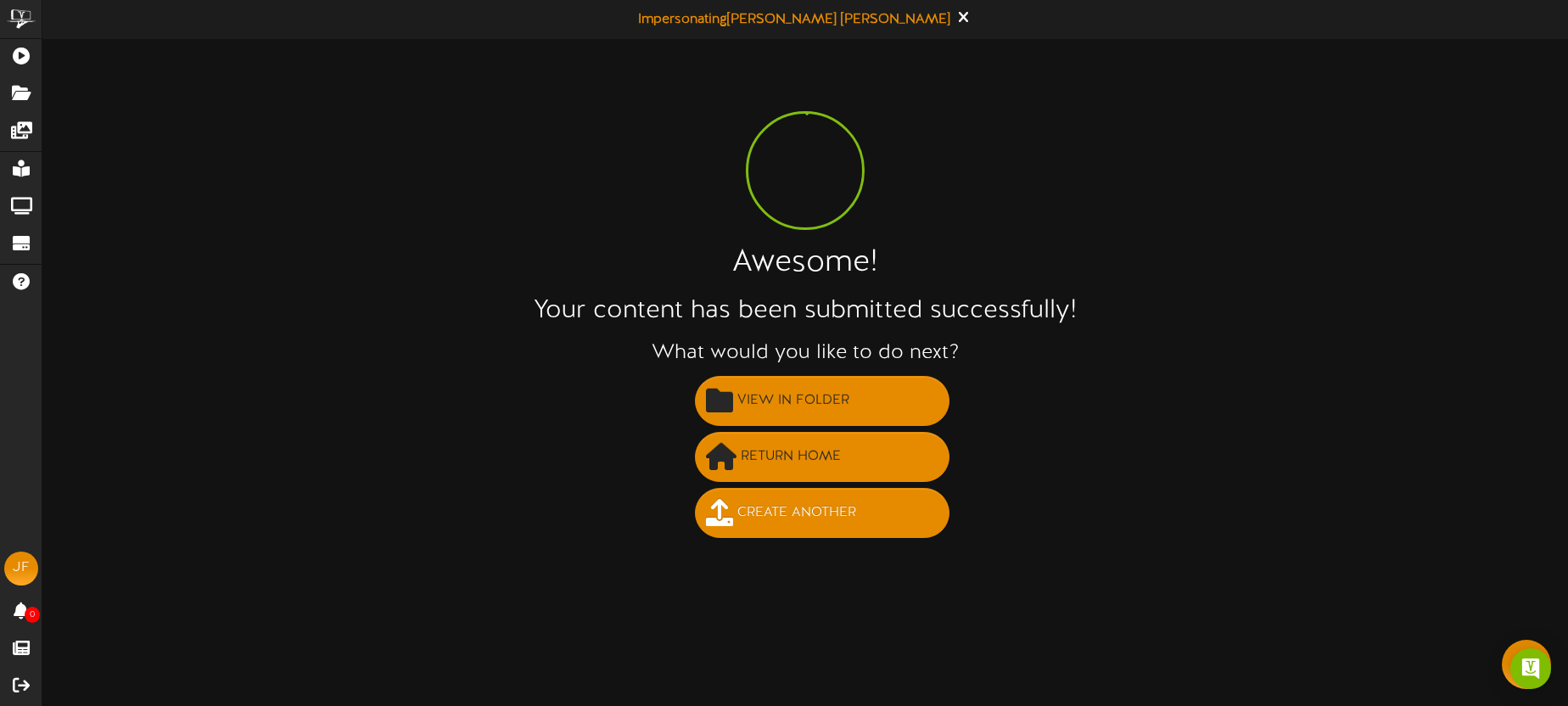
scroll to position [0, 0]
click at [796, 522] on span "Create Another" at bounding box center [797, 513] width 127 height 28
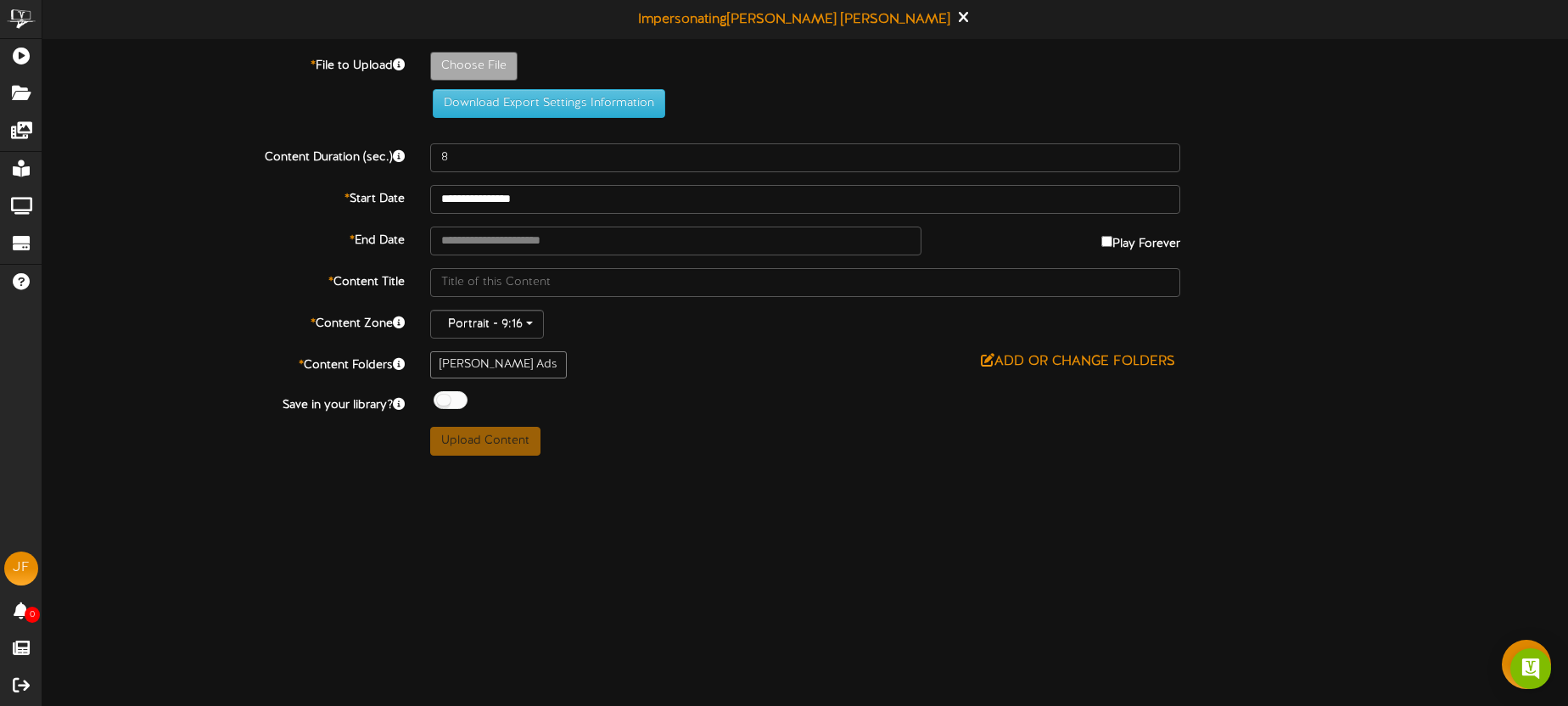
type input "**********"
type input "Blairs101425-6"
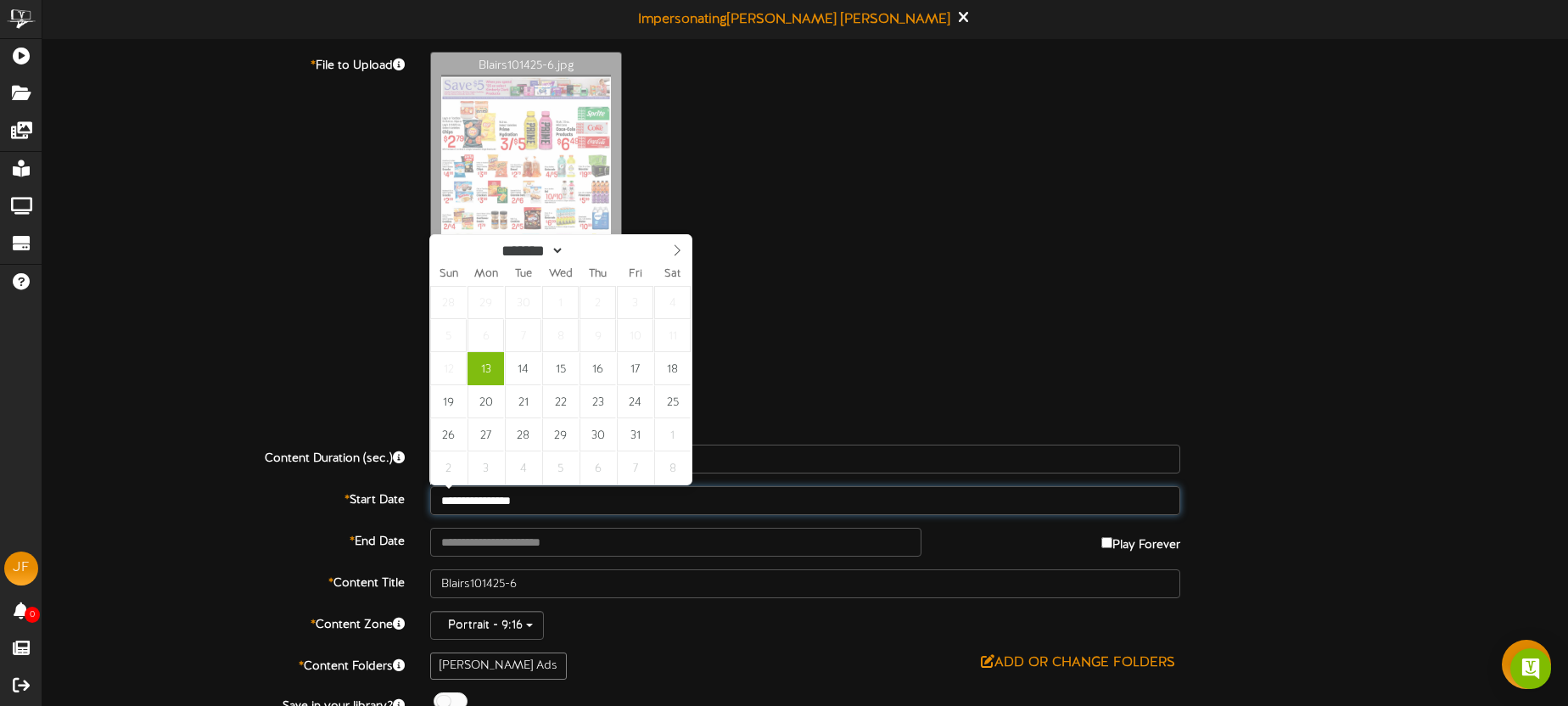
click at [557, 510] on input "**********" at bounding box center [805, 500] width 750 height 29
type input "**********"
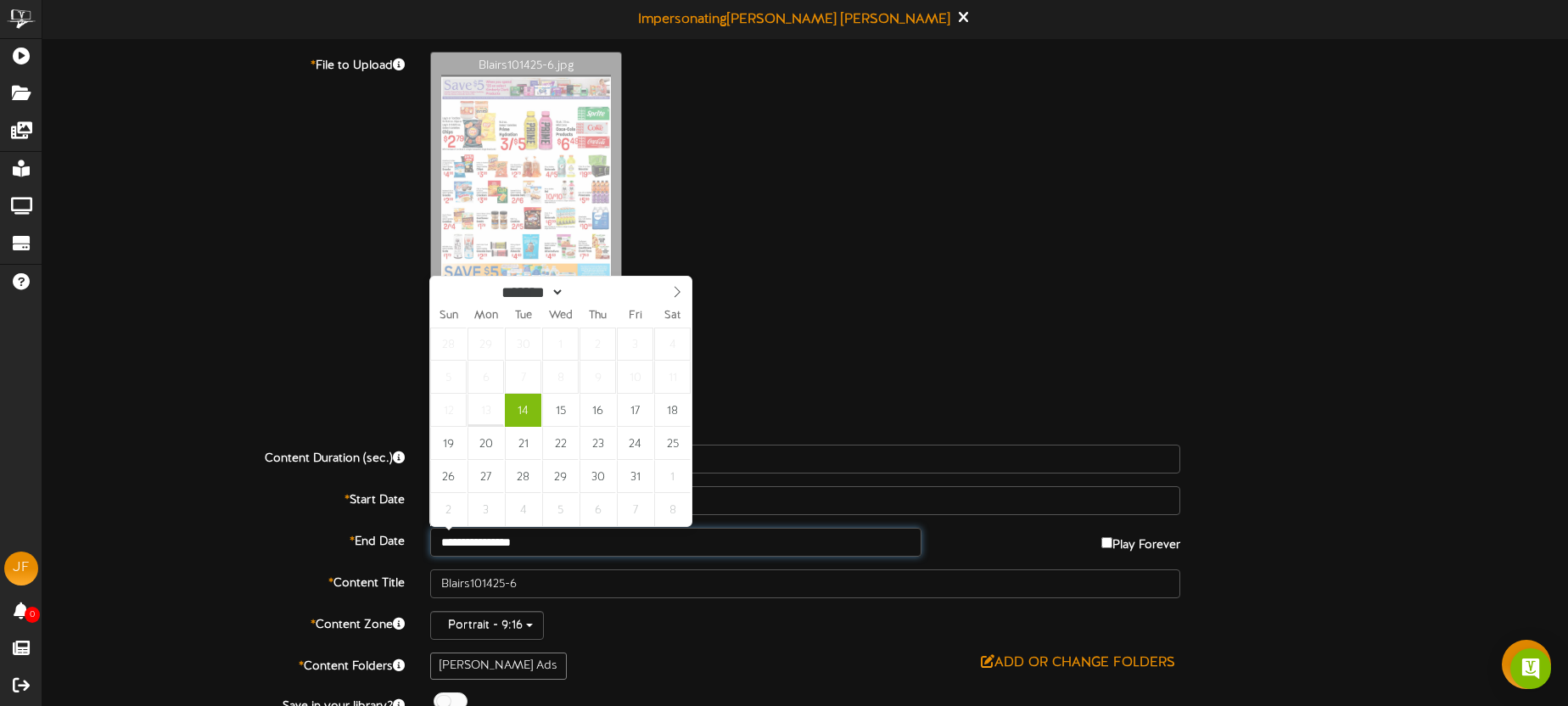
click at [555, 541] on input "**********" at bounding box center [676, 542] width 491 height 29
type input "**********"
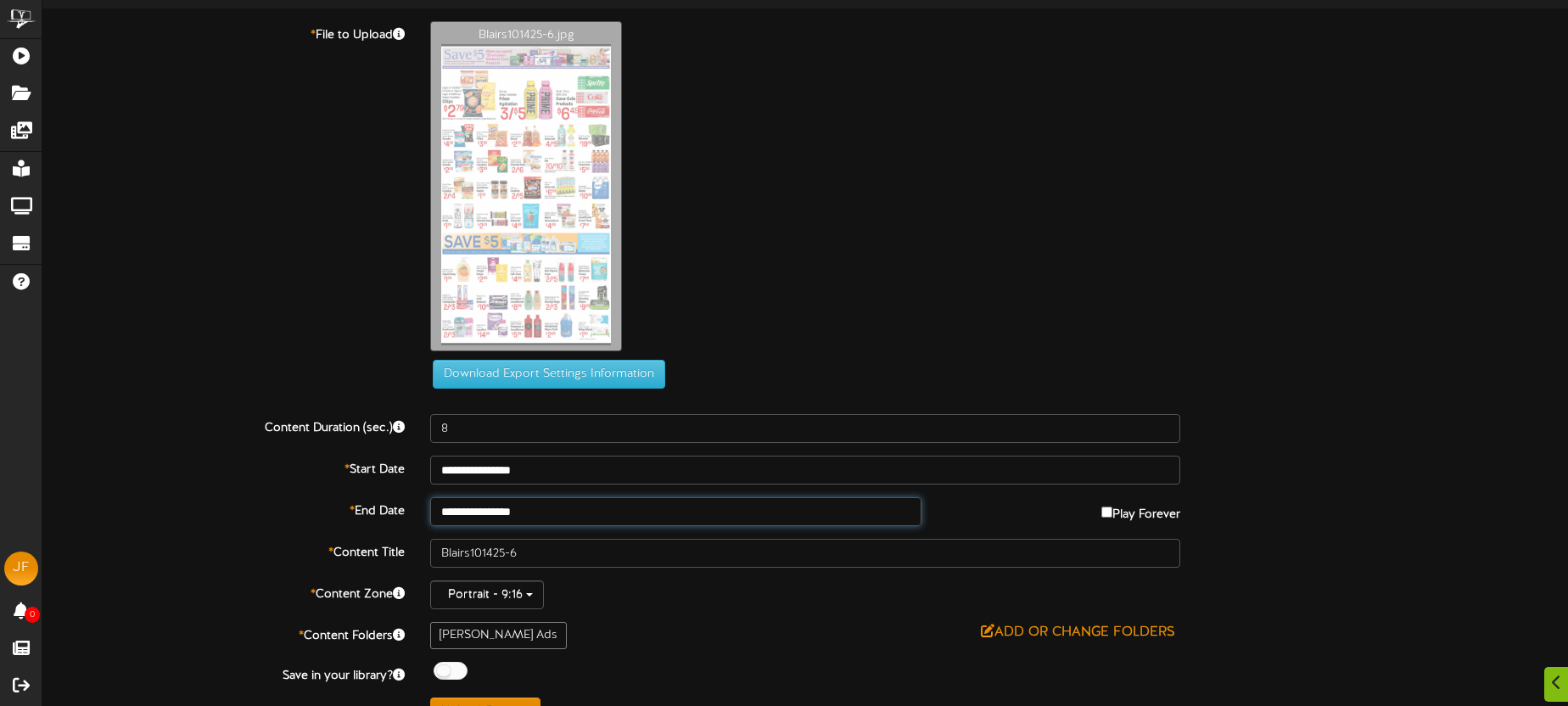
scroll to position [64, 0]
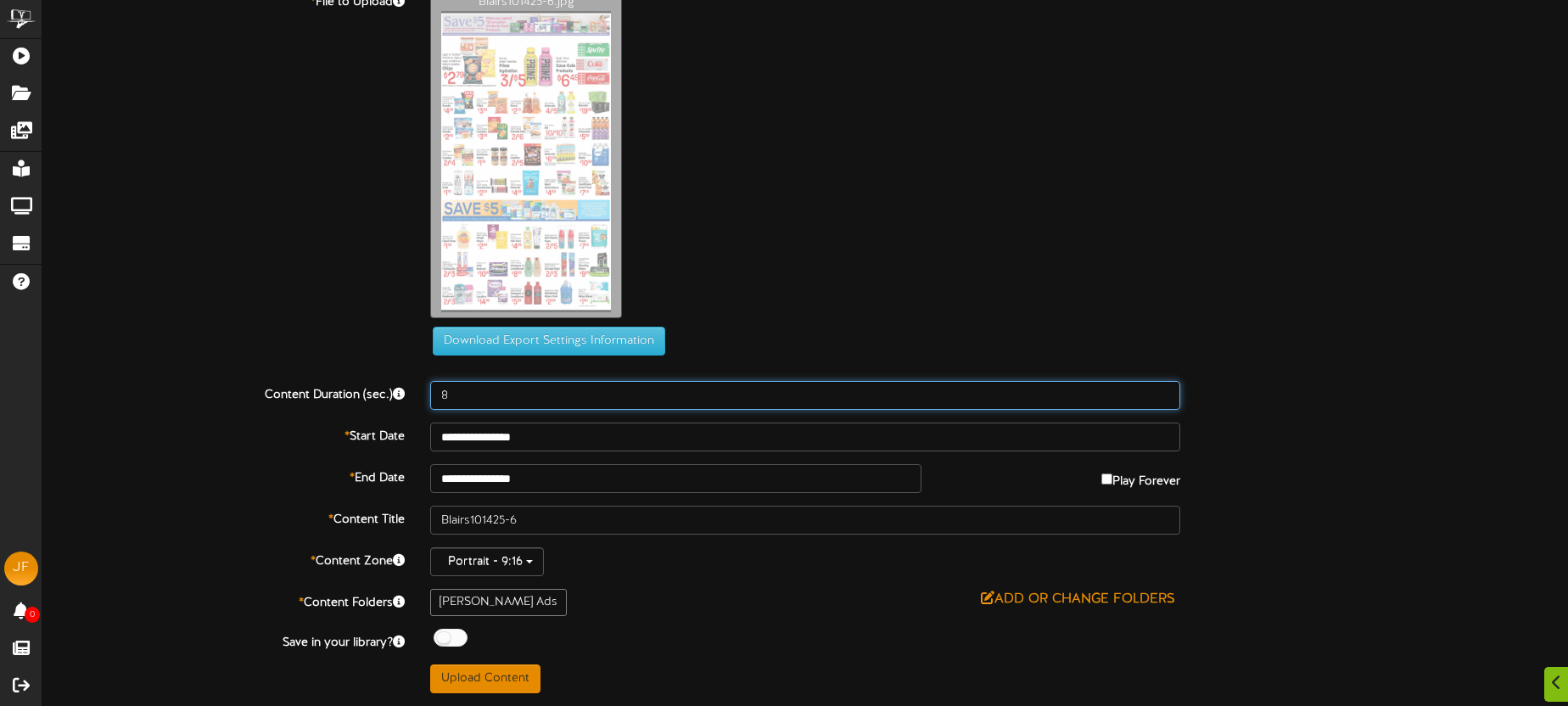
drag, startPoint x: 501, startPoint y: 398, endPoint x: 449, endPoint y: 393, distance: 52.2
click at [449, 393] on input "8" at bounding box center [805, 395] width 750 height 29
type input "10"
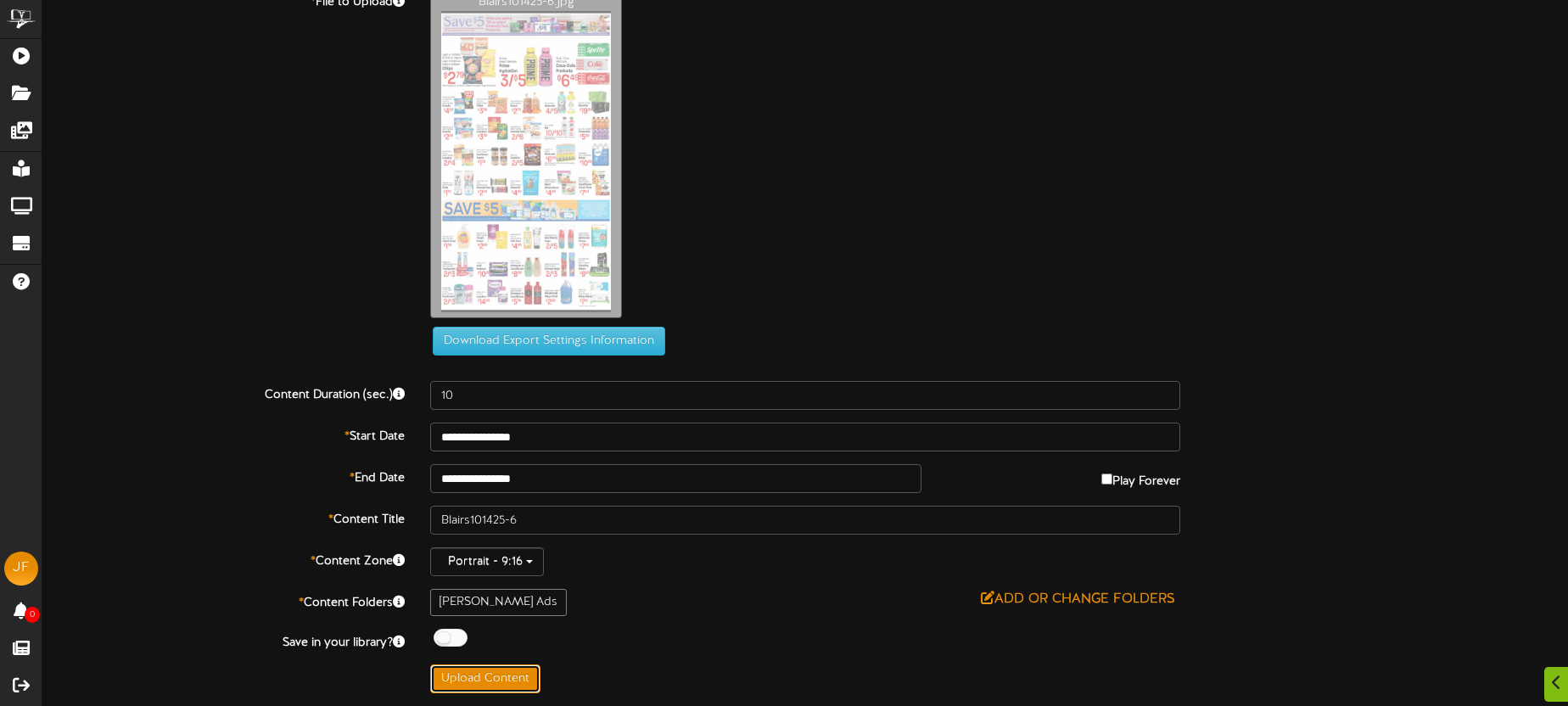
click at [510, 684] on button "Upload Content" at bounding box center [486, 679] width 110 height 29
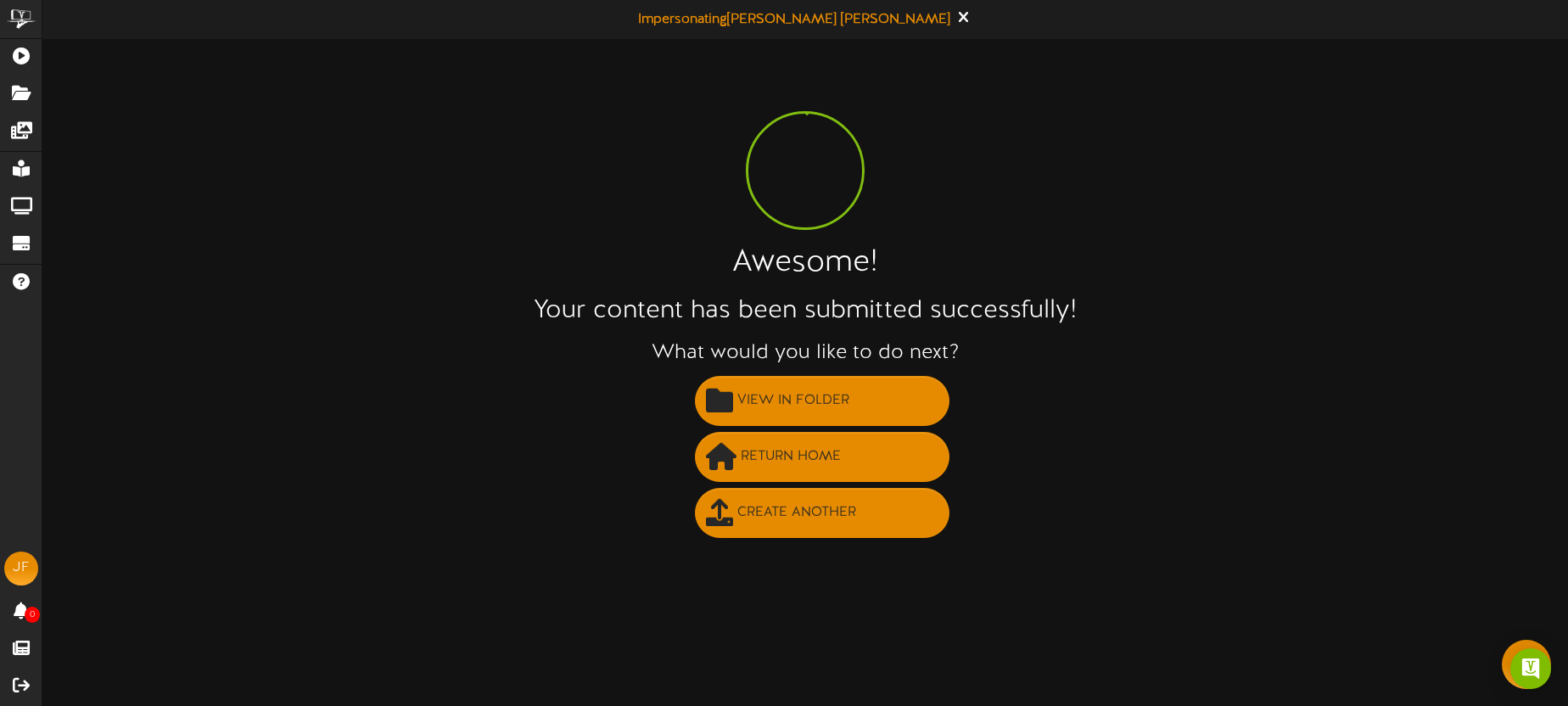
scroll to position [0, 0]
click at [803, 527] on button "Create Another" at bounding box center [822, 512] width 255 height 50
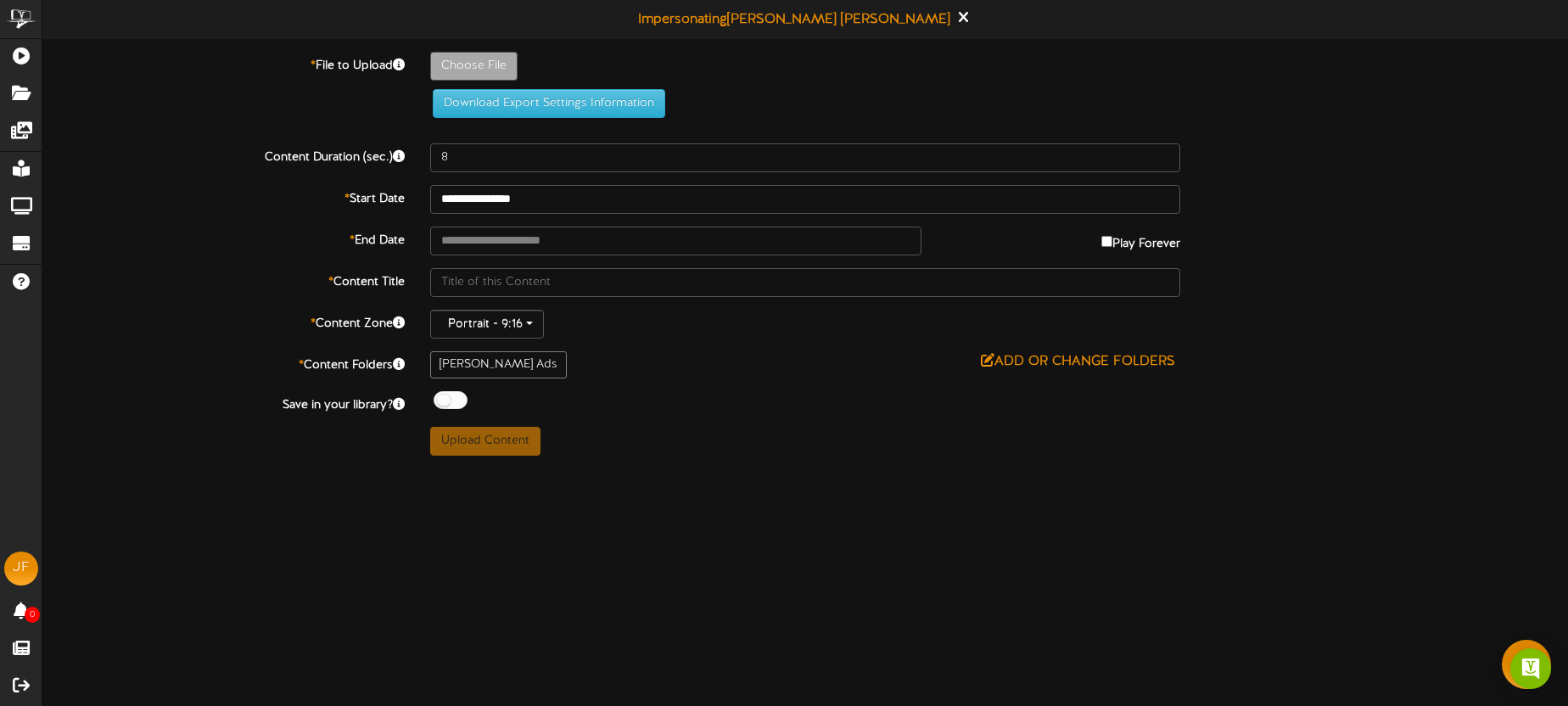
type input "**********"
type input "Blairs101425-7"
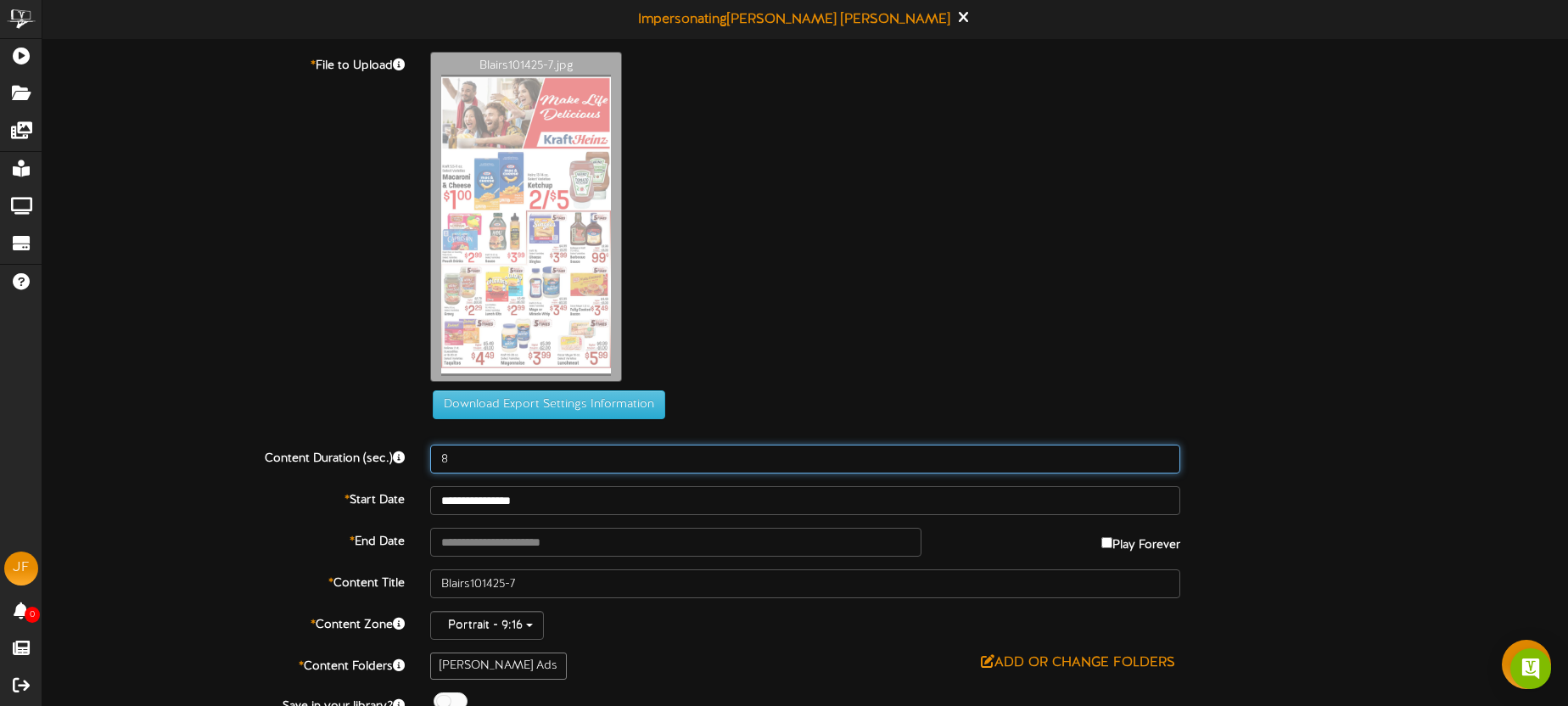
click at [485, 463] on input "8" at bounding box center [805, 459] width 750 height 29
type input "10"
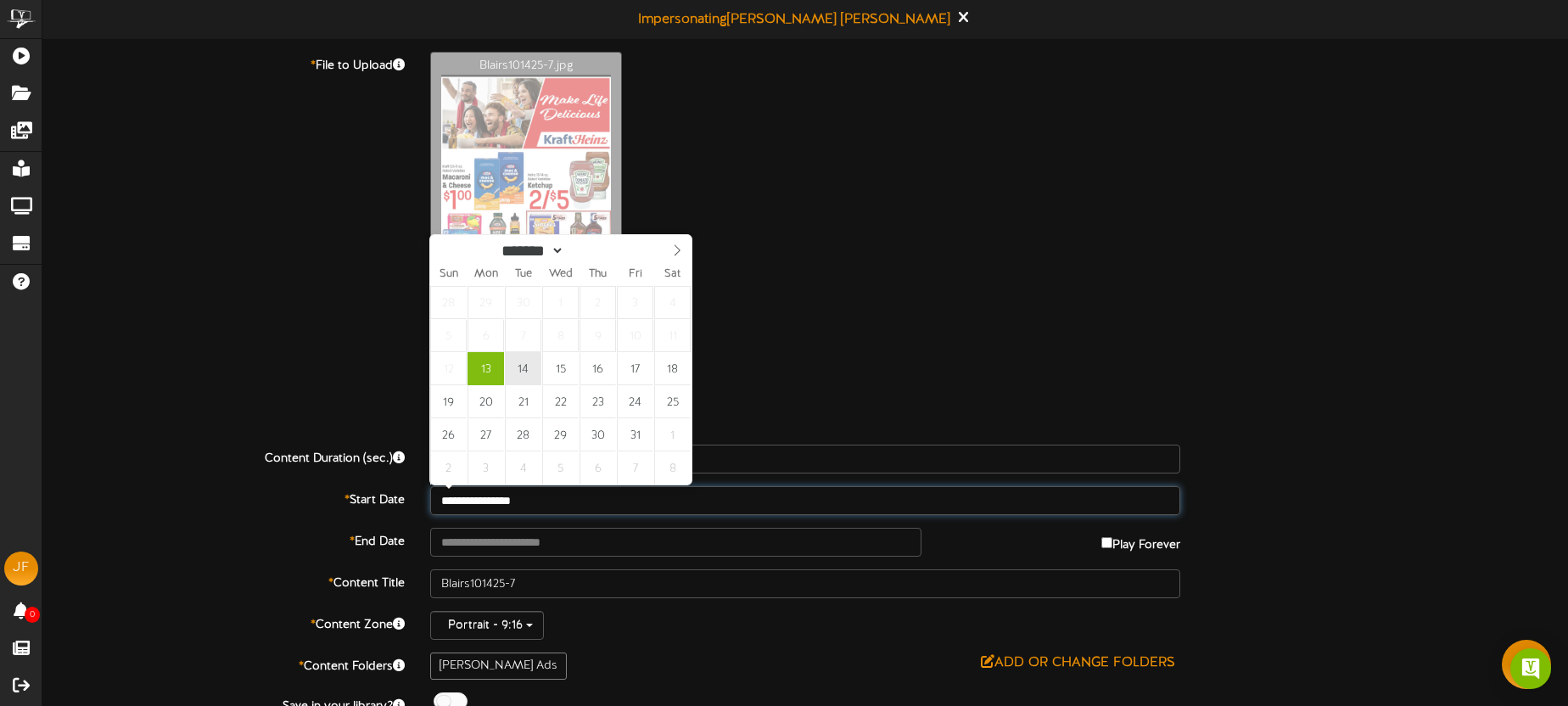
type input "**********"
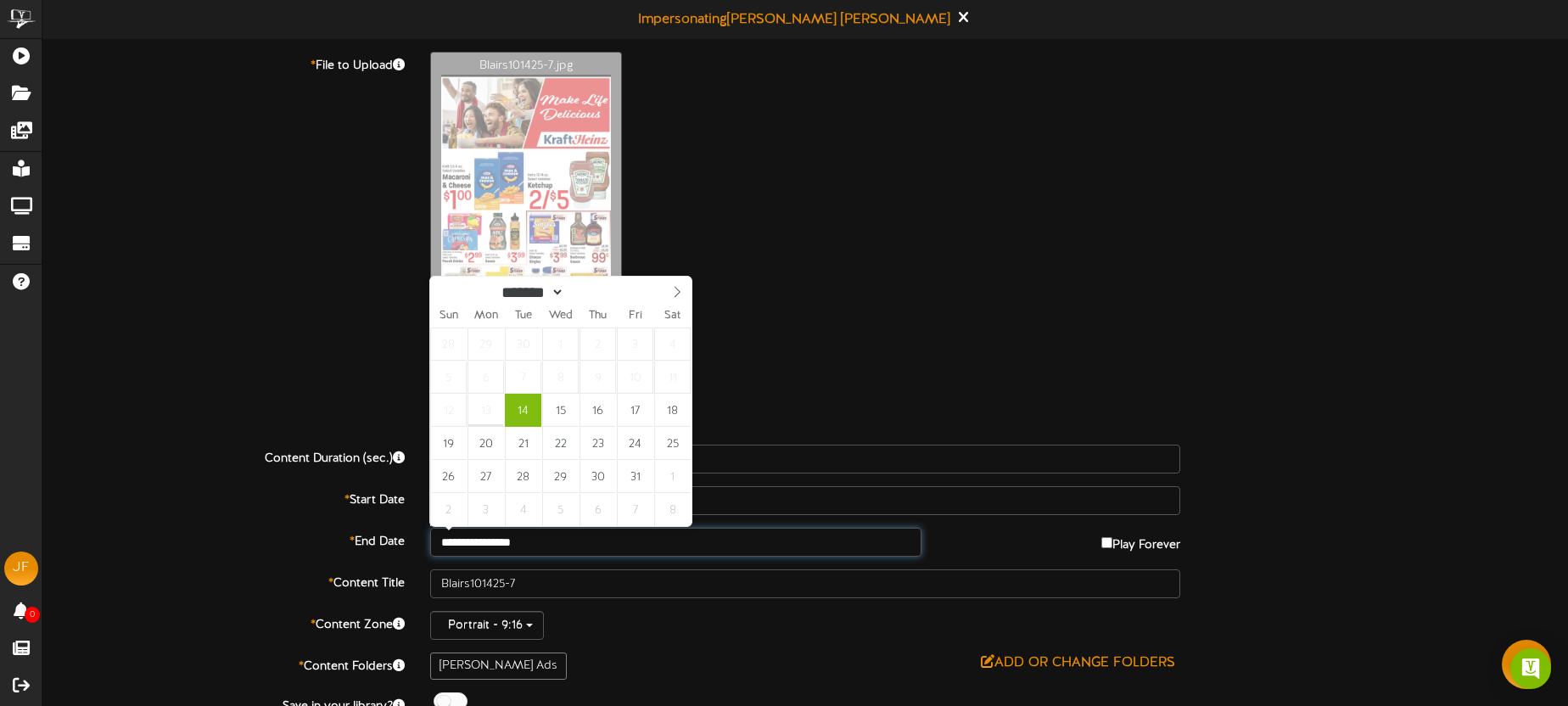
click at [557, 542] on input "**********" at bounding box center [676, 542] width 491 height 29
type input "**********"
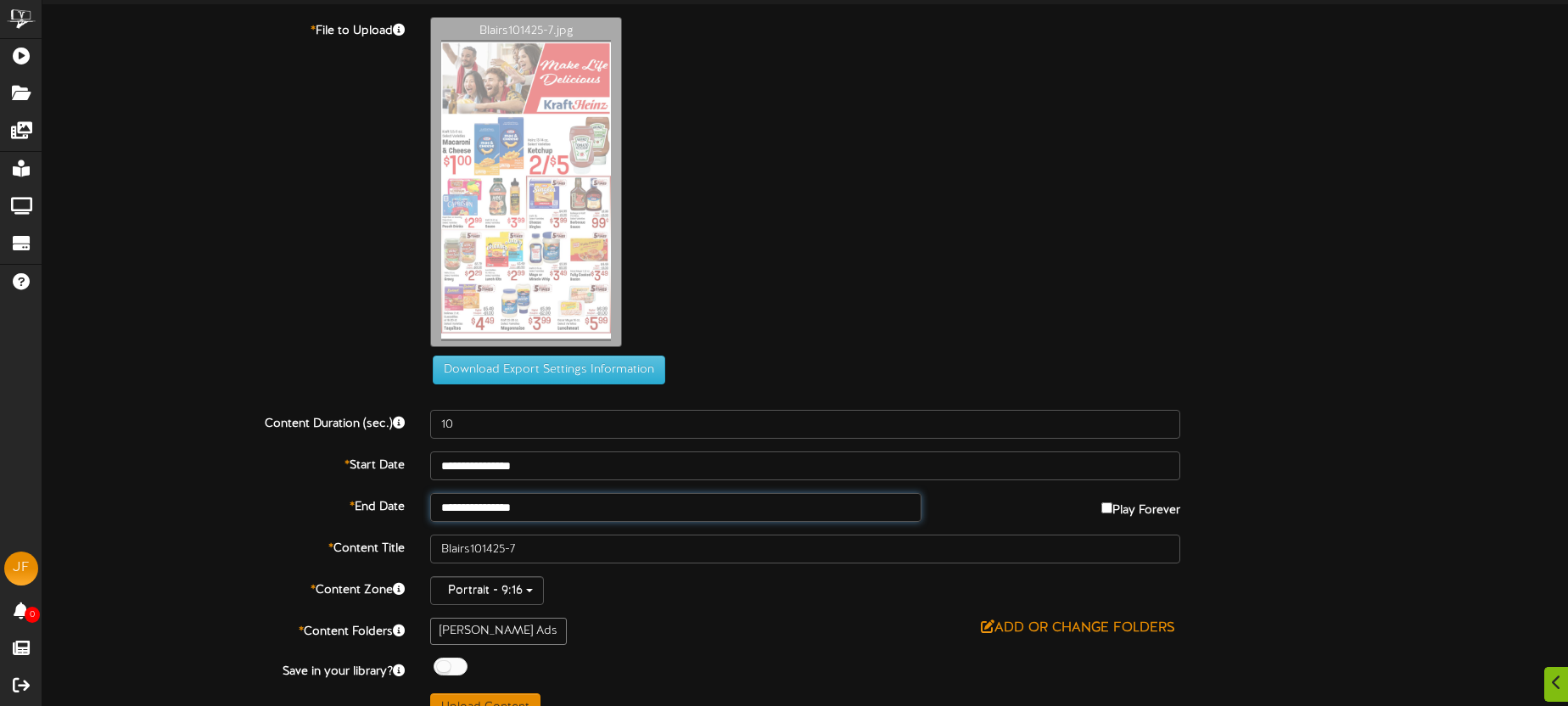
scroll to position [64, 0]
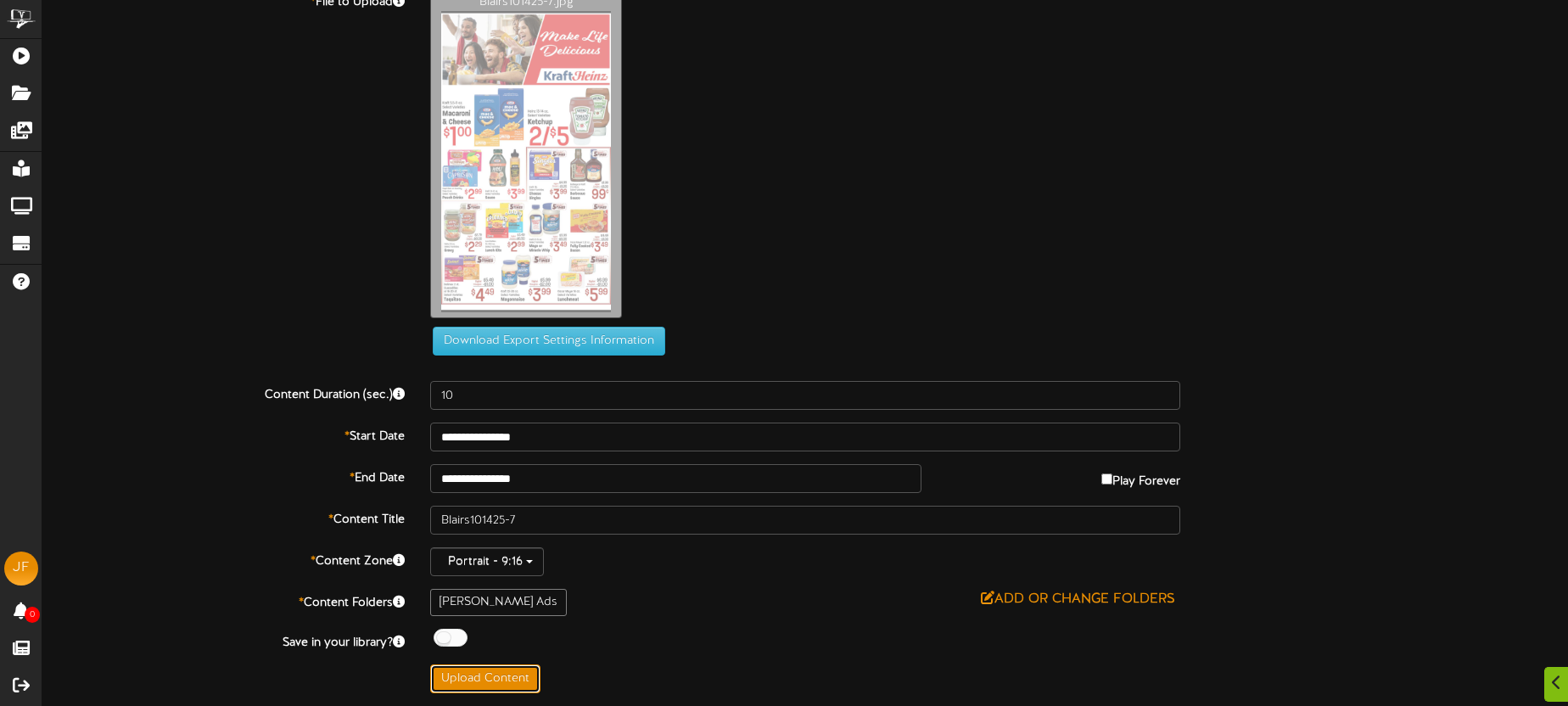
click at [519, 682] on button "Upload Content" at bounding box center [486, 679] width 110 height 29
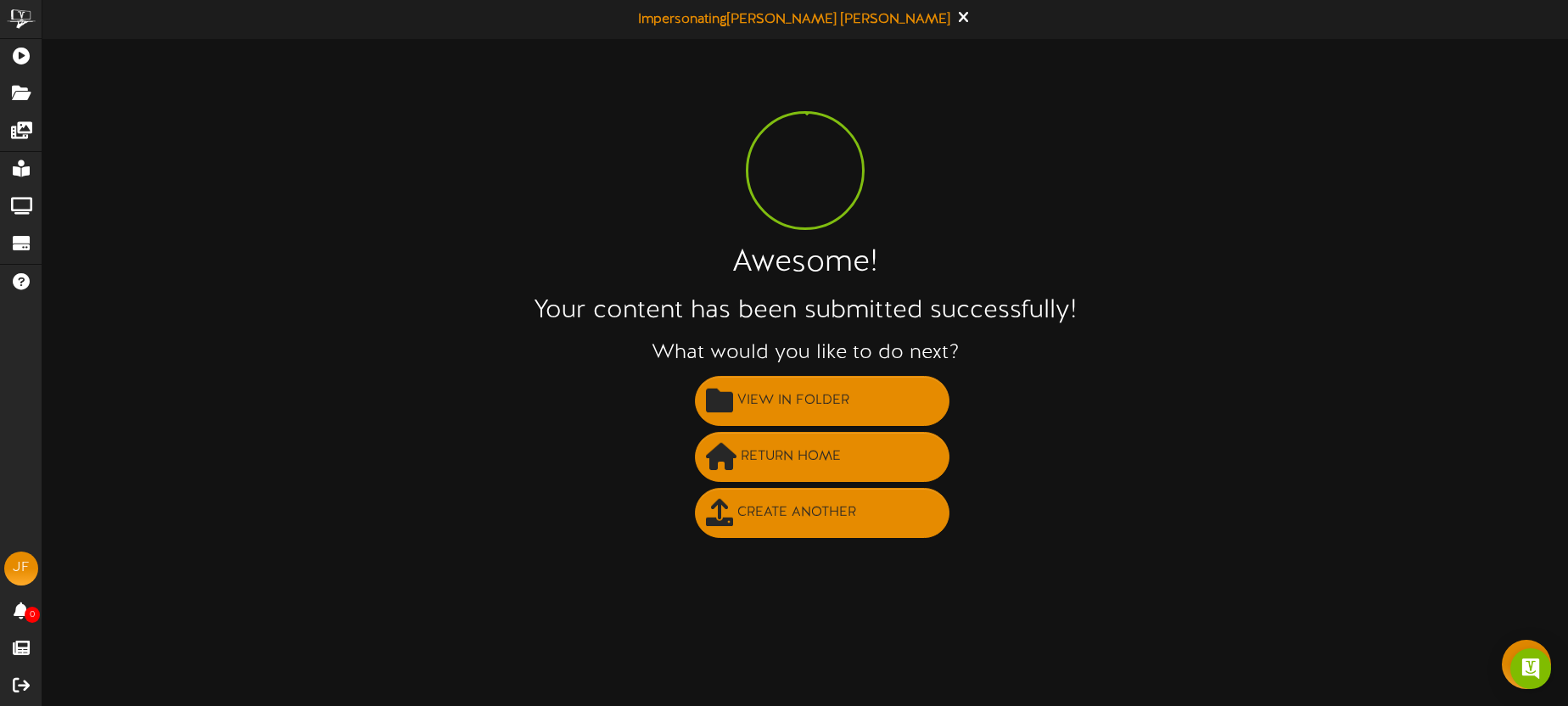
scroll to position [0, 0]
click at [786, 521] on span "Create Another" at bounding box center [797, 513] width 127 height 28
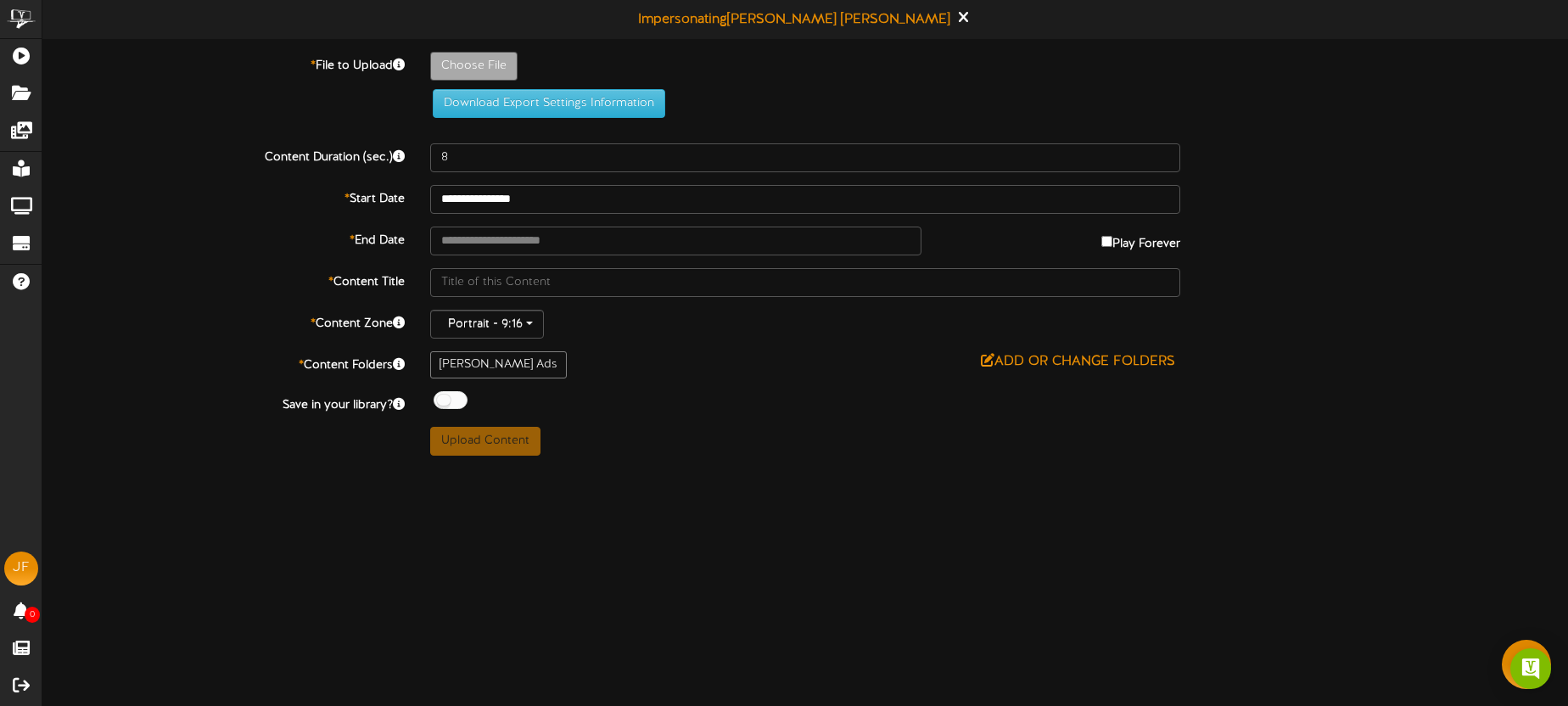
type input "**********"
type input "Blairs101425-9"
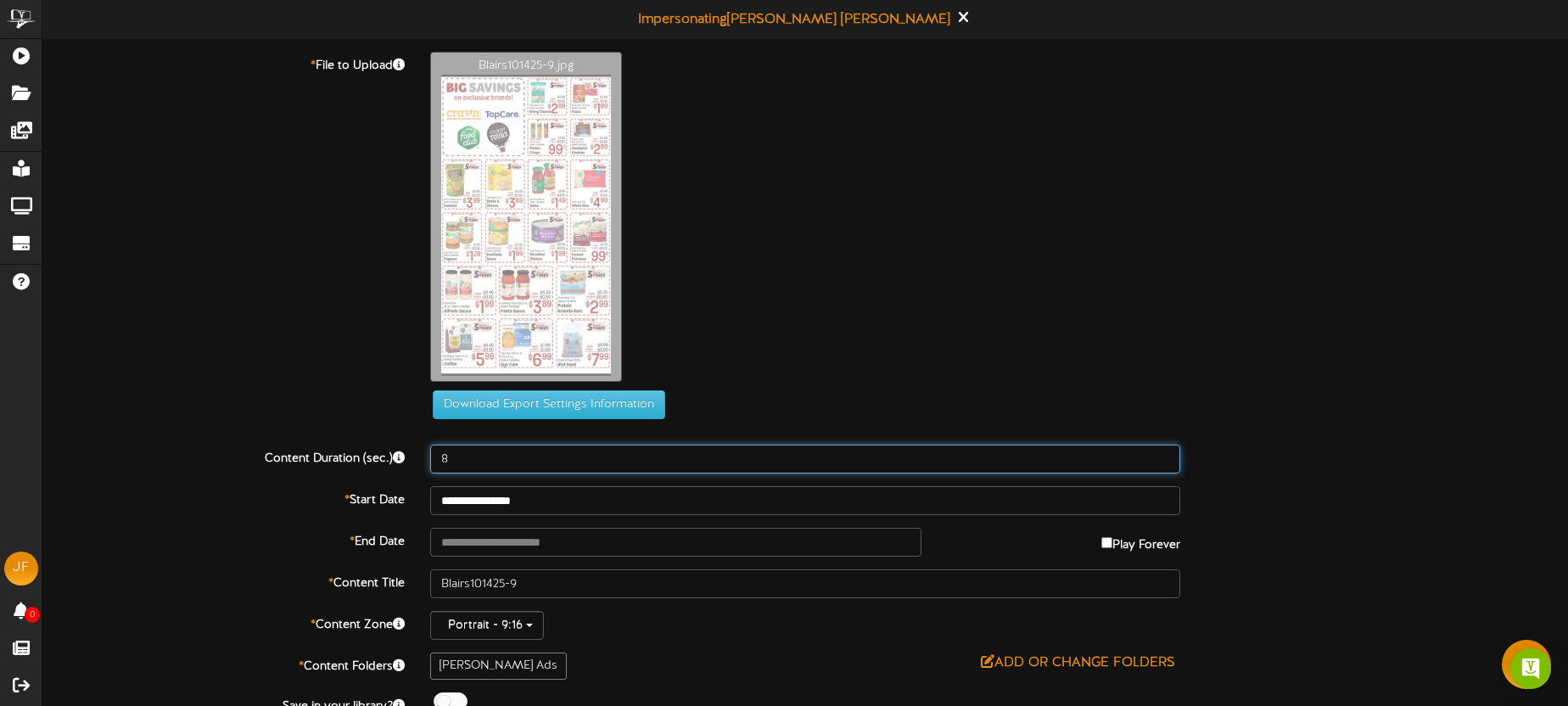
click at [476, 463] on input "8" at bounding box center [805, 459] width 750 height 29
type input "10"
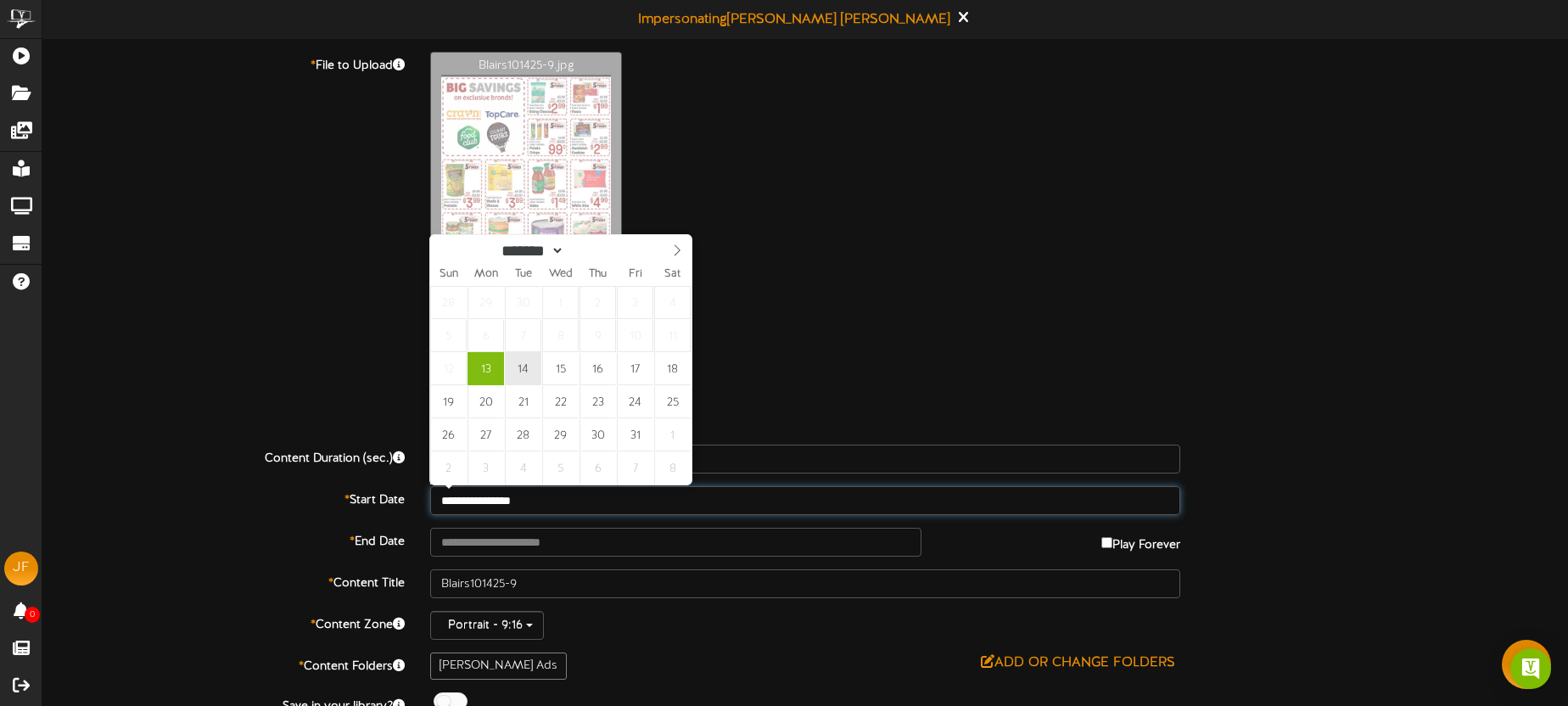
type input "**********"
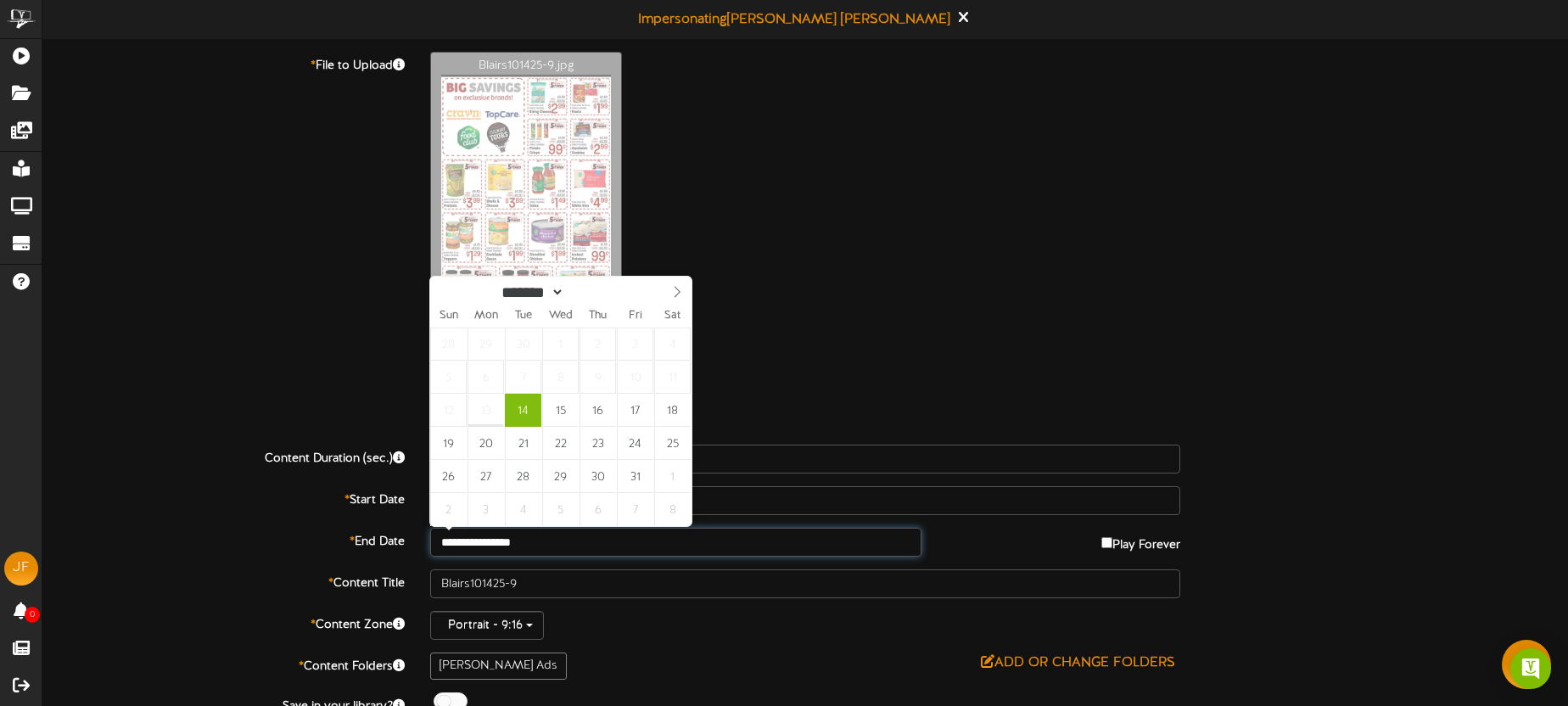
click at [565, 552] on input "**********" at bounding box center [676, 542] width 491 height 29
type input "**********"
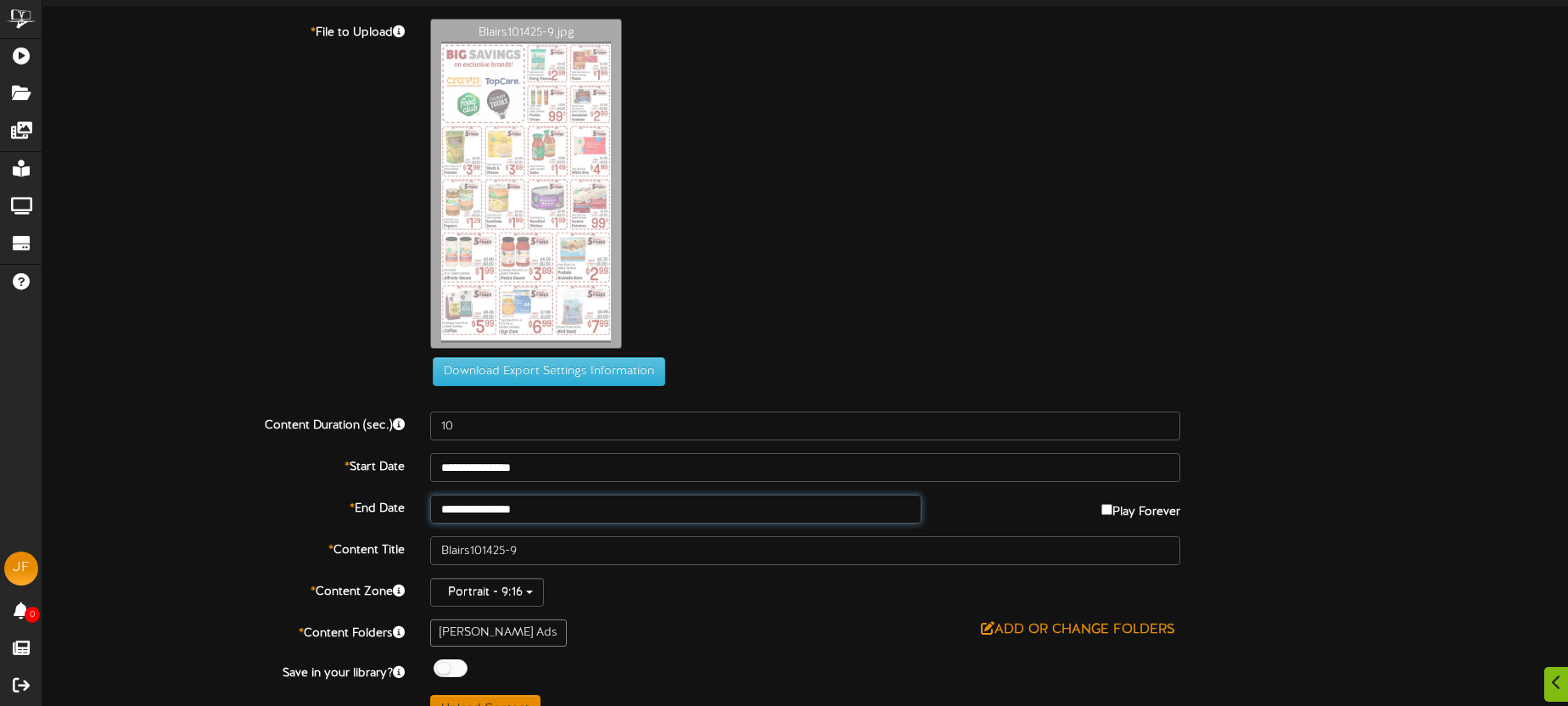
scroll to position [64, 0]
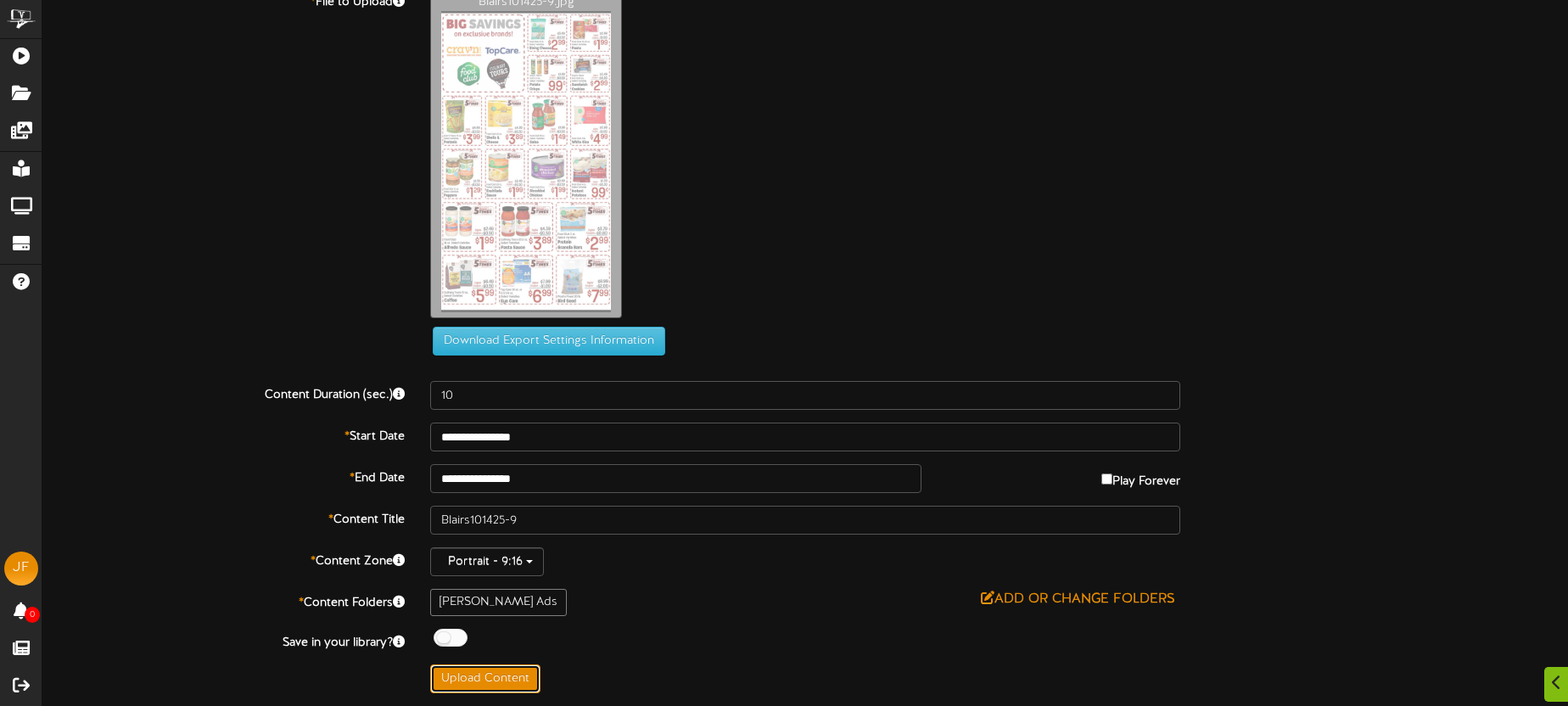
click at [508, 669] on button "Upload Content" at bounding box center [486, 679] width 110 height 29
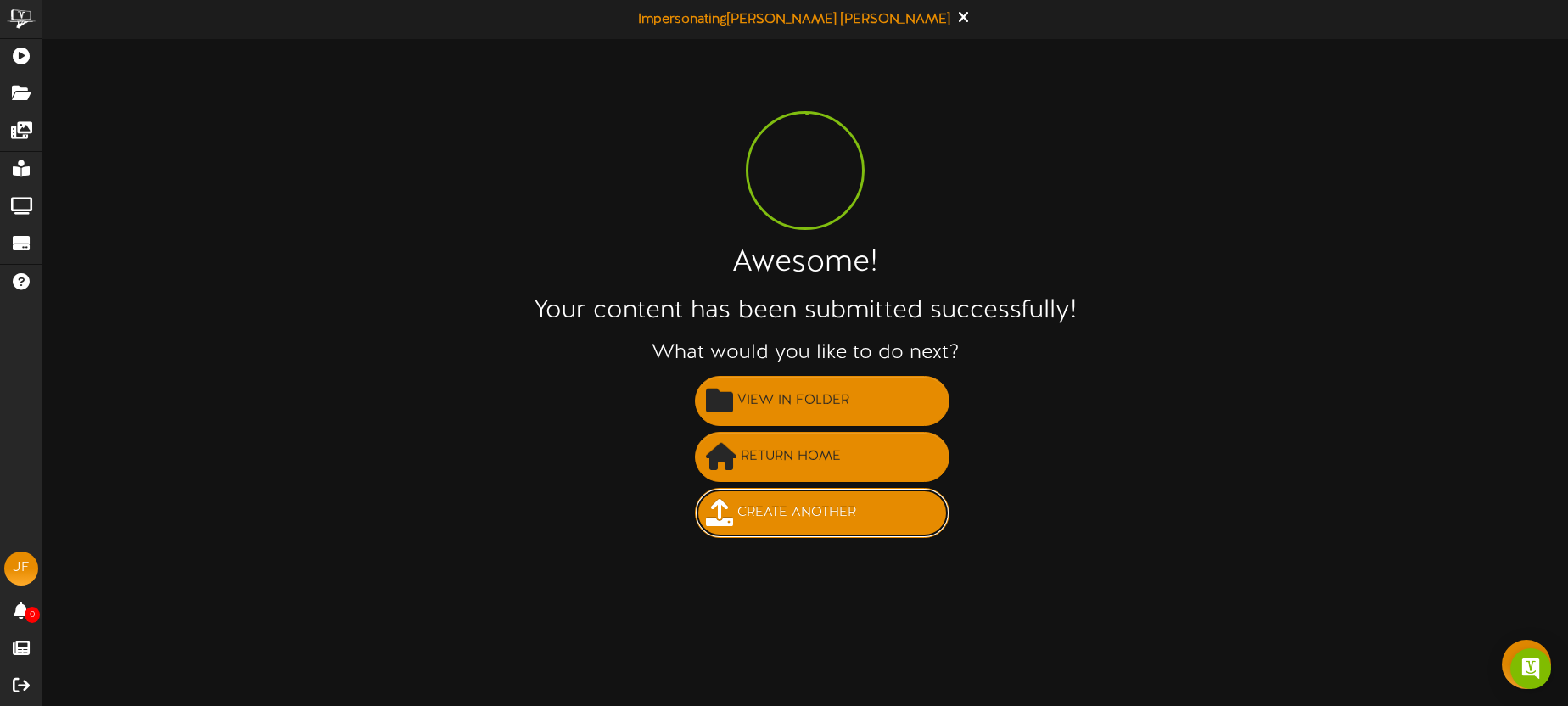
click at [784, 501] on span "Create Another" at bounding box center [797, 513] width 127 height 28
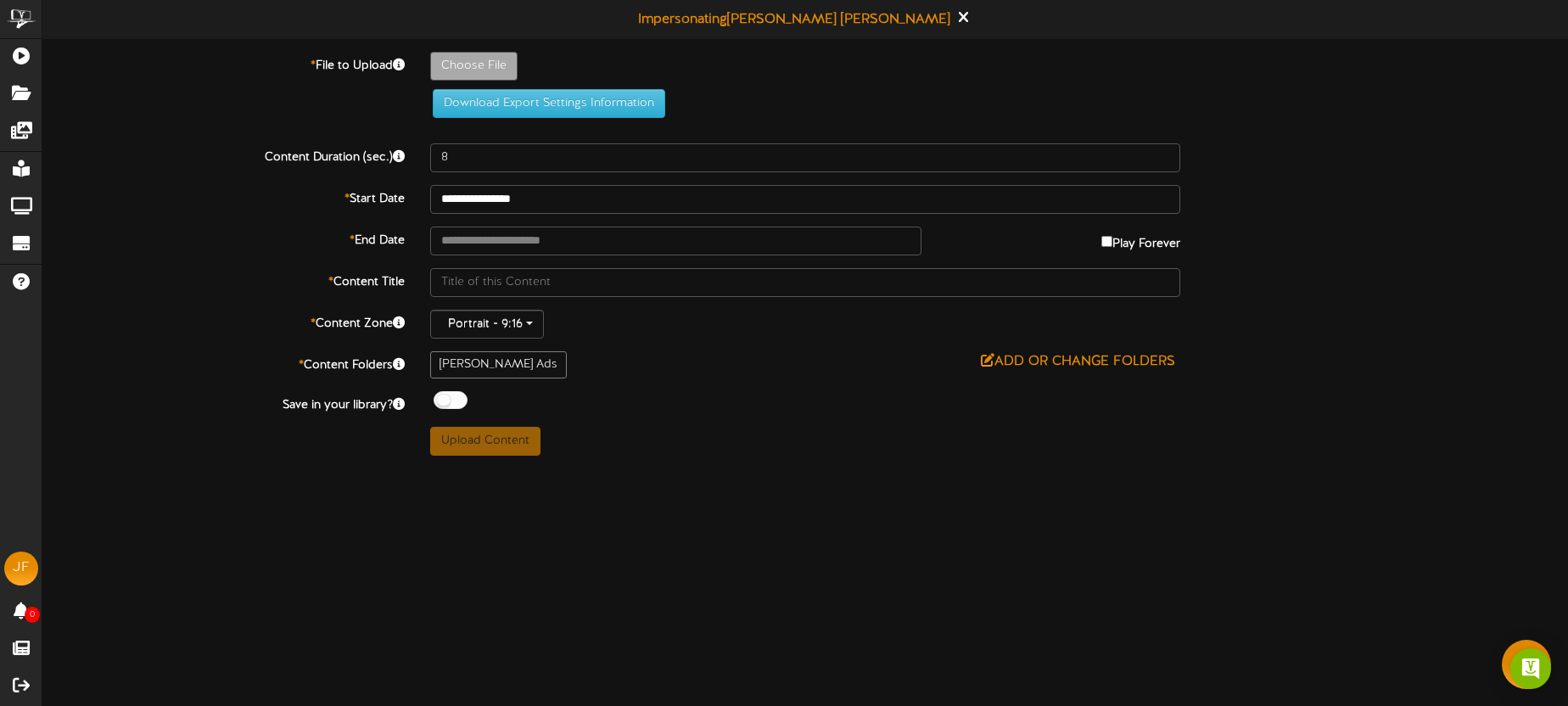
type input "**********"
type input "Blairs101425-10"
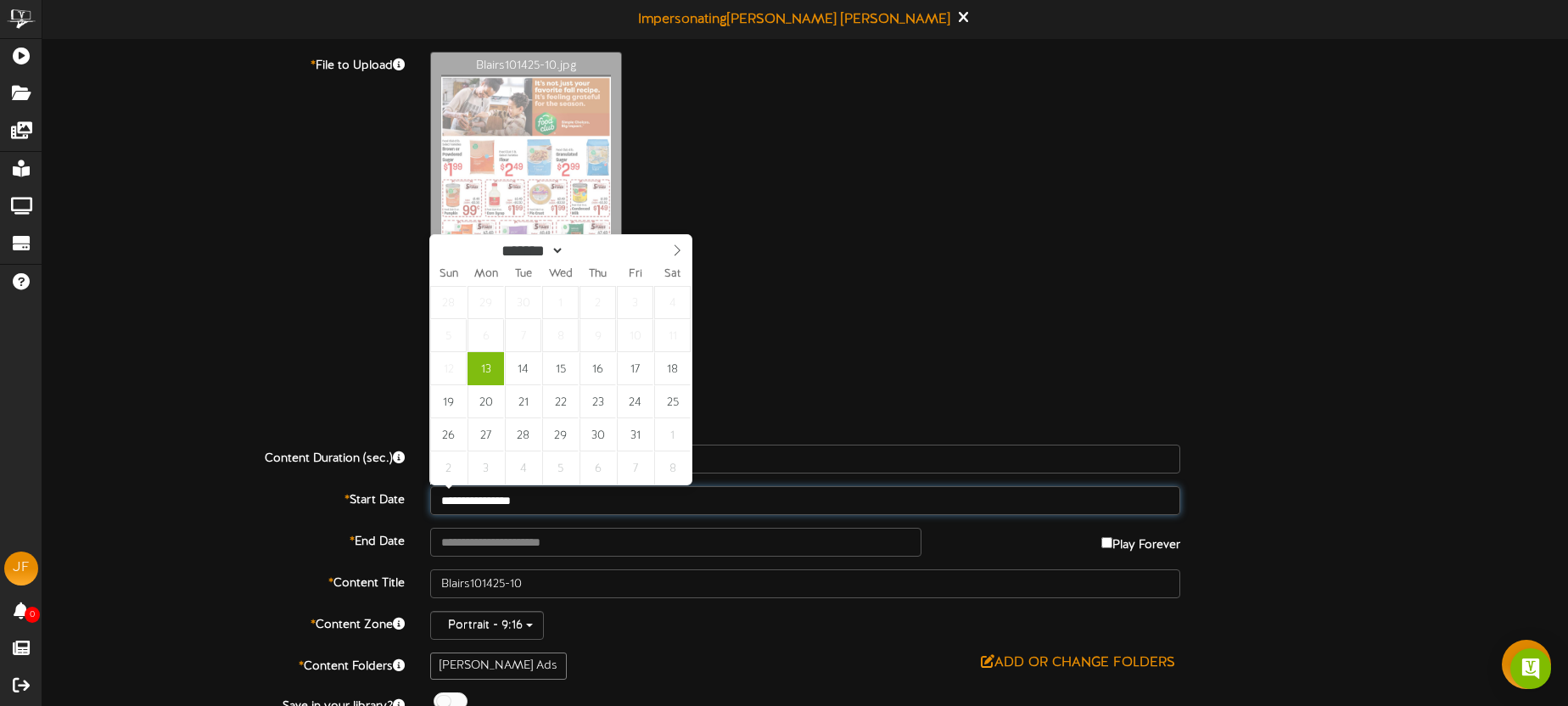
click at [552, 506] on input "**********" at bounding box center [805, 500] width 750 height 29
type input "**********"
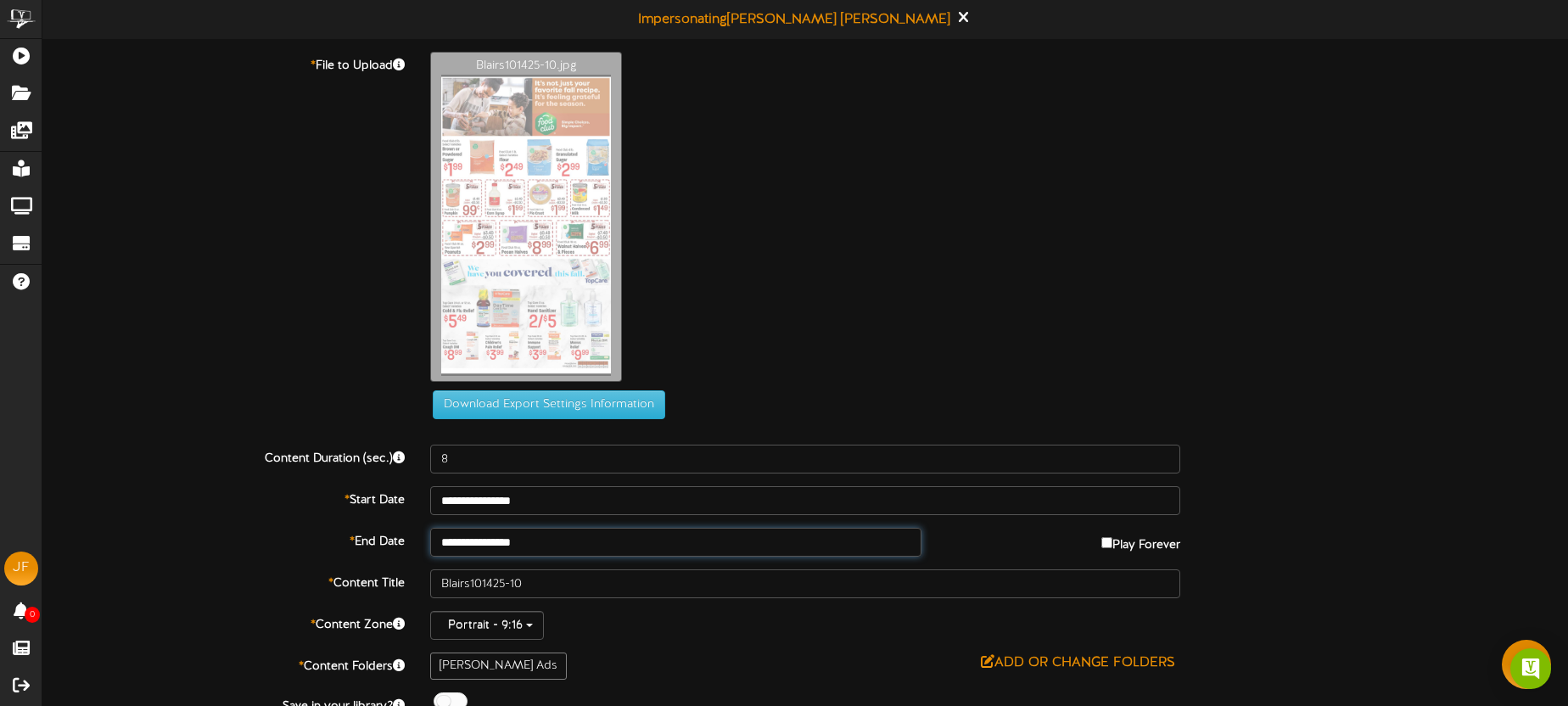
click at [568, 545] on input "**********" at bounding box center [676, 542] width 491 height 29
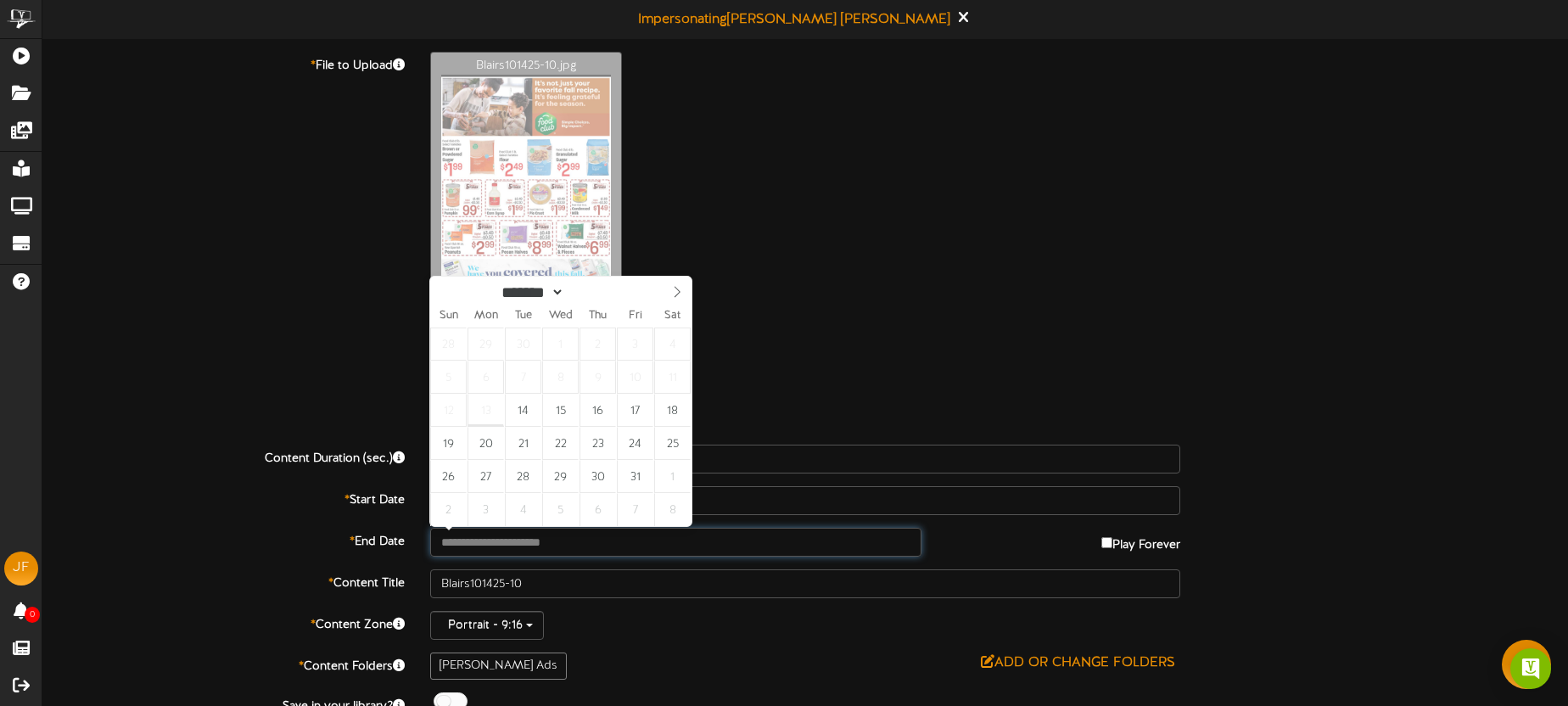
type input "**********"
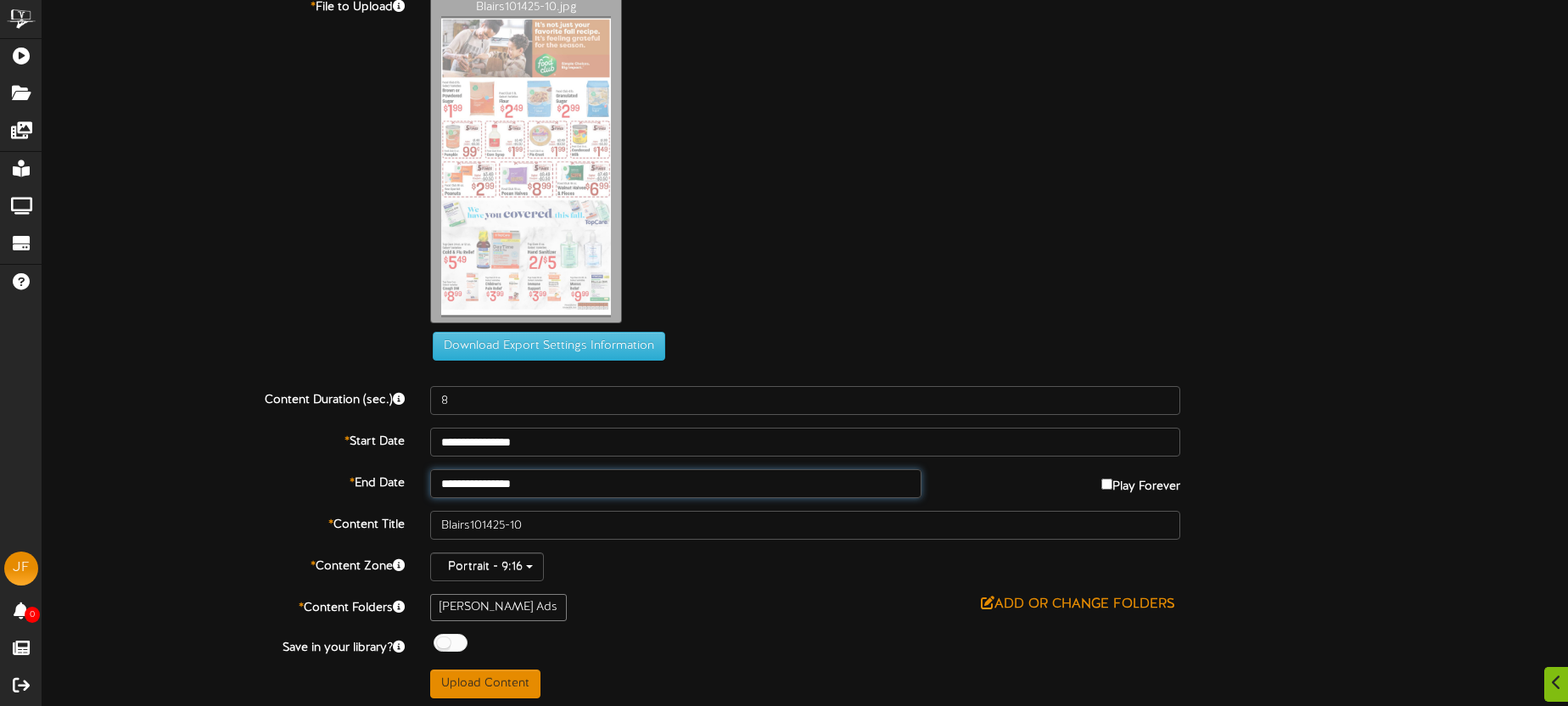
scroll to position [64, 0]
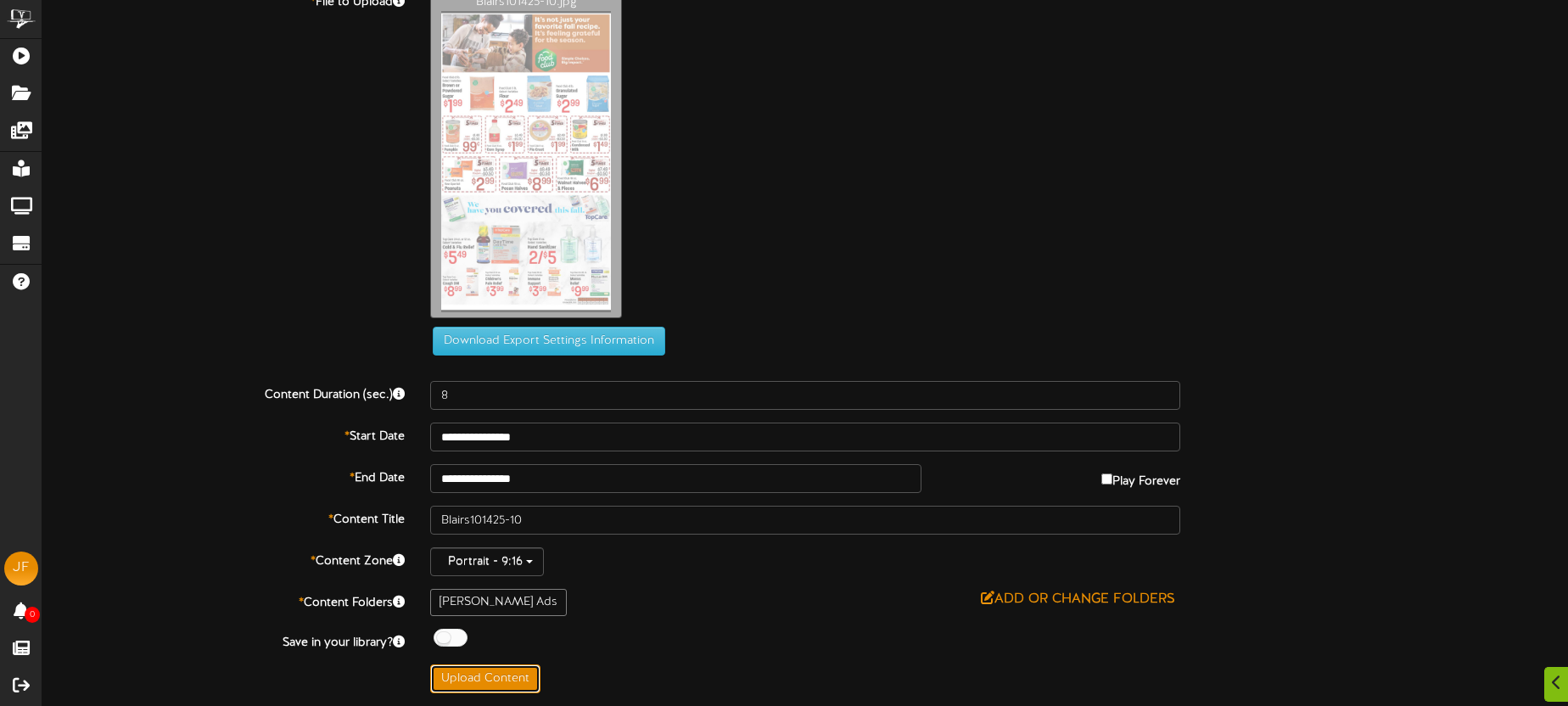
click at [526, 673] on button "Upload Content" at bounding box center [486, 679] width 110 height 29
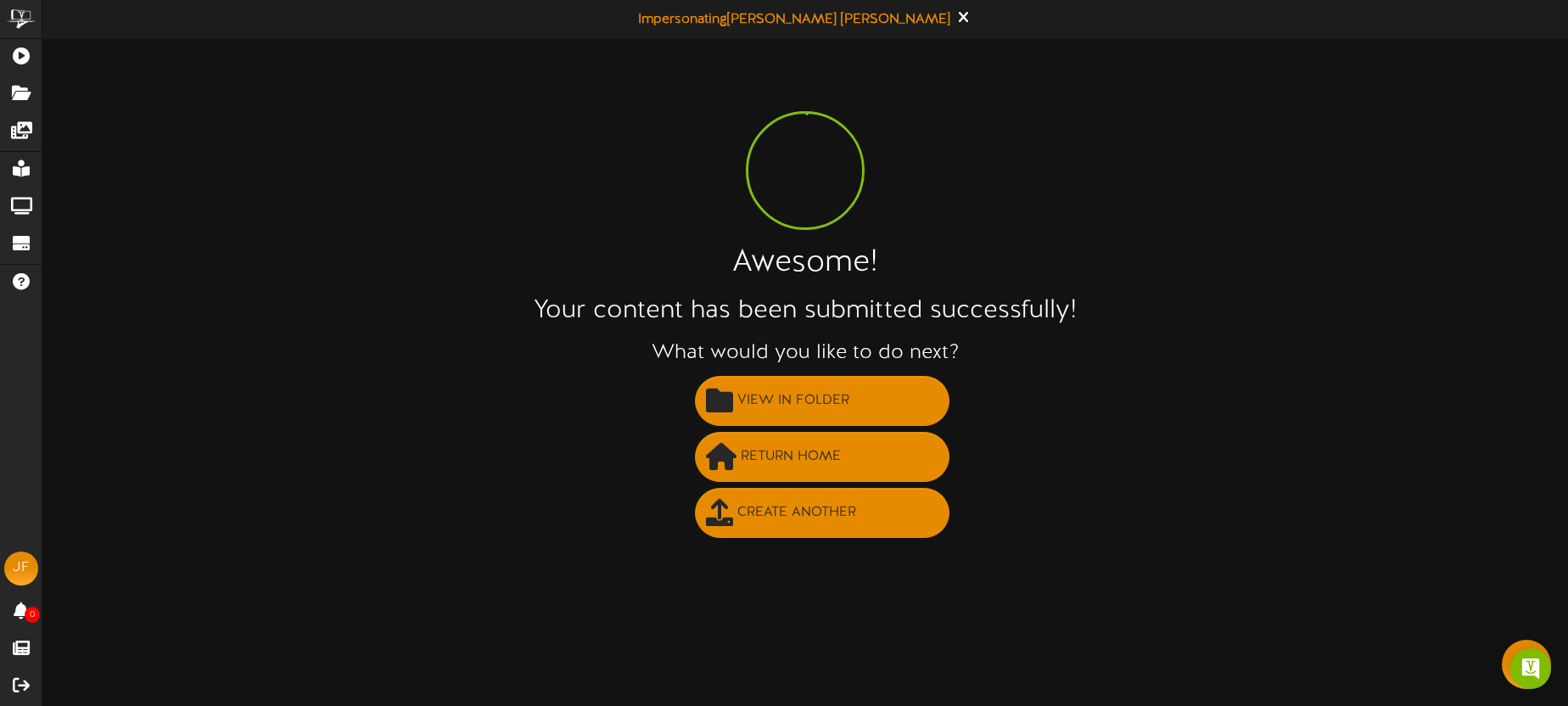
scroll to position [0, 0]
click at [854, 399] on button "View in Folder" at bounding box center [822, 401] width 255 height 50
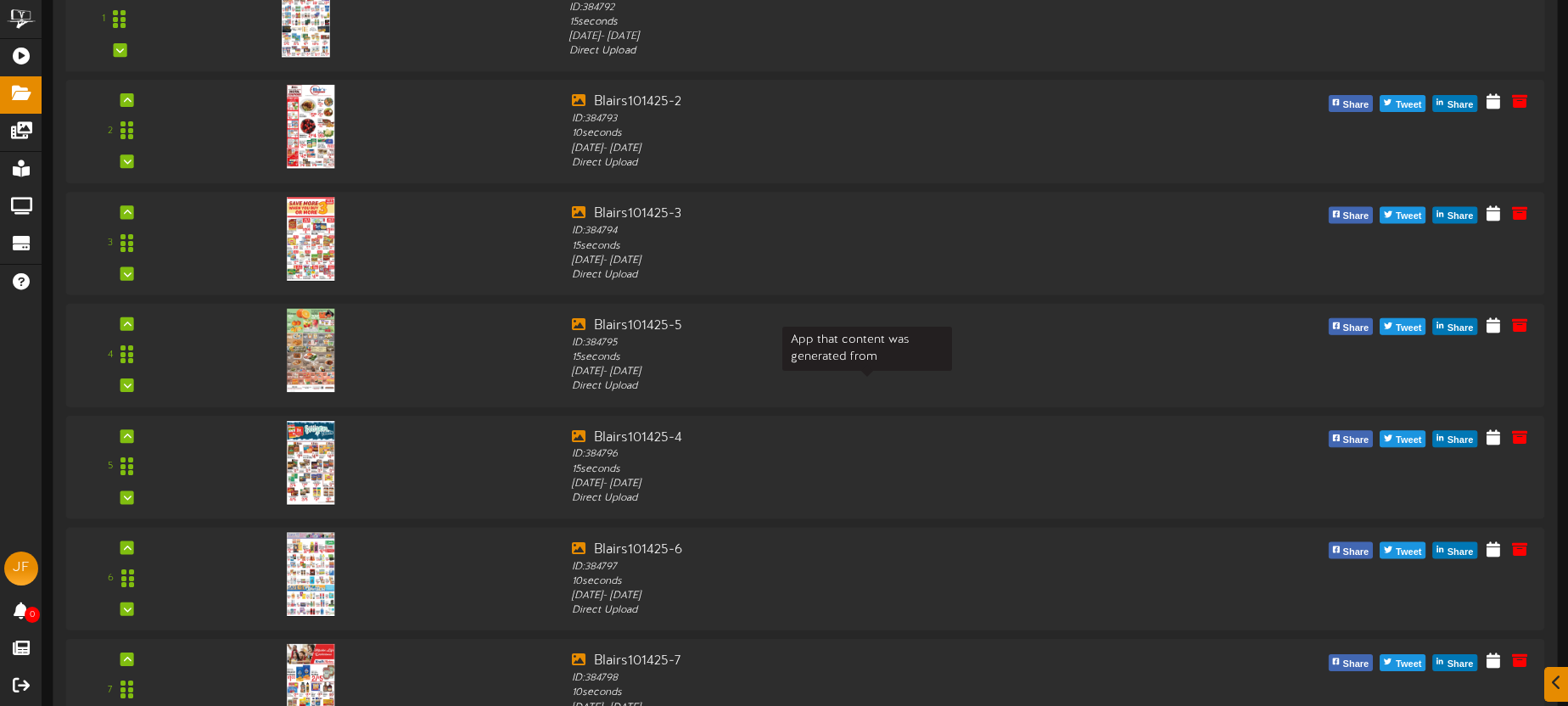
scroll to position [336, 0]
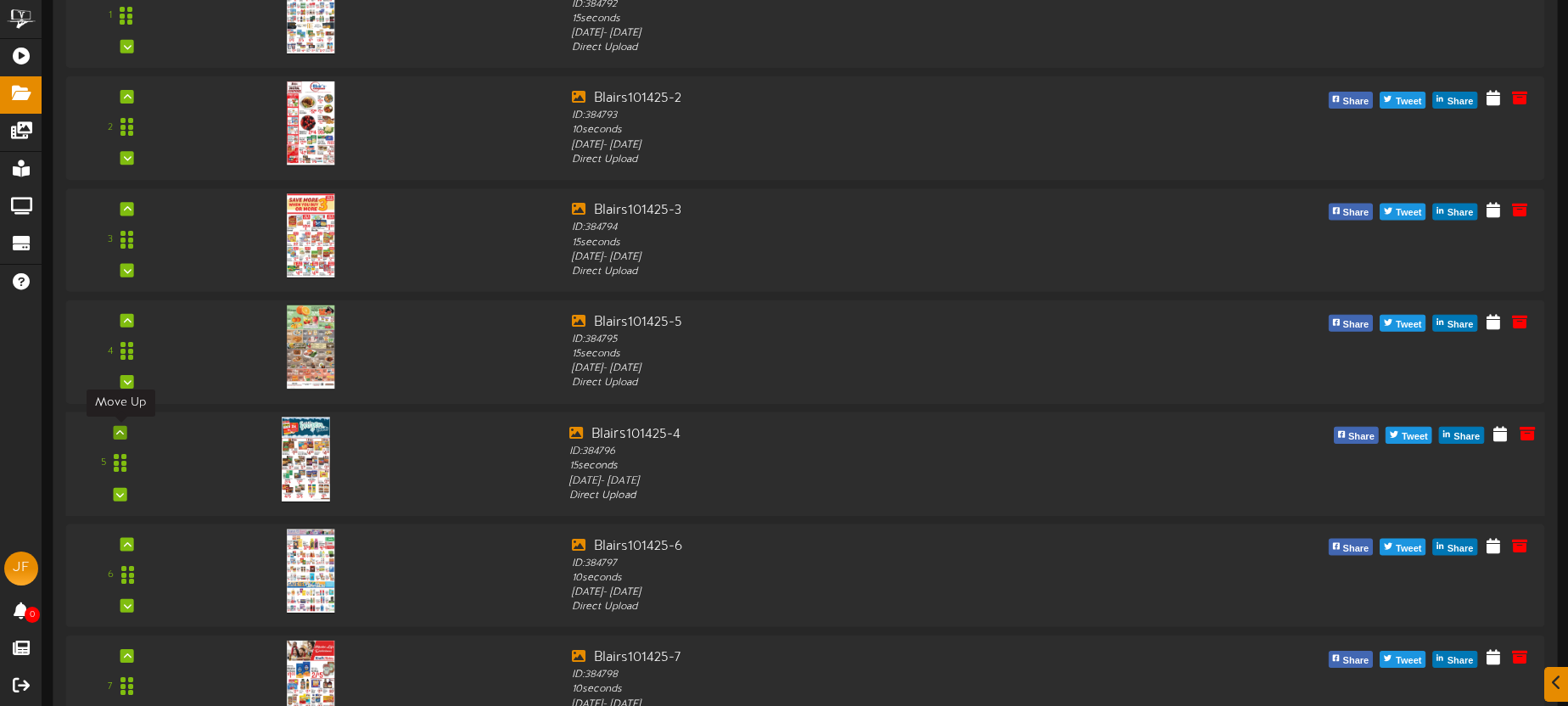
click at [125, 431] on div at bounding box center [120, 432] width 14 height 14
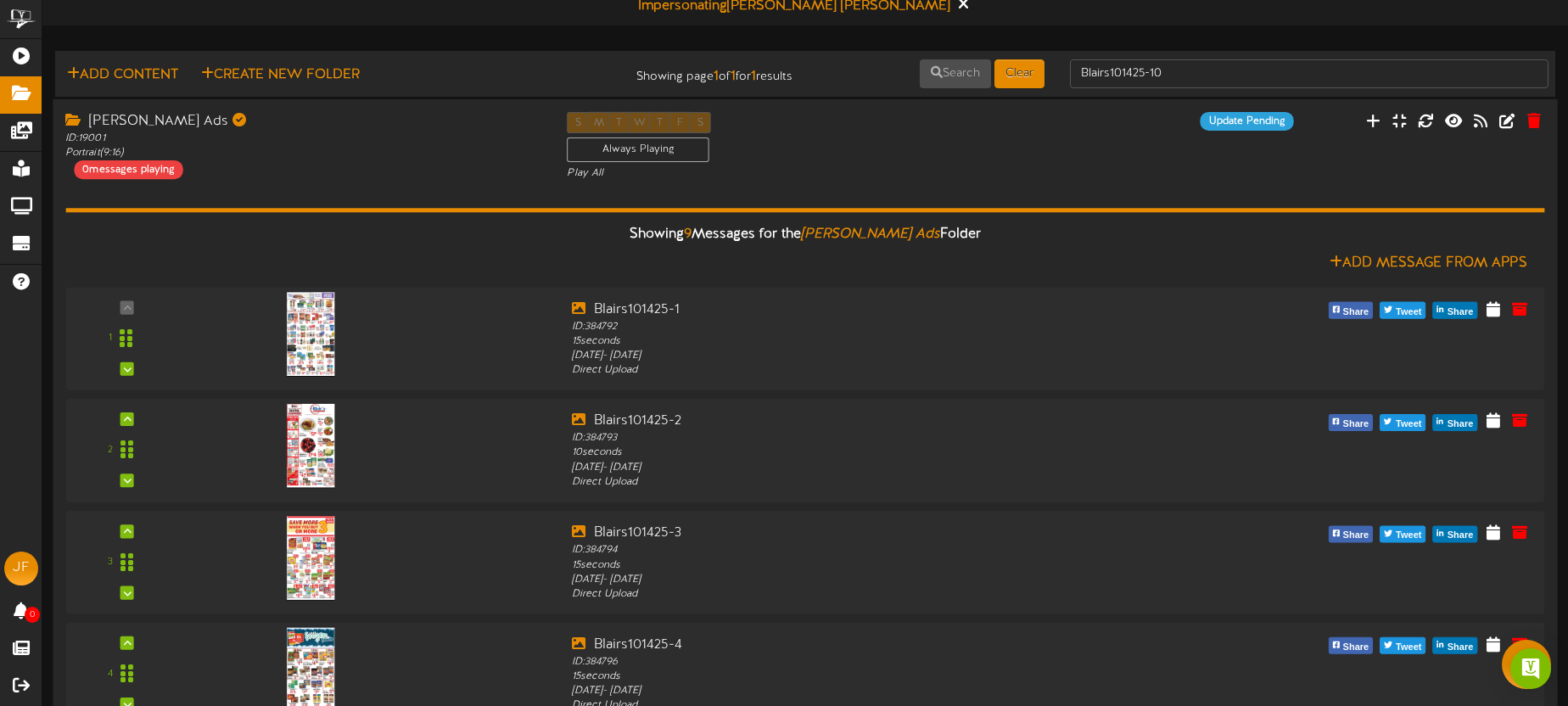
scroll to position [11, 0]
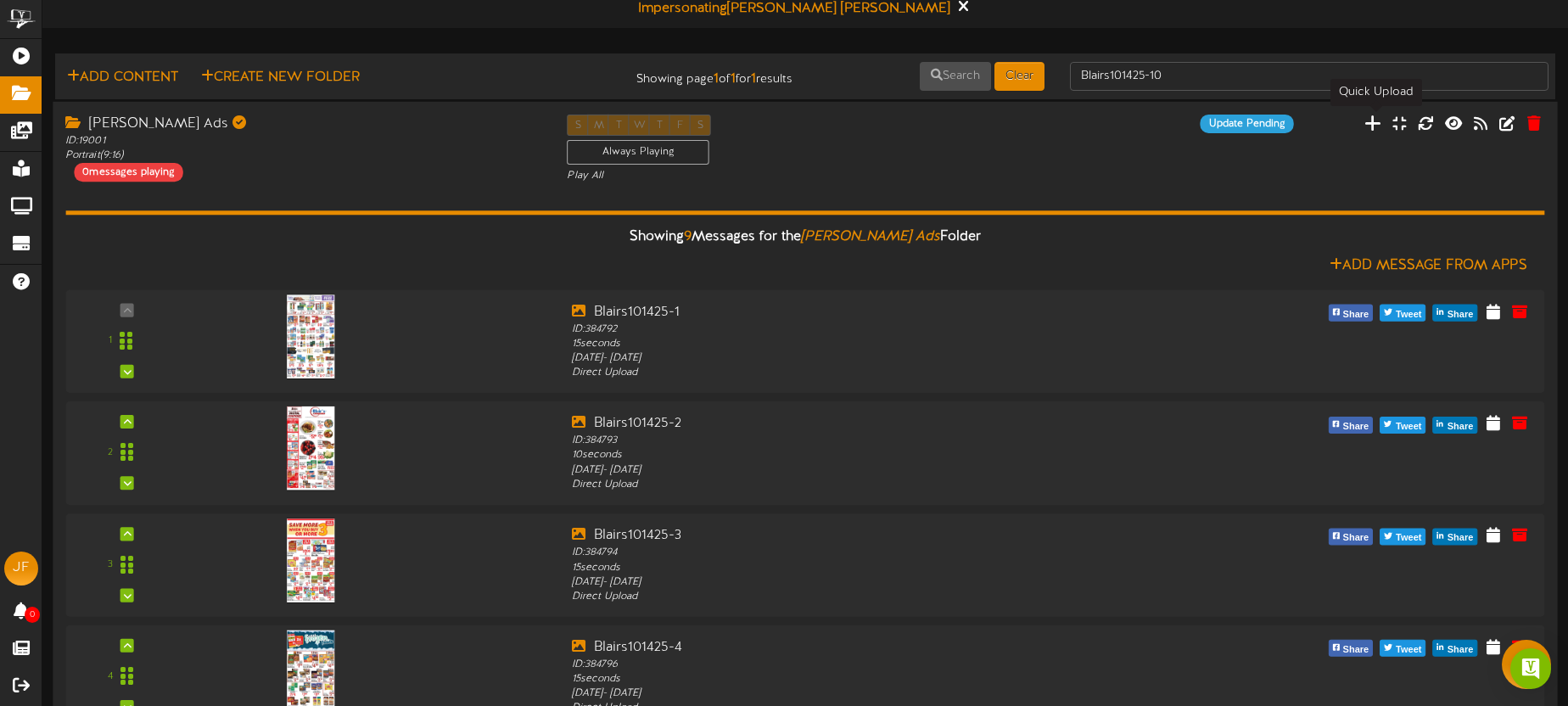
click at [1382, 125] on icon at bounding box center [1372, 123] width 17 height 19
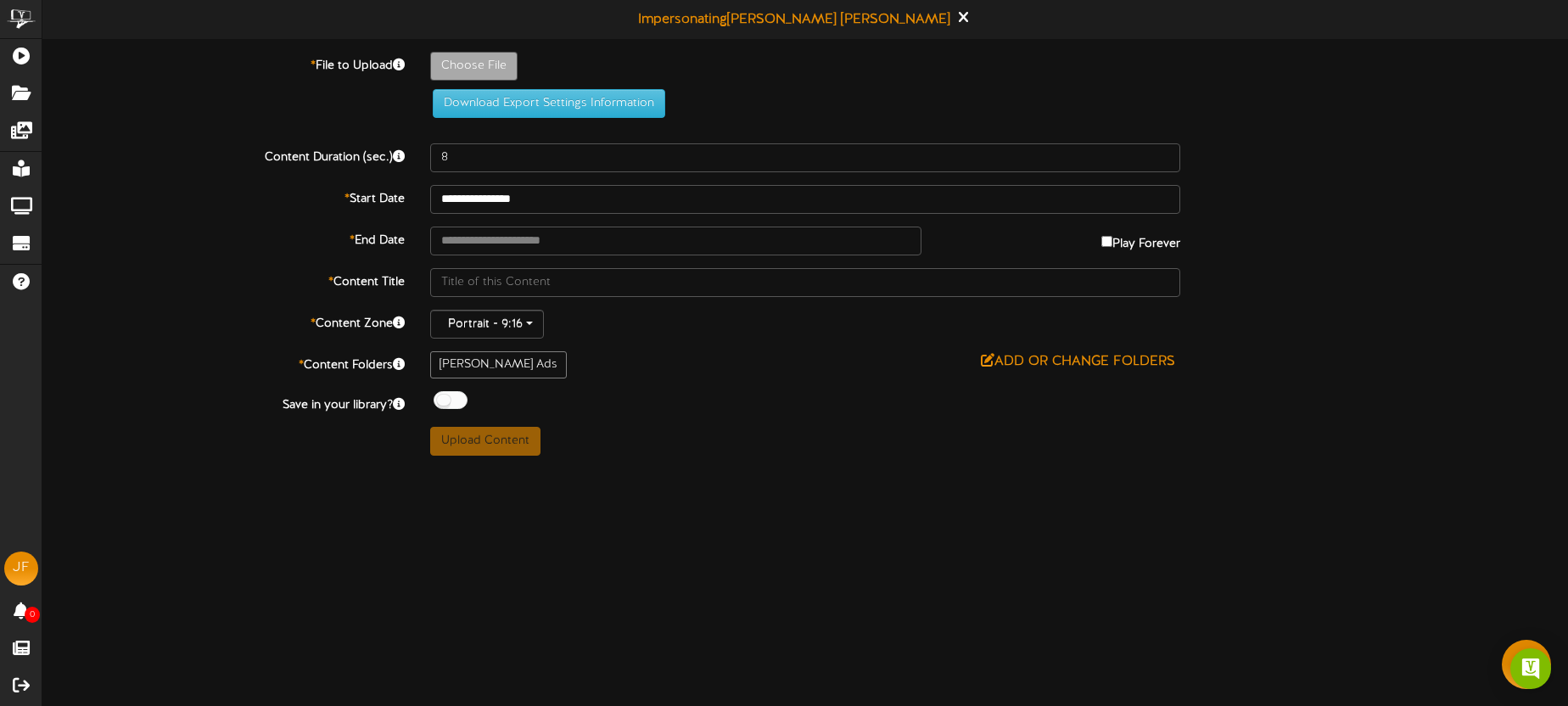
type input "**********"
type input "Blairs101425-8"
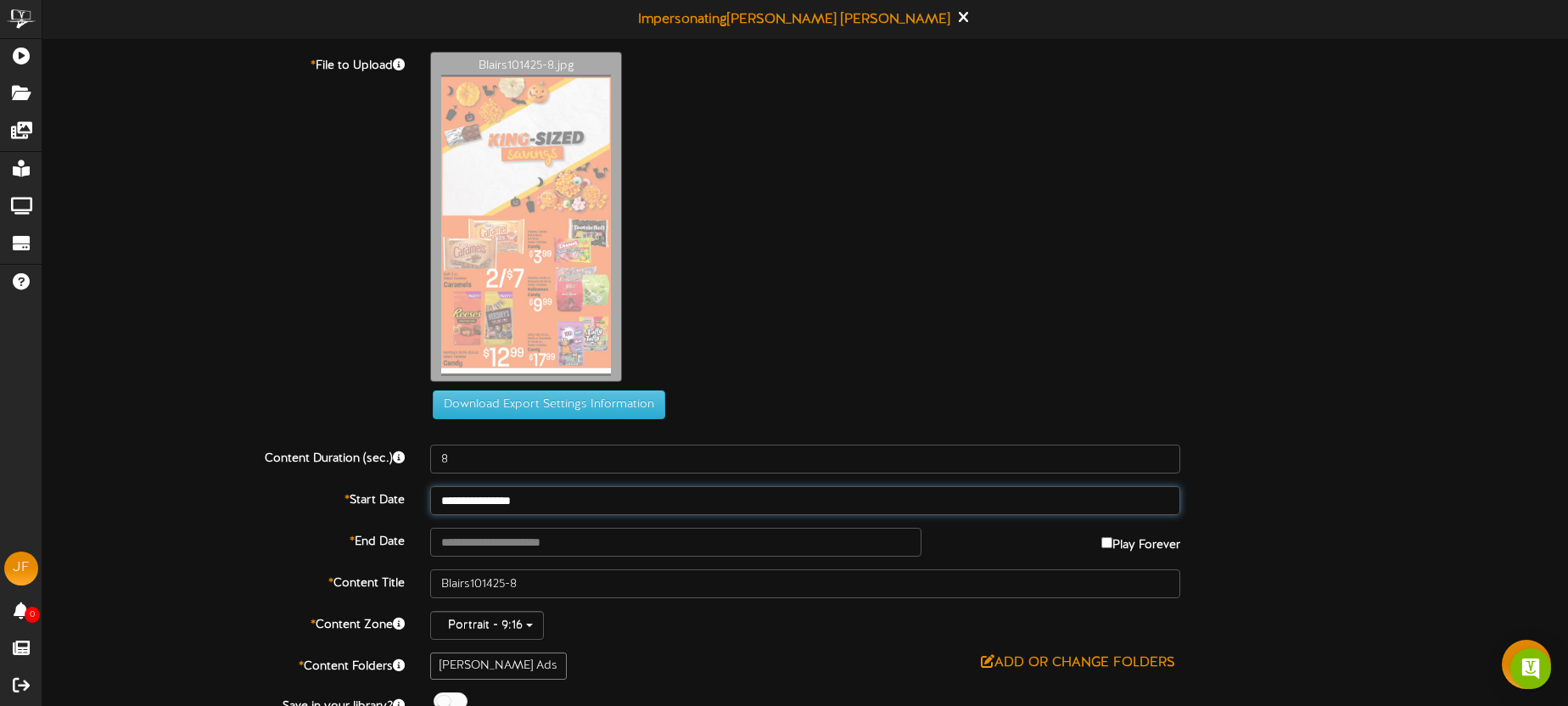
click at [584, 496] on input "**********" at bounding box center [805, 500] width 750 height 29
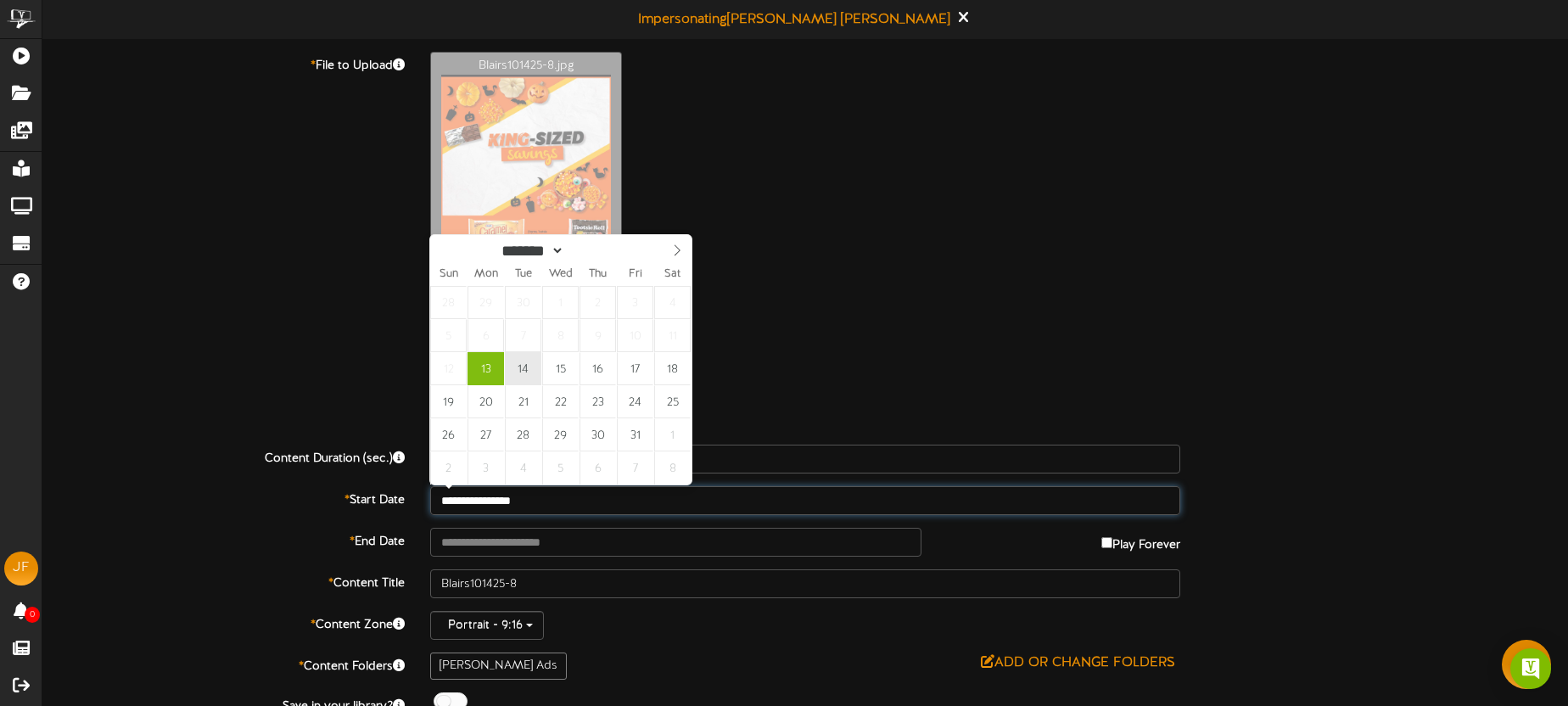
type input "**********"
drag, startPoint x: 521, startPoint y: 362, endPoint x: 533, endPoint y: 337, distance: 27.7
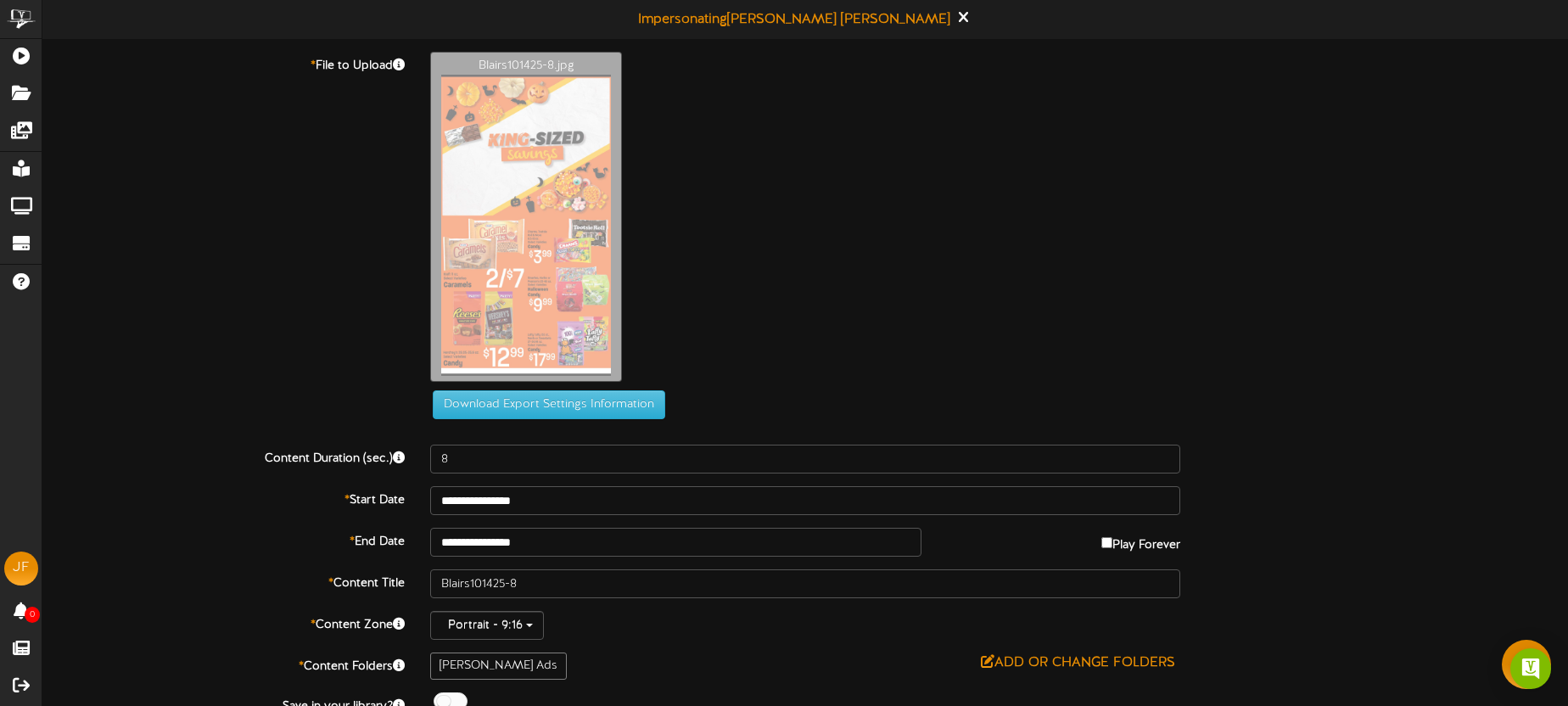
click at [572, 557] on div "**********" at bounding box center [805, 404] width 1526 height 706
click at [557, 541] on input "**********" at bounding box center [676, 542] width 491 height 29
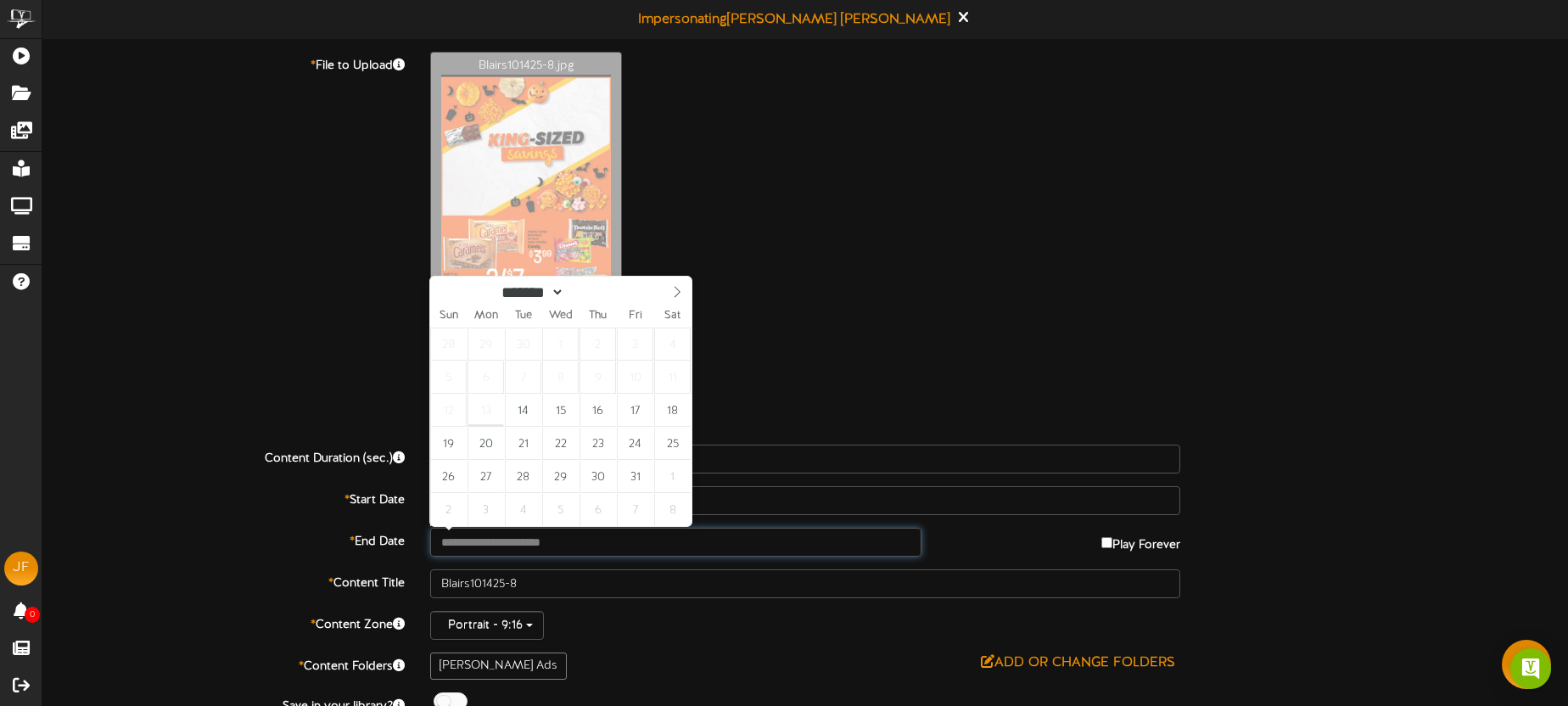
type input "**********"
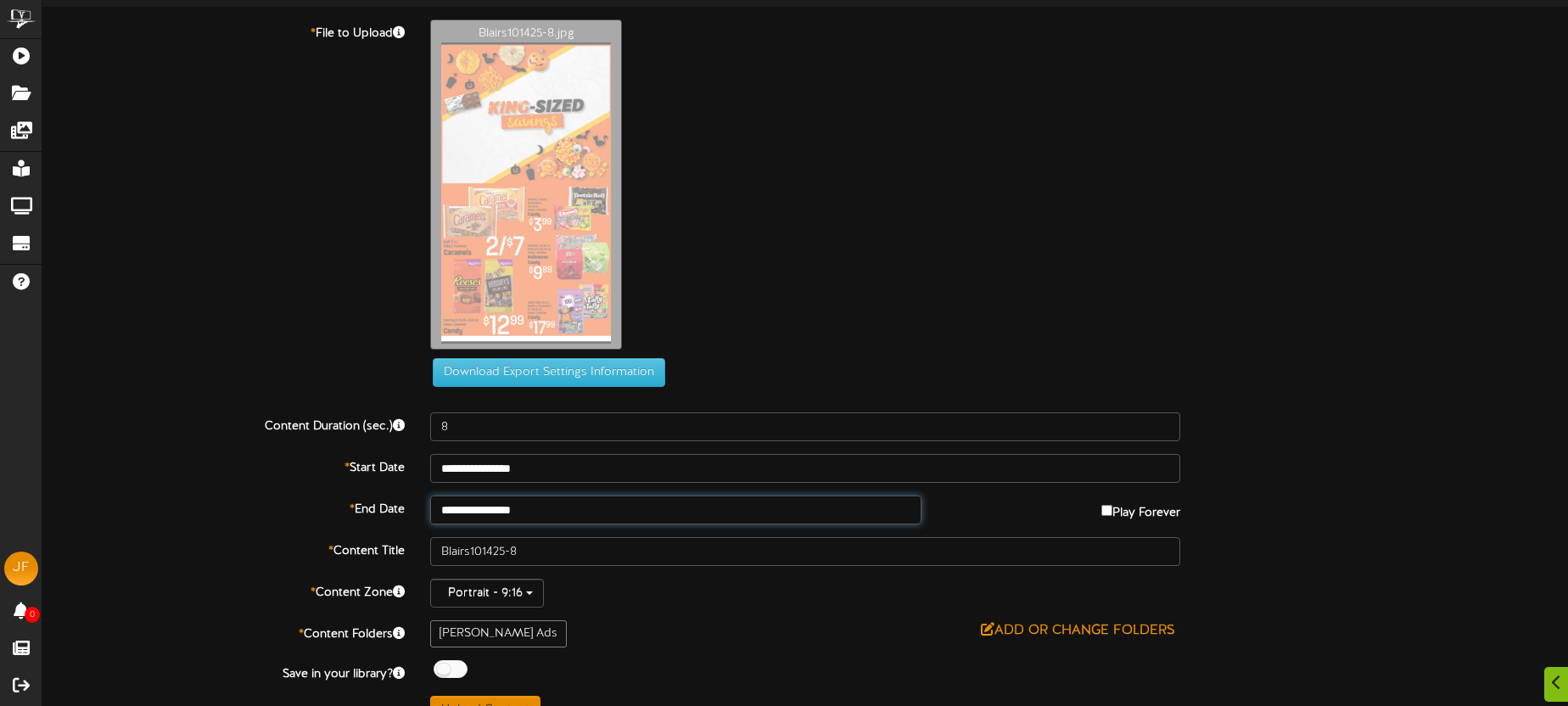
scroll to position [64, 0]
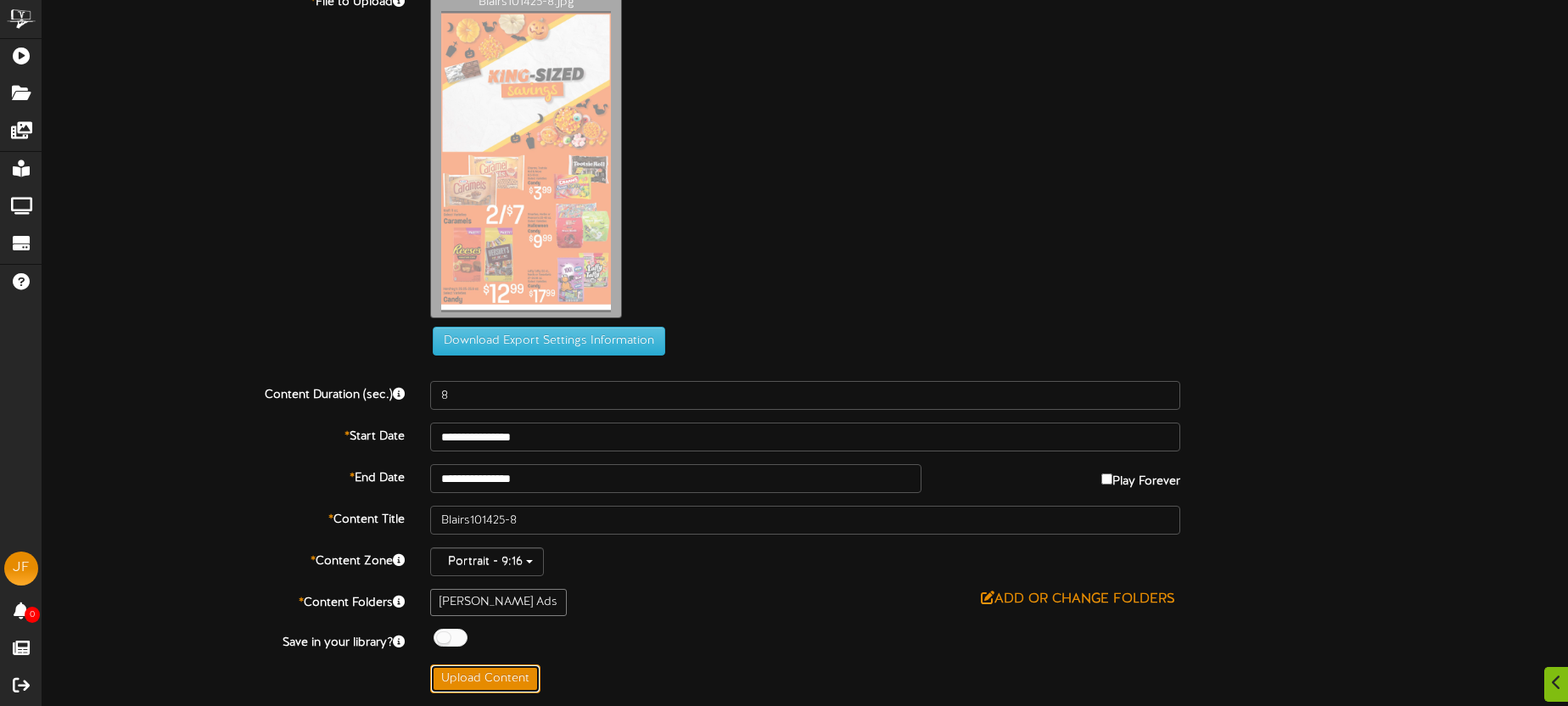
click at [514, 675] on button "Upload Content" at bounding box center [486, 679] width 110 height 29
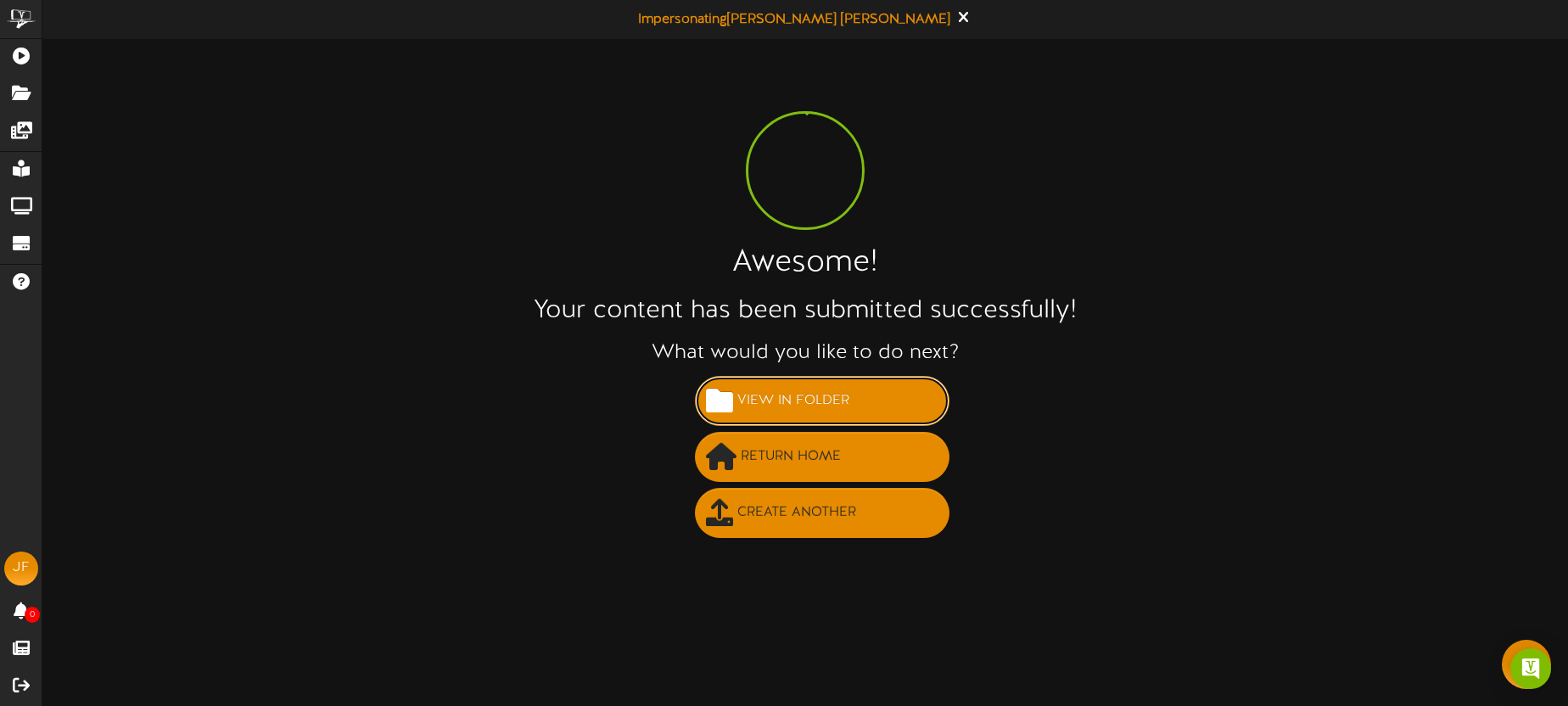
click at [810, 403] on span "View in Folder" at bounding box center [793, 401] width 121 height 28
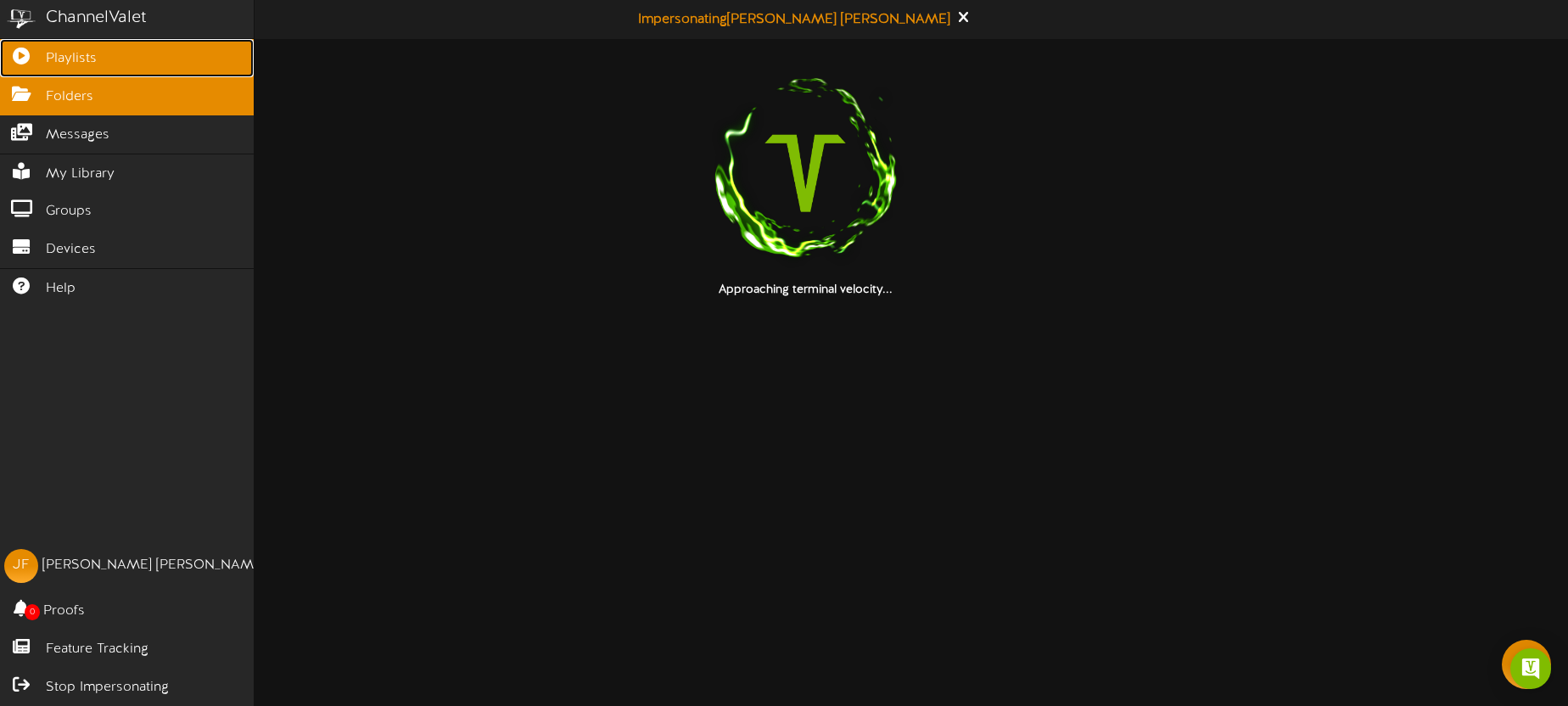
click at [35, 63] on link "Playlists" at bounding box center [126, 58] width 254 height 38
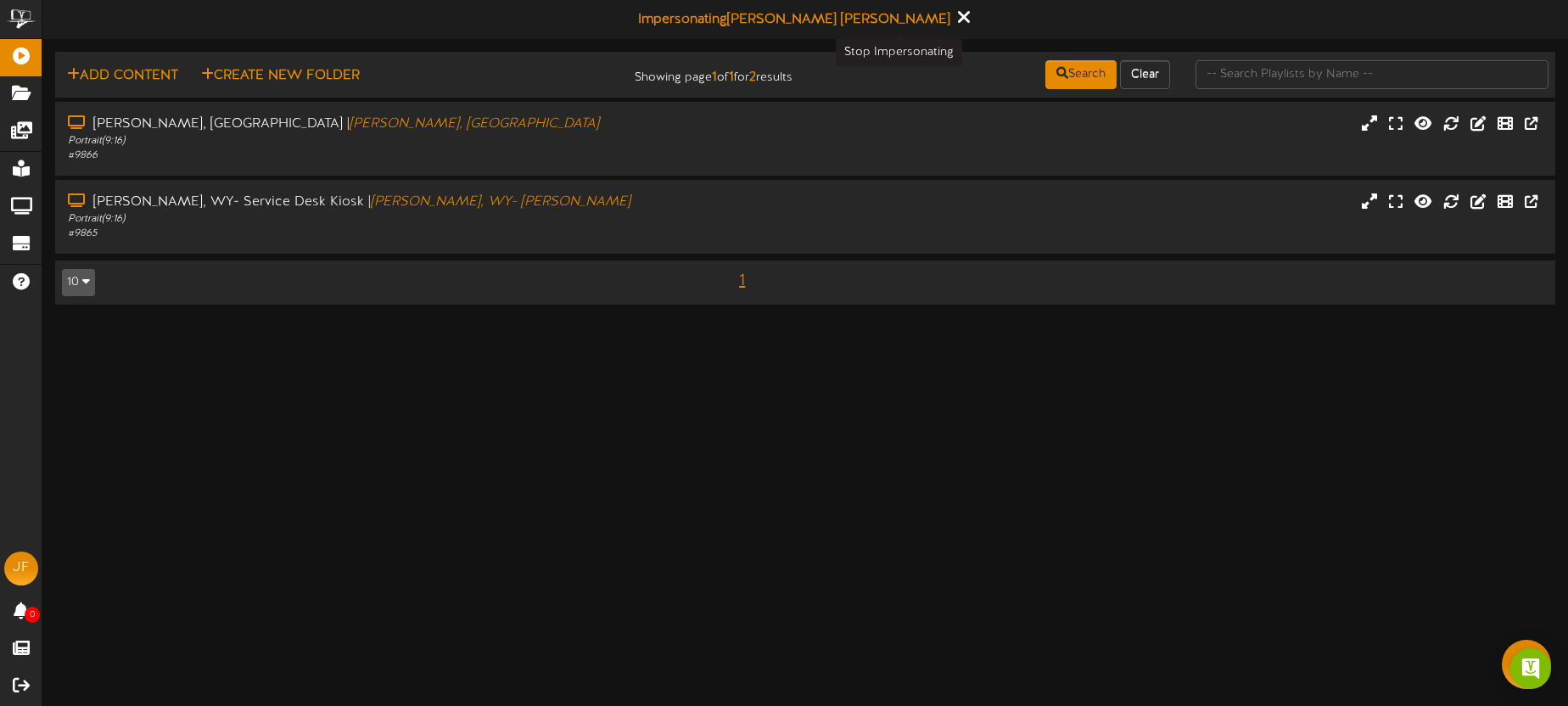
click at [958, 20] on icon at bounding box center [963, 17] width 11 height 19
